Goal: Task Accomplishment & Management: Manage account settings

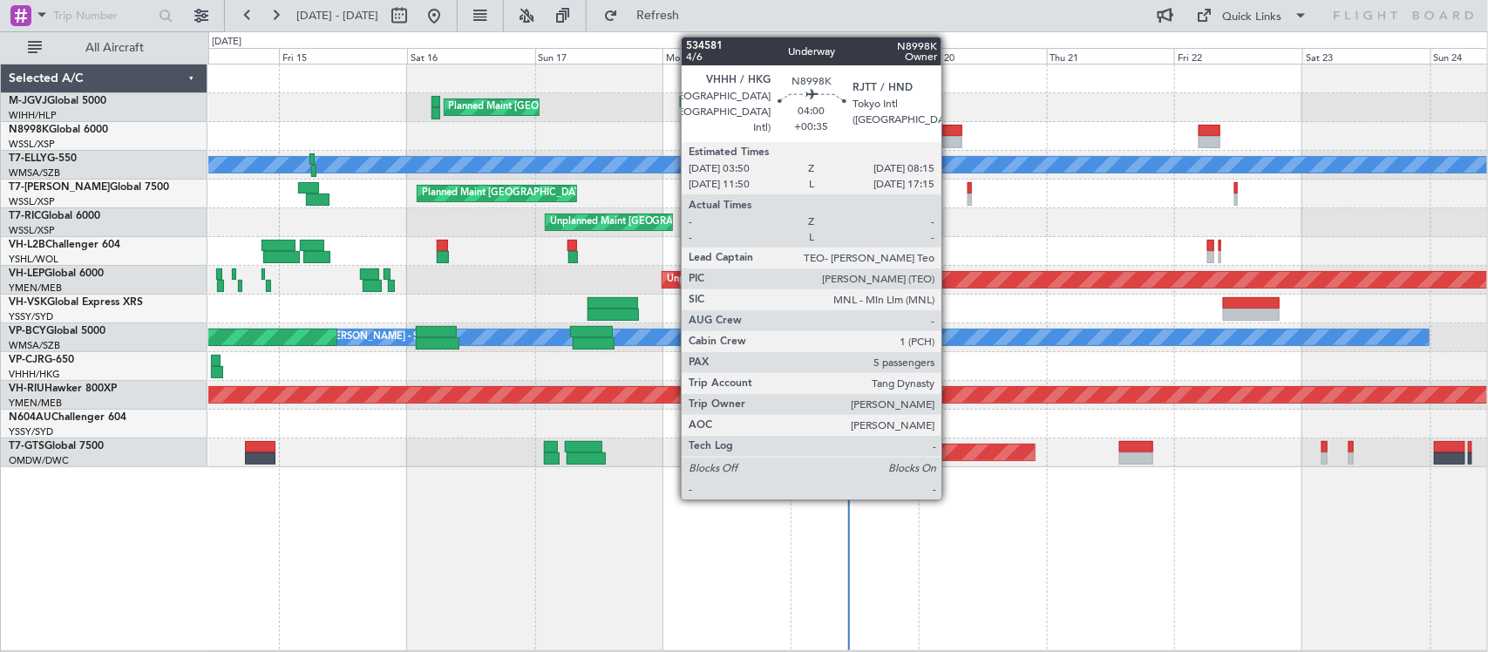
click at [950, 137] on div at bounding box center [950, 142] width 24 height 12
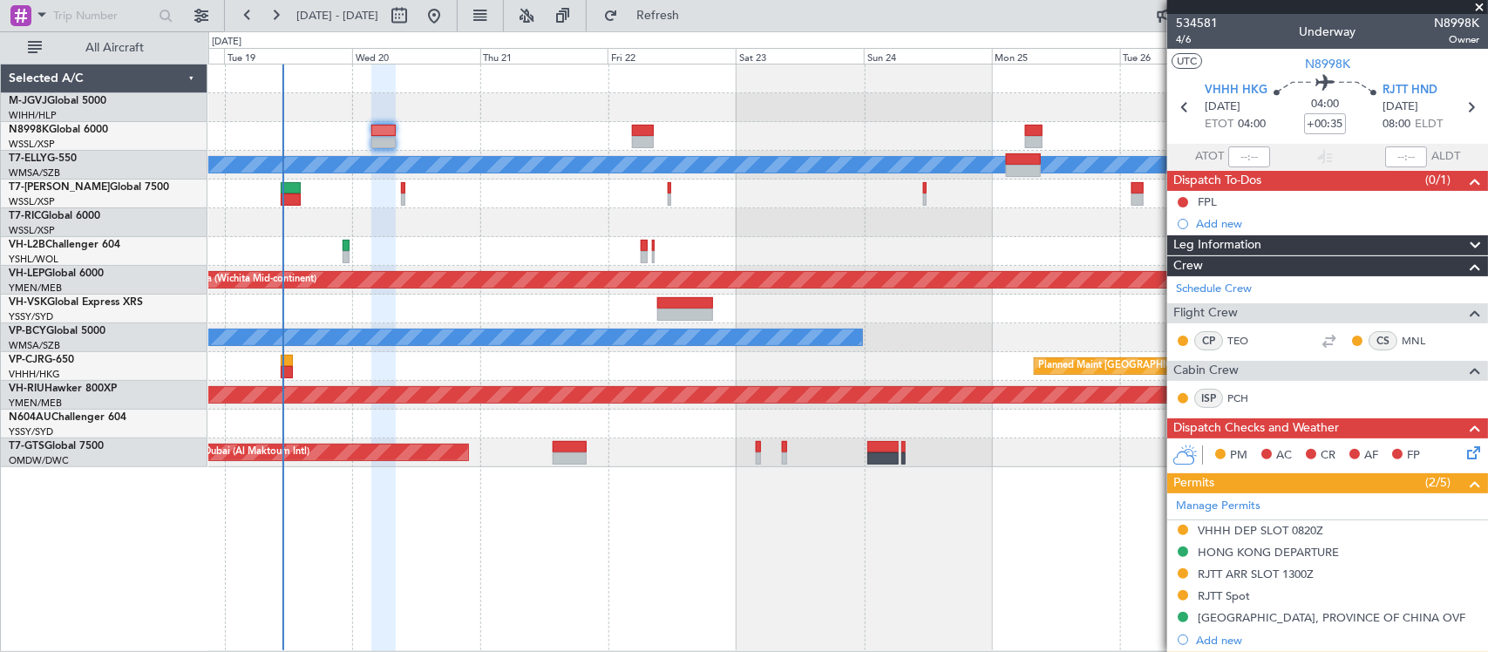
scroll to position [181, 0]
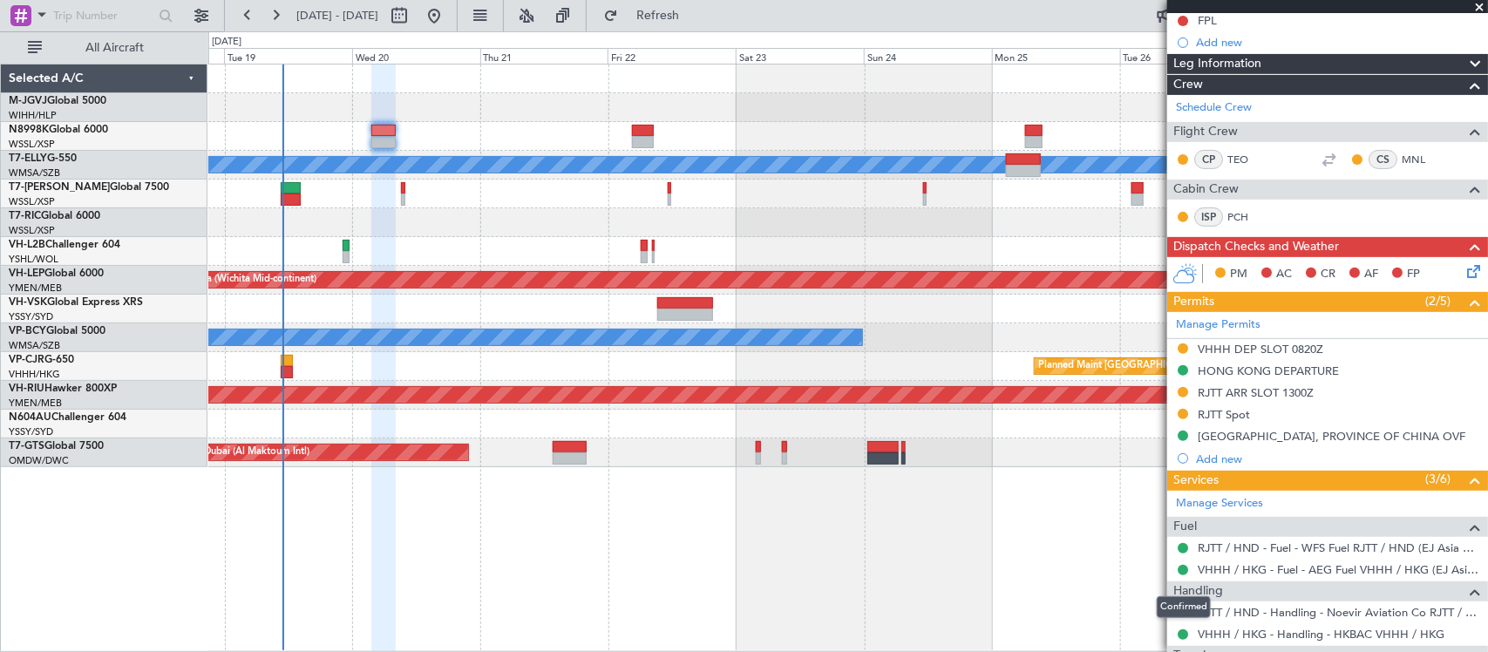
click at [1179, 612] on div "Confirmed" at bounding box center [1183, 607] width 54 height 22
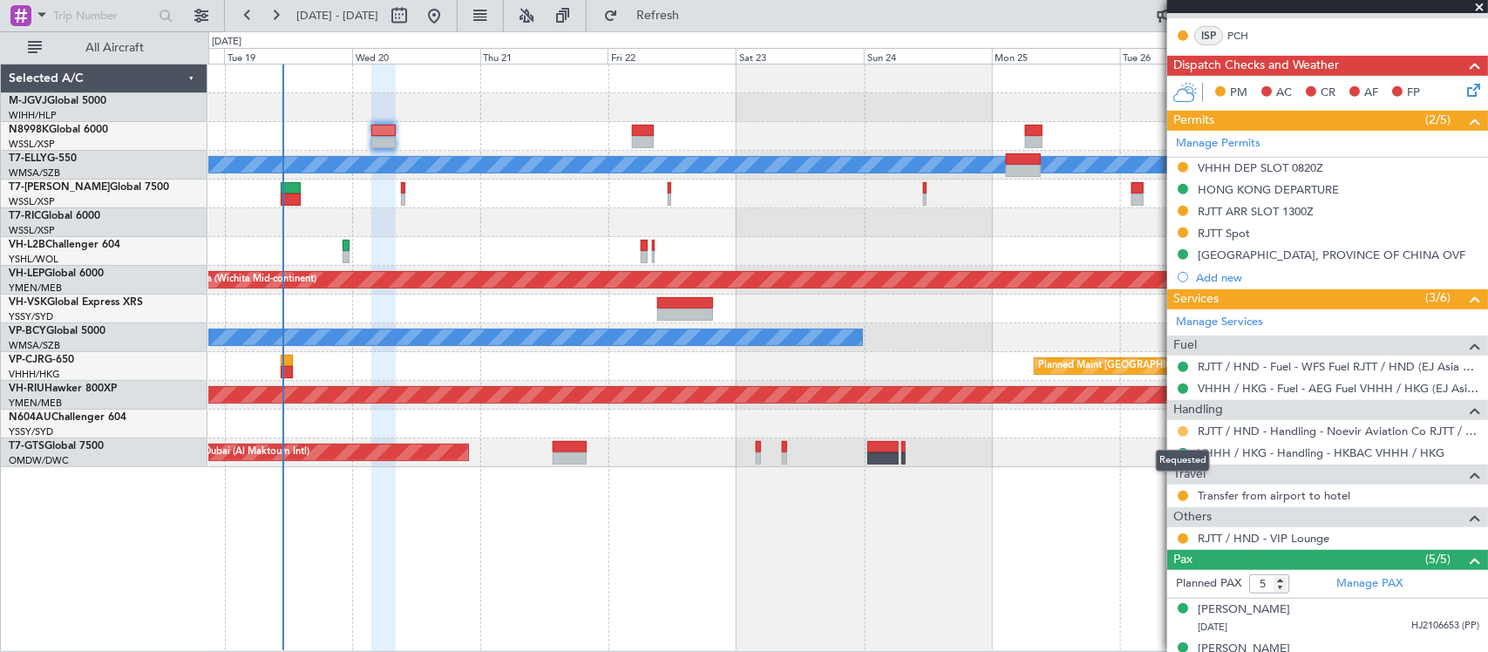
click at [1187, 428] on button at bounding box center [1182, 431] width 10 height 10
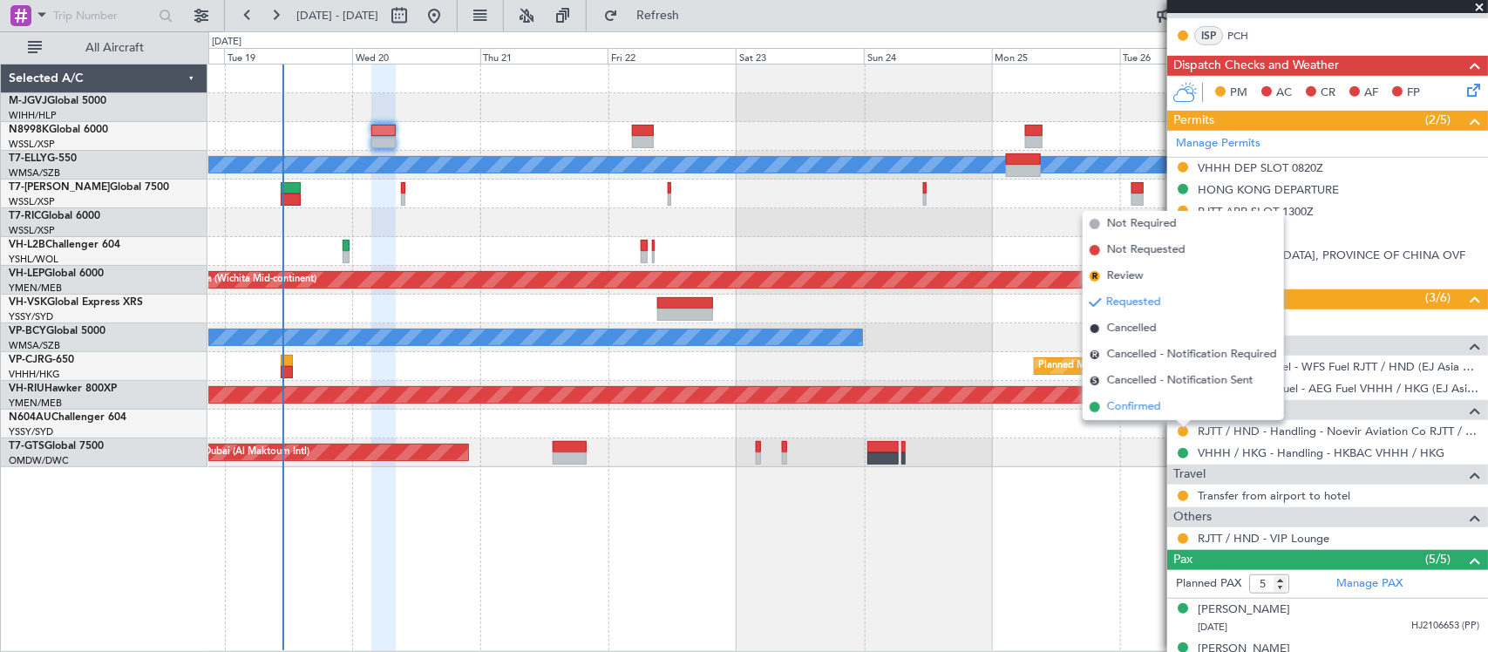
click at [1170, 415] on li "Confirmed" at bounding box center [1182, 407] width 201 height 26
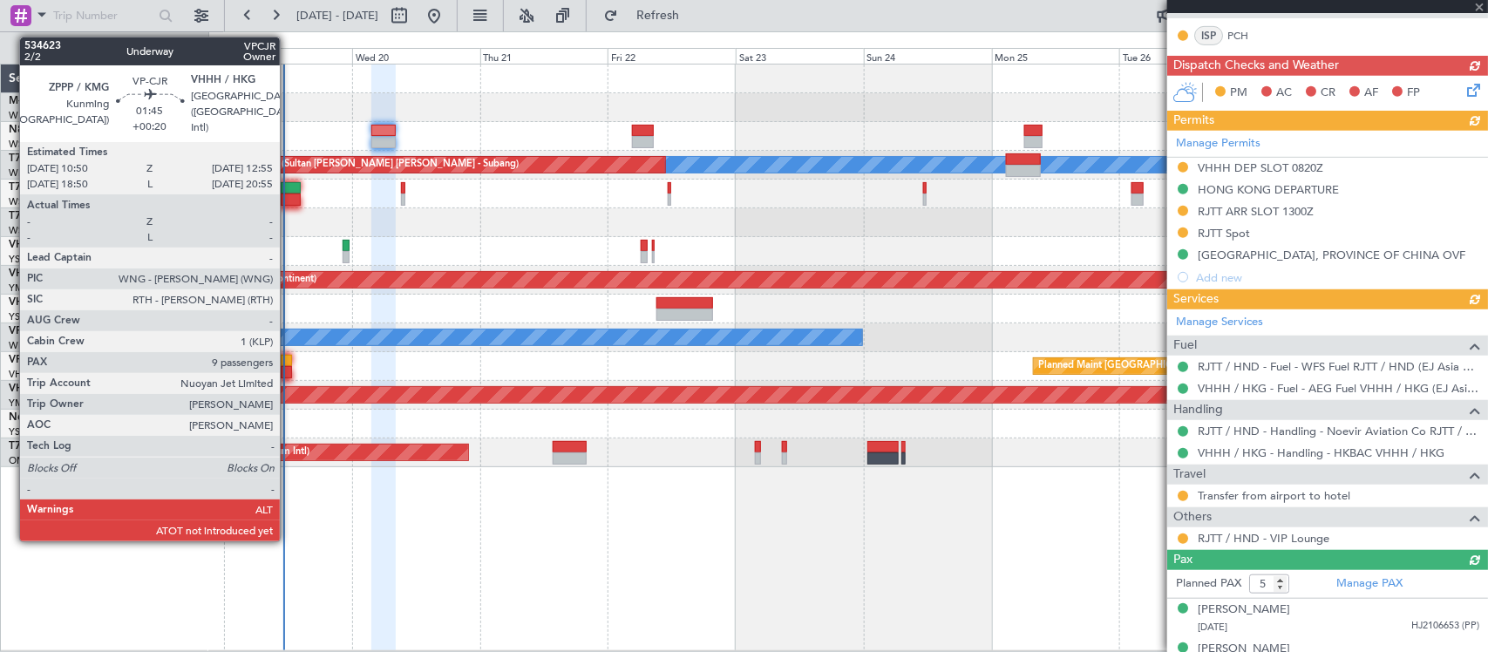
click at [288, 366] on div at bounding box center [286, 372] width 11 height 12
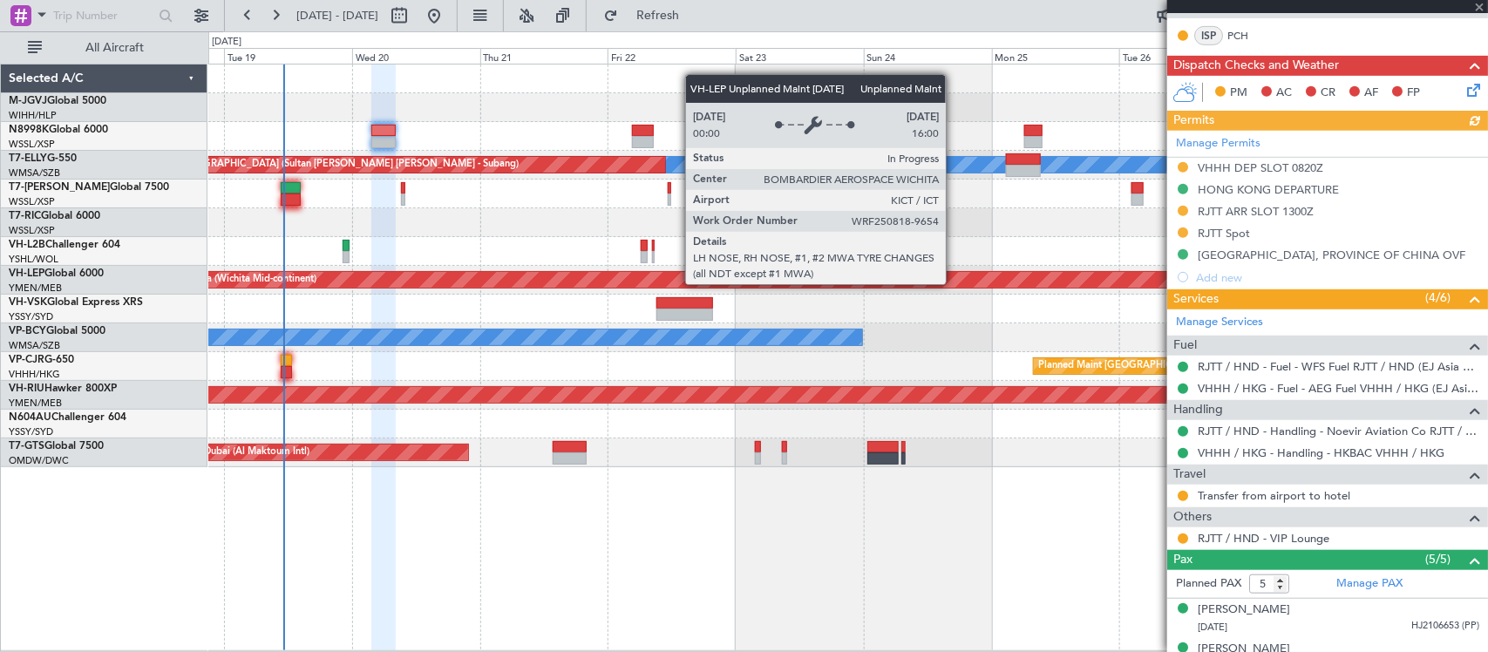
type input "+00:20"
type input "9"
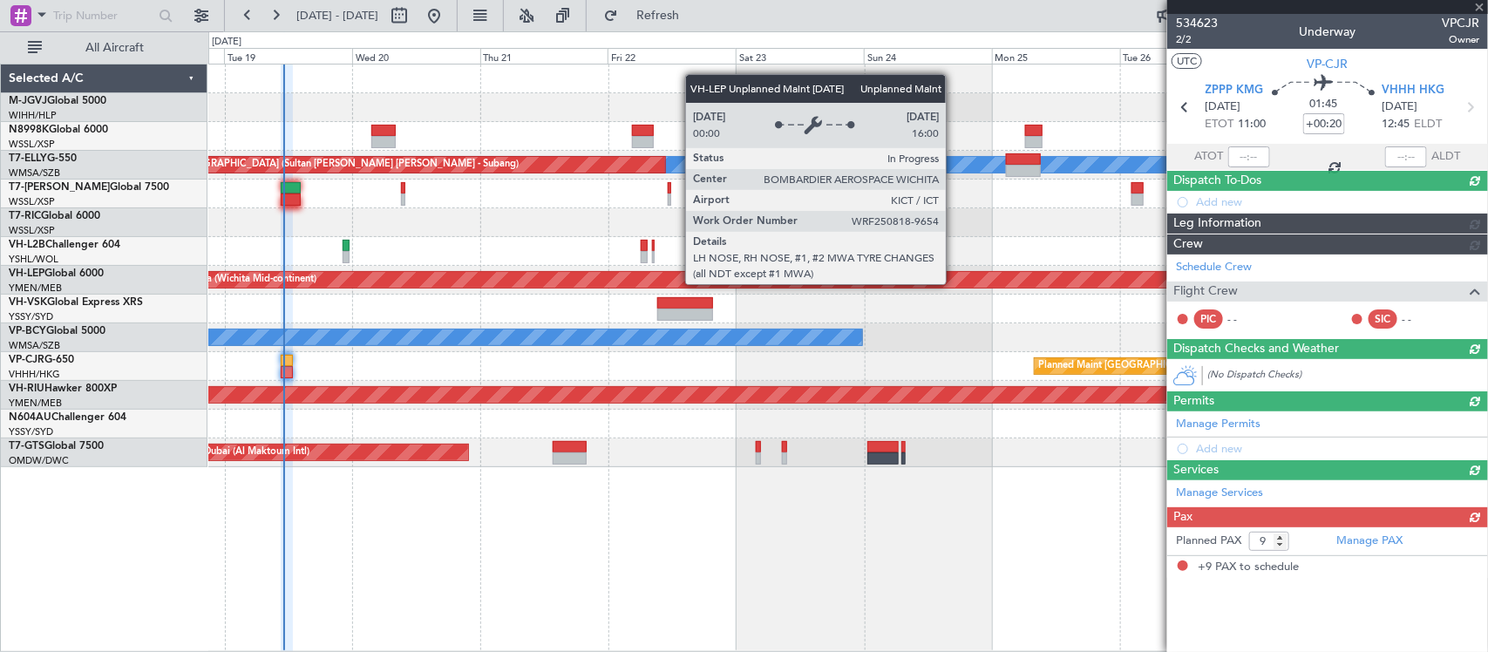
scroll to position [0, 0]
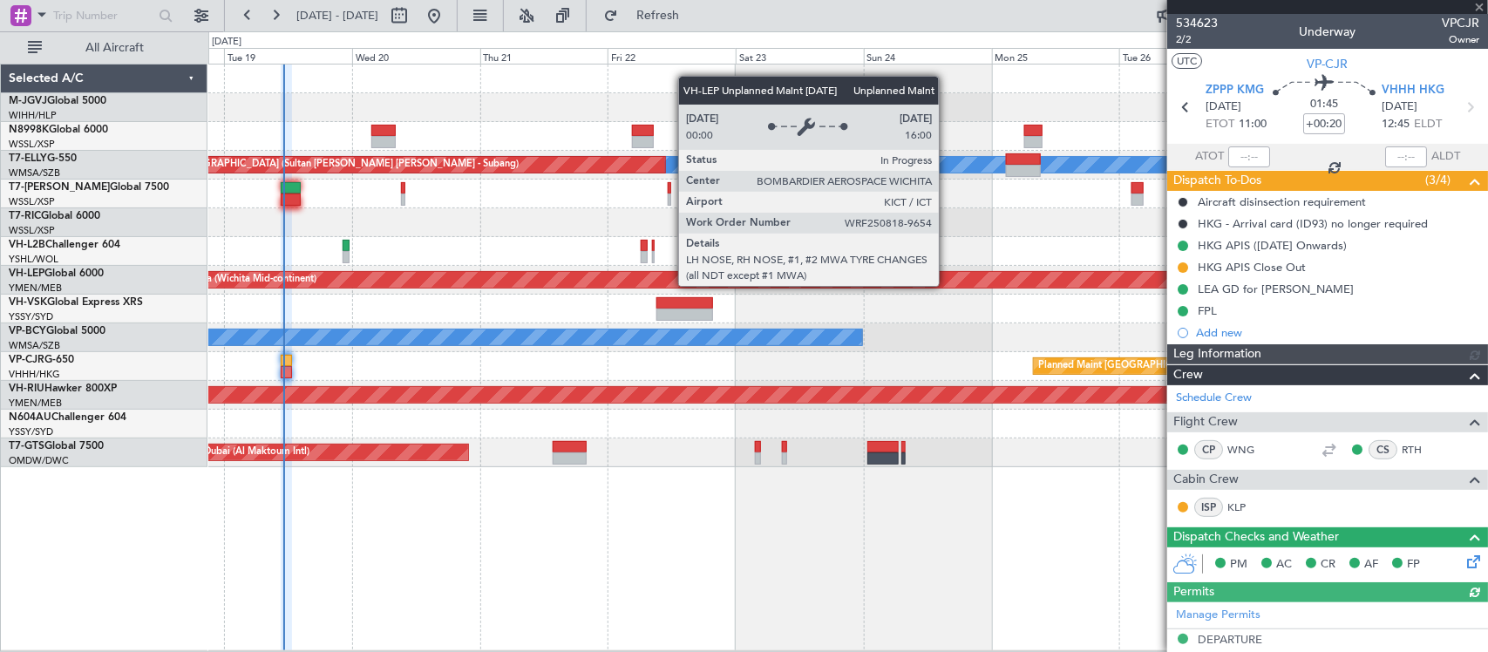
type input "[PERSON_NAME] (EYU)"
type input "F0181"
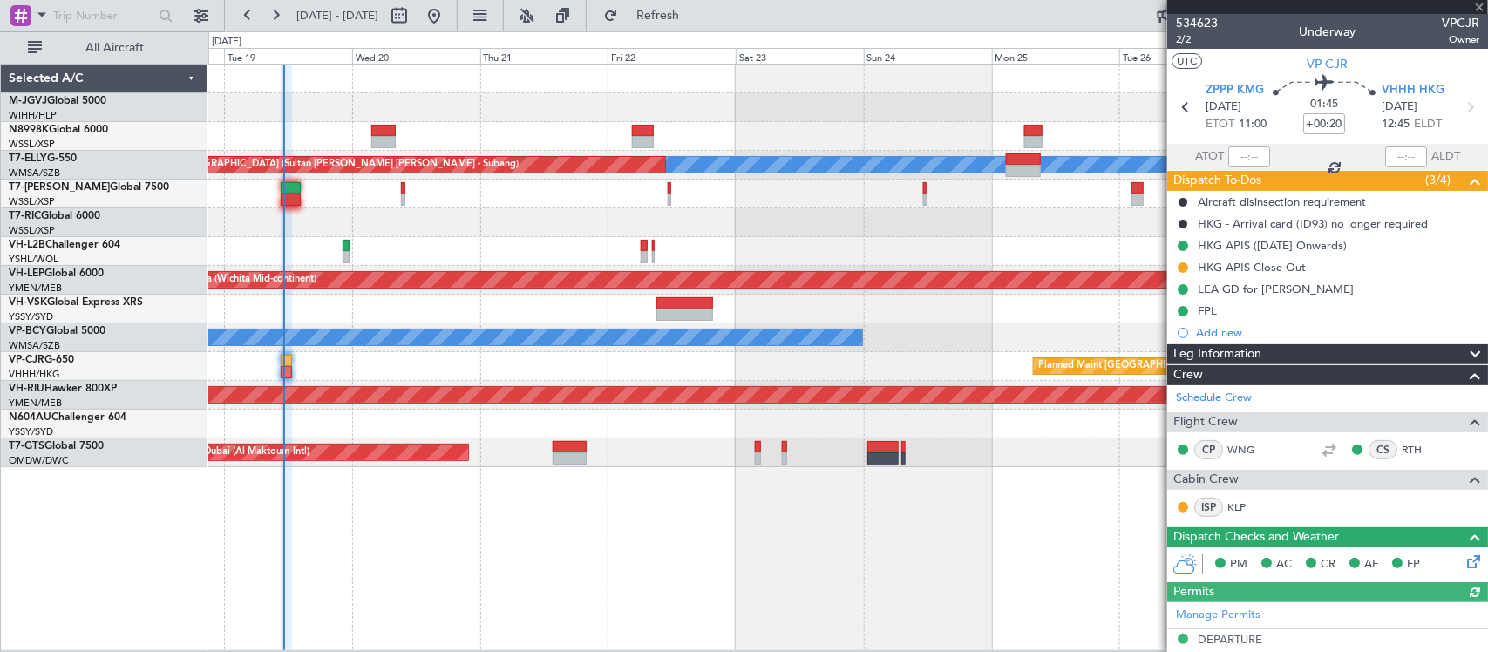
scroll to position [709, 0]
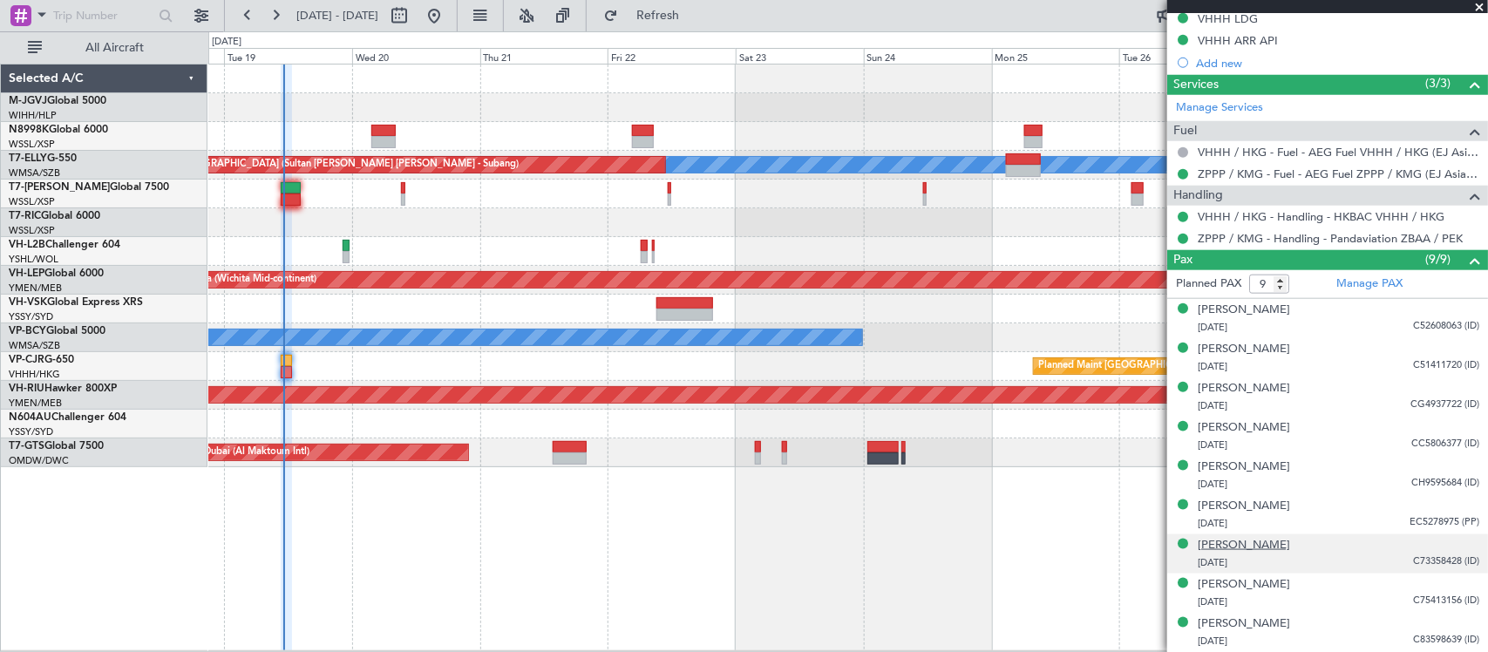
click at [1239, 549] on div "[PERSON_NAME]" at bounding box center [1243, 545] width 92 height 17
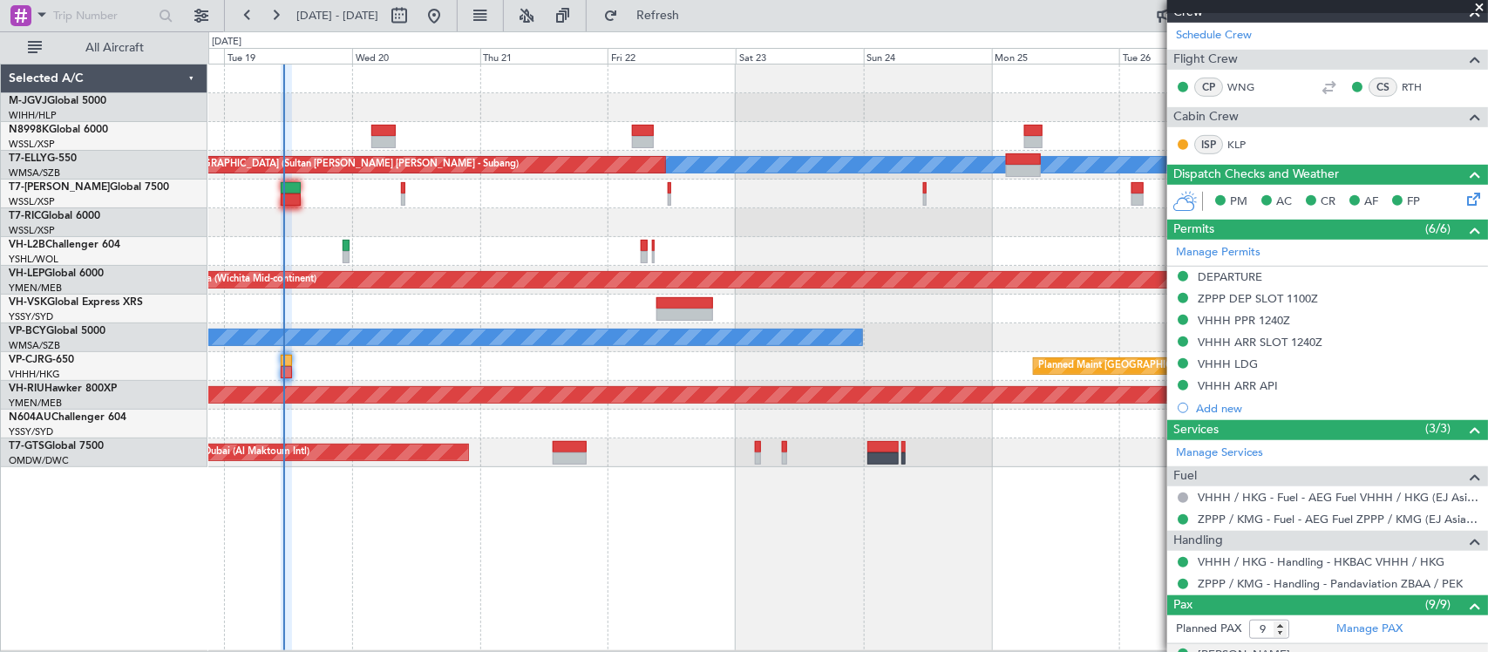
scroll to position [0, 0]
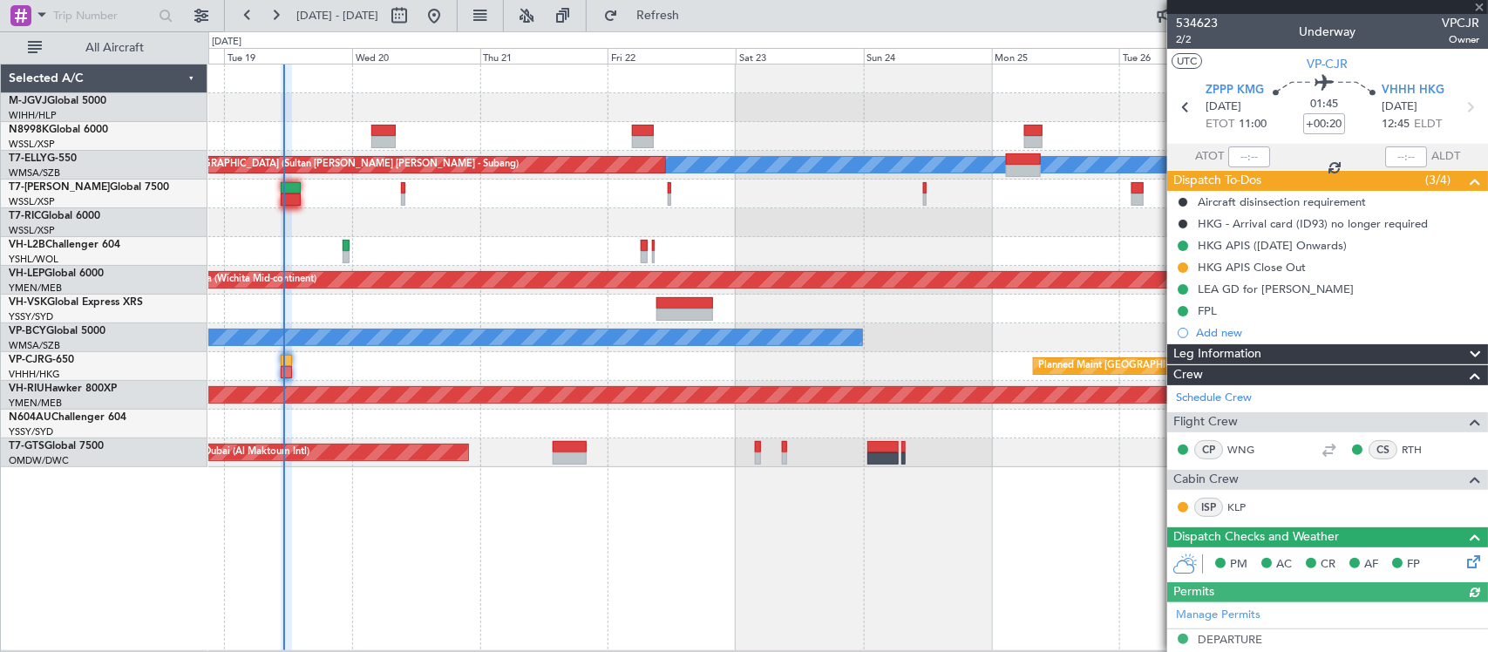
type input "[PERSON_NAME] (EYU)"
type input "F0181"
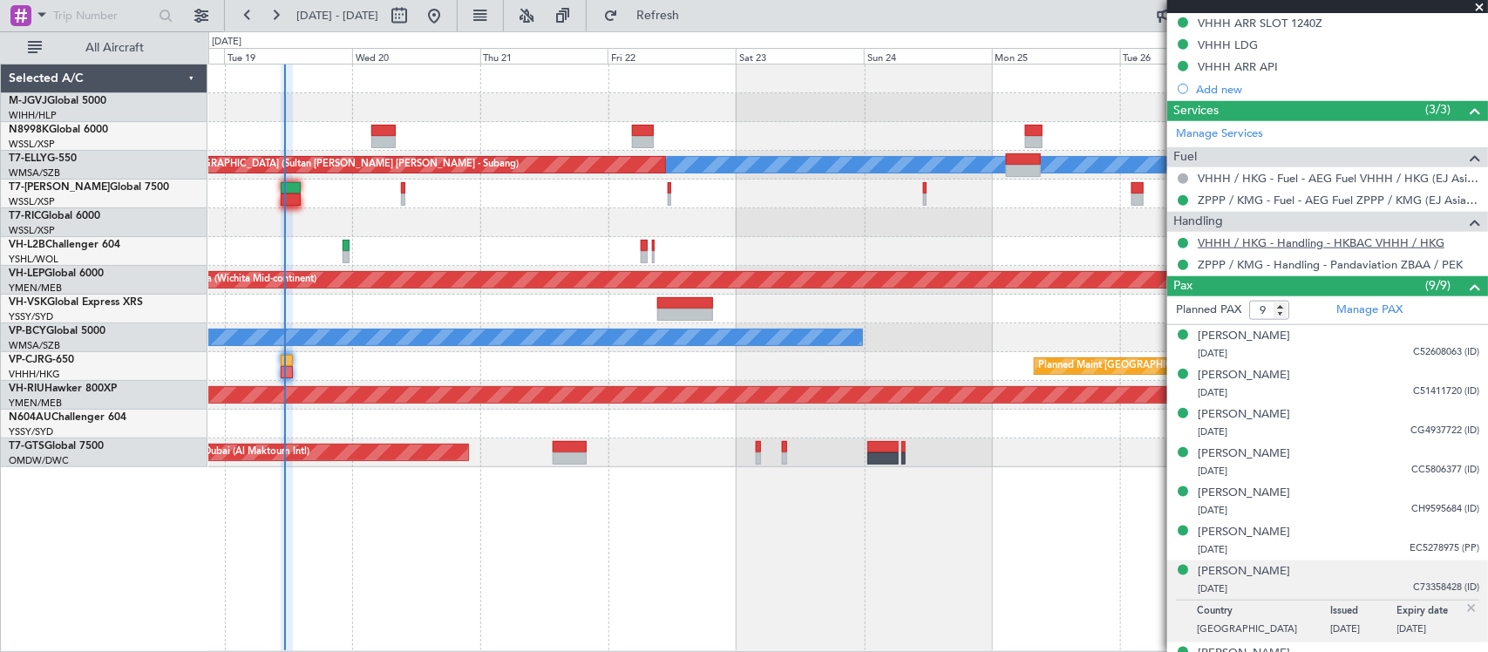
scroll to position [751, 0]
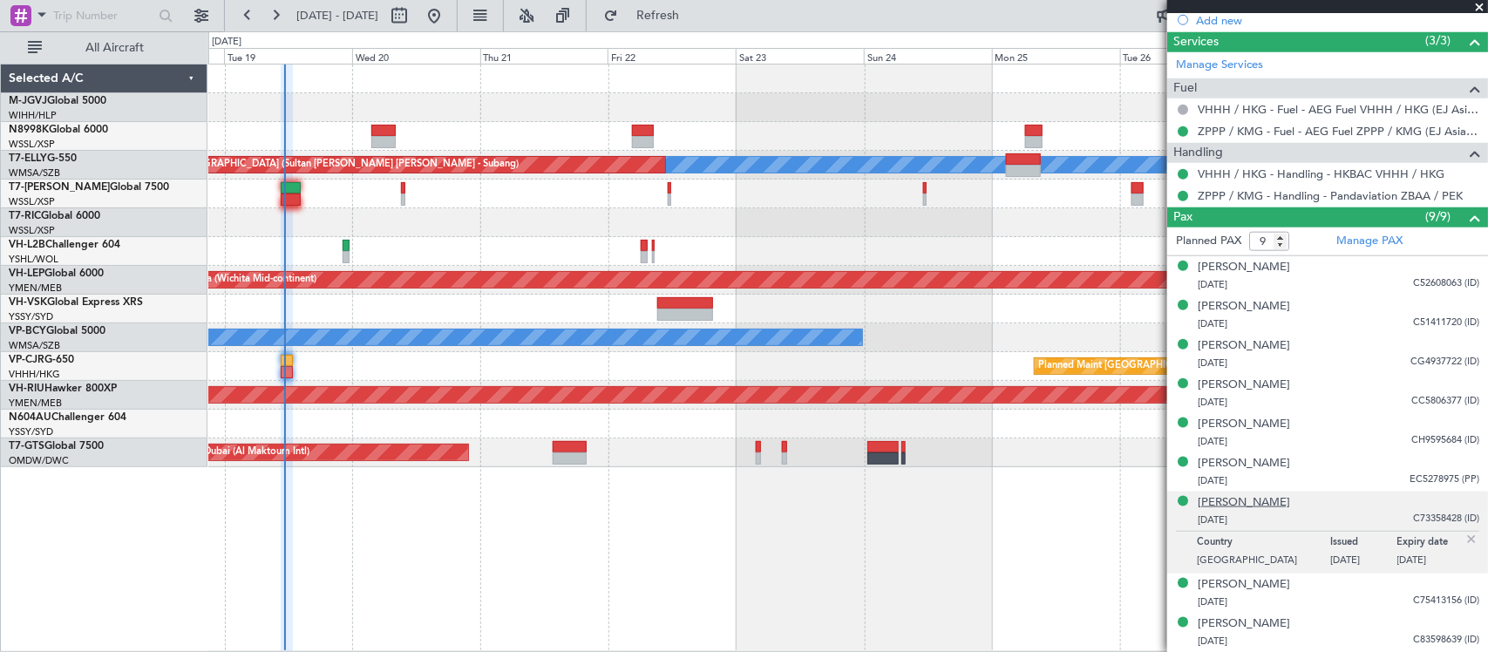
click at [1231, 505] on div "[PERSON_NAME]" at bounding box center [1243, 502] width 92 height 17
type input "[PERSON_NAME] (EYU)"
type input "F0181"
click at [1463, 540] on img at bounding box center [1471, 540] width 16 height 16
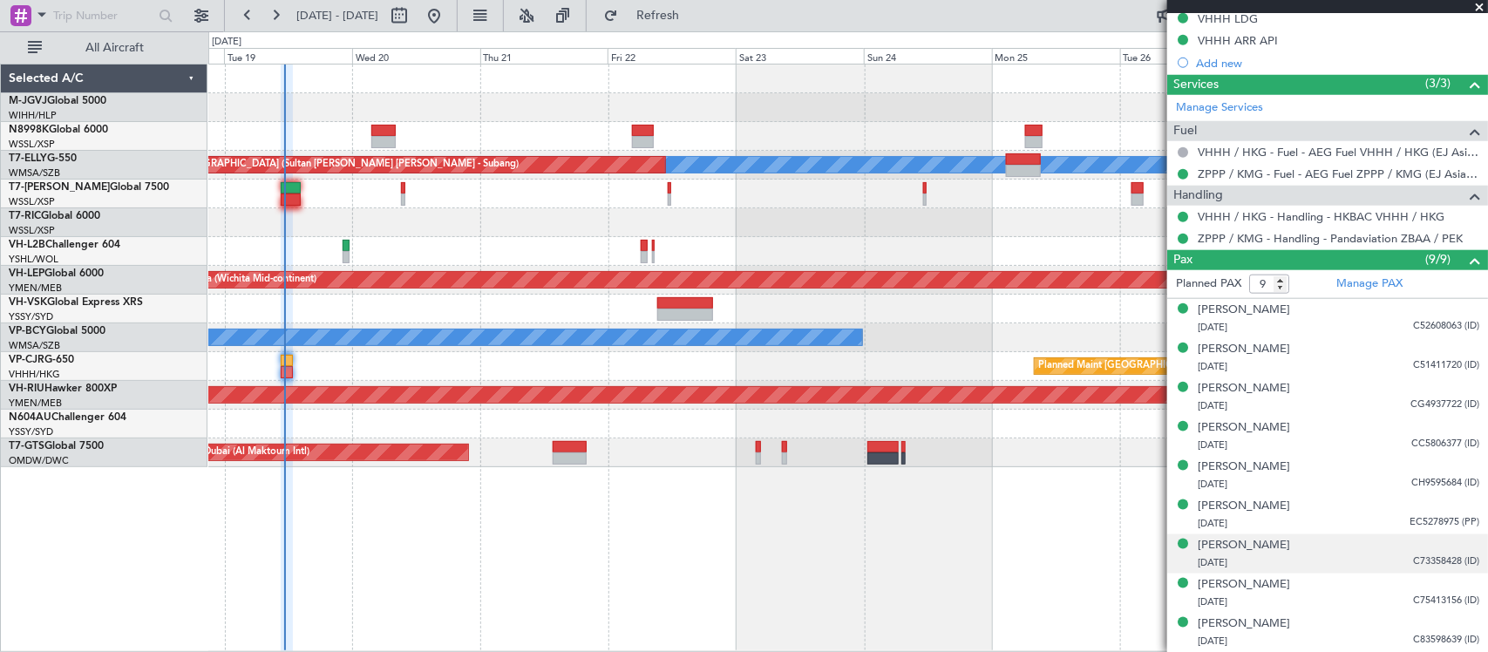
scroll to position [709, 0]
type input "[PERSON_NAME] (EYU)"
type input "F0181"
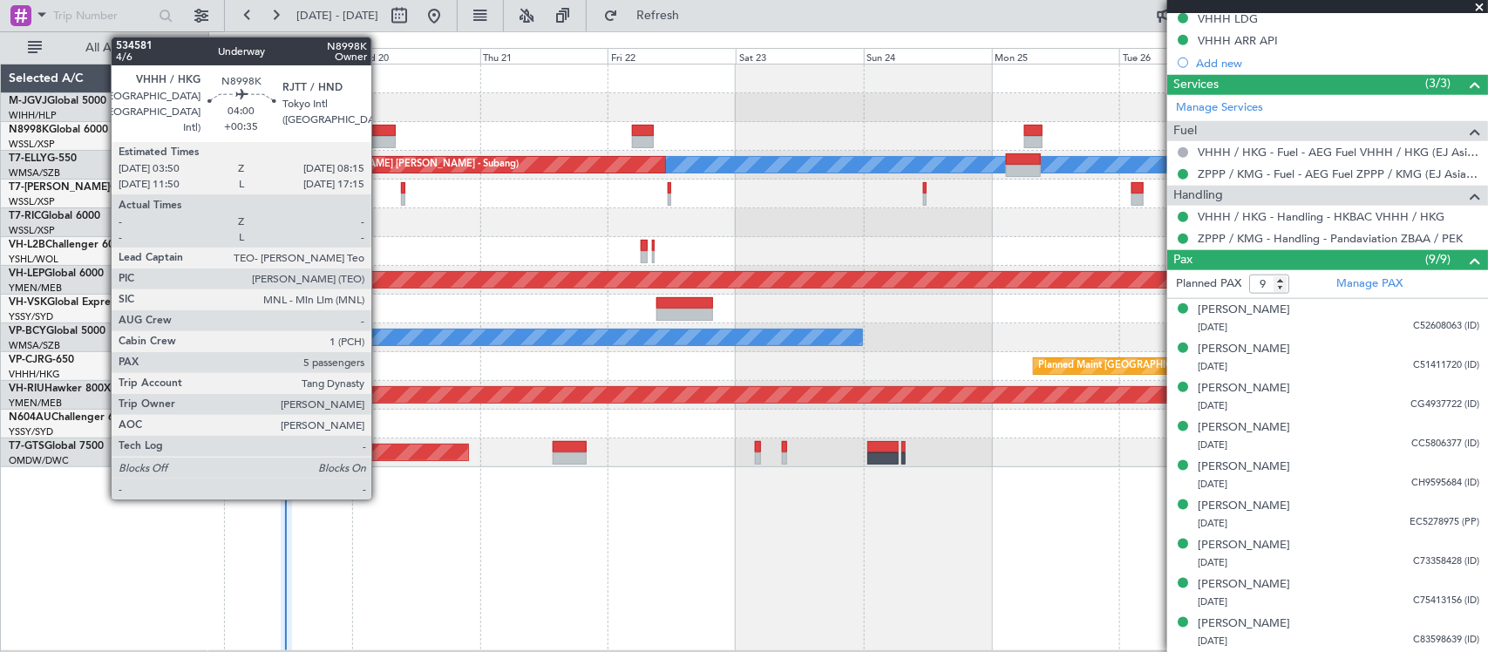
click at [380, 132] on div at bounding box center [383, 131] width 24 height 12
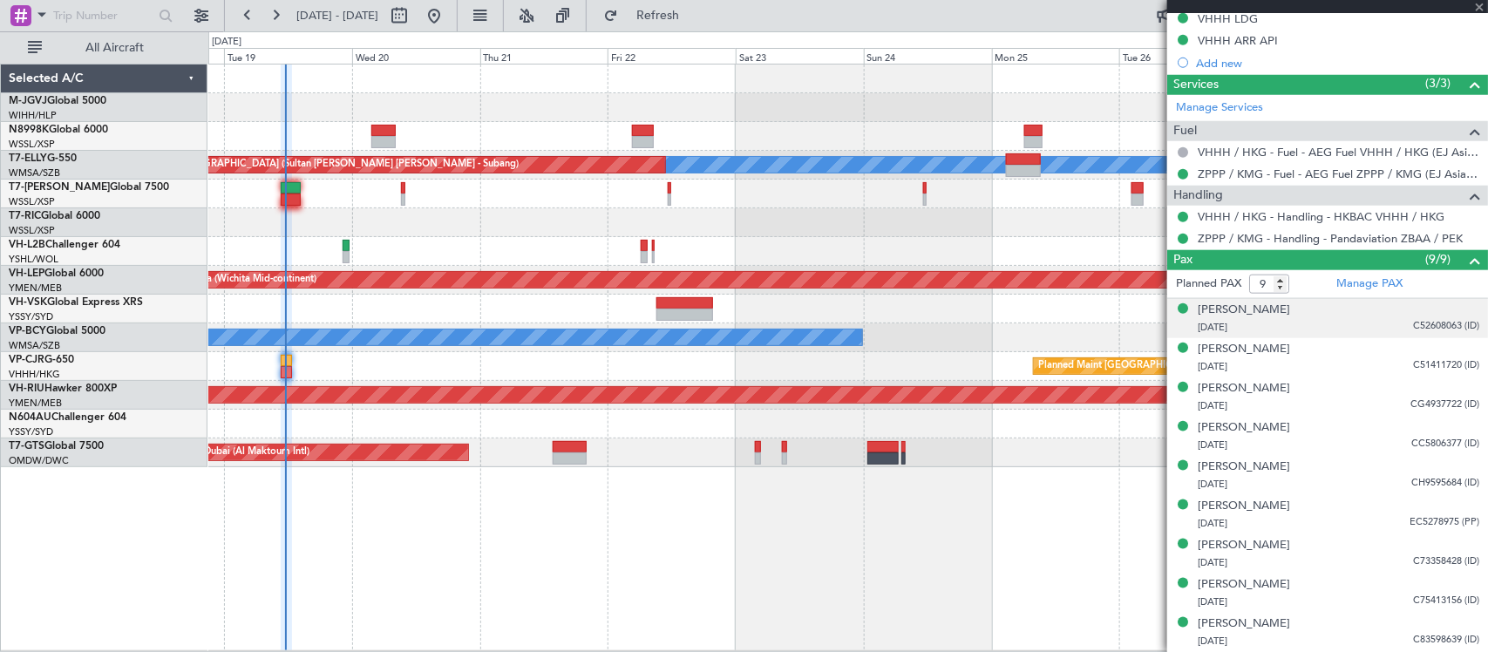
type input "+00:35"
type input "5"
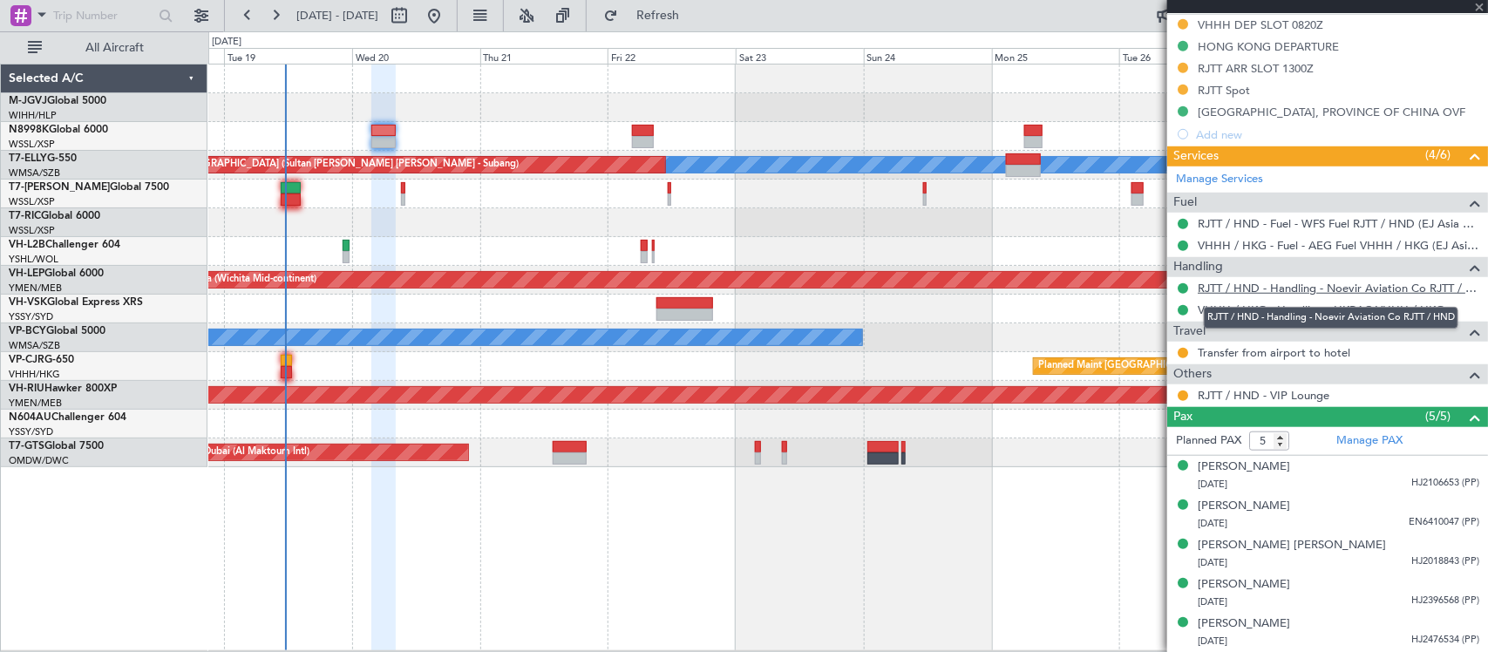
scroll to position [325, 0]
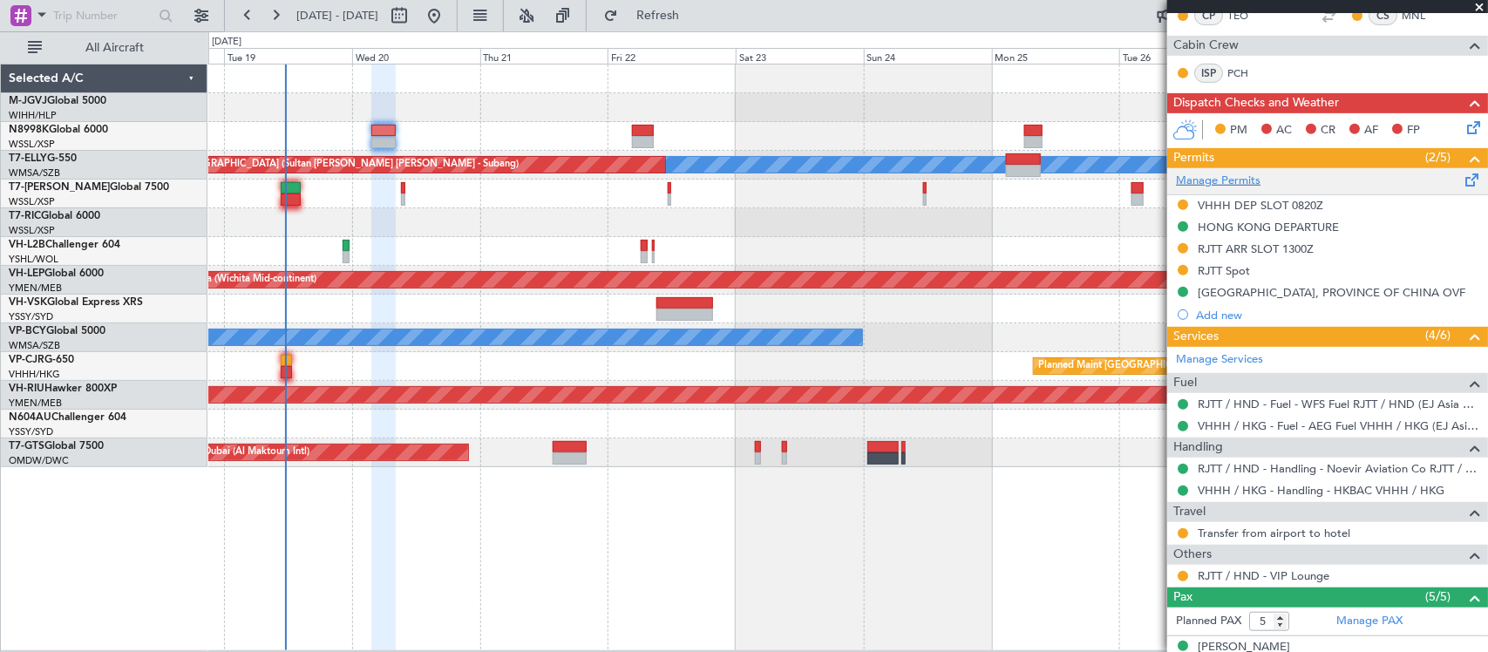
click at [1211, 175] on link "Manage Permits" at bounding box center [1218, 181] width 85 height 17
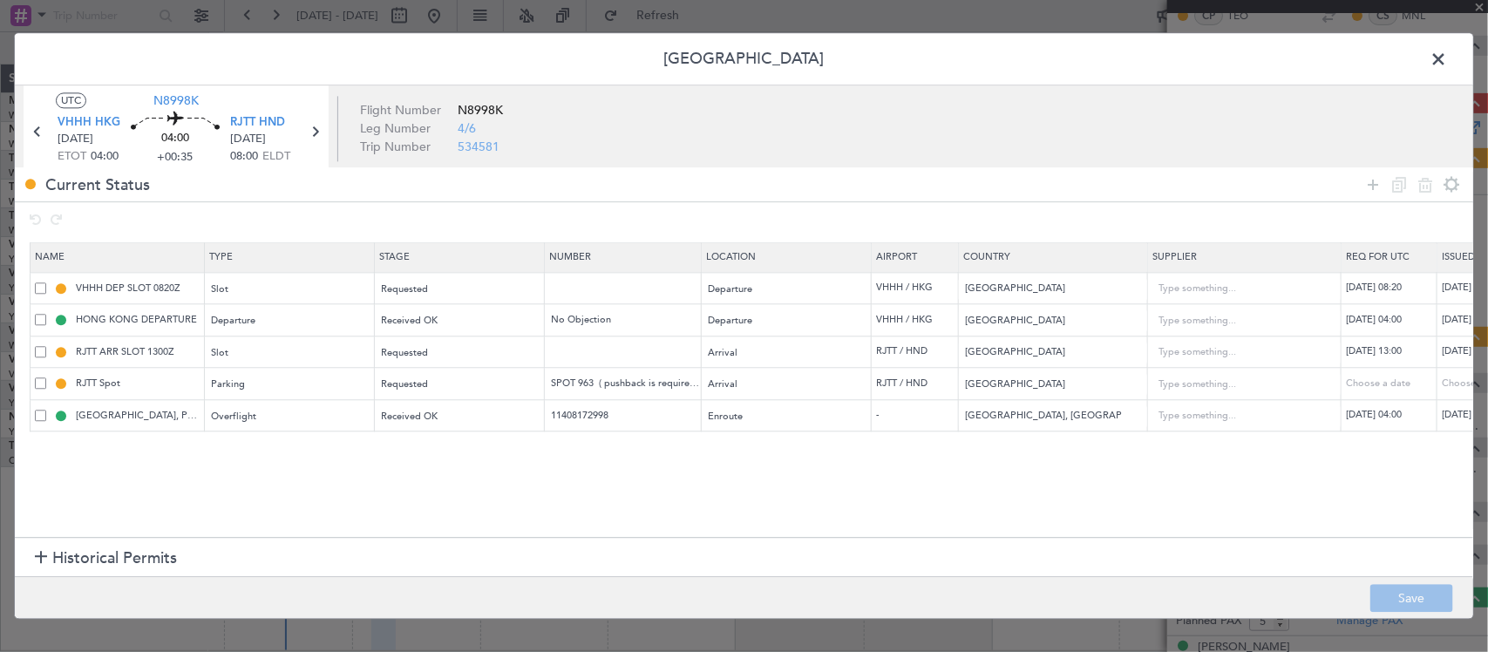
click at [1452, 349] on div "[DATE] 13:00" at bounding box center [1486, 352] width 91 height 15
select select "8"
select select "2025"
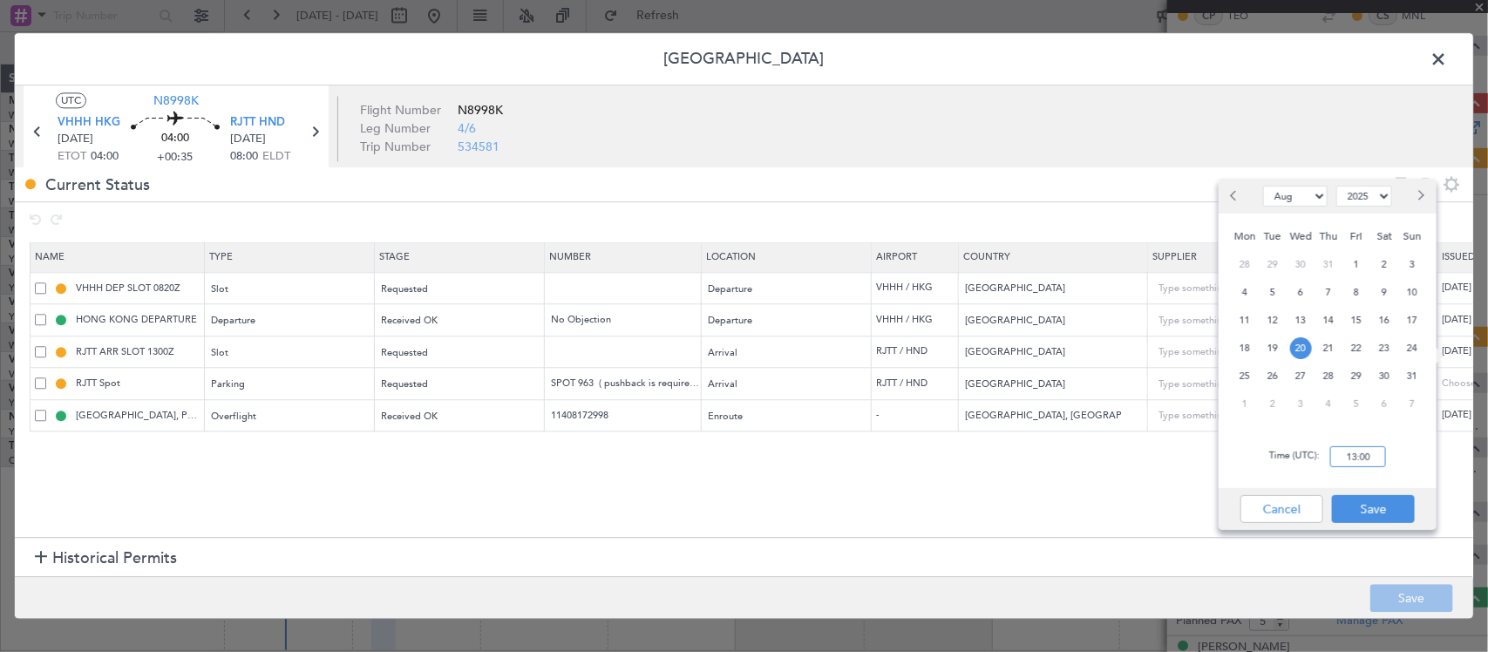
click at [1367, 454] on input "13:00" at bounding box center [1358, 456] width 56 height 21
type input "07:20"
click at [1349, 515] on button "Save" at bounding box center [1373, 509] width 83 height 28
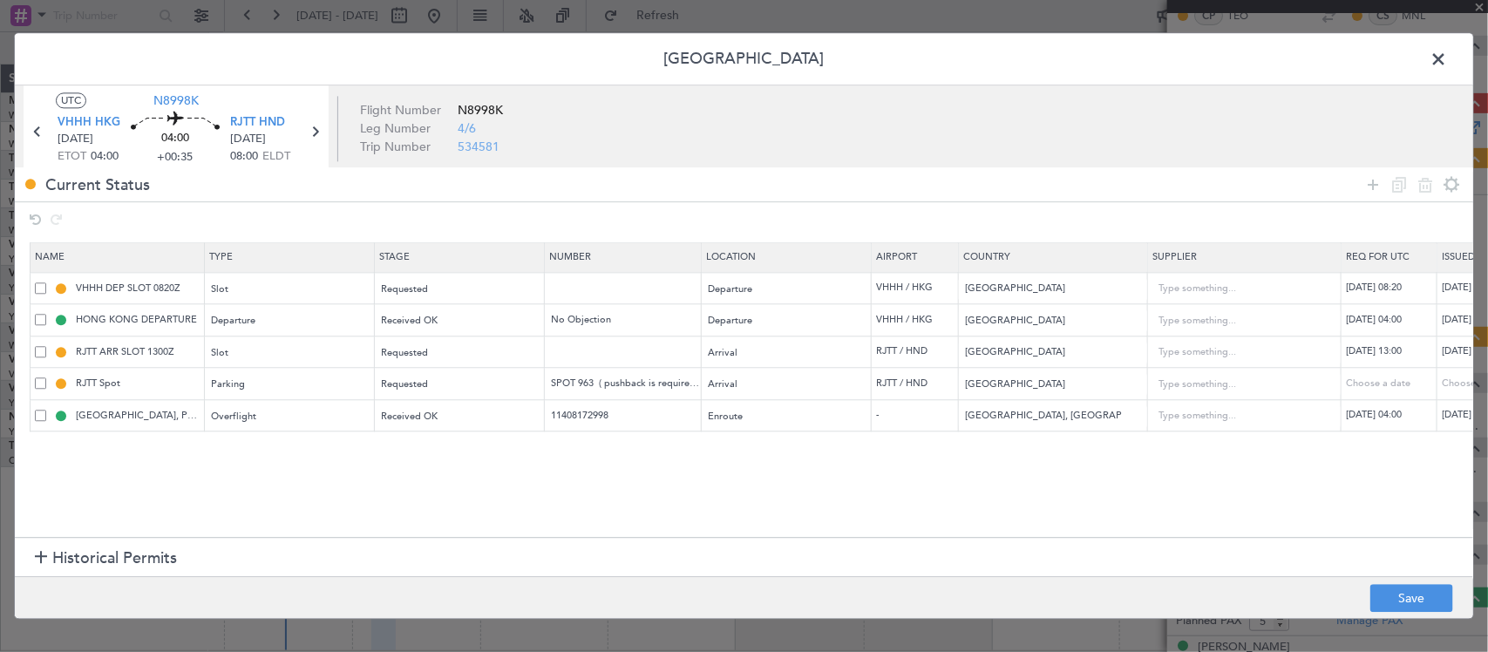
click at [1391, 353] on div "[DATE] 13:00" at bounding box center [1391, 352] width 91 height 15
select select "8"
select select "2025"
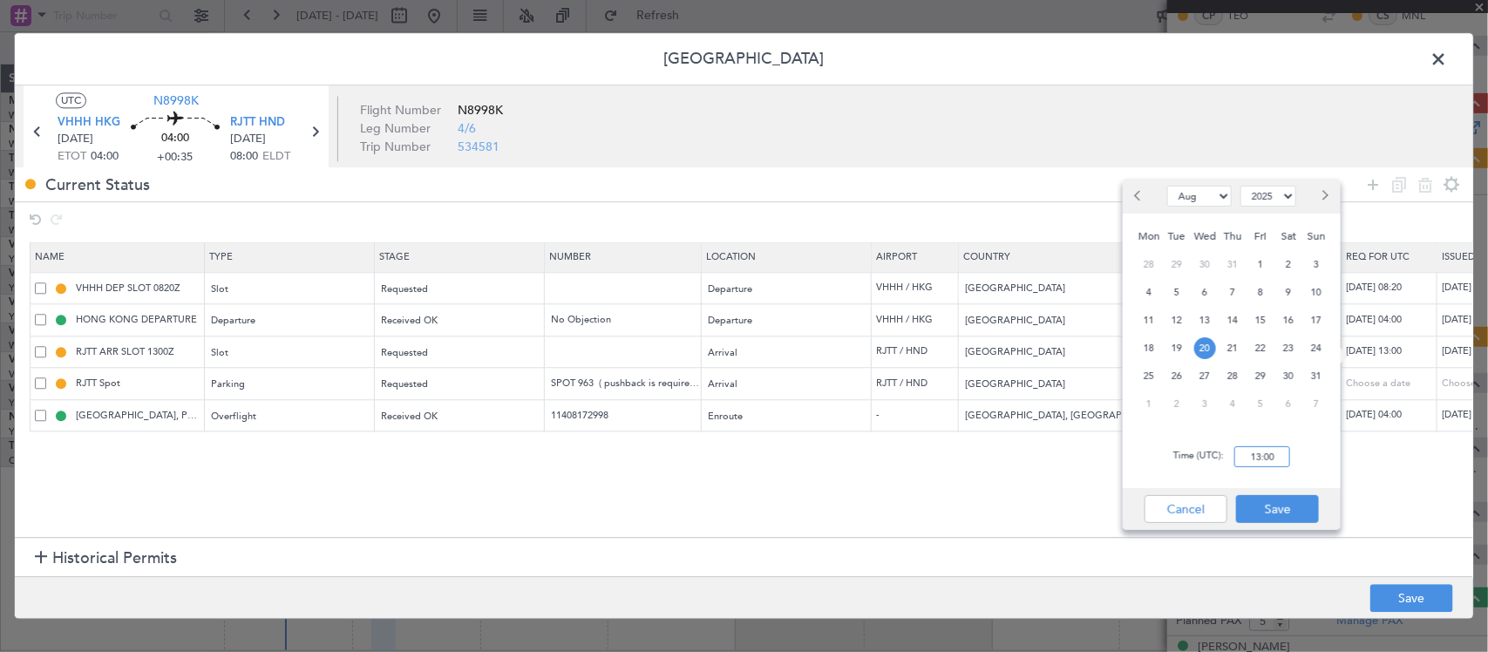
drag, startPoint x: 1268, startPoint y: 462, endPoint x: 1277, endPoint y: 454, distance: 11.7
click at [1269, 462] on input "13:00" at bounding box center [1262, 456] width 56 height 21
type input "07:20"
click at [1255, 516] on button "Save" at bounding box center [1277, 509] width 83 height 28
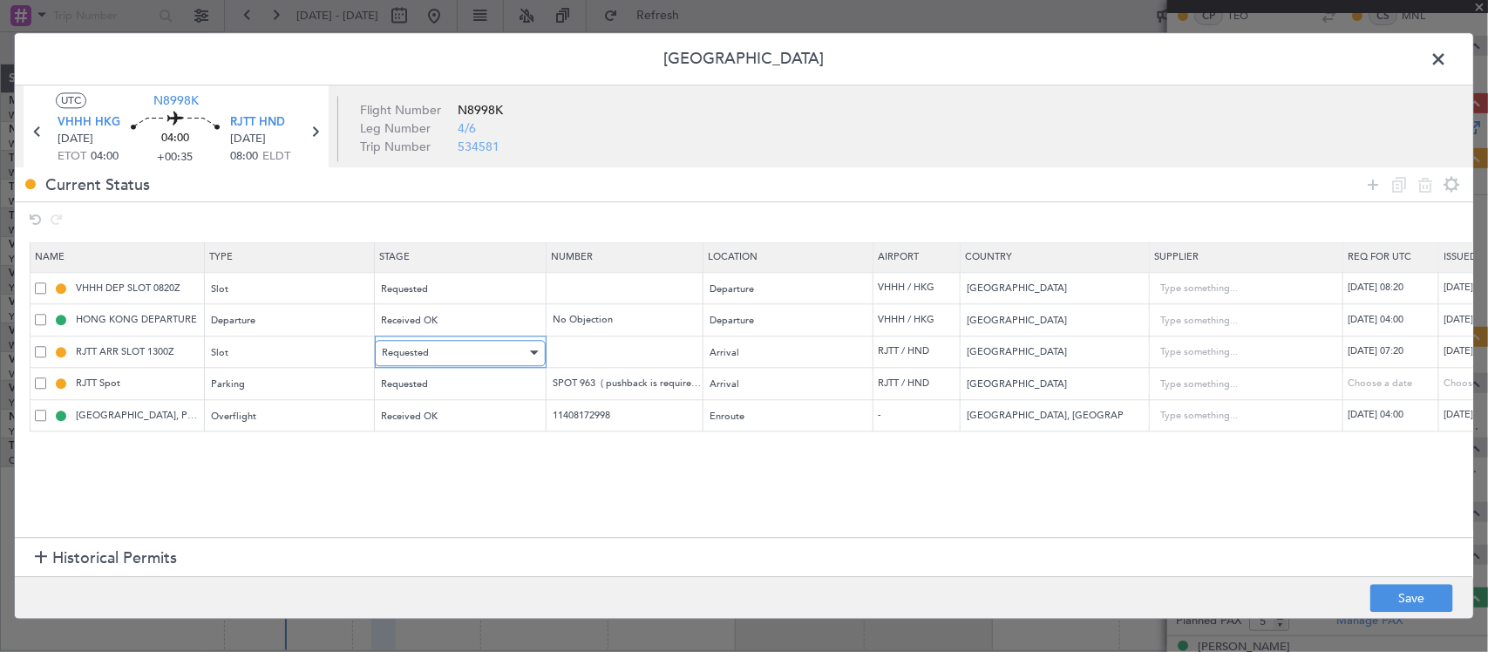
click at [418, 353] on span "Requested" at bounding box center [405, 352] width 47 height 13
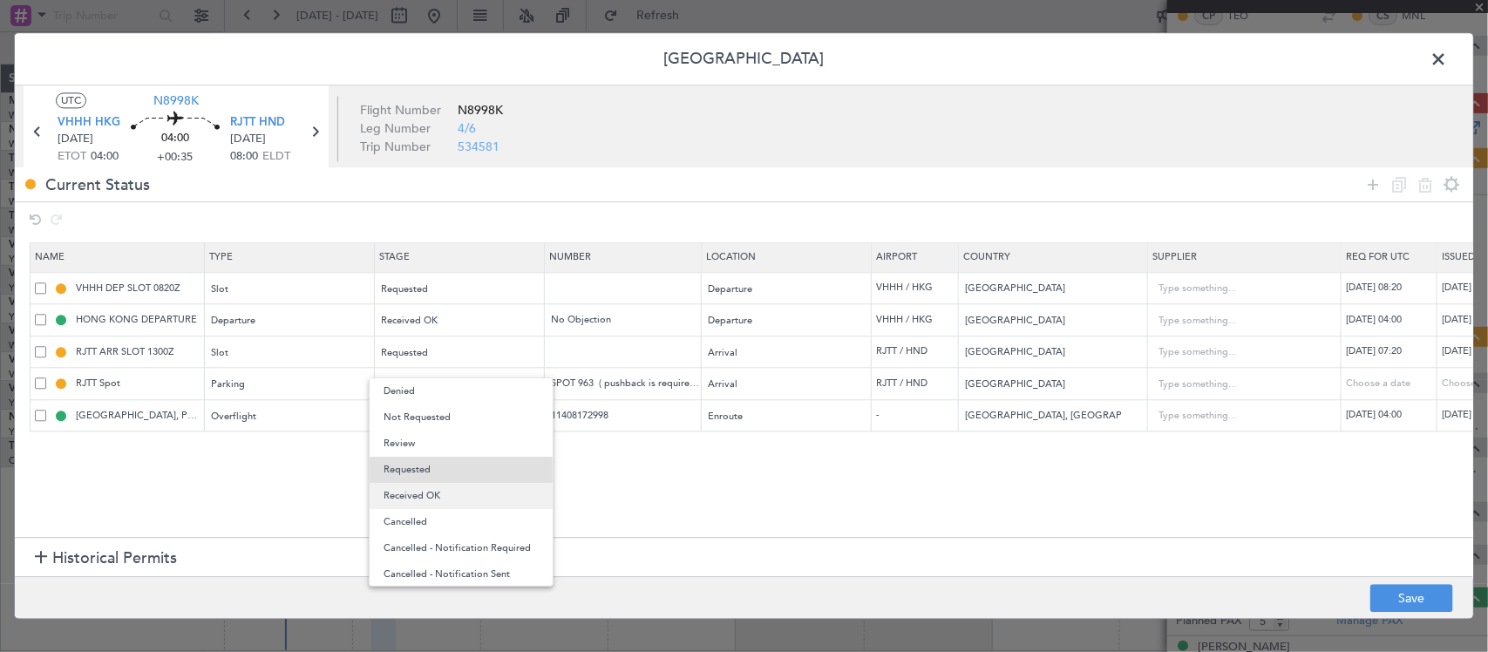
click at [447, 502] on span "Received OK" at bounding box center [460, 496] width 155 height 26
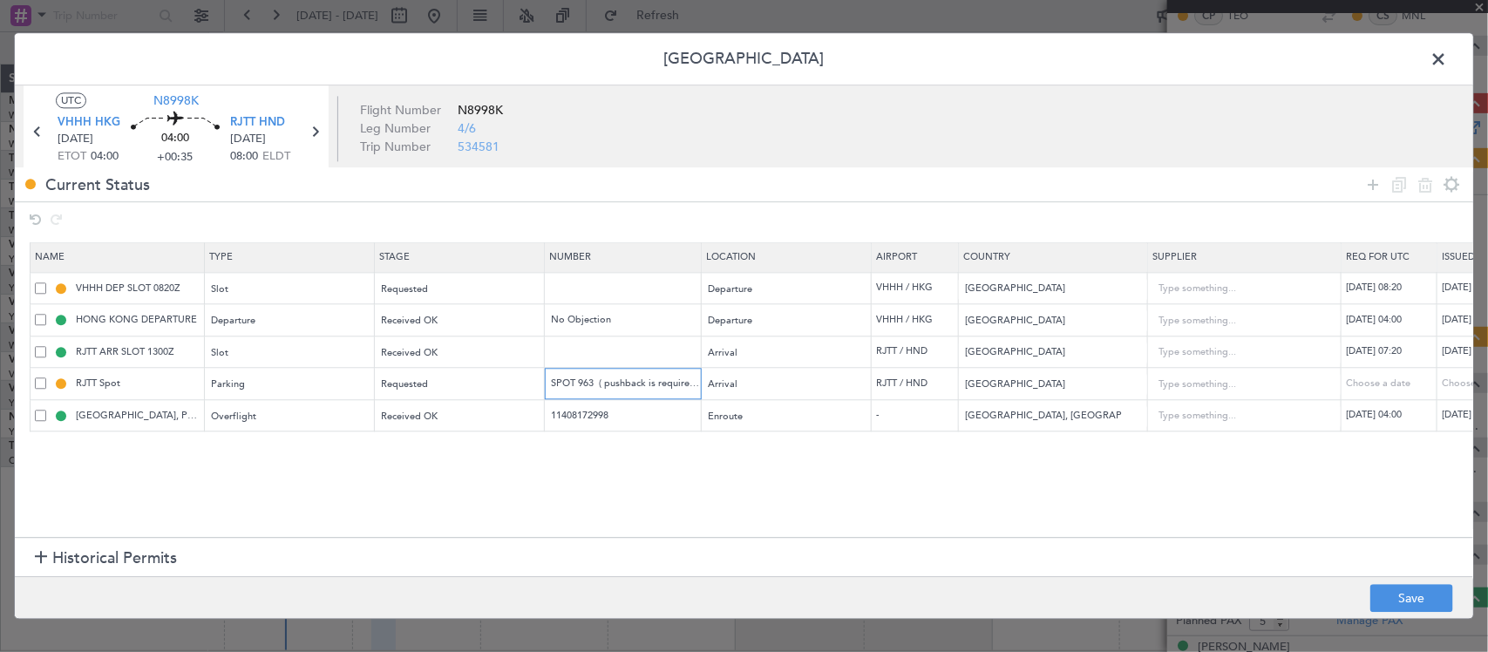
click at [580, 385] on input "SPOT 963 ( pushback is required on departure)" at bounding box center [625, 383] width 152 height 15
click at [593, 385] on input "SPOT 963 ( pushback is required on departure)" at bounding box center [625, 383] width 152 height 15
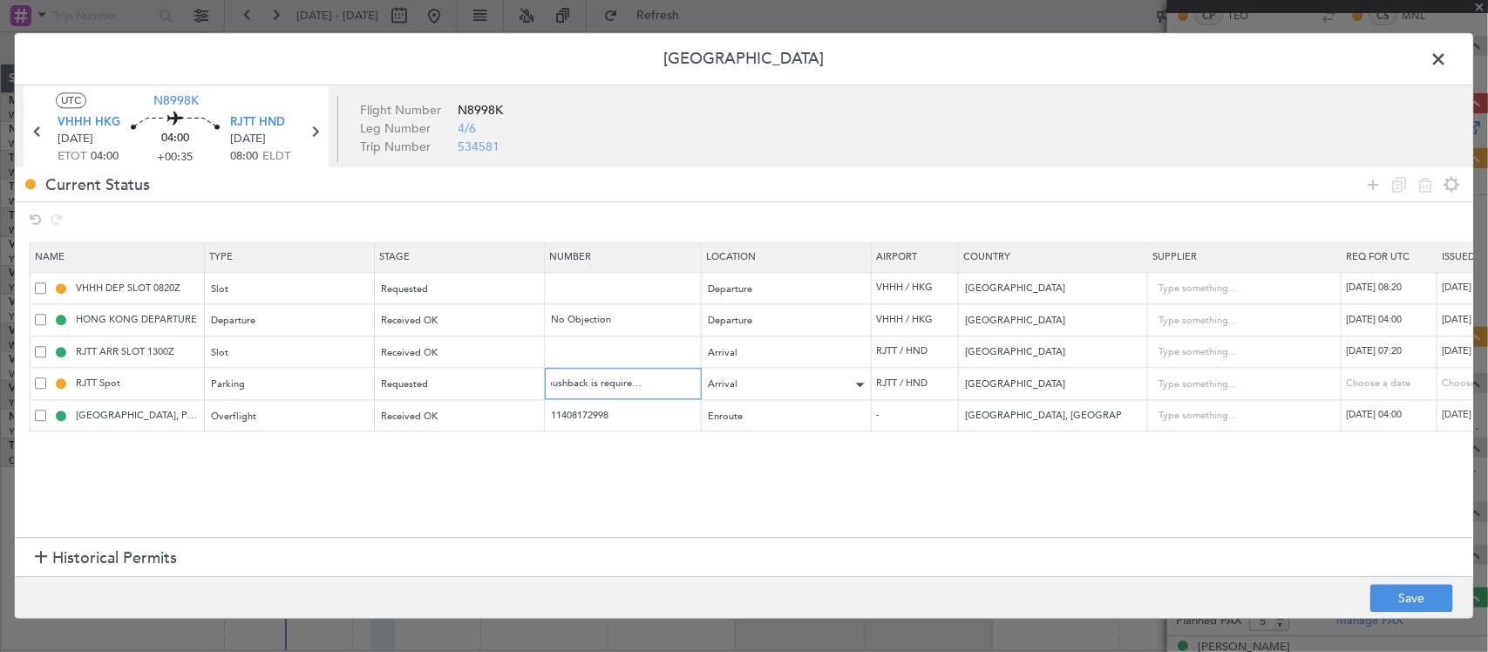
drag, startPoint x: 578, startPoint y: 386, endPoint x: 813, endPoint y: 390, distance: 235.3
click at [813, 390] on tr "RJTT Spot Parking Requested SPOT 963 ( pushback is required on departure) Arriv…" at bounding box center [1142, 384] width 2223 height 32
type input "SPOT 965"
click at [395, 485] on section "Name Type Stage Number Location Airport Country Supplier Req For Utc Issued For…" at bounding box center [744, 387] width 1458 height 299
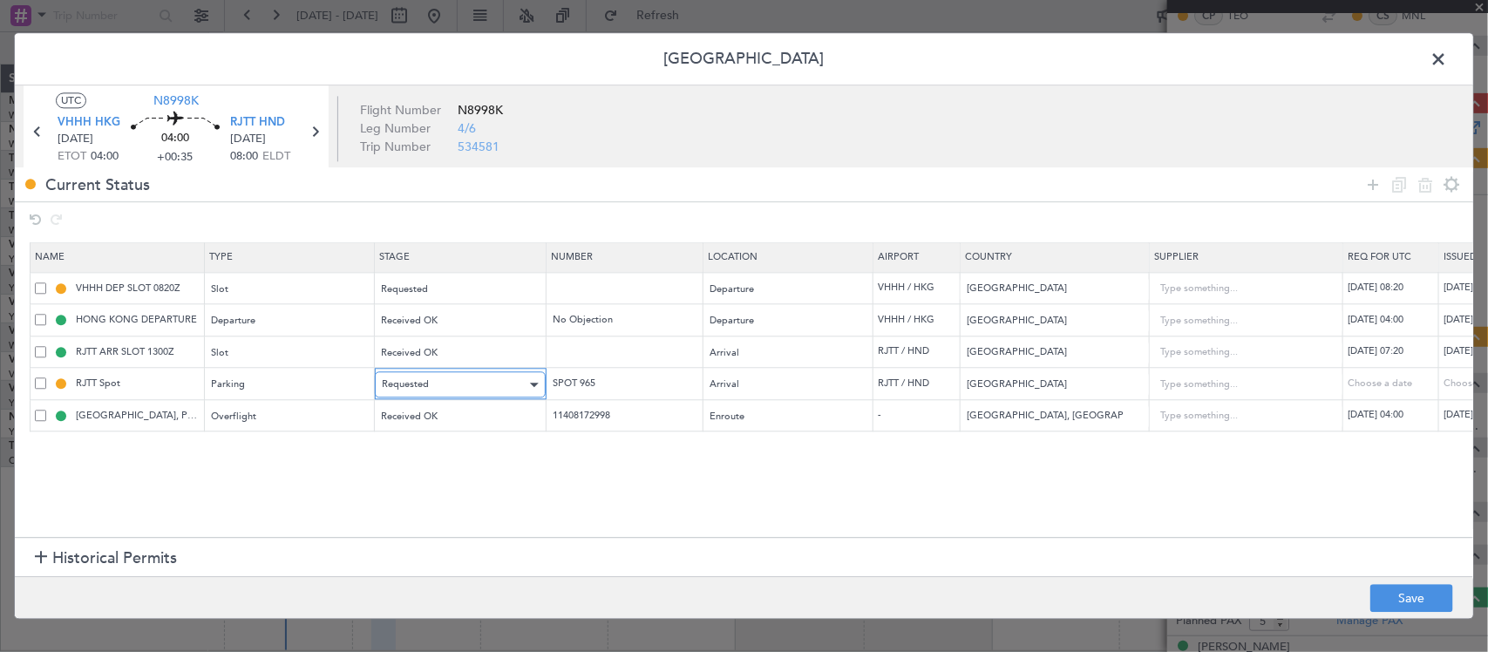
click at [416, 390] on span "Requested" at bounding box center [405, 384] width 47 height 13
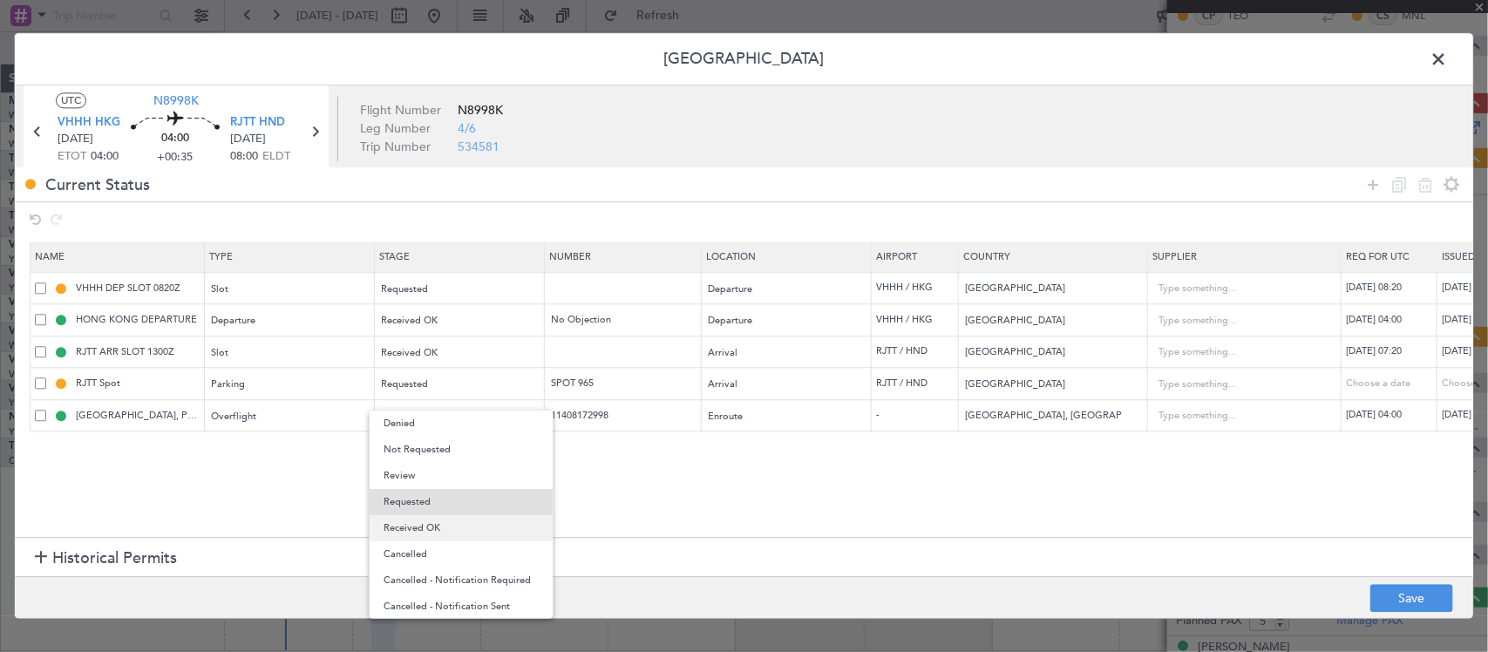
click at [460, 523] on span "Received OK" at bounding box center [460, 528] width 155 height 26
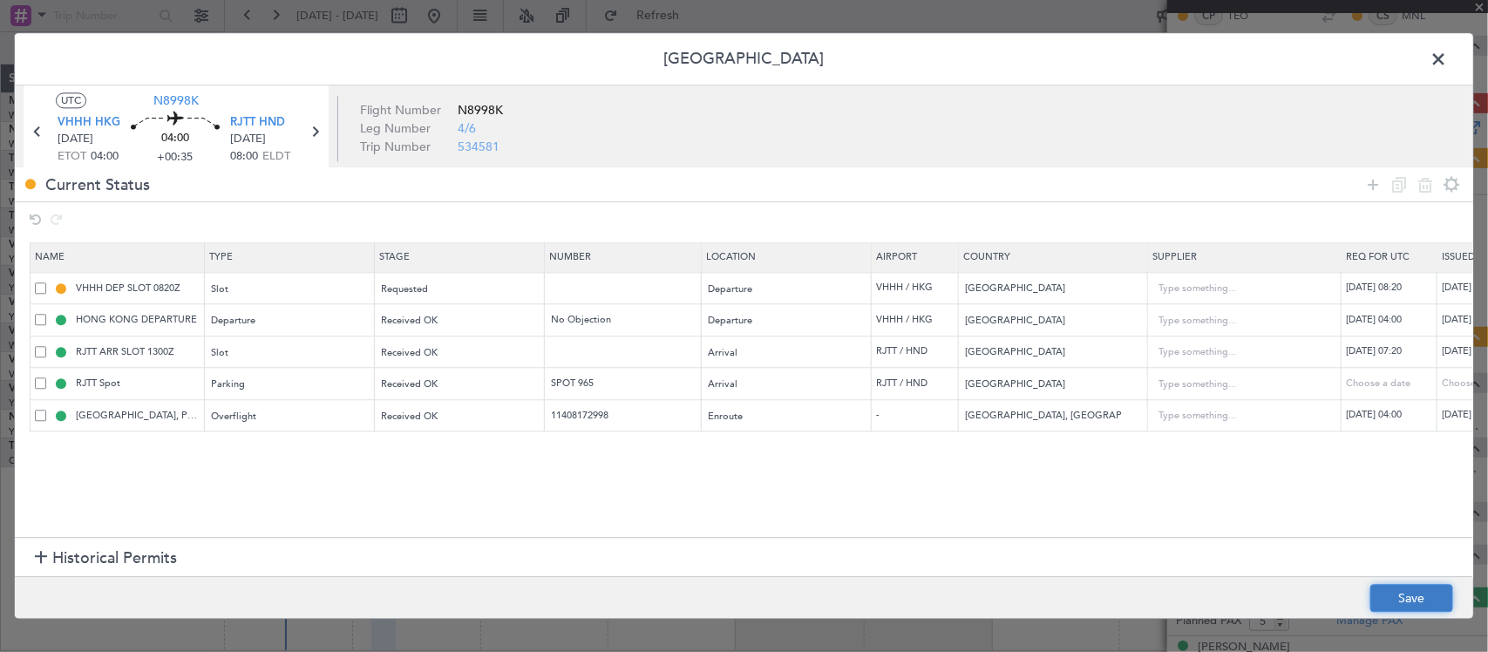
click at [1394, 588] on button "Save" at bounding box center [1411, 599] width 83 height 28
type input "RJTT ARR SLOT 0720Z"
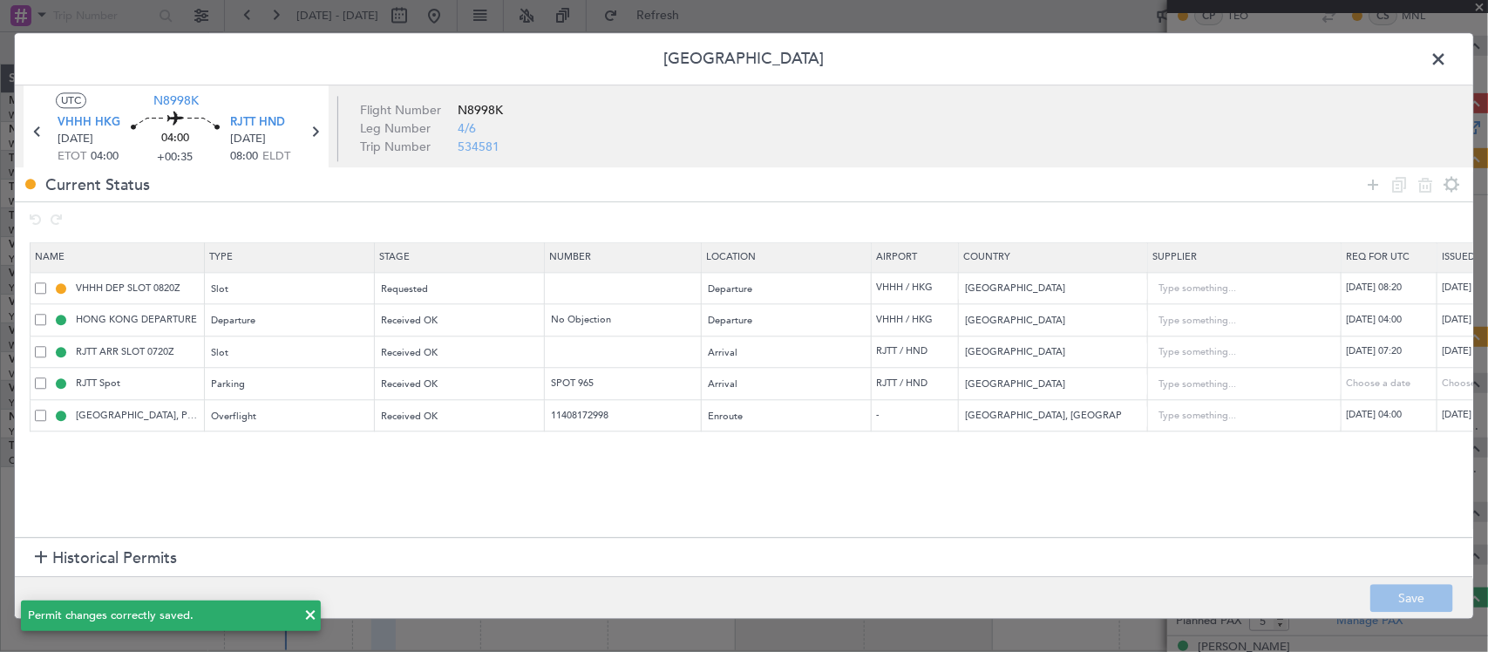
click at [1447, 54] on span at bounding box center [1447, 63] width 0 height 35
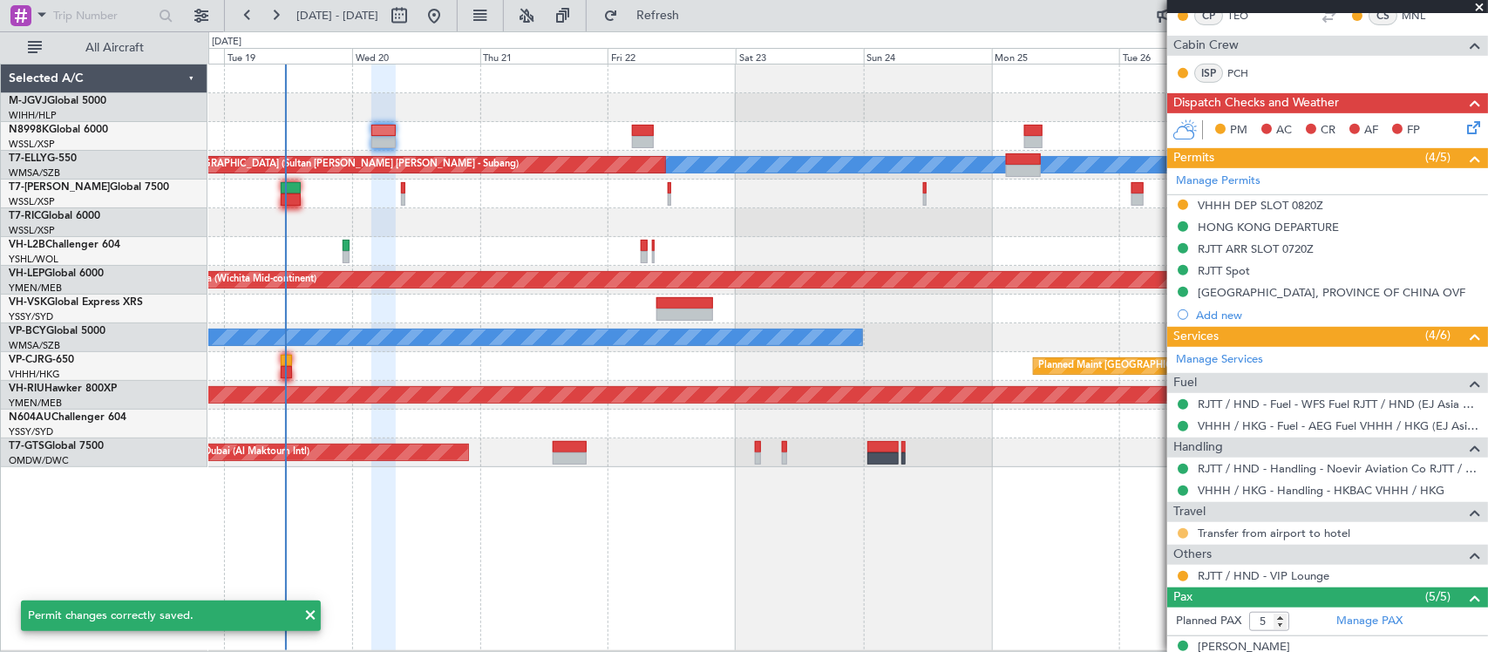
click at [1179, 532] on button at bounding box center [1182, 533] width 10 height 10
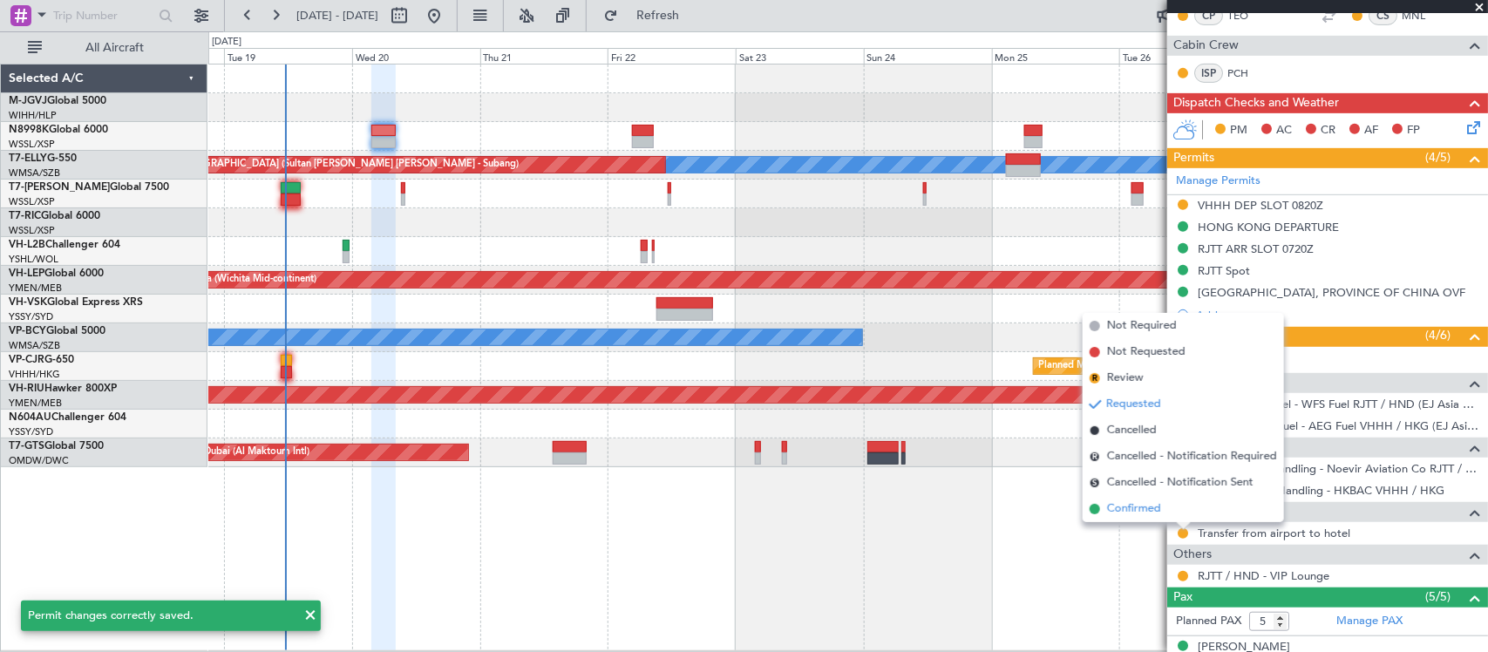
click at [1164, 505] on li "Confirmed" at bounding box center [1182, 509] width 201 height 26
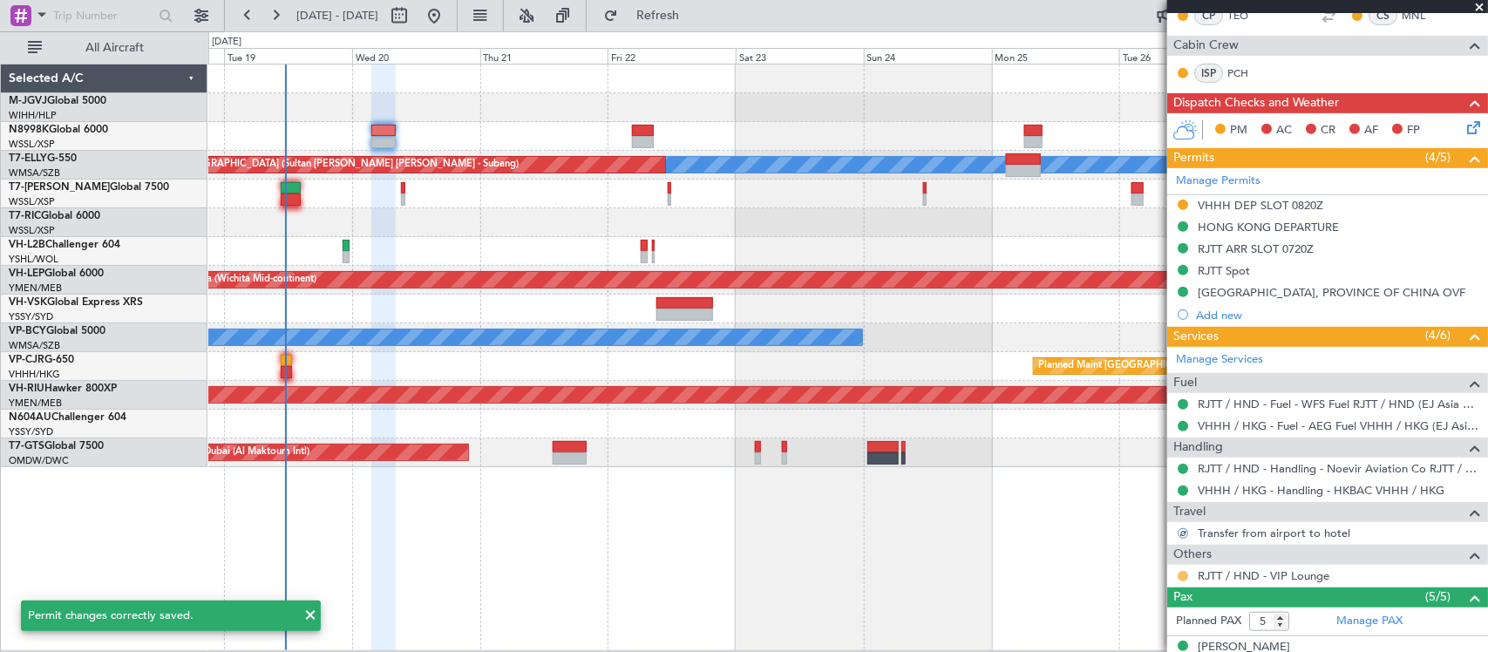
click at [1183, 577] on button at bounding box center [1182, 576] width 10 height 10
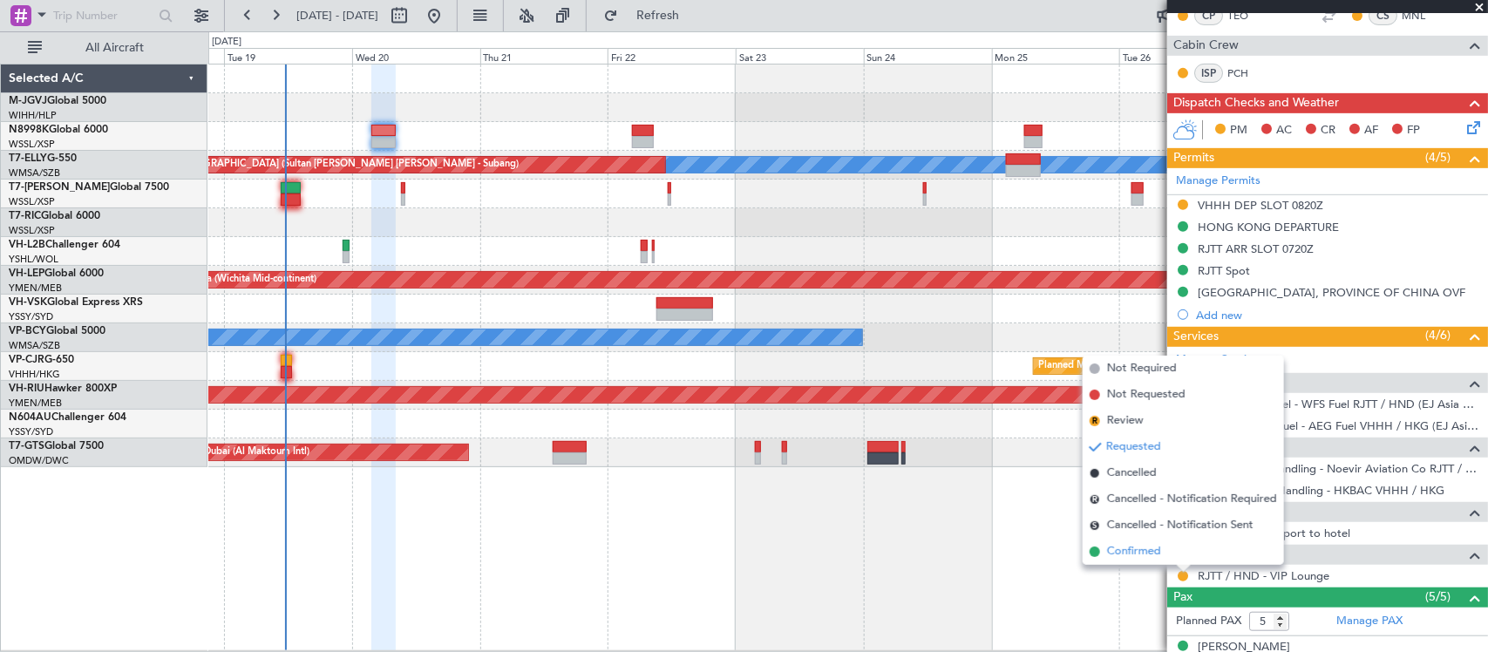
click at [1183, 559] on li "Confirmed" at bounding box center [1182, 552] width 201 height 26
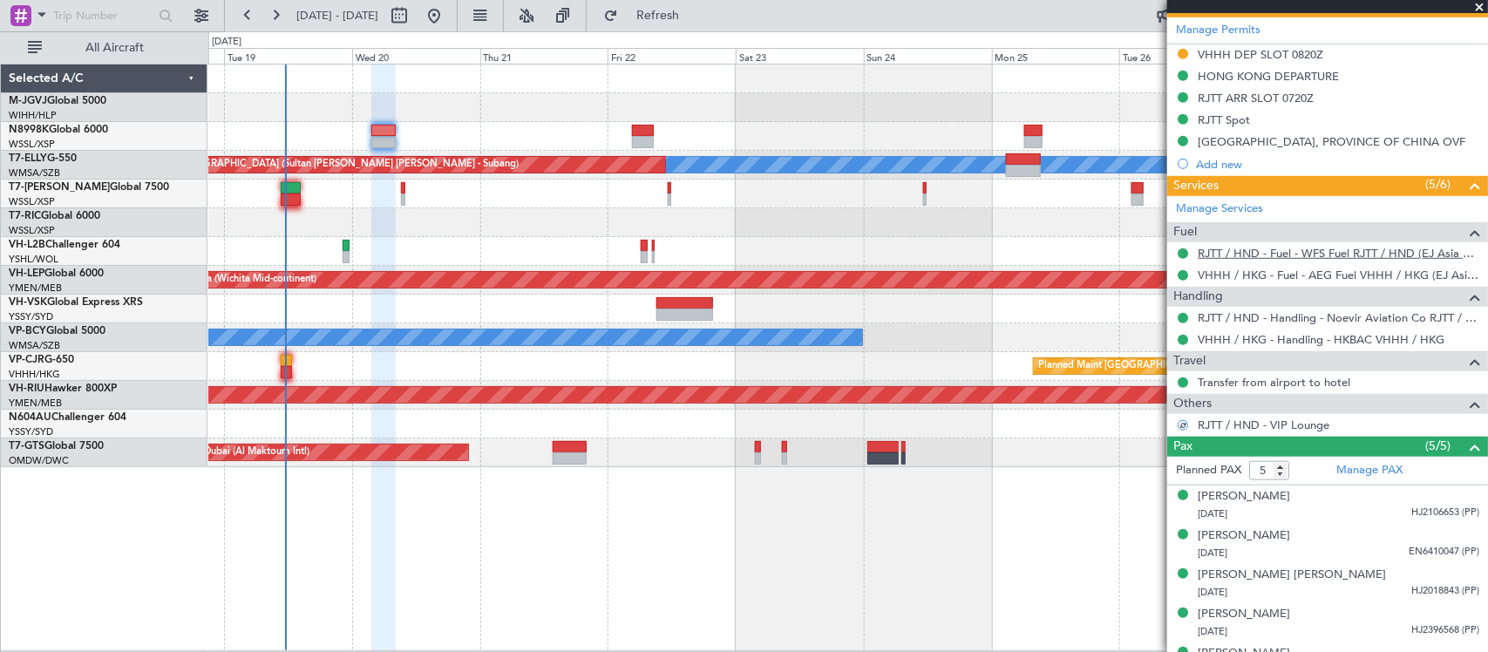
scroll to position [507, 0]
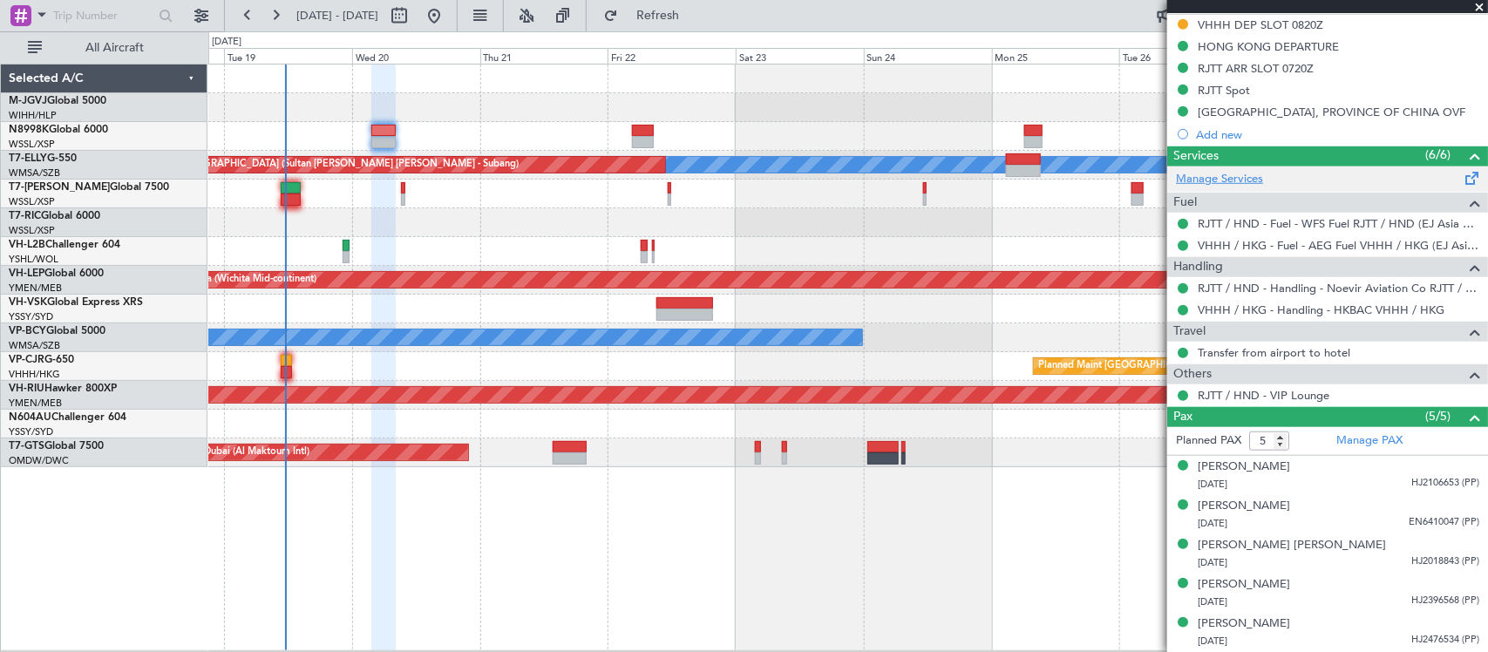
click at [1240, 175] on link "Manage Services" at bounding box center [1219, 179] width 87 height 17
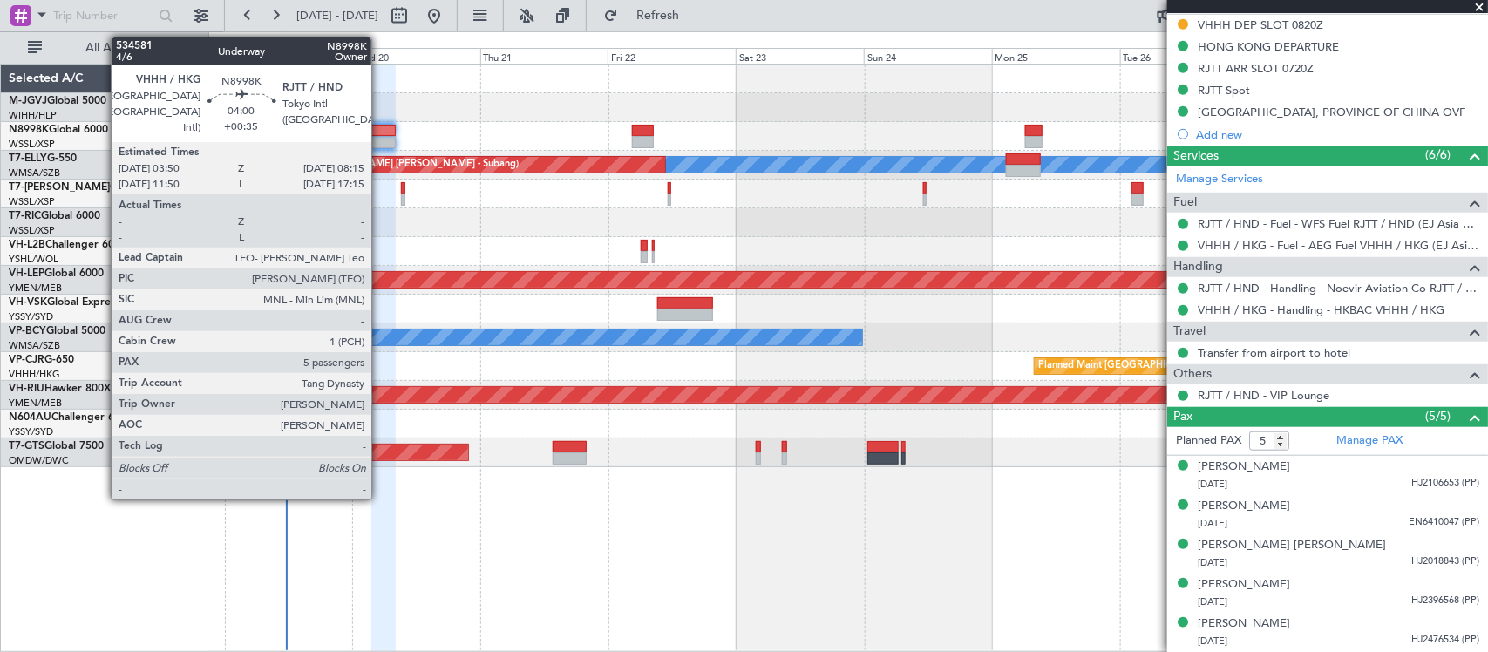
click at [382, 135] on div at bounding box center [383, 131] width 24 height 12
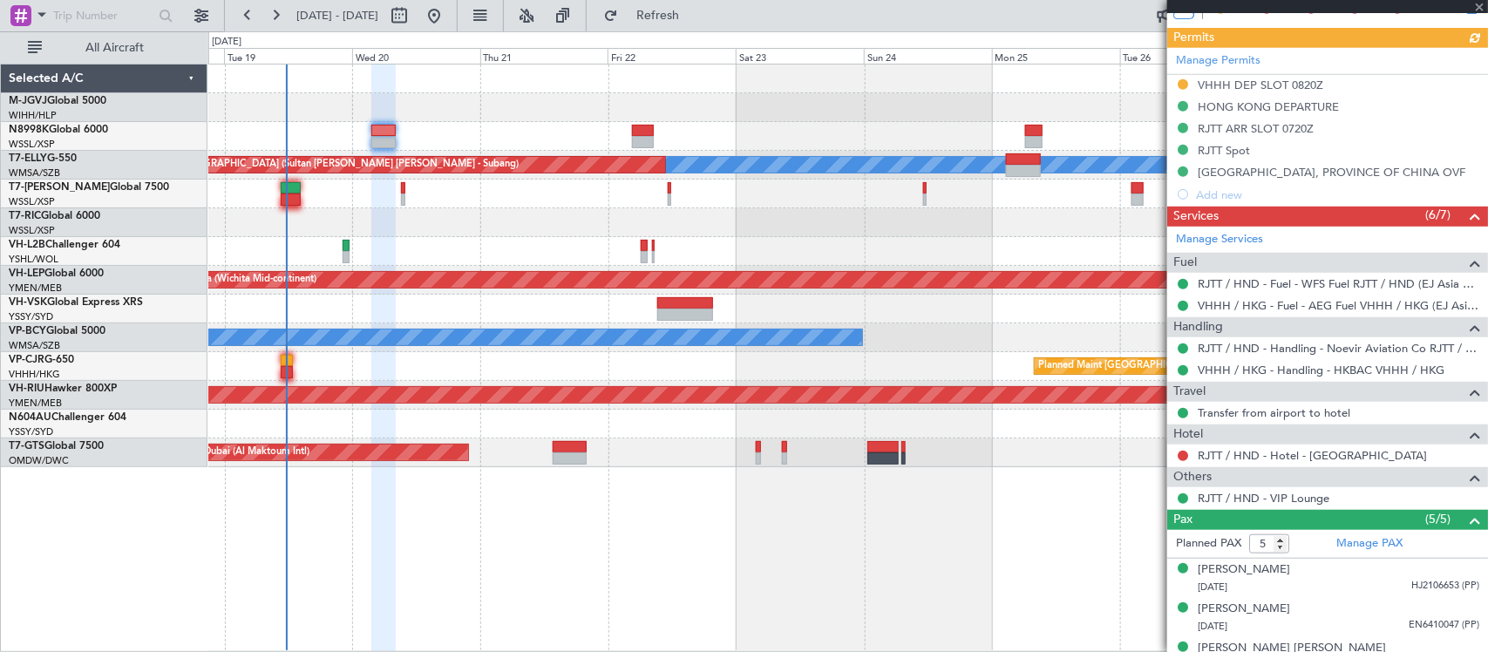
scroll to position [550, 0]
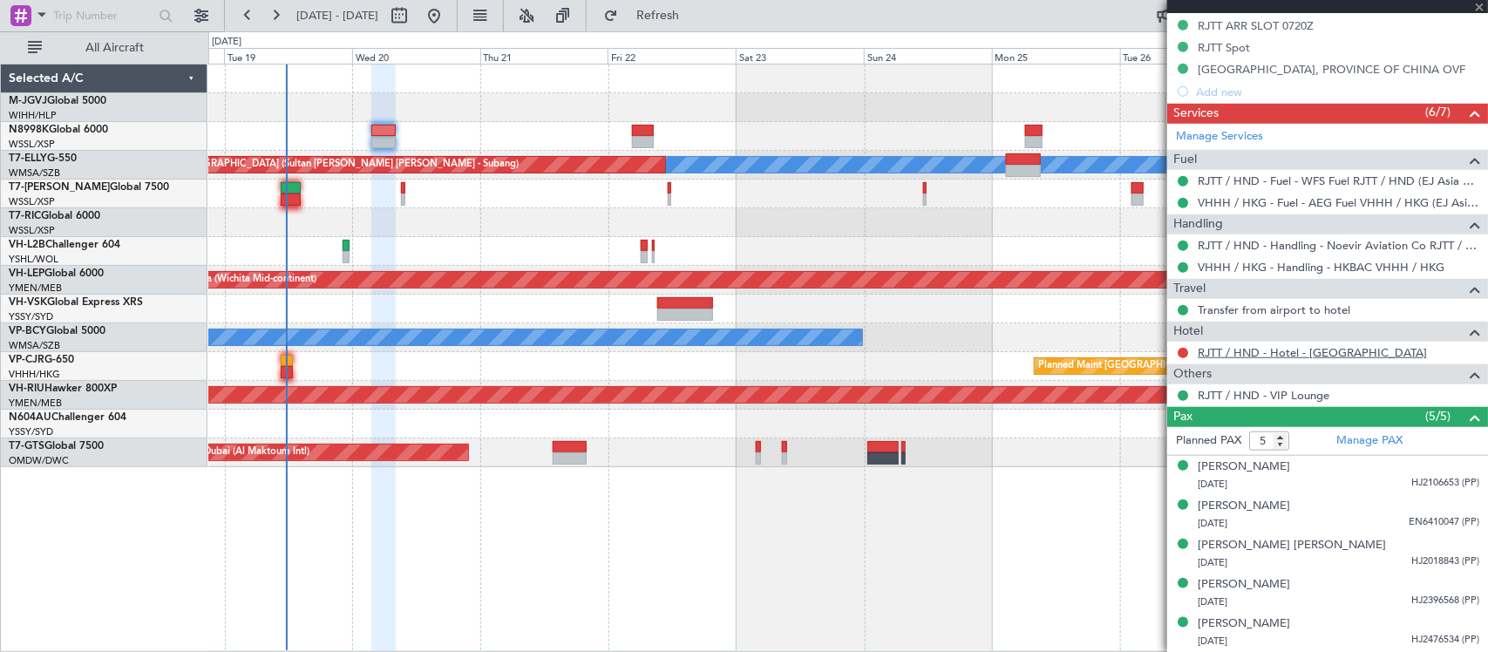
click at [1244, 351] on link "RJTT / HND - Hotel - Aloft Tokyo Ginza" at bounding box center [1311, 352] width 229 height 15
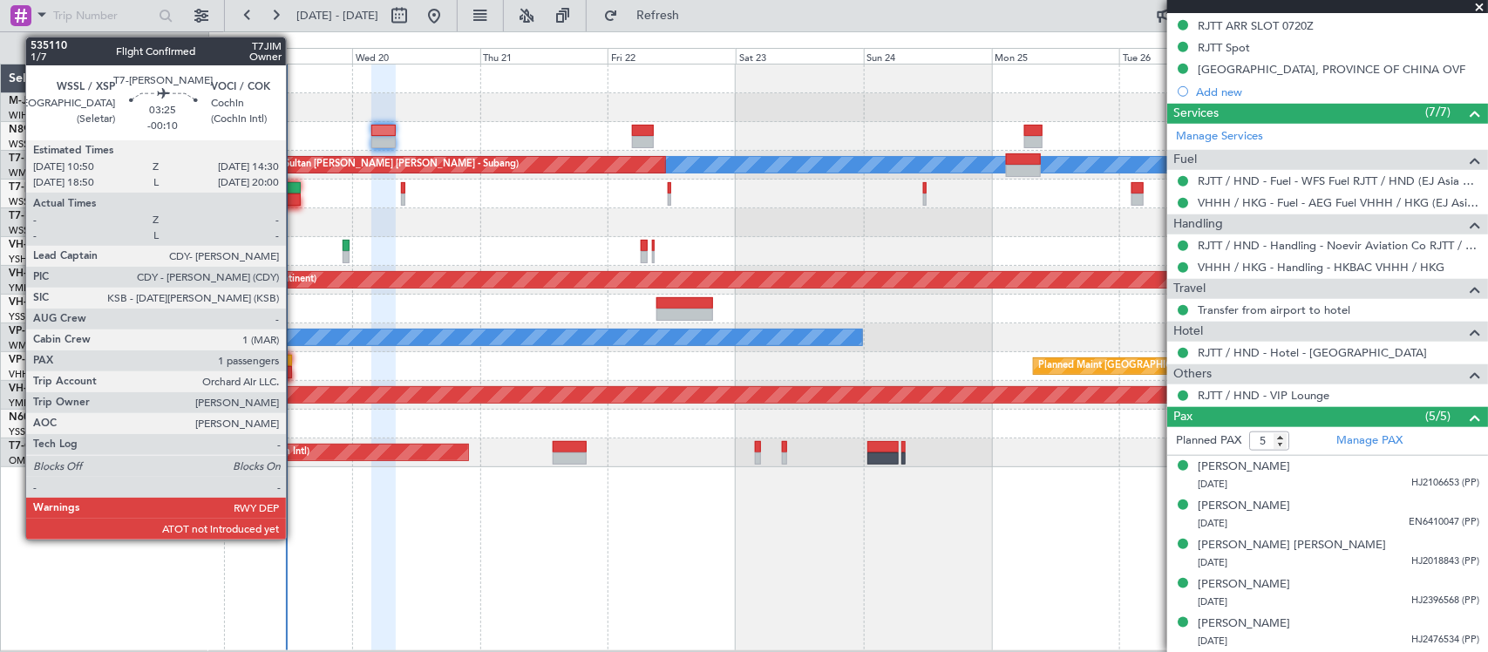
click at [295, 193] on div at bounding box center [291, 199] width 20 height 12
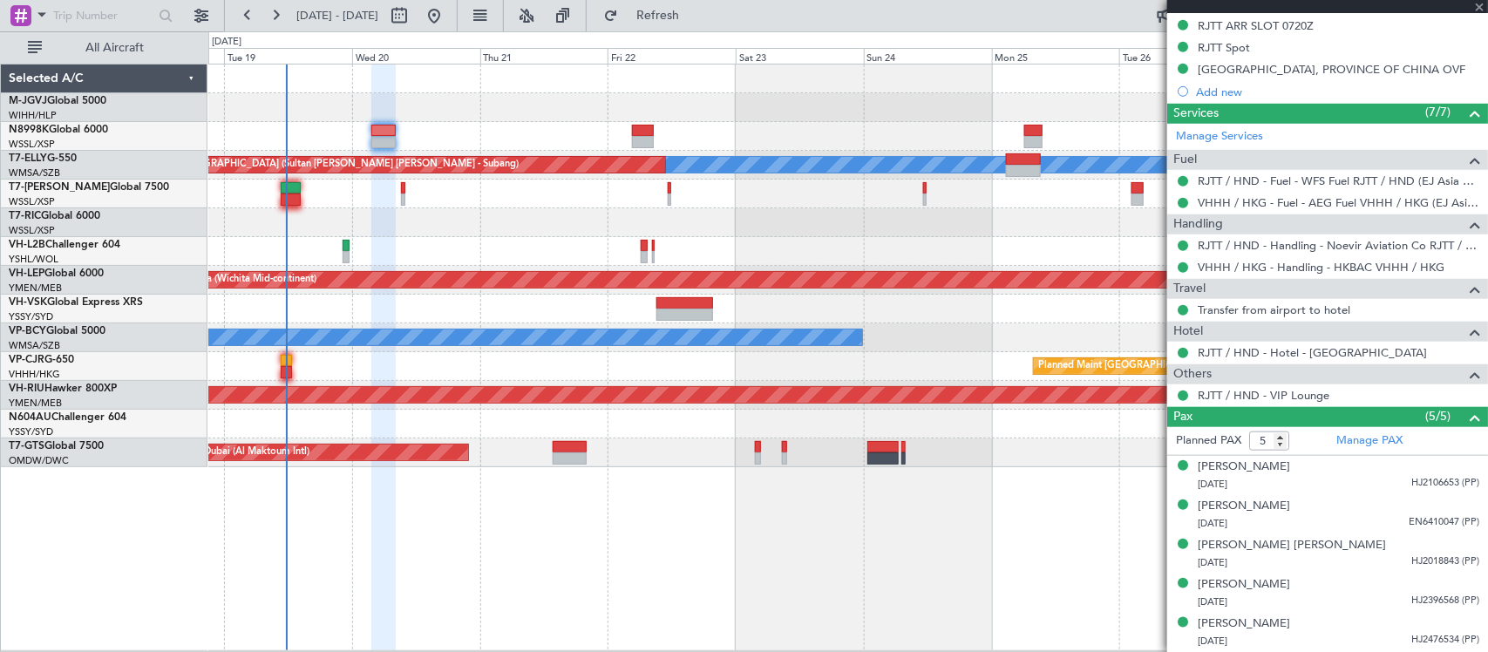
type input "-00:10"
type input "1"
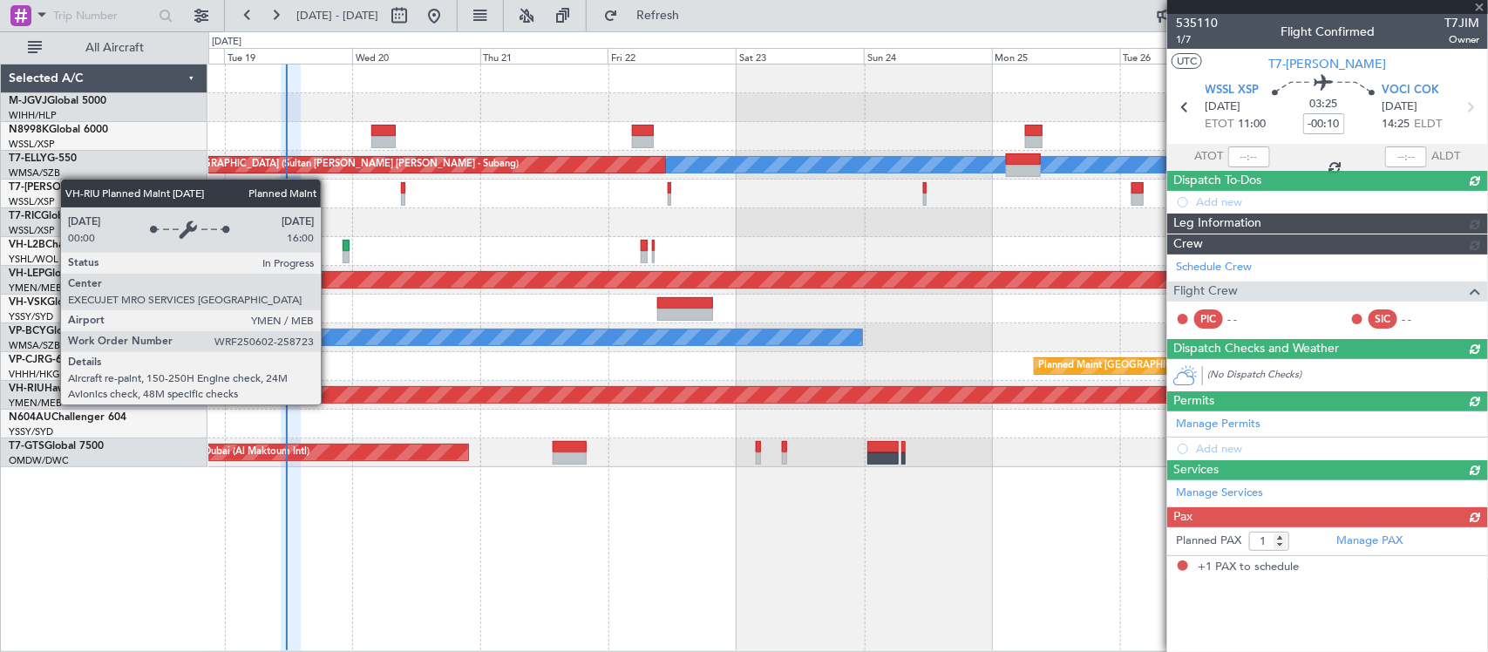
scroll to position [0, 0]
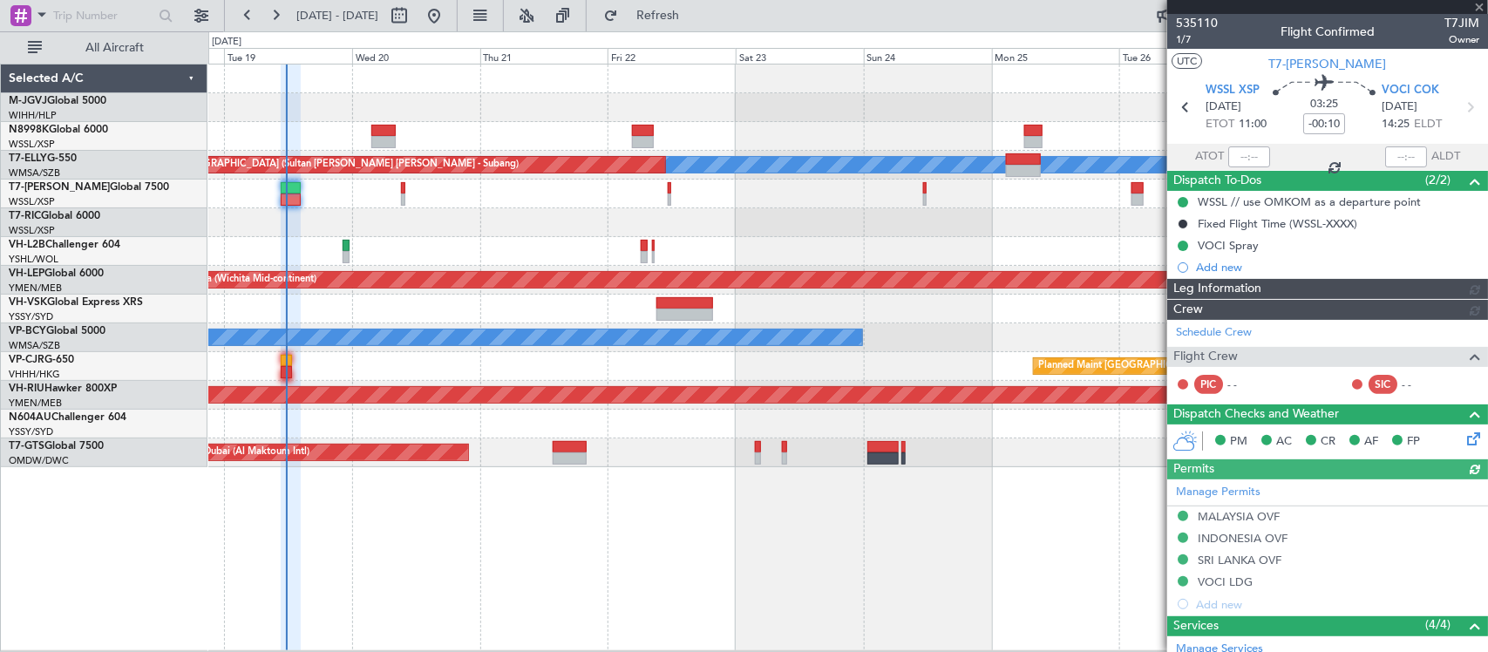
type input "Edmond Yuen (EYU)"
type input "F0251"
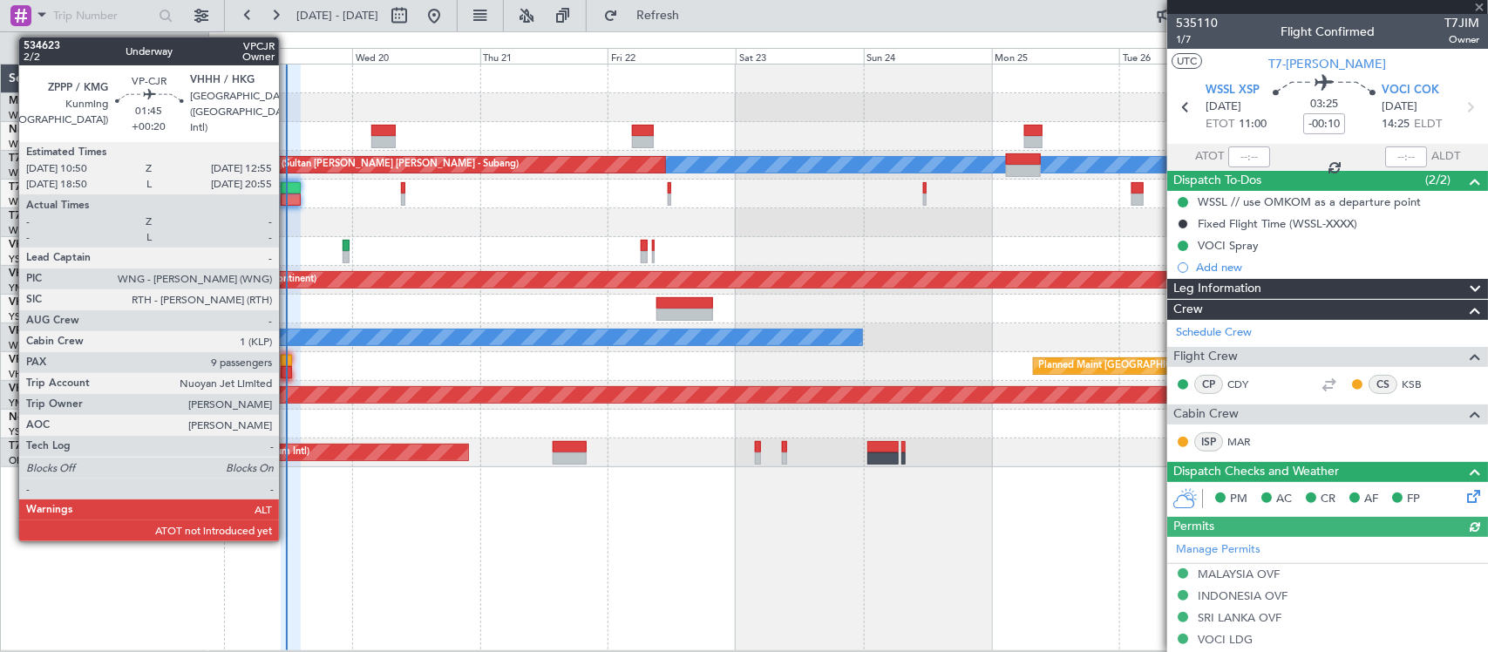
click at [288, 363] on div at bounding box center [286, 361] width 11 height 12
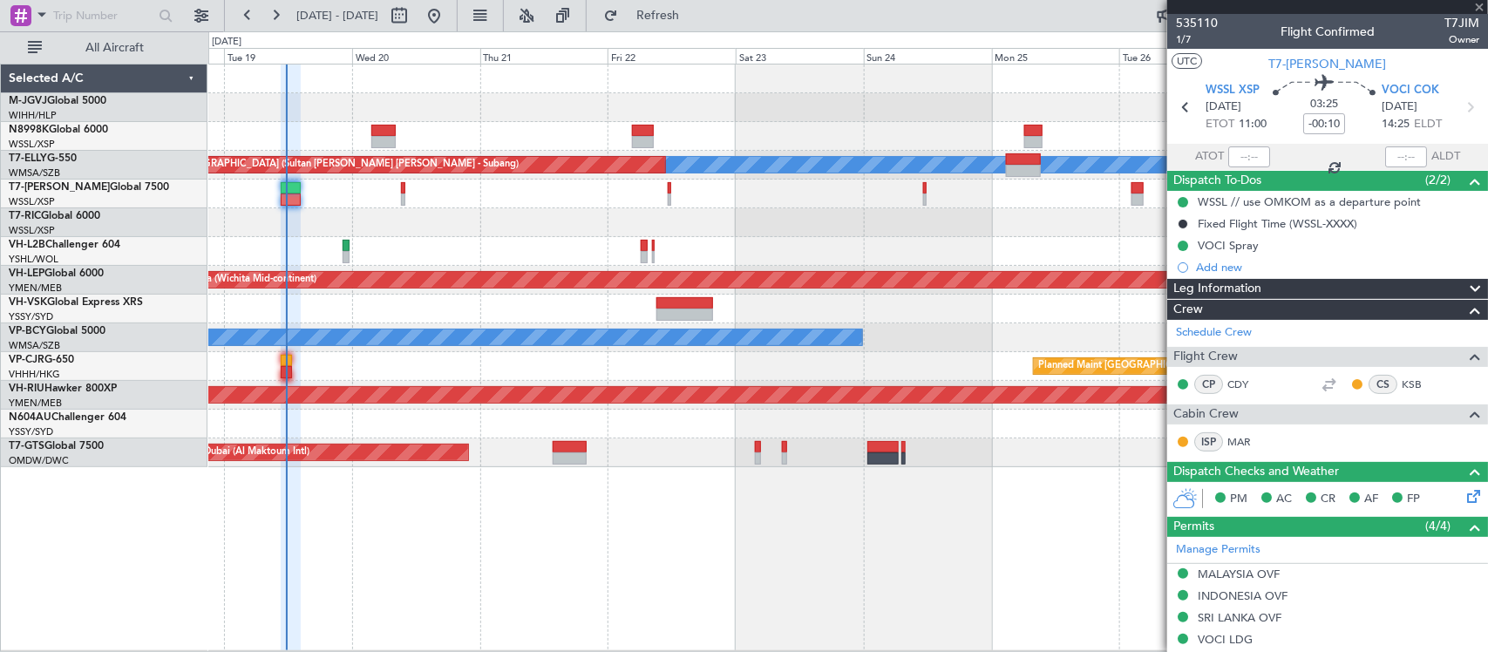
type input "+00:20"
type input "9"
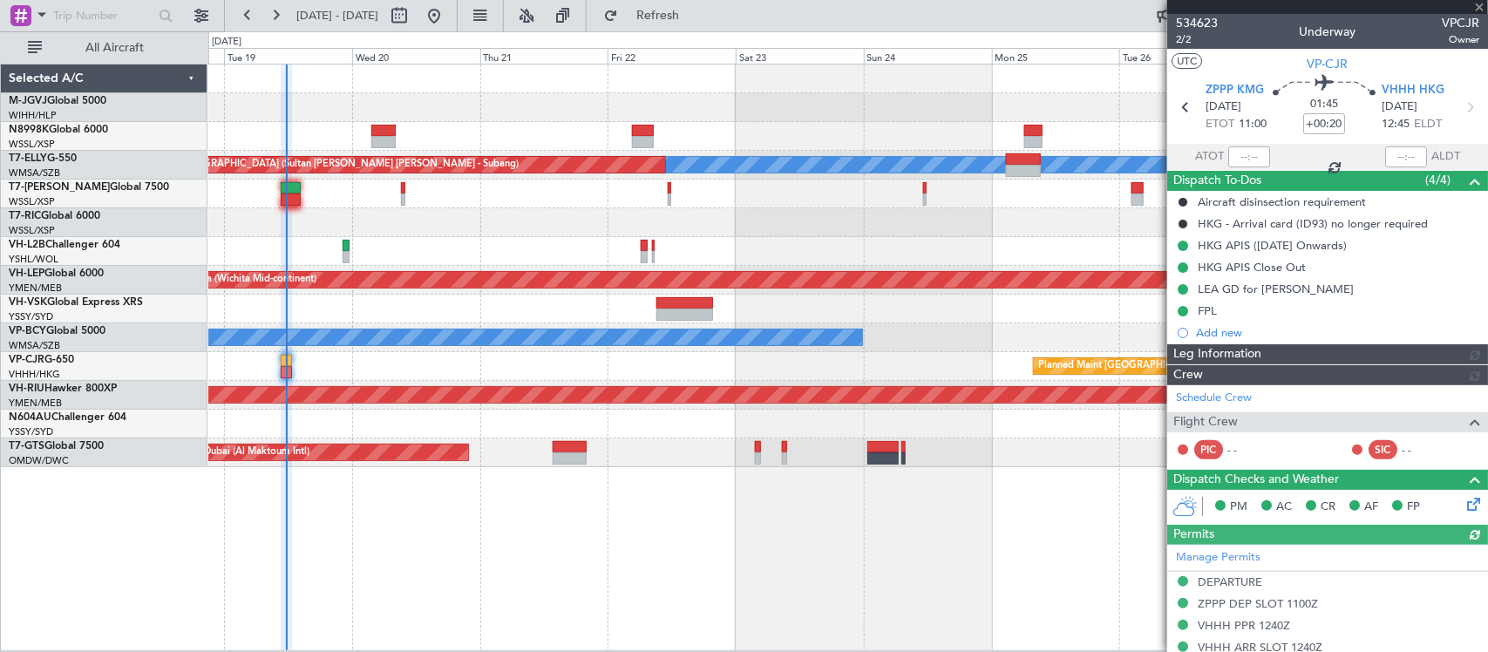
type input "Edmond Yuen (EYU)"
type input "F0181"
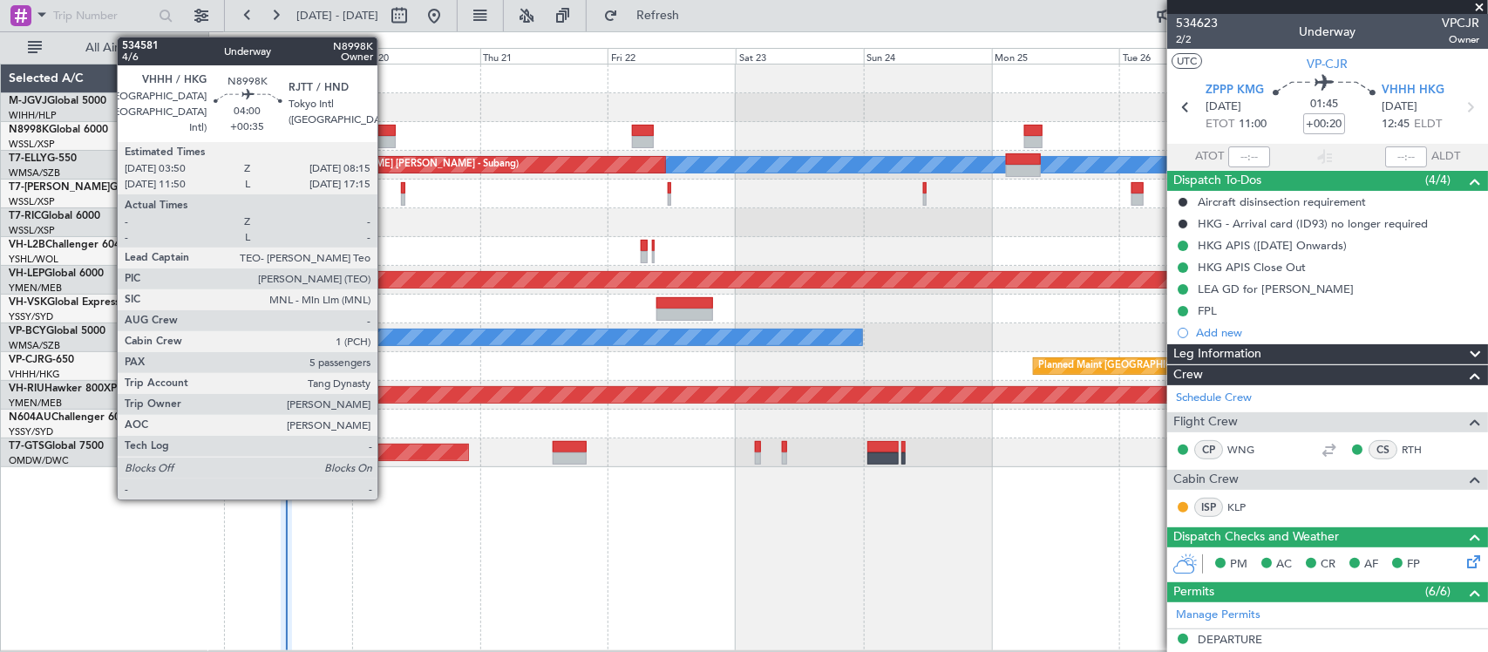
click at [386, 132] on div at bounding box center [383, 131] width 24 height 12
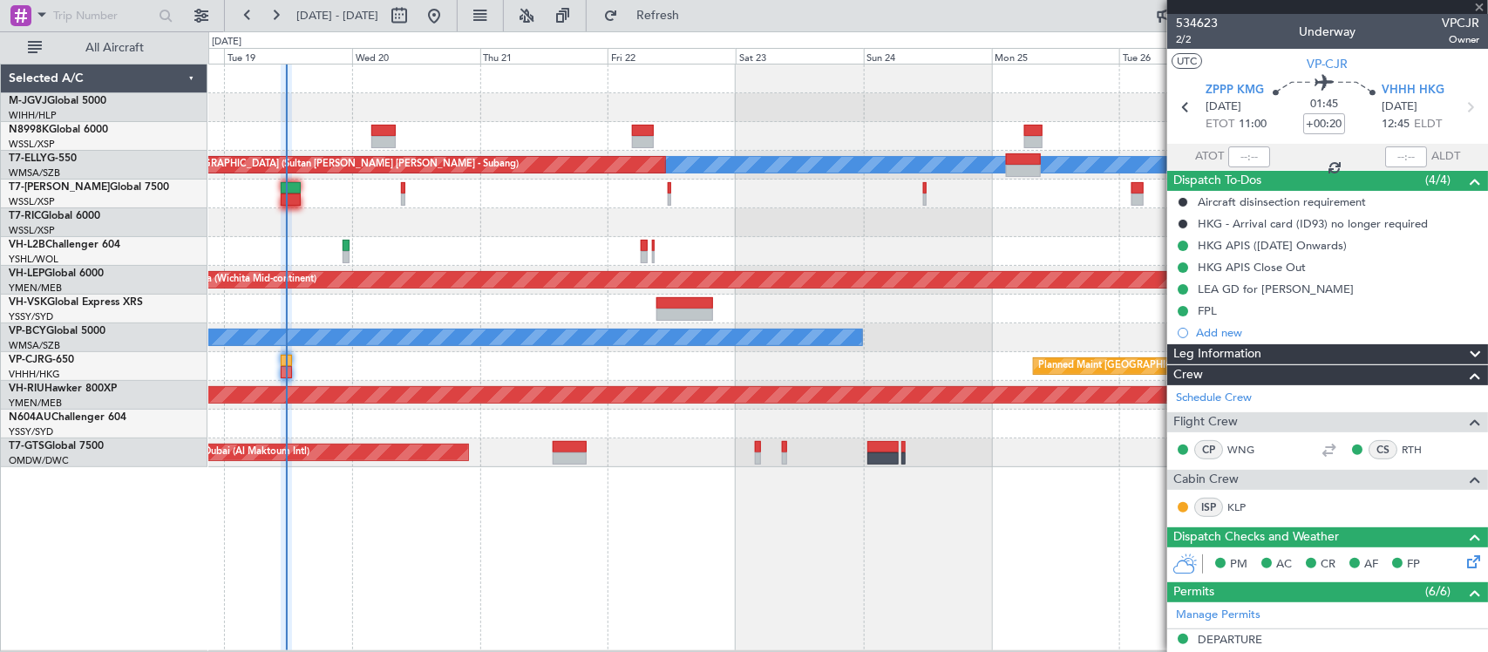
type input "+00:35"
type input "5"
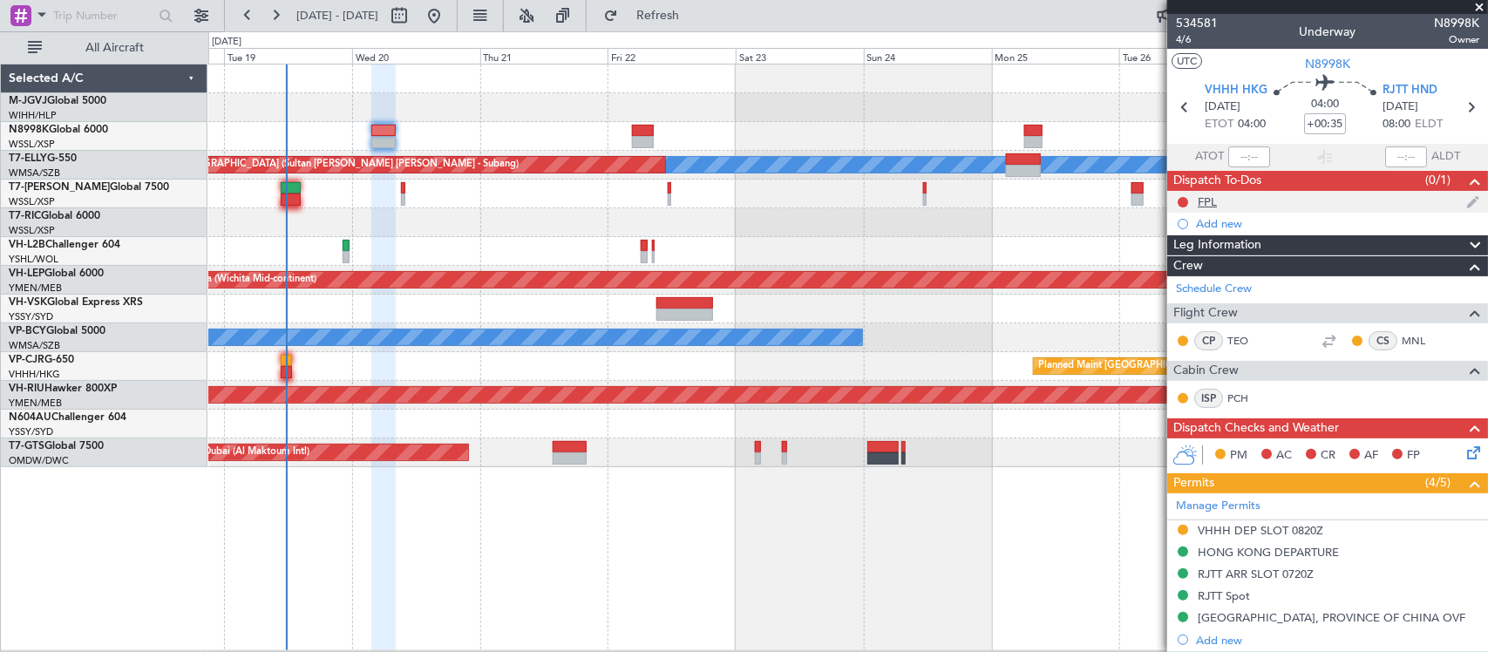
click at [1212, 202] on div "FPL" at bounding box center [1206, 201] width 19 height 15
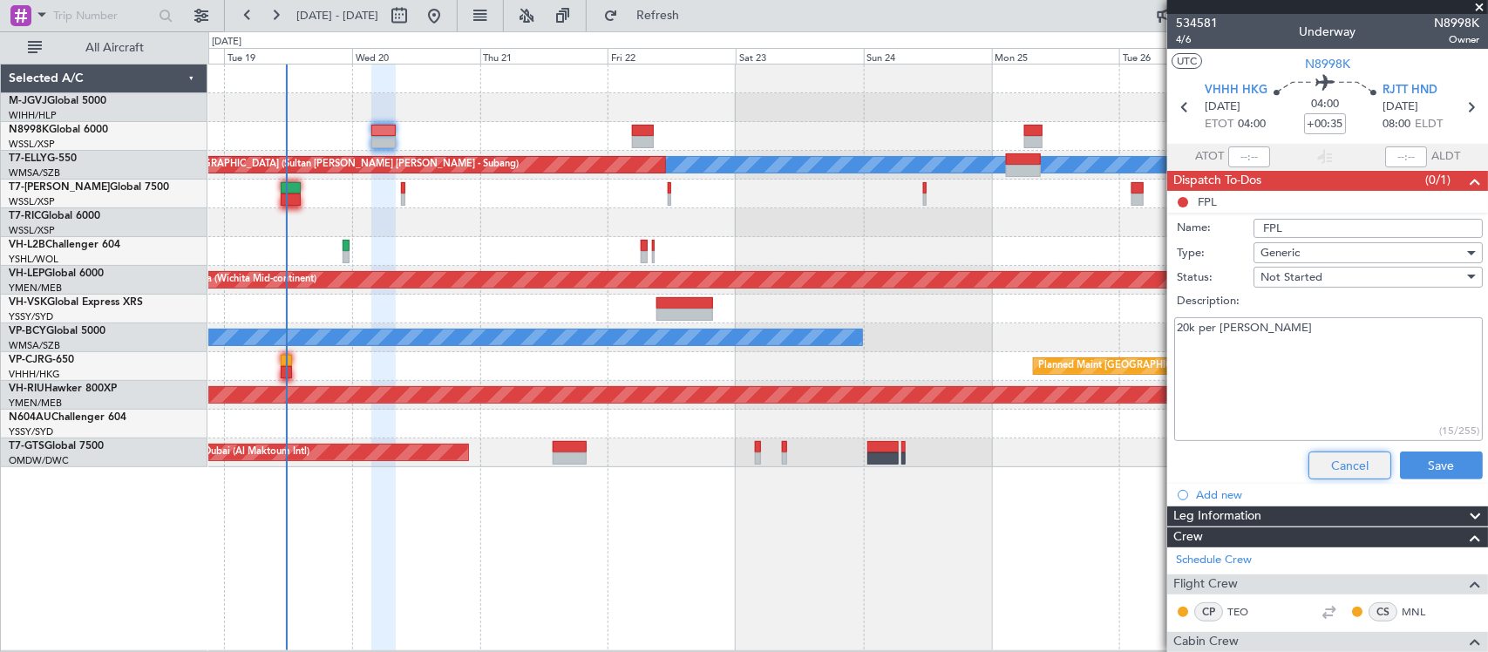
click at [1340, 466] on button "Cancel" at bounding box center [1349, 465] width 83 height 28
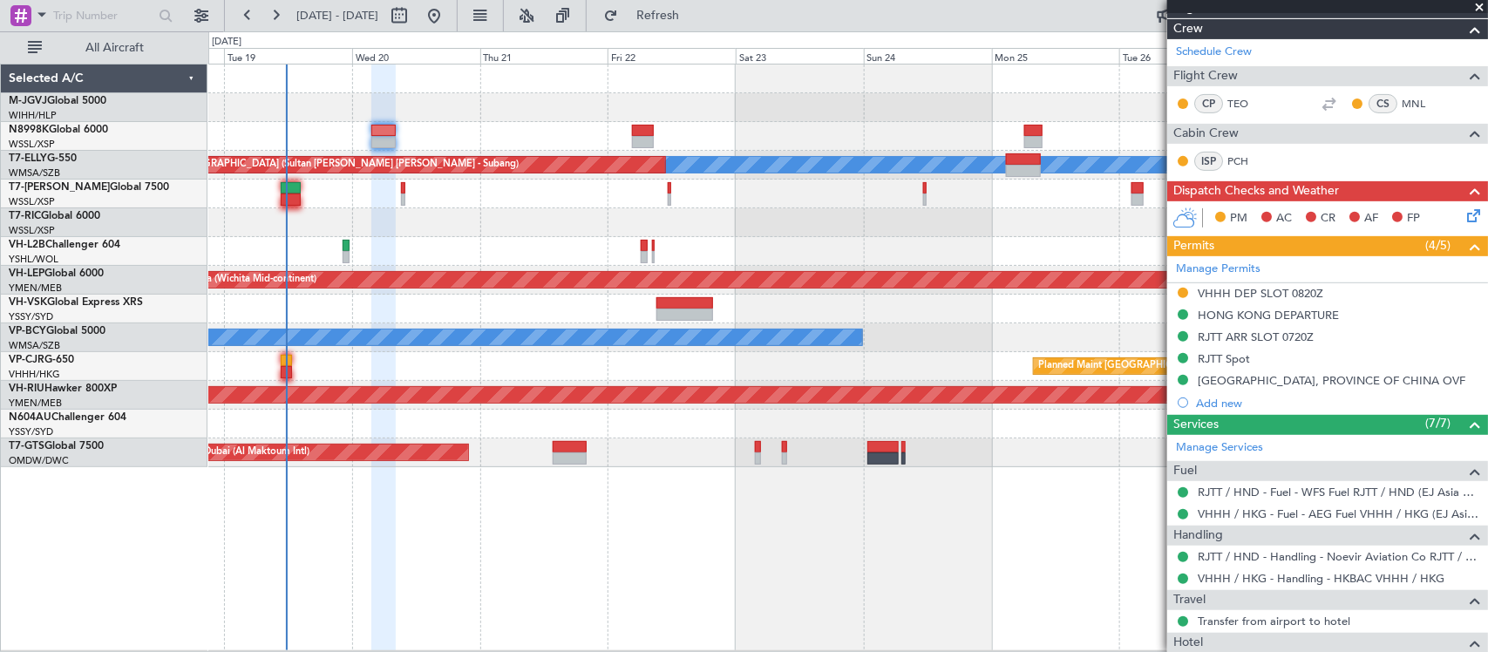
scroll to position [363, 0]
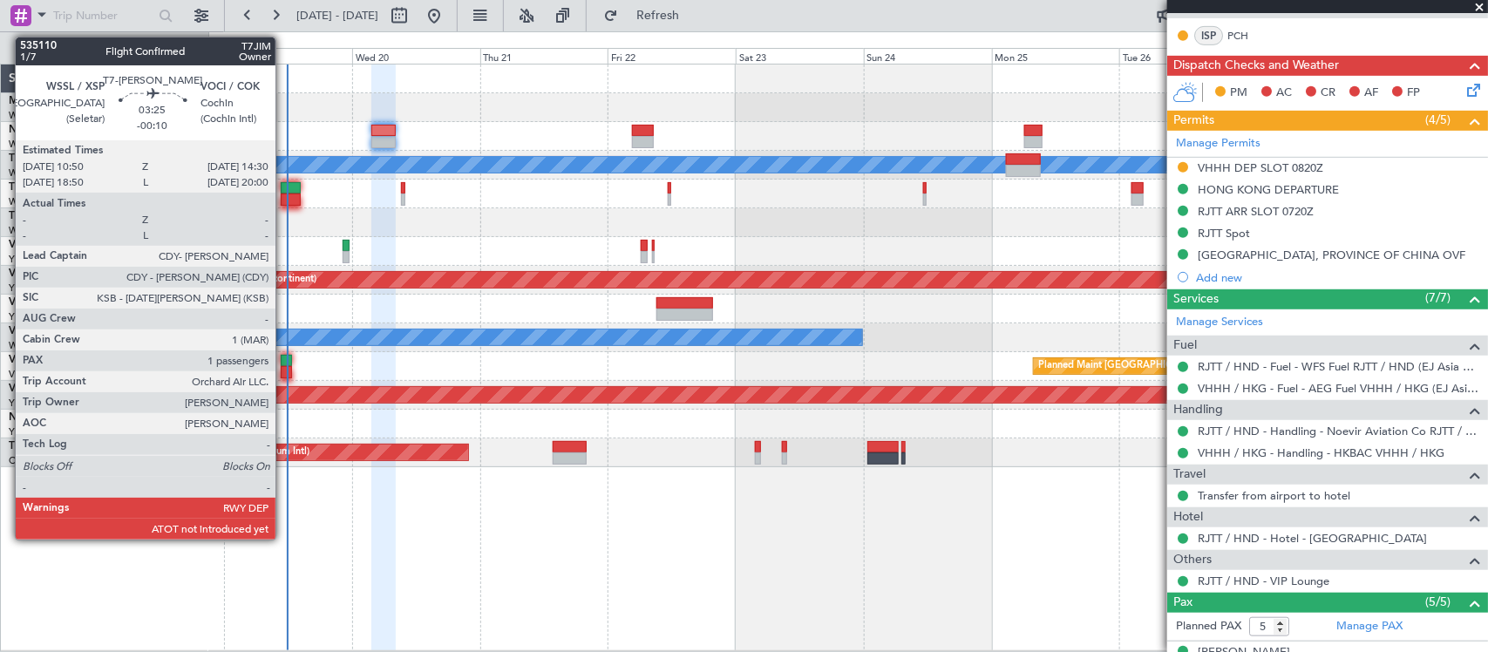
click at [284, 193] on div at bounding box center [291, 199] width 20 height 12
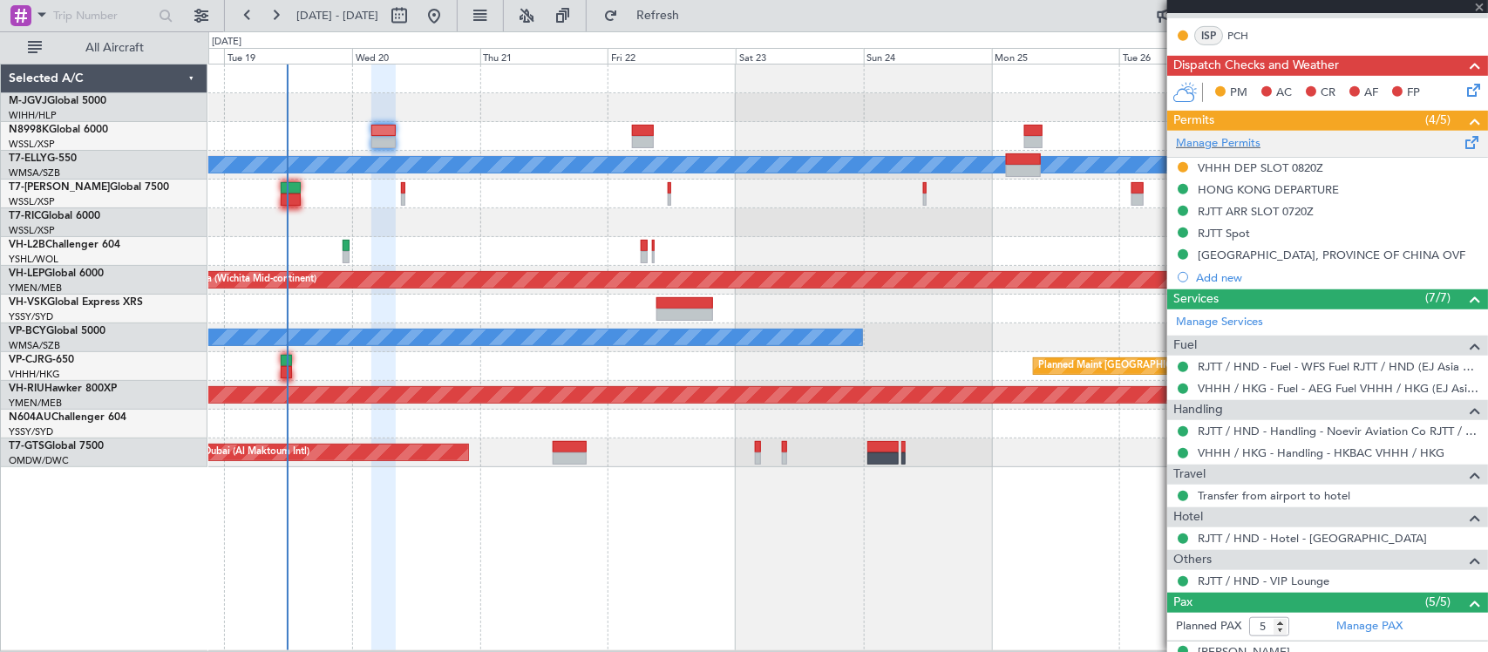
type input "-00:10"
type input "1"
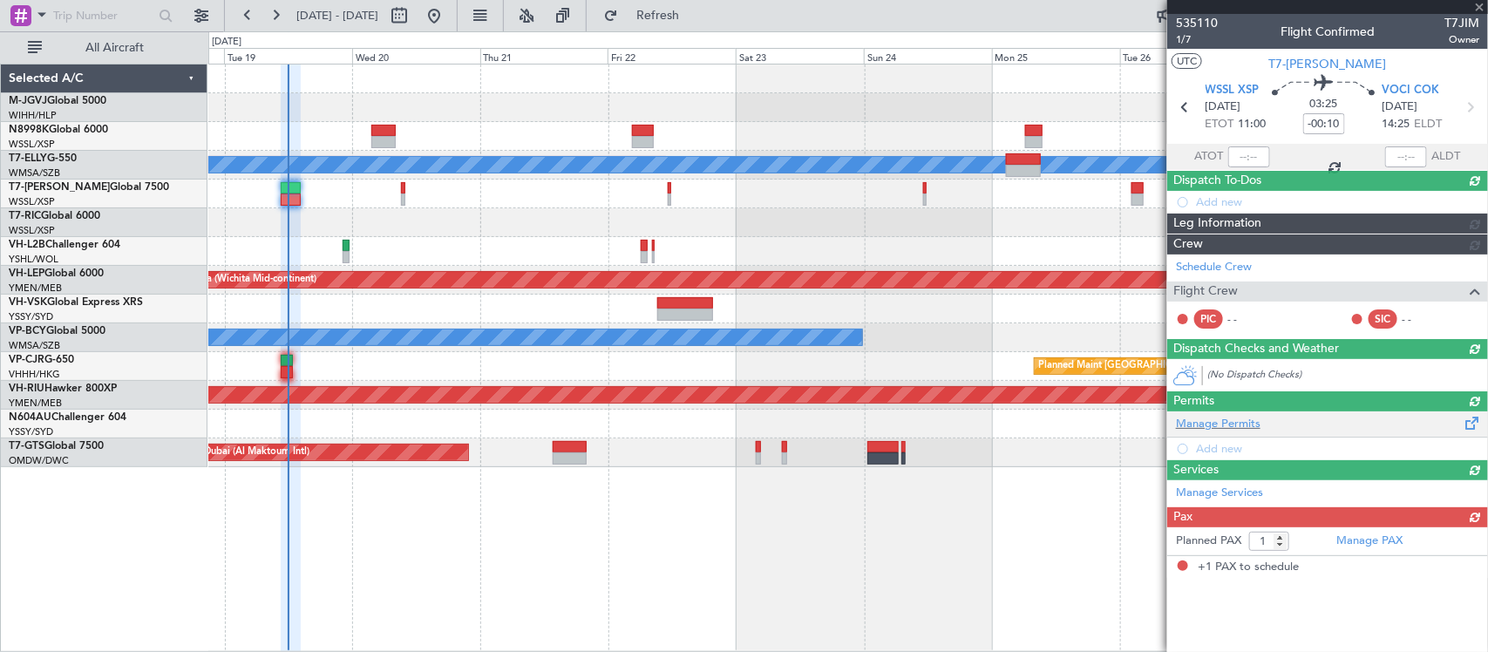
scroll to position [0, 0]
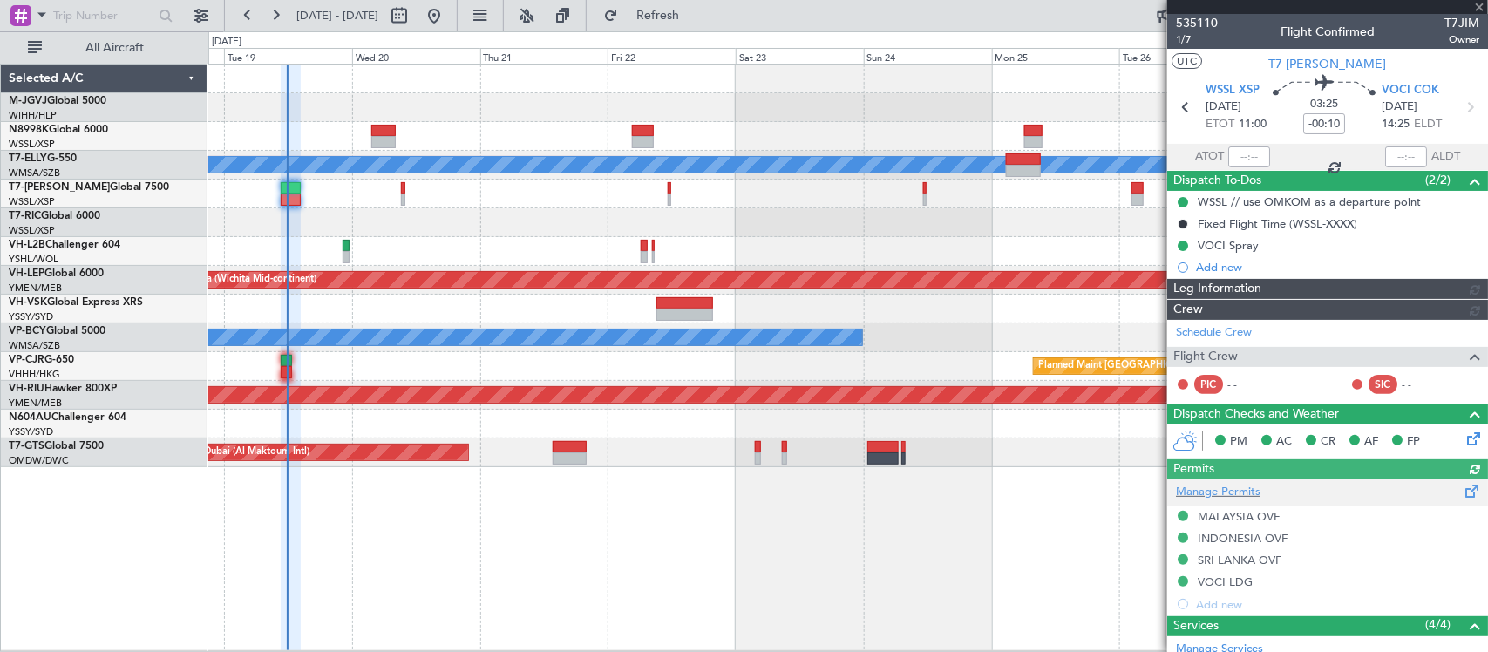
type input "Edmond Yuen (EYU)"
type input "F0251"
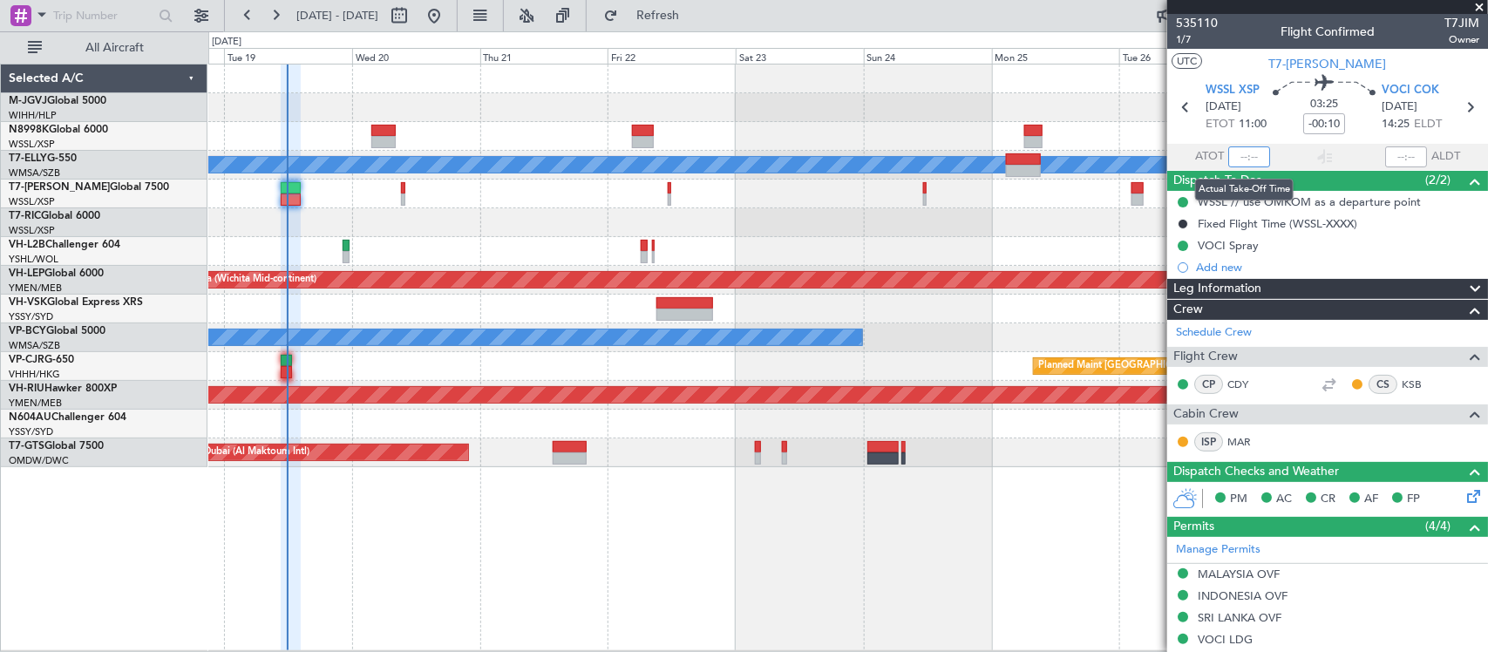
click at [1236, 158] on input "text" at bounding box center [1249, 156] width 42 height 21
type input "11:51"
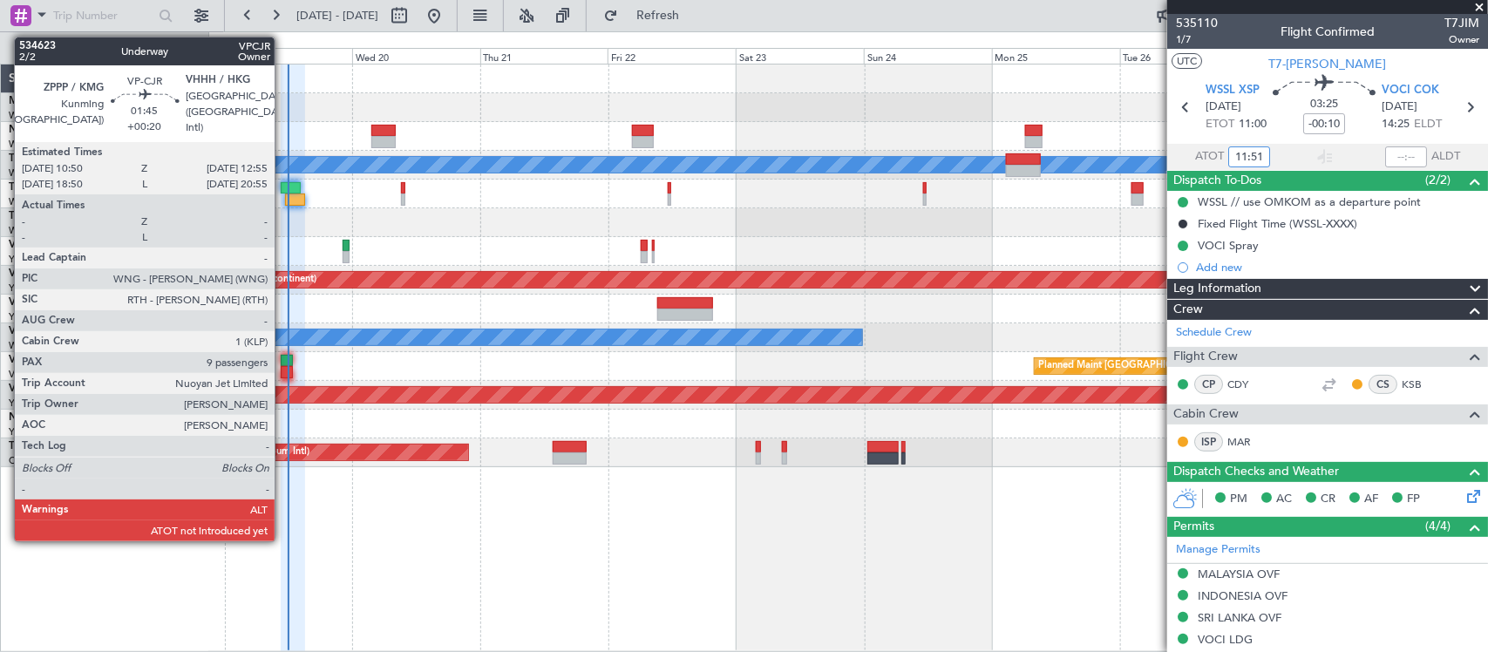
click at [283, 368] on div at bounding box center [286, 372] width 11 height 12
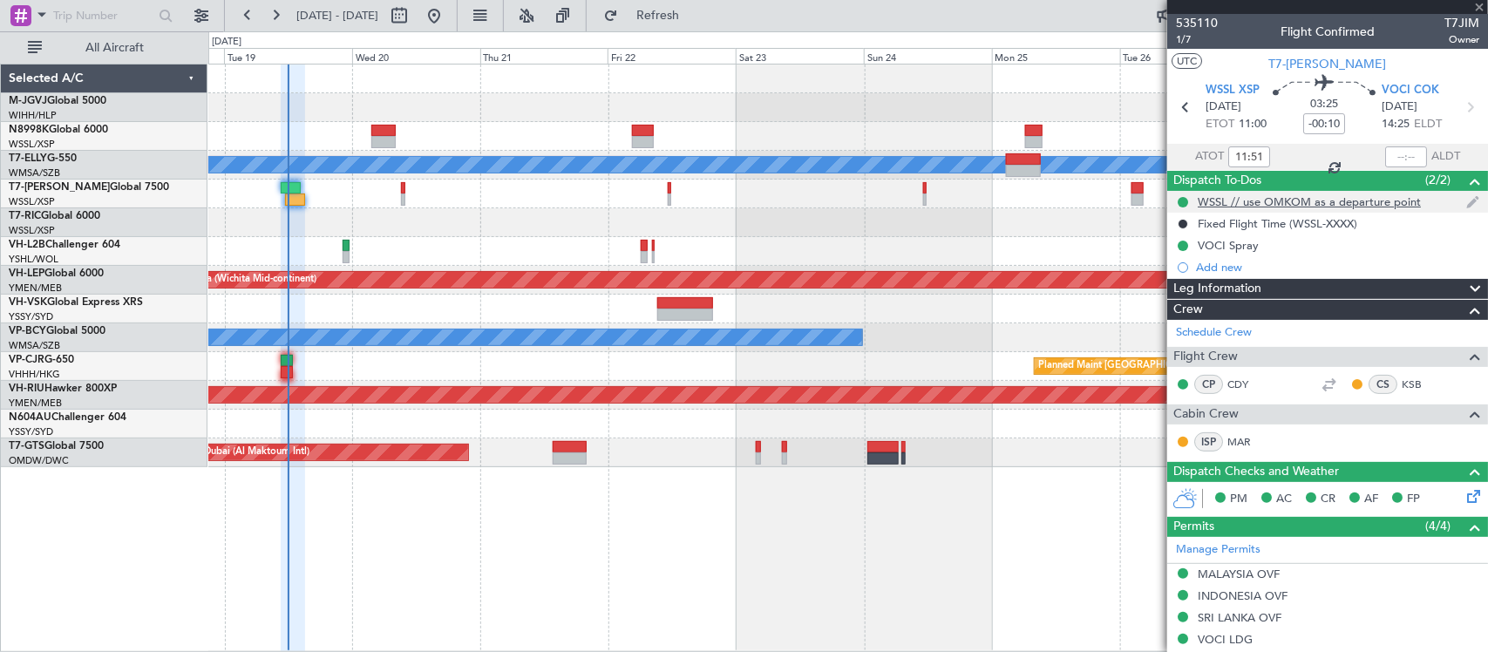
type input "+00:20"
type input "9"
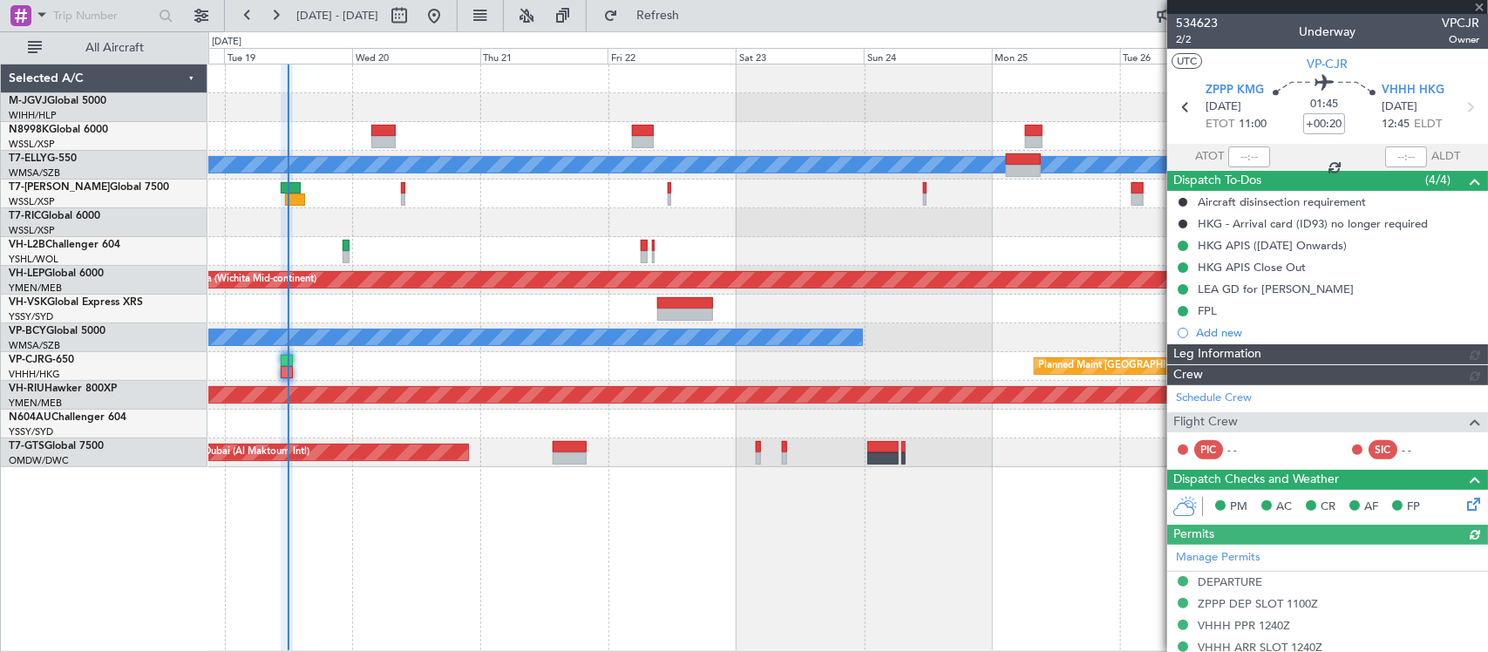
type input "Edmond Yuen (EYU)"
type input "F0181"
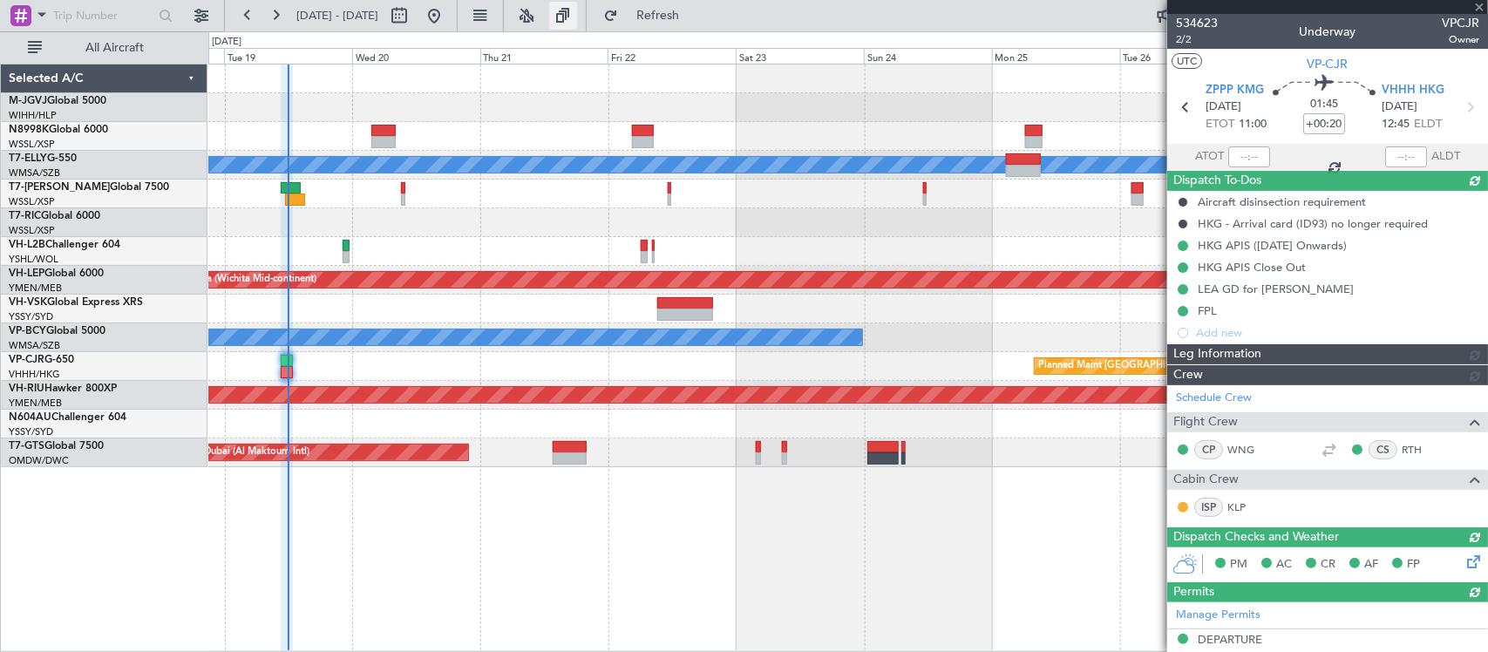
type input "Edmond Yuen (EYU)"
type input "F0181"
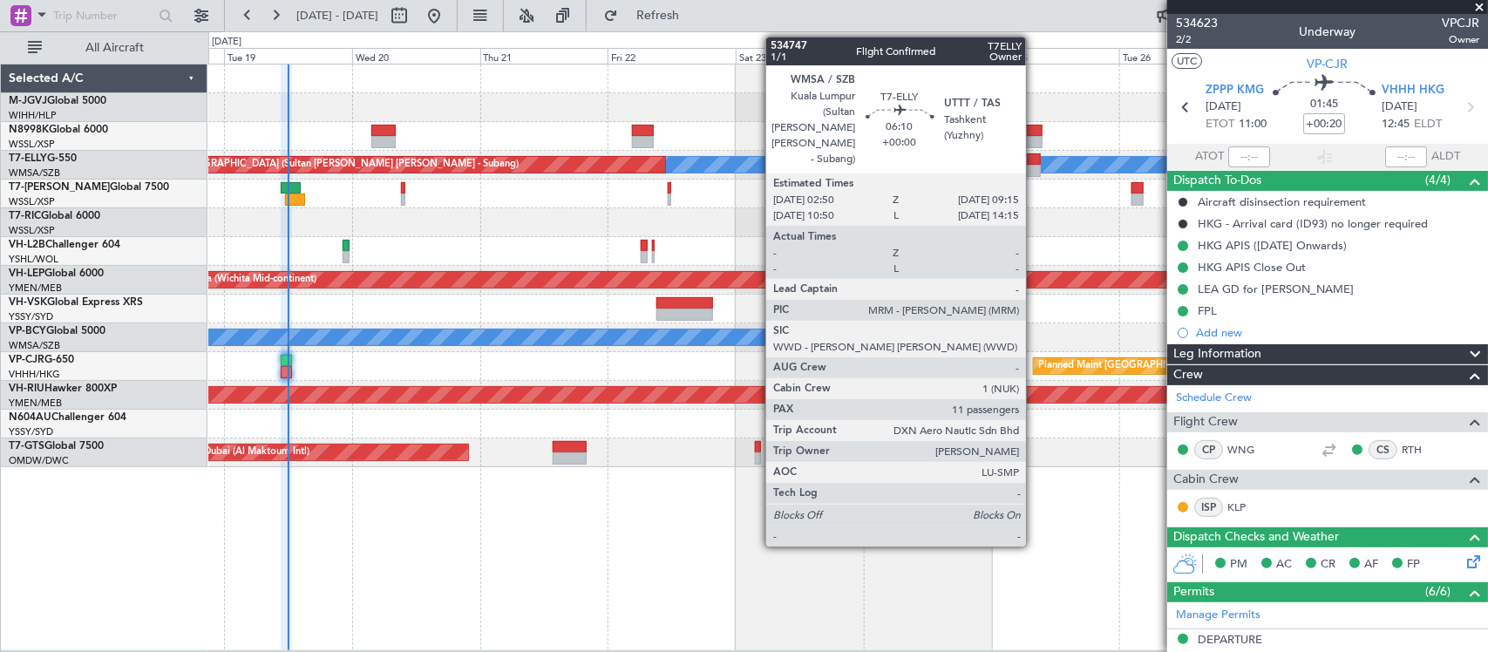
click at [1034, 166] on div at bounding box center [1023, 171] width 35 height 12
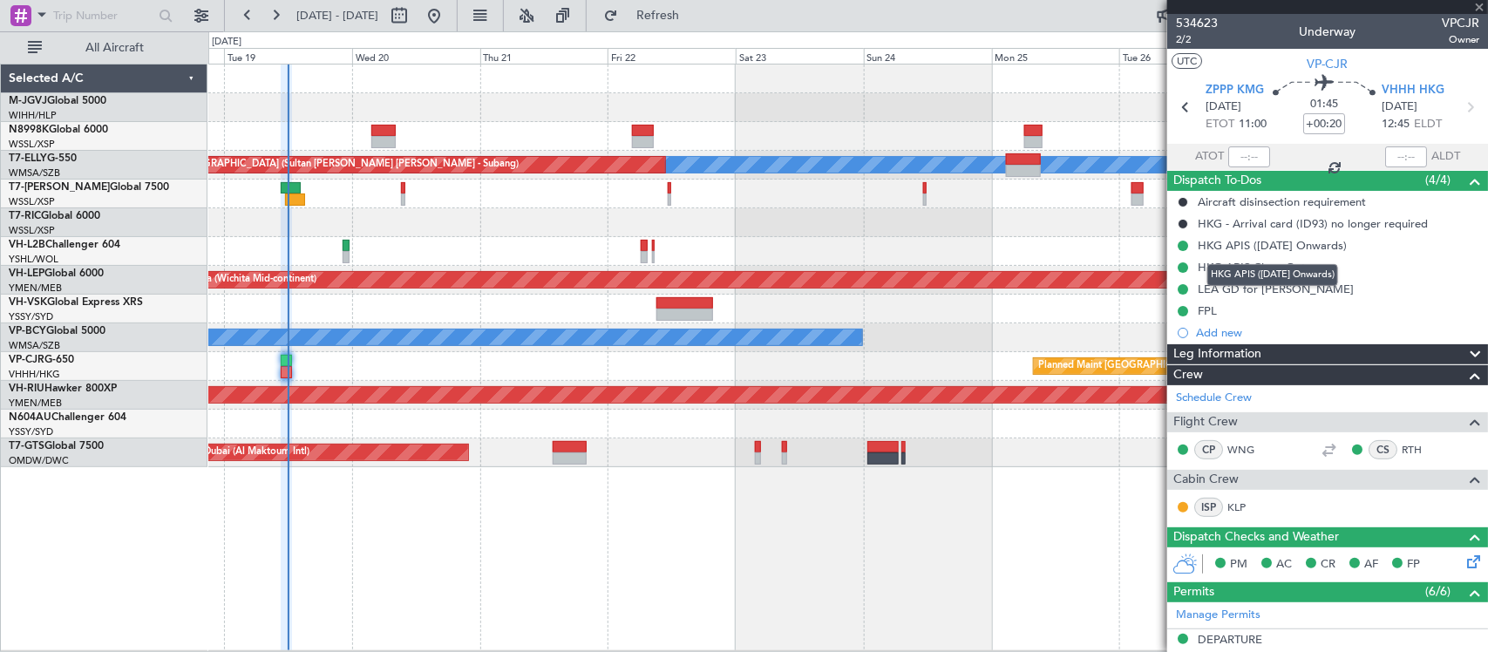
type input "11"
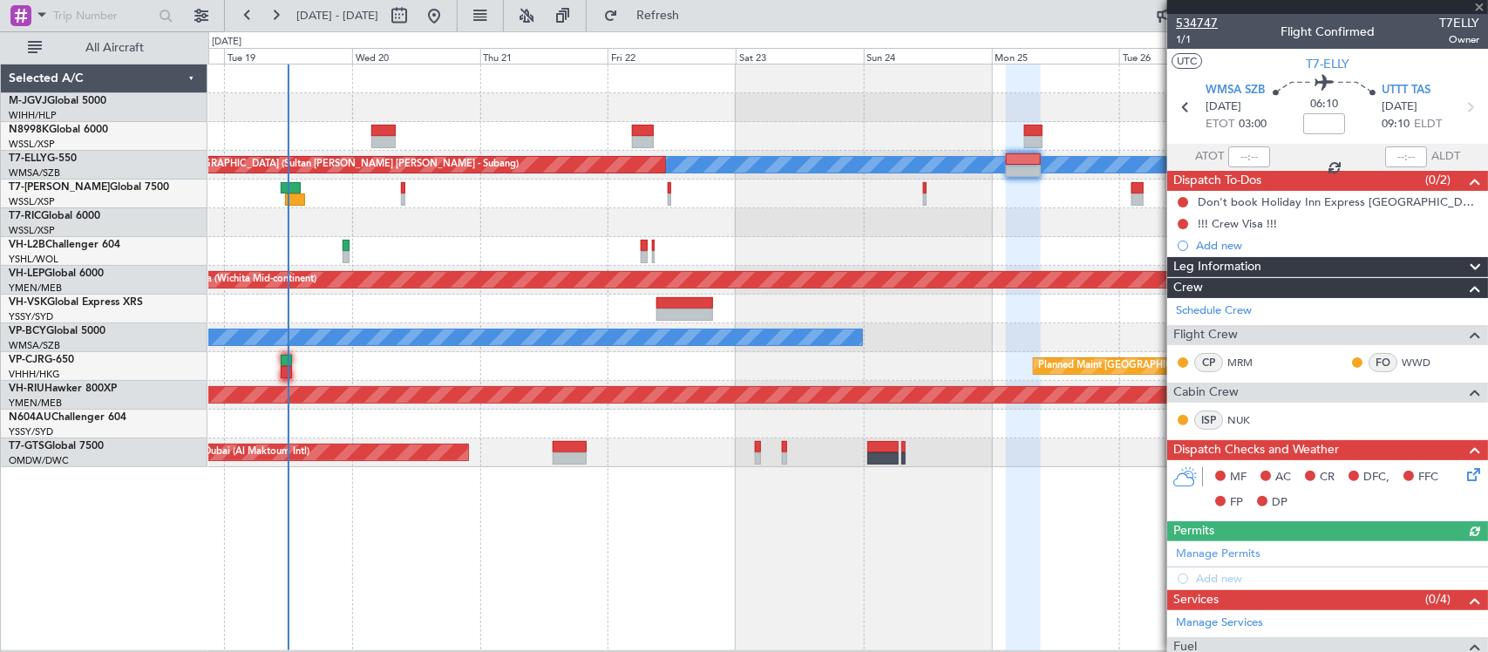
click at [1200, 16] on span "534747" at bounding box center [1197, 23] width 42 height 18
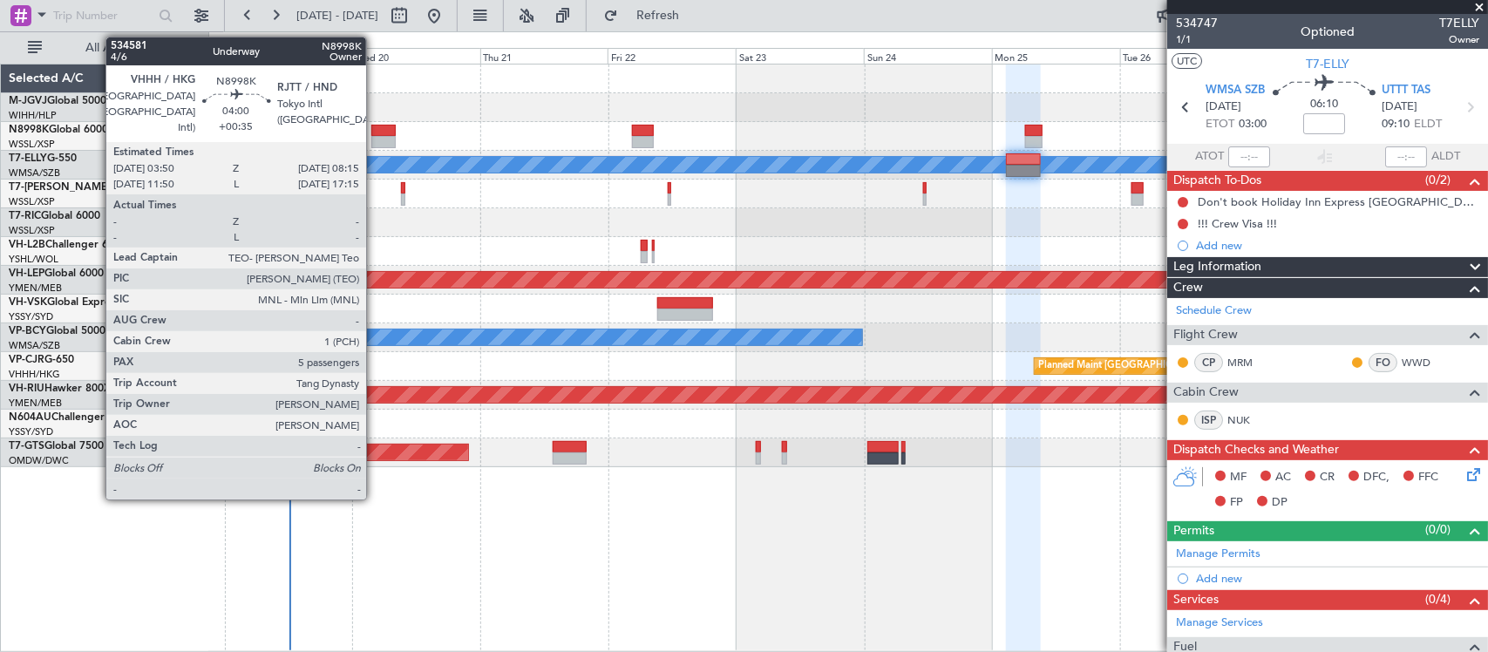
click at [375, 137] on div at bounding box center [383, 142] width 24 height 12
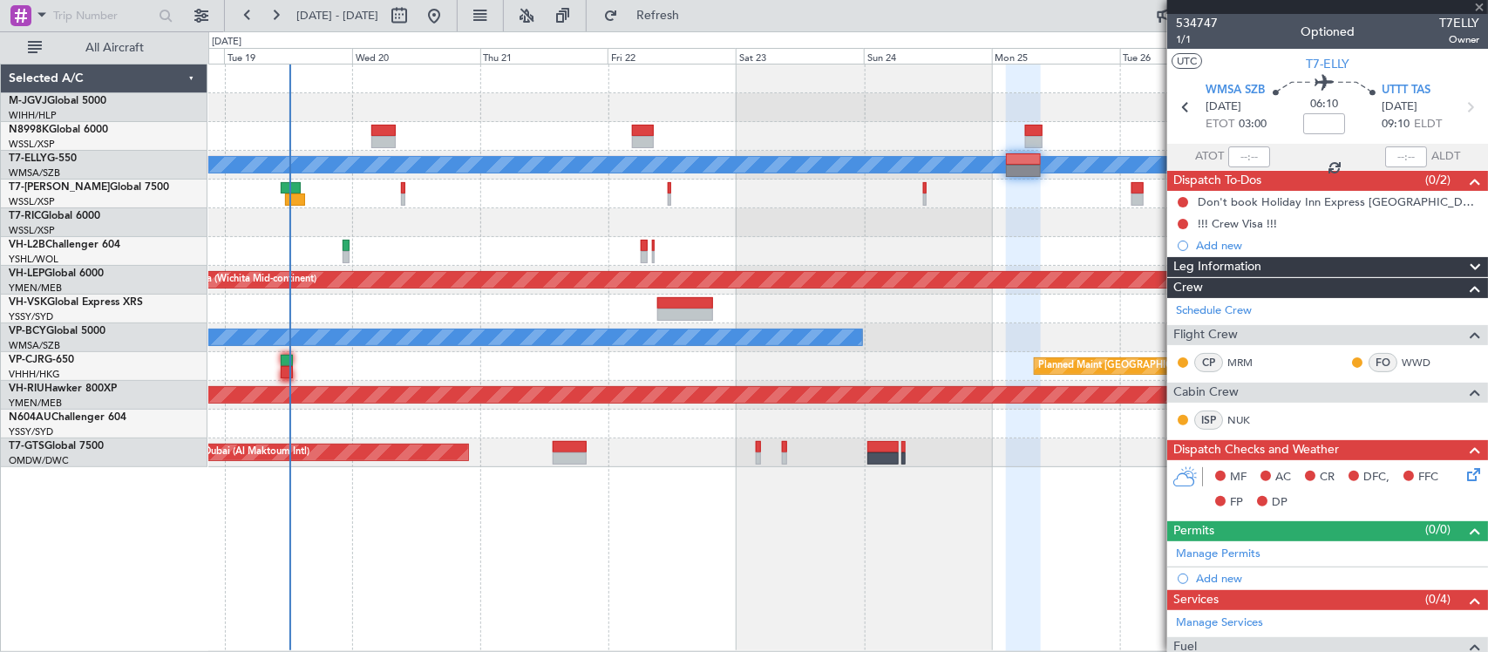
scroll to position [454, 0]
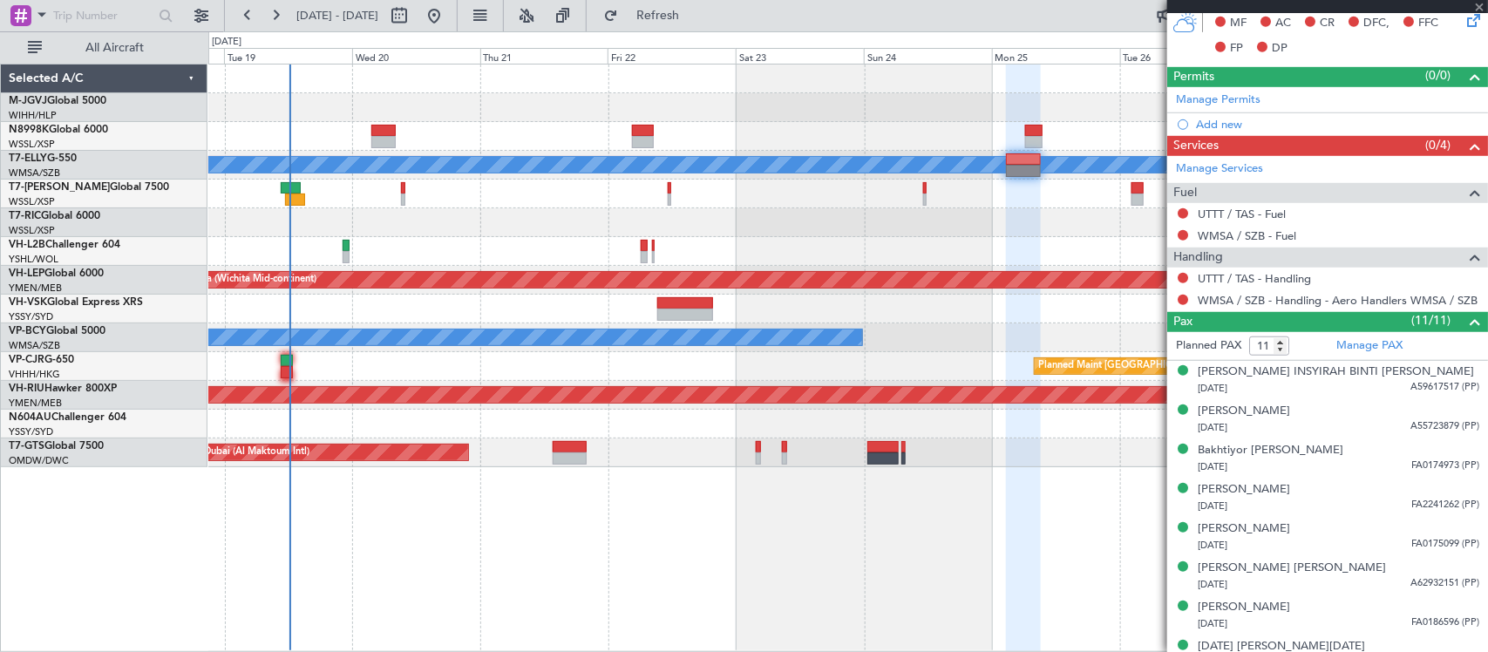
type input "+00:35"
type input "5"
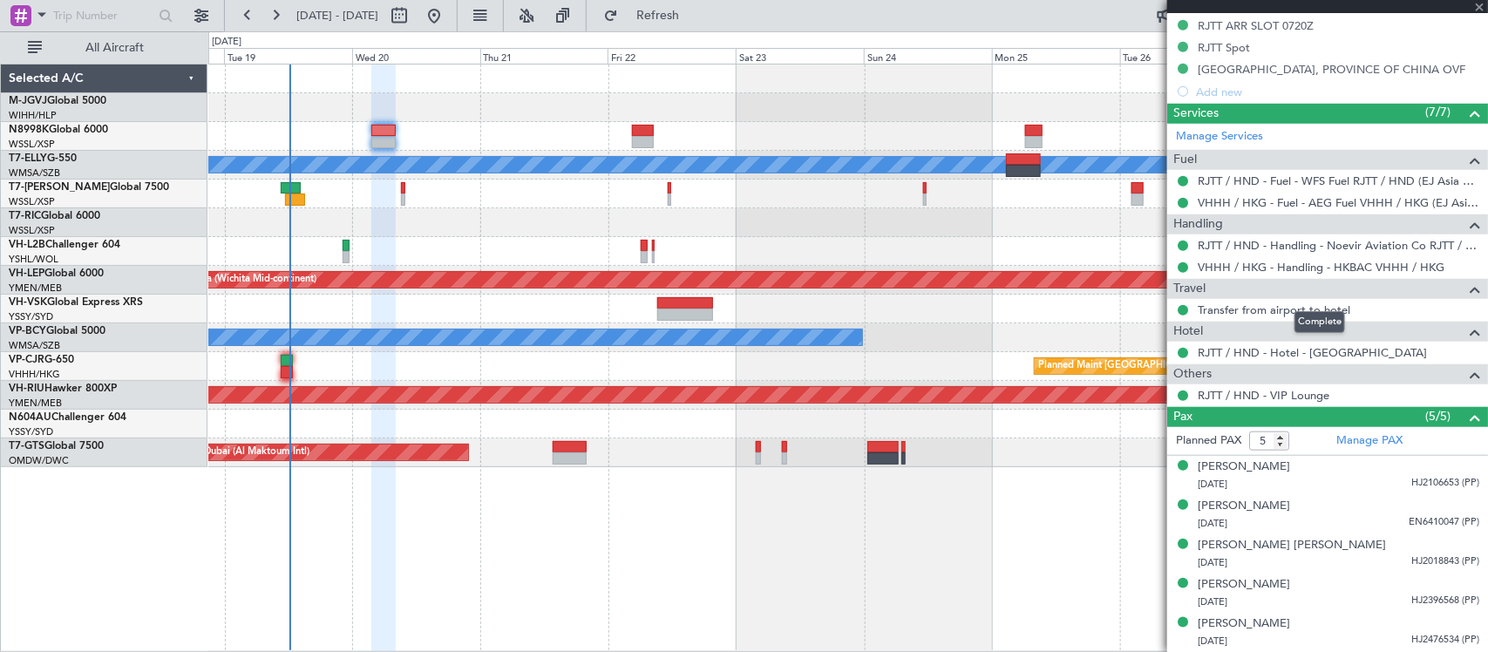
scroll to position [187, 0]
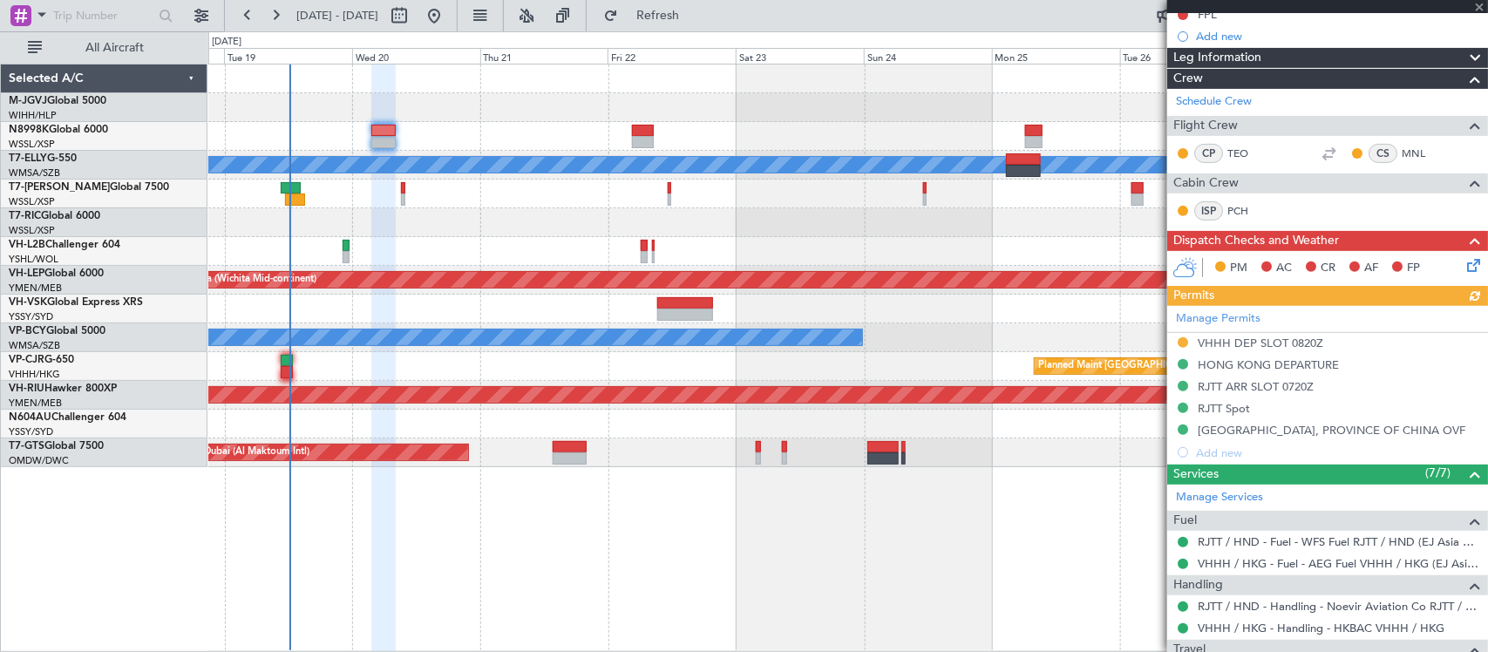
click at [1229, 320] on div "Manage Permits VHHH DEP SLOT 0820Z HONG KONG DEPARTURE RJTT ARR SLOT 0720Z RJTT…" at bounding box center [1327, 385] width 321 height 158
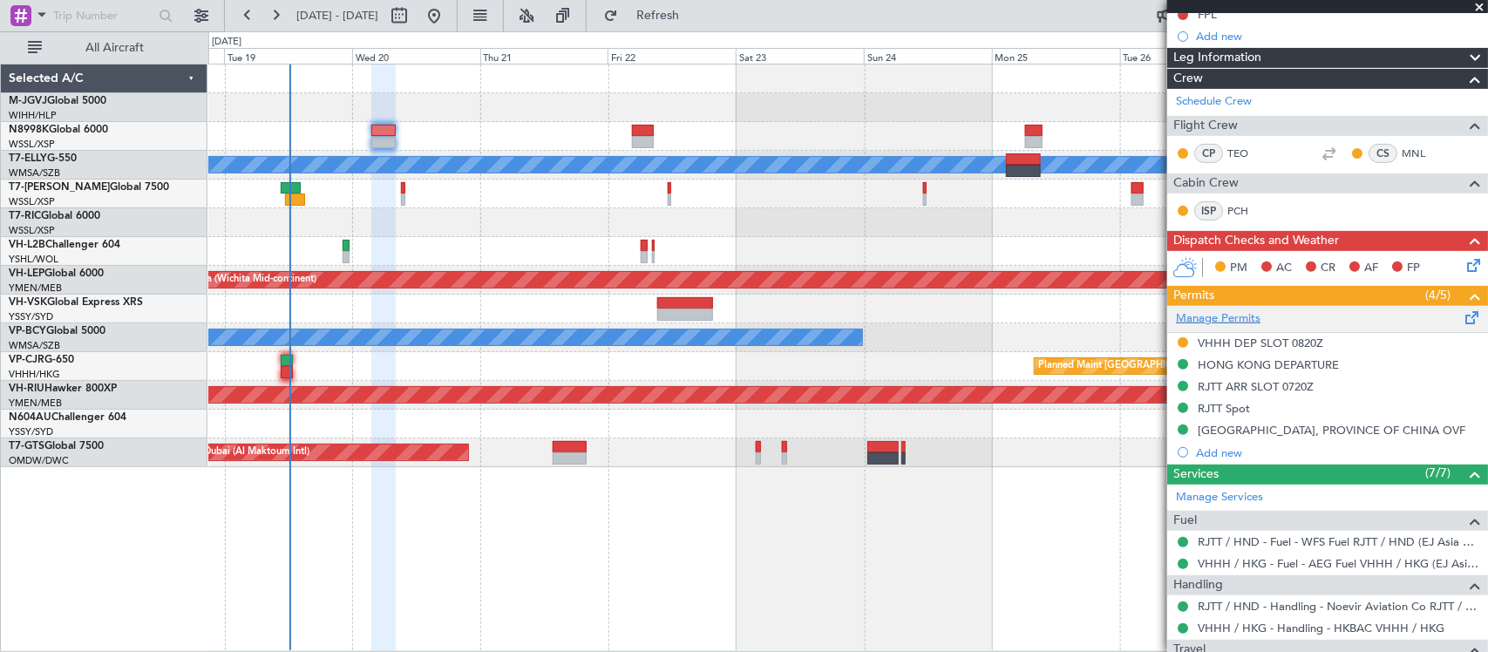
click at [1236, 316] on link "Manage Permits" at bounding box center [1218, 318] width 85 height 17
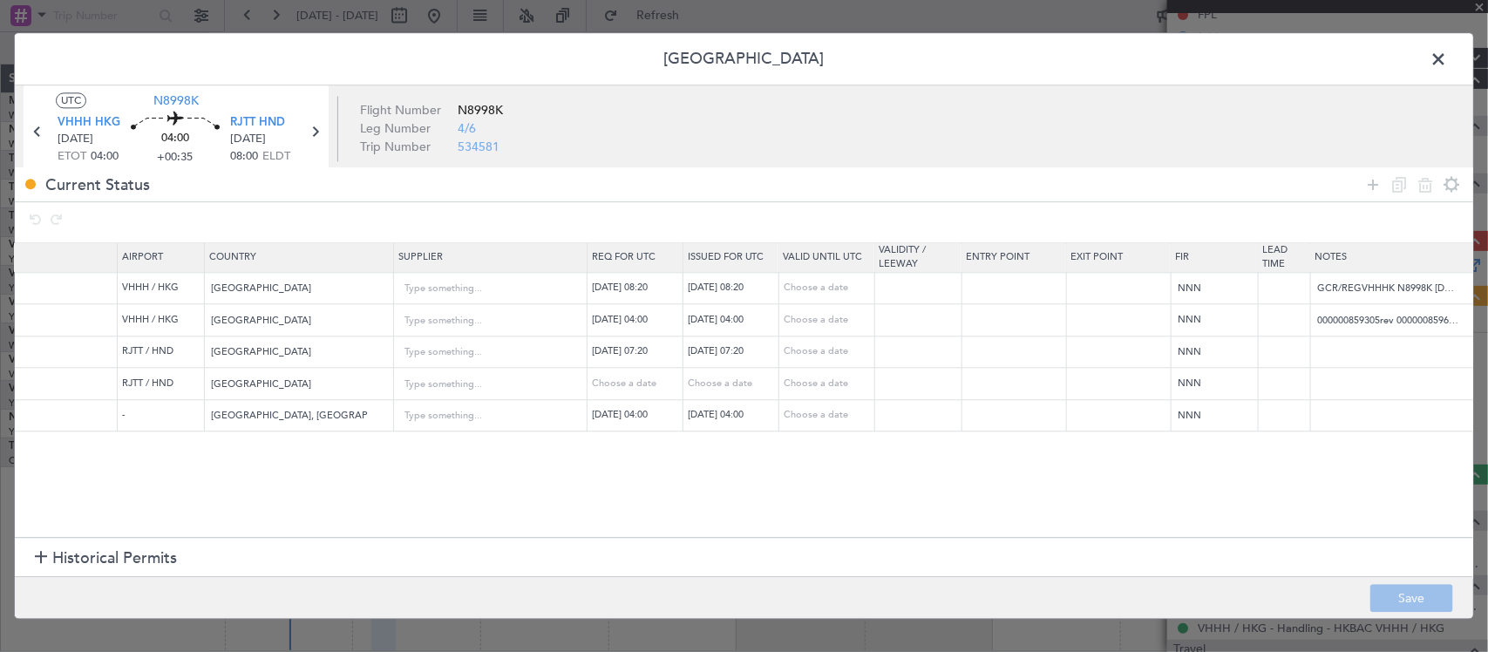
scroll to position [0, 782]
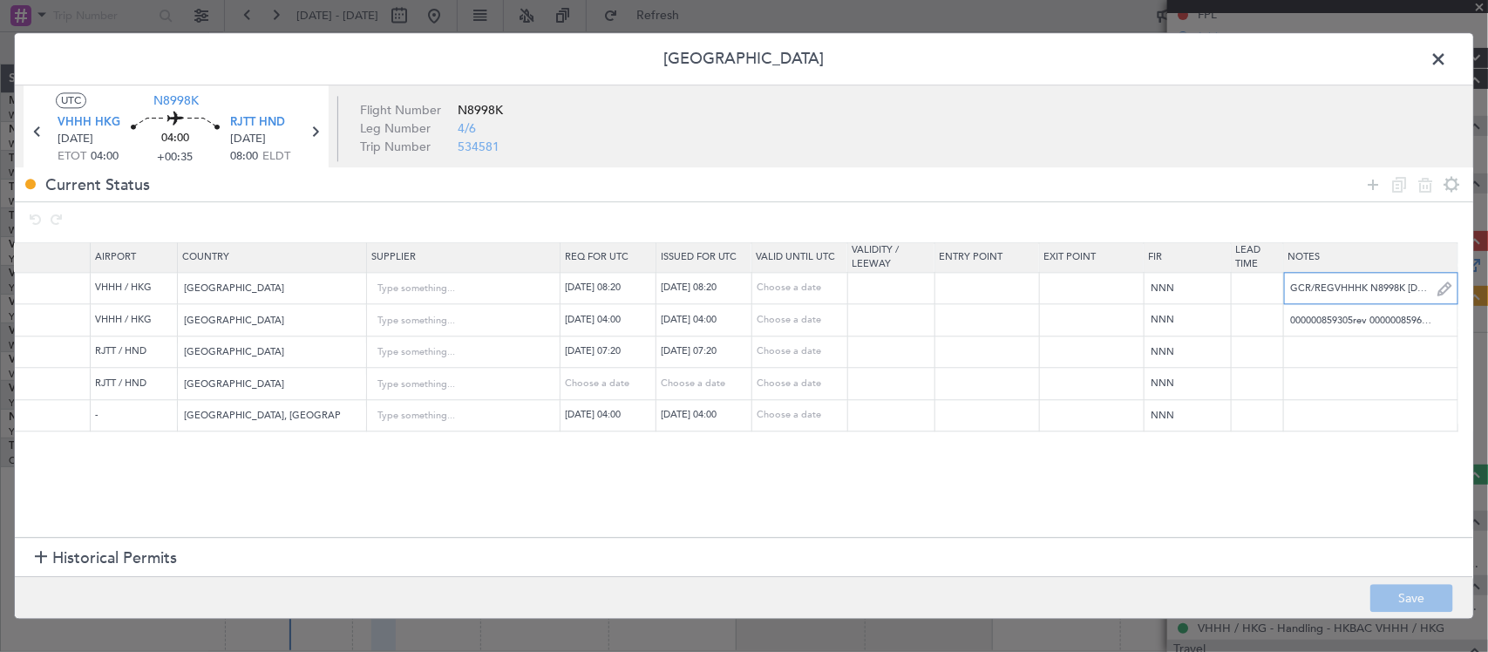
click at [1334, 288] on input "GCR/REGVHHHK N8998K 20AUG 013GLEX 0820RJTT D / RE.N8998K IDD.VHHHDGN7517000/" at bounding box center [1370, 288] width 173 height 26
paste input "K N8998K 20AUG 013GLEX 0410RJTT D / RE.N8998K IDD.VHHHDGN7823"
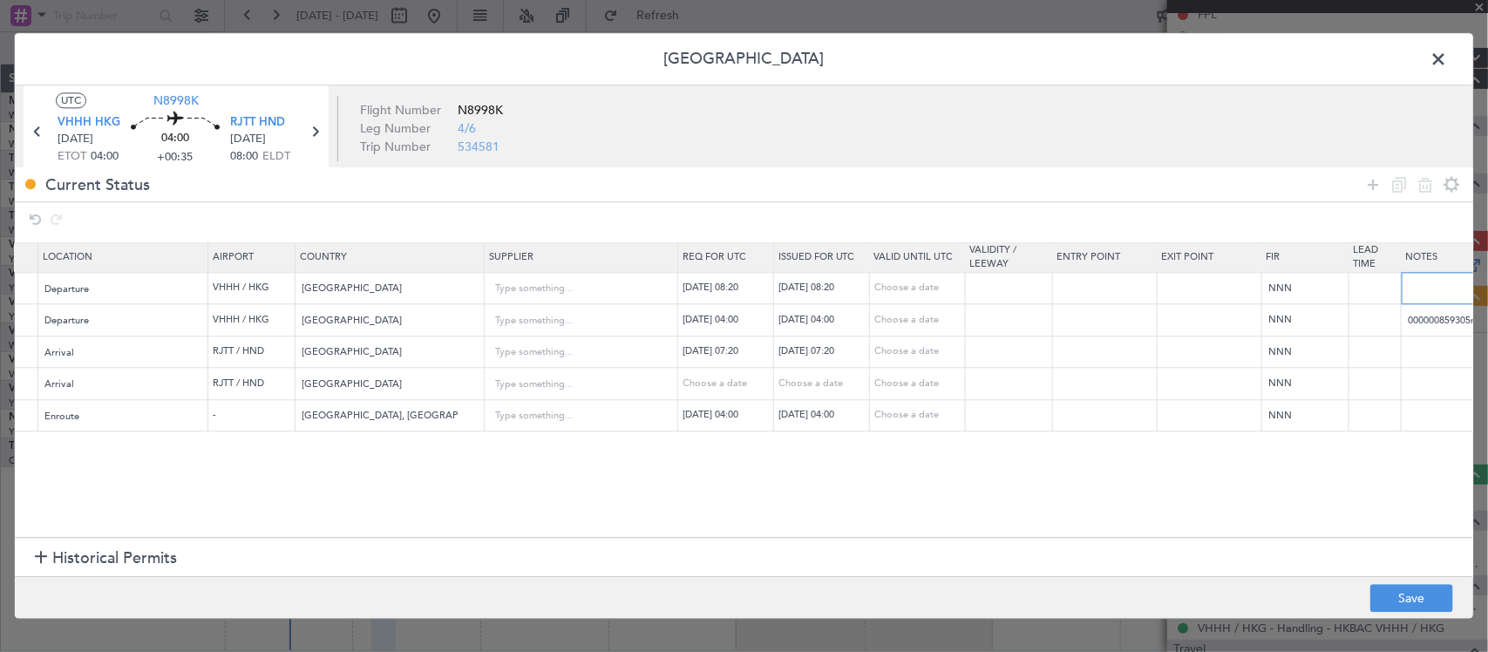
scroll to position [0, 638]
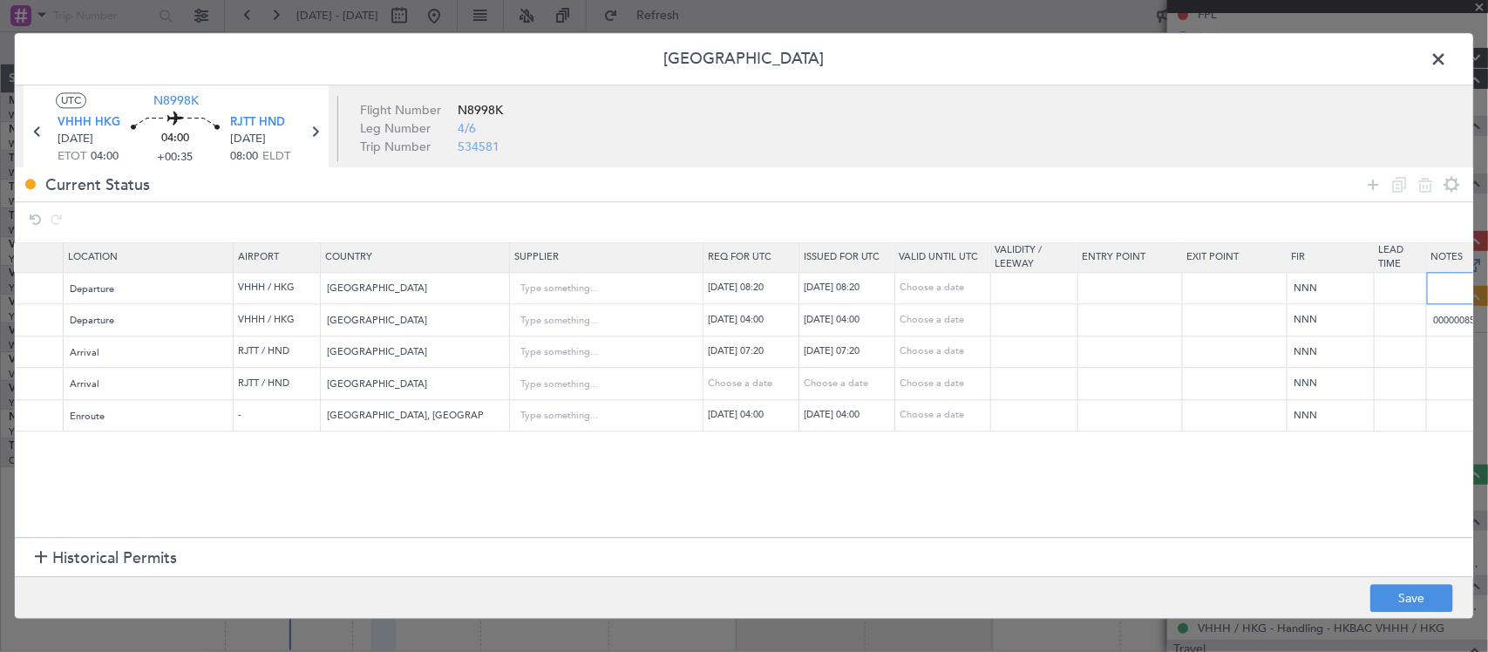
type input "K N8998K 20AUG 013GLEX 0410RJTT D / RE.N8998K IDD.VHHHDGN7823000/"
click at [857, 289] on div "20/08/2025 08:20" at bounding box center [849, 288] width 91 height 15
select select "8"
select select "2025"
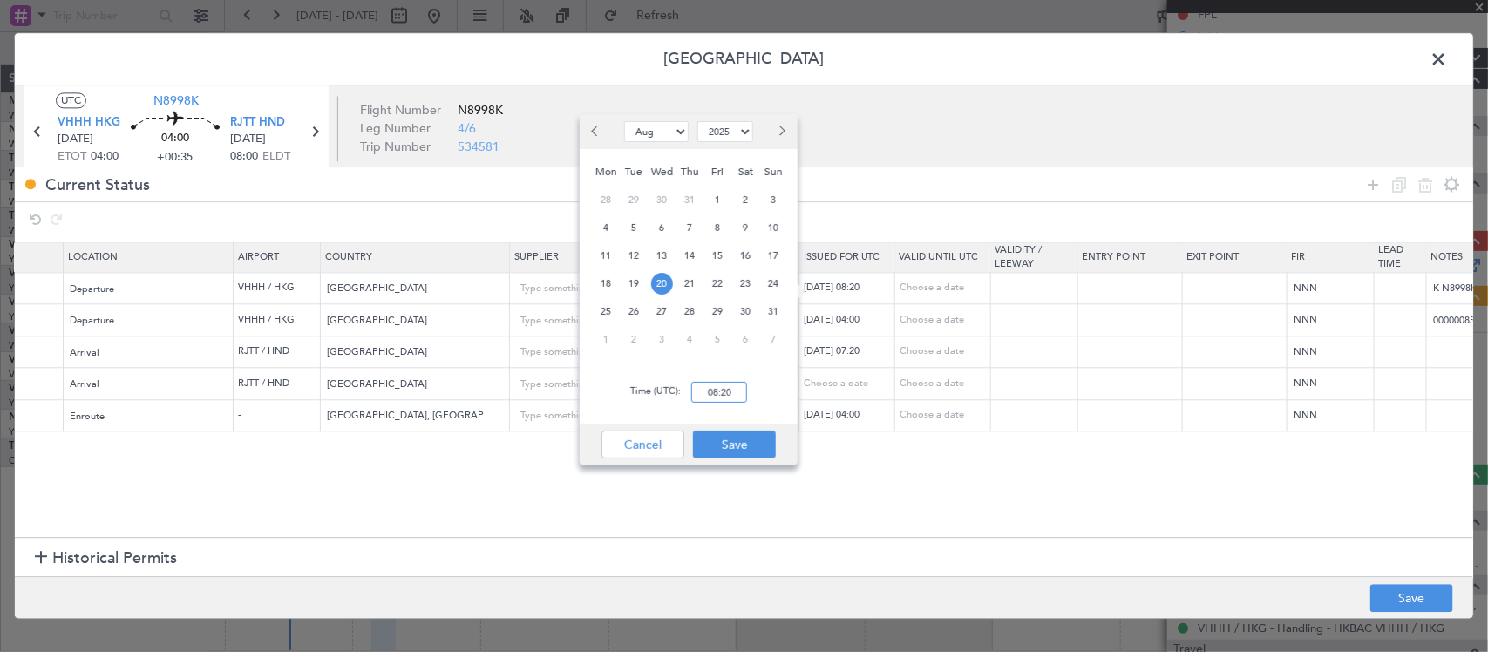
click at [733, 390] on input "08:20" at bounding box center [719, 392] width 56 height 21
type input "04:10"
click at [734, 443] on button "Save" at bounding box center [734, 445] width 83 height 28
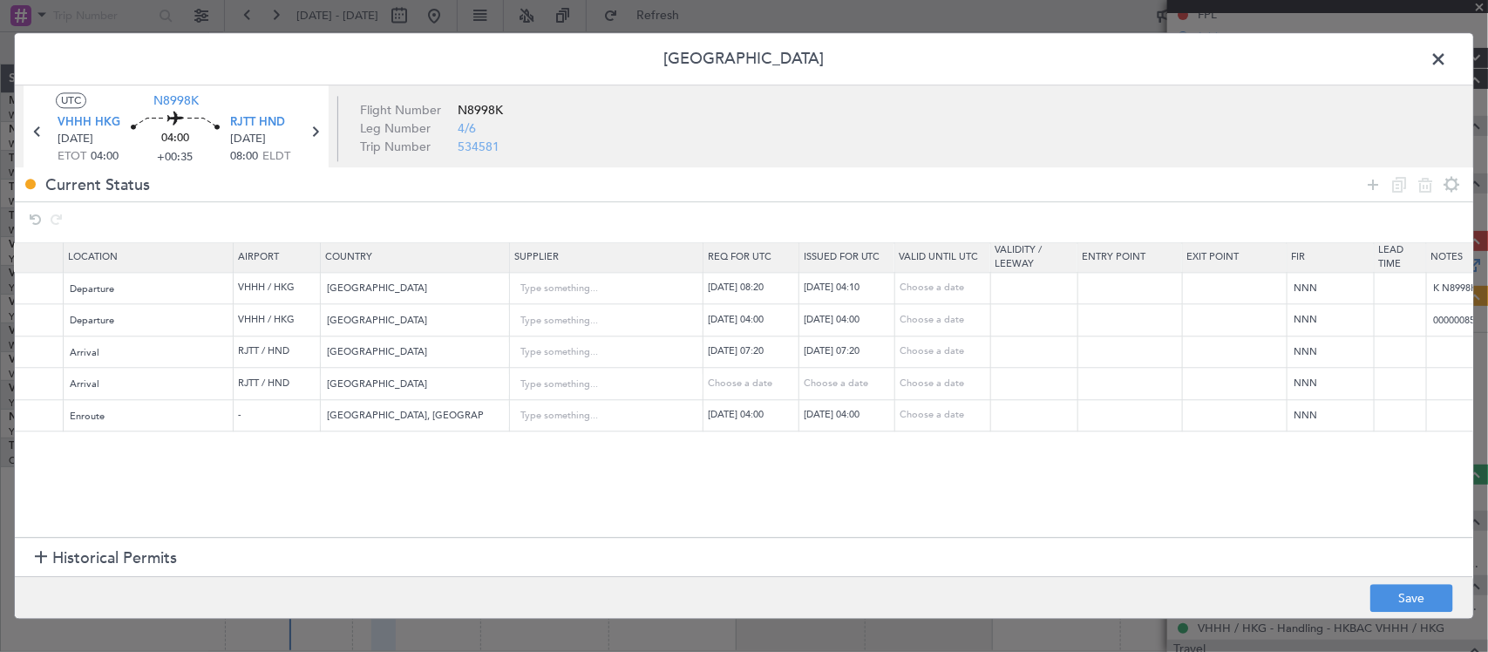
click at [785, 284] on div "20/08/2025 08:20" at bounding box center [753, 288] width 91 height 15
select select "8"
select select "2025"
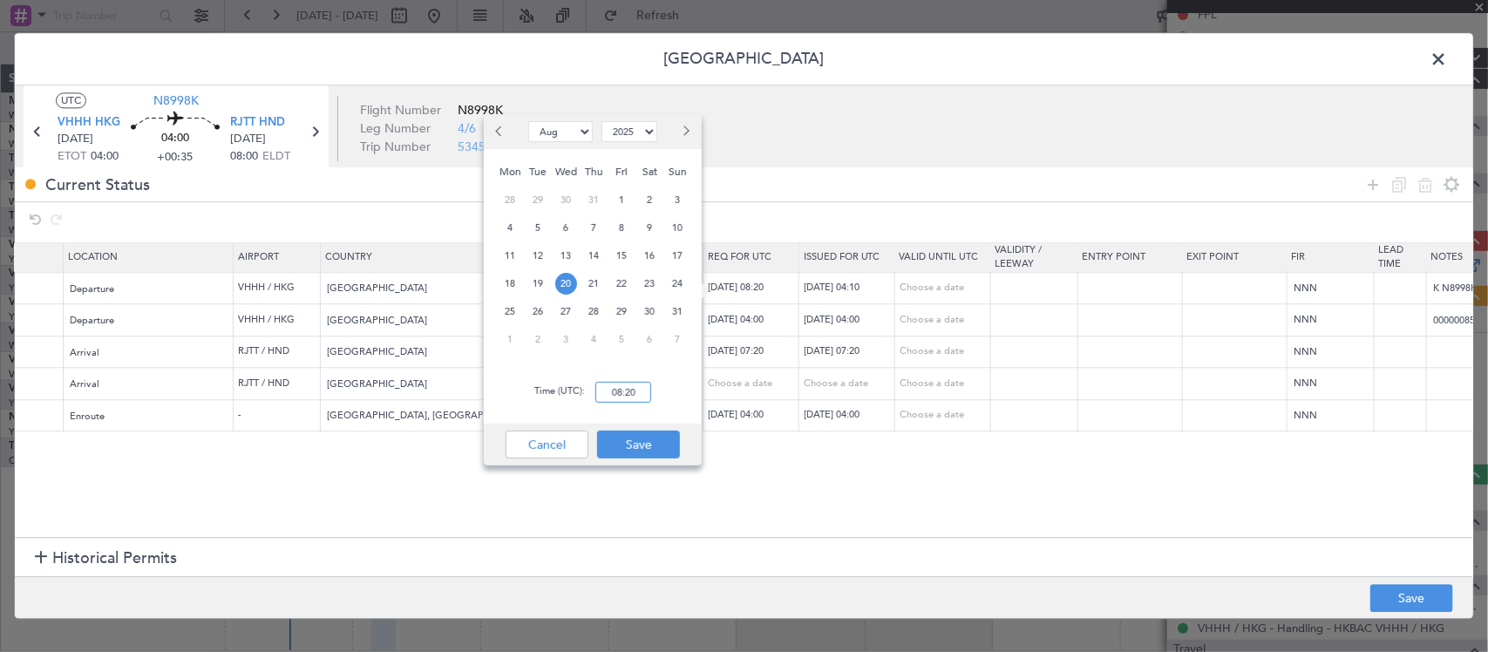
click at [639, 394] on input "08:20" at bounding box center [623, 392] width 56 height 21
type input "04:10"
click at [659, 451] on button "Save" at bounding box center [638, 445] width 83 height 28
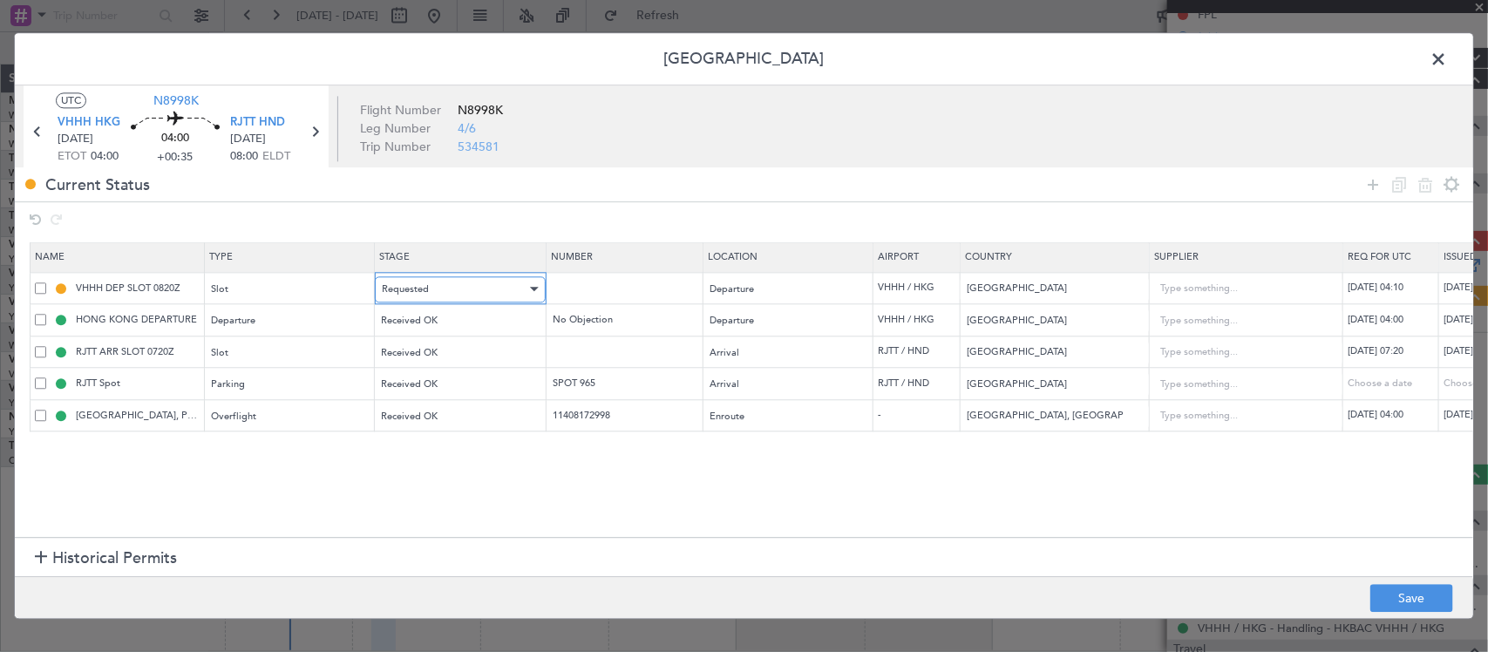
click at [454, 296] on div "Requested" at bounding box center [454, 289] width 145 height 26
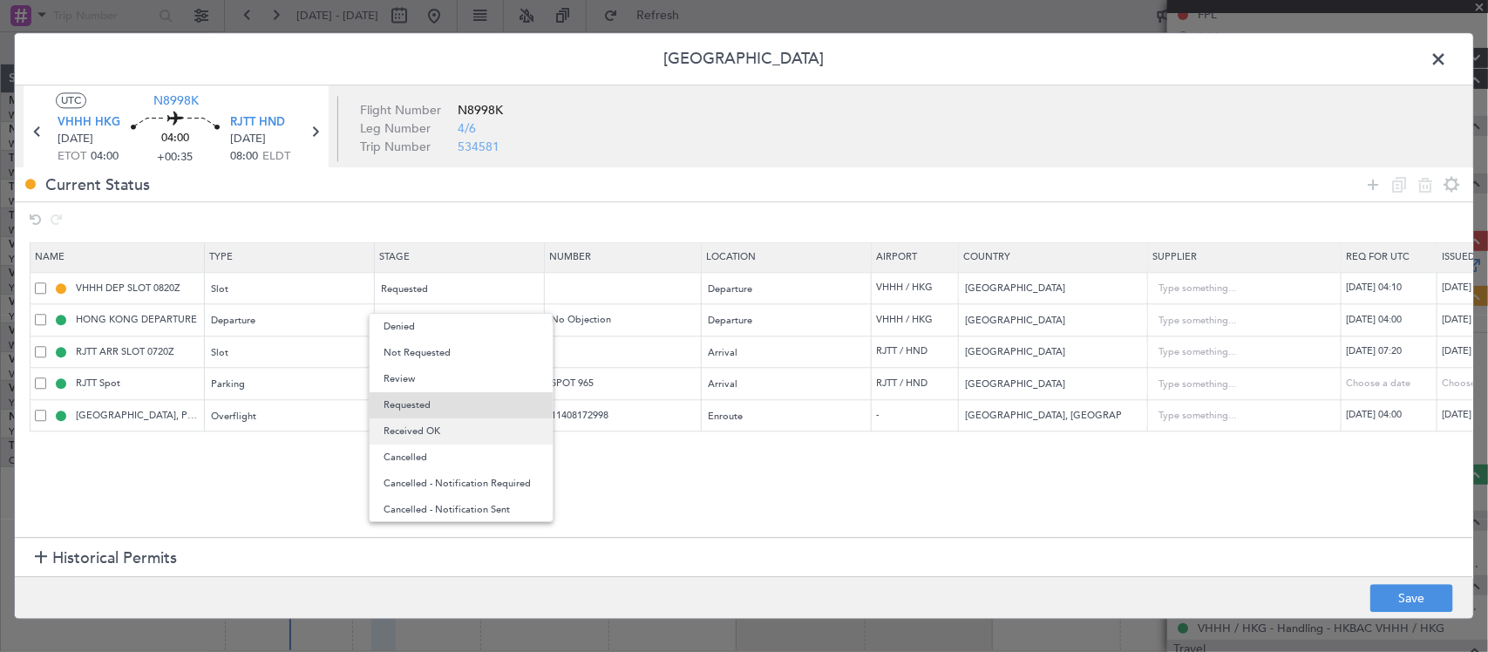
click at [469, 436] on span "Received OK" at bounding box center [460, 431] width 155 height 26
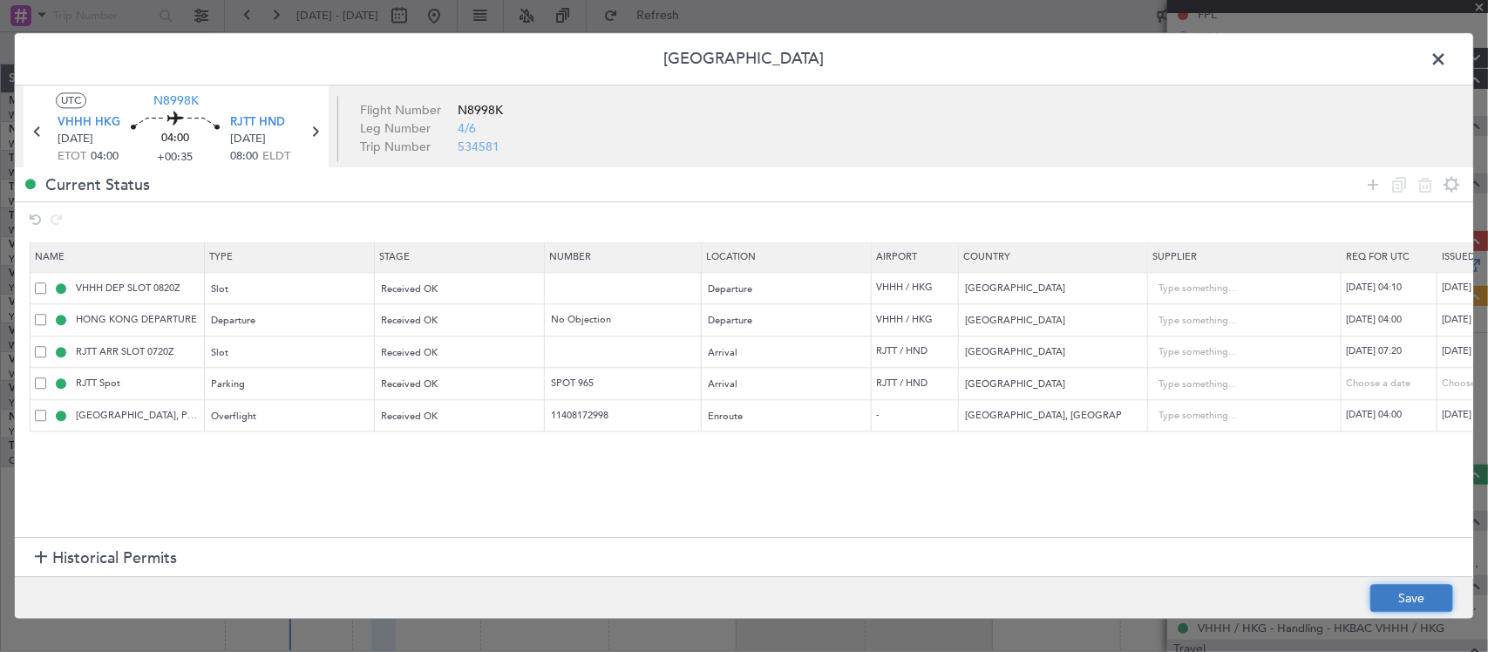
click at [1430, 594] on button "Save" at bounding box center [1411, 599] width 83 height 28
type input "VHHH DEP SLOT 0410Z"
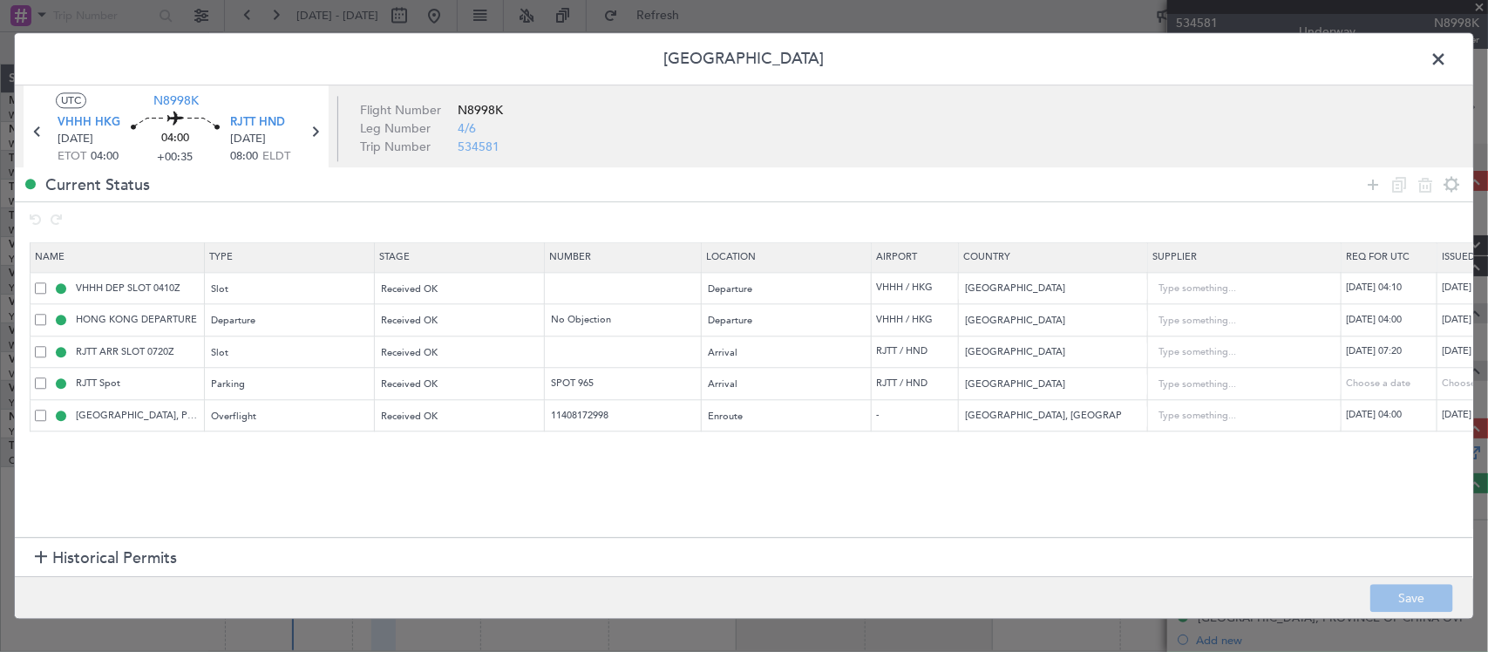
scroll to position [187, 0]
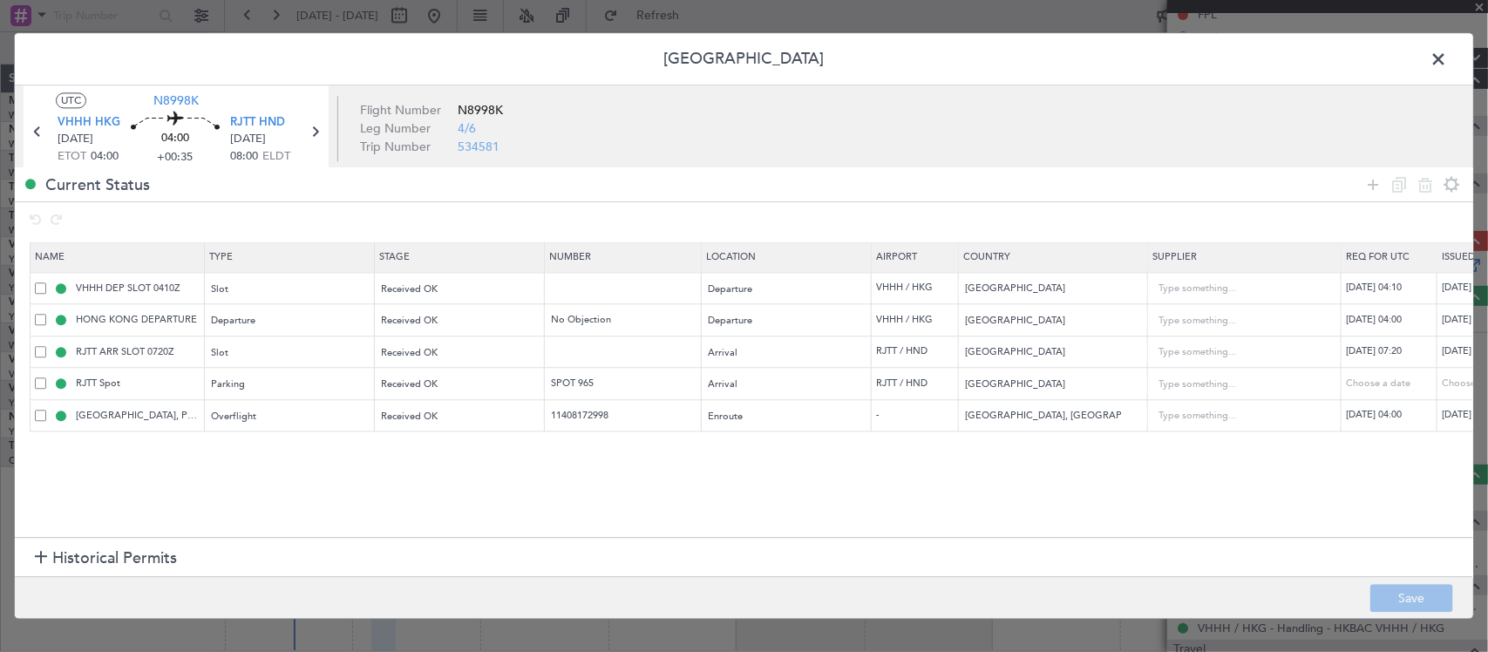
click at [1447, 57] on span at bounding box center [1447, 63] width 0 height 35
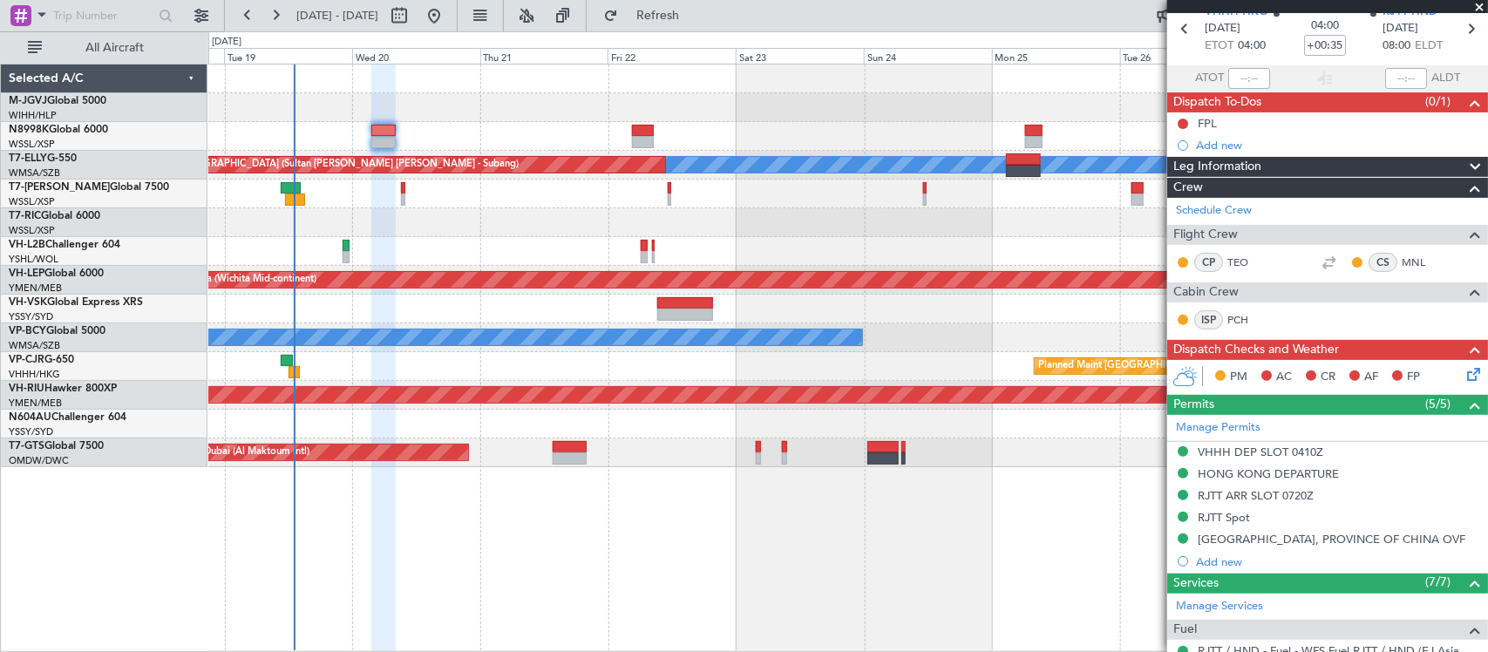
scroll to position [0, 0]
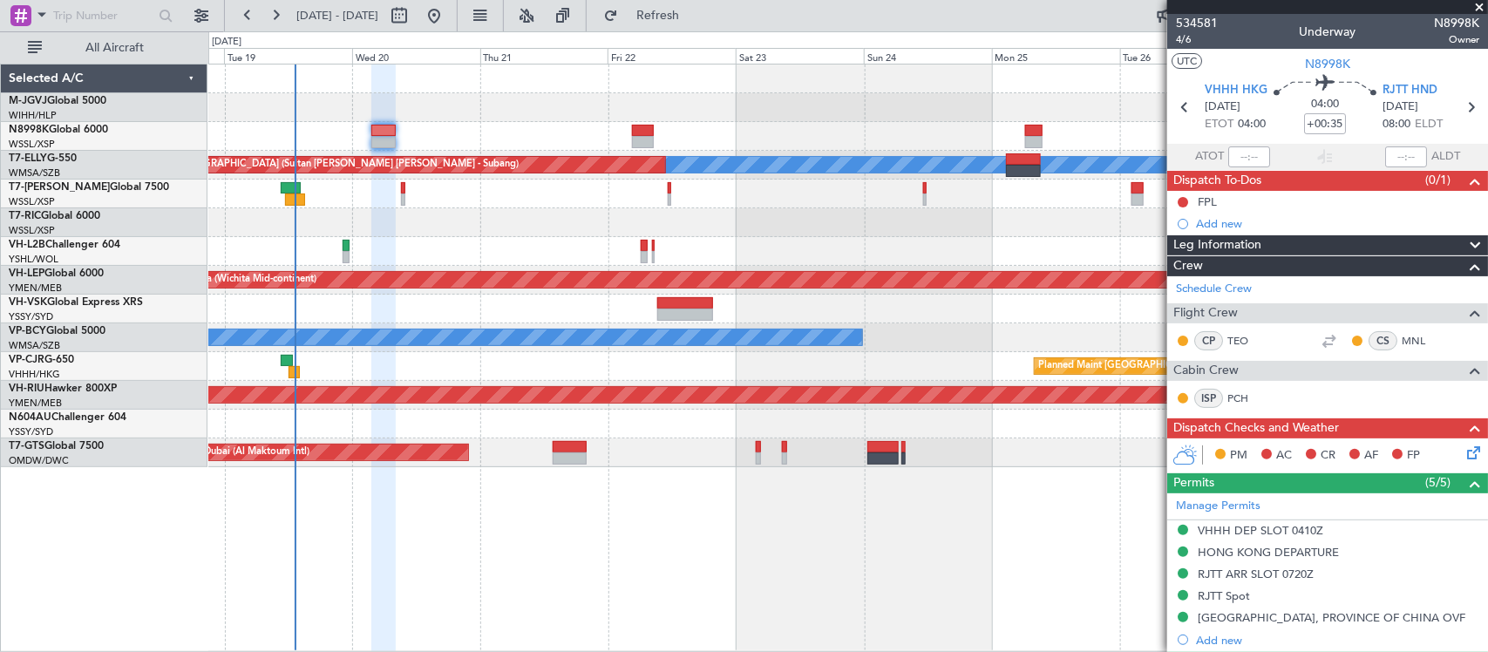
click at [678, 229] on div "Unplanned Maint [GEOGRAPHIC_DATA] (Seletar)" at bounding box center [847, 222] width 1278 height 29
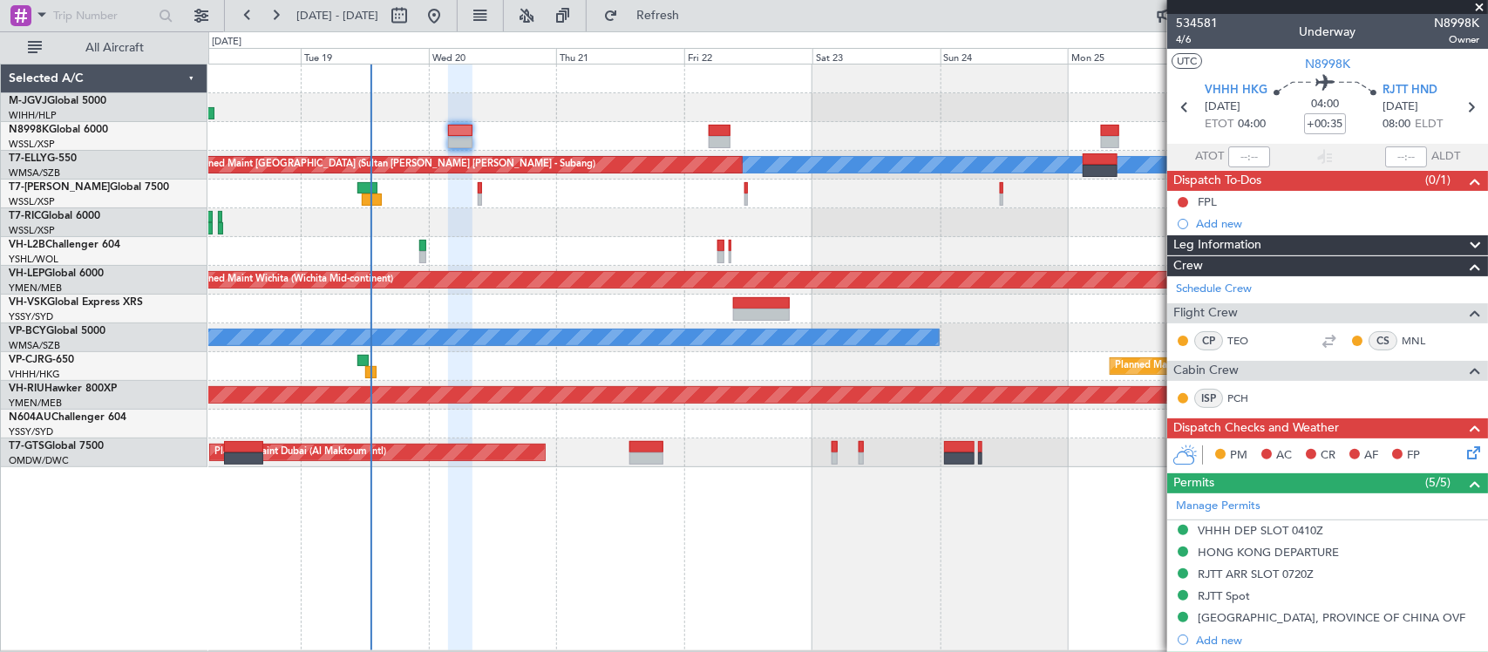
click at [747, 215] on div "Unplanned Maint [GEOGRAPHIC_DATA] (Seletar)" at bounding box center [847, 222] width 1278 height 29
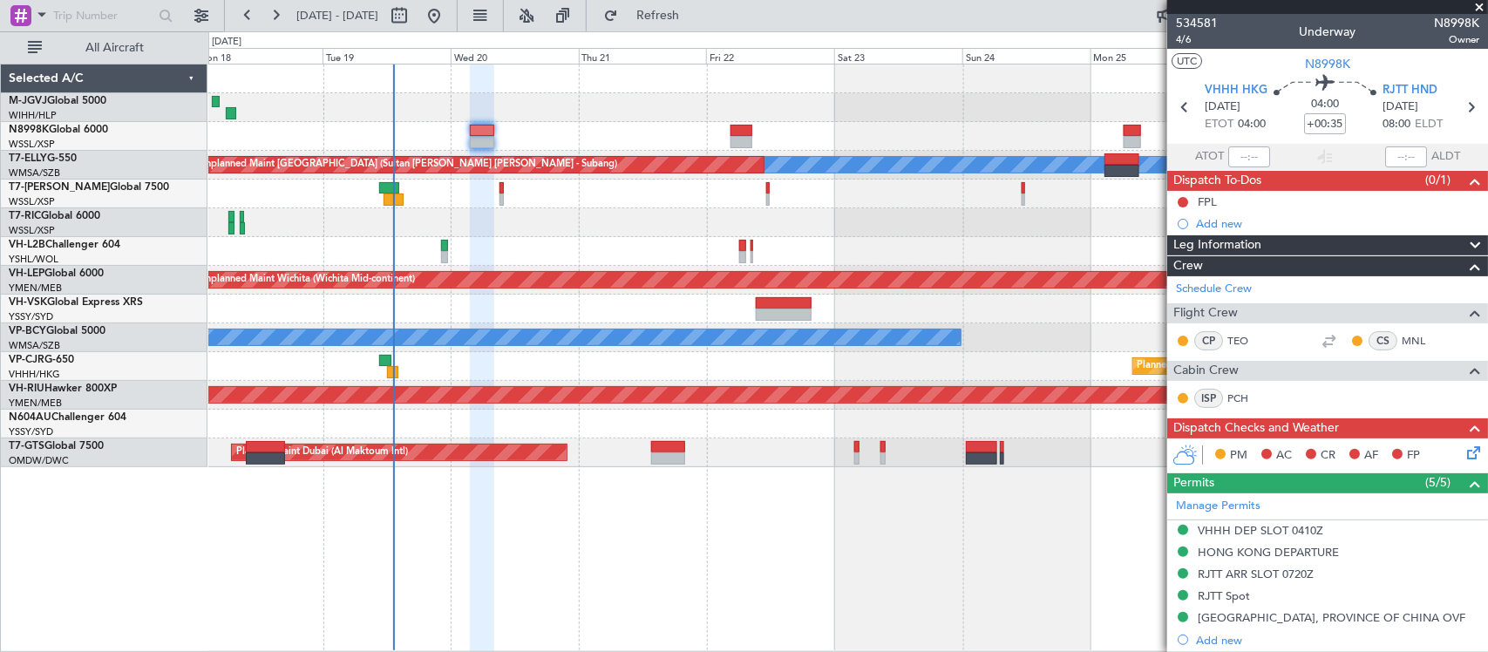
click at [938, 244] on div at bounding box center [847, 251] width 1278 height 29
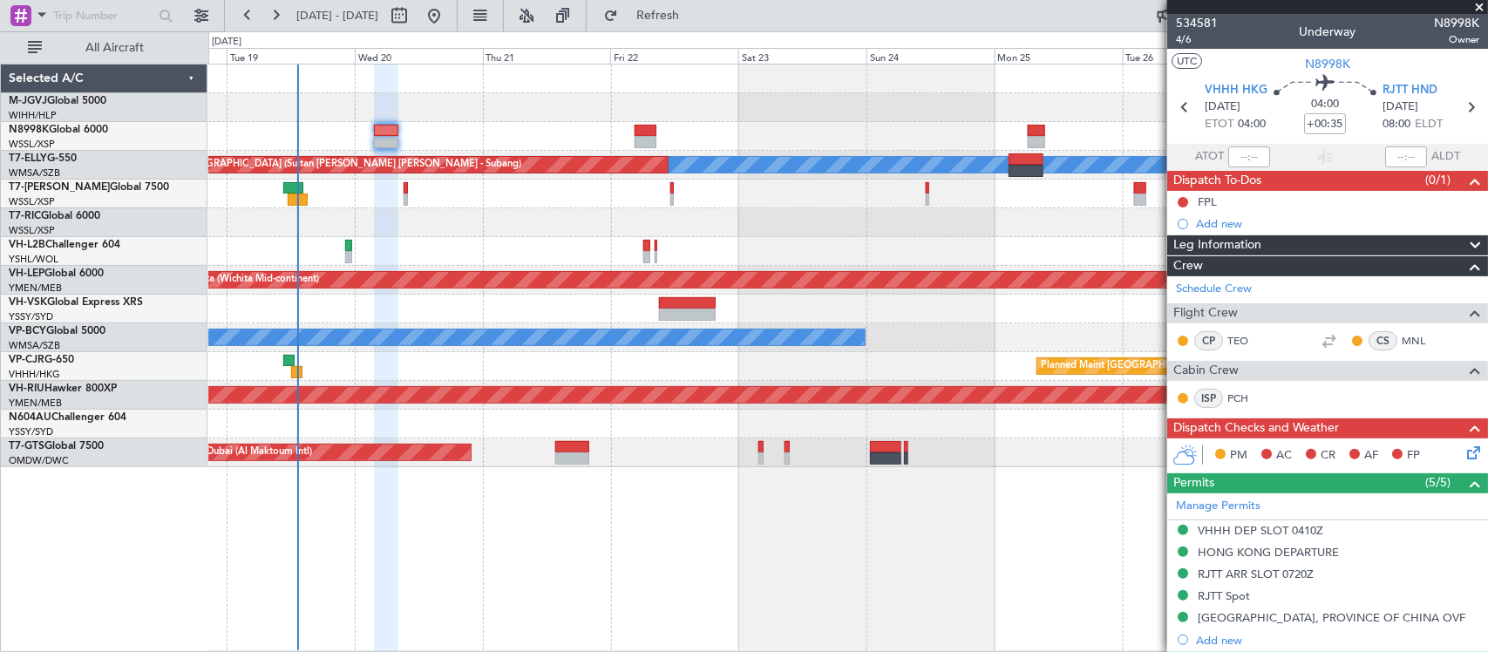
click at [842, 240] on div at bounding box center [847, 251] width 1278 height 29
click at [1181, 41] on span "4/6" at bounding box center [1197, 39] width 42 height 15
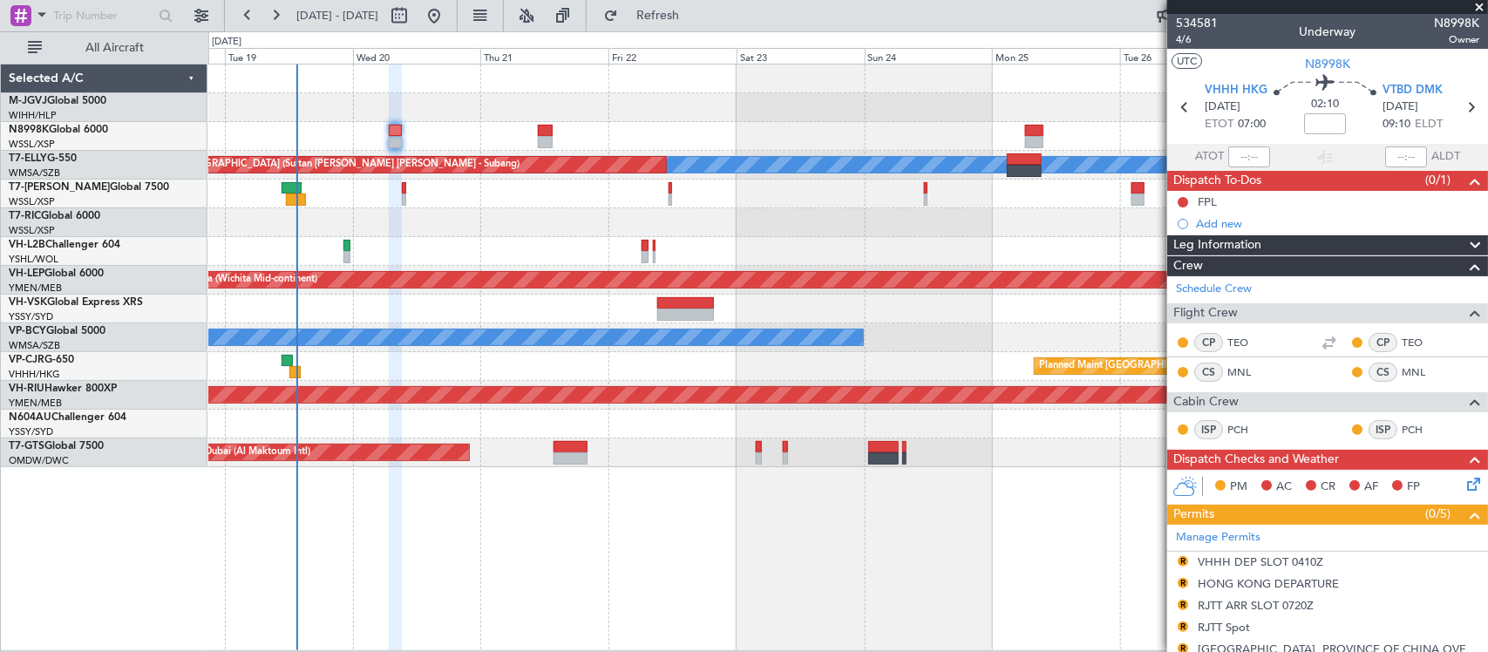
click at [956, 227] on div "Unplanned Maint [GEOGRAPHIC_DATA] (Seletar)" at bounding box center [847, 222] width 1278 height 29
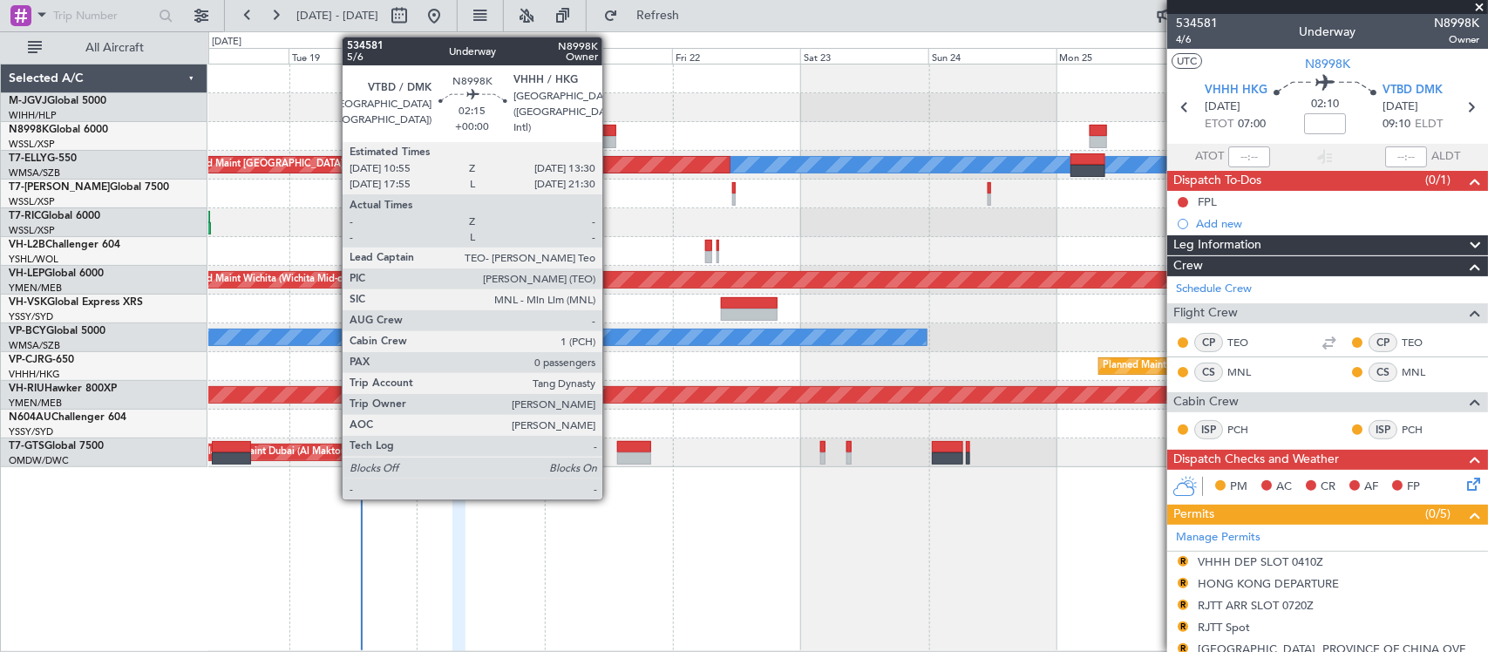
click at [611, 139] on div at bounding box center [608, 142] width 14 height 12
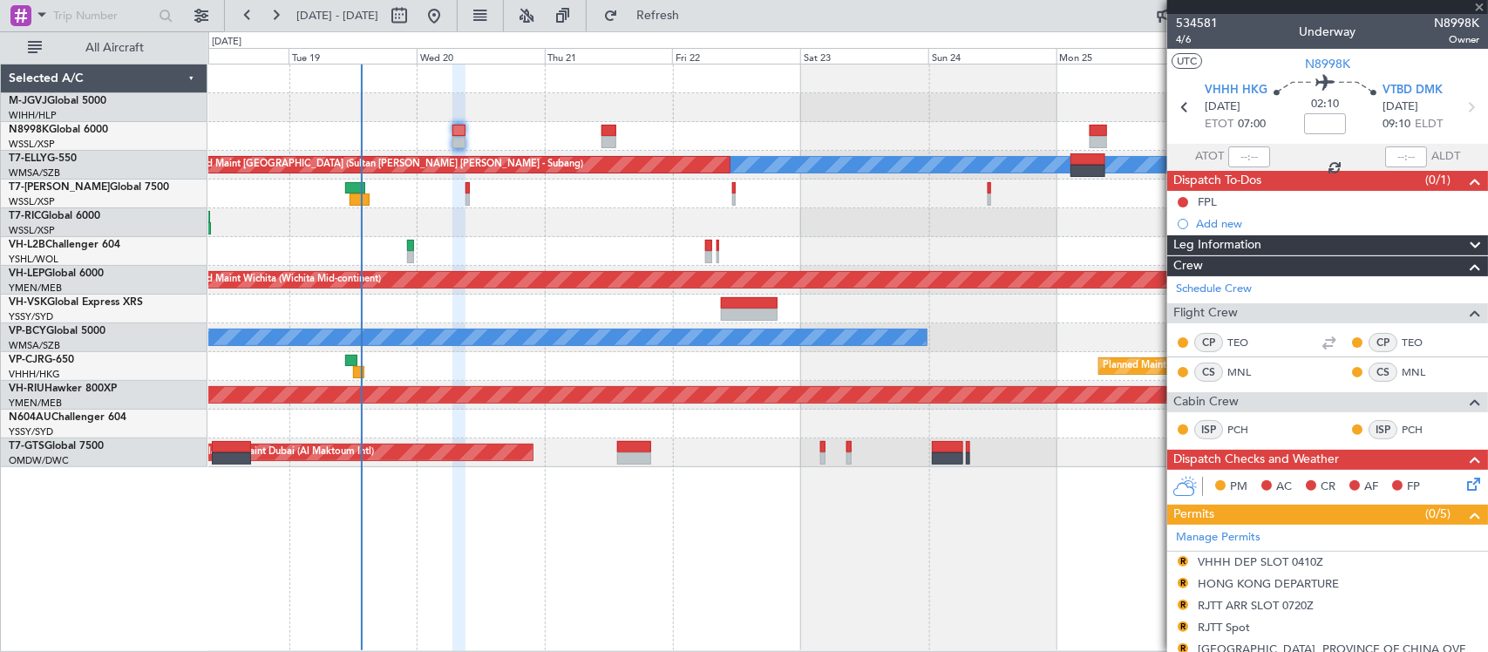
type input "0"
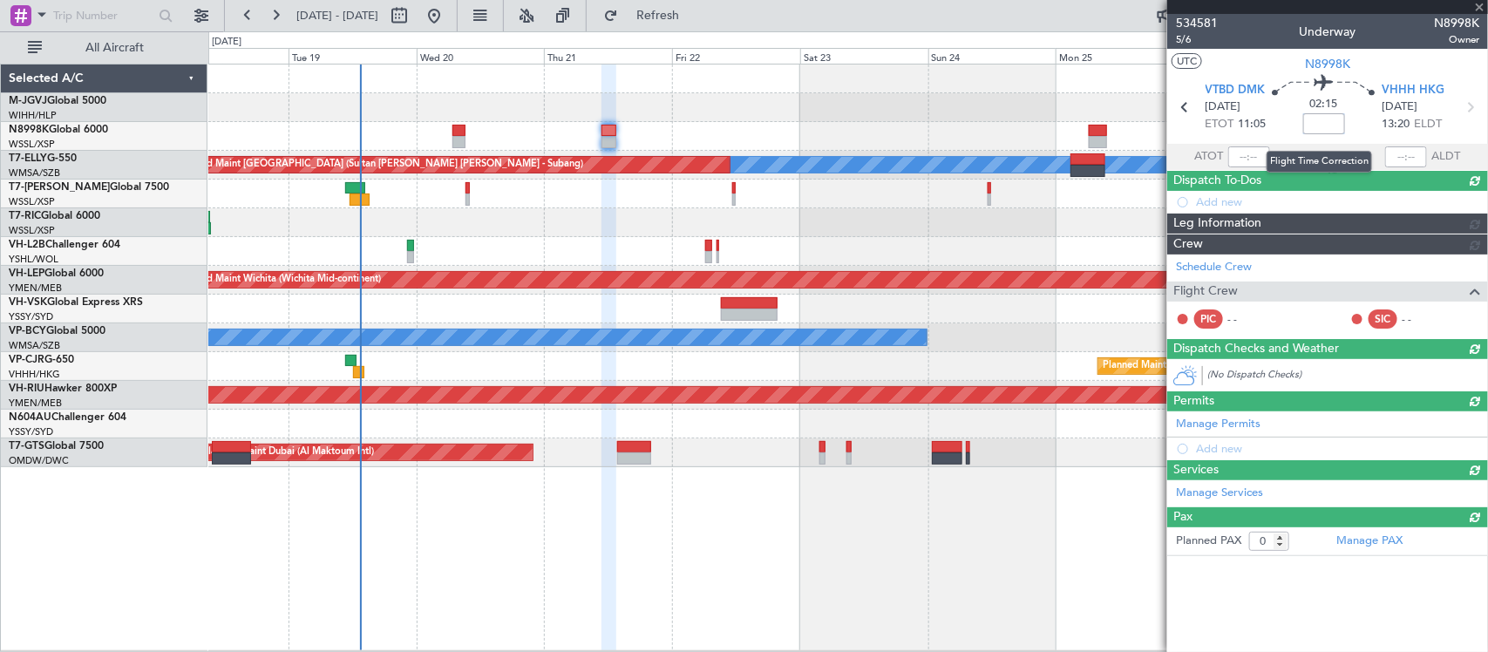
click at [1313, 124] on div at bounding box center [1324, 123] width 42 height 21
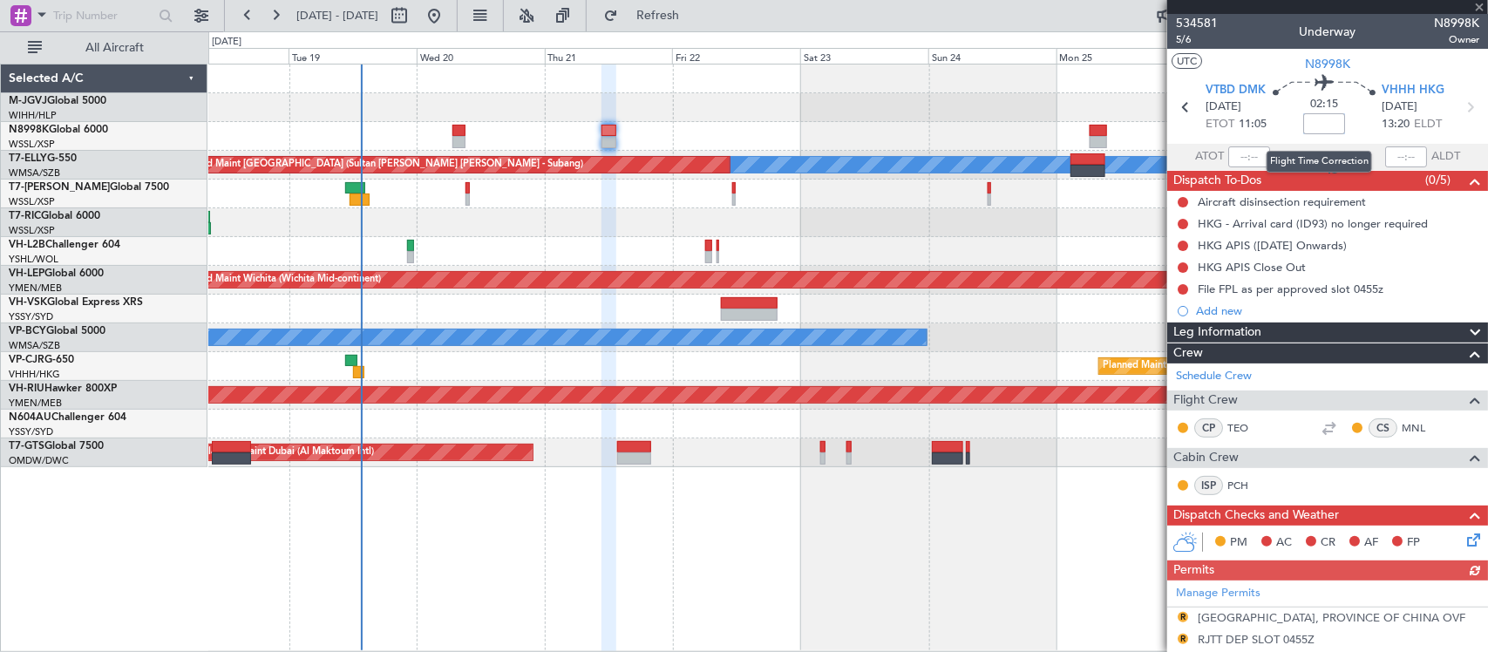
click at [1330, 119] on input at bounding box center [1324, 123] width 42 height 21
type input "10"
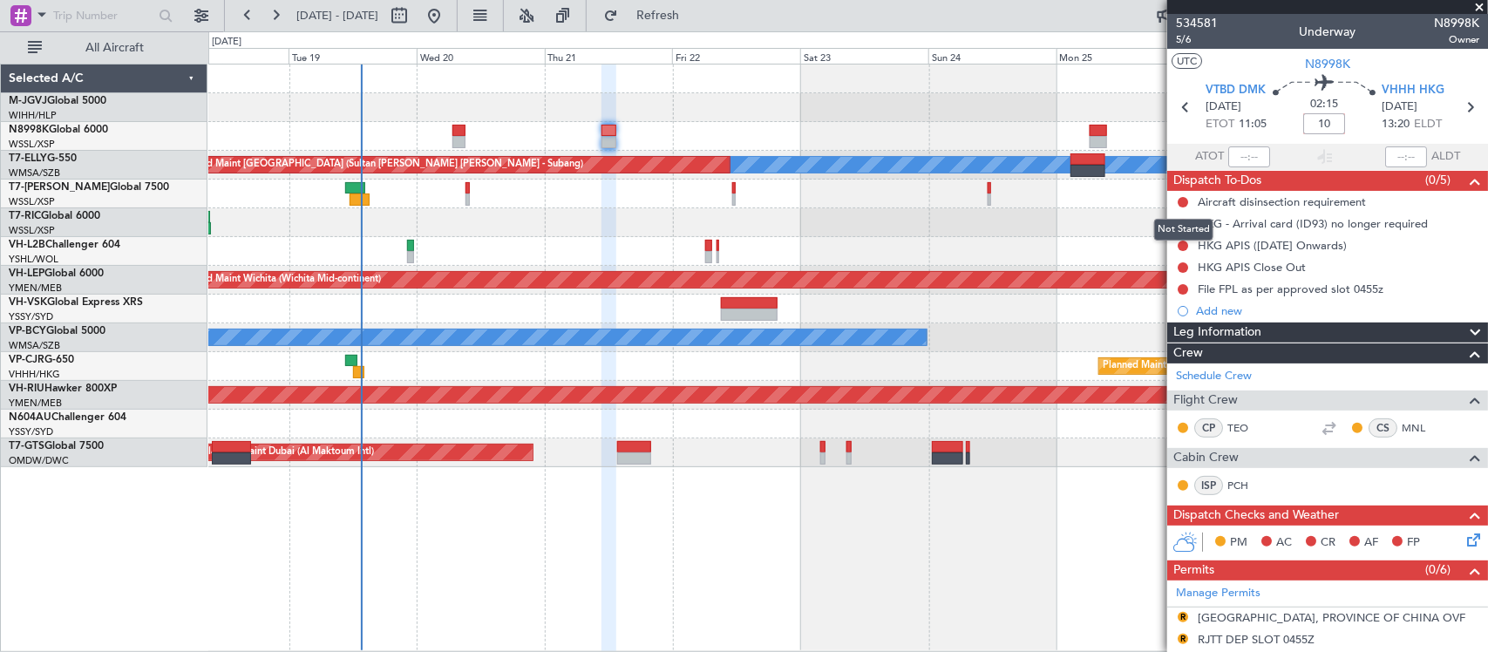
type input "+00:10"
click at [451, 138] on div at bounding box center [847, 136] width 1278 height 29
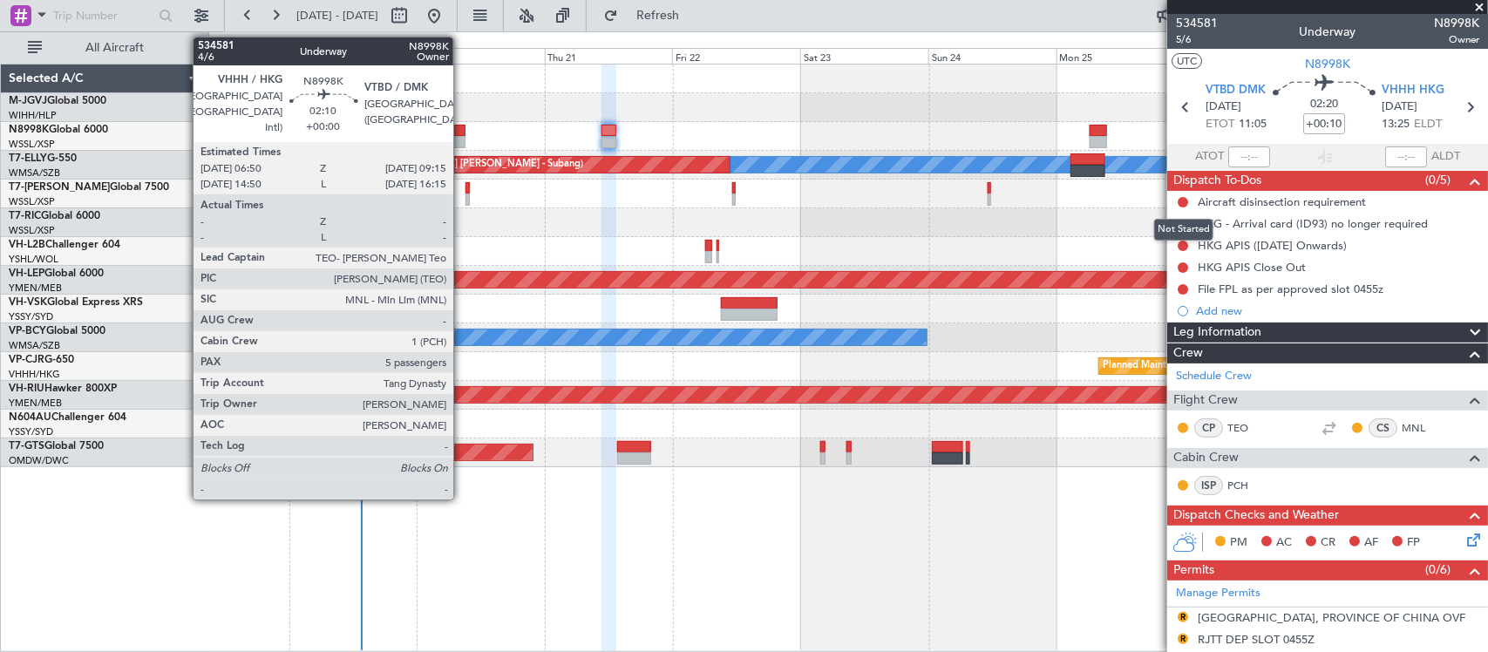
click at [462, 139] on div at bounding box center [458, 142] width 13 height 12
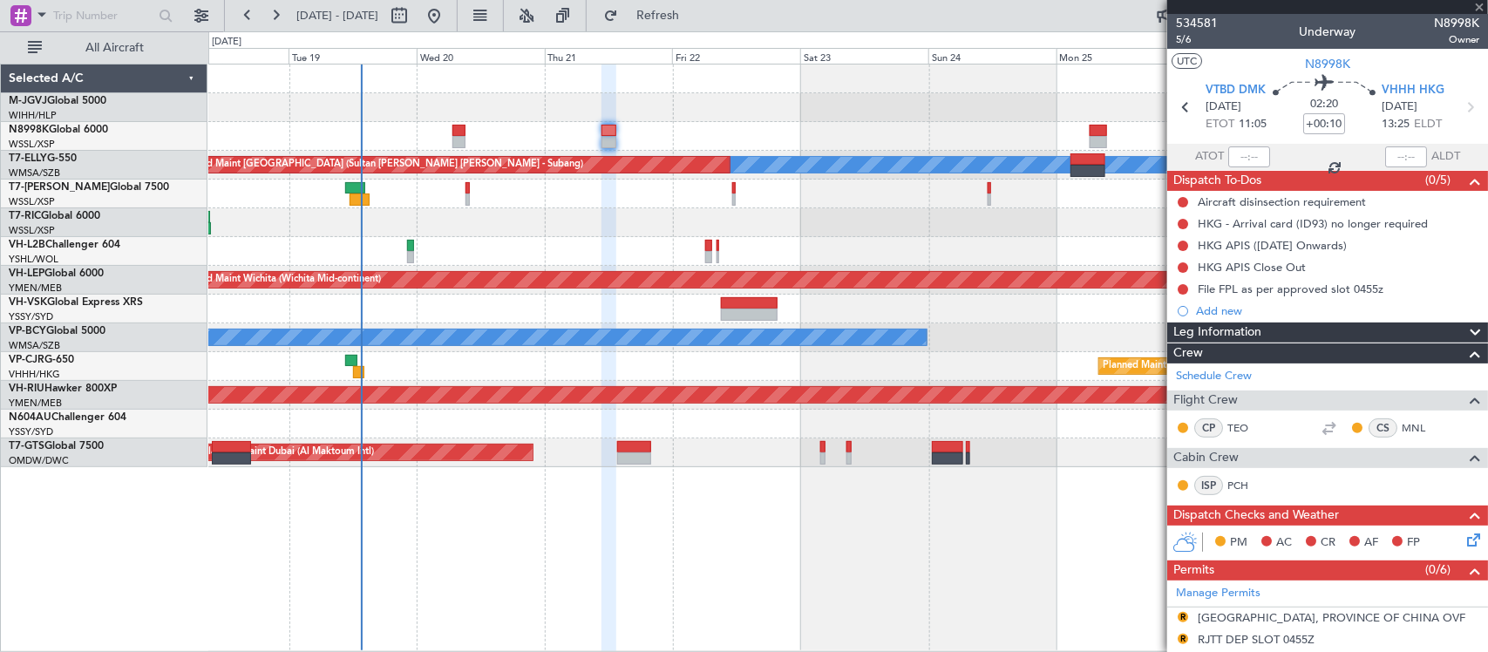
type input "5"
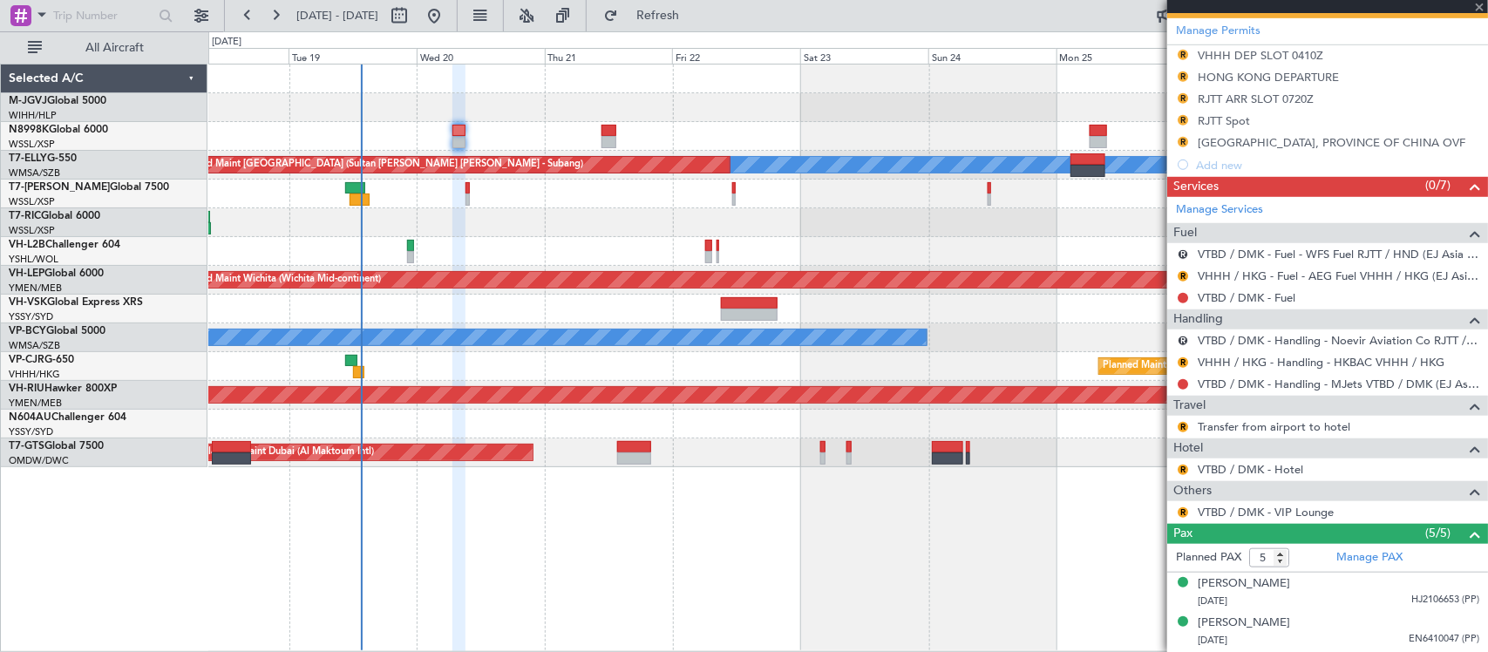
scroll to position [593, 0]
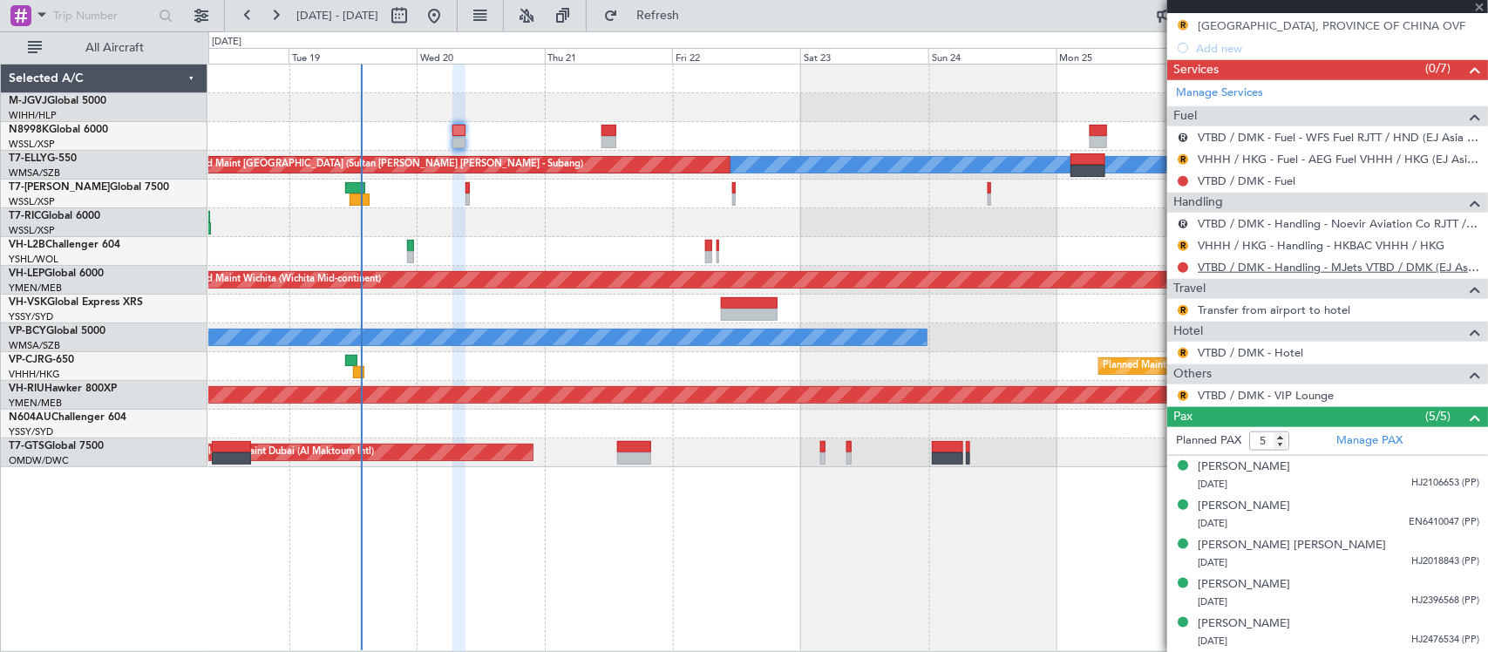
click at [1255, 267] on link "VTBD / DMK - Handling - MJets VTBD / DMK (EJ Asia Only)" at bounding box center [1337, 267] width 281 height 15
click at [1353, 438] on link "Manage PAX" at bounding box center [1369, 440] width 66 height 17
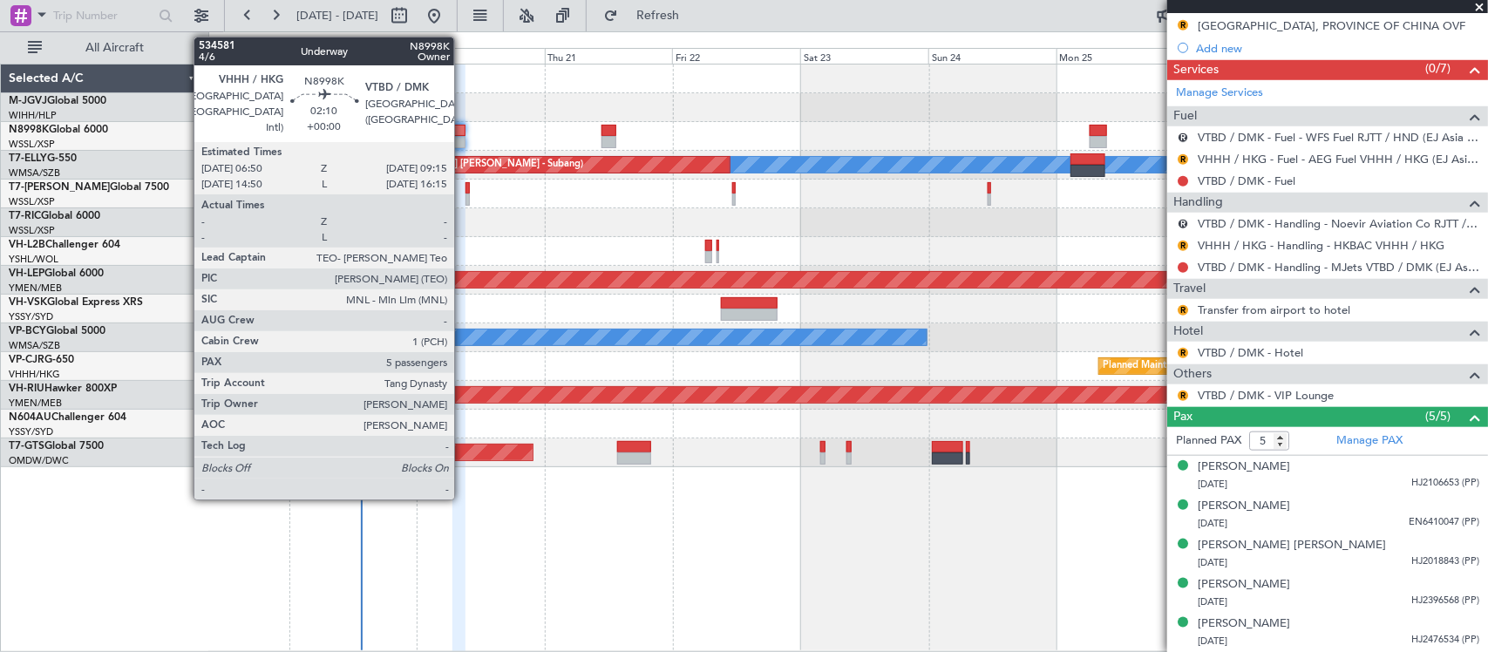
click at [462, 127] on div at bounding box center [458, 131] width 13 height 12
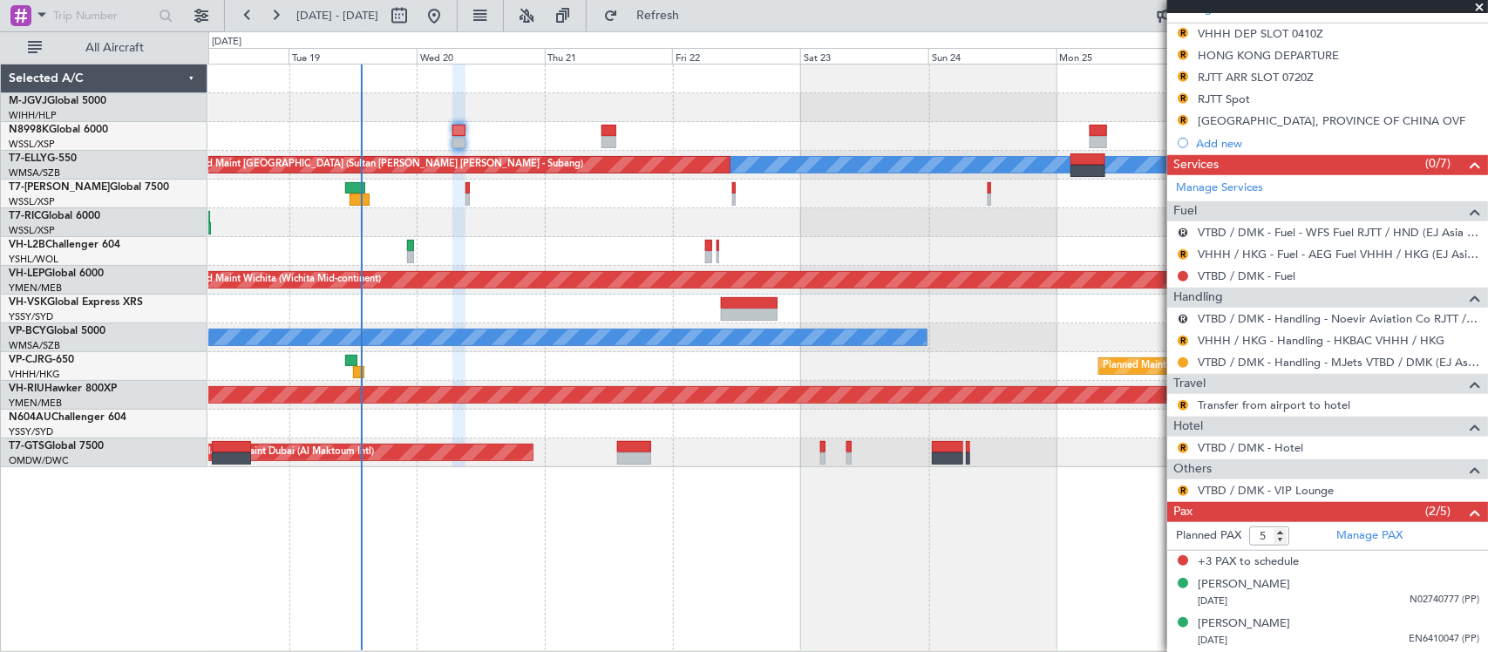
scroll to position [0, 0]
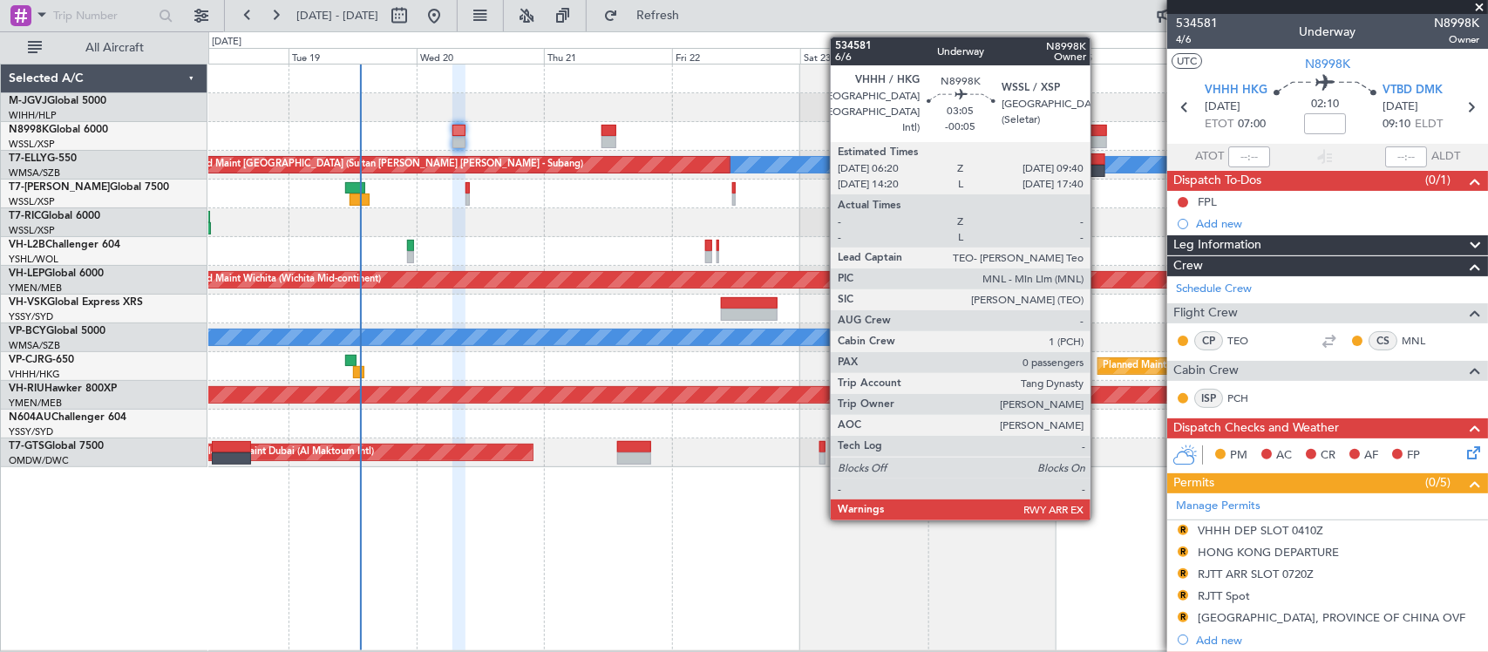
click at [1099, 138] on div at bounding box center [1098, 142] width 18 height 12
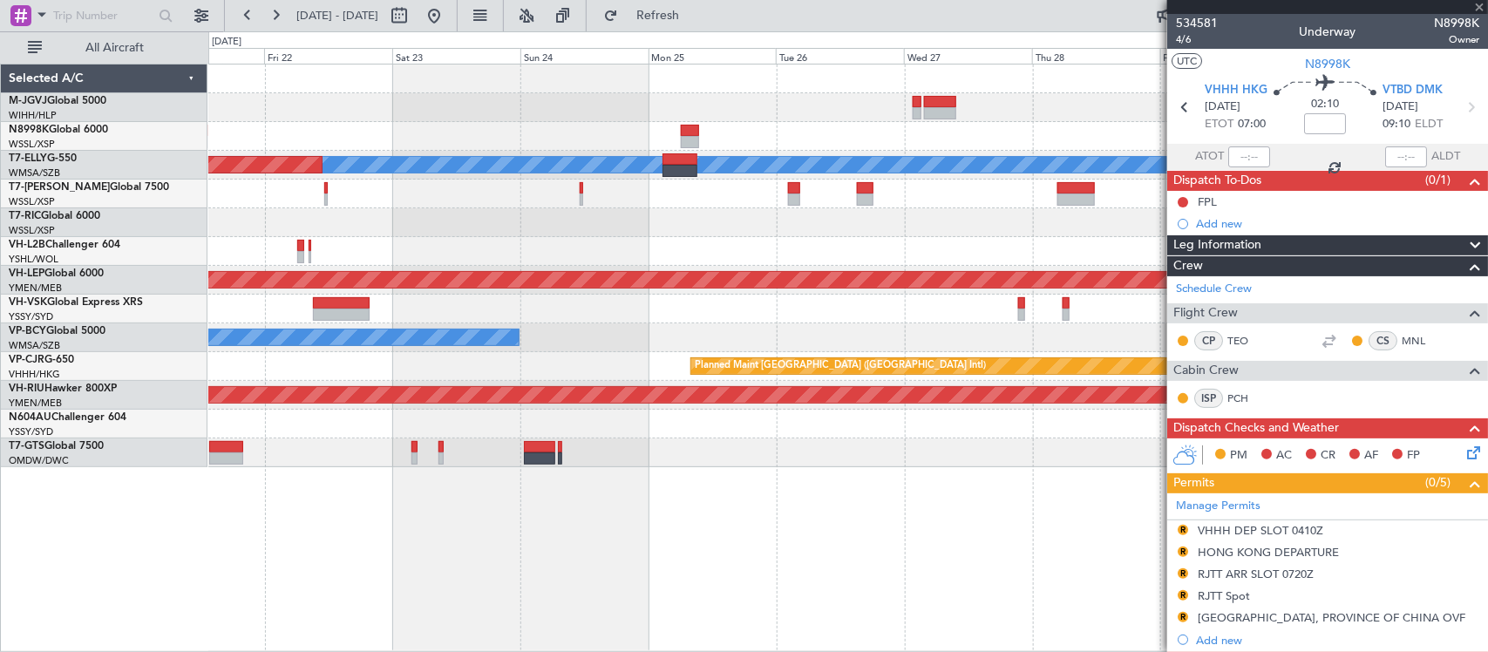
click at [684, 316] on div "Planned Maint Singapore (Seletar) MEL Unplanned Maint Kuala Lumpur (Sultan Abdu…" at bounding box center [847, 265] width 1278 height 403
type input "-00:05"
type input "0"
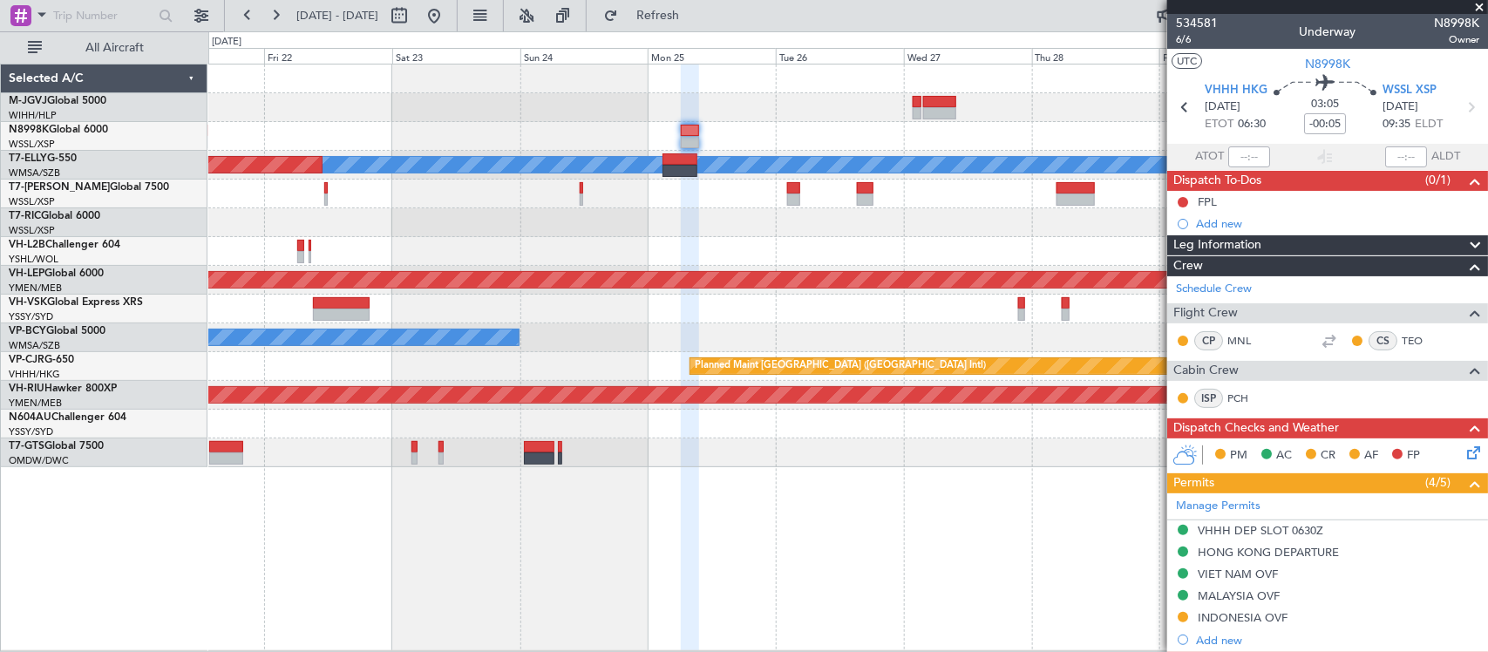
scroll to position [181, 0]
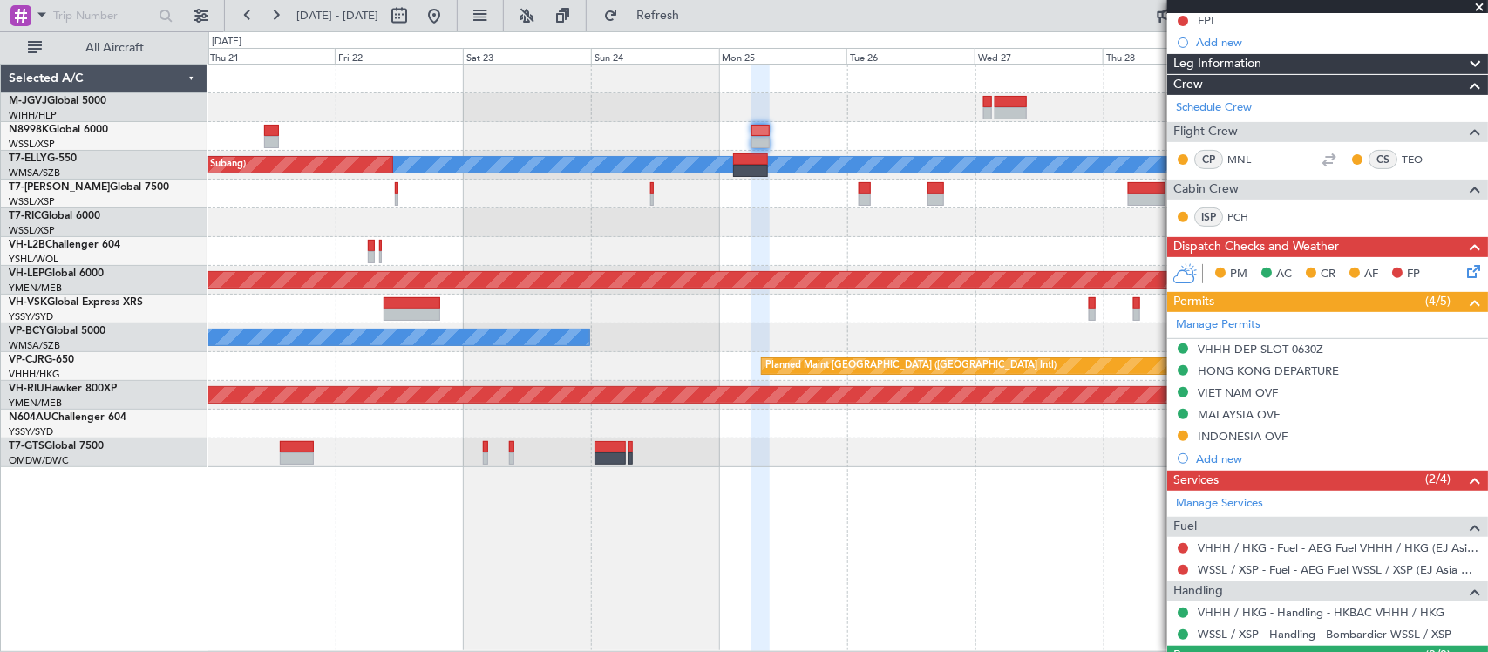
click at [749, 249] on div at bounding box center [847, 251] width 1278 height 29
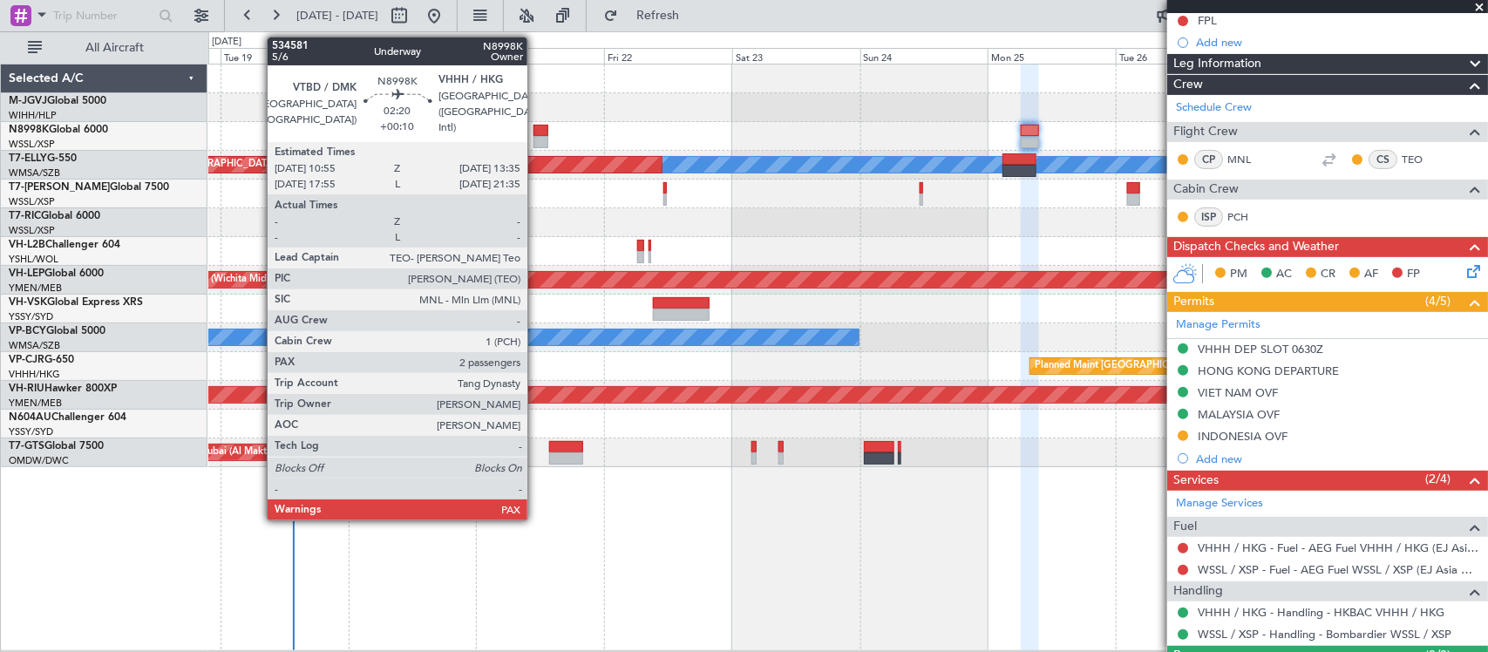
click at [536, 127] on div at bounding box center [540, 131] width 15 height 12
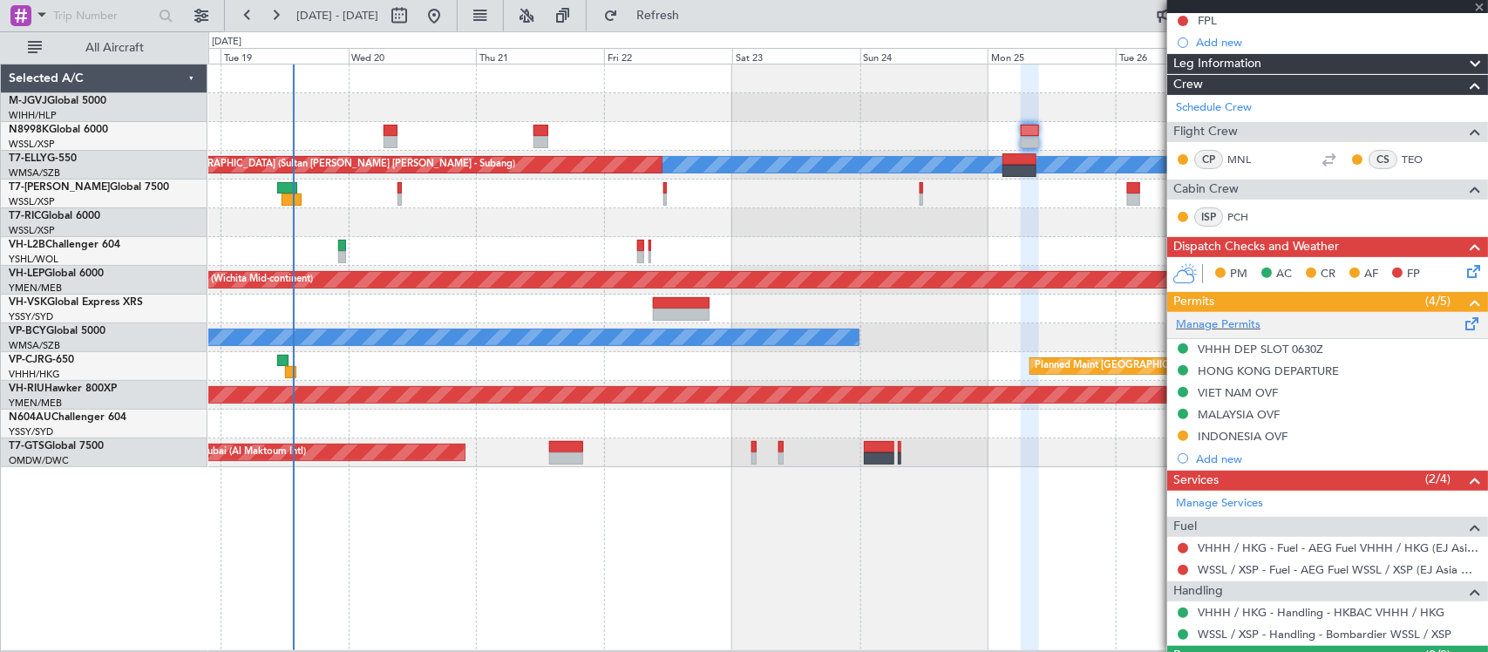
type input "+00:10"
type input "2"
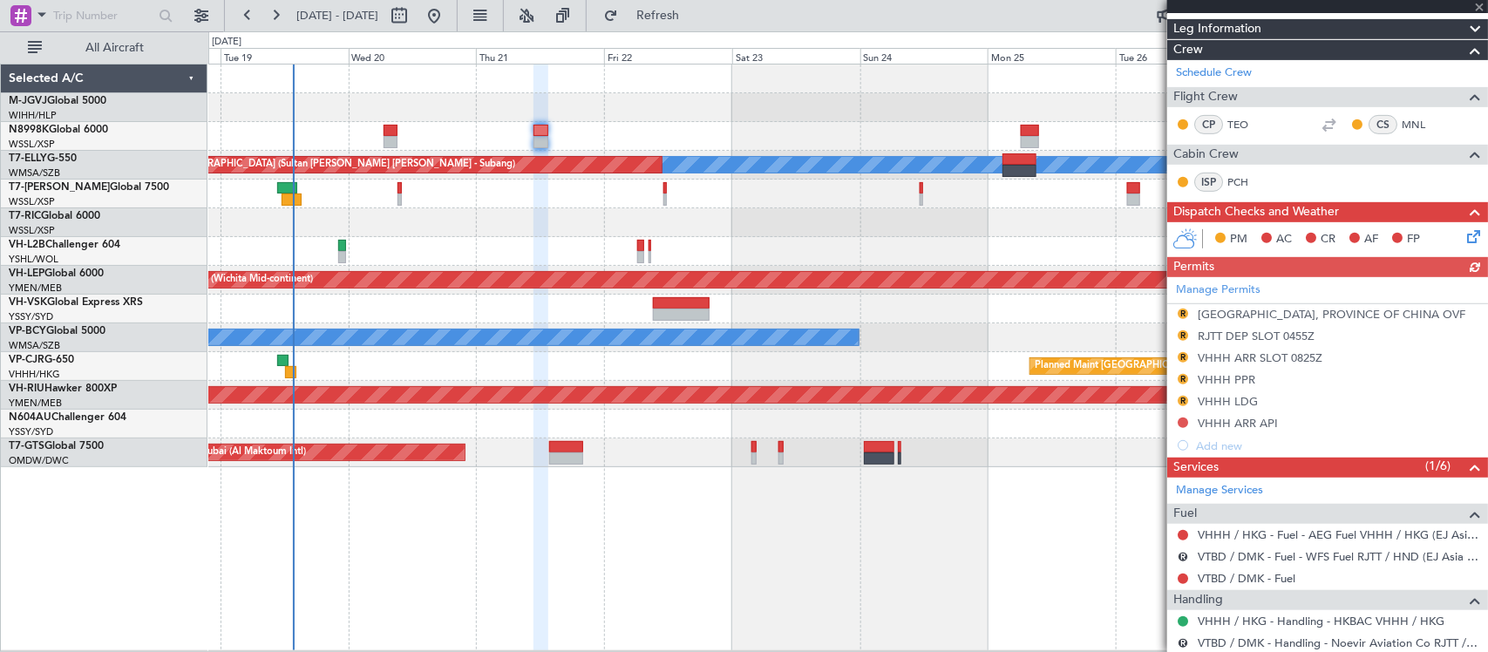
scroll to position [363, 0]
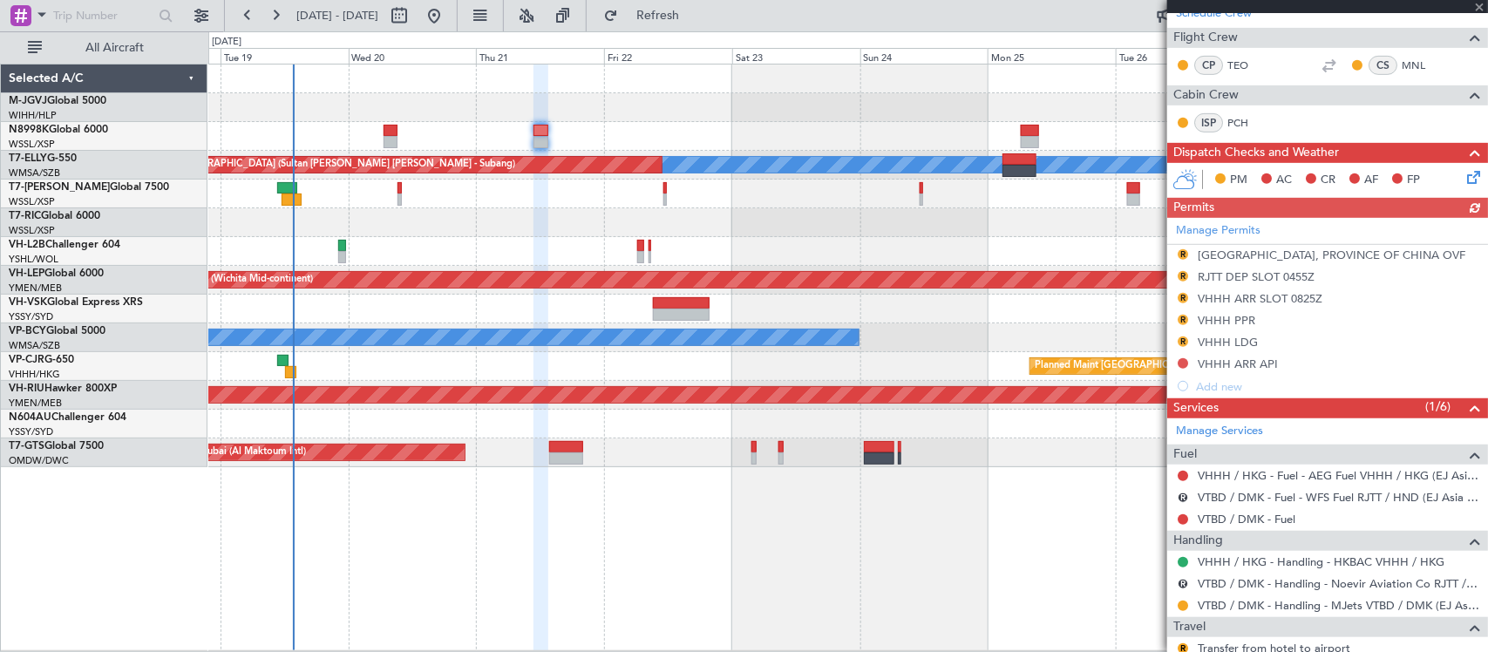
click at [1223, 322] on div "Manage Permits R TAIWAN, PROVINCE OF CHINA OVF R RJTT DEP SLOT 0455Z R VHHH ARR…" at bounding box center [1327, 308] width 321 height 180
click at [1226, 318] on div "VHHH PPR" at bounding box center [1226, 320] width 58 height 15
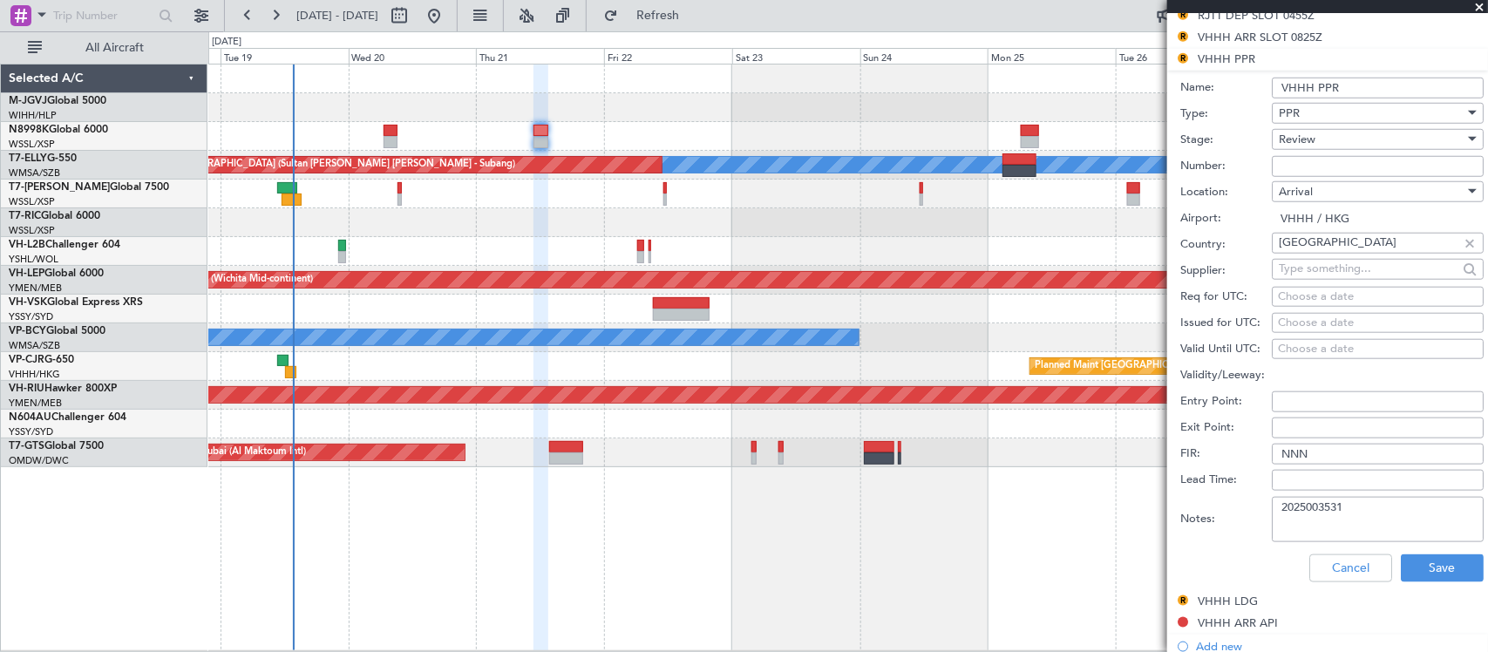
scroll to position [907, 0]
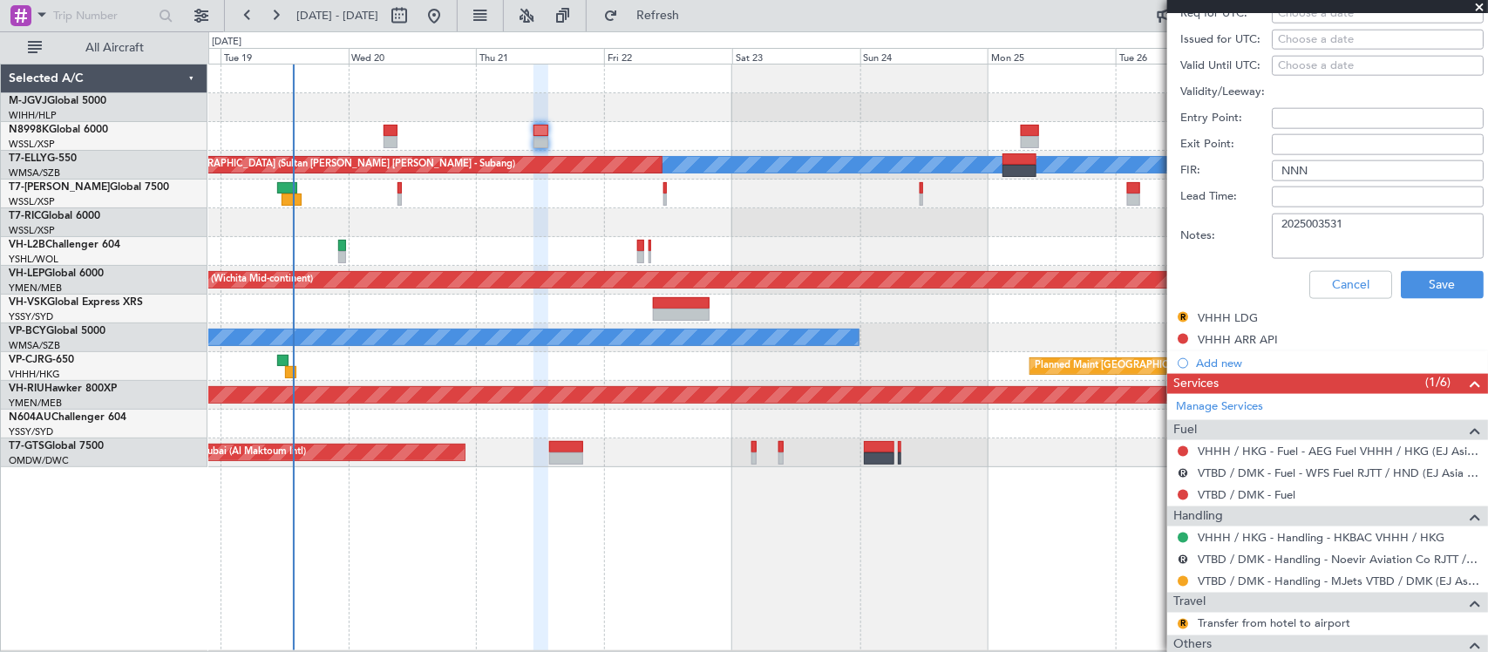
click at [1310, 228] on textarea "2025003531" at bounding box center [1378, 236] width 212 height 45
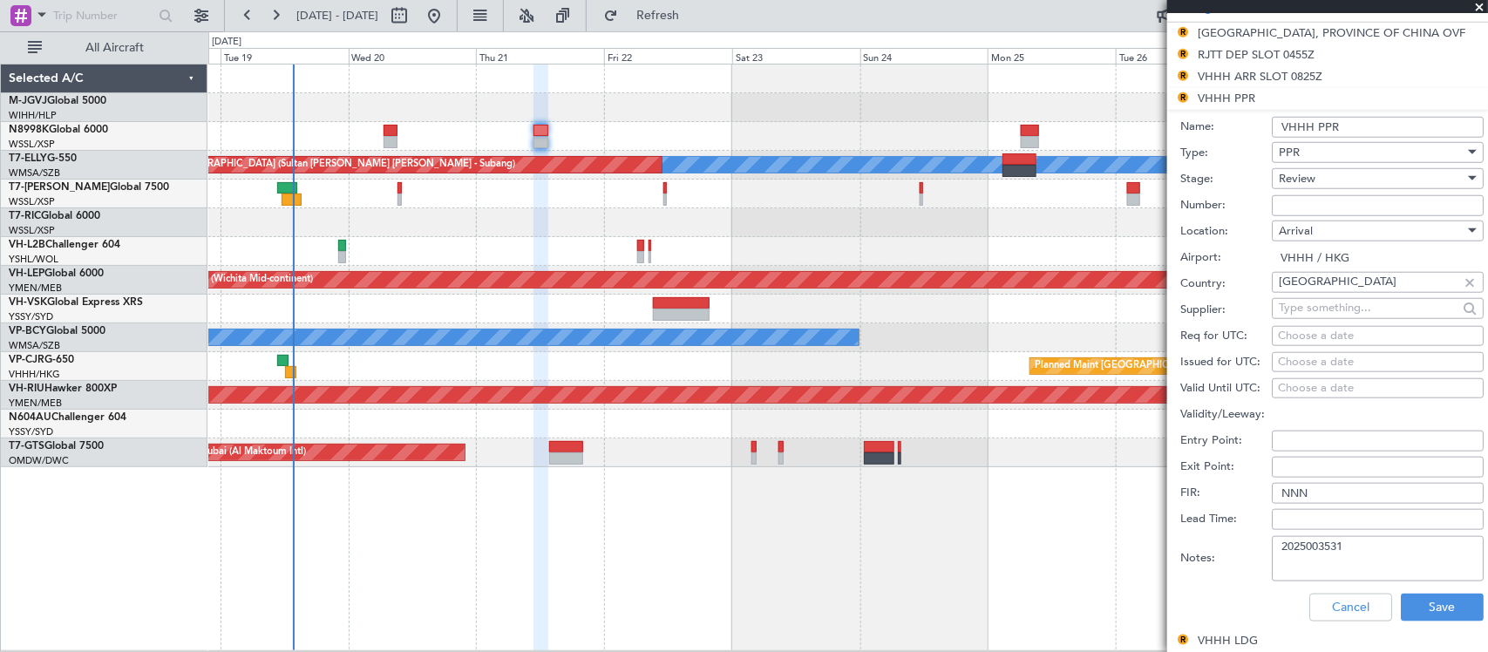
scroll to position [545, 0]
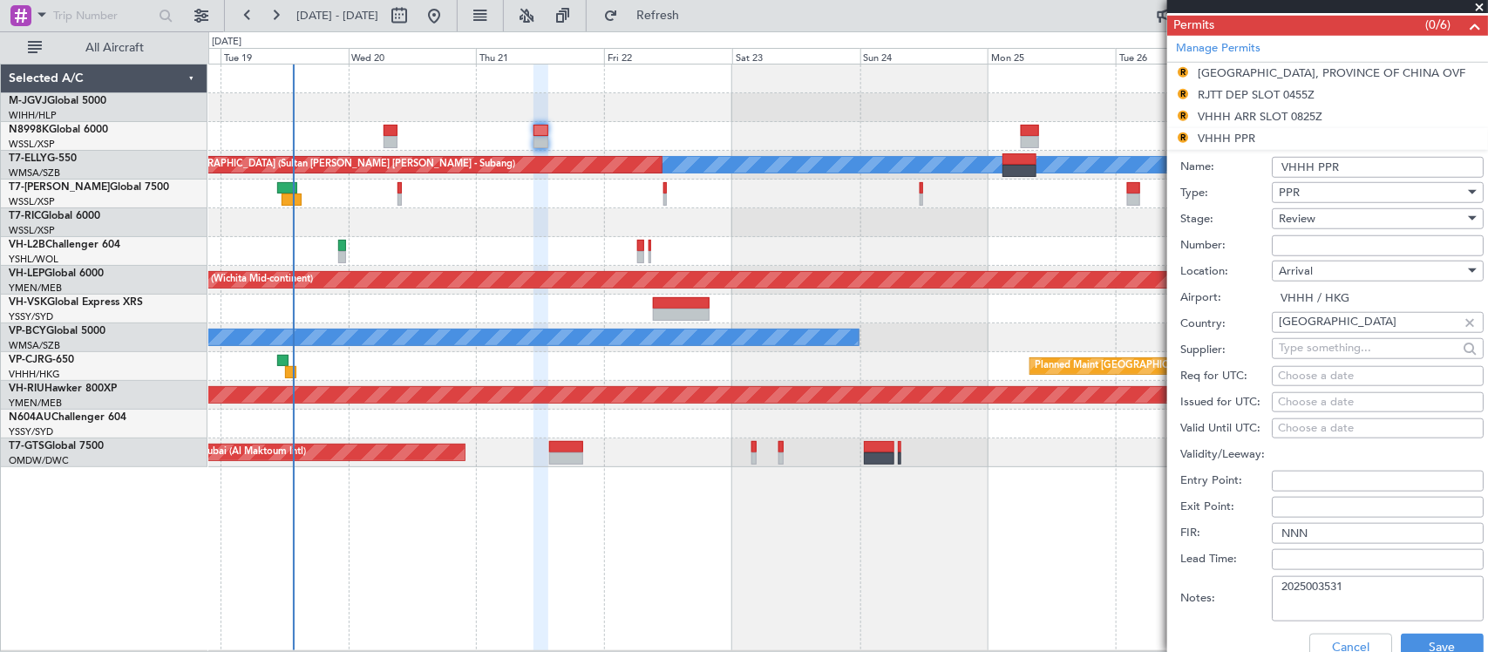
click at [1339, 227] on div "Review" at bounding box center [1371, 219] width 186 height 26
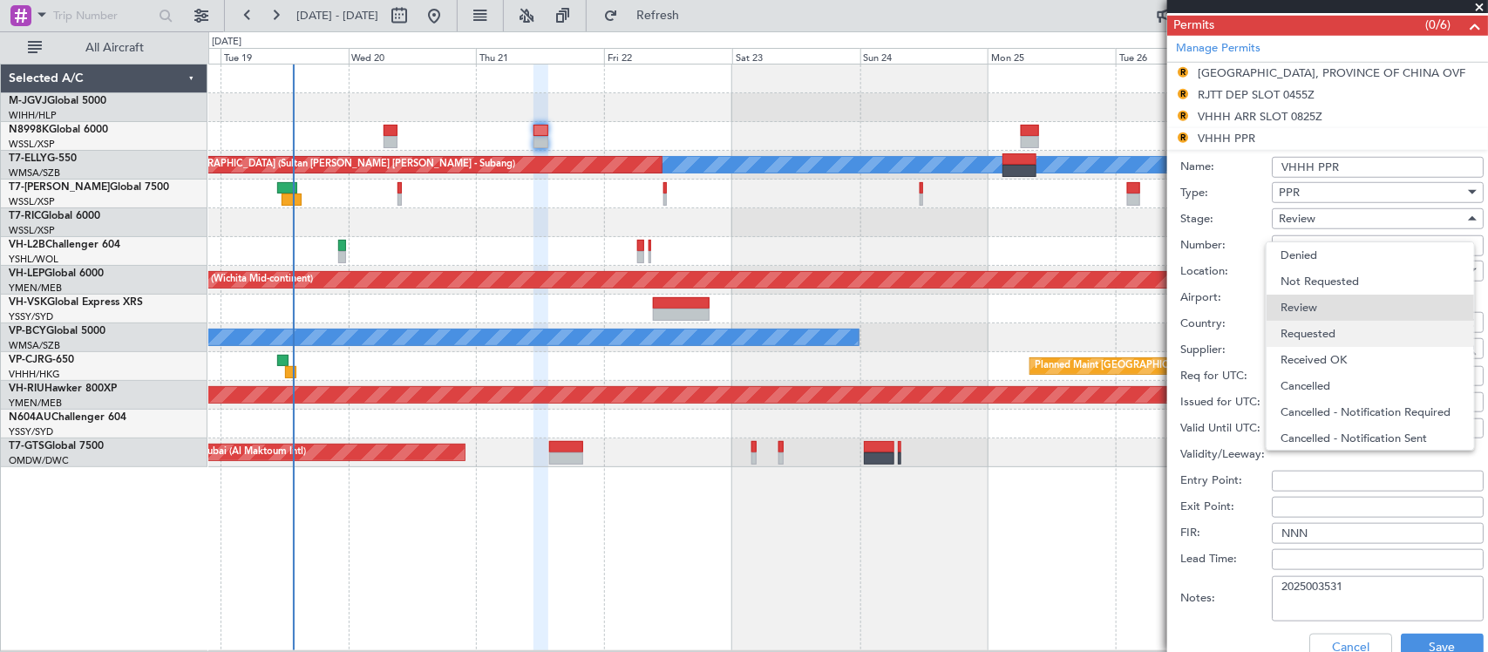
click at [1349, 332] on span "Requested" at bounding box center [1370, 334] width 180 height 26
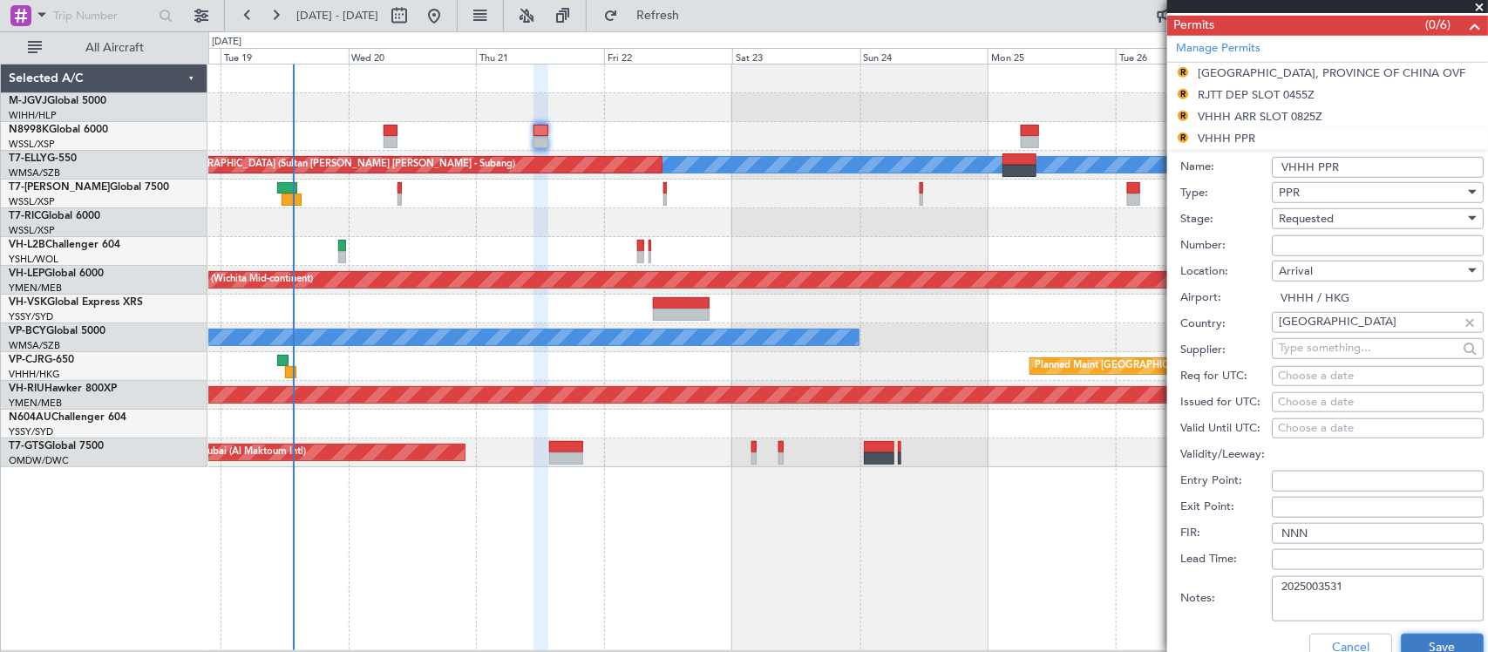
click at [1439, 641] on button "Save" at bounding box center [1441, 648] width 83 height 28
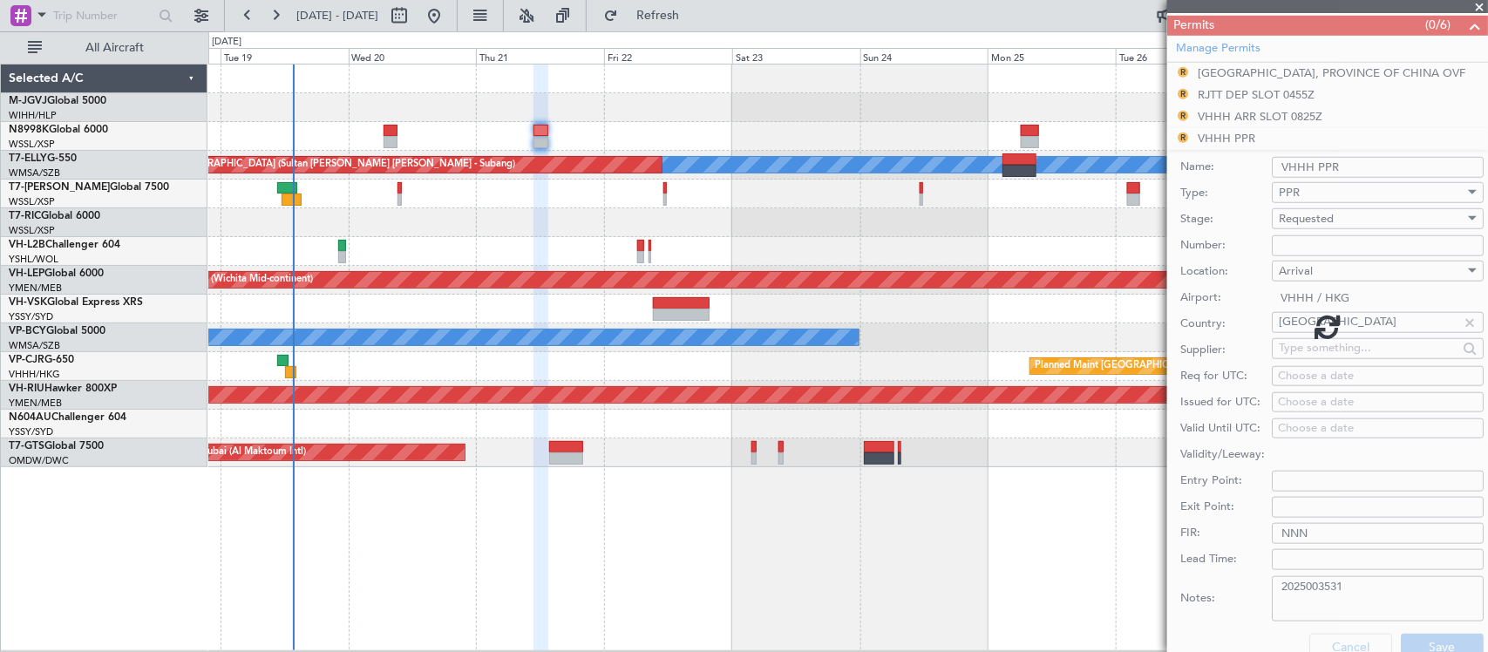
scroll to position [542, 0]
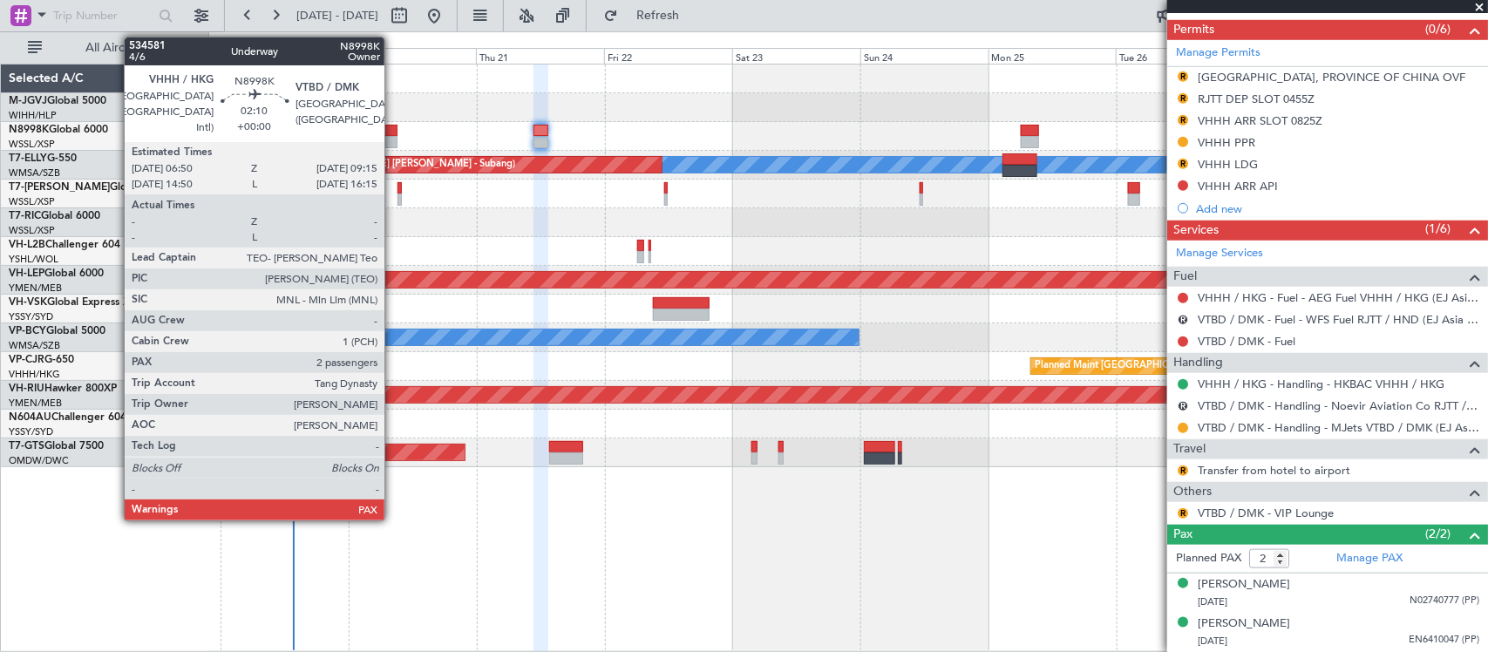
click at [393, 138] on div at bounding box center [389, 142] width 13 height 12
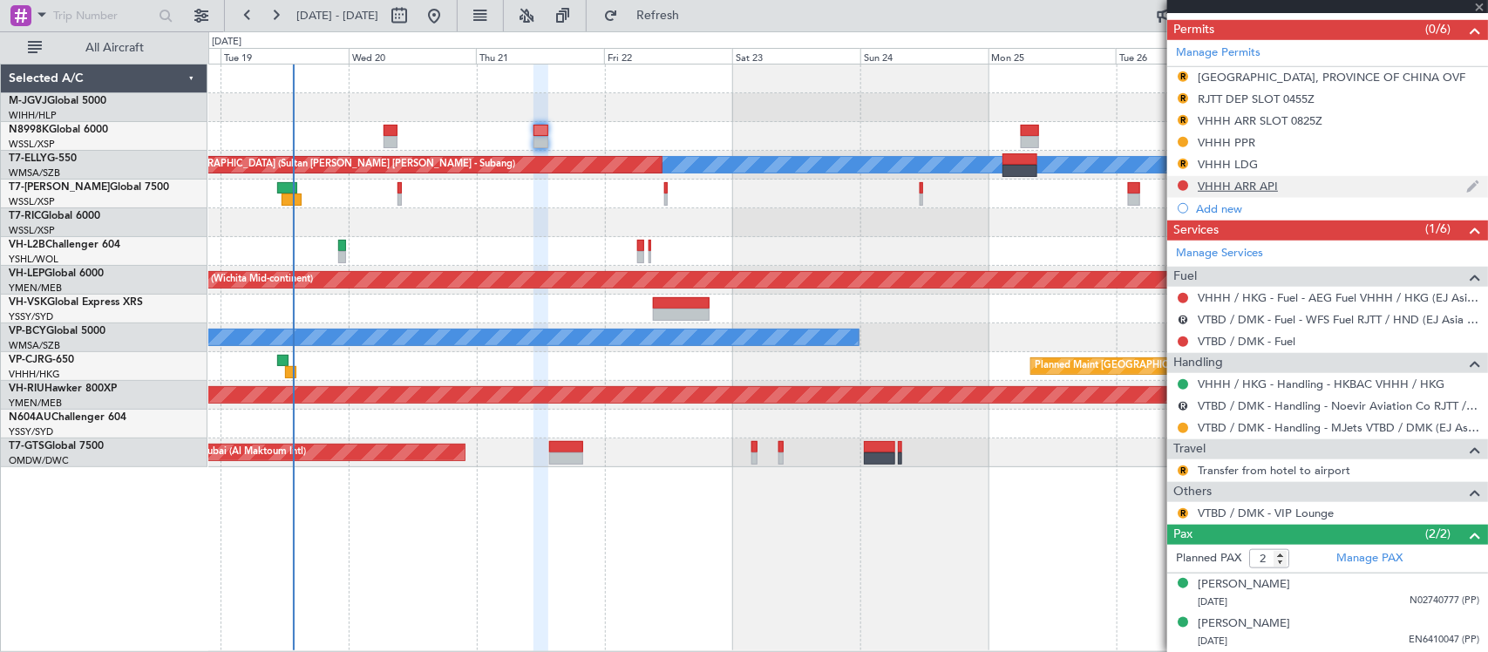
type input "5"
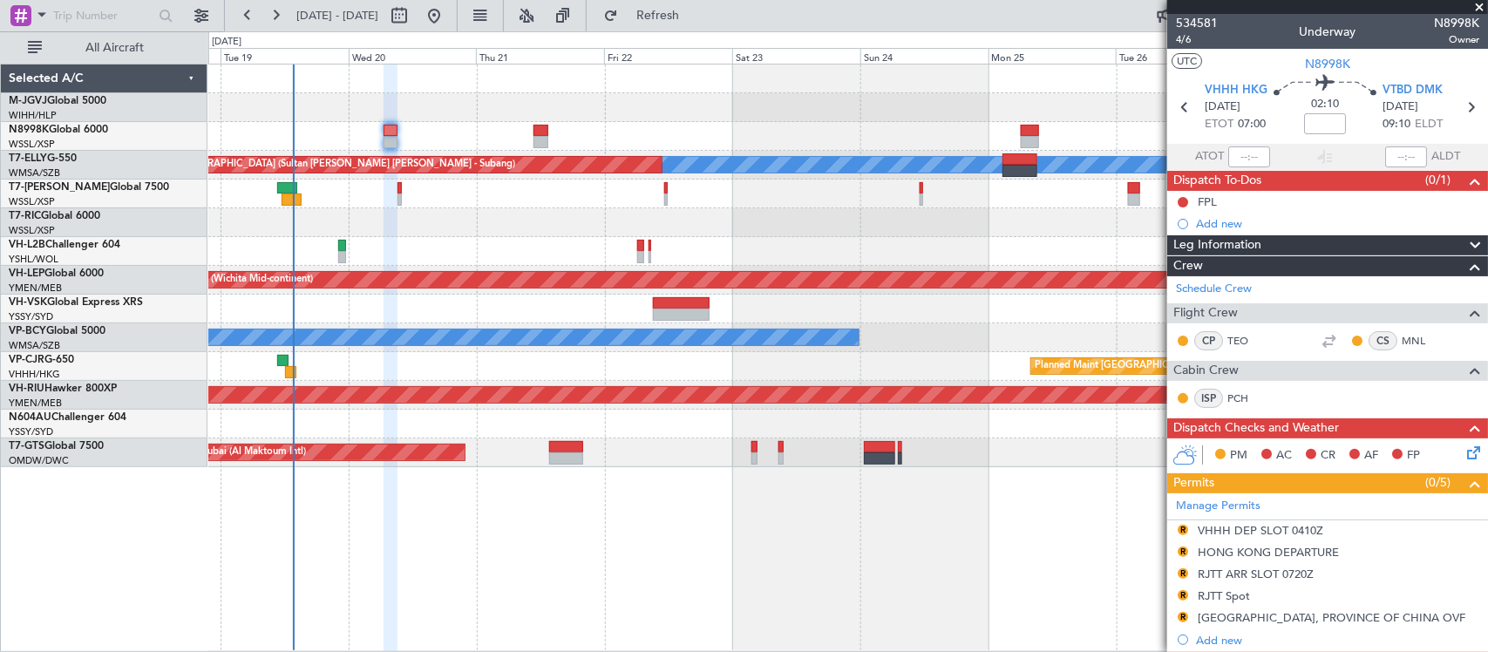
scroll to position [181, 0]
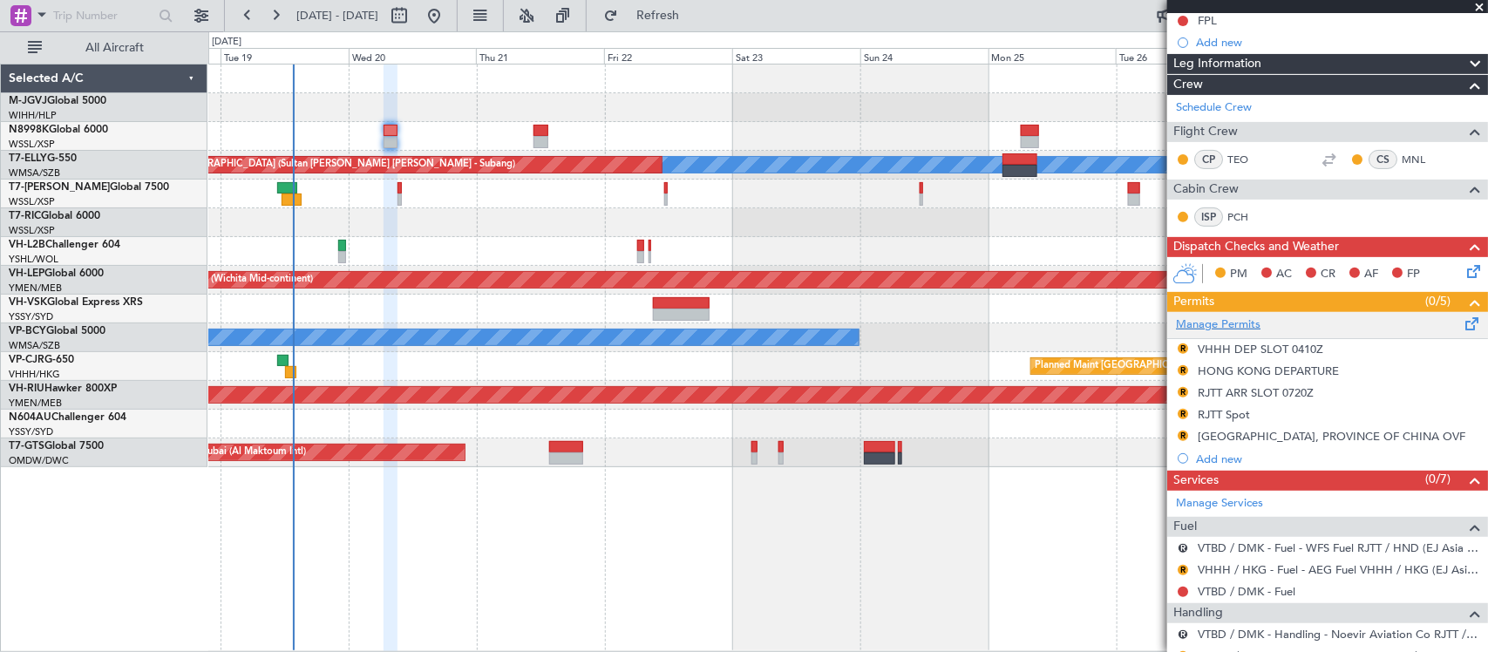
click at [1230, 320] on link "Manage Permits" at bounding box center [1218, 324] width 85 height 17
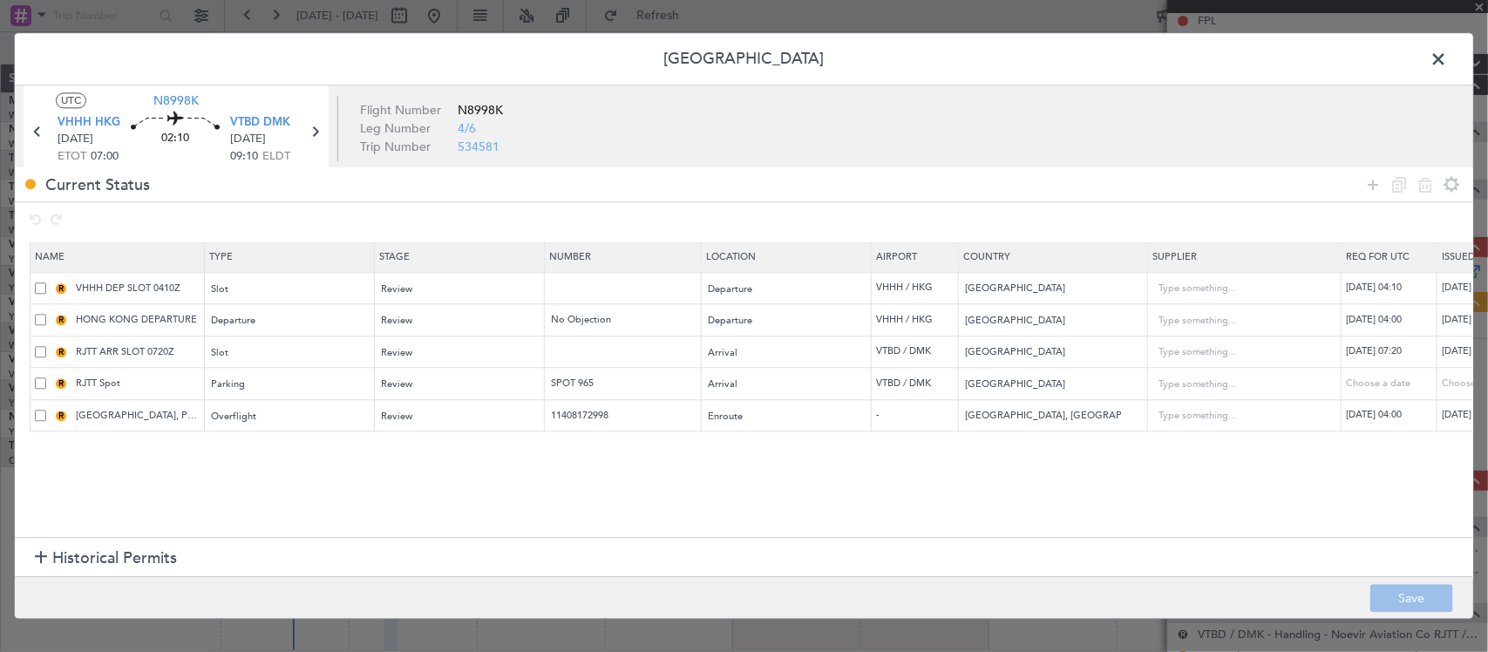
click at [1452, 288] on div "[DATE] 04:10" at bounding box center [1486, 288] width 91 height 15
select select "8"
select select "2025"
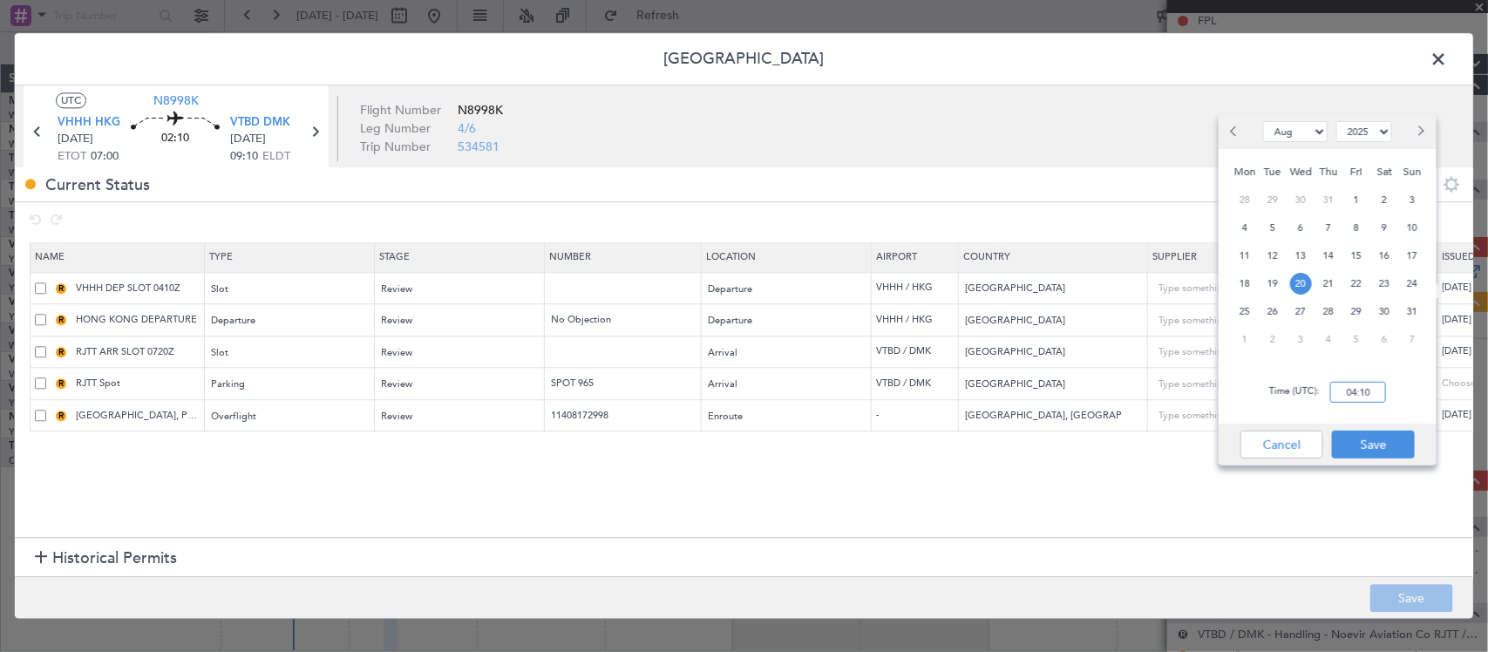
click at [1360, 393] on input "04:10" at bounding box center [1358, 392] width 56 height 21
type input "07:00"
click at [1269, 441] on button "Cancel" at bounding box center [1281, 445] width 83 height 28
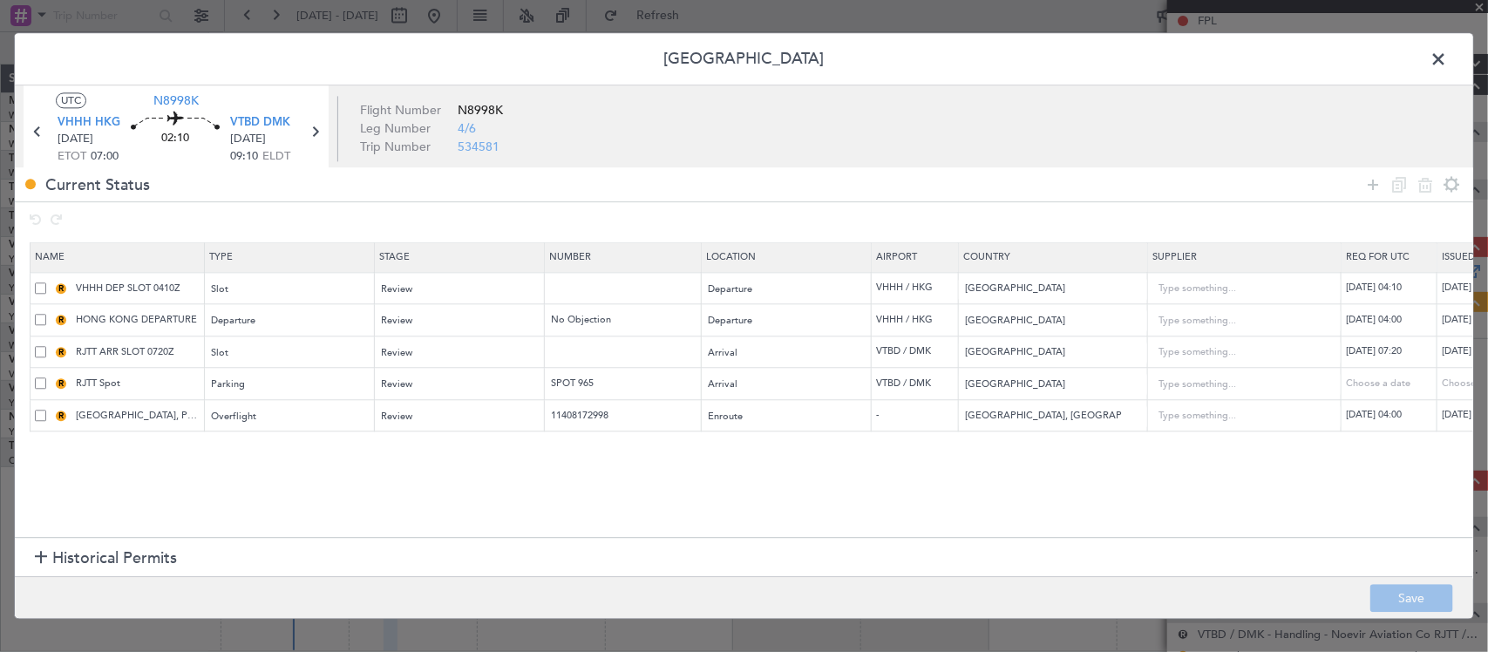
click at [1392, 293] on div "[DATE] 04:10" at bounding box center [1391, 288] width 91 height 15
select select "8"
select select "2025"
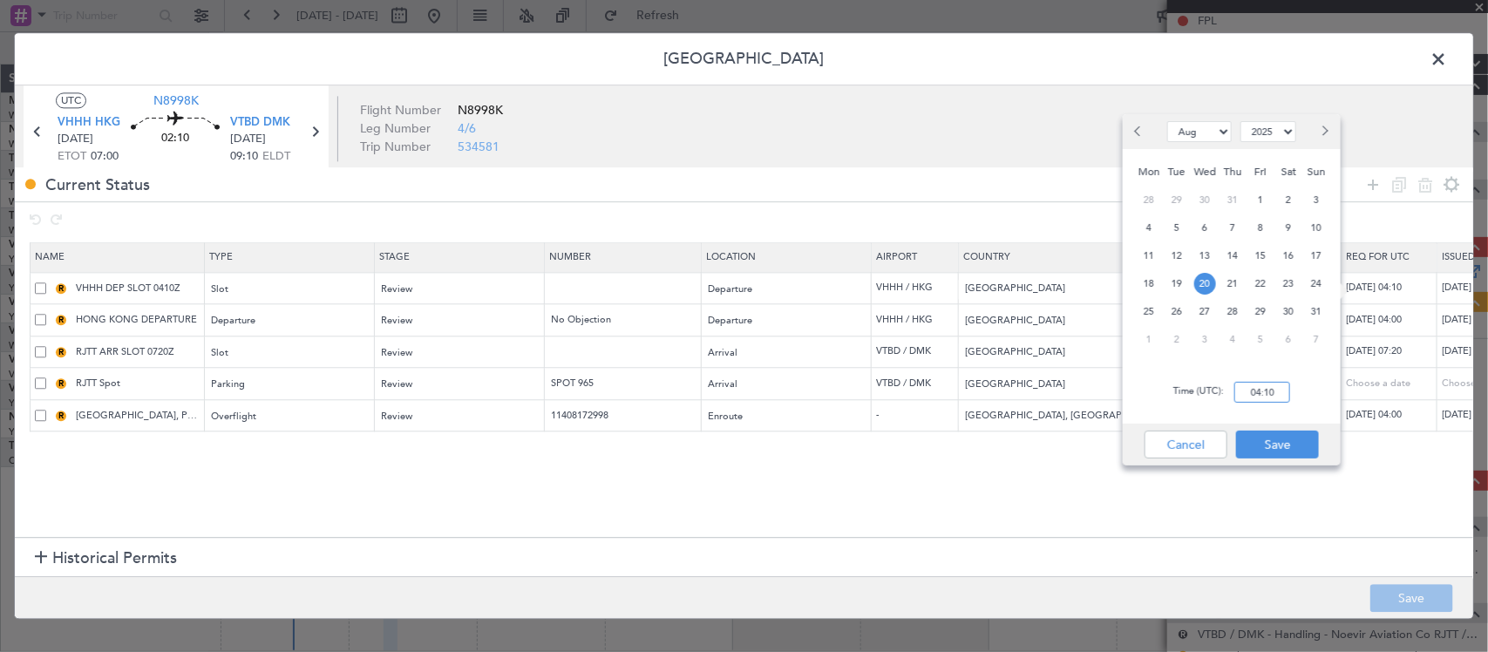
click at [1277, 394] on input "04:10" at bounding box center [1262, 392] width 56 height 21
type input "07:00"
click at [1292, 437] on button "Save" at bounding box center [1277, 445] width 83 height 28
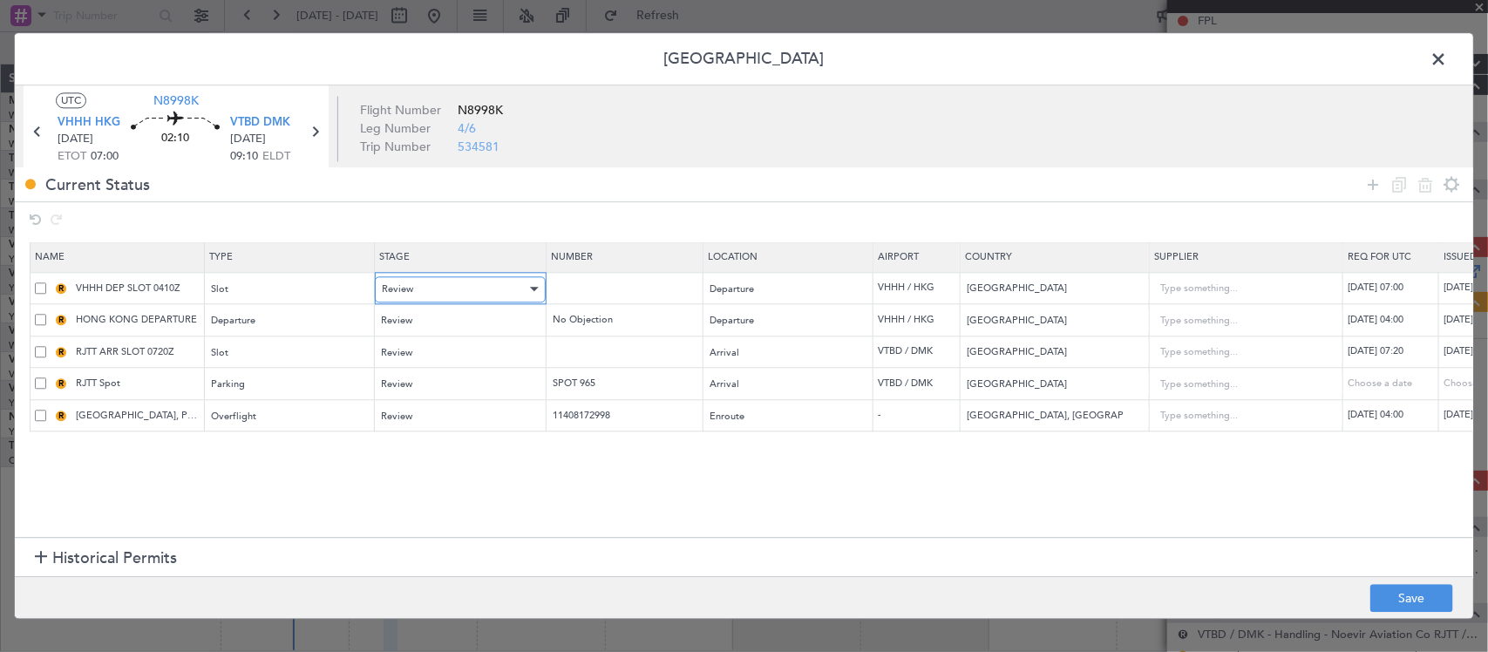
click at [407, 288] on span "Review" at bounding box center [397, 288] width 31 height 13
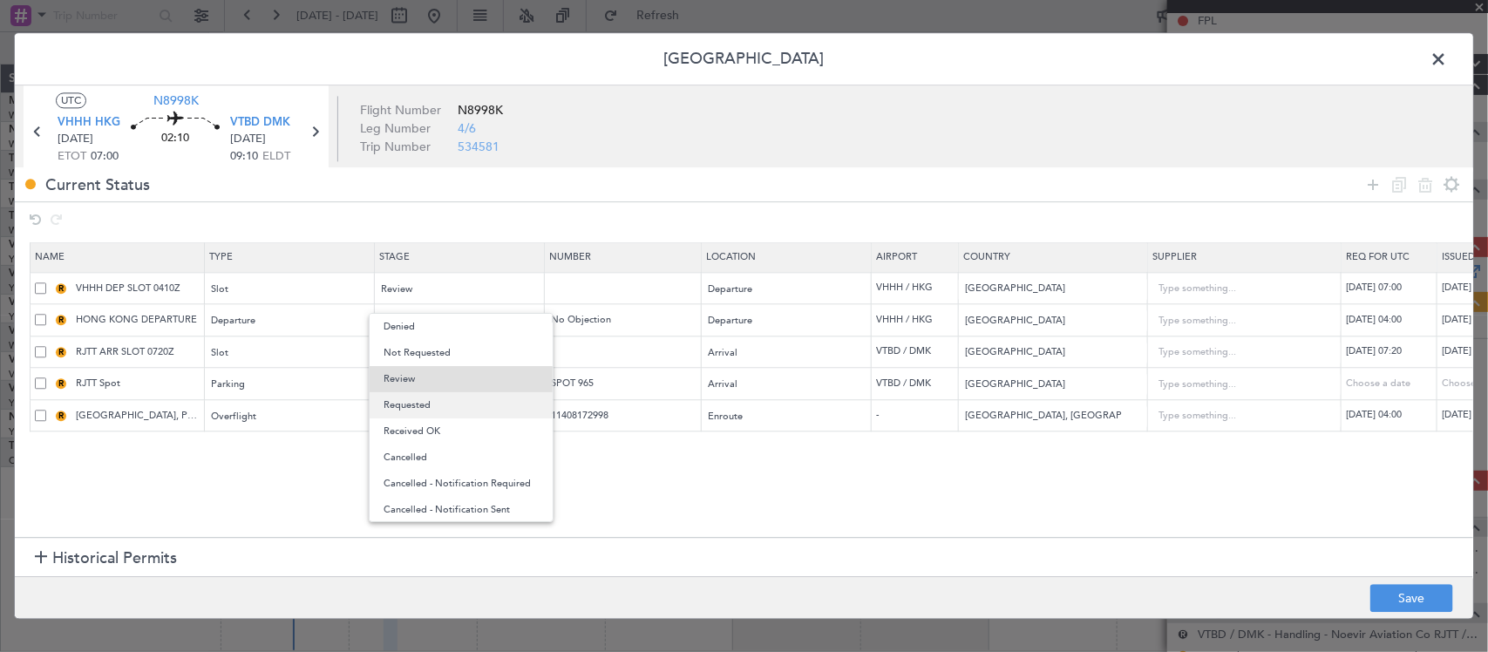
click at [445, 403] on span "Requested" at bounding box center [460, 405] width 155 height 26
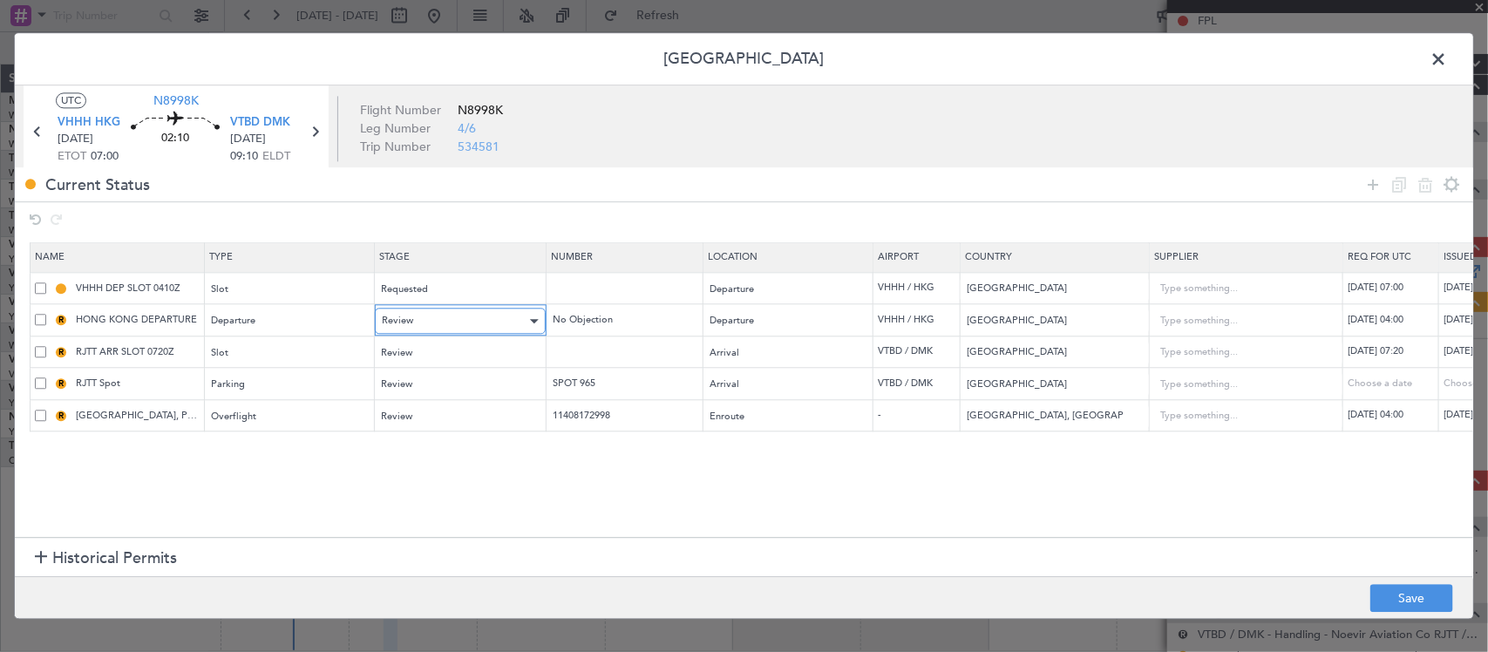
click at [458, 323] on div "Review" at bounding box center [454, 322] width 145 height 26
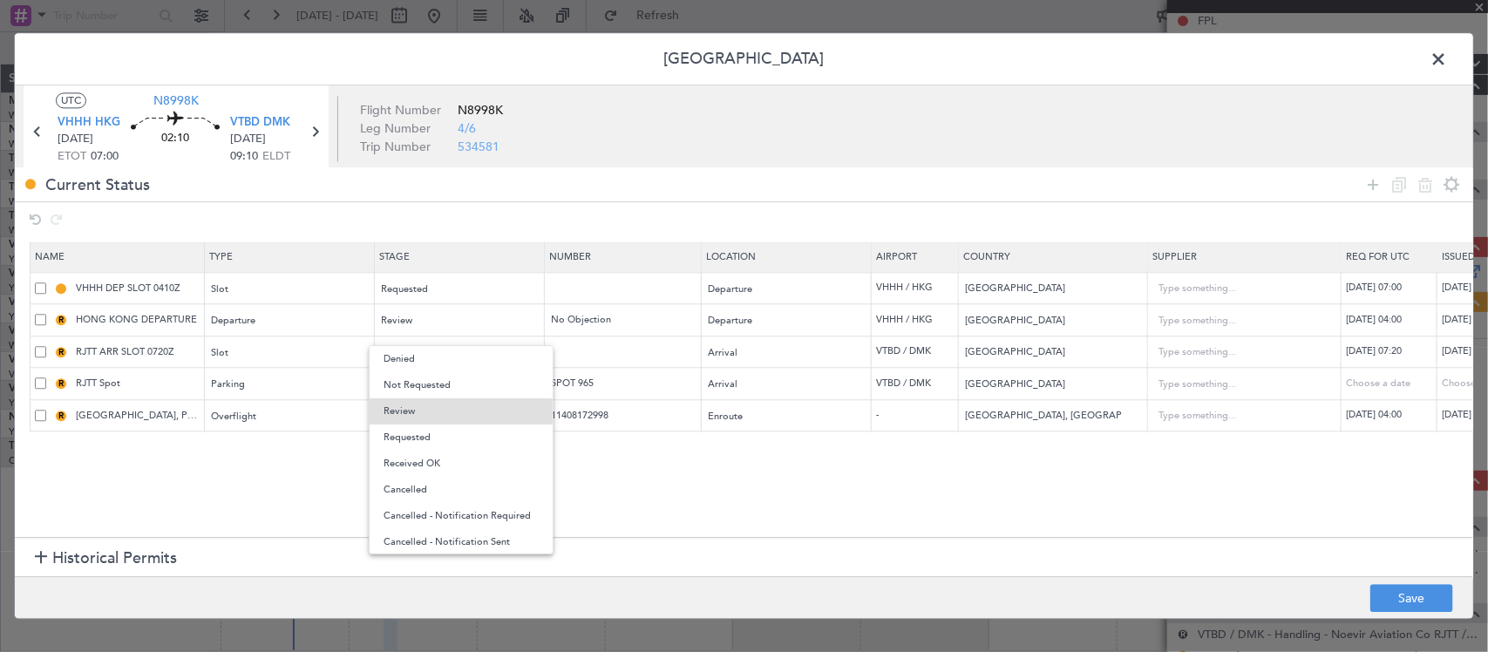
click at [646, 328] on div at bounding box center [744, 326] width 1488 height 652
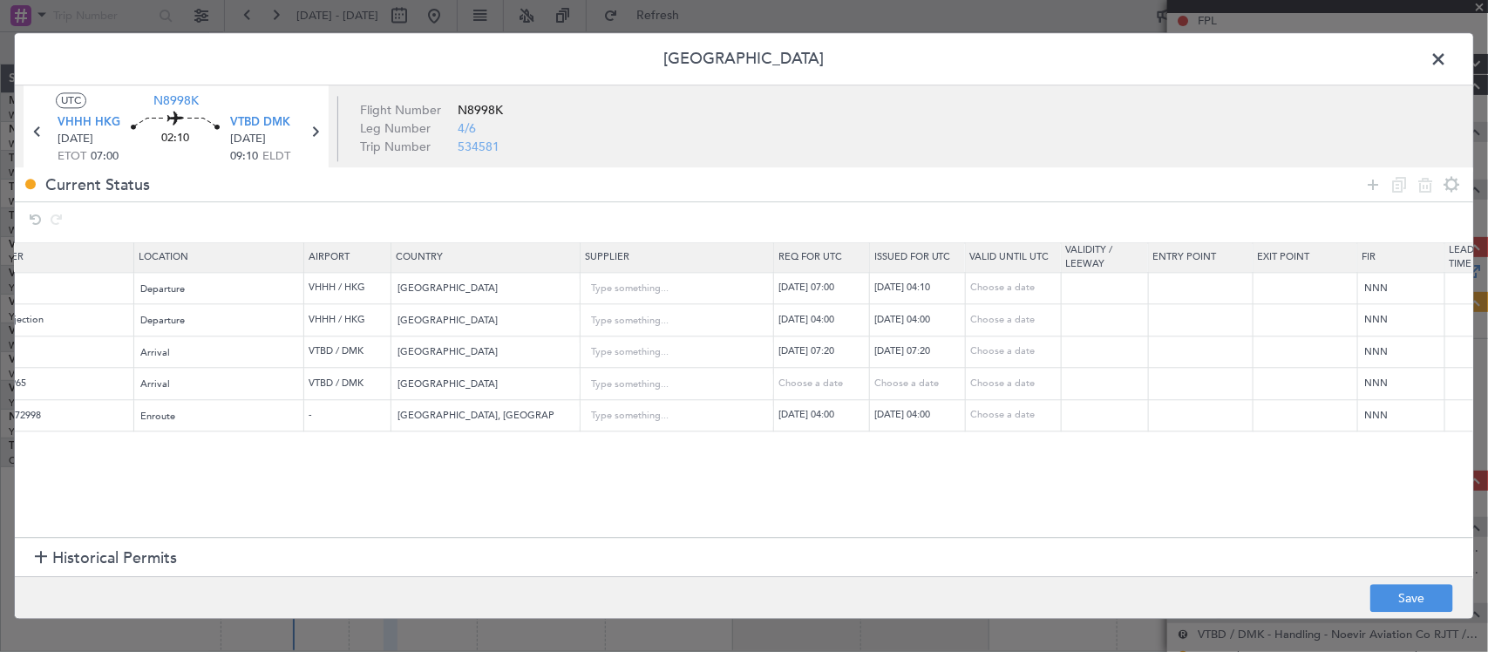
scroll to position [0, 782]
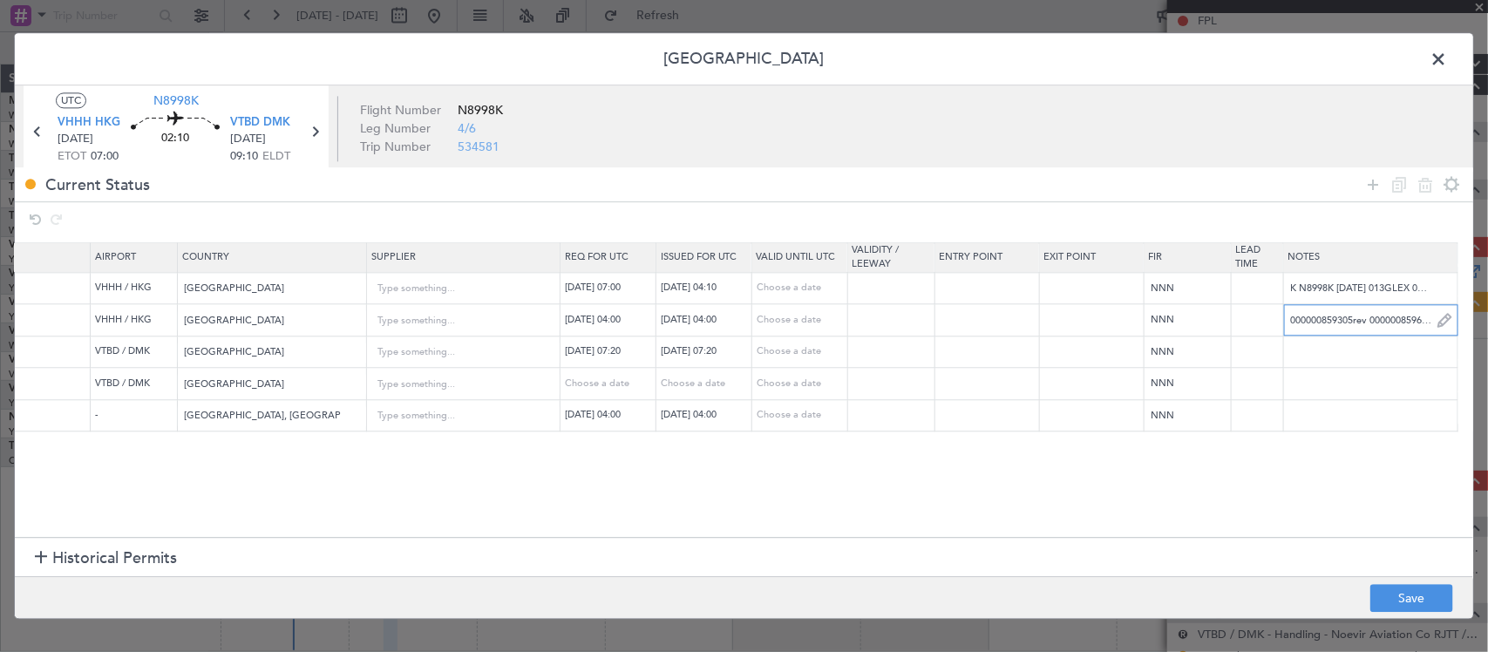
click at [1370, 322] on input "000000859305rev 000000859618" at bounding box center [1370, 320] width 173 height 26
click at [1362, 322] on input "000000859305rev 000000859618" at bounding box center [1370, 320] width 173 height 26
click at [1400, 319] on input "000000859305rev 000000859618" at bounding box center [1370, 320] width 173 height 26
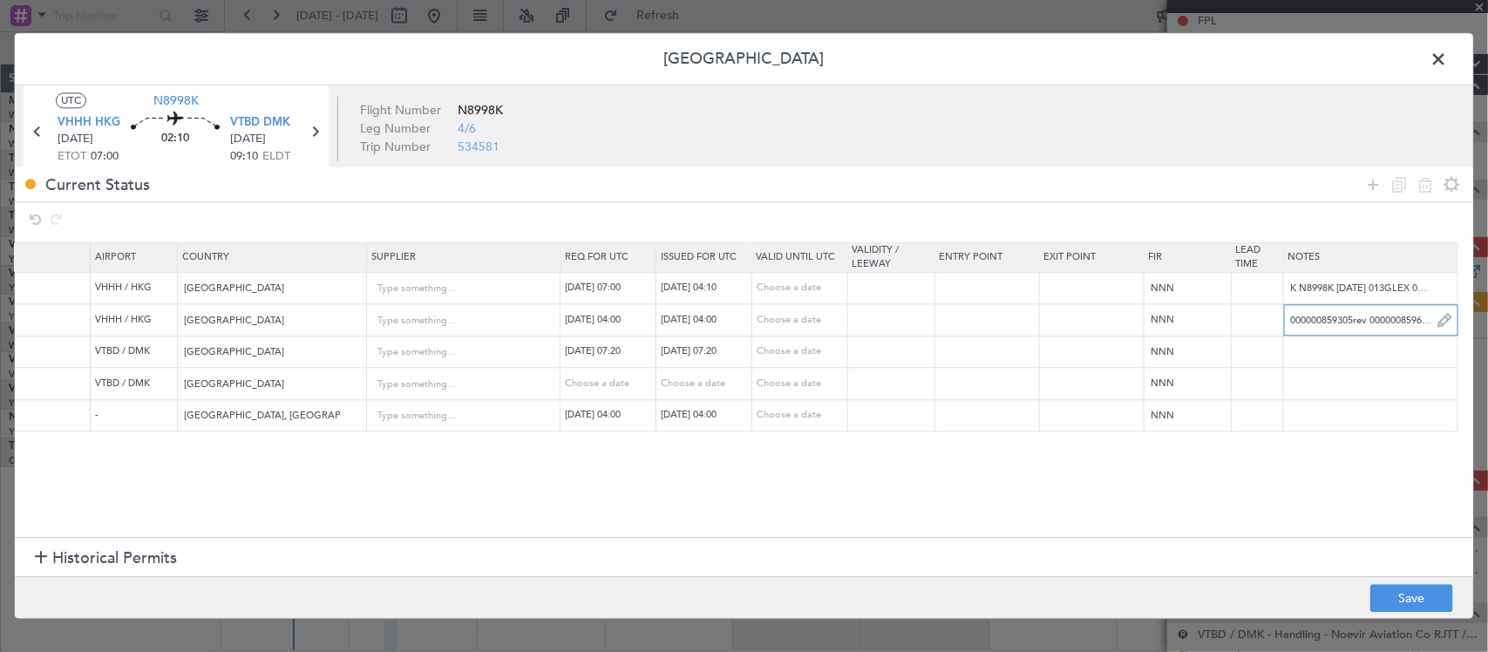
click at [1400, 319] on input "000000859305rev 000000859618" at bounding box center [1370, 320] width 173 height 26
click at [1334, 322] on input "000000859305rev 000000859618" at bounding box center [1370, 320] width 173 height 26
paste input "000000859633"
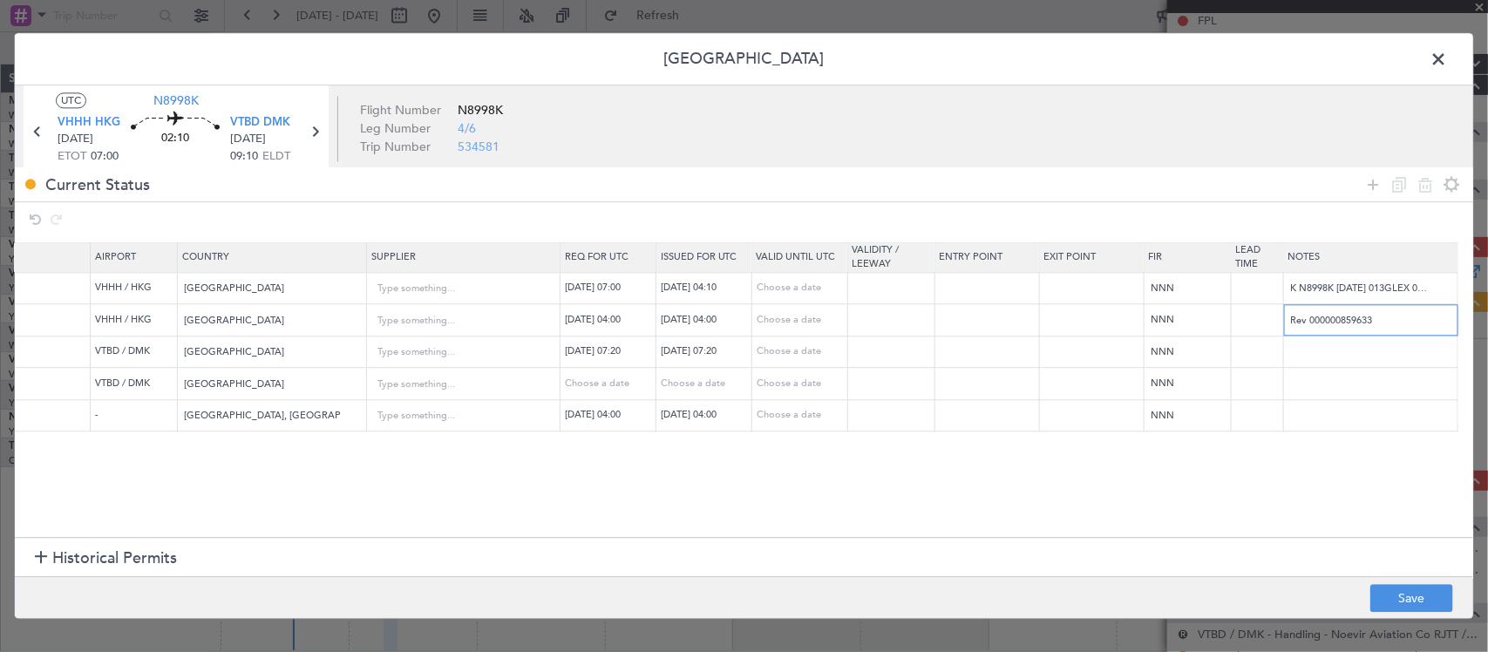
scroll to position [0, 0]
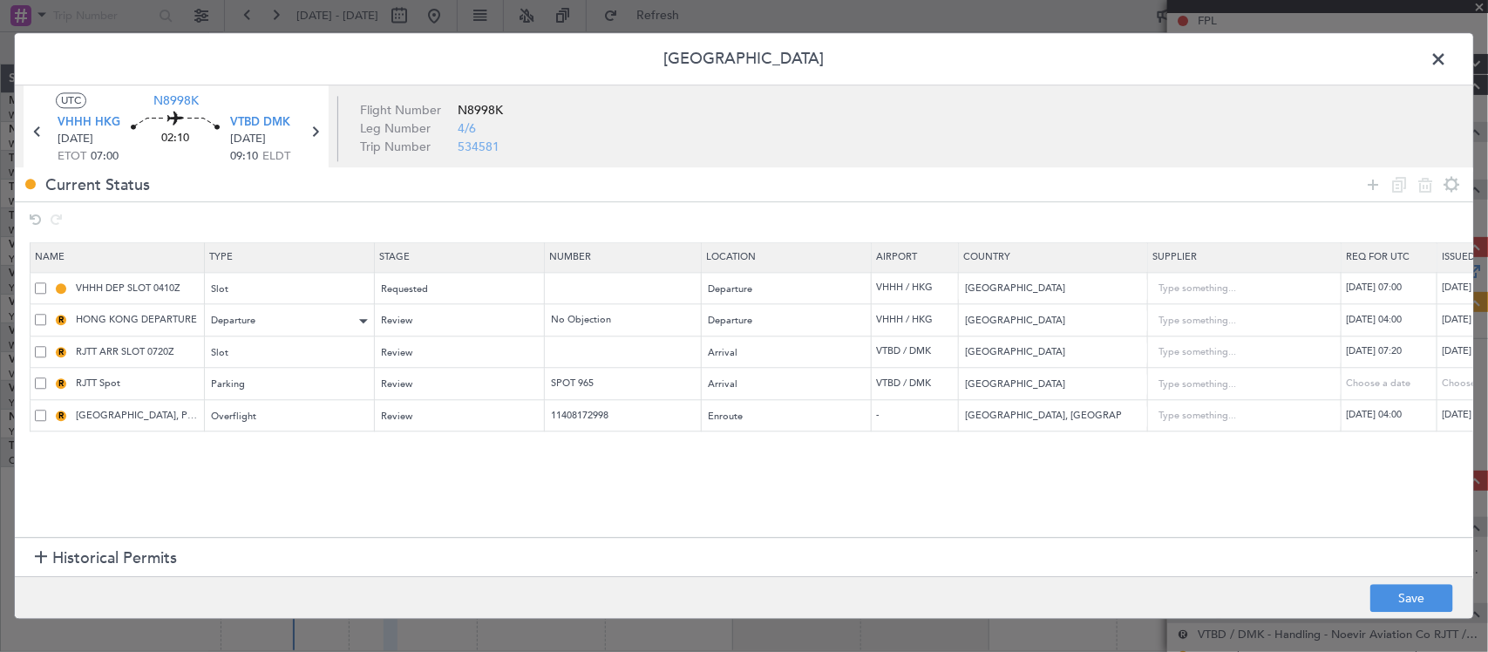
type input "Rev 000000859633"
click at [250, 319] on span "Departure" at bounding box center [234, 321] width 44 height 13
drag, startPoint x: 419, startPoint y: 319, endPoint x: 455, endPoint y: 331, distance: 37.8
click at [419, 322] on div at bounding box center [744, 326] width 1488 height 652
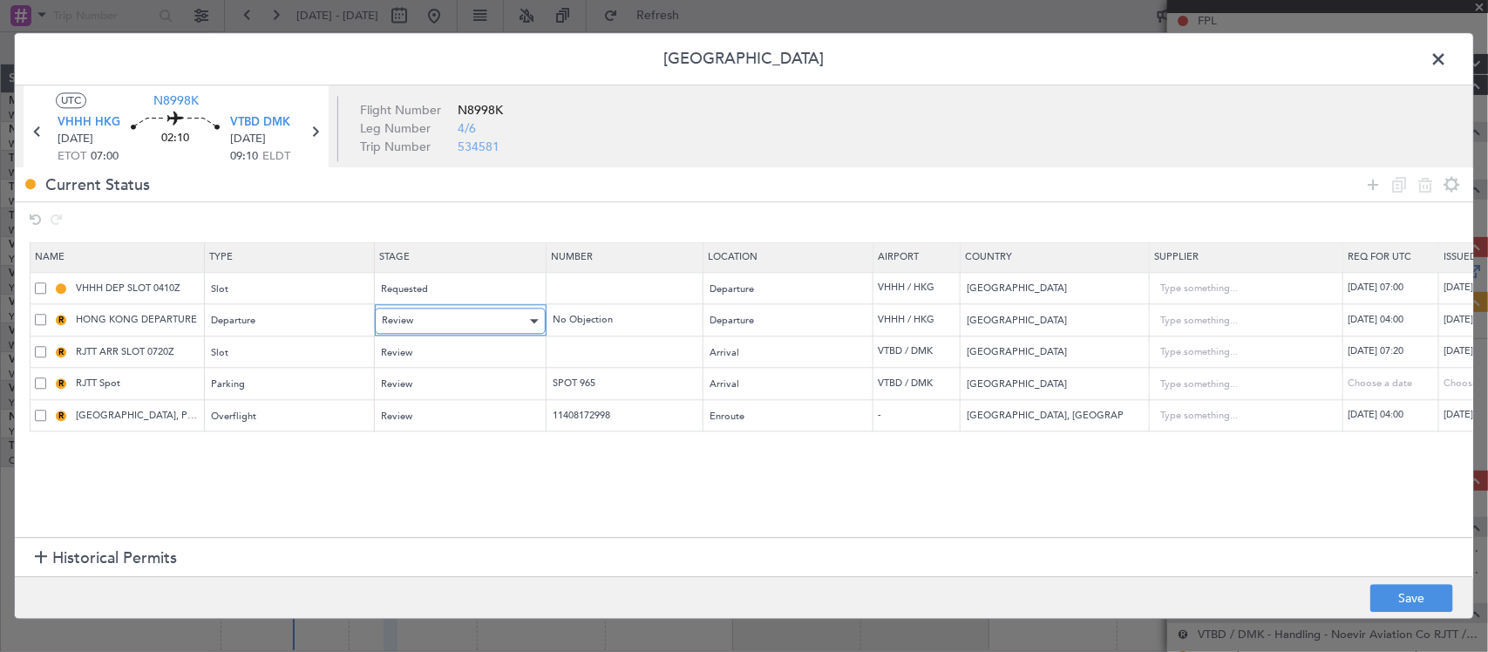
click at [455, 331] on div "Review" at bounding box center [454, 322] width 145 height 26
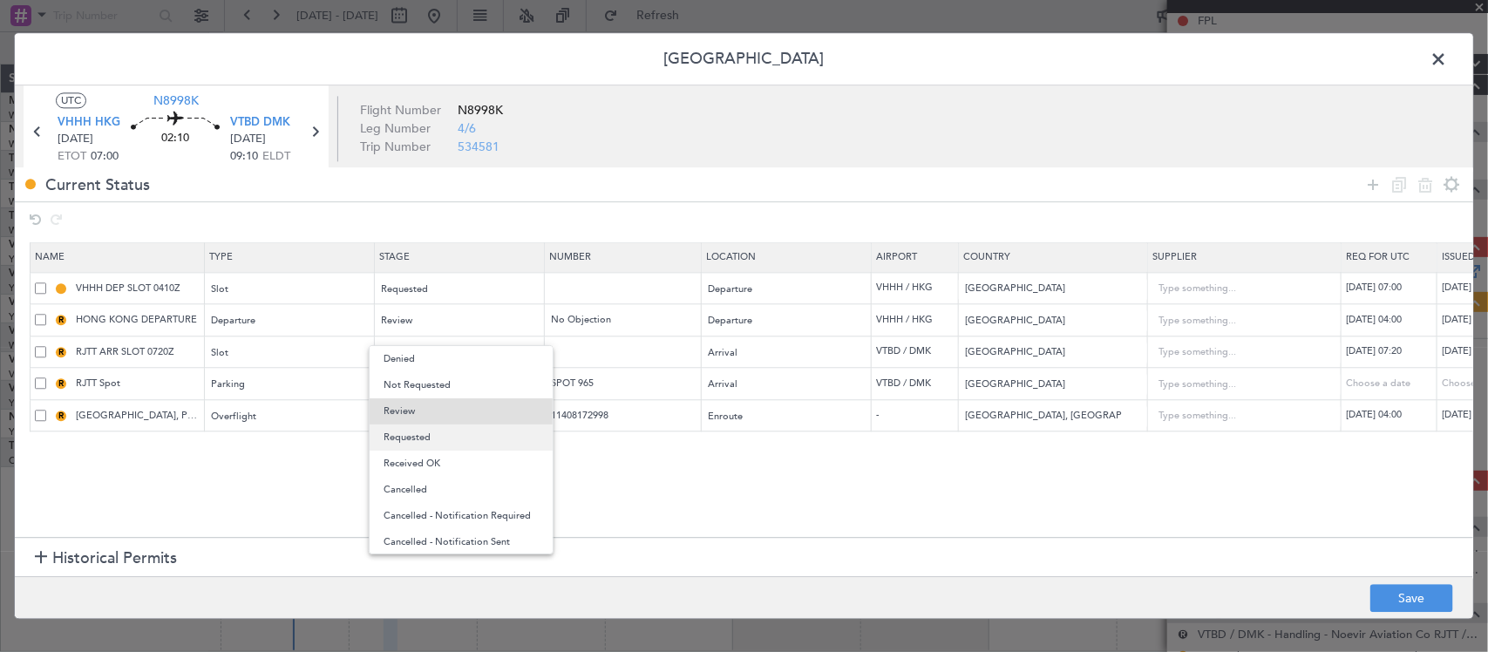
click at [479, 441] on span "Requested" at bounding box center [460, 437] width 155 height 26
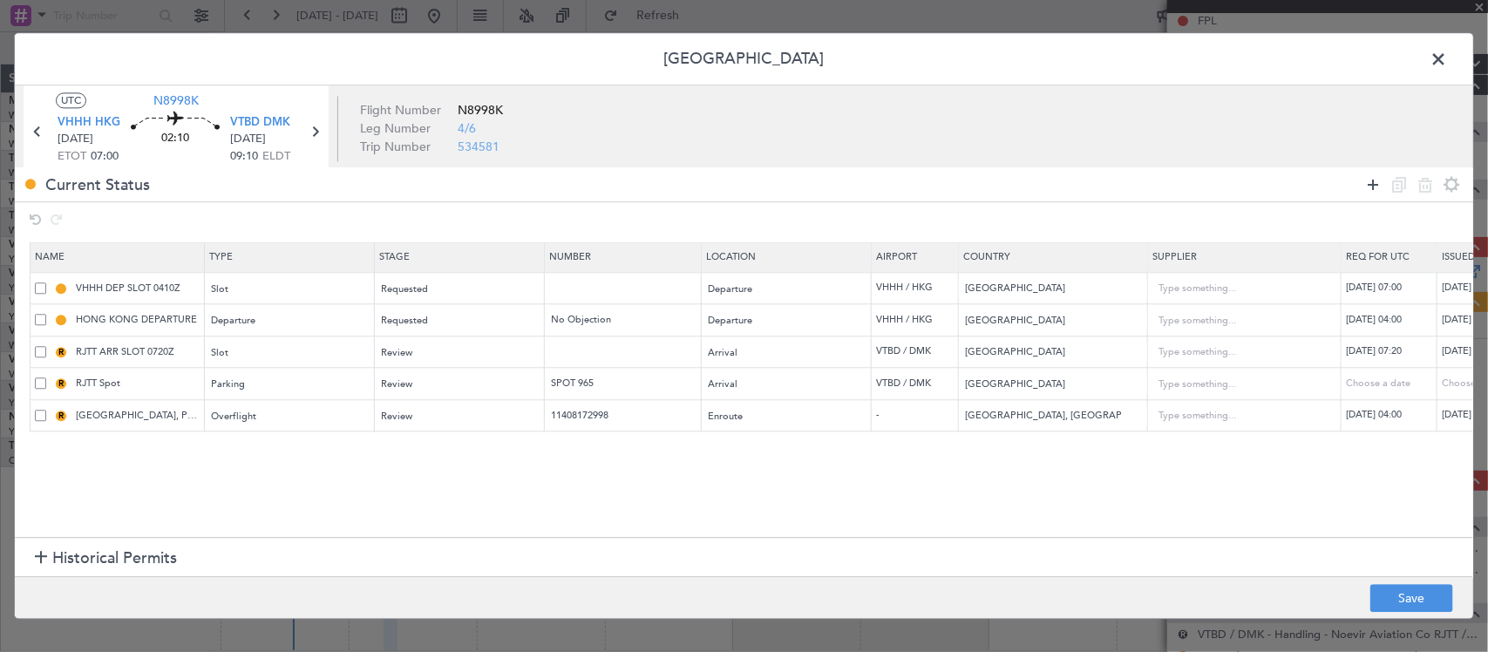
click at [1374, 186] on icon at bounding box center [1372, 184] width 21 height 21
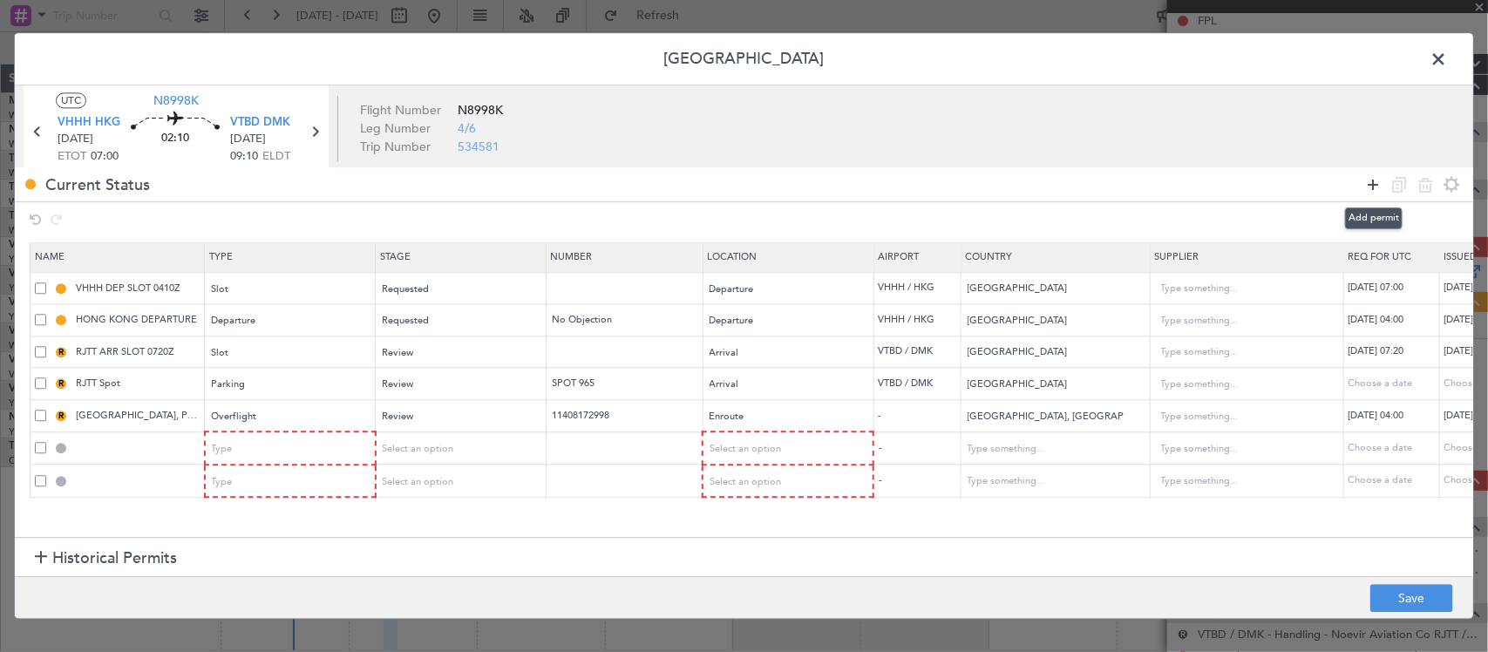
click at [1374, 186] on icon at bounding box center [1372, 184] width 21 height 21
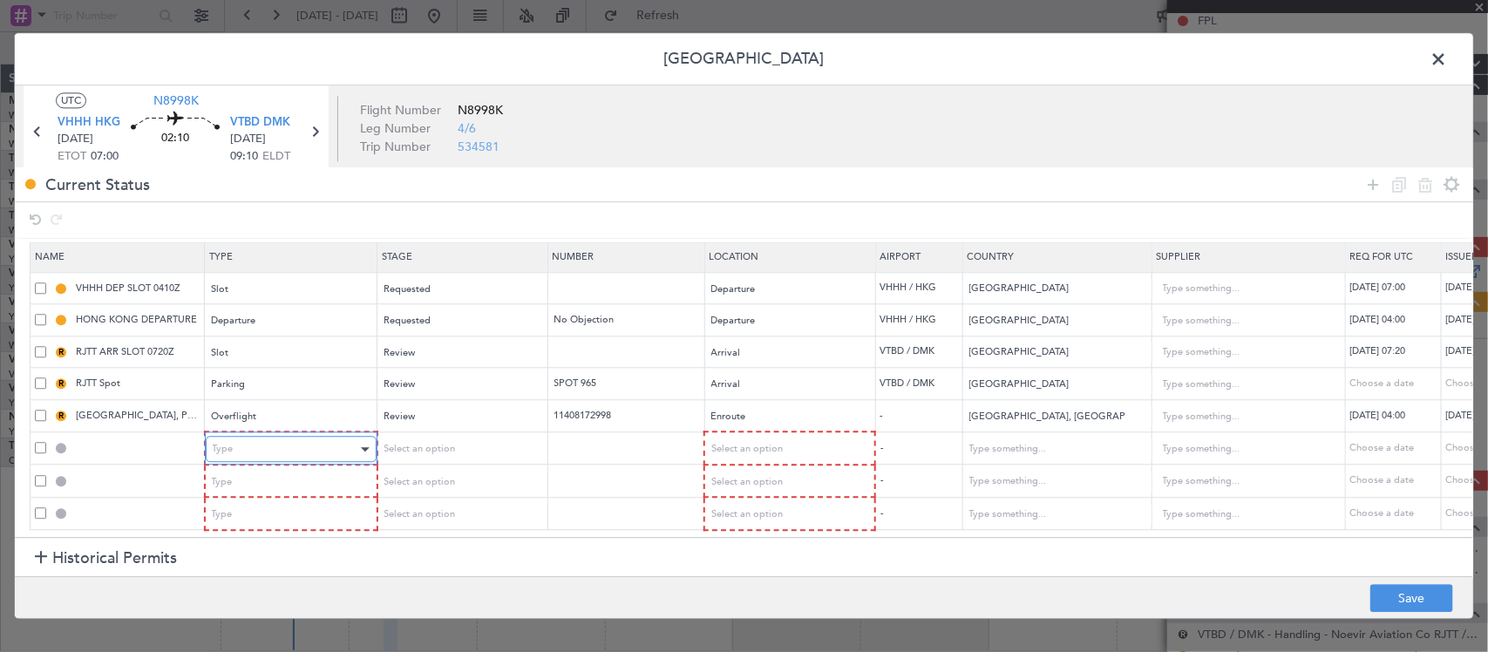
click at [309, 442] on div "Type" at bounding box center [285, 450] width 145 height 26
click at [314, 469] on div "Type" at bounding box center [285, 482] width 145 height 26
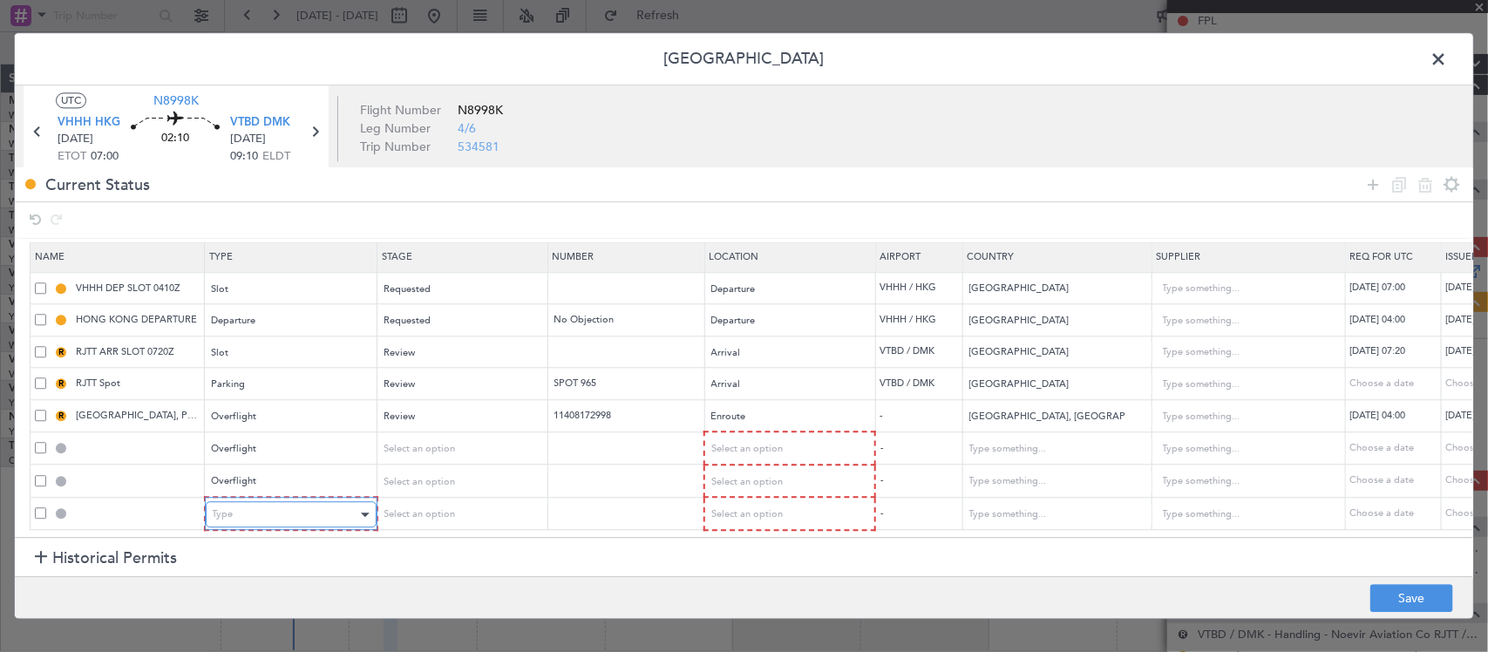
click at [322, 502] on div "Type" at bounding box center [285, 515] width 145 height 26
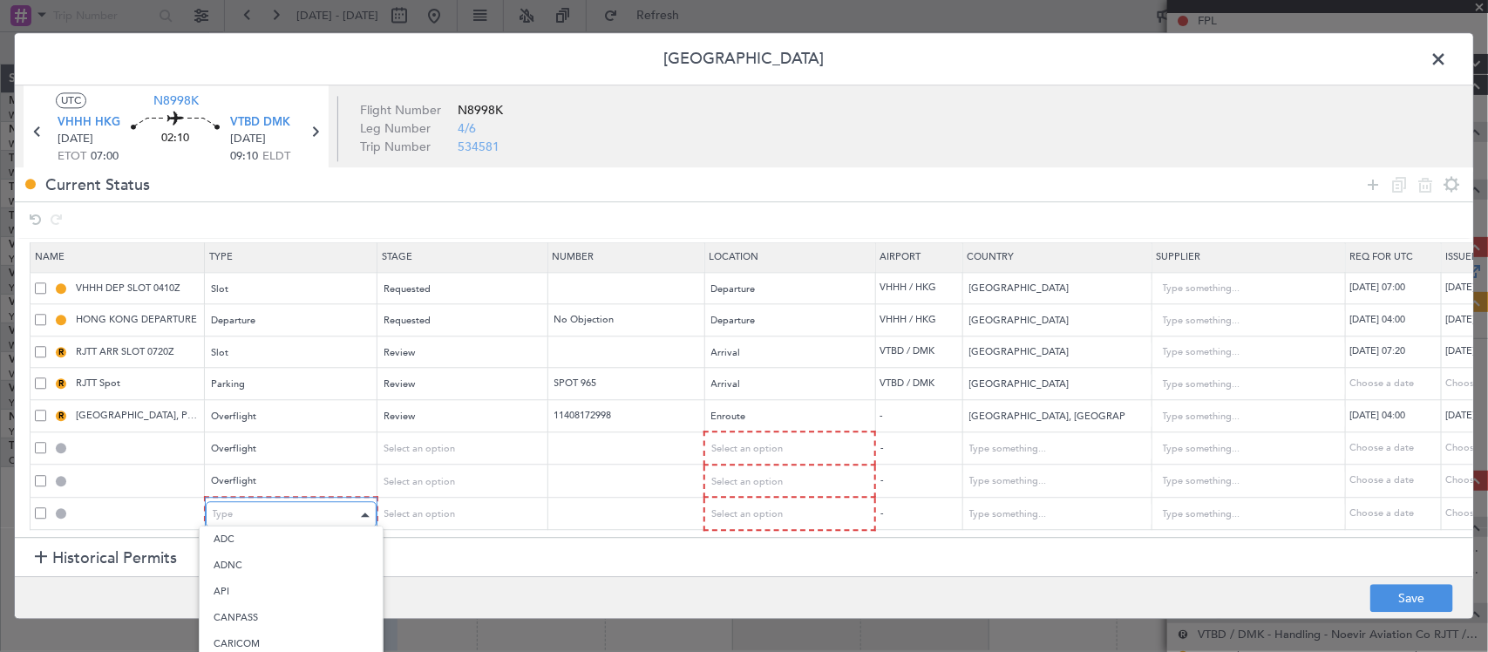
scroll to position [266, 0]
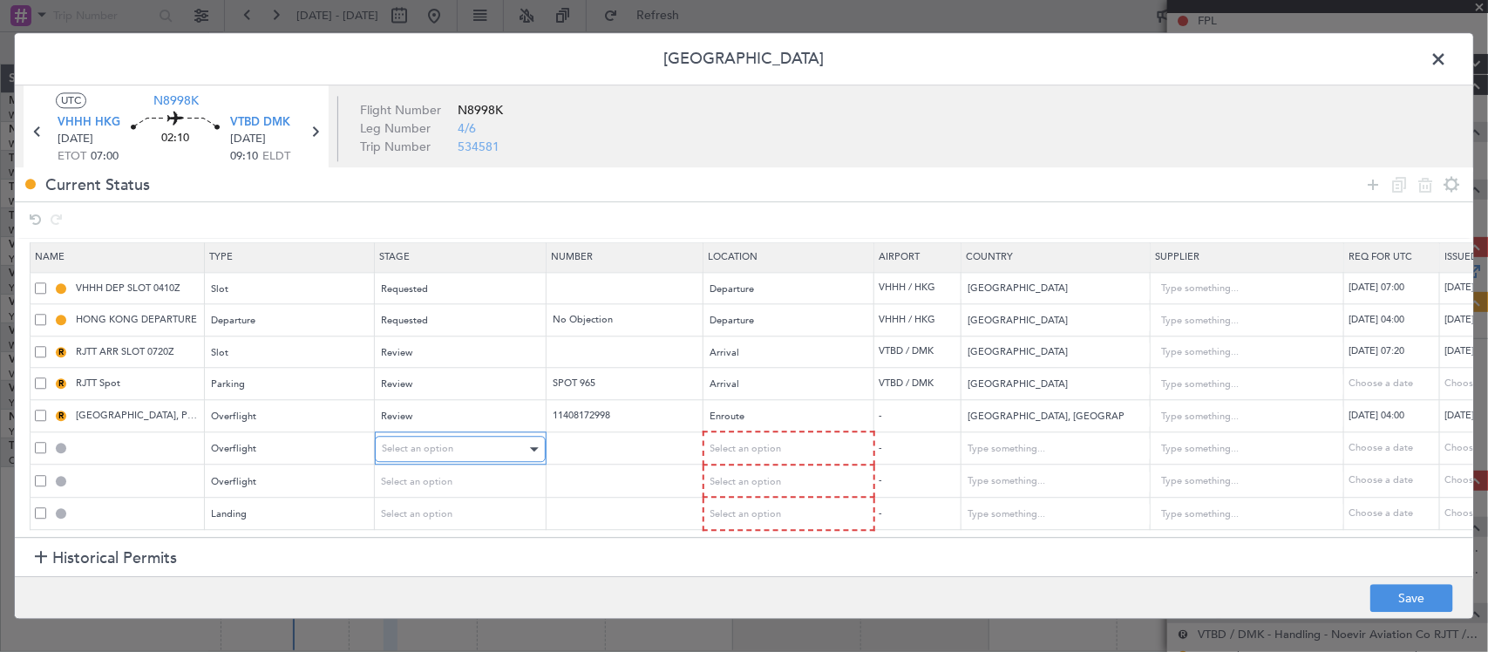
click at [434, 443] on span "Select an option" at bounding box center [417, 449] width 71 height 13
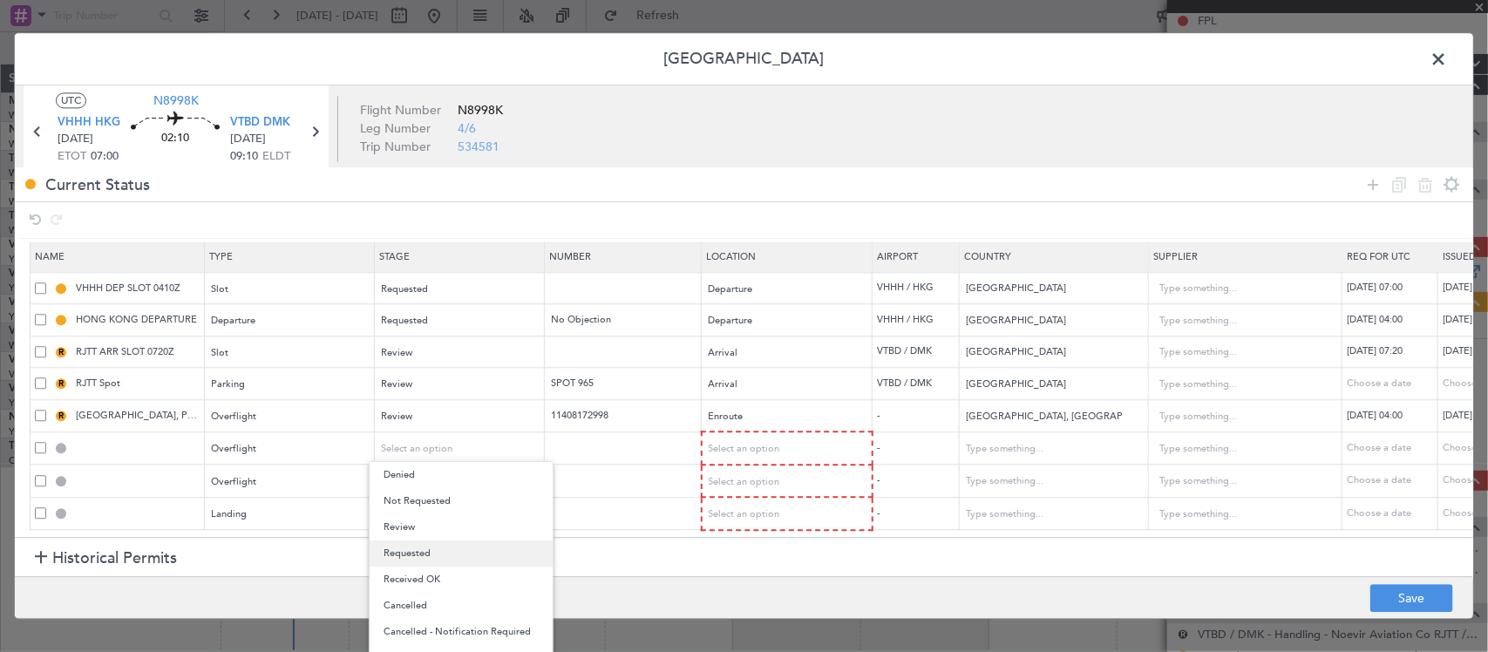
click at [436, 546] on span "Requested" at bounding box center [460, 553] width 155 height 26
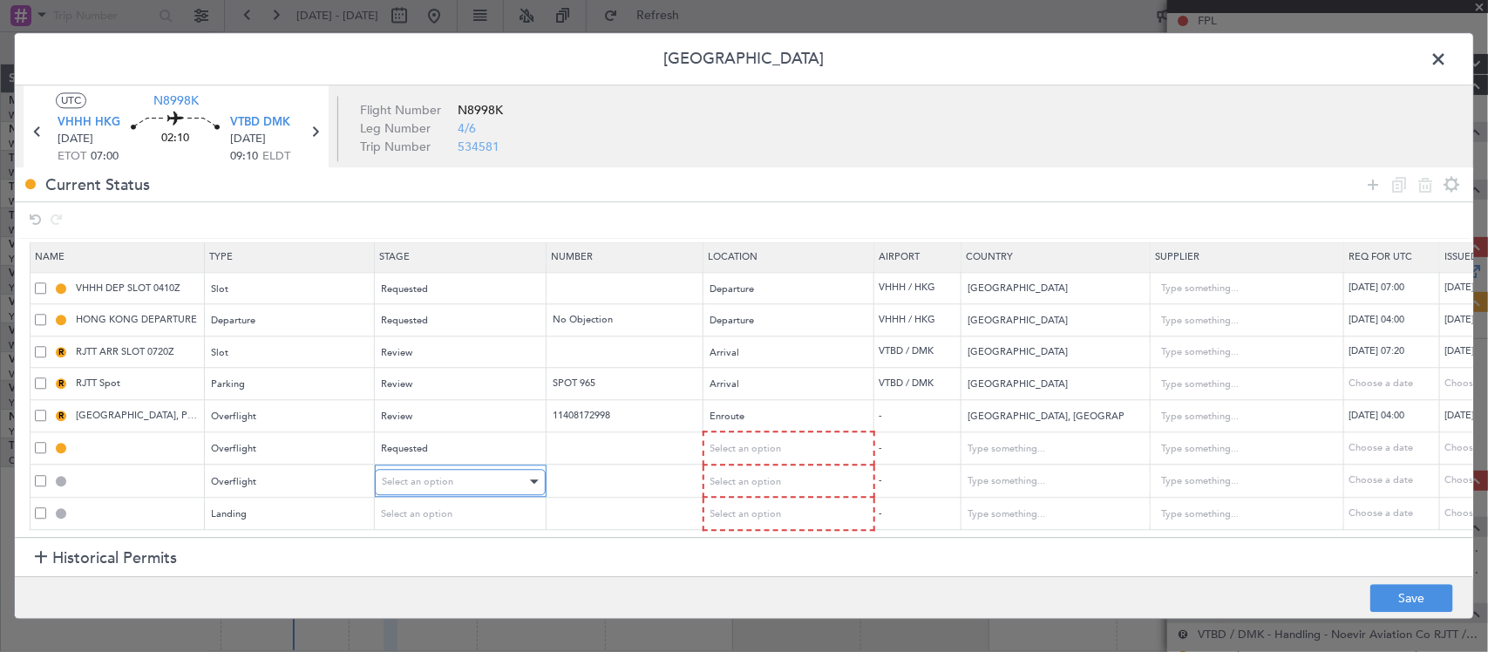
click at [468, 469] on div "Select an option" at bounding box center [454, 482] width 145 height 26
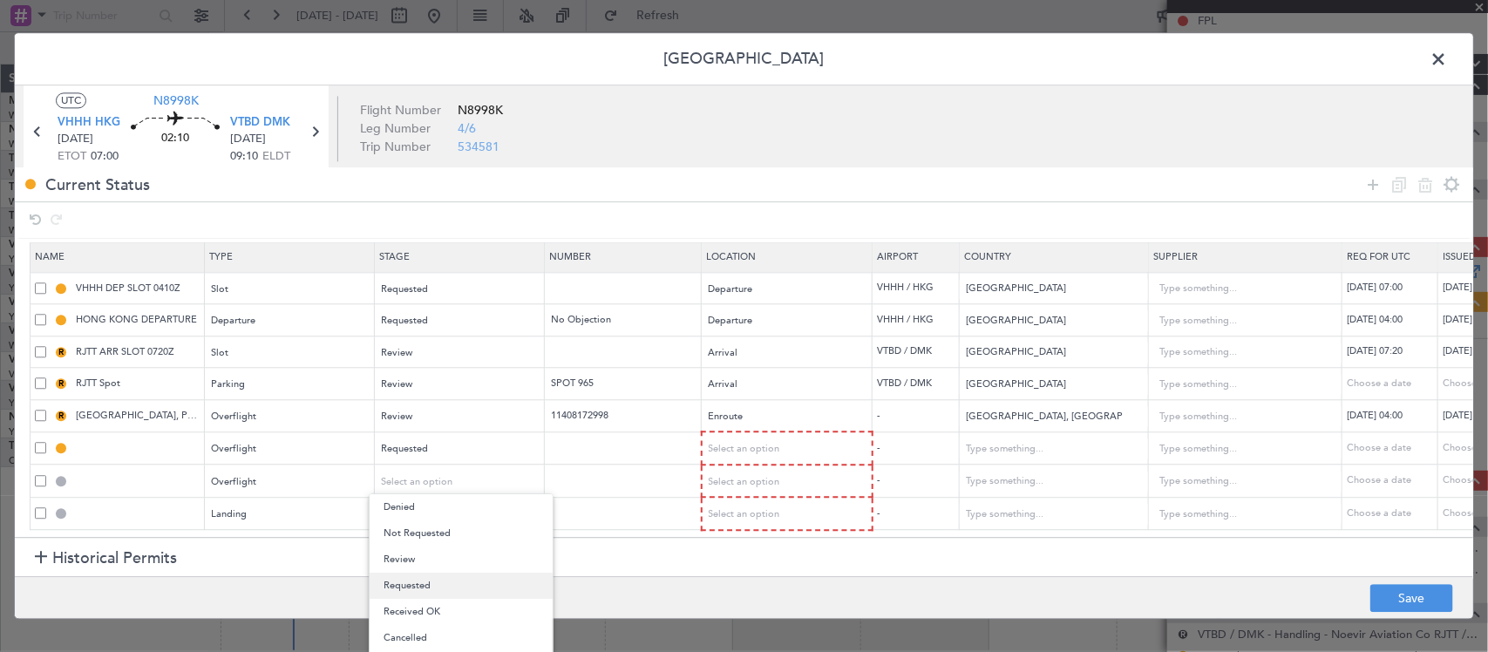
click at [437, 587] on span "Requested" at bounding box center [460, 586] width 155 height 26
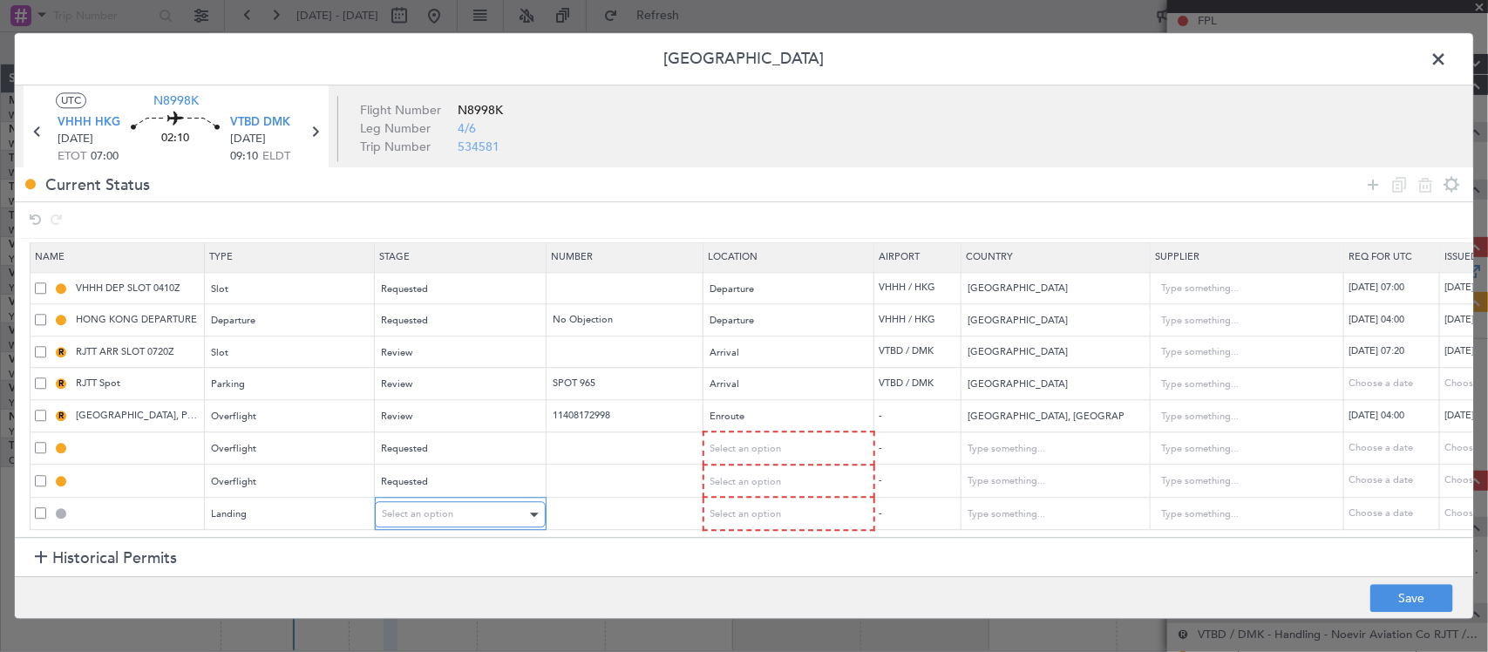
click at [447, 508] on span "Select an option" at bounding box center [417, 514] width 71 height 13
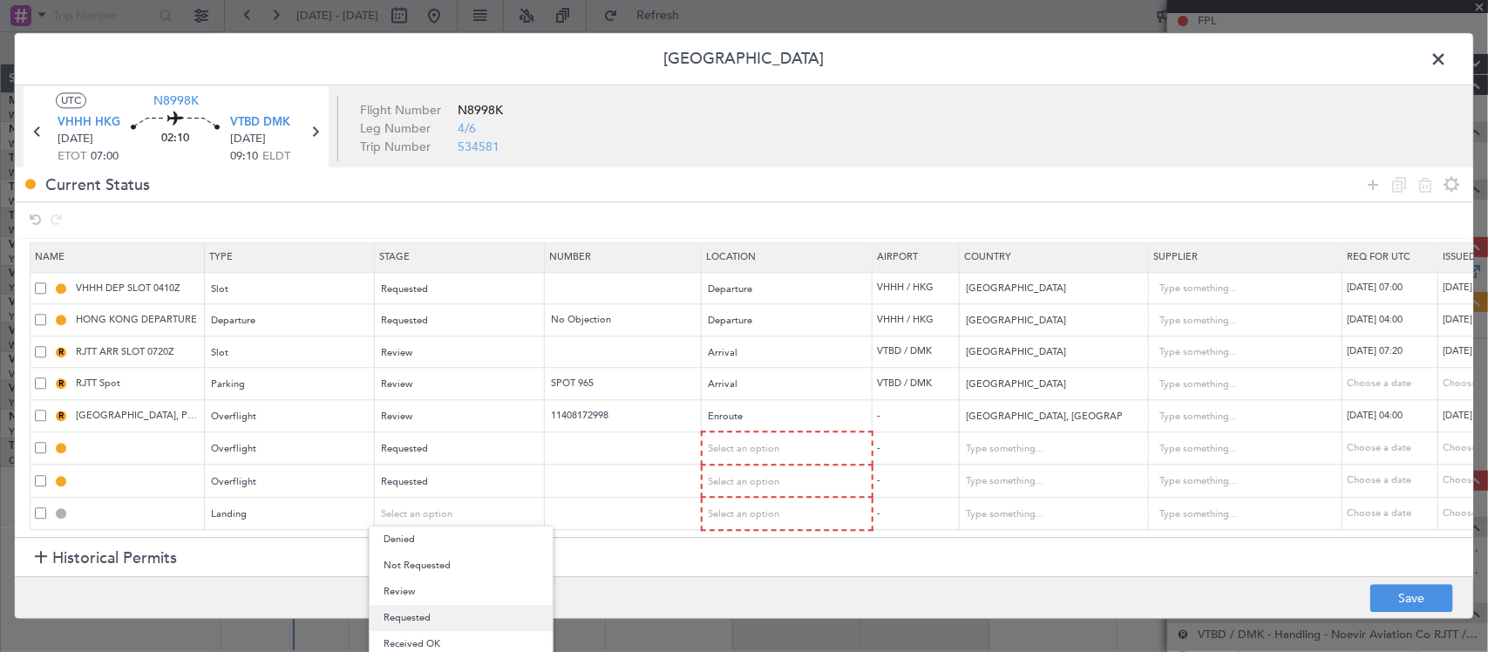
click at [456, 621] on span "Requested" at bounding box center [460, 618] width 155 height 26
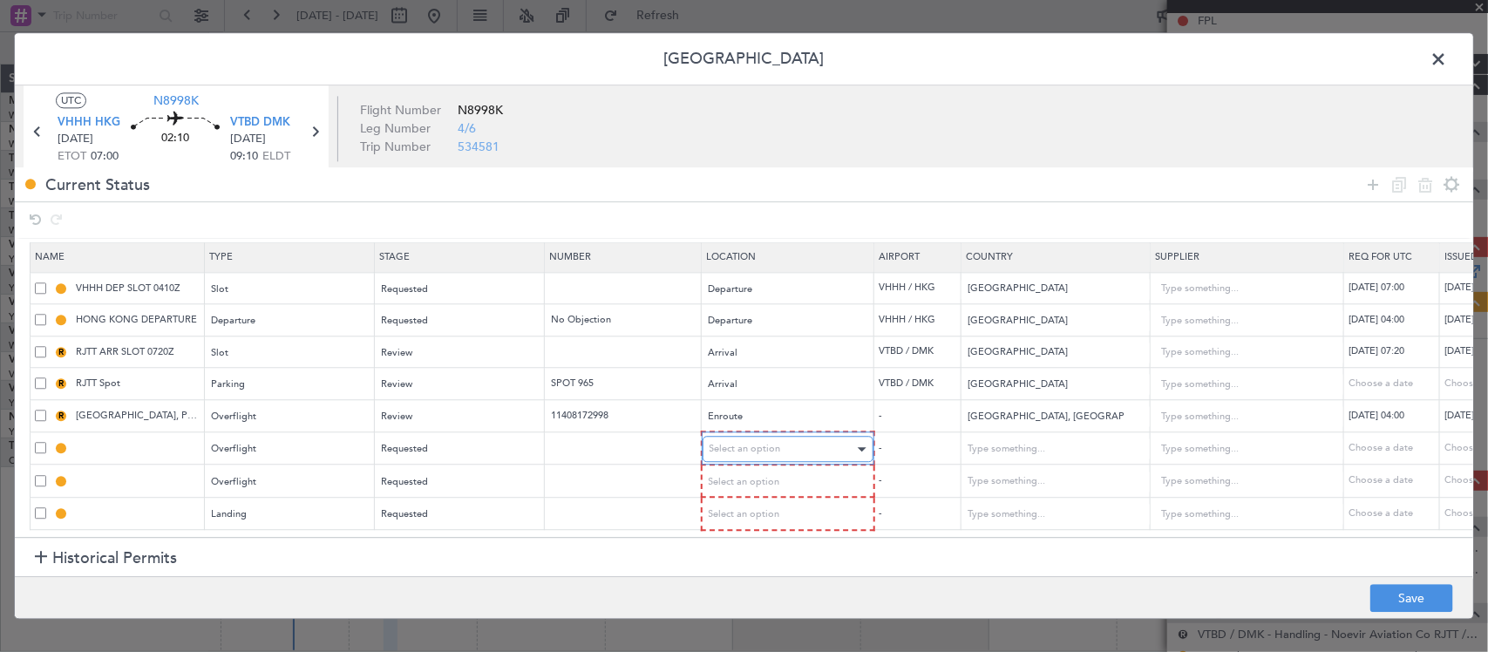
click at [748, 443] on span "Select an option" at bounding box center [744, 449] width 71 height 13
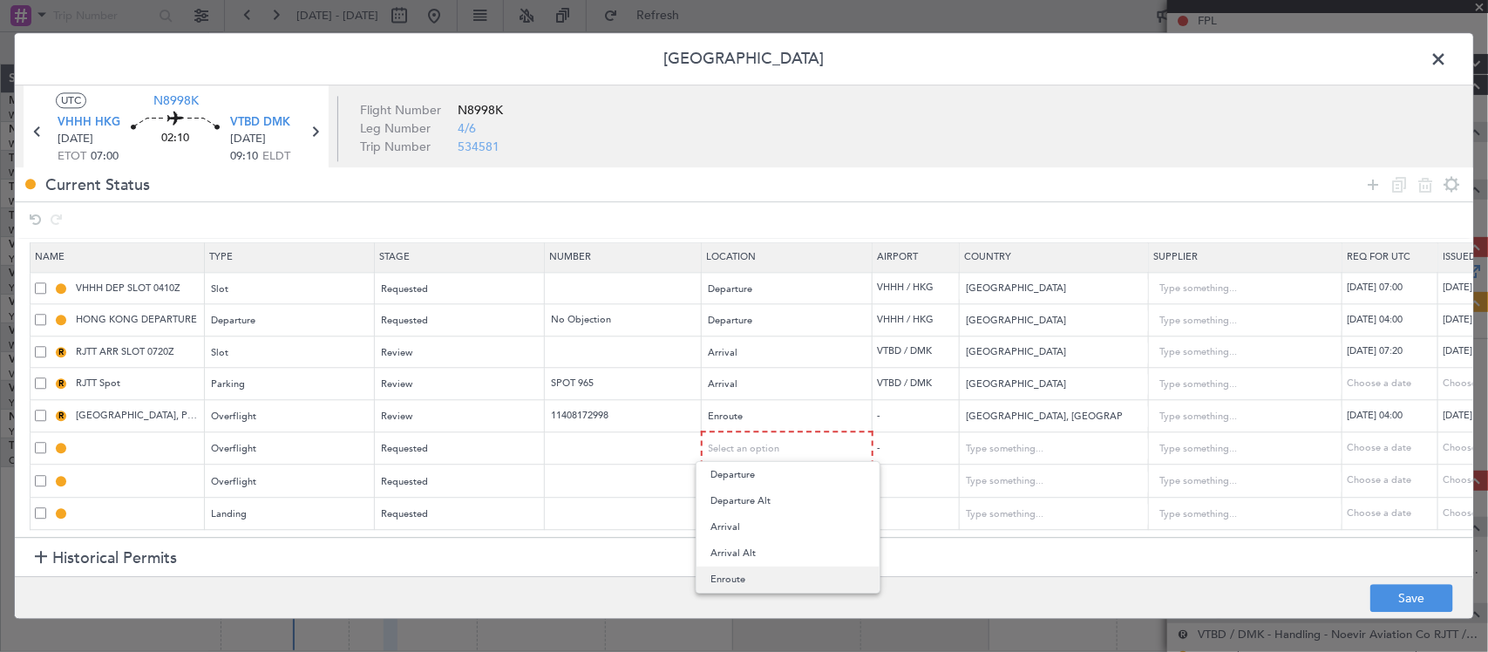
click at [760, 580] on span "Enroute" at bounding box center [787, 579] width 155 height 26
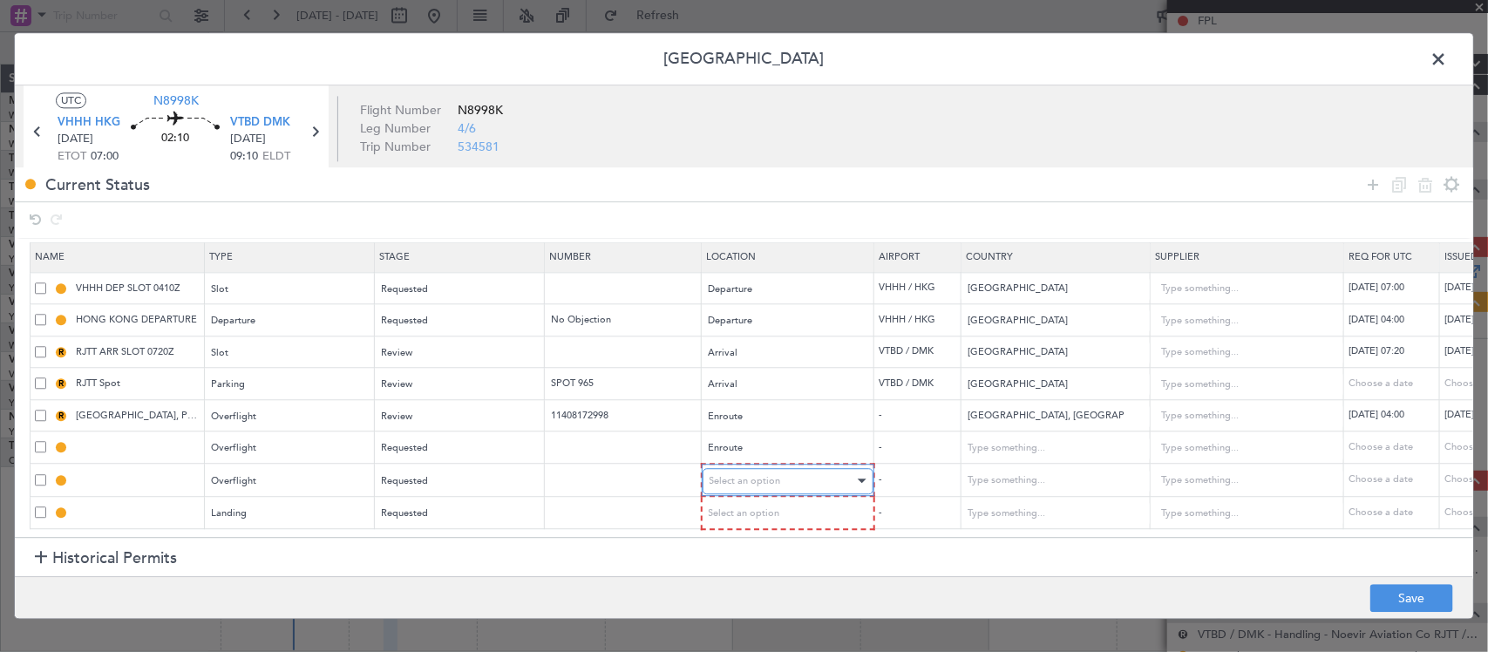
click at [781, 468] on div "Select an option" at bounding box center [781, 481] width 145 height 26
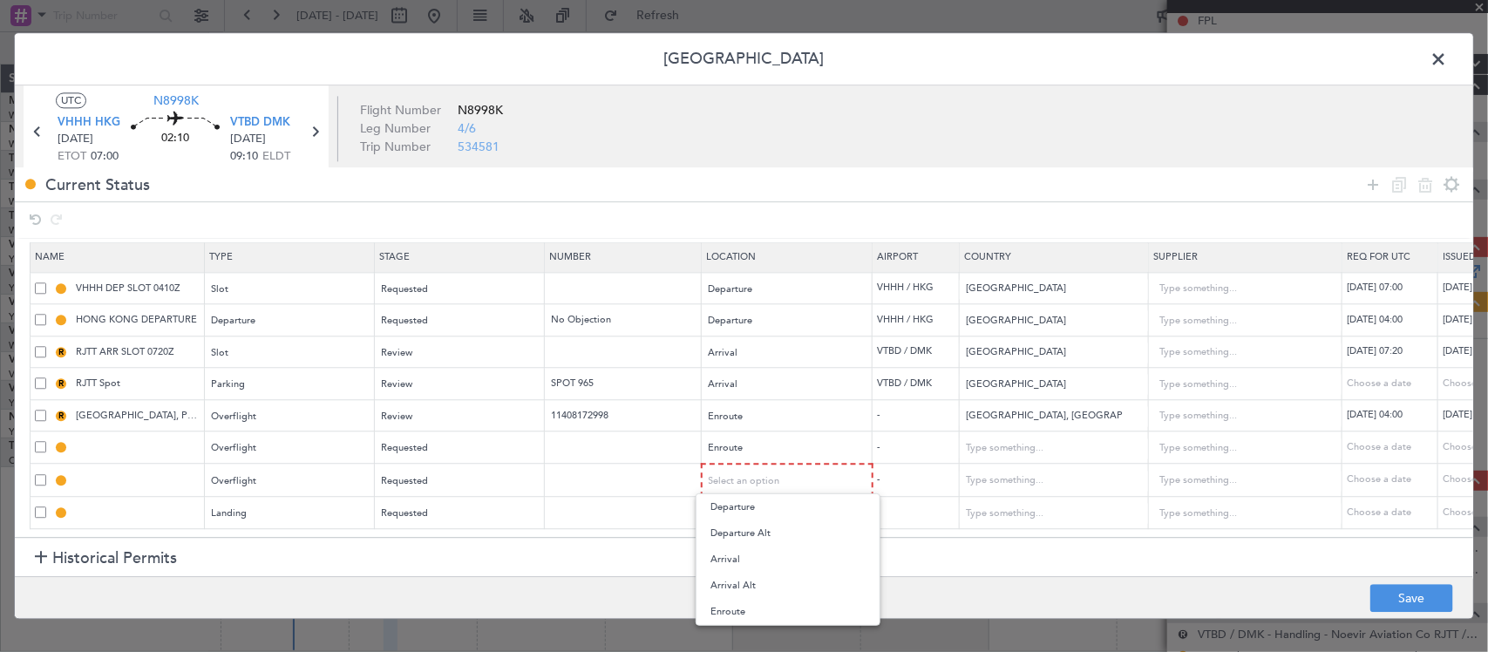
click at [796, 612] on span "Enroute" at bounding box center [787, 612] width 155 height 26
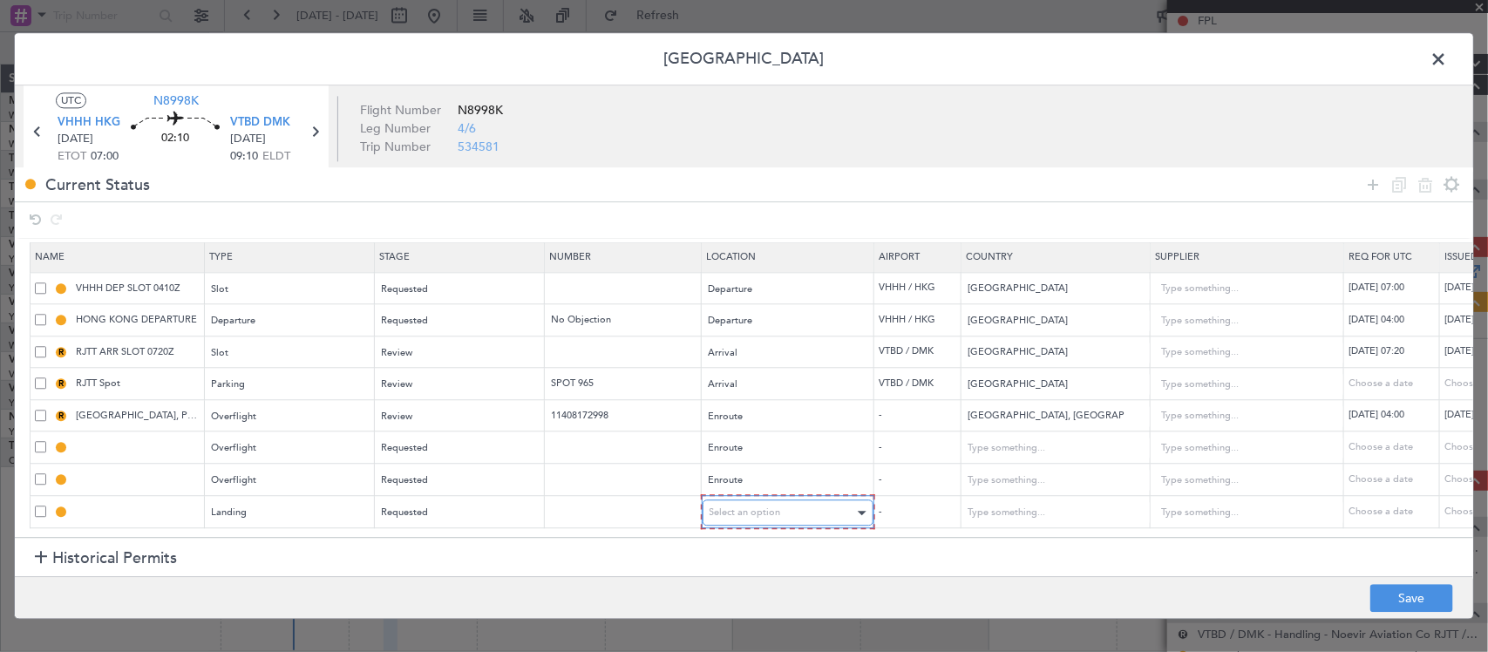
click at [802, 507] on div "Select an option" at bounding box center [781, 513] width 145 height 26
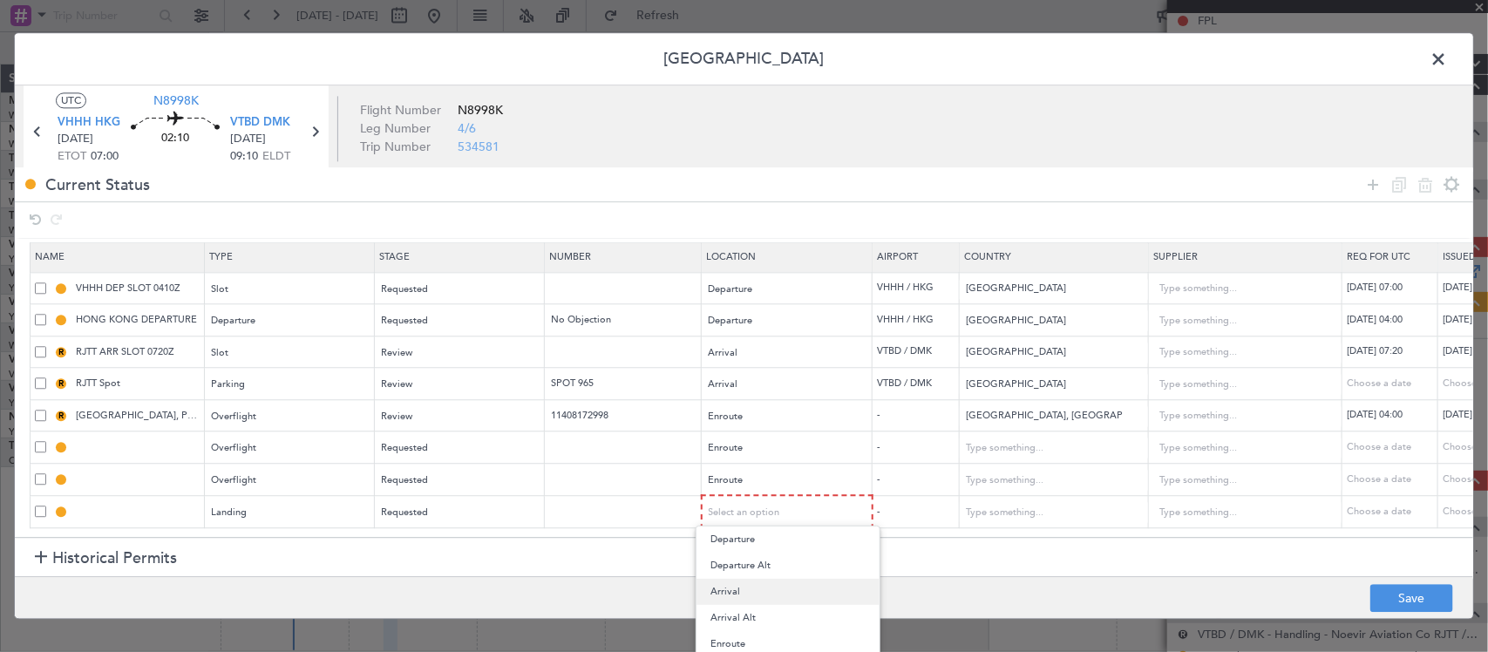
click at [791, 594] on span "Arrival" at bounding box center [787, 592] width 155 height 26
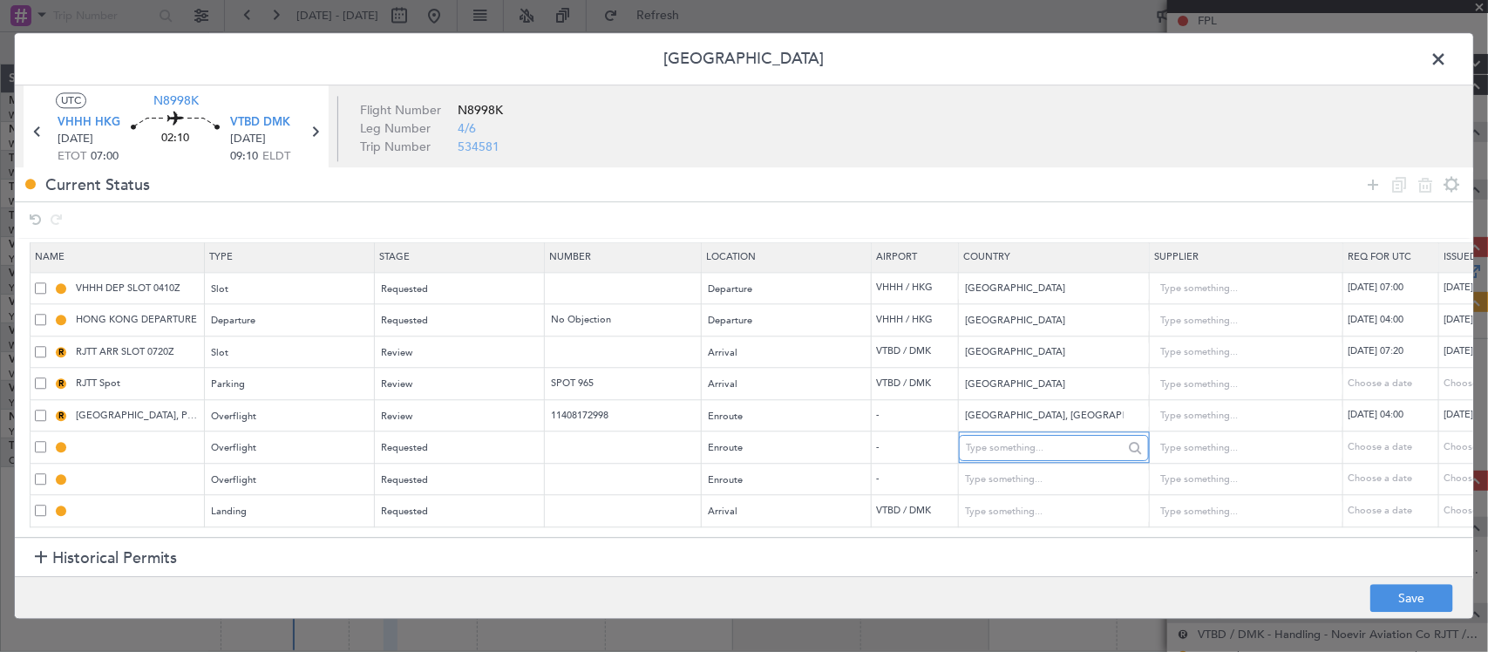
click at [1059, 436] on input "text" at bounding box center [1044, 448] width 157 height 26
type input "Viet Nam"
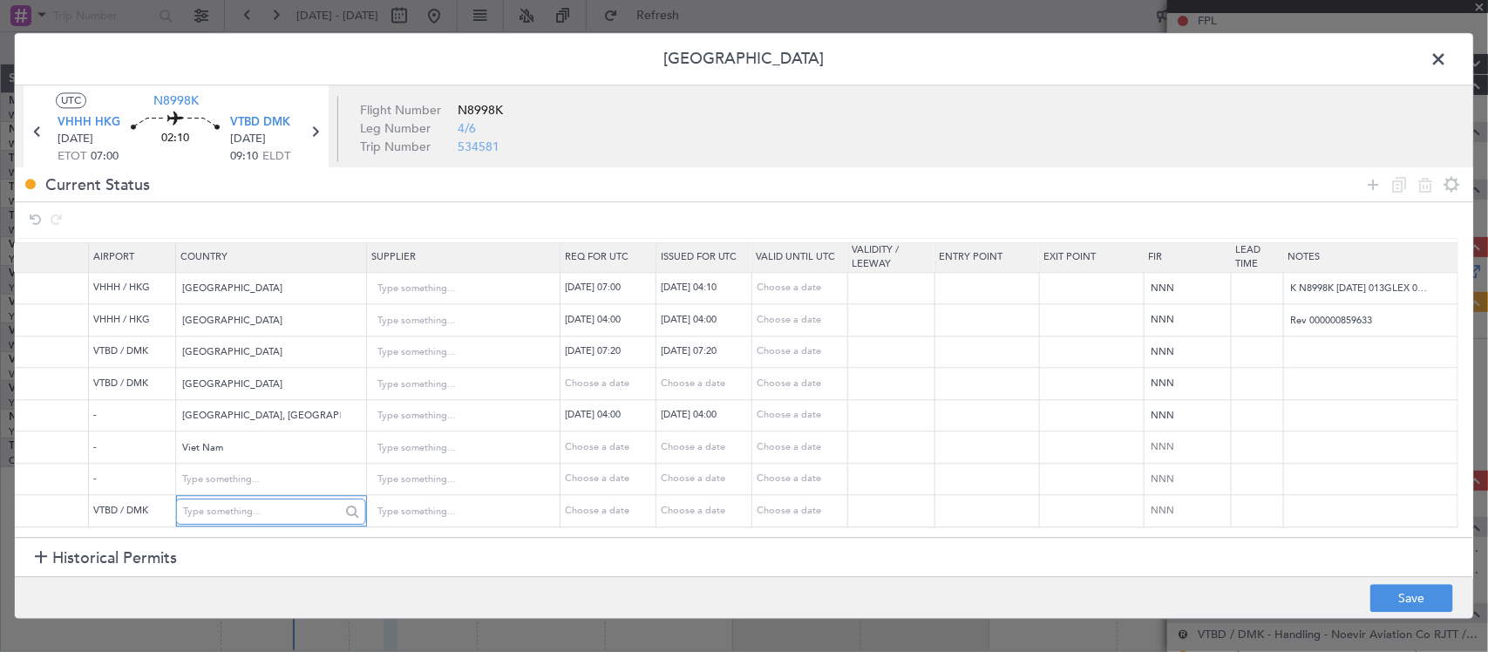
click at [281, 490] on body "18 Aug 2025 - 28 Aug 2025 Refresh Quick Links All Aircraft Planned Maint Singap…" at bounding box center [744, 326] width 1488 height 652
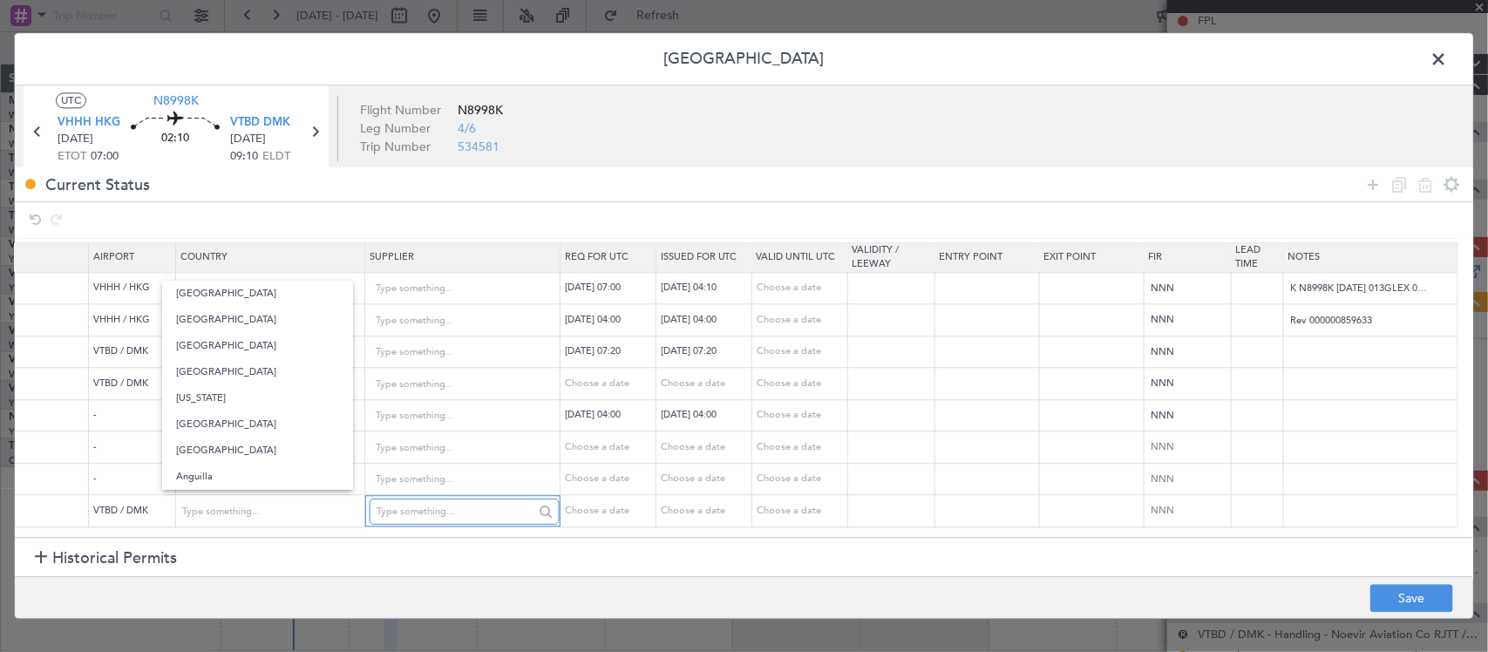
click at [442, 498] on input "text" at bounding box center [454, 511] width 157 height 26
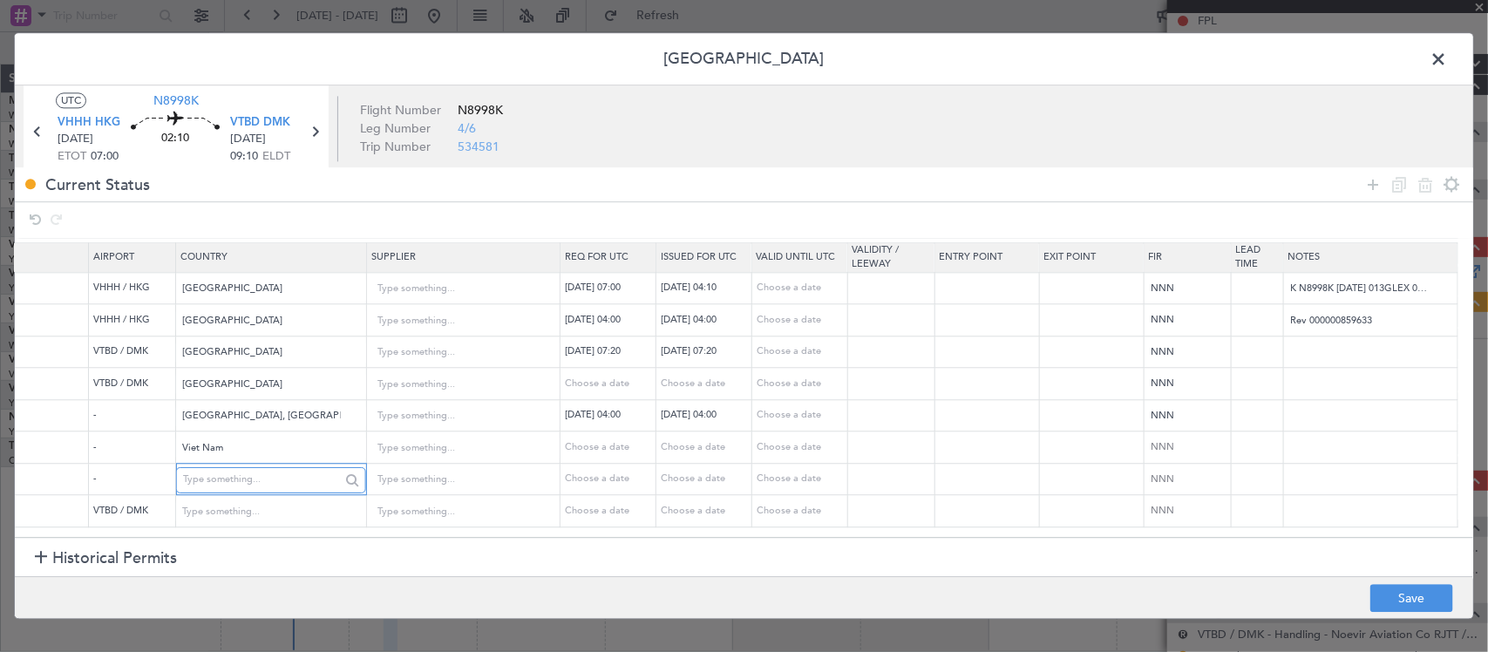
click at [249, 476] on input "text" at bounding box center [261, 480] width 157 height 26
type input "Lao People's Democratic Republic"
click at [1423, 582] on footer "Save" at bounding box center [744, 598] width 1458 height 42
click at [1414, 595] on button "Save" at bounding box center [1411, 599] width 83 height 28
drag, startPoint x: 1290, startPoint y: 530, endPoint x: 1233, endPoint y: 534, distance: 56.8
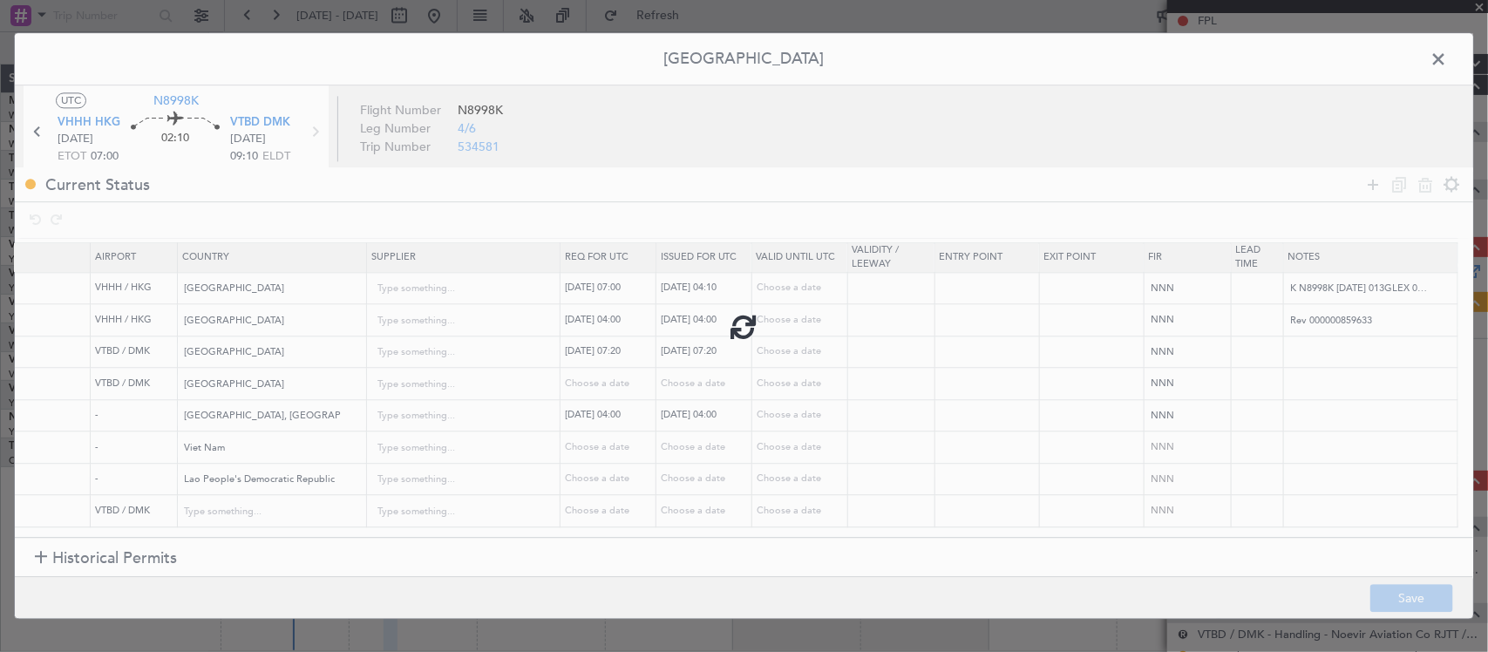
click at [1233, 534] on div at bounding box center [744, 325] width 1458 height 585
type input "VIET NAM OVF"
type input "NNN"
type input "[DEMOGRAPHIC_DATA] PEOPLE'S DEMOCRATIC REPUBLIC OVF"
type input "NNN"
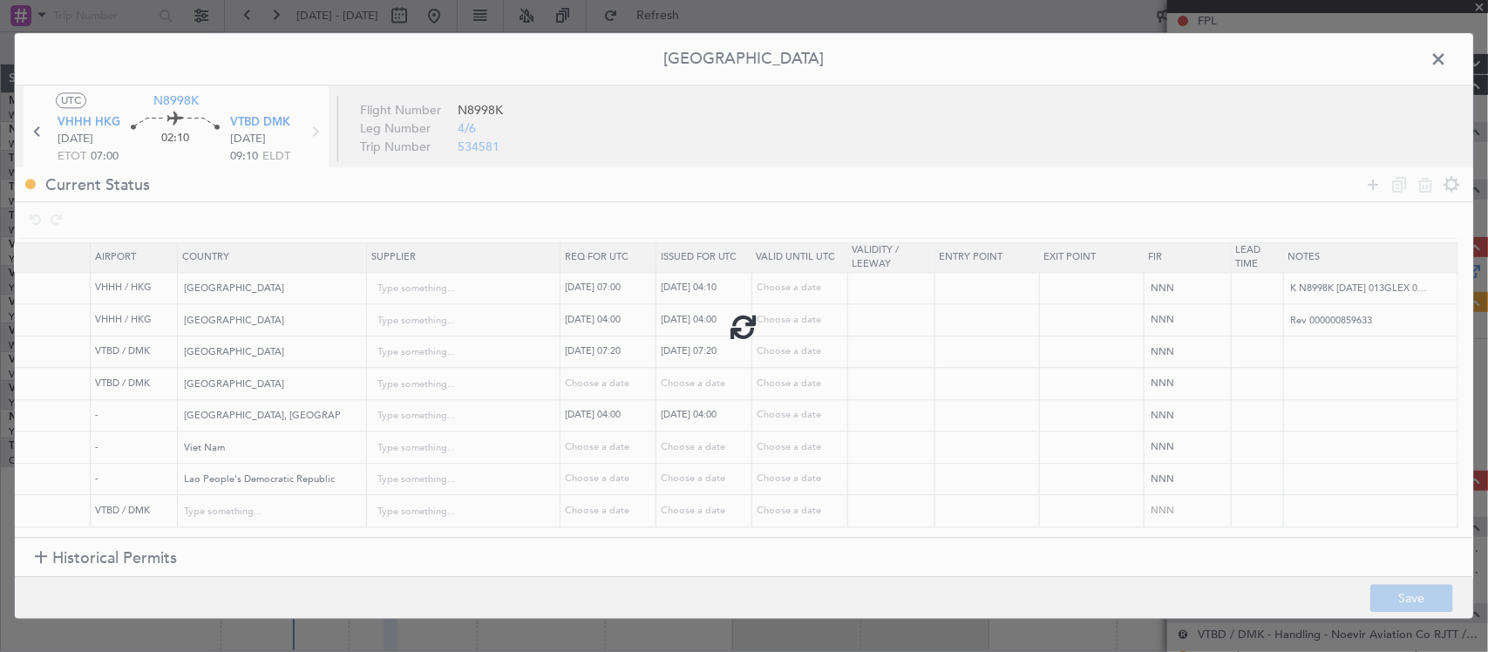
type input "VTBD LDG"
type input "Thailand"
type input "NNN"
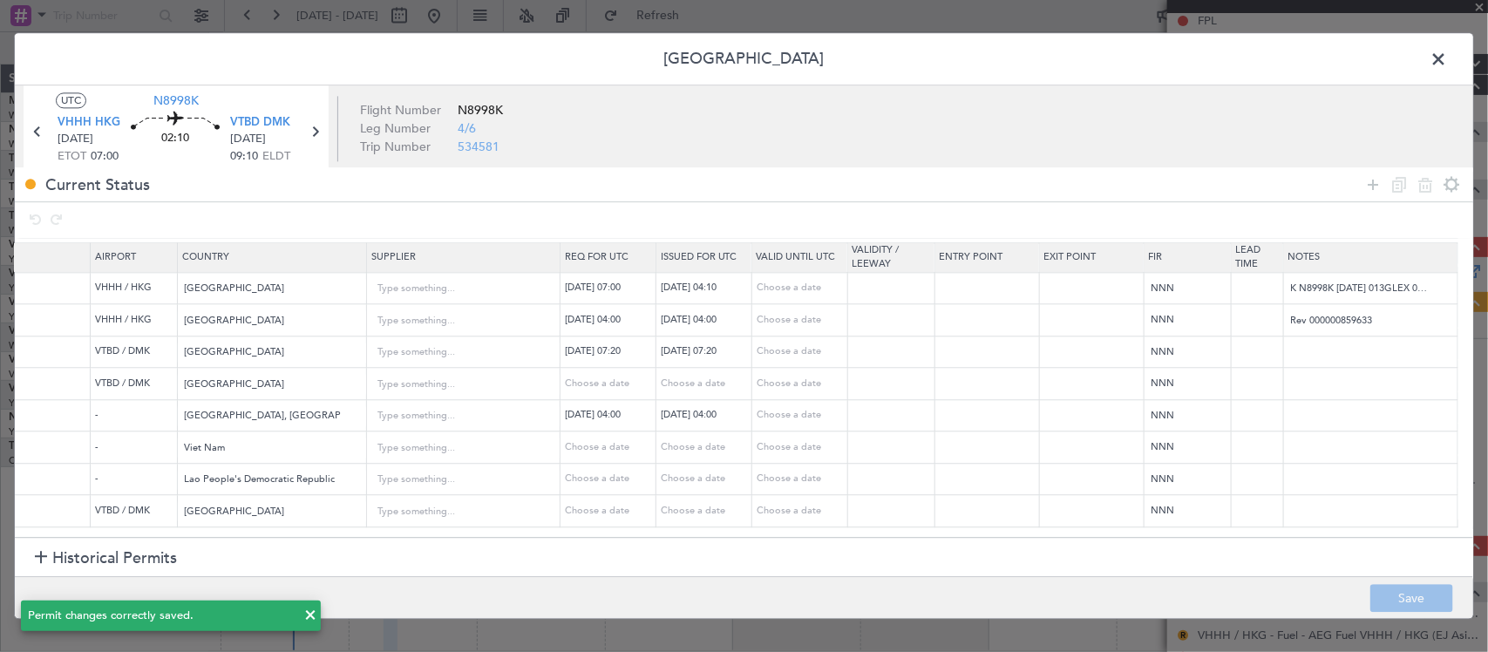
scroll to position [0, 0]
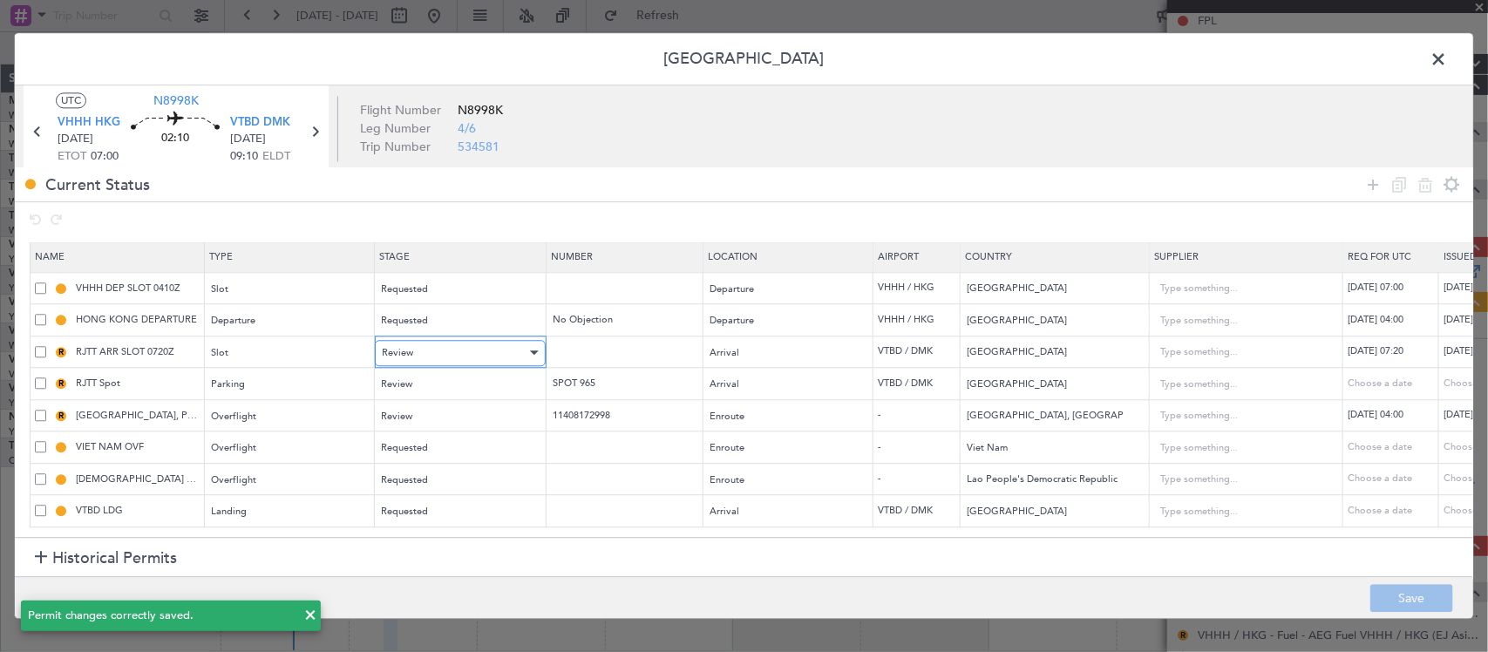
click at [424, 340] on div "Review" at bounding box center [454, 353] width 145 height 26
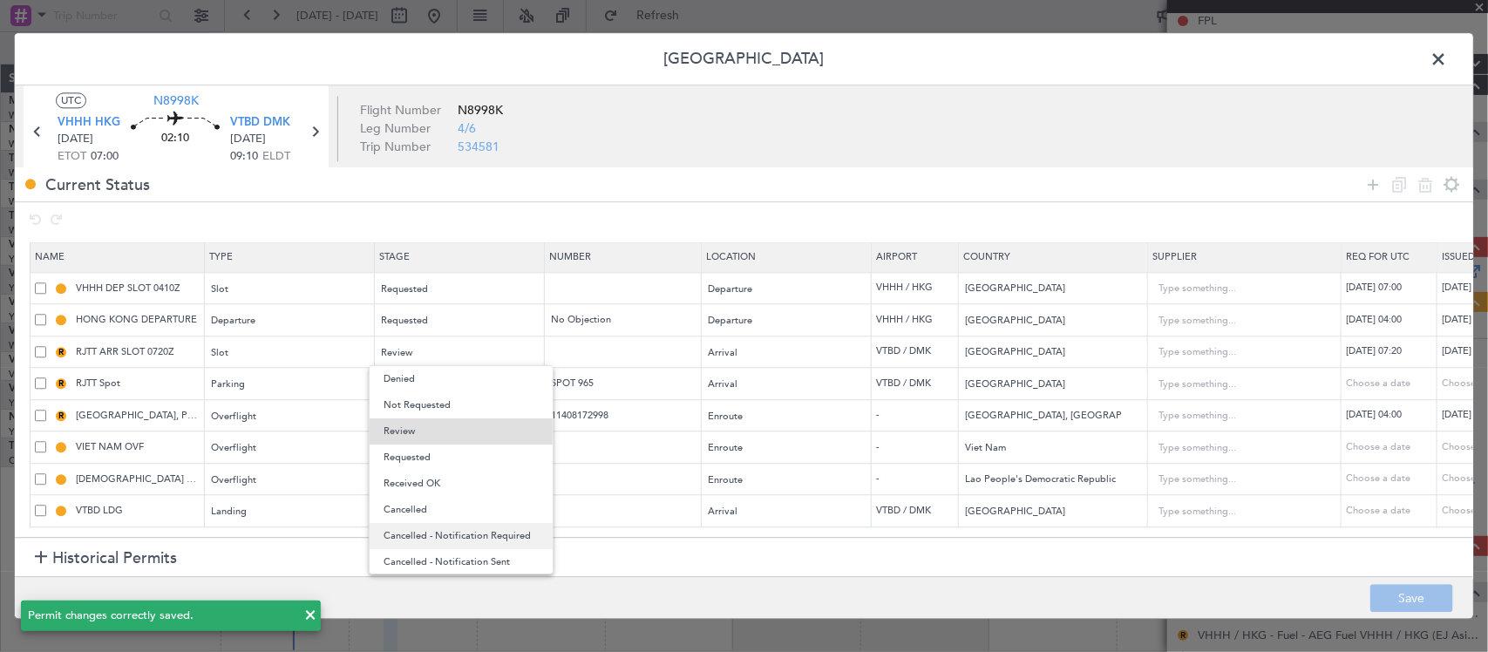
click at [465, 532] on span "Cancelled - Notification Required" at bounding box center [460, 536] width 155 height 26
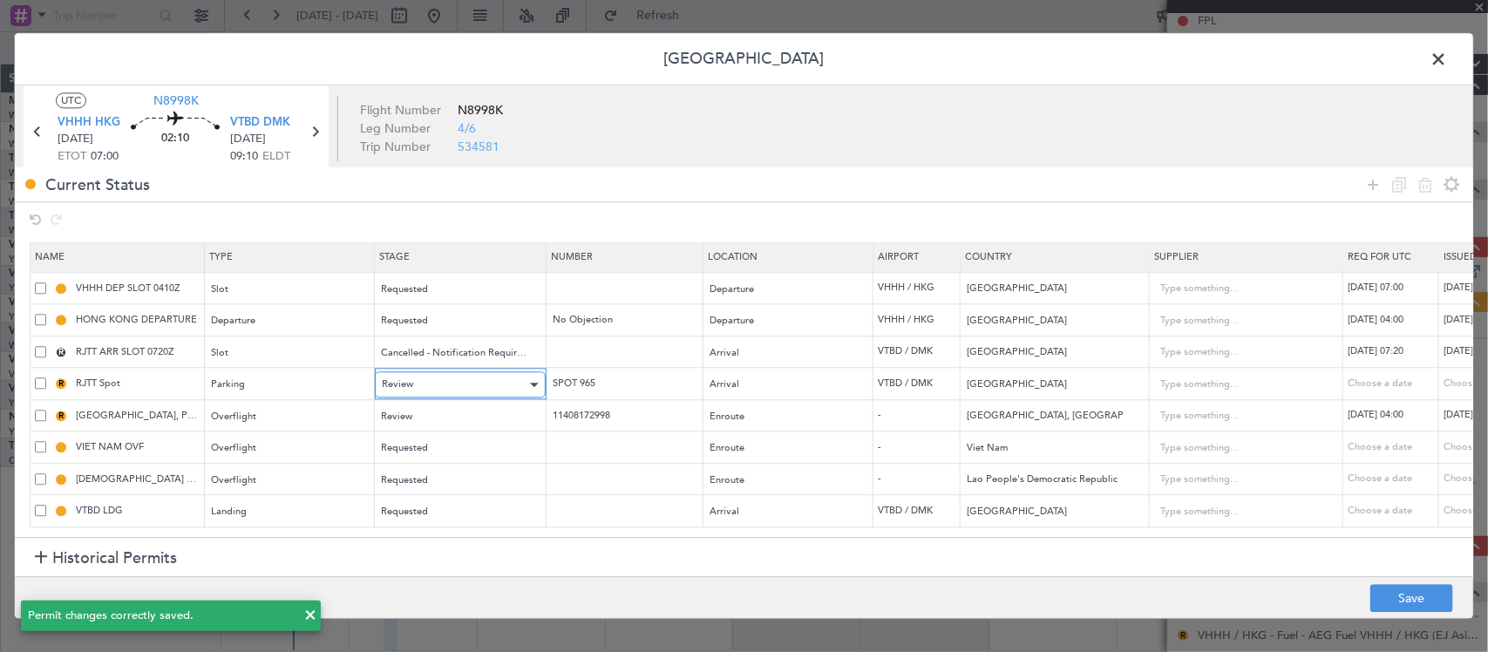
click at [446, 373] on div "Review" at bounding box center [454, 385] width 145 height 26
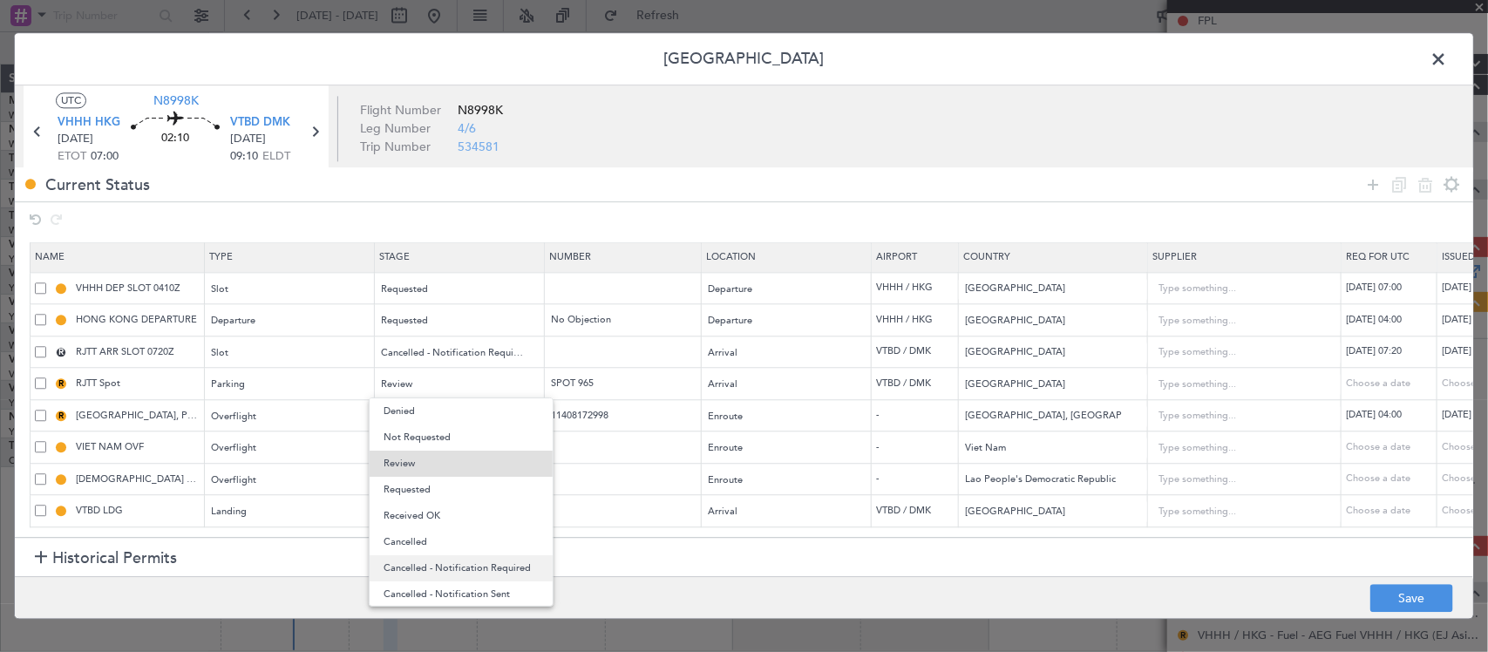
click at [481, 567] on span "Cancelled - Notification Required" at bounding box center [460, 568] width 155 height 26
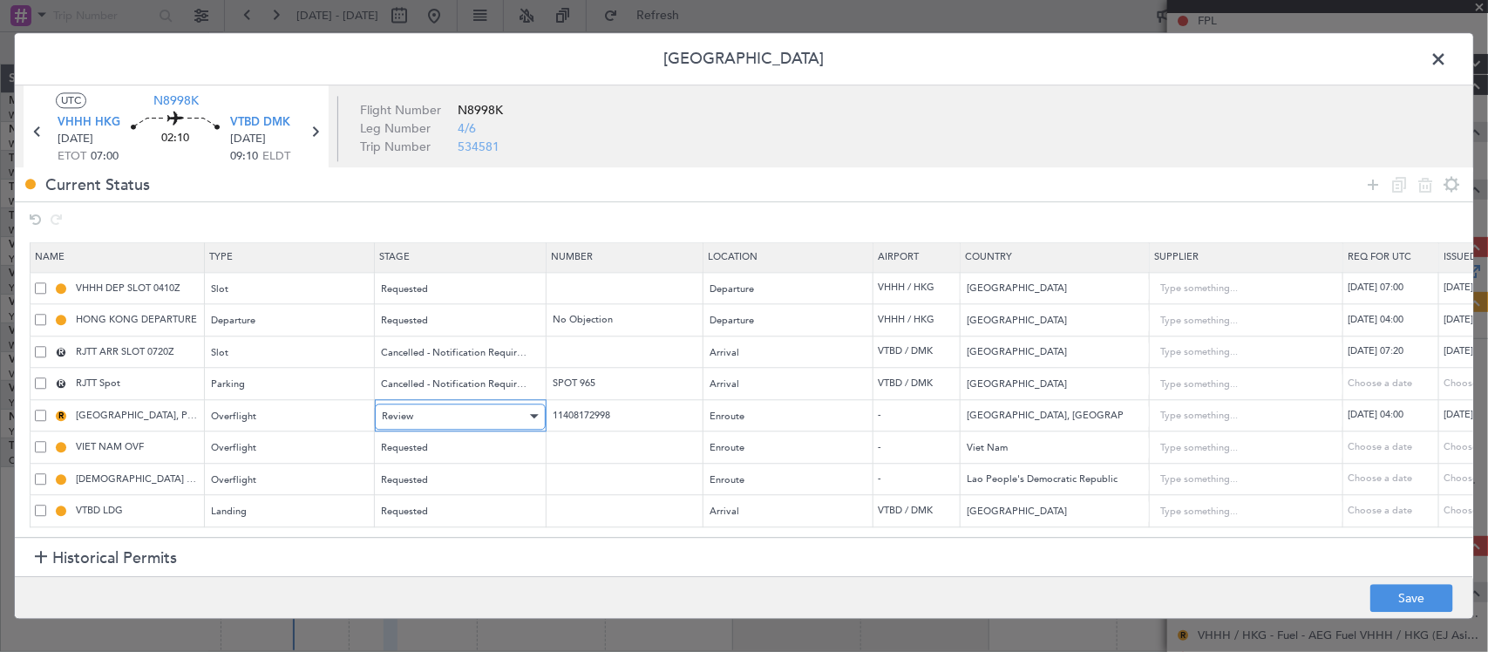
click at [458, 404] on div "Review" at bounding box center [454, 417] width 145 height 26
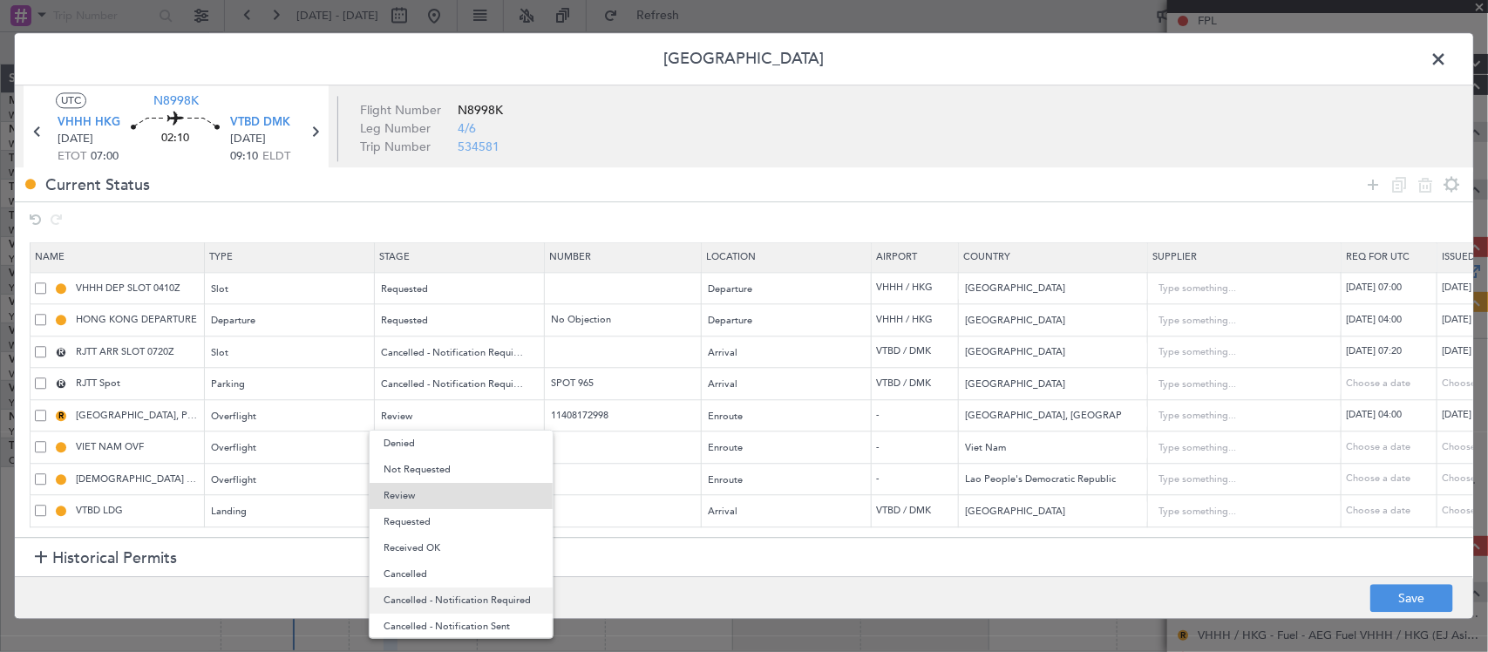
click at [481, 593] on span "Cancelled - Notification Required" at bounding box center [460, 600] width 155 height 26
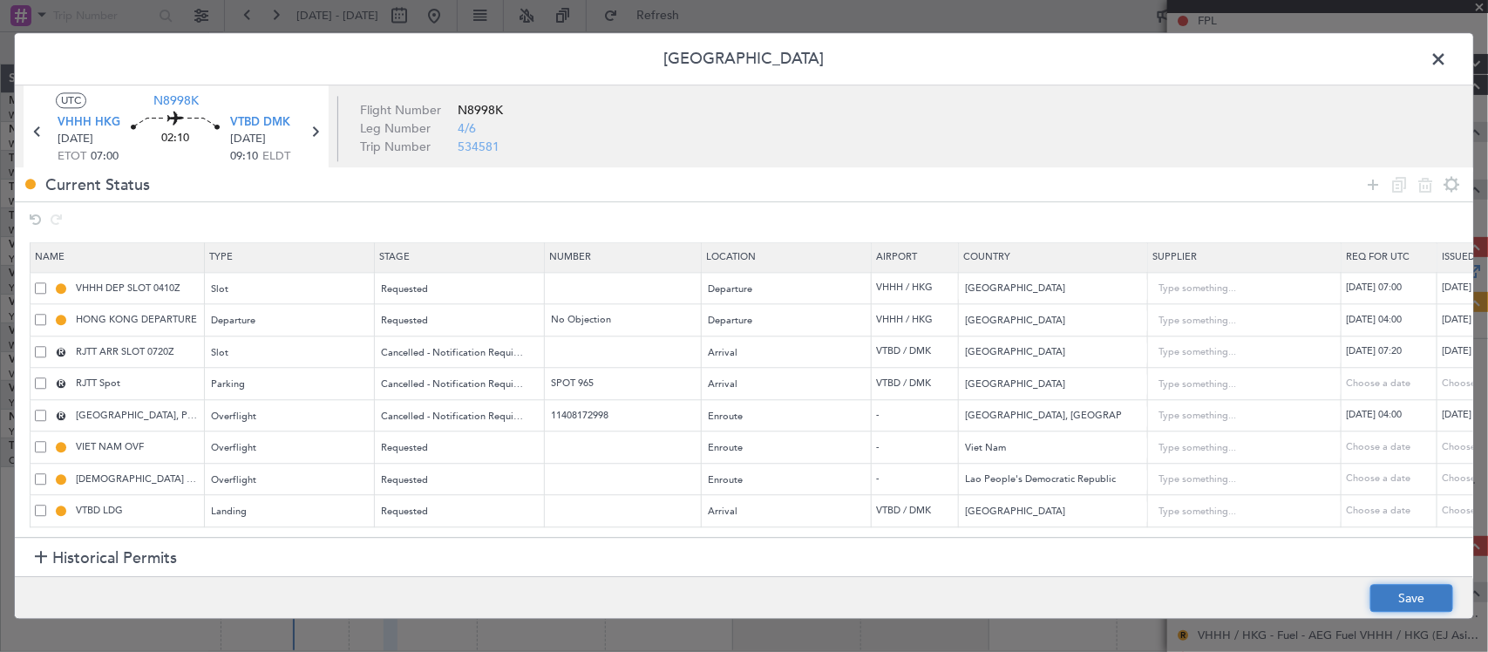
click at [1435, 598] on button "Save" at bounding box center [1411, 599] width 83 height 28
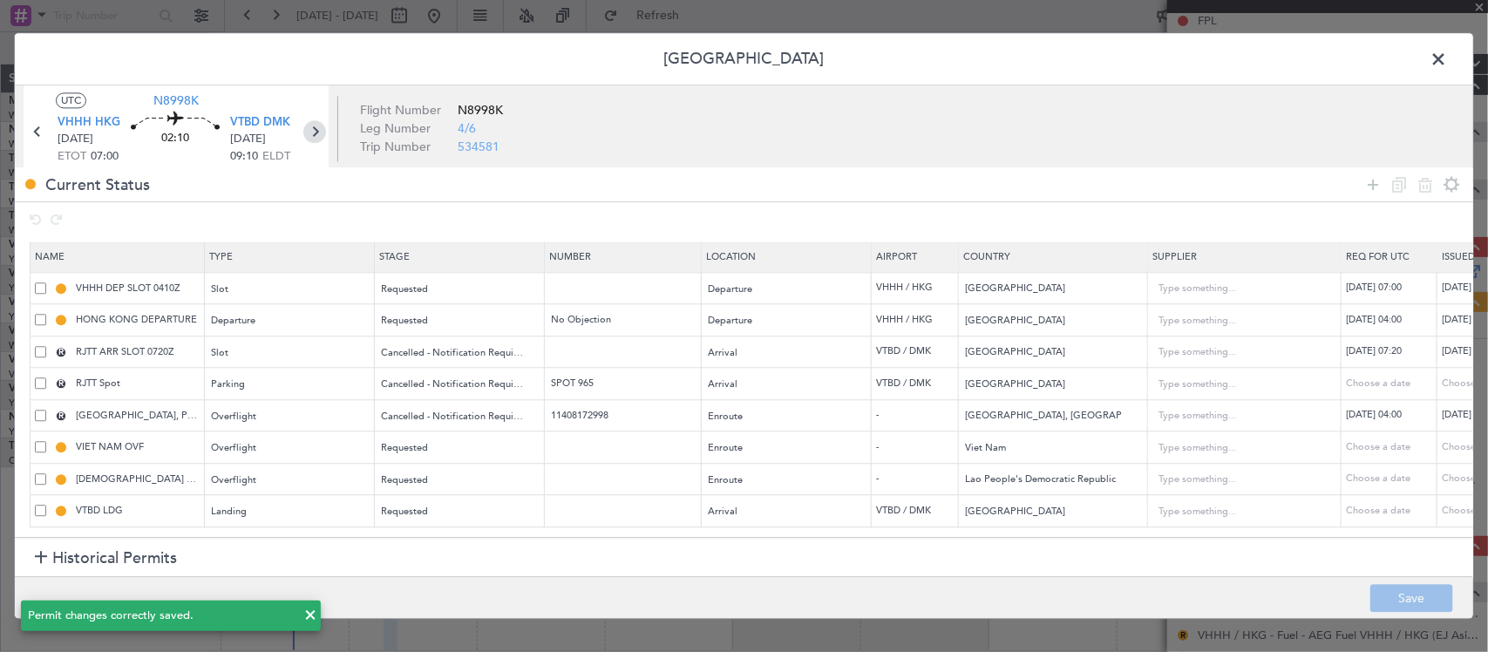
click at [315, 132] on icon at bounding box center [314, 132] width 23 height 23
type input "+00:10"
type input "2"
type input "+00:10"
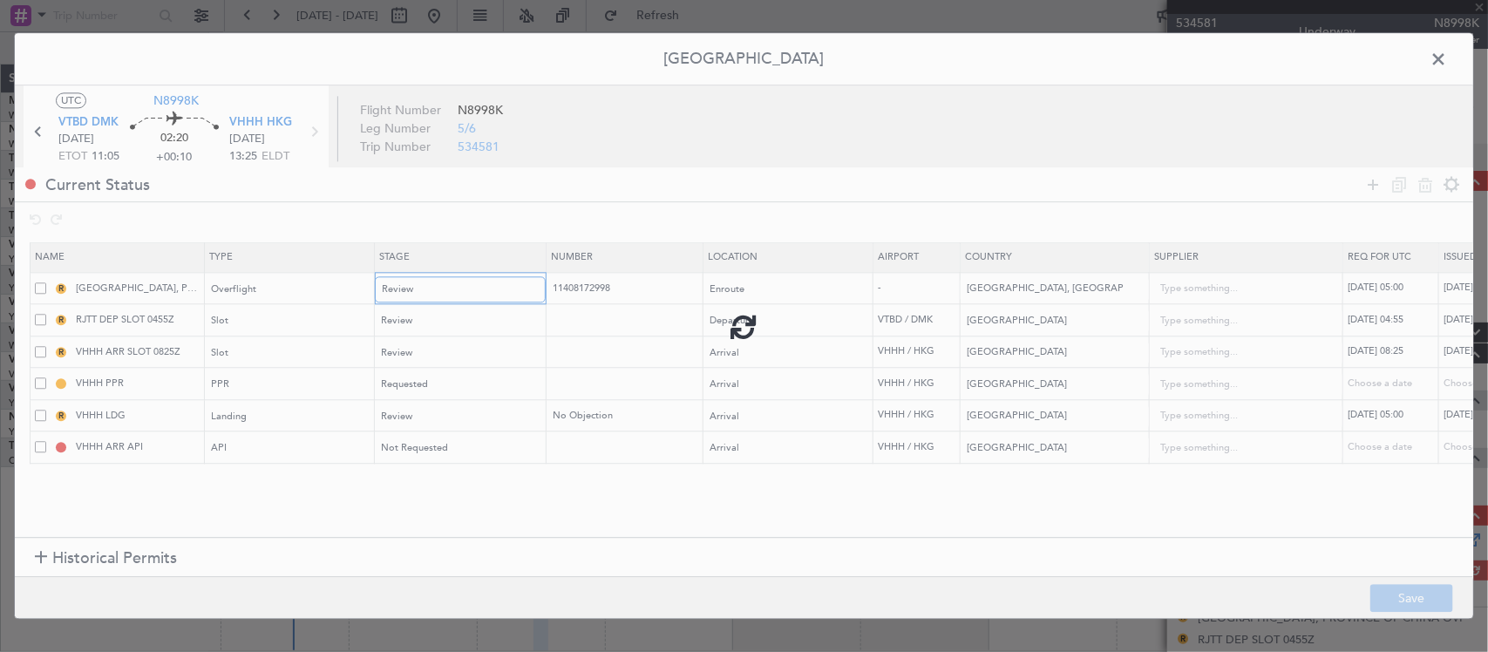
click at [433, 295] on div "Review" at bounding box center [454, 289] width 145 height 26
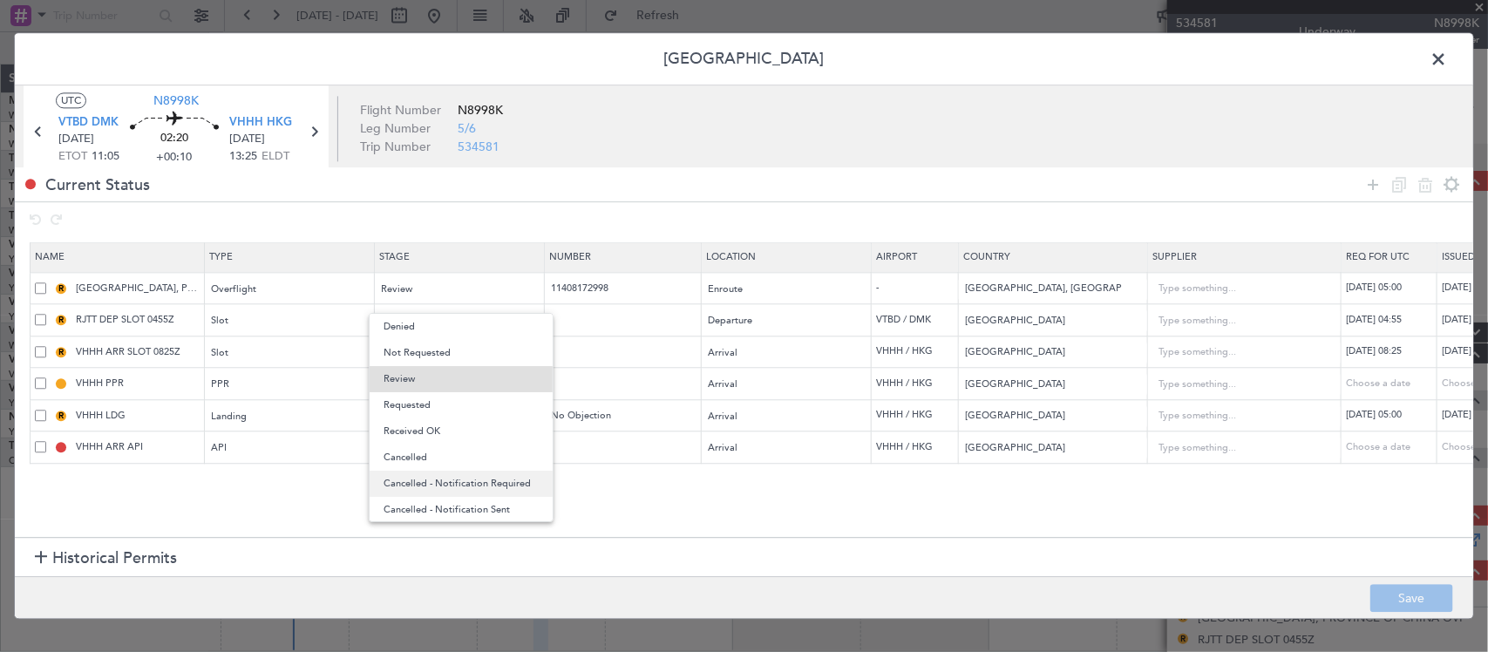
click at [490, 481] on span "Cancelled - Notification Required" at bounding box center [460, 484] width 155 height 26
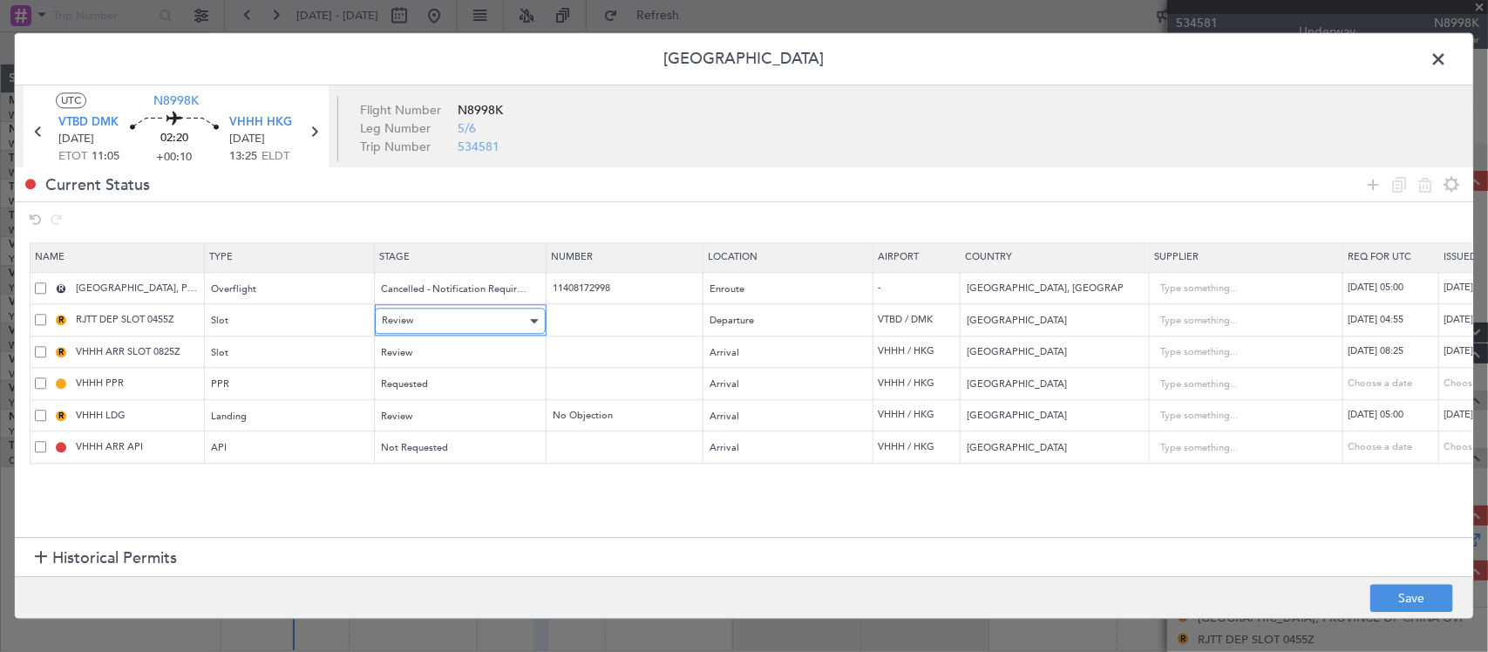
click at [471, 320] on div "Review" at bounding box center [454, 322] width 145 height 26
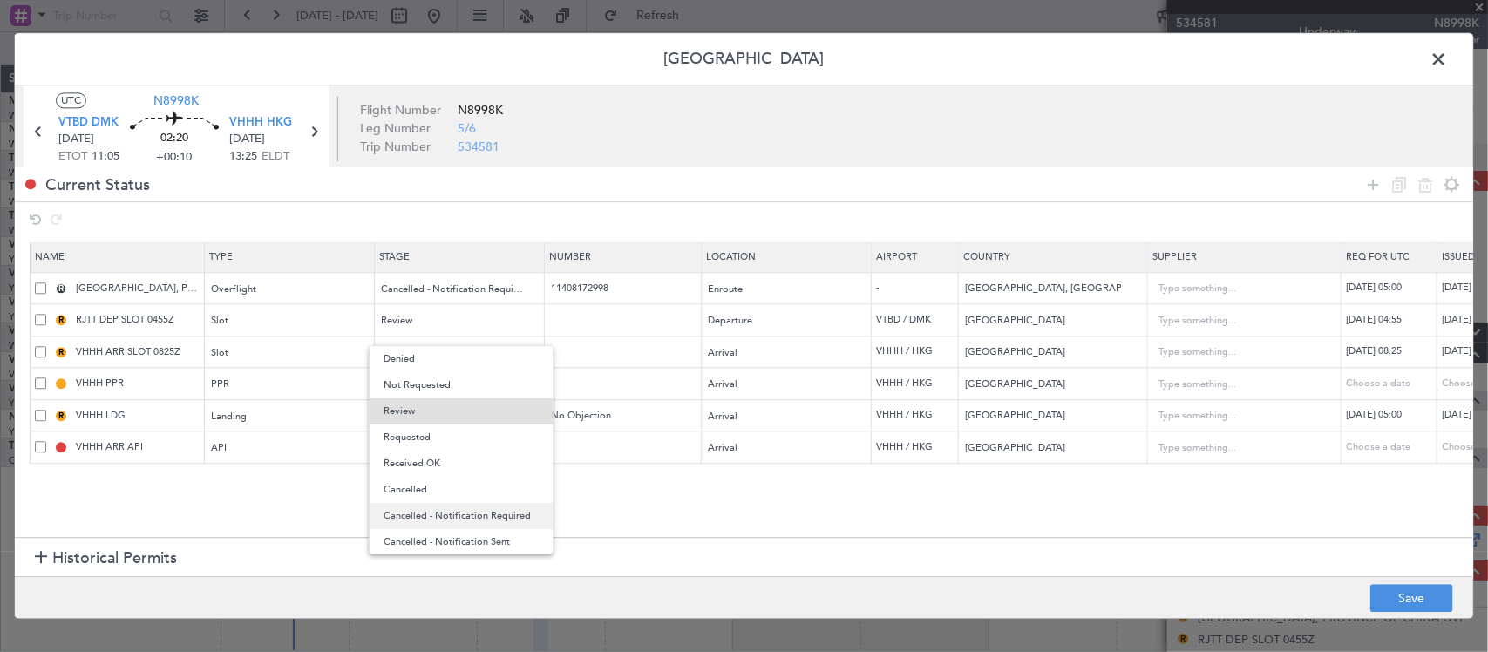
click at [488, 517] on span "Cancelled - Notification Required" at bounding box center [460, 516] width 155 height 26
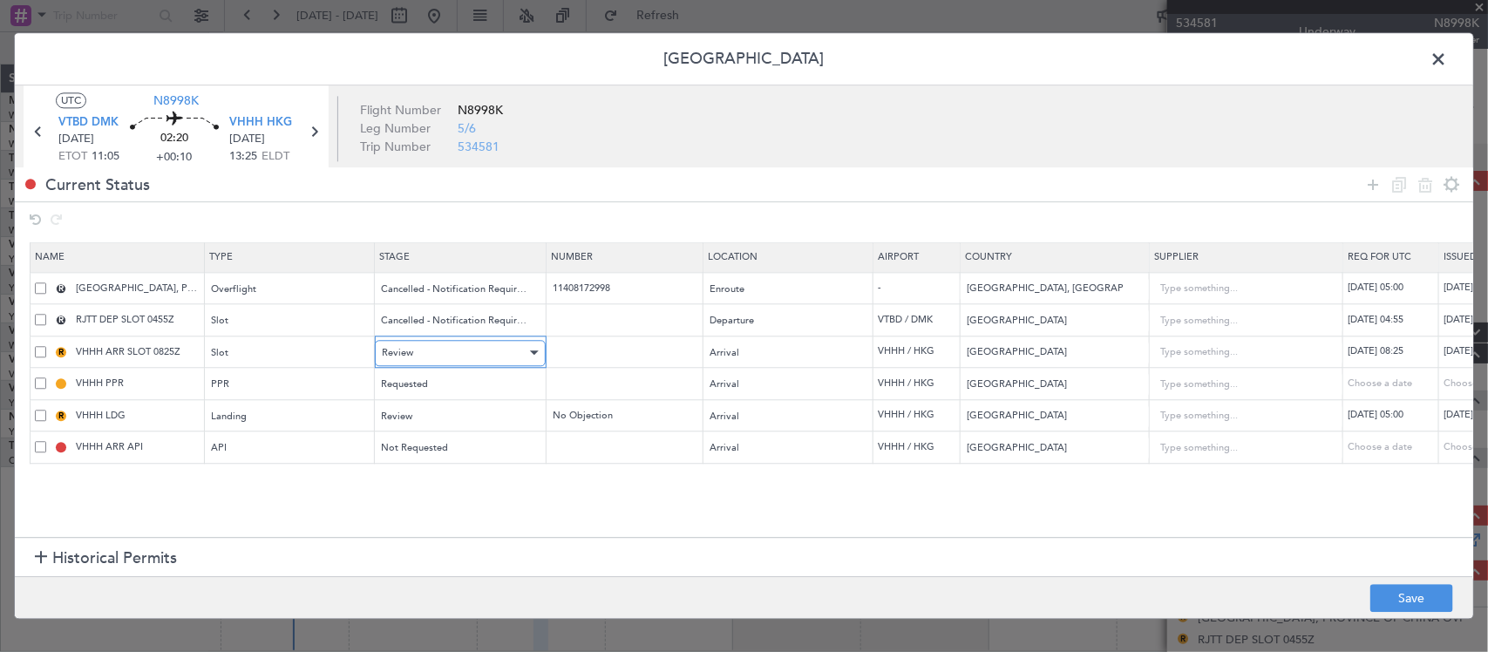
click at [488, 362] on div "Review" at bounding box center [454, 353] width 145 height 26
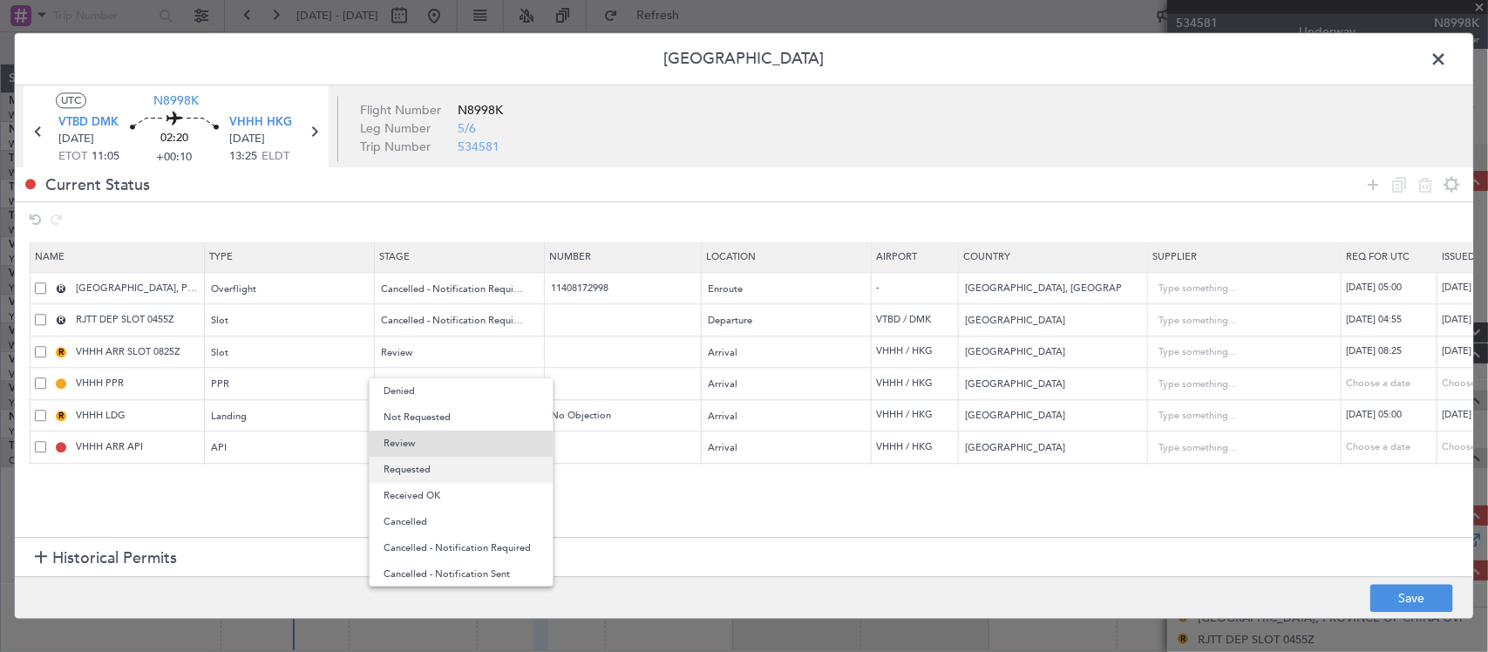
click at [451, 476] on span "Requested" at bounding box center [460, 470] width 155 height 26
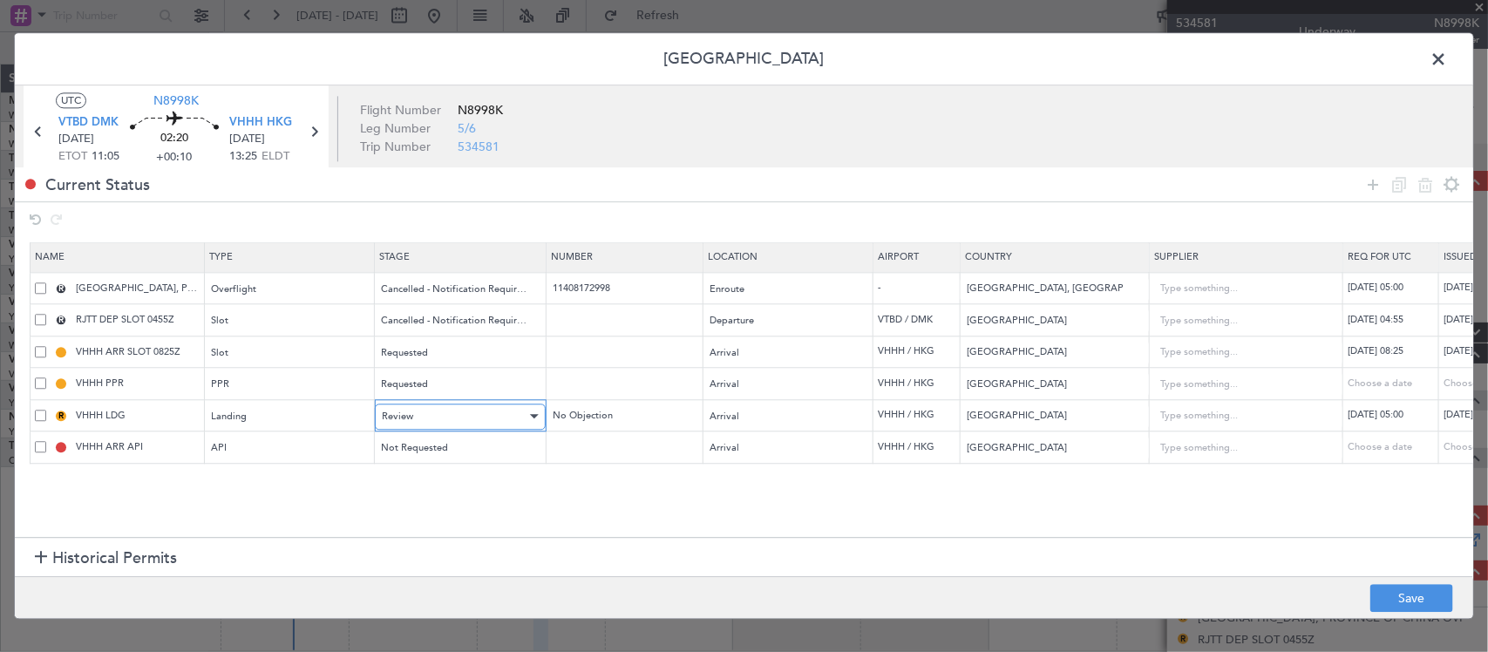
click at [455, 421] on div "Review" at bounding box center [454, 417] width 145 height 26
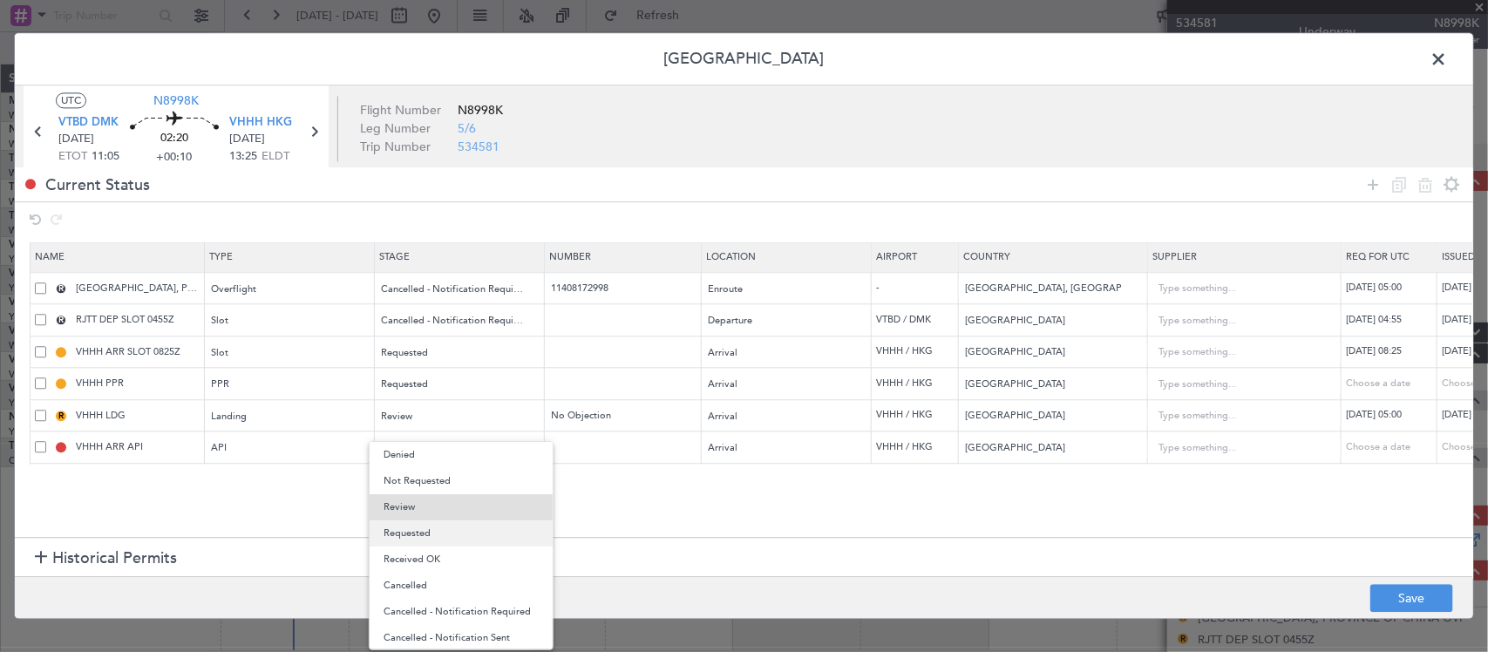
click at [466, 536] on span "Requested" at bounding box center [460, 533] width 155 height 26
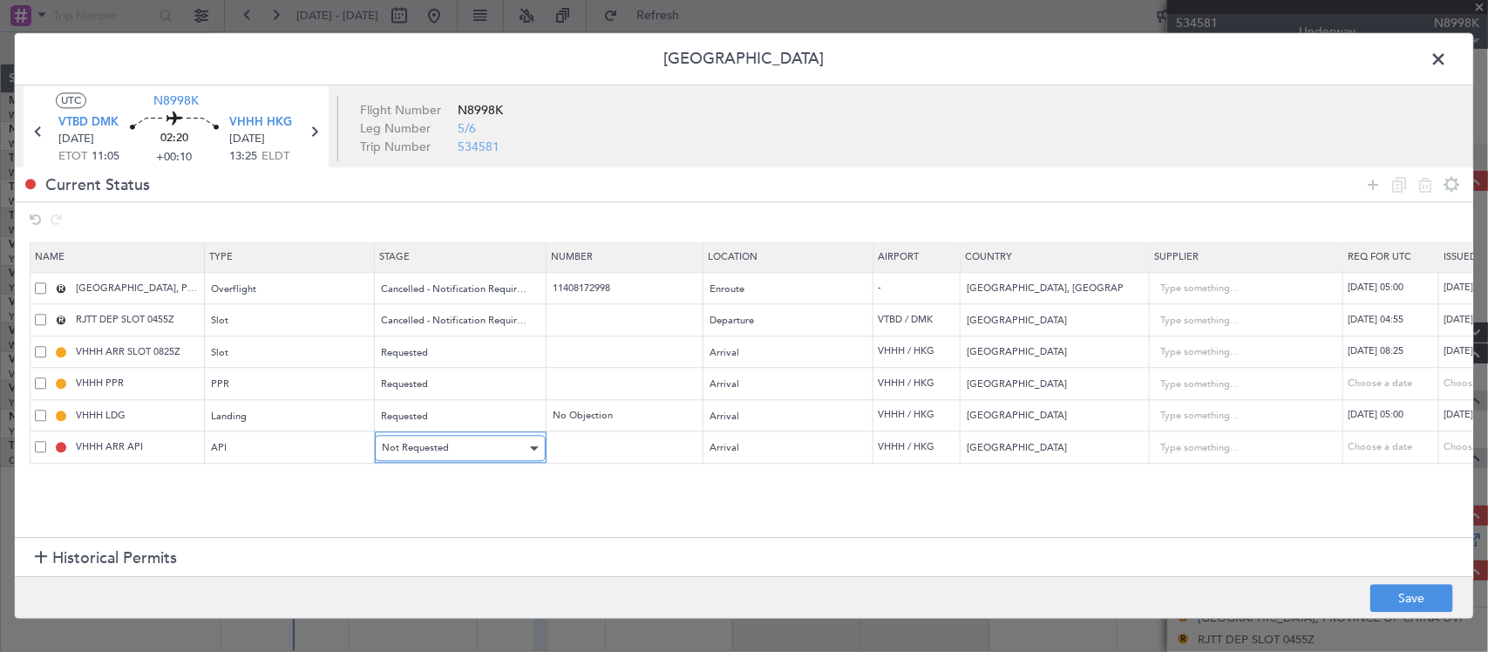
click at [447, 450] on div "Not Requested" at bounding box center [454, 449] width 145 height 26
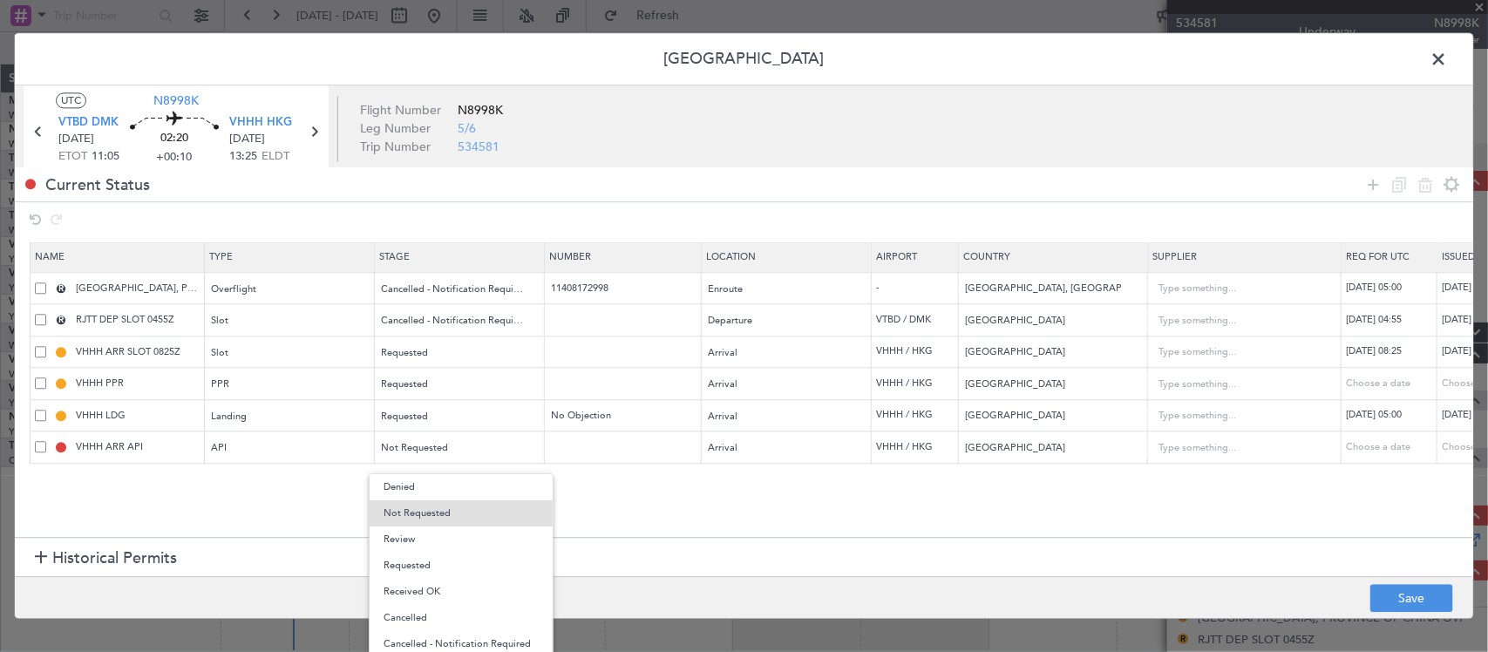
click at [259, 490] on div at bounding box center [744, 326] width 1488 height 652
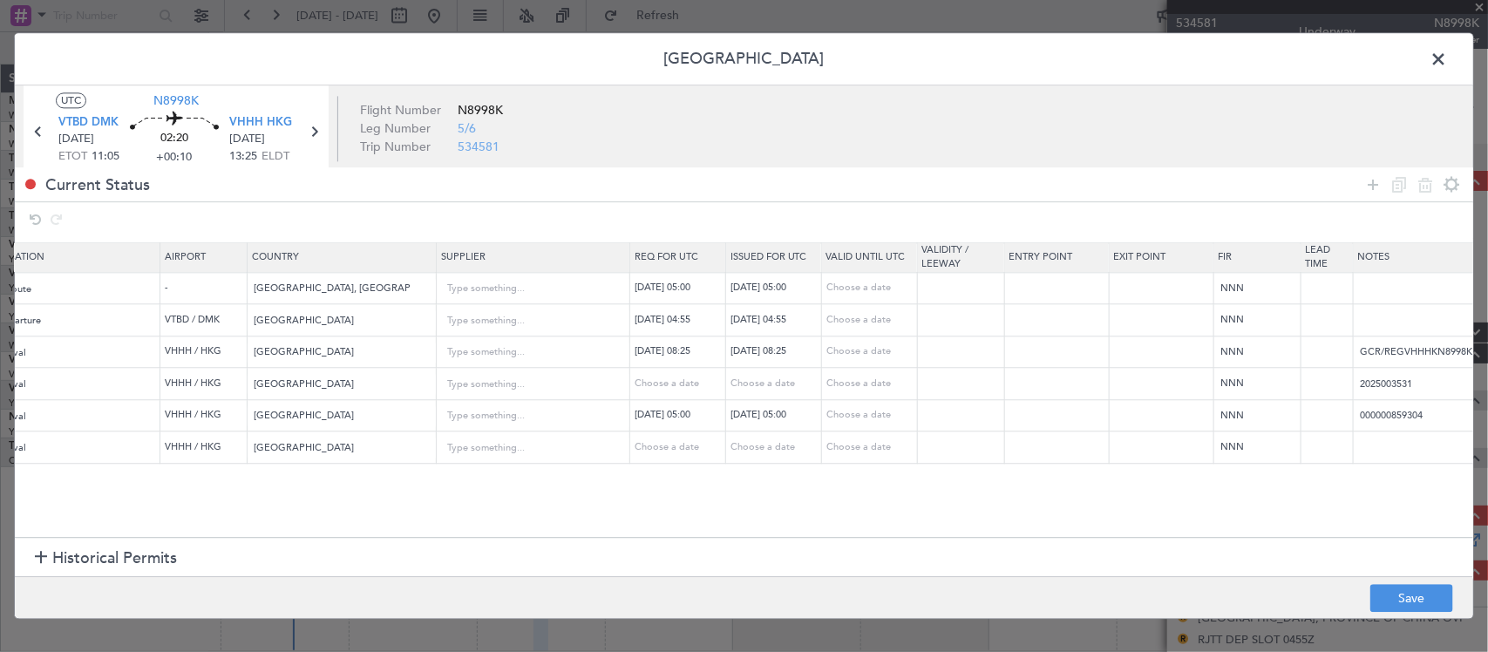
scroll to position [0, 782]
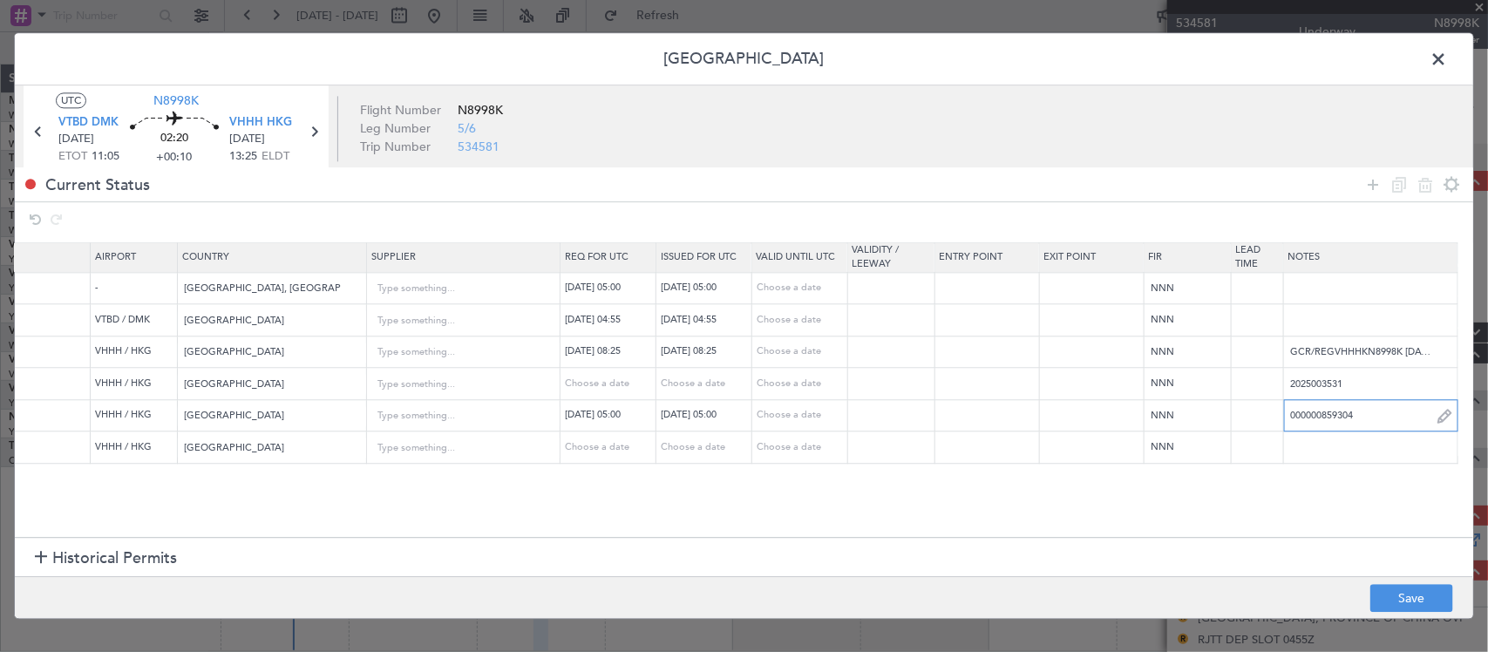
click at [1342, 418] on input "000000859304" at bounding box center [1370, 416] width 173 height 26
paste input "633"
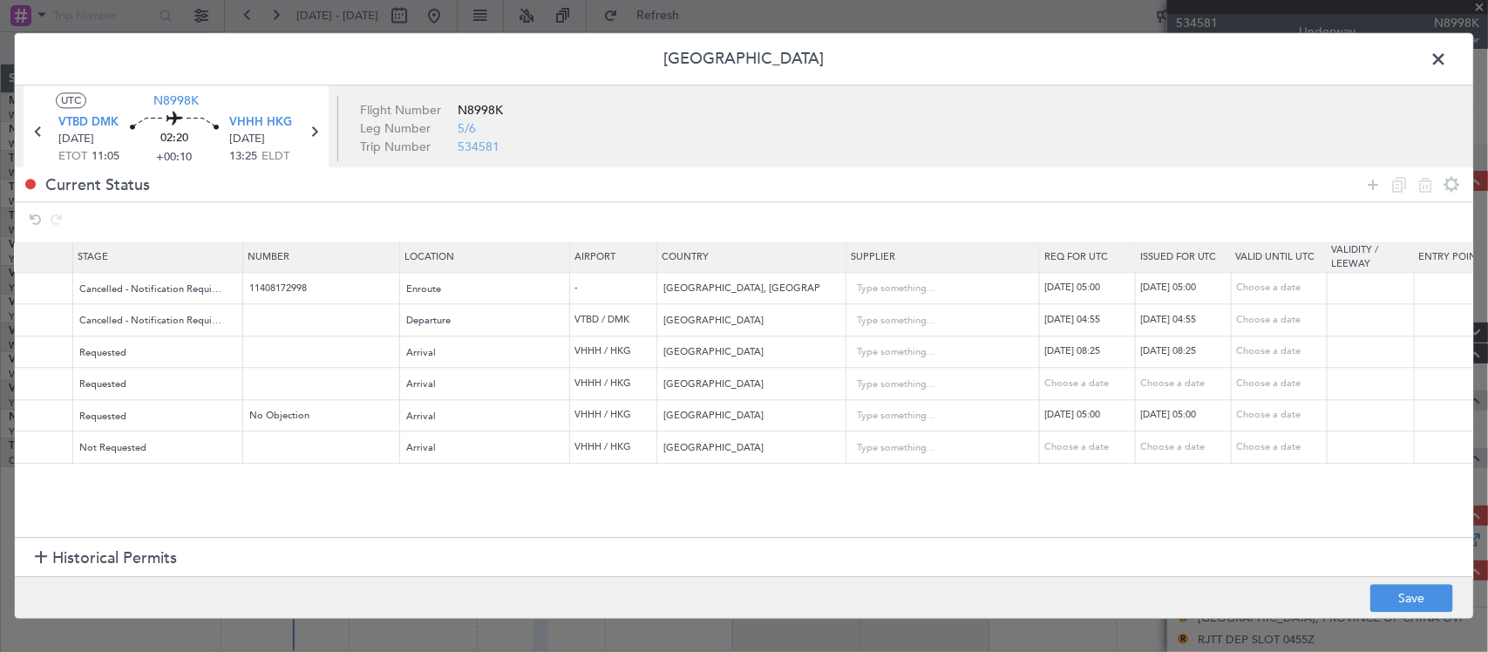
scroll to position [0, 0]
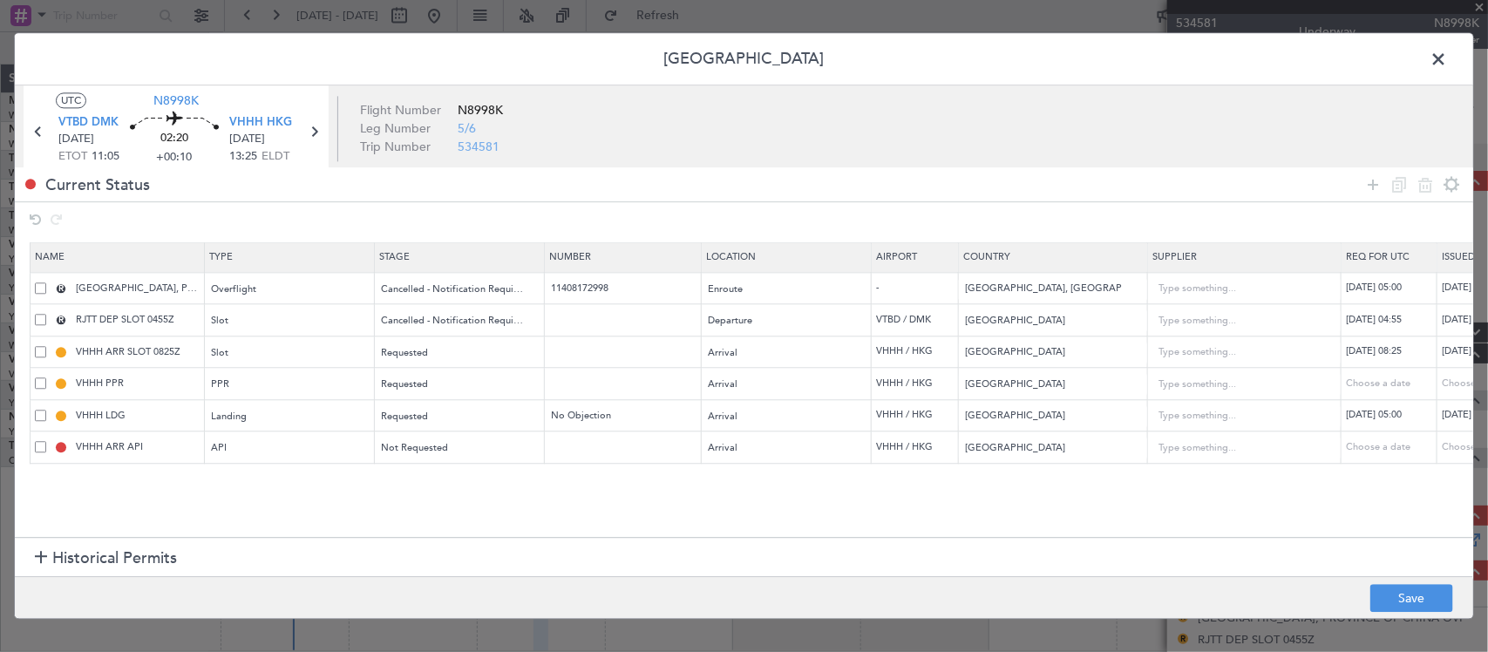
type input "000000859633"
click at [1390, 350] on div "22/08/2025 08:25" at bounding box center [1391, 352] width 91 height 15
select select "8"
select select "2025"
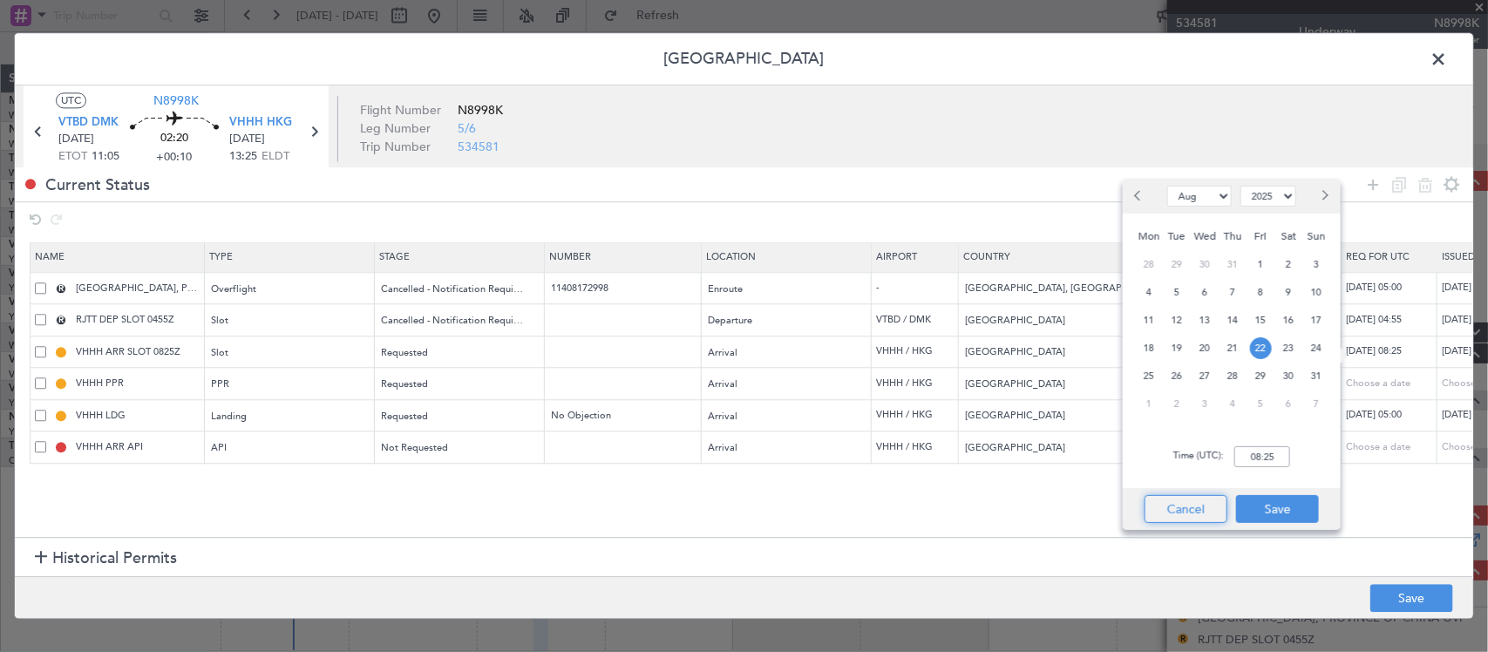
click at [1178, 505] on button "Cancel" at bounding box center [1185, 509] width 83 height 28
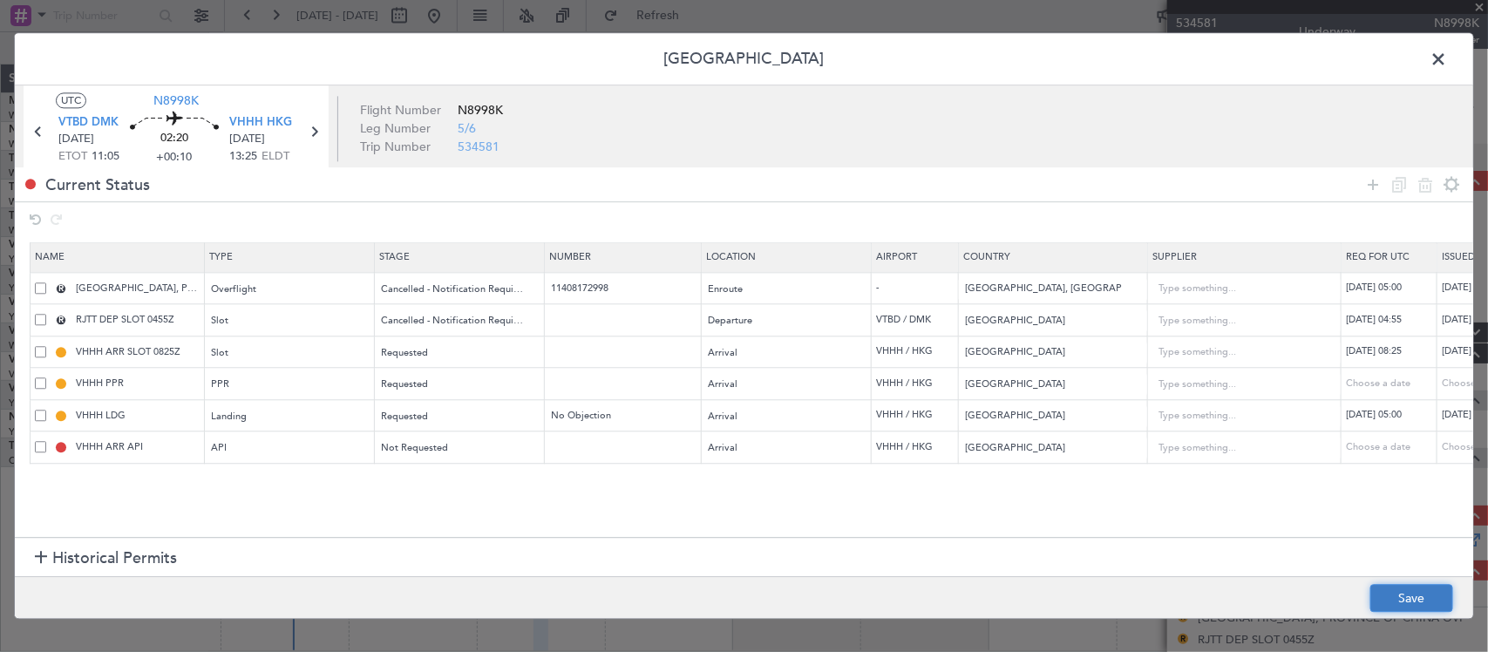
click at [1413, 599] on button "Save" at bounding box center [1411, 599] width 83 height 28
drag, startPoint x: 1440, startPoint y: 58, endPoint x: 1434, endPoint y: 74, distance: 16.8
click at [1447, 58] on span at bounding box center [1447, 63] width 0 height 35
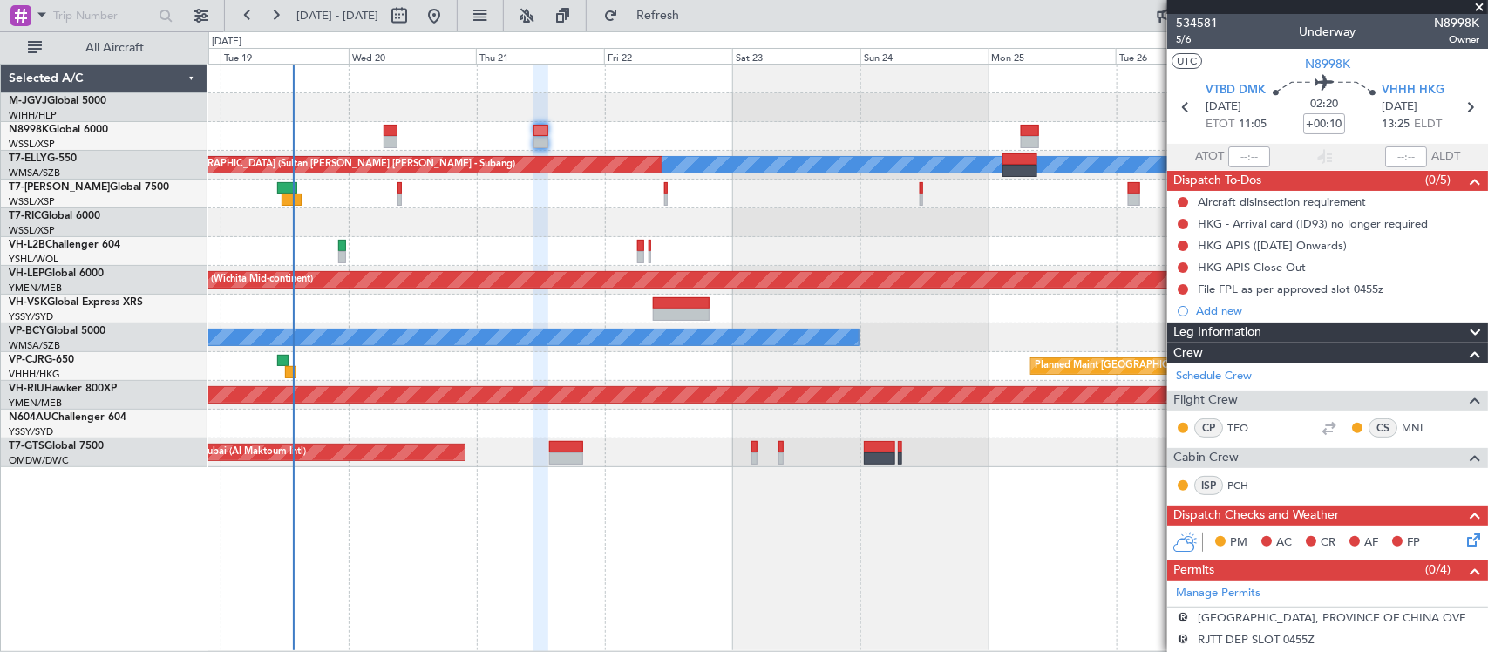
click at [1188, 40] on span "5/6" at bounding box center [1197, 39] width 42 height 15
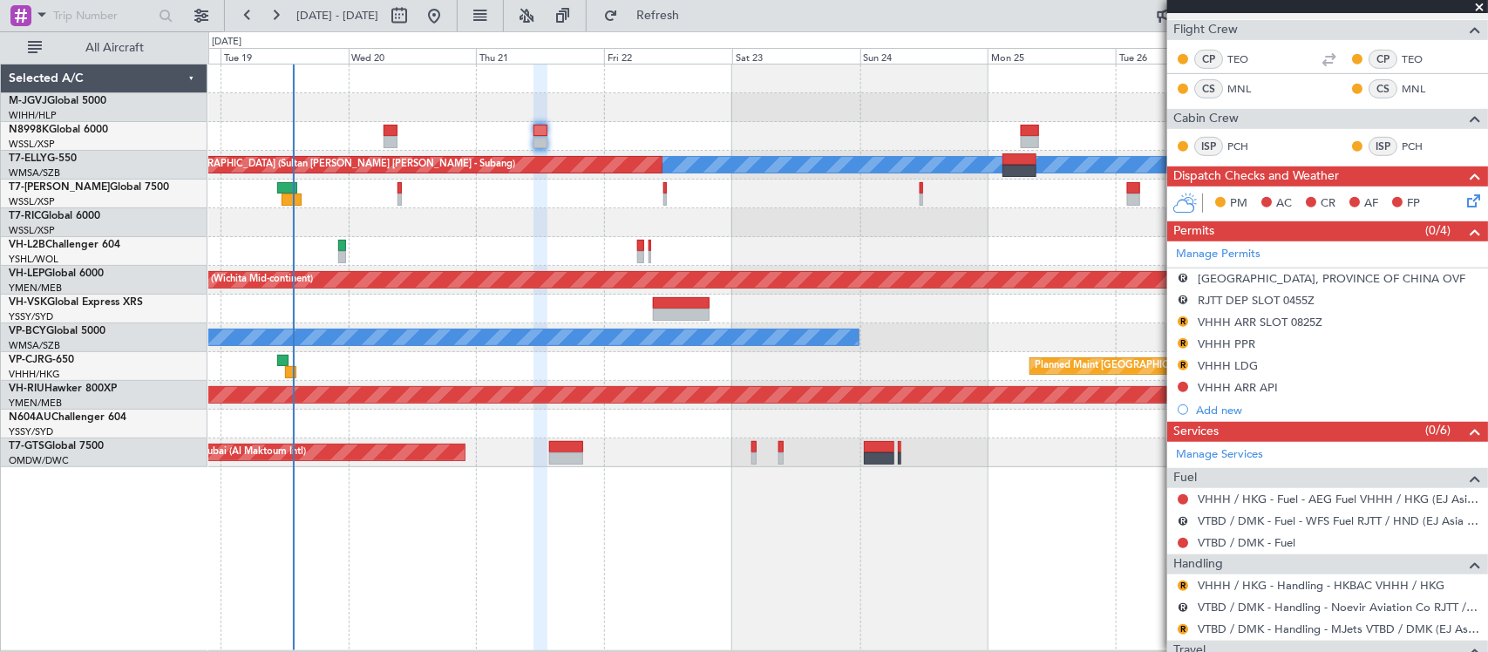
scroll to position [545, 0]
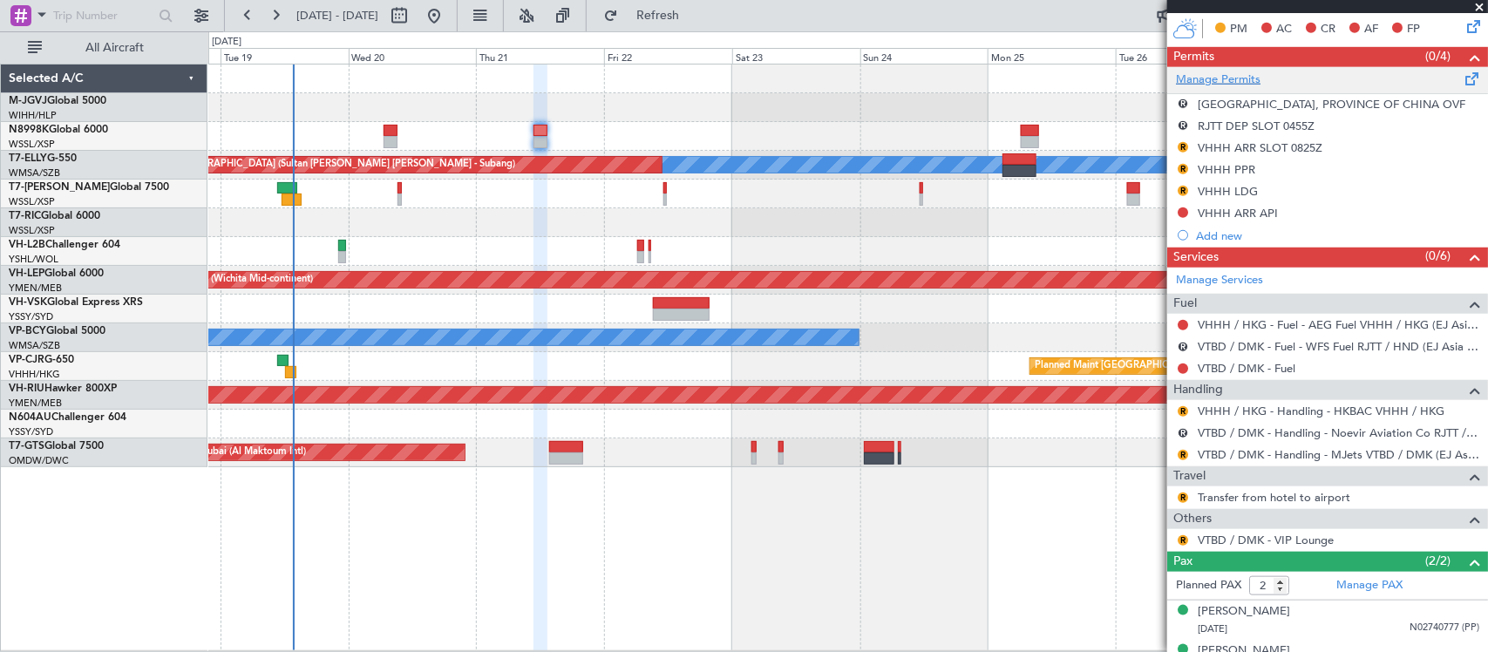
click at [1234, 84] on link "Manage Permits" at bounding box center [1218, 79] width 85 height 17
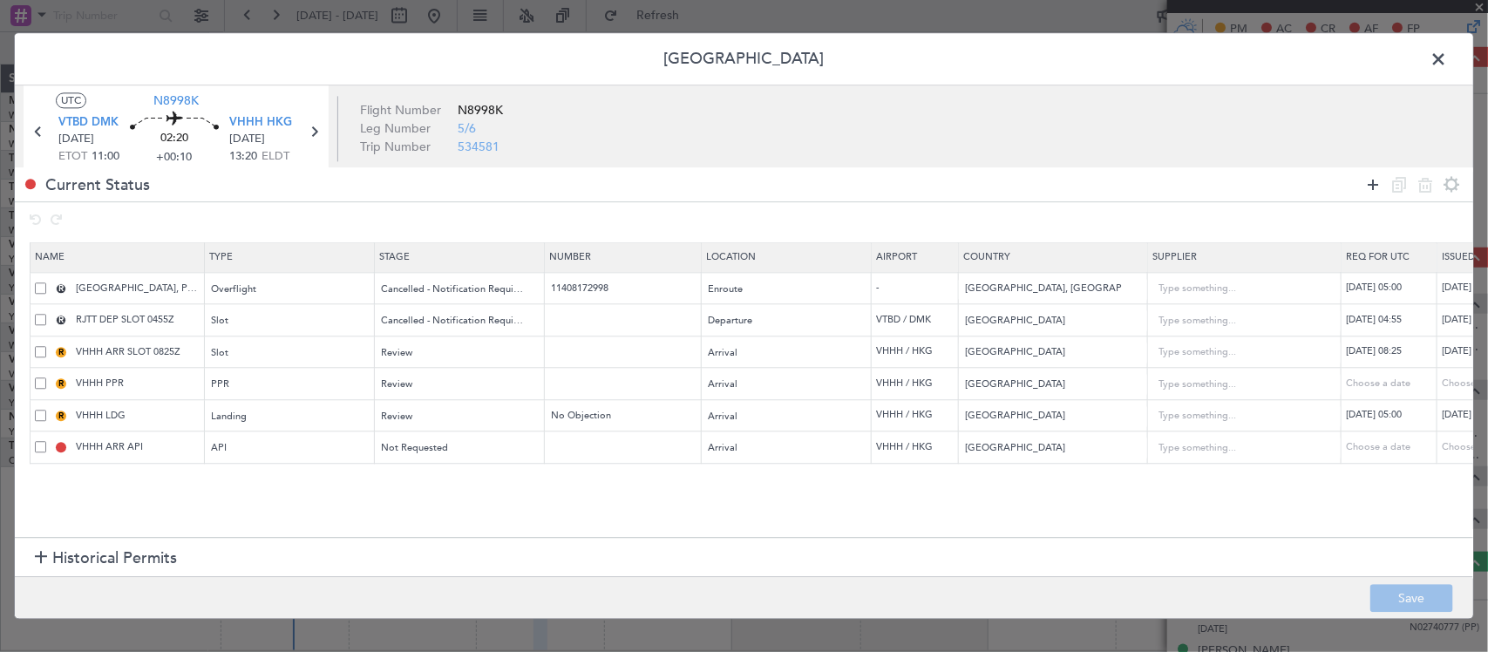
click at [1370, 180] on icon at bounding box center [1372, 184] width 21 height 21
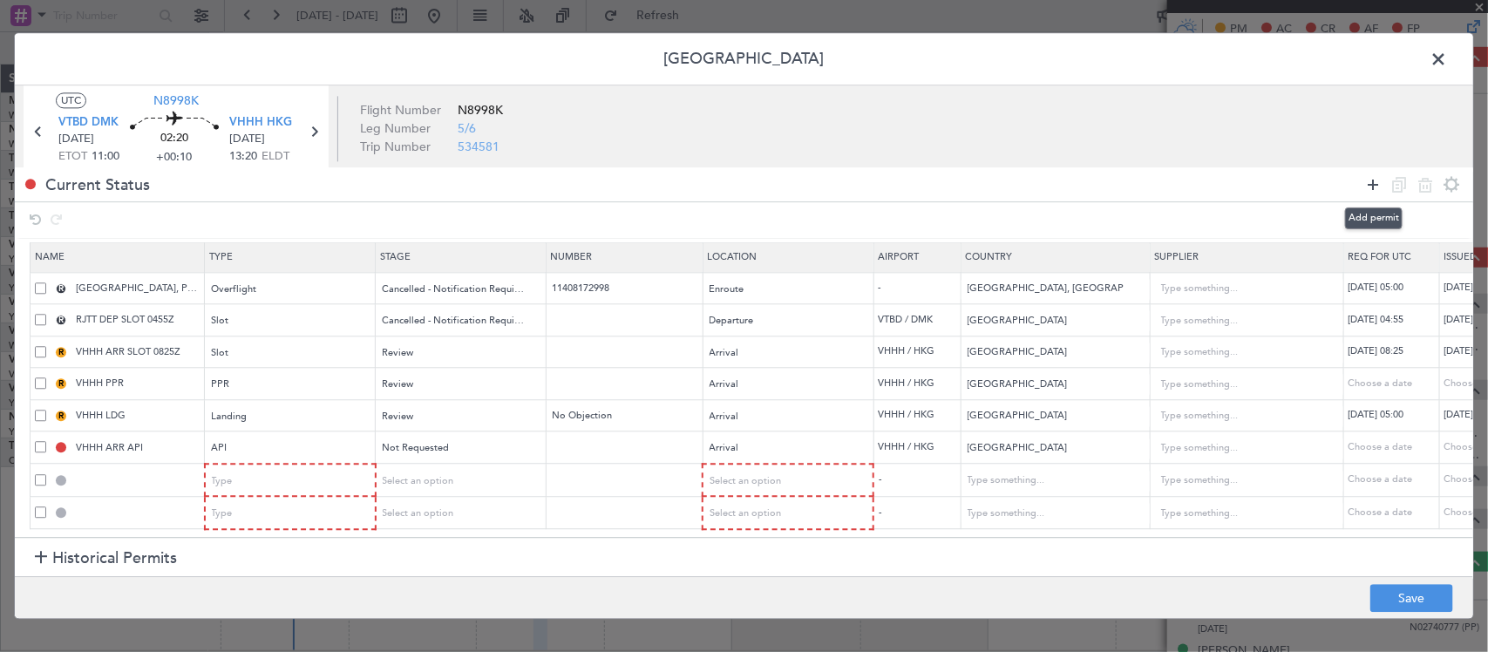
click at [1370, 180] on icon at bounding box center [1372, 184] width 21 height 21
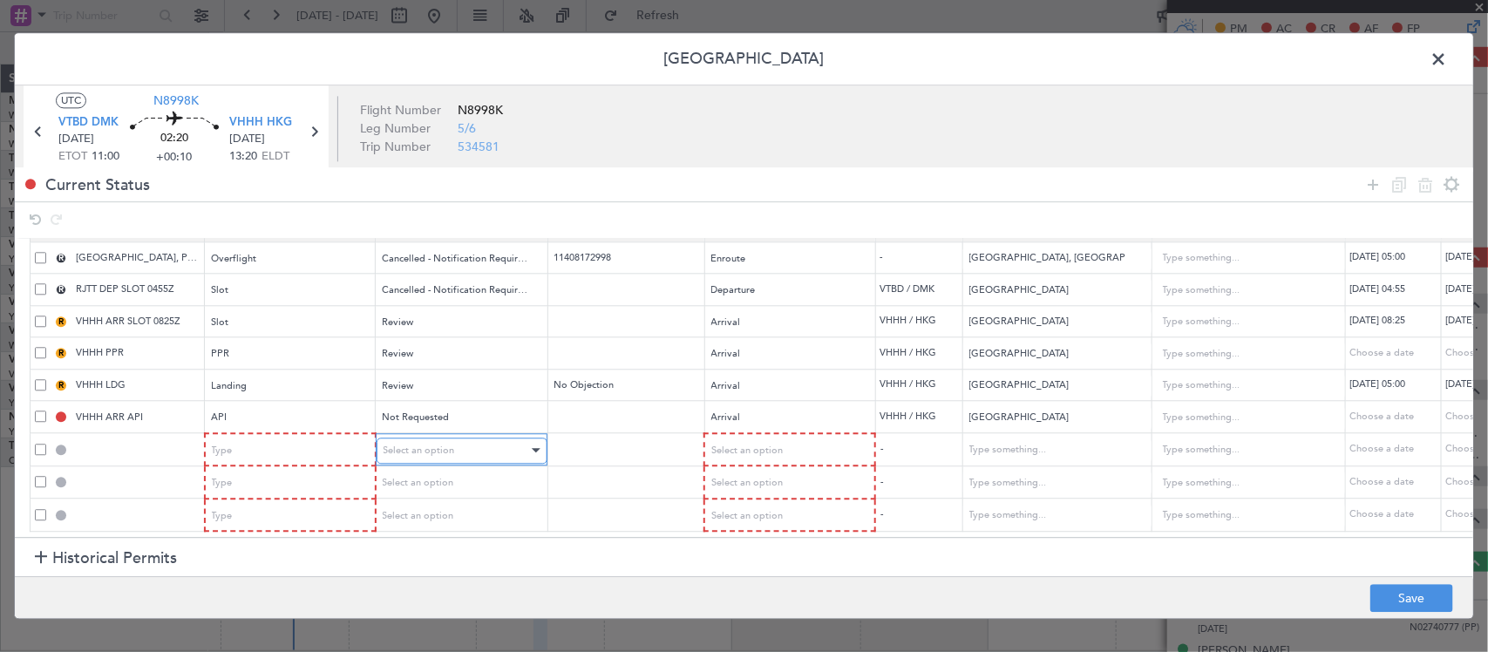
click at [481, 447] on div "Select an option" at bounding box center [455, 450] width 145 height 26
click at [498, 446] on div "Review" at bounding box center [455, 450] width 145 height 26
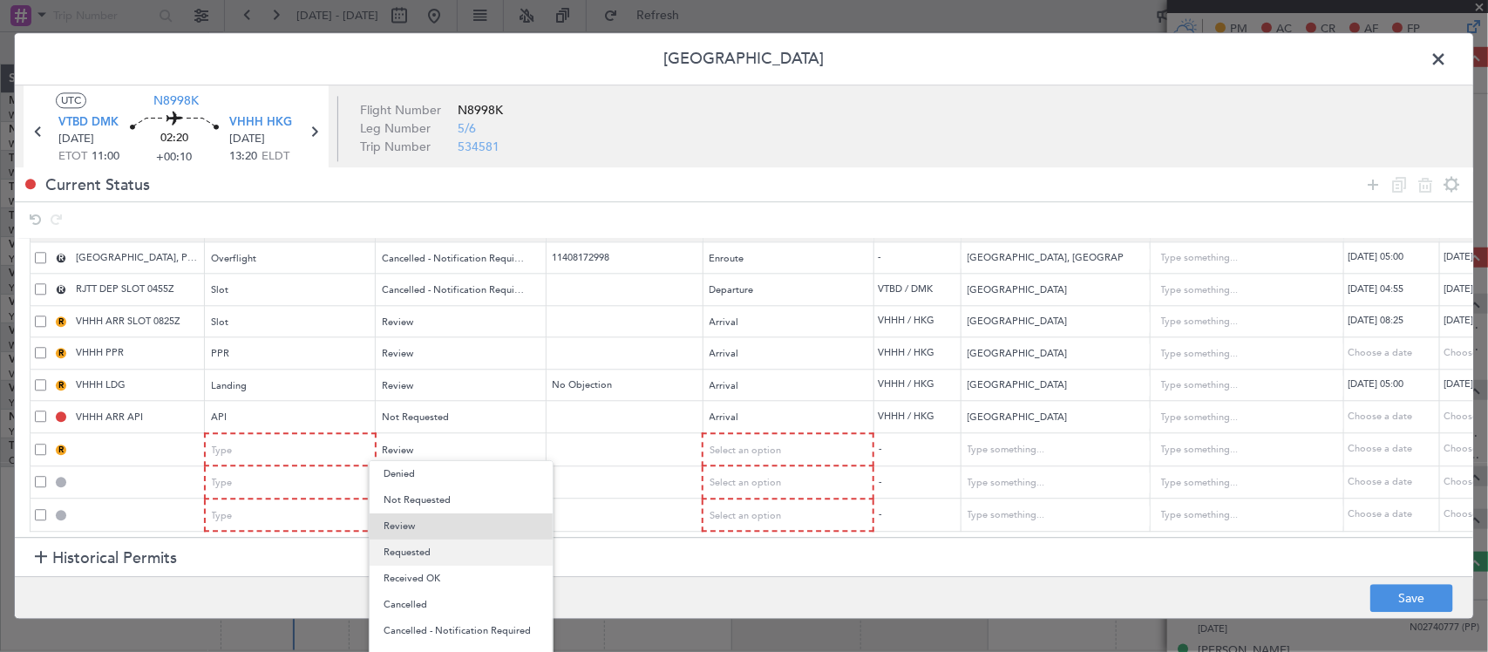
click at [450, 555] on span "Requested" at bounding box center [460, 552] width 155 height 26
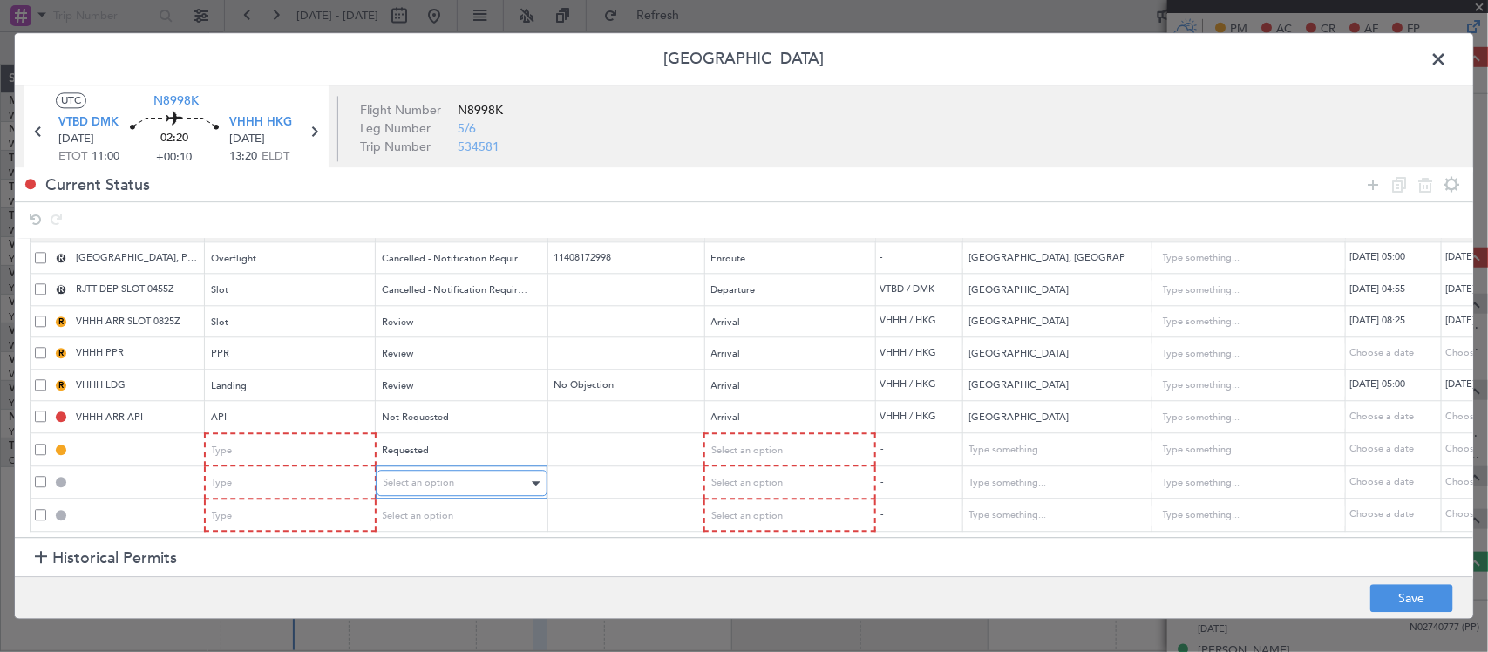
click at [479, 479] on div "Select an option" at bounding box center [455, 484] width 145 height 26
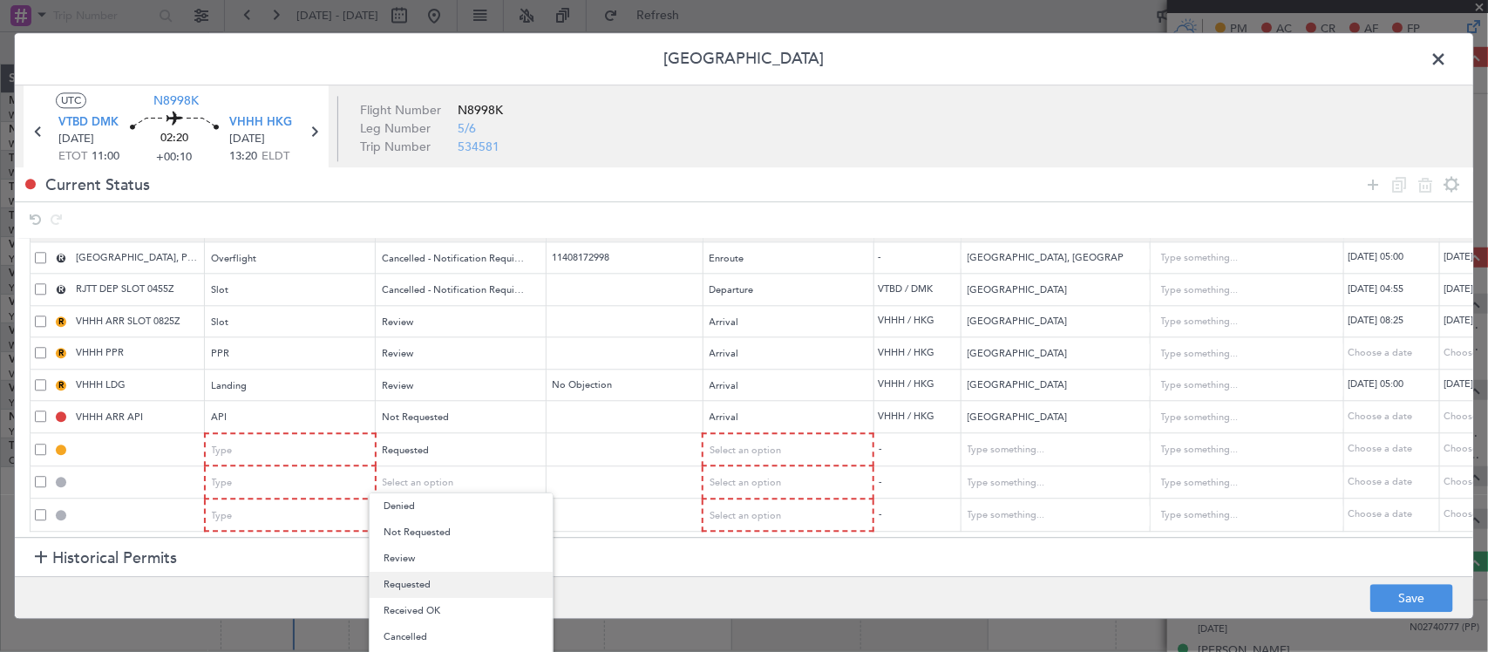
click at [445, 582] on span "Requested" at bounding box center [460, 585] width 155 height 26
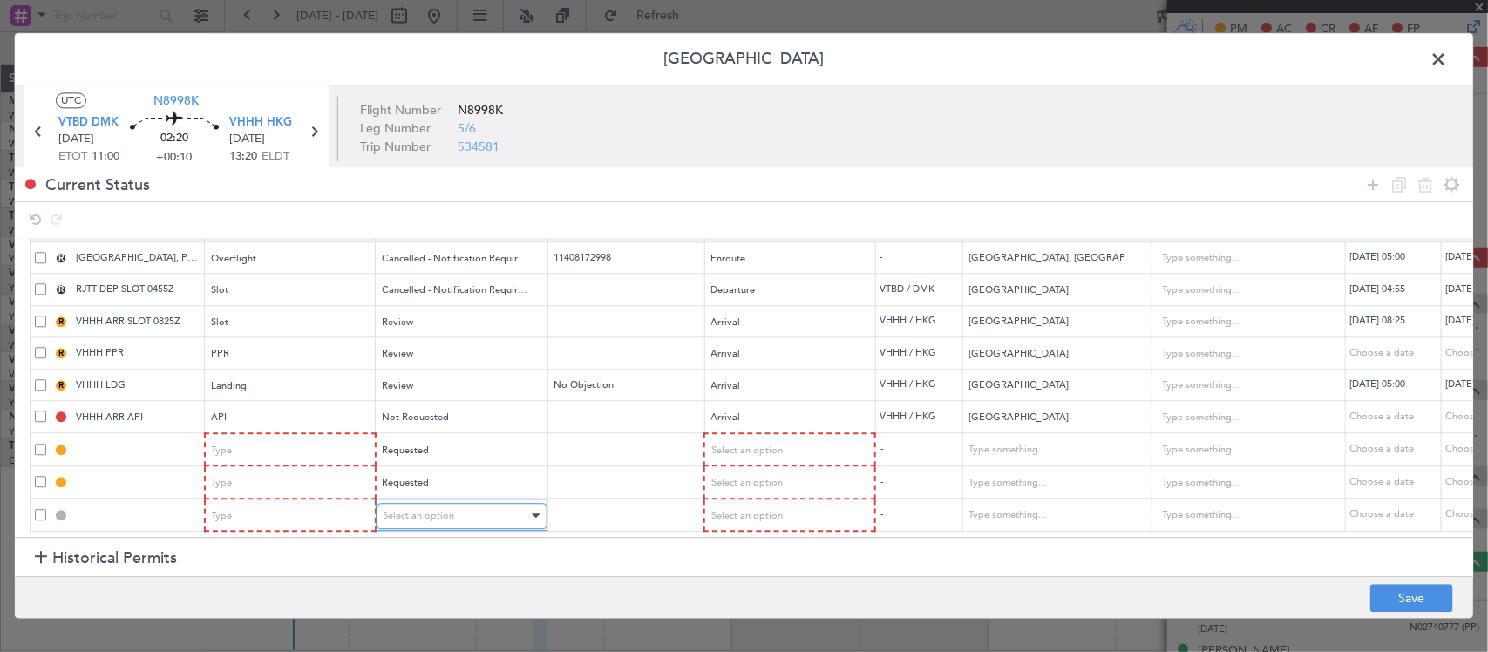
click at [455, 506] on div "Select an option" at bounding box center [455, 516] width 145 height 26
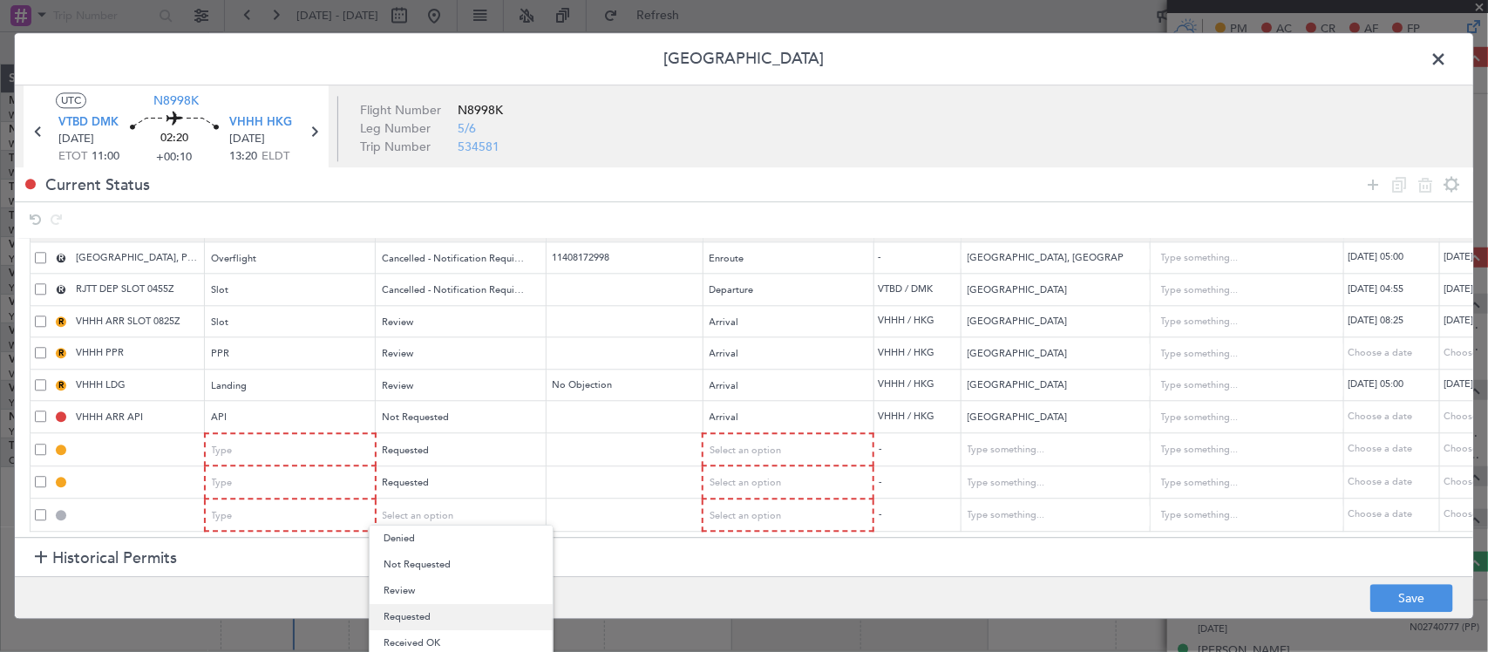
click at [437, 619] on span "Requested" at bounding box center [460, 617] width 155 height 26
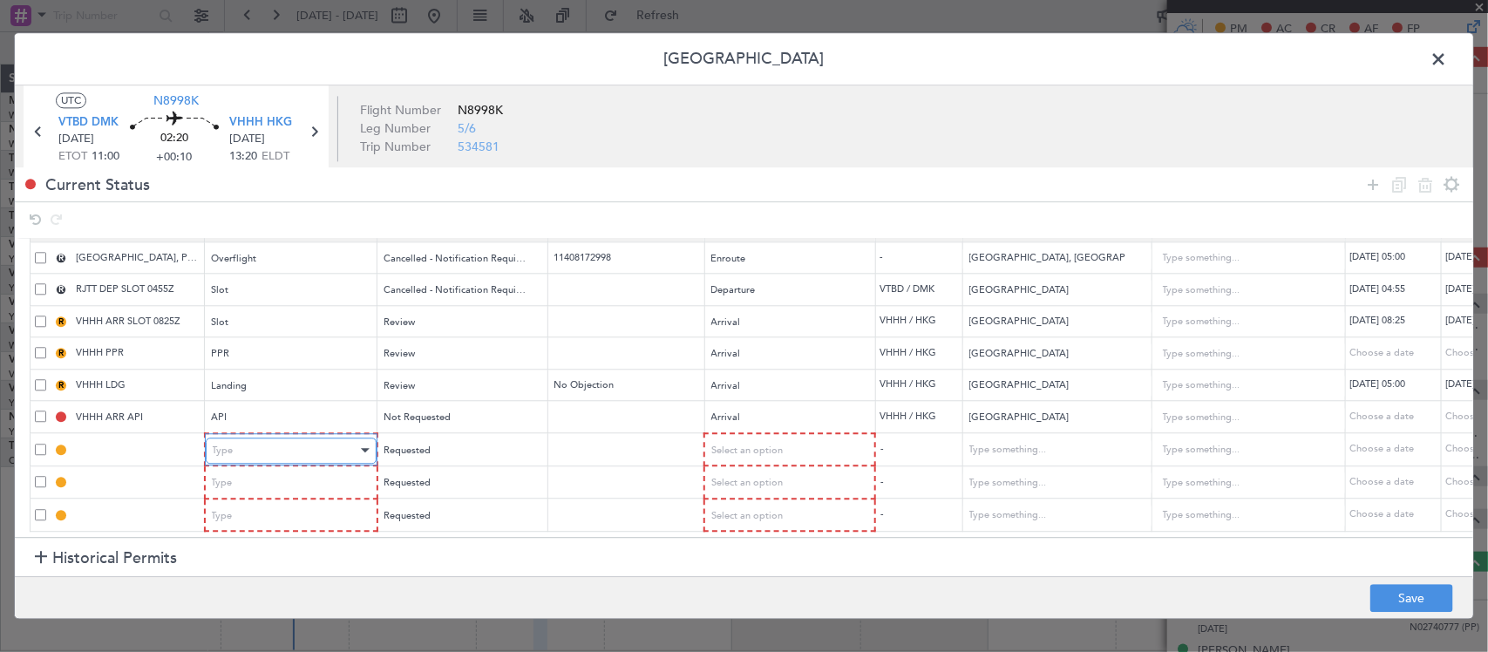
click at [340, 443] on div "Type" at bounding box center [285, 450] width 145 height 26
click at [336, 471] on div "Type" at bounding box center [285, 484] width 145 height 26
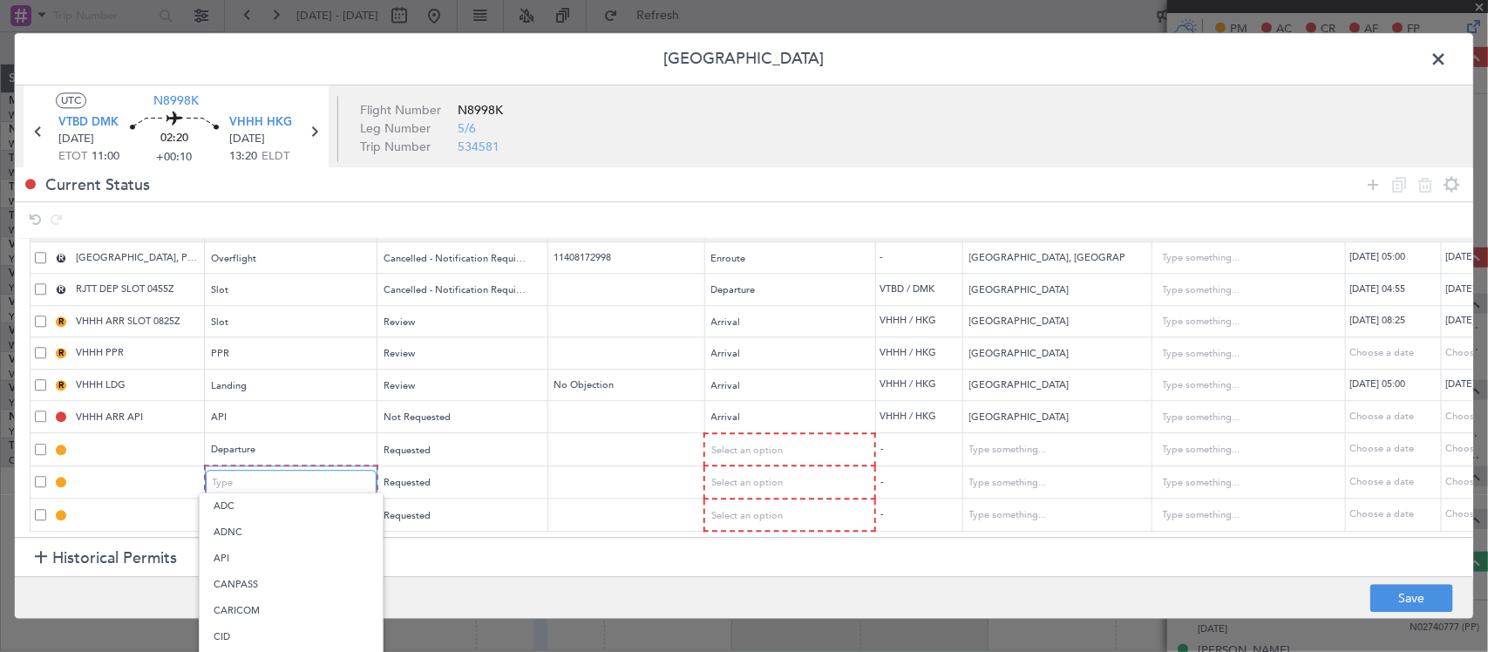
scroll to position [323, 0]
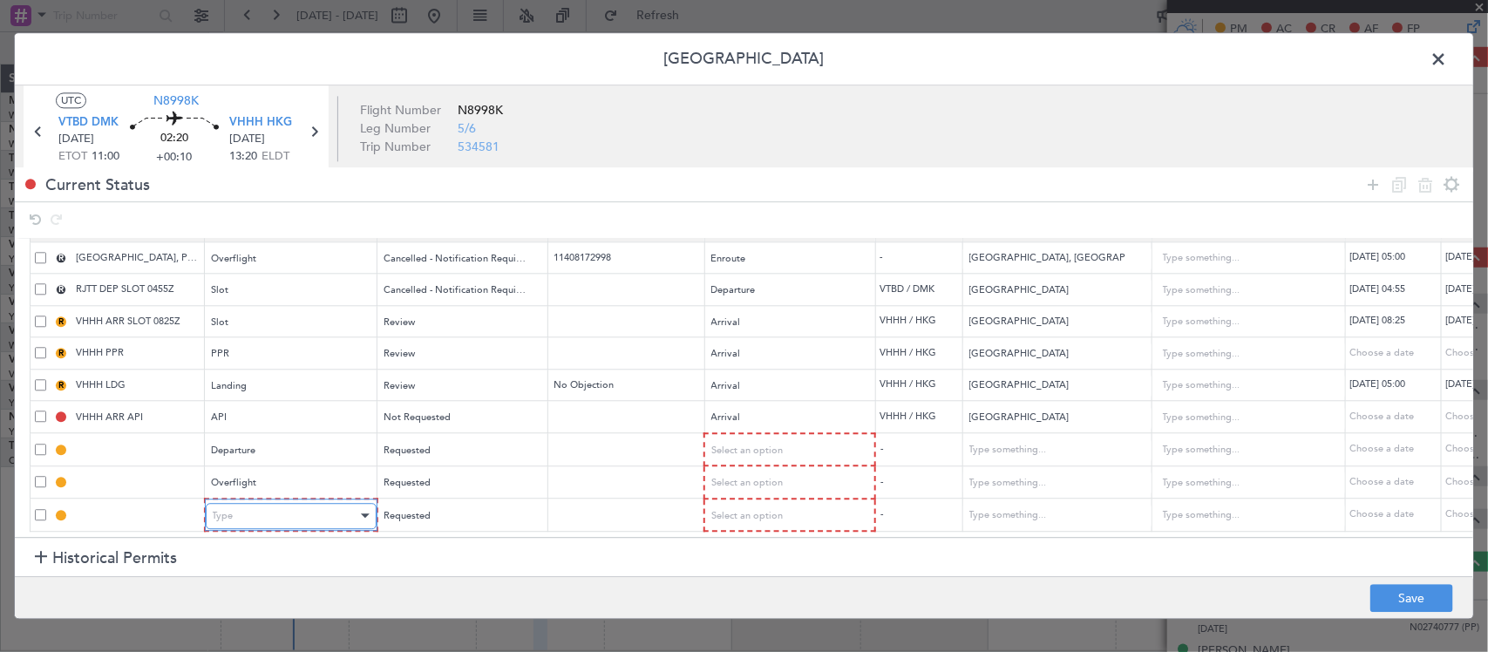
click at [346, 503] on div "Type" at bounding box center [285, 516] width 145 height 26
click at [758, 444] on span "Select an option" at bounding box center [744, 450] width 71 height 13
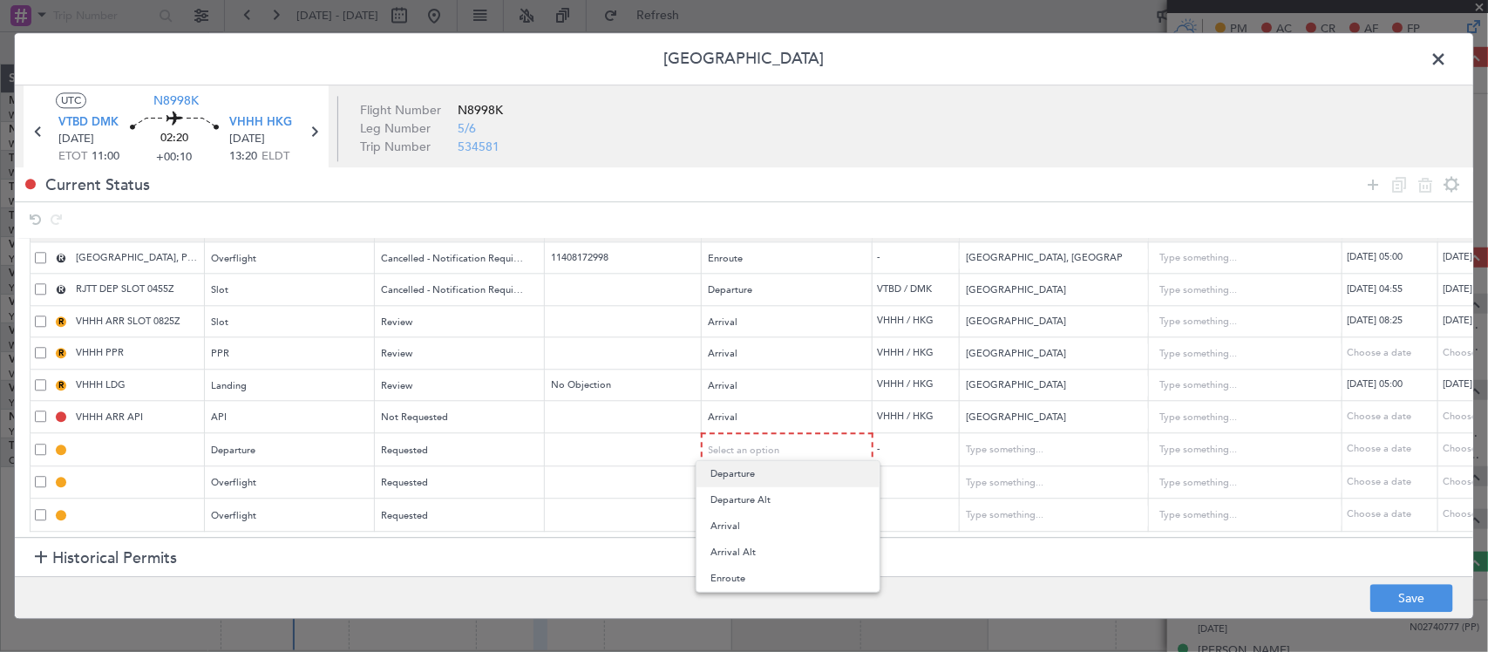
click at [774, 473] on span "Departure" at bounding box center [787, 474] width 155 height 26
click at [777, 477] on span "Select an option" at bounding box center [744, 483] width 71 height 13
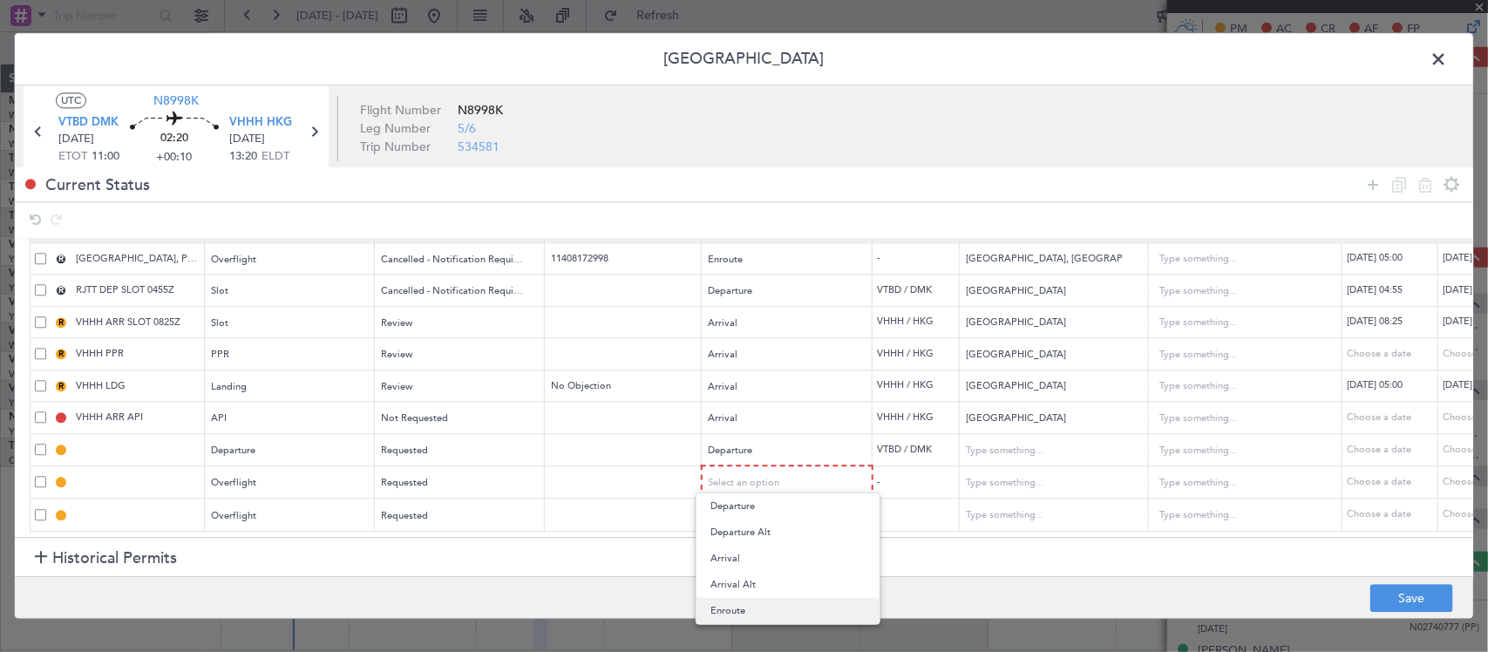
click at [763, 608] on span "Enroute" at bounding box center [787, 611] width 155 height 26
click at [773, 510] on div "Select an option" at bounding box center [781, 516] width 145 height 26
click at [746, 641] on span "Enroute" at bounding box center [787, 643] width 155 height 26
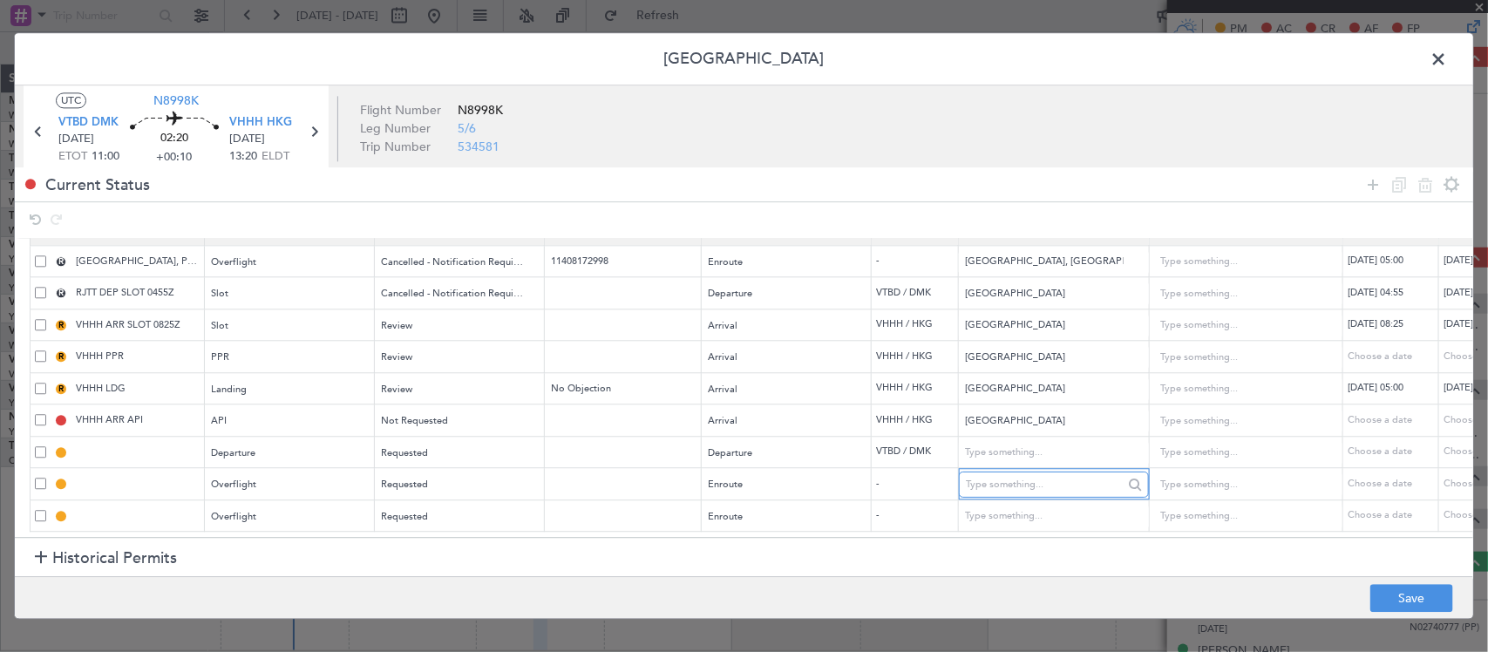
click at [1014, 471] on input "text" at bounding box center [1044, 484] width 157 height 26
type input "Lao People's Democratic Republic"
click at [1015, 512] on input "text" at bounding box center [1044, 517] width 157 height 26
type input "Viet Nam"
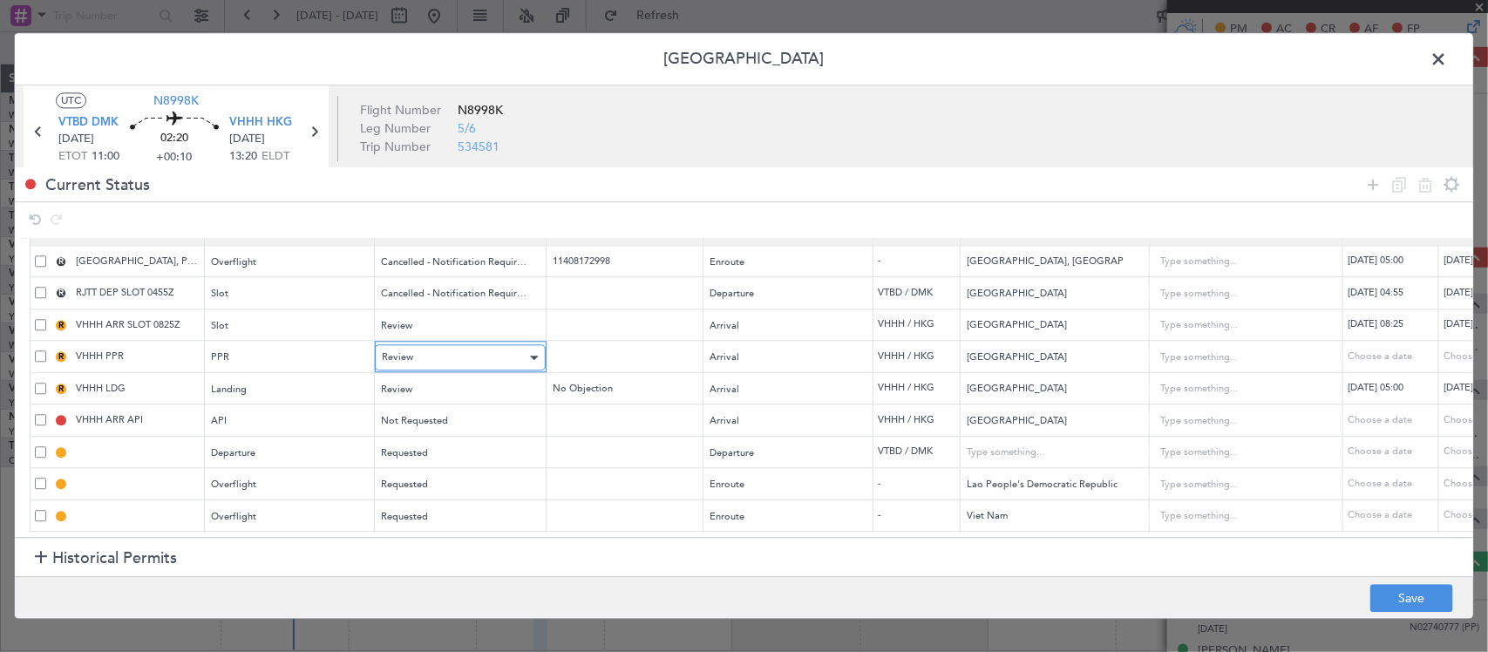
click at [481, 347] on div "Review" at bounding box center [454, 358] width 145 height 26
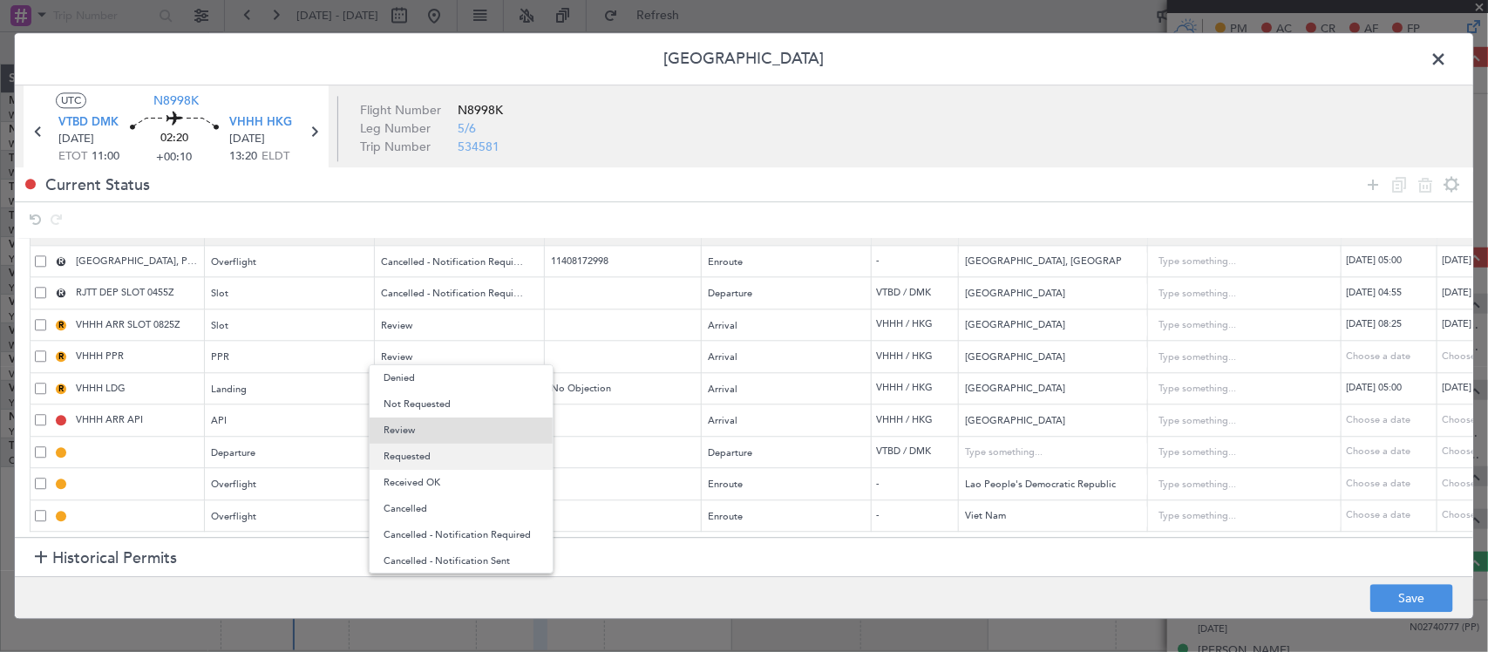
click at [460, 466] on span "Requested" at bounding box center [460, 457] width 155 height 26
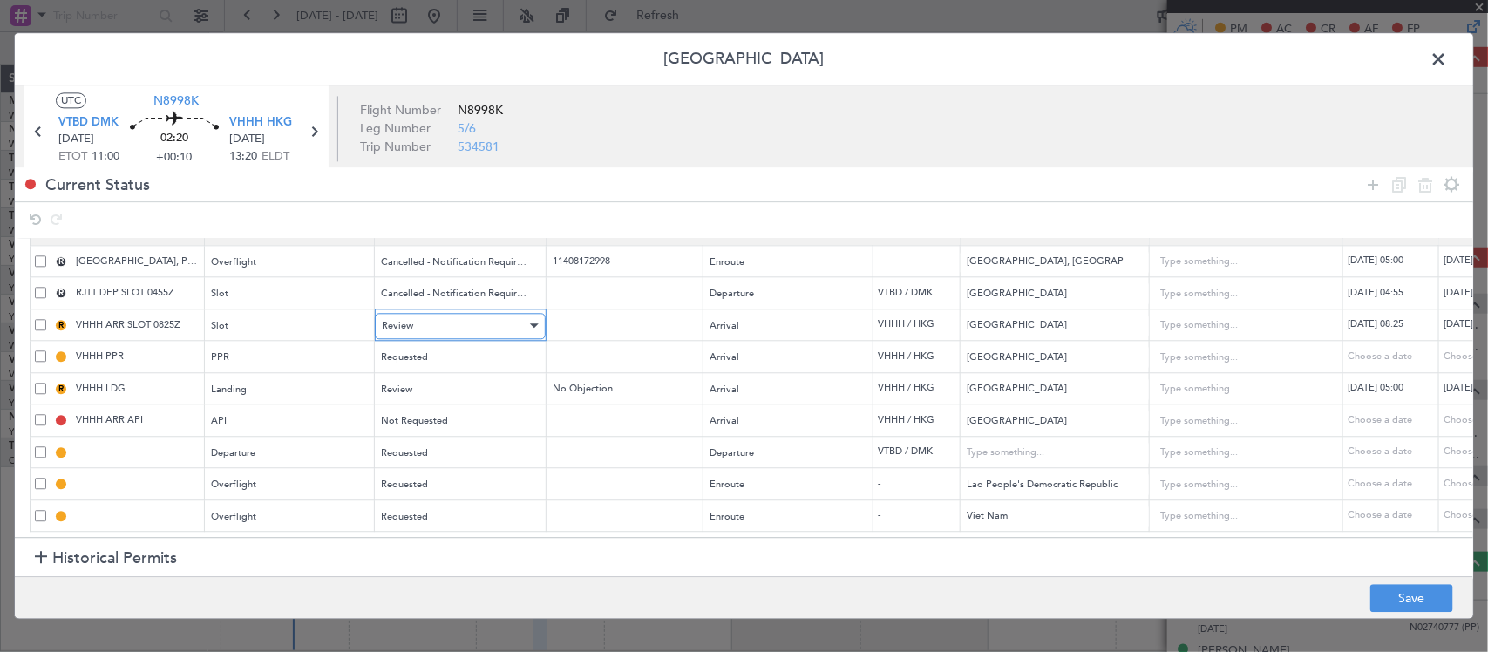
click at [512, 313] on div "Review" at bounding box center [454, 326] width 145 height 26
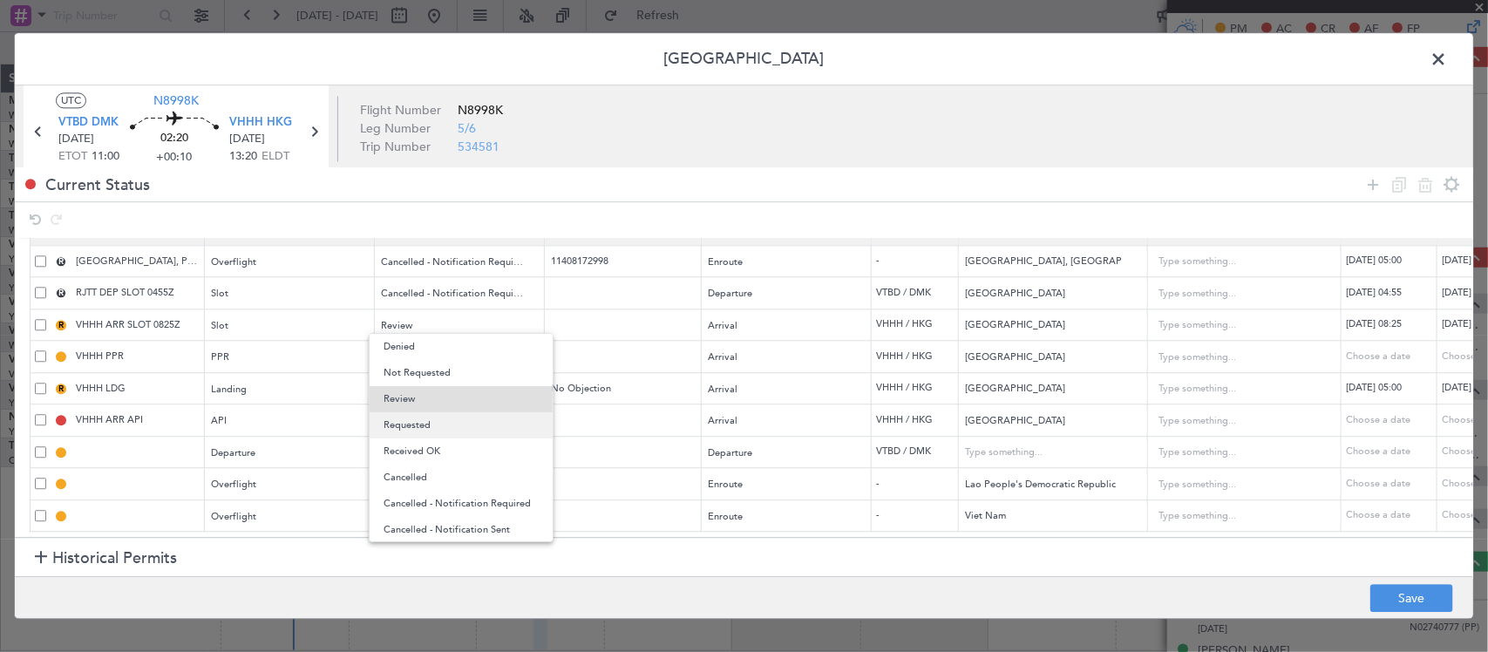
click at [494, 430] on span "Requested" at bounding box center [460, 425] width 155 height 26
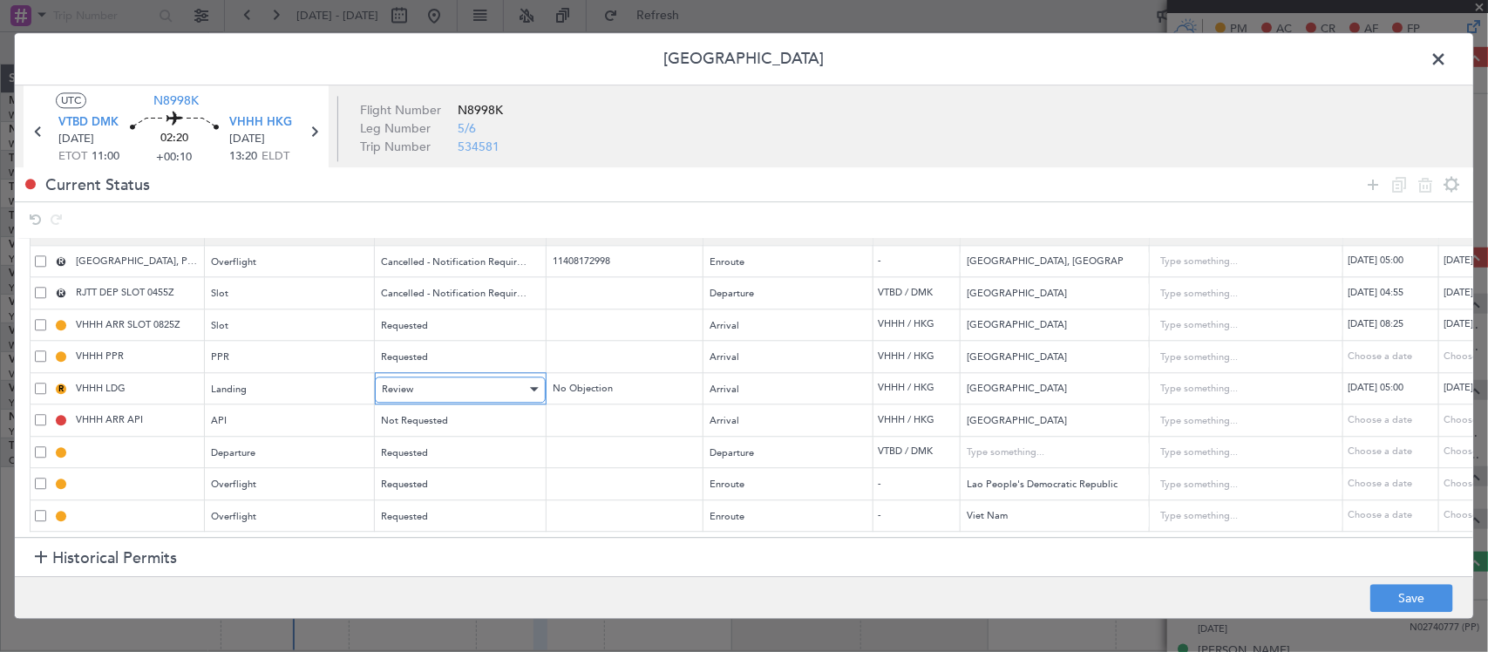
click at [498, 376] on div "Review" at bounding box center [454, 389] width 145 height 26
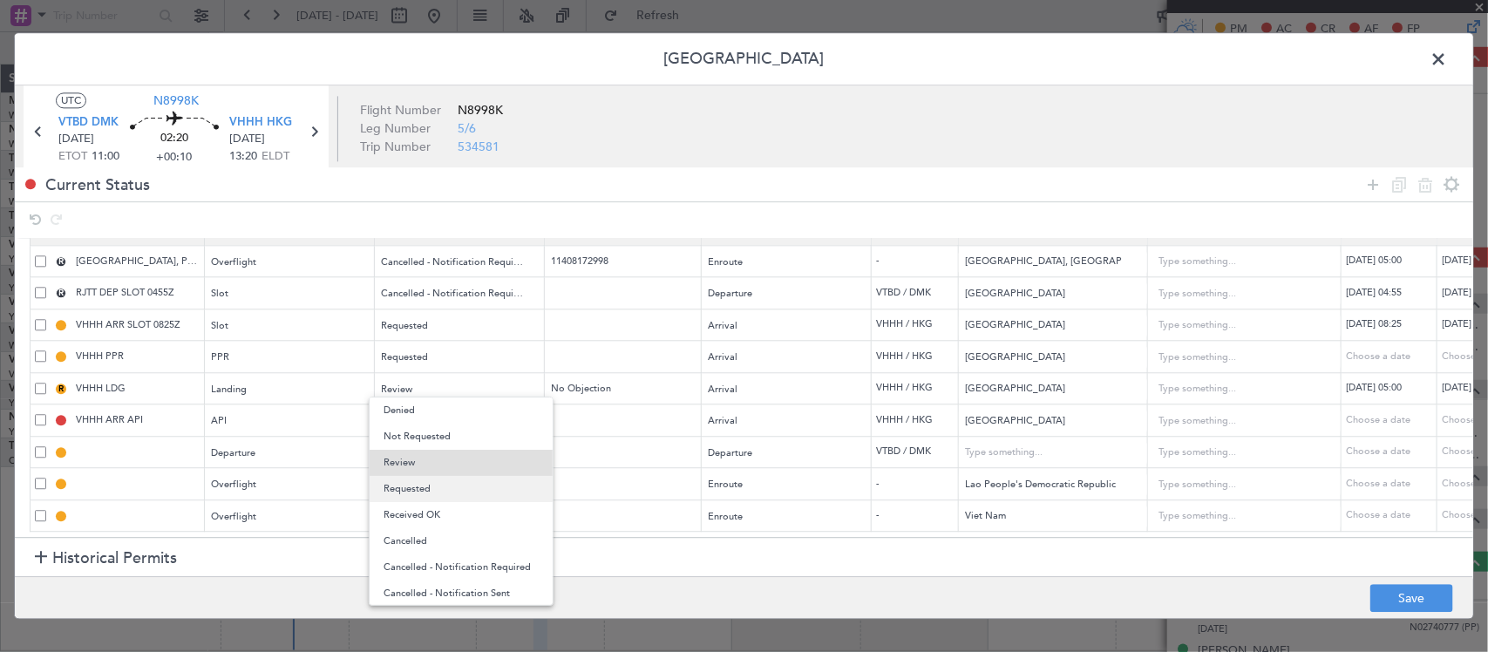
click at [485, 488] on span "Requested" at bounding box center [460, 489] width 155 height 26
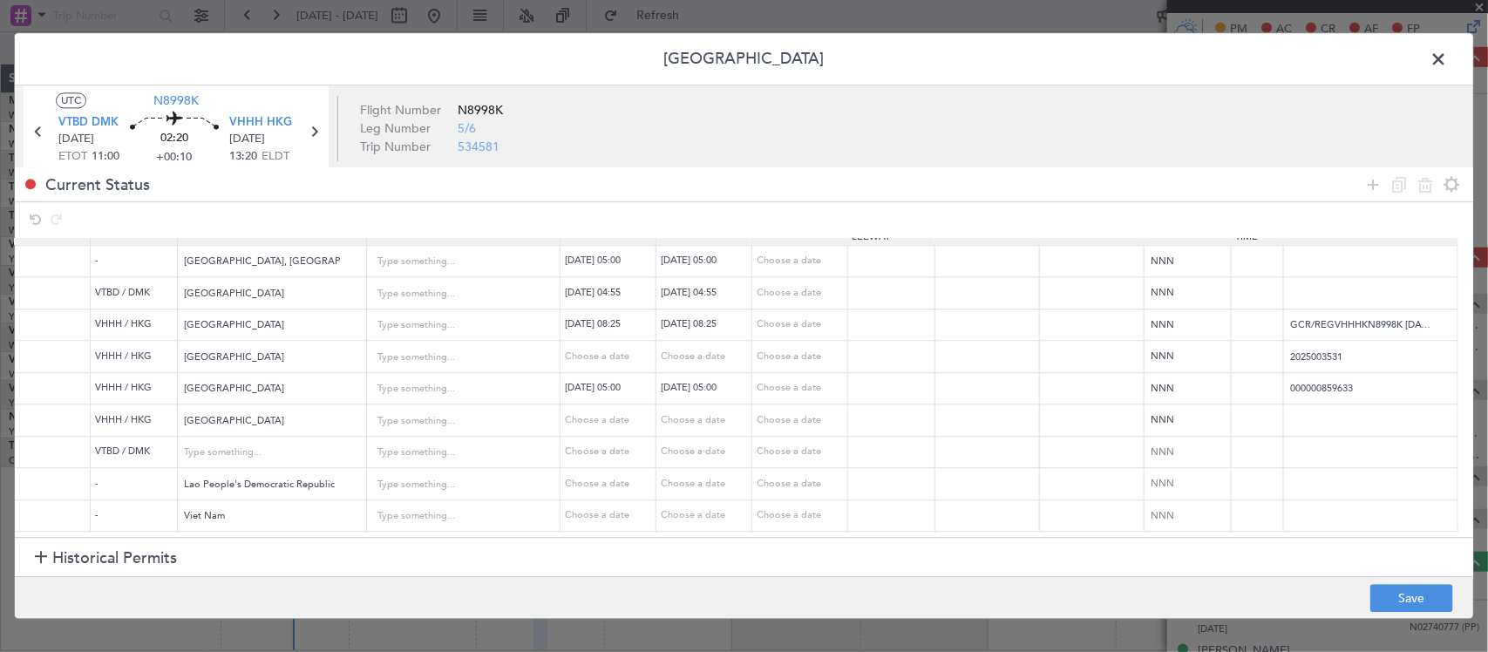
scroll to position [44, 800]
click at [1332, 376] on input "000000859633" at bounding box center [1370, 389] width 173 height 26
paste input "BKK R201 BUT"
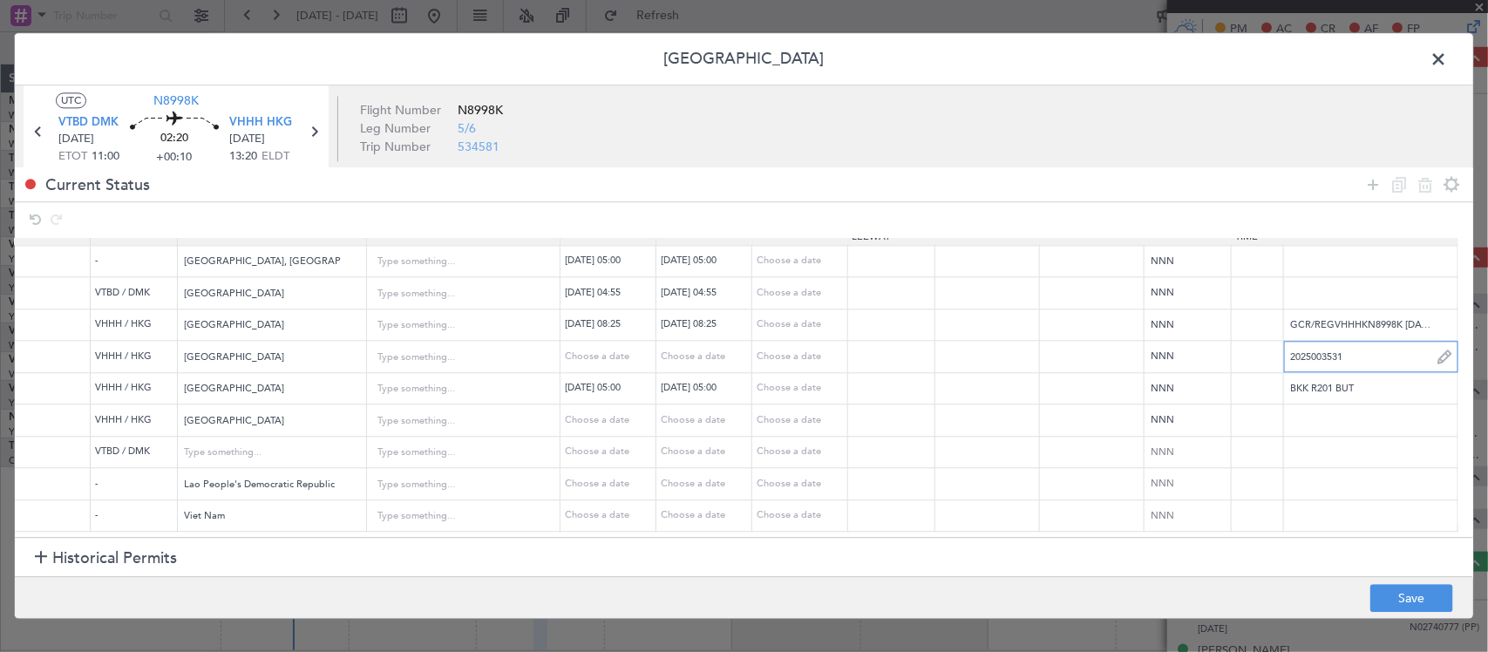
drag, startPoint x: 1321, startPoint y: 338, endPoint x: 1314, endPoint y: 349, distance: 12.6
click at [1321, 343] on input "2025003531" at bounding box center [1370, 356] width 173 height 26
click at [1314, 376] on input "BKK R201 BUT" at bounding box center [1370, 389] width 173 height 26
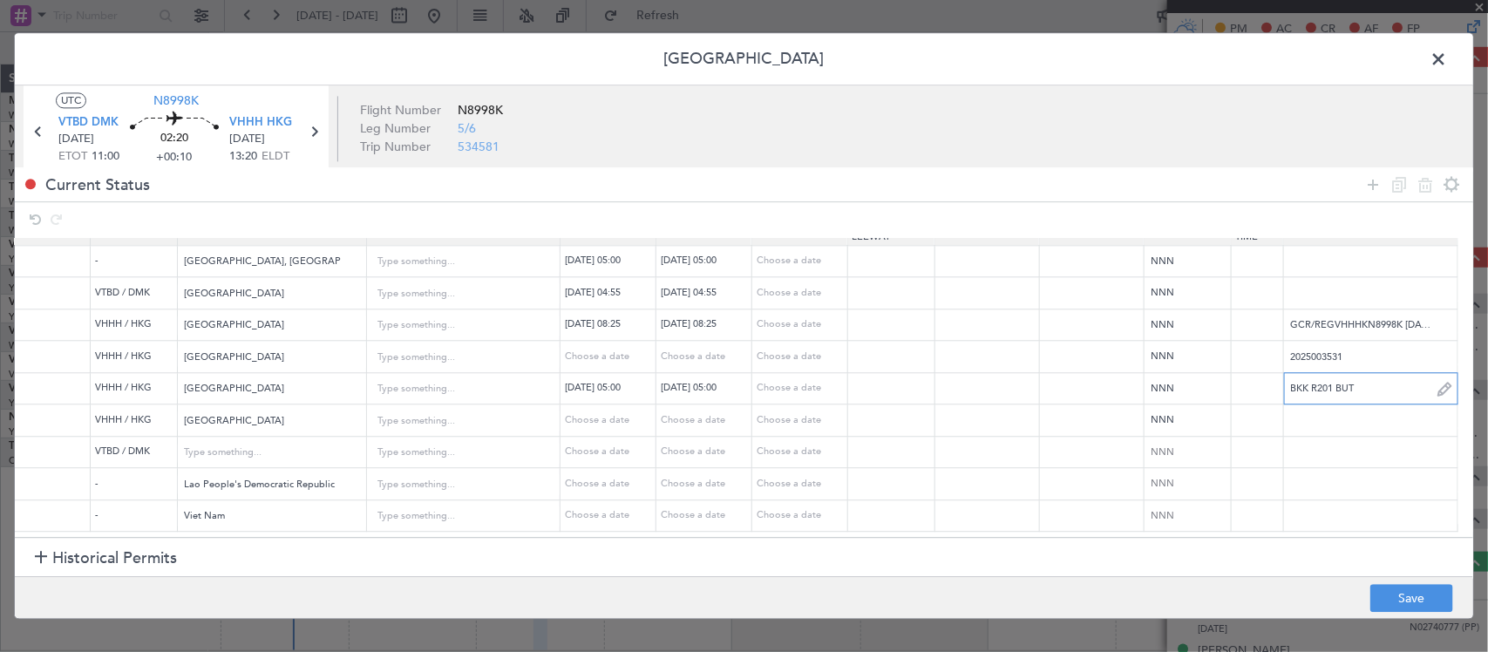
paste input "000000859633"
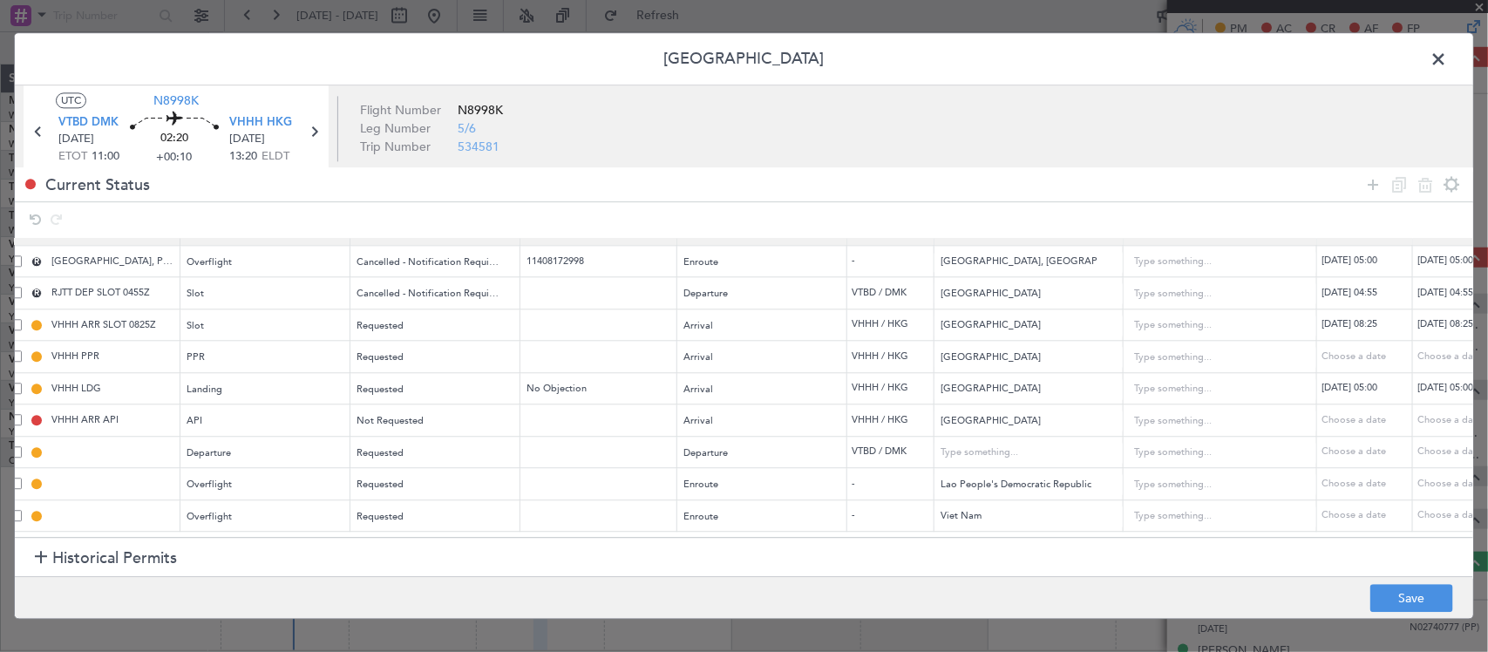
scroll to position [44, 0]
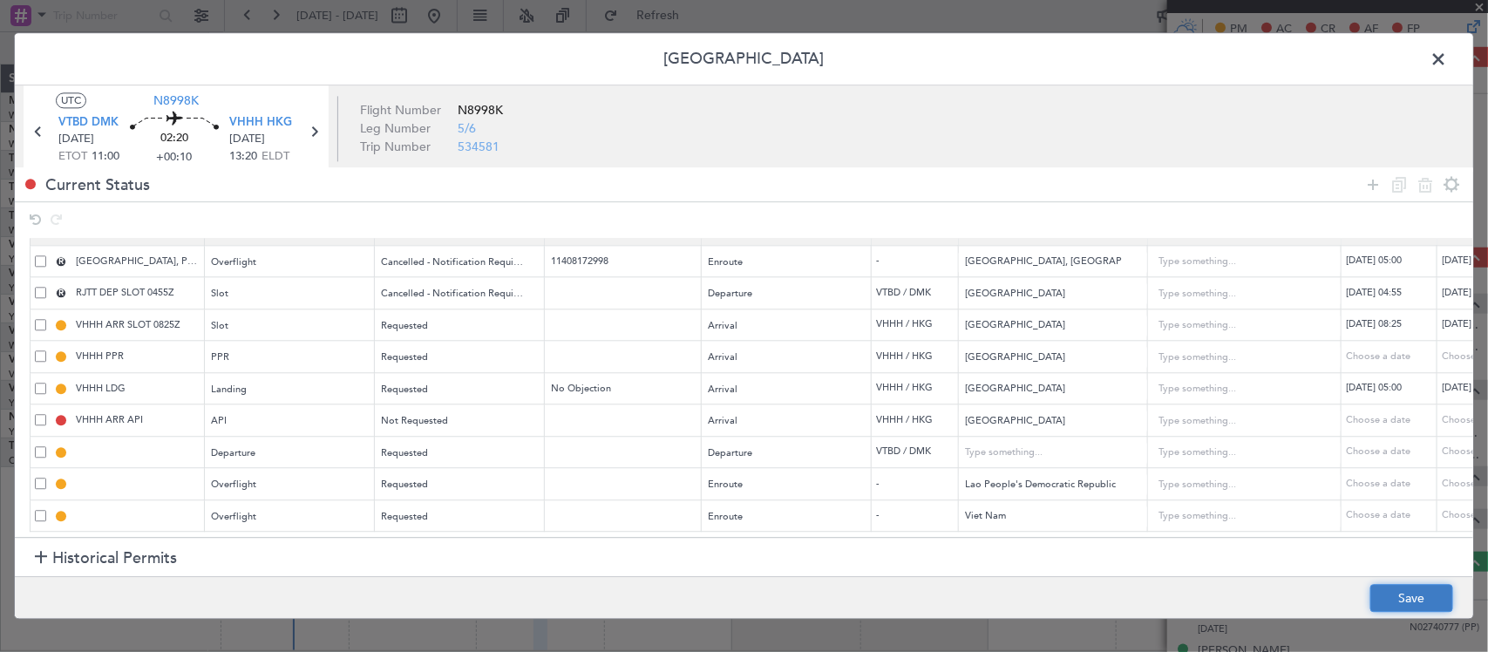
click at [1391, 594] on button "Save" at bounding box center [1411, 599] width 83 height 28
type input "BKK R201 BUT"
type input "DEPARTURE"
type input "Thailand"
type input "NNN"
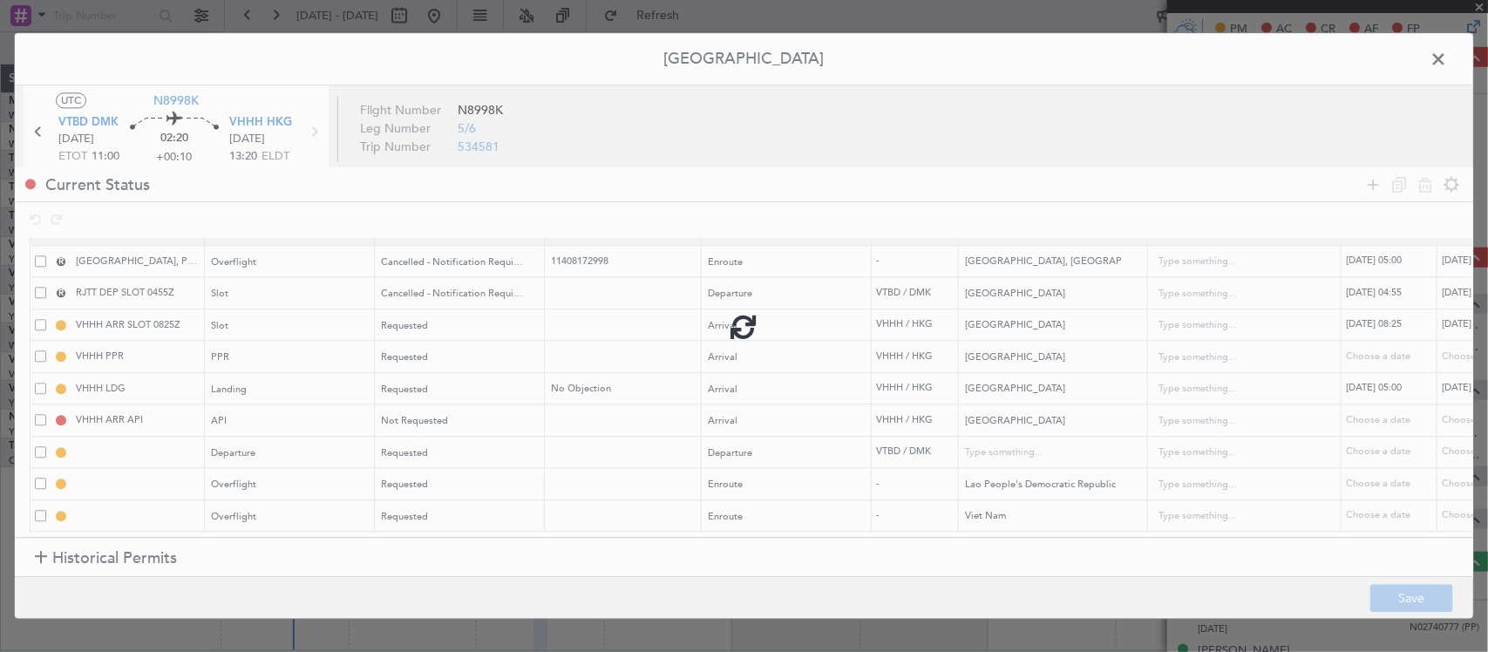
type input "[DEMOGRAPHIC_DATA] PEOPLE'S DEMOCRATIC REPUBLIC OVF"
type input "NNN"
type input "VIET NAM OVF"
type input "NNN"
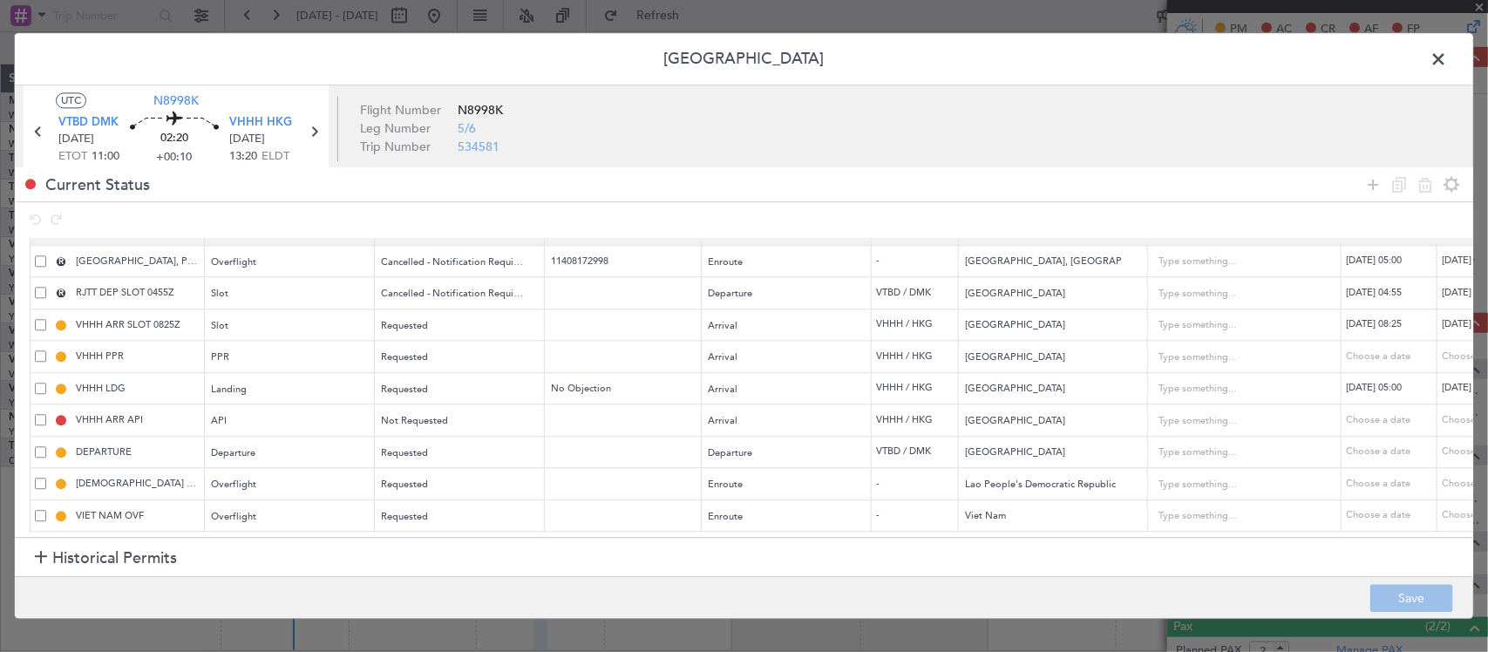
click at [1447, 55] on span at bounding box center [1447, 63] width 0 height 35
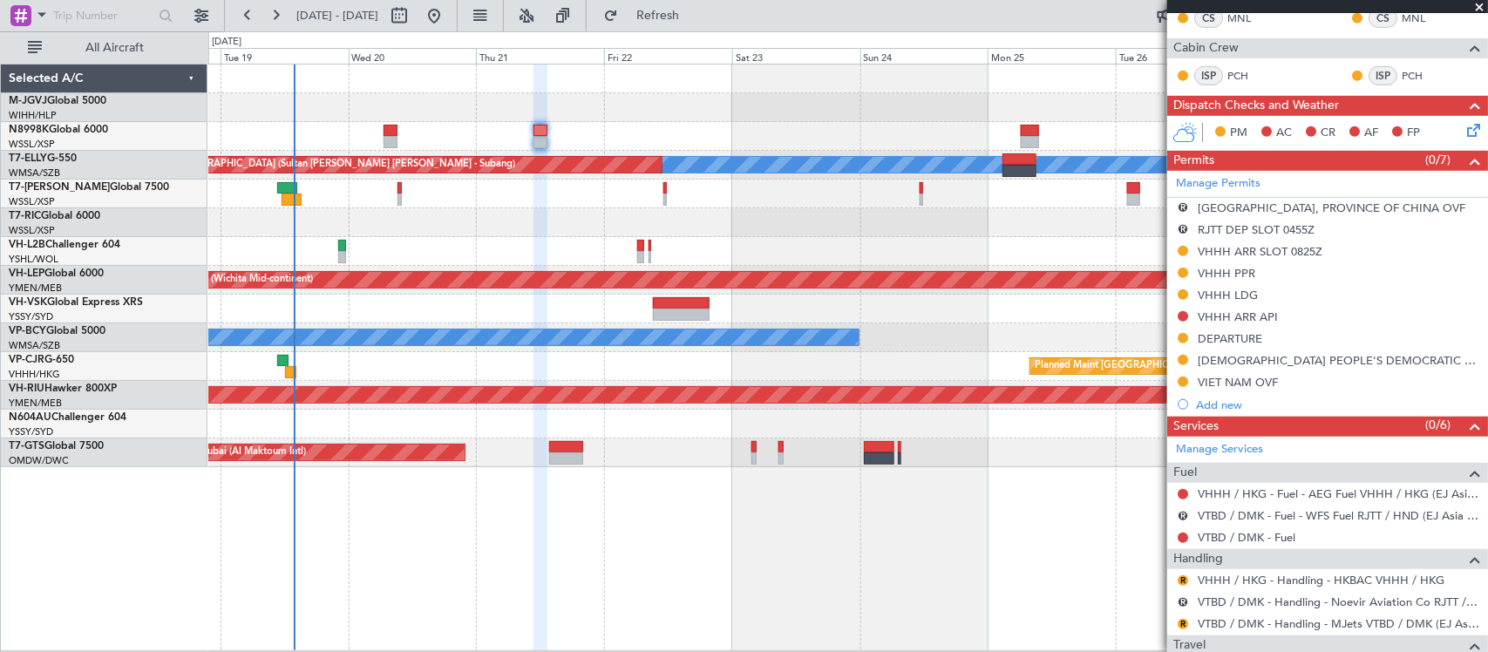
scroll to position [0, 0]
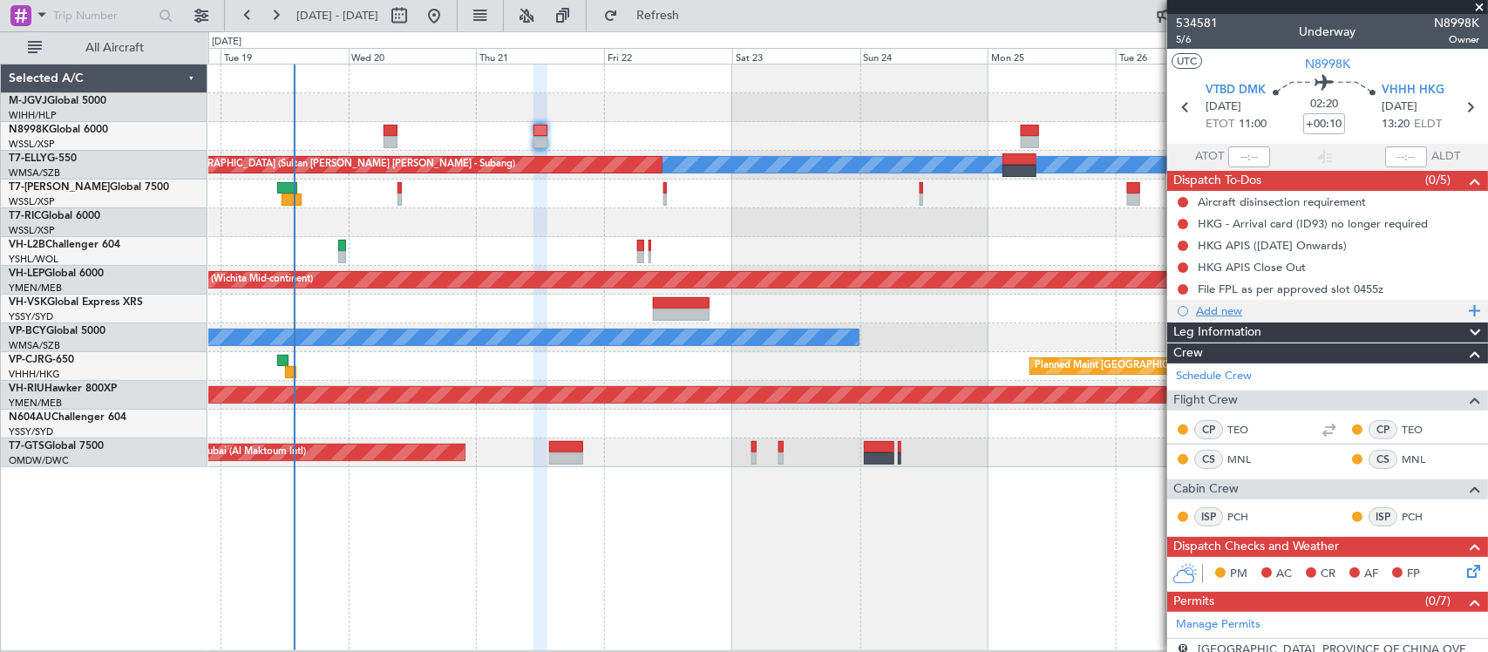
click at [1200, 309] on div "Add new" at bounding box center [1330, 310] width 268 height 15
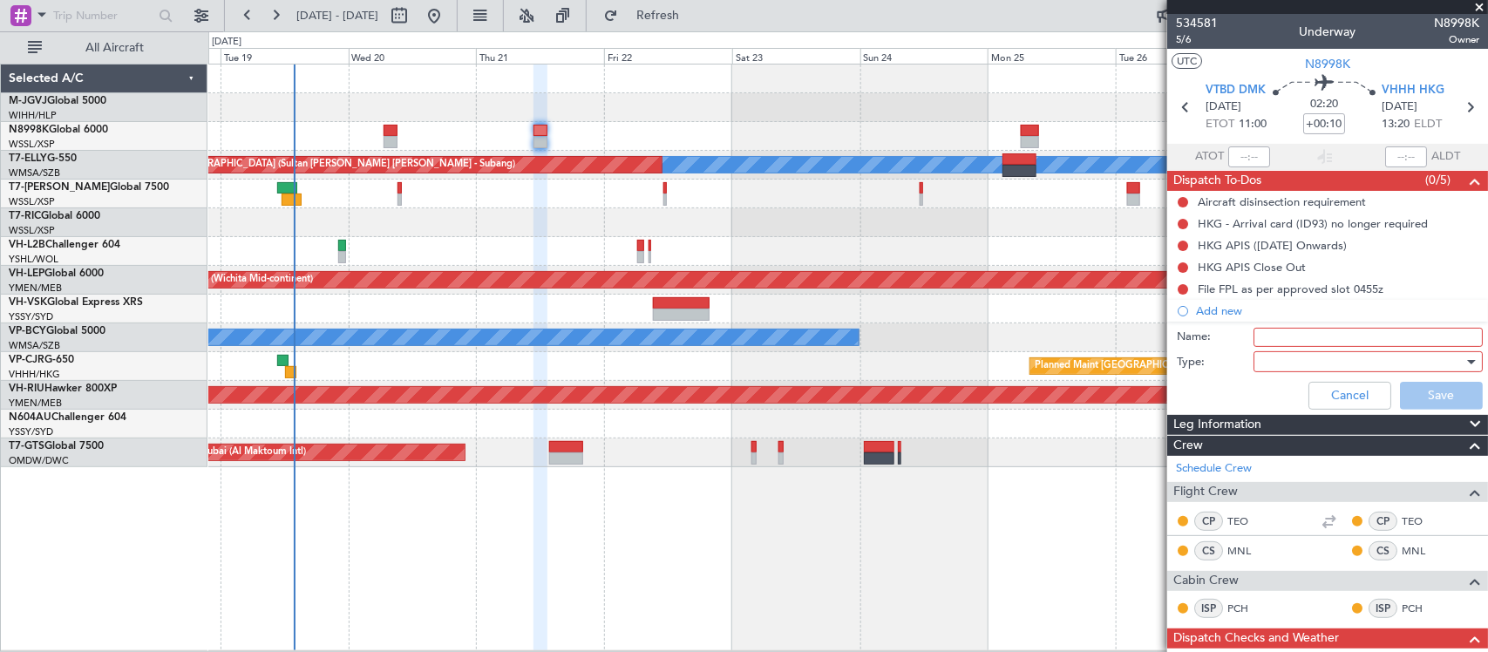
click at [1285, 334] on input "Name:" at bounding box center [1367, 337] width 229 height 19
type input "FPL"
click at [1287, 355] on div at bounding box center [1361, 362] width 203 height 26
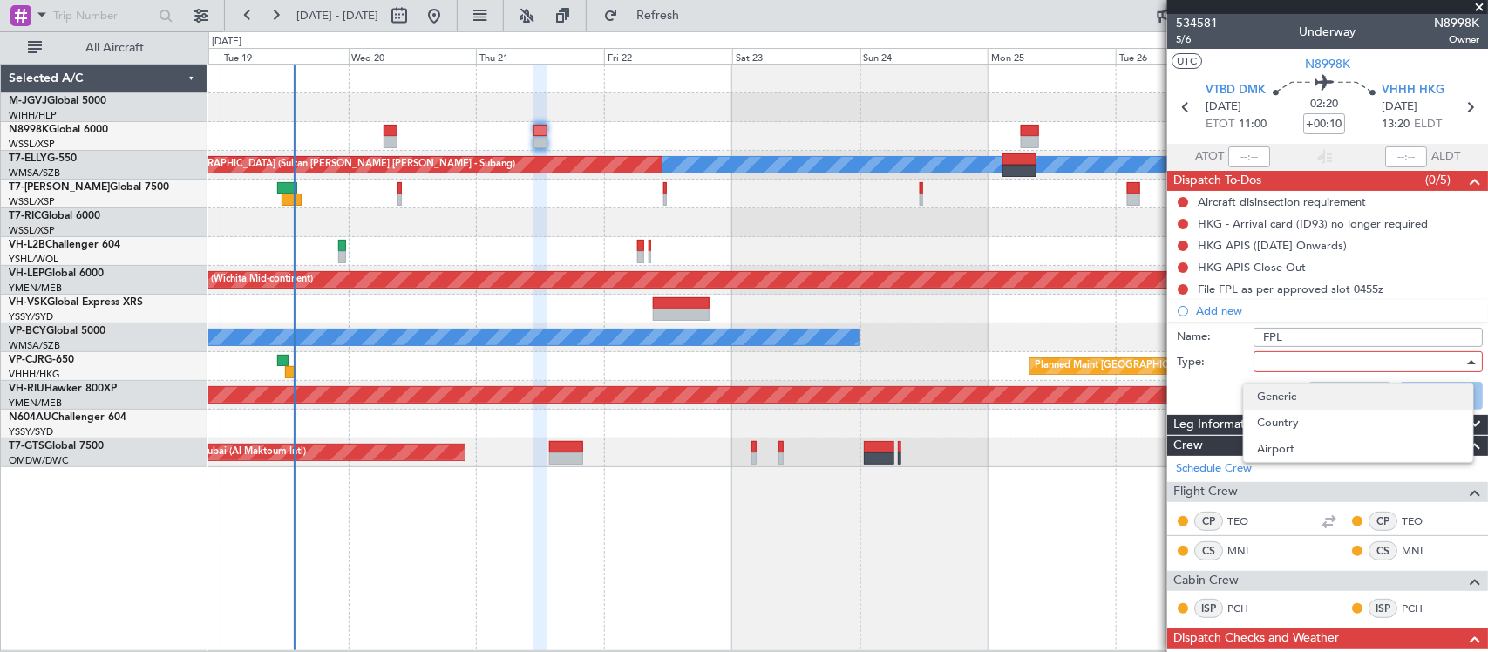
click at [1299, 386] on span "Generic" at bounding box center [1358, 396] width 201 height 26
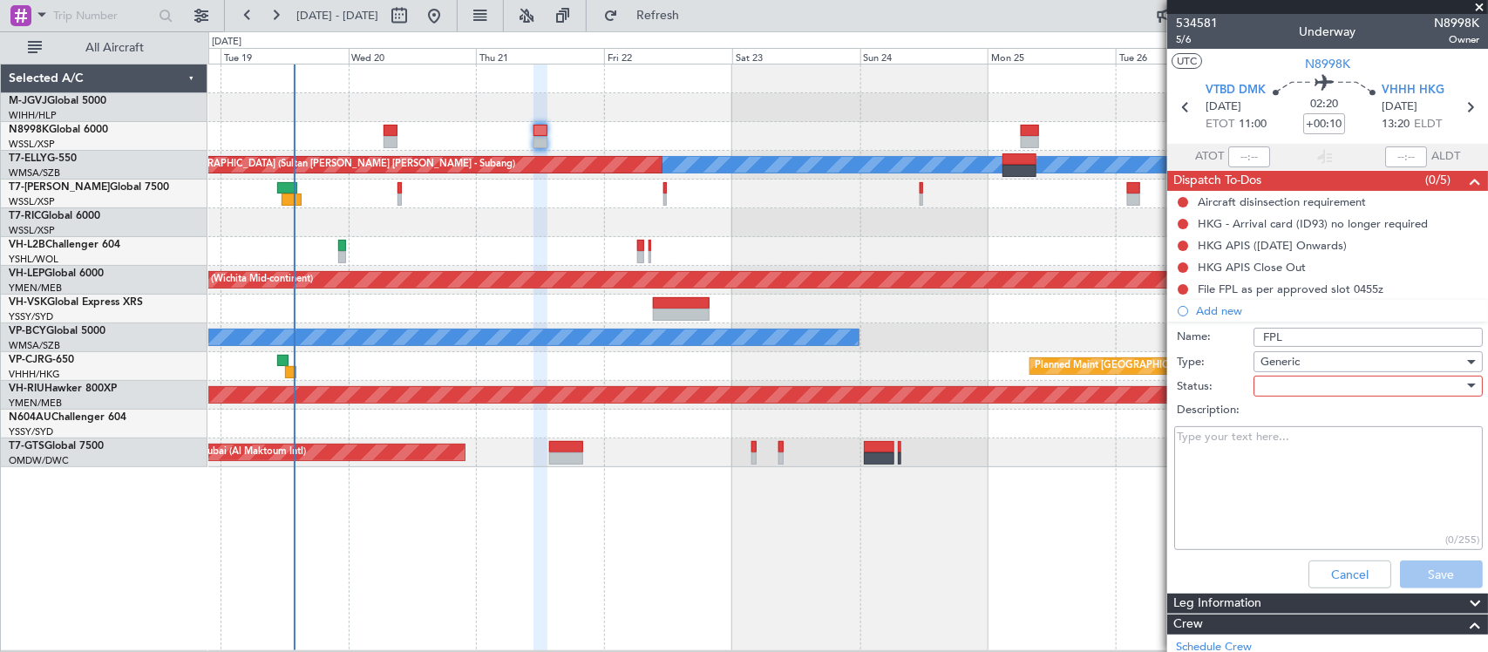
click at [1299, 385] on div at bounding box center [1361, 386] width 203 height 26
click at [1299, 416] on span "Not Started" at bounding box center [1358, 420] width 201 height 26
click at [1274, 455] on textarea "Description:" at bounding box center [1328, 488] width 309 height 125
type textarea "28000lbs"
click at [1416, 566] on button "Save" at bounding box center [1441, 574] width 83 height 28
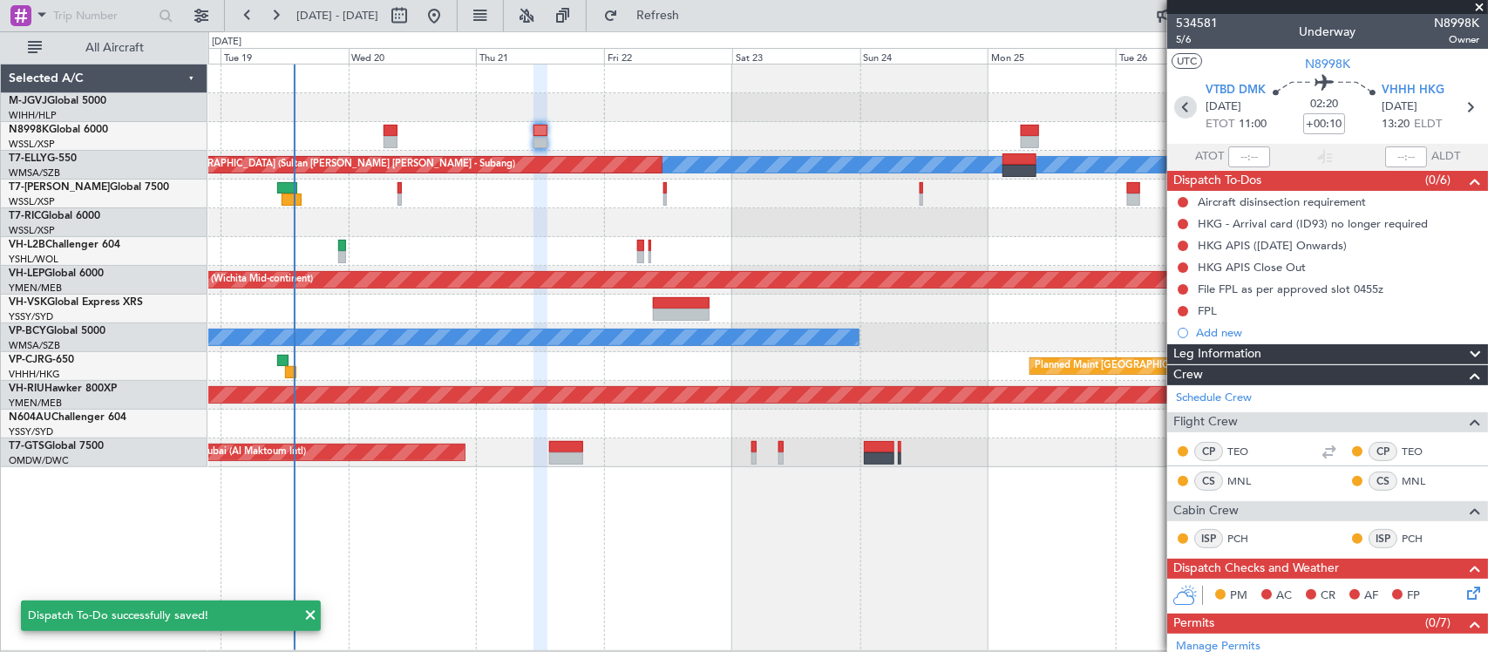
click at [1178, 107] on icon at bounding box center [1185, 107] width 23 height 23
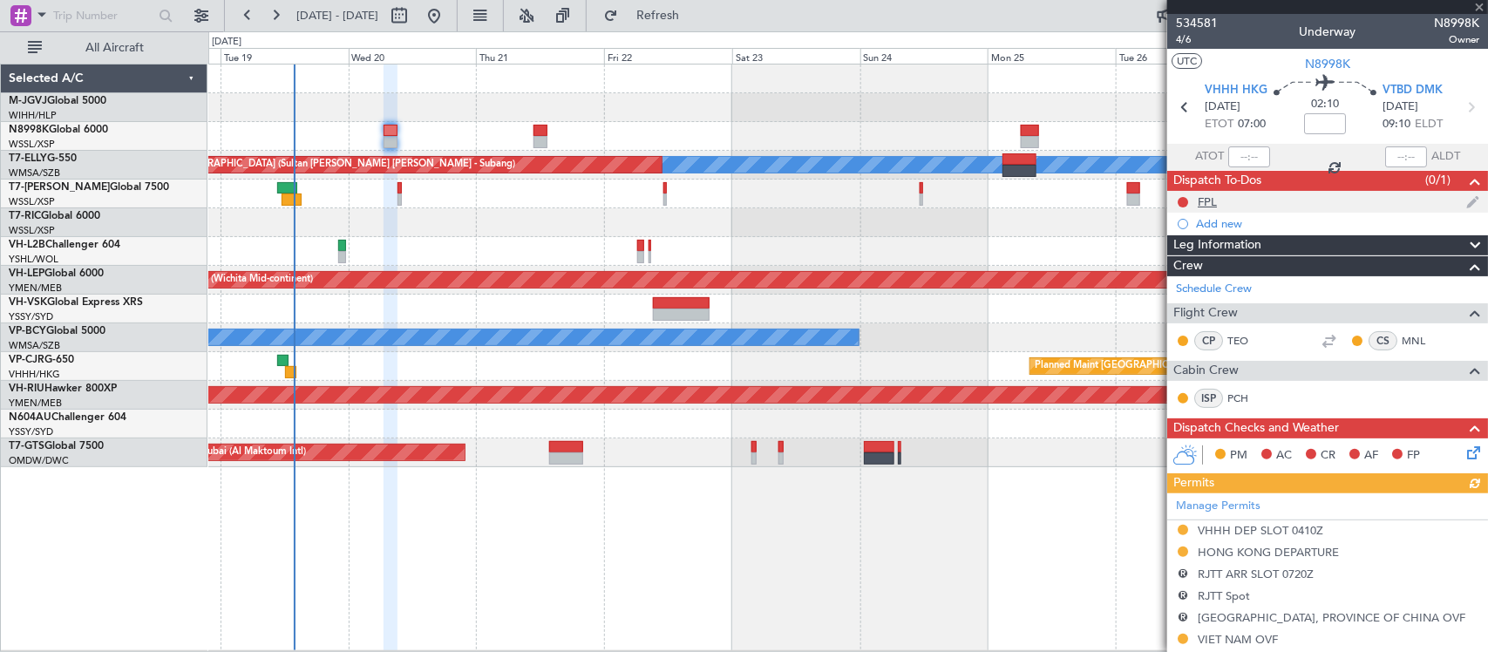
click at [1213, 203] on div "FPL" at bounding box center [1206, 201] width 19 height 15
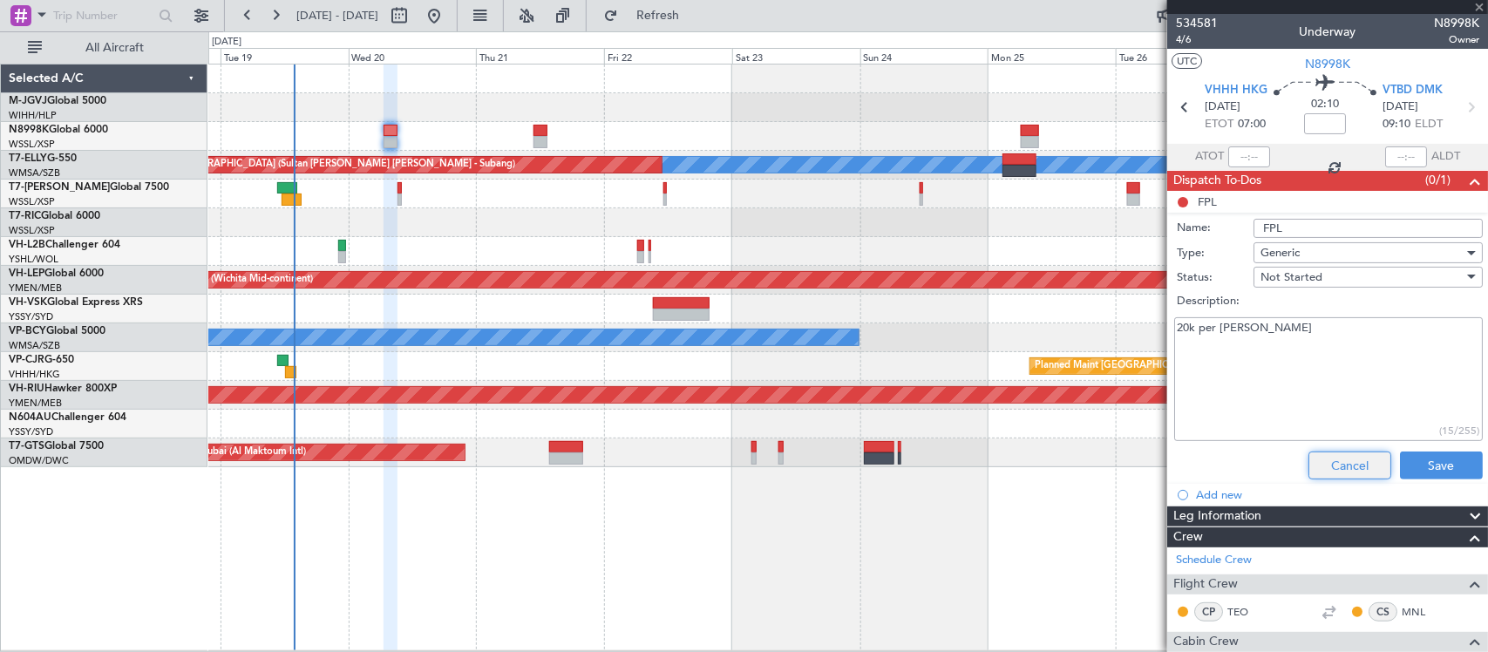
click at [1353, 469] on button "Cancel" at bounding box center [1349, 465] width 83 height 28
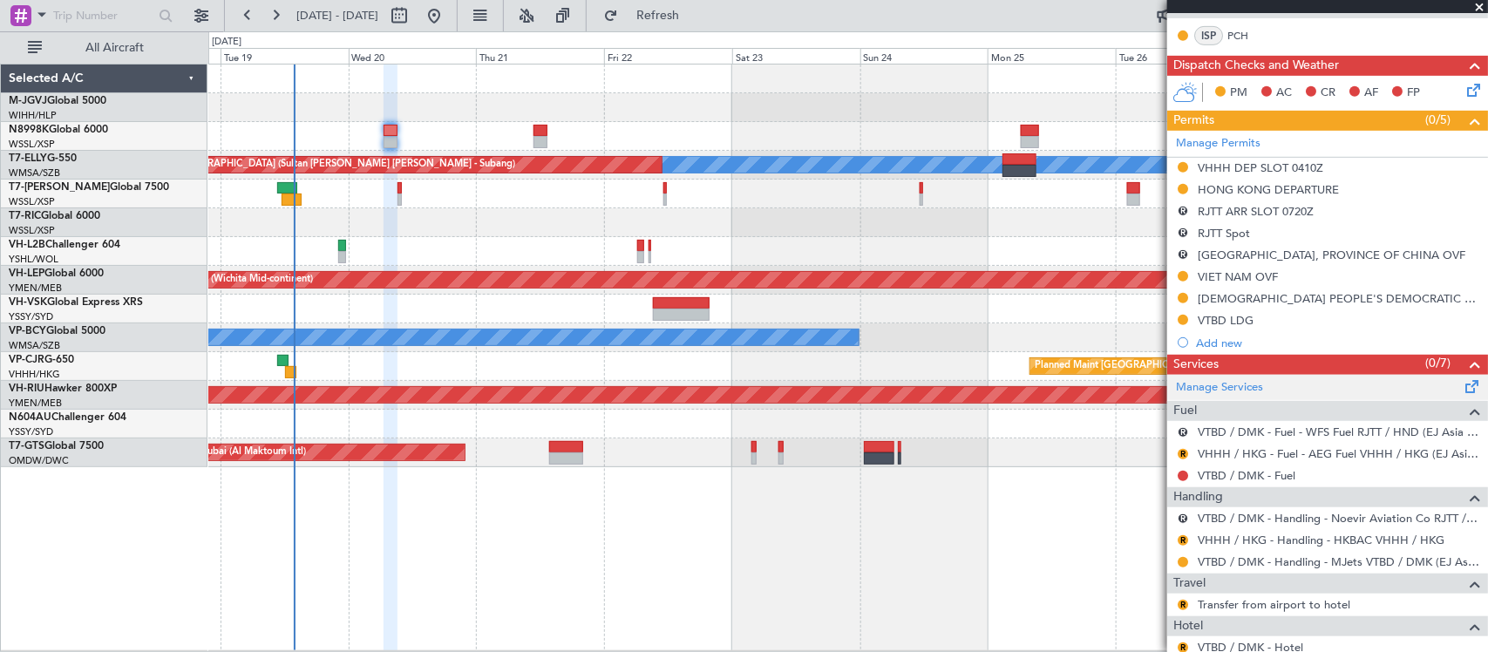
scroll to position [545, 0]
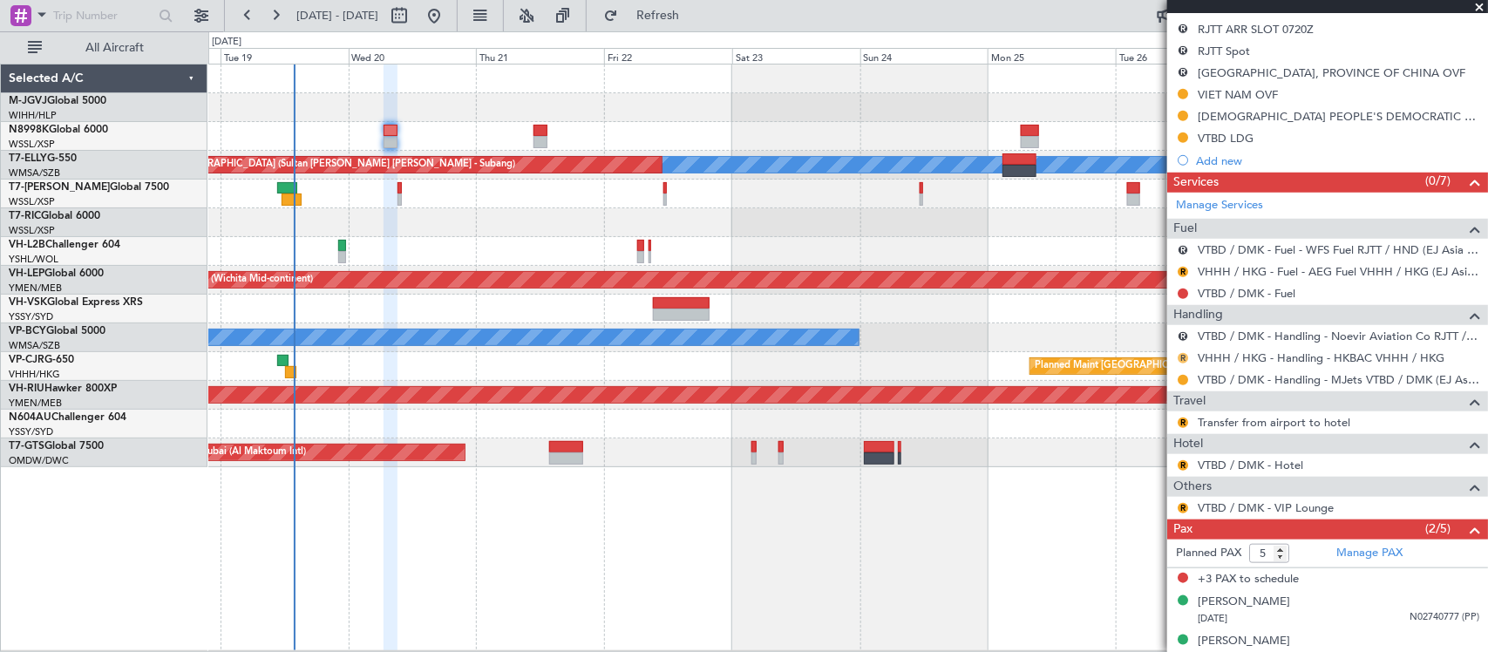
click at [1178, 356] on button "R" at bounding box center [1182, 358] width 10 height 10
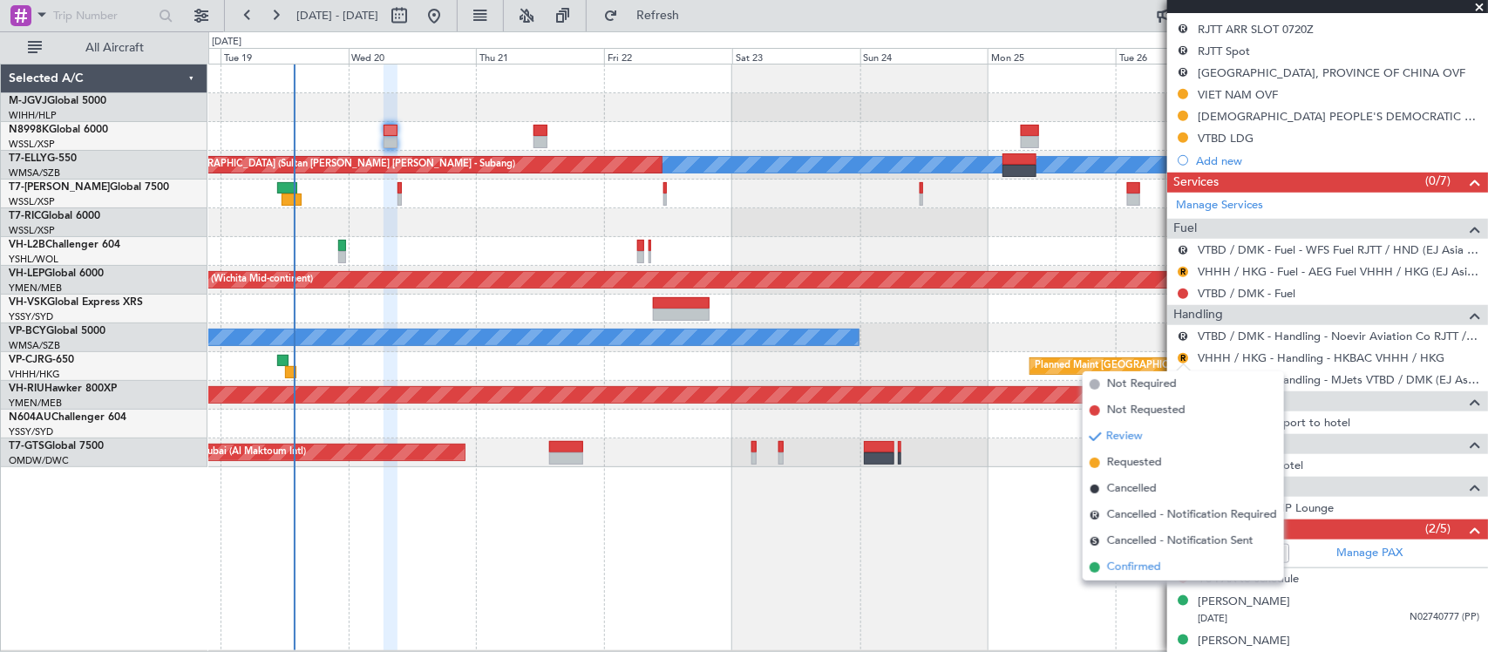
click at [1160, 572] on span "Confirmed" at bounding box center [1134, 567] width 54 height 17
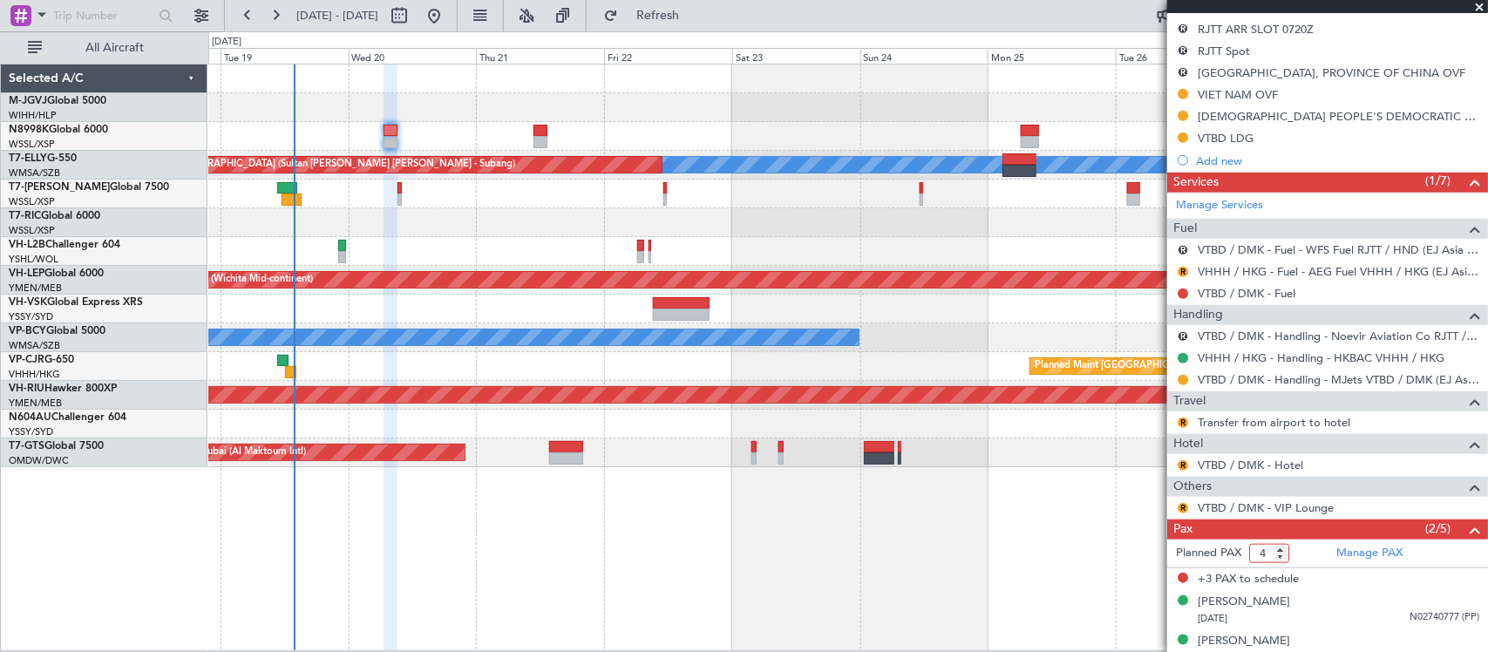
click at [1283, 560] on input "4" at bounding box center [1269, 553] width 40 height 19
click at [1283, 560] on input "3" at bounding box center [1269, 553] width 40 height 19
click at [1283, 560] on input "2" at bounding box center [1269, 553] width 40 height 19
click at [1283, 559] on input "4" at bounding box center [1269, 553] width 40 height 19
click at [1283, 559] on input "3" at bounding box center [1269, 553] width 40 height 19
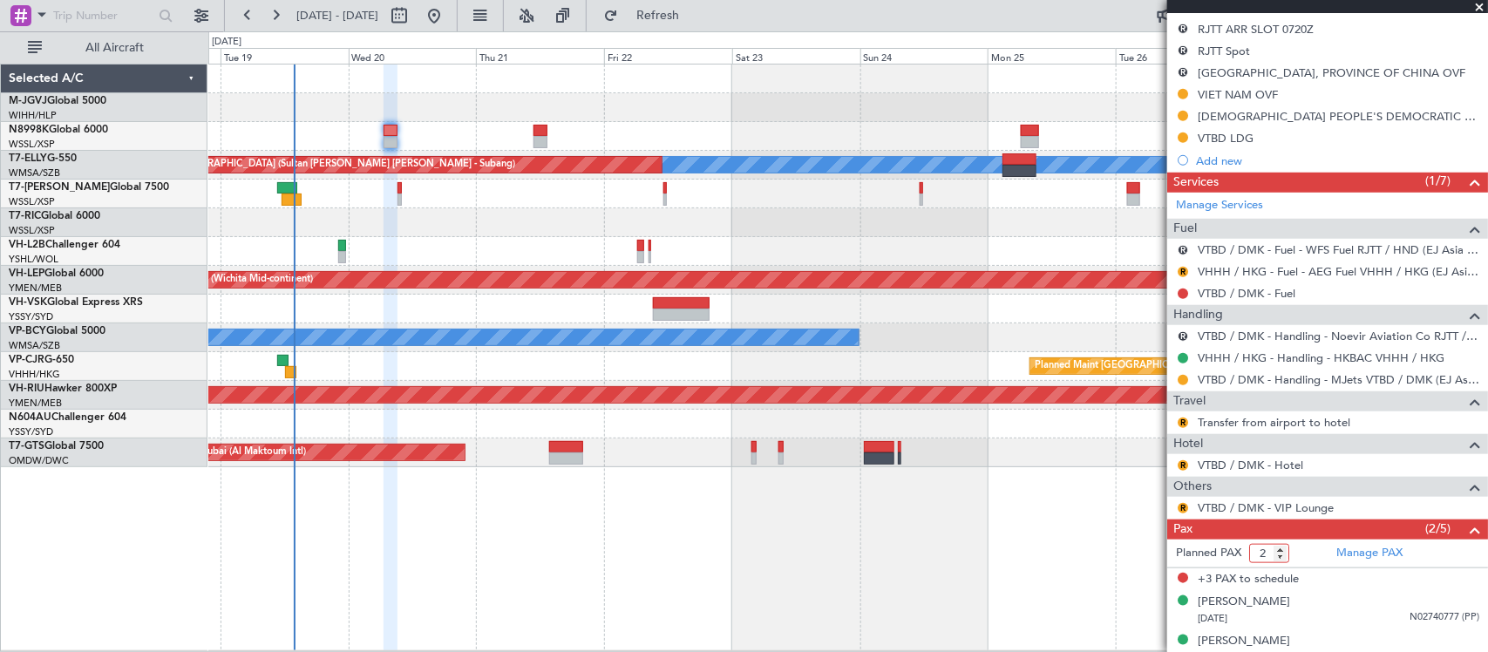
type input "2"
click at [1283, 559] on input "2" at bounding box center [1269, 553] width 40 height 19
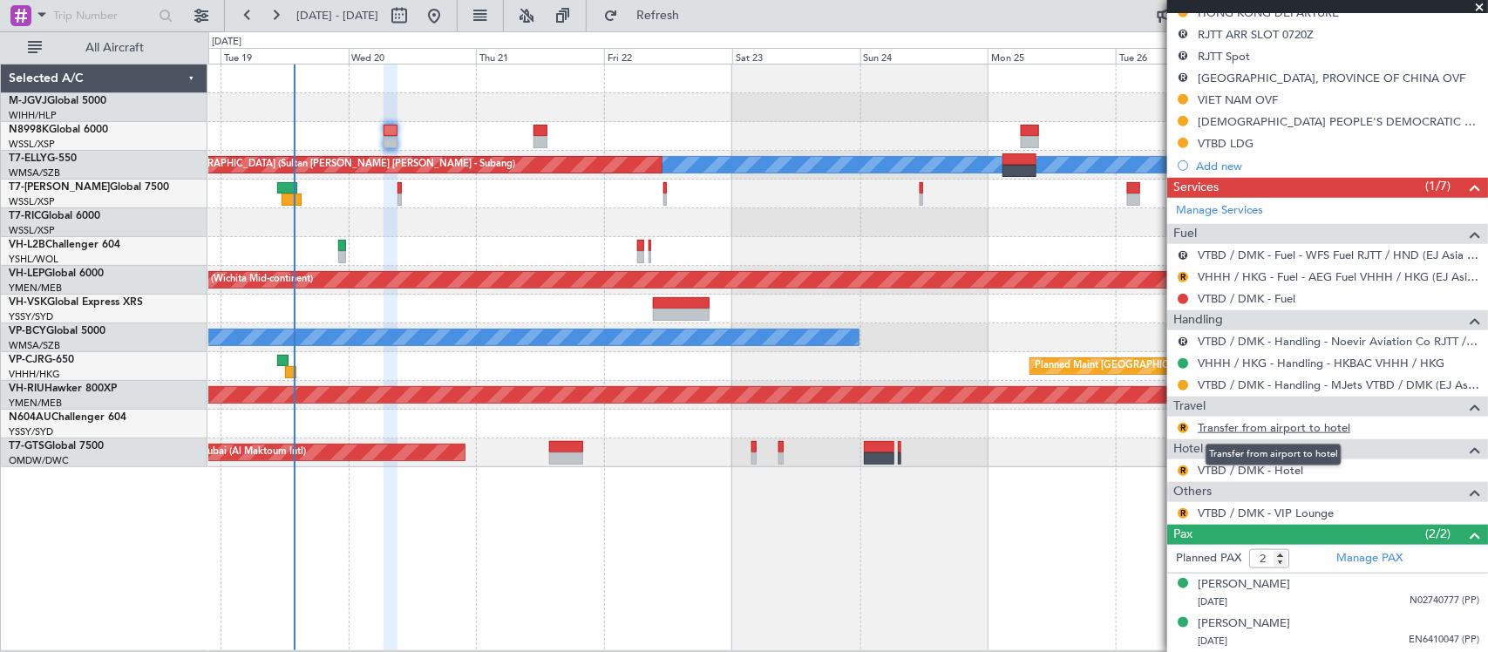
scroll to position [541, 0]
click at [1236, 430] on link "Transfer from airport to hotel" at bounding box center [1273, 427] width 153 height 15
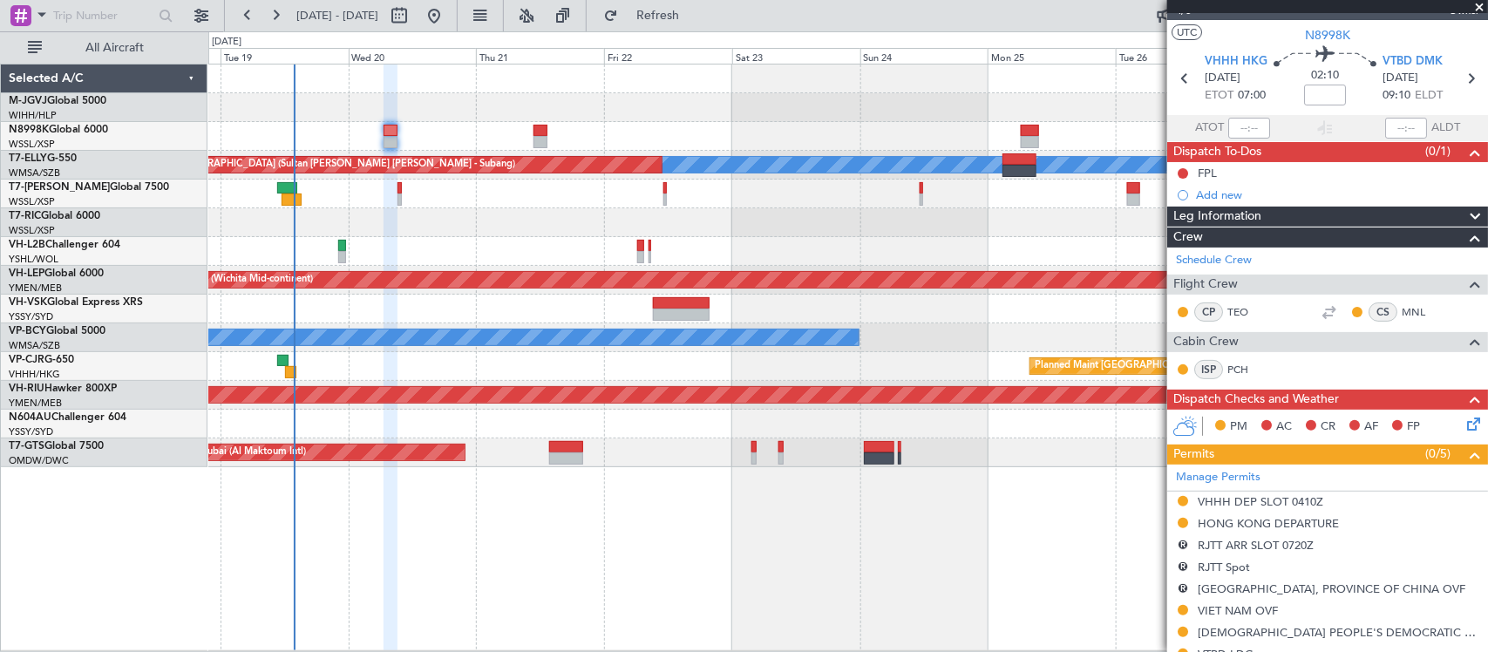
scroll to position [0, 0]
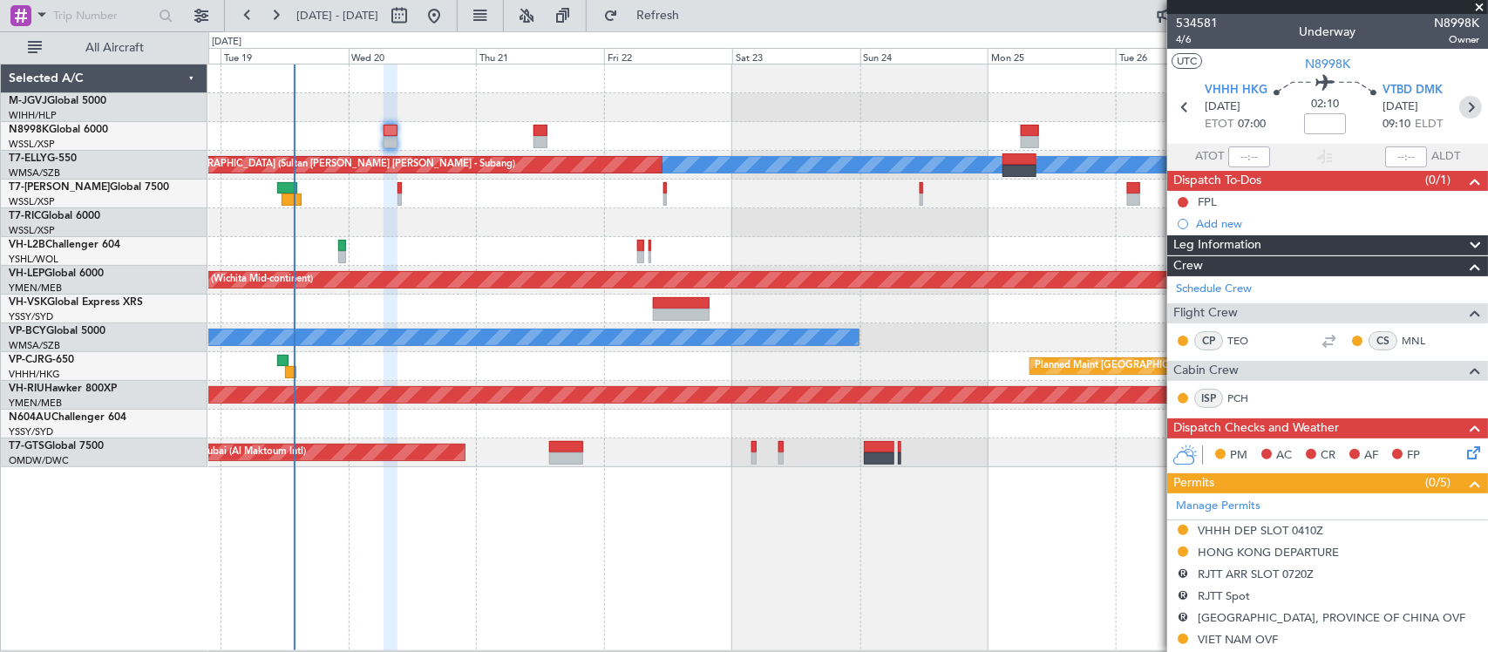
click at [1461, 107] on icon at bounding box center [1470, 107] width 23 height 23
click at [896, 545] on div "Planned Maint Singapore (Seletar) MEL Unplanned Maint Kuala Lumpur (Sultan Abdu…" at bounding box center [847, 357] width 1279 height 587
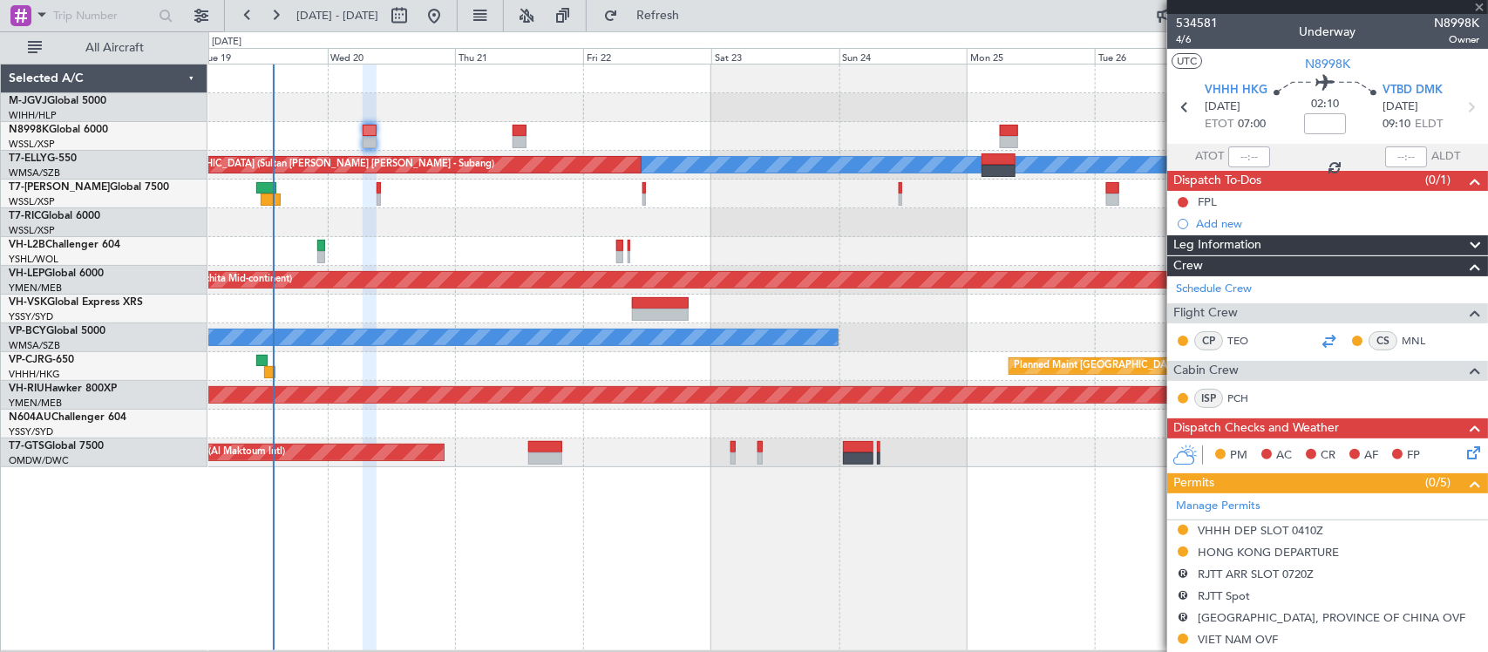
type input "+00:10"
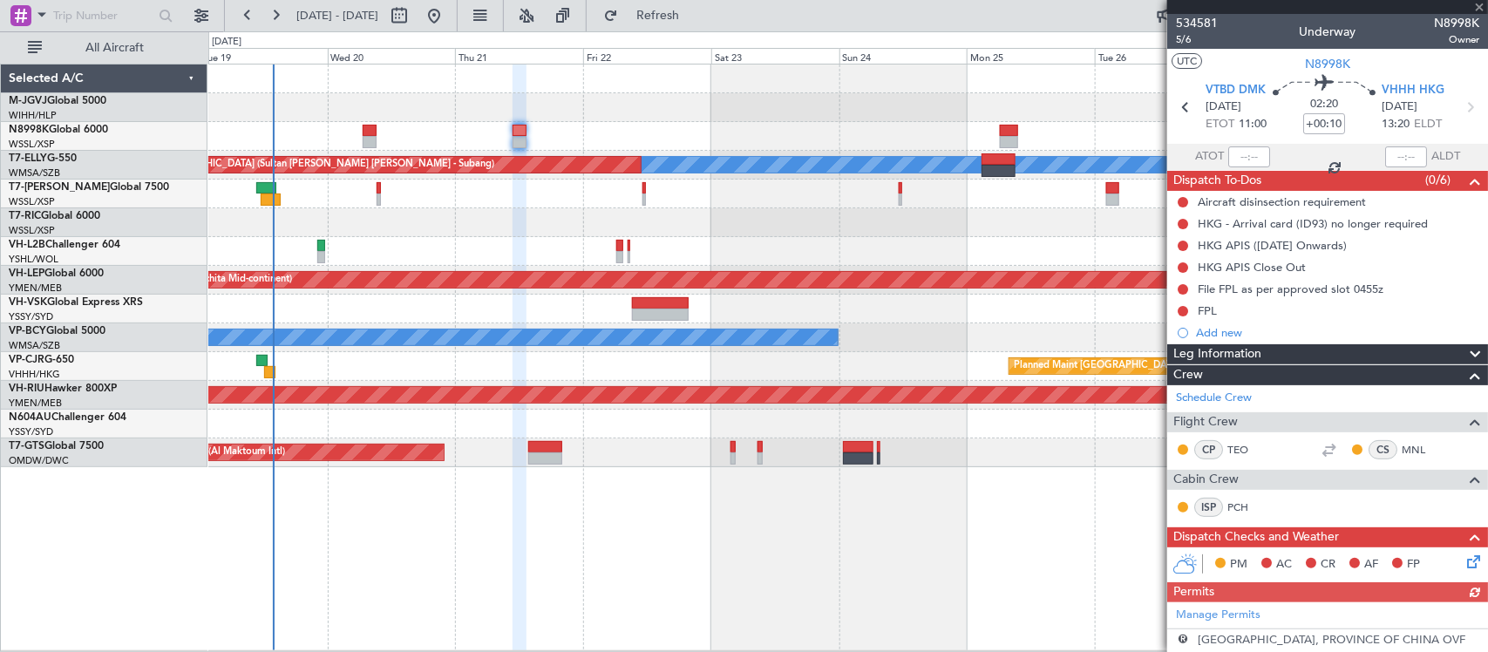
scroll to position [545, 0]
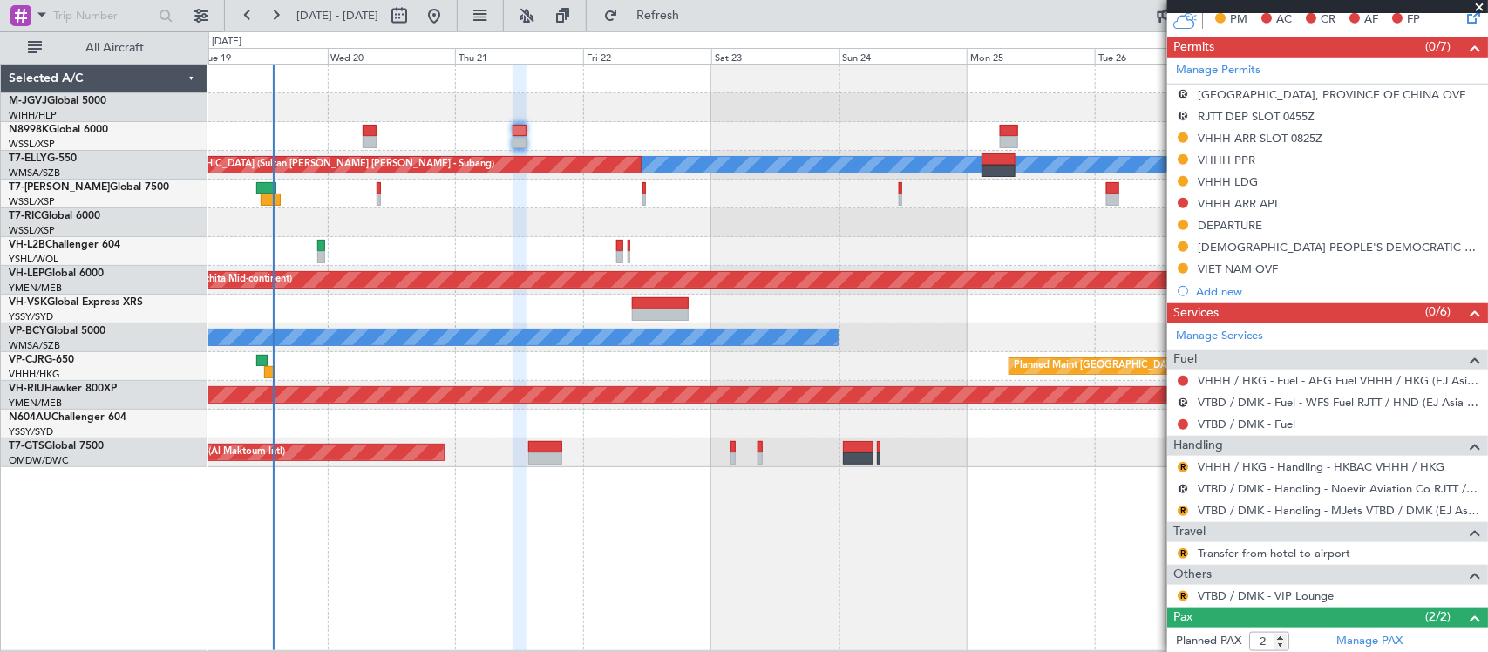
click at [1190, 473] on div "R VHHH / HKG - Handling - HKBAC VHHH / HKG" at bounding box center [1327, 467] width 321 height 22
click at [1179, 467] on button "R" at bounding box center [1182, 467] width 10 height 10
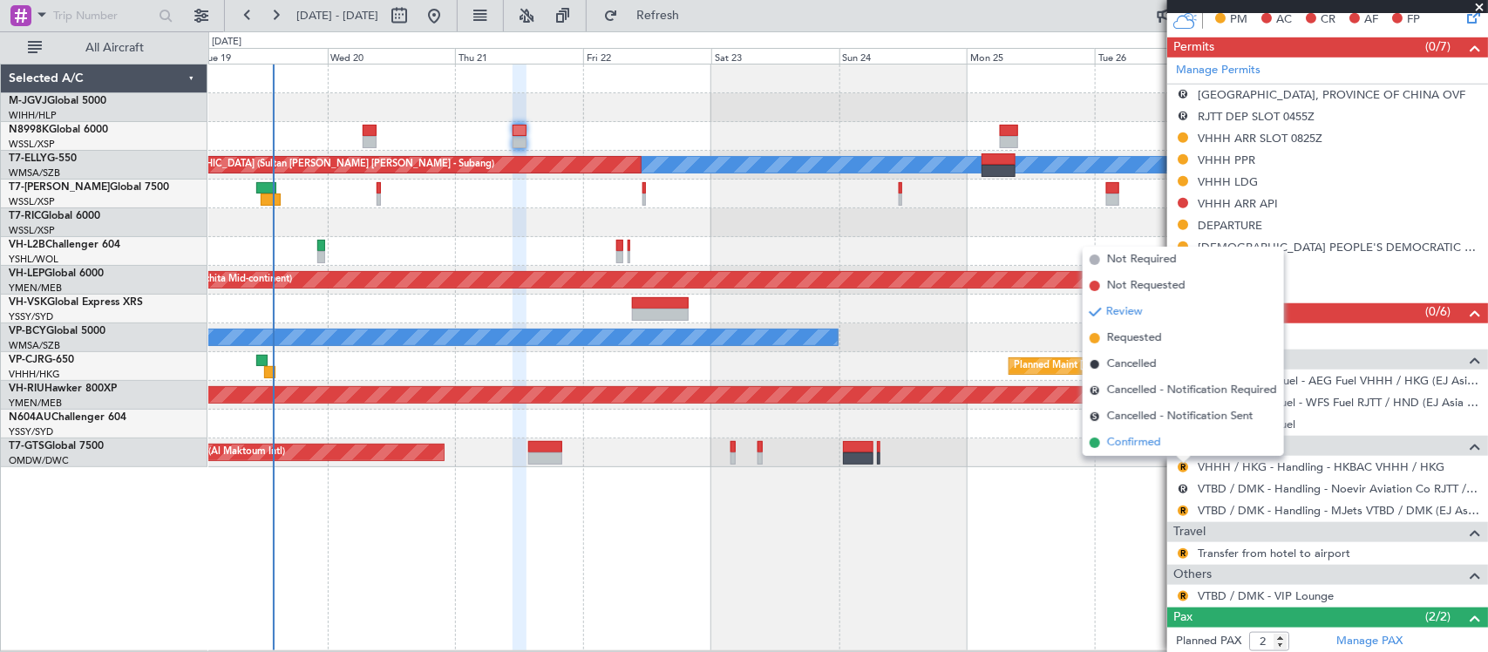
click at [1163, 449] on li "Confirmed" at bounding box center [1182, 443] width 201 height 26
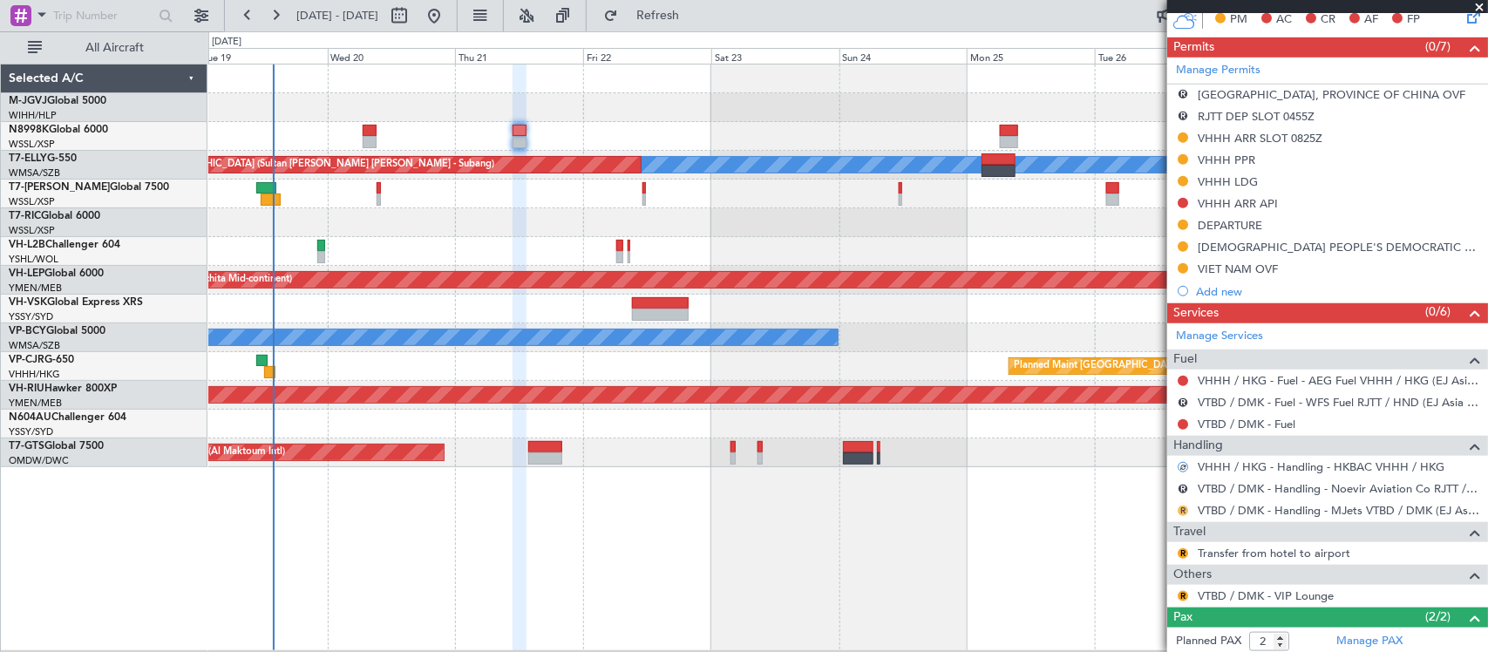
click at [1182, 510] on button "R" at bounding box center [1182, 510] width 10 height 10
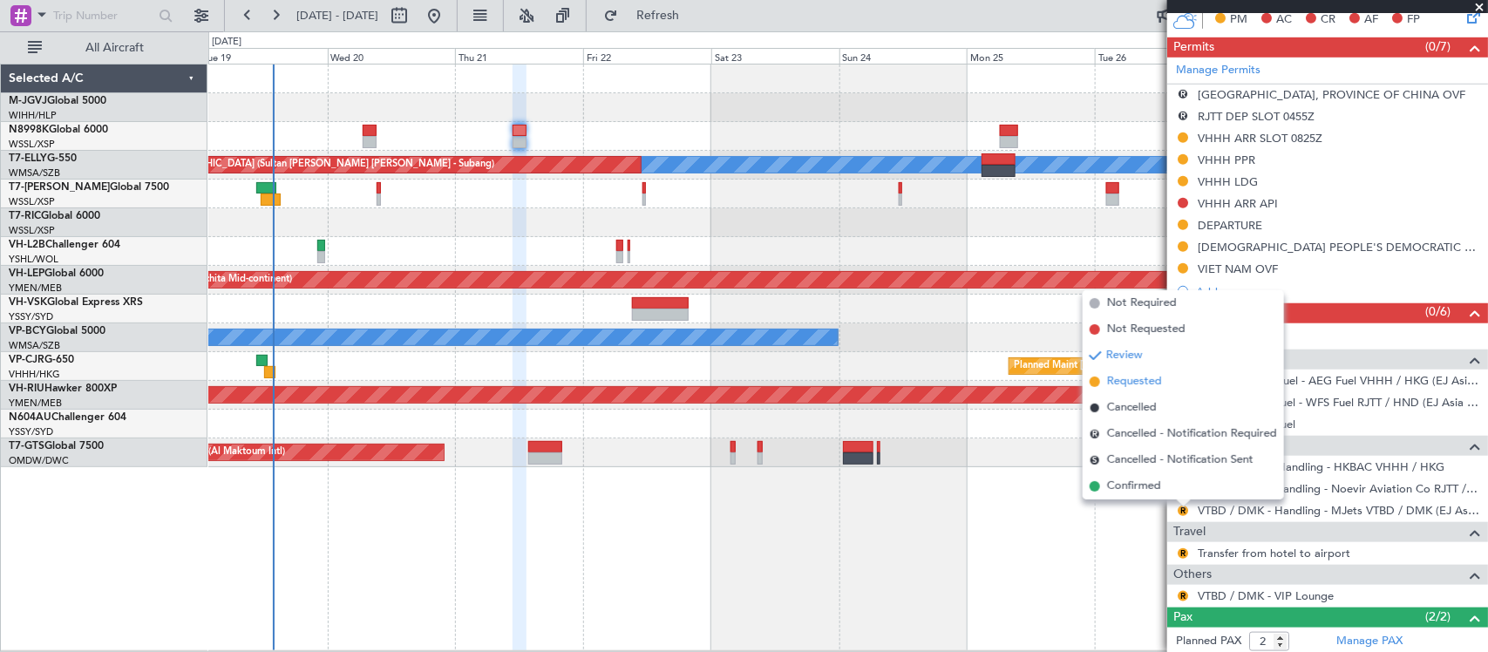
click at [1160, 385] on span "Requested" at bounding box center [1134, 381] width 55 height 17
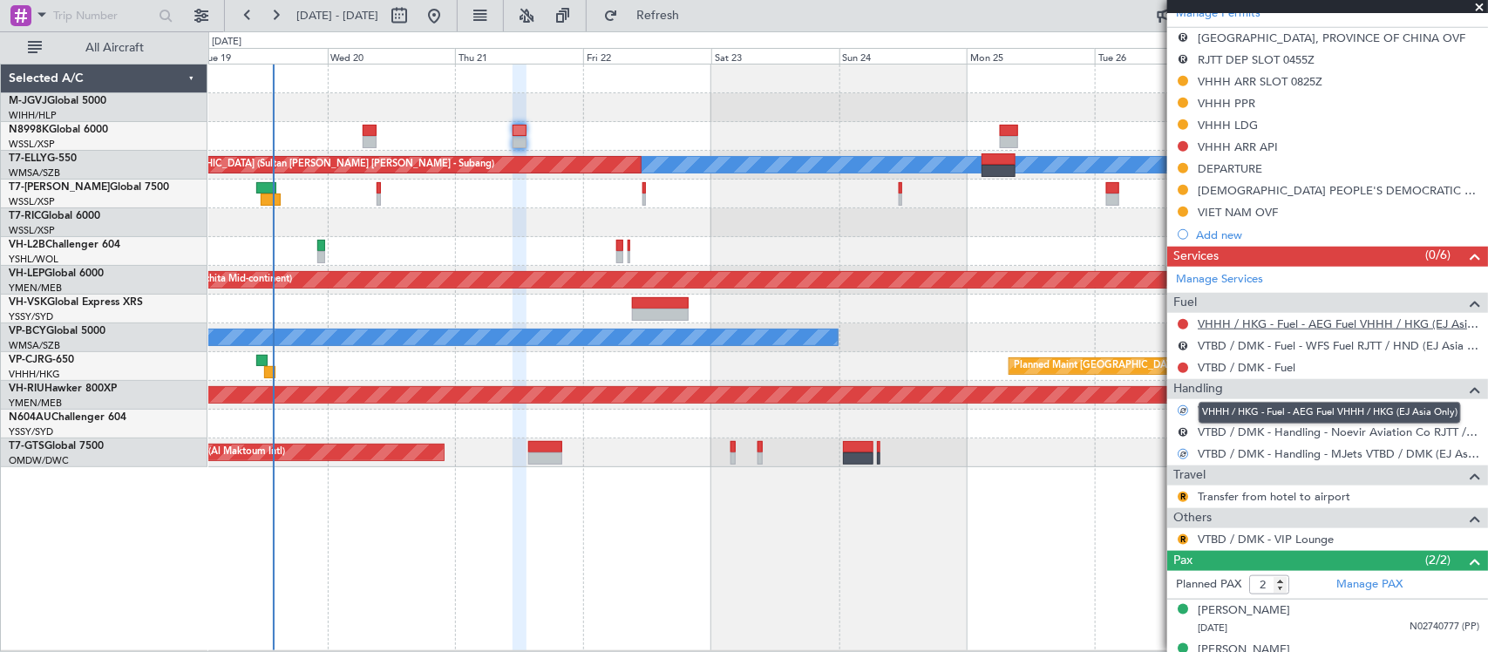
scroll to position [629, 0]
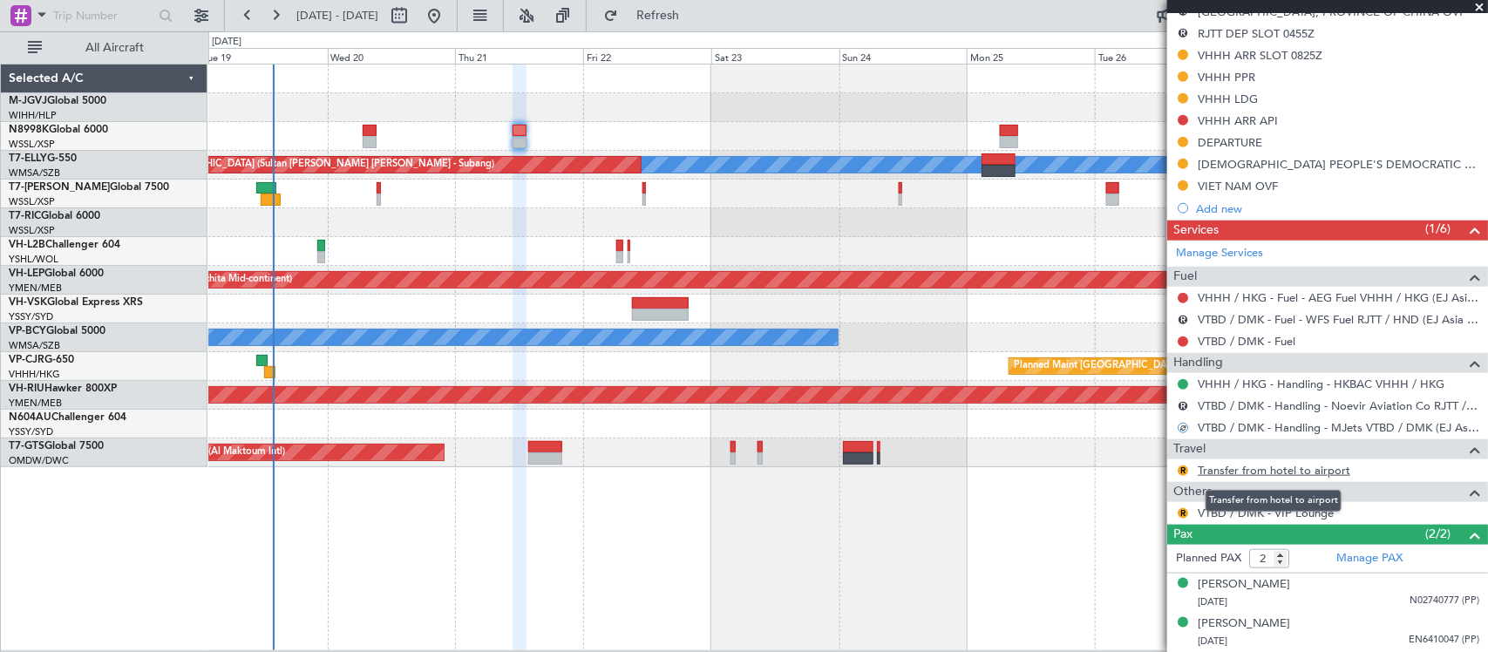
click at [1225, 469] on link "Transfer from hotel to airport" at bounding box center [1273, 470] width 153 height 15
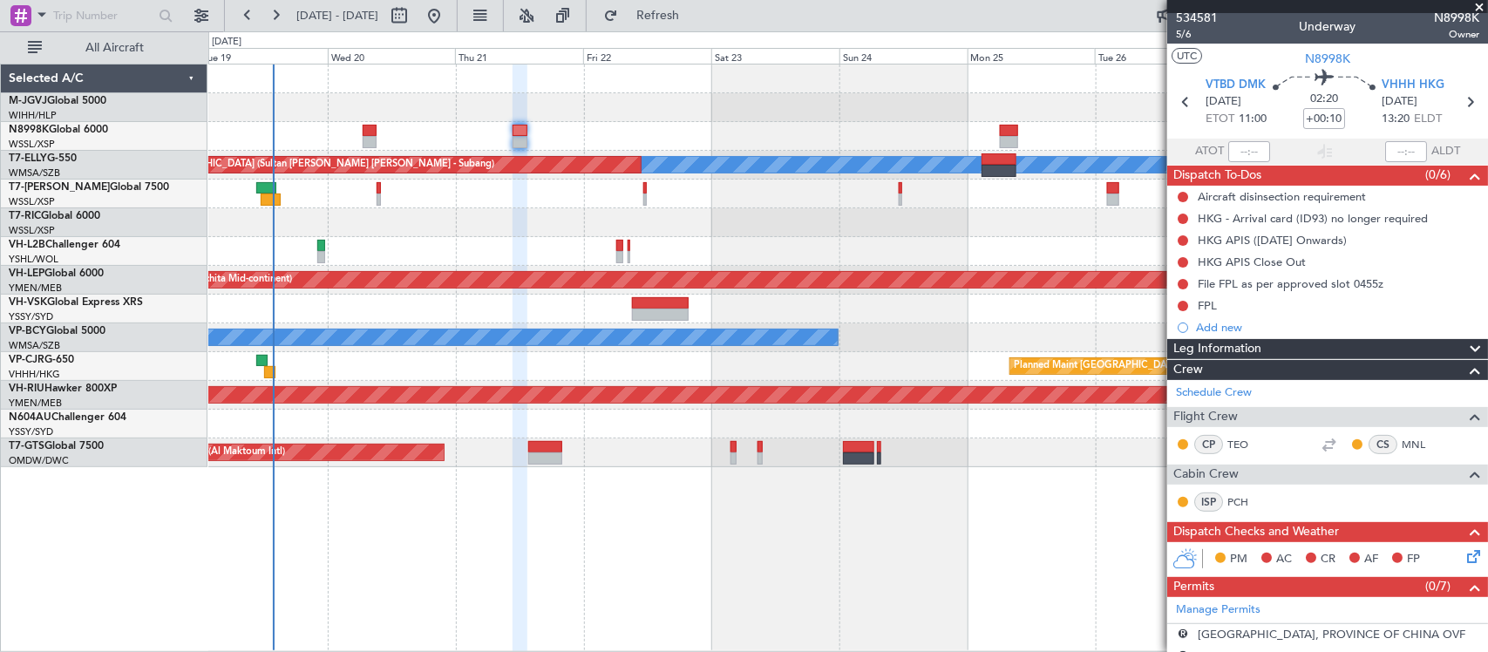
scroll to position [0, 0]
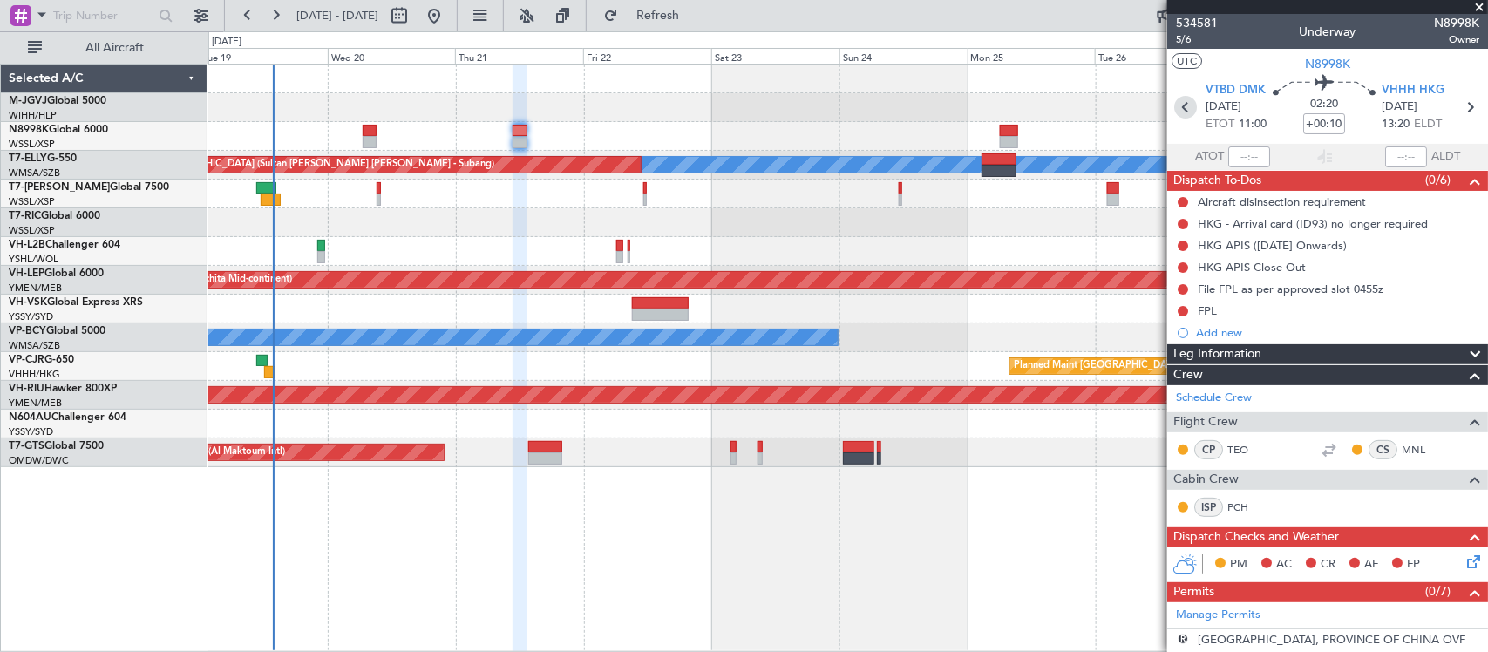
click at [1183, 103] on icon at bounding box center [1185, 107] width 23 height 23
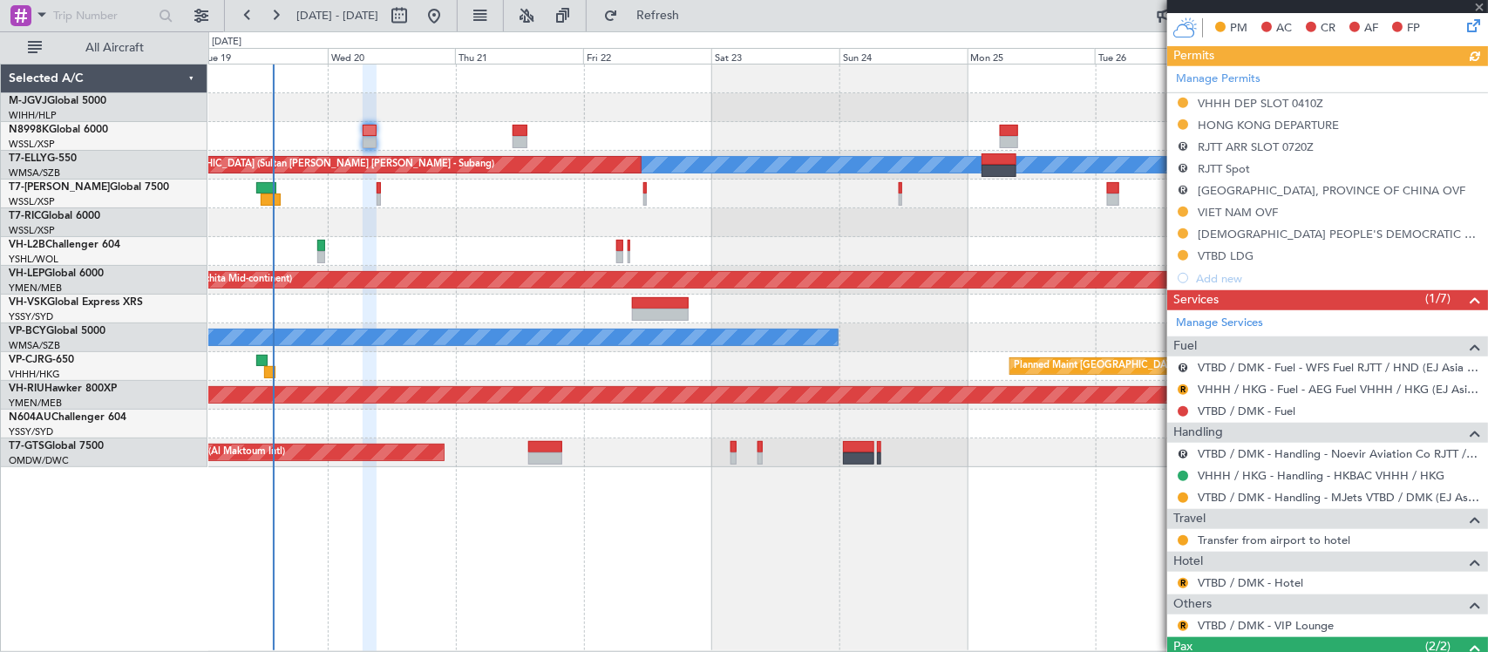
scroll to position [541, 0]
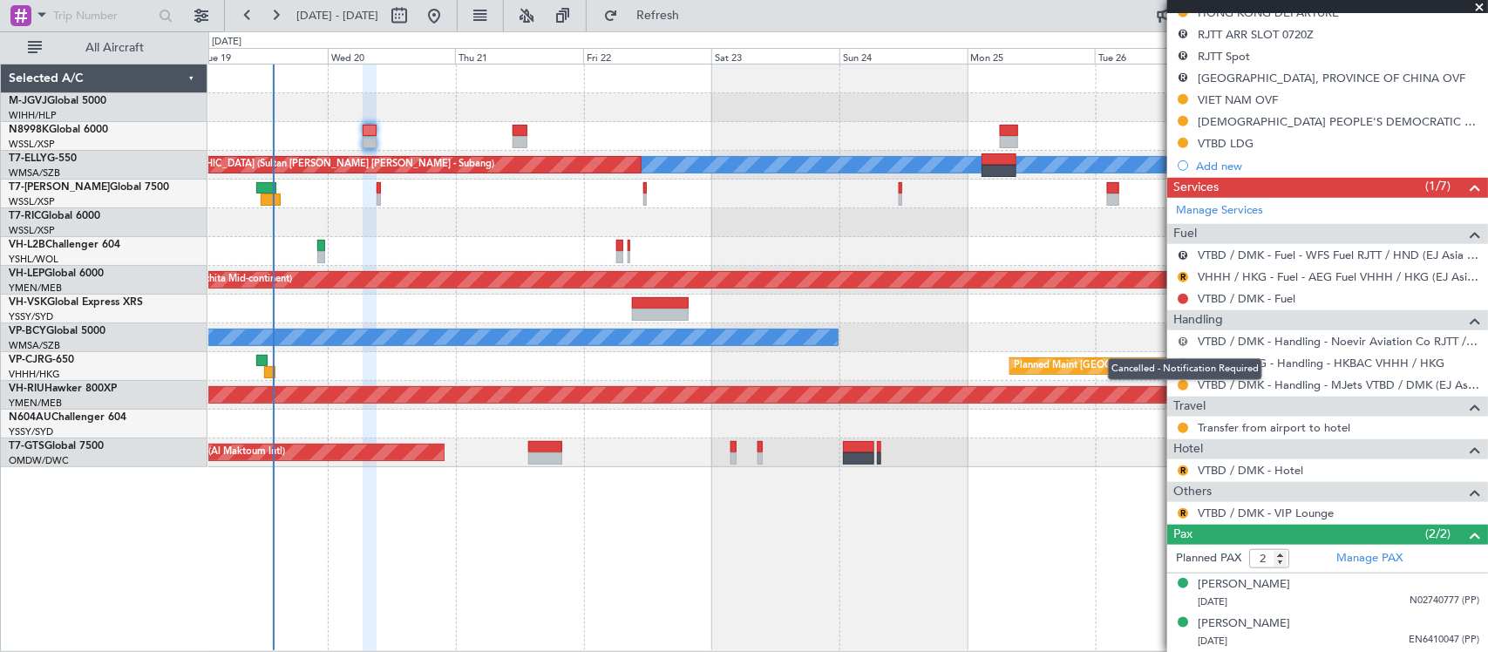
click at [1178, 340] on button "R" at bounding box center [1182, 341] width 10 height 10
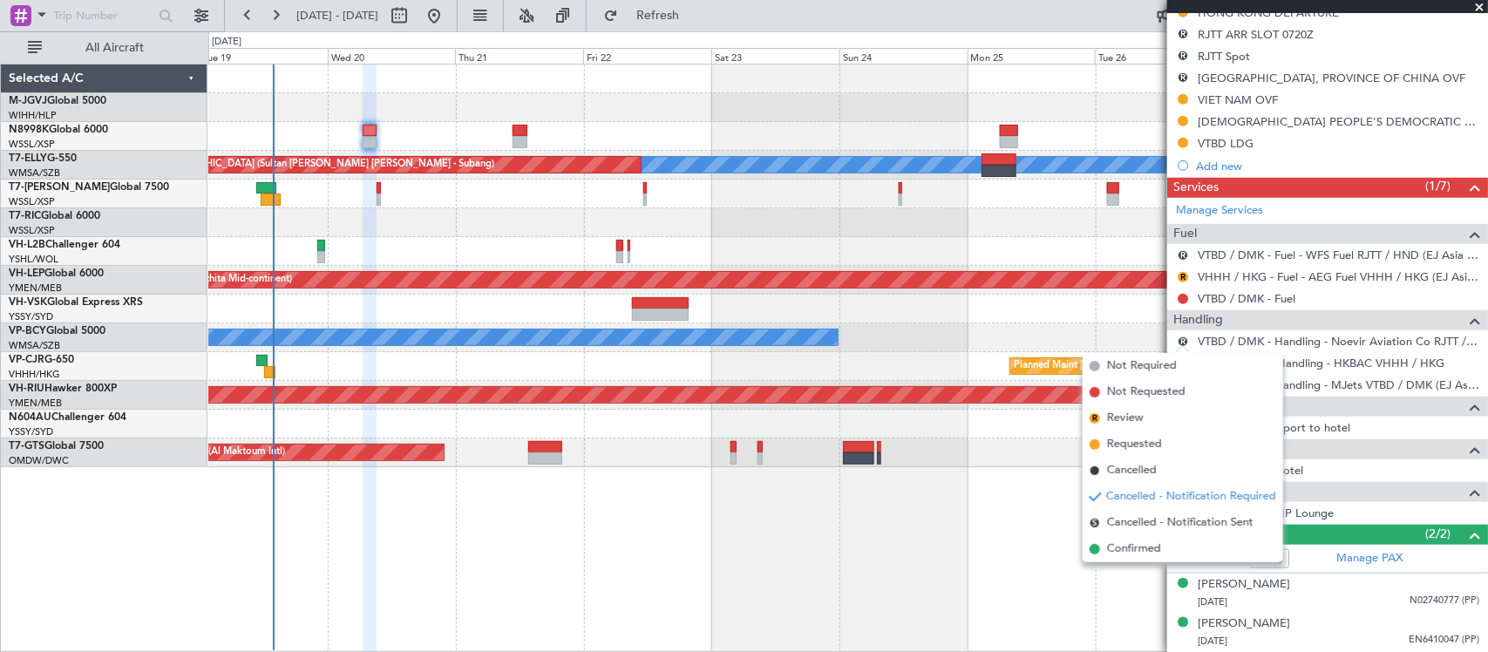
click at [952, 624] on div "Planned Maint Singapore (Seletar) MEL Unplanned Maint Kuala Lumpur (Sultan Abdu…" at bounding box center [847, 358] width 1279 height 588
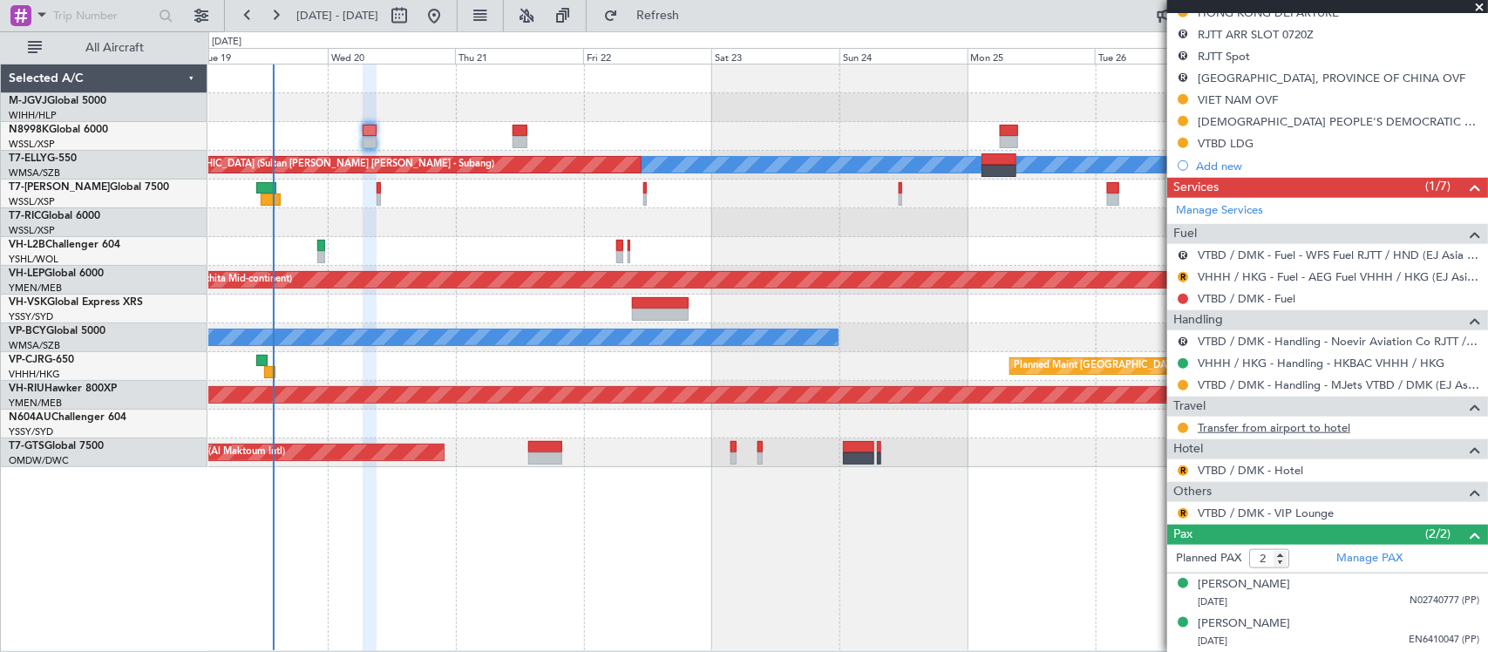
click at [1238, 425] on link "Transfer from airport to hotel" at bounding box center [1273, 427] width 153 height 15
click at [798, 212] on div "Unplanned Maint [GEOGRAPHIC_DATA] (Seletar)" at bounding box center [847, 222] width 1278 height 29
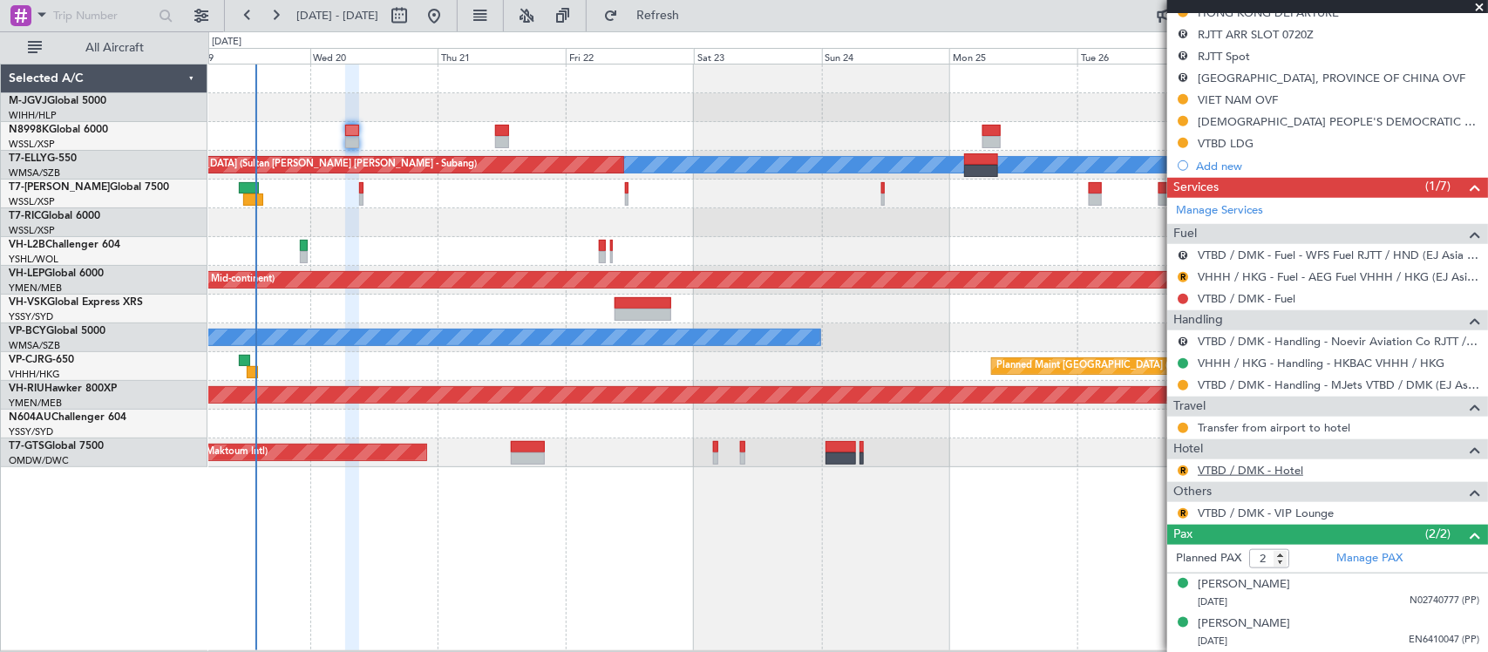
click at [1256, 473] on link "VTBD / DMK - Hotel" at bounding box center [1249, 470] width 105 height 15
click at [349, 123] on div at bounding box center [847, 136] width 1278 height 29
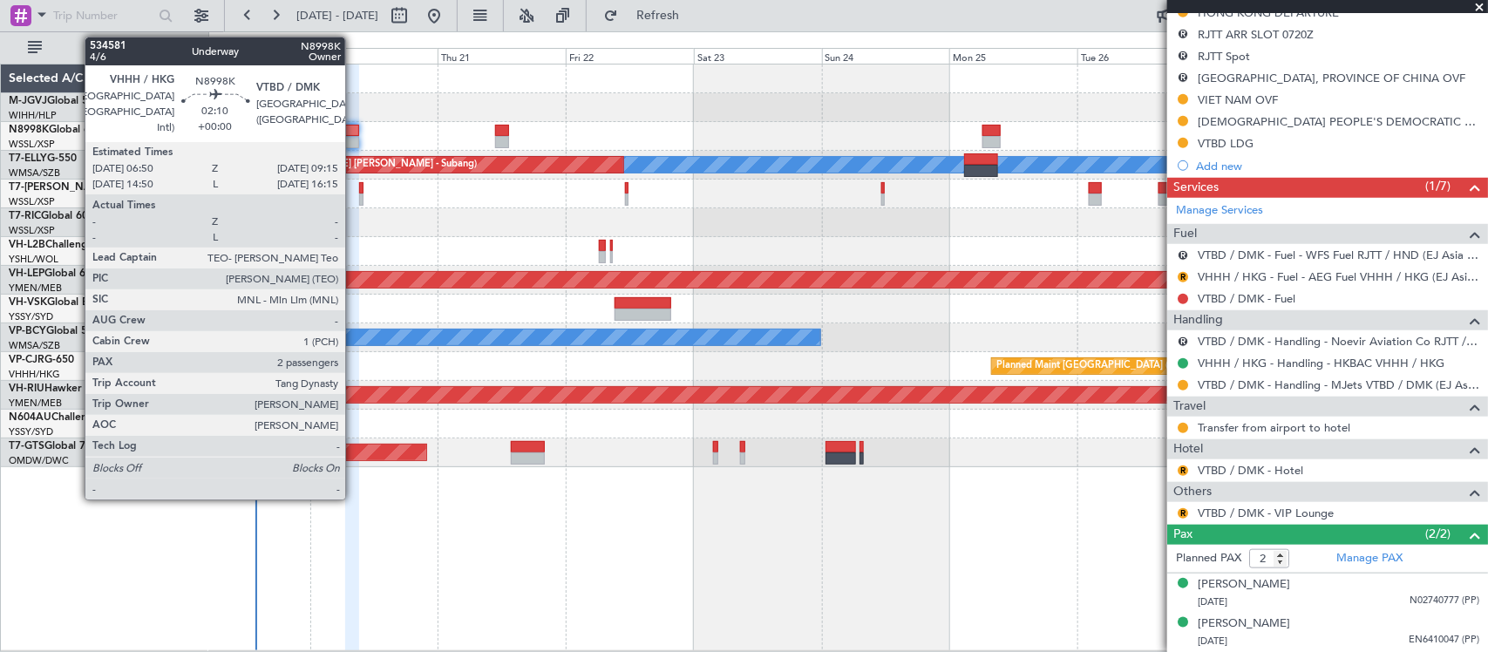
click at [354, 132] on div at bounding box center [351, 131] width 13 height 12
click at [350, 138] on div at bounding box center [351, 142] width 13 height 12
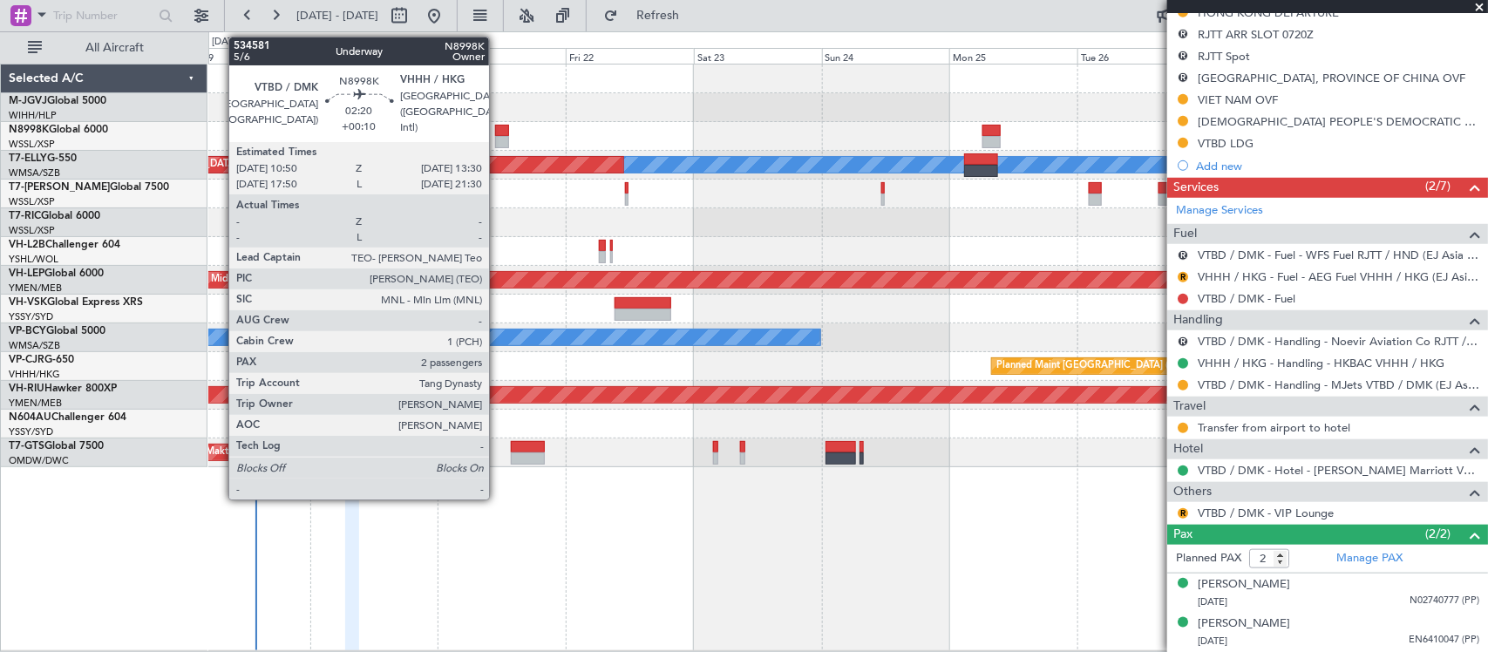
click at [498, 140] on div at bounding box center [502, 142] width 15 height 12
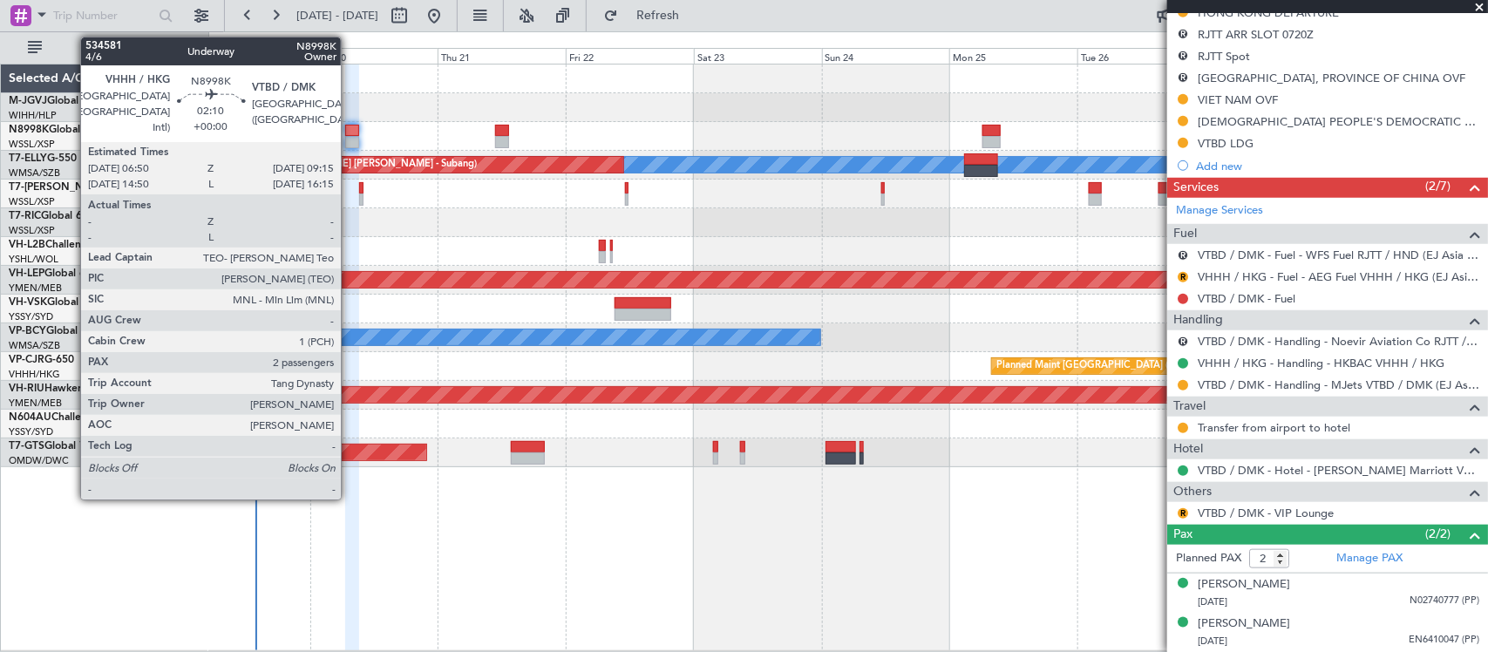
click at [349, 135] on div at bounding box center [351, 131] width 13 height 12
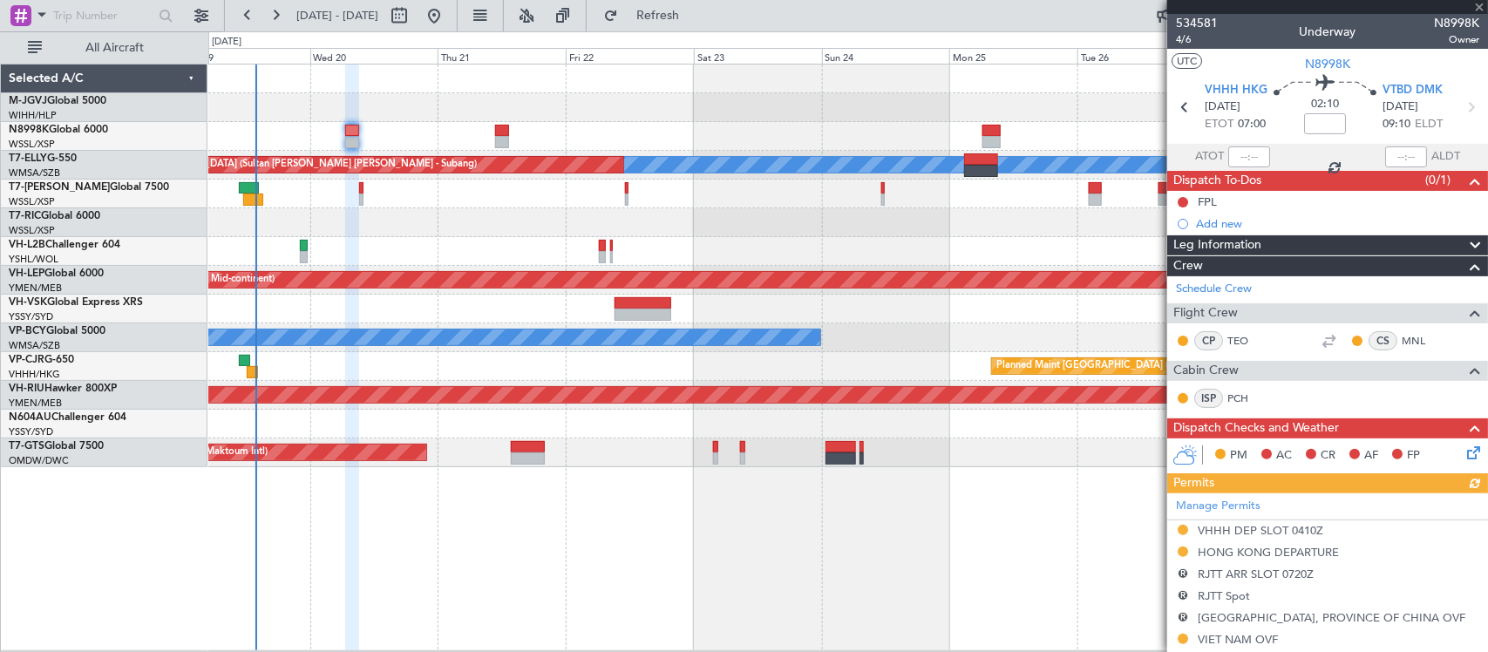
scroll to position [477, 0]
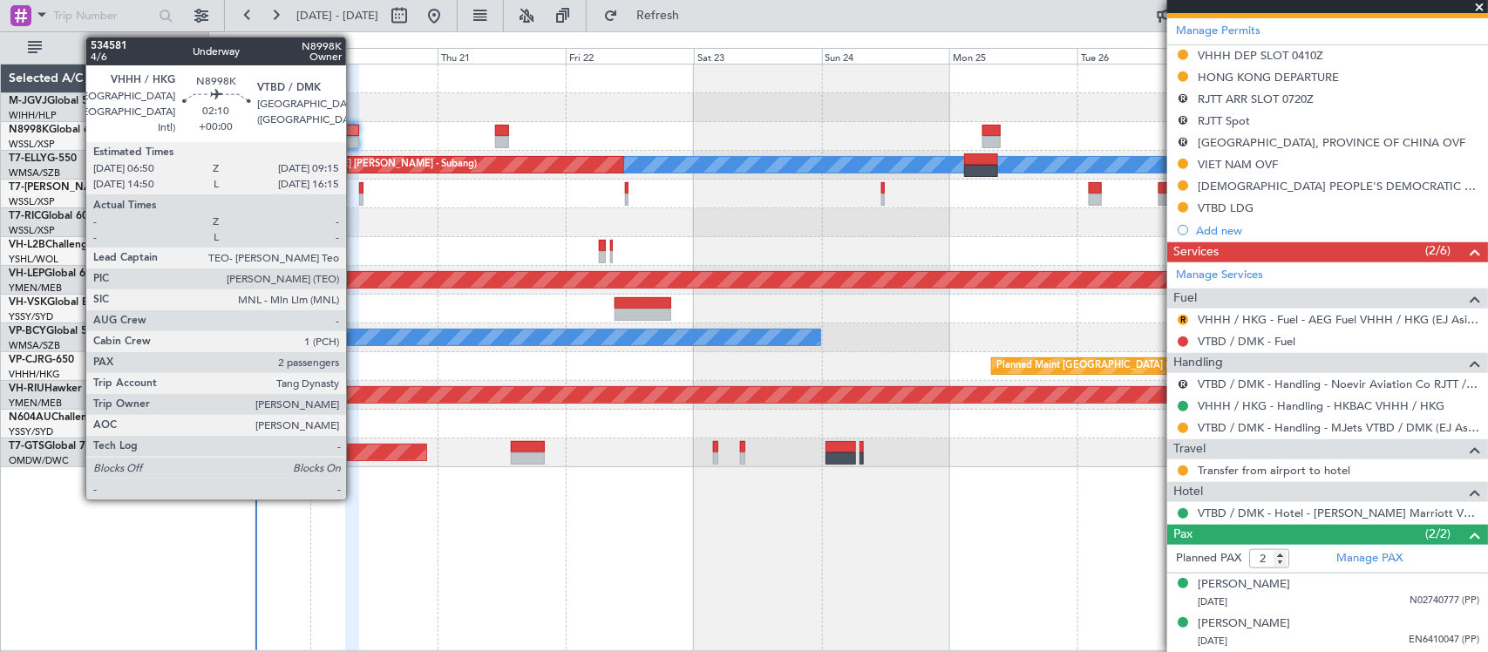
click at [349, 133] on div at bounding box center [351, 131] width 13 height 12
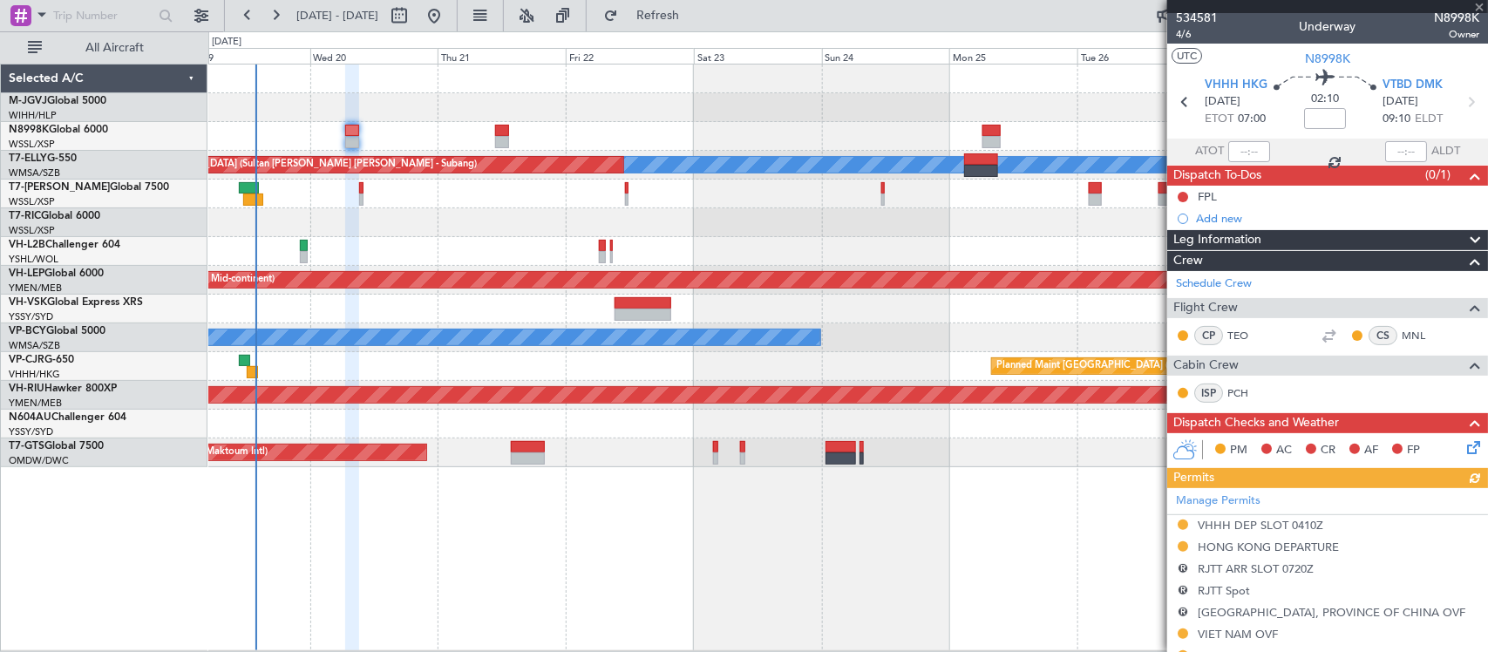
scroll to position [0, 0]
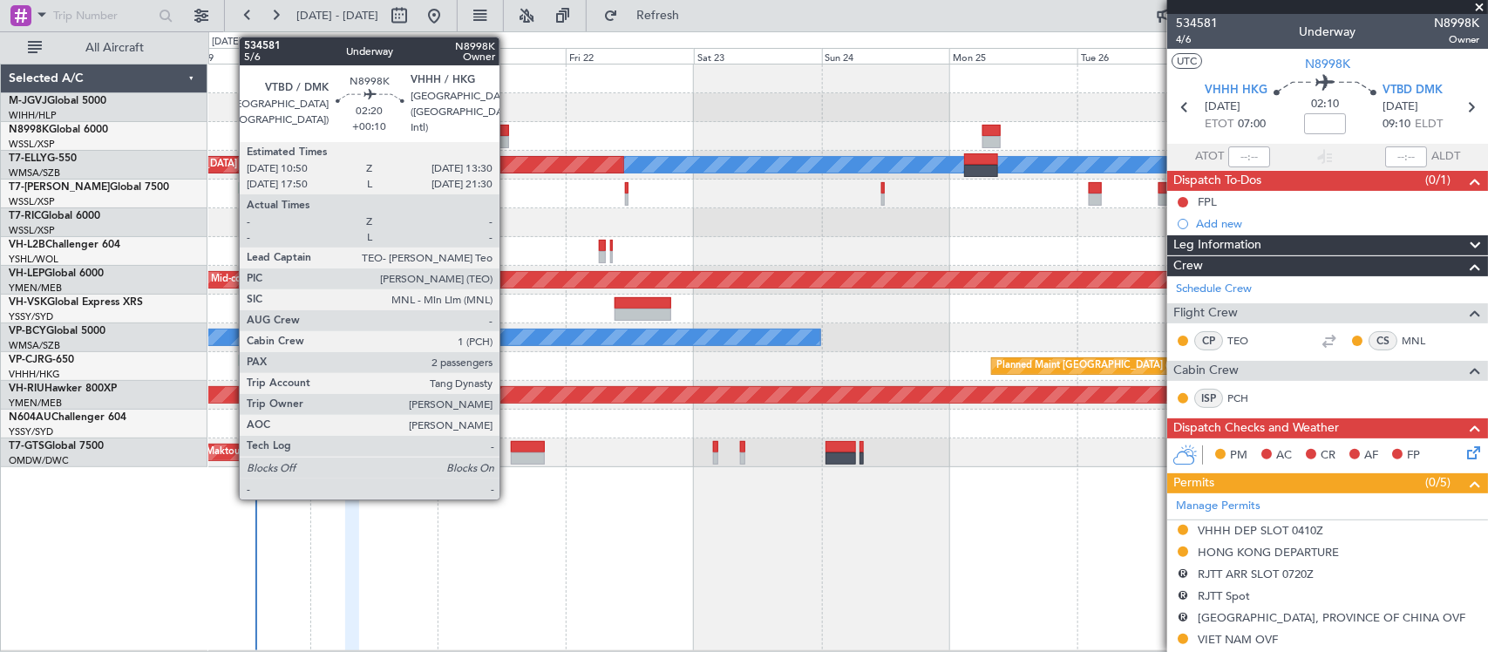
click at [508, 136] on div at bounding box center [502, 142] width 15 height 12
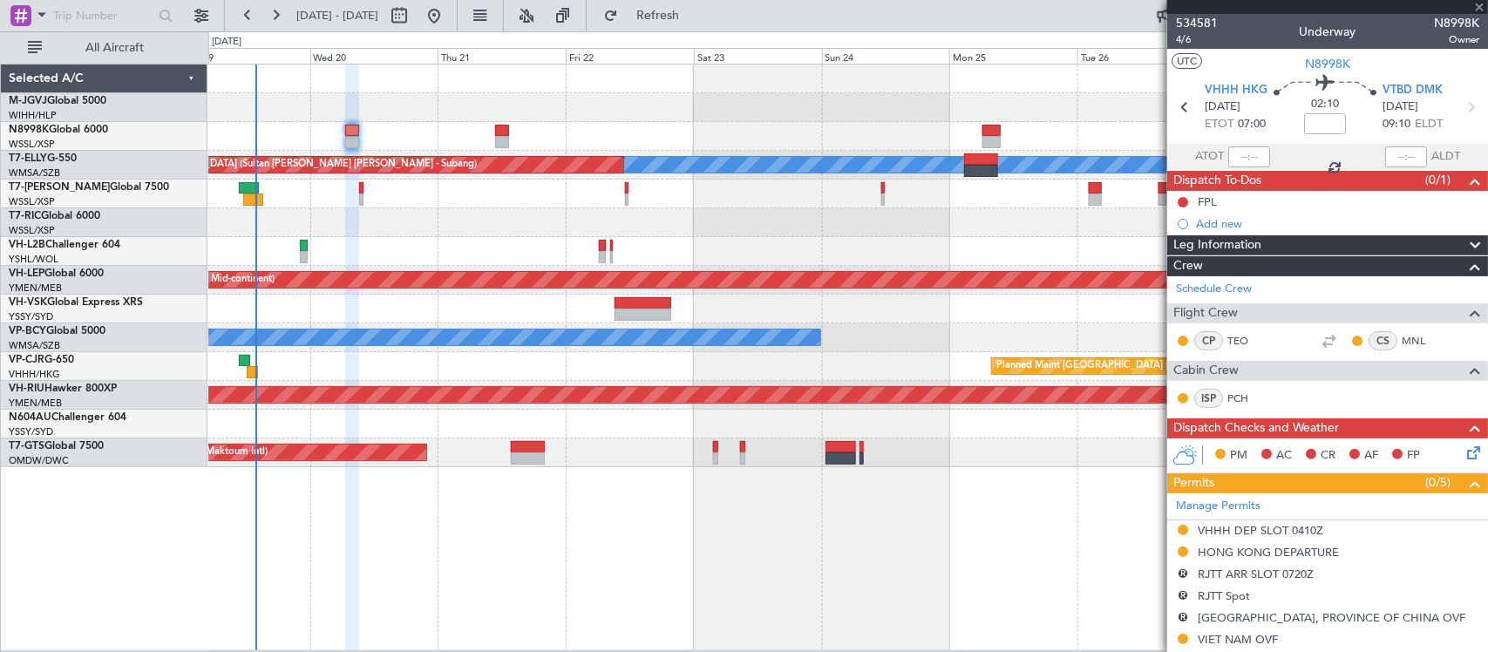
type input "+00:10"
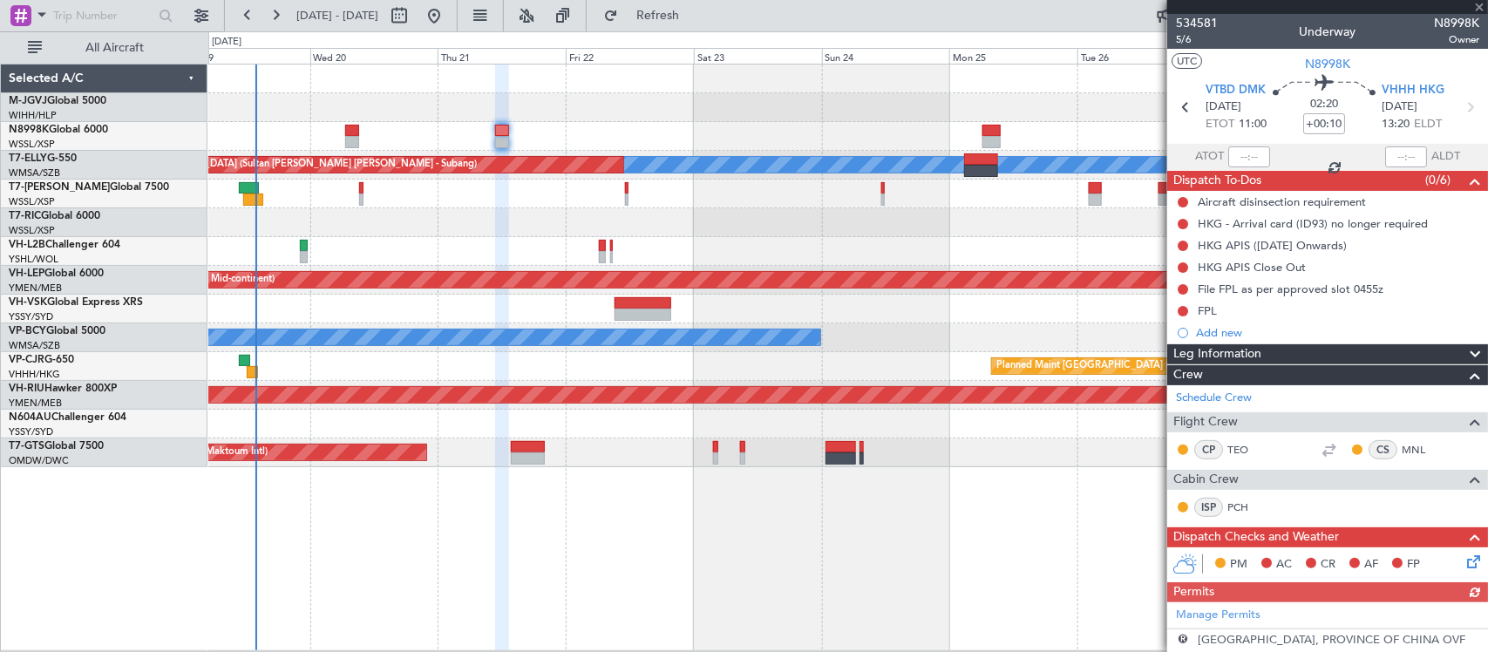
scroll to position [586, 0]
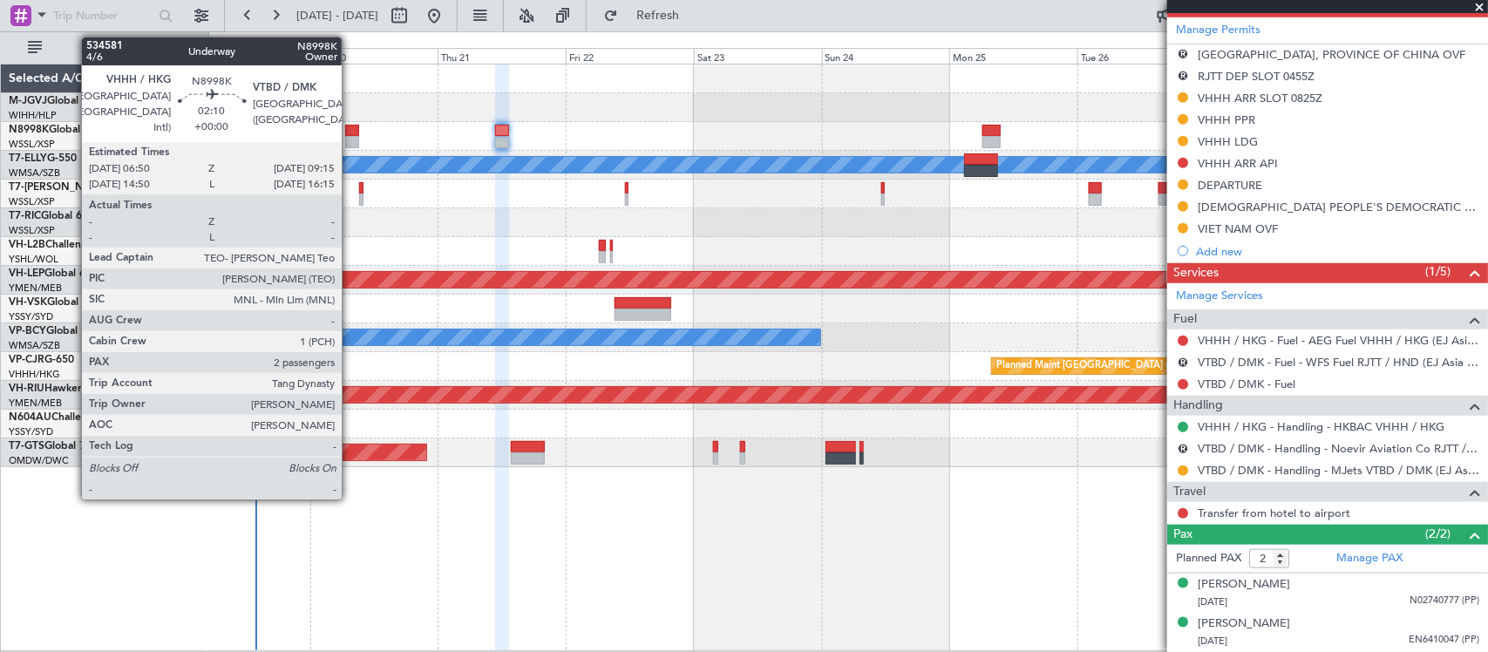
click at [349, 139] on div at bounding box center [351, 142] width 13 height 12
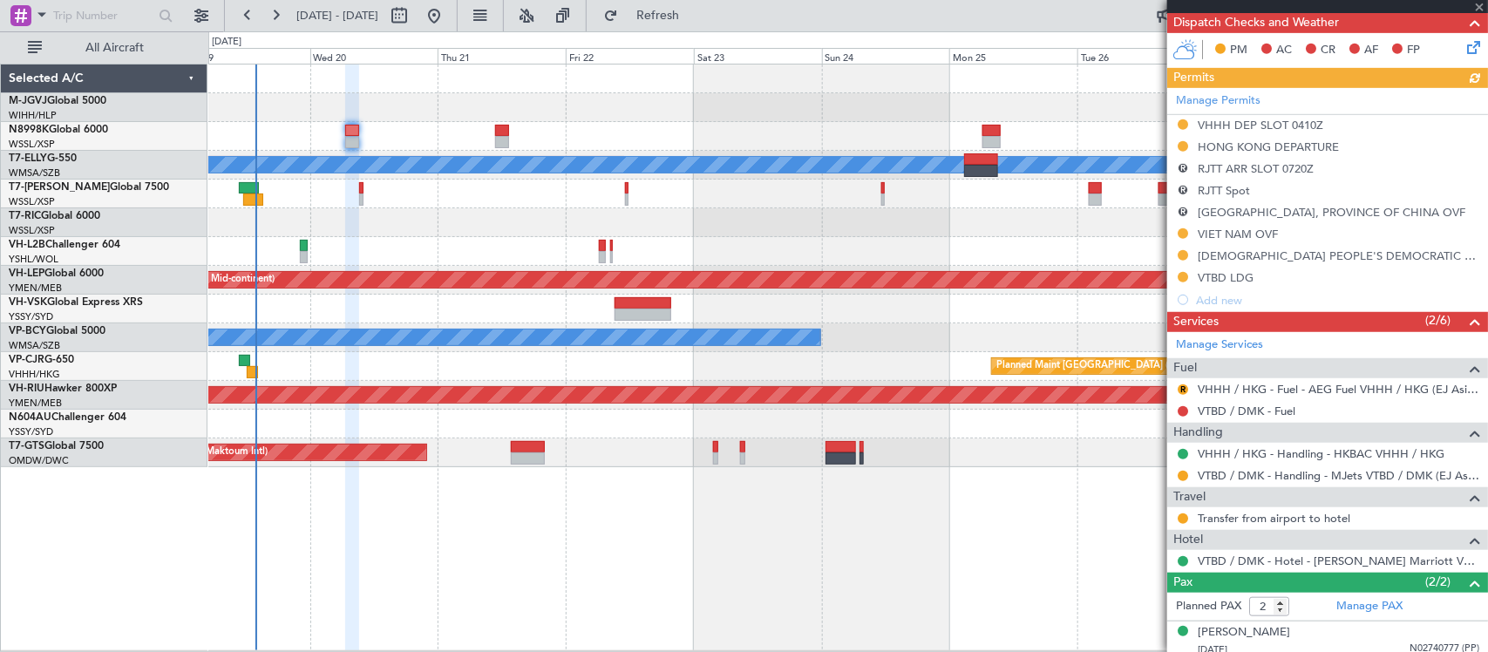
scroll to position [455, 0]
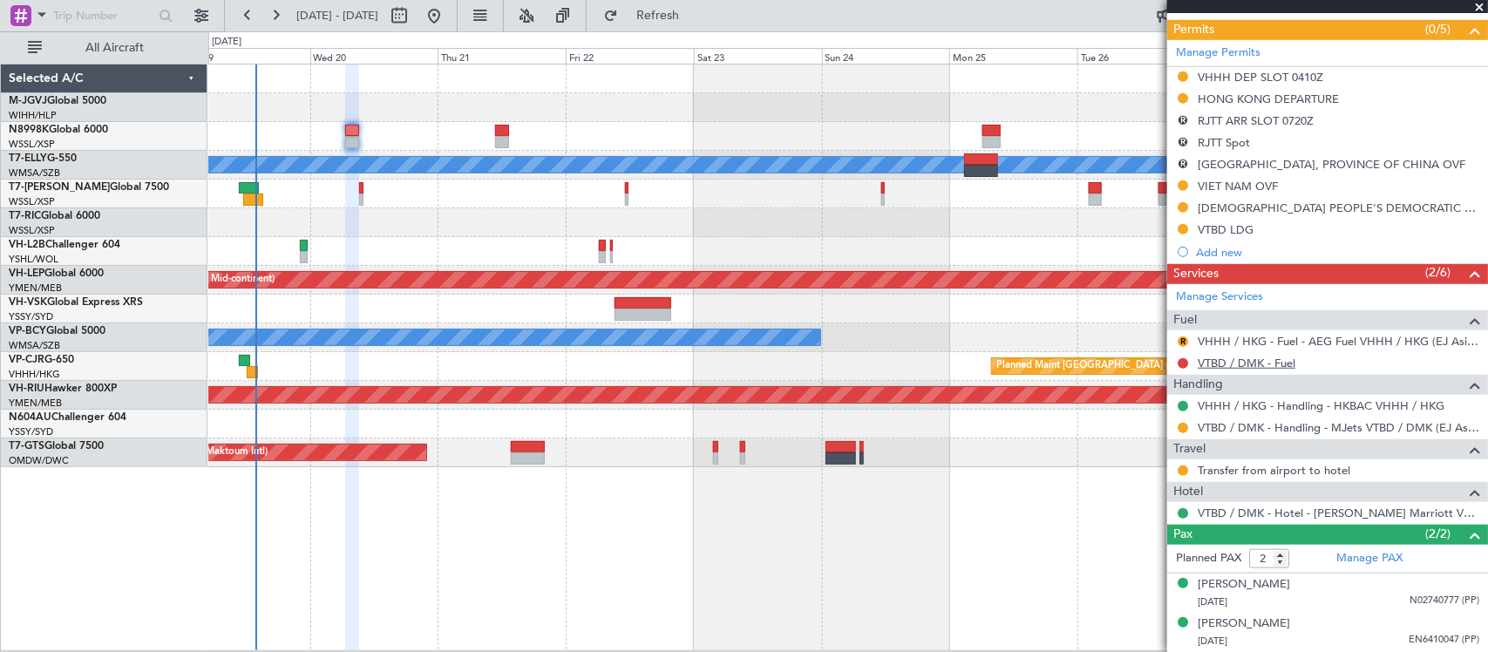
click at [1225, 358] on link "VTBD / DMK - Fuel" at bounding box center [1246, 363] width 98 height 15
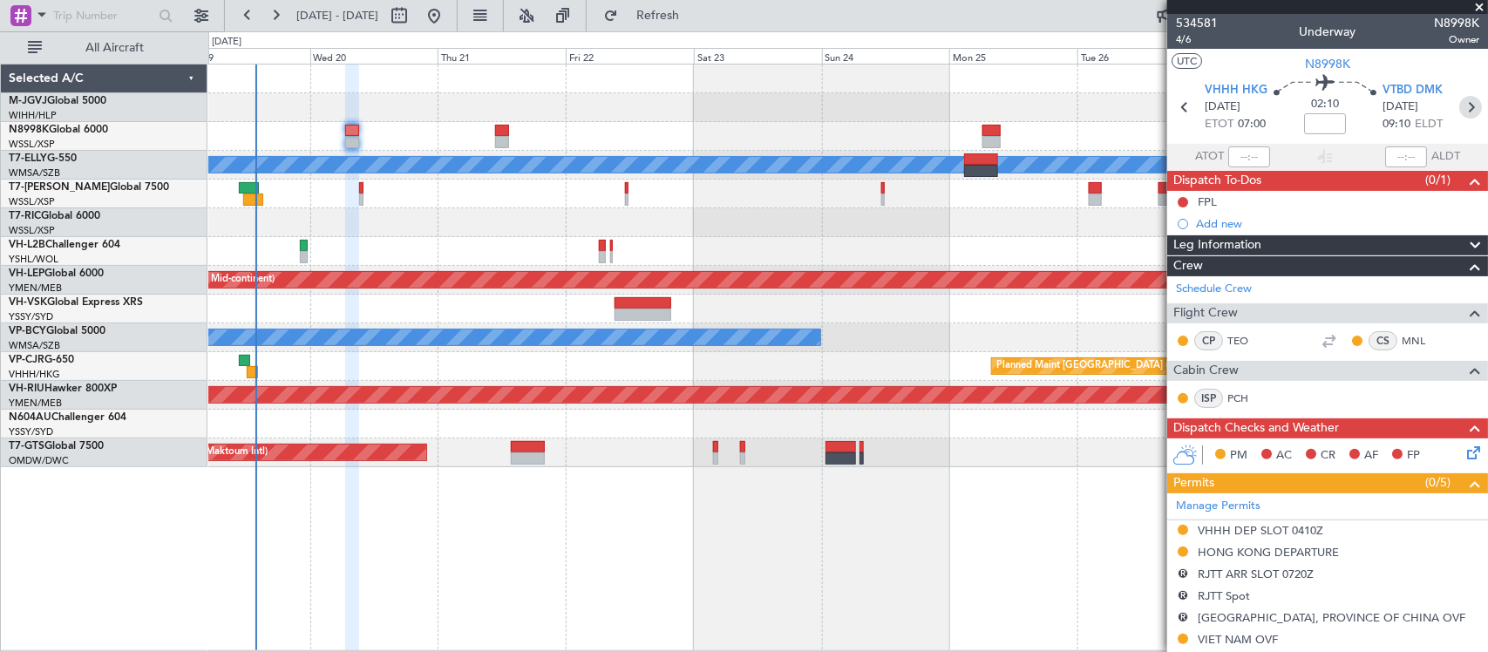
click at [1460, 109] on icon at bounding box center [1470, 107] width 23 height 23
type input "+00:10"
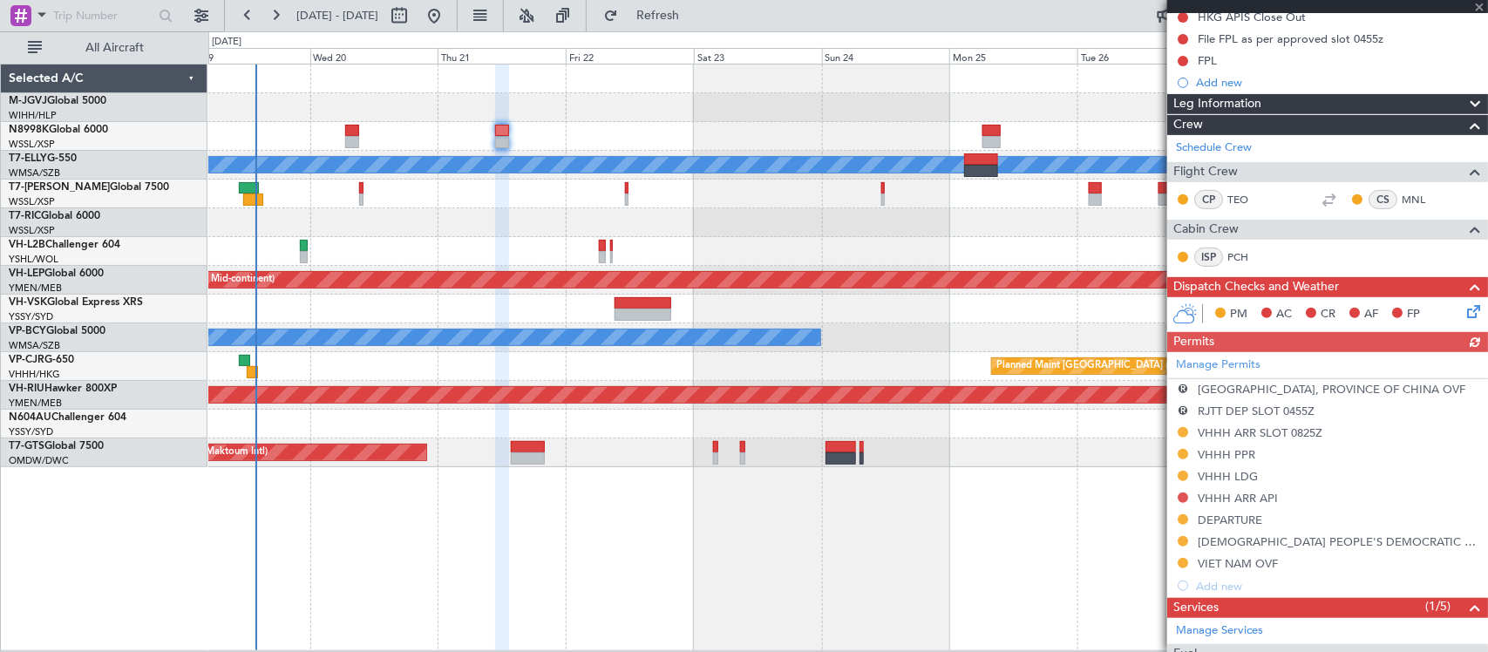
scroll to position [363, 0]
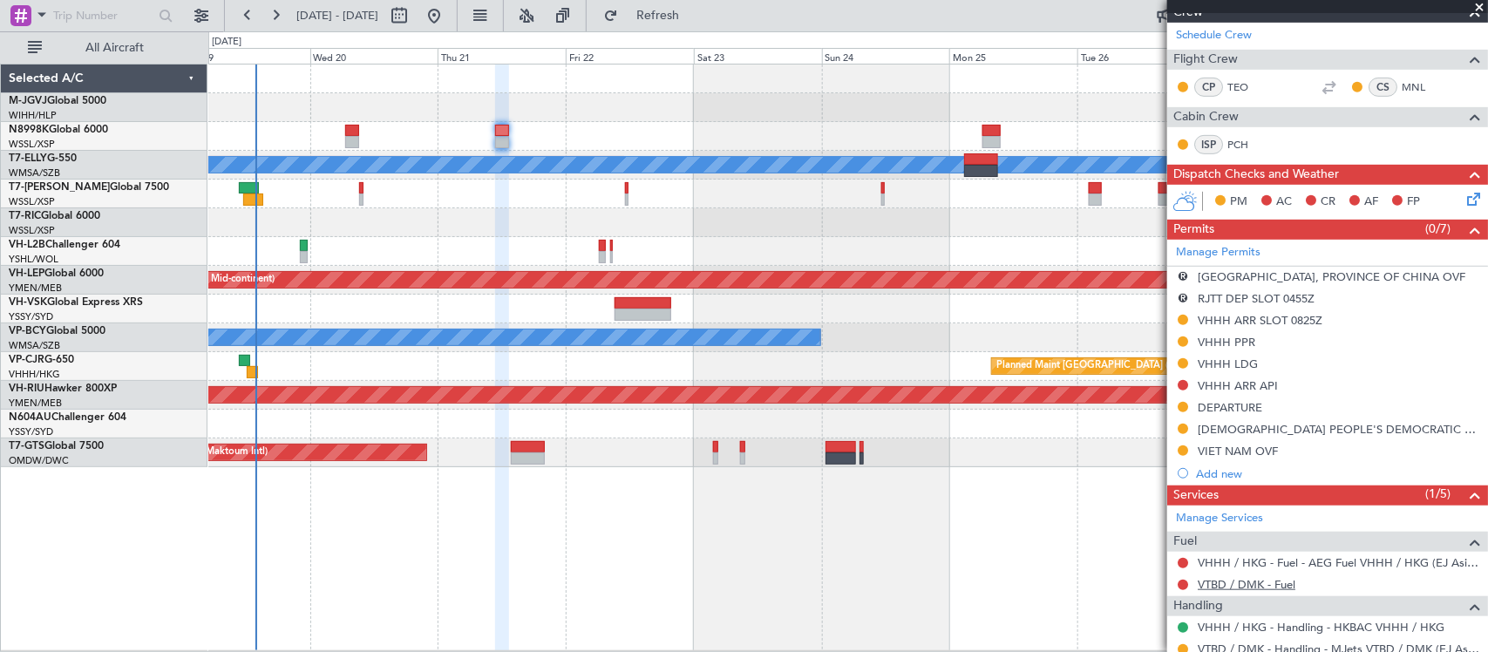
click at [1218, 584] on link "VTBD / DMK - Fuel" at bounding box center [1246, 584] width 98 height 15
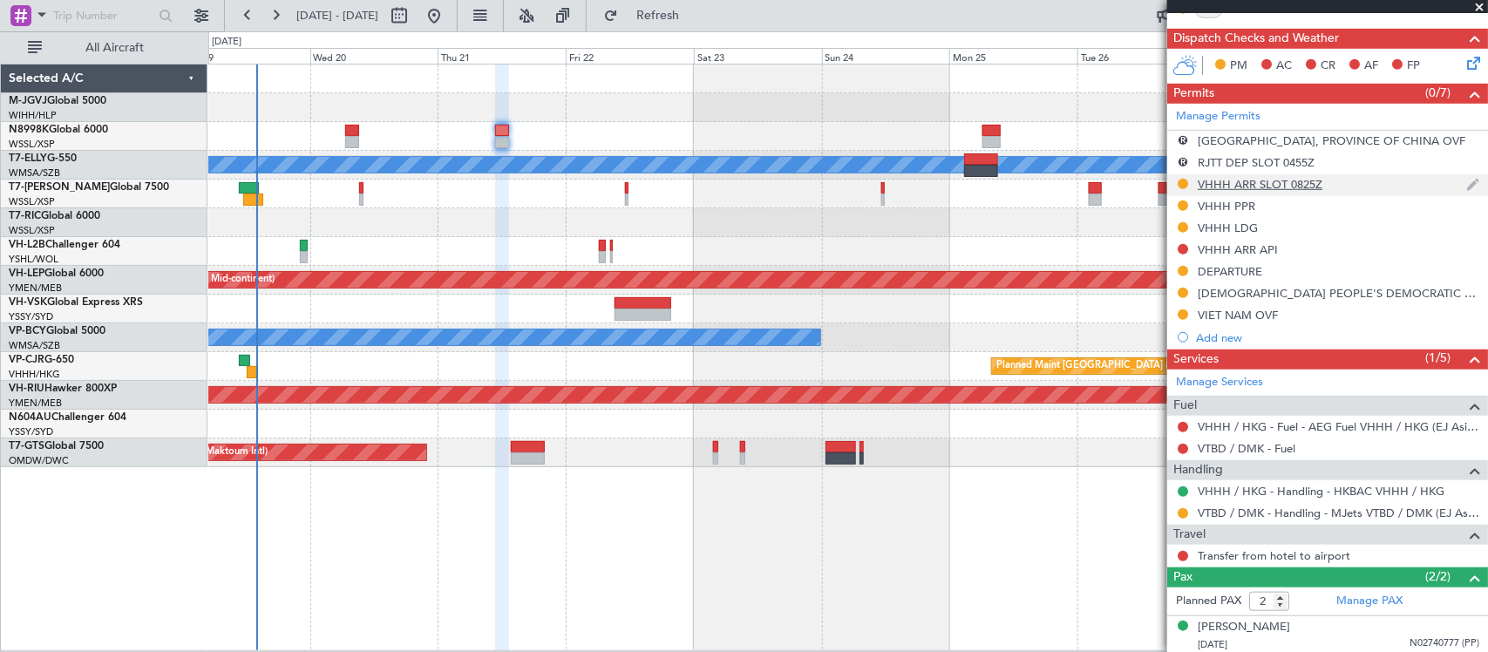
scroll to position [542, 0]
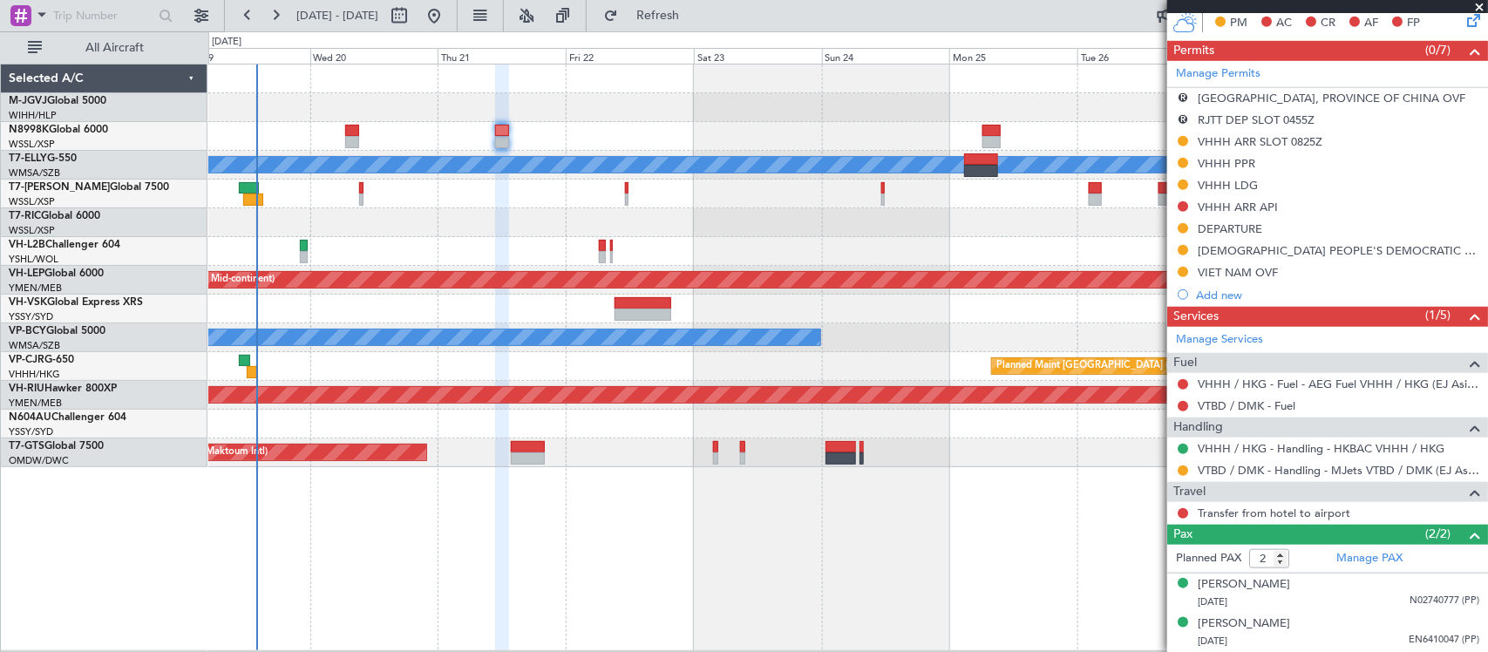
click at [493, 132] on div at bounding box center [847, 136] width 1278 height 29
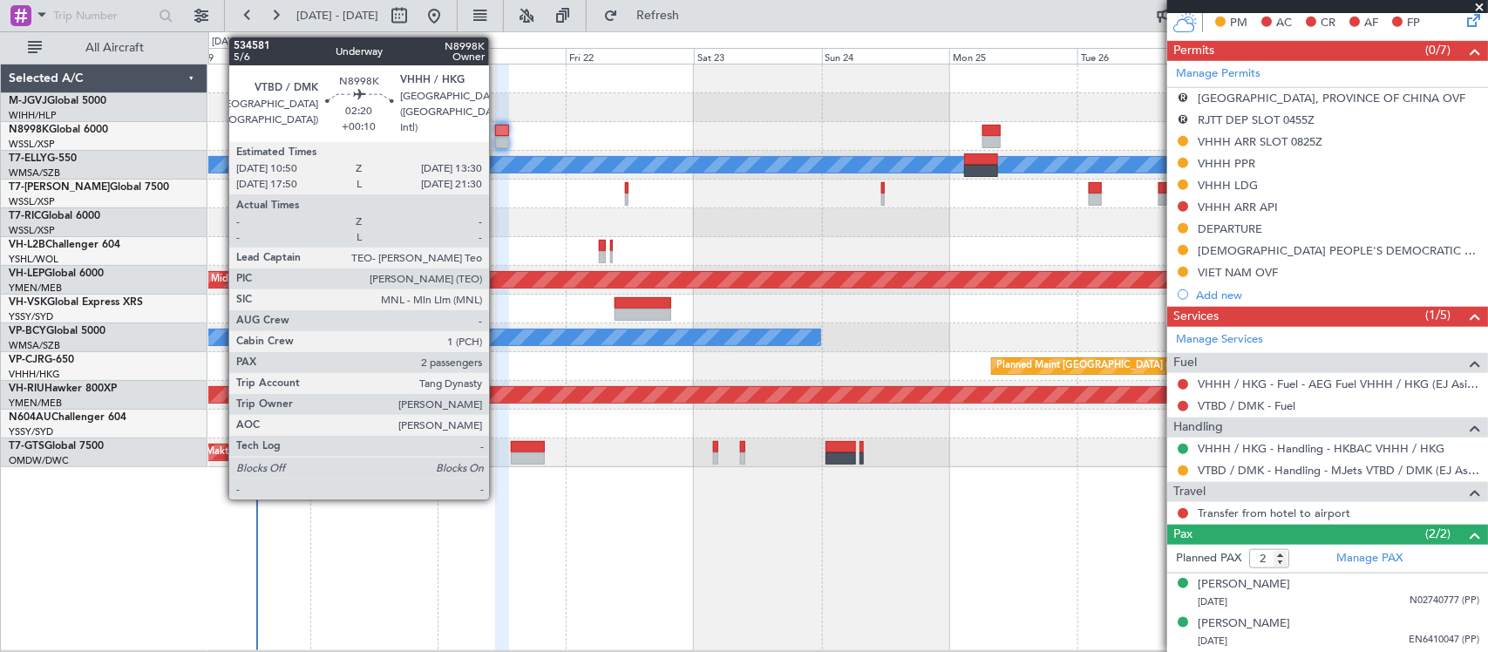
click at [498, 132] on div at bounding box center [502, 131] width 15 height 12
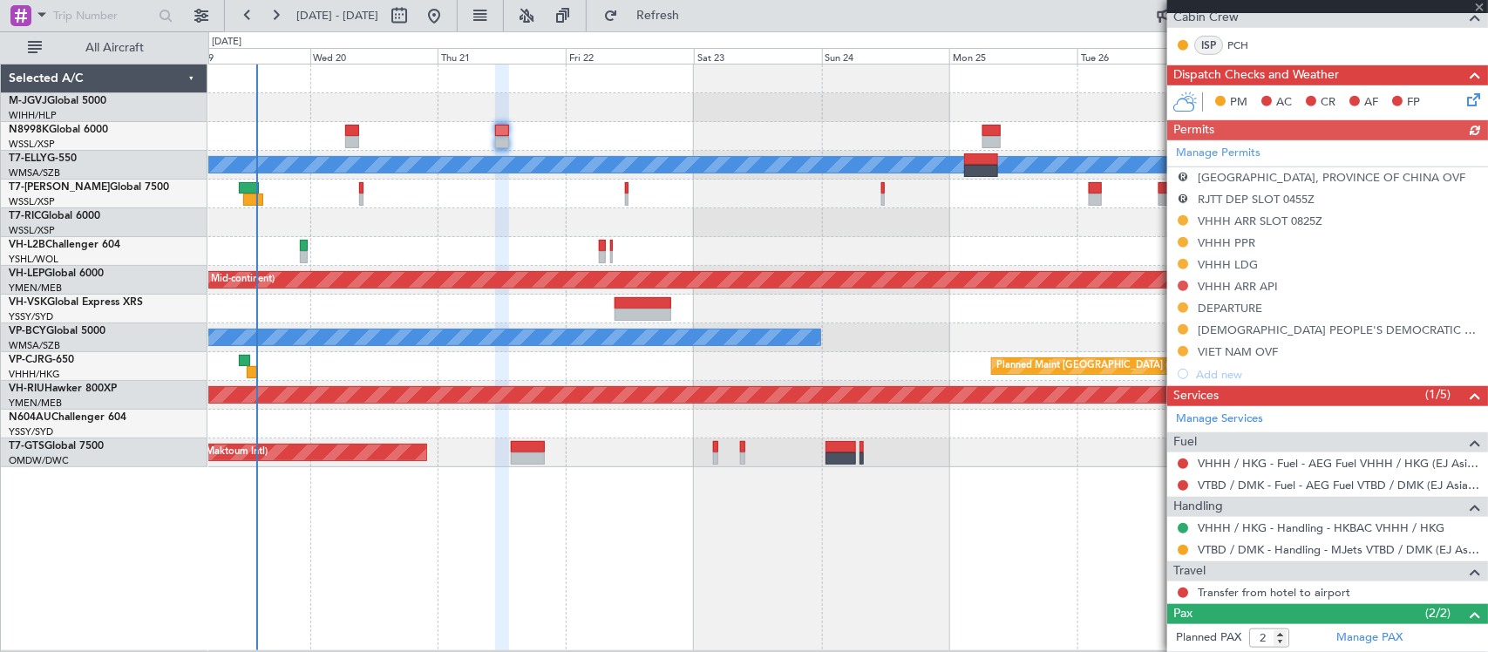
scroll to position [485, 0]
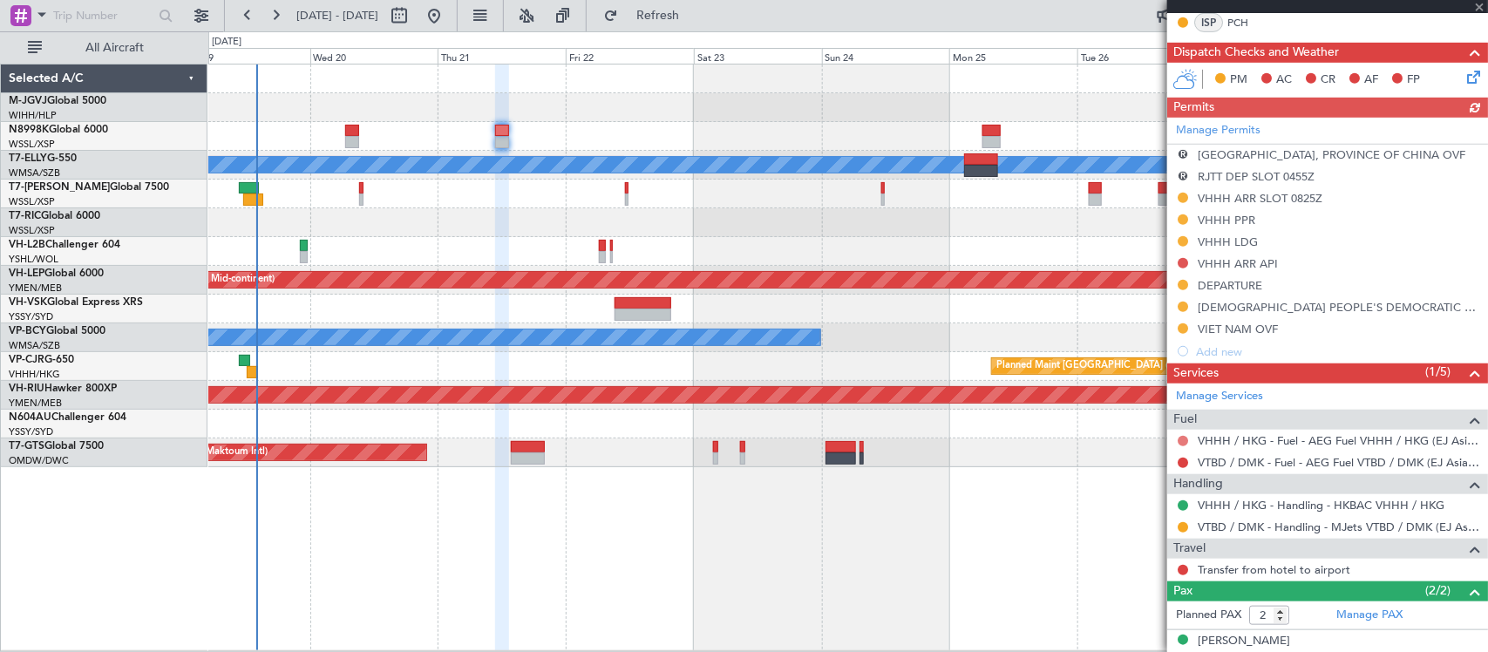
click at [1179, 440] on button at bounding box center [1182, 441] width 10 height 10
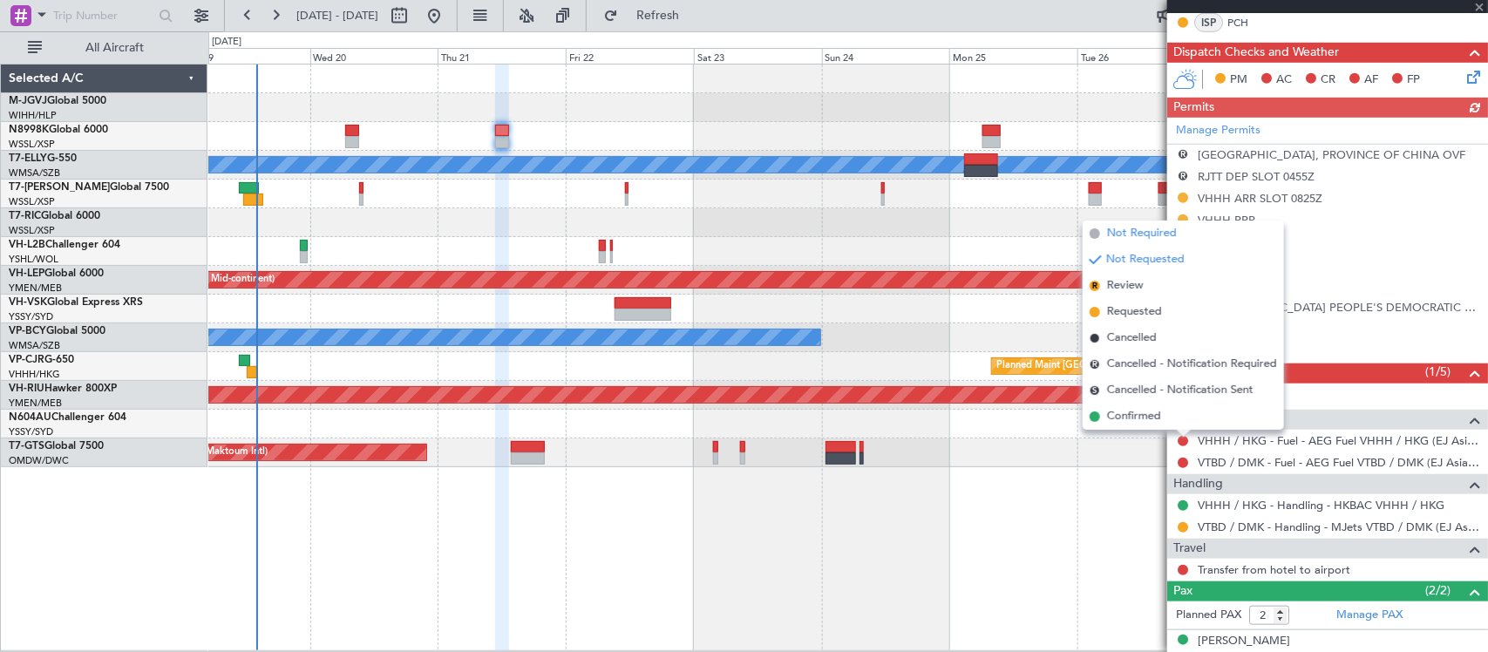
click at [1155, 232] on span "Not Required" at bounding box center [1142, 233] width 70 height 17
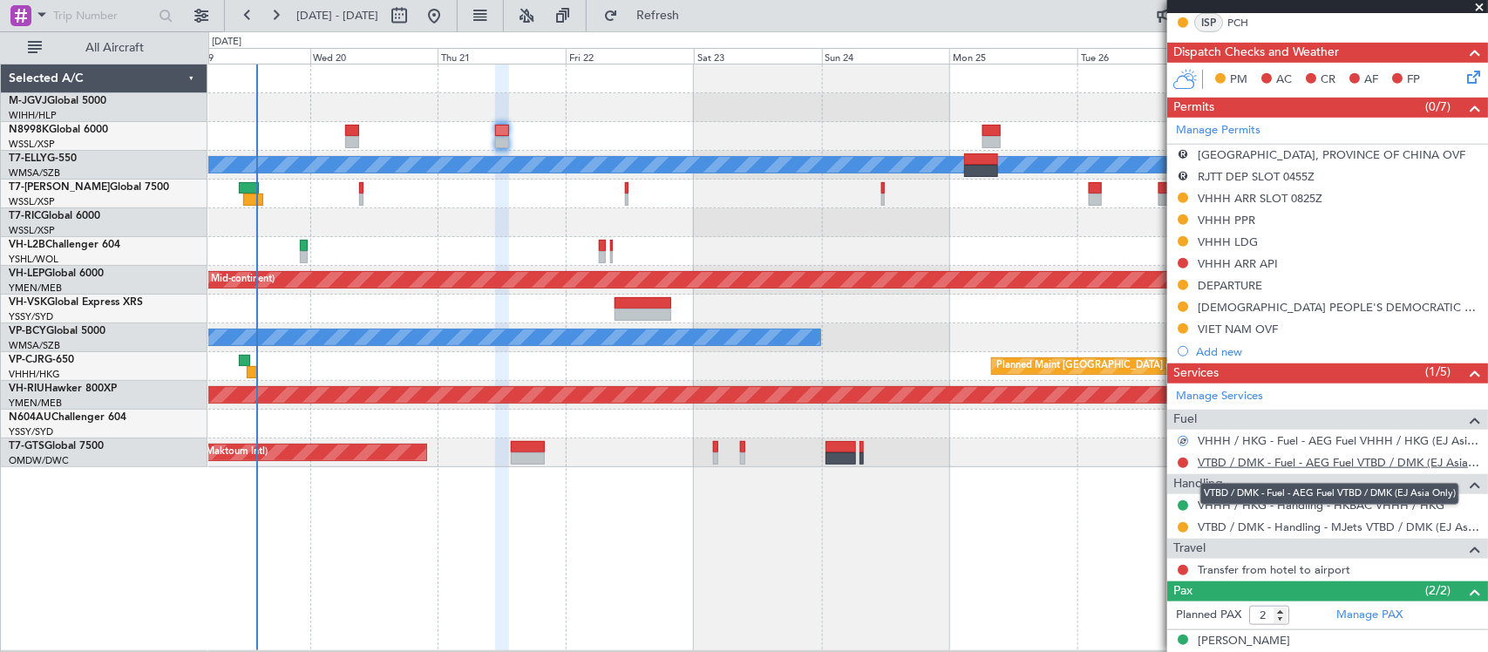
click at [1236, 462] on link "VTBD / DMK - Fuel - AEG Fuel VTBD / DMK (EJ Asia Only)" at bounding box center [1337, 462] width 281 height 15
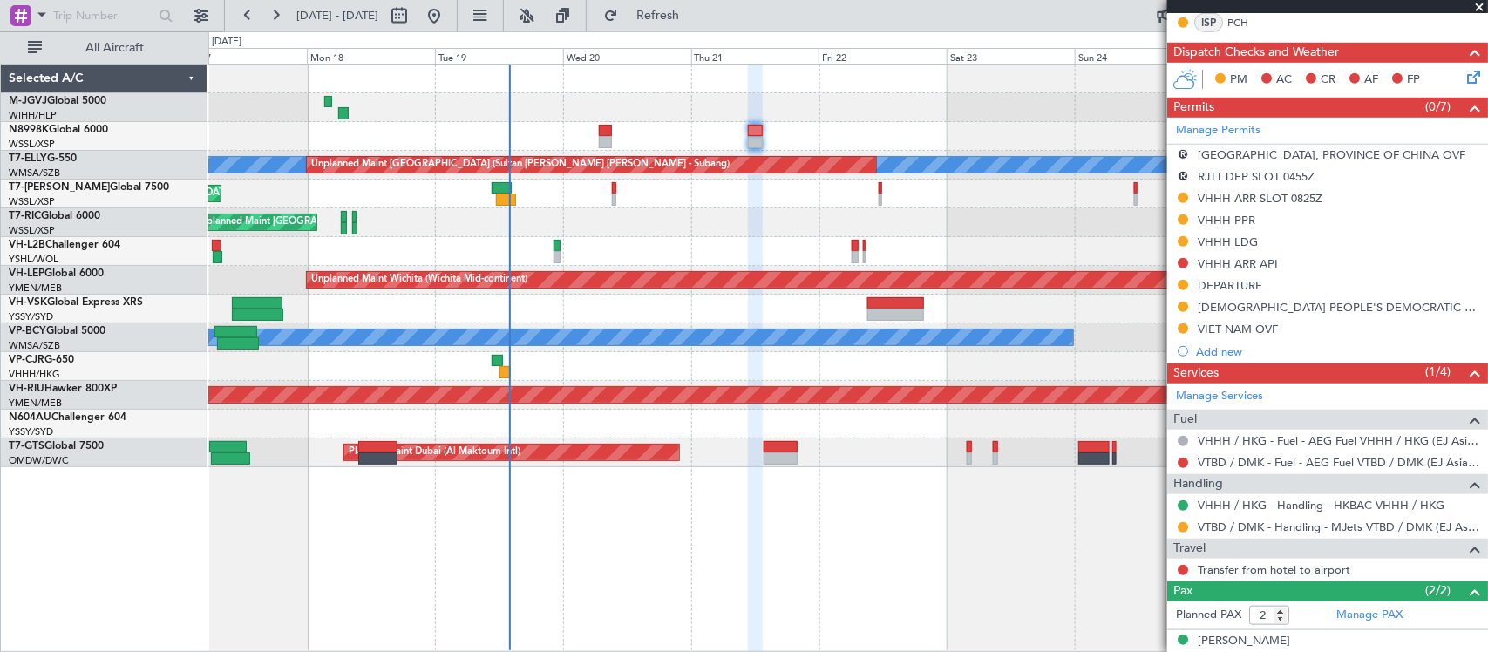
click at [712, 203] on div "Planned Maint [GEOGRAPHIC_DATA] (Seletar)" at bounding box center [847, 194] width 1278 height 29
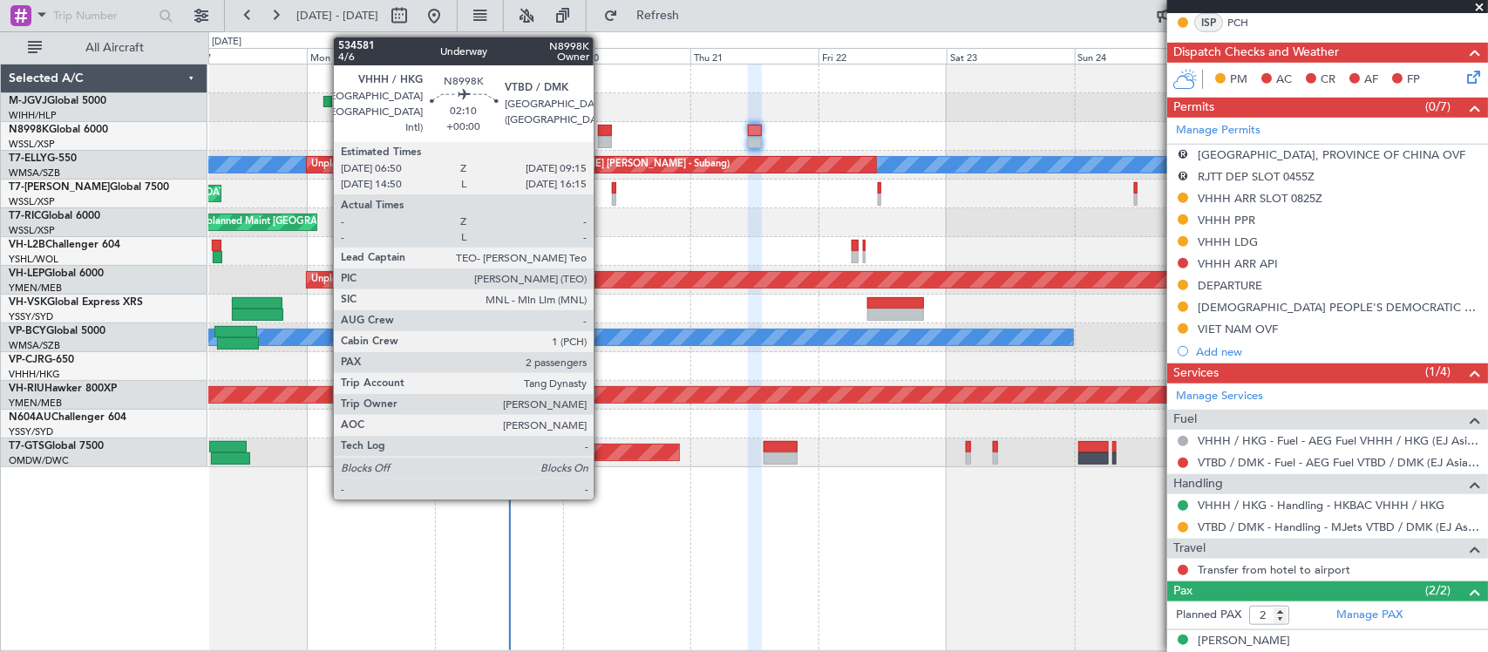
click at [602, 135] on div at bounding box center [604, 131] width 13 height 12
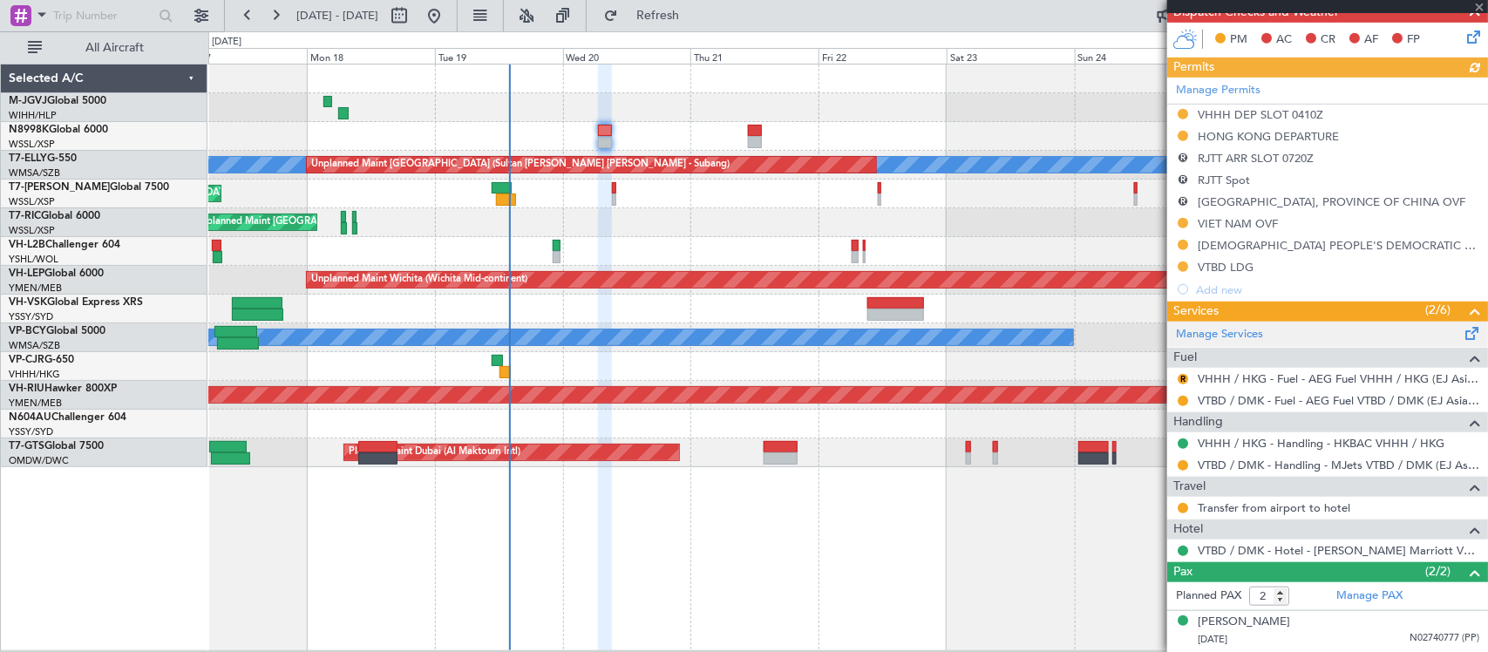
scroll to position [455, 0]
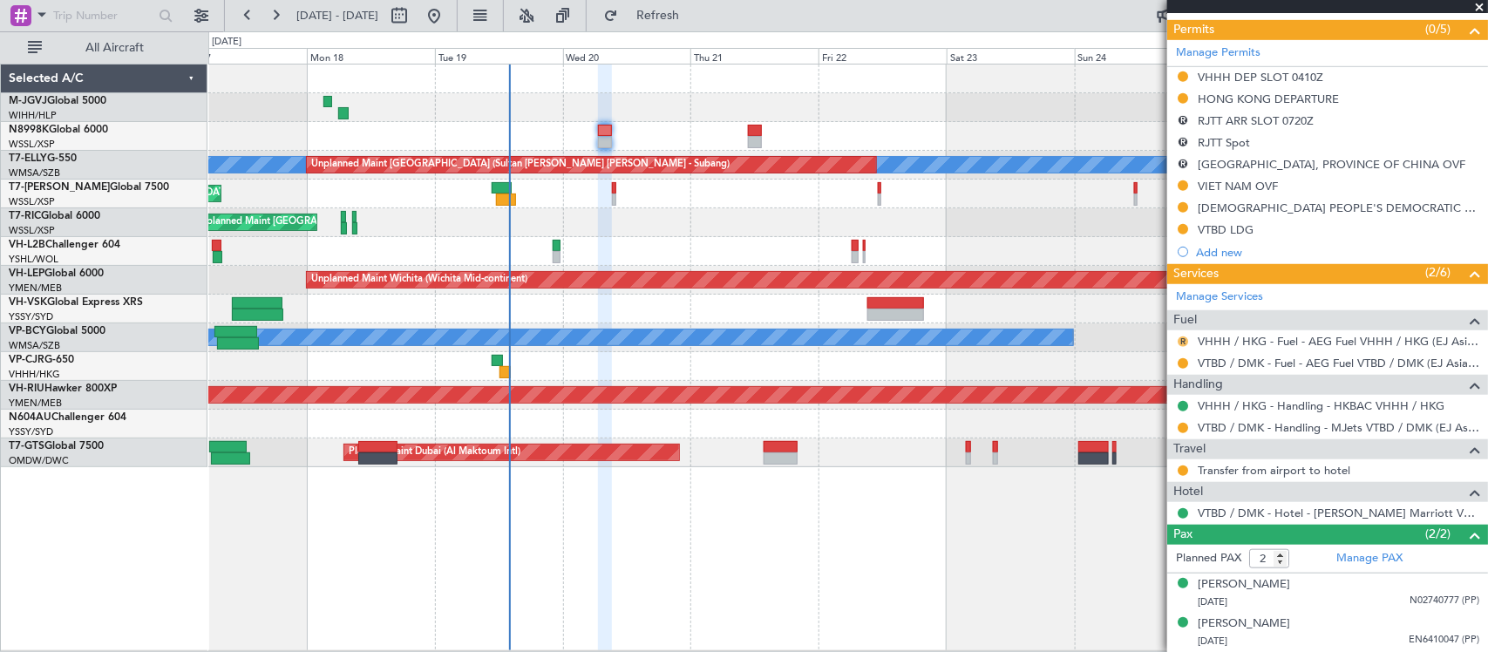
click at [1185, 336] on button "R" at bounding box center [1182, 341] width 10 height 10
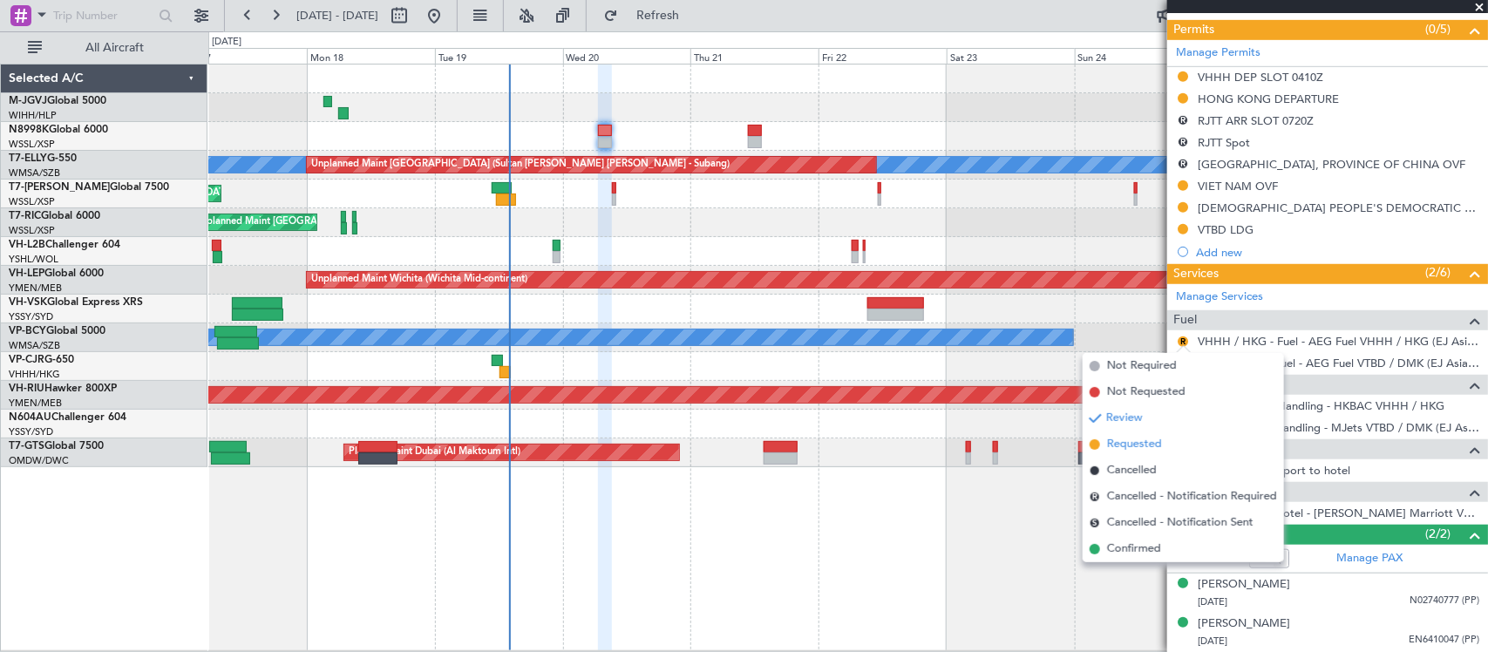
click at [1134, 446] on span "Requested" at bounding box center [1134, 444] width 55 height 17
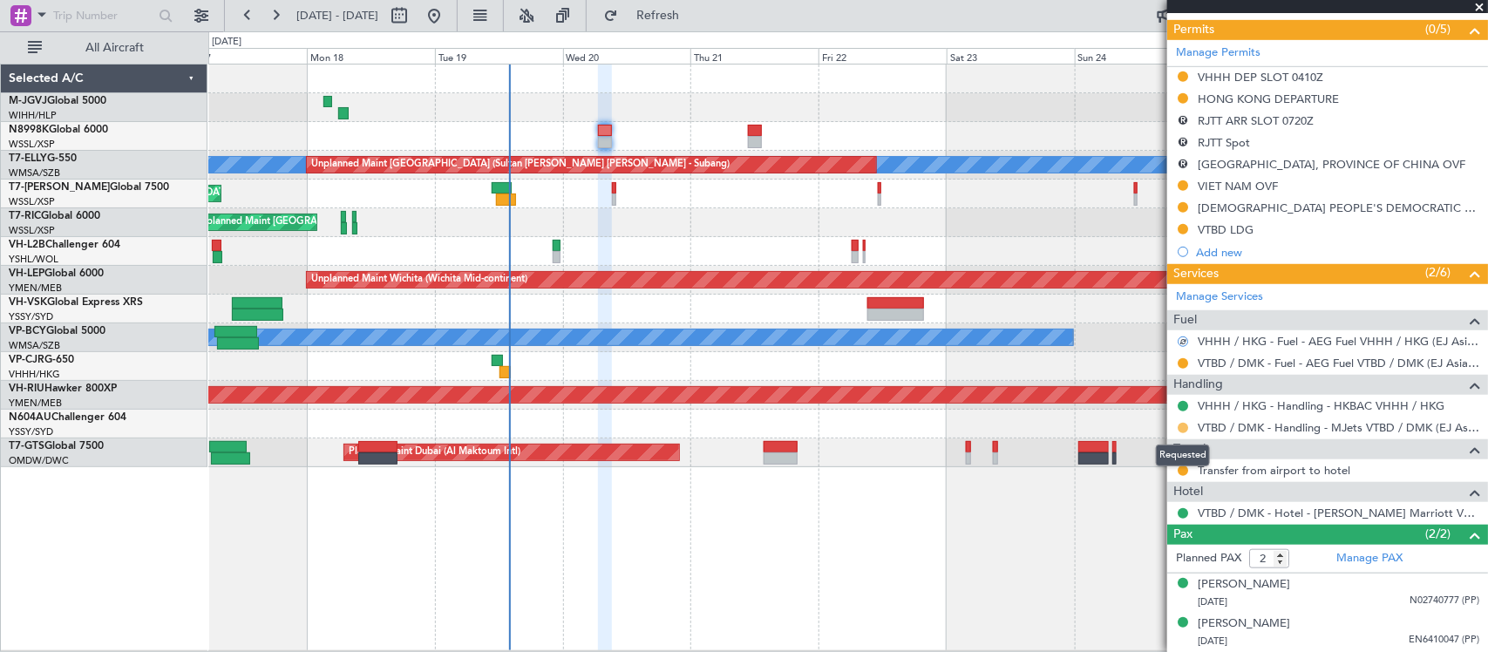
click at [1183, 425] on button at bounding box center [1182, 428] width 10 height 10
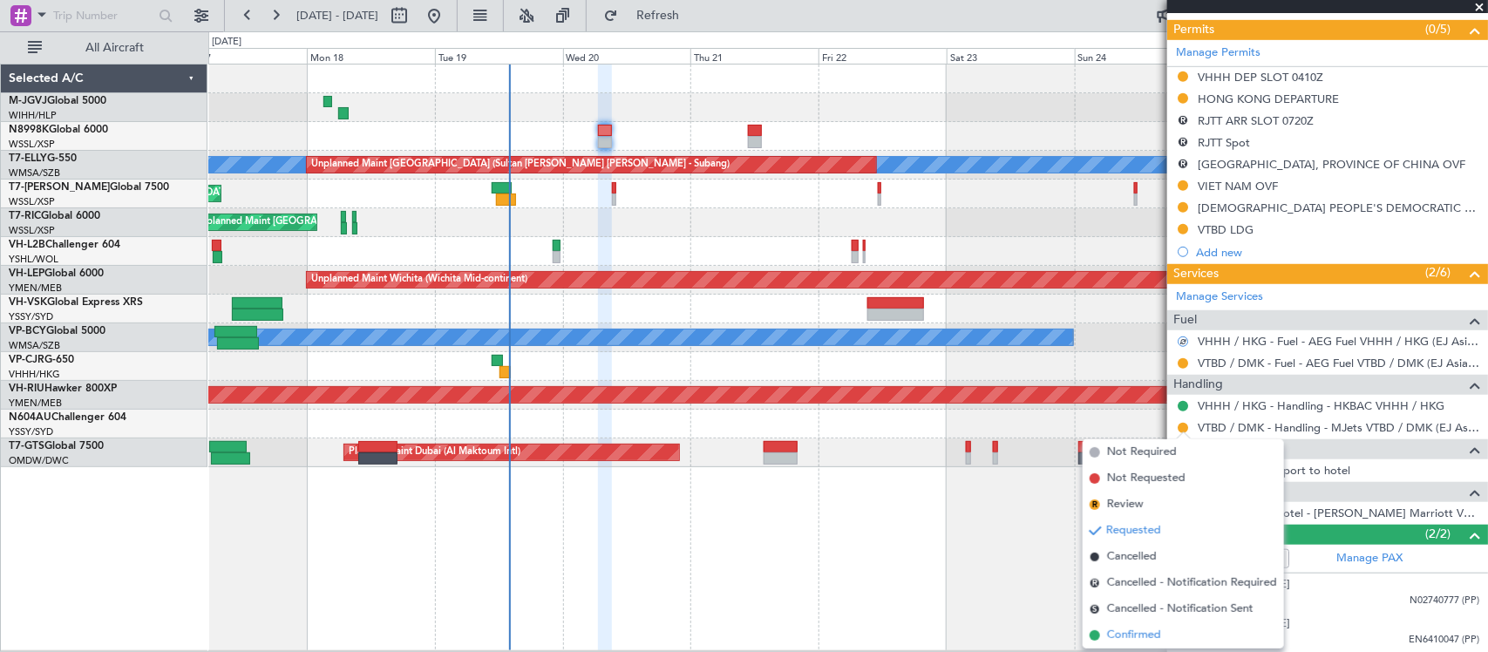
click at [1137, 641] on span "Confirmed" at bounding box center [1134, 635] width 54 height 17
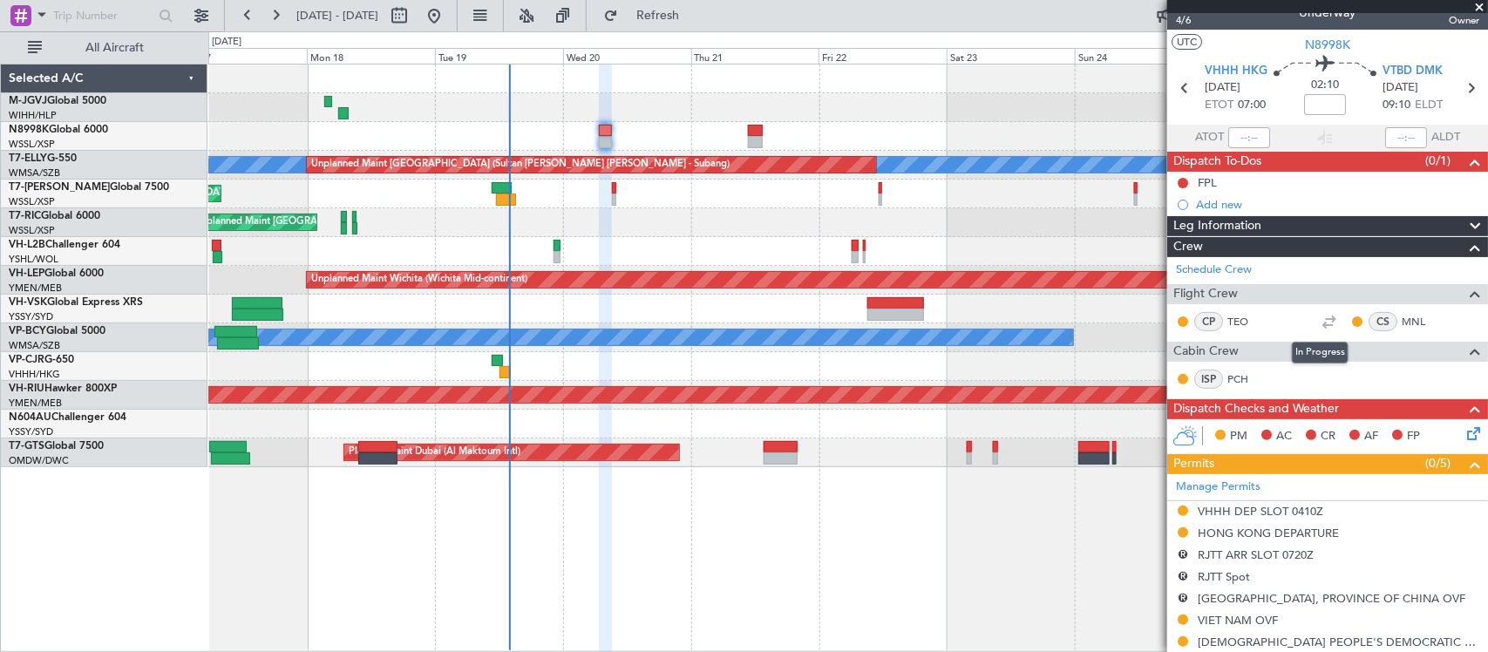
scroll to position [0, 0]
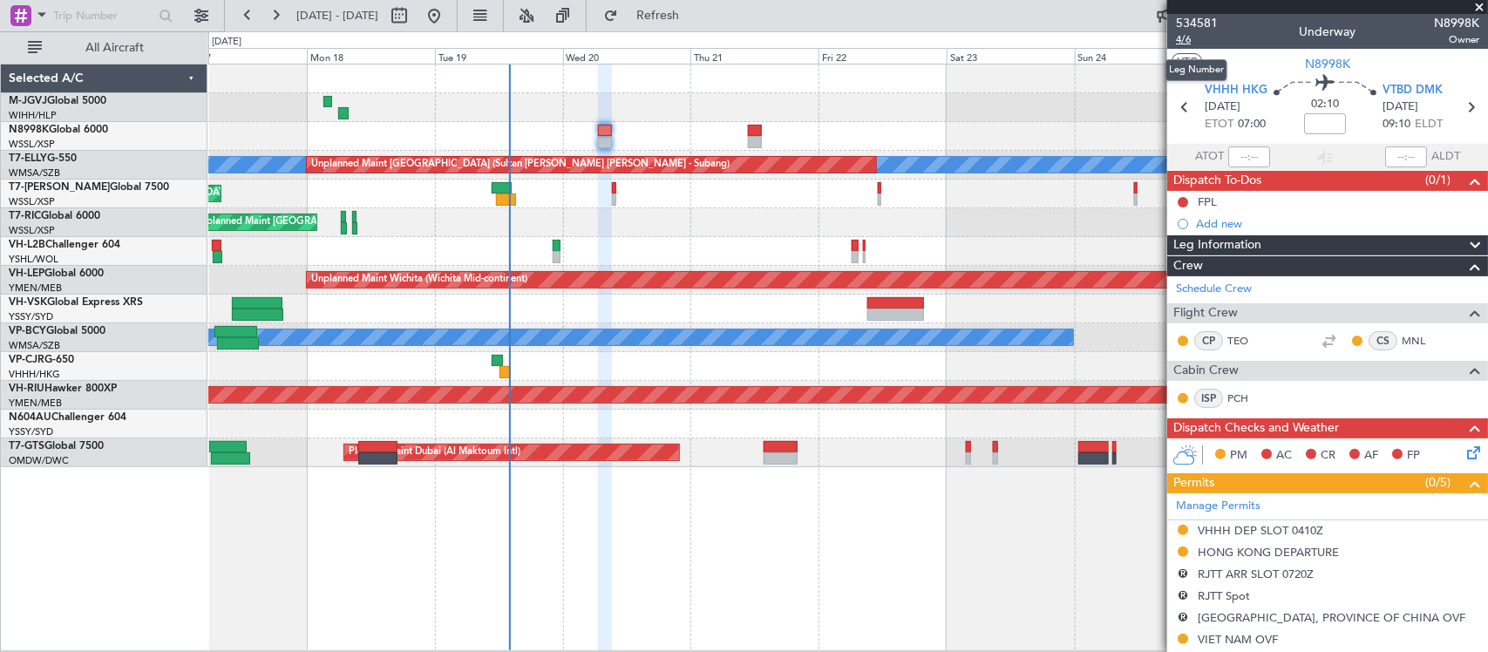
click at [1181, 42] on span "4/6" at bounding box center [1197, 39] width 42 height 15
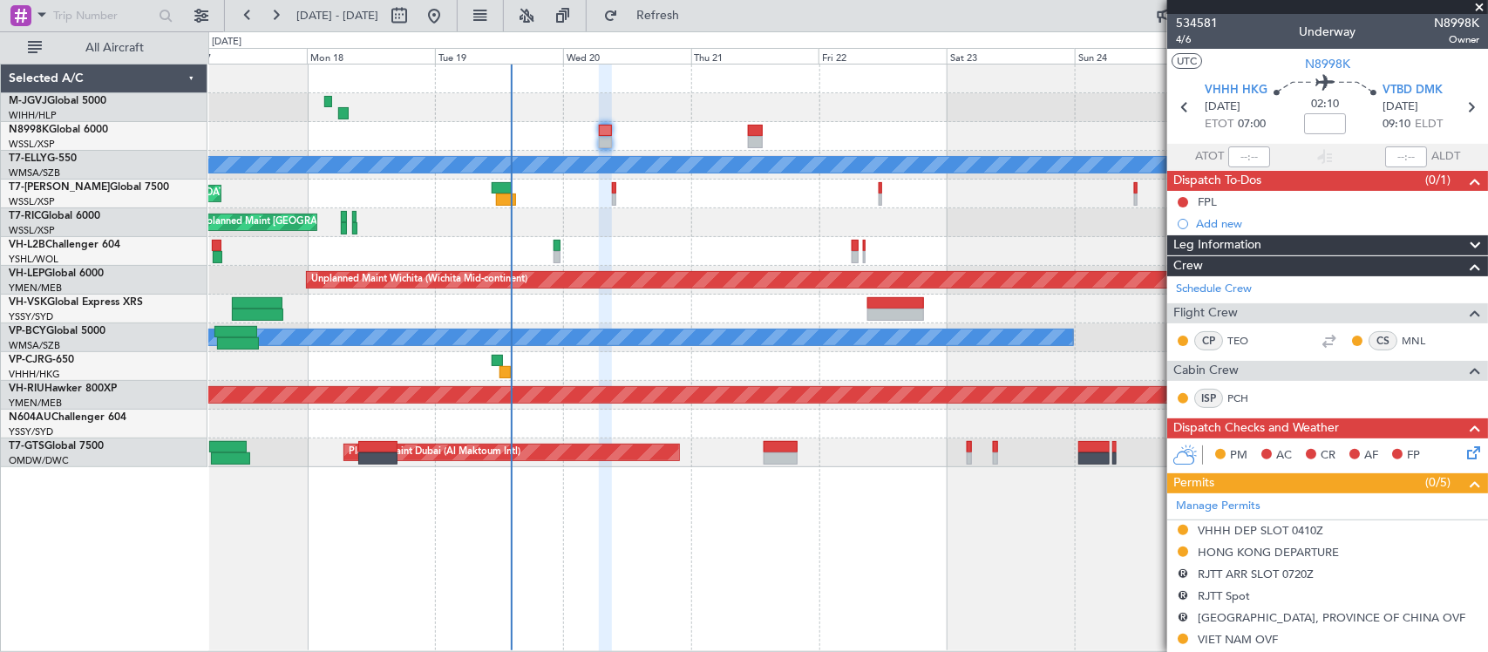
click at [632, 227] on div "Unplanned Maint [GEOGRAPHIC_DATA] (Seletar)" at bounding box center [847, 222] width 1278 height 29
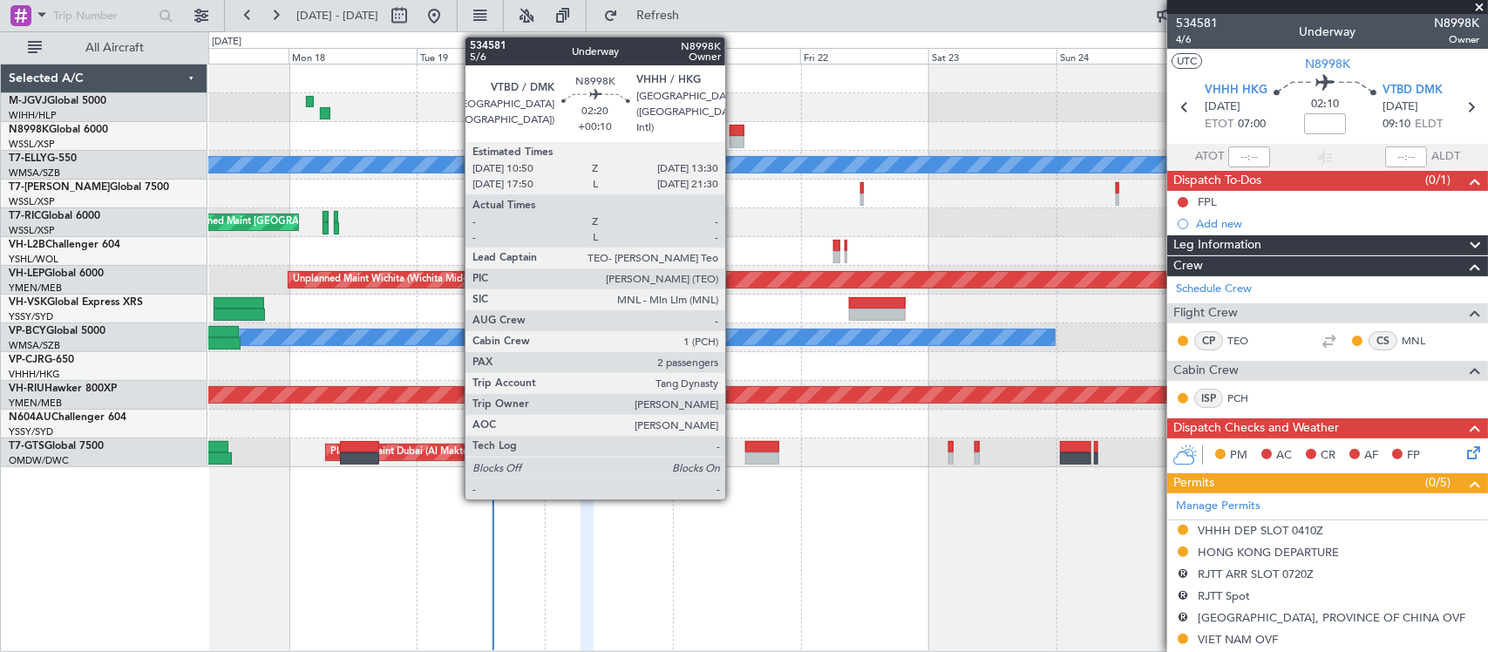
click at [741, 137] on div at bounding box center [847, 136] width 1278 height 29
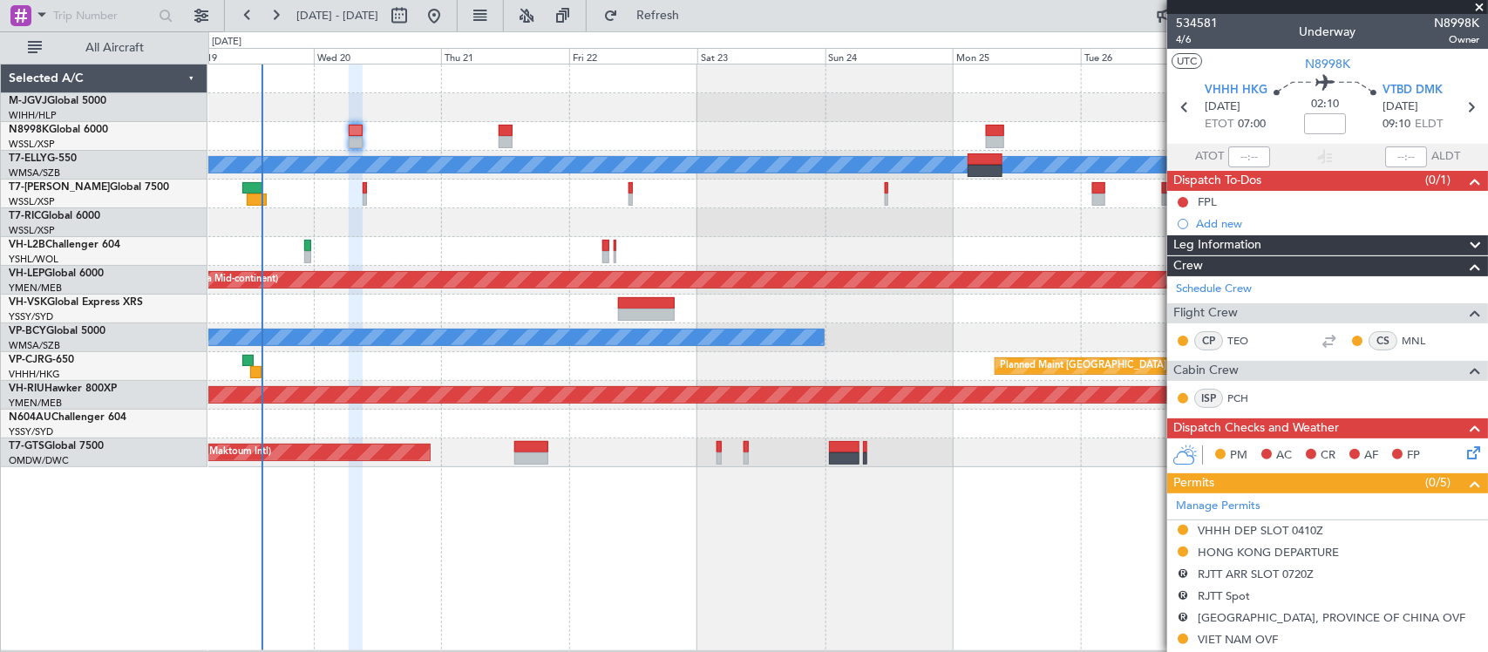
click at [504, 294] on div "Planned Maint Singapore (Seletar) Unplanned Maint Kuala Lumpur (Sultan Abdul Az…" at bounding box center [847, 265] width 1278 height 403
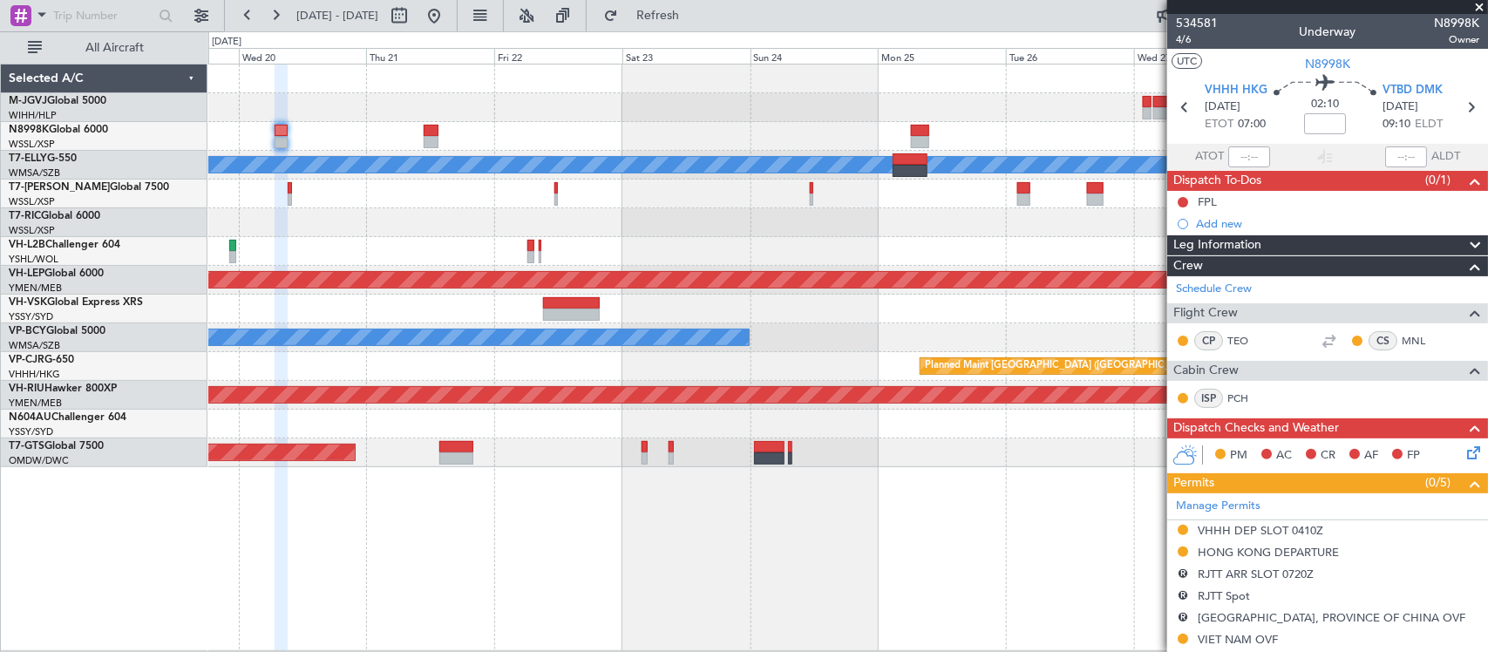
click at [785, 206] on div "Planned Maint [GEOGRAPHIC_DATA] (Seletar)" at bounding box center [847, 194] width 1278 height 29
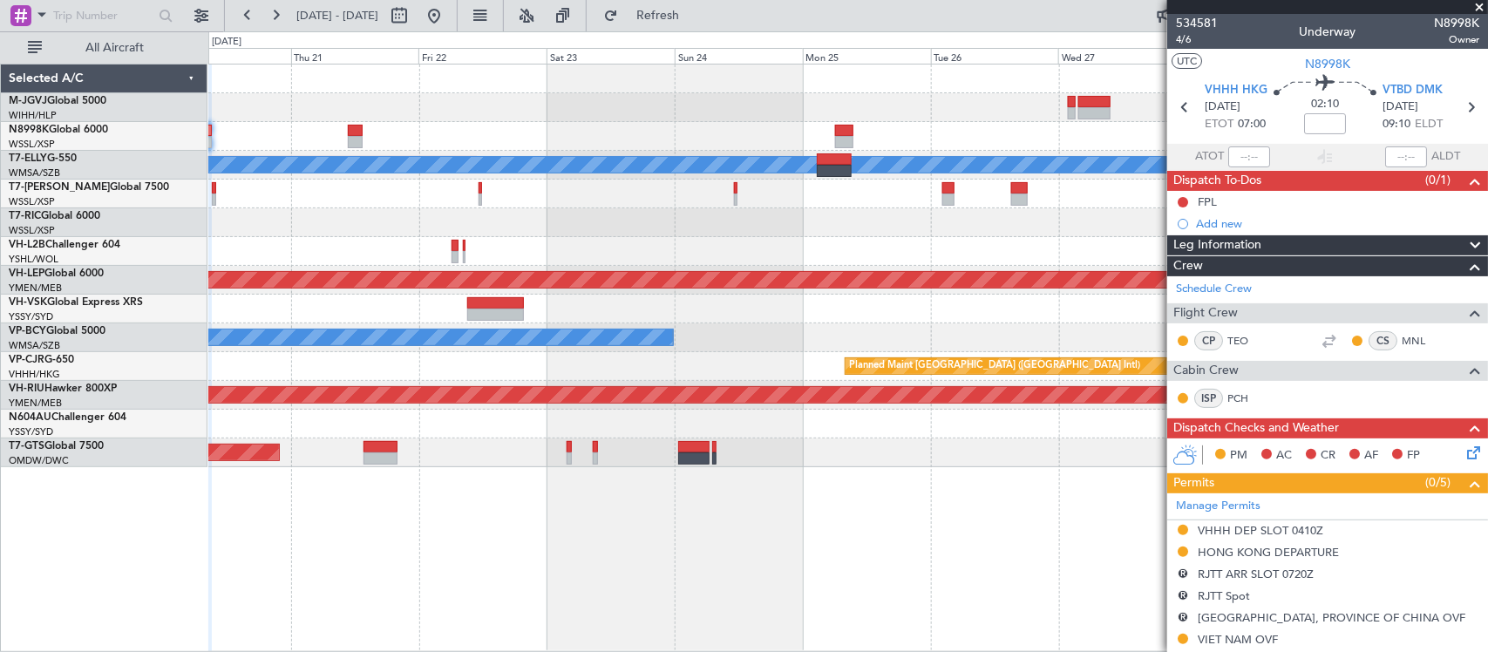
click at [747, 203] on div at bounding box center [847, 194] width 1278 height 29
click at [783, 262] on div at bounding box center [847, 251] width 1278 height 29
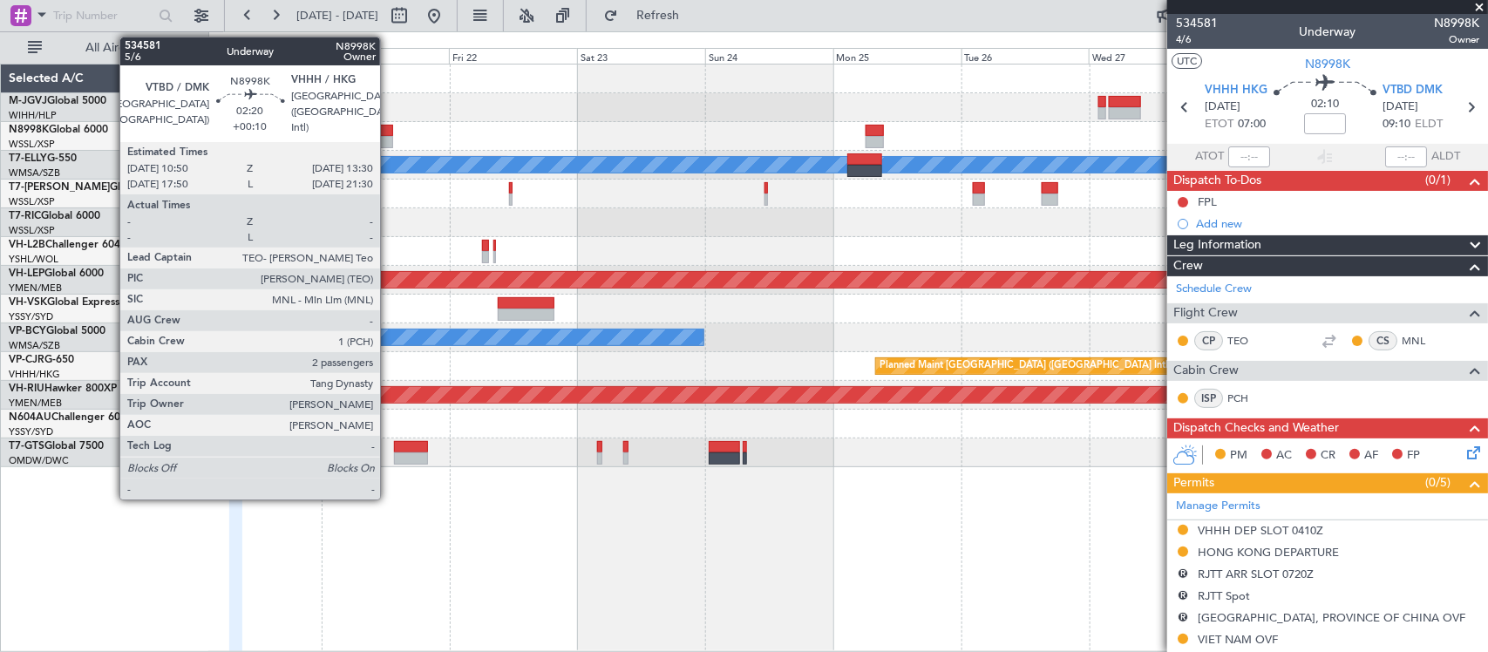
click at [389, 138] on div at bounding box center [385, 142] width 15 height 12
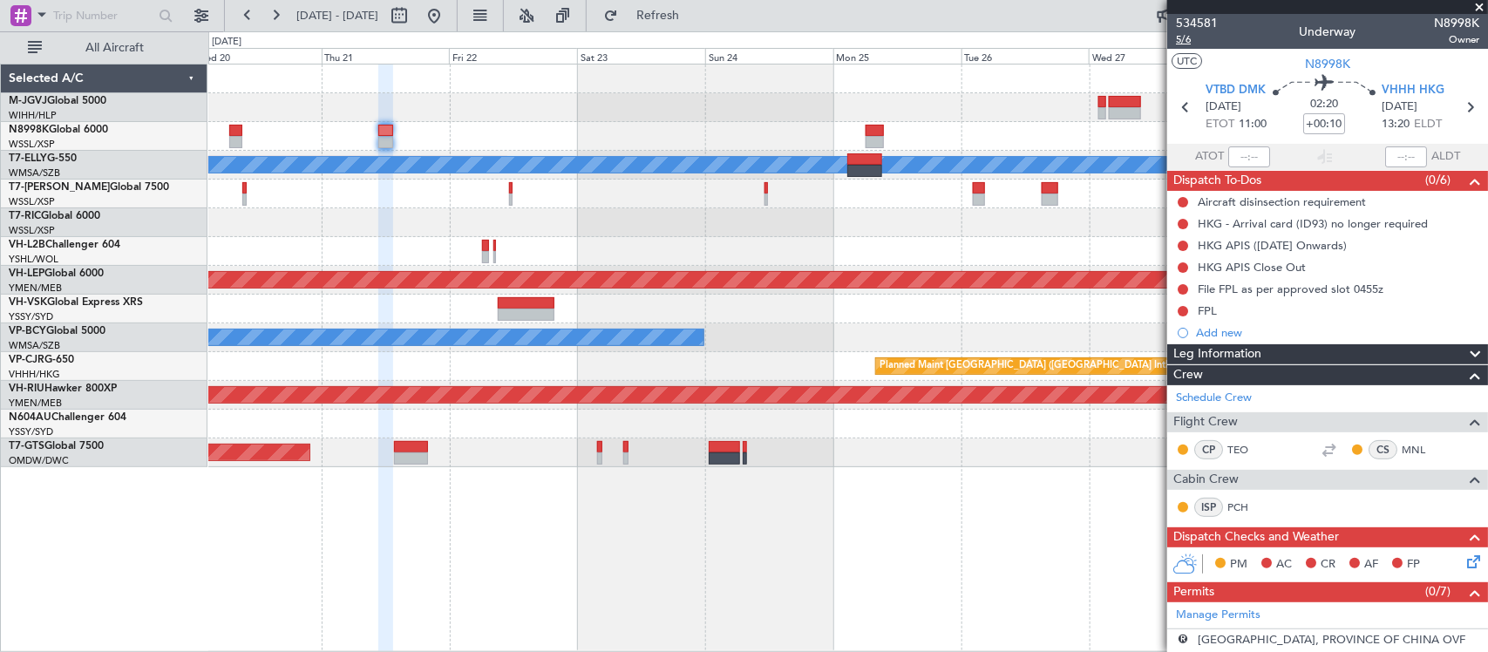
click at [1181, 37] on span "5/6" at bounding box center [1197, 39] width 42 height 15
click at [1151, 384] on div "Planned Maint [GEOGRAPHIC_DATA] ([GEOGRAPHIC_DATA])" at bounding box center [847, 395] width 1278 height 29
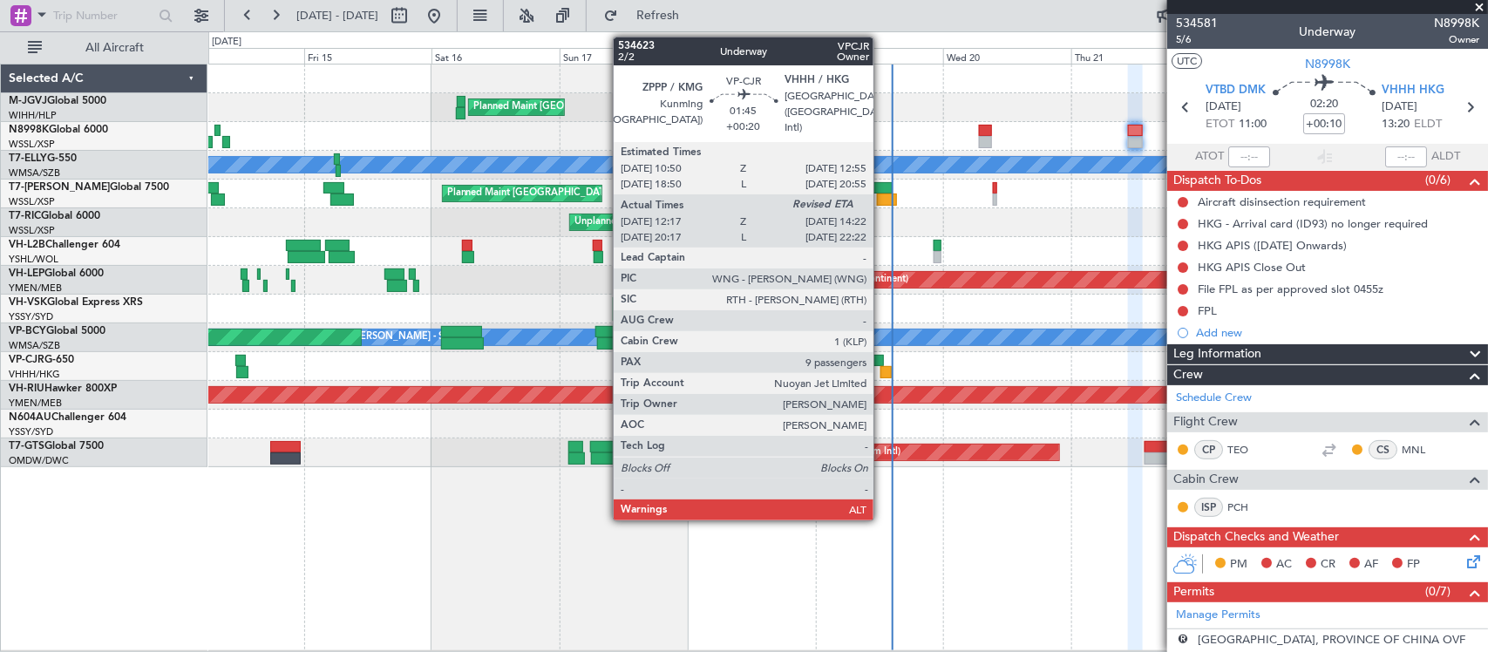
click at [882, 364] on div at bounding box center [877, 361] width 11 height 12
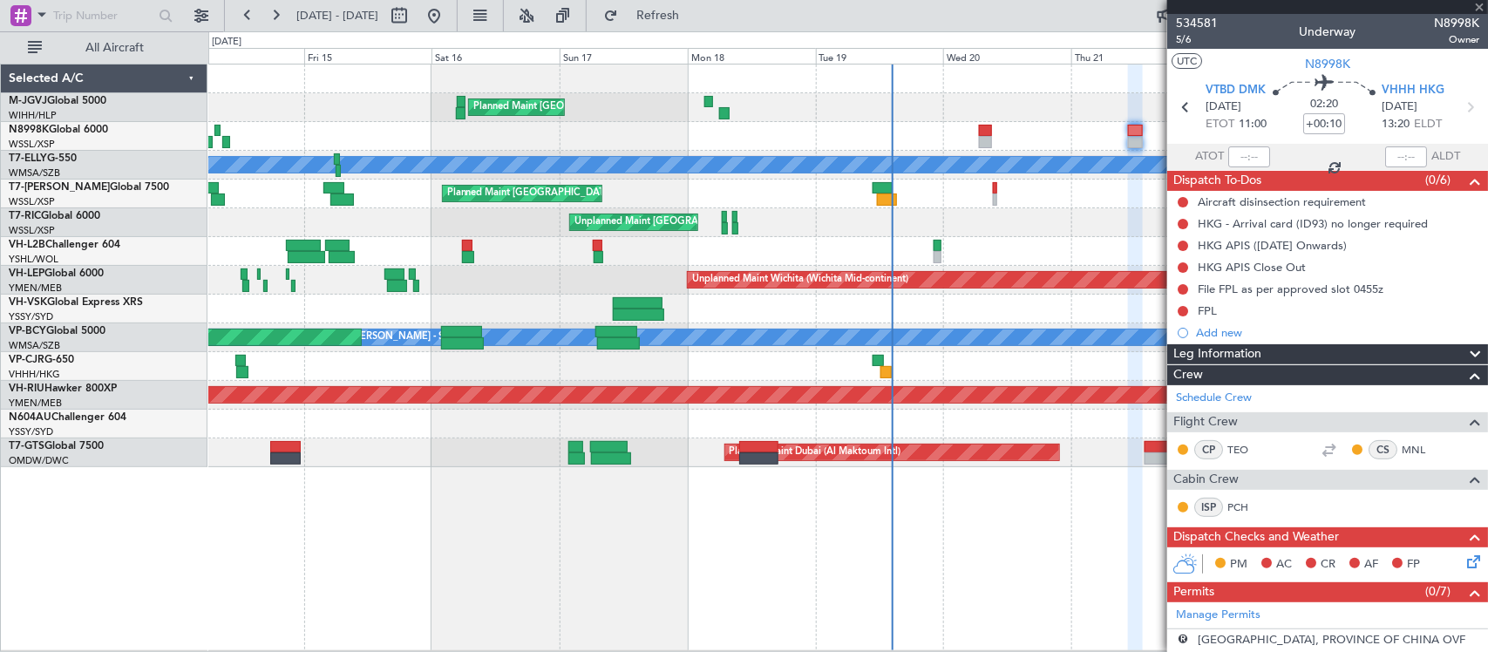
type input "+00:20"
type input "12:27"
type input "9"
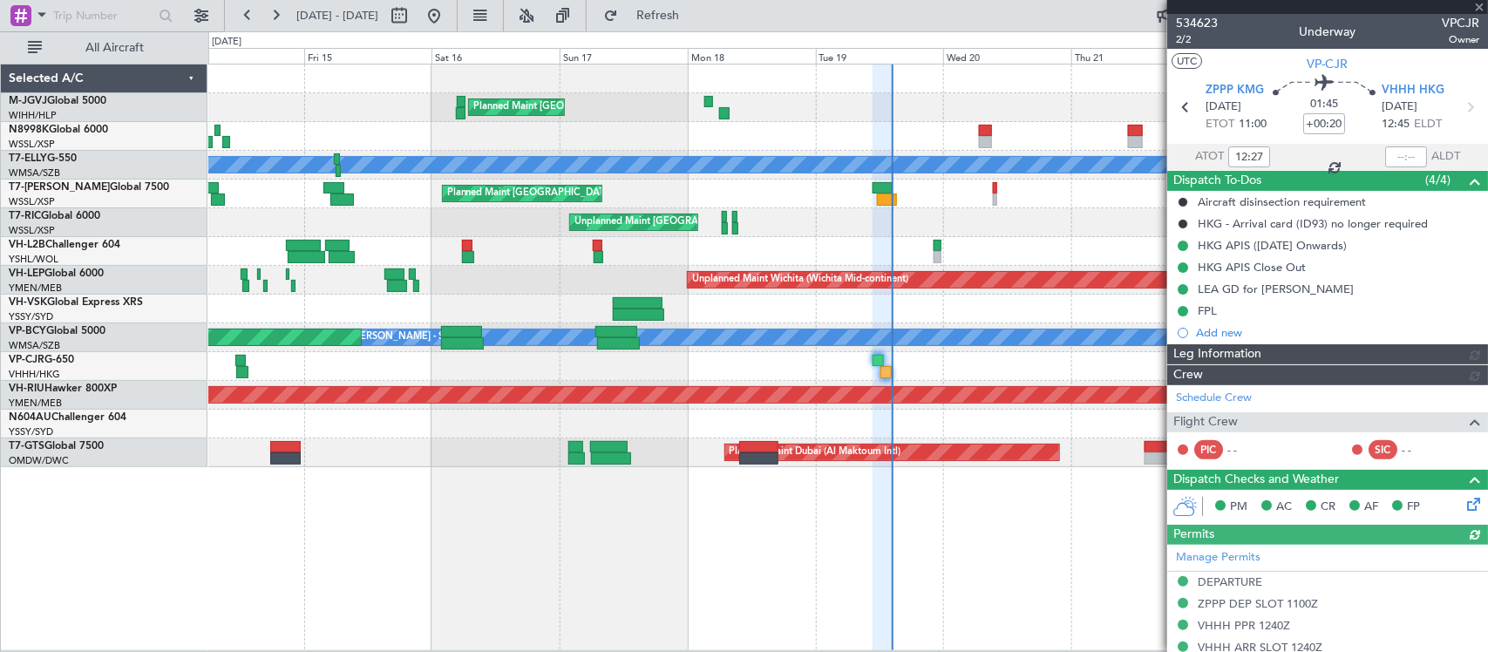
type input "Edmond Yuen (EYU)"
type input "F0181"
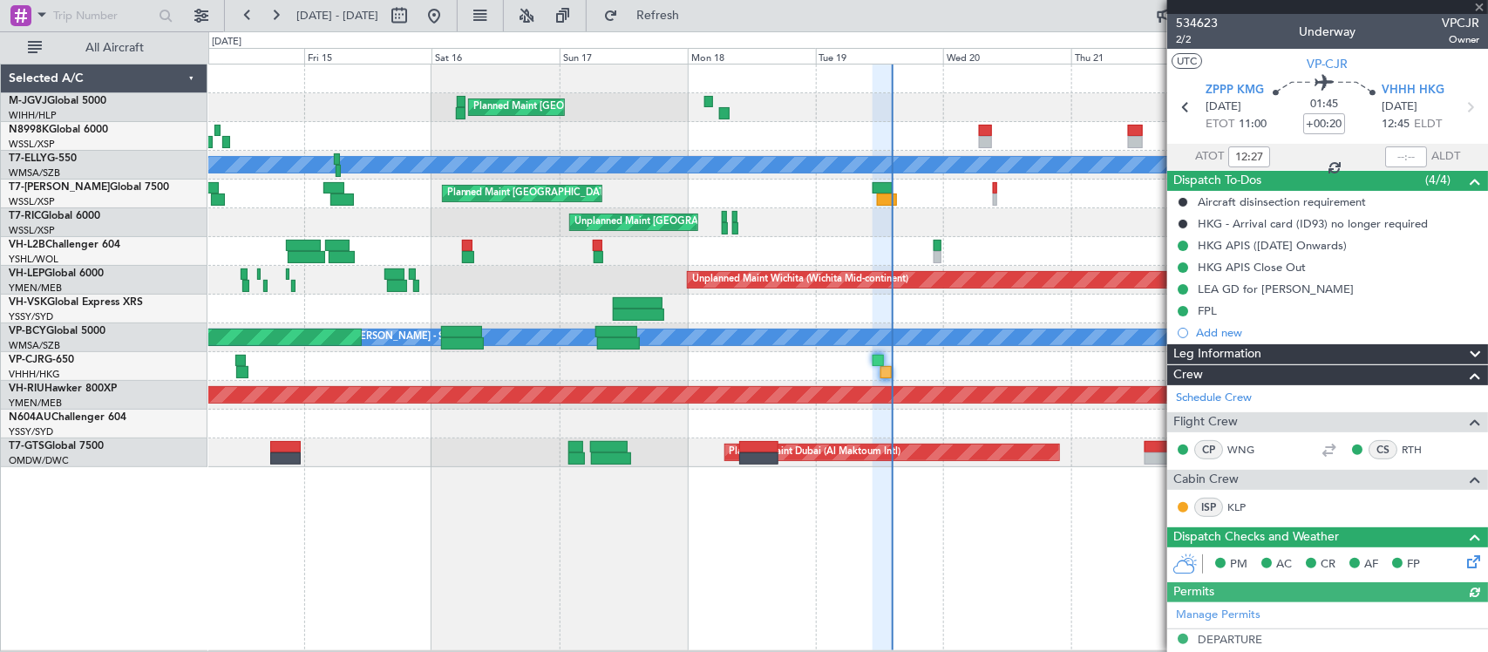
click at [1395, 154] on div at bounding box center [1406, 156] width 42 height 21
click at [1401, 154] on div at bounding box center [1406, 156] width 42 height 21
click at [1396, 158] on div at bounding box center [1406, 156] width 42 height 21
click at [1400, 163] on input "text" at bounding box center [1406, 156] width 42 height 21
type input "14:16"
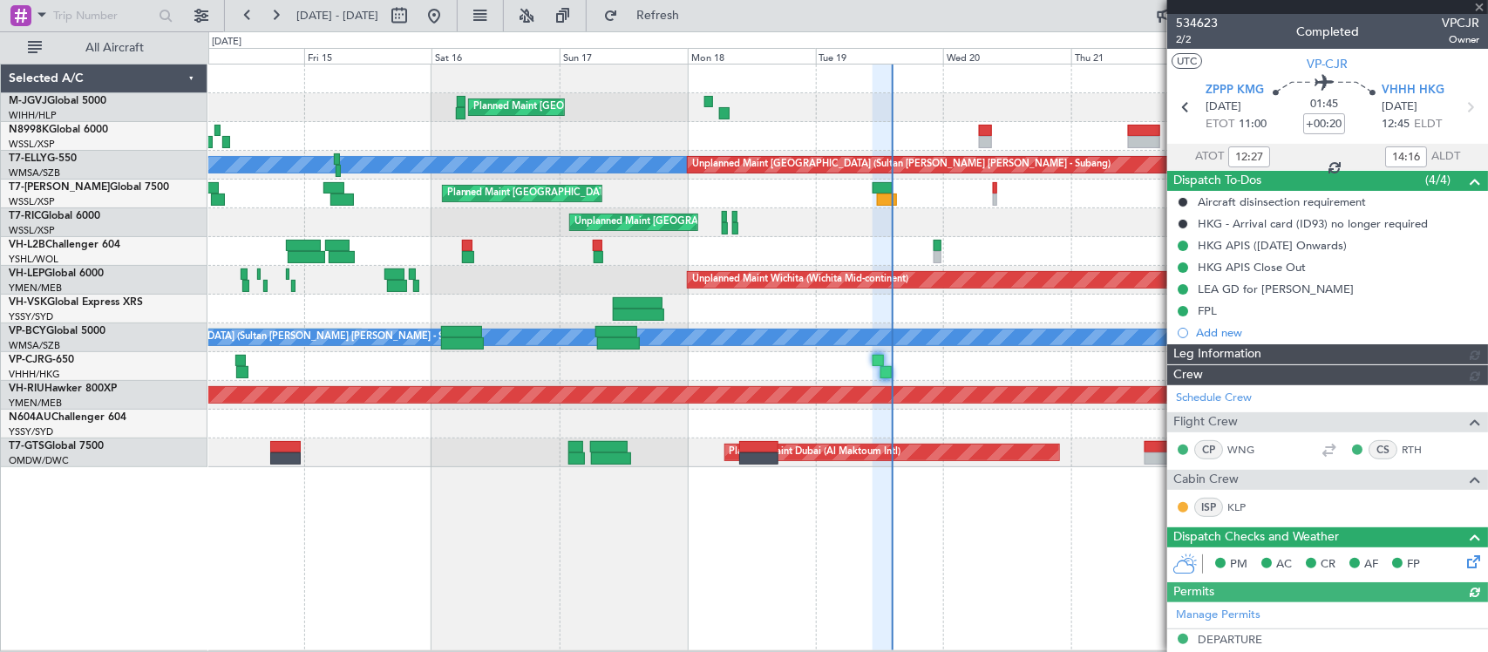
type input "Edmond Yuen (EYU)"
type input "F0181"
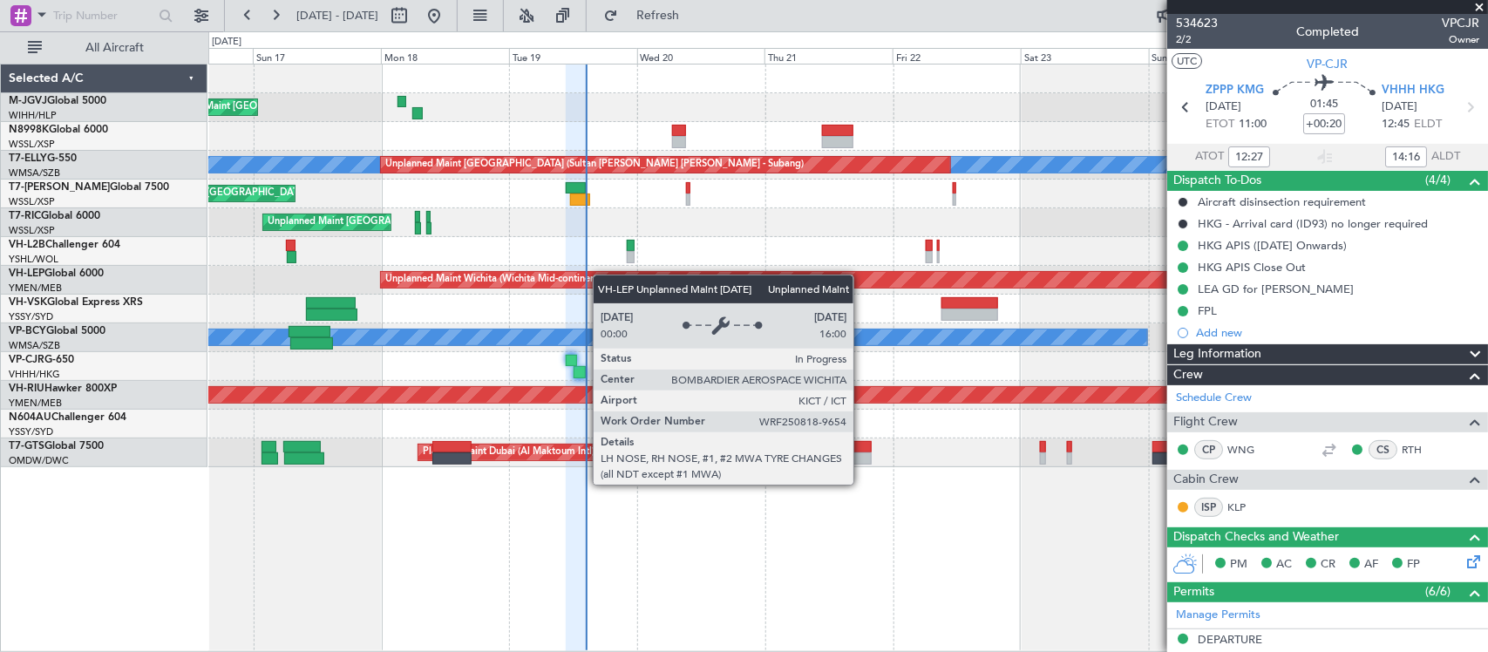
click at [414, 303] on div "Planned Maint [GEOGRAPHIC_DATA] (Seletar) [PERSON_NAME] Unplanned Maint [GEOGRA…" at bounding box center [847, 265] width 1278 height 403
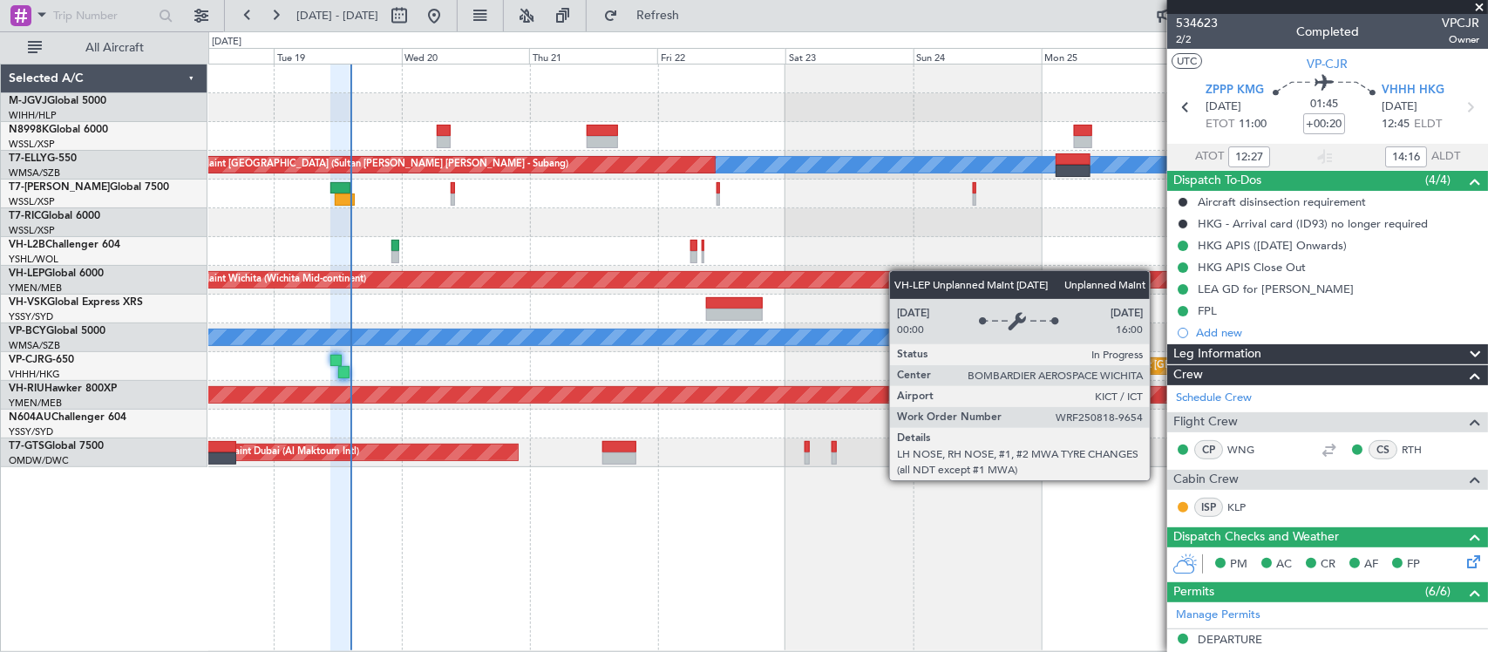
click at [889, 273] on div "Planned Maint [GEOGRAPHIC_DATA] (Seletar) [PERSON_NAME] Unplanned Maint [GEOGRA…" at bounding box center [847, 265] width 1278 height 403
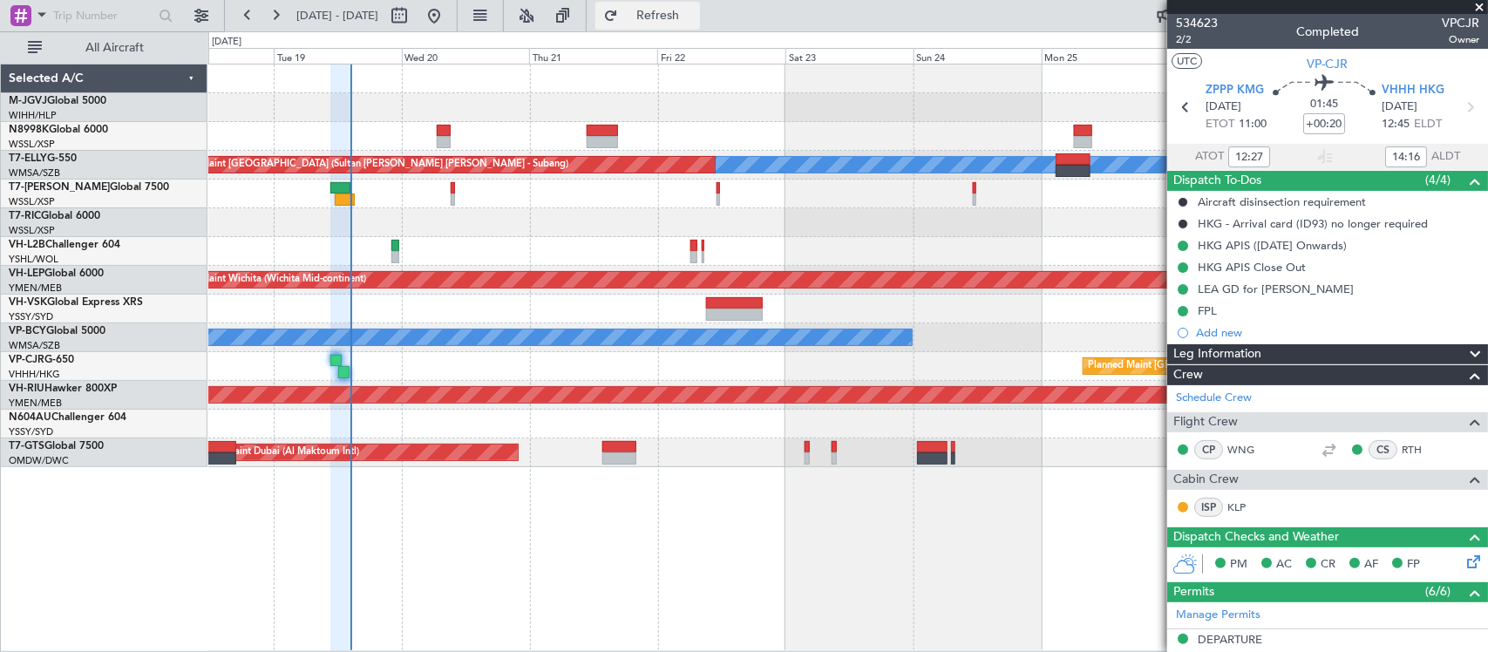
click at [695, 15] on span "Refresh" at bounding box center [657, 16] width 73 height 12
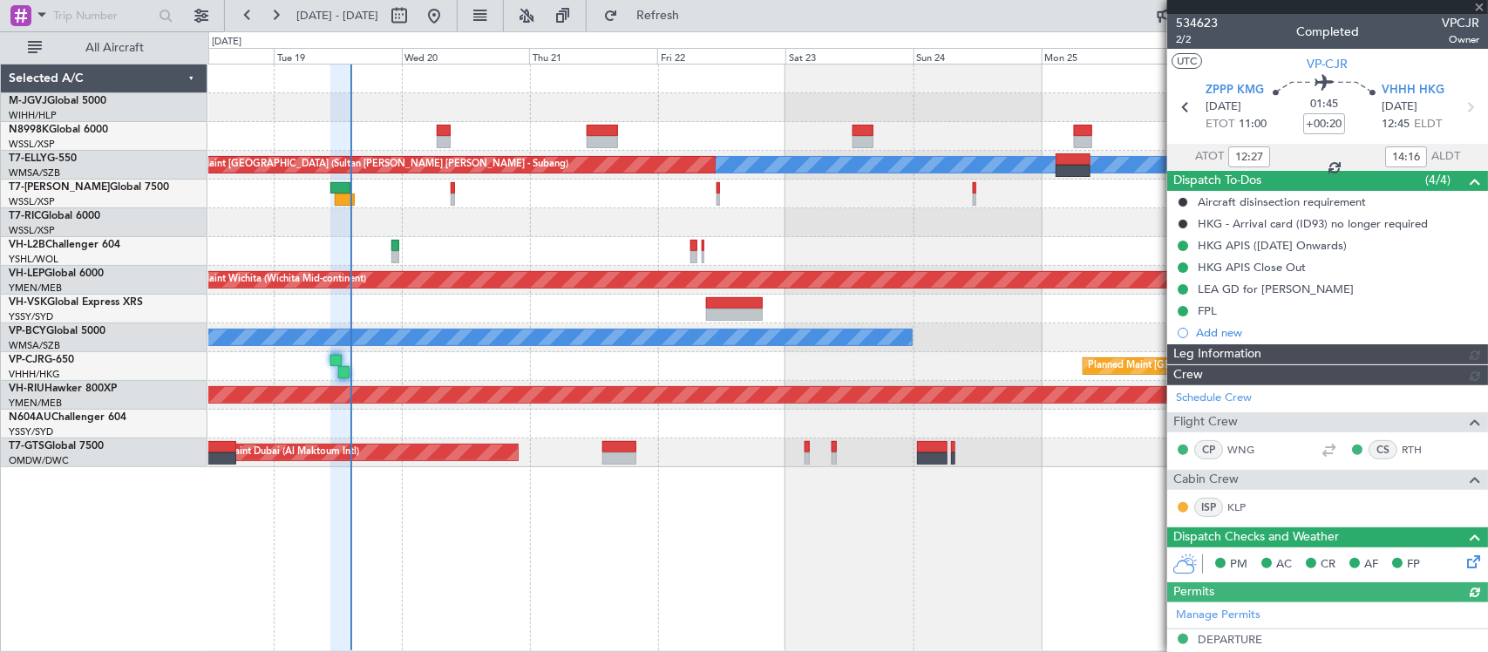
type input "[PERSON_NAME] (EYU)"
type input "F0181"
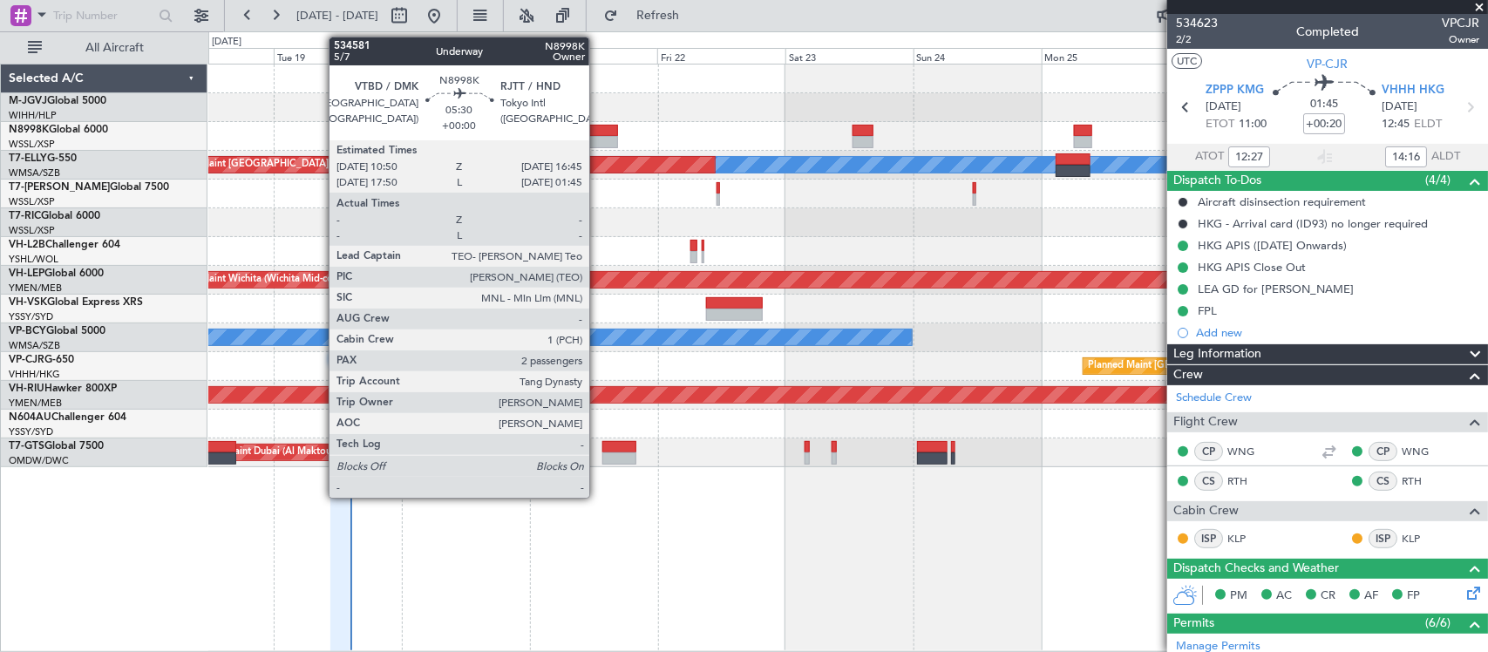
click at [598, 132] on div at bounding box center [603, 131] width 32 height 12
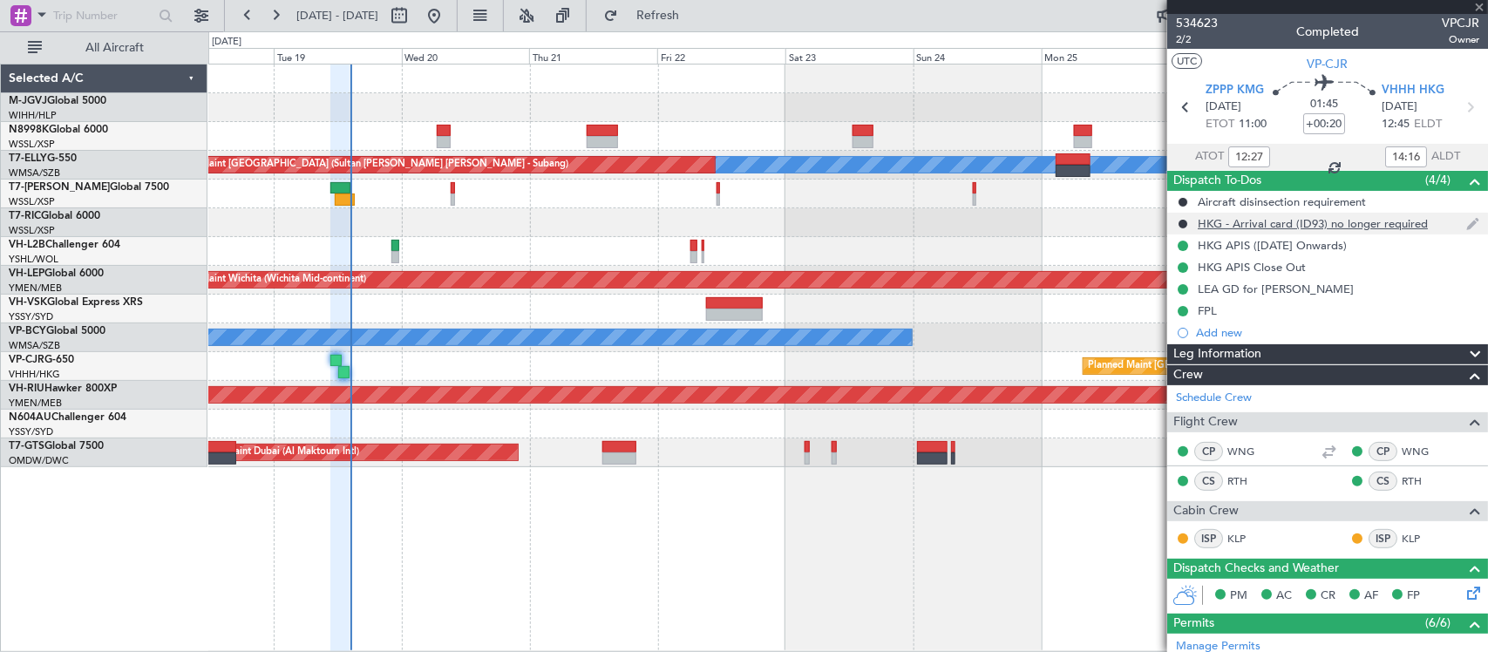
type input "2"
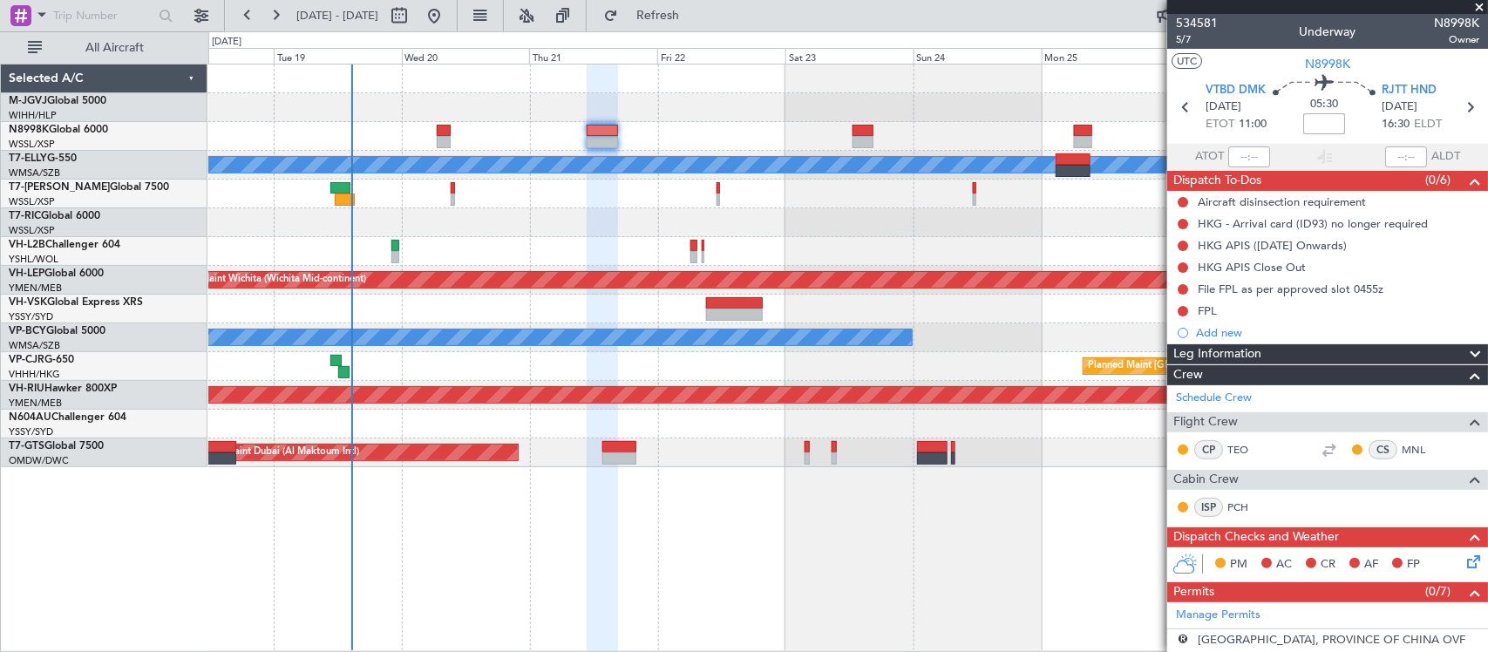
click at [1326, 119] on input at bounding box center [1324, 123] width 42 height 21
type input "+00:15"
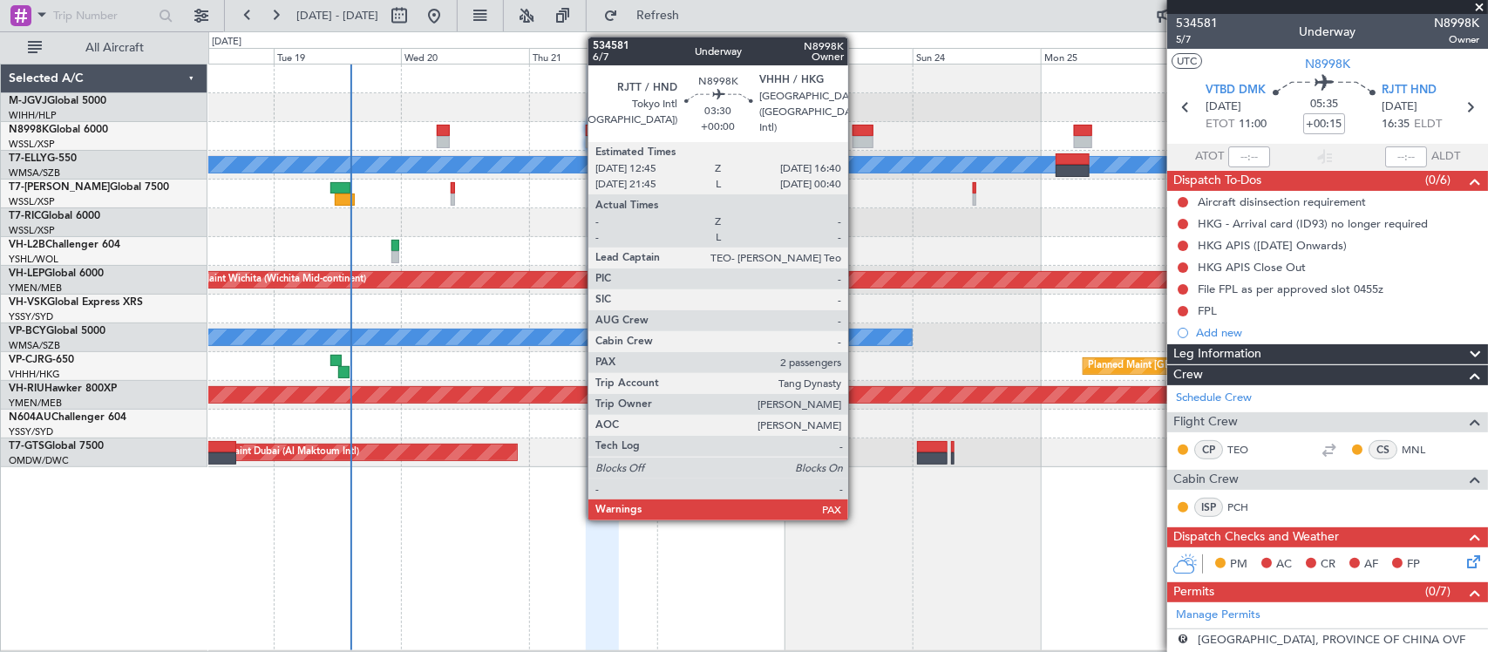
click at [857, 137] on div at bounding box center [862, 142] width 21 height 12
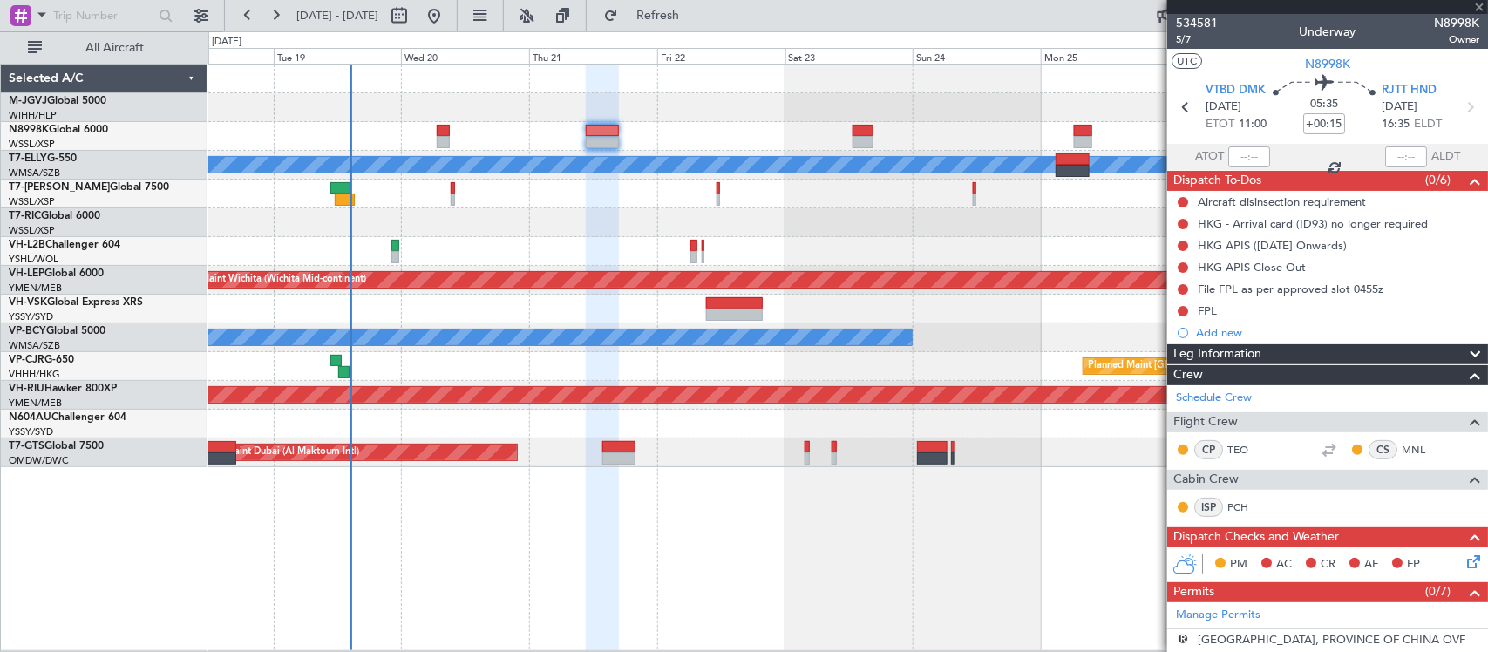
click at [874, 261] on div at bounding box center [847, 251] width 1278 height 29
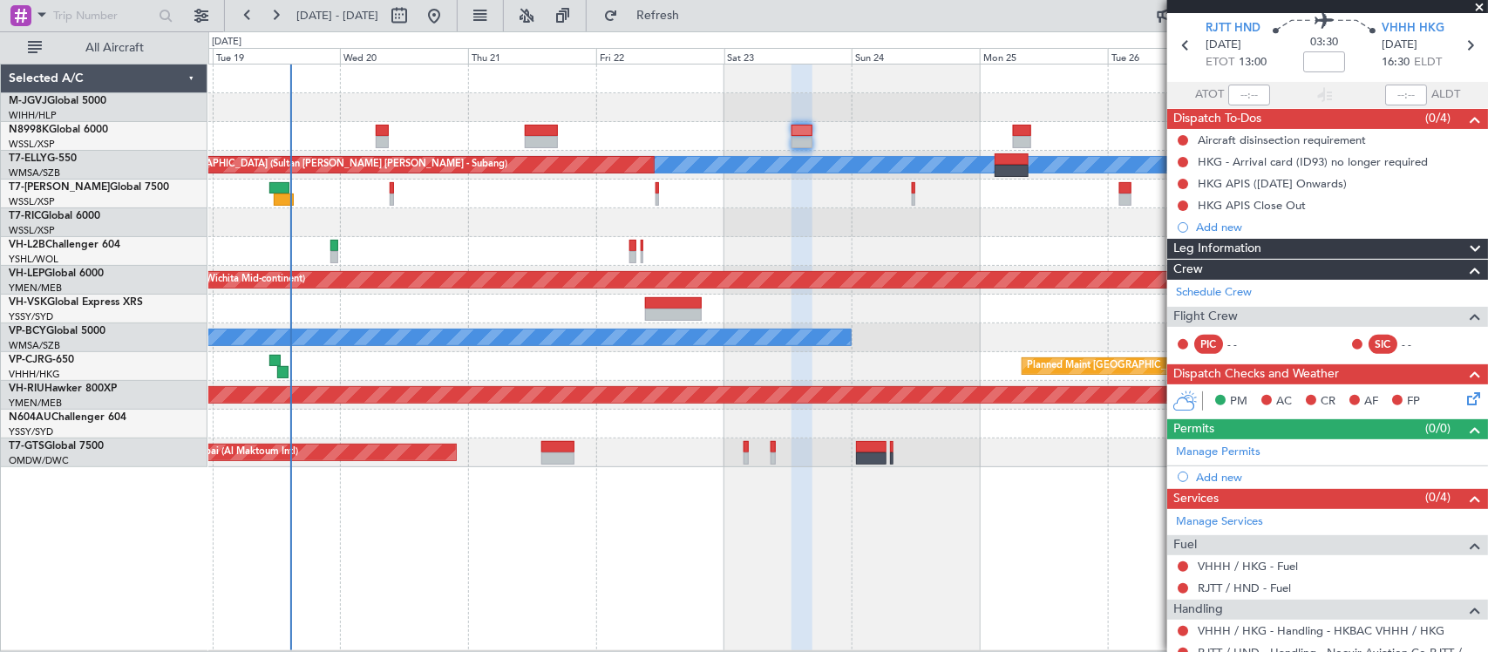
scroll to position [146, 0]
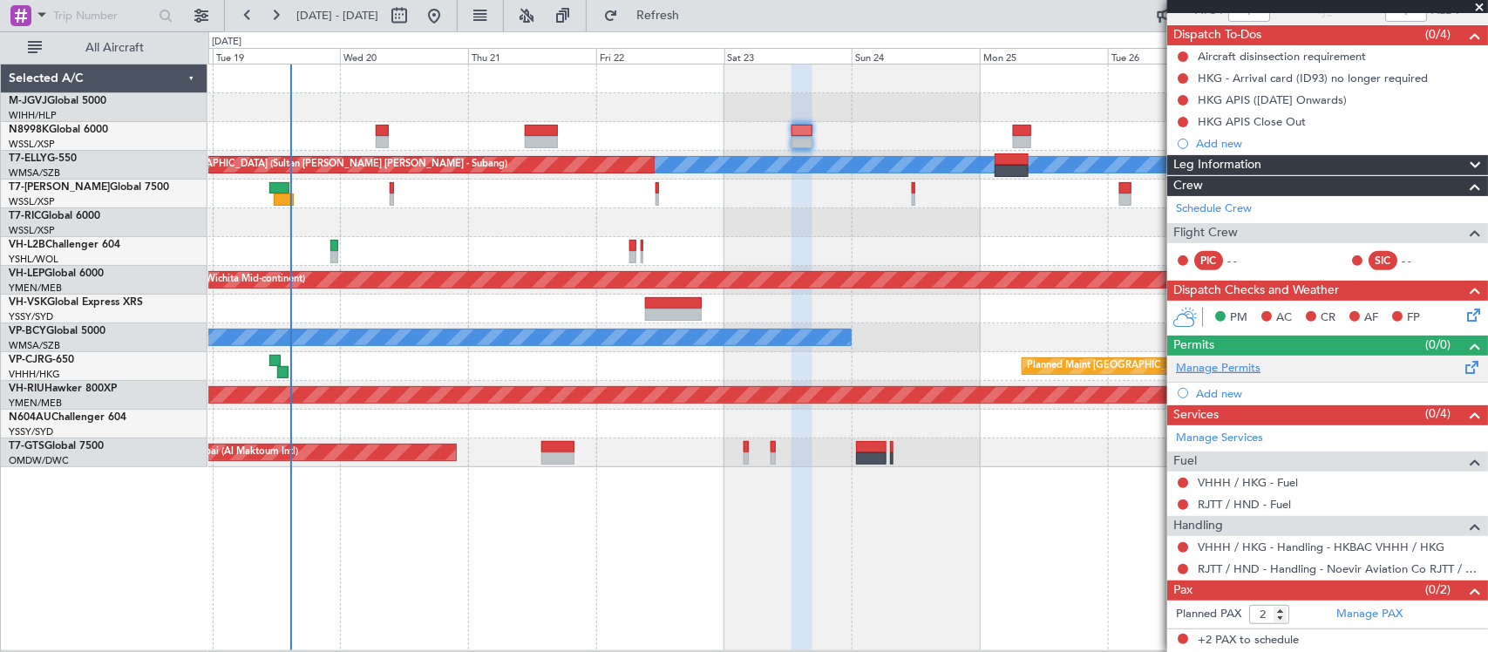
click at [1234, 375] on link "Manage Permits" at bounding box center [1218, 368] width 85 height 17
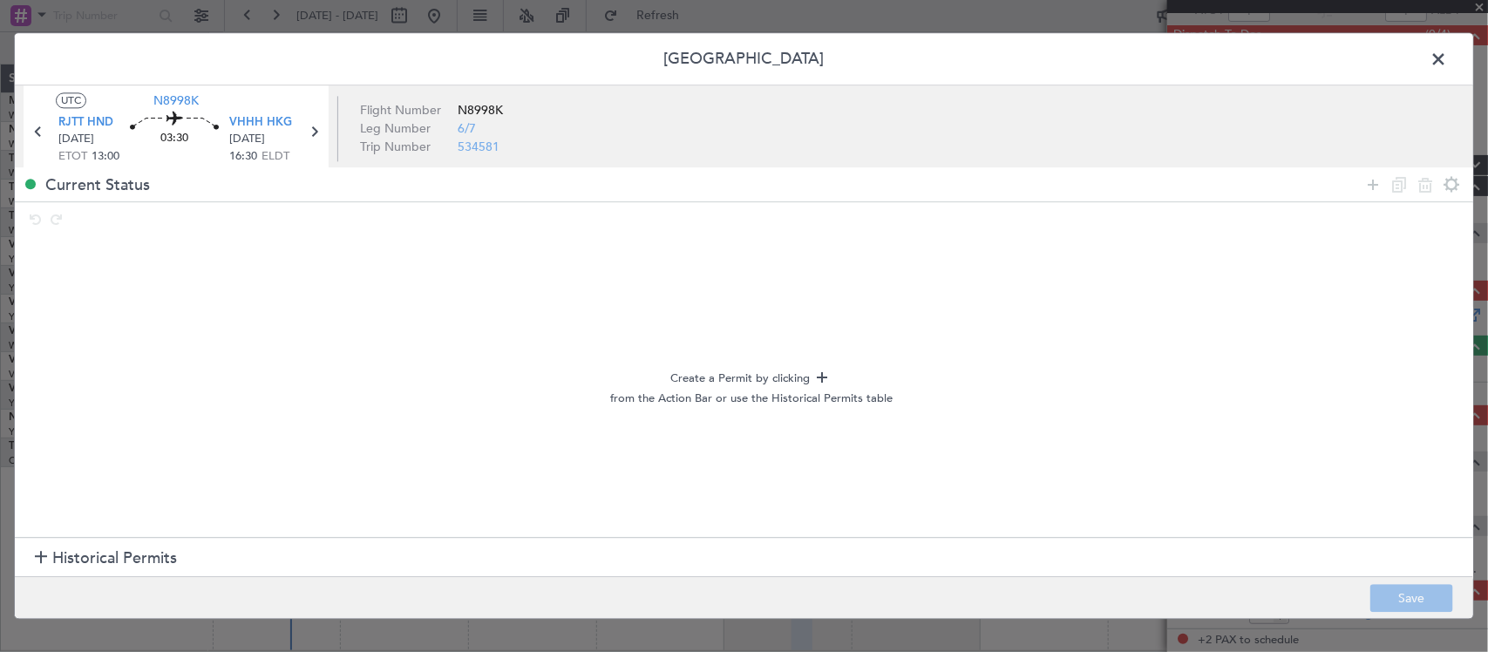
click at [132, 559] on span "Historical Permits" at bounding box center [114, 558] width 125 height 24
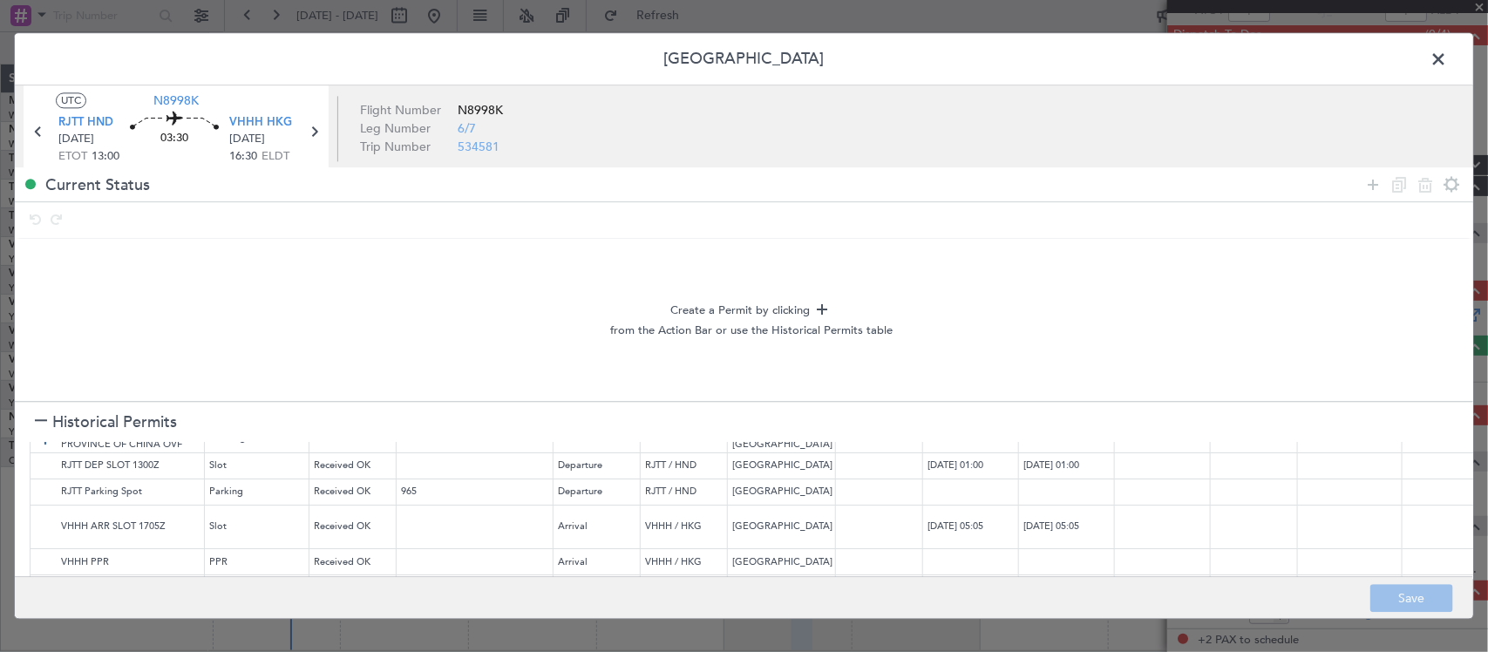
scroll to position [98, 0]
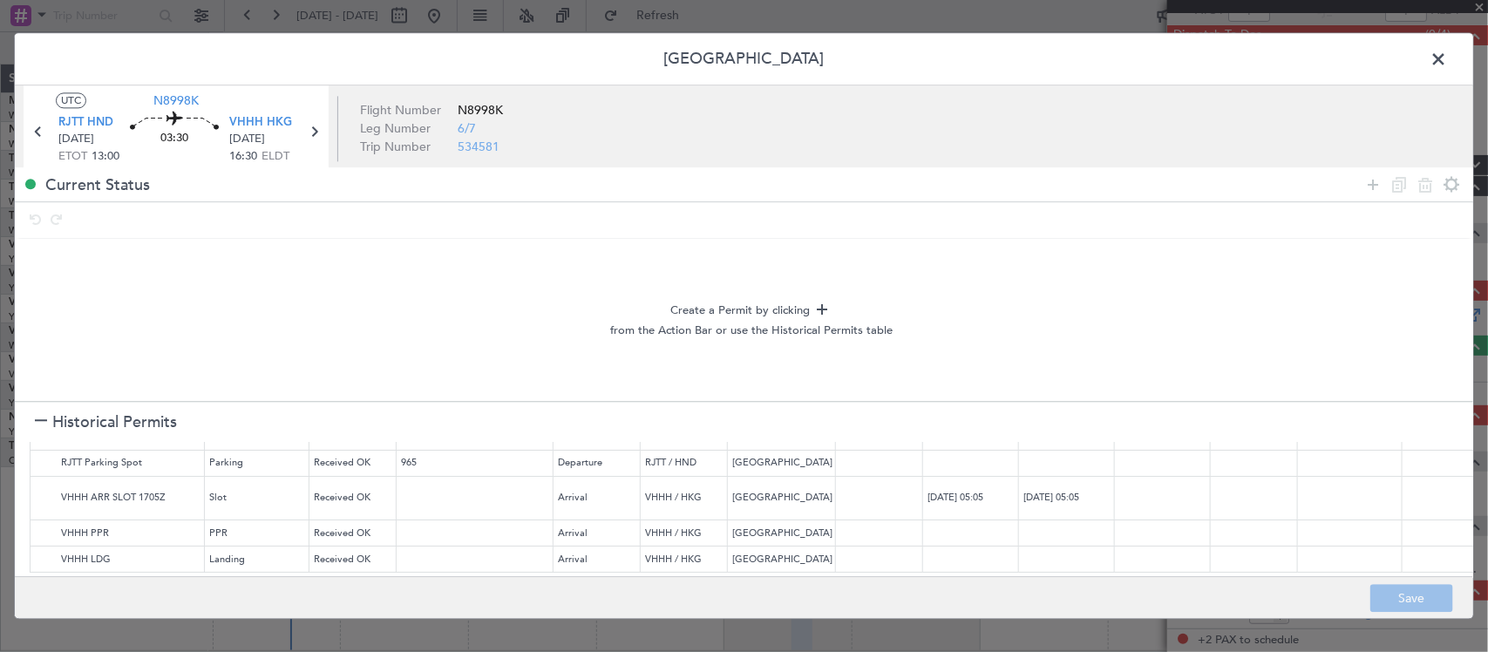
click at [1447, 59] on span at bounding box center [1447, 63] width 0 height 35
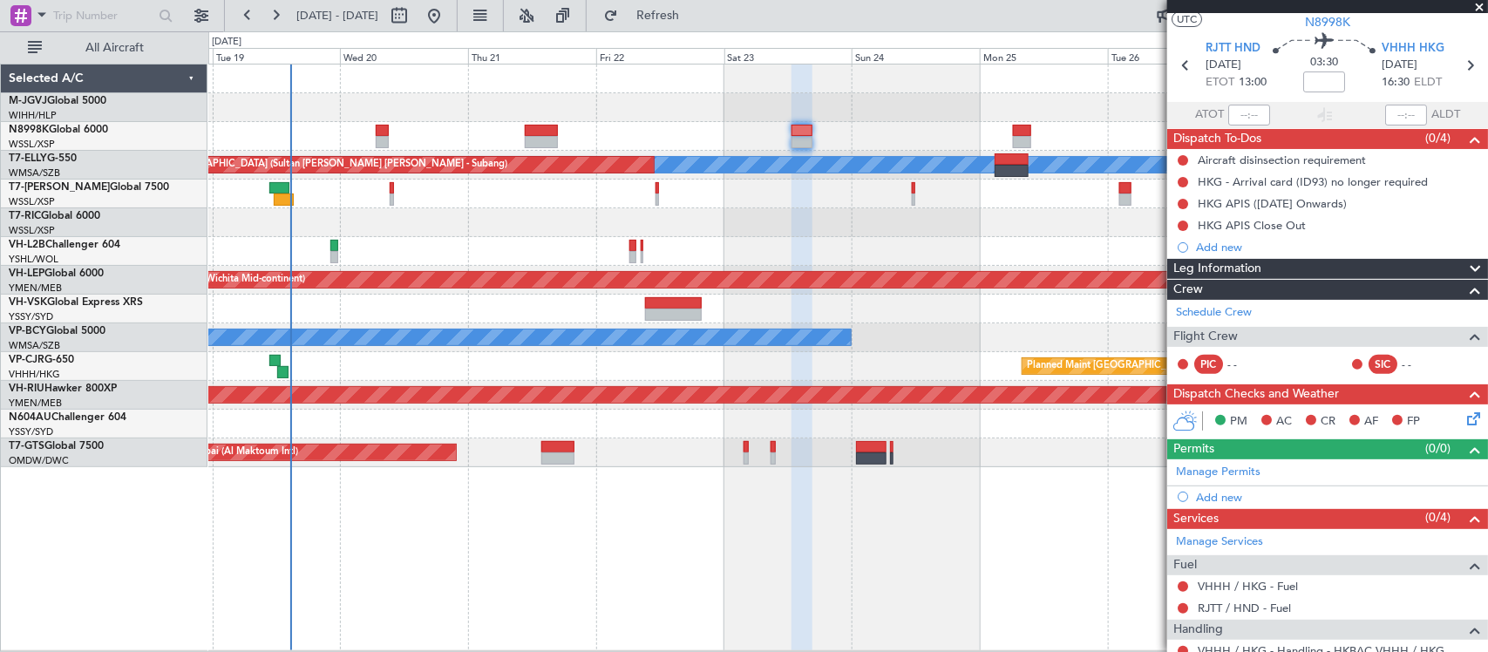
scroll to position [0, 0]
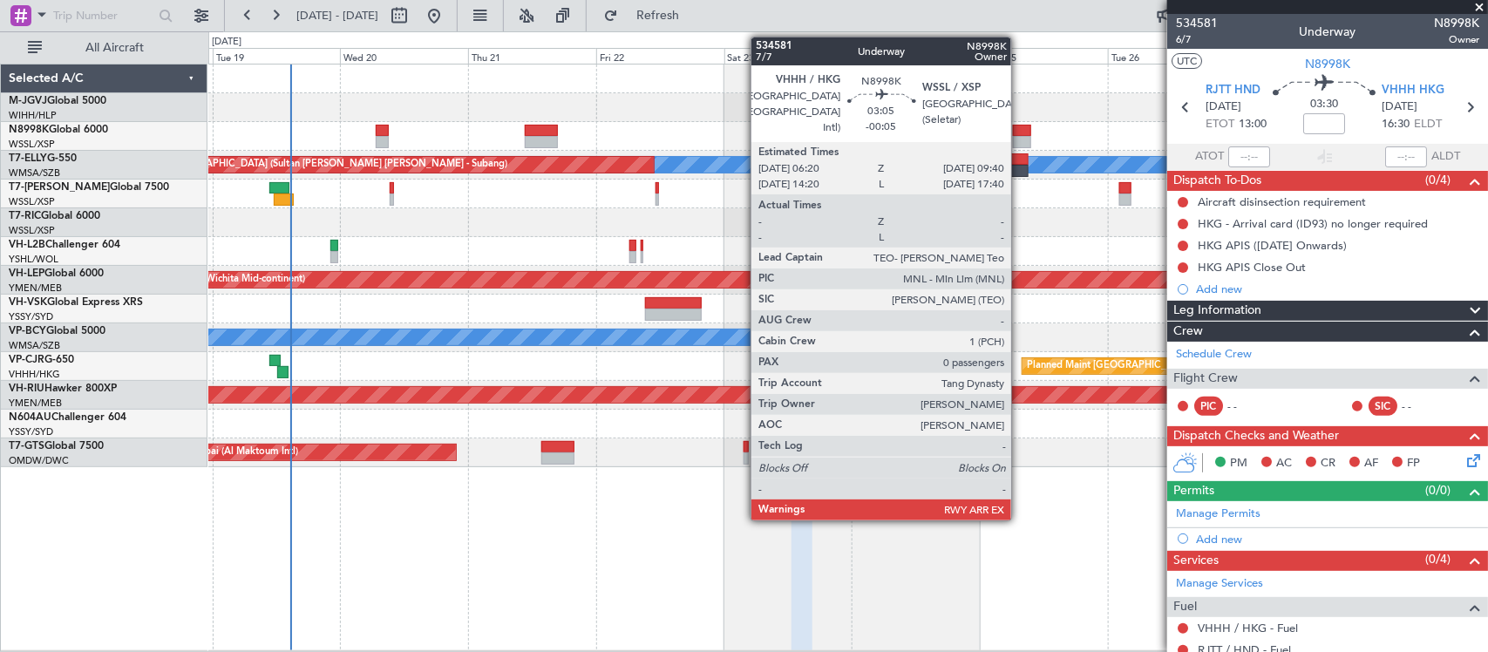
click at [1020, 127] on div at bounding box center [1022, 131] width 18 height 12
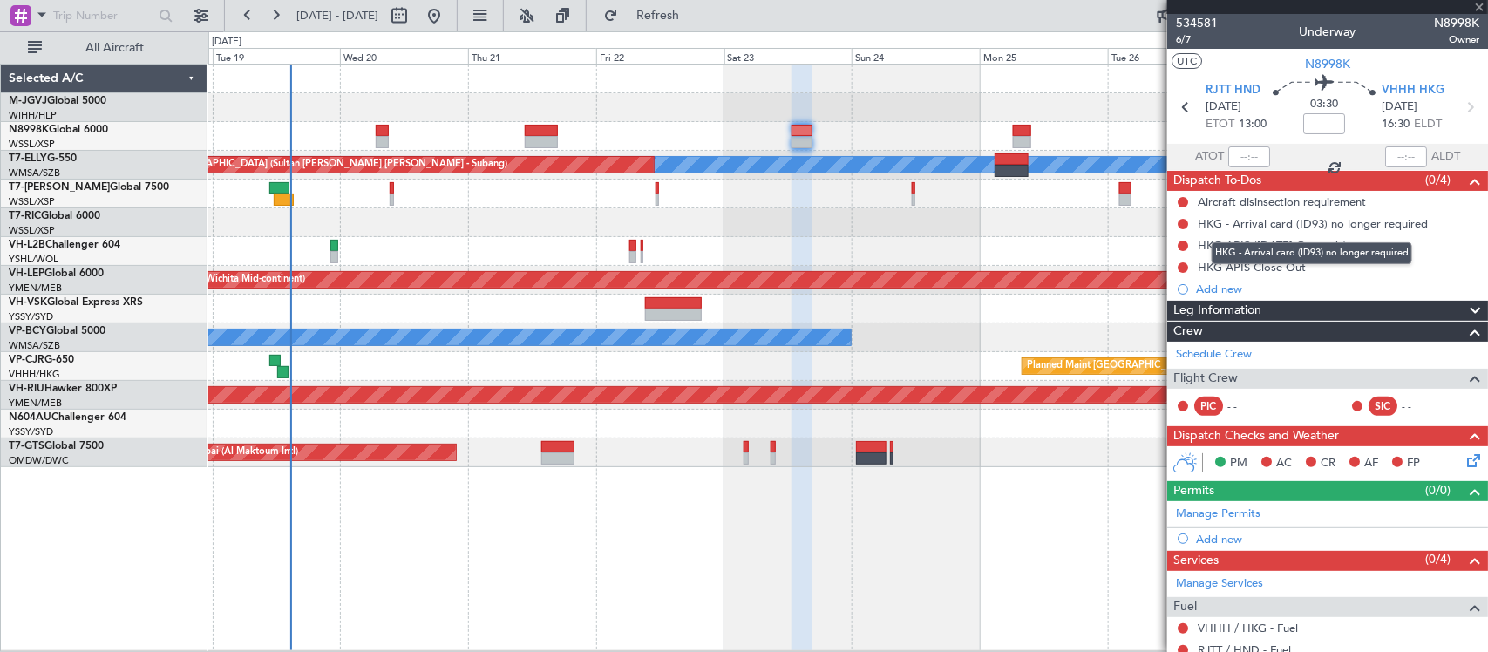
type input "-00:05"
type input "0"
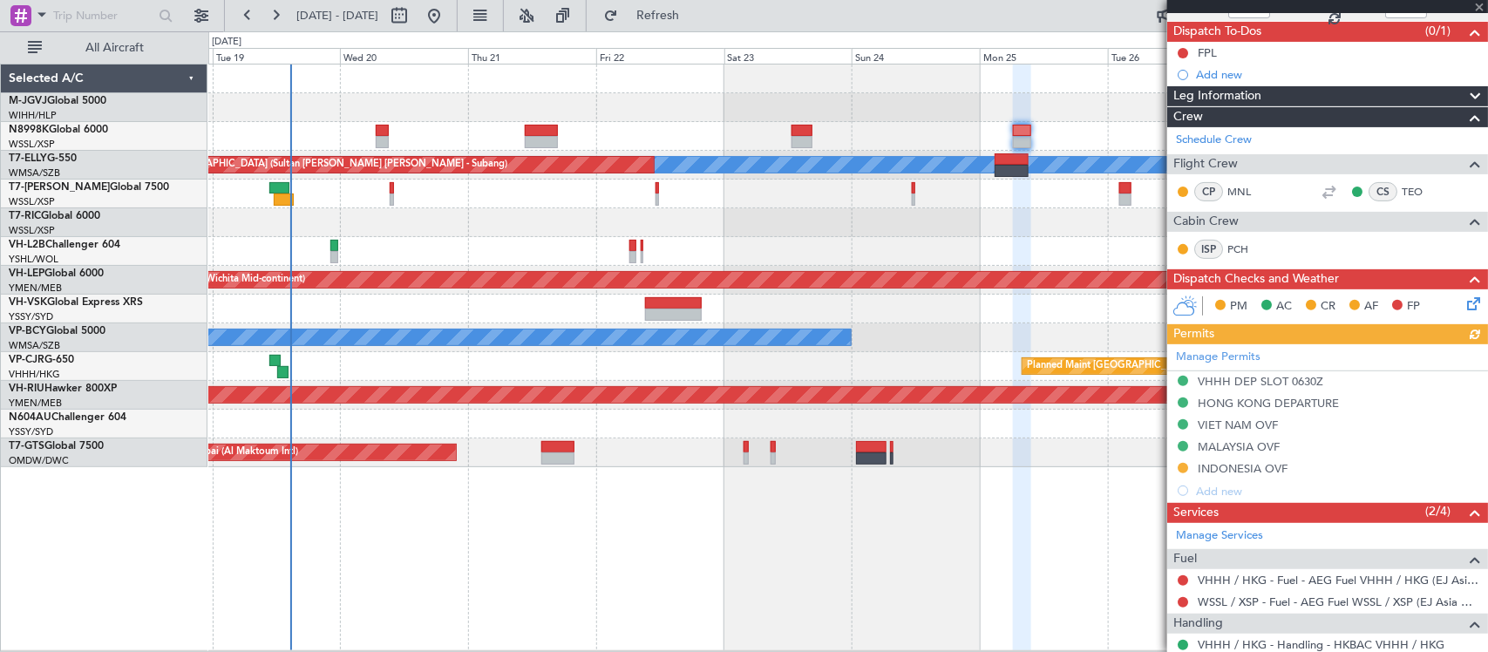
scroll to position [225, 0]
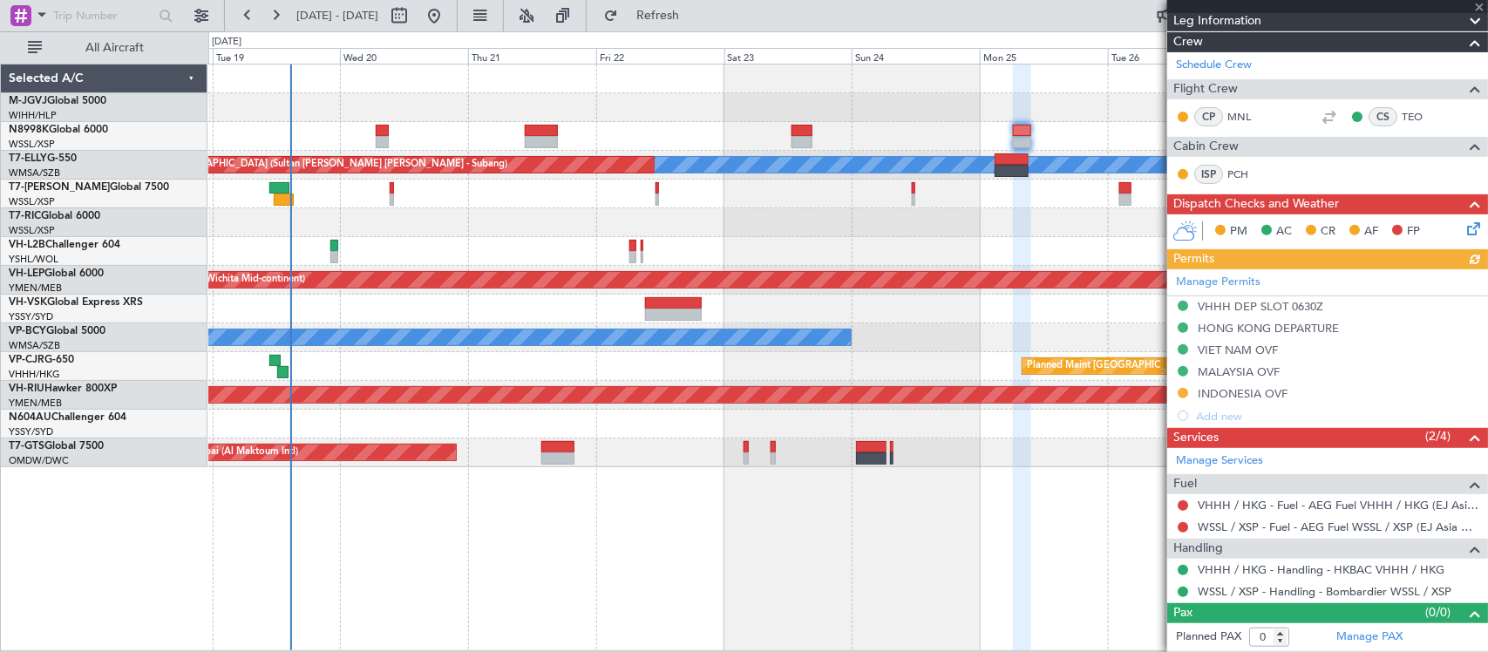
click at [1238, 329] on div "Manage Permits VHHH DEP SLOT 0630Z HONG KONG DEPARTURE VIET NAM OVF MALAYSIA OV…" at bounding box center [1327, 348] width 321 height 158
click at [1300, 328] on div "HONG KONG DEPARTURE" at bounding box center [1267, 328] width 141 height 15
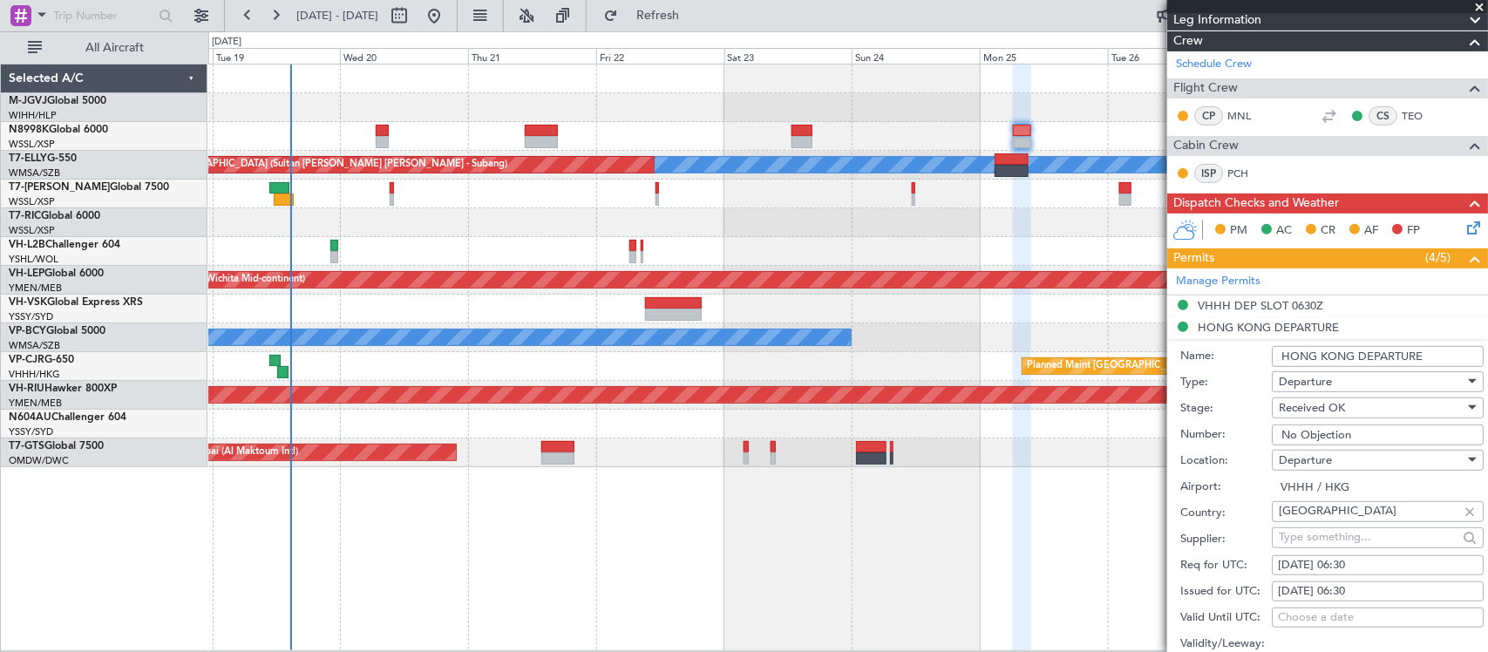
scroll to position [745, 0]
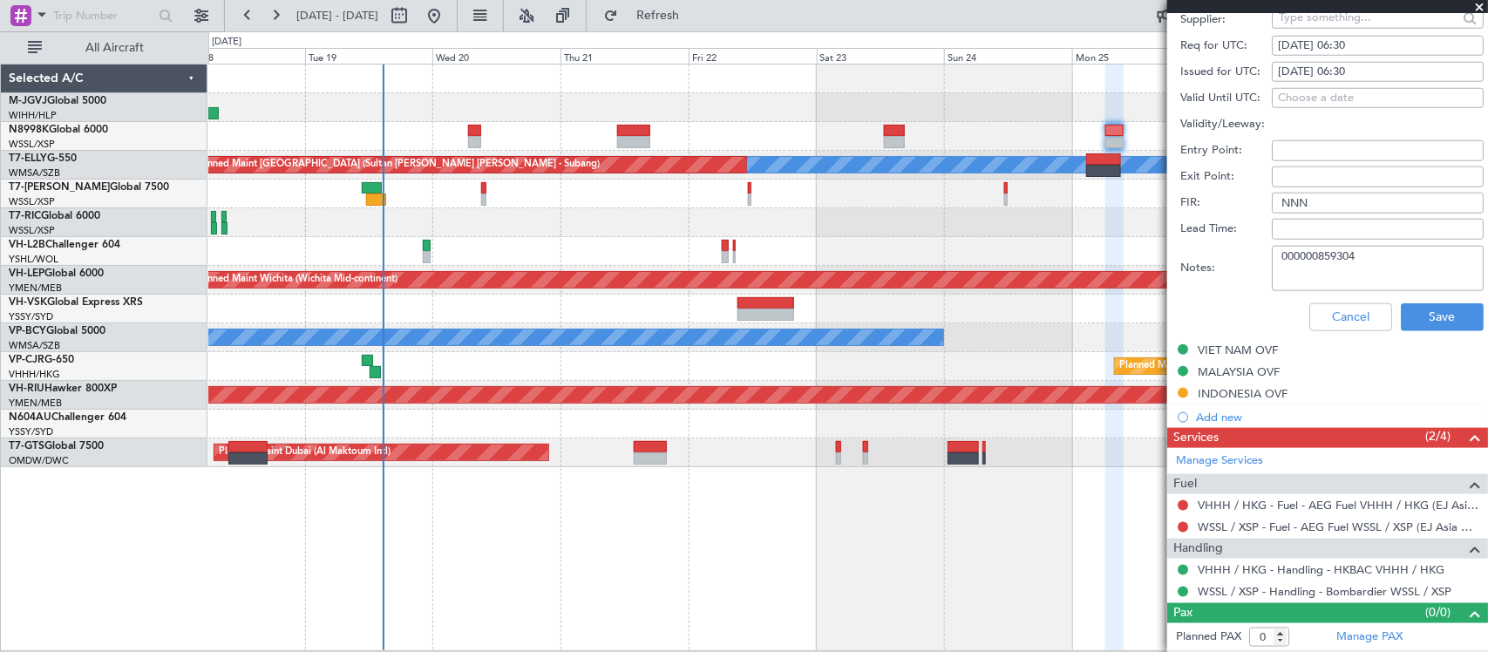
click at [791, 229] on div "Unplanned Maint [GEOGRAPHIC_DATA] (Seletar)" at bounding box center [847, 222] width 1278 height 29
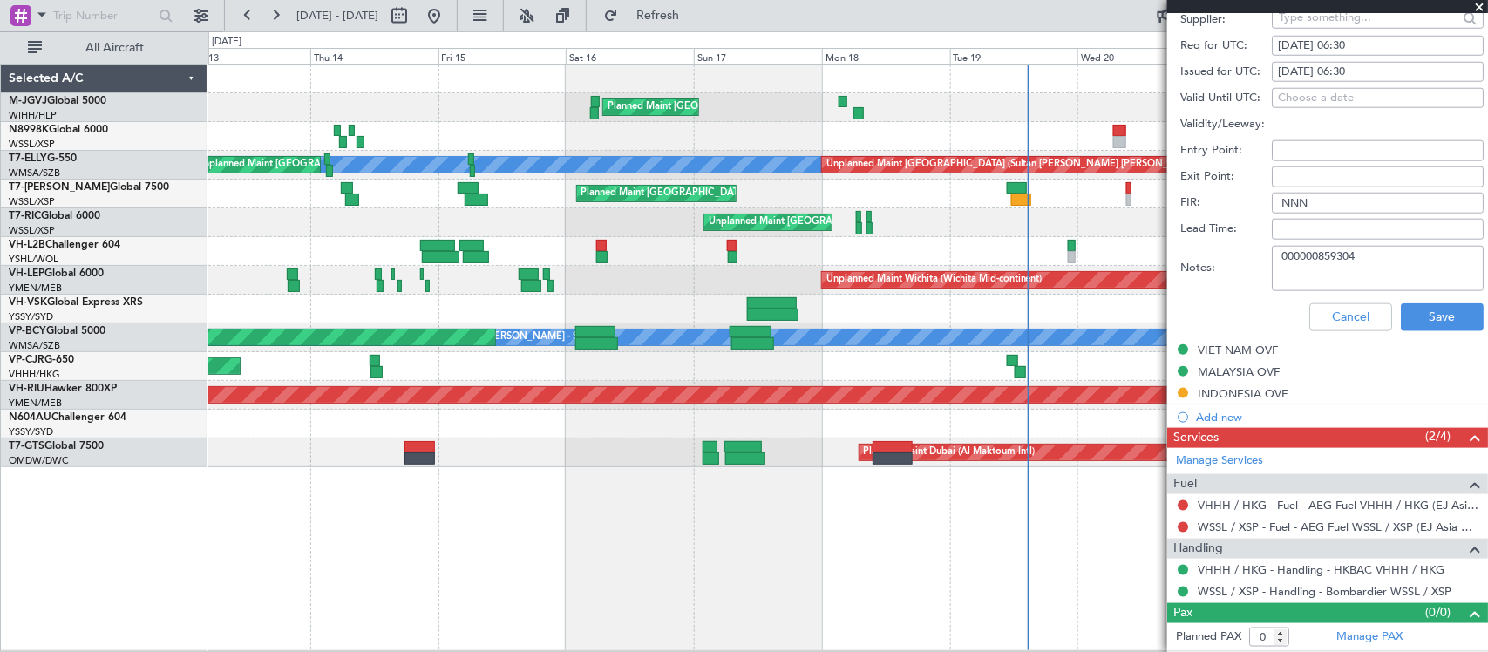
click at [856, 132] on div at bounding box center [847, 136] width 1278 height 29
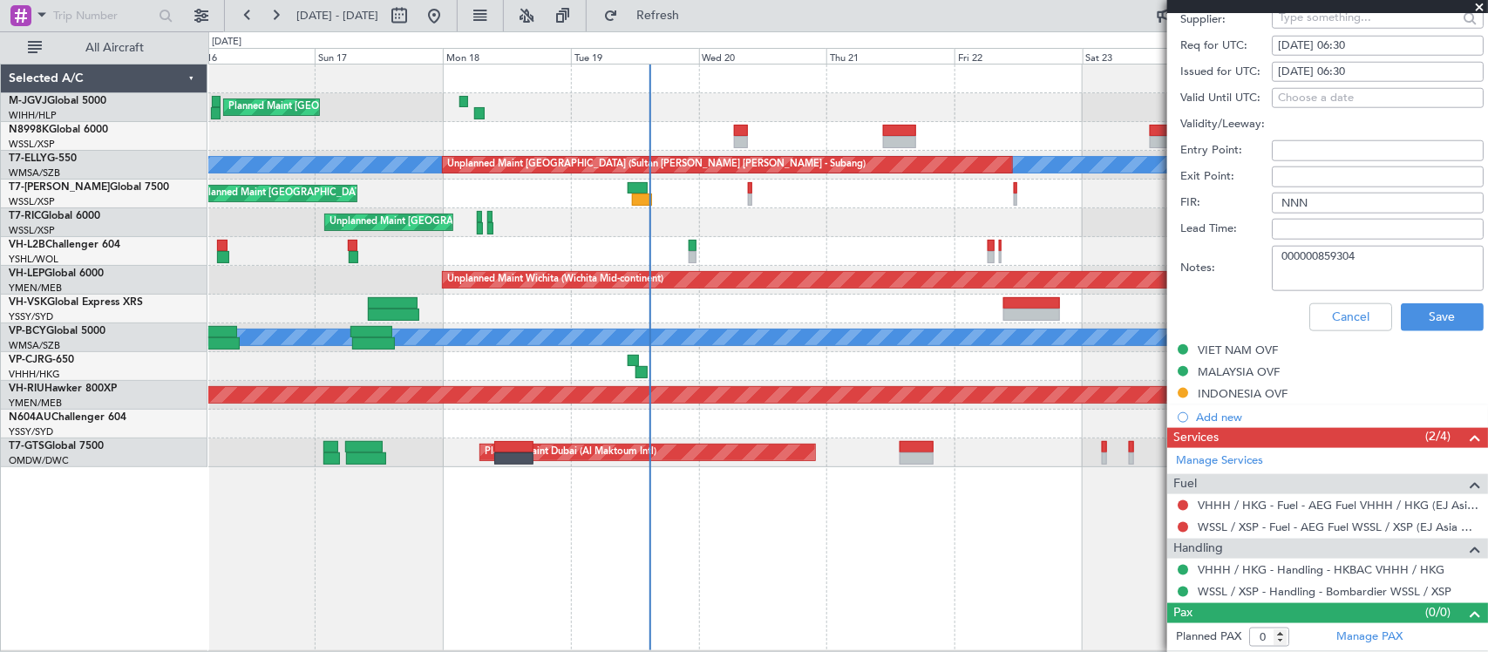
click at [366, 151] on div "Planned Maint Singapore (Seletar) MEL Unplanned Maint Kuala Lumpur (Sultan Abdu…" at bounding box center [847, 265] width 1278 height 403
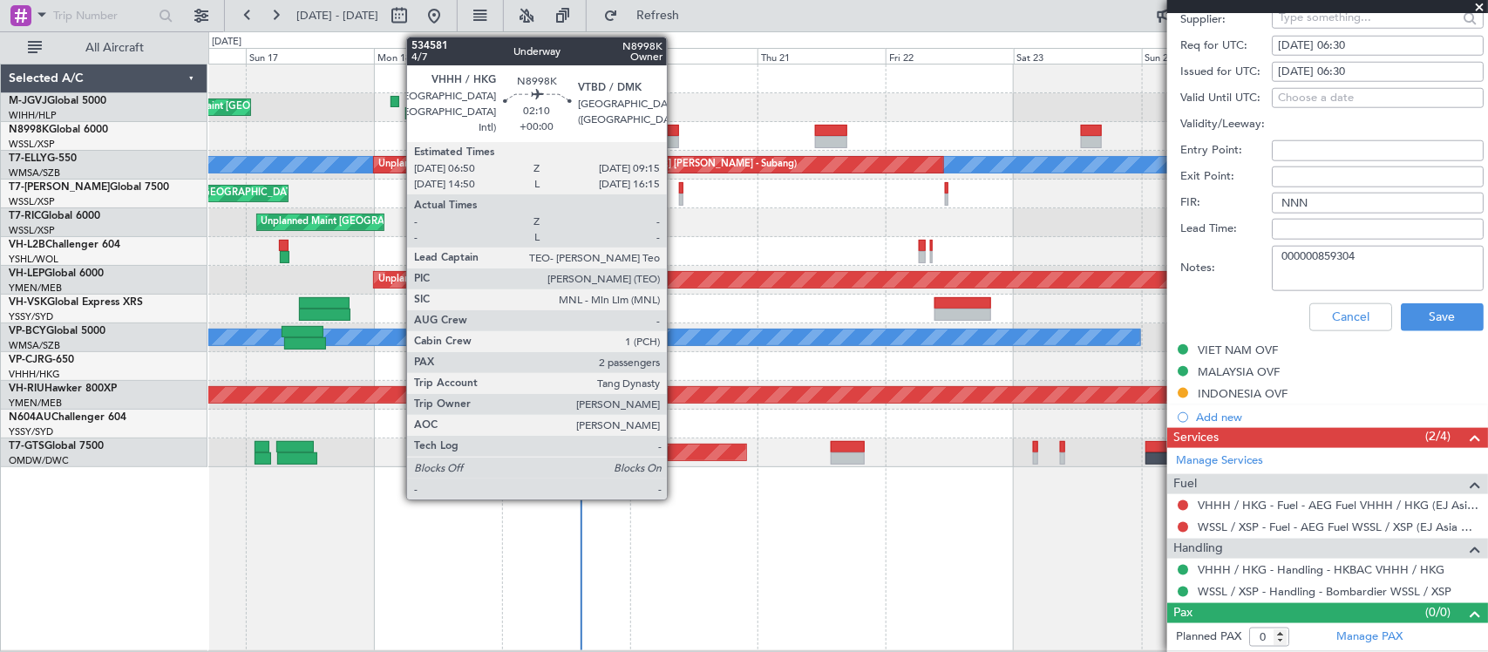
click at [675, 137] on div at bounding box center [671, 142] width 13 height 12
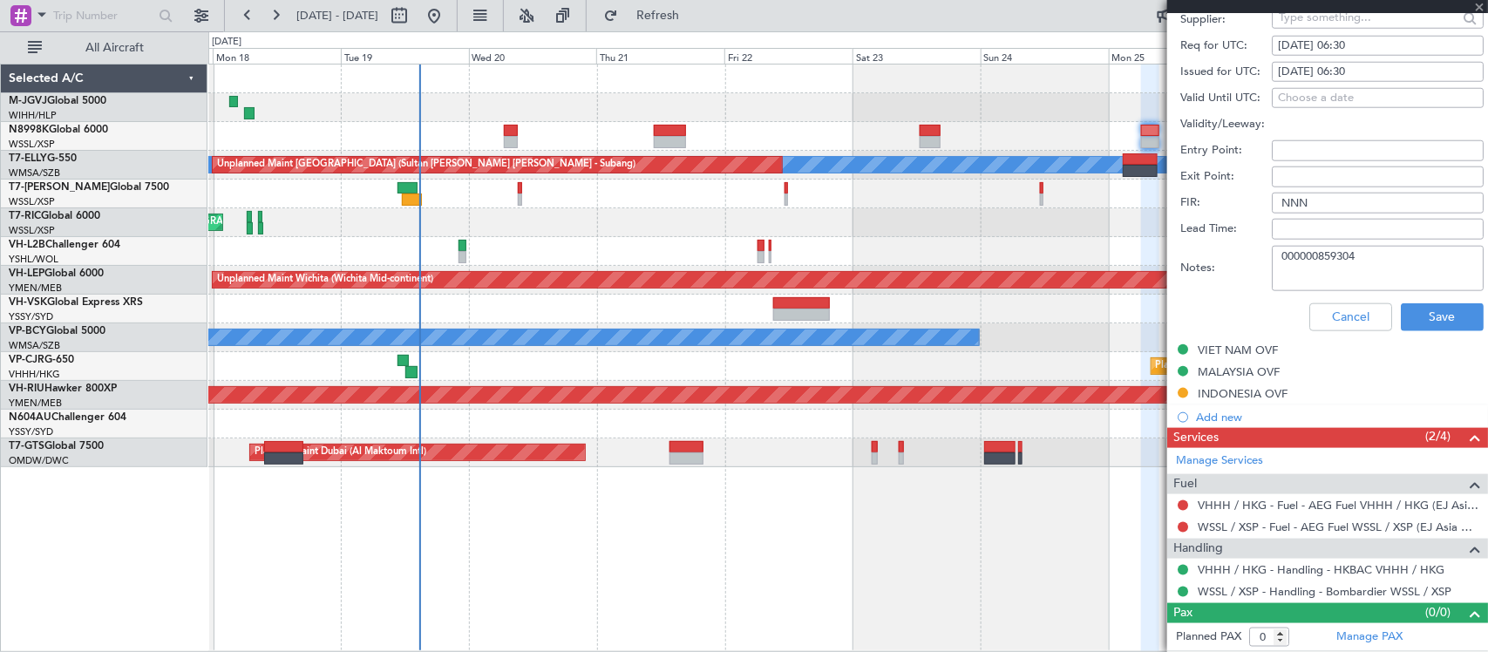
click at [606, 214] on div "Unplanned Maint [GEOGRAPHIC_DATA] (Seletar)" at bounding box center [847, 222] width 1278 height 29
click at [743, 223] on div "Unplanned Maint [GEOGRAPHIC_DATA] (Seletar)" at bounding box center [847, 222] width 1278 height 29
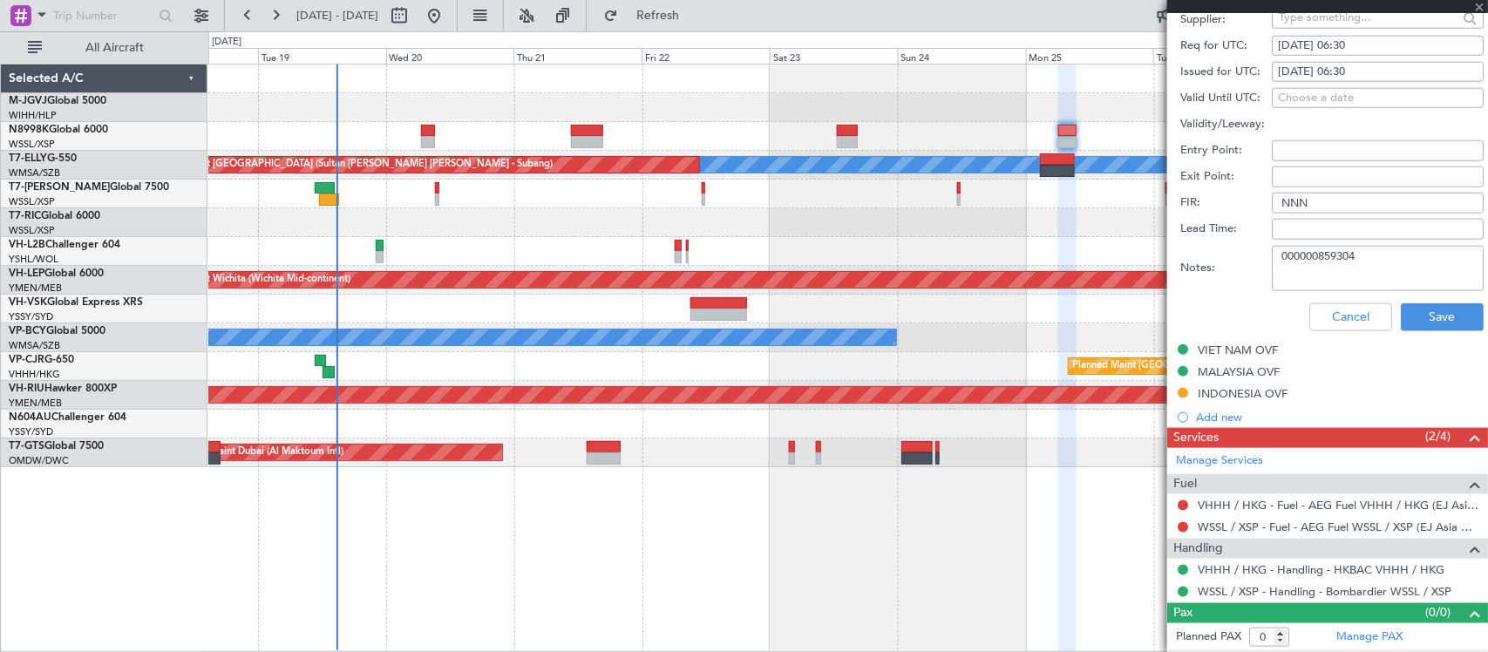
type input "2"
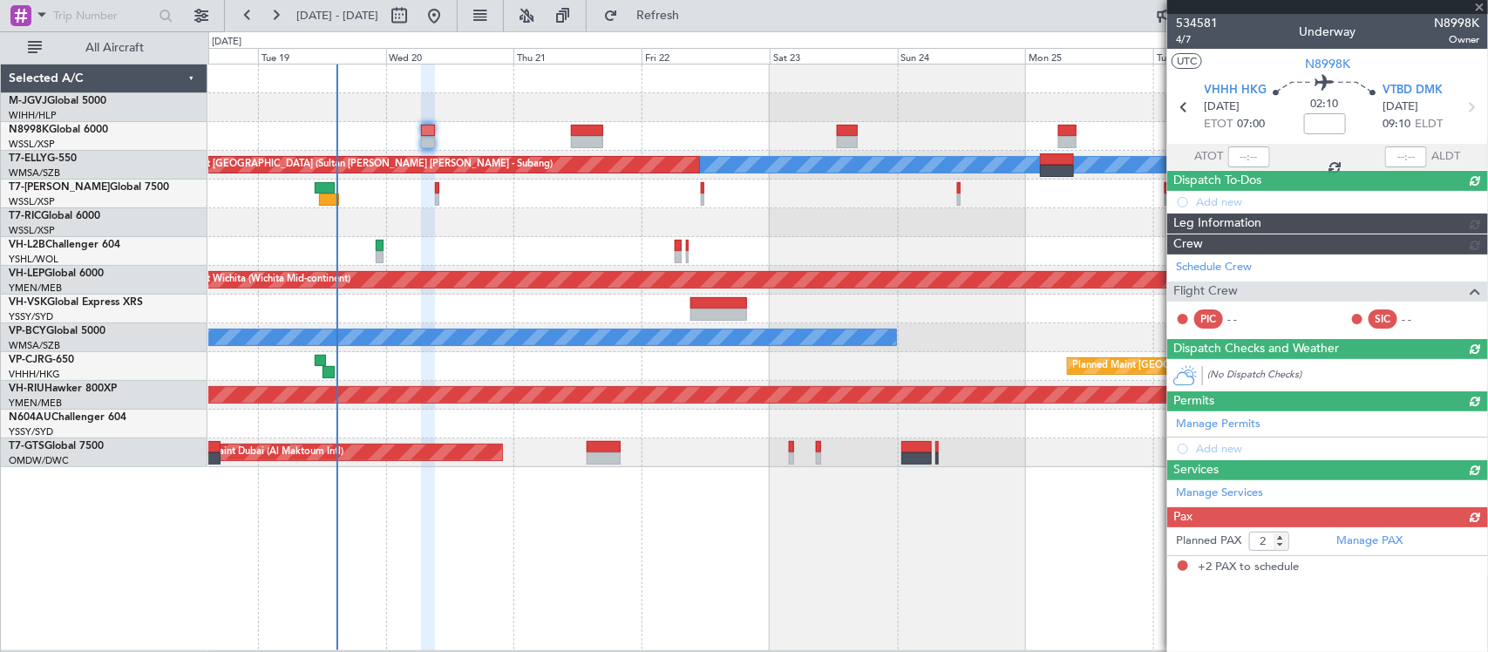
scroll to position [0, 0]
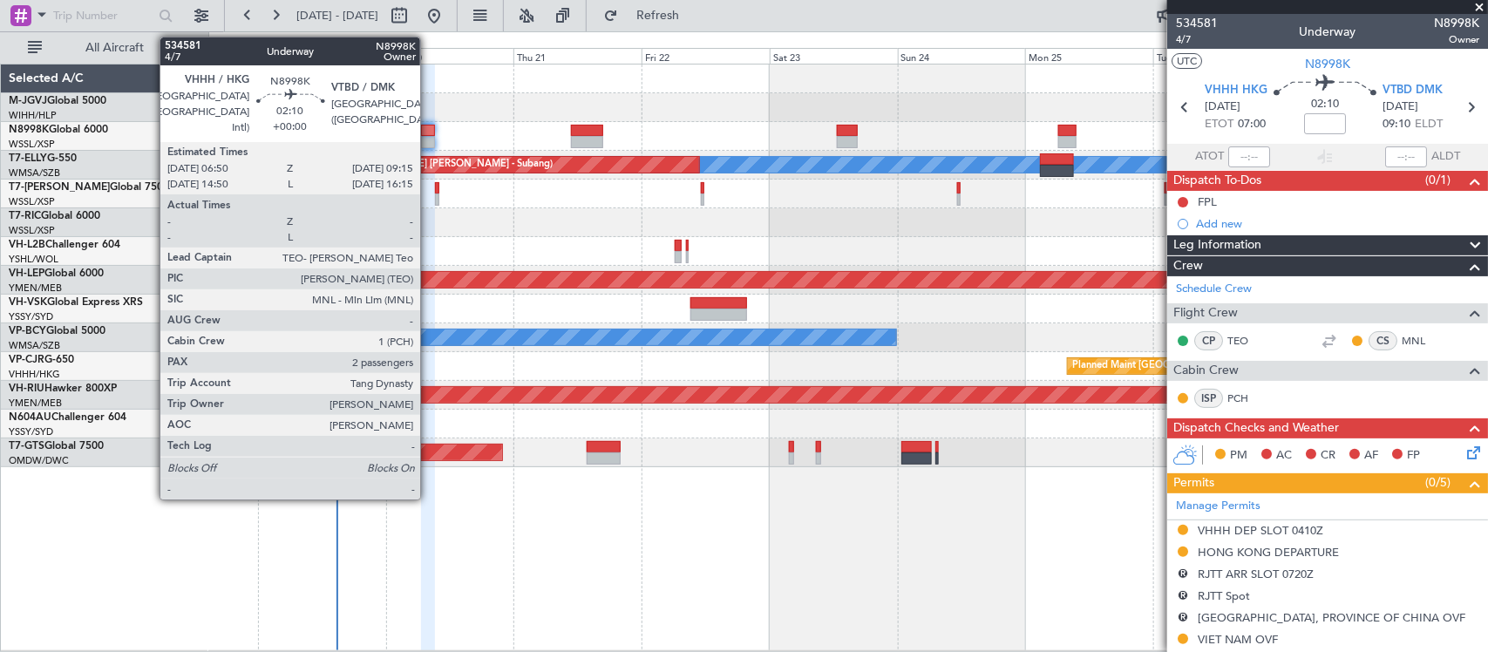
click at [1079, 202] on div "Planned Maint [GEOGRAPHIC_DATA] (Seletar)" at bounding box center [847, 194] width 1278 height 29
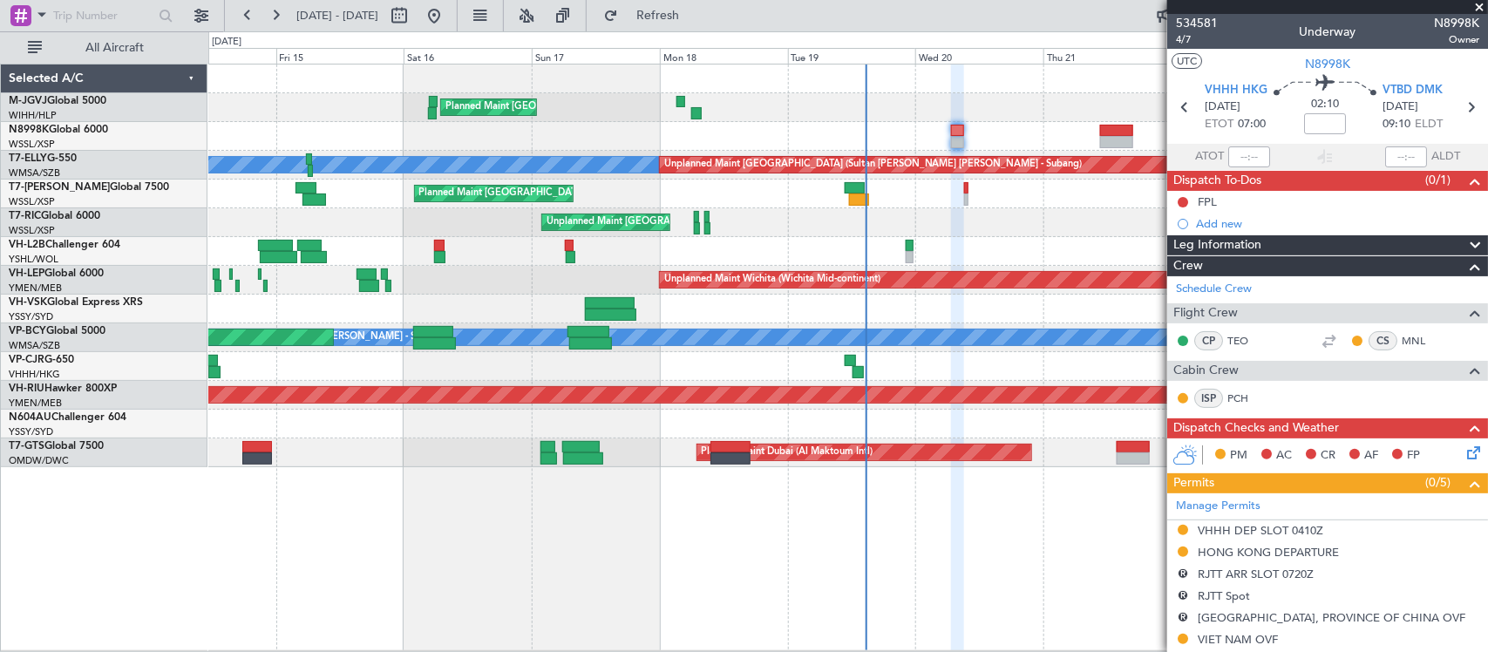
click at [466, 145] on div at bounding box center [847, 136] width 1278 height 29
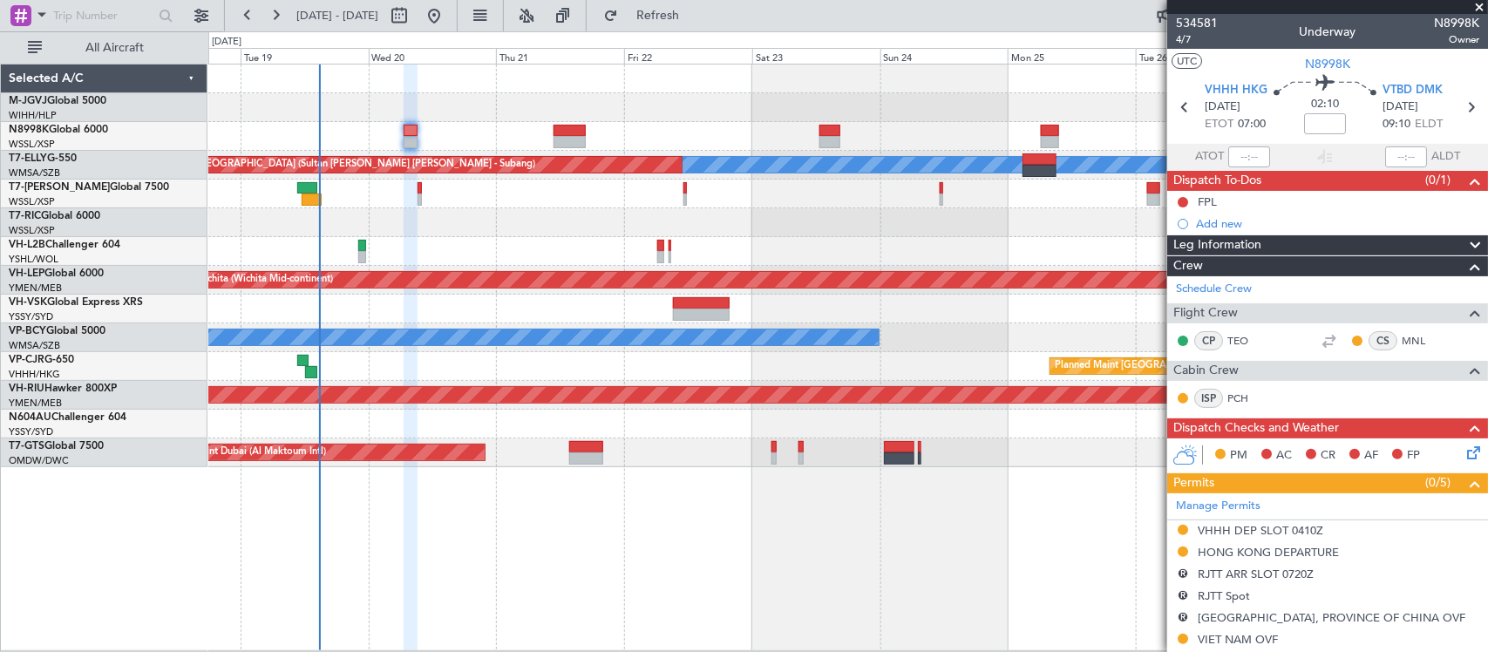
click at [334, 180] on div "Planned Maint Singapore (Seletar) MEL Unplanned Maint Kuala Lumpur (Sultan Abdu…" at bounding box center [847, 265] width 1278 height 403
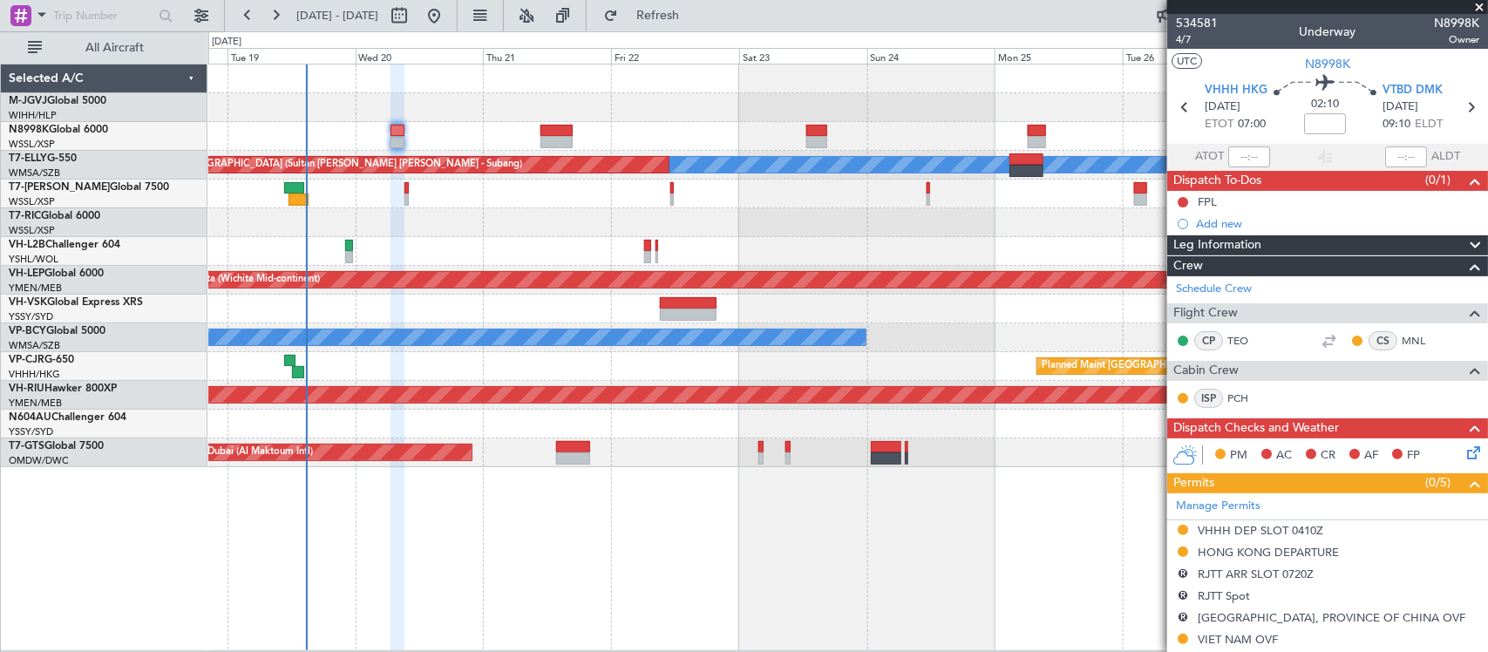
click at [953, 175] on div "MEL Unplanned Maint Kuala Lumpur (Sultan Abdul Aziz Shah - Subang)" at bounding box center [847, 165] width 1278 height 29
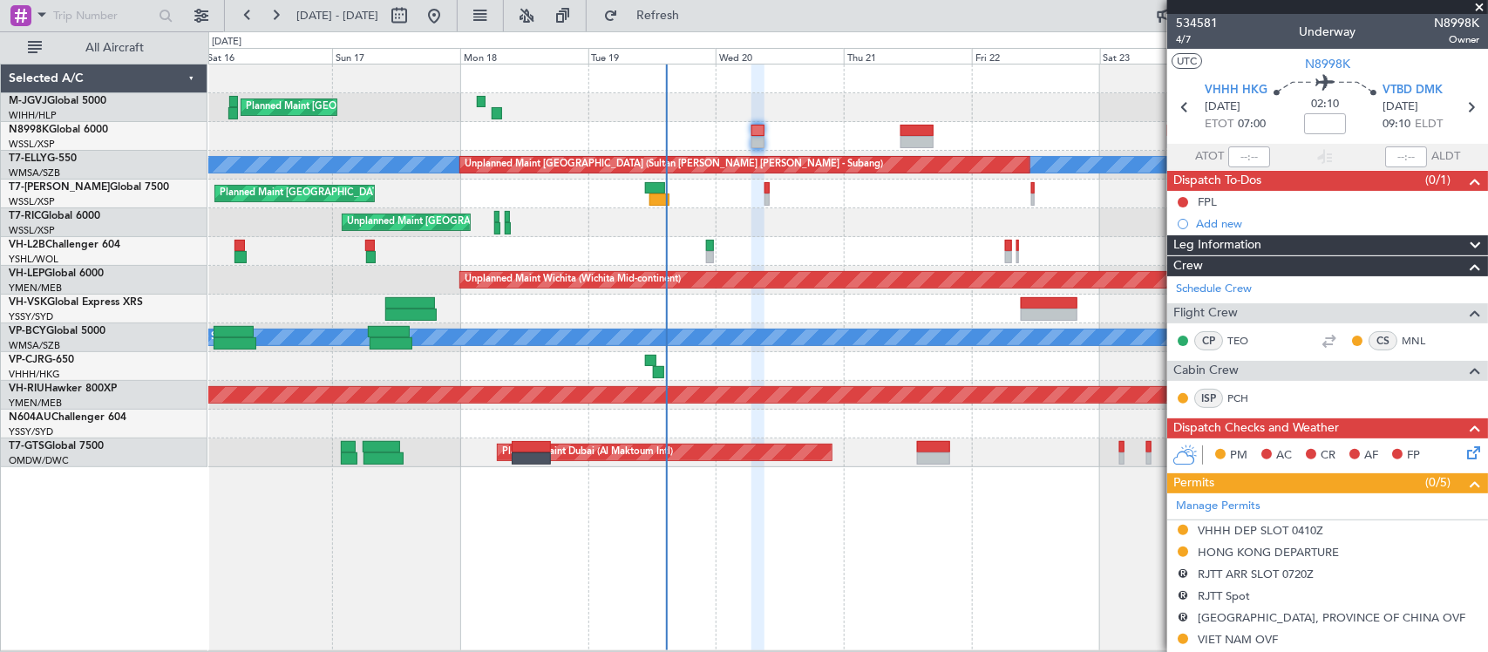
click at [799, 153] on div "Planned Maint Singapore (Seletar) MEL Unplanned Maint Kuala Lumpur (Sultan Abdu…" at bounding box center [744, 341] width 1488 height 621
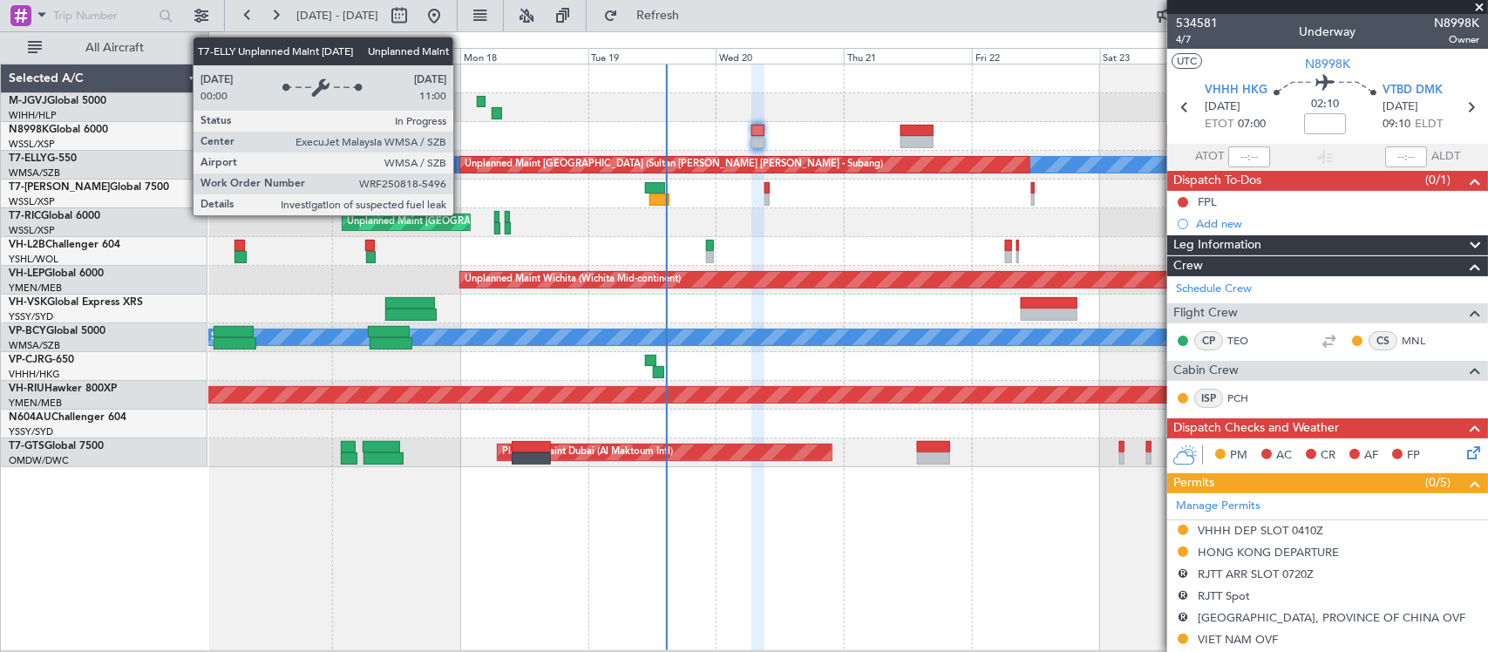
click at [994, 163] on div "Unplanned Maint [GEOGRAPHIC_DATA] (Sultan [PERSON_NAME] [PERSON_NAME] - Subang)" at bounding box center [744, 165] width 569 height 16
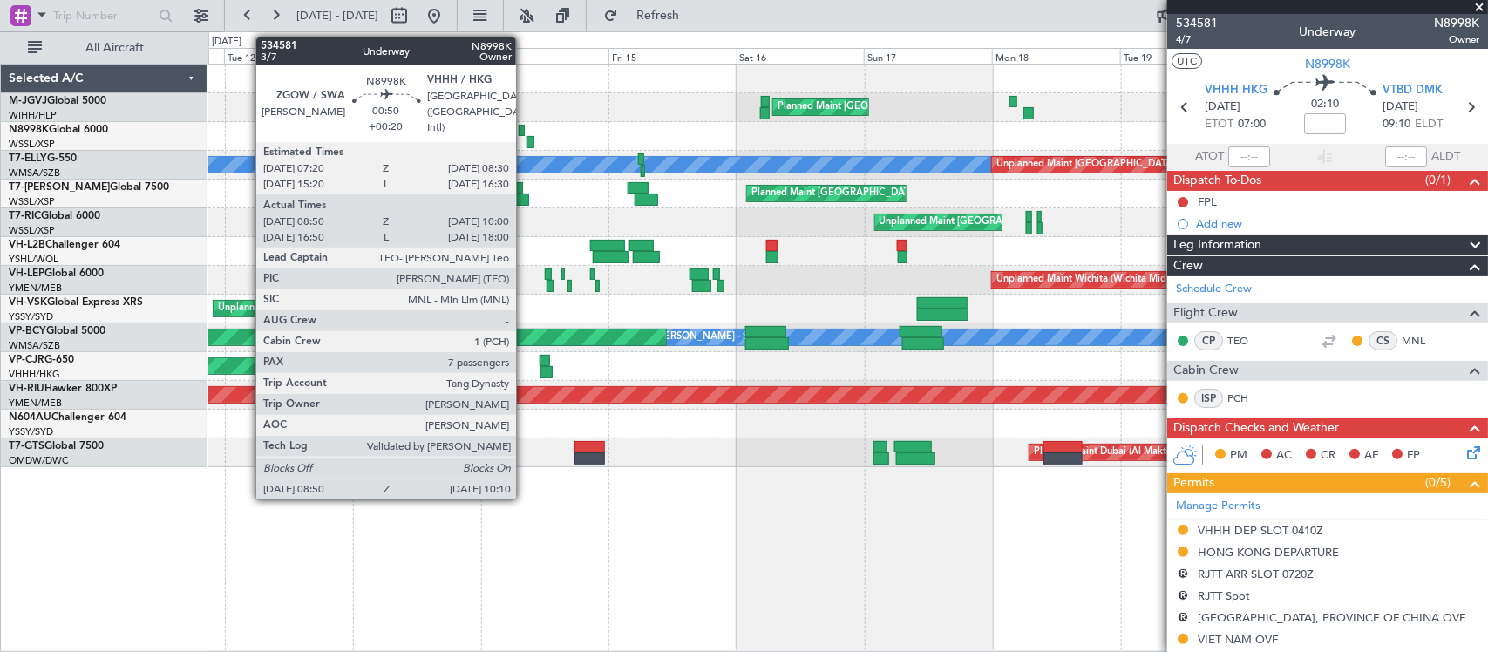
click at [525, 135] on div at bounding box center [522, 131] width 7 height 12
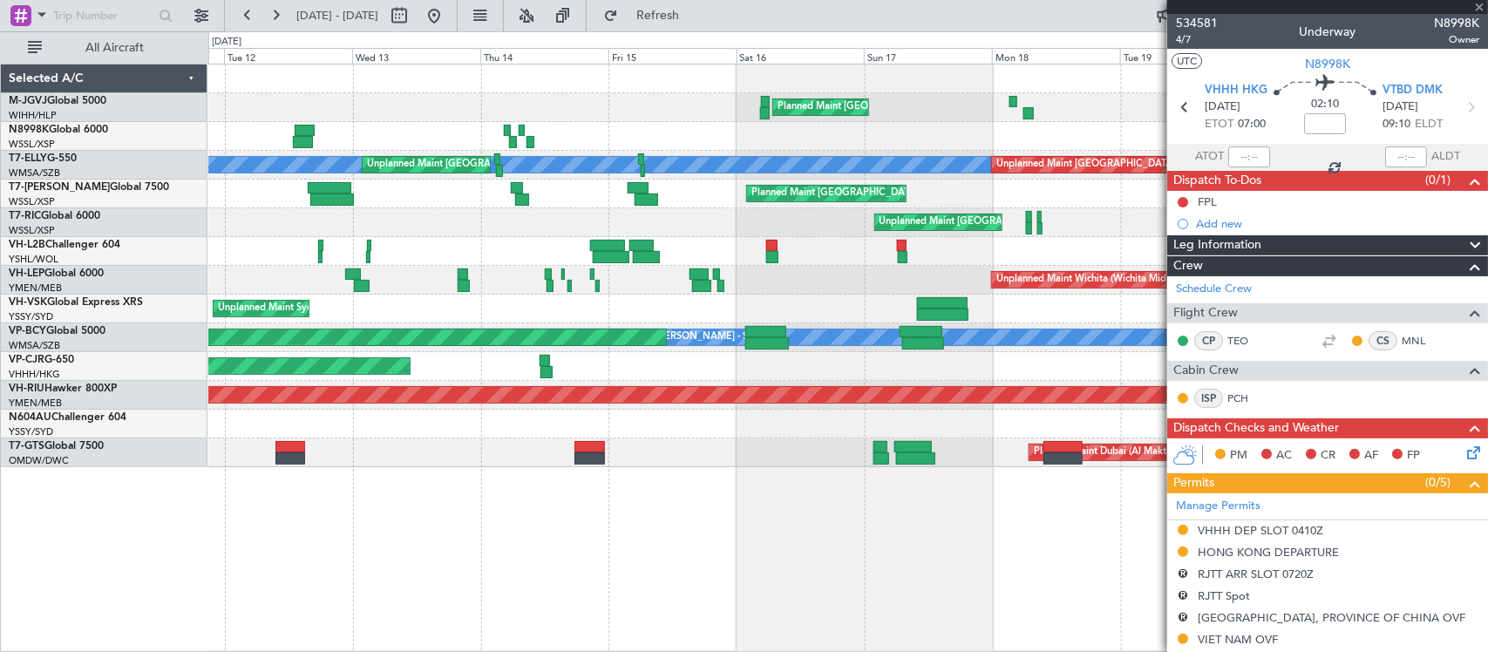
type input "+00:20"
type input "09:00"
type input "09:50"
type input "7"
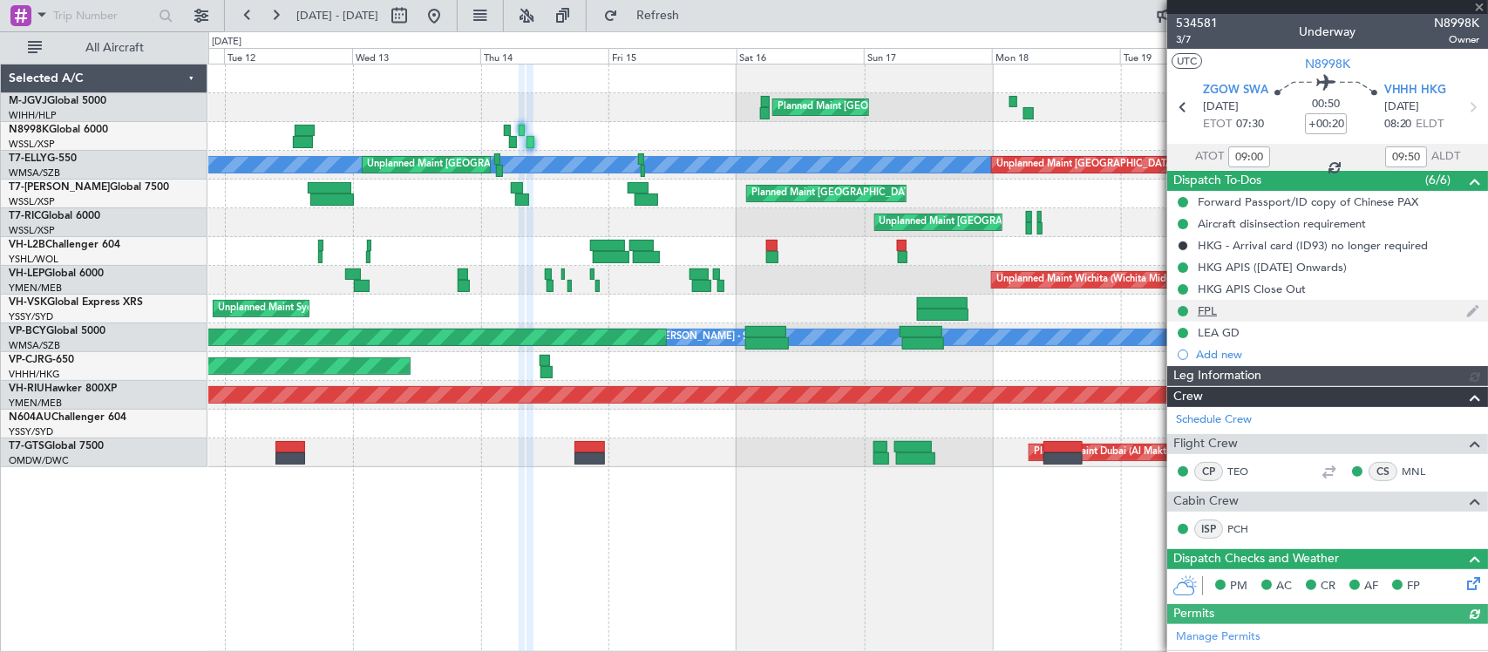
type input "Kennis Yau (KYA)"
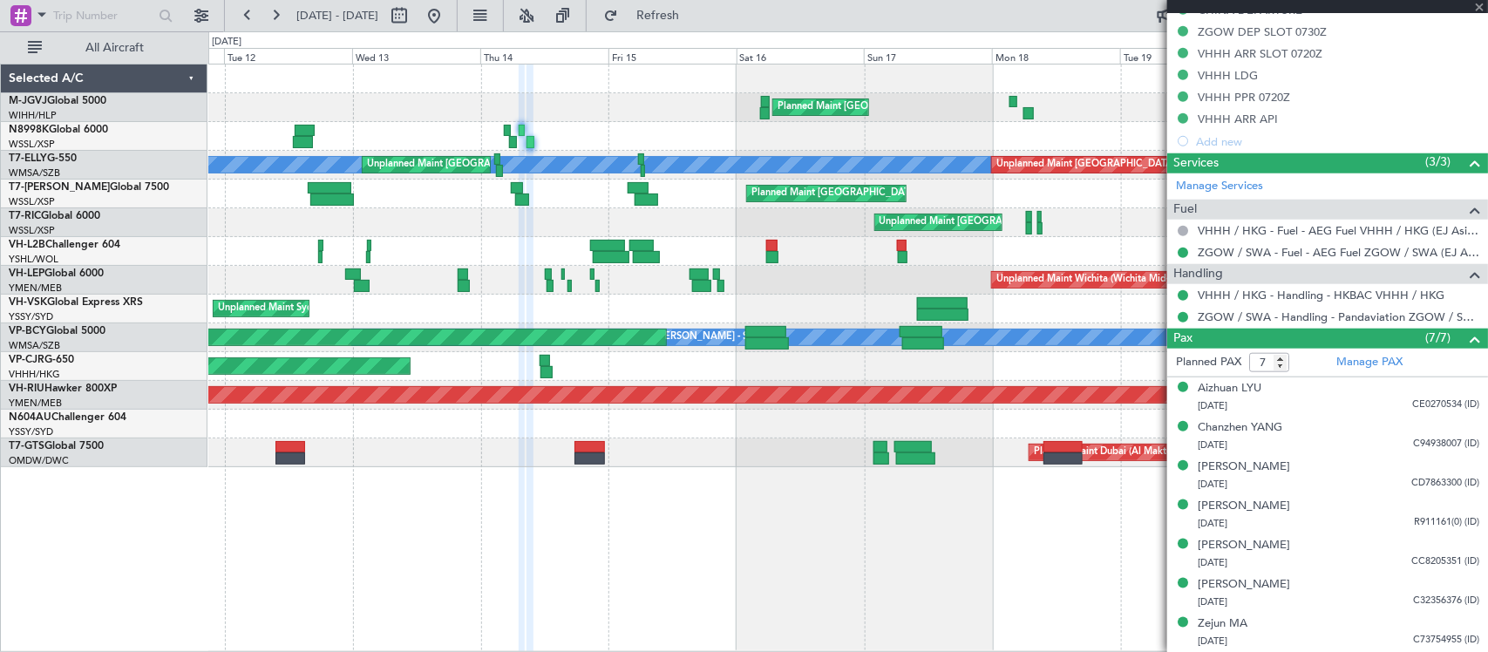
scroll to position [471, 0]
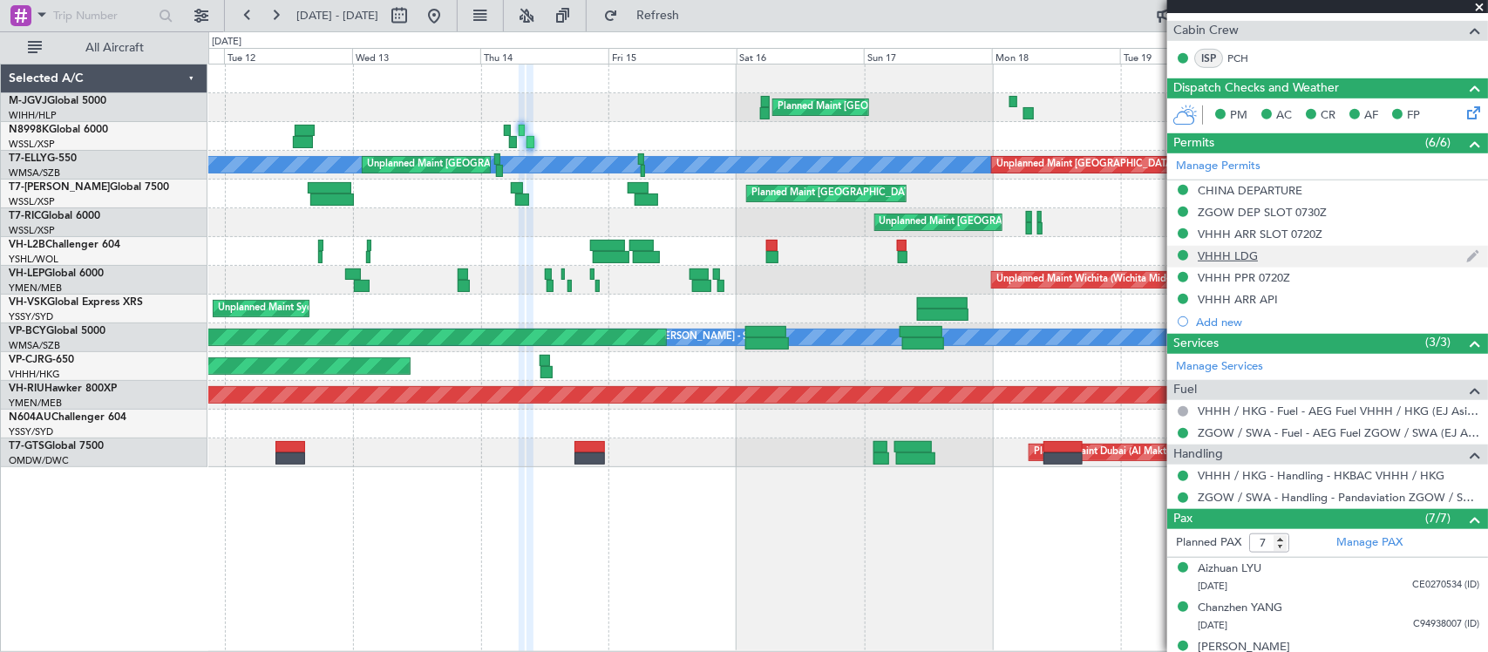
click at [1235, 257] on div "VHHH LDG" at bounding box center [1227, 255] width 60 height 15
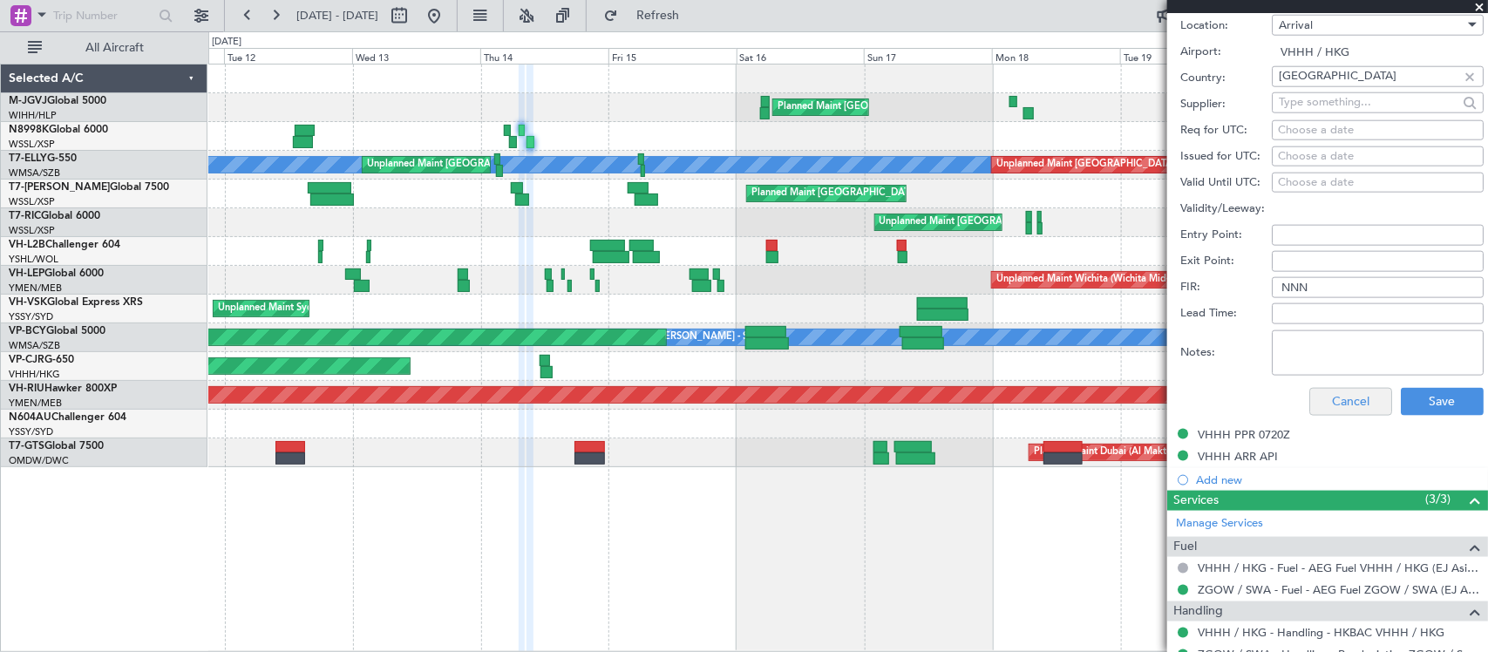
scroll to position [652, 0]
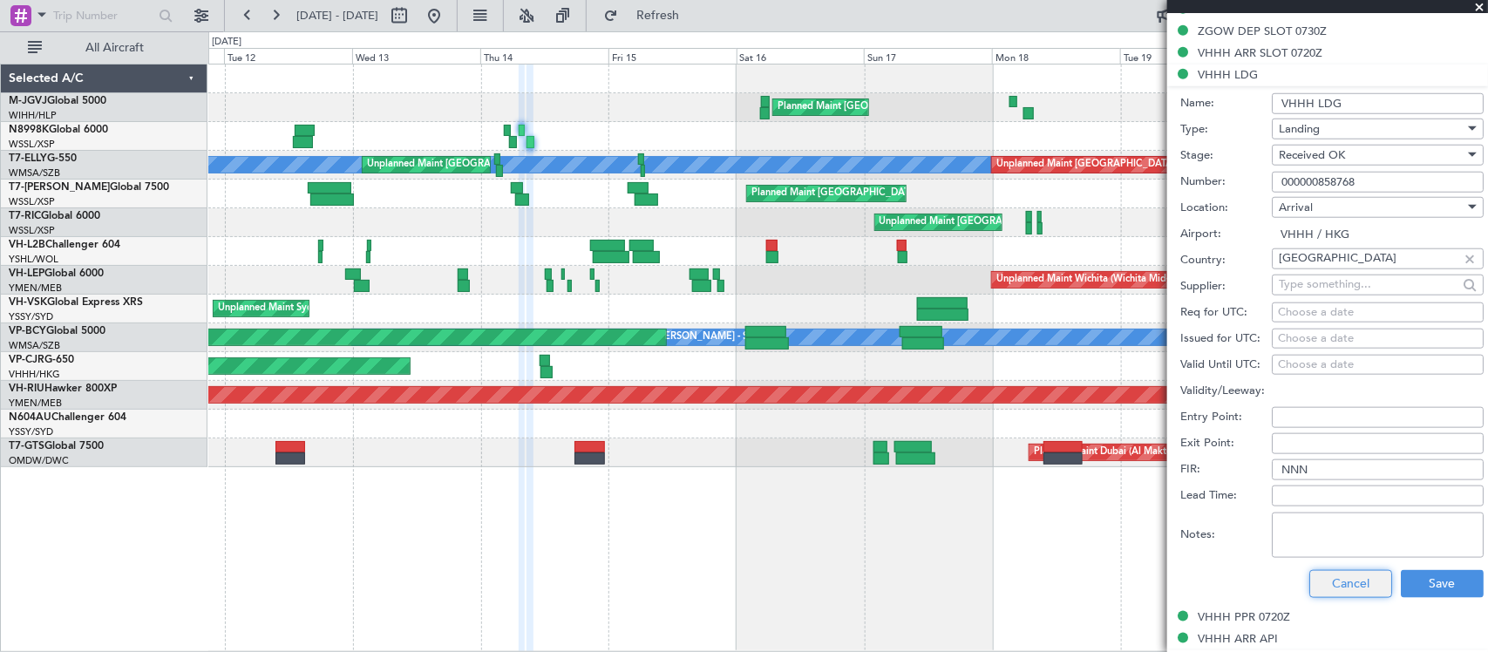
click at [1345, 573] on button "Cancel" at bounding box center [1350, 584] width 83 height 28
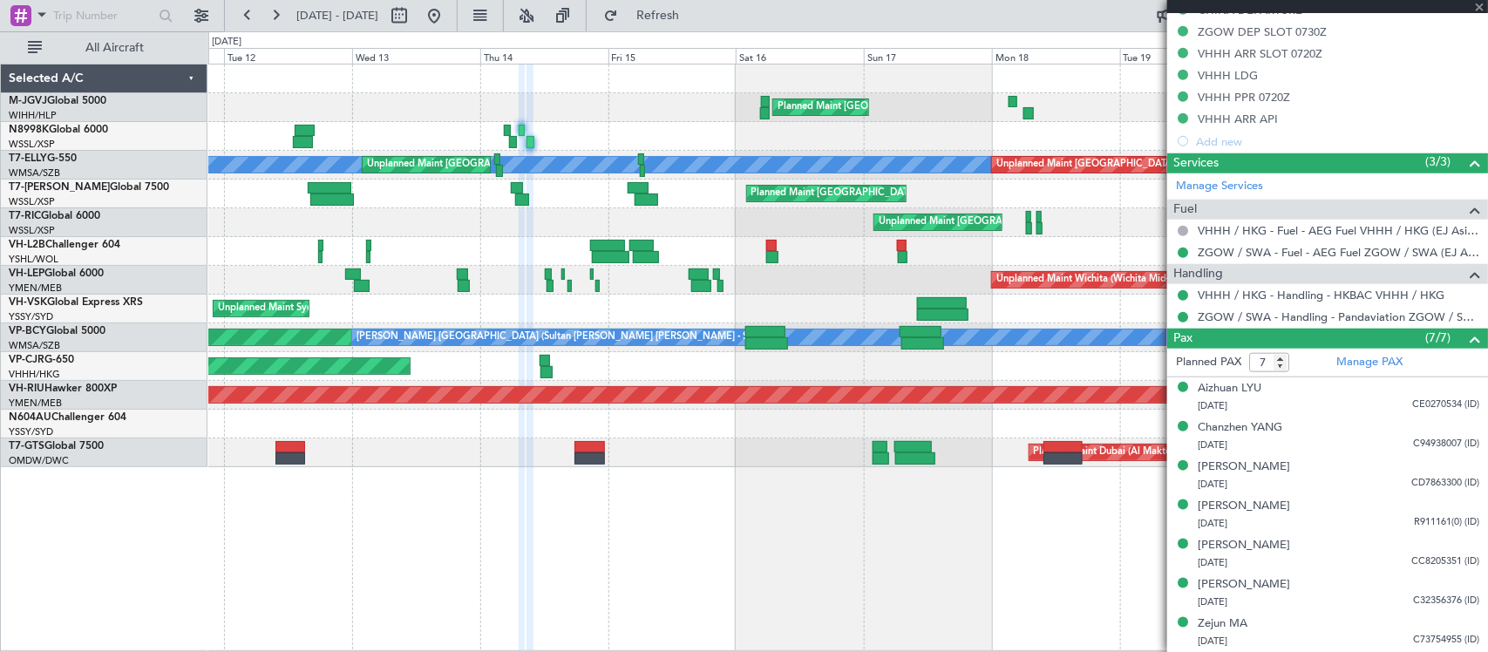
type input "Kennis Yau (KYA)"
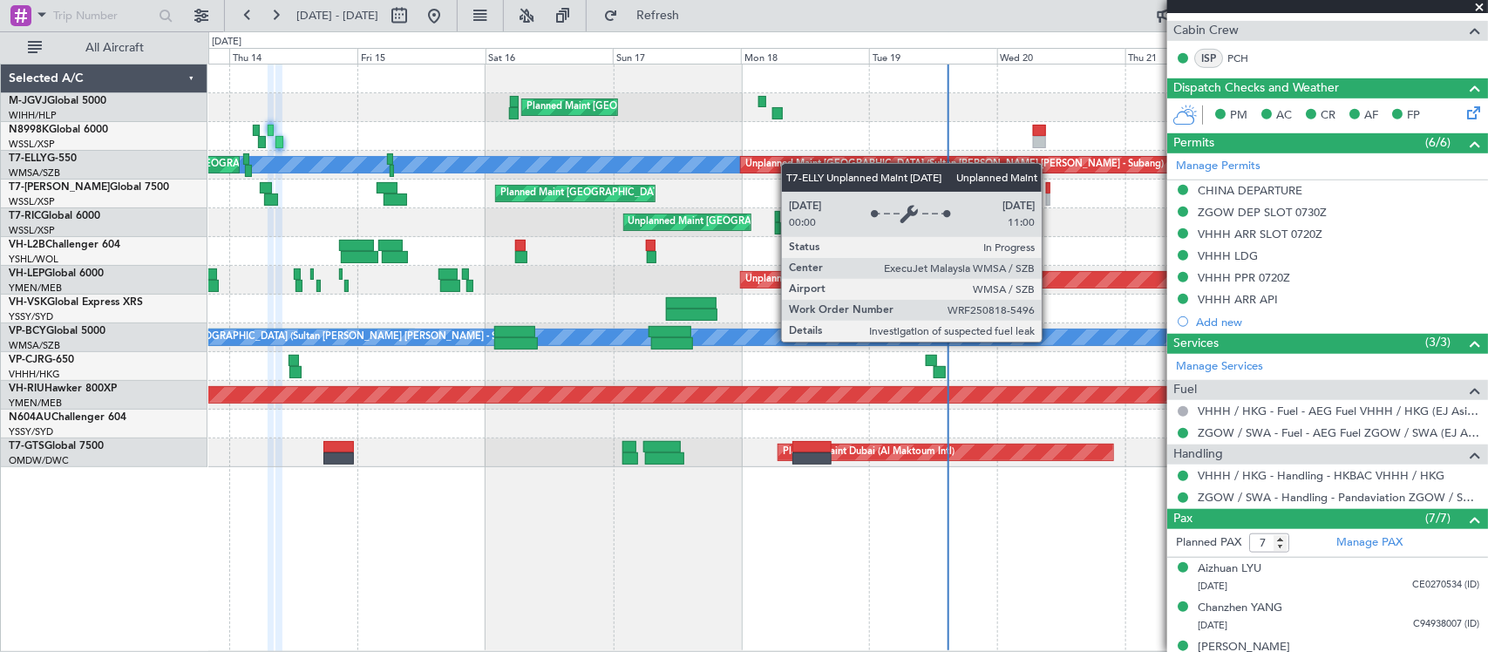
click at [785, 166] on div "Planned Maint Singapore (Seletar) MEL Unplanned Maint Kuala Lumpur (Sultan Abdu…" at bounding box center [847, 265] width 1278 height 403
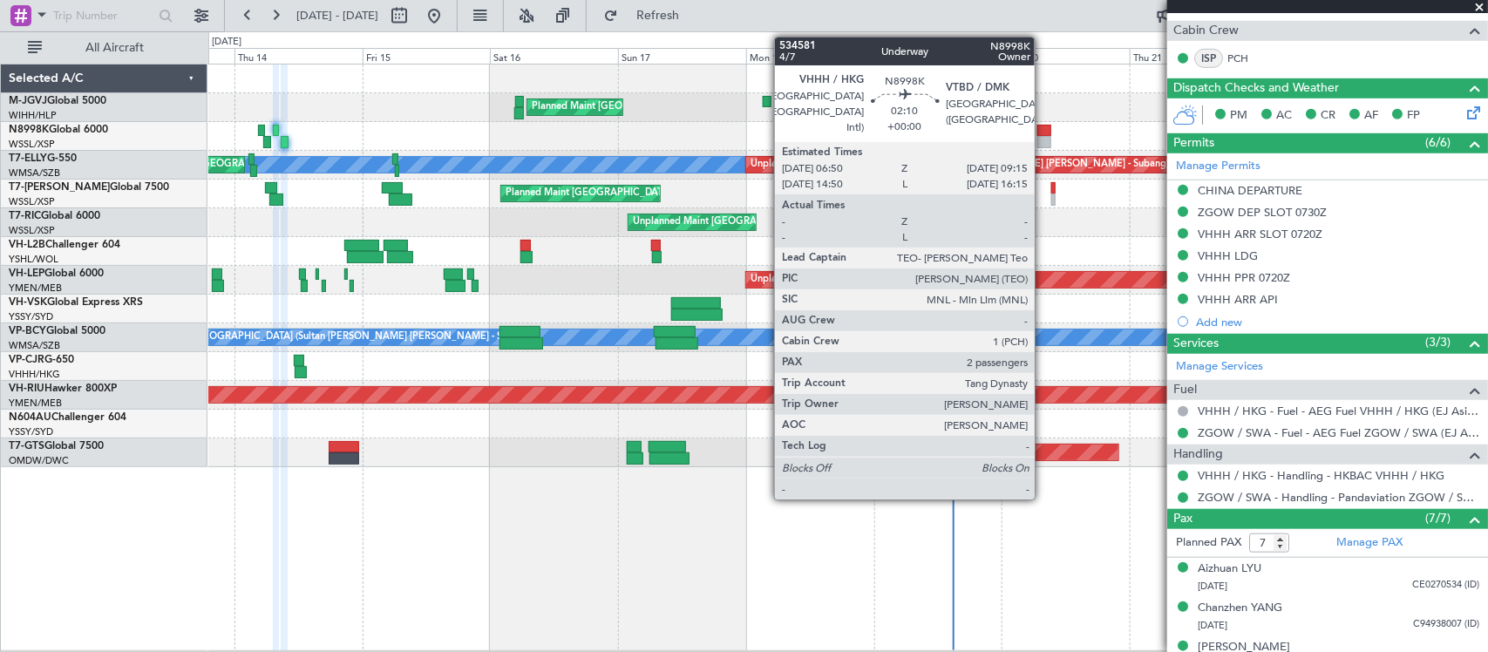
click at [1043, 139] on div at bounding box center [1043, 142] width 13 height 12
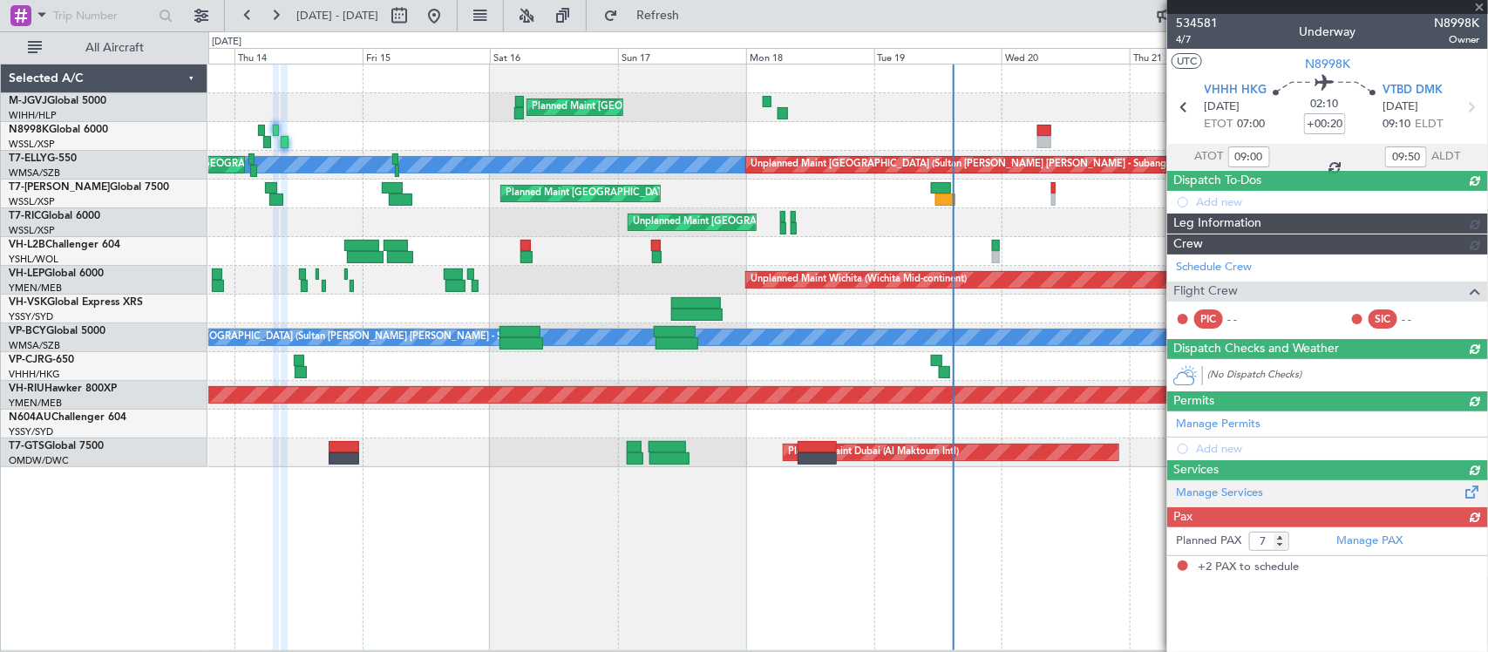
type input "2"
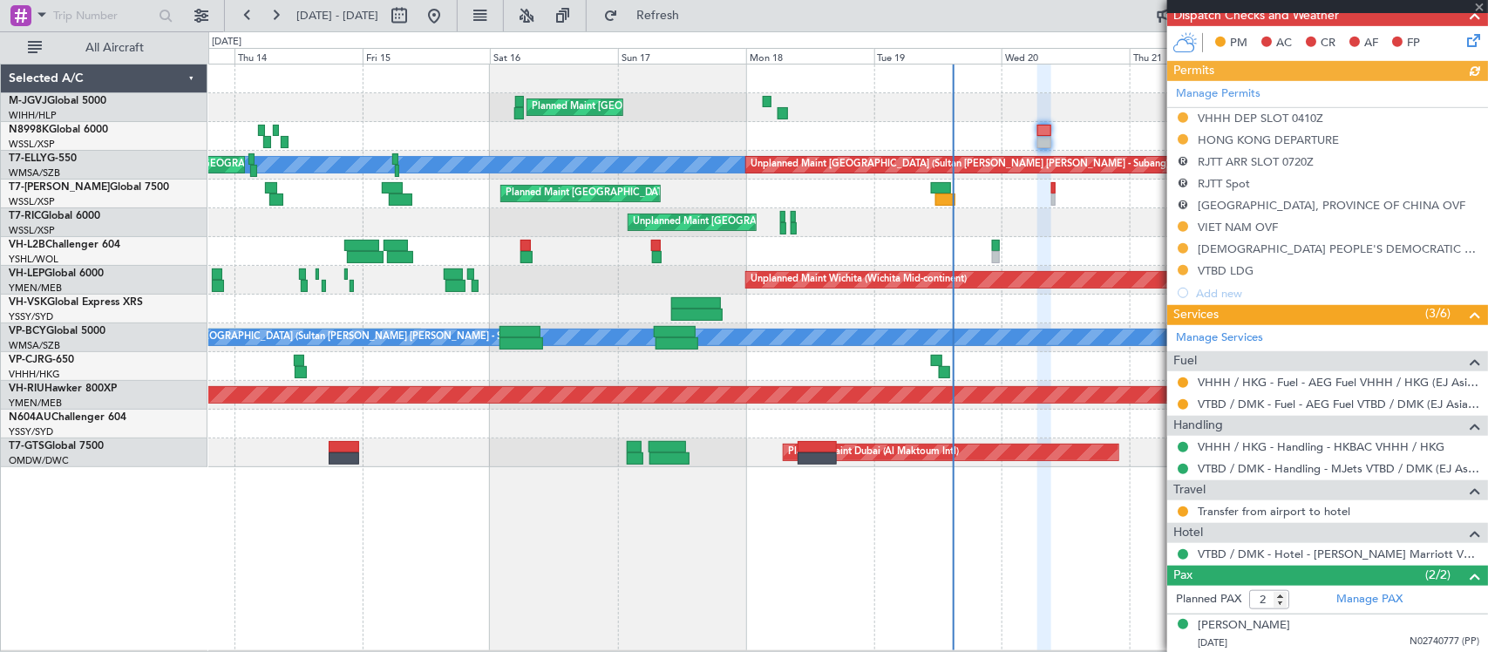
scroll to position [455, 0]
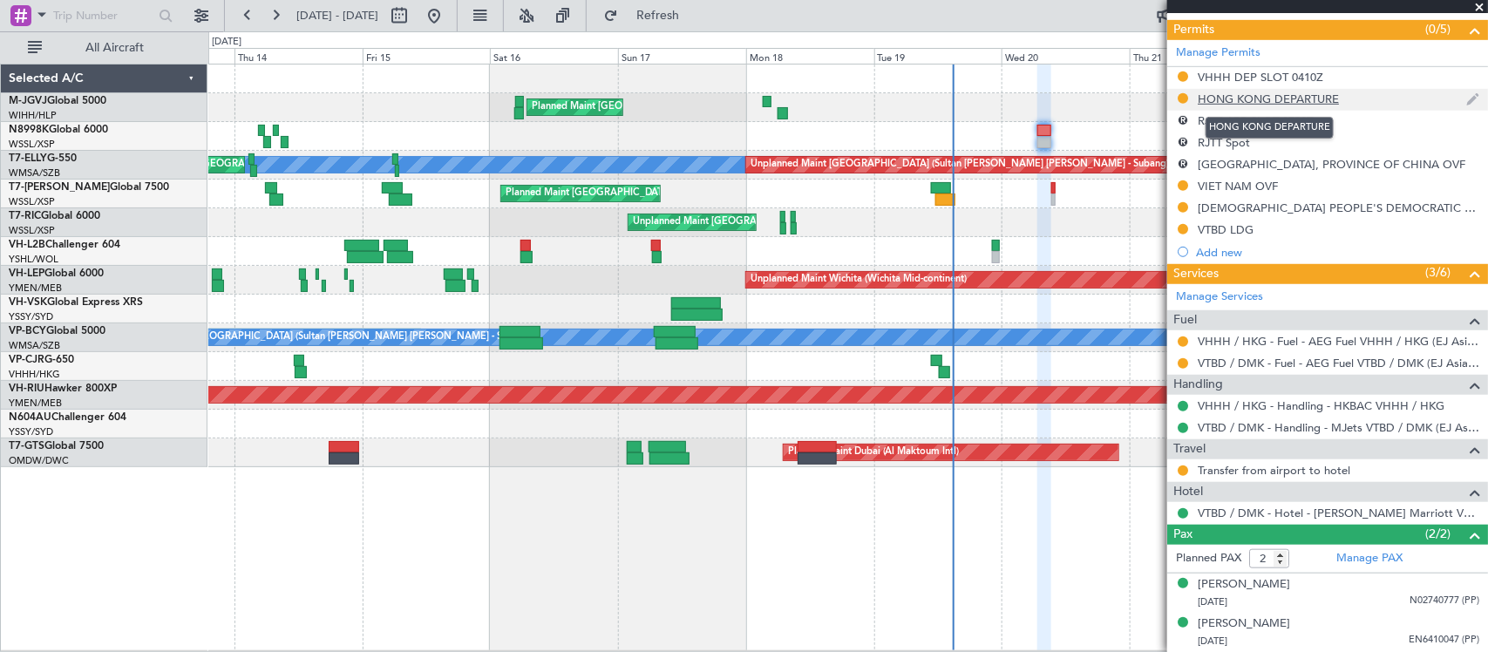
click at [1255, 101] on div "HONG KONG DEPARTURE" at bounding box center [1267, 99] width 141 height 15
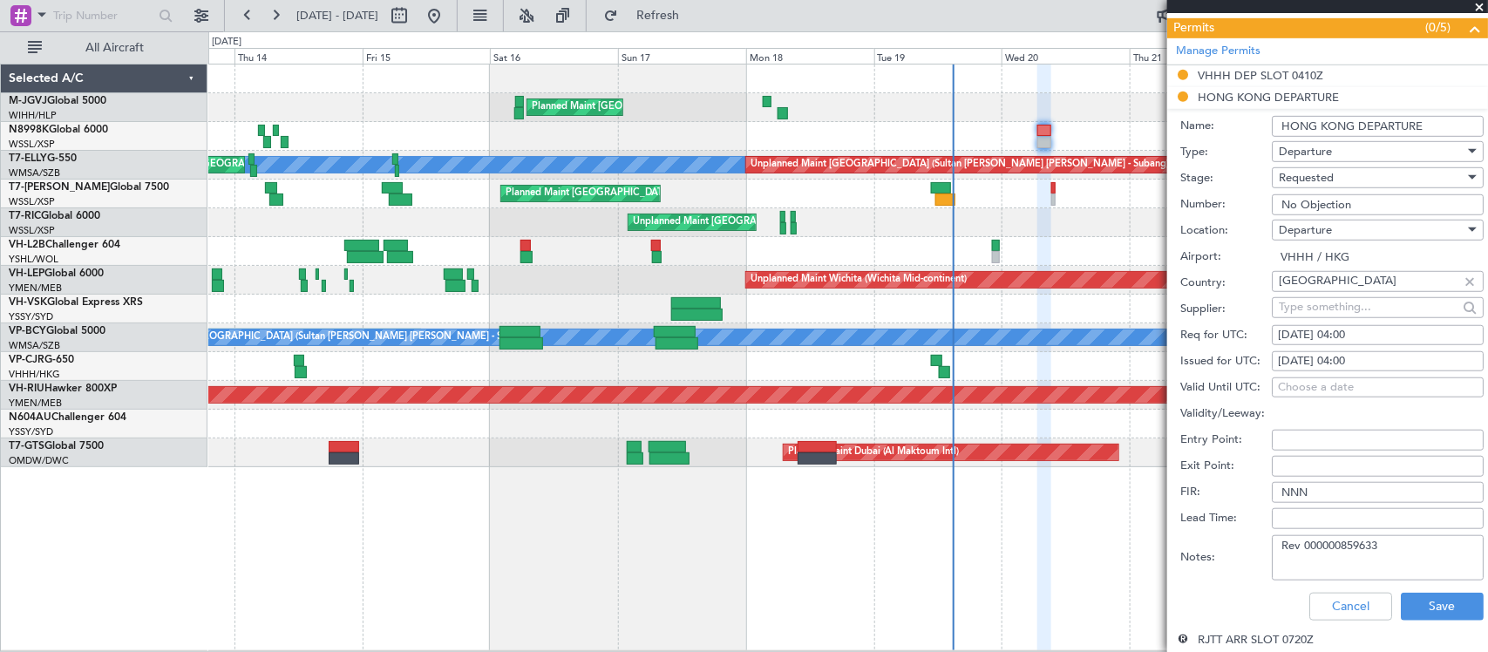
drag, startPoint x: 1400, startPoint y: 546, endPoint x: 1382, endPoint y: 551, distance: 18.2
click at [1353, 547] on textarea "Rev 000000859633" at bounding box center [1378, 557] width 212 height 45
click at [1423, 564] on textarea "Rev 000000859633" at bounding box center [1378, 557] width 212 height 45
click at [1418, 552] on textarea "Rev 000000859633" at bounding box center [1378, 557] width 212 height 45
click at [1356, 593] on button "Cancel" at bounding box center [1350, 607] width 83 height 28
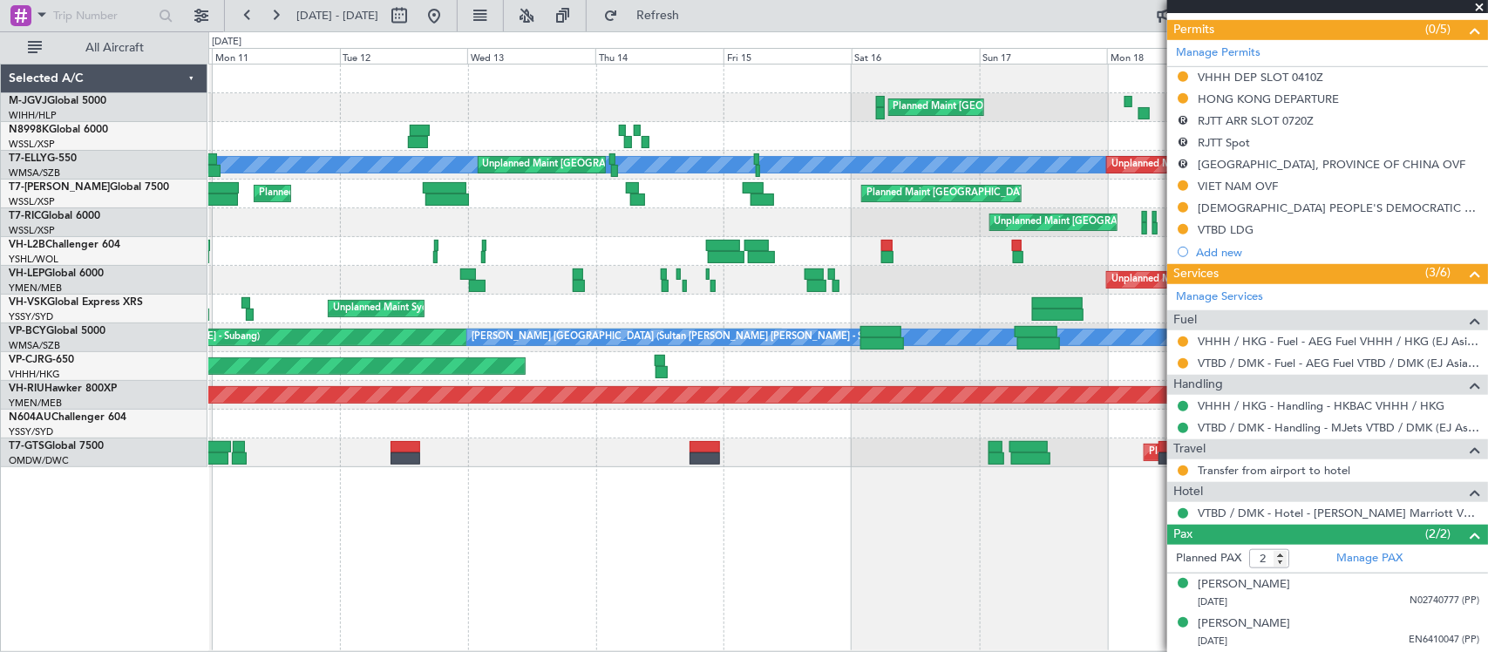
click at [1041, 275] on div "Unplanned Maint Wichita (Wichita Mid-continent) Planned Maint Los Angeles (Los …" at bounding box center [847, 280] width 1278 height 29
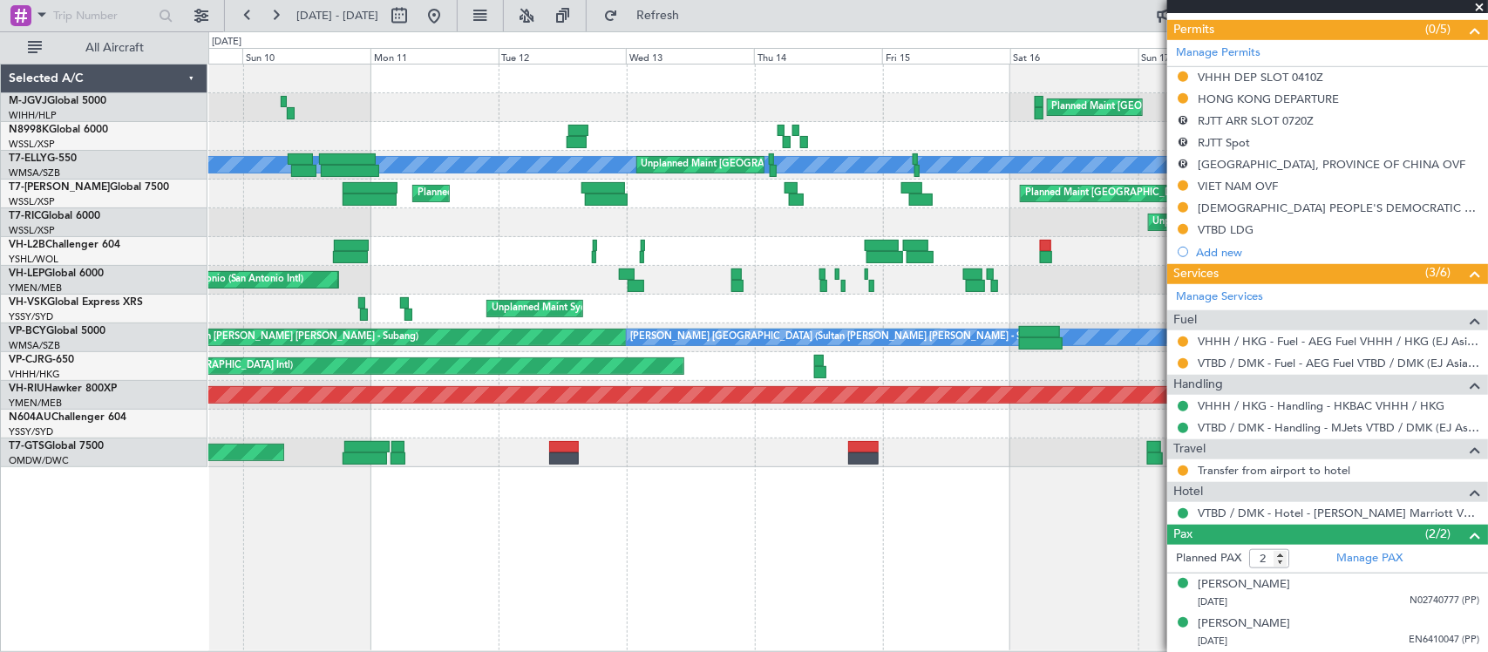
click at [562, 283] on div "Unplanned Maint Wichita (Wichita Mid-continent) Planned Maint Los Angeles (Los …" at bounding box center [847, 280] width 1278 height 29
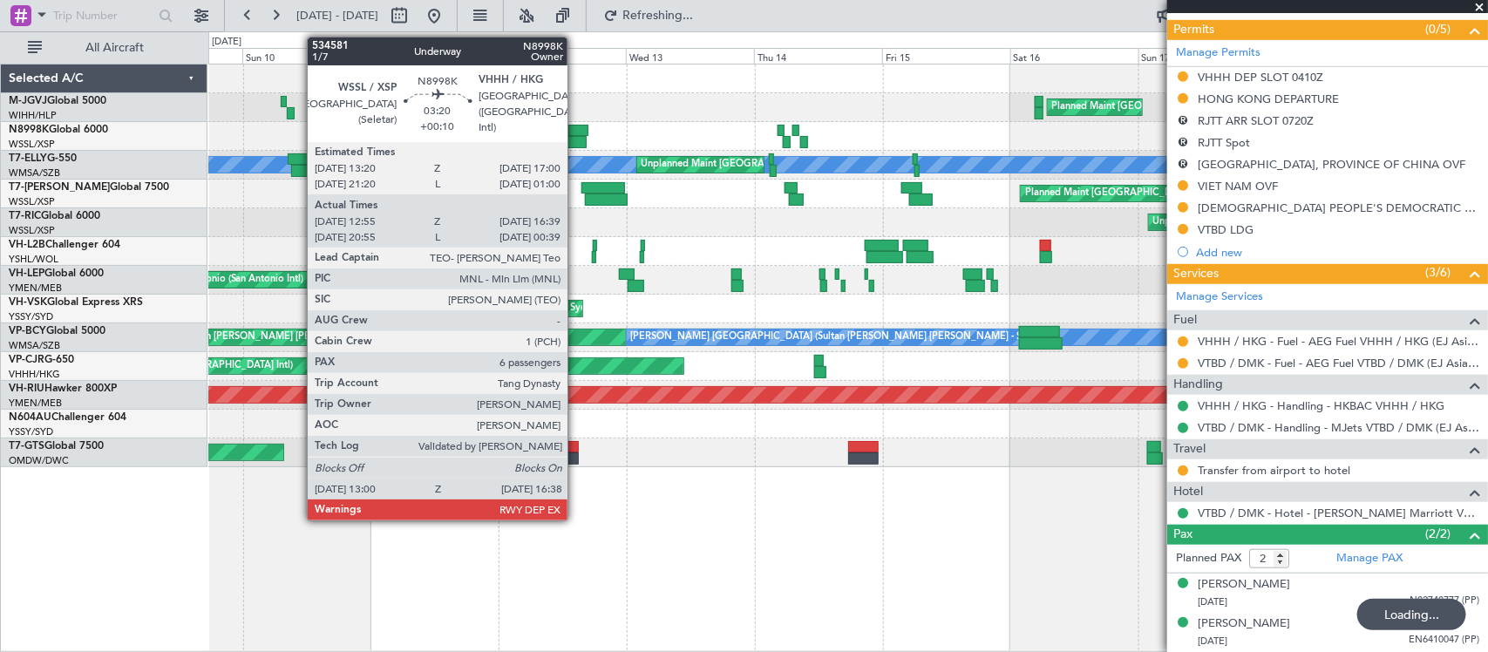
click at [576, 137] on div at bounding box center [576, 142] width 20 height 12
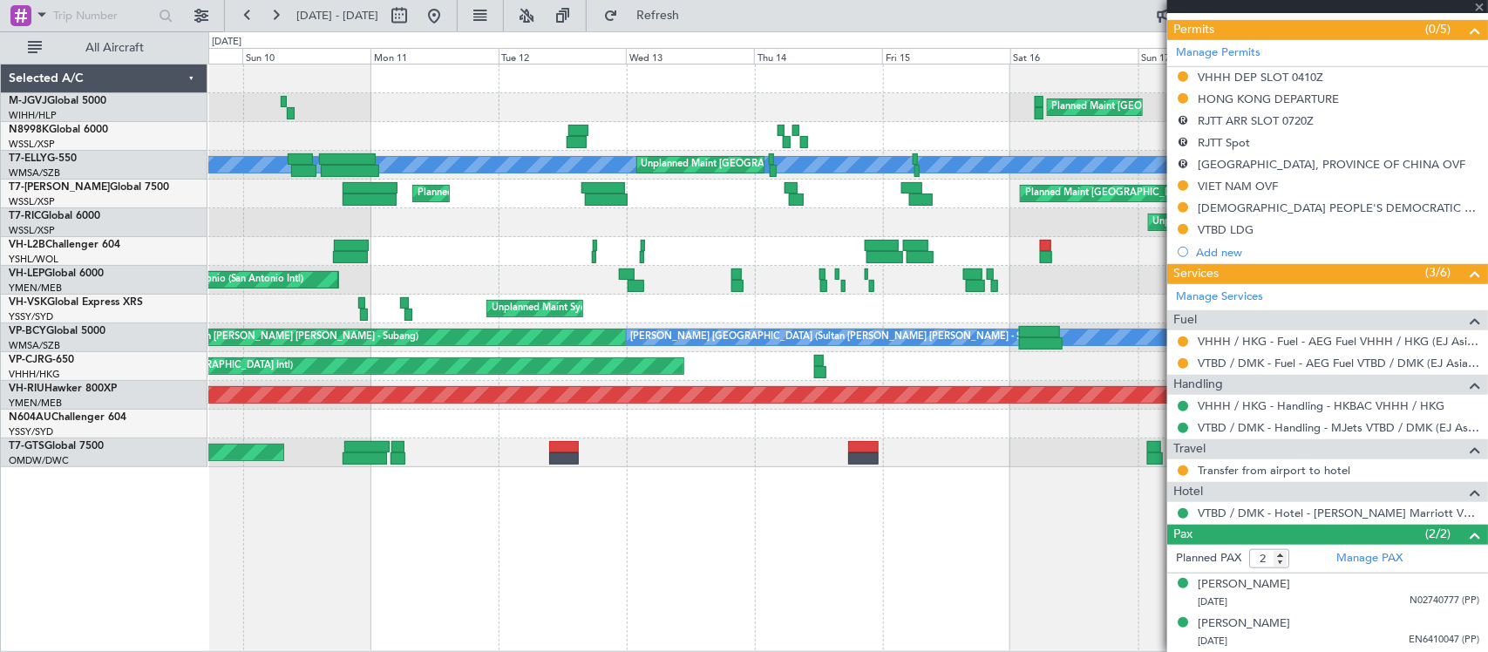
click at [637, 312] on div "Unplanned Maint Sydney (Kingsford Smith Intl) Planned Maint Melbourne (Essendon)" at bounding box center [847, 309] width 1278 height 29
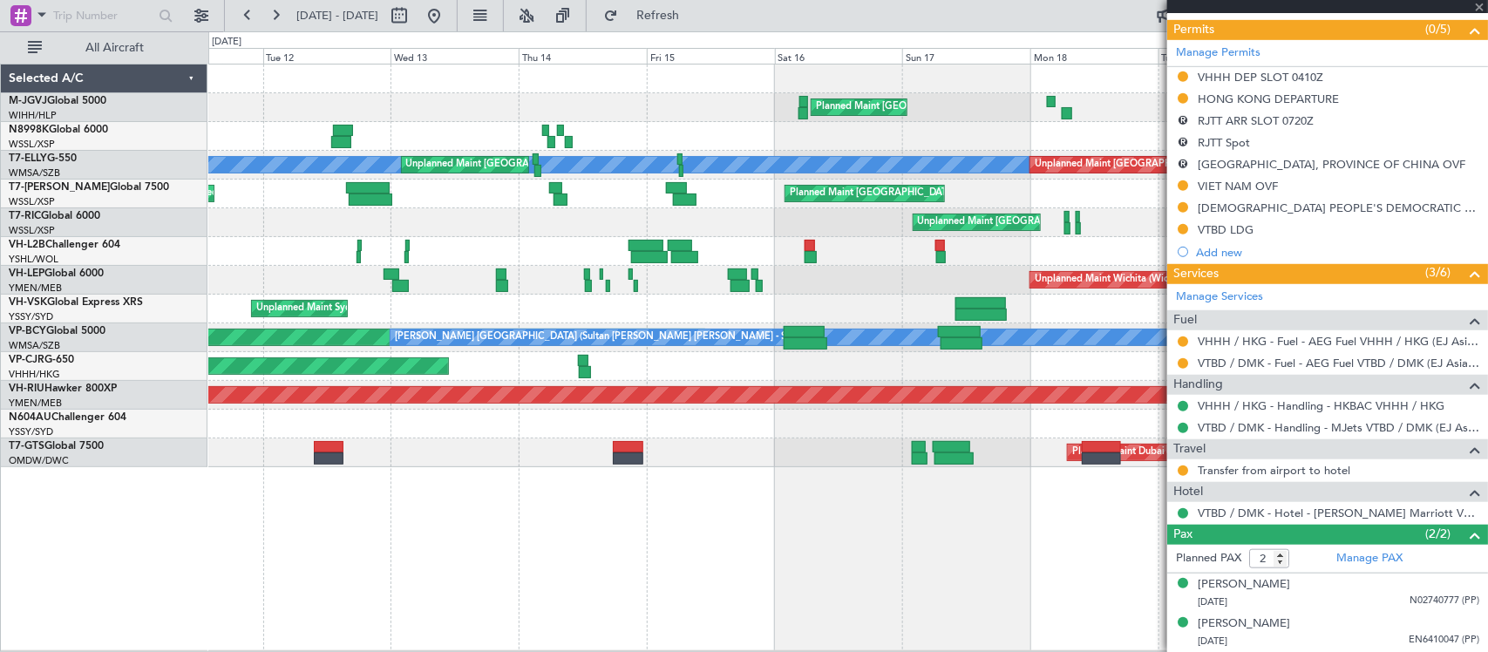
type input "+00:10"
type input "13:05"
type input "16:29"
type input "6"
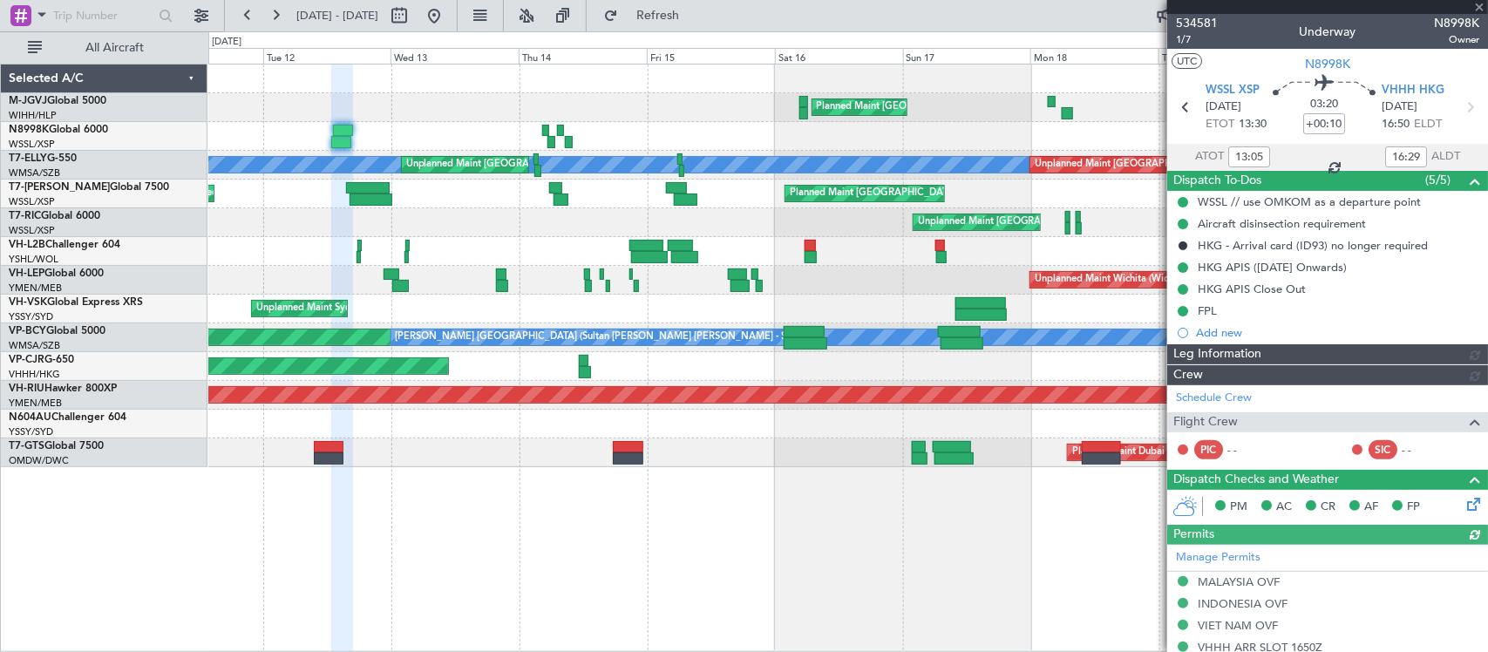
type input "Brien Tan (BTA)"
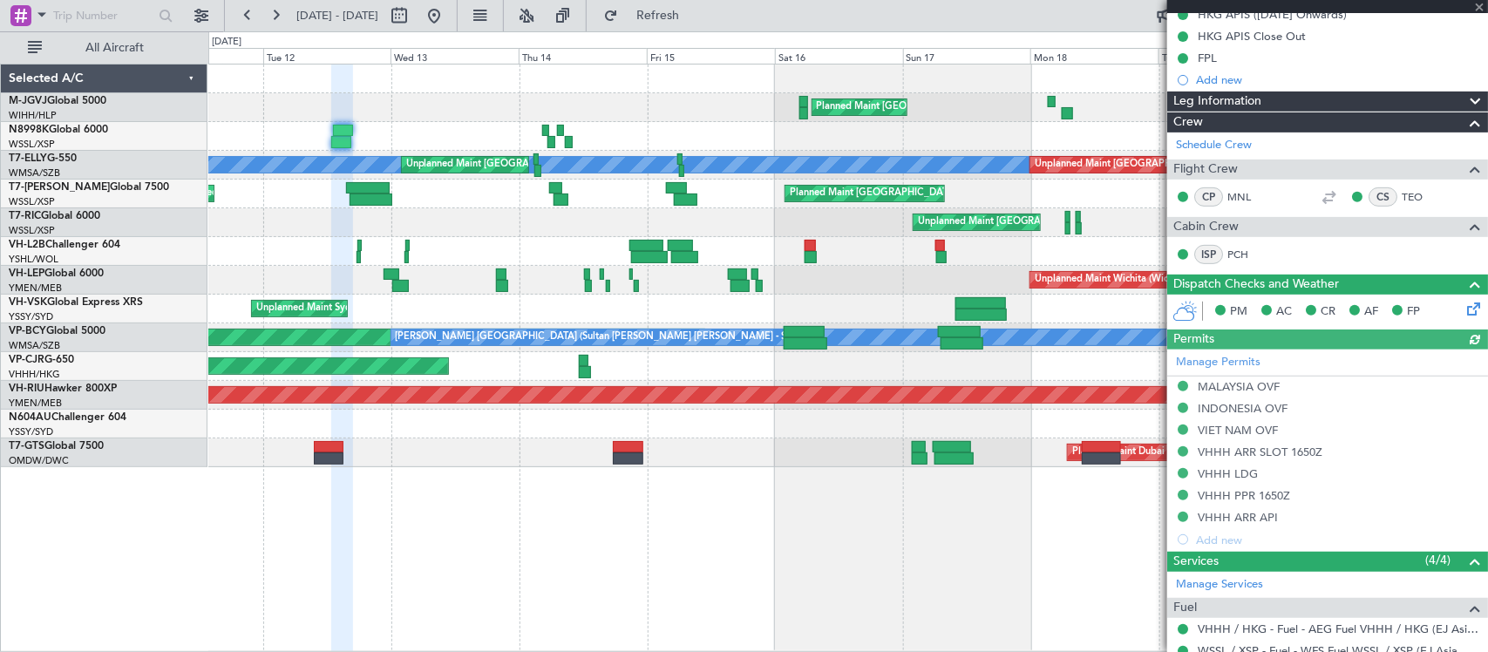
scroll to position [363, 0]
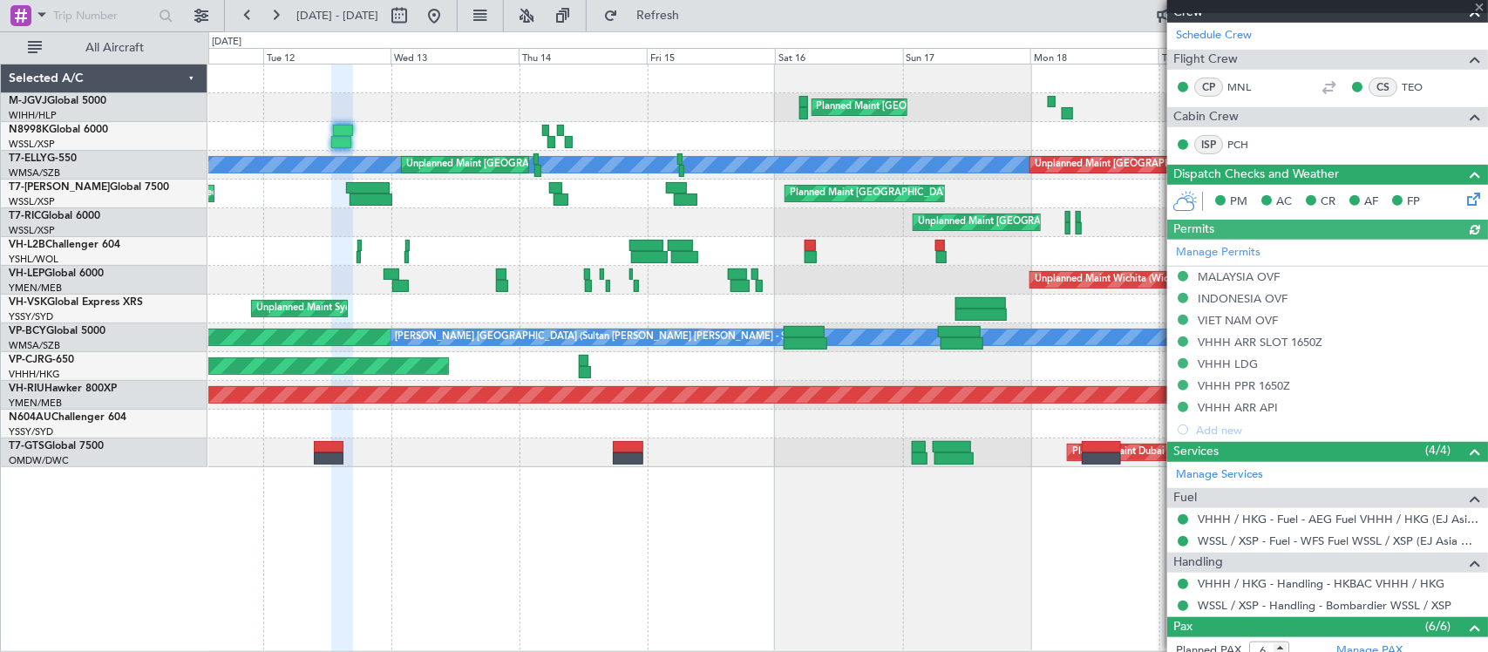
click at [1220, 363] on div "Manage Permits MALAYSIA OVF INDONESIA OVF VIET NAM OVF VHHH ARR SLOT 1650Z VHHH…" at bounding box center [1327, 340] width 321 height 201
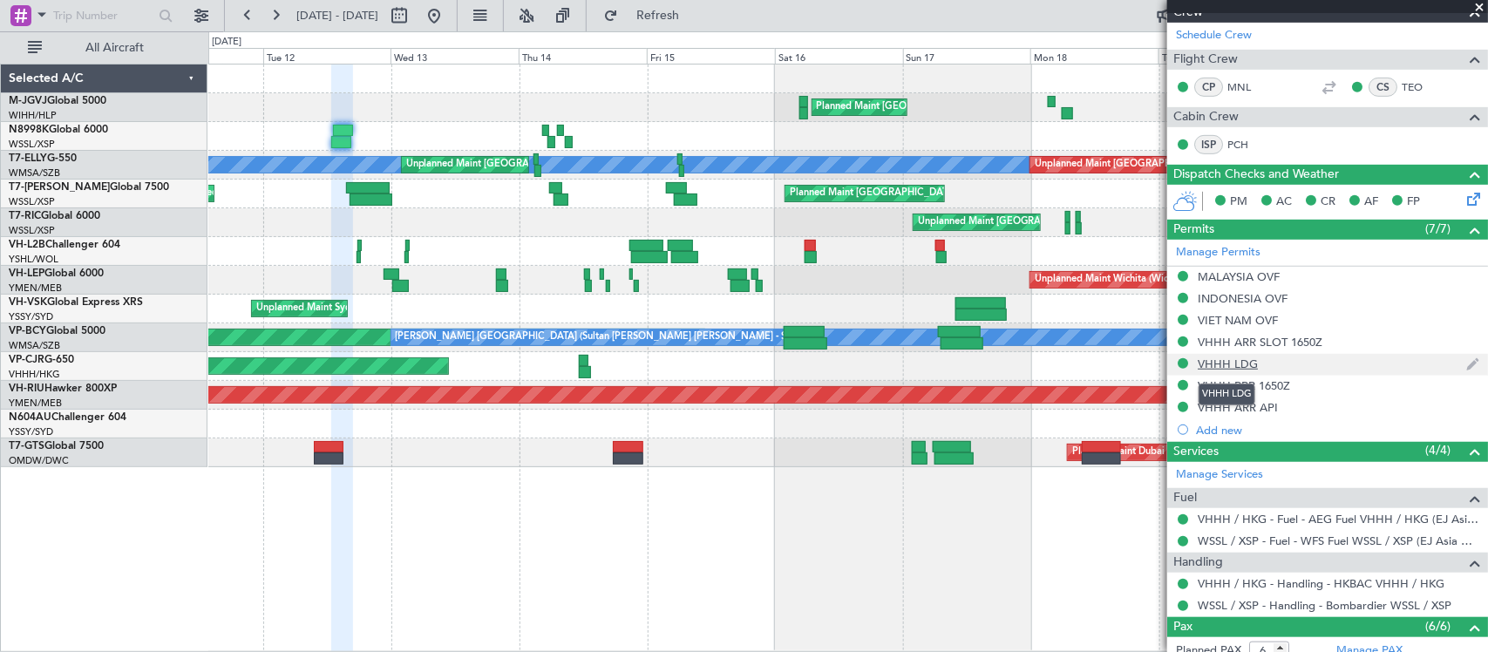
click at [1214, 363] on div "VHHH LDG" at bounding box center [1227, 363] width 60 height 15
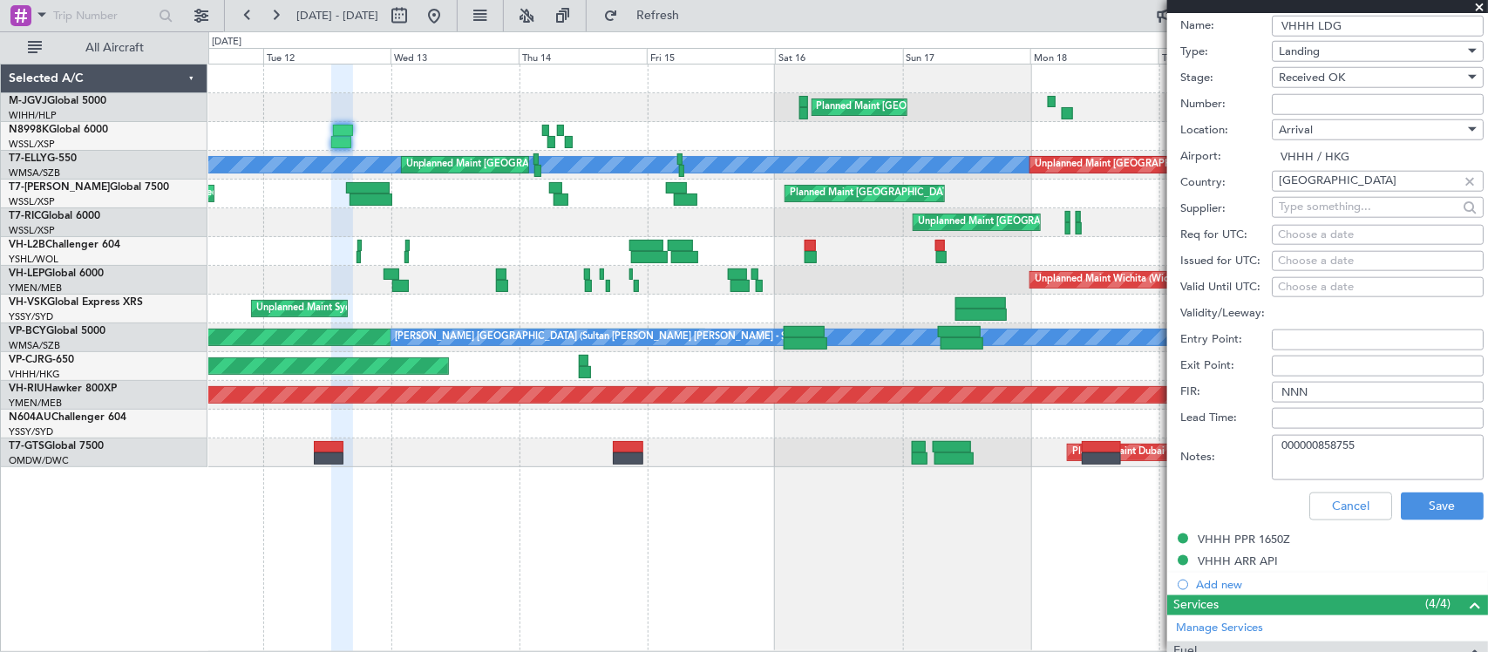
scroll to position [907, 0]
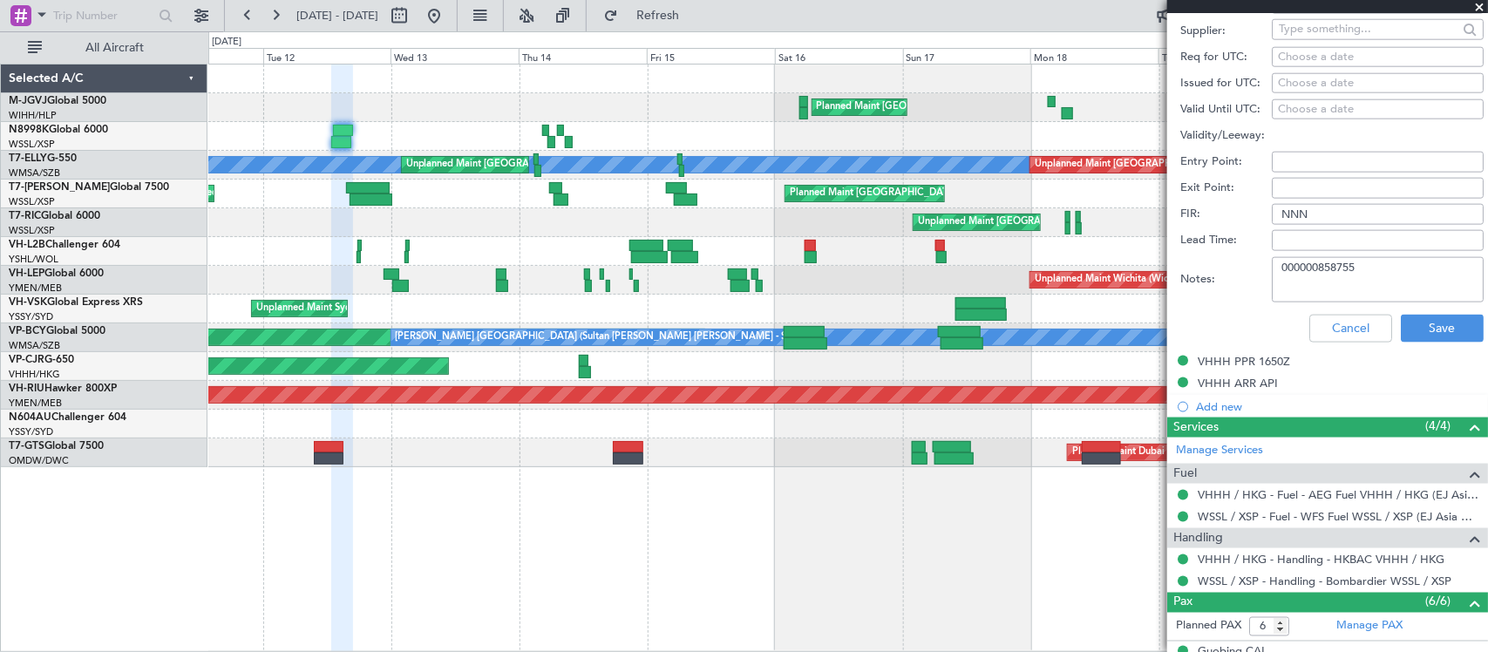
click at [1370, 279] on textarea "000000858755" at bounding box center [1378, 279] width 212 height 45
drag, startPoint x: 1378, startPoint y: 271, endPoint x: 1089, endPoint y: 271, distance: 288.5
click at [1089, 271] on fb-app "11 Aug 2025 - 21 Aug 2025 Refresh Quick Links All Aircraft Planned Maint Singap…" at bounding box center [744, 332] width 1488 height 639
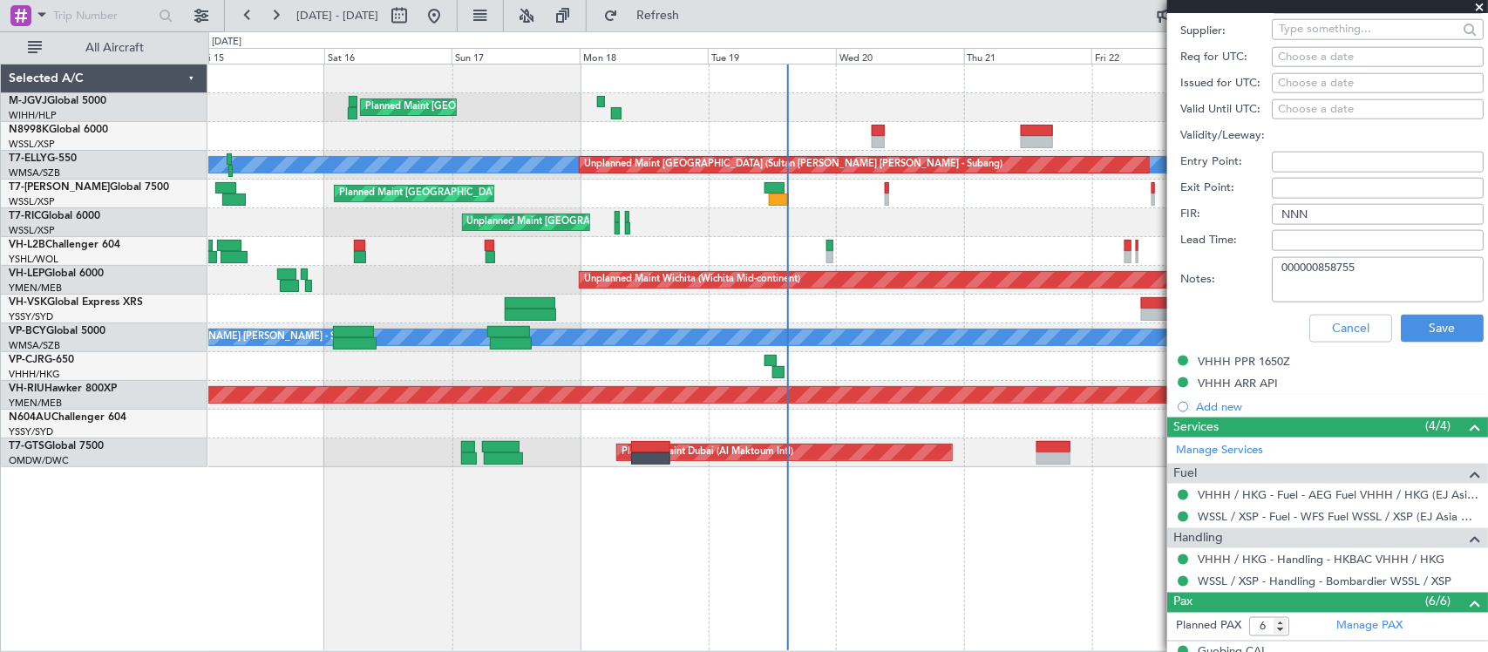
click at [610, 254] on div "Planned Maint Singapore (Seletar) MEL Unplanned Maint Kuala Lumpur (Sultan Abdu…" at bounding box center [847, 265] width 1278 height 403
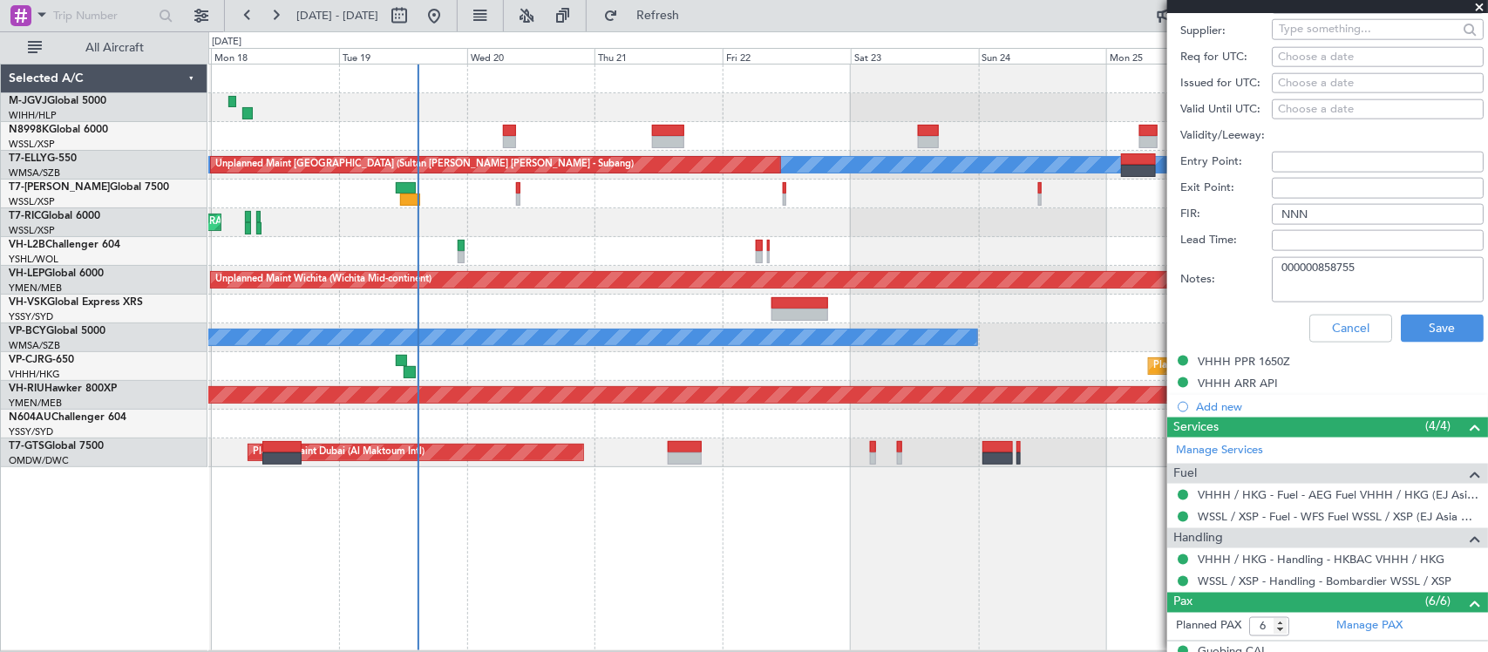
click at [659, 259] on div at bounding box center [847, 251] width 1278 height 29
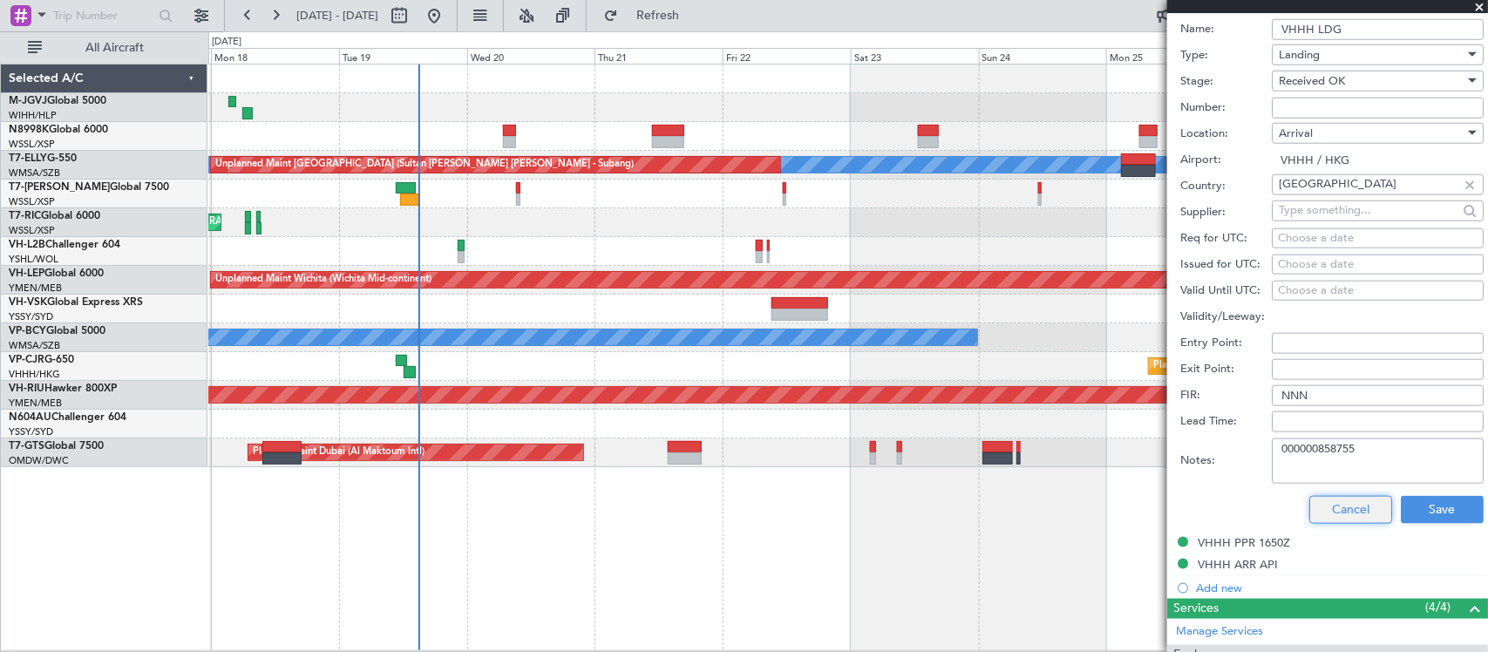
click at [1343, 512] on button "Cancel" at bounding box center [1350, 510] width 83 height 28
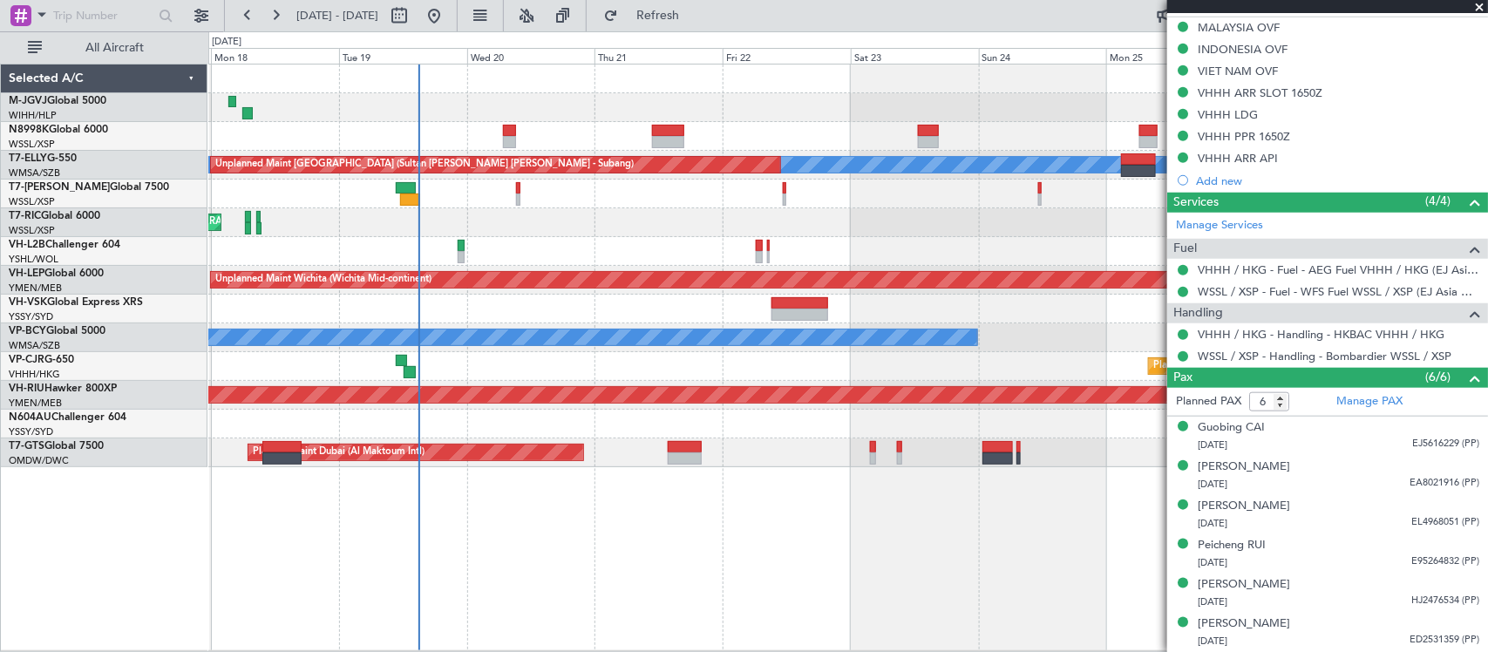
click at [778, 240] on div at bounding box center [847, 251] width 1278 height 29
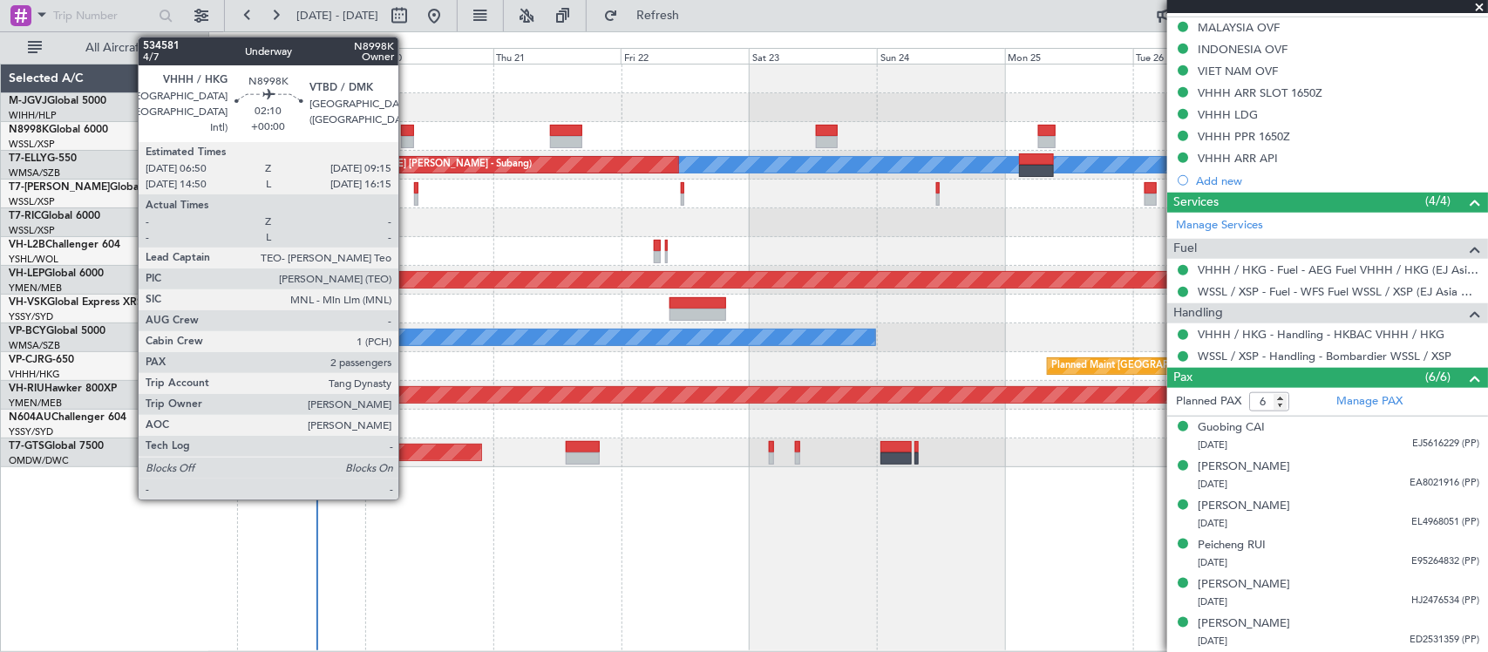
click at [407, 141] on div at bounding box center [407, 142] width 13 height 12
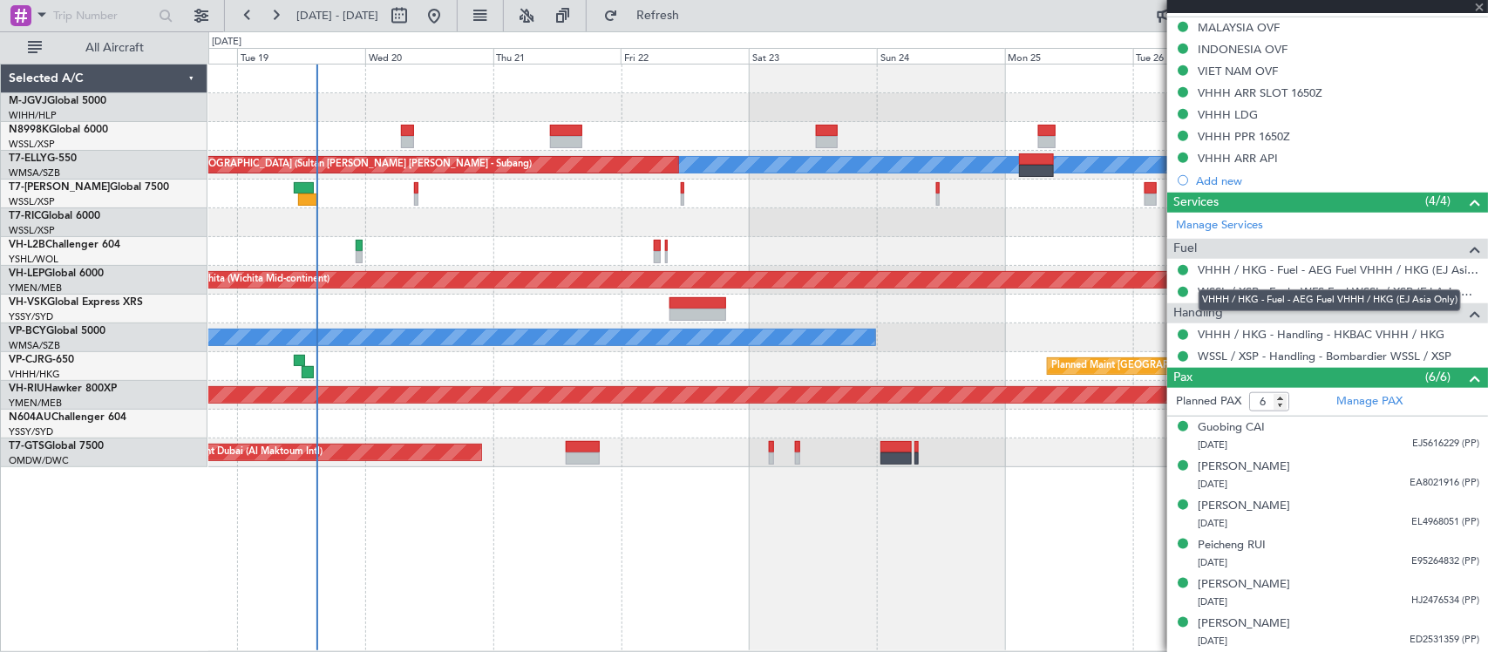
type input "2"
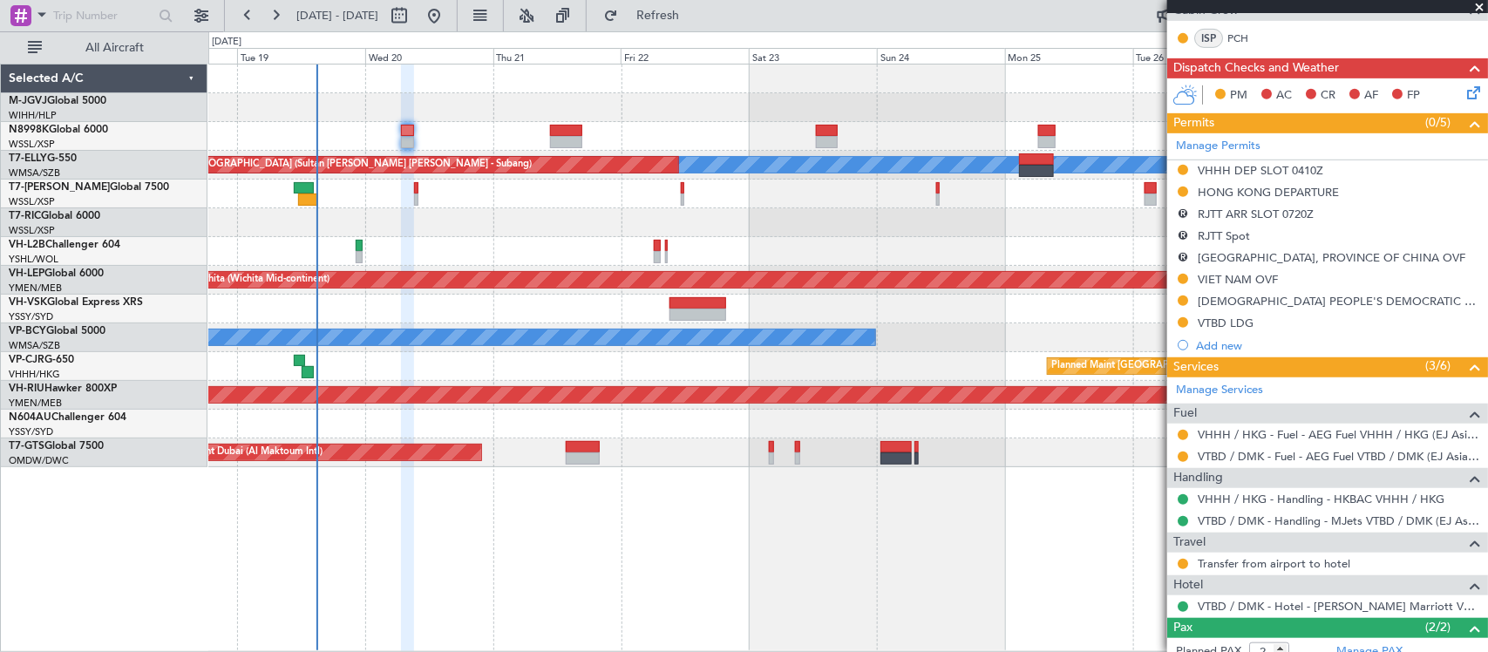
scroll to position [363, 0]
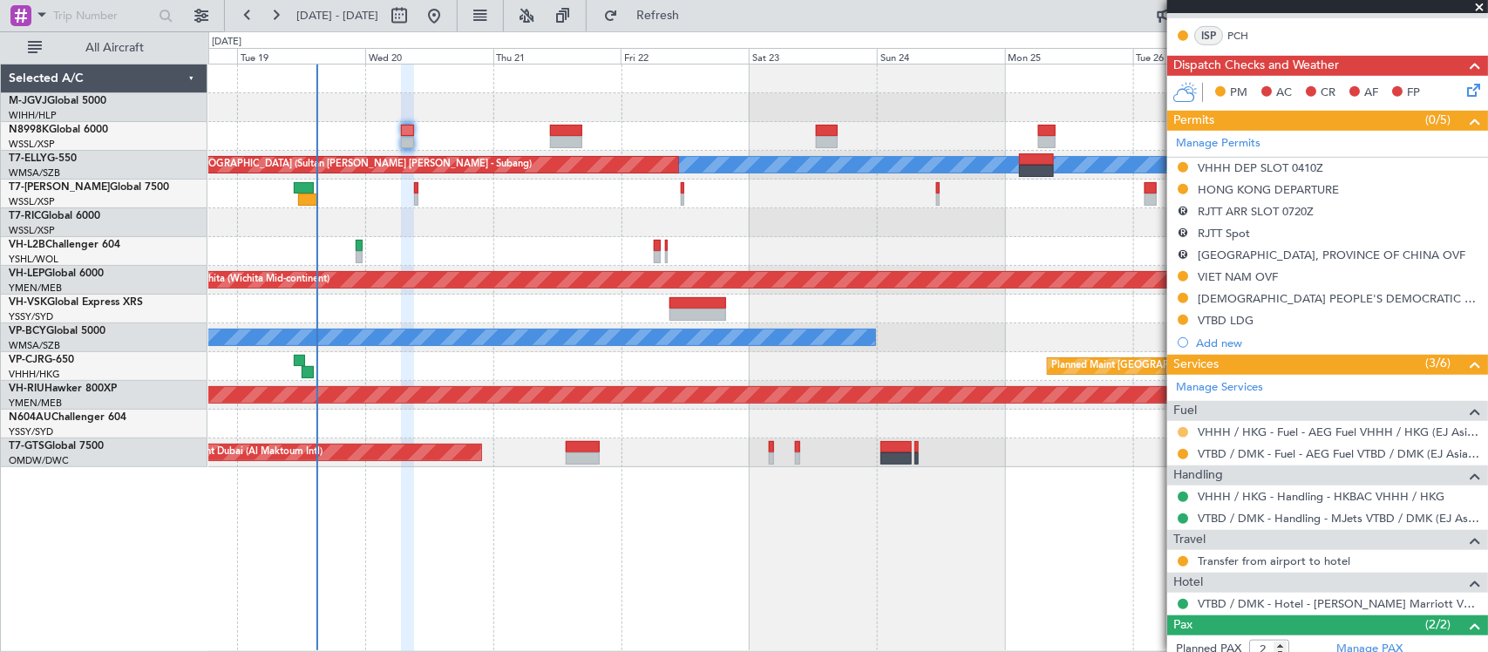
click at [1179, 431] on button at bounding box center [1182, 432] width 10 height 10
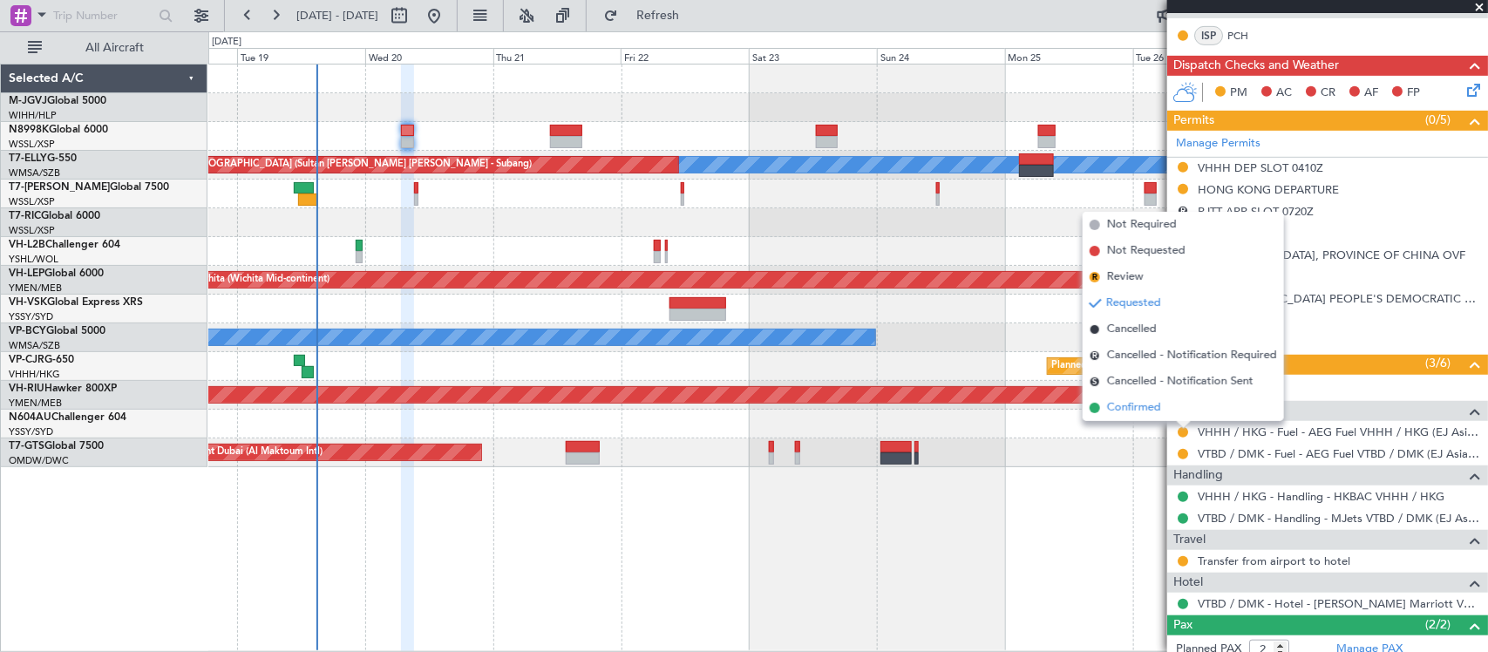
click at [1179, 412] on li "Confirmed" at bounding box center [1182, 408] width 201 height 26
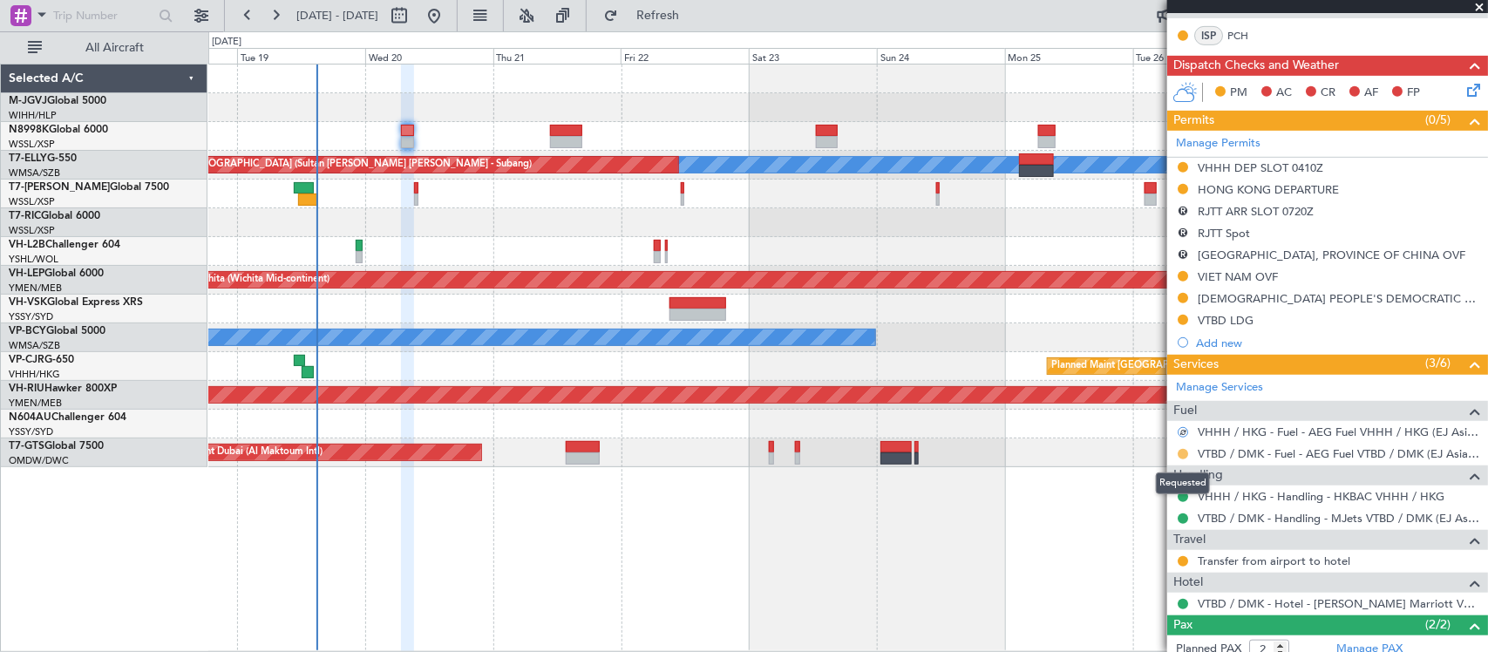
click at [1183, 456] on button at bounding box center [1182, 454] width 10 height 10
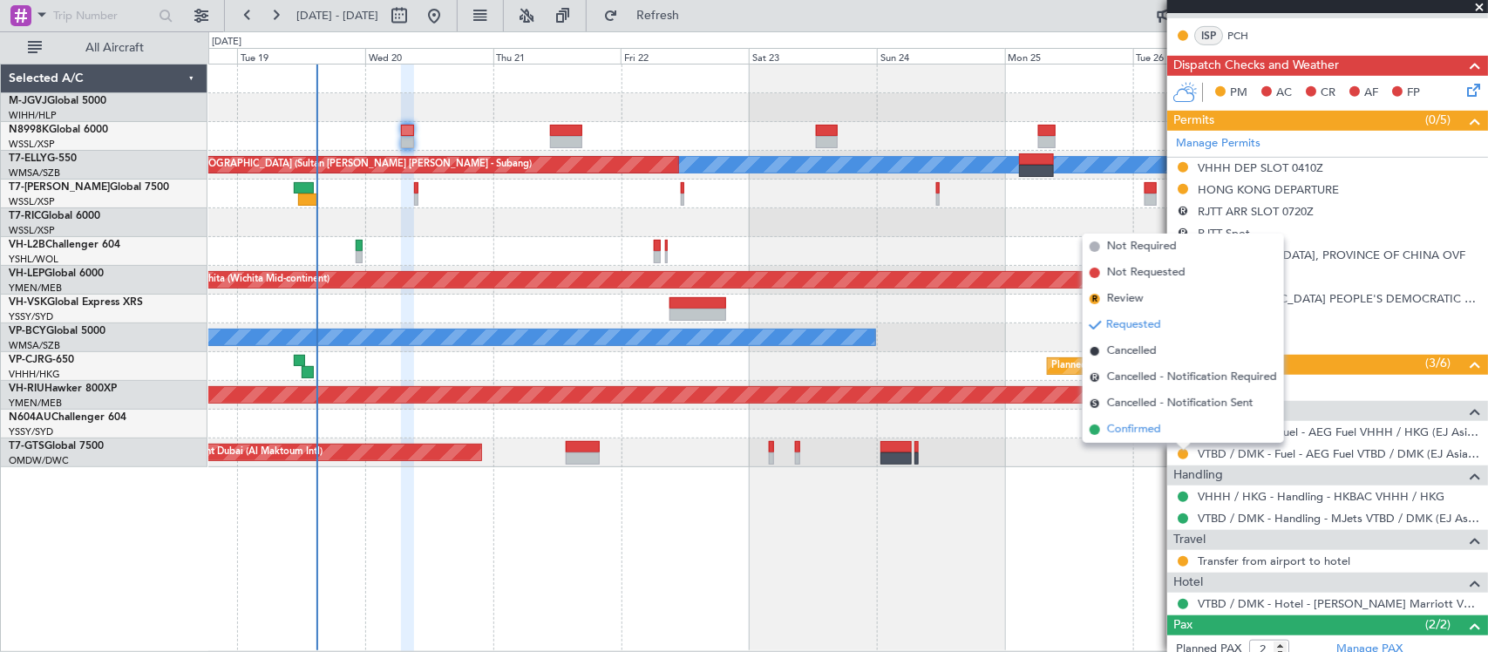
click at [1177, 425] on li "Confirmed" at bounding box center [1182, 430] width 201 height 26
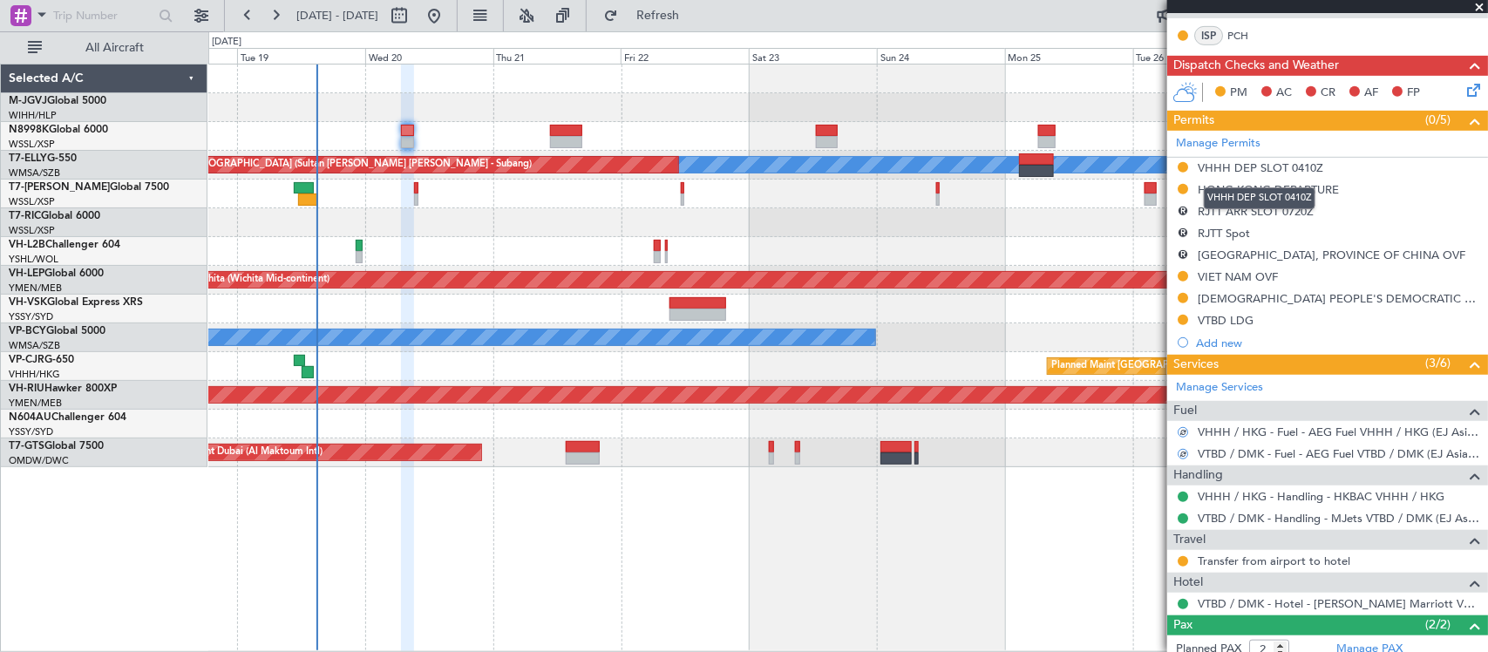
click at [1246, 193] on div "VHHH DEP SLOT 0410Z" at bounding box center [1260, 198] width 112 height 22
click at [1213, 185] on div "HONG KONG DEPARTURE" at bounding box center [1267, 189] width 141 height 15
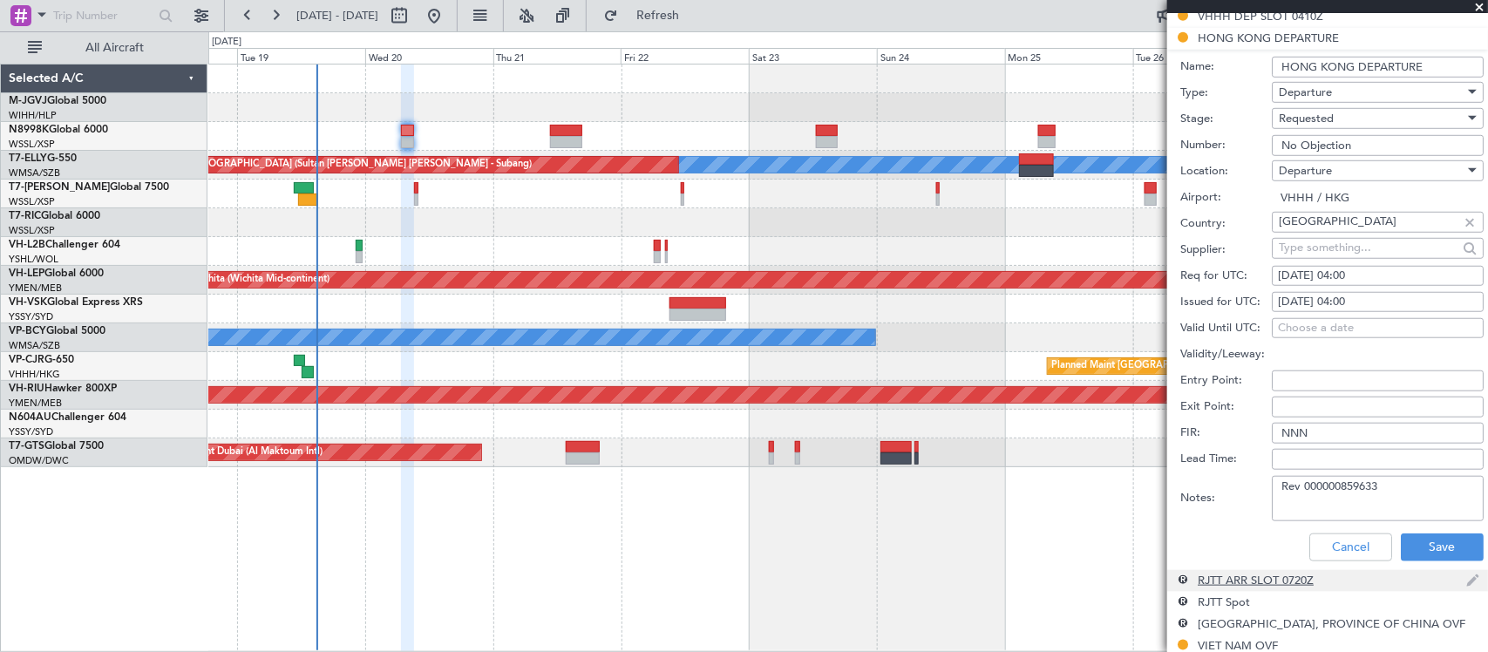
scroll to position [726, 0]
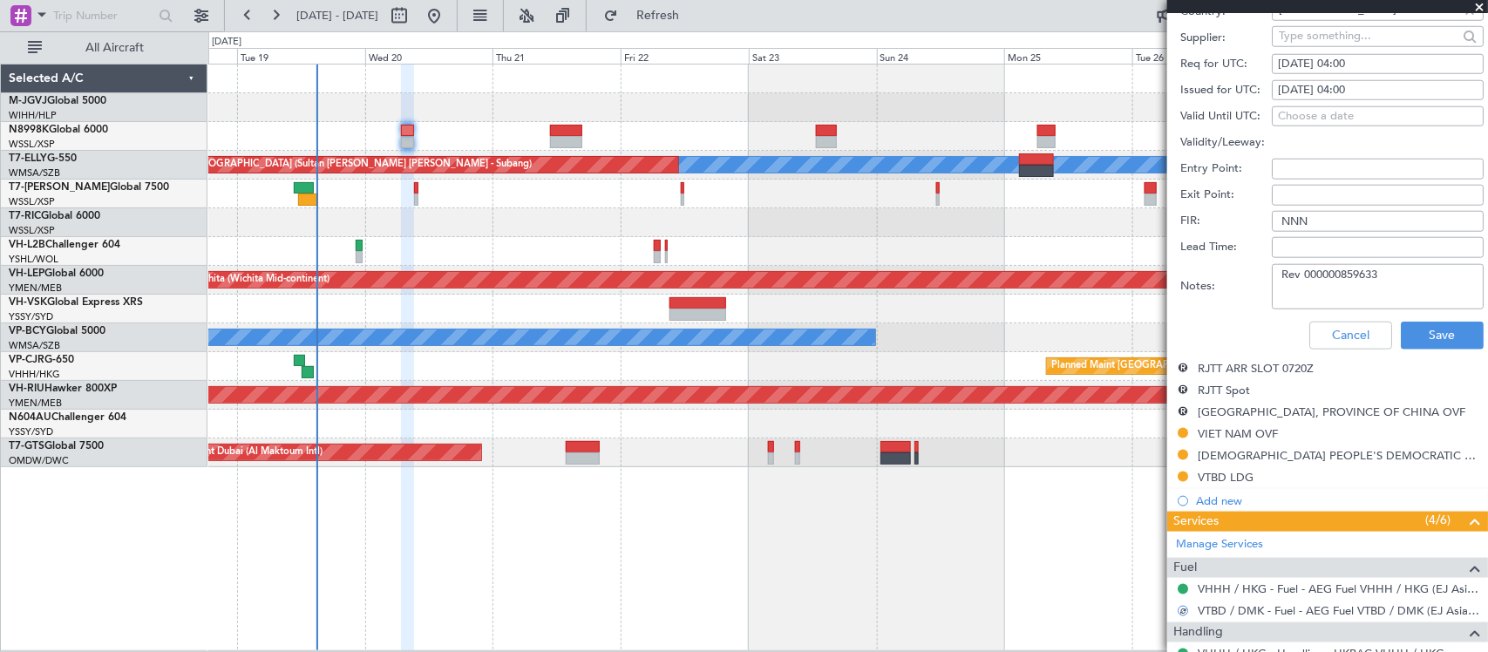
click at [1399, 275] on textarea "Rev 000000859633" at bounding box center [1378, 286] width 212 height 45
click at [1362, 275] on textarea "Rev 000000859633" at bounding box center [1378, 286] width 212 height 45
paste textarea "7"
type textarea "Rev 000000859637"
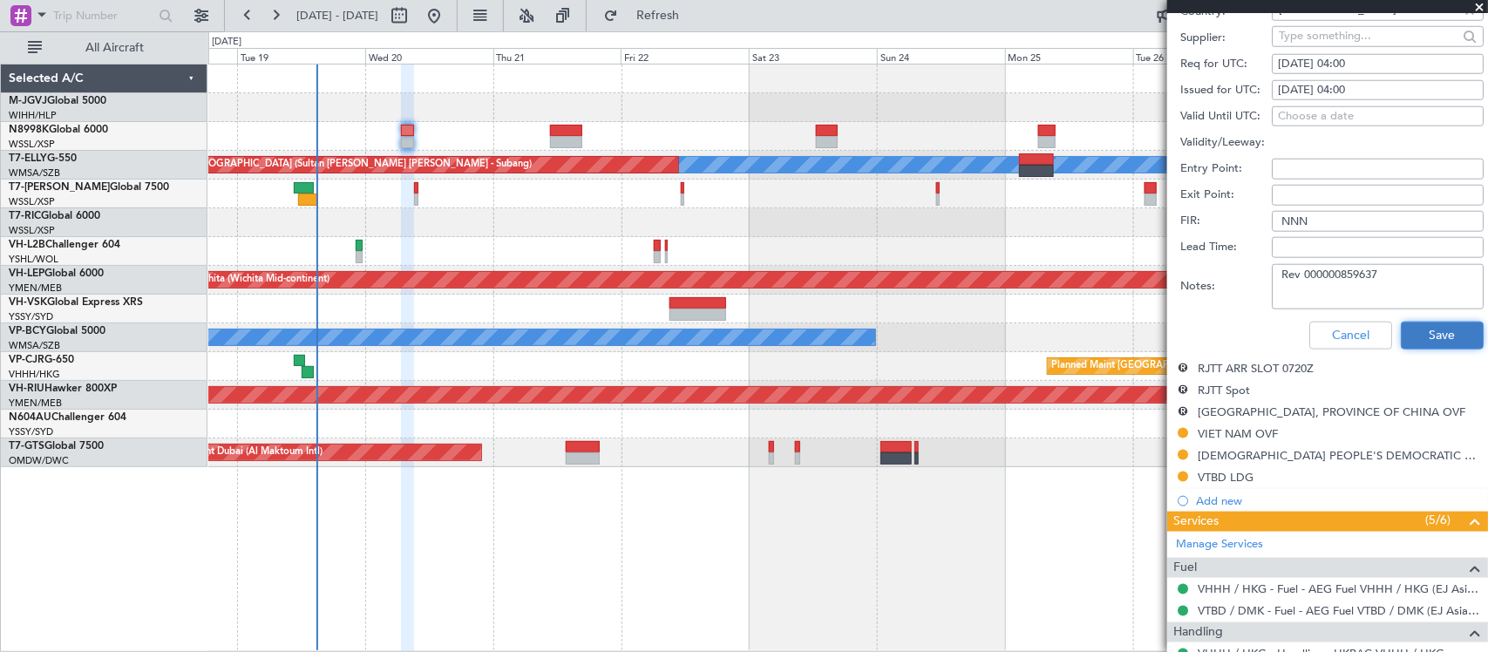
click at [1407, 337] on button "Save" at bounding box center [1441, 336] width 83 height 28
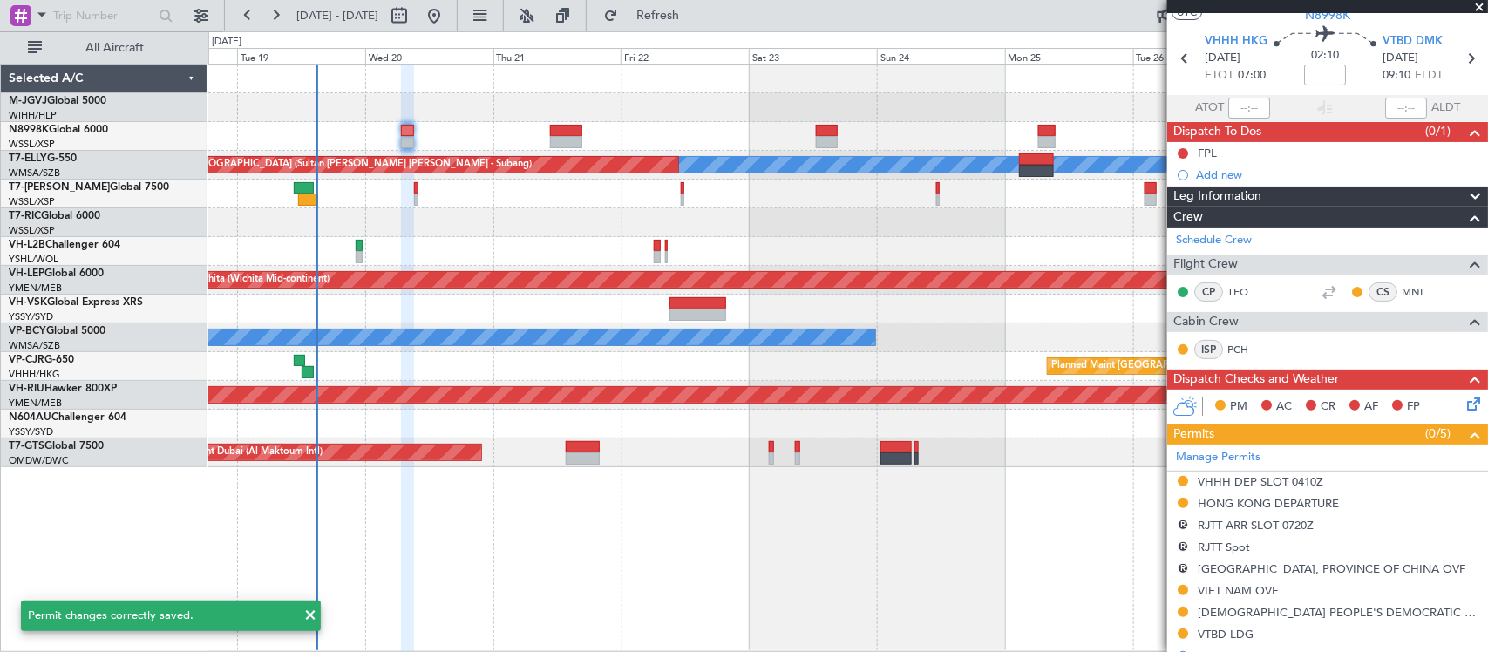
scroll to position [0, 0]
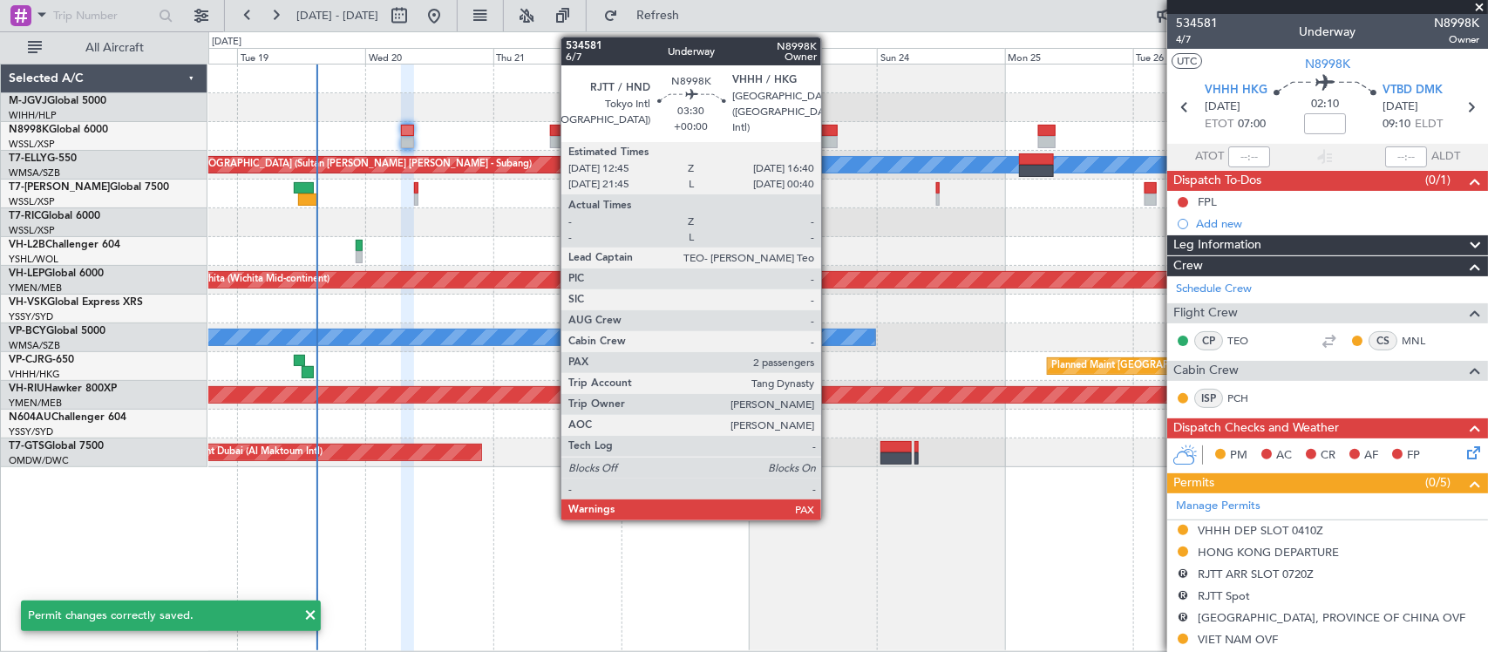
click at [830, 133] on div at bounding box center [826, 131] width 21 height 12
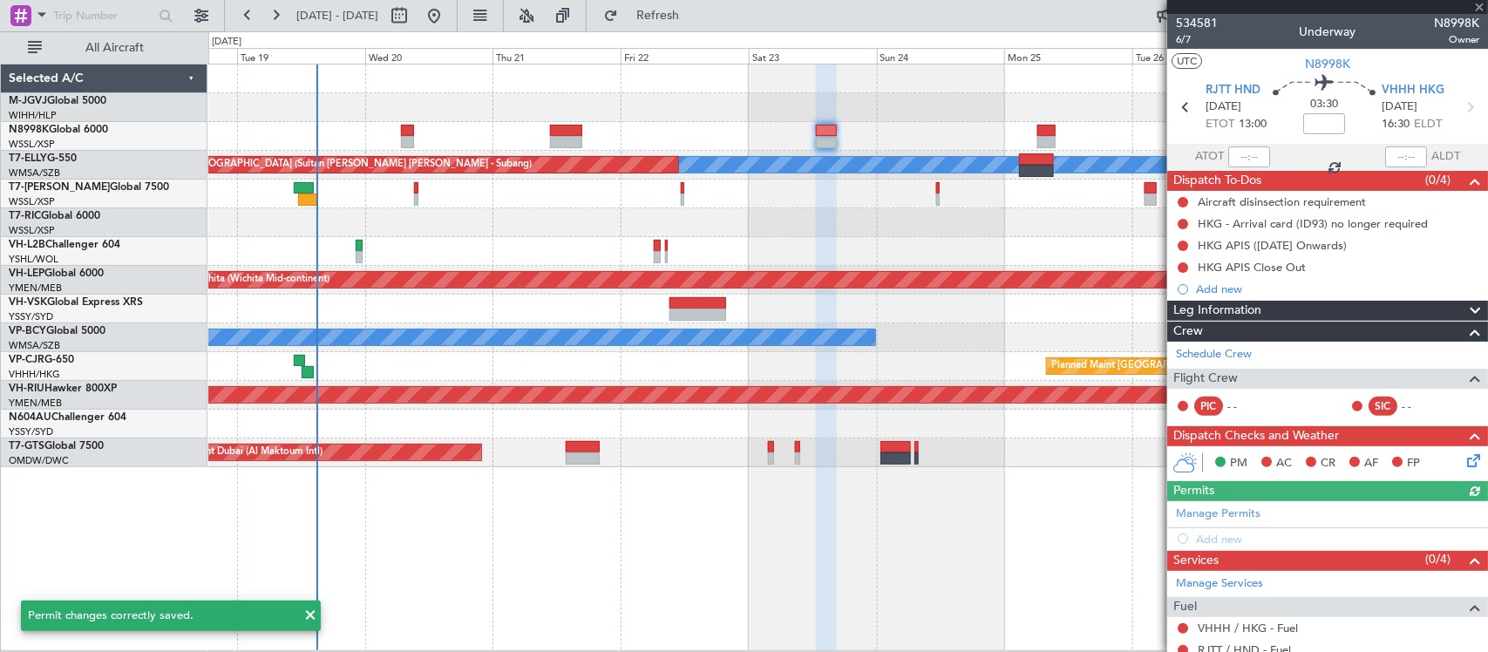
scroll to position [146, 0]
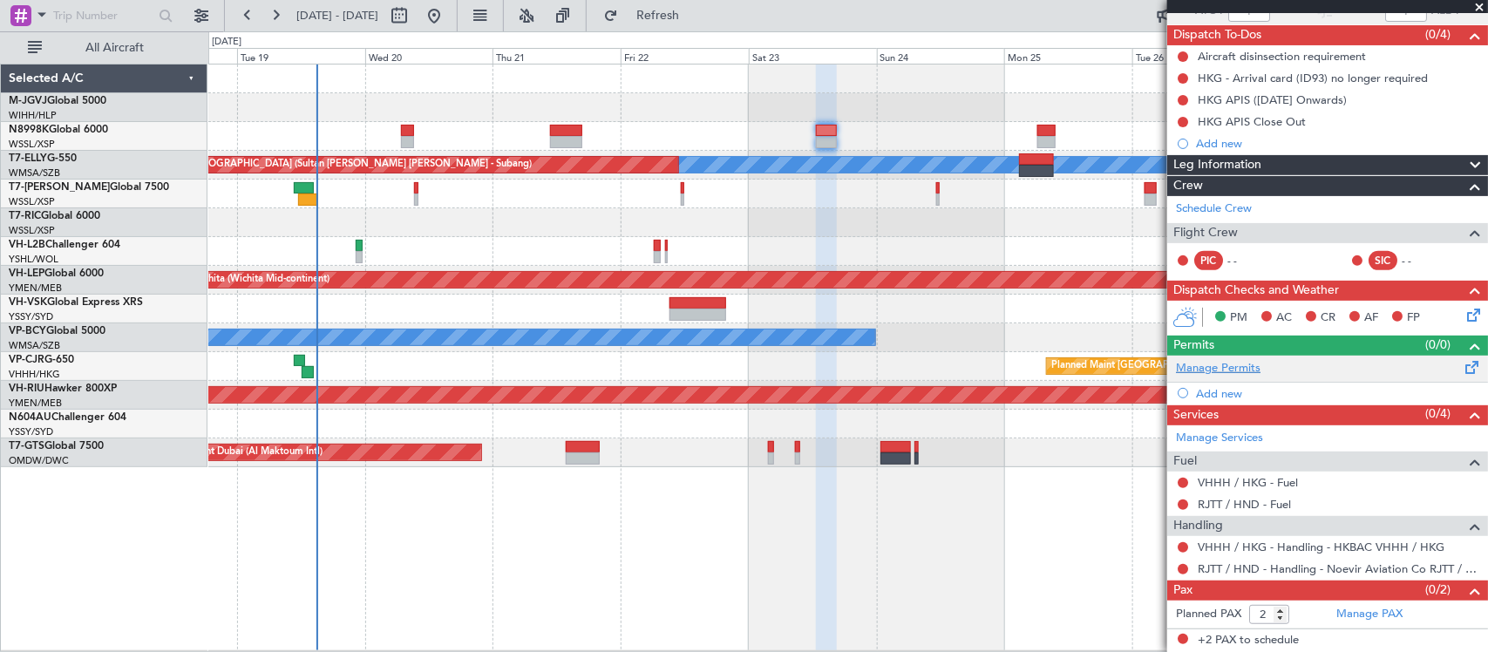
click at [1223, 371] on link "Manage Permits" at bounding box center [1218, 368] width 85 height 17
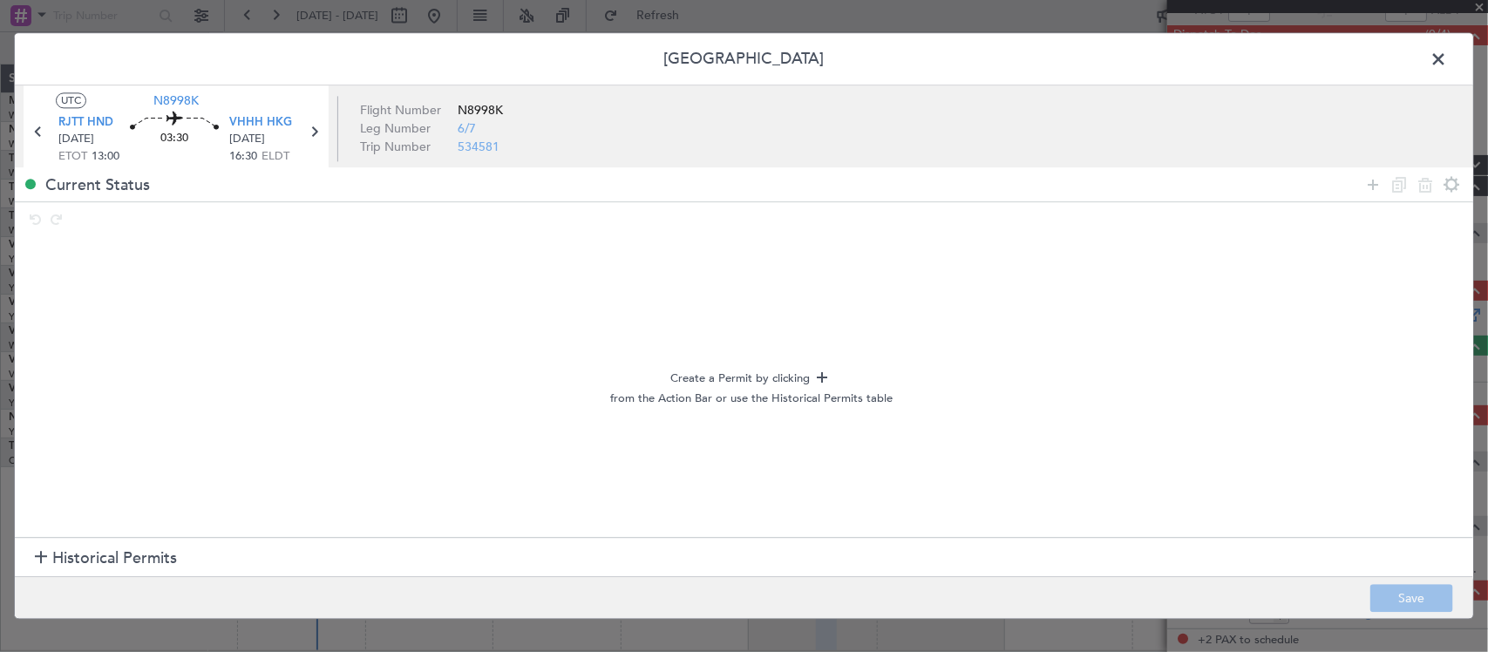
click at [135, 546] on section "Historical Permits" at bounding box center [744, 558] width 1458 height 42
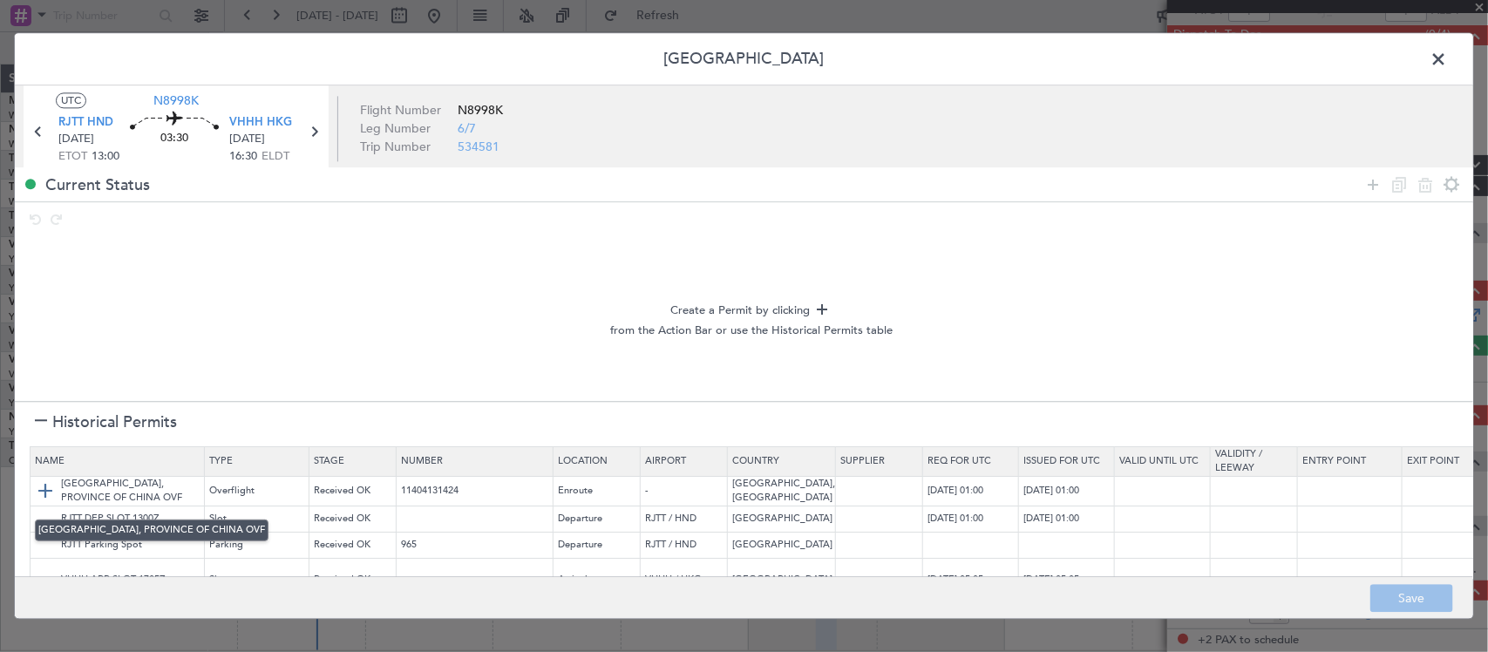
click at [41, 494] on img at bounding box center [45, 491] width 21 height 21
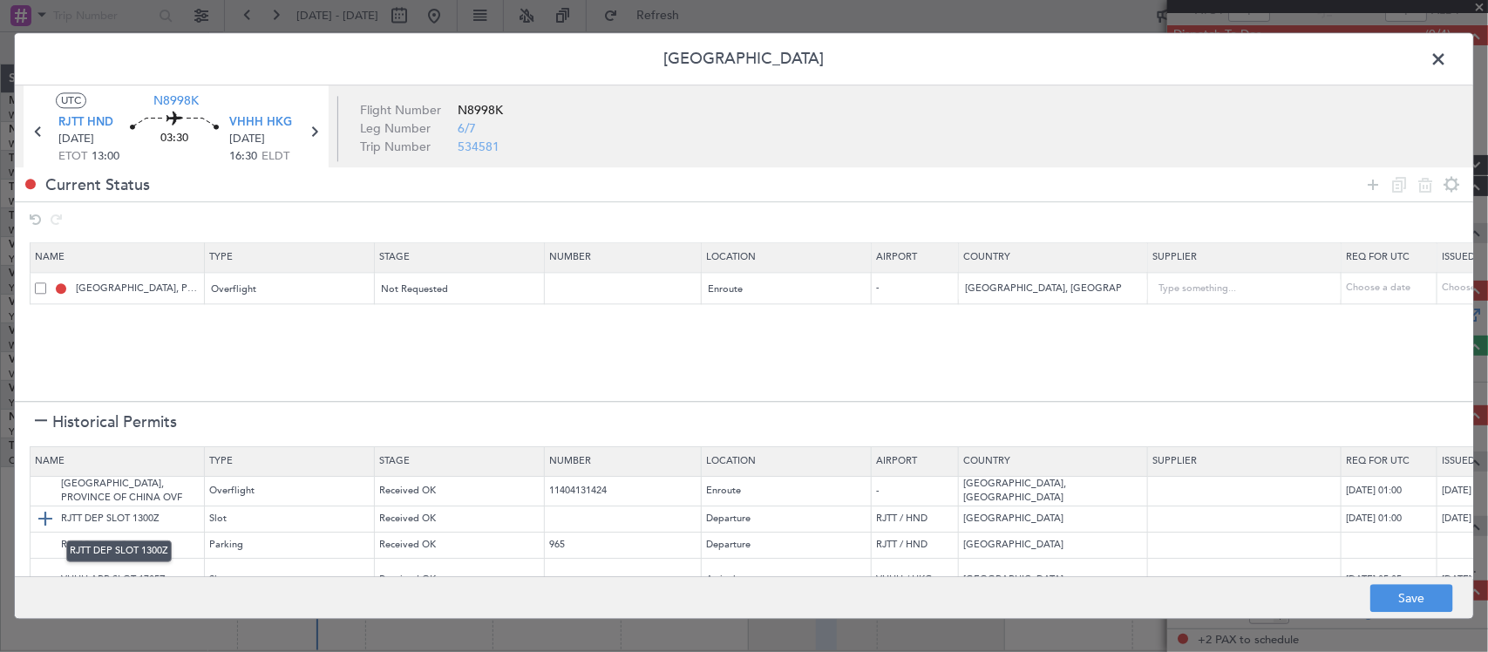
click at [51, 524] on img at bounding box center [45, 519] width 21 height 21
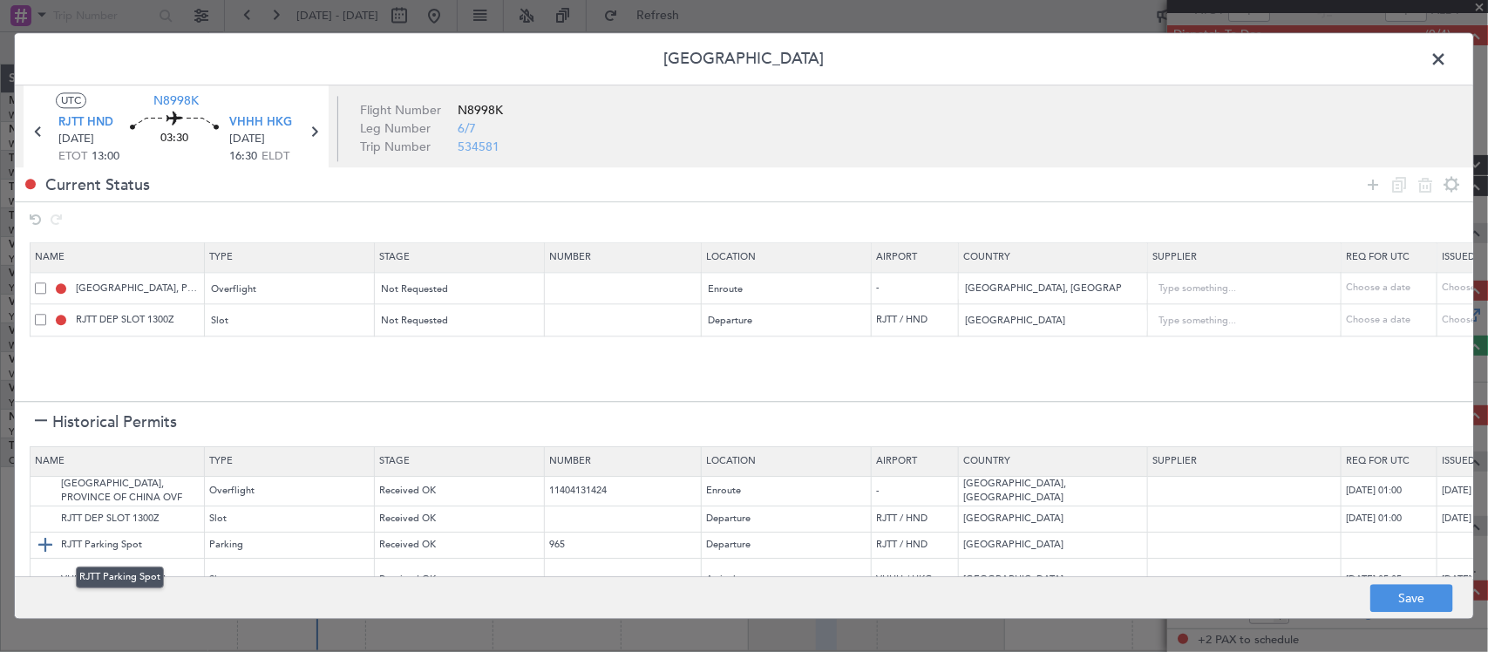
click at [53, 543] on img at bounding box center [45, 545] width 21 height 21
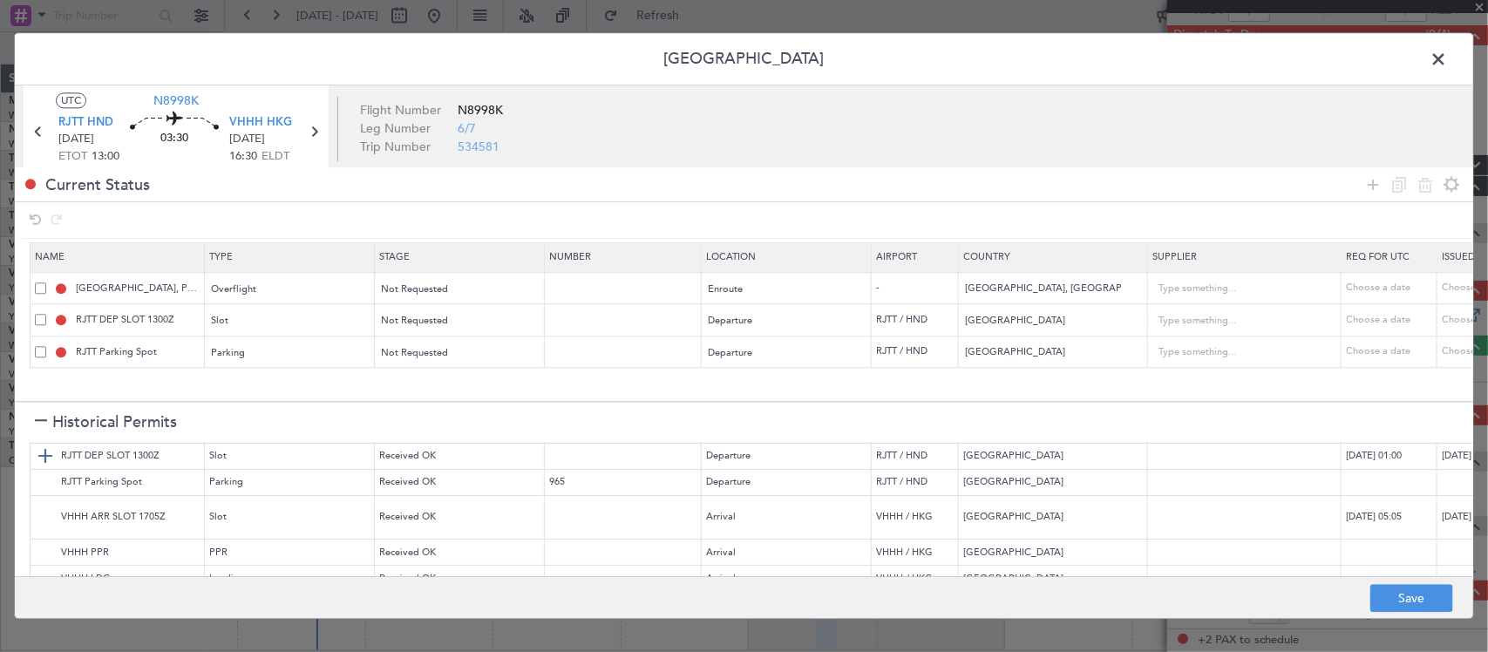
scroll to position [98, 0]
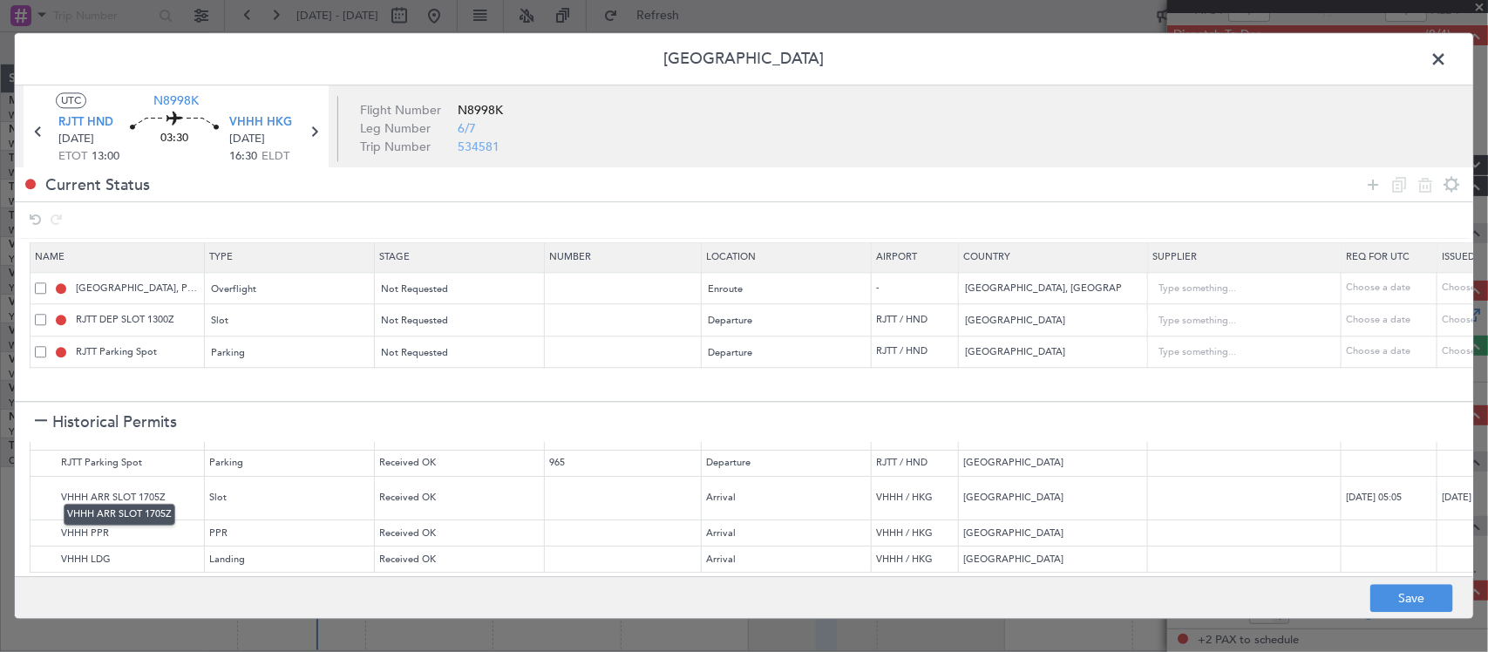
drag, startPoint x: 40, startPoint y: 480, endPoint x: 51, endPoint y: 493, distance: 16.7
click at [0, 0] on img at bounding box center [0, 0] width 0 height 0
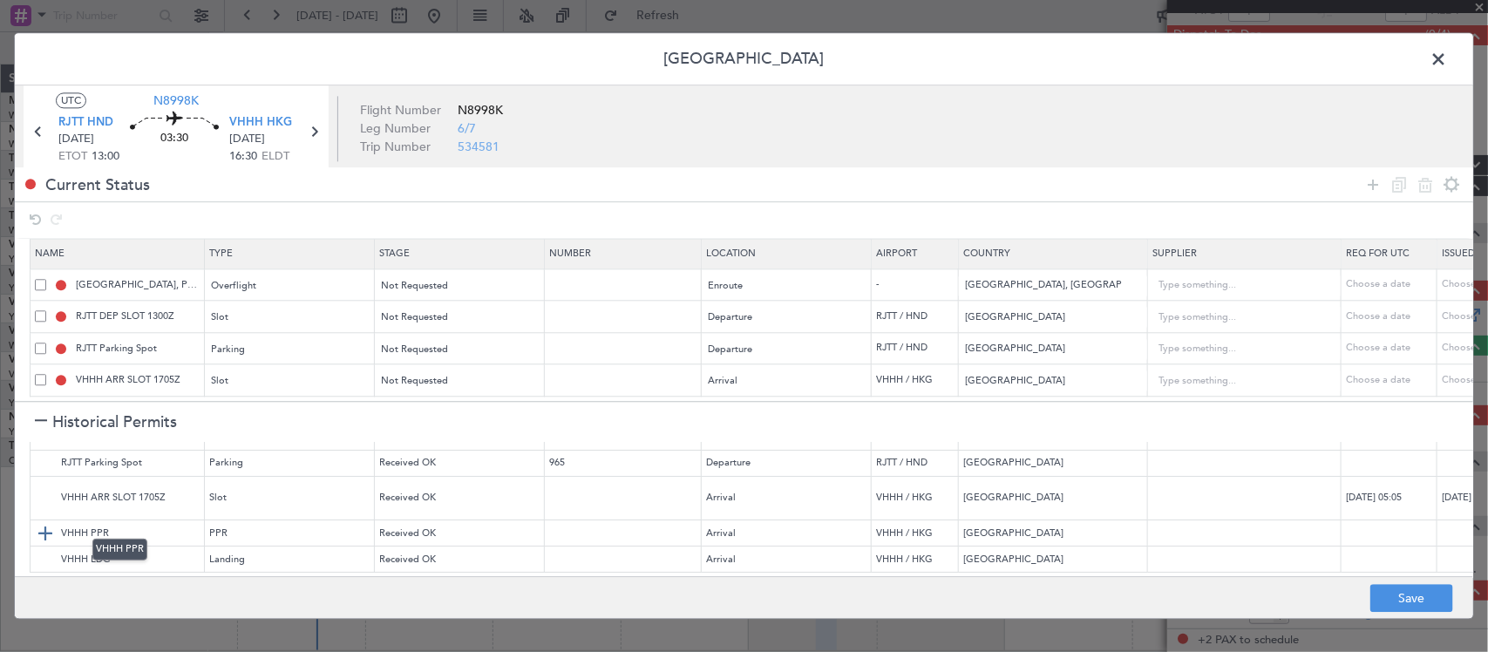
click at [51, 523] on img at bounding box center [45, 533] width 21 height 21
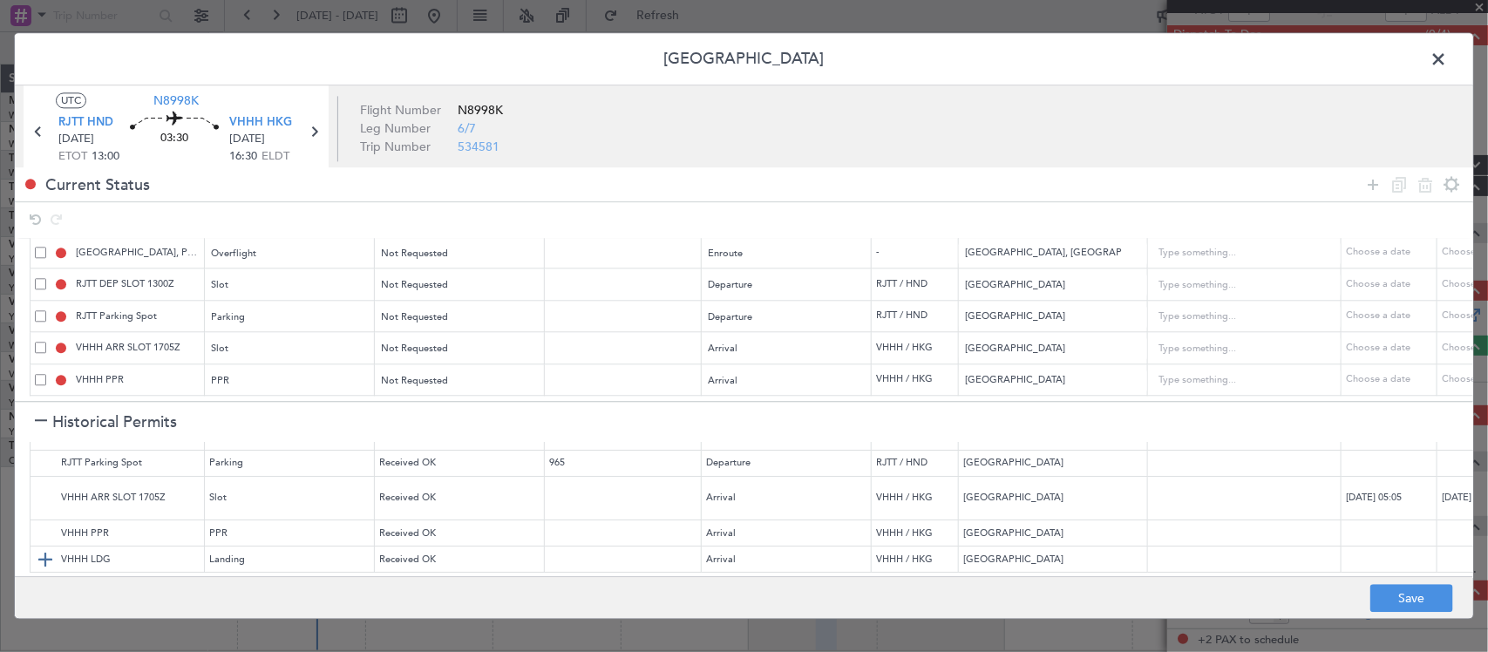
click at [48, 549] on img at bounding box center [45, 559] width 21 height 21
click at [529, 375] on div at bounding box center [532, 382] width 12 height 14
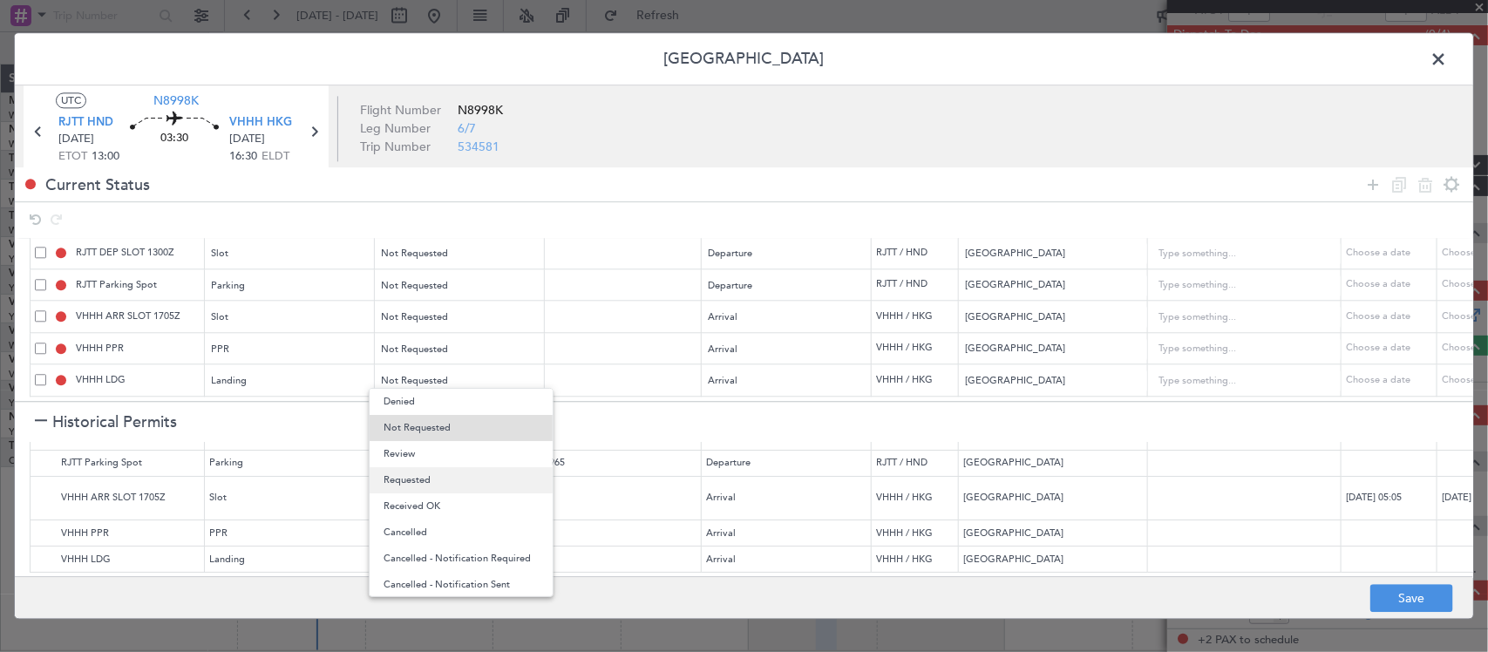
click at [478, 479] on span "Requested" at bounding box center [460, 480] width 155 height 26
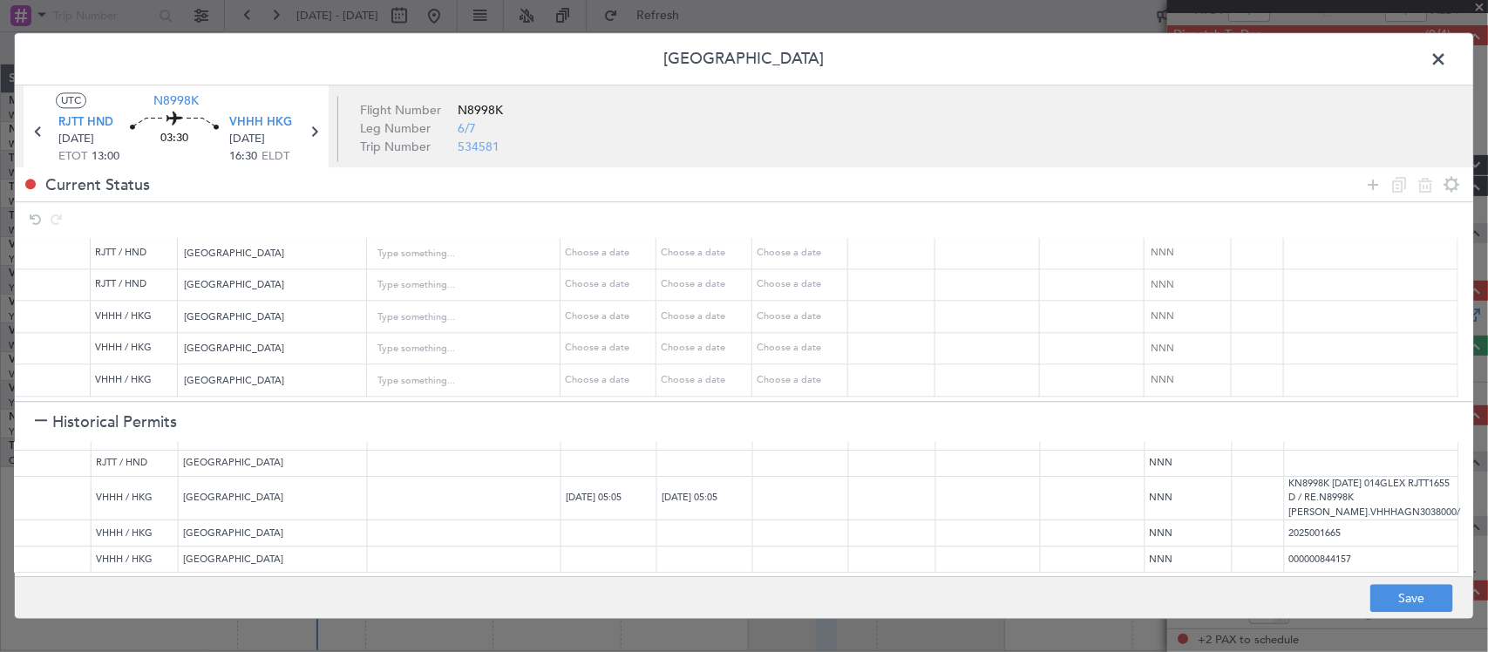
scroll to position [98, 796]
click at [1330, 367] on input "text" at bounding box center [1370, 380] width 173 height 26
paste input "000000859637"
type input "Rev 000000859637"
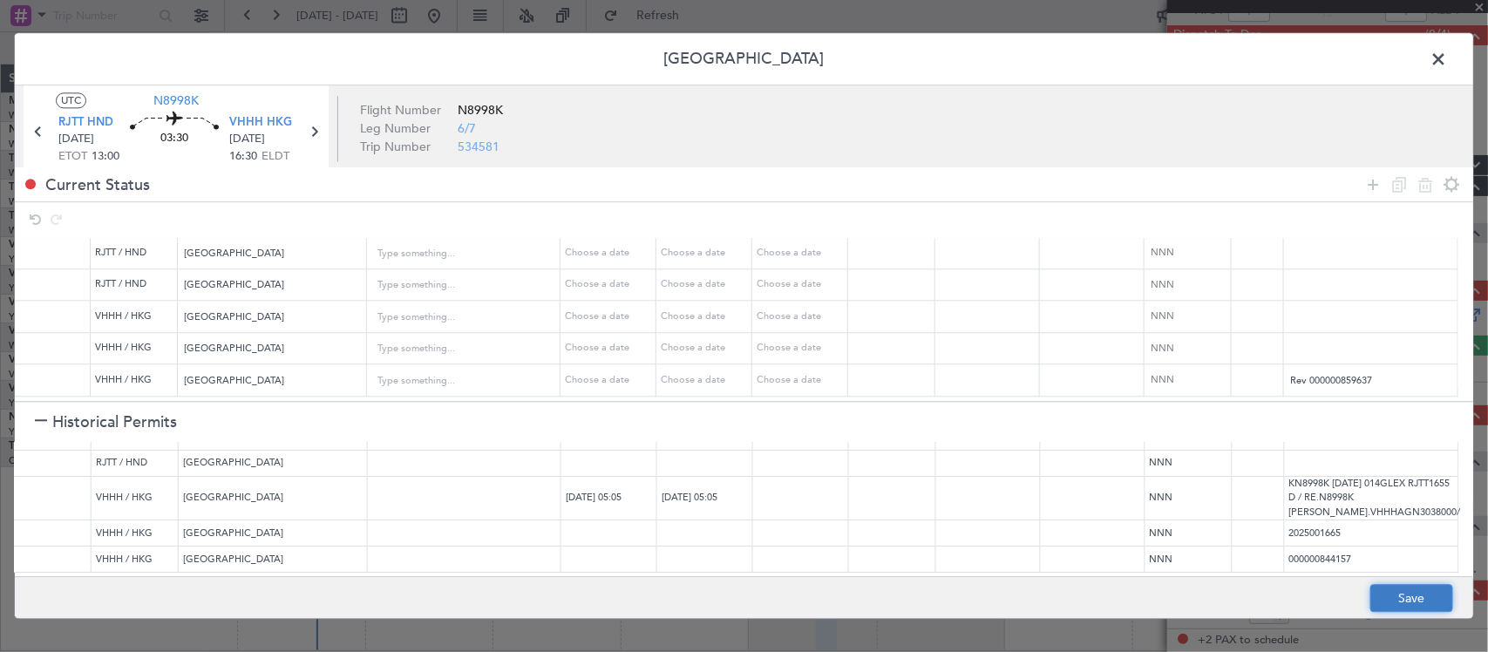
click at [1407, 595] on button "Save" at bounding box center [1411, 599] width 83 height 28
type input "NNN"
type input "RJTT DEP SLOT"
type input "NNN"
type input "RJTT Parking"
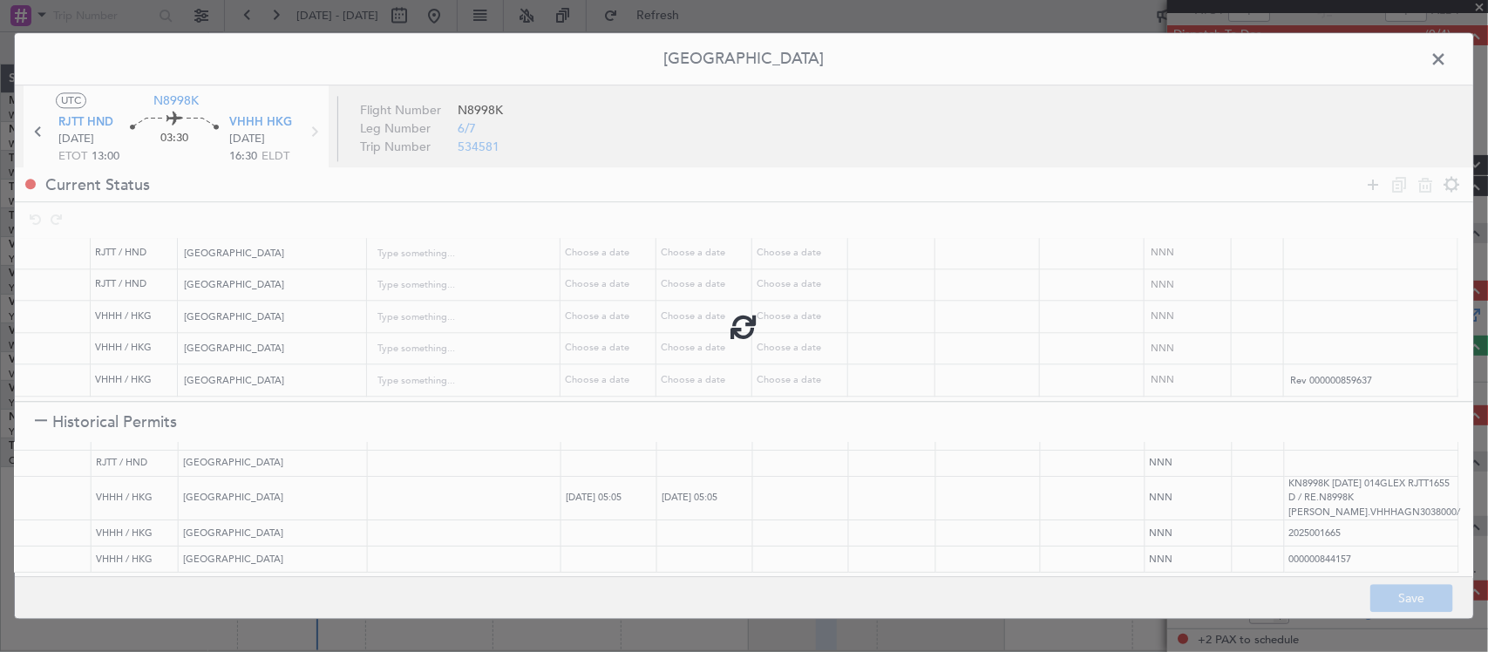
type input "NNN"
type input "VHHH ARR SLOT"
type input "NNN"
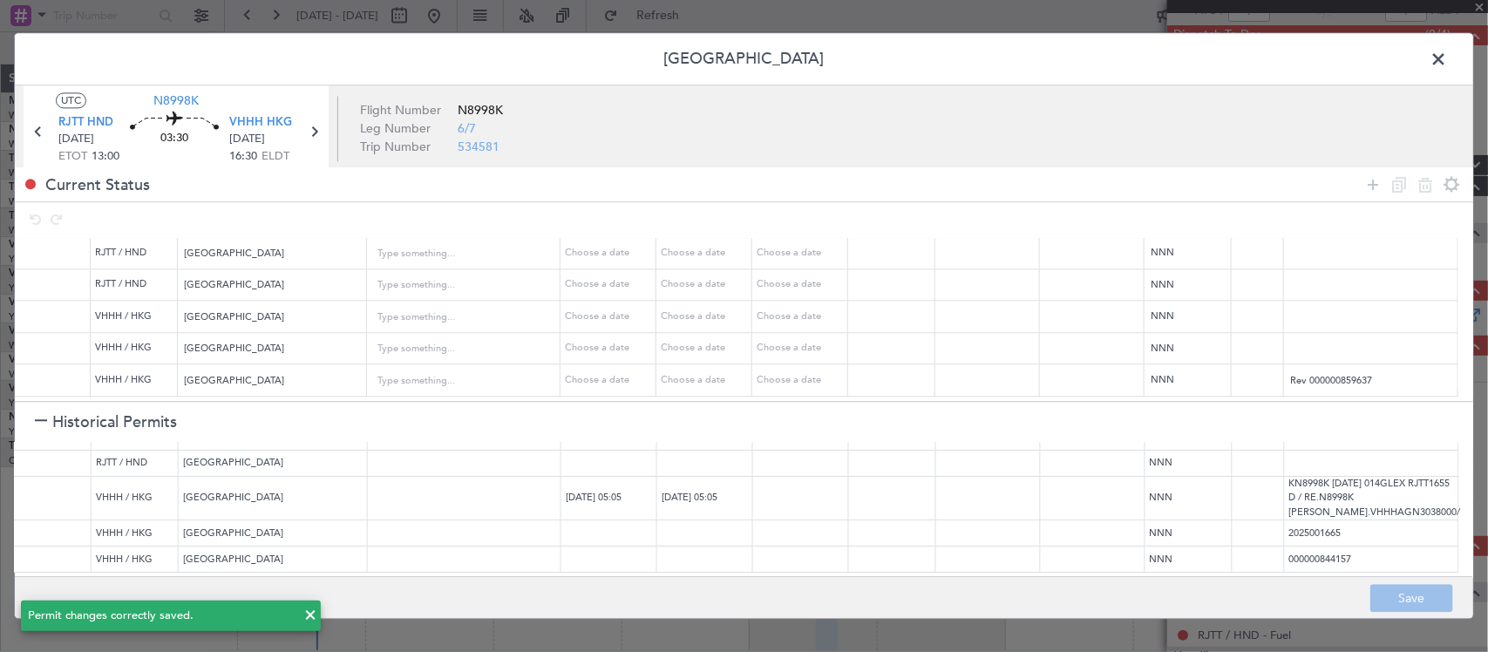
click at [1447, 66] on span at bounding box center [1447, 63] width 0 height 35
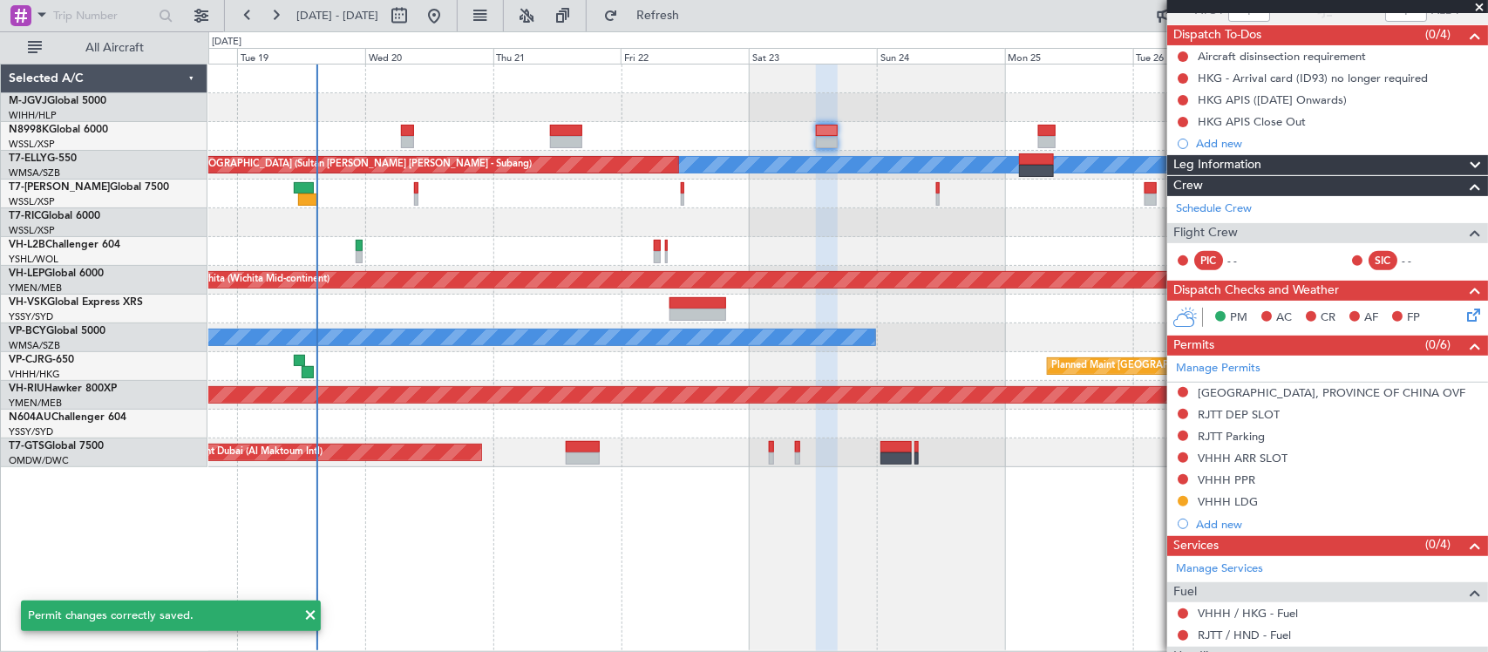
click at [843, 549] on div "Planned Maint Singapore (Seletar) MEL Unplanned Maint Kuala Lumpur (Sultan Abdu…" at bounding box center [847, 358] width 1279 height 588
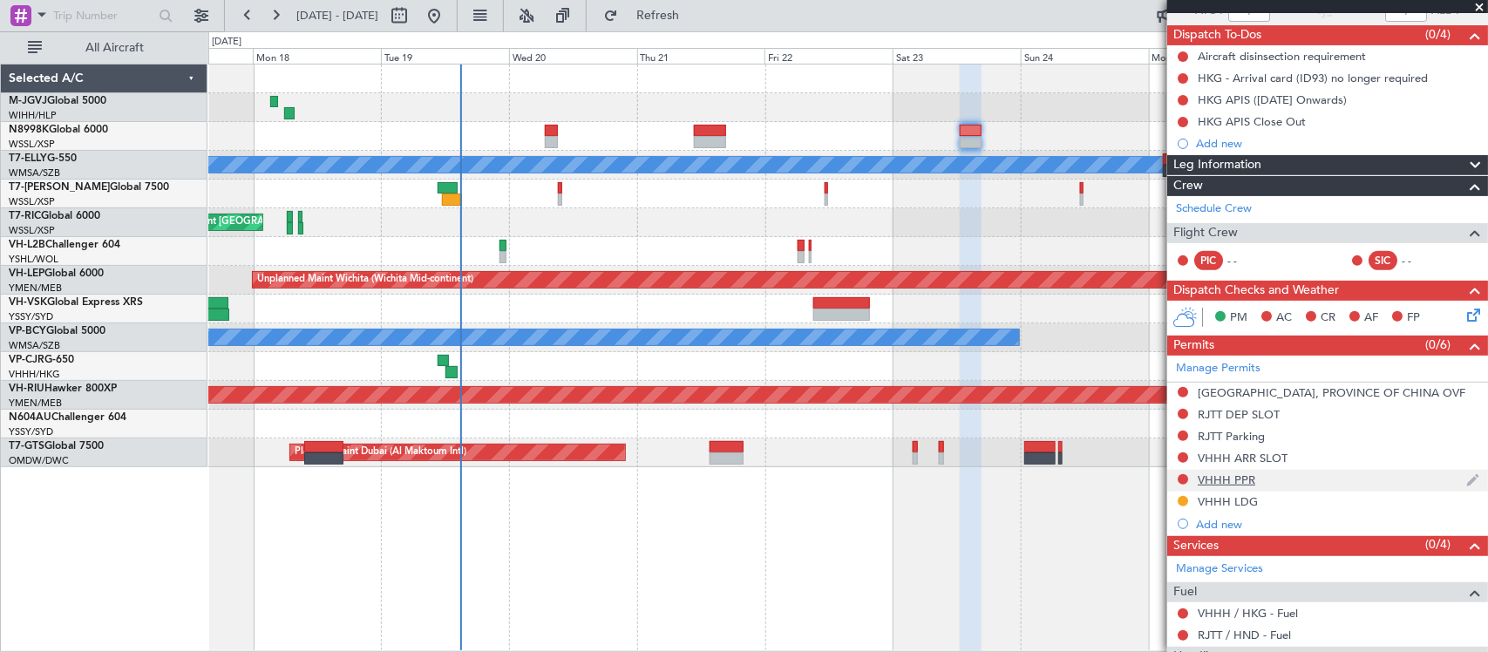
click at [1236, 478] on div "VHHH PPR" at bounding box center [1226, 479] width 58 height 15
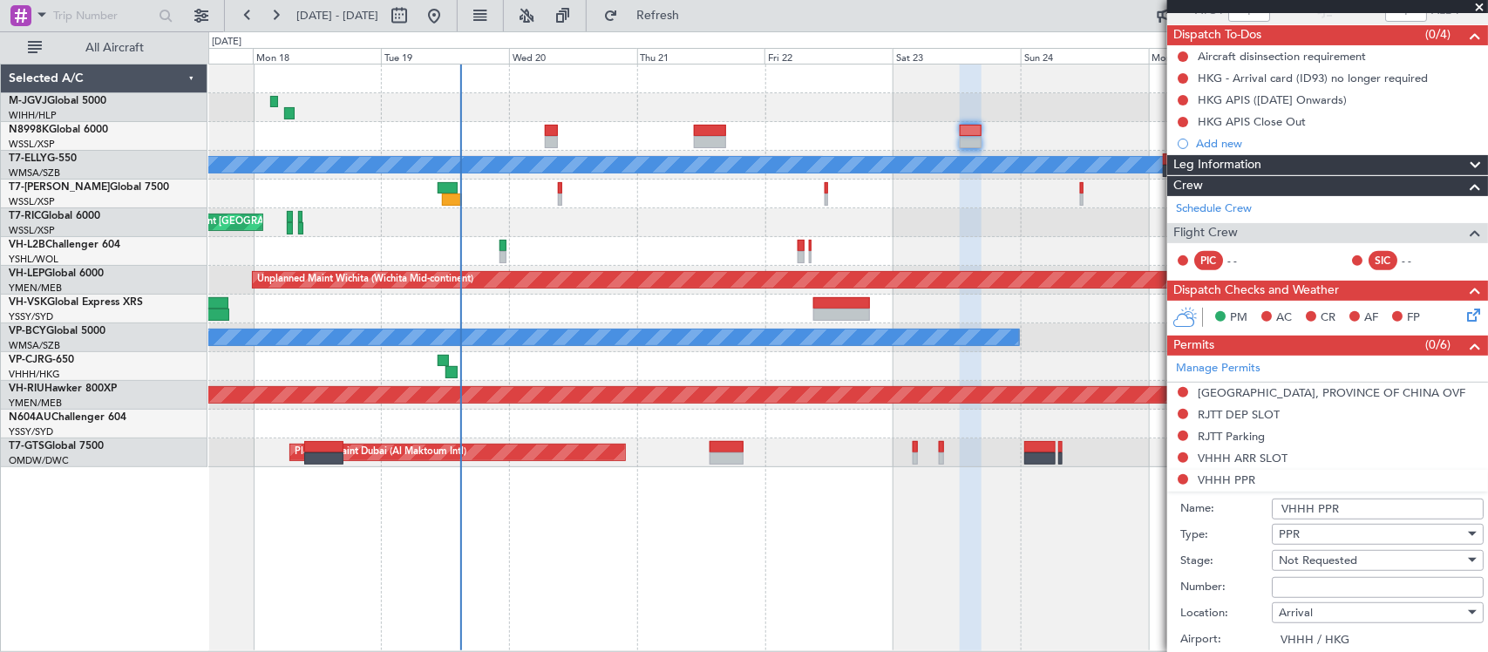
scroll to position [690, 0]
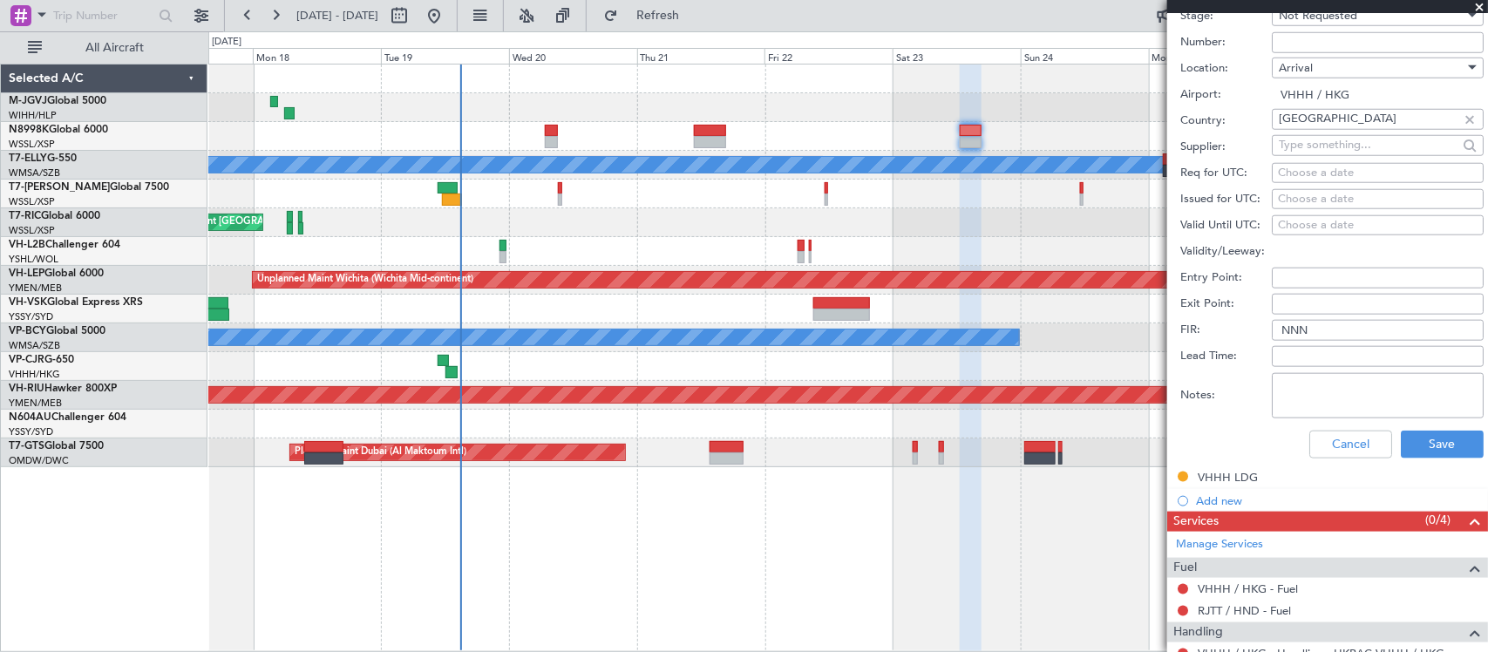
click at [1317, 408] on textarea "Notes:" at bounding box center [1378, 395] width 212 height 45
paste textarea "2025003531"
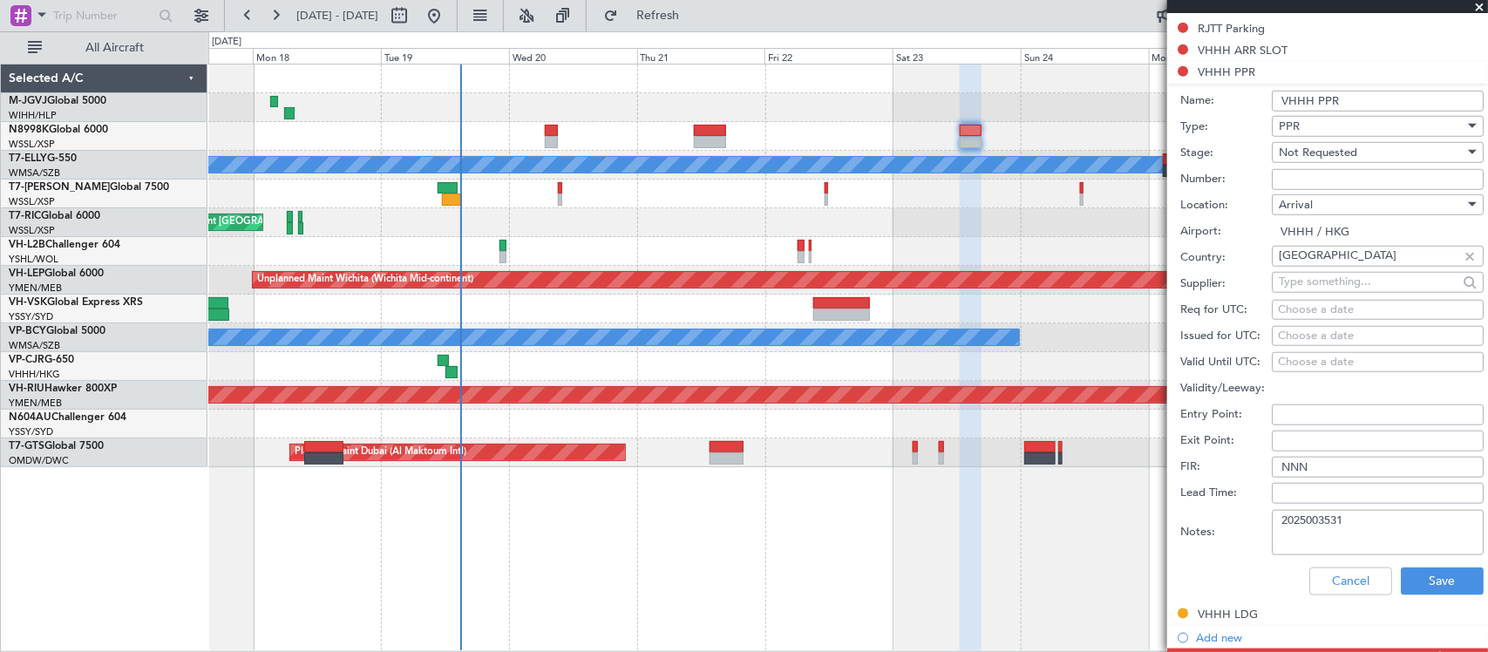
scroll to position [508, 0]
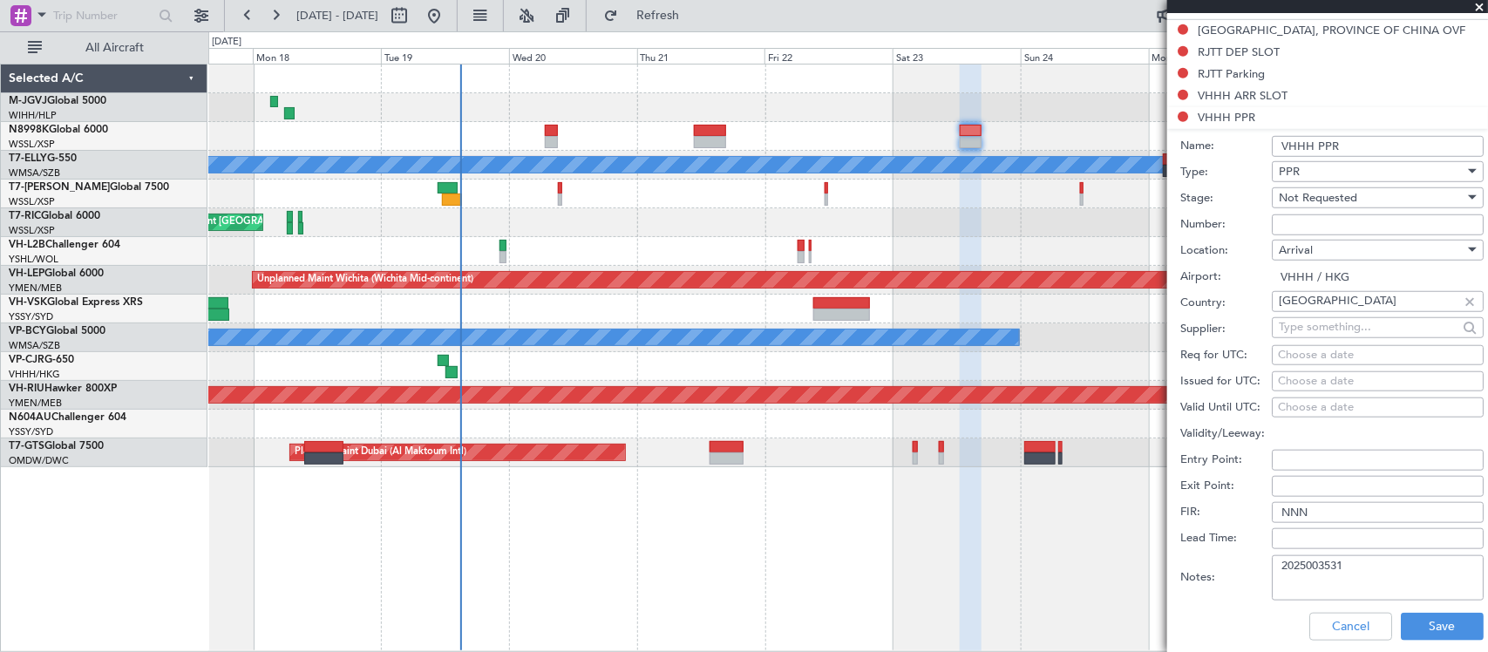
type textarea "2025003531"
click at [1339, 206] on div "Not Requested" at bounding box center [1371, 198] width 186 height 26
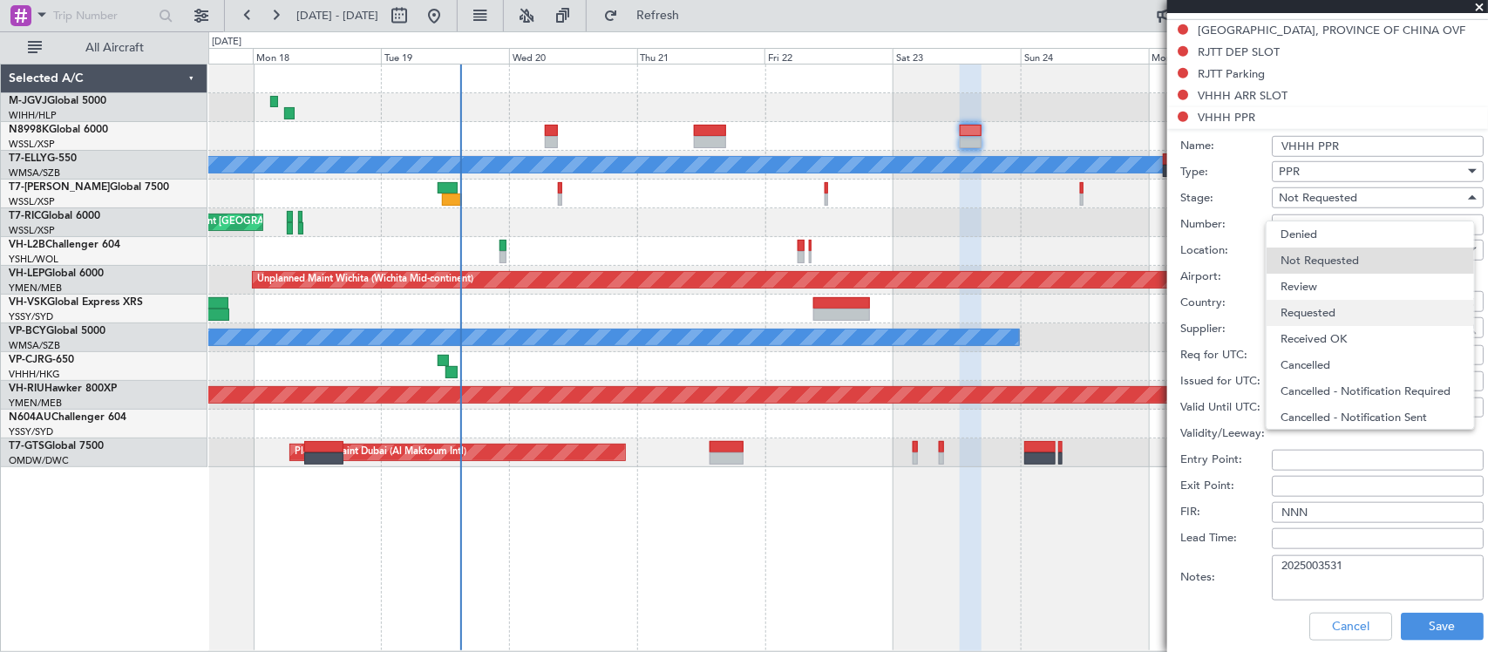
click at [1343, 311] on span "Requested" at bounding box center [1370, 313] width 180 height 26
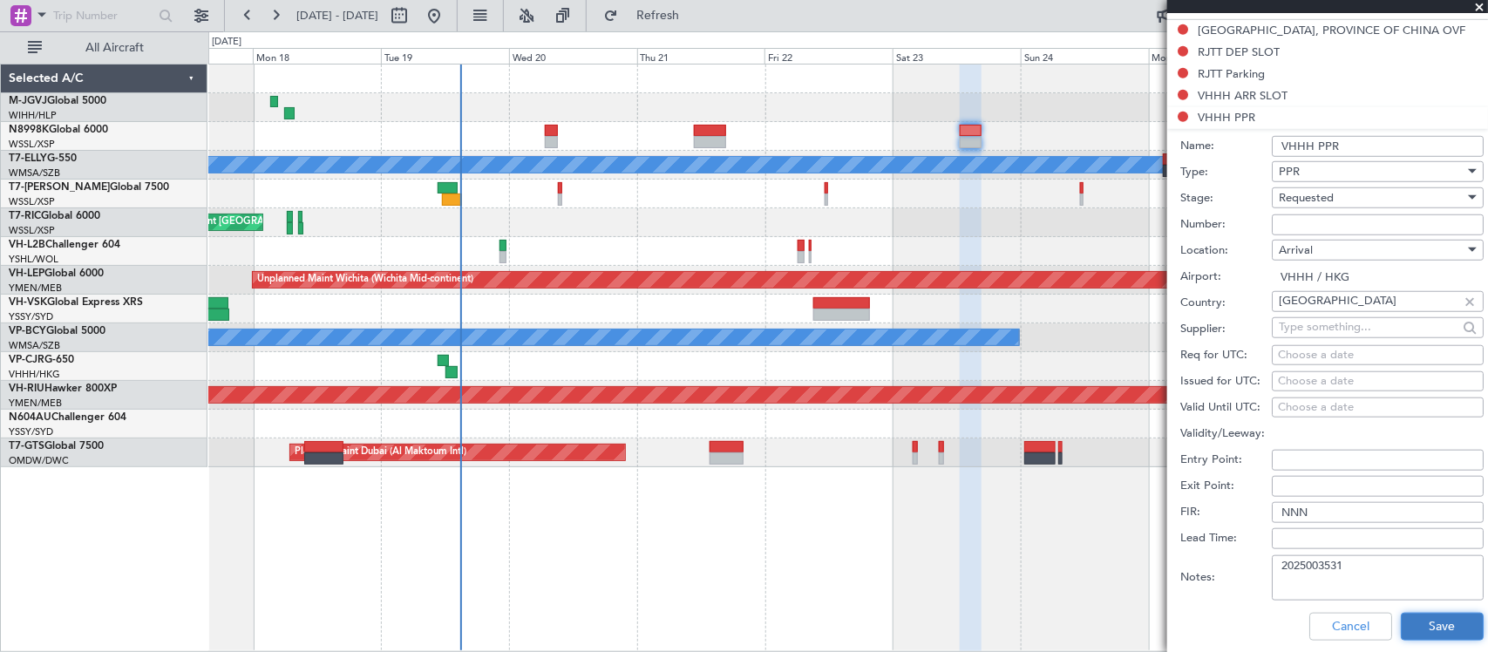
click at [1441, 621] on button "Save" at bounding box center [1441, 627] width 83 height 28
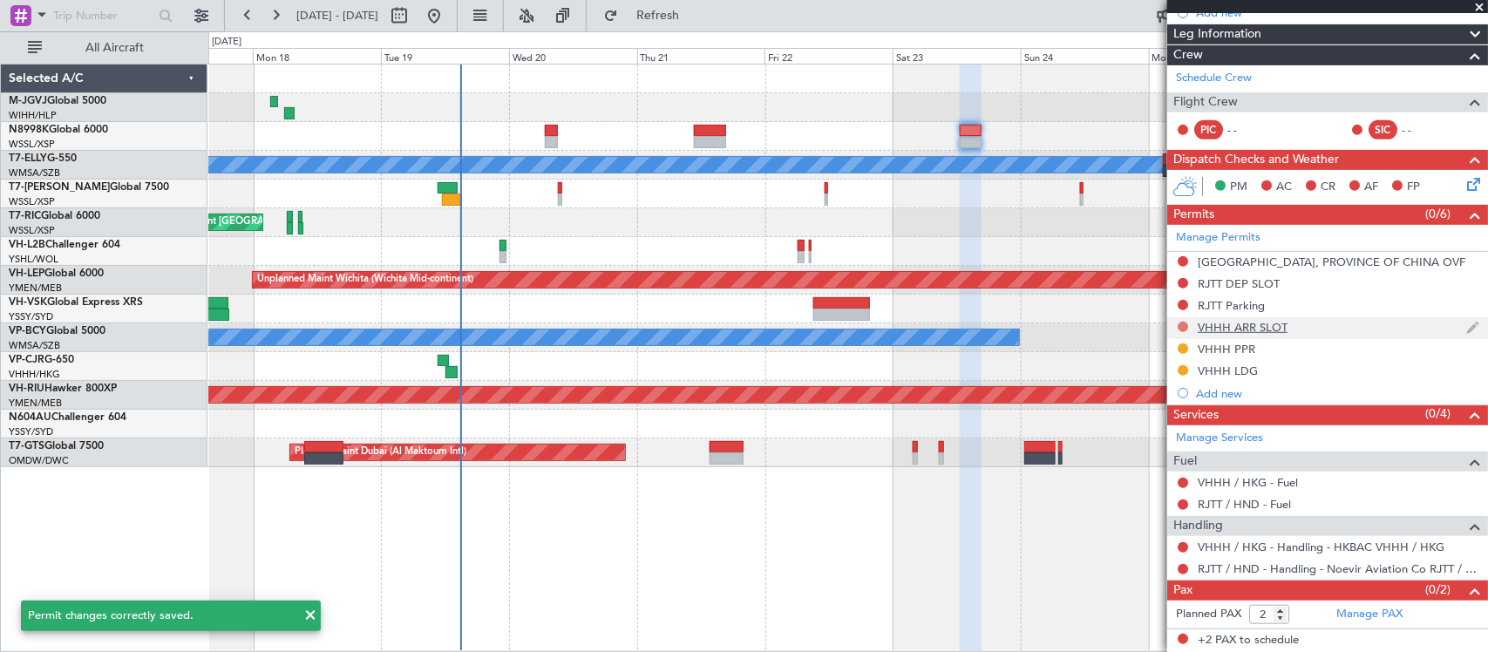
click at [1179, 329] on button at bounding box center [1182, 327] width 10 height 10
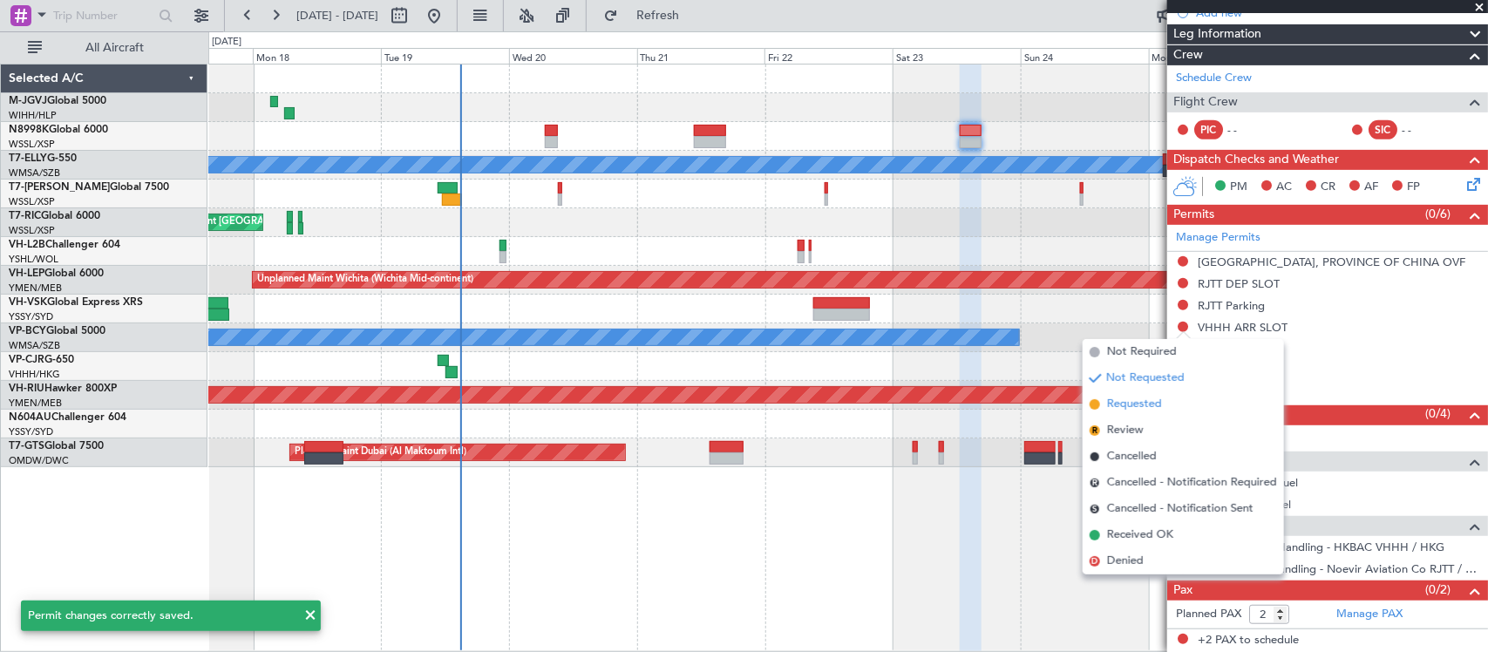
click at [1153, 404] on span "Requested" at bounding box center [1134, 404] width 55 height 17
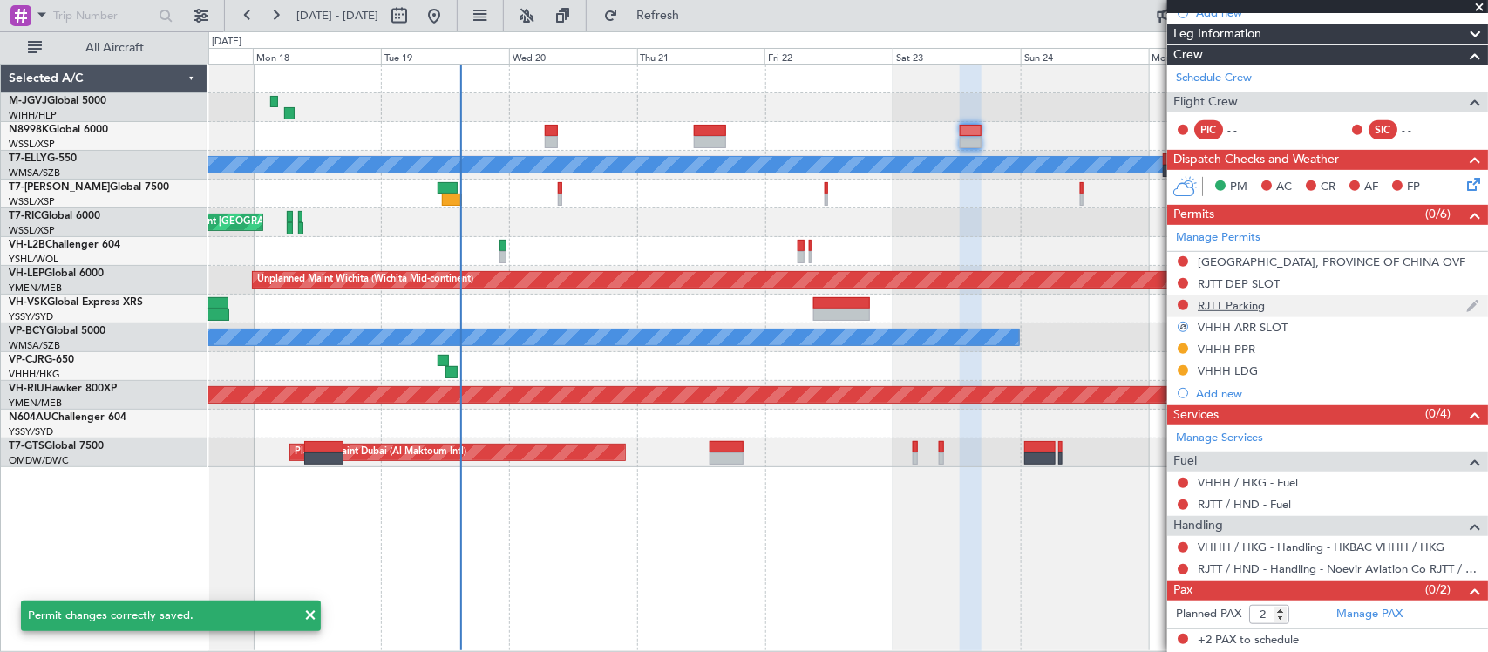
scroll to position [0, 0]
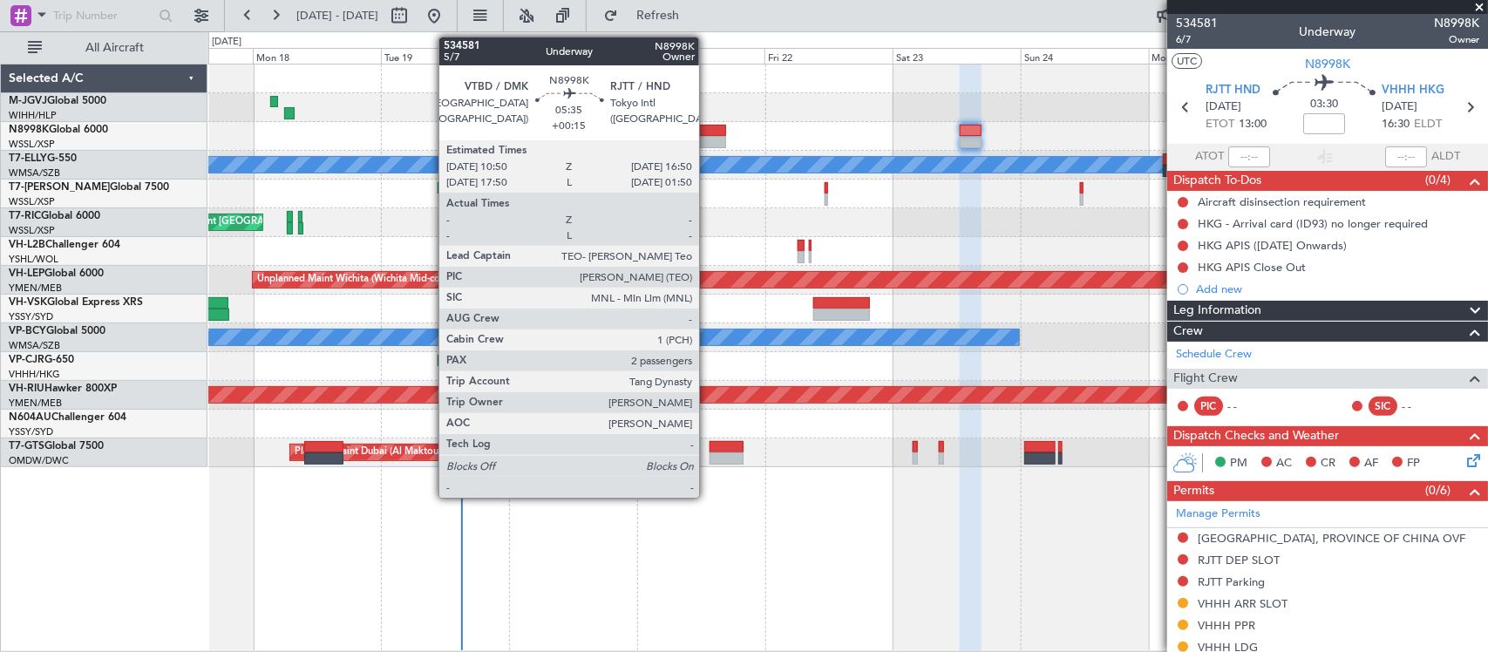
click at [708, 138] on div at bounding box center [710, 142] width 32 height 12
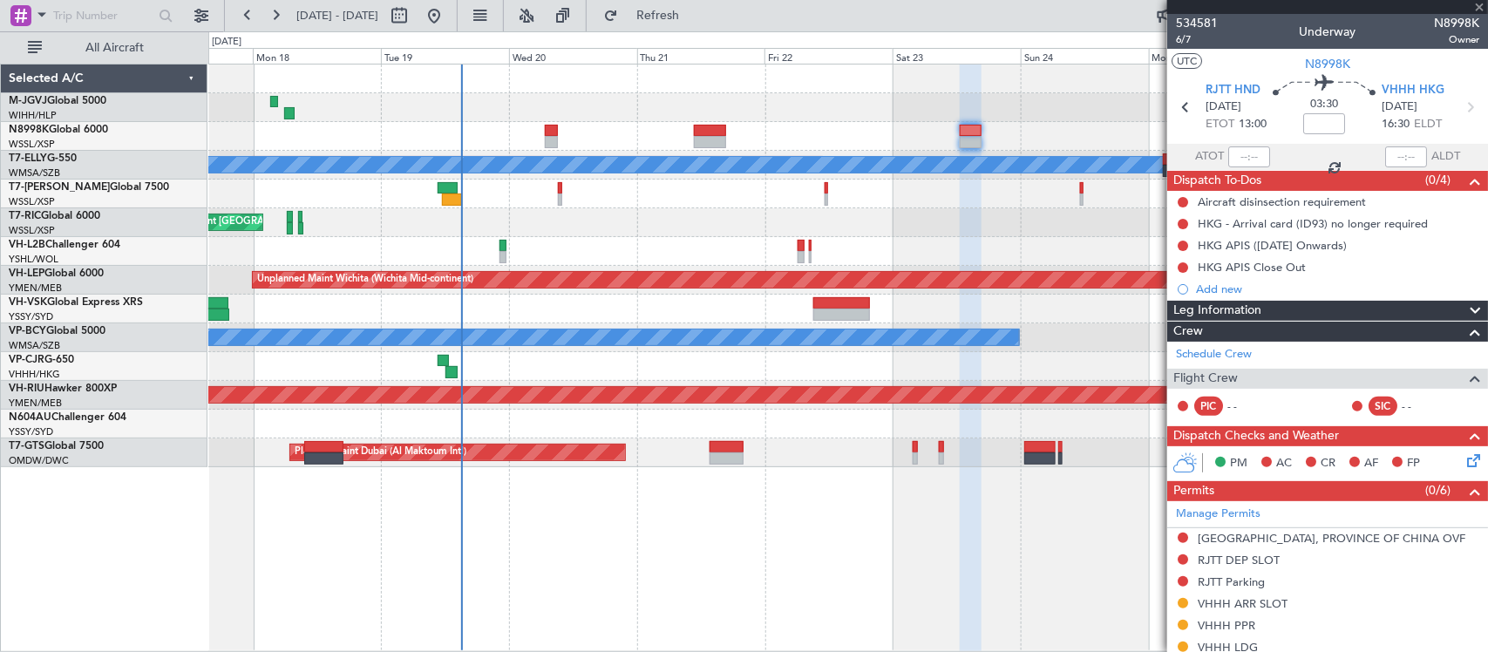
type input "+00:15"
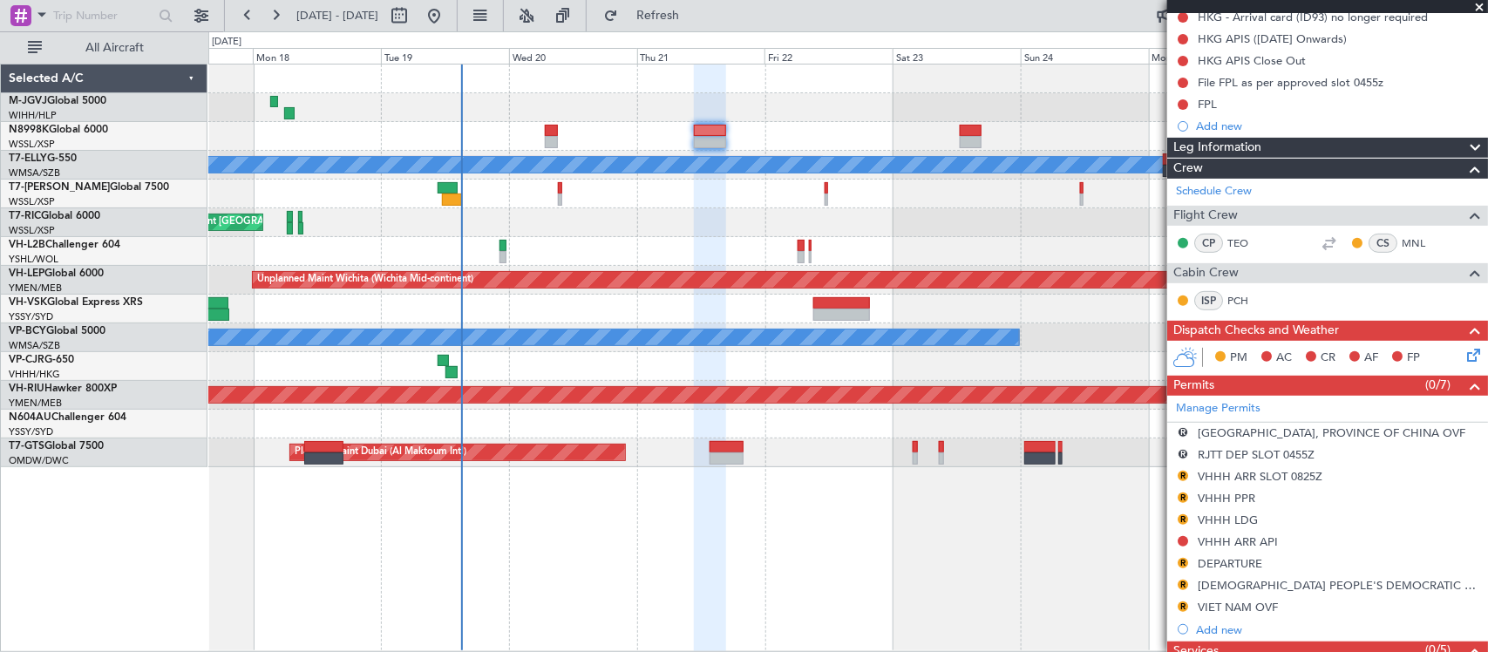
scroll to position [564, 0]
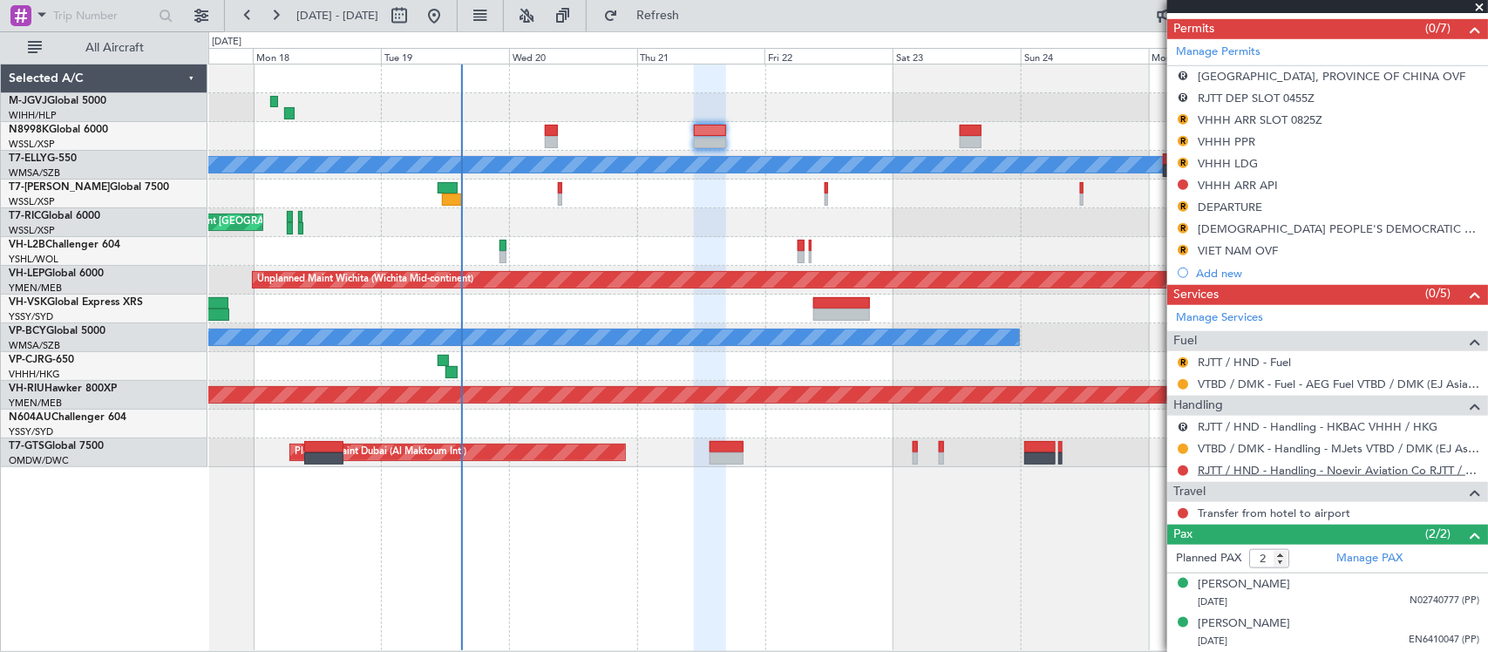
click at [1221, 468] on link "RJTT / HND - Handling - Noevir Aviation Co RJTT / HND" at bounding box center [1337, 470] width 281 height 15
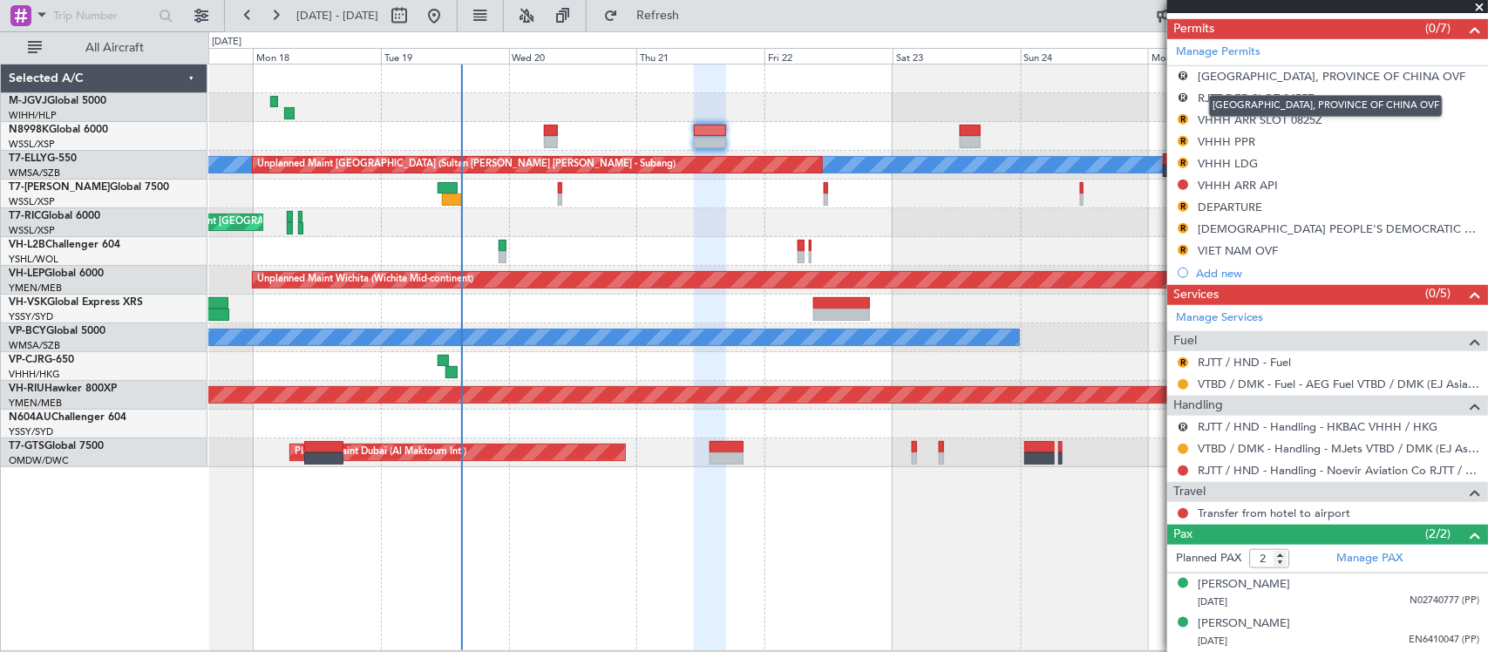
click at [1217, 76] on div "[GEOGRAPHIC_DATA], PROVINCE OF CHINA OVF" at bounding box center [1331, 76] width 268 height 15
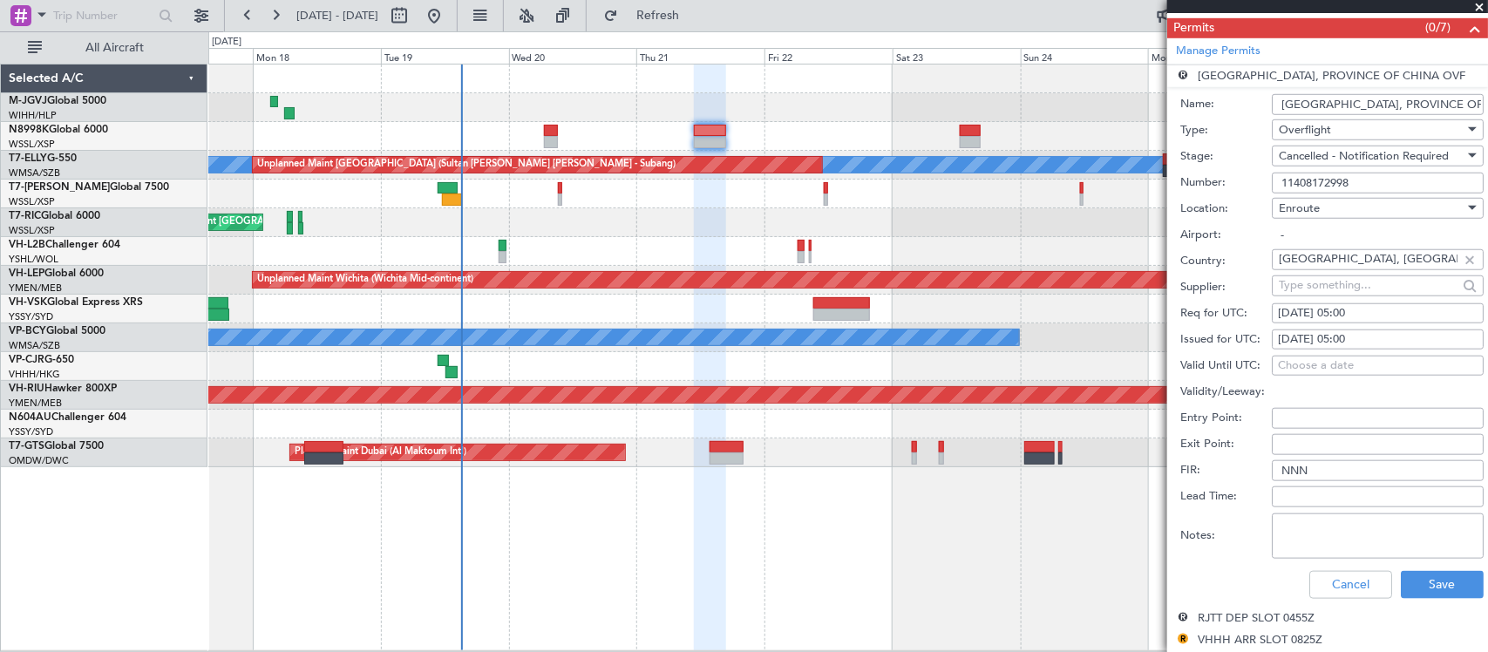
click at [1366, 184] on input "11408172998" at bounding box center [1378, 183] width 212 height 21
drag, startPoint x: 1373, startPoint y: 184, endPoint x: 1057, endPoint y: 185, distance: 315.5
click at [1057, 185] on fb-app "17 Aug 2025 - 27 Aug 2025 Refresh Quick Links All Aircraft Planned Maint Singap…" at bounding box center [744, 332] width 1488 height 639
click at [1330, 577] on button "Cancel" at bounding box center [1350, 585] width 83 height 28
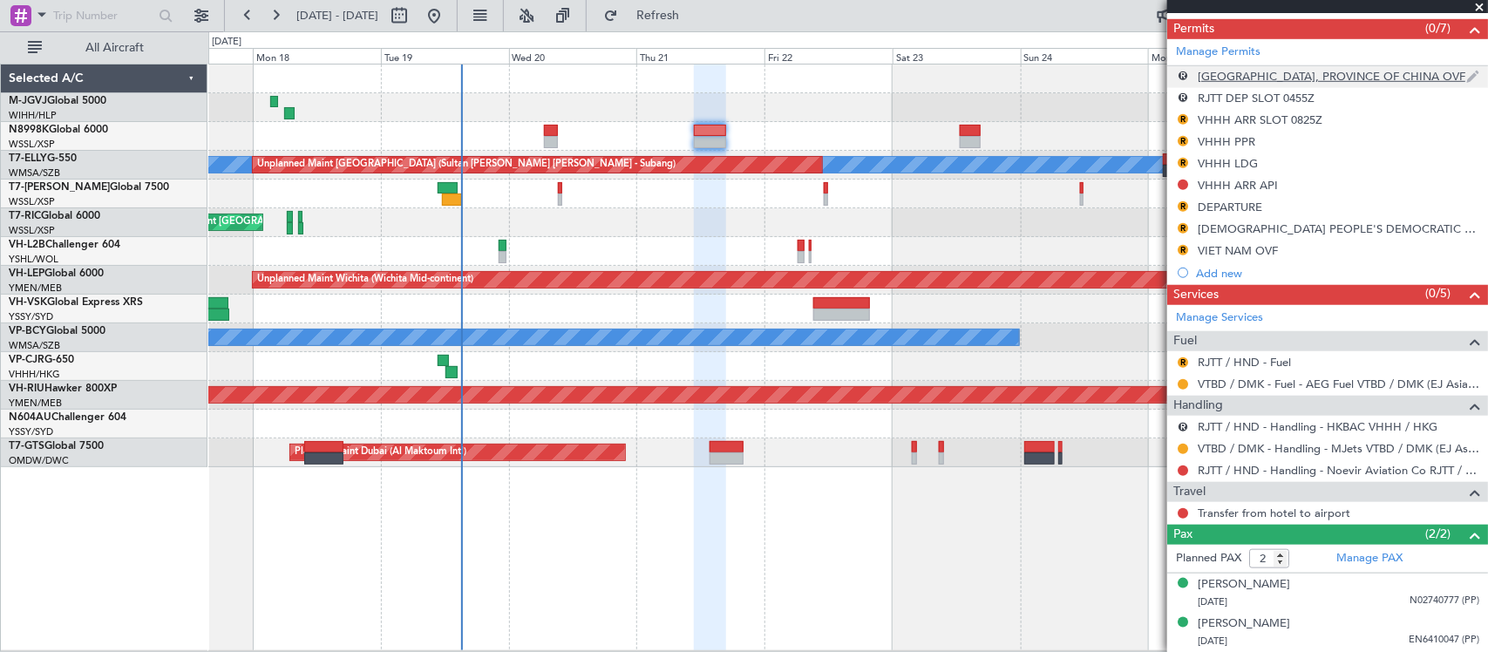
click at [1208, 70] on div "[GEOGRAPHIC_DATA], PROVINCE OF CHINA OVF" at bounding box center [1331, 76] width 268 height 15
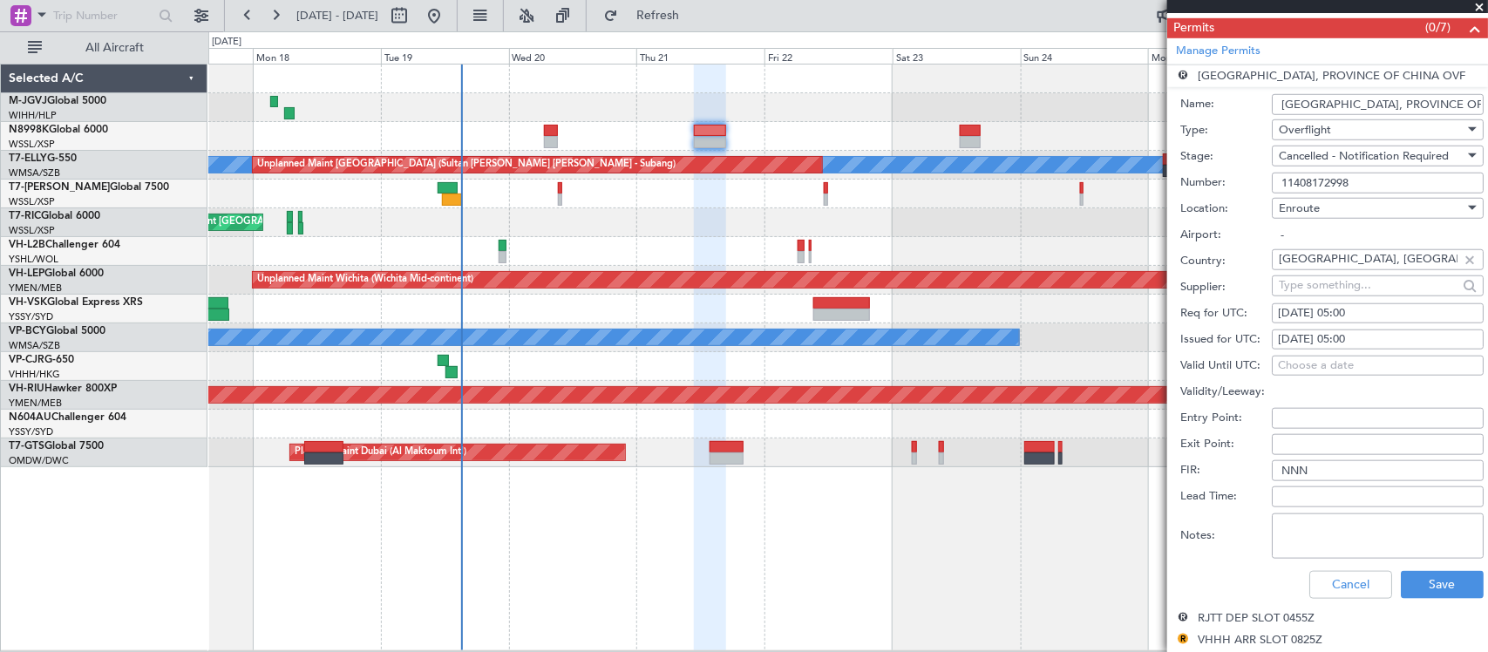
click at [1362, 161] on span "Cancelled - Notification Required" at bounding box center [1363, 156] width 170 height 16
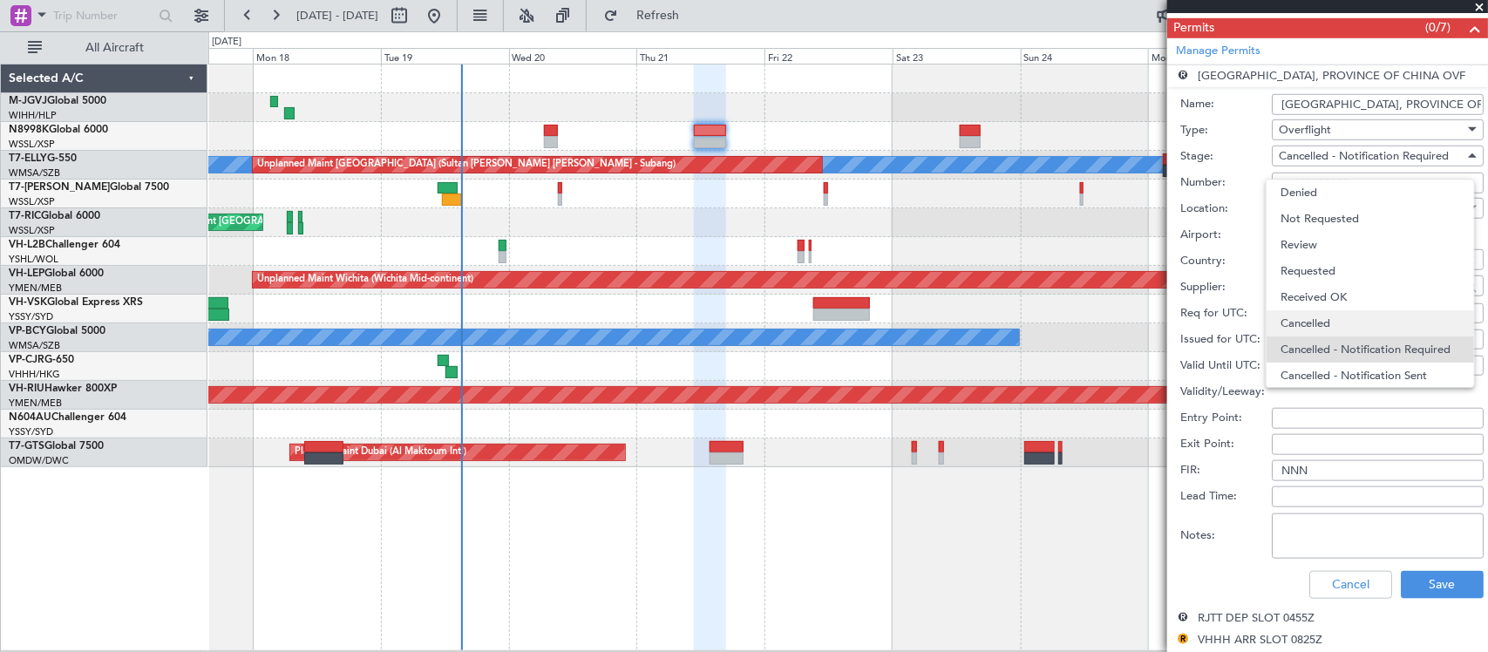
scroll to position [28, 0]
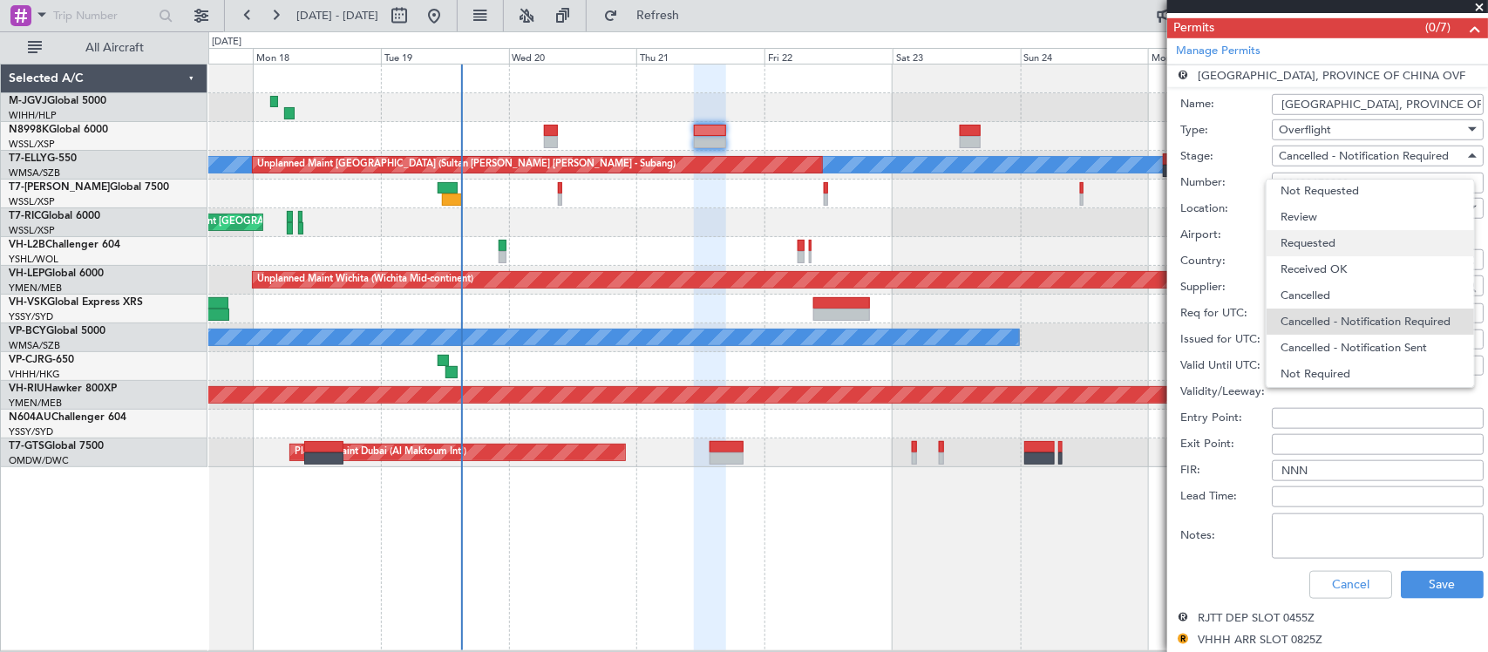
click at [1353, 245] on span "Requested" at bounding box center [1370, 243] width 180 height 26
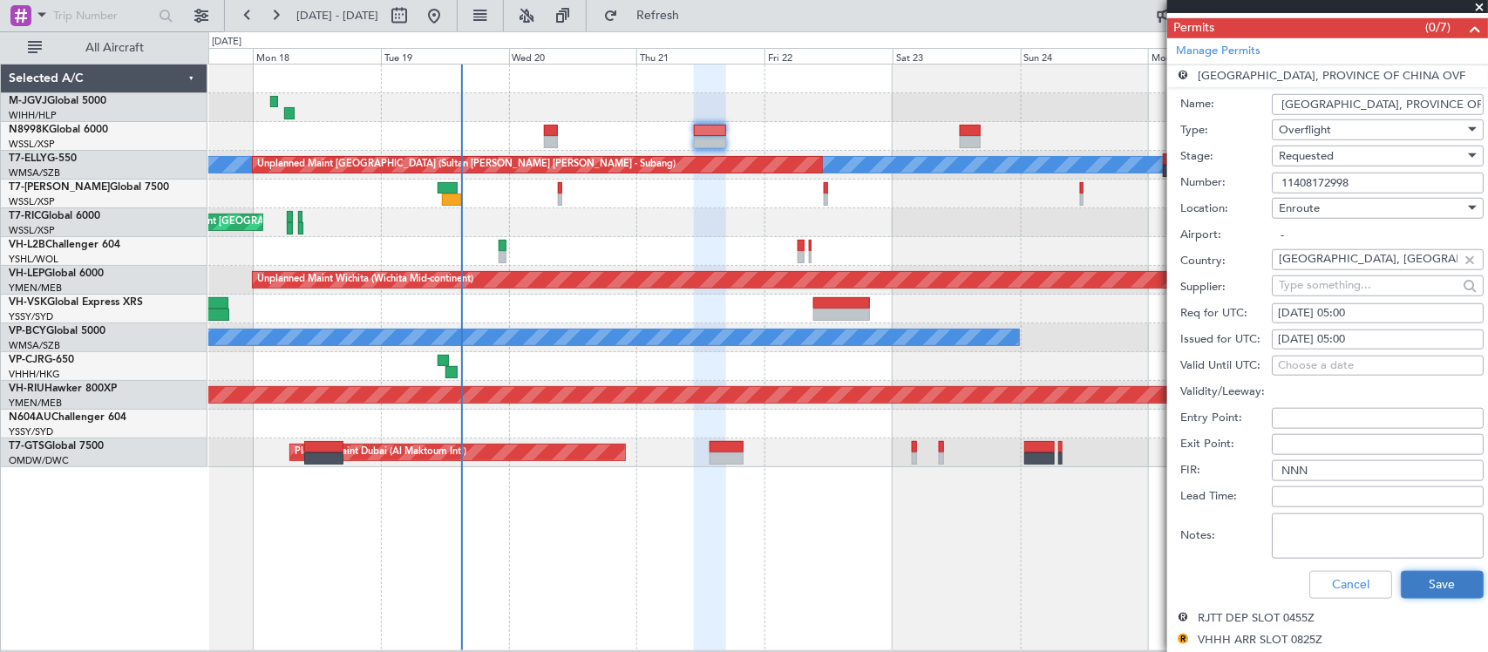
click at [1422, 580] on button "Save" at bounding box center [1441, 585] width 83 height 28
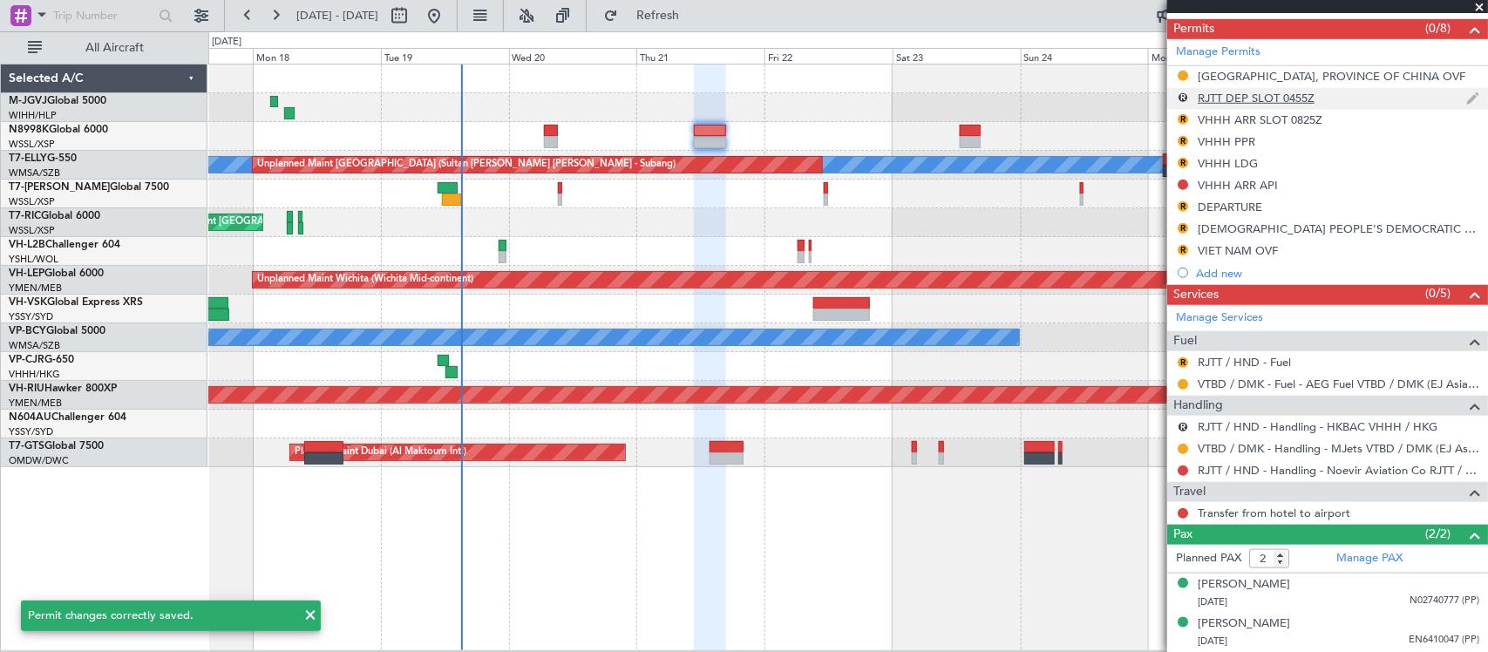
click at [1261, 100] on div "RJTT DEP SLOT 0455Z" at bounding box center [1255, 98] width 117 height 15
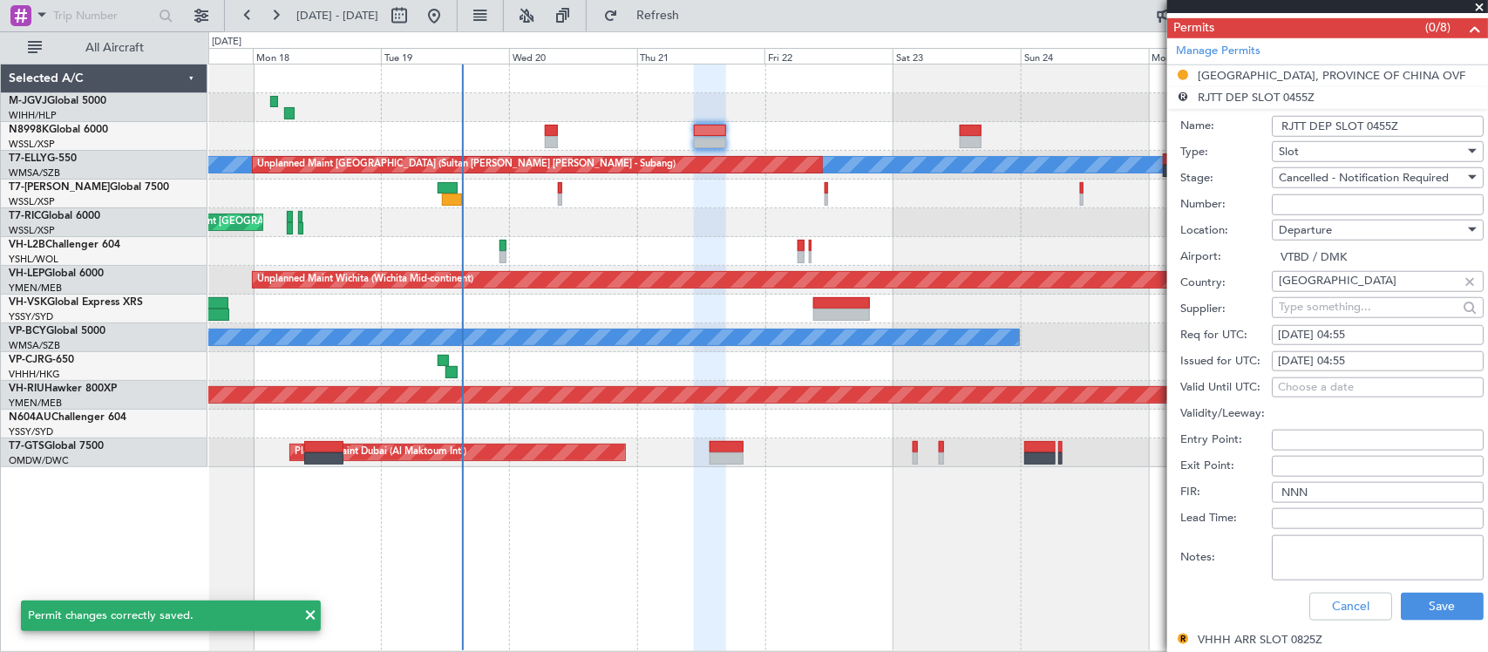
click at [1346, 227] on div "Departure" at bounding box center [1371, 230] width 186 height 26
click at [1353, 316] on span "Arrival" at bounding box center [1370, 319] width 180 height 26
type input "RJTT / HND"
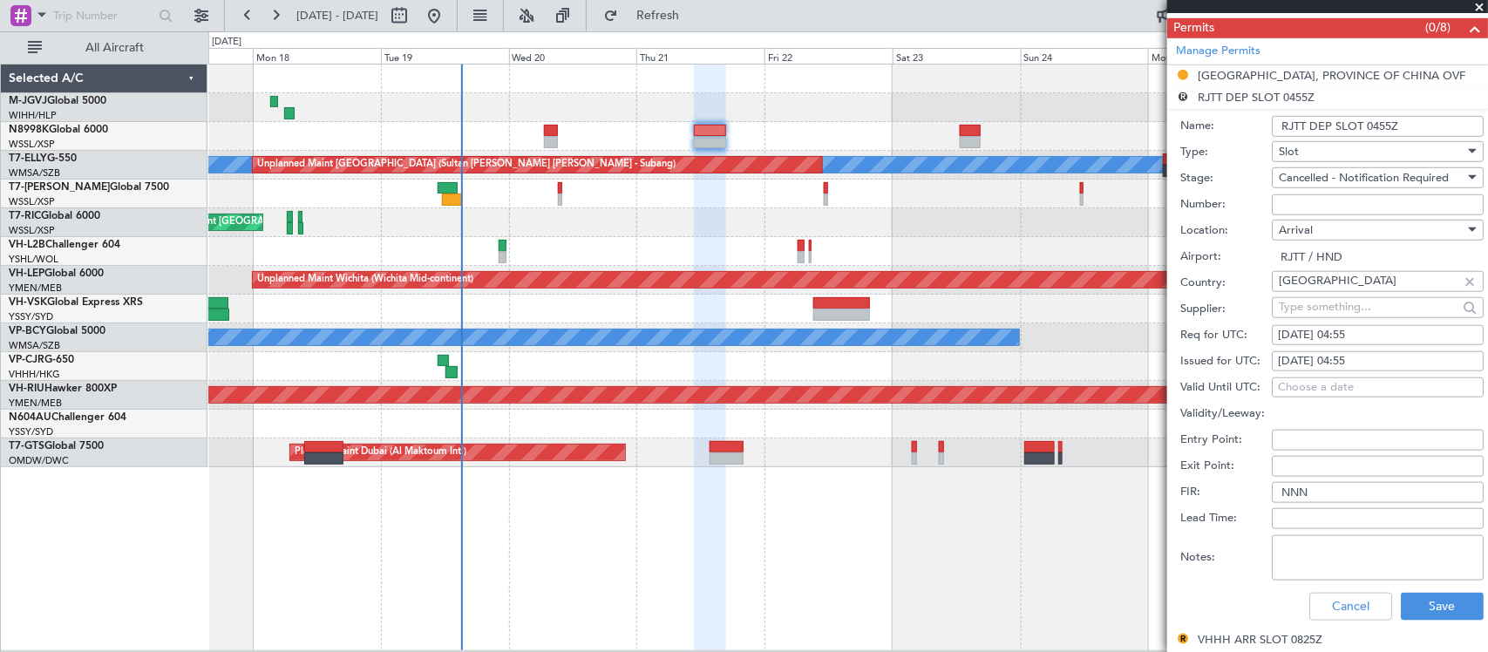
click at [1340, 288] on input "Thailand" at bounding box center [1367, 281] width 179 height 26
type input "Japan"
click at [1326, 129] on input "RJTT DEP SLOT 0455Z" at bounding box center [1378, 126] width 212 height 21
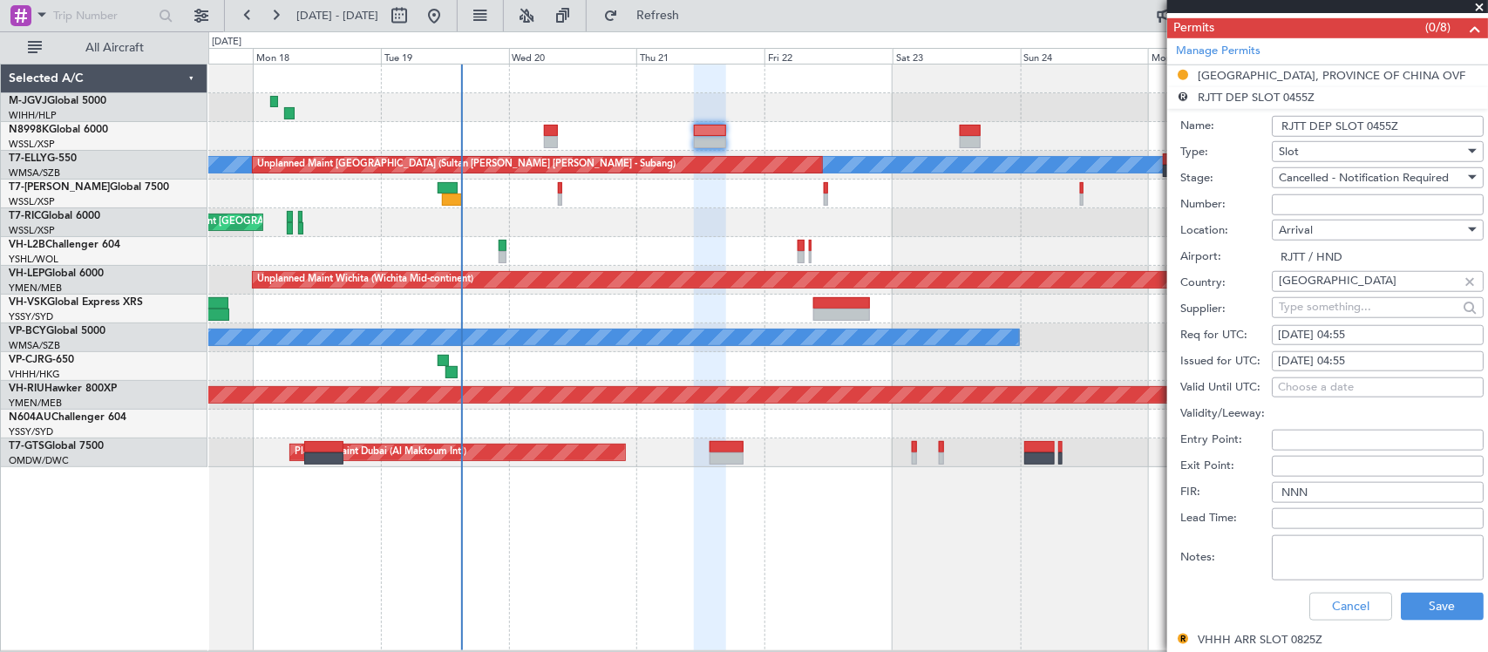
click at [1326, 129] on input "RJTT DEP SLOT 0455Z" at bounding box center [1378, 126] width 212 height 21
type input "RJTT ARR SLOT 0455Z"
click at [1425, 607] on button "Save" at bounding box center [1441, 607] width 83 height 28
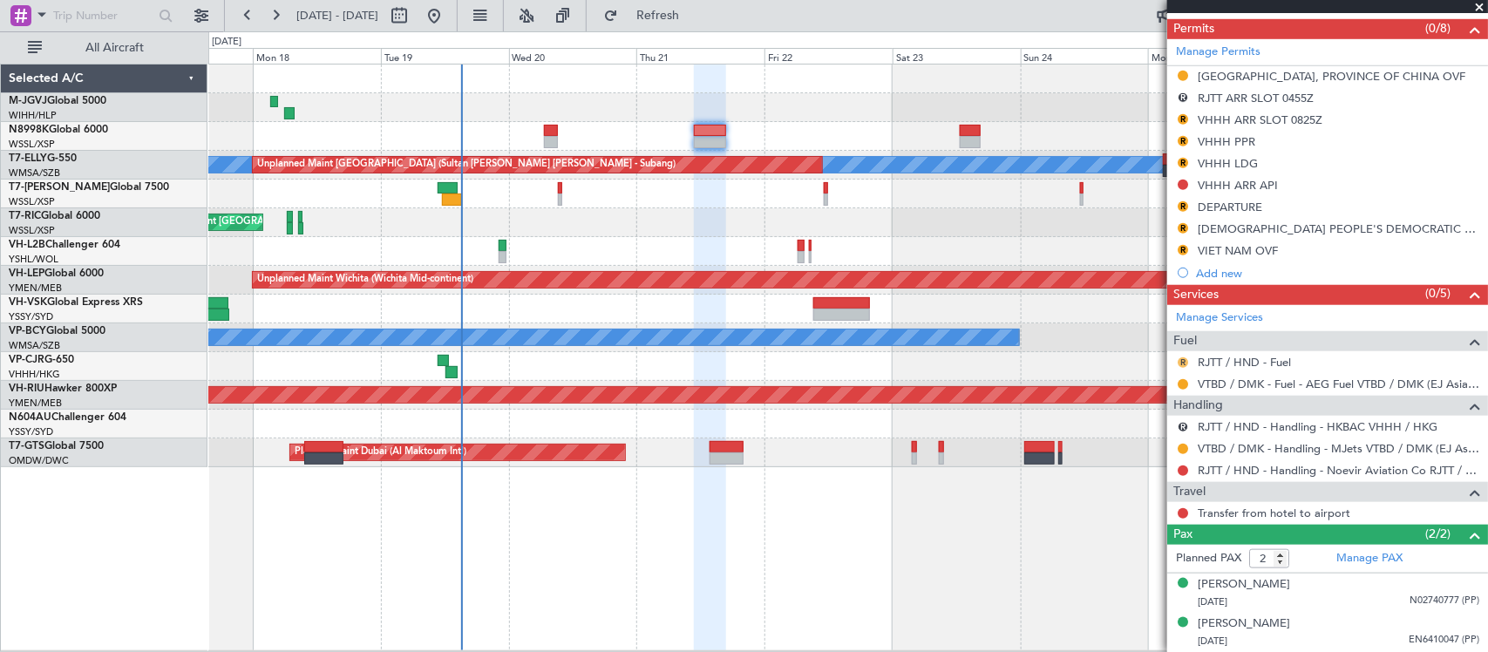
click at [1181, 362] on button "R" at bounding box center [1182, 362] width 10 height 10
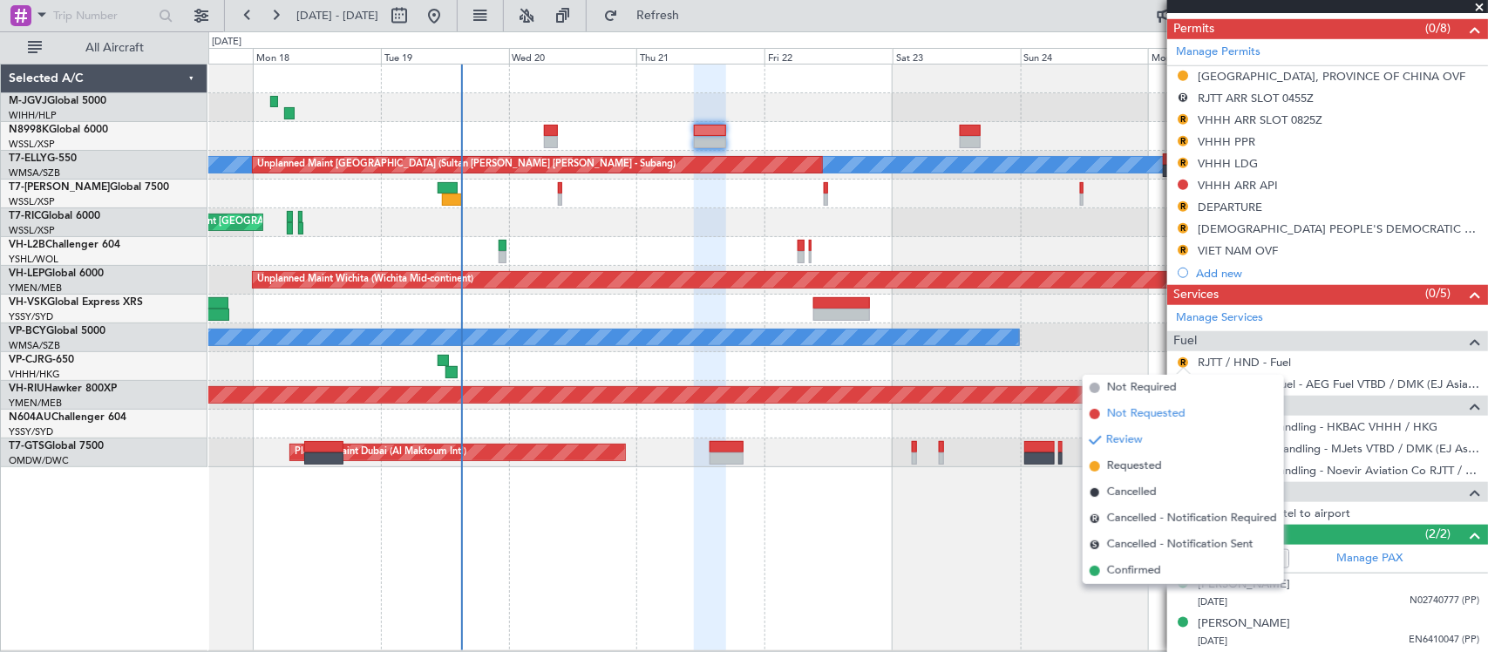
click at [1146, 418] on span "Not Requested" at bounding box center [1146, 413] width 78 height 17
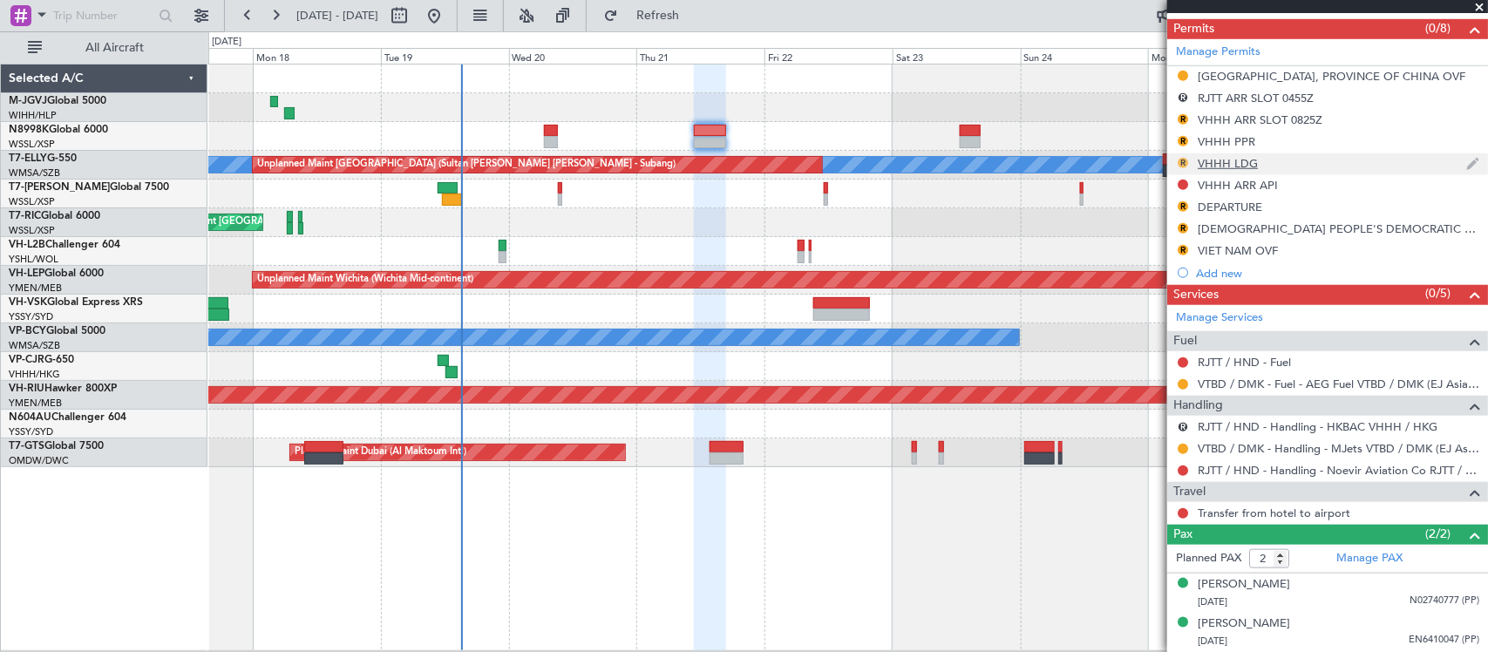
click at [1183, 162] on button "R" at bounding box center [1182, 163] width 10 height 10
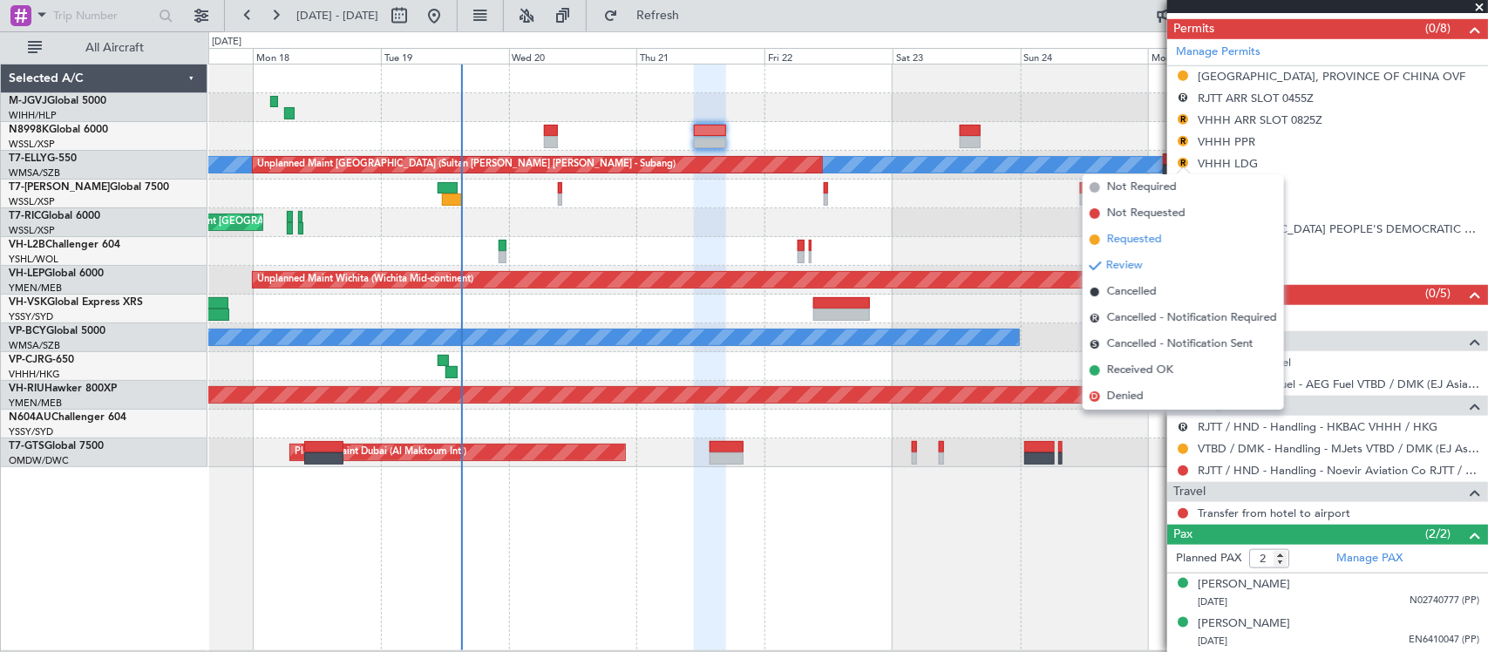
click at [1169, 237] on li "Requested" at bounding box center [1182, 240] width 201 height 26
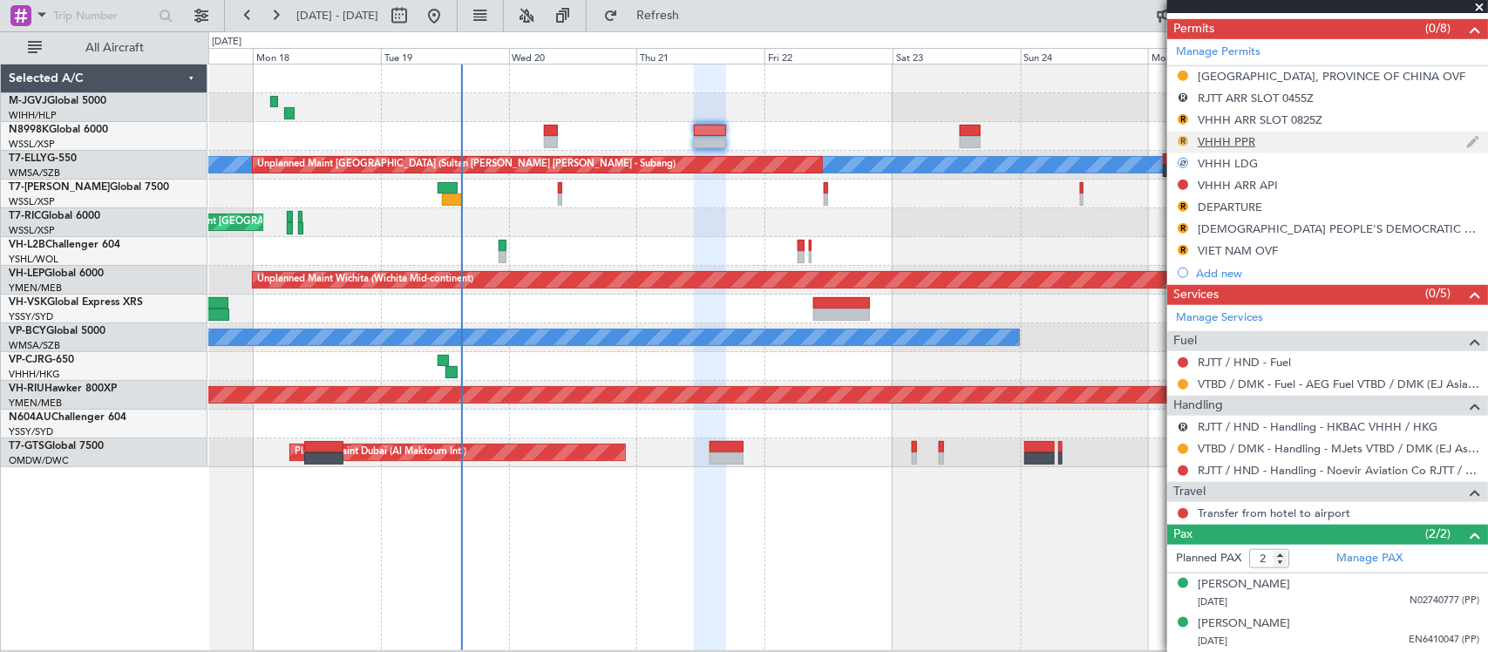
click at [1183, 139] on button "R" at bounding box center [1182, 141] width 10 height 10
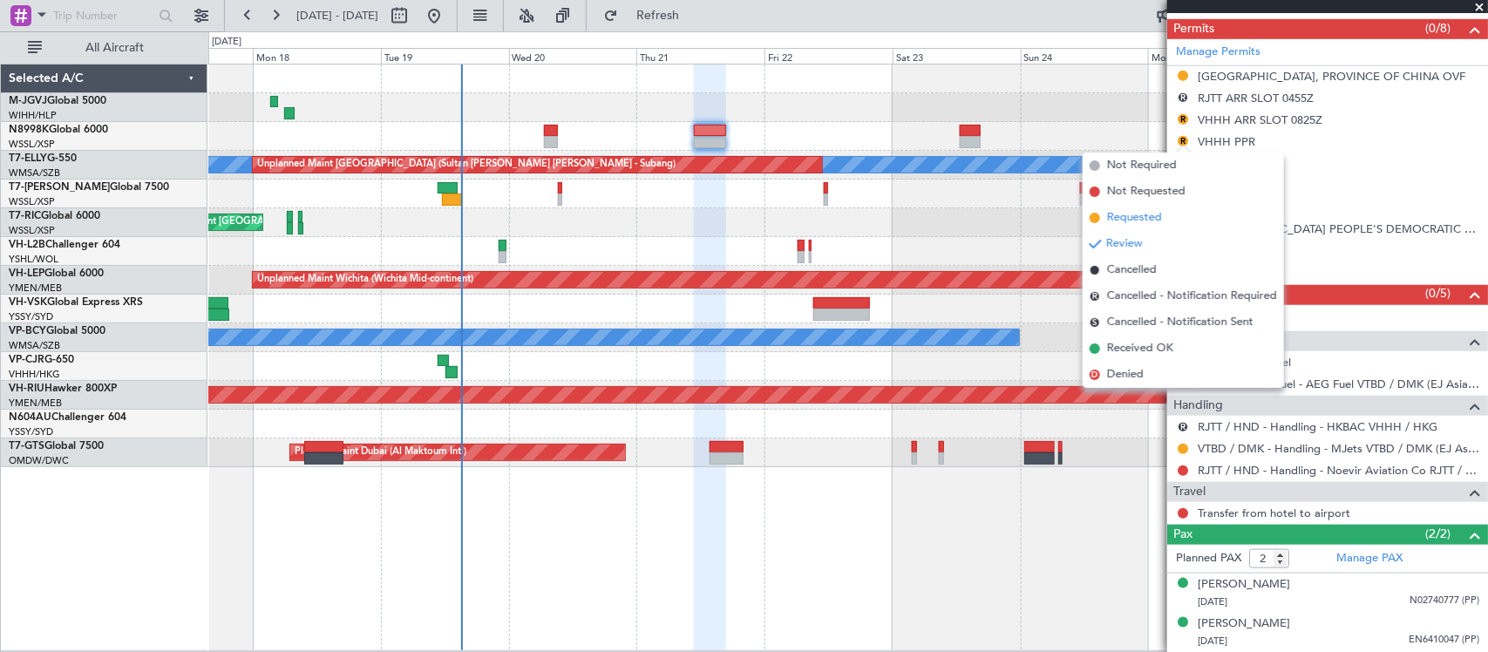
click at [1165, 219] on li "Requested" at bounding box center [1182, 218] width 201 height 26
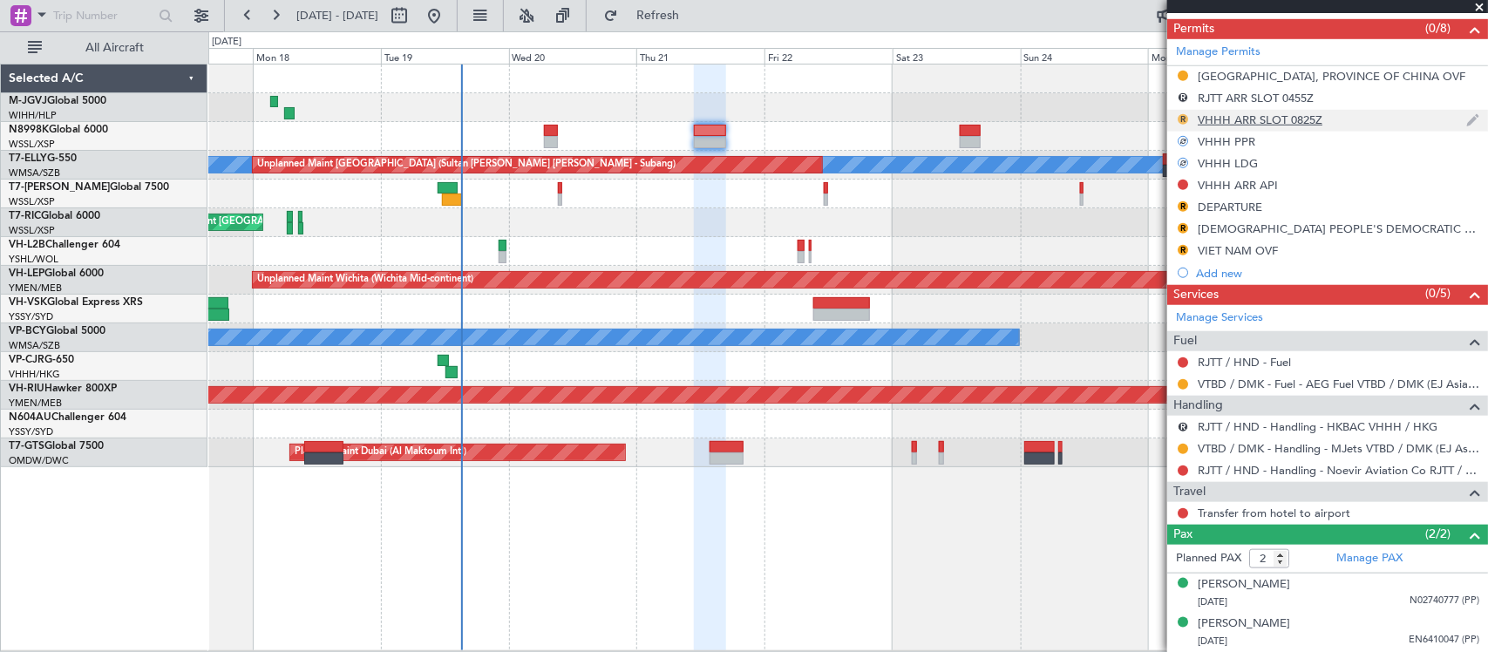
click at [1186, 118] on button "R" at bounding box center [1182, 119] width 10 height 10
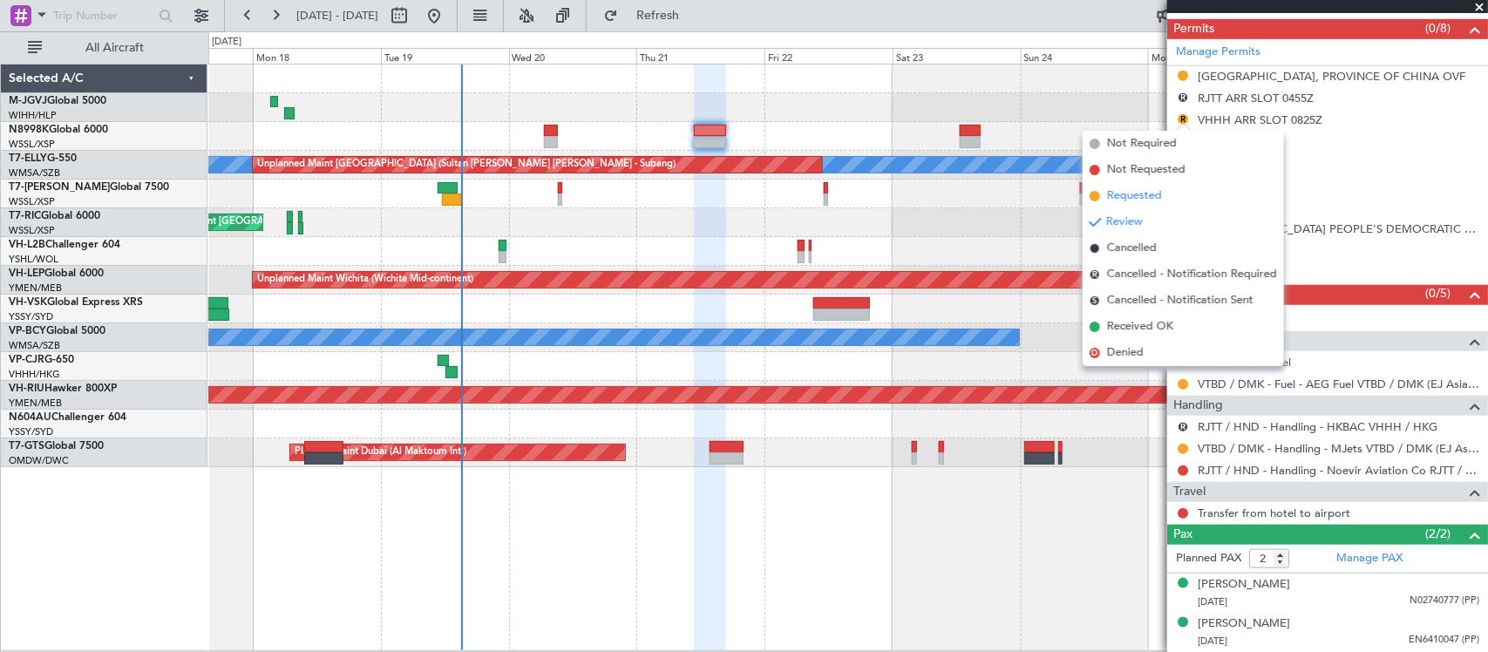
click at [1177, 196] on li "Requested" at bounding box center [1182, 196] width 201 height 26
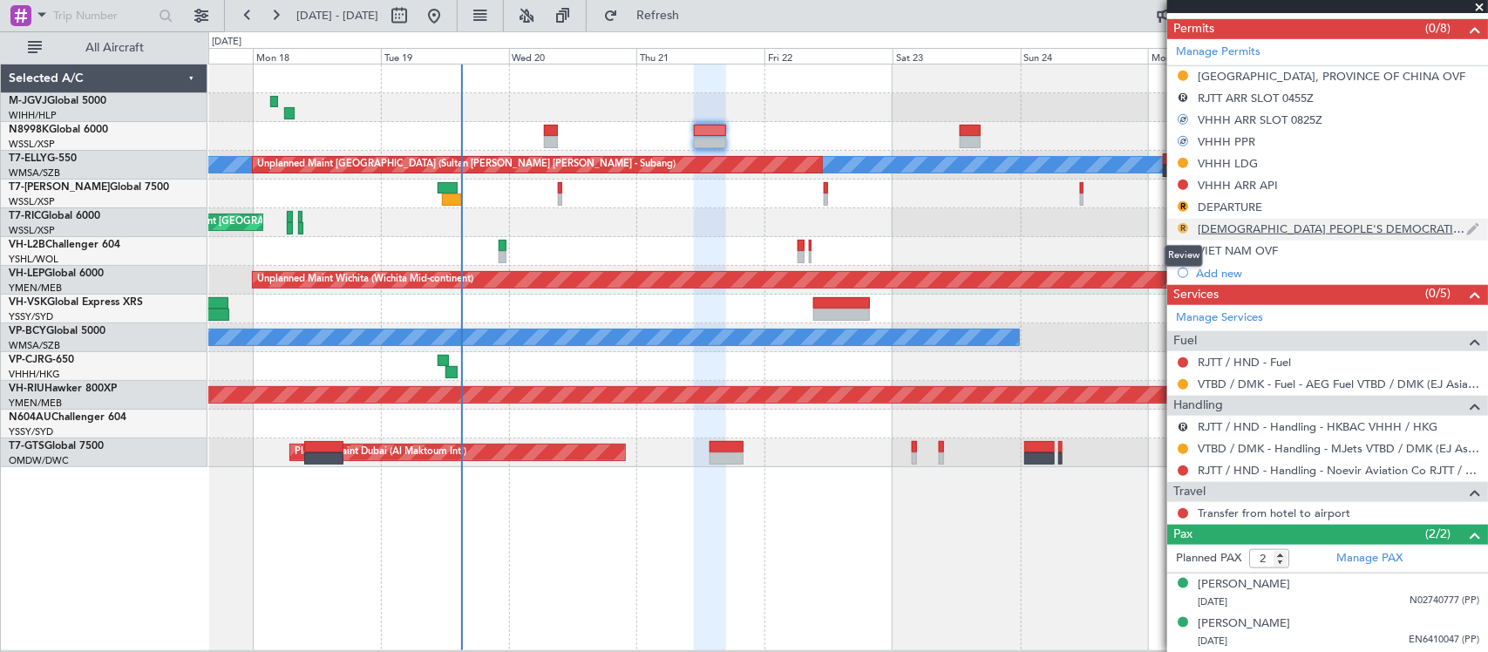
click at [1179, 231] on button "R" at bounding box center [1182, 228] width 10 height 10
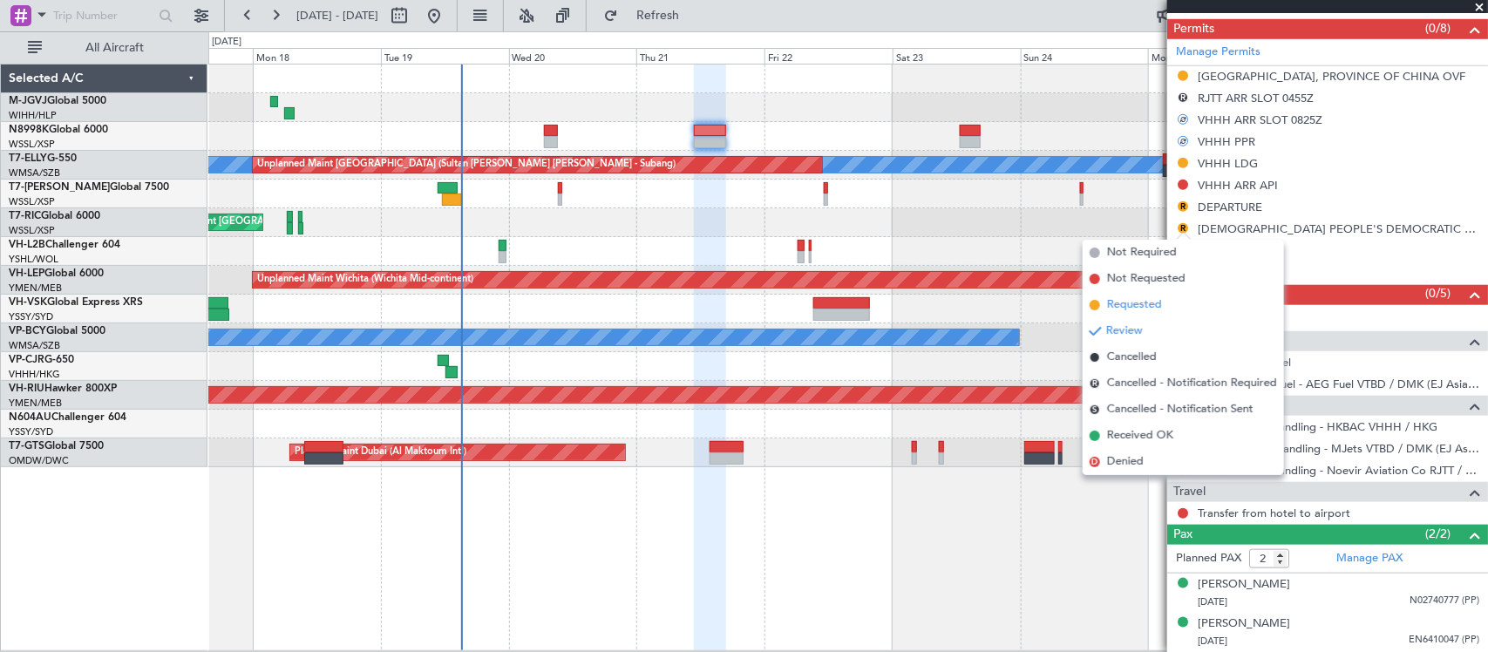
click at [1149, 302] on span "Requested" at bounding box center [1134, 304] width 55 height 17
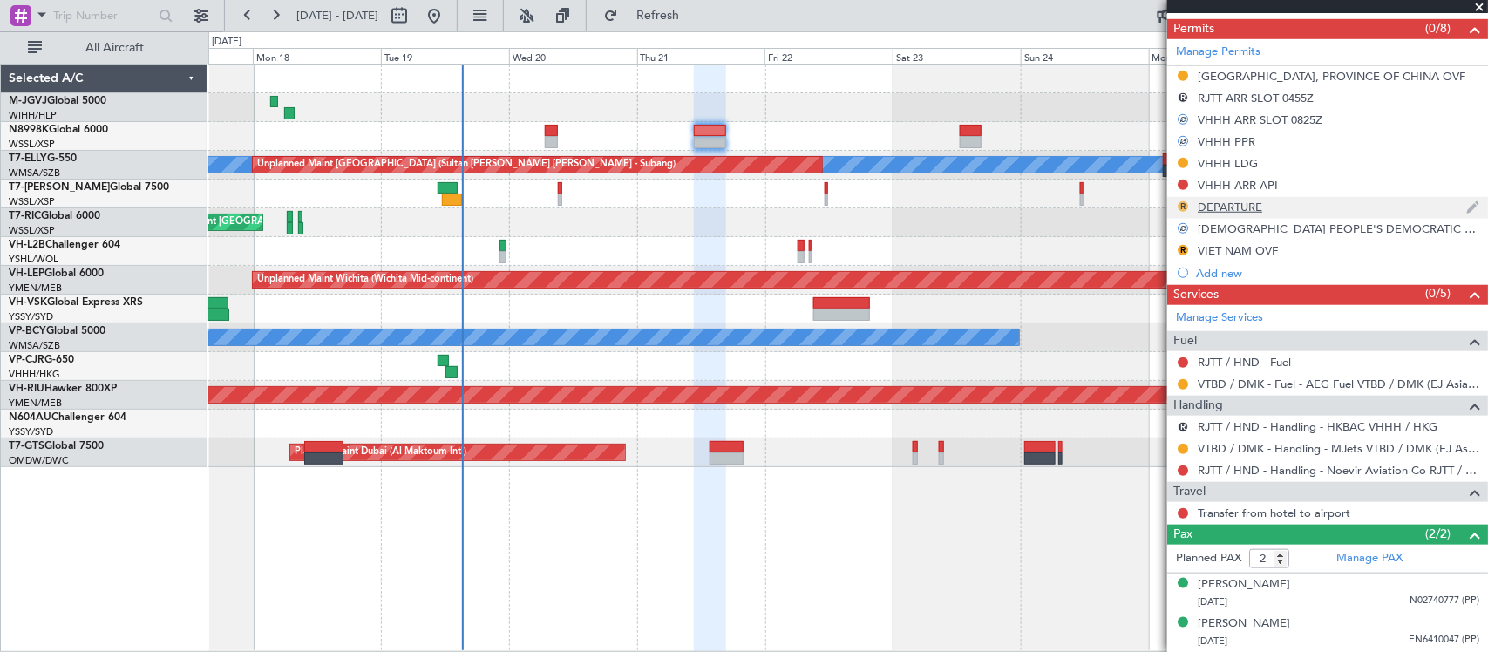
click at [1183, 203] on button "R" at bounding box center [1182, 206] width 10 height 10
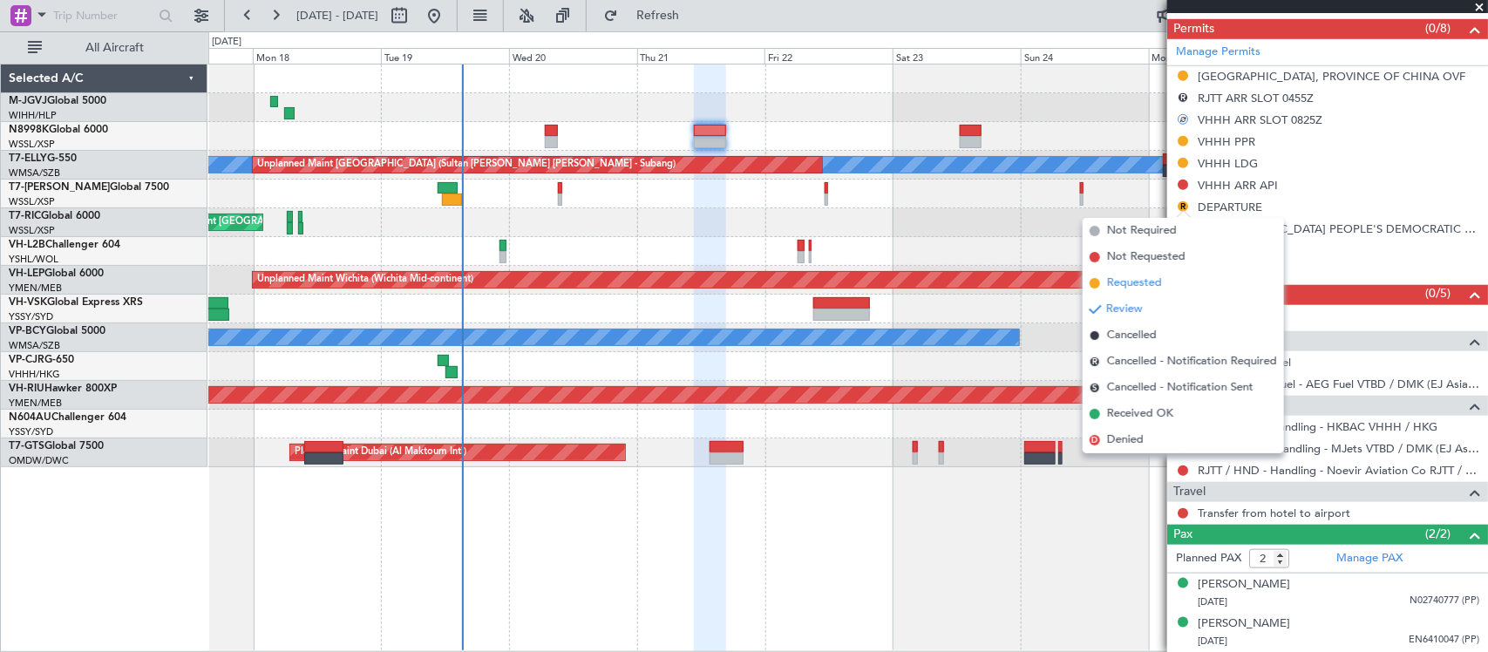
click at [1149, 288] on span "Requested" at bounding box center [1134, 283] width 55 height 17
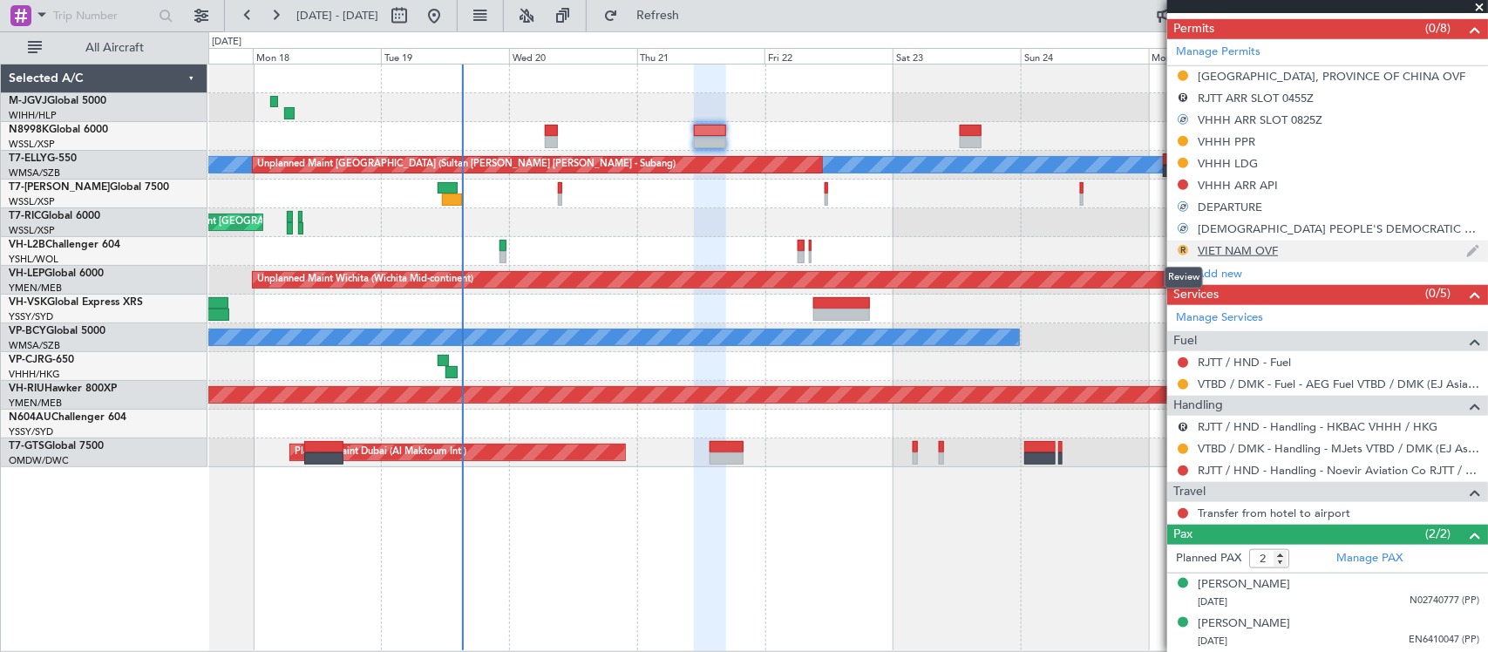
click at [1185, 247] on button "R" at bounding box center [1182, 250] width 10 height 10
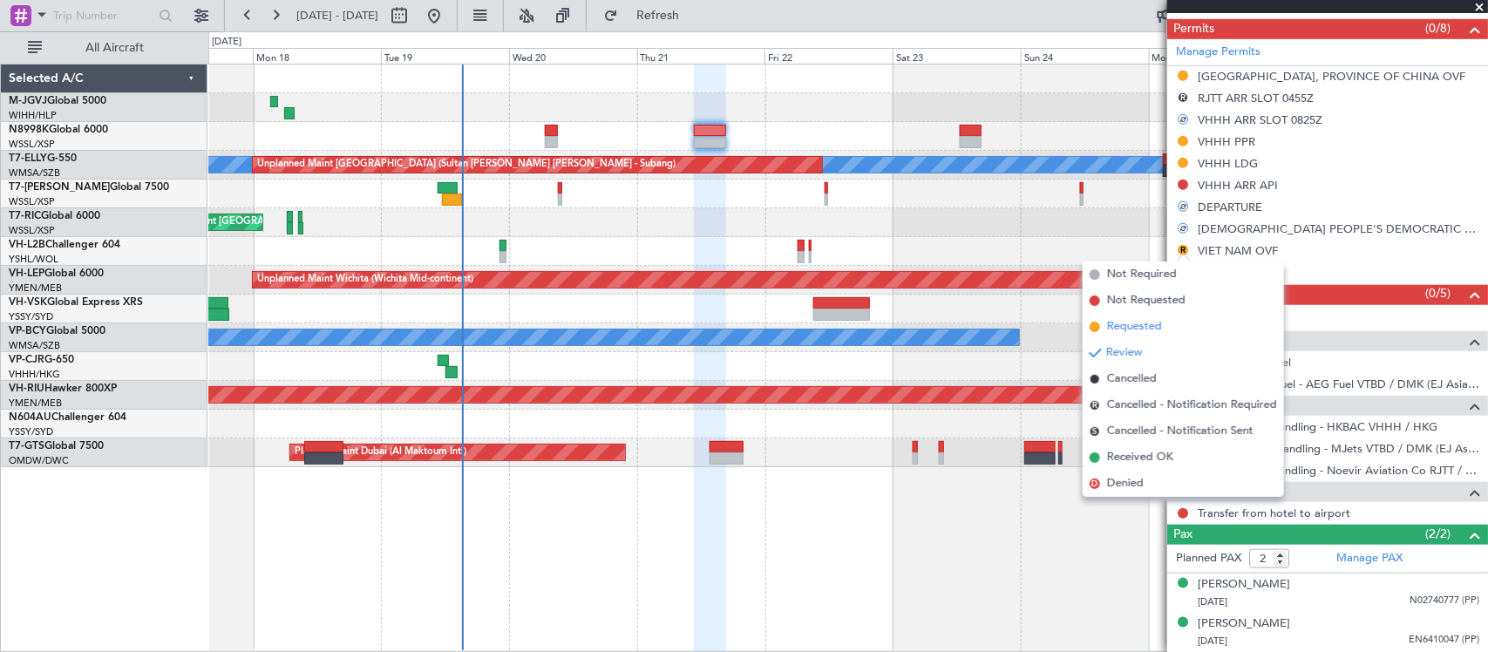
click at [1150, 323] on span "Requested" at bounding box center [1134, 326] width 55 height 17
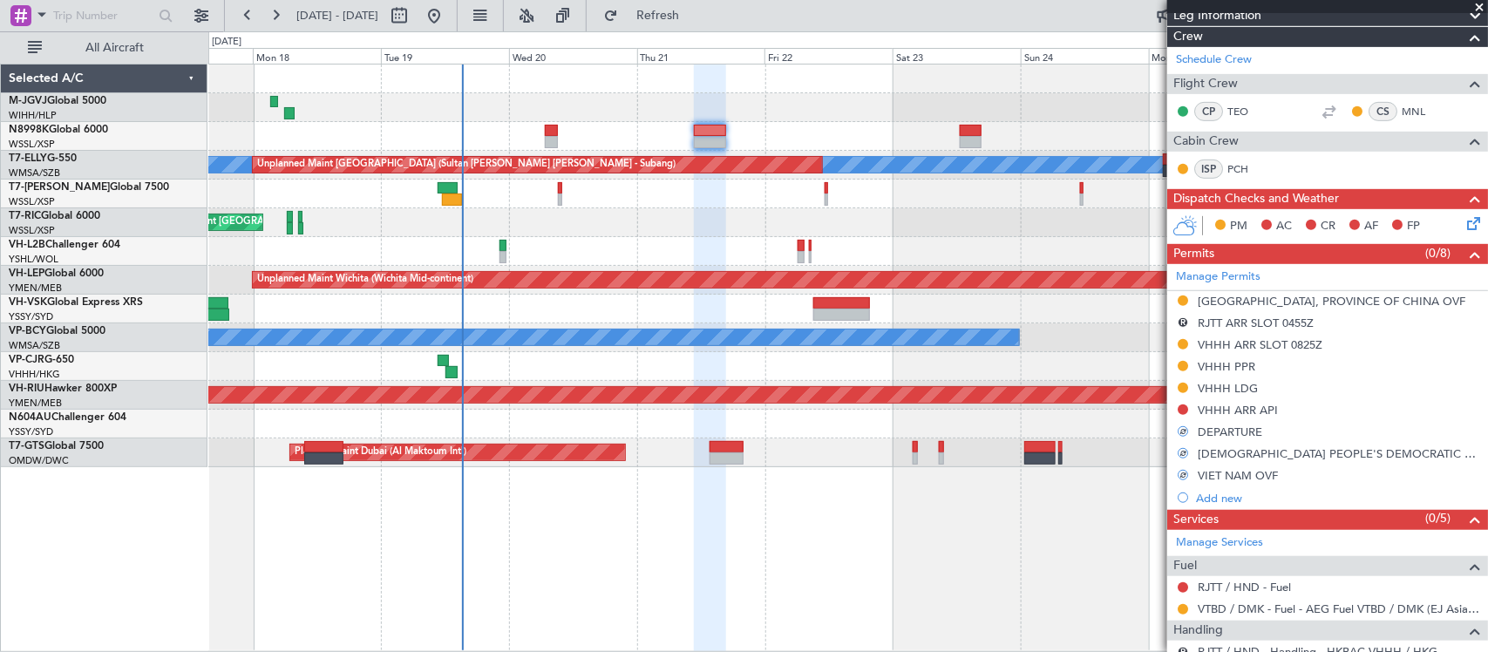
scroll to position [382, 0]
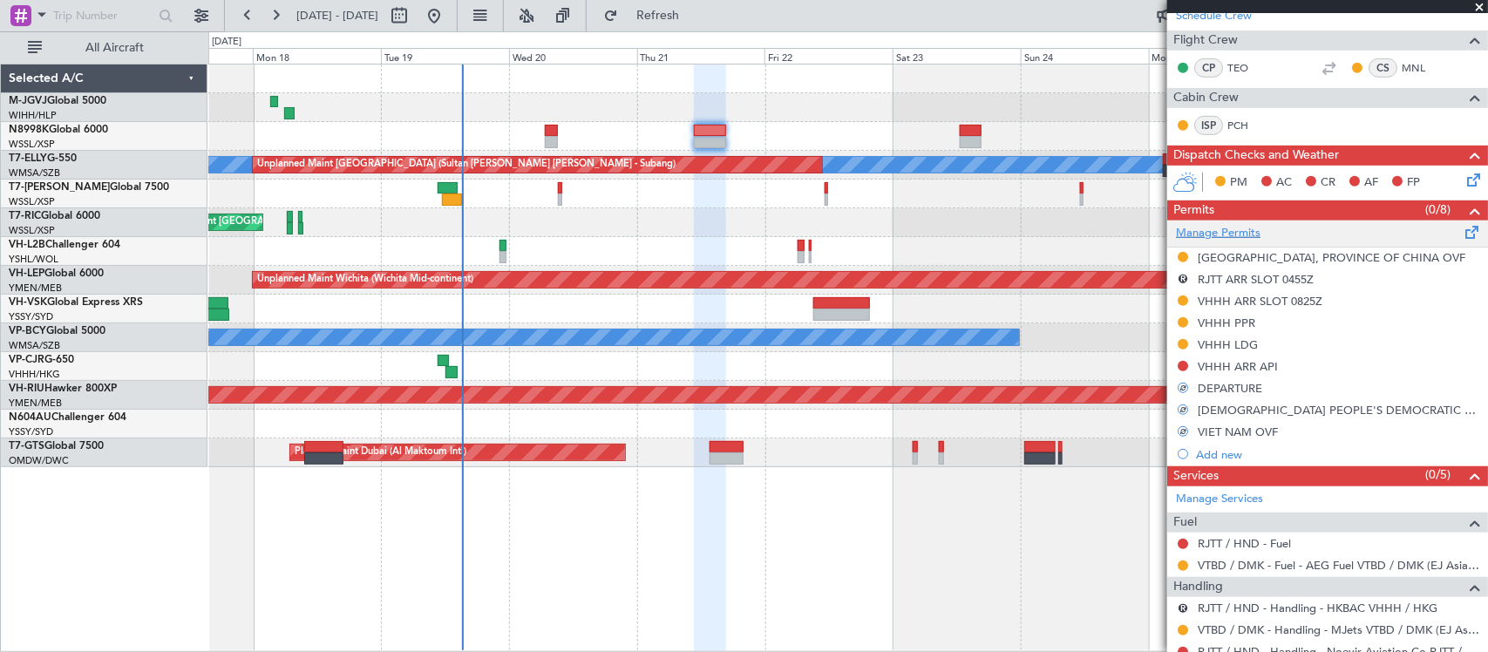
click at [1252, 232] on link "Manage Permits" at bounding box center [1218, 233] width 85 height 17
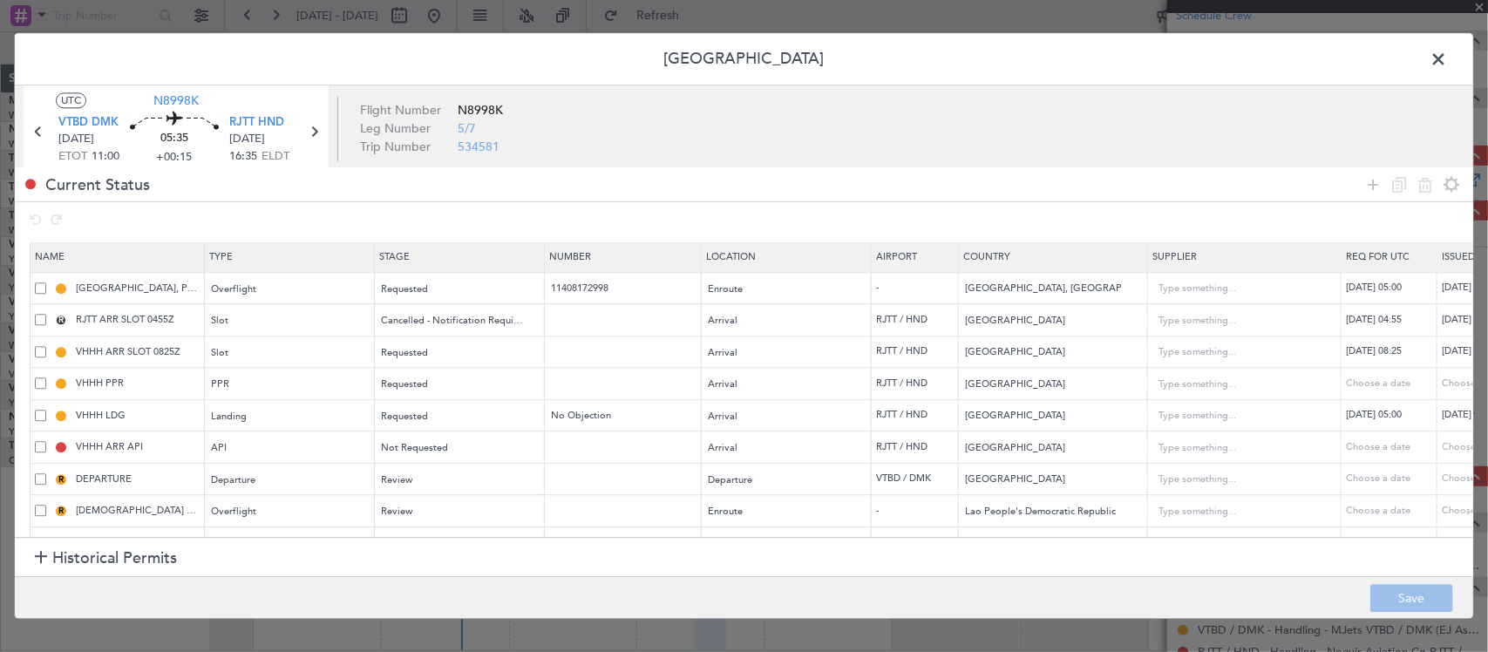
click at [37, 451] on span at bounding box center [40, 446] width 11 height 11
click at [47, 441] on input "checkbox" at bounding box center [47, 441] width 0 height 0
click at [1421, 184] on icon at bounding box center [1424, 184] width 21 height 21
type input "DEPARTURE"
type input "Thailand"
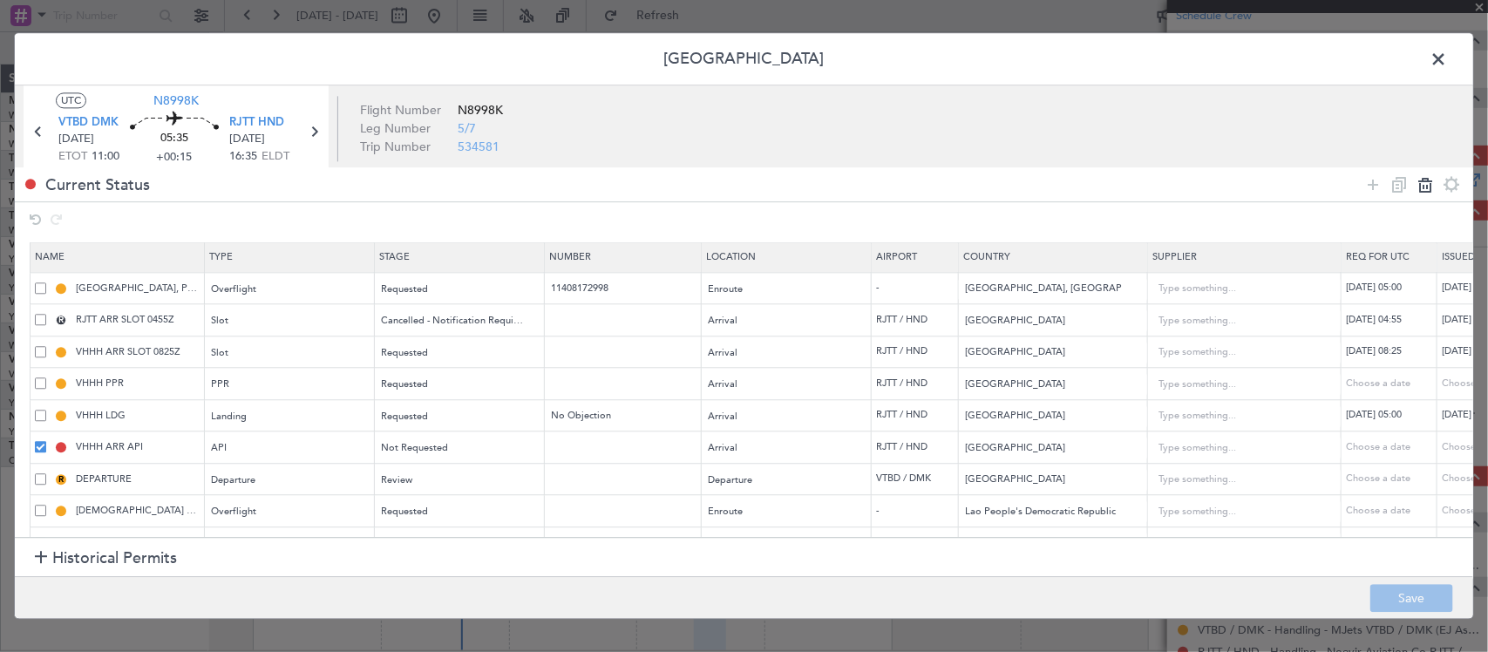
type input "[DEMOGRAPHIC_DATA] PEOPLE'S DEMOCRATIC REPUBLIC OVF"
type input "Lao People's Democratic Republic"
type input "VIET NAM OVF"
type input "Viet Nam"
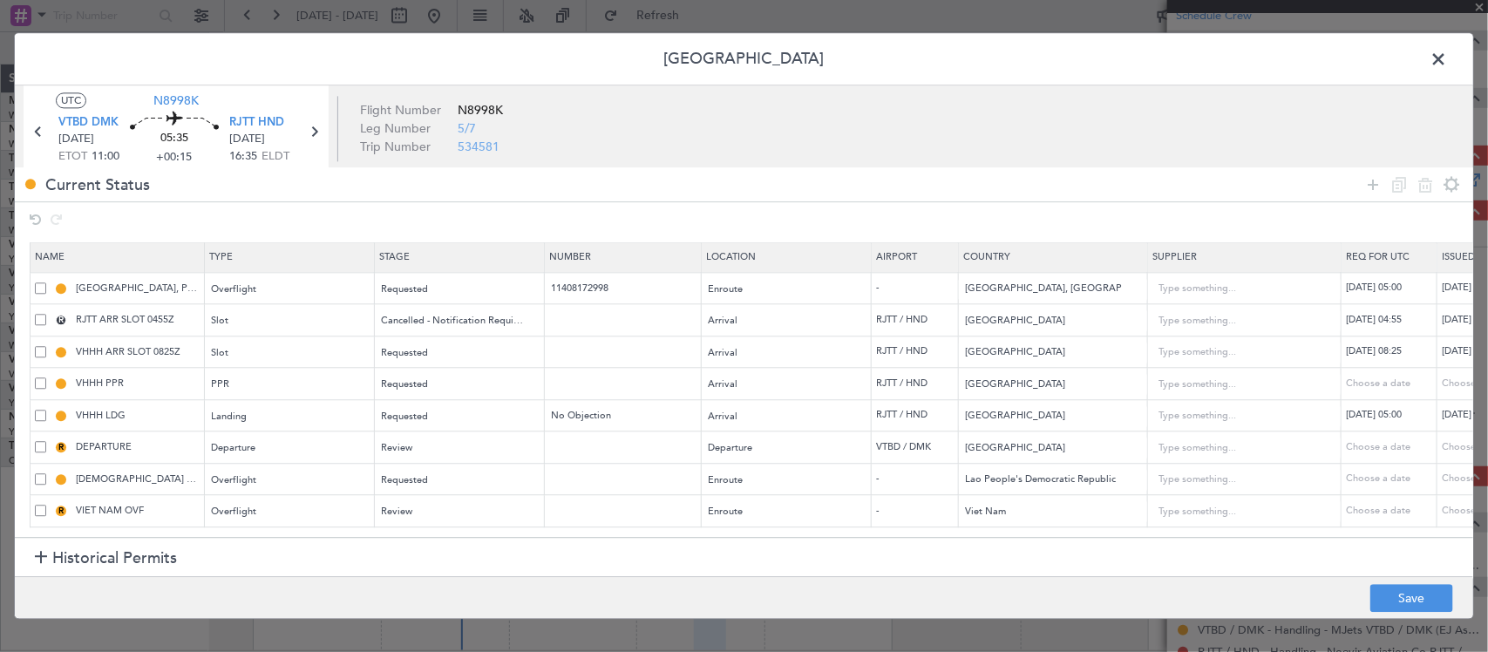
click at [1393, 582] on footer "Save" at bounding box center [744, 598] width 1458 height 42
click at [1397, 616] on footer "Save" at bounding box center [744, 598] width 1458 height 42
click at [1401, 603] on button "Save" at bounding box center [1411, 599] width 83 height 28
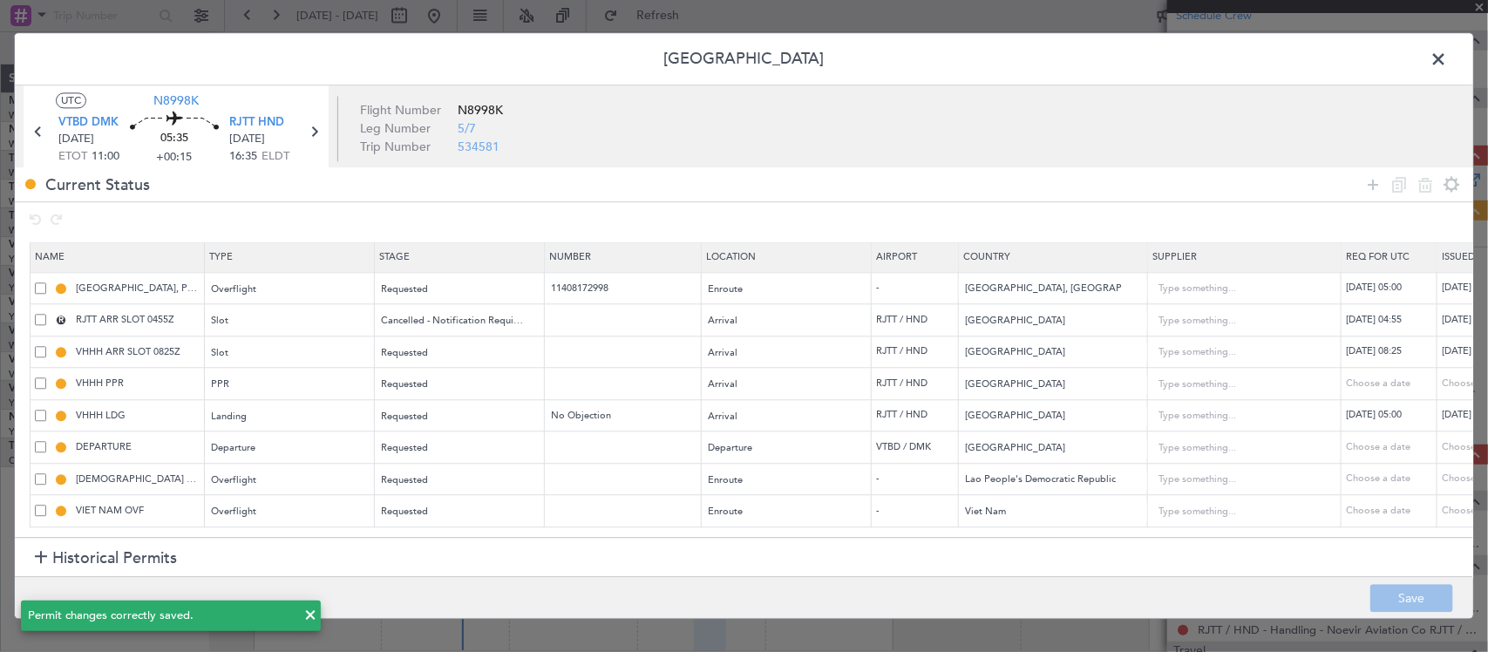
click at [1447, 54] on span at bounding box center [1447, 63] width 0 height 35
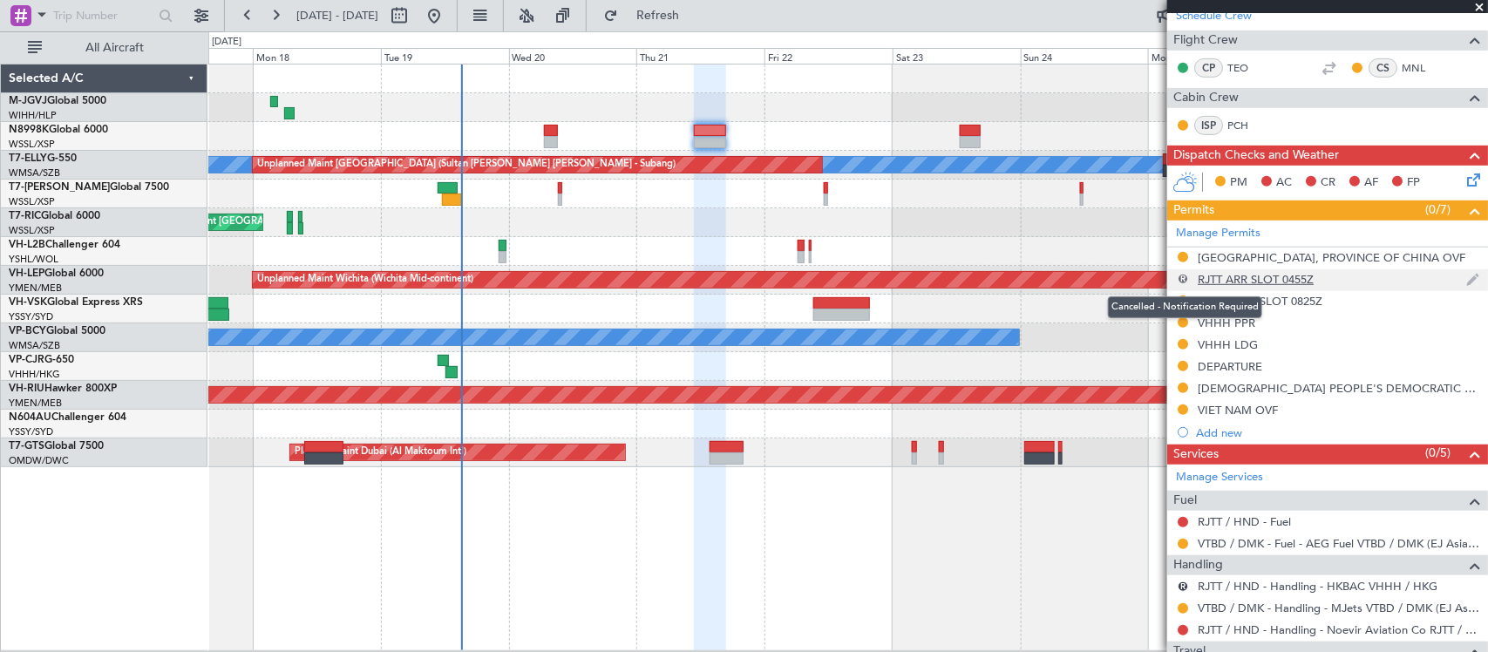
click at [1179, 281] on button "R" at bounding box center [1182, 279] width 10 height 10
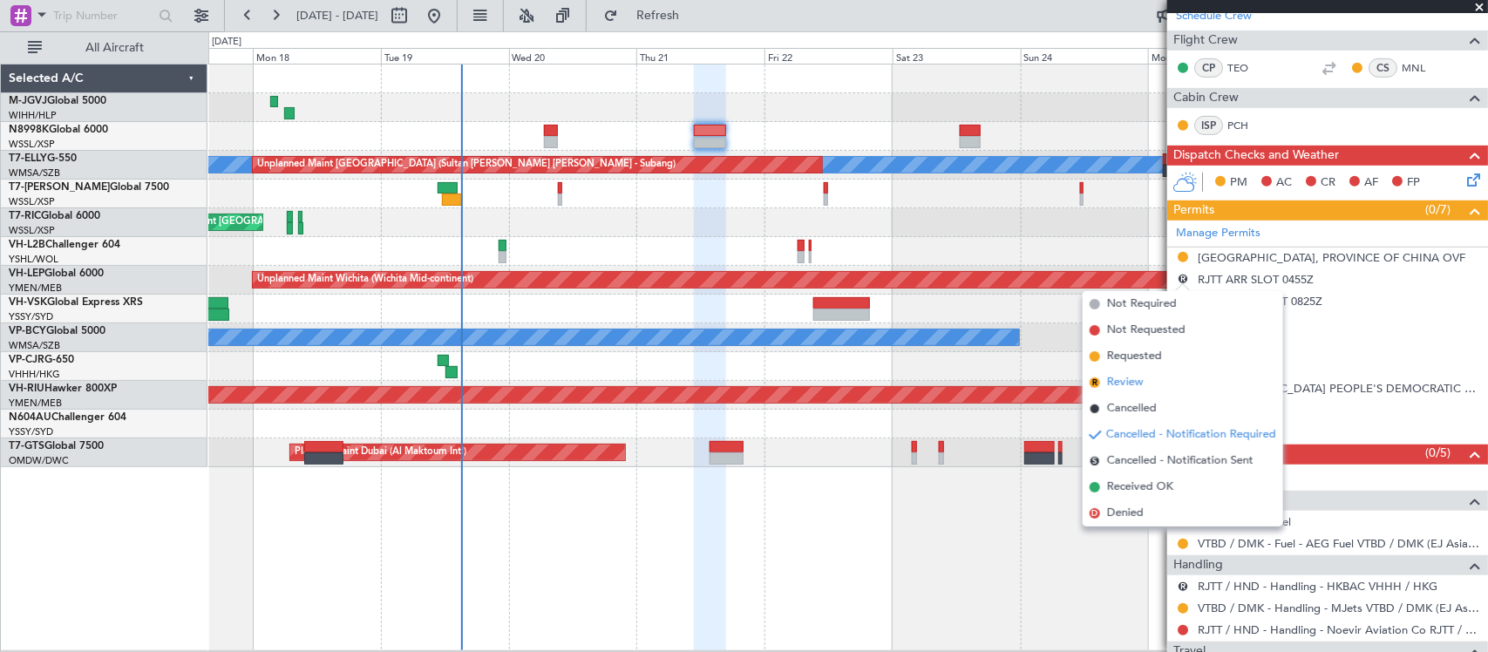
click at [1181, 385] on li "R Review" at bounding box center [1182, 383] width 200 height 26
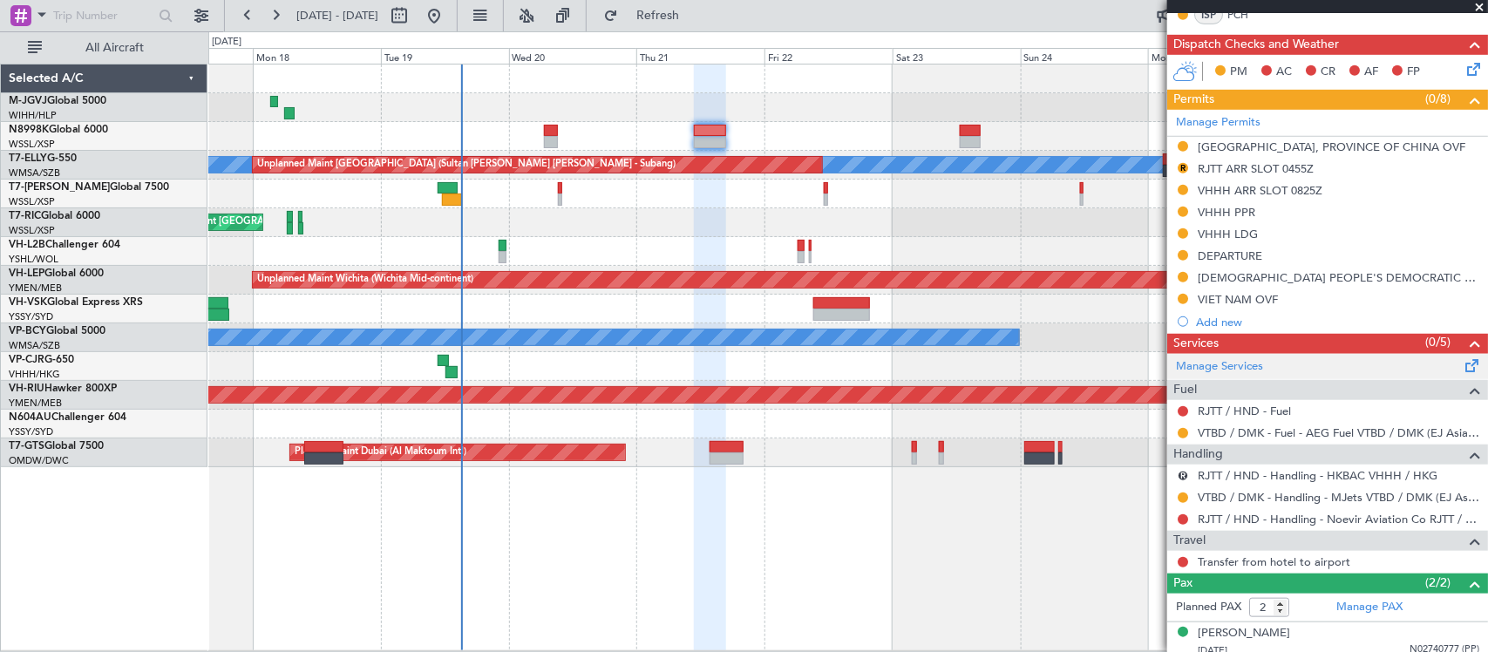
scroll to position [542, 0]
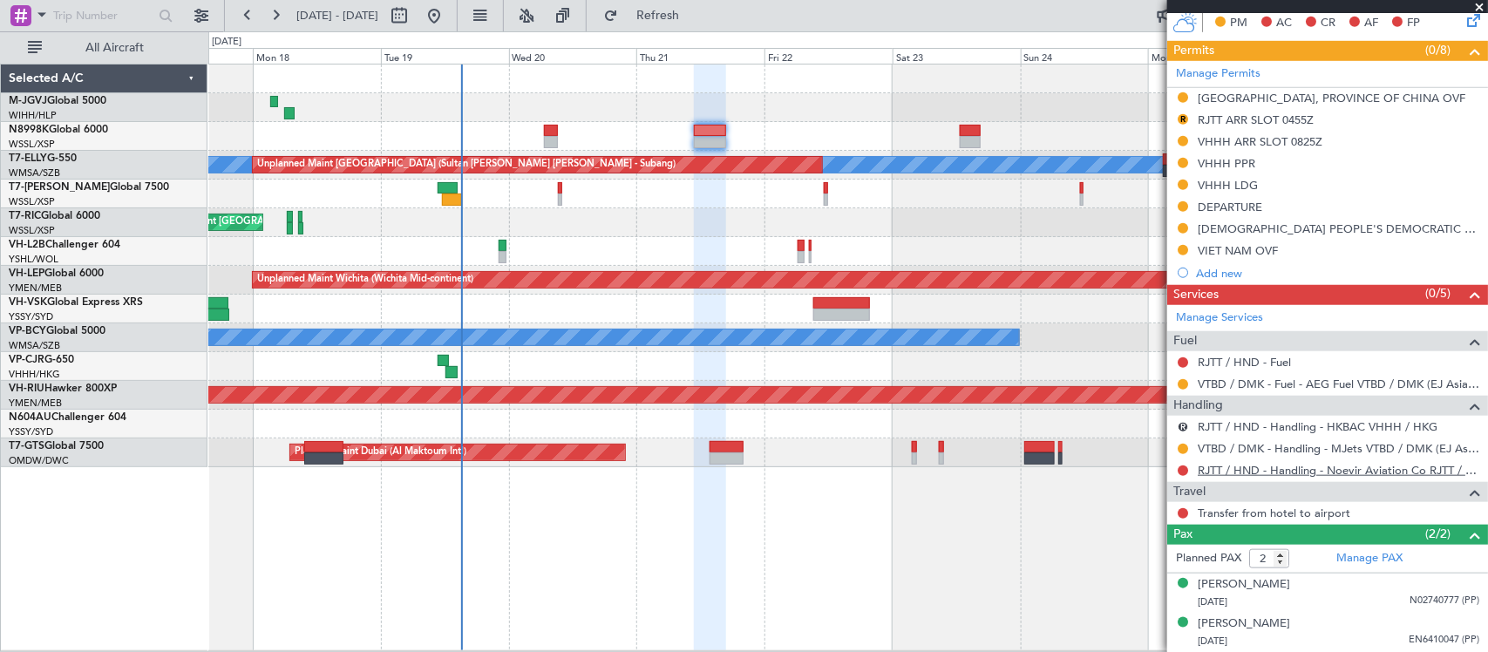
click at [1248, 473] on link "RJTT / HND - Handling - Noevir Aviation Co RJTT / HND" at bounding box center [1337, 470] width 281 height 15
click at [1249, 363] on link "RJTT / HND - Fuel" at bounding box center [1243, 362] width 93 height 15
click at [1182, 472] on button at bounding box center [1182, 470] width 10 height 10
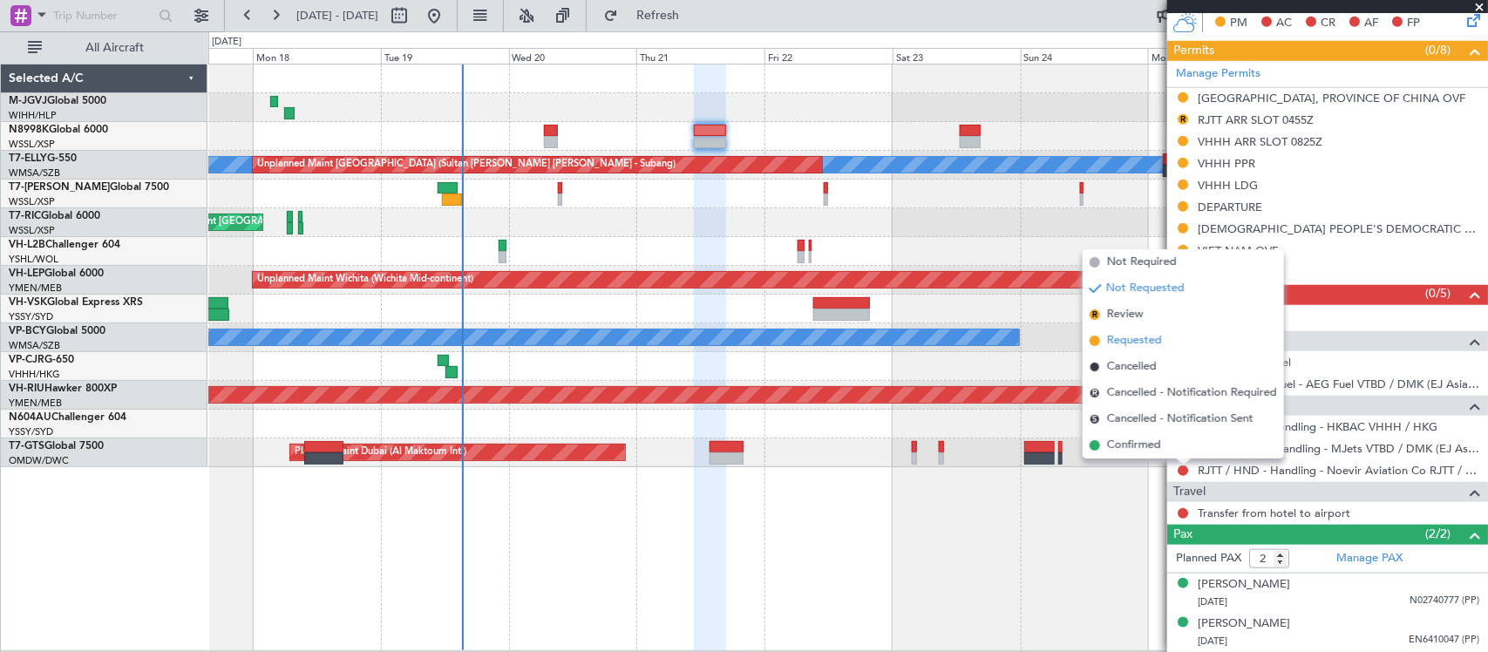
click at [1143, 342] on span "Requested" at bounding box center [1134, 340] width 55 height 17
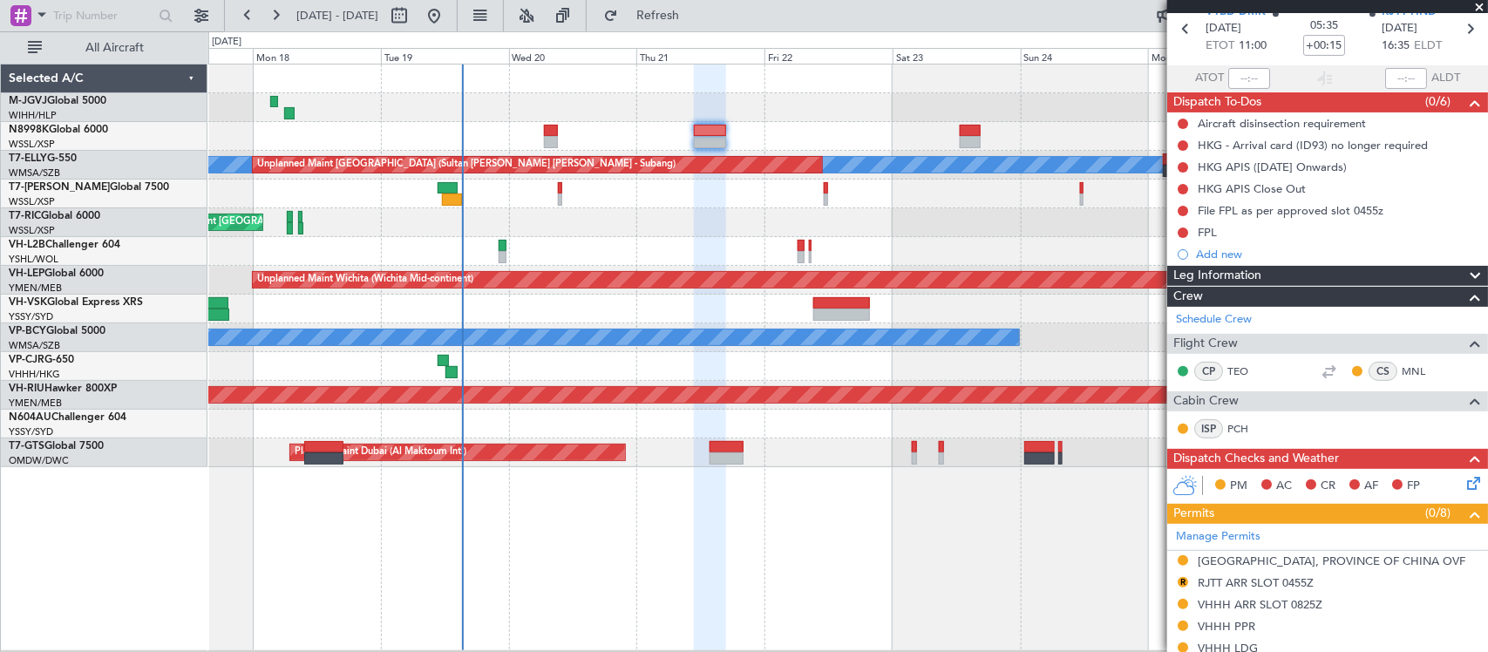
scroll to position [0, 0]
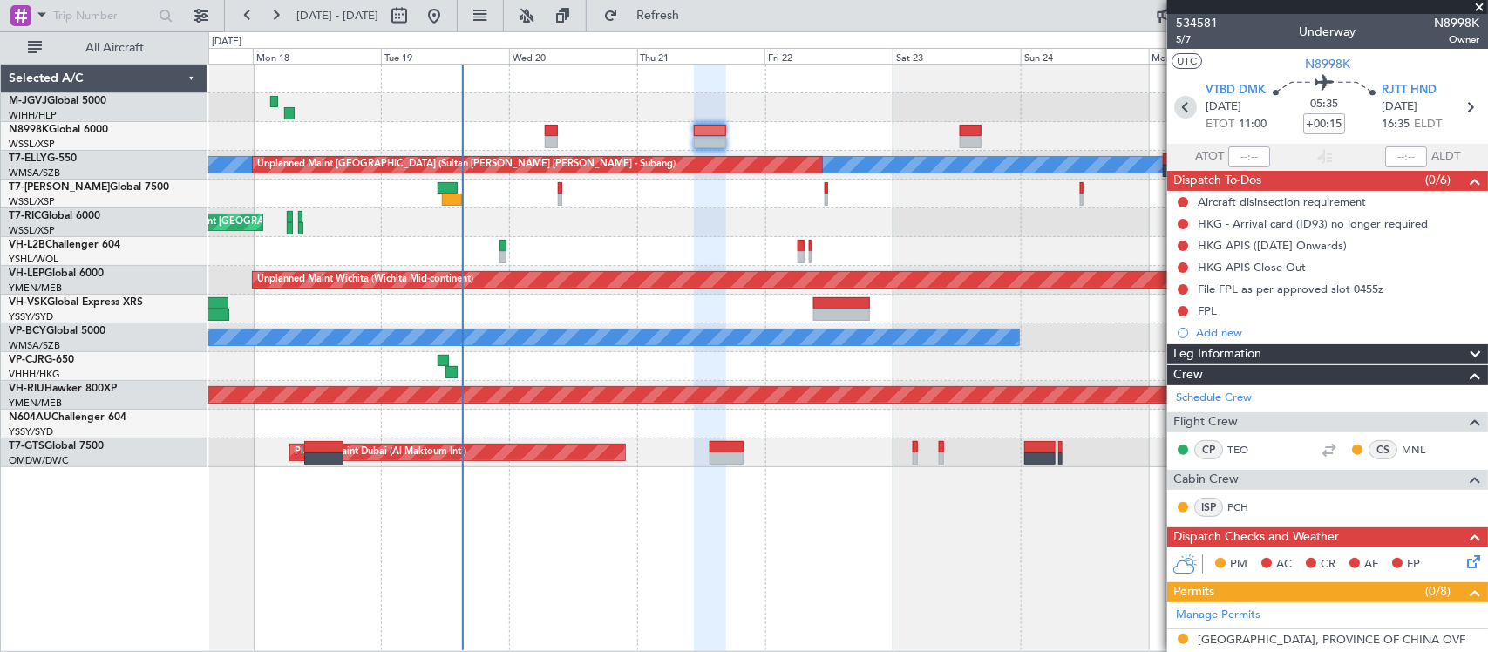
click at [1188, 105] on icon at bounding box center [1185, 107] width 23 height 23
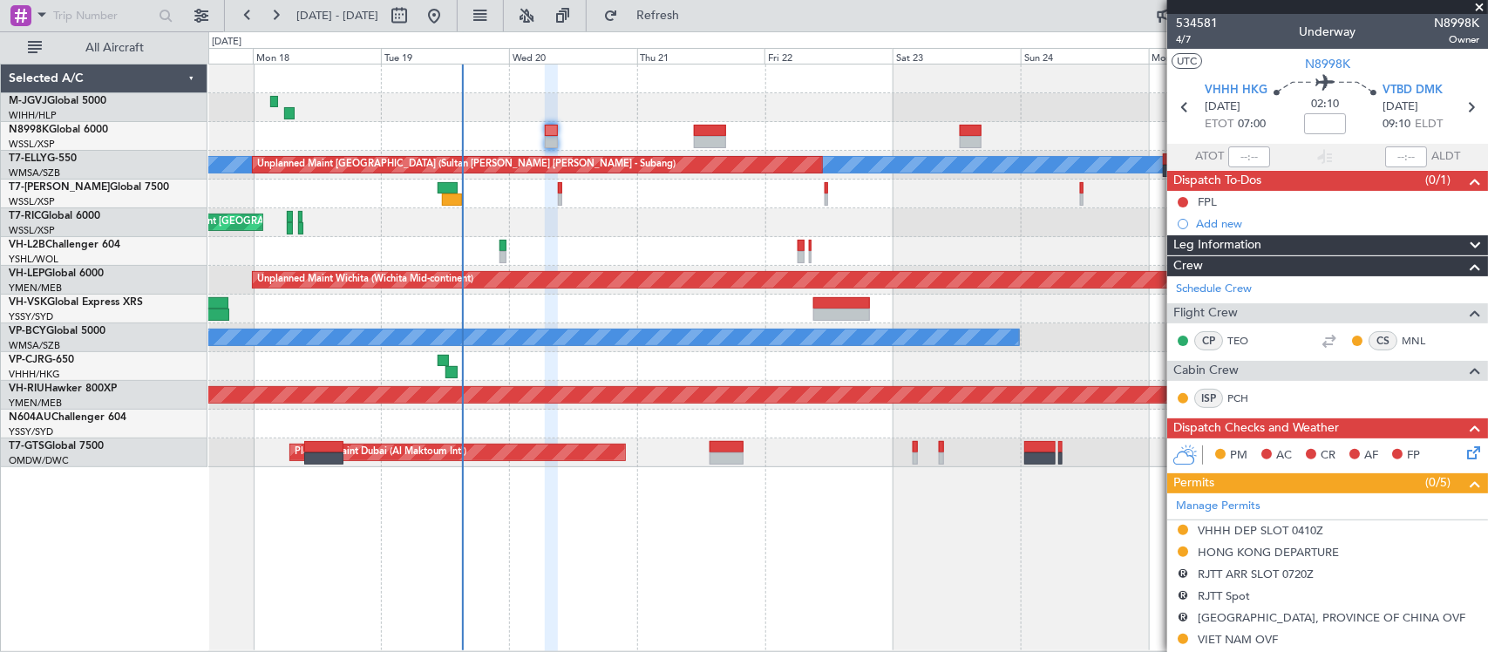
scroll to position [363, 0]
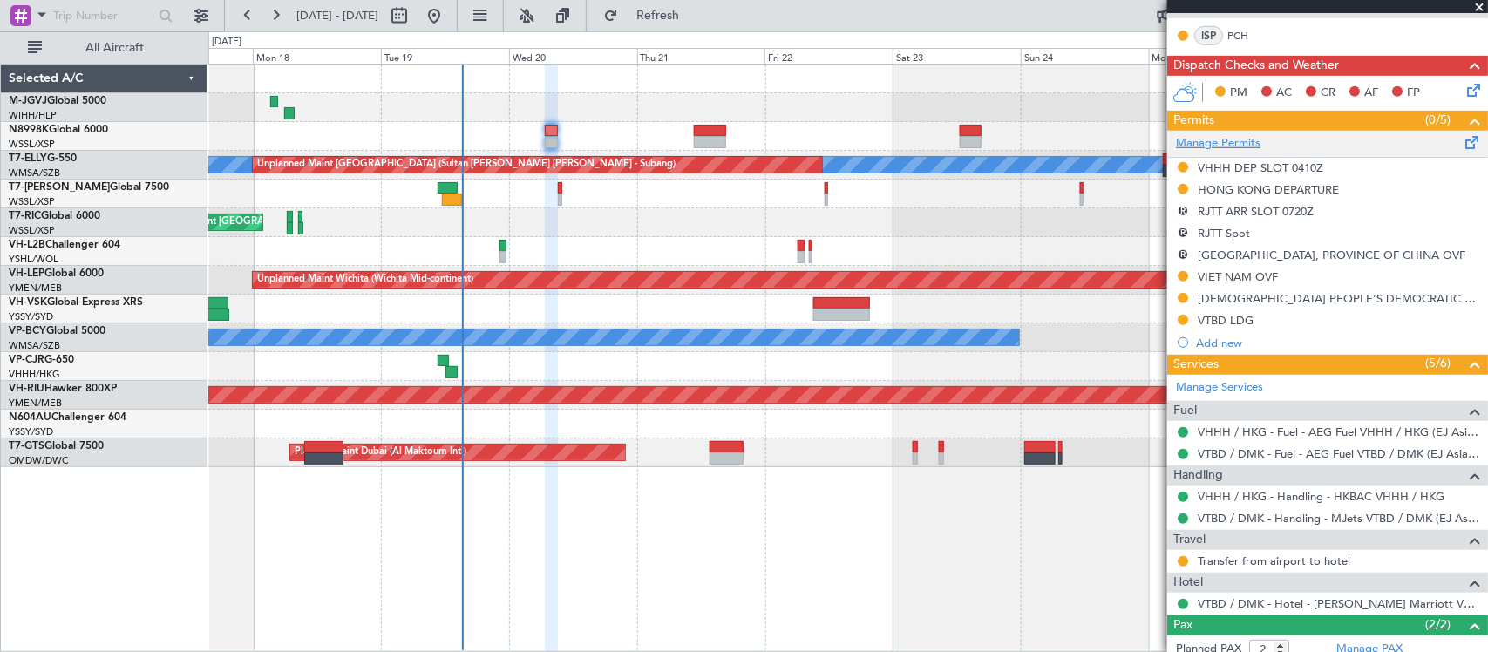
click at [1222, 142] on link "Manage Permits" at bounding box center [1218, 143] width 85 height 17
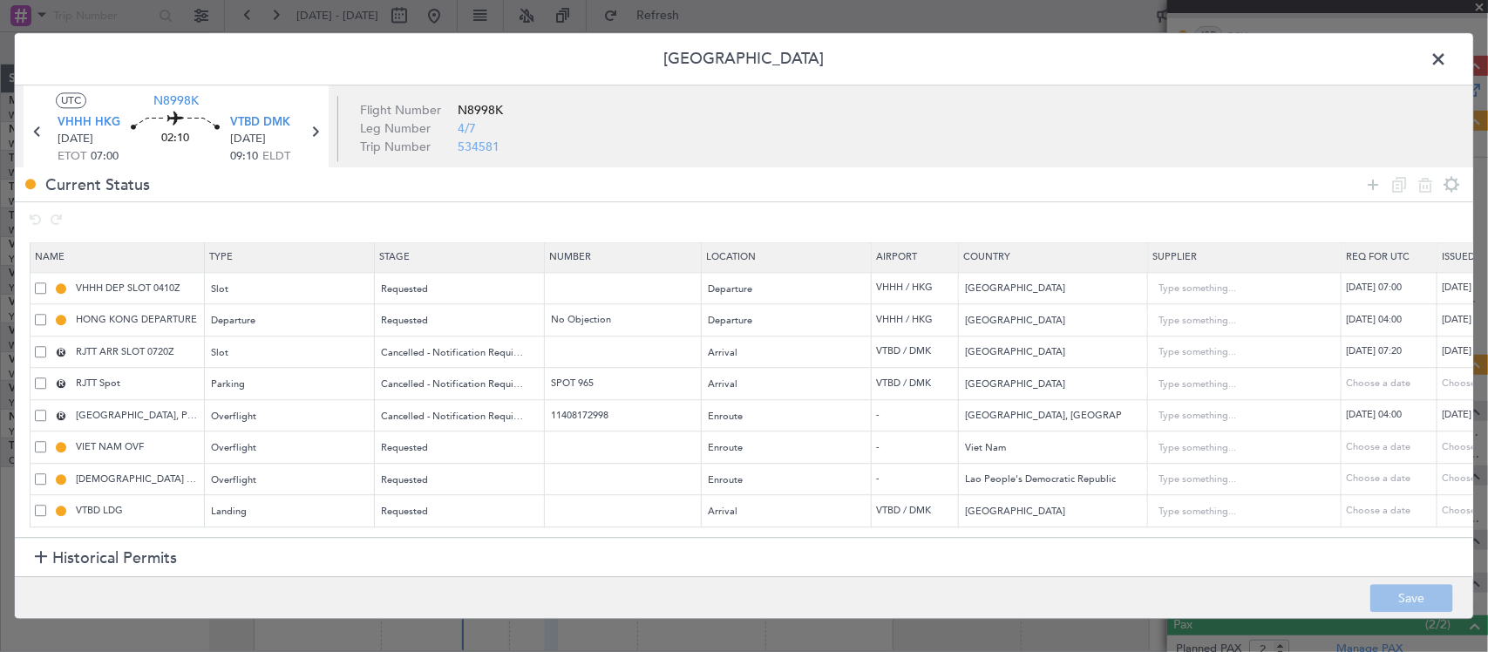
click at [41, 354] on span at bounding box center [40, 351] width 11 height 11
click at [47, 346] on input "checkbox" at bounding box center [47, 346] width 0 height 0
click at [44, 385] on span at bounding box center [40, 382] width 11 height 11
click at [47, 377] on input "checkbox" at bounding box center [47, 377] width 0 height 0
click at [37, 421] on span at bounding box center [40, 415] width 11 height 11
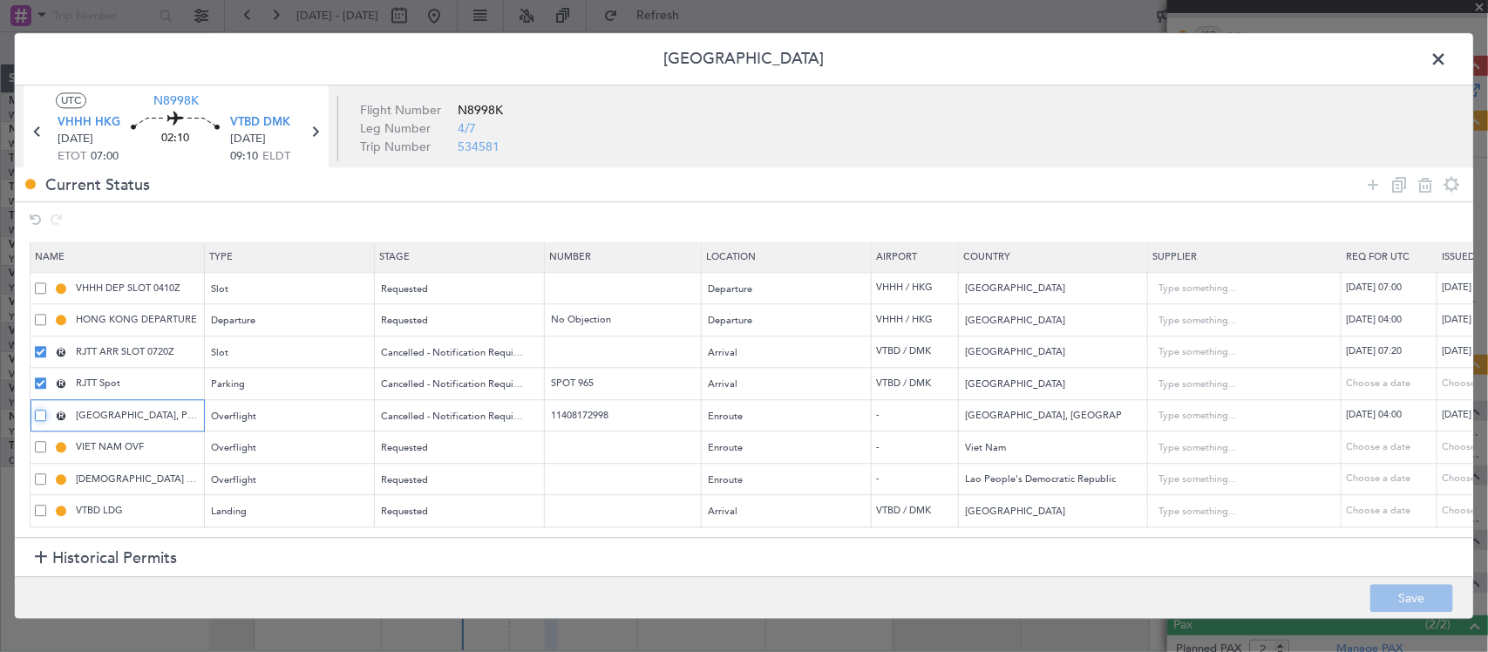
click at [47, 410] on input "checkbox" at bounding box center [47, 410] width 0 height 0
click at [1421, 187] on icon at bounding box center [1424, 184] width 21 height 21
type input "VIET NAM OVF"
type input "Viet Nam"
type input "[DEMOGRAPHIC_DATA] PEOPLE'S DEMOCRATIC REPUBLIC OVF"
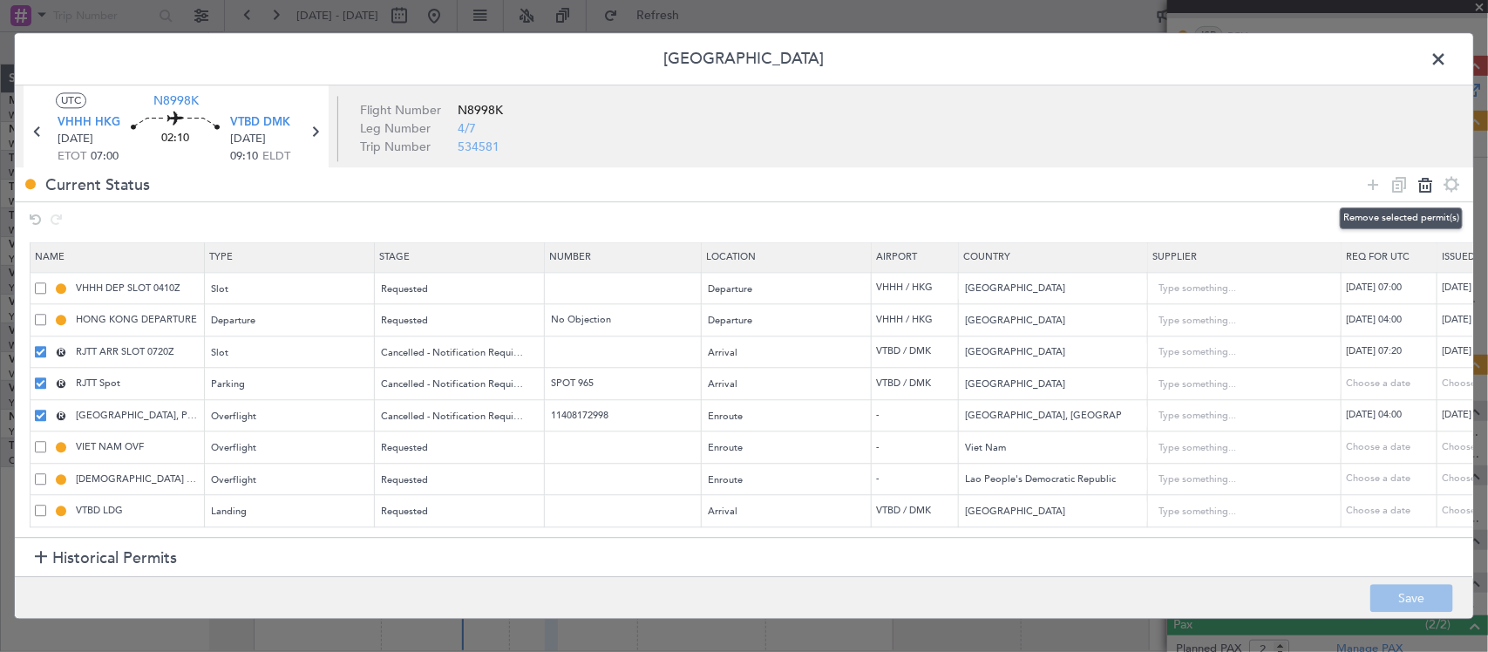
type input "Lao People's Democratic Republic"
type input "VTBD LDG"
type input "Thailand"
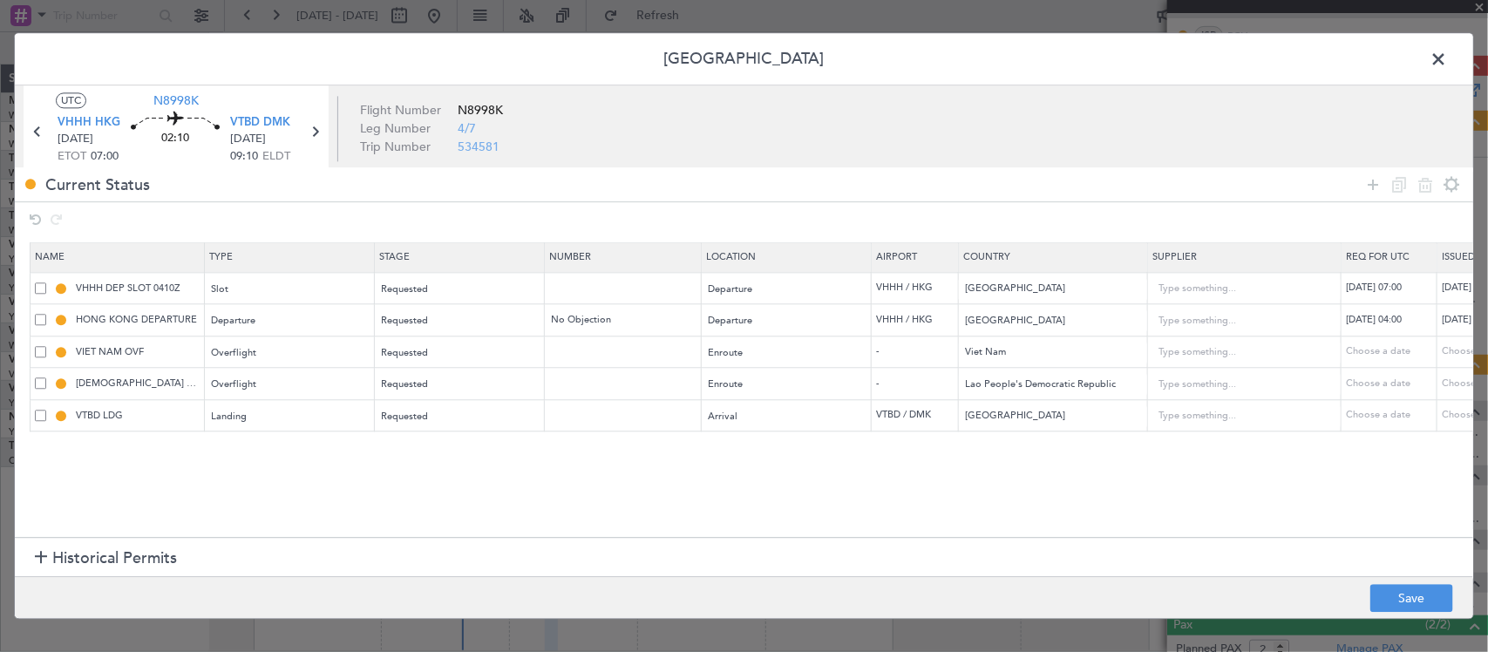
click at [1447, 59] on span at bounding box center [1447, 63] width 0 height 35
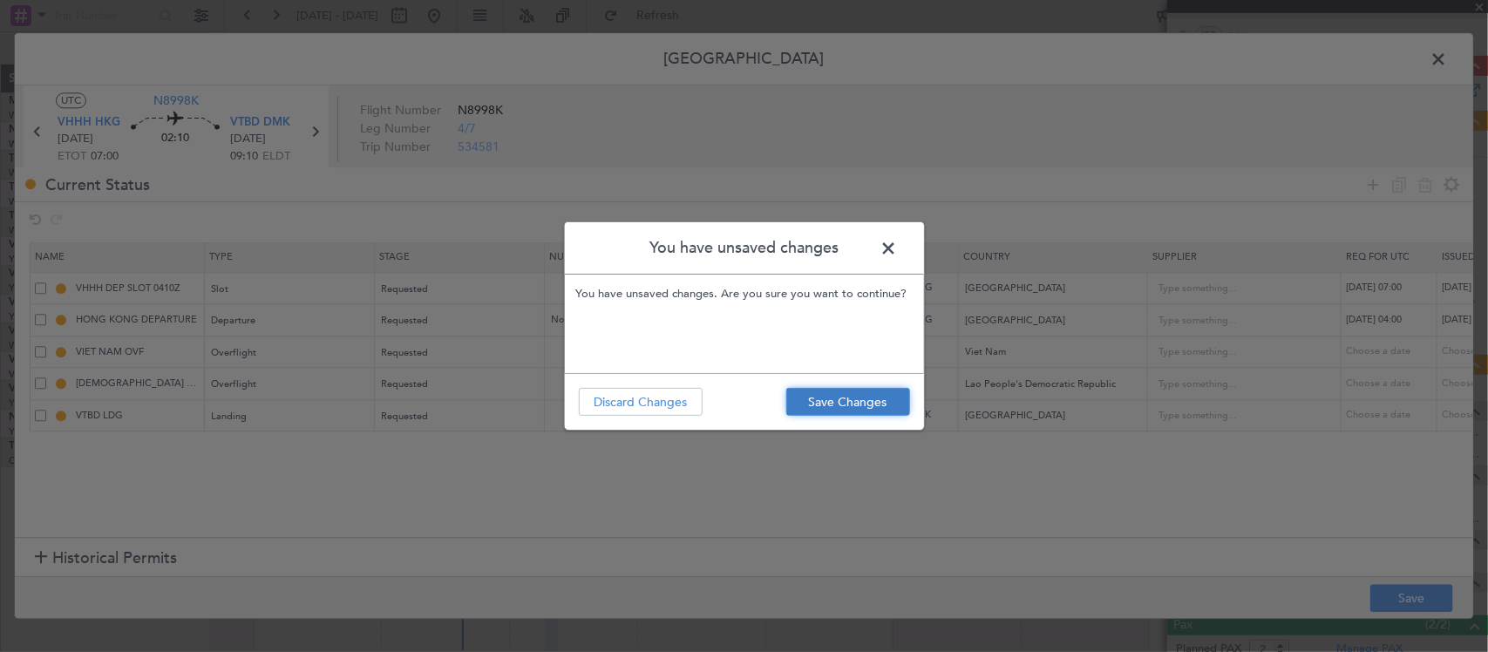
click at [877, 414] on button "Save Changes" at bounding box center [848, 402] width 124 height 28
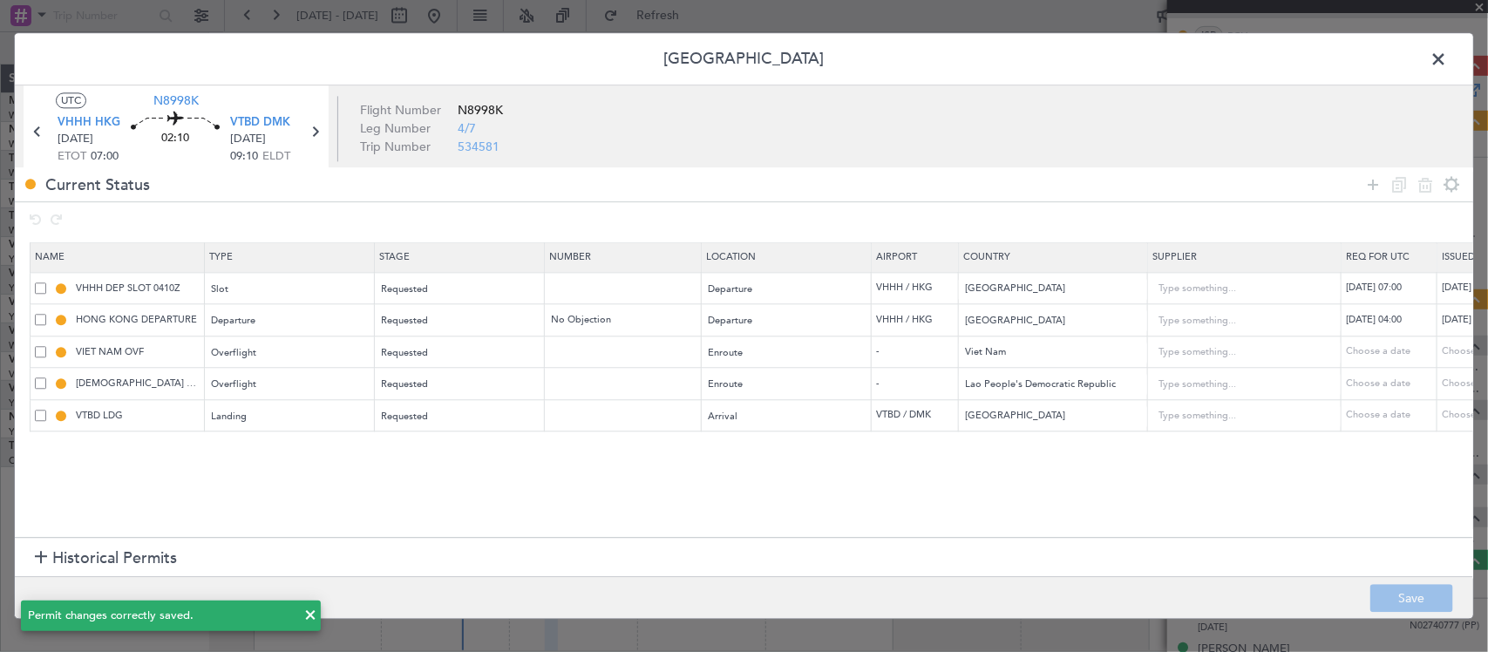
click at [1447, 53] on span at bounding box center [1447, 63] width 0 height 35
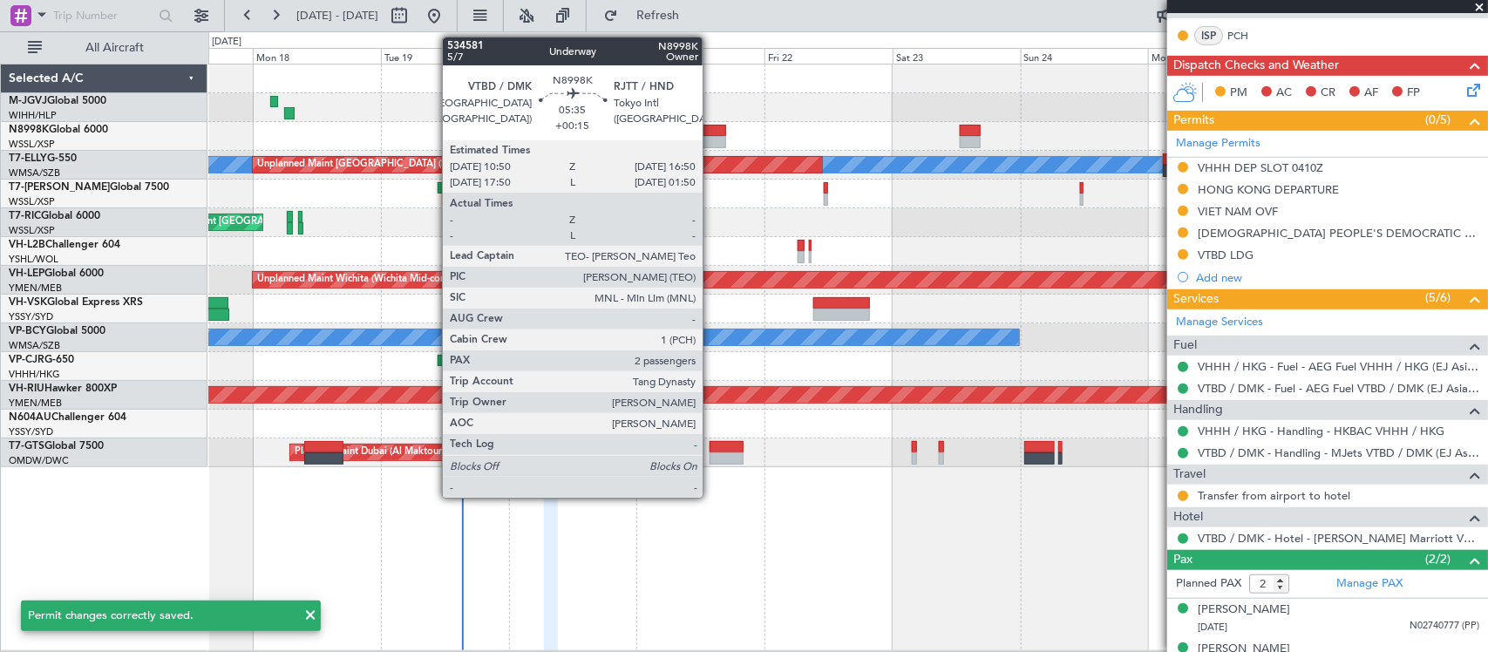
click at [711, 135] on div at bounding box center [710, 131] width 32 height 12
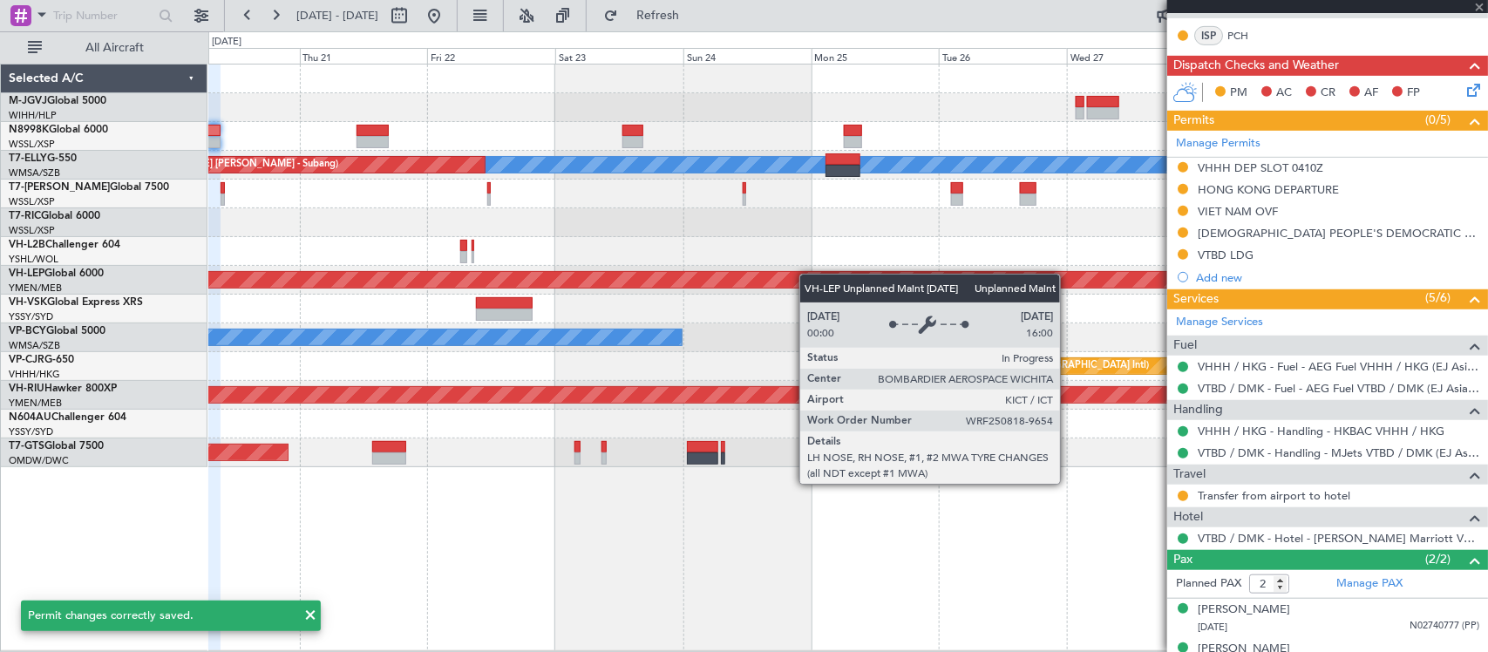
click at [607, 281] on div "Planned Maint Singapore (Seletar) MEL Unplanned Maint Kuala Lumpur (Sultan Abdu…" at bounding box center [847, 265] width 1278 height 403
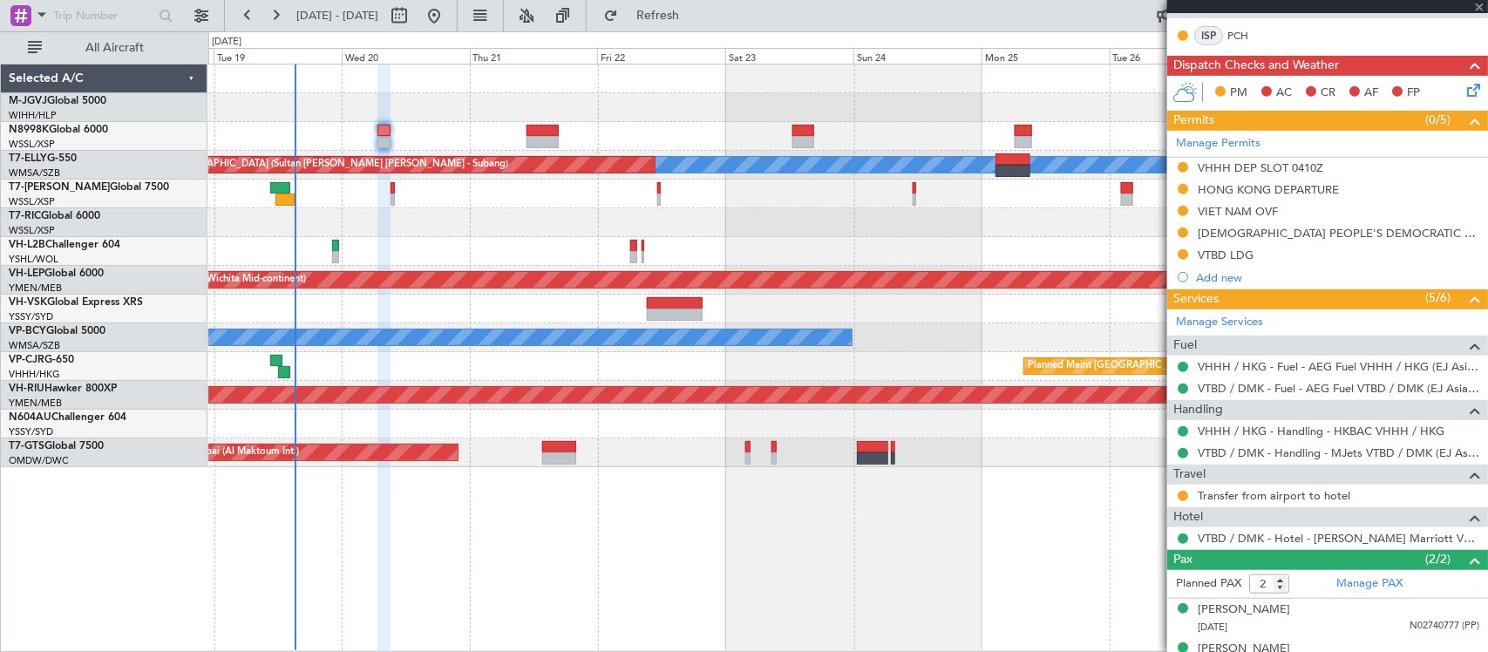
type input "+00:15"
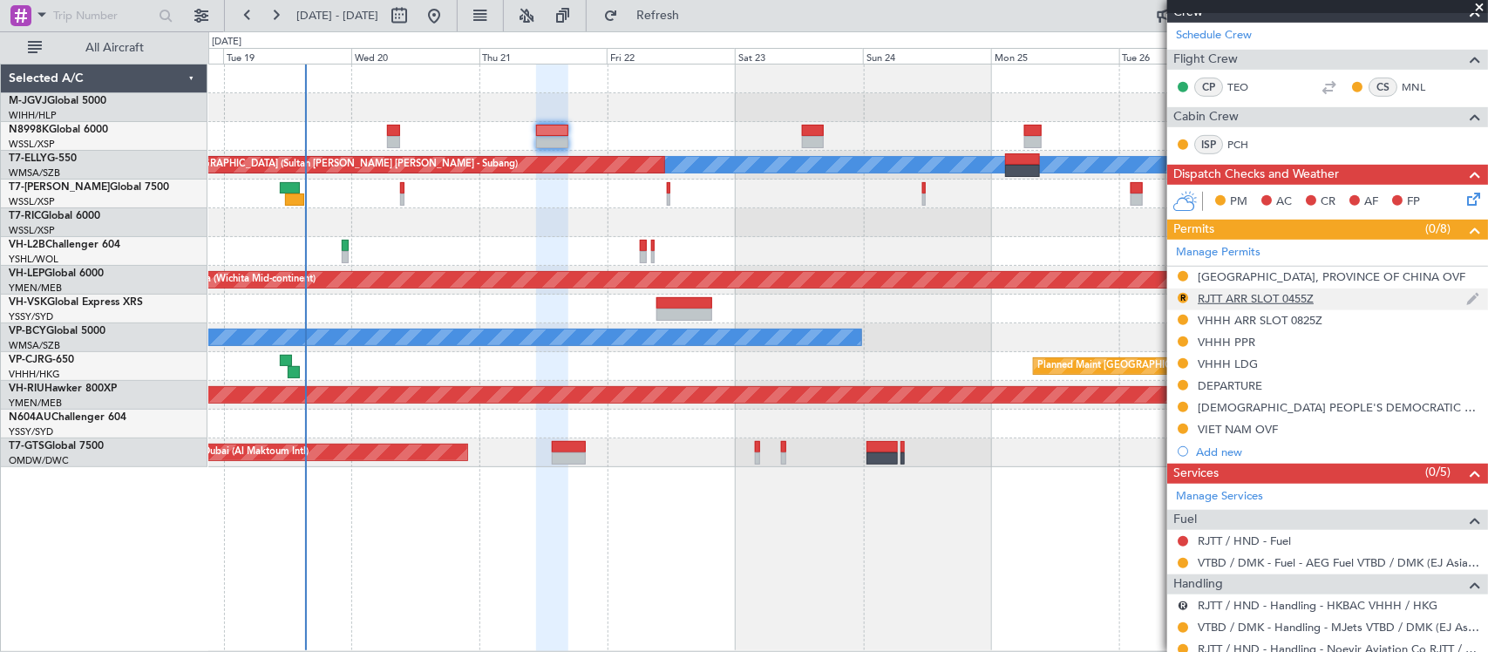
click at [1217, 296] on div "RJTT ARR SLOT 0455Z" at bounding box center [1255, 298] width 116 height 15
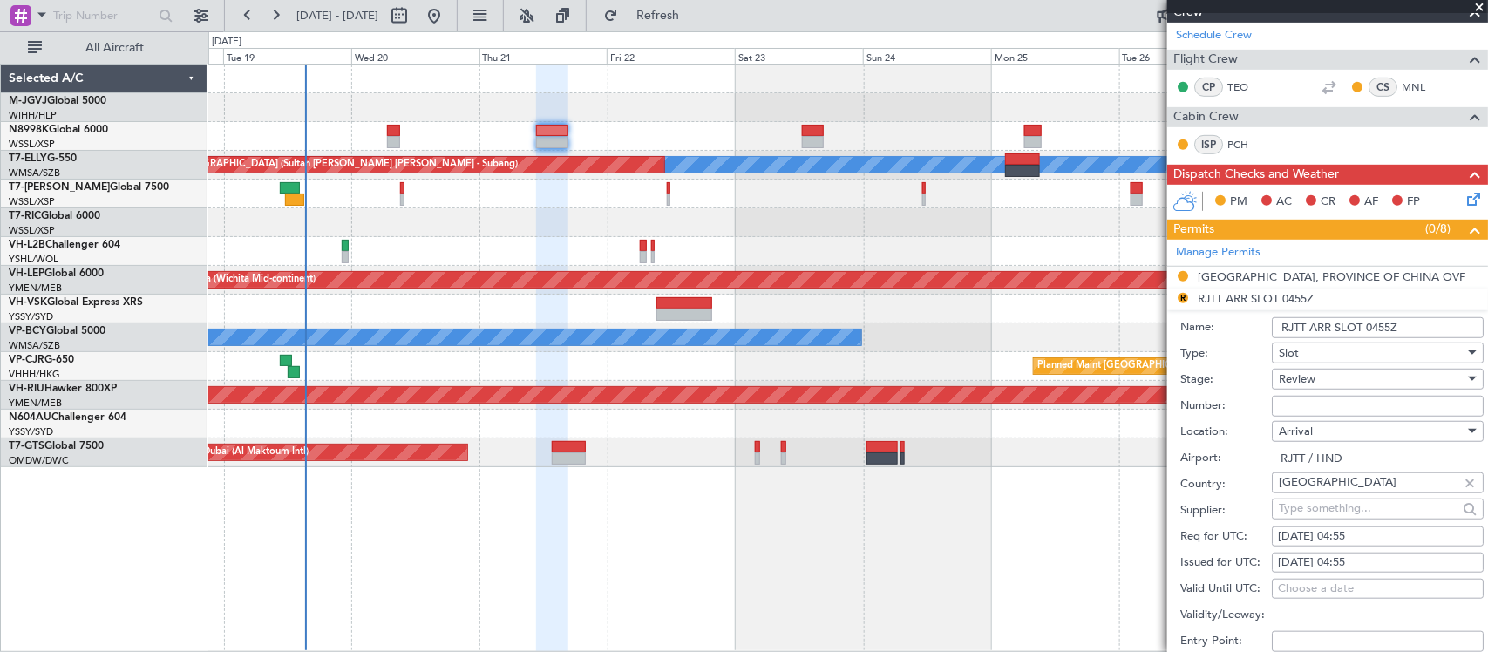
click at [1373, 536] on div "22/08/2025 04:55" at bounding box center [1378, 536] width 200 height 17
select select "8"
select select "2025"
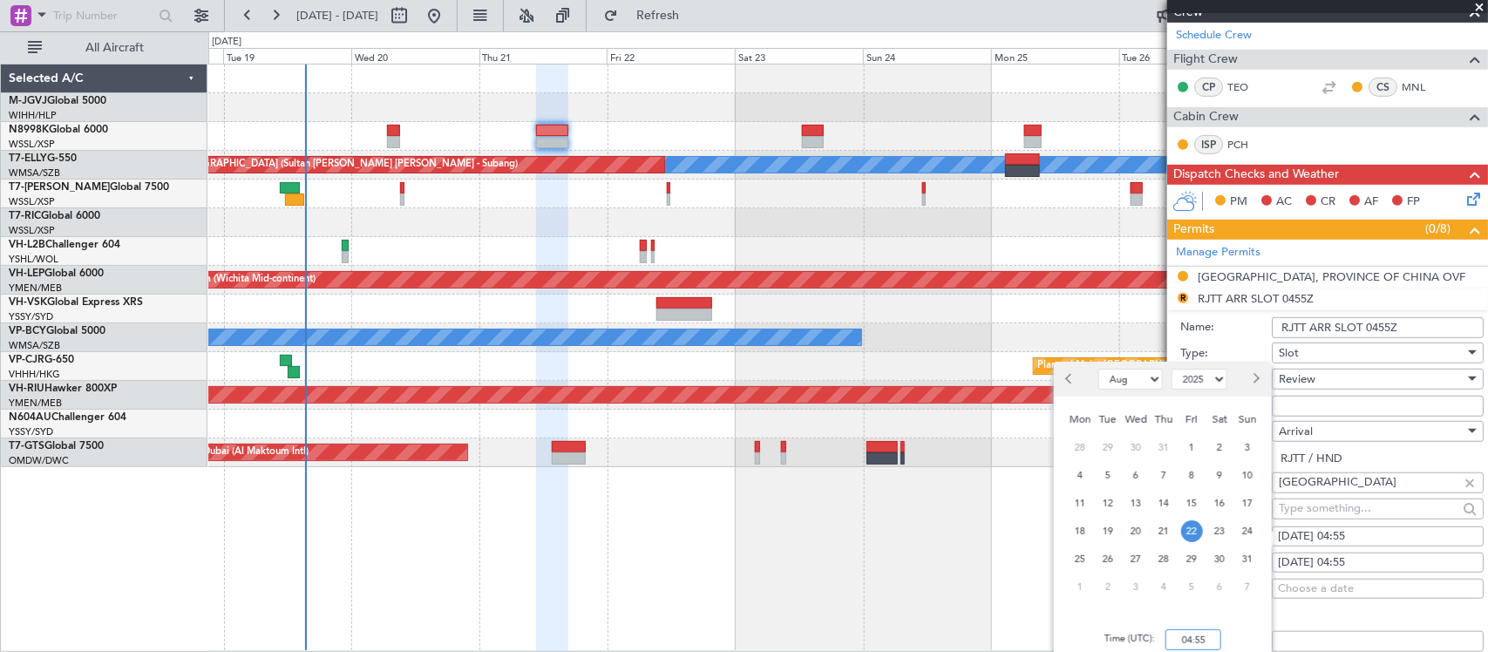
click at [1204, 637] on input "04:55" at bounding box center [1193, 639] width 56 height 21
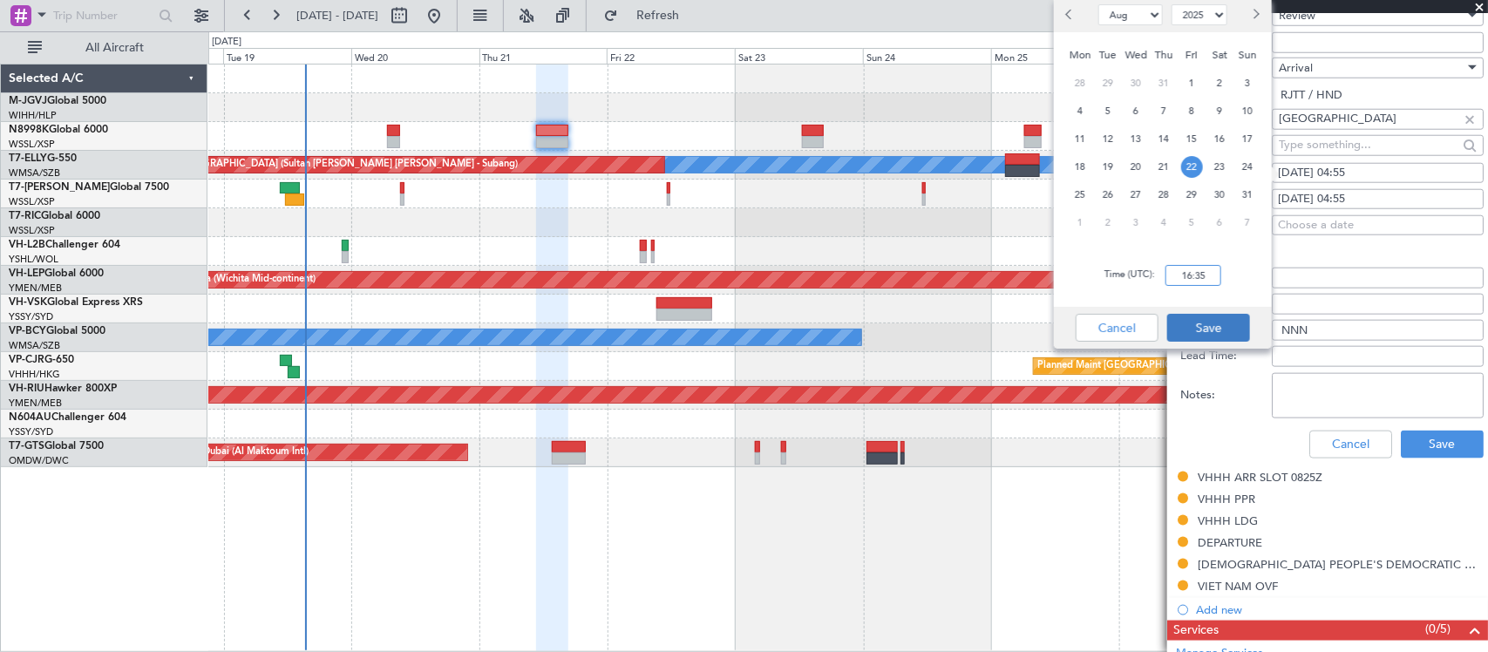
type input "16:35"
click at [1209, 322] on button "Save" at bounding box center [1208, 328] width 83 height 28
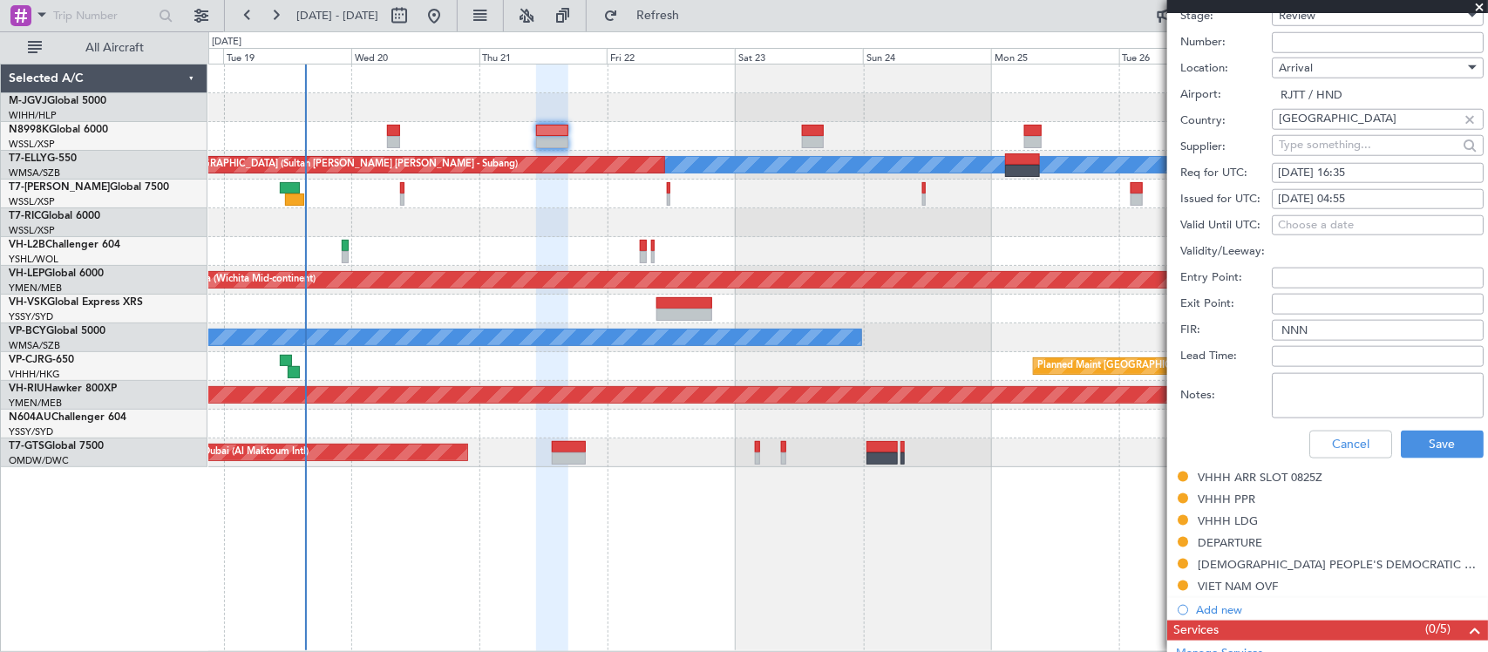
scroll to position [545, 0]
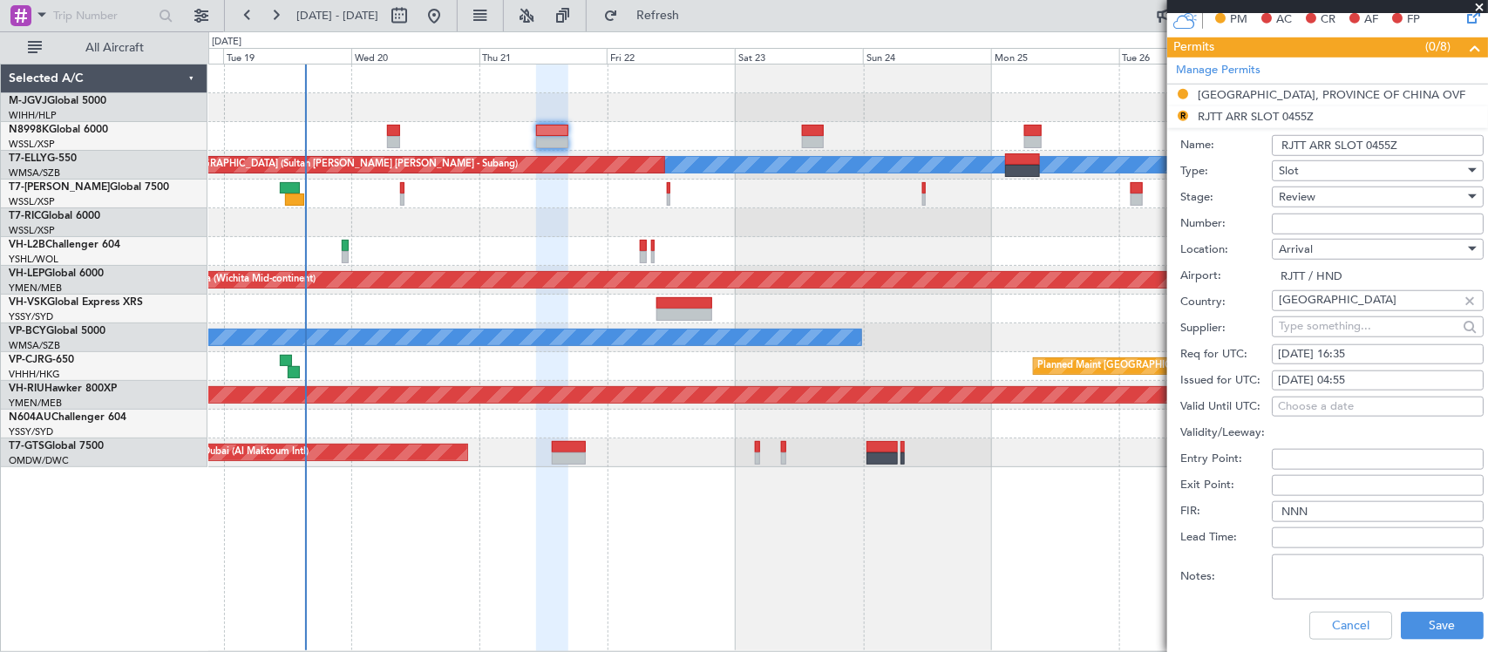
click at [1365, 199] on div "Review" at bounding box center [1371, 197] width 186 height 26
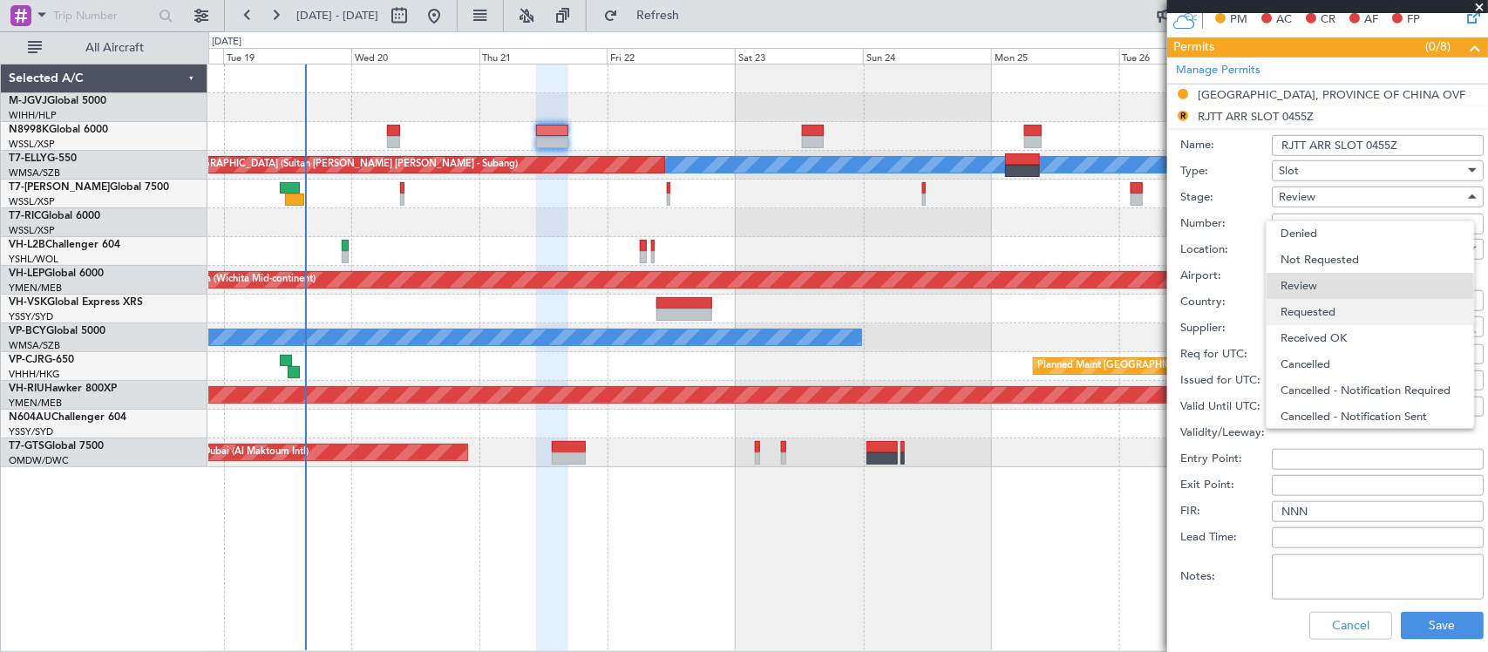
click at [1365, 302] on span "Requested" at bounding box center [1370, 312] width 180 height 26
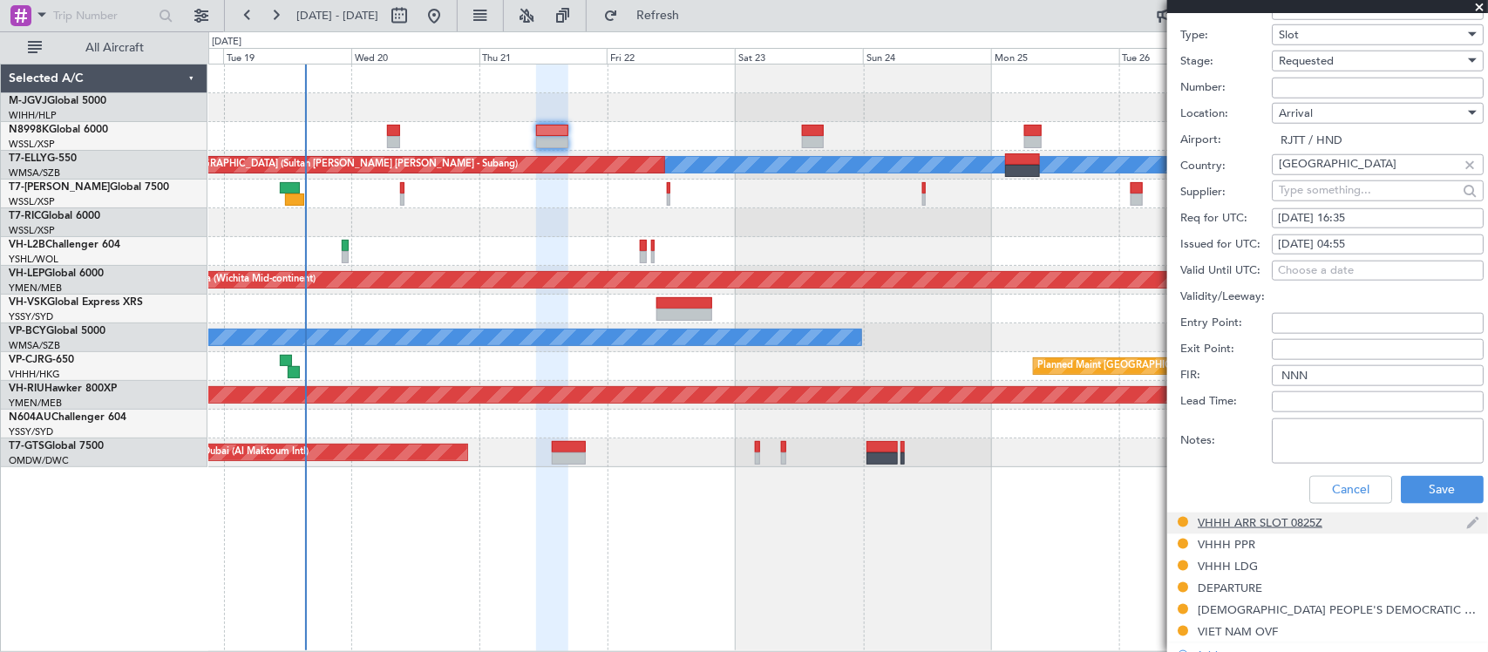
scroll to position [726, 0]
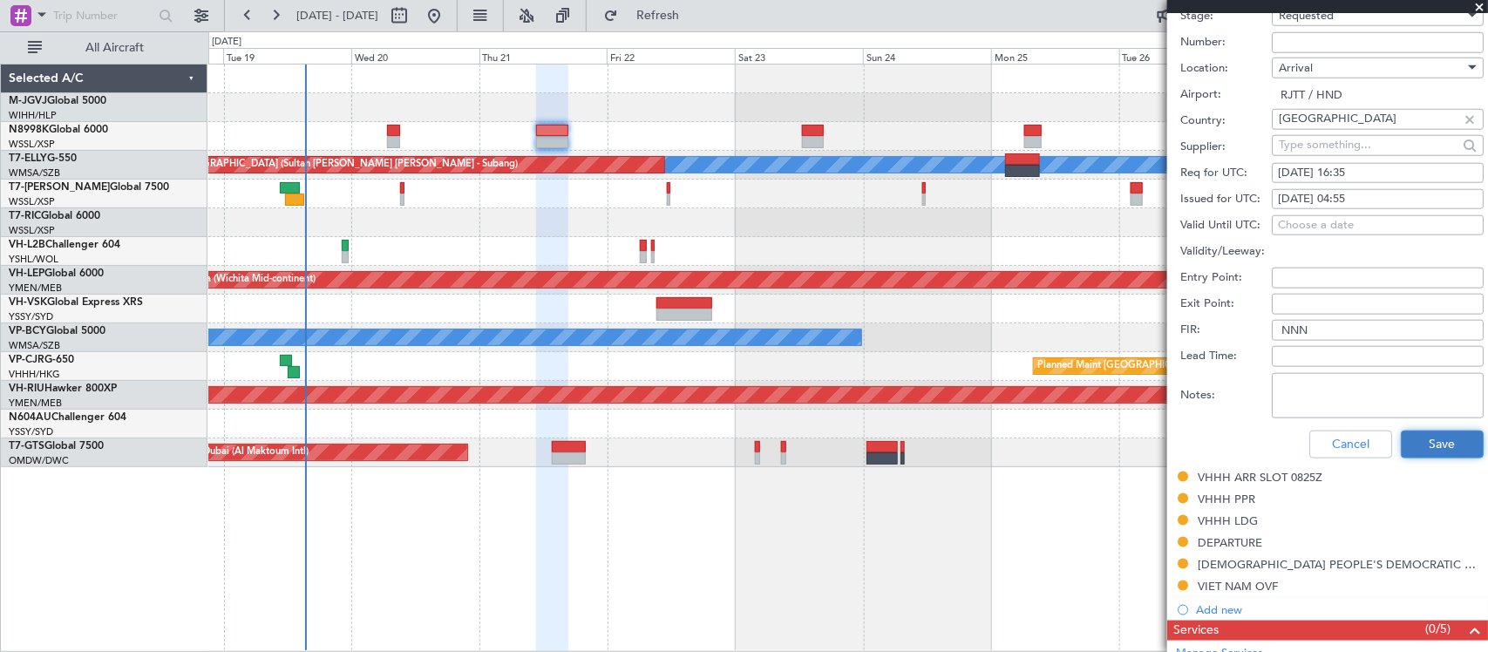
click at [1429, 446] on button "Save" at bounding box center [1441, 445] width 83 height 28
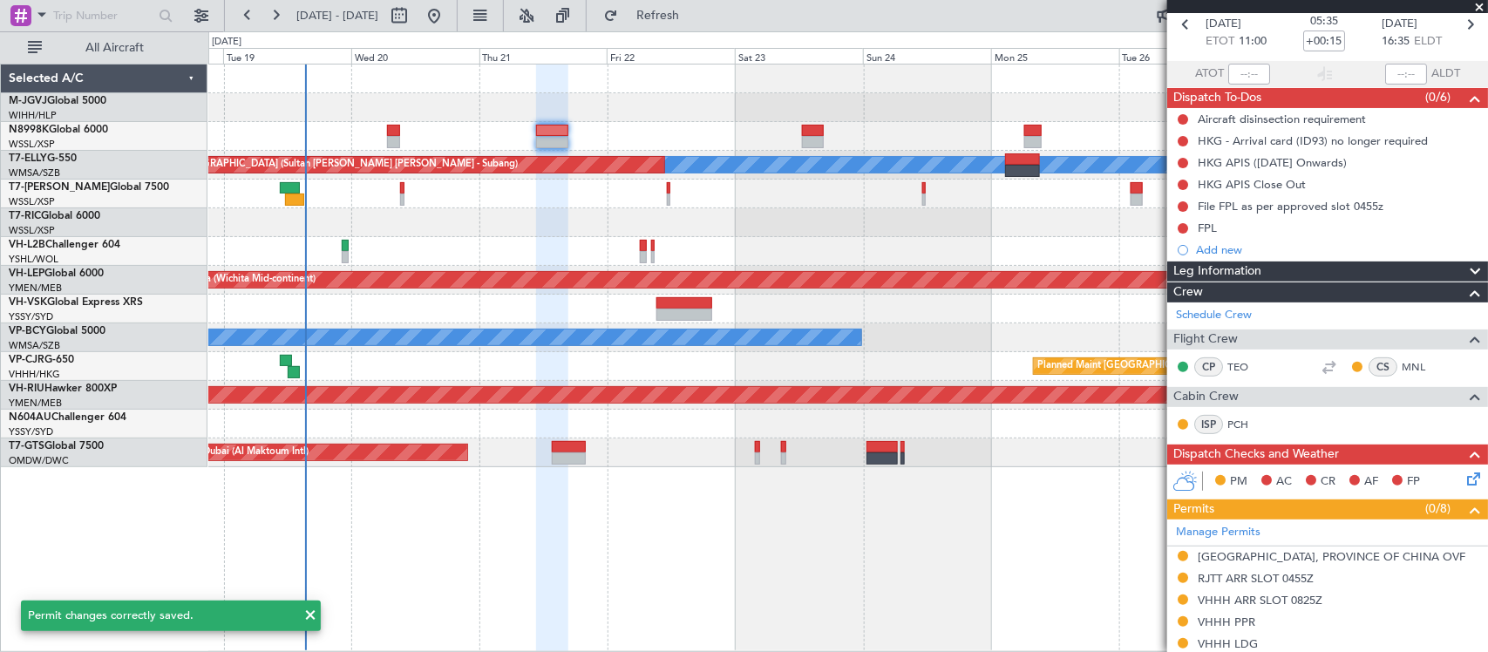
scroll to position [0, 0]
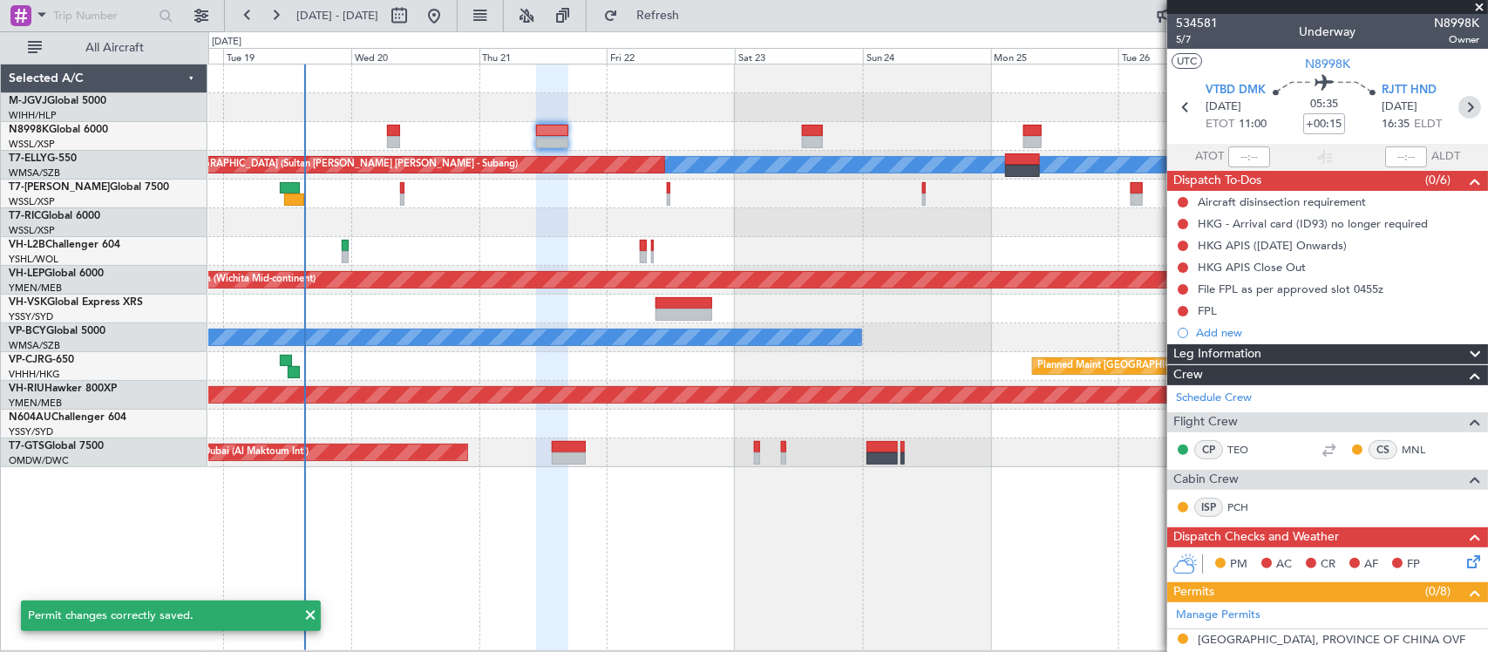
click at [1458, 103] on icon at bounding box center [1469, 107] width 23 height 23
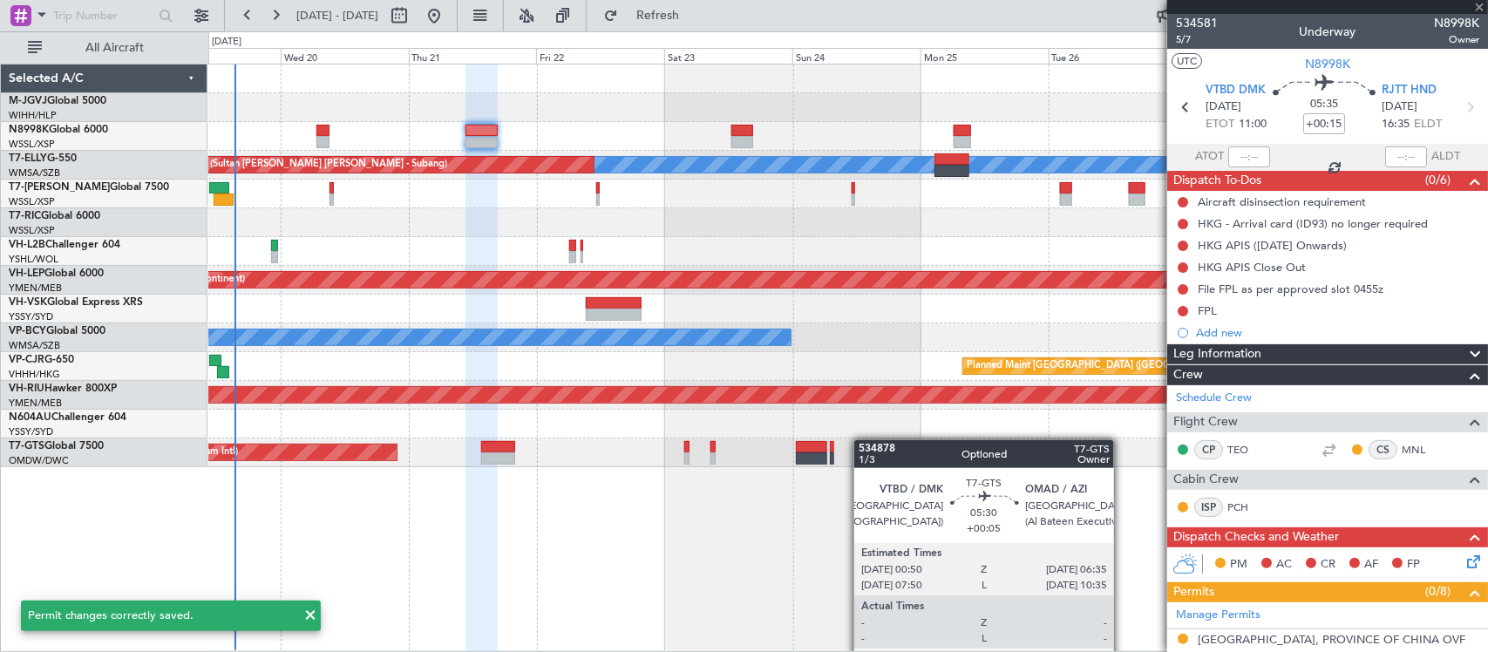
click at [821, 451] on div "Planned Maint Singapore (Seletar) MEL Unplanned Maint Kuala Lumpur (Sultan Abdu…" at bounding box center [847, 265] width 1278 height 403
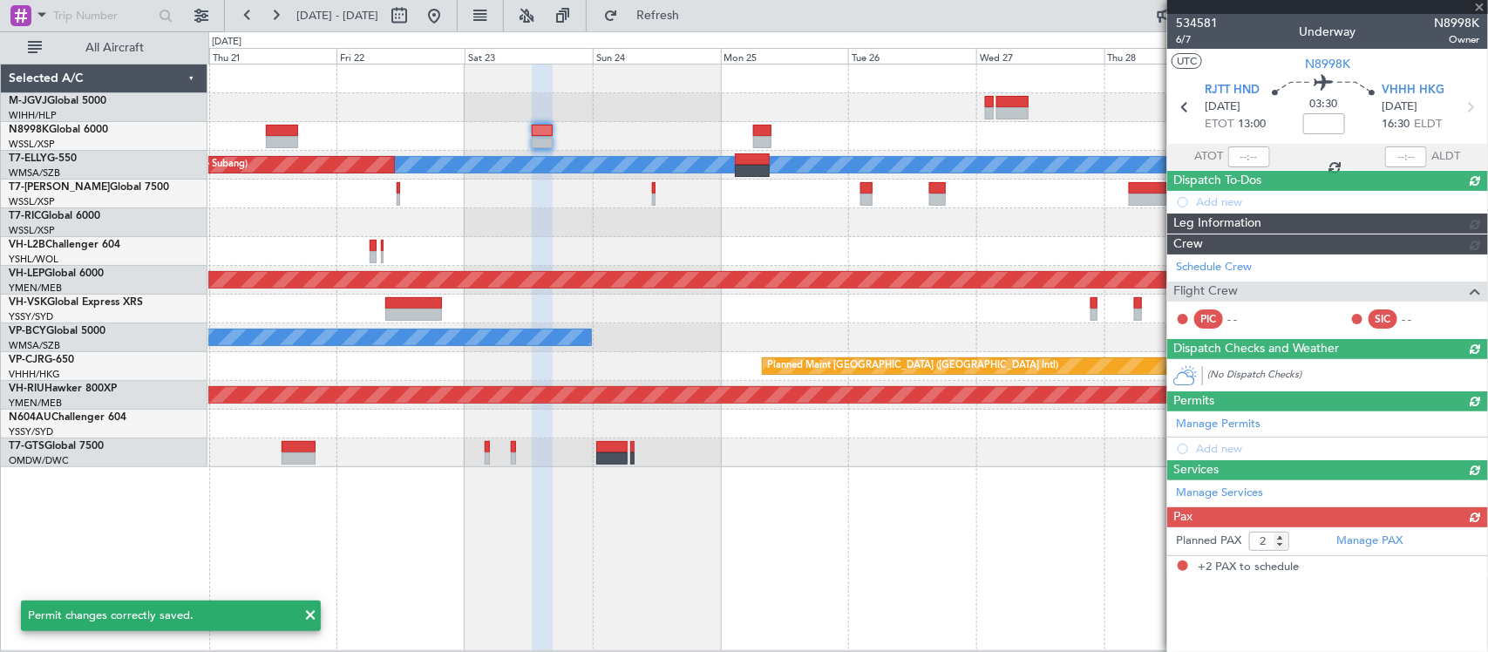
click at [780, 488] on div "Planned Maint Singapore (Seletar) MEL Unplanned Maint Kuala Lumpur (Sultan Abdu…" at bounding box center [847, 357] width 1279 height 587
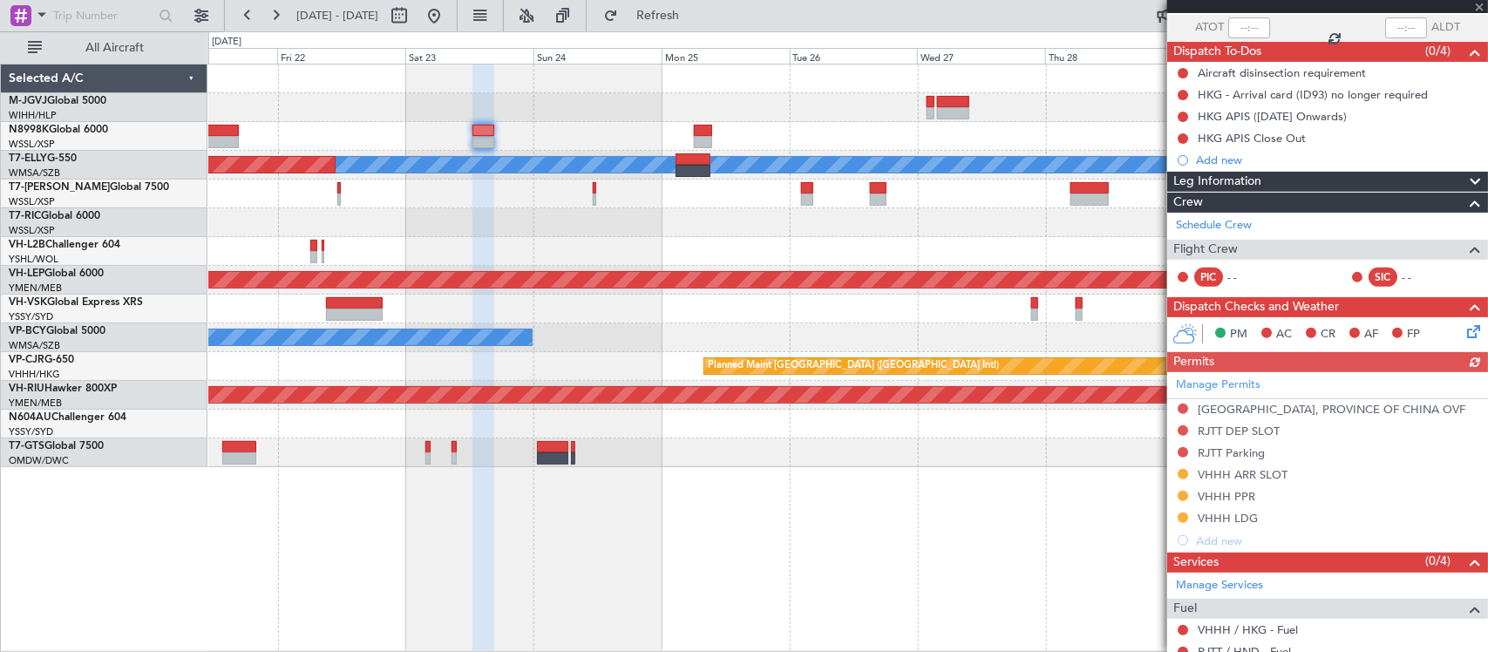
scroll to position [276, 0]
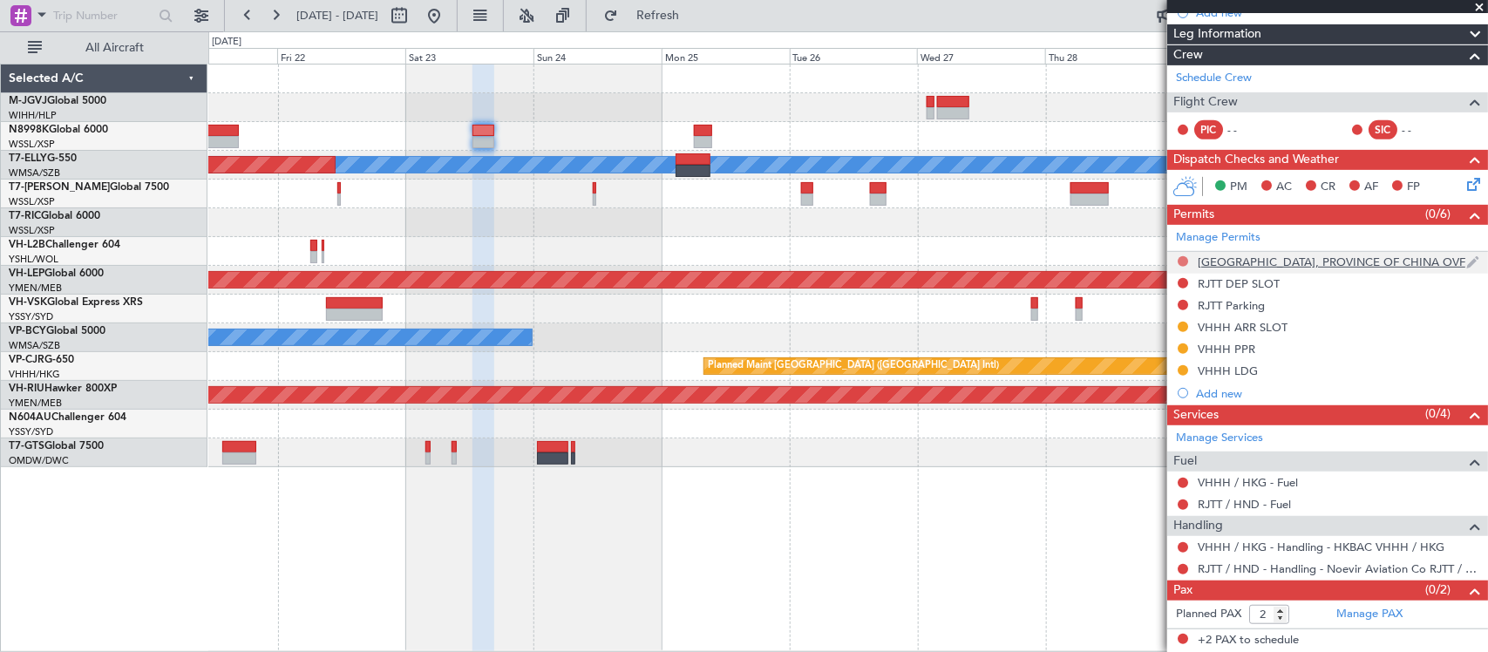
click at [1183, 264] on button at bounding box center [1182, 261] width 10 height 10
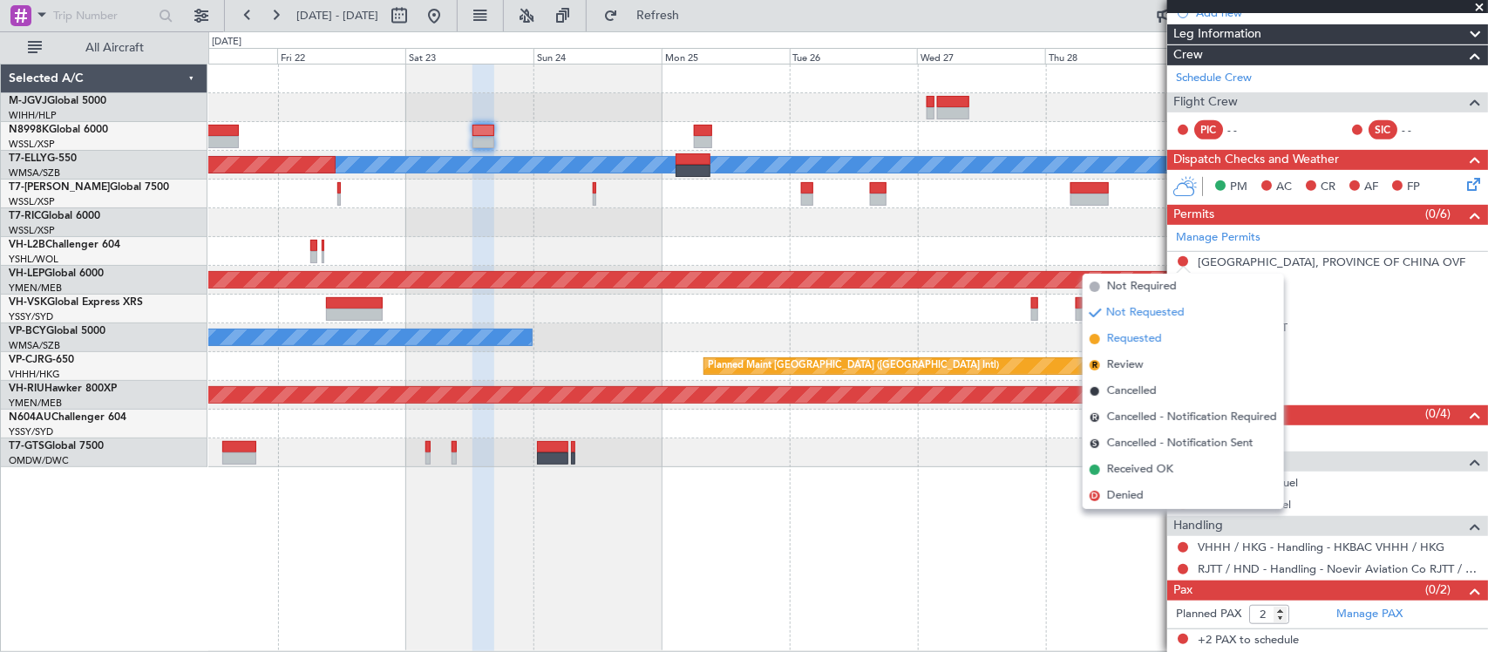
click at [1178, 334] on li "Requested" at bounding box center [1182, 339] width 201 height 26
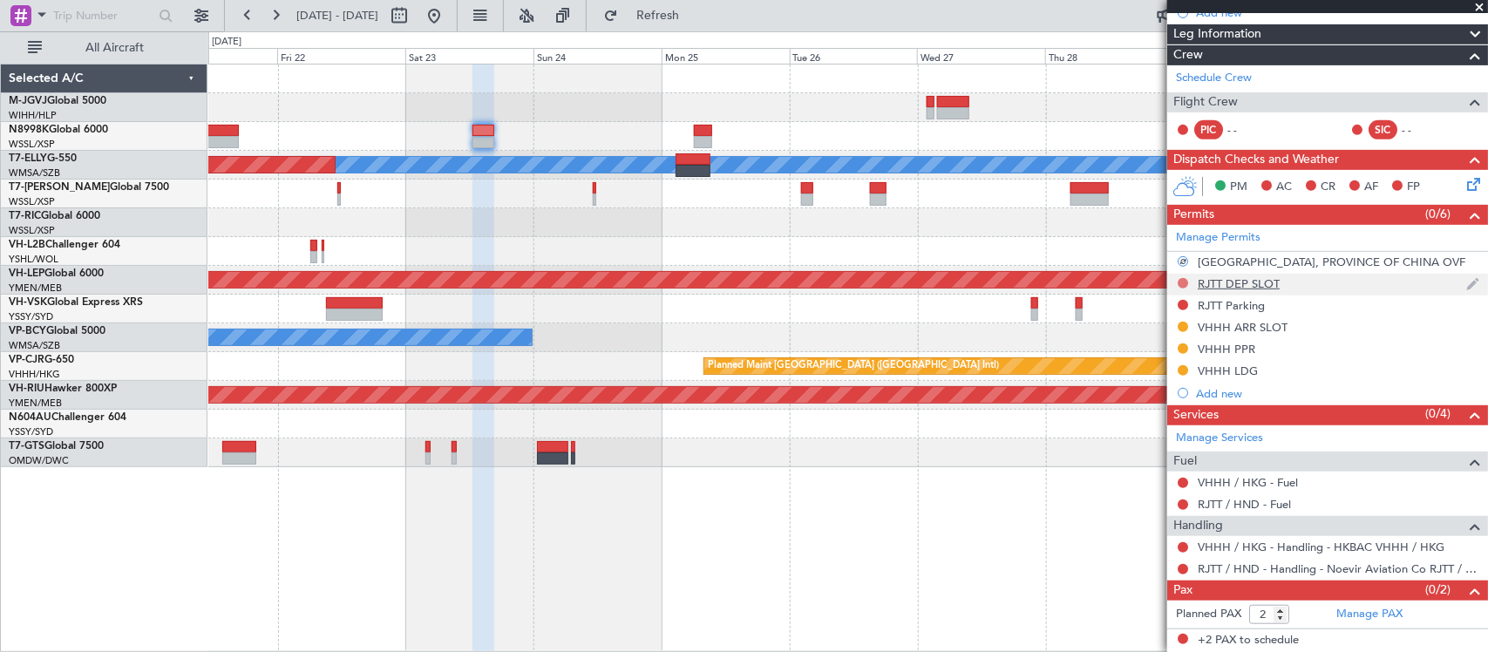
click at [1181, 280] on button at bounding box center [1182, 283] width 10 height 10
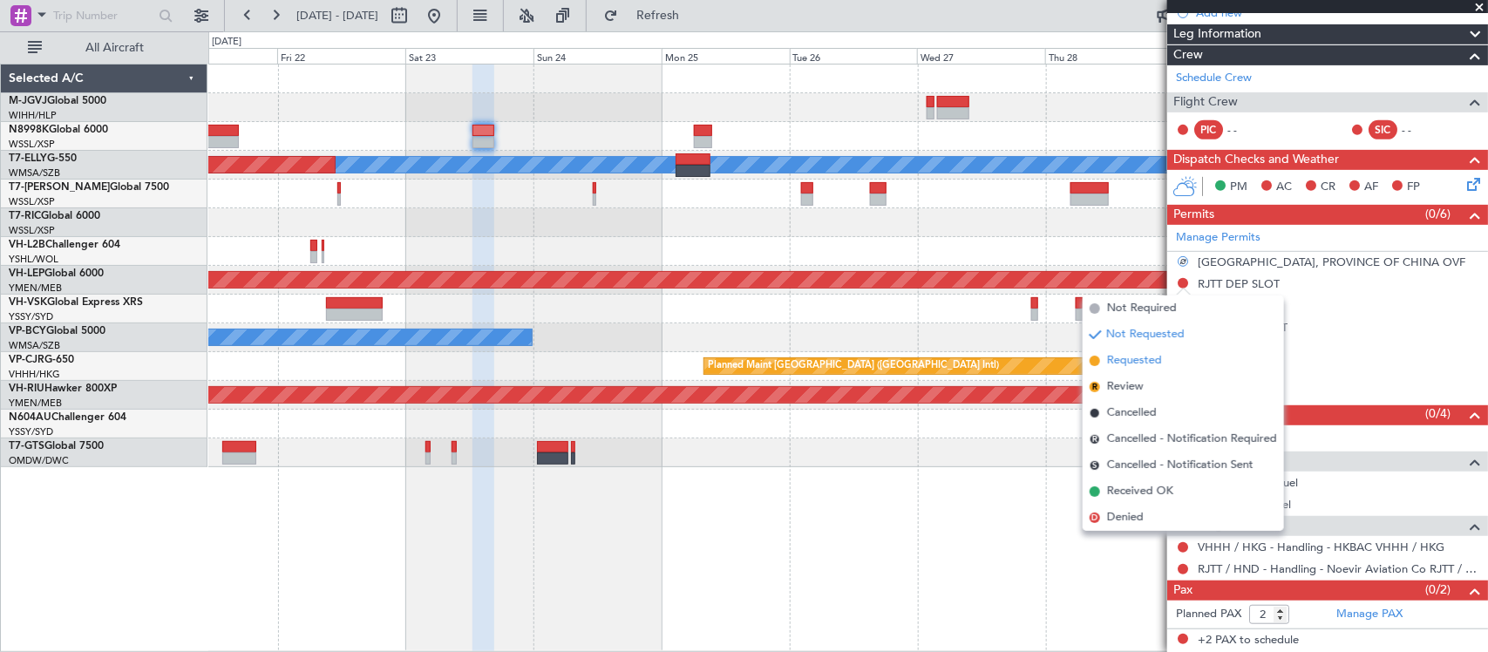
click at [1152, 363] on span "Requested" at bounding box center [1134, 360] width 55 height 17
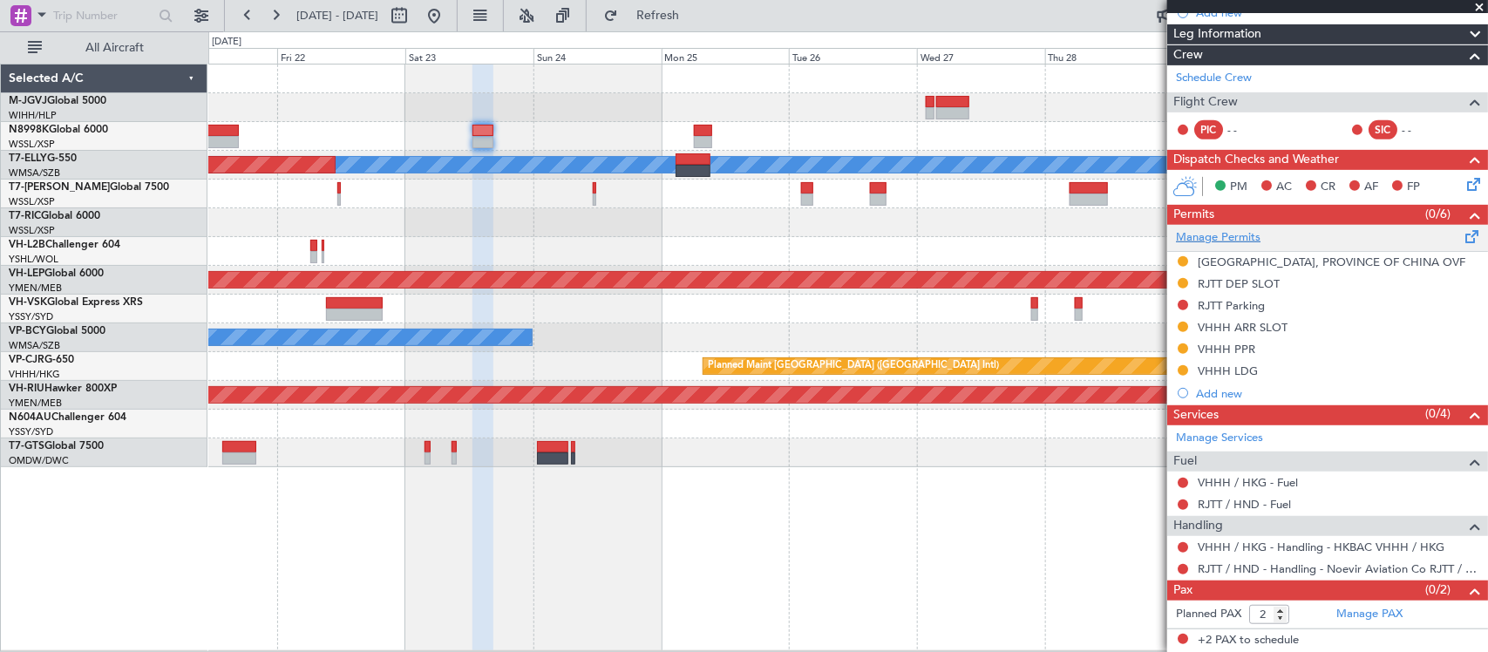
click at [1211, 235] on link "Manage Permits" at bounding box center [1218, 237] width 85 height 17
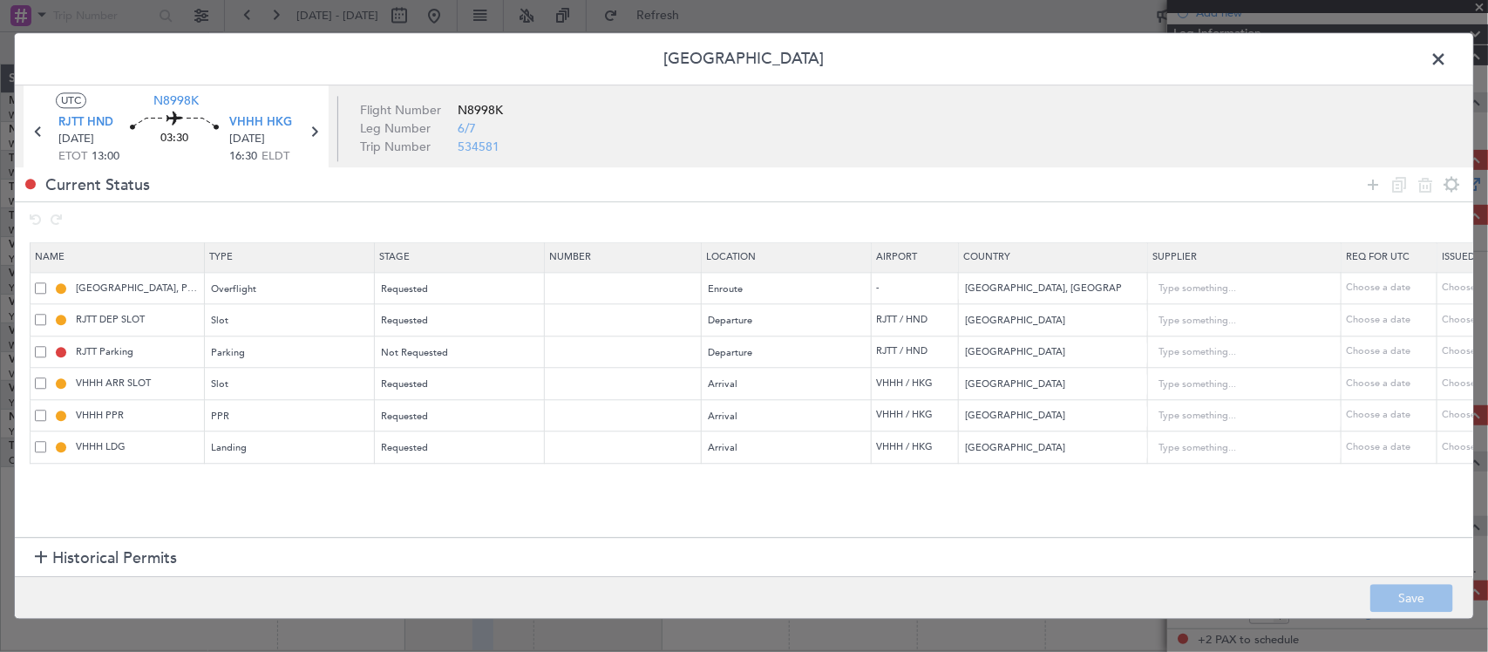
click at [32, 353] on td "RJTT Parking" at bounding box center [118, 352] width 174 height 32
click at [40, 355] on span at bounding box center [40, 351] width 11 height 11
click at [47, 346] on input "checkbox" at bounding box center [47, 346] width 0 height 0
click at [1429, 184] on icon at bounding box center [1424, 184] width 21 height 21
type input "VHHH ARR SLOT"
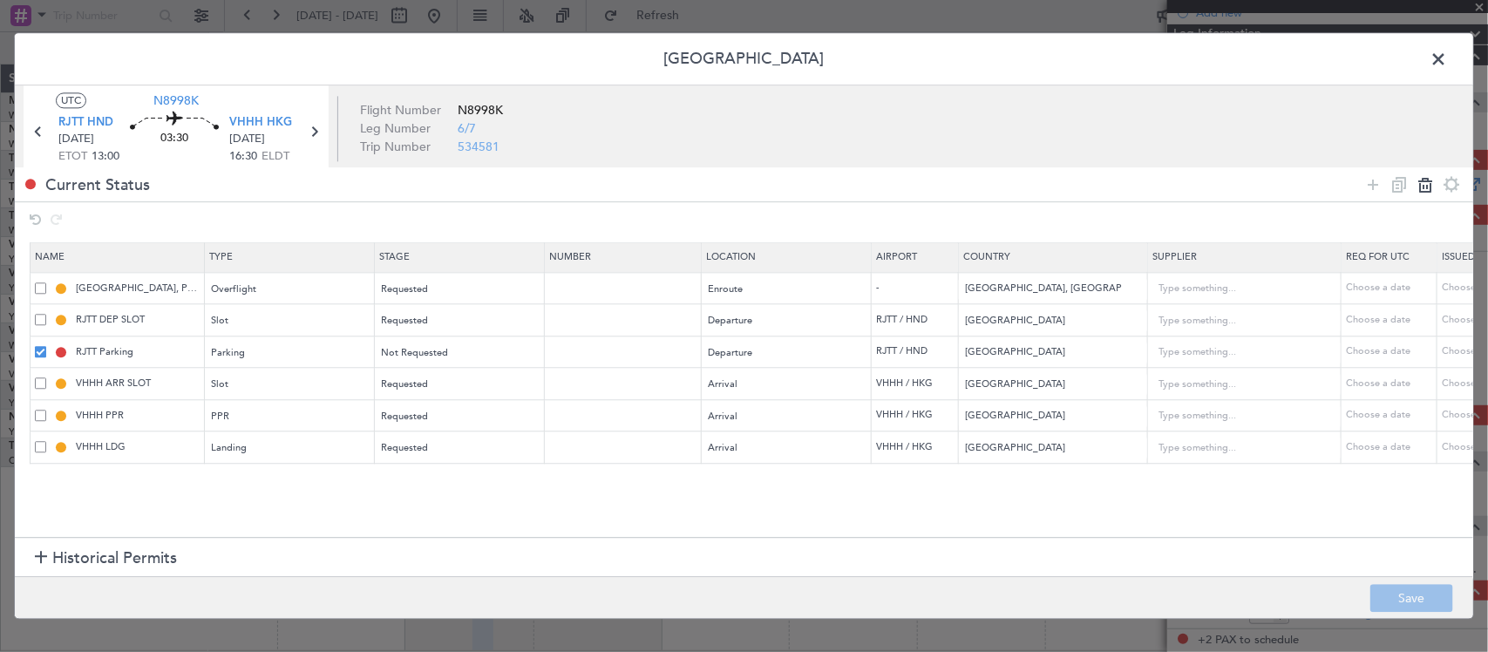
type input "Hong Kong"
type input "VHHH PPR"
type input "2025003531"
type input "VHHH LDG"
type input "Rev 000000859637"
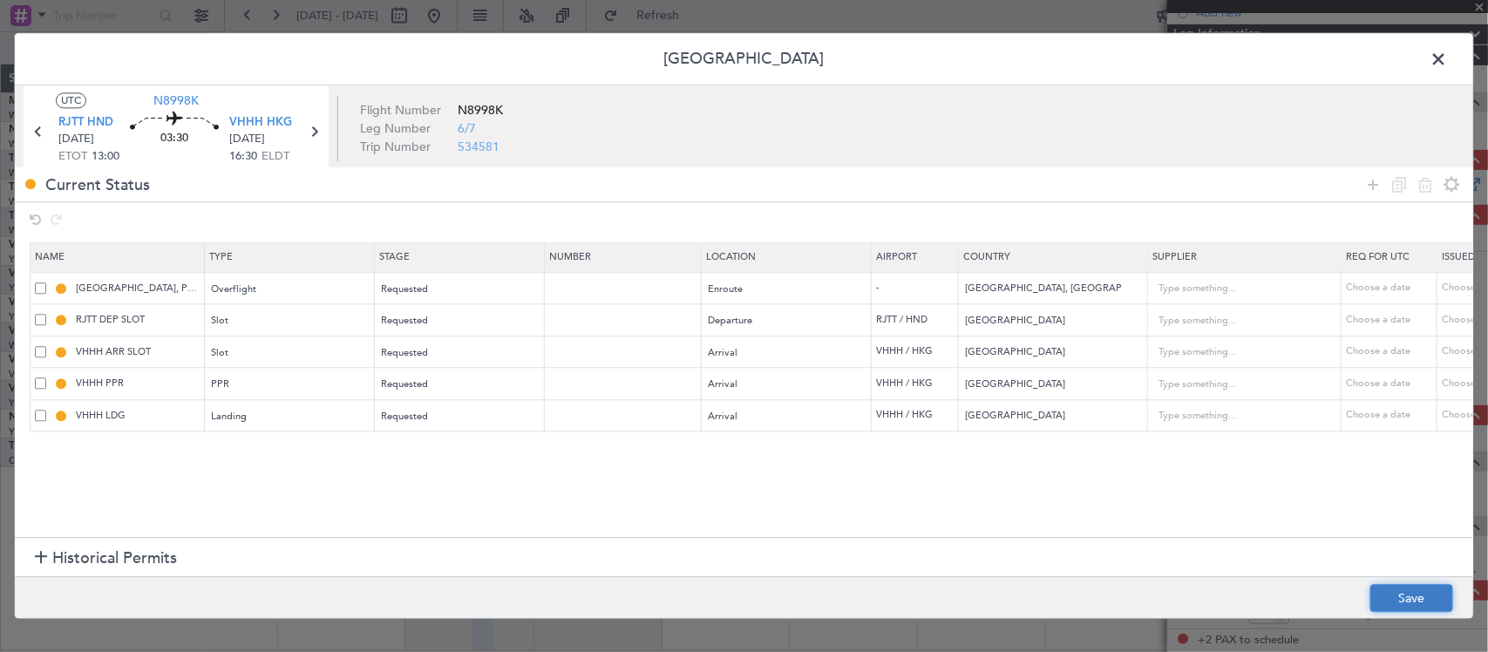
click at [1414, 612] on button "Save" at bounding box center [1411, 599] width 83 height 28
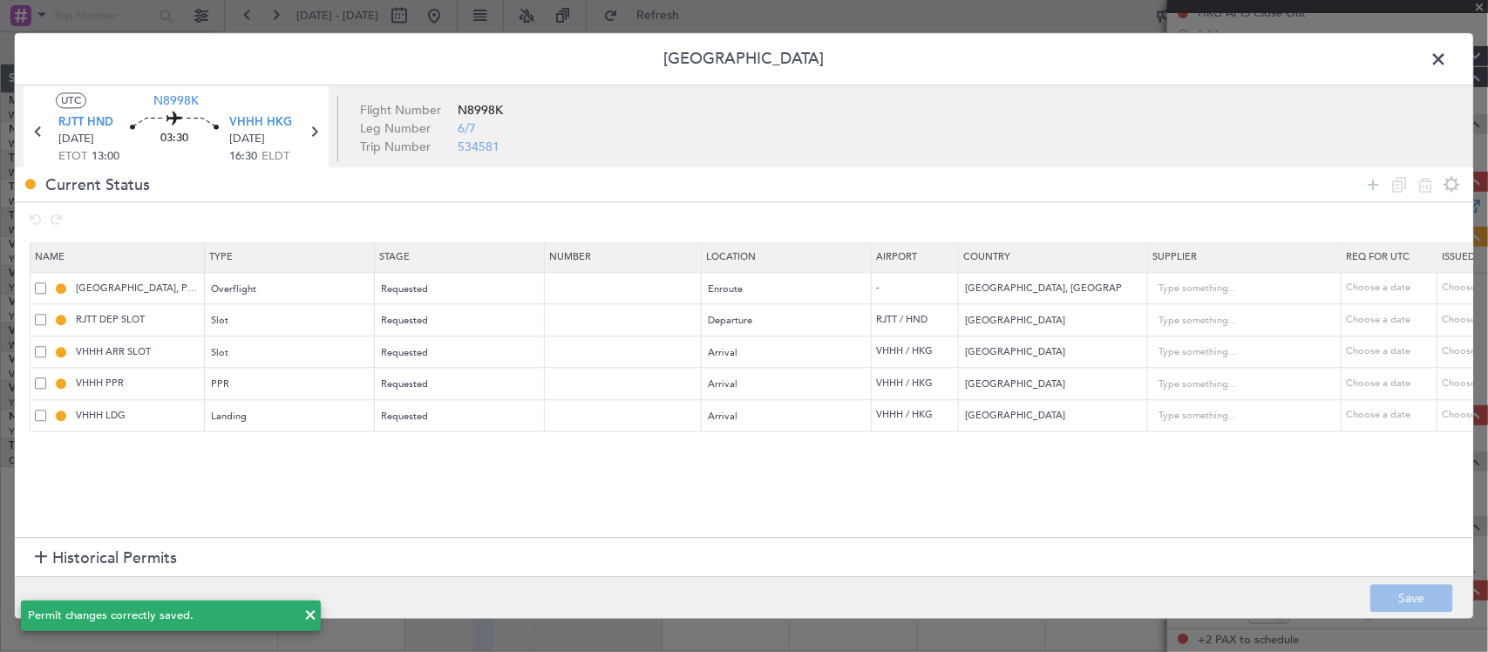
click at [1447, 55] on span at bounding box center [1447, 63] width 0 height 35
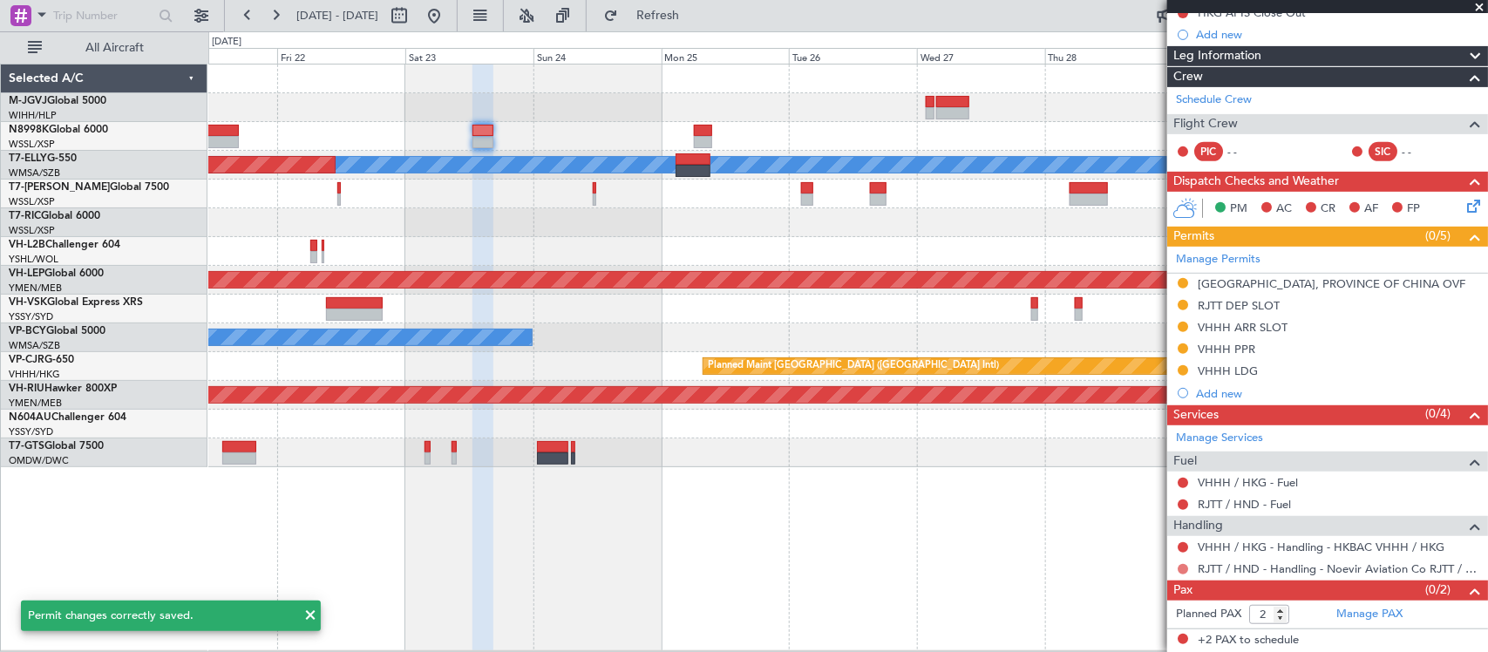
click at [1181, 567] on button at bounding box center [1182, 569] width 10 height 10
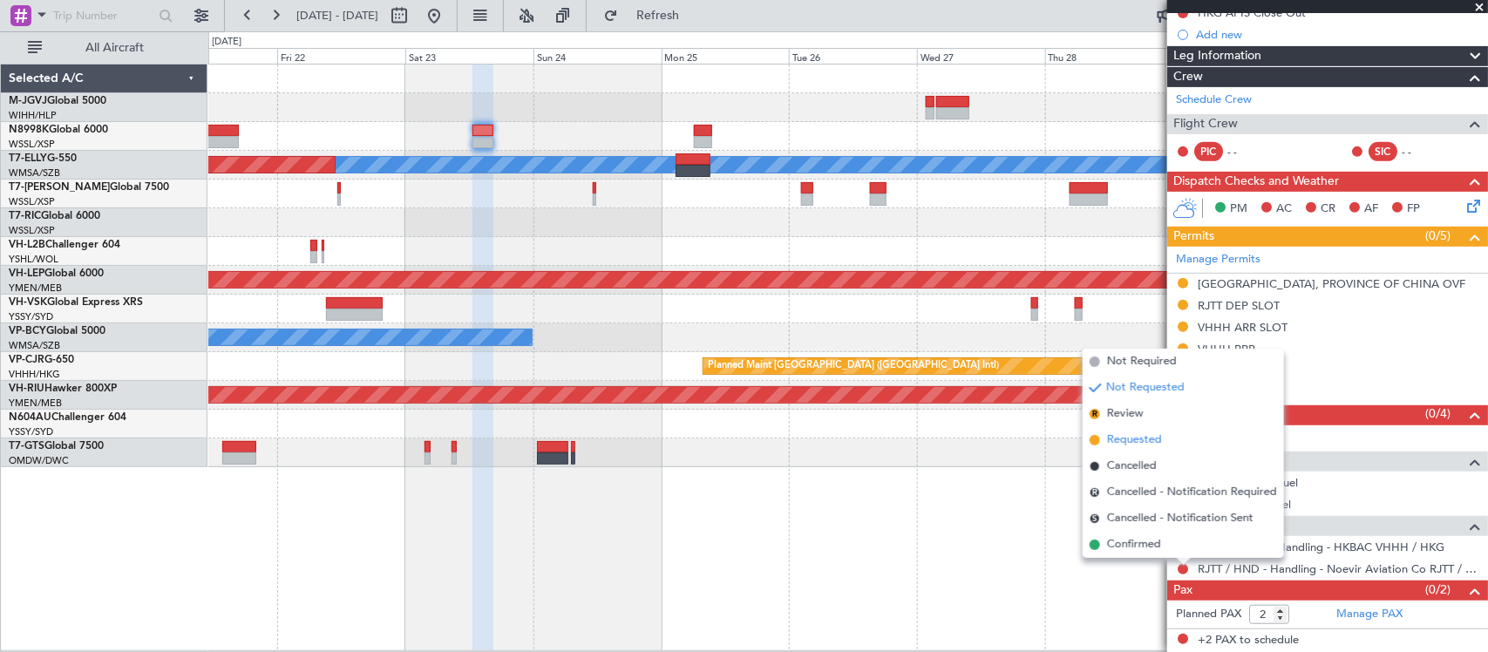
click at [1151, 438] on span "Requested" at bounding box center [1134, 439] width 55 height 17
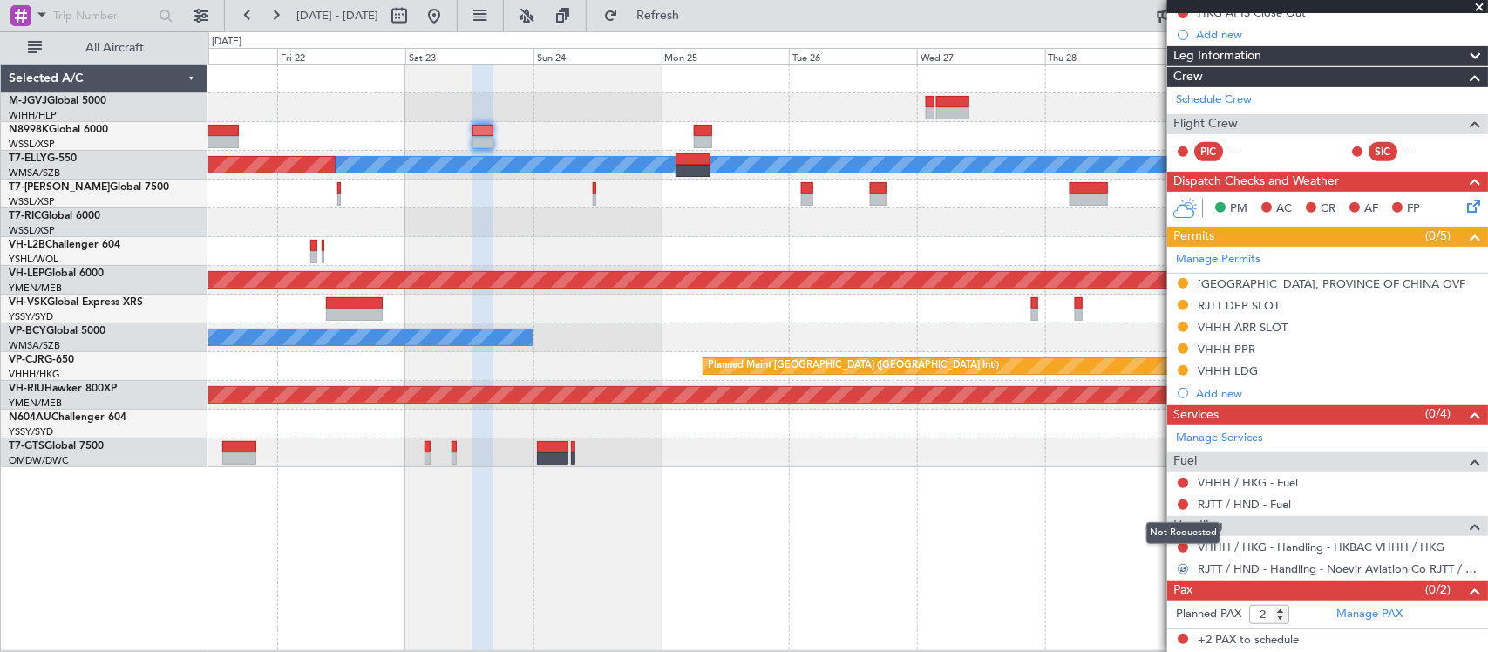
click at [1183, 551] on mat-tooltip-component "Not Requested" at bounding box center [1183, 533] width 98 height 46
click at [1183, 542] on div "Not Requested" at bounding box center [1183, 533] width 74 height 22
click at [1183, 546] on button at bounding box center [1182, 547] width 10 height 10
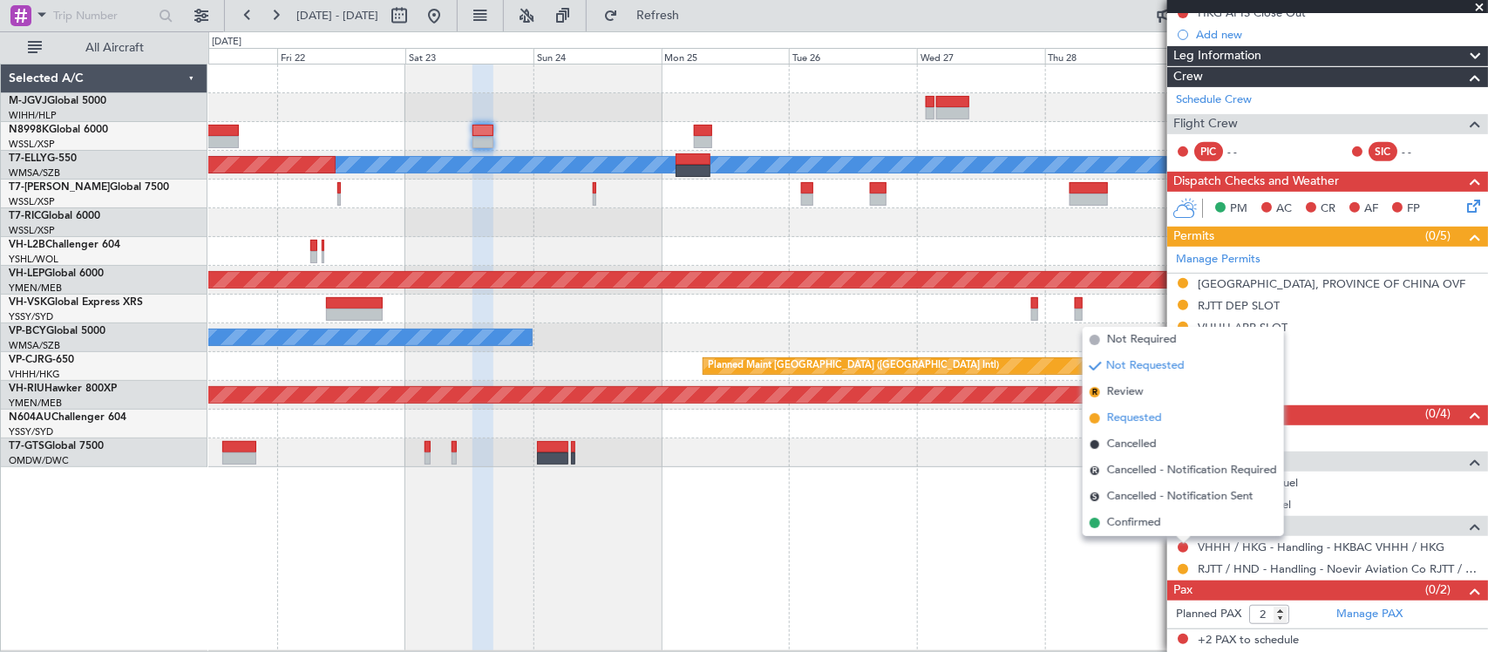
click at [1140, 414] on span "Requested" at bounding box center [1134, 418] width 55 height 17
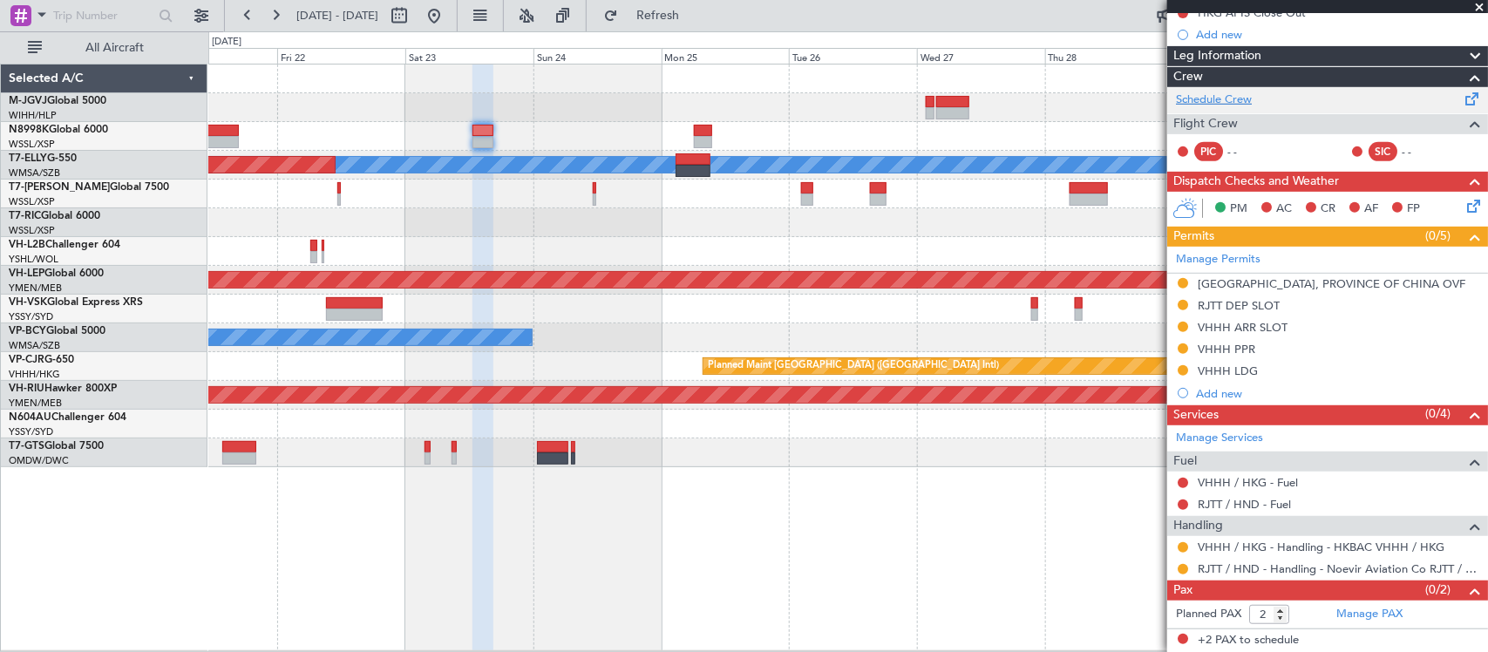
click at [1238, 101] on link "Schedule Crew" at bounding box center [1214, 100] width 76 height 17
click at [499, 128] on div at bounding box center [847, 136] width 1278 height 29
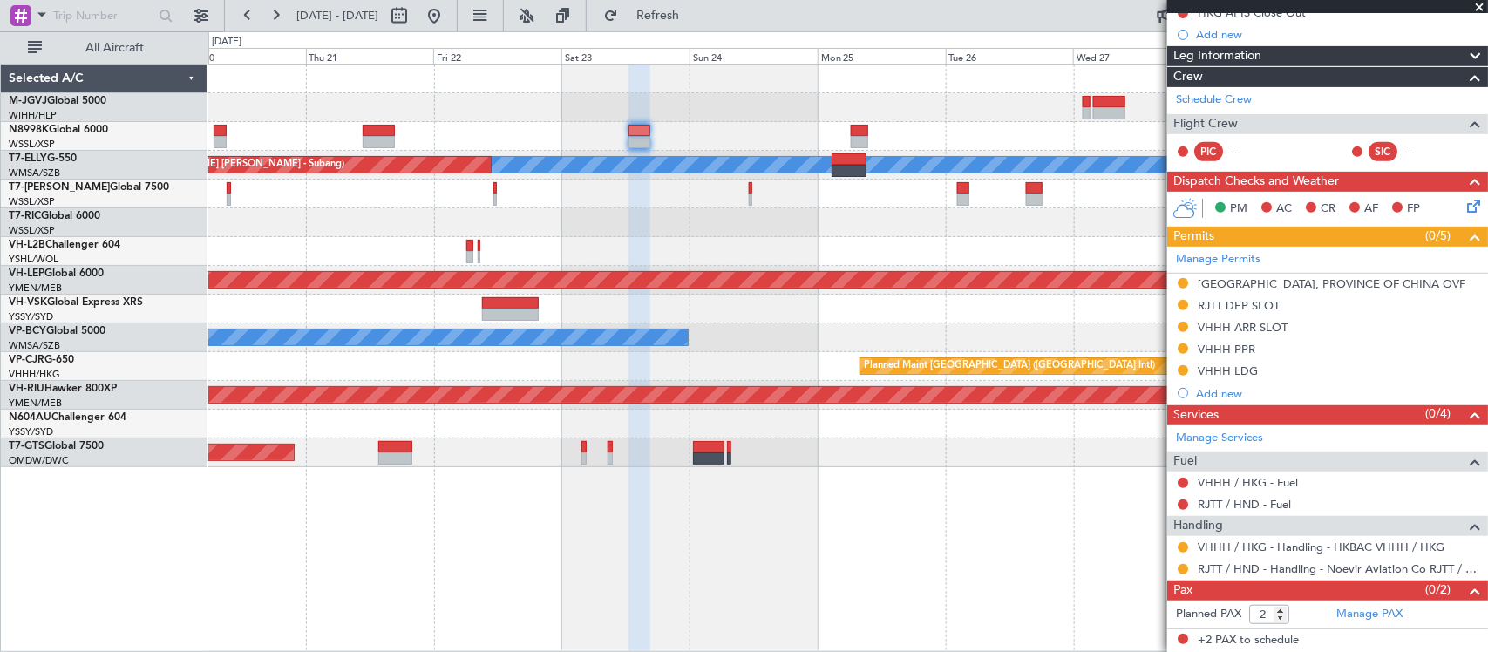
click at [817, 166] on div "Planned Maint Singapore (Seletar) MEL Unplanned Maint Kuala Lumpur (Sultan Abdu…" at bounding box center [847, 265] width 1278 height 403
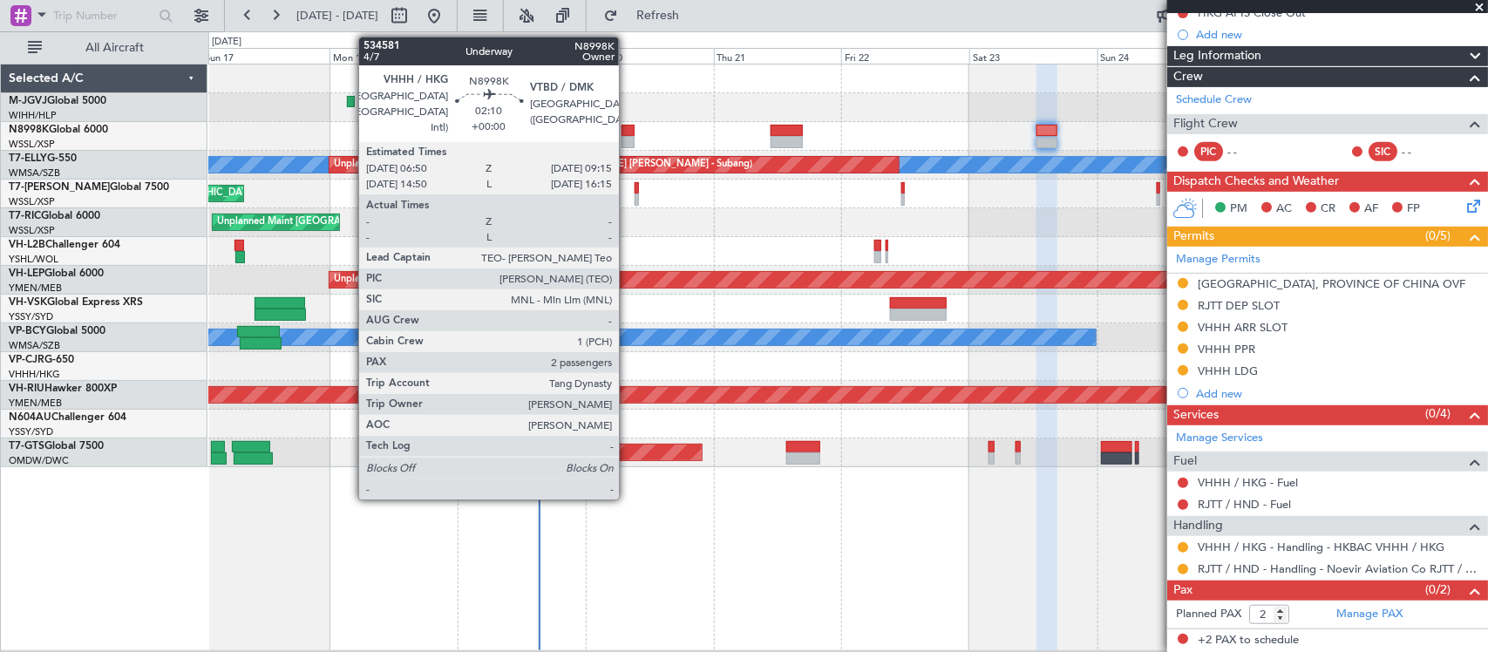
click at [627, 127] on div at bounding box center [627, 131] width 13 height 12
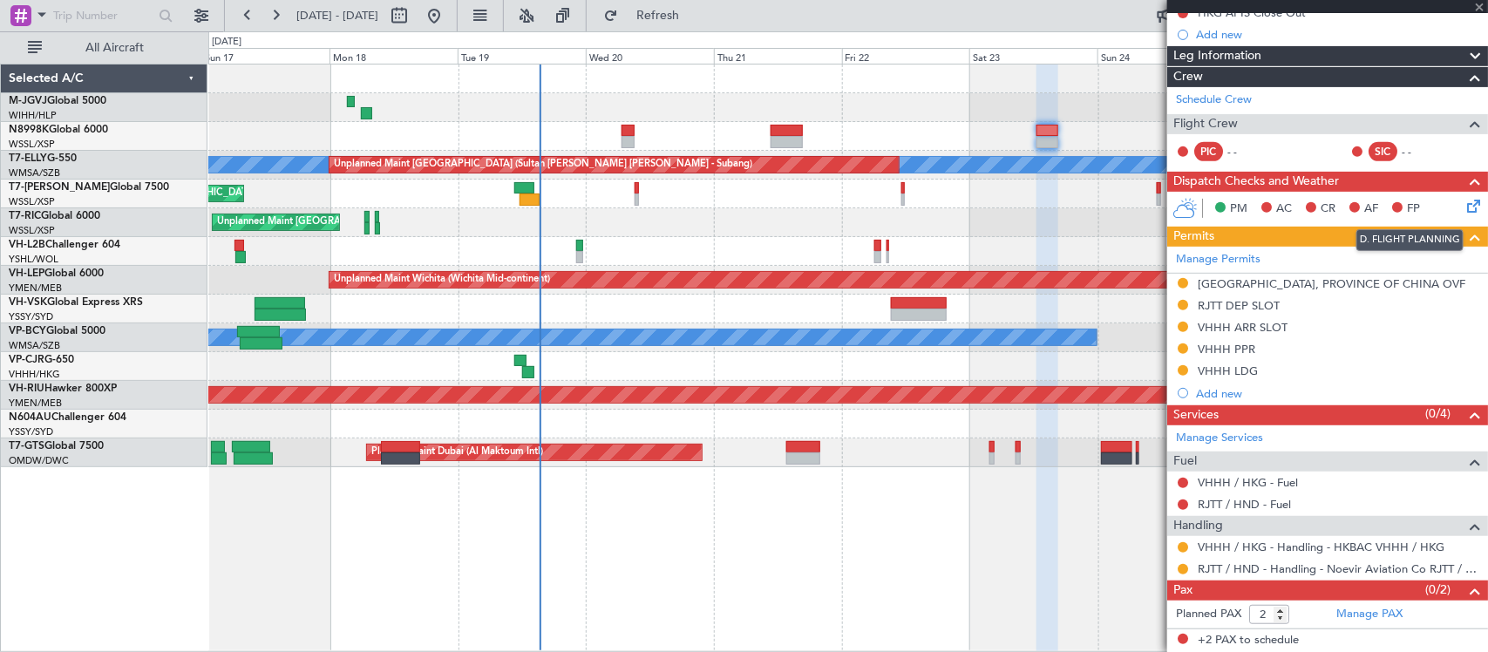
scroll to position [0, 0]
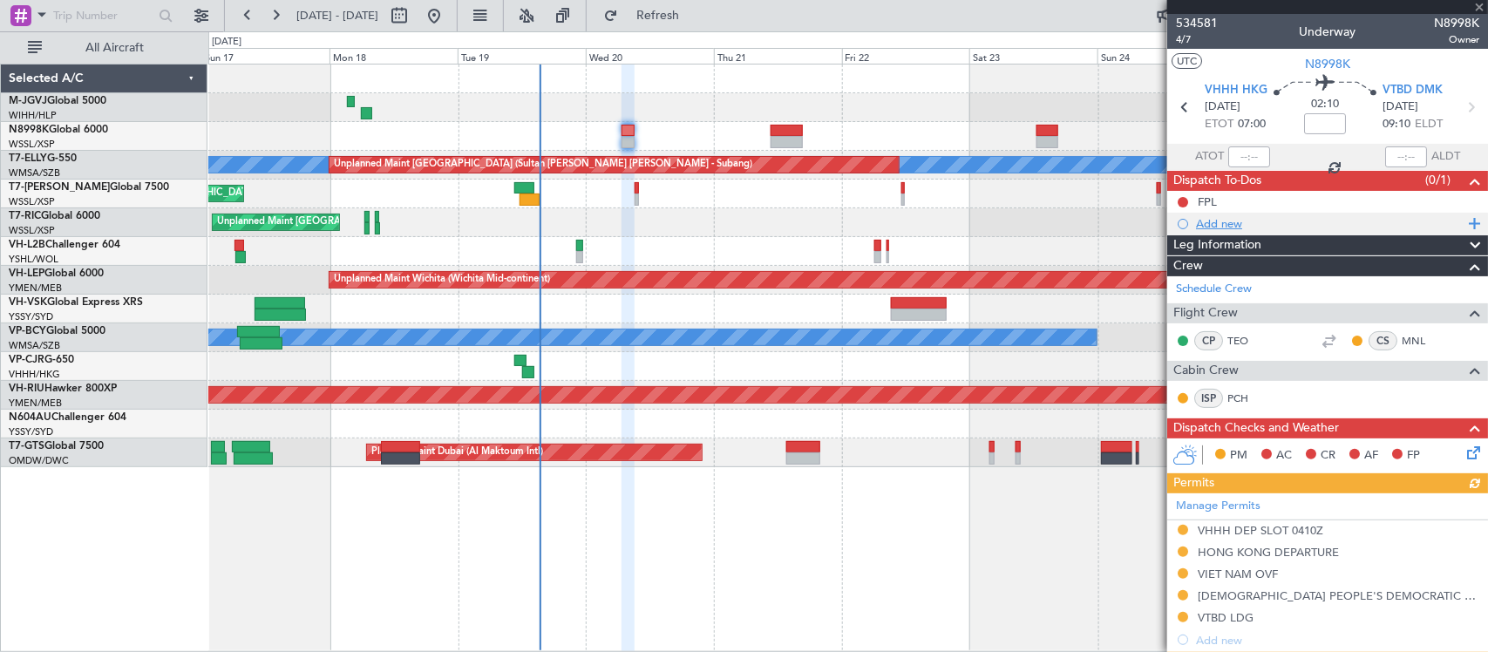
click at [1294, 220] on div "Add new" at bounding box center [1330, 223] width 268 height 15
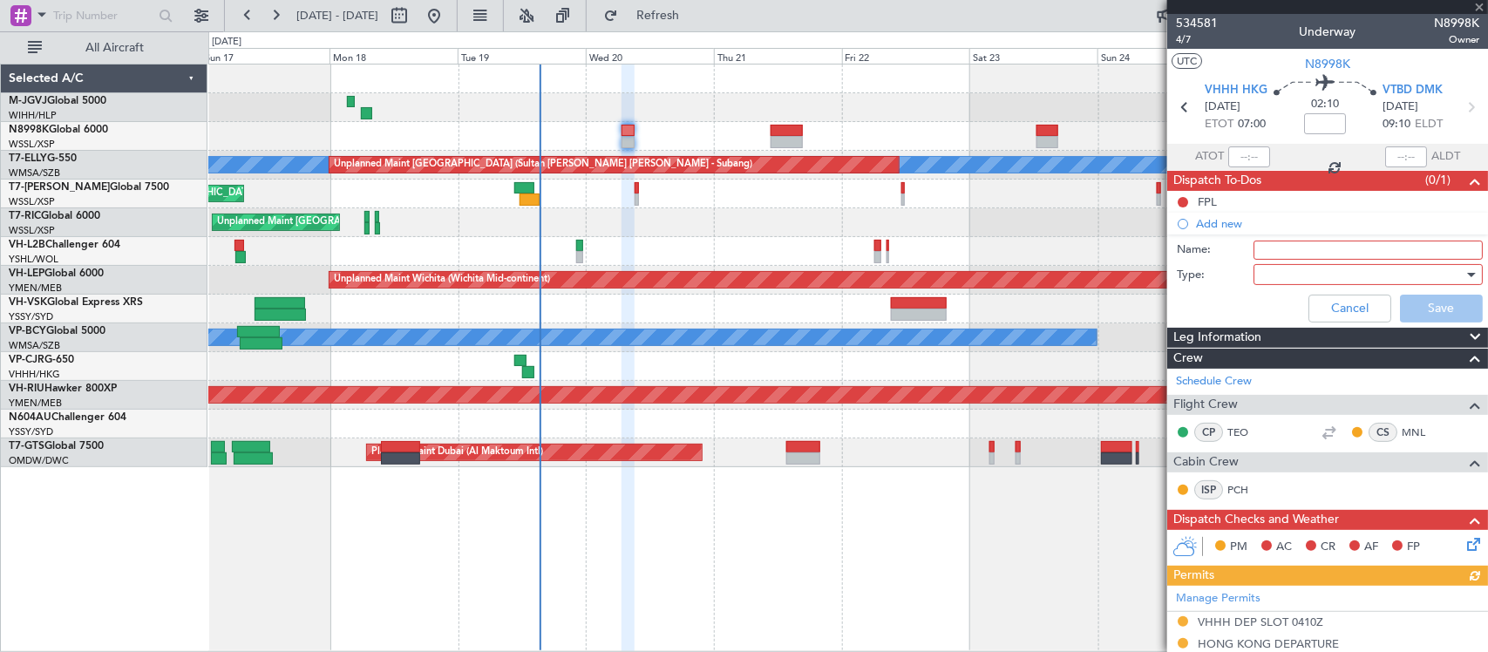
click at [1309, 248] on input "Name:" at bounding box center [1367, 250] width 229 height 19
click at [1304, 248] on input "FPL" at bounding box center [1367, 250] width 229 height 19
type input "F"
type input "2 GD"
click at [1300, 275] on div at bounding box center [1361, 274] width 203 height 26
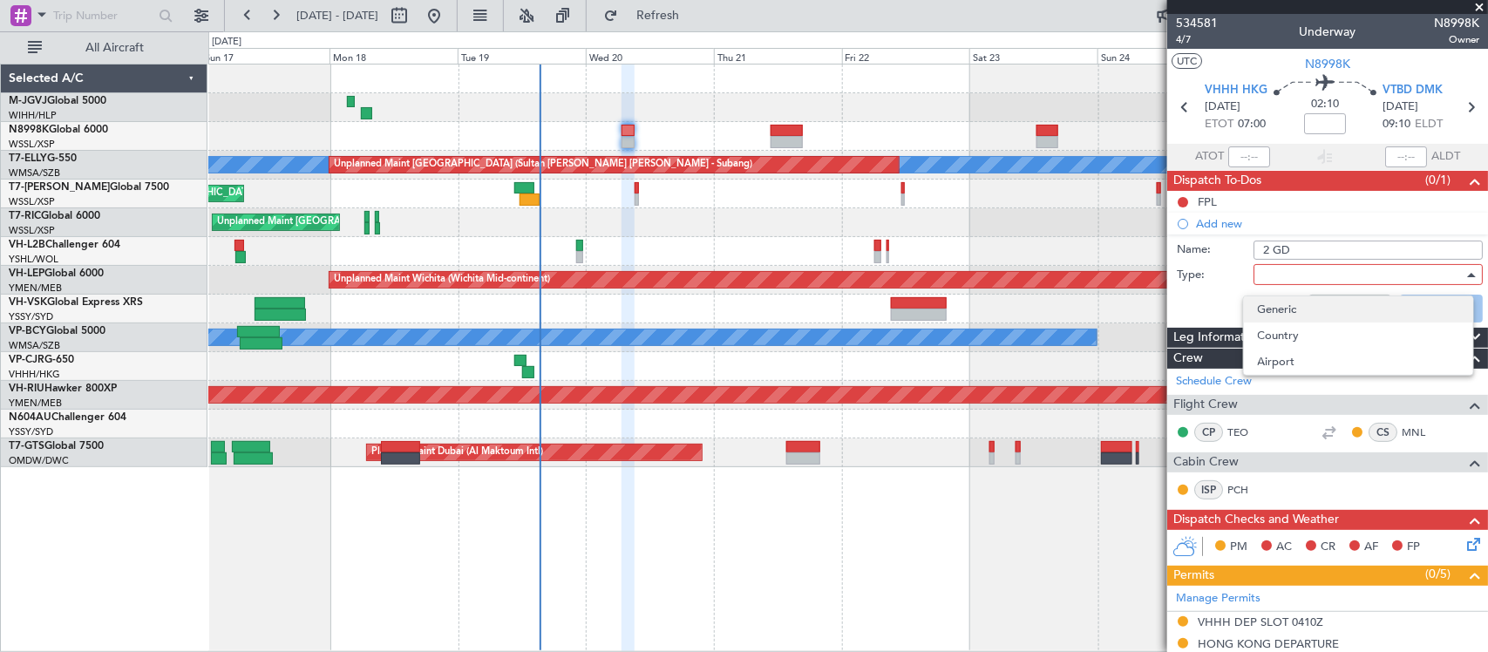
click at [1304, 297] on span "Generic" at bounding box center [1358, 309] width 201 height 26
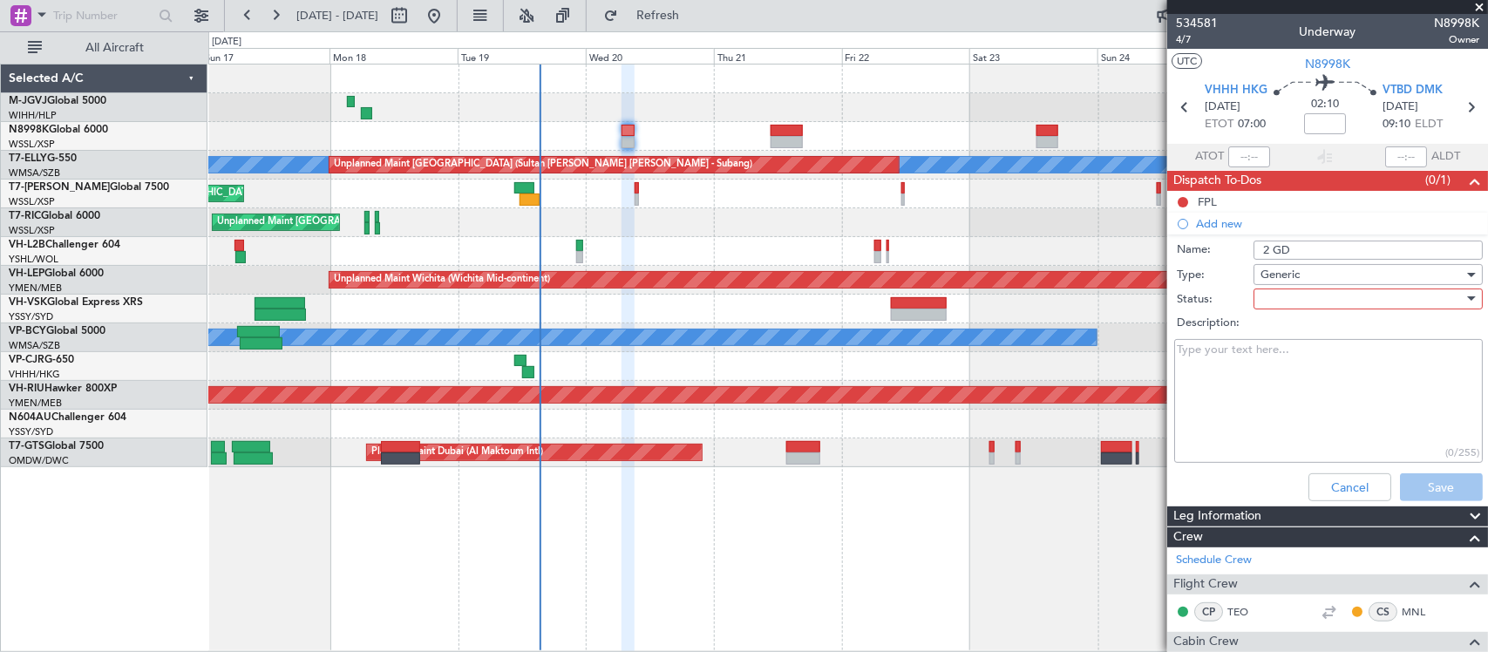
click at [1310, 302] on div at bounding box center [1361, 299] width 203 height 26
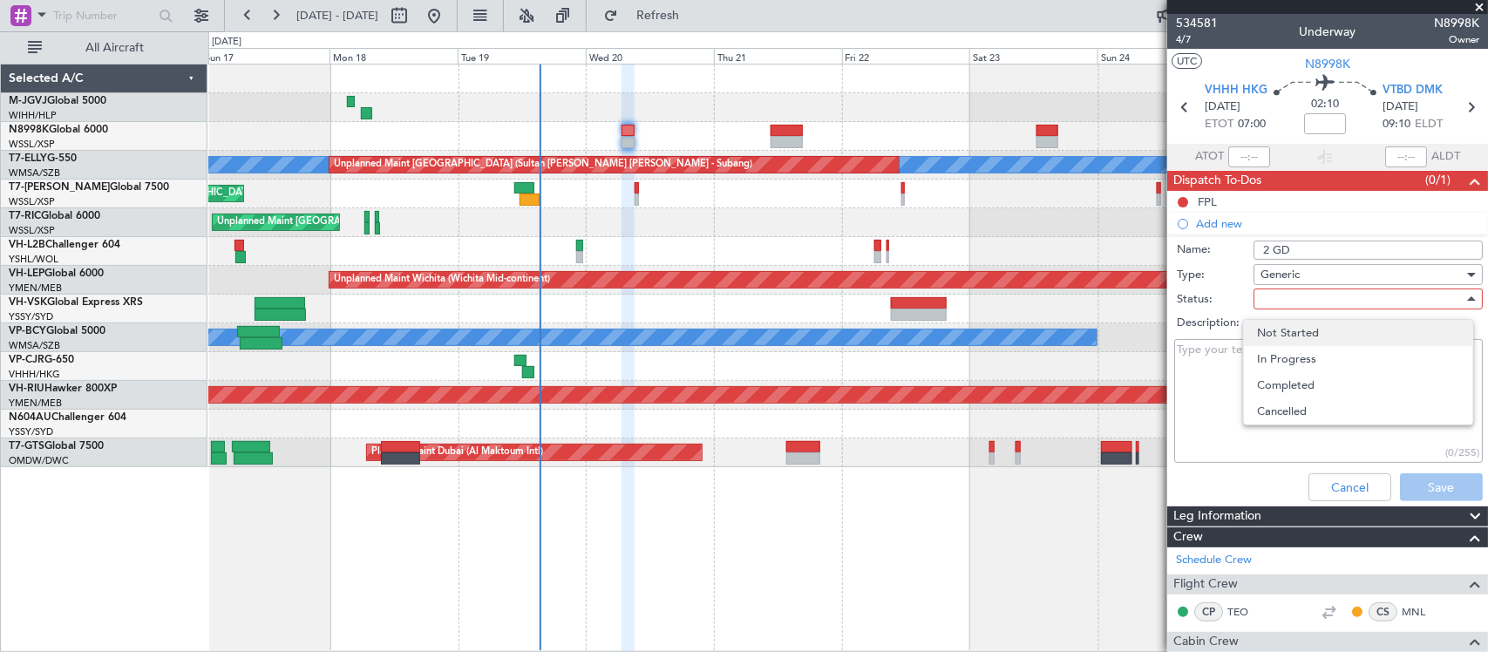
click at [1305, 327] on span "Not Started" at bounding box center [1358, 333] width 201 height 26
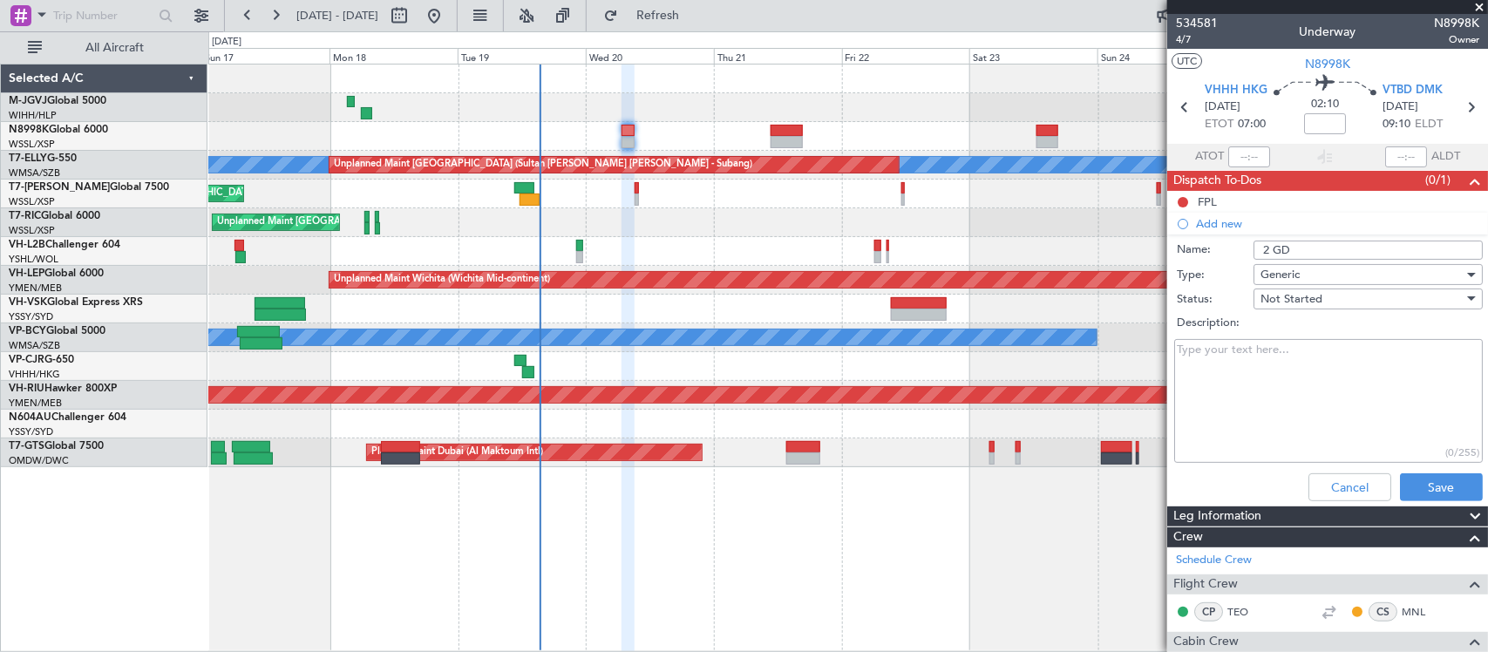
click at [1269, 410] on textarea "Description:" at bounding box center [1328, 401] width 309 height 125
type textarea "Mr Tang will use HK PP to exit VHHH and Cambodia PP to enter VTBD"
click at [1414, 493] on button "Save" at bounding box center [1441, 487] width 83 height 28
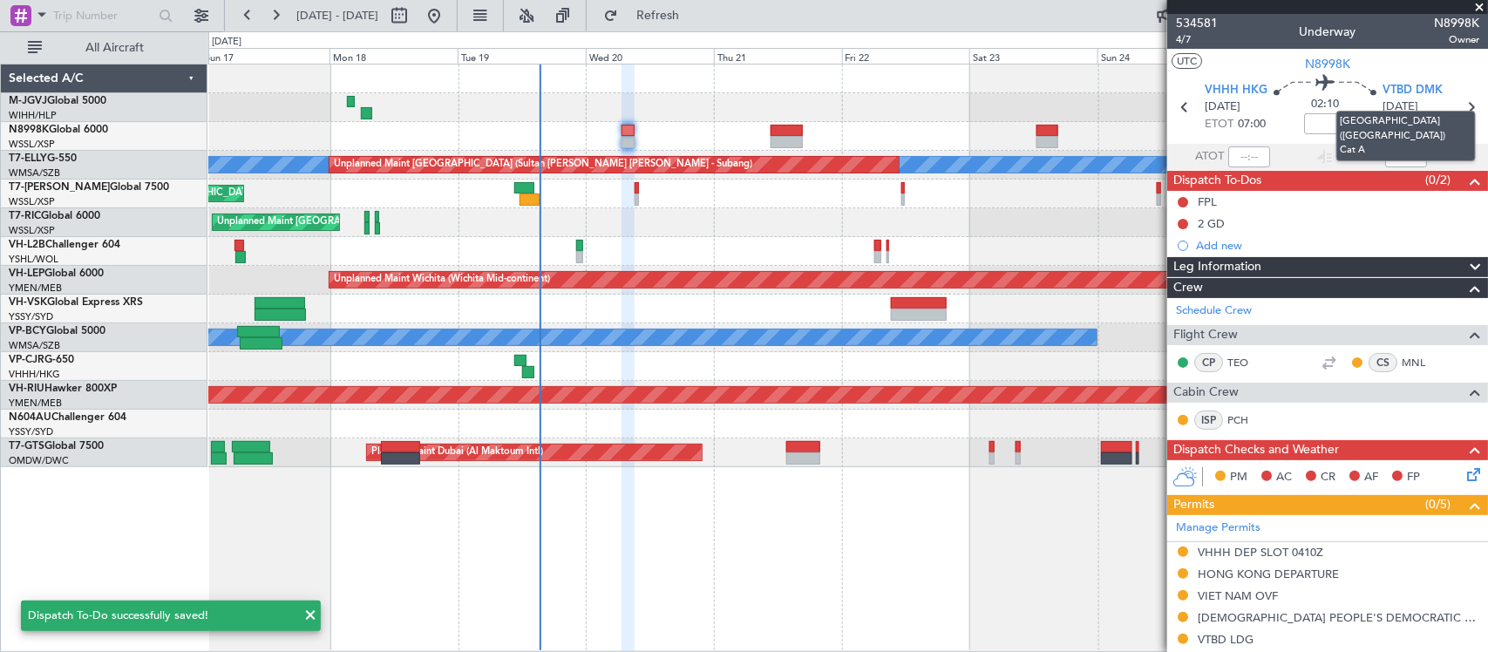
click at [1462, 105] on mat-tooltip-component "[GEOGRAPHIC_DATA] ([GEOGRAPHIC_DATA]) Cat A" at bounding box center [1406, 135] width 164 height 75
click at [1460, 102] on icon at bounding box center [1470, 107] width 23 height 23
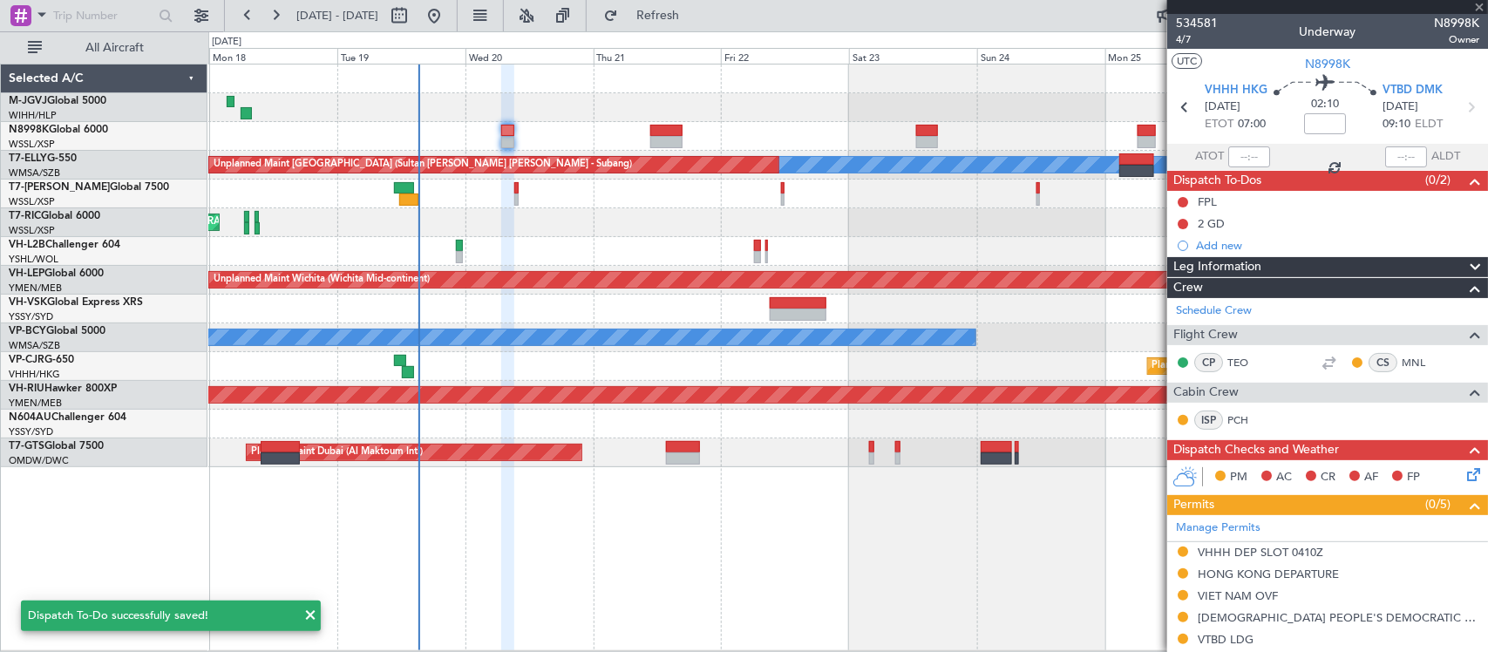
click at [838, 432] on div "Planned Maint Singapore (Seletar) MEL Unplanned Maint Kuala Lumpur (Sultan Abdu…" at bounding box center [847, 265] width 1278 height 403
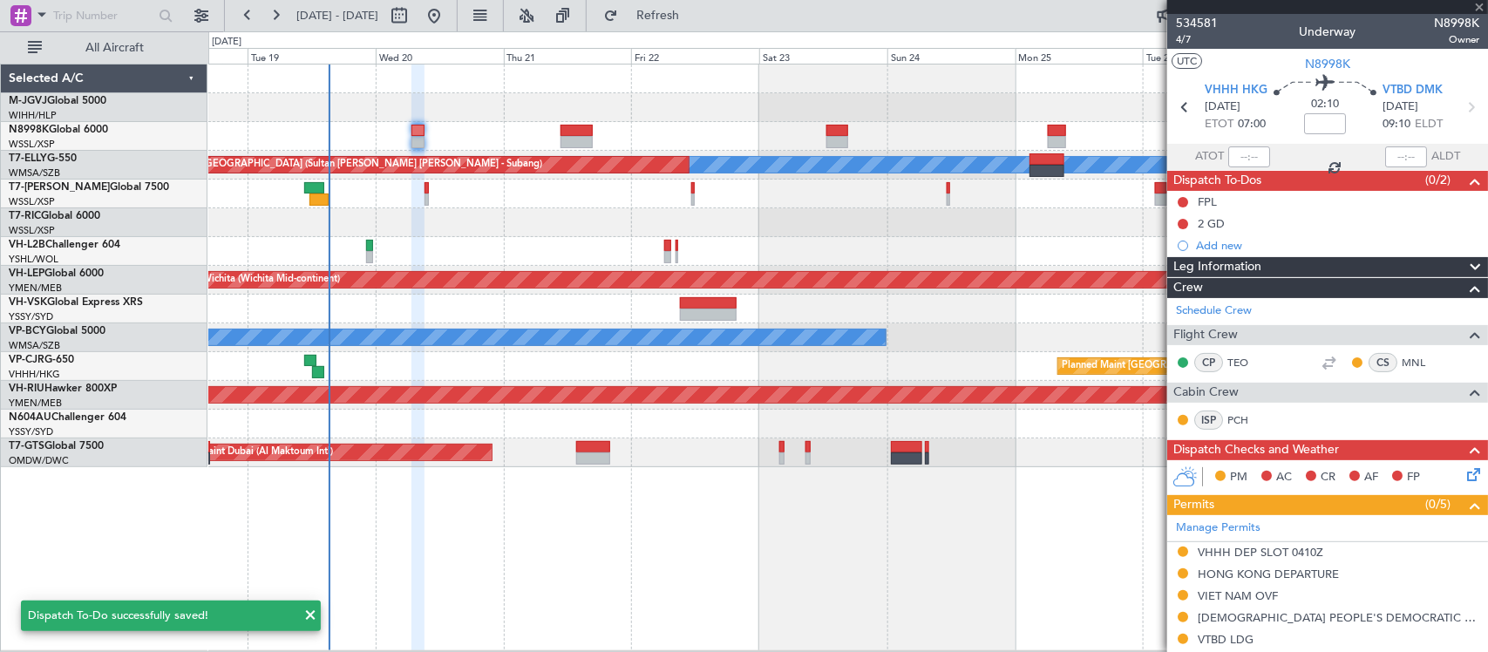
type input "+00:15"
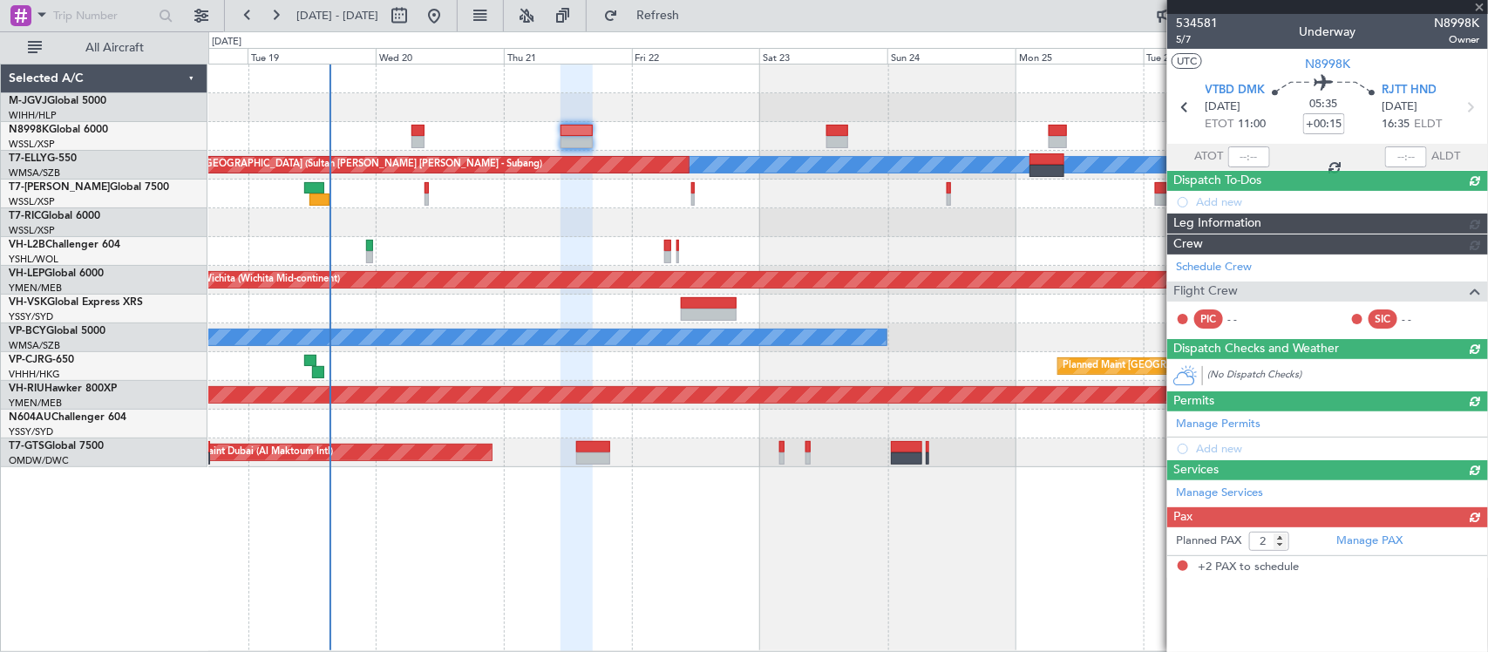
click at [799, 451] on div "Planned Maint Dubai (Al Maktoum Intl)" at bounding box center [847, 452] width 1278 height 29
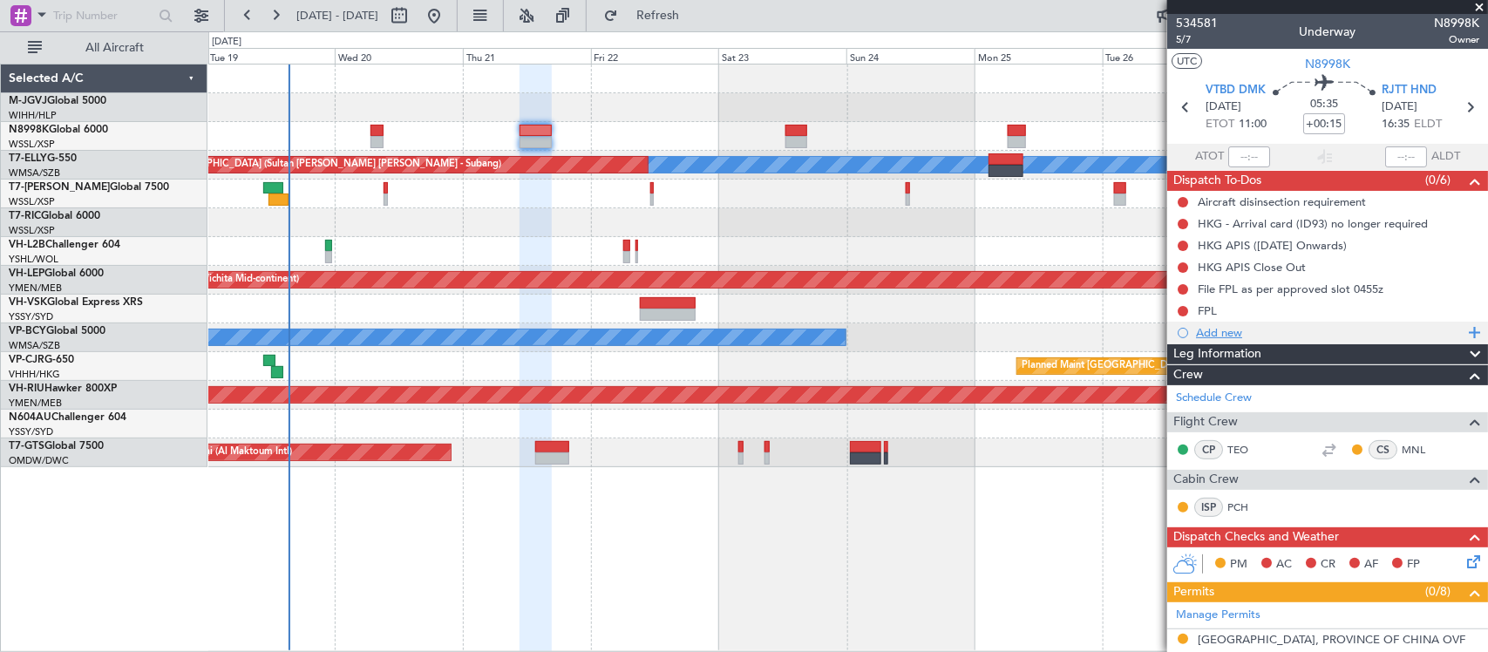
click at [1218, 332] on div "Add new" at bounding box center [1330, 332] width 268 height 15
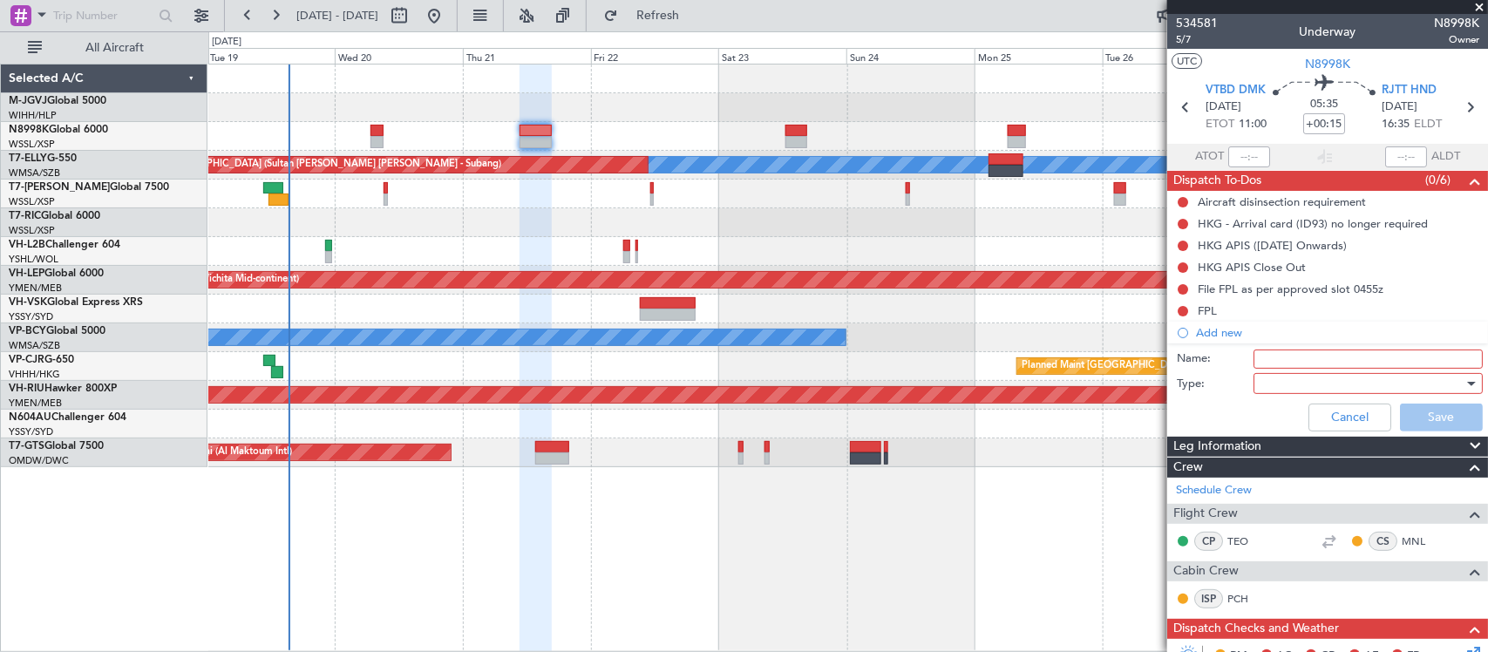
click at [1297, 358] on input "Name:" at bounding box center [1367, 358] width 229 height 19
type input "2 GD"
click at [1307, 384] on div at bounding box center [1361, 383] width 203 height 26
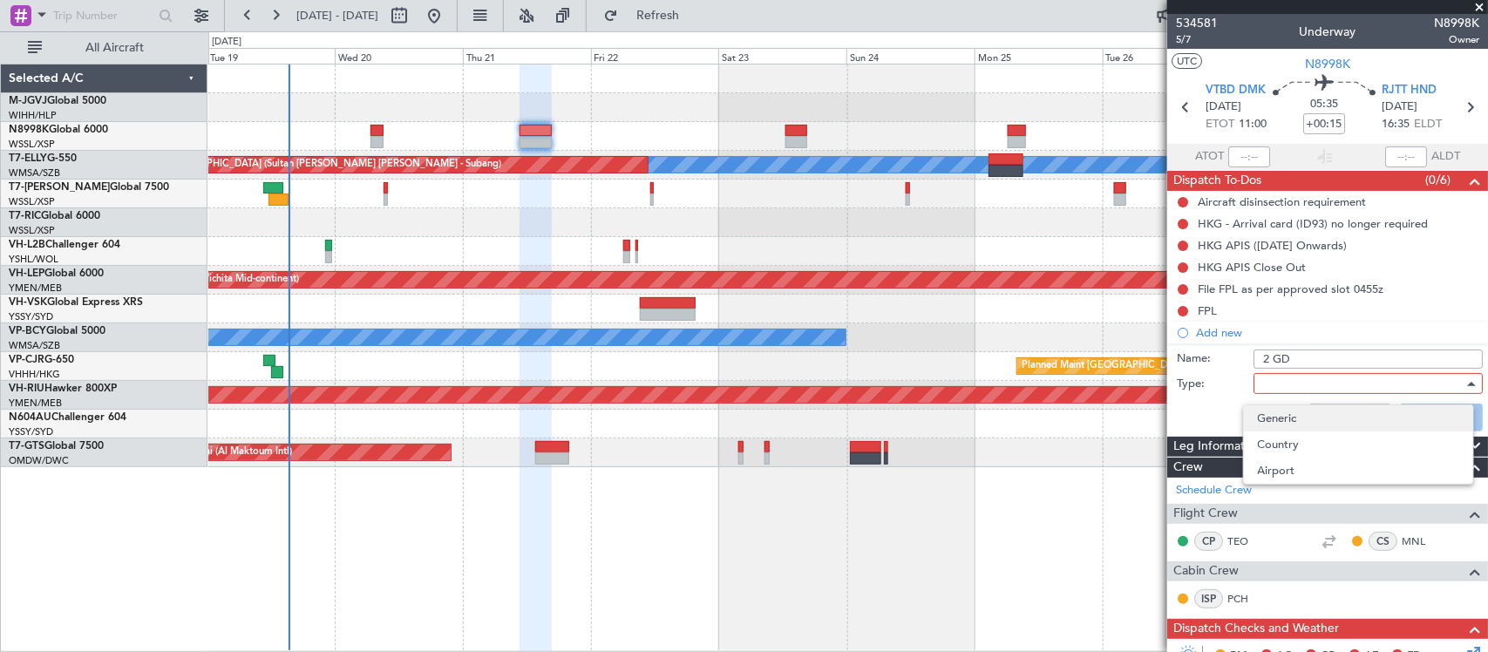
click at [1317, 410] on span "Generic" at bounding box center [1358, 418] width 201 height 26
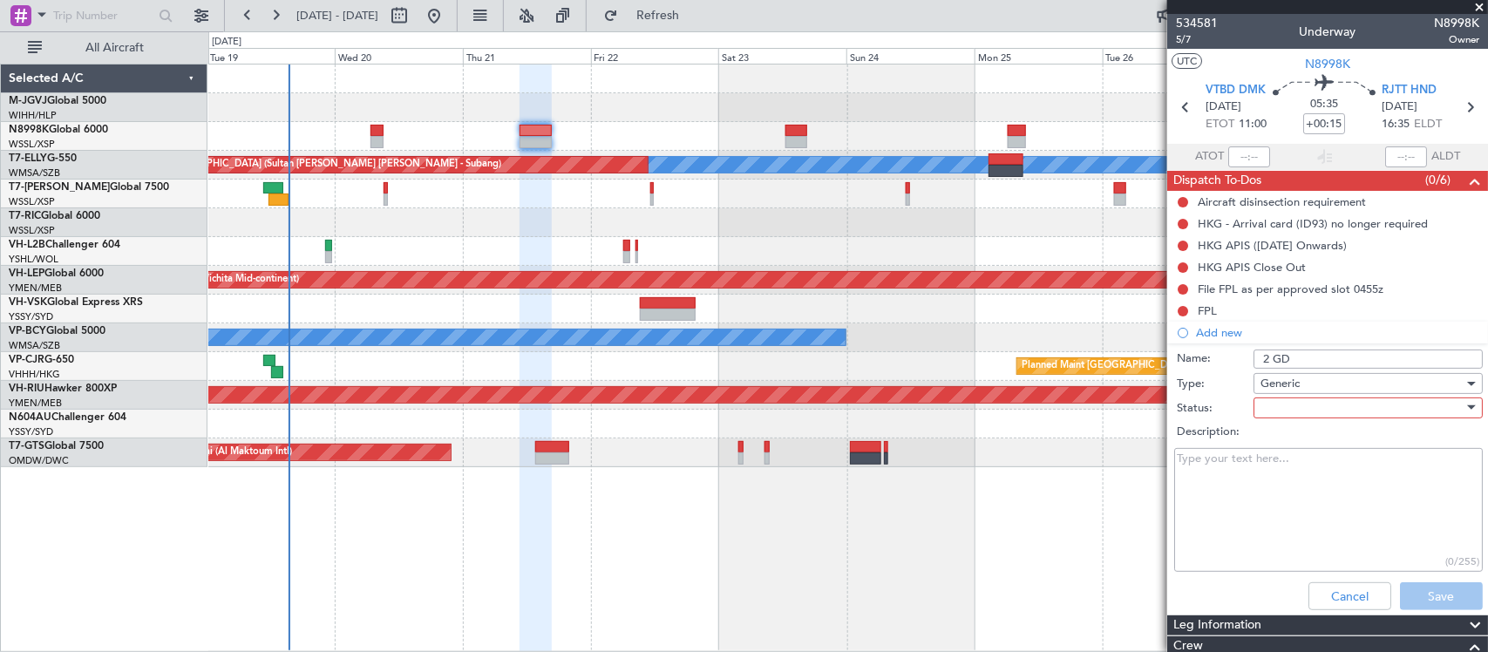
click at [1313, 407] on div at bounding box center [1361, 408] width 203 height 26
click at [1318, 445] on span "Not Started" at bounding box center [1358, 442] width 201 height 26
drag, startPoint x: 1230, startPoint y: 514, endPoint x: 1294, endPoint y: 499, distance: 66.2
click at [1229, 517] on textarea "Description:" at bounding box center [1328, 510] width 309 height 125
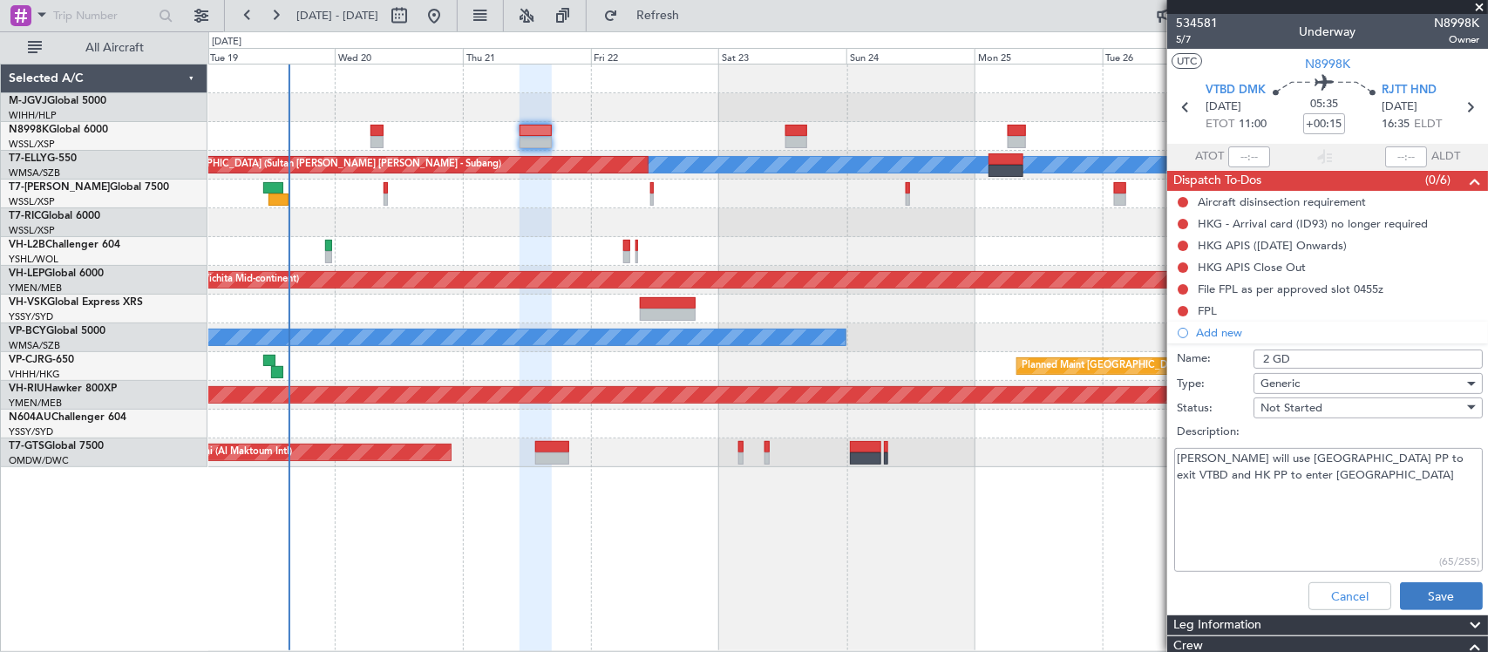
type textarea "Mr Tang will use Cambodia PP to exit VTBD and HK PP to enter RJTT"
click at [1429, 584] on button "Save" at bounding box center [1441, 596] width 83 height 28
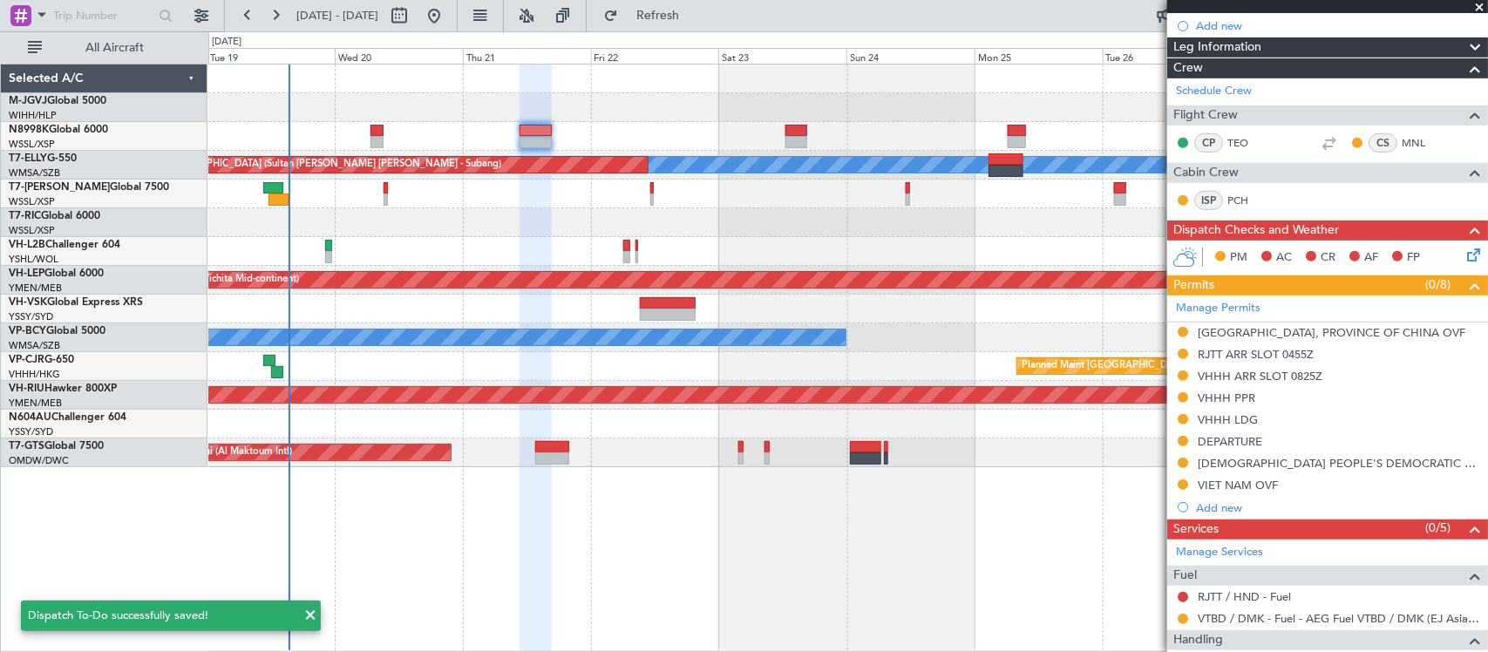
scroll to position [545, 0]
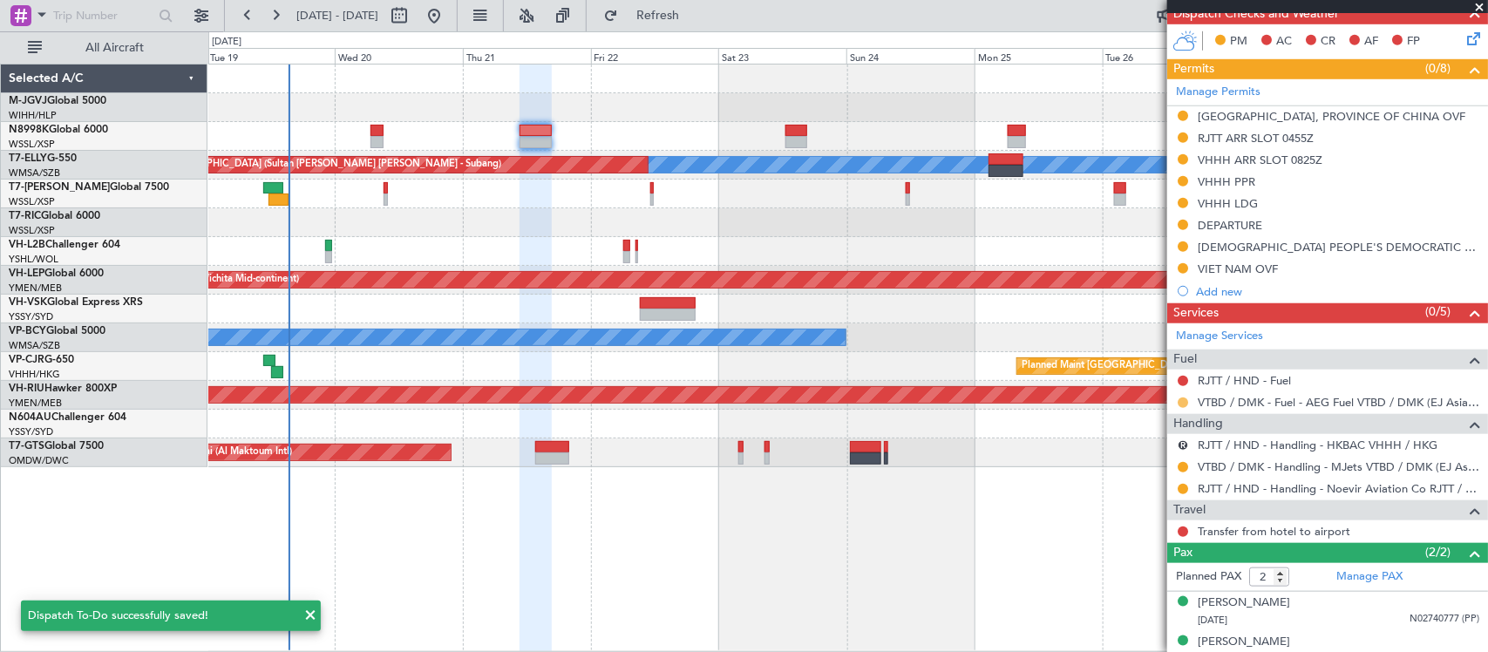
click at [1182, 406] on button at bounding box center [1182, 402] width 10 height 10
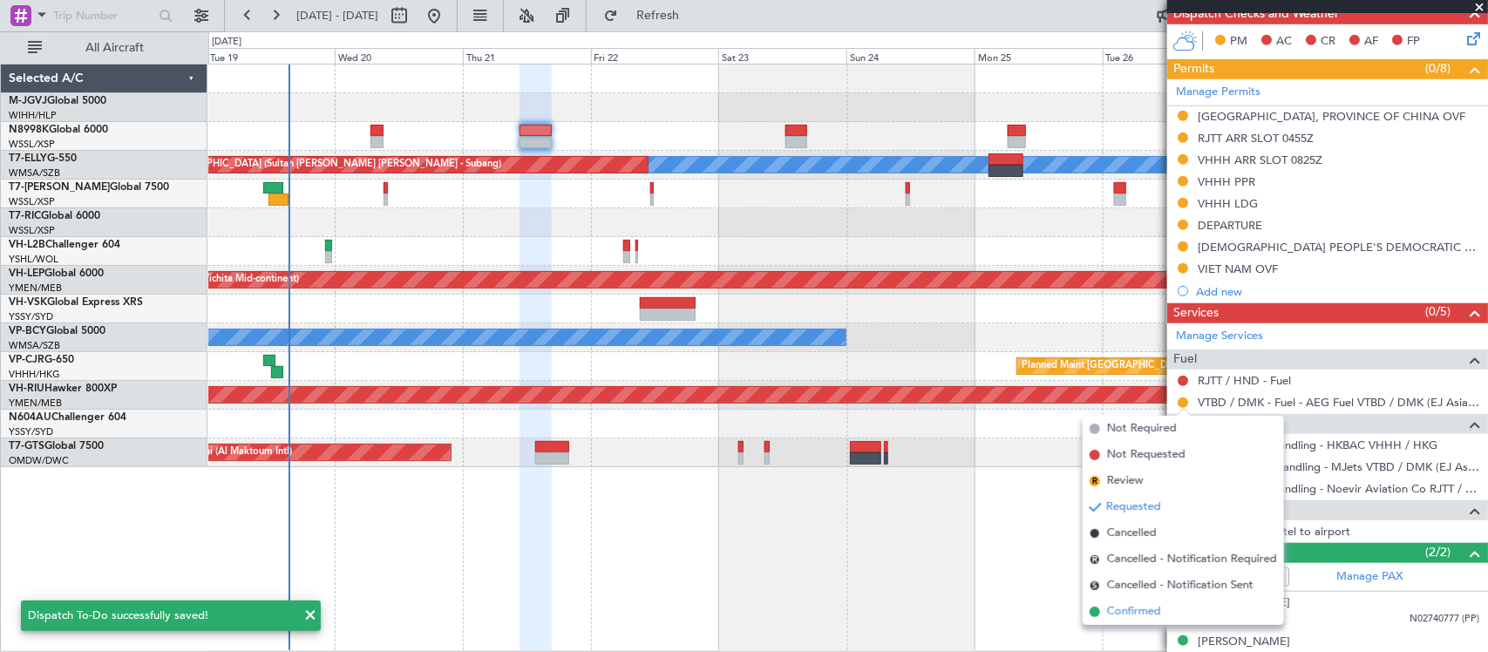
click at [1138, 604] on span "Confirmed" at bounding box center [1134, 611] width 54 height 17
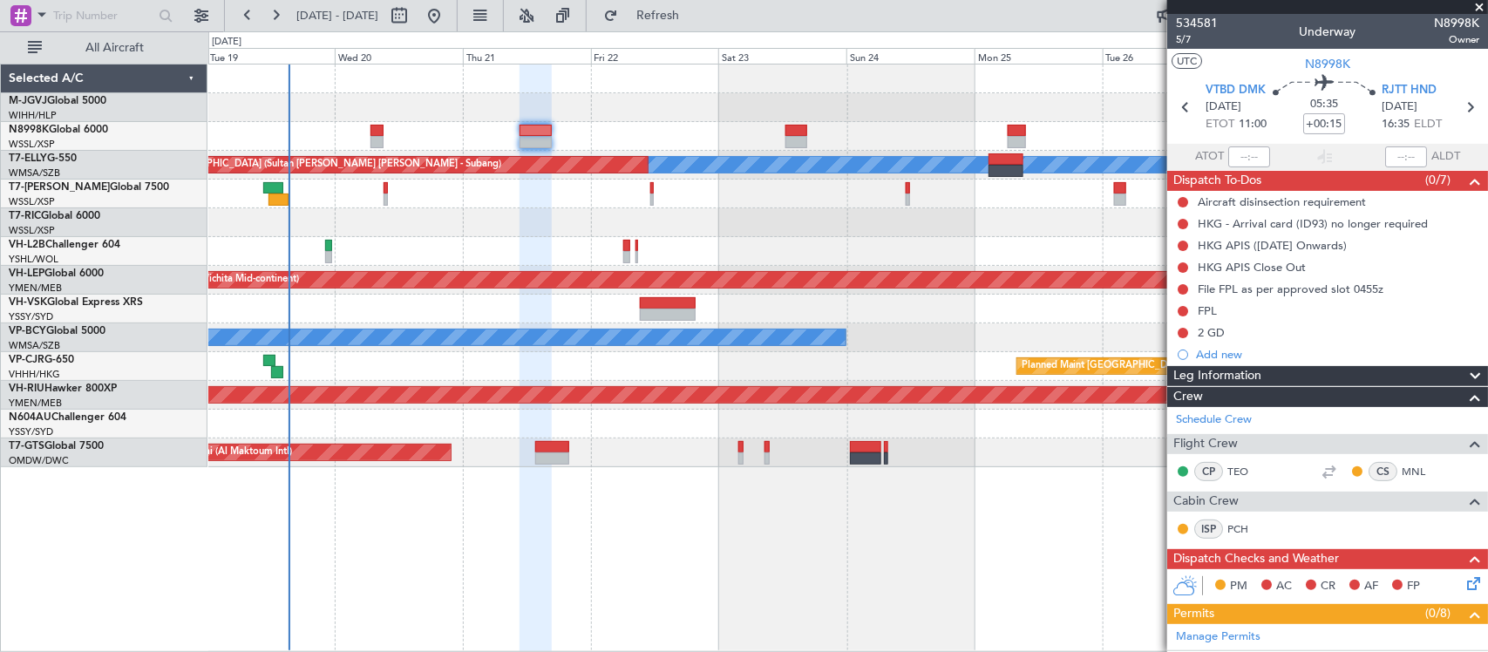
scroll to position [564, 0]
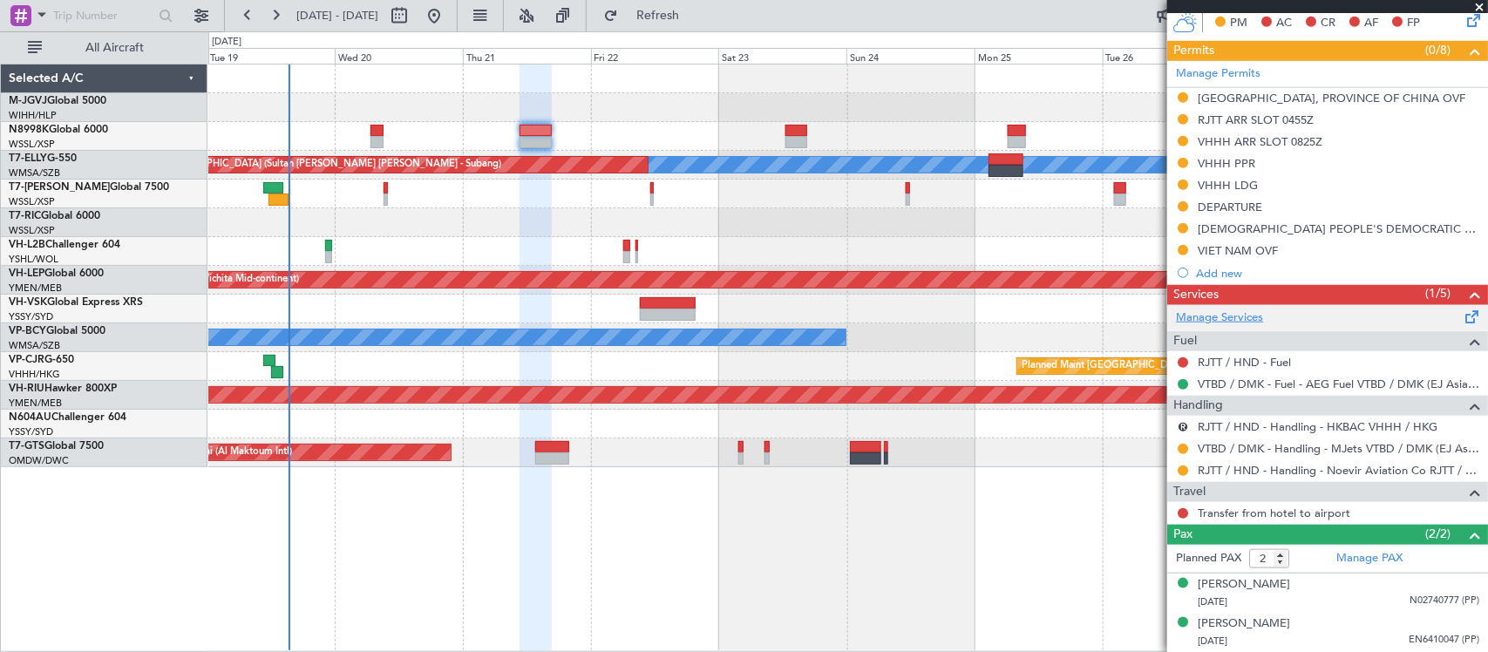
click at [1208, 318] on link "Manage Services" at bounding box center [1219, 317] width 87 height 17
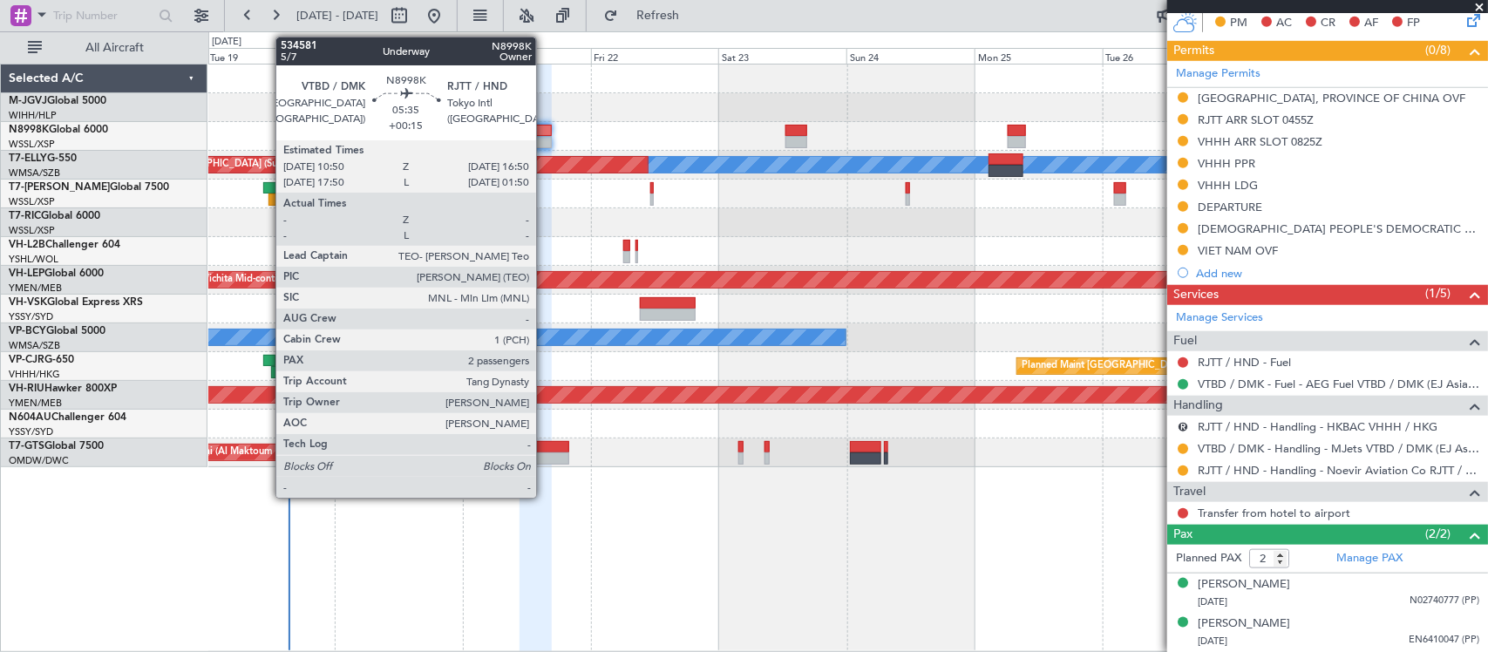
click at [545, 137] on div at bounding box center [535, 142] width 32 height 12
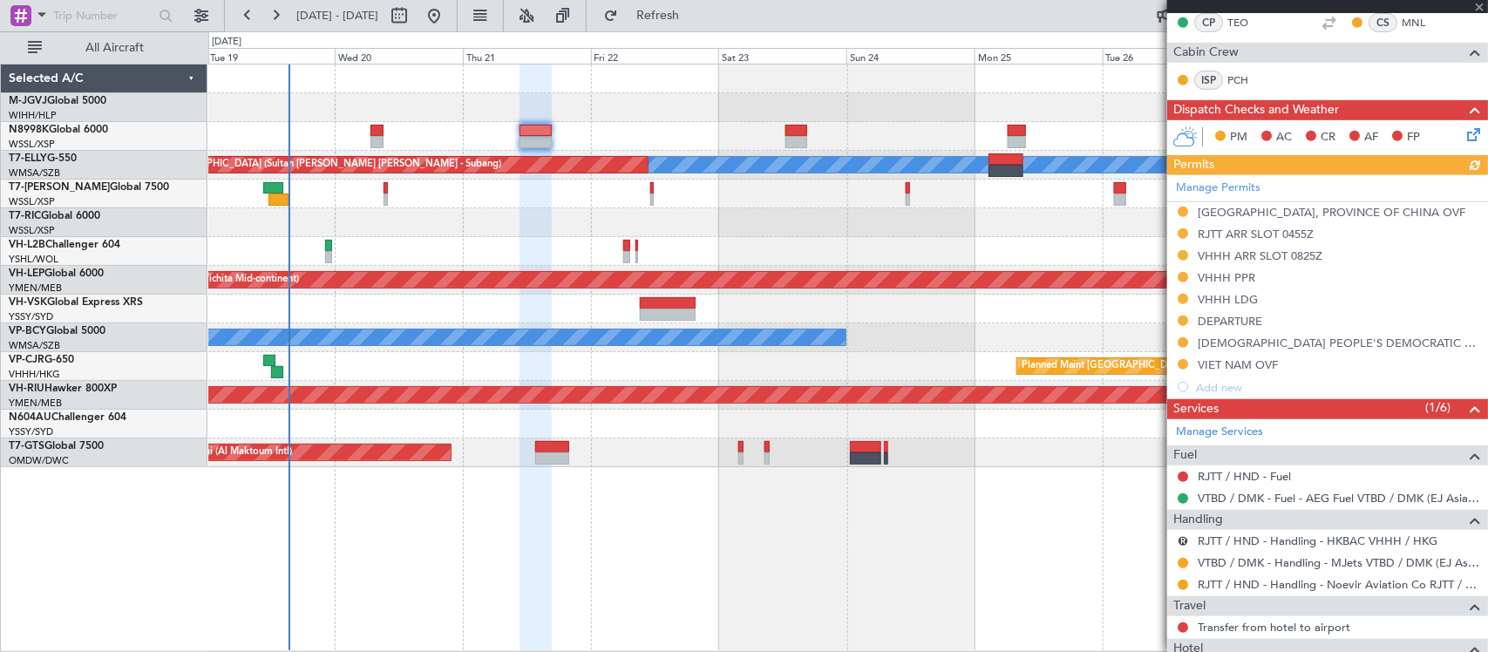
scroll to position [545, 0]
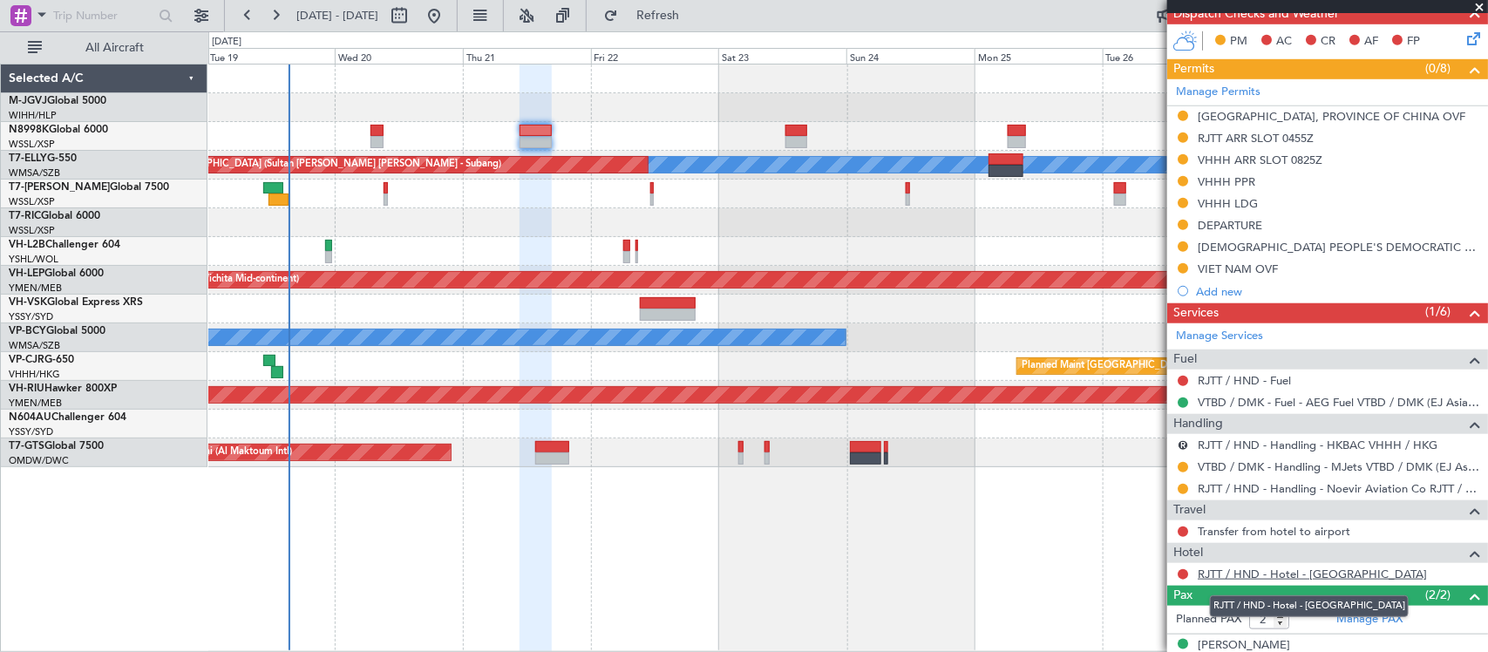
click at [1252, 573] on link "RJTT / HND - Hotel - Aloft Tokyo Ginza" at bounding box center [1311, 573] width 229 height 15
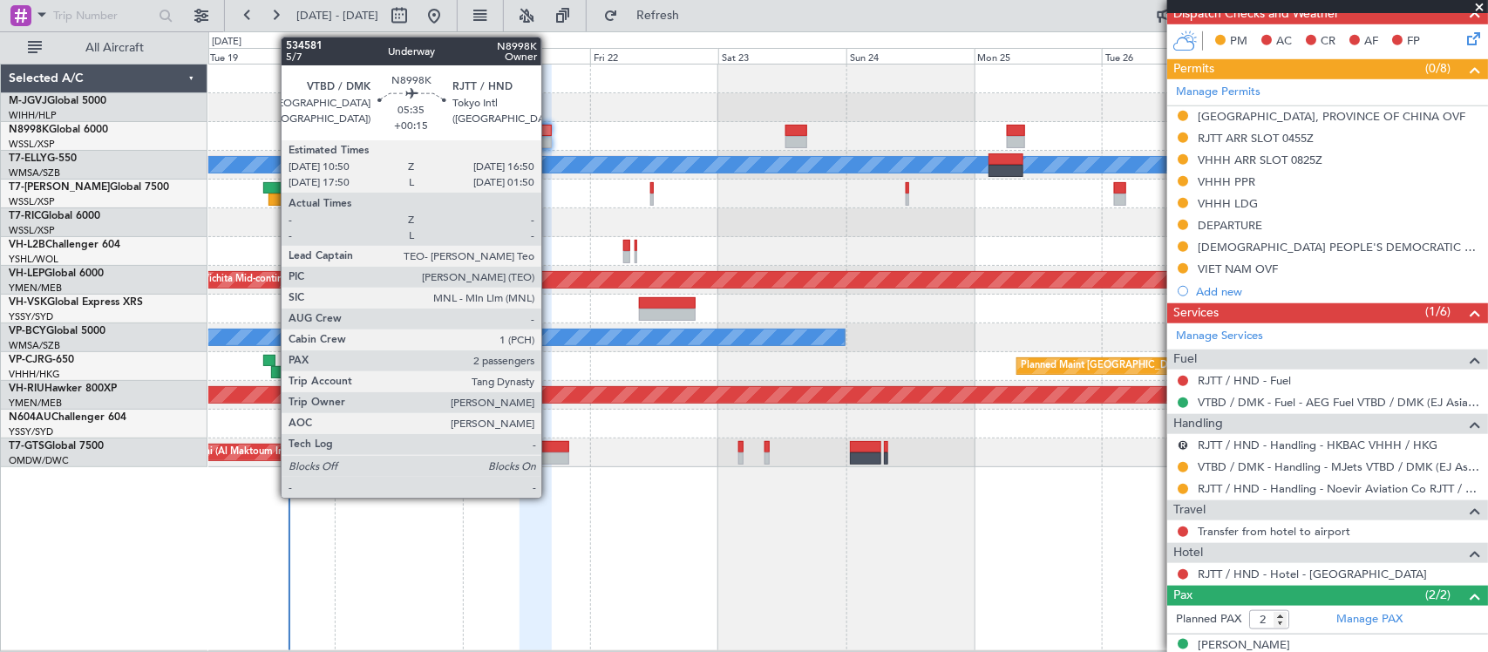
click at [550, 139] on div at bounding box center [535, 142] width 32 height 12
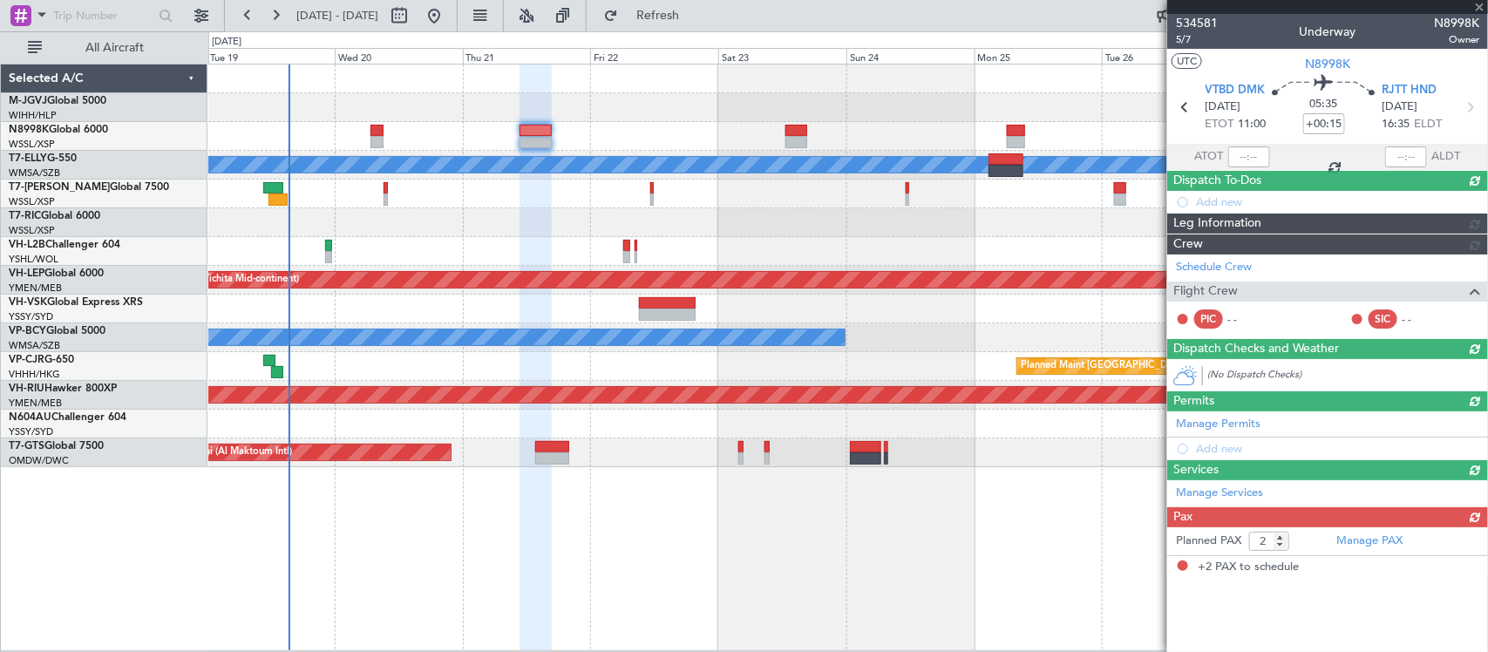
scroll to position [0, 0]
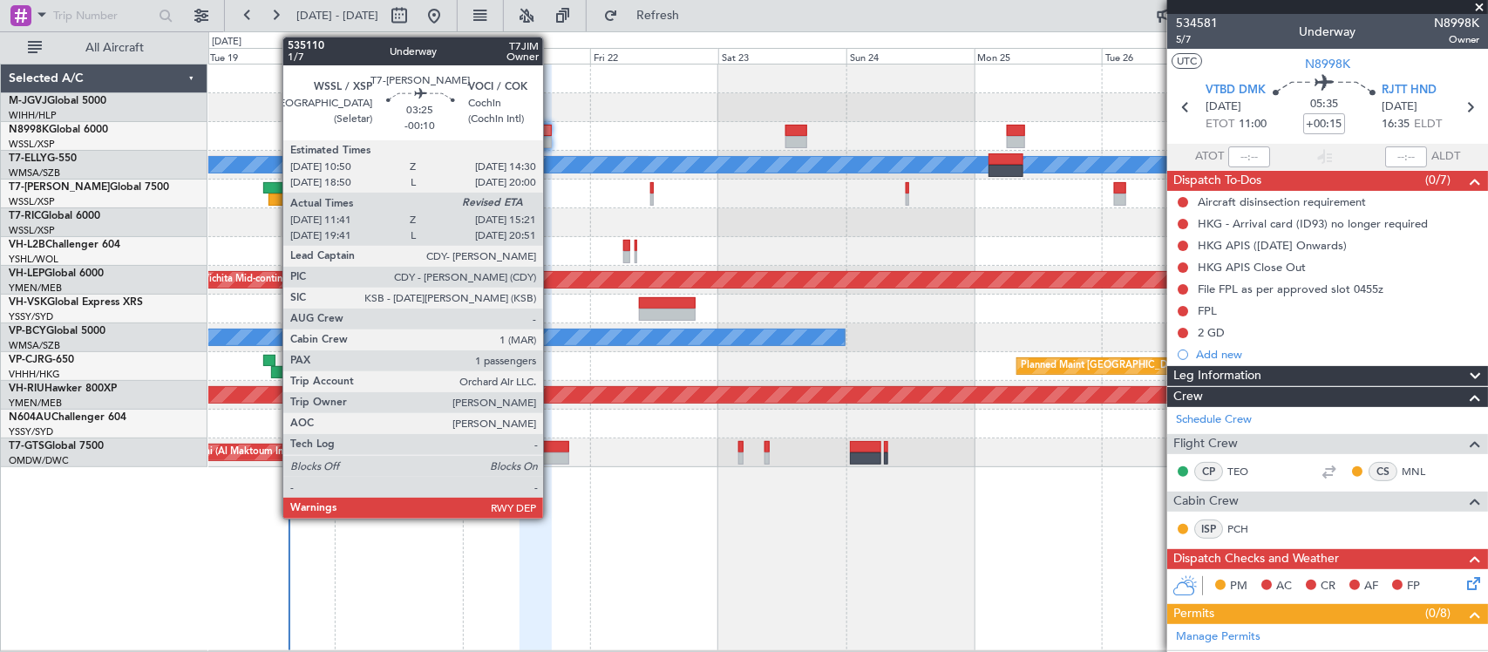
click at [281, 194] on div at bounding box center [278, 199] width 20 height 12
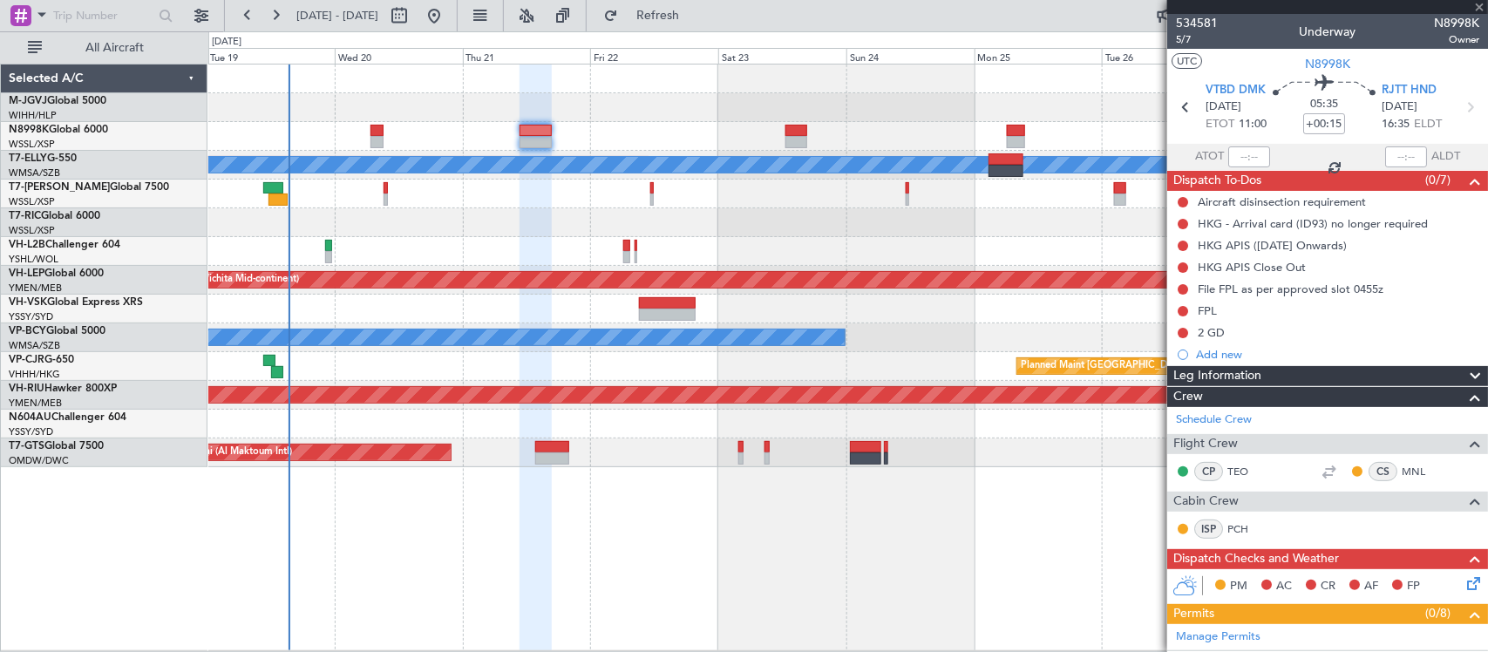
type input "-00:10"
type input "11:51"
type input "1"
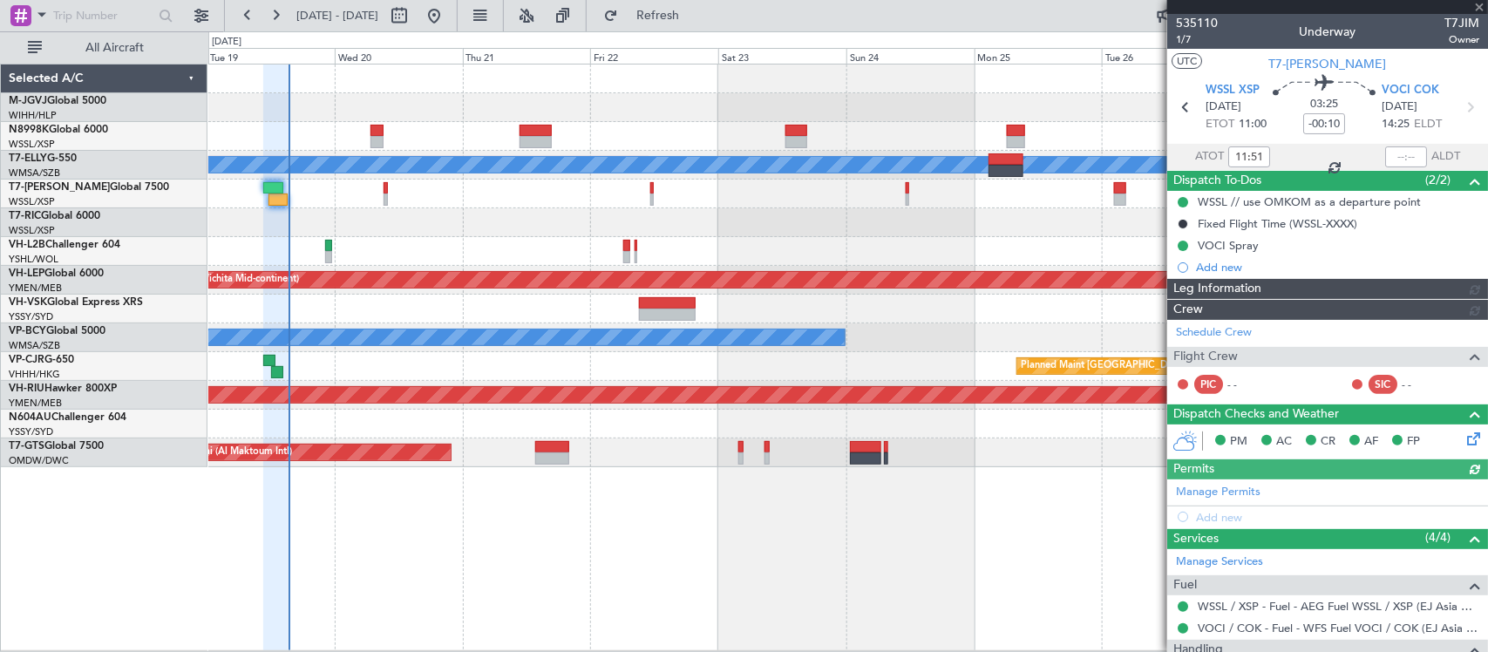
type input "Edmond Yuen (EYU)"
type input "F0251"
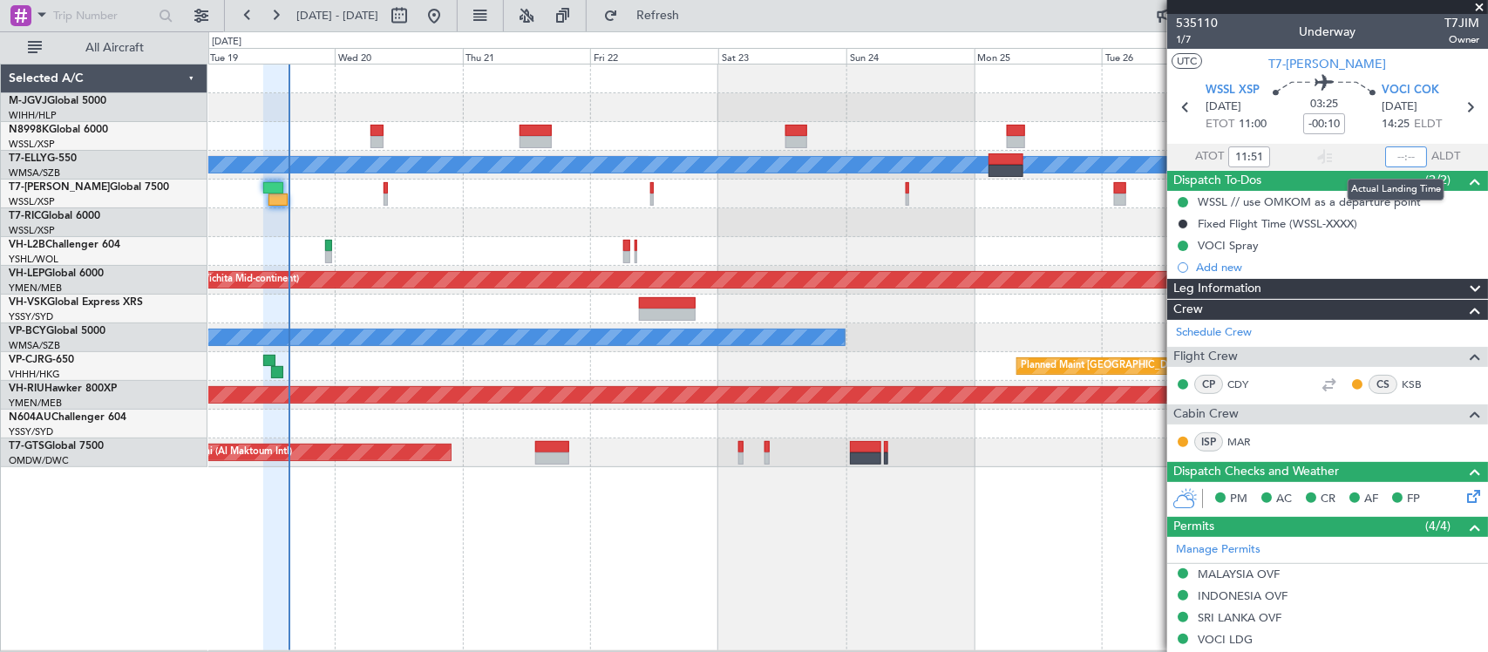
click at [1397, 158] on input "text" at bounding box center [1406, 156] width 42 height 21
type input "15:24"
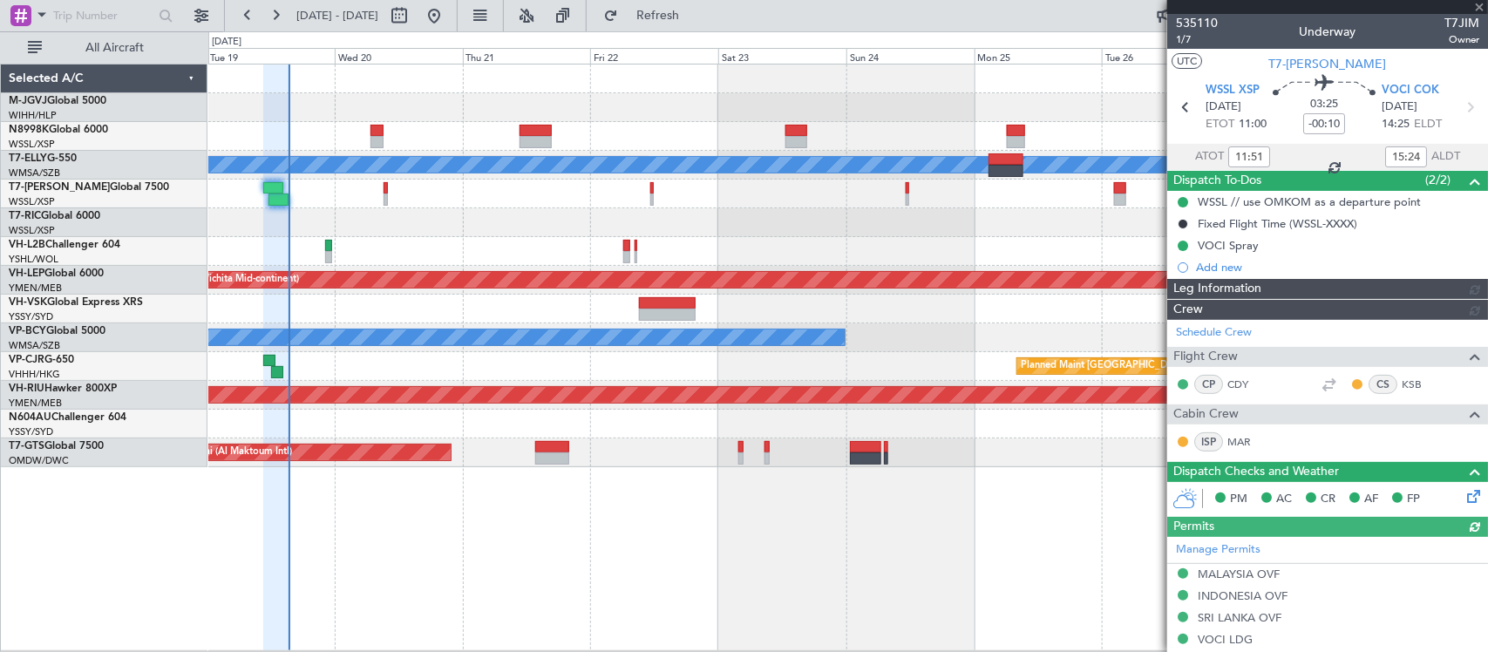
type input "Edmond Yuen (EYU)"
type input "F0251"
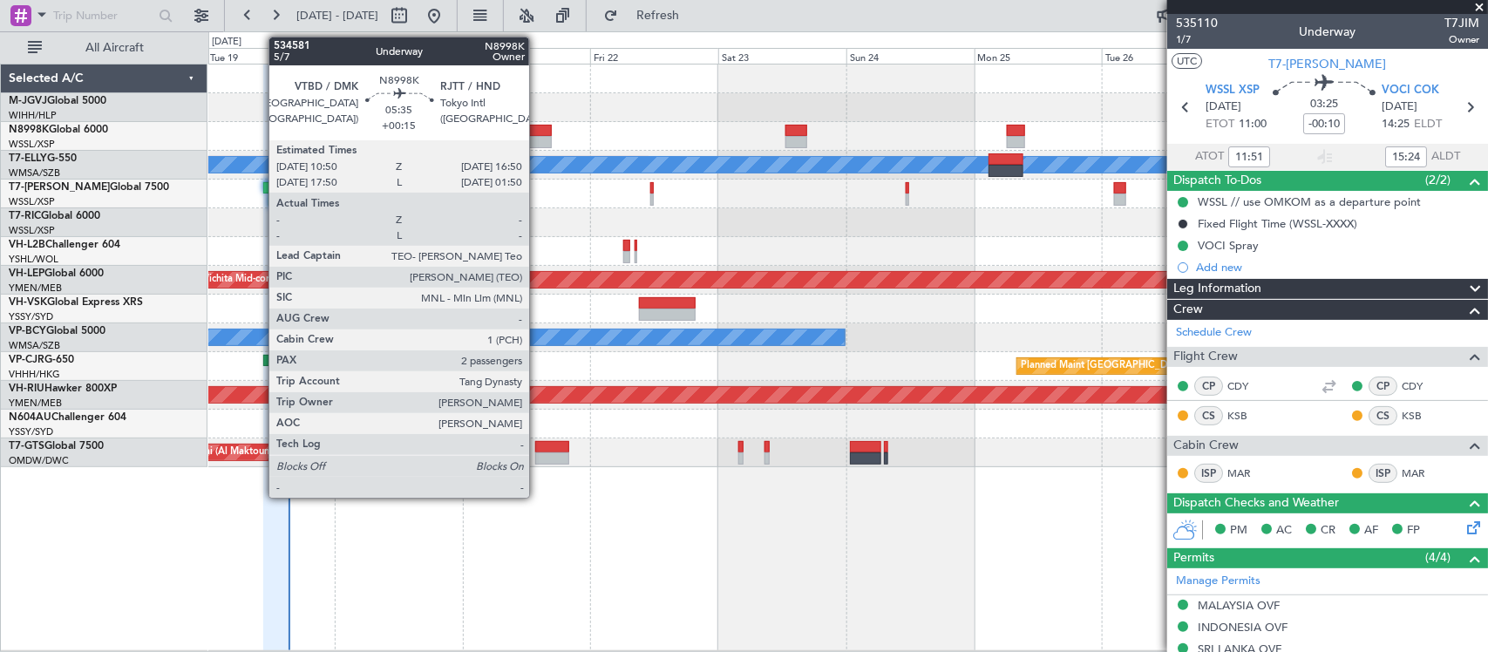
click at [538, 132] on div at bounding box center [535, 131] width 32 height 12
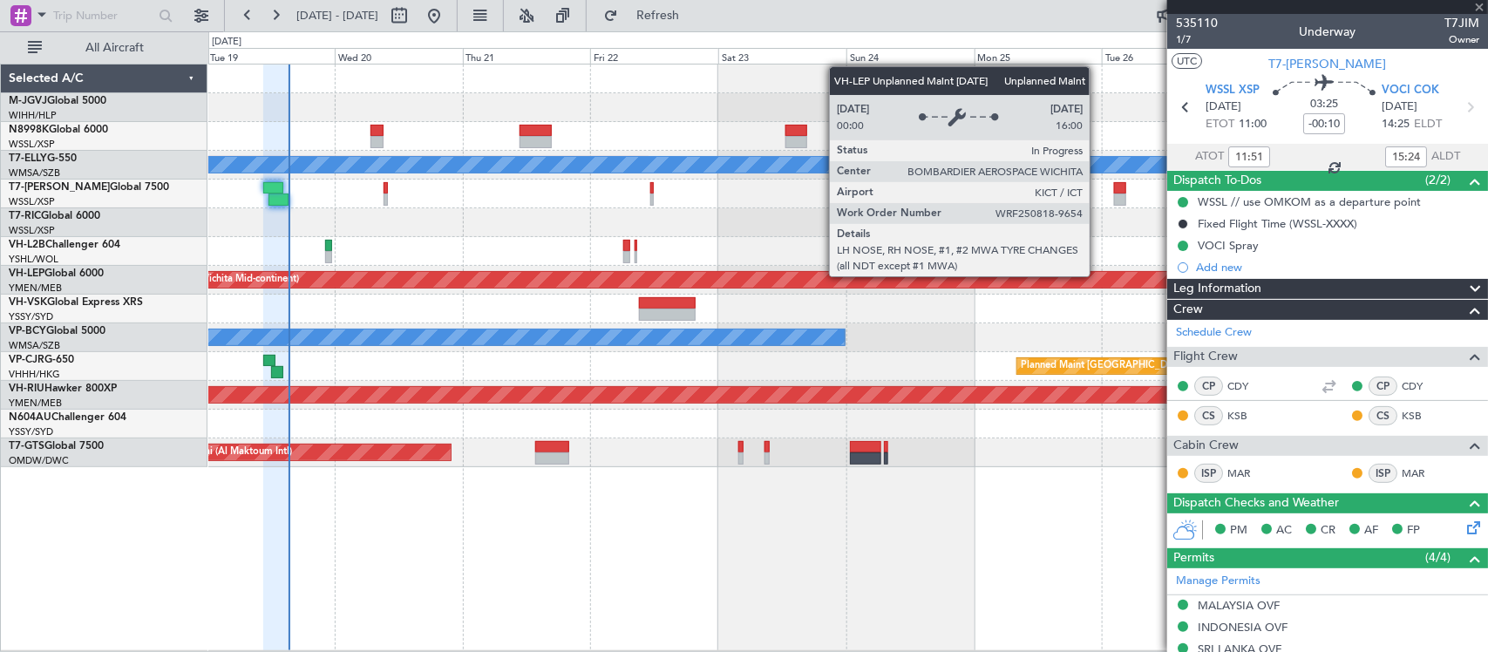
type input "+00:15"
type input "2"
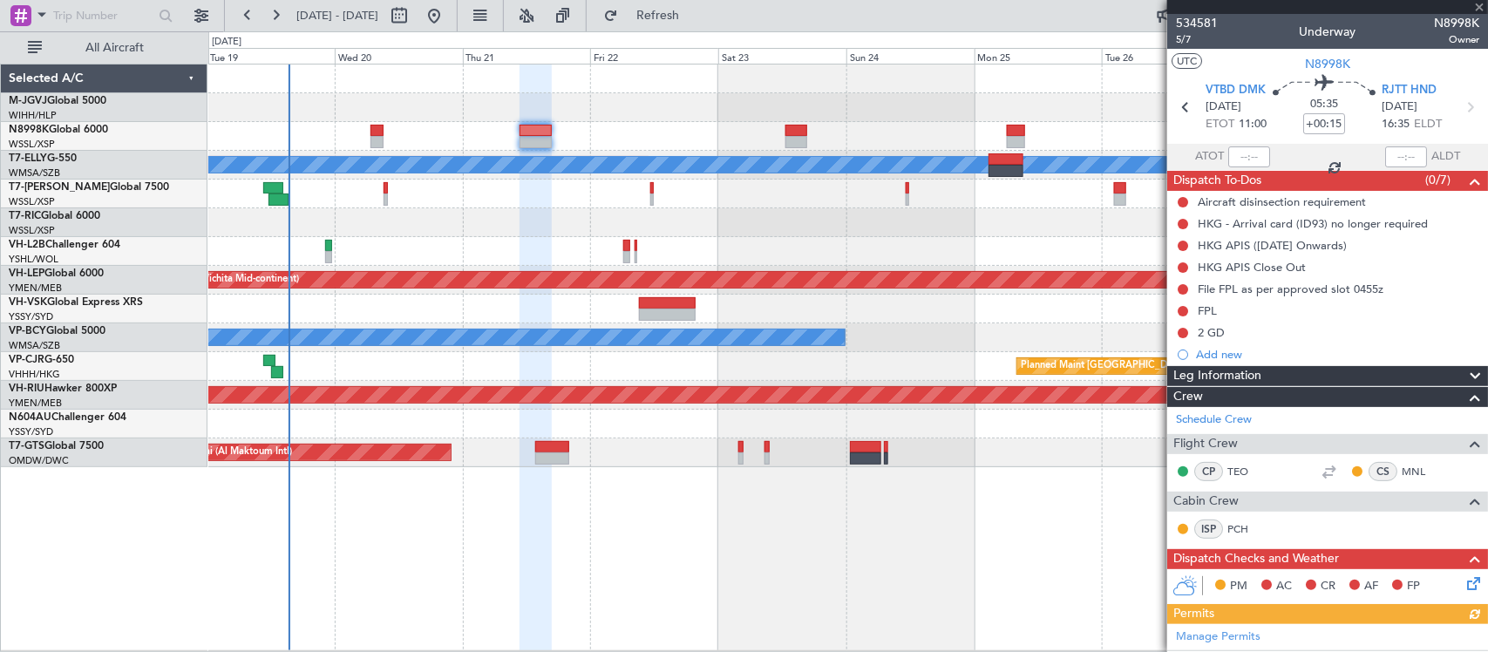
scroll to position [545, 0]
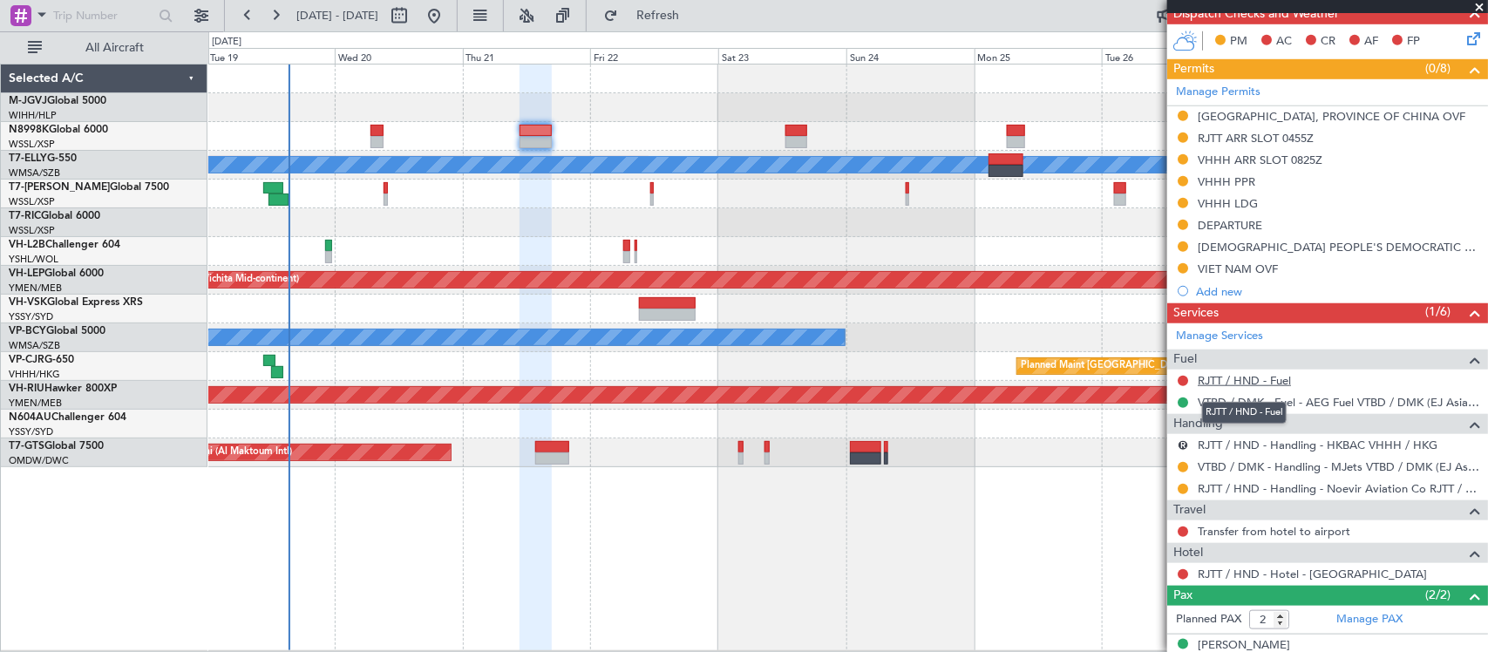
click at [1272, 377] on link "RJTT / HND - Fuel" at bounding box center [1243, 380] width 93 height 15
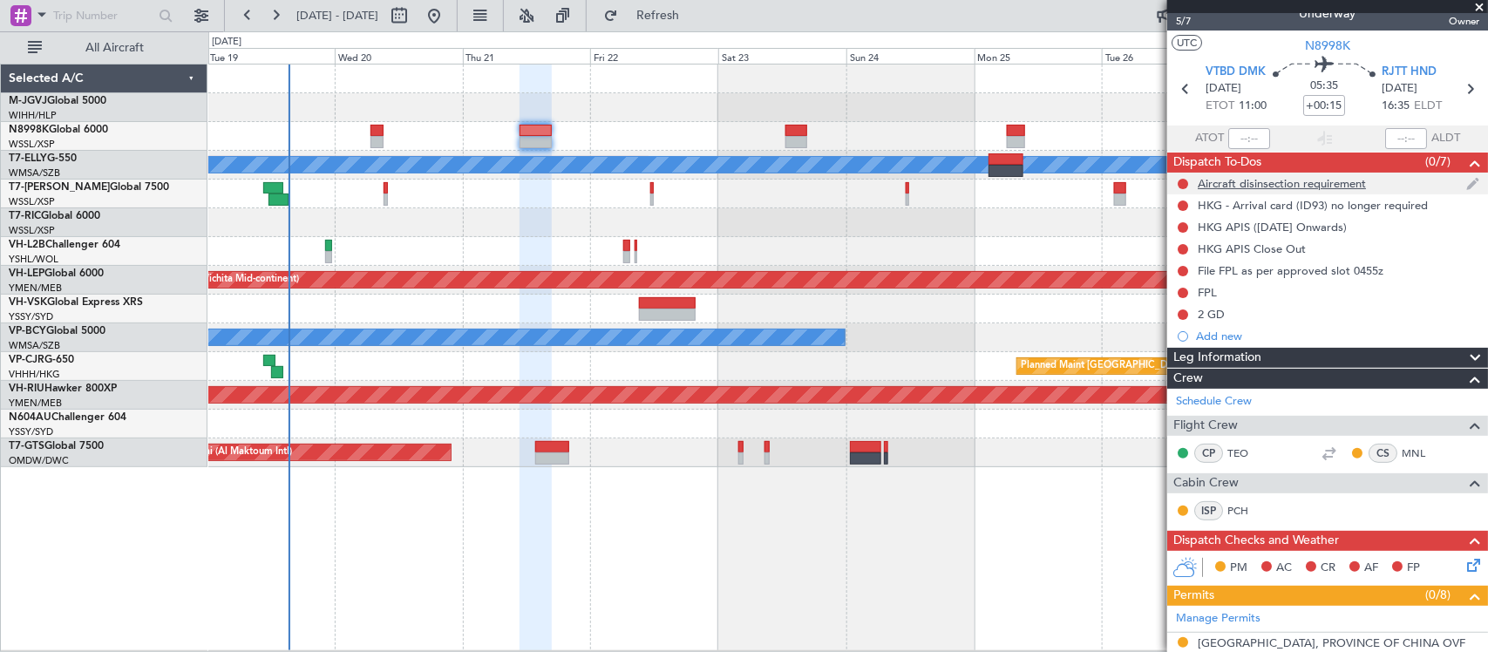
scroll to position [0, 0]
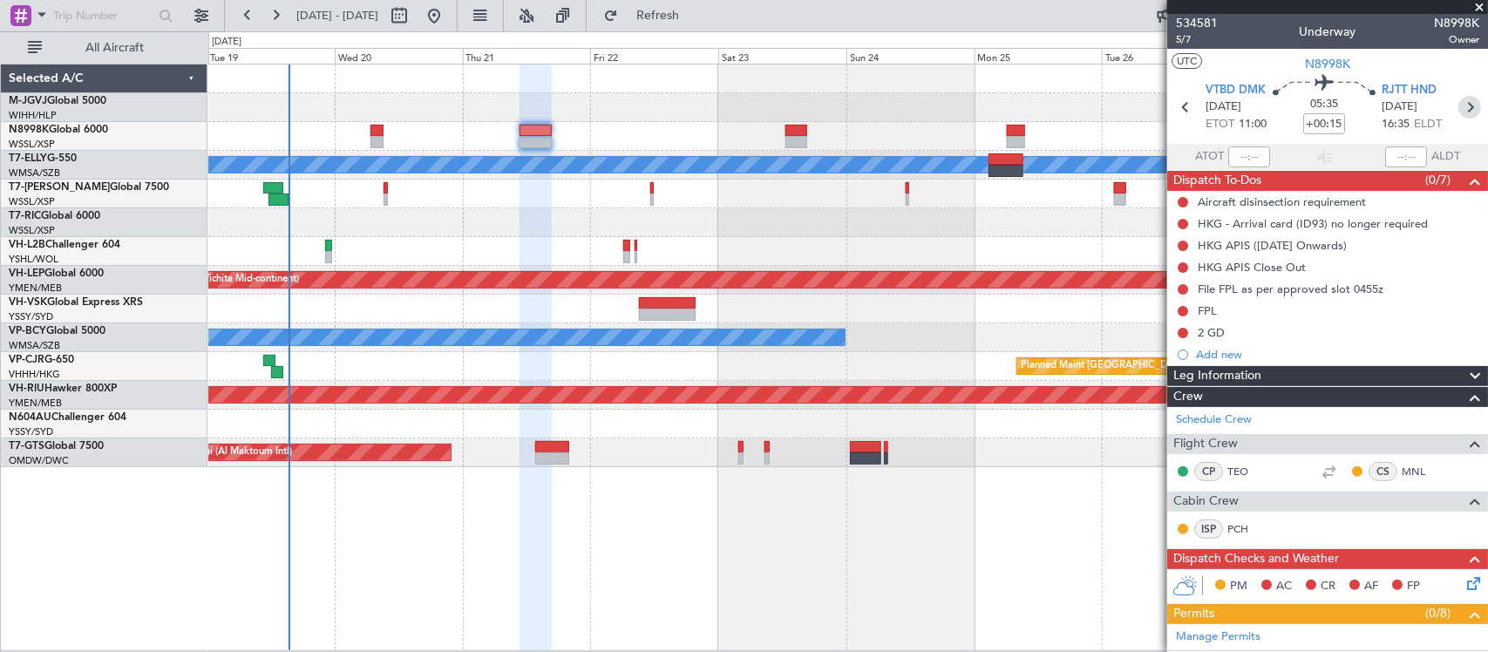
click at [1458, 102] on icon at bounding box center [1469, 107] width 23 height 23
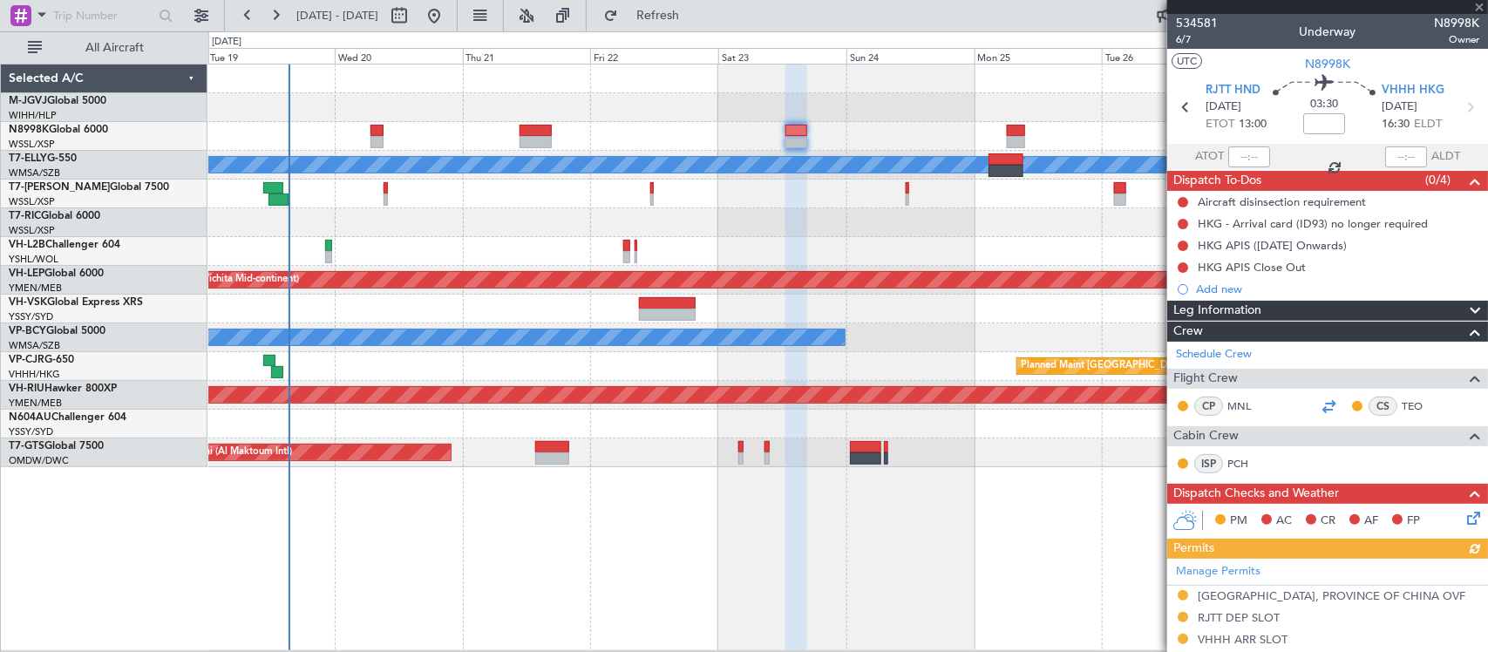
scroll to position [312, 0]
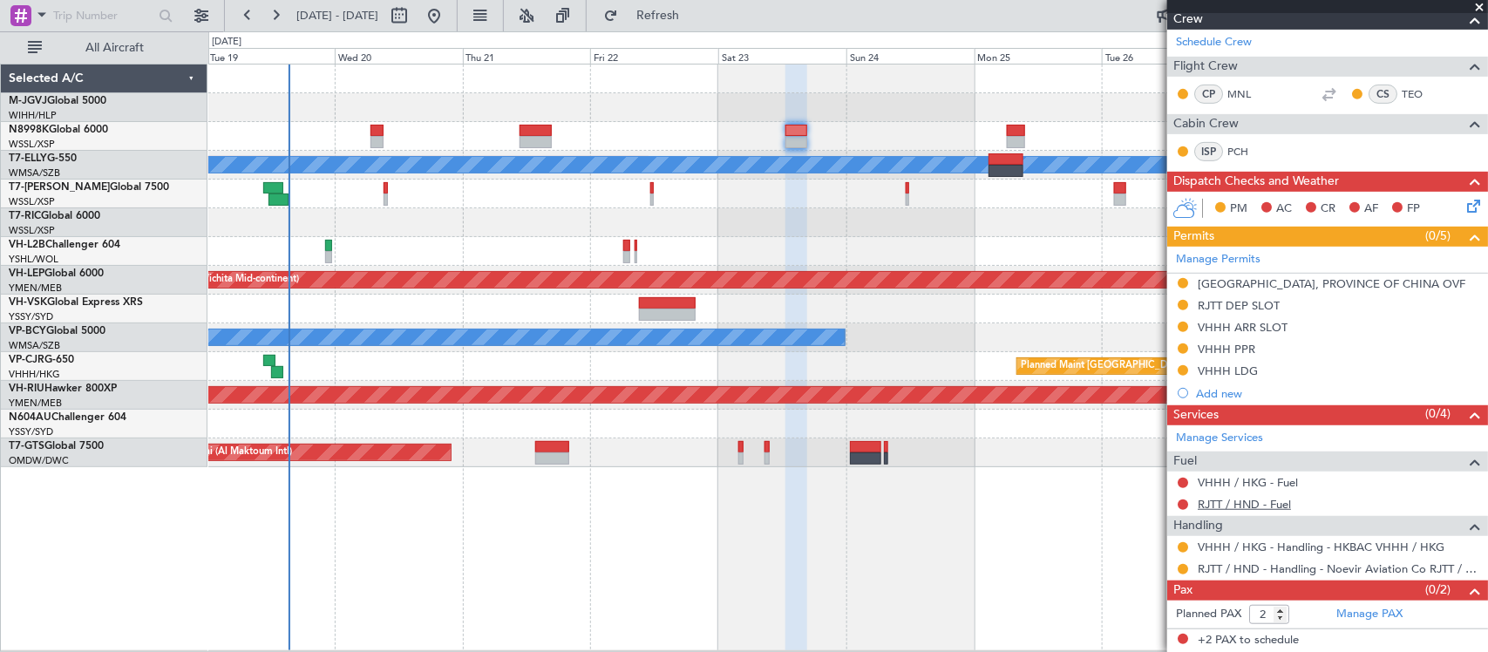
click at [1214, 506] on link "RJTT / HND - Fuel" at bounding box center [1243, 504] width 93 height 15
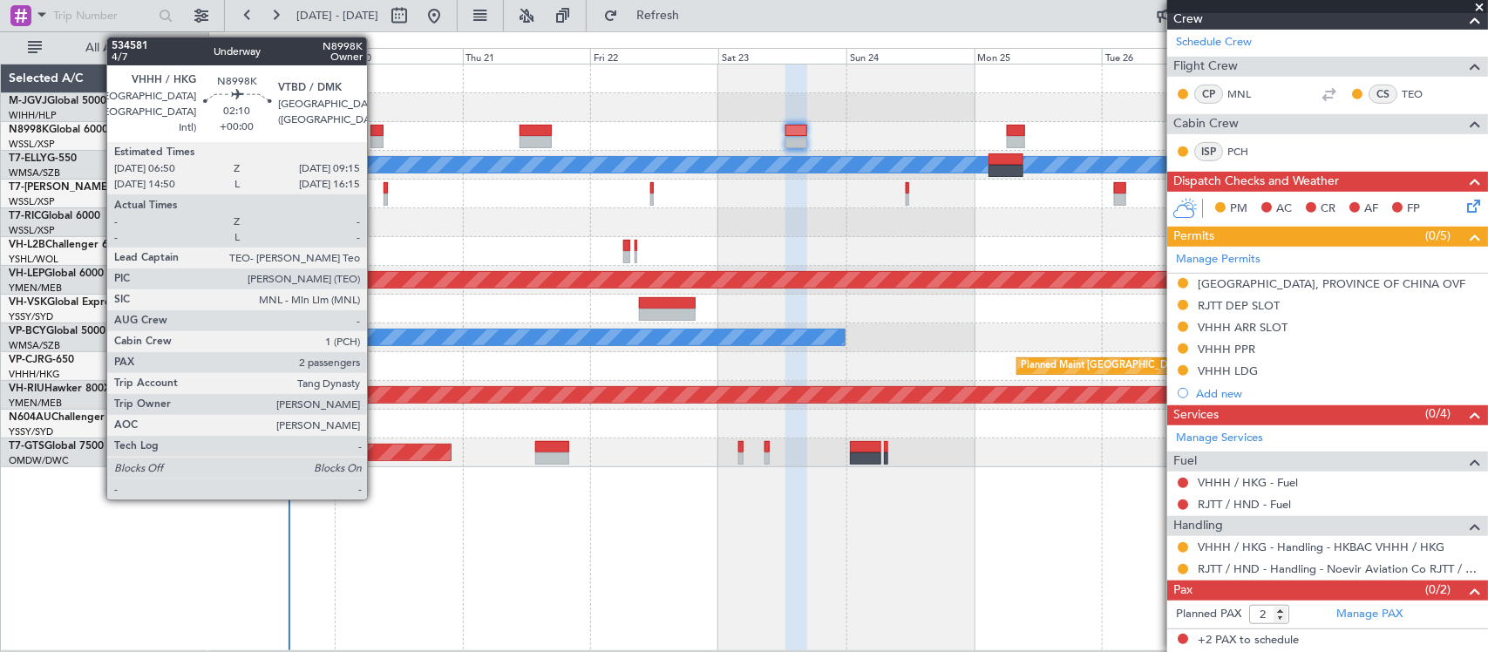
click at [376, 135] on div at bounding box center [376, 131] width 13 height 12
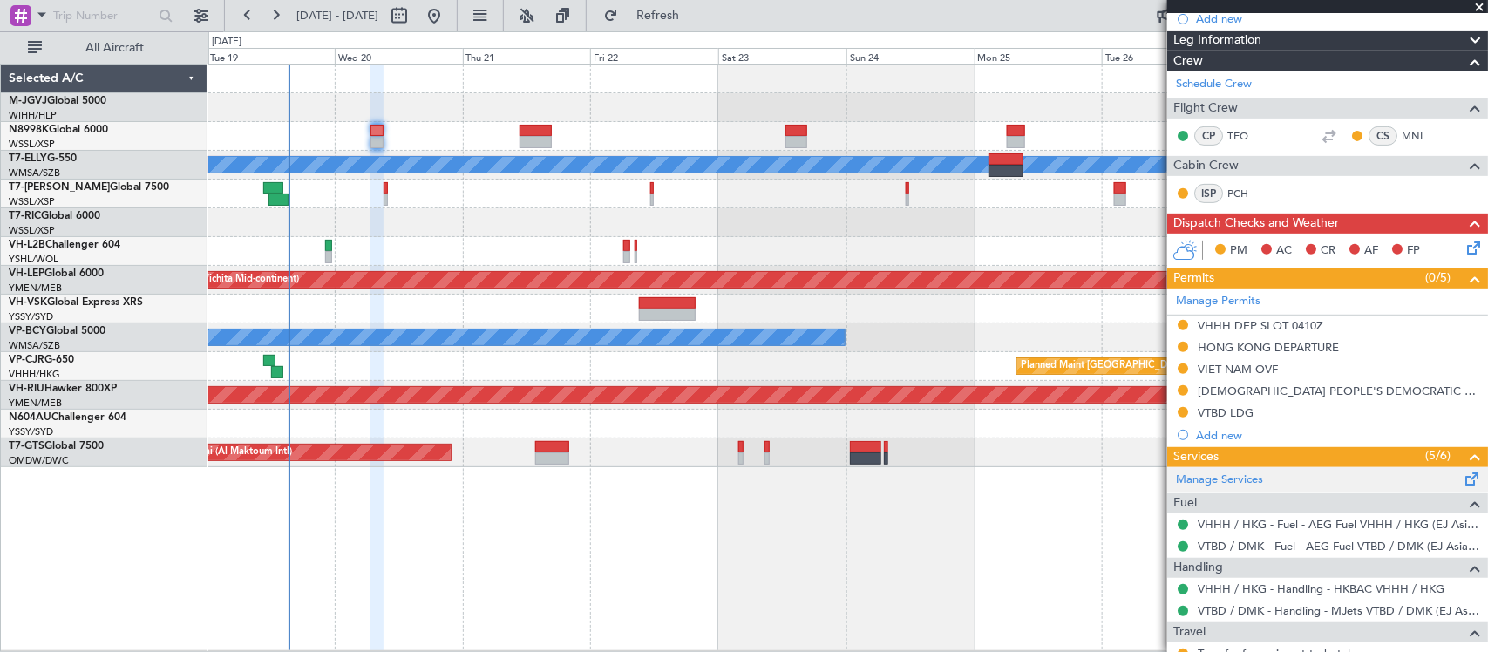
scroll to position [411, 0]
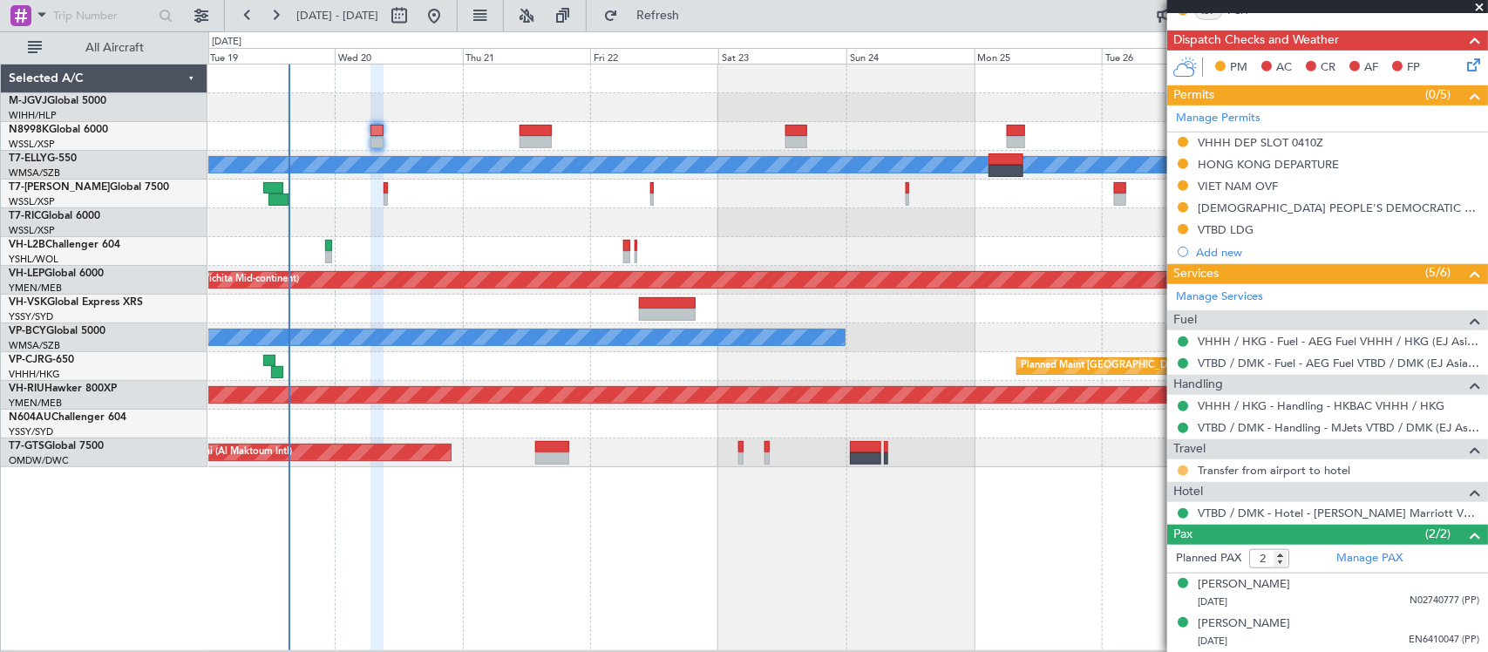
click at [1179, 471] on button at bounding box center [1182, 470] width 10 height 10
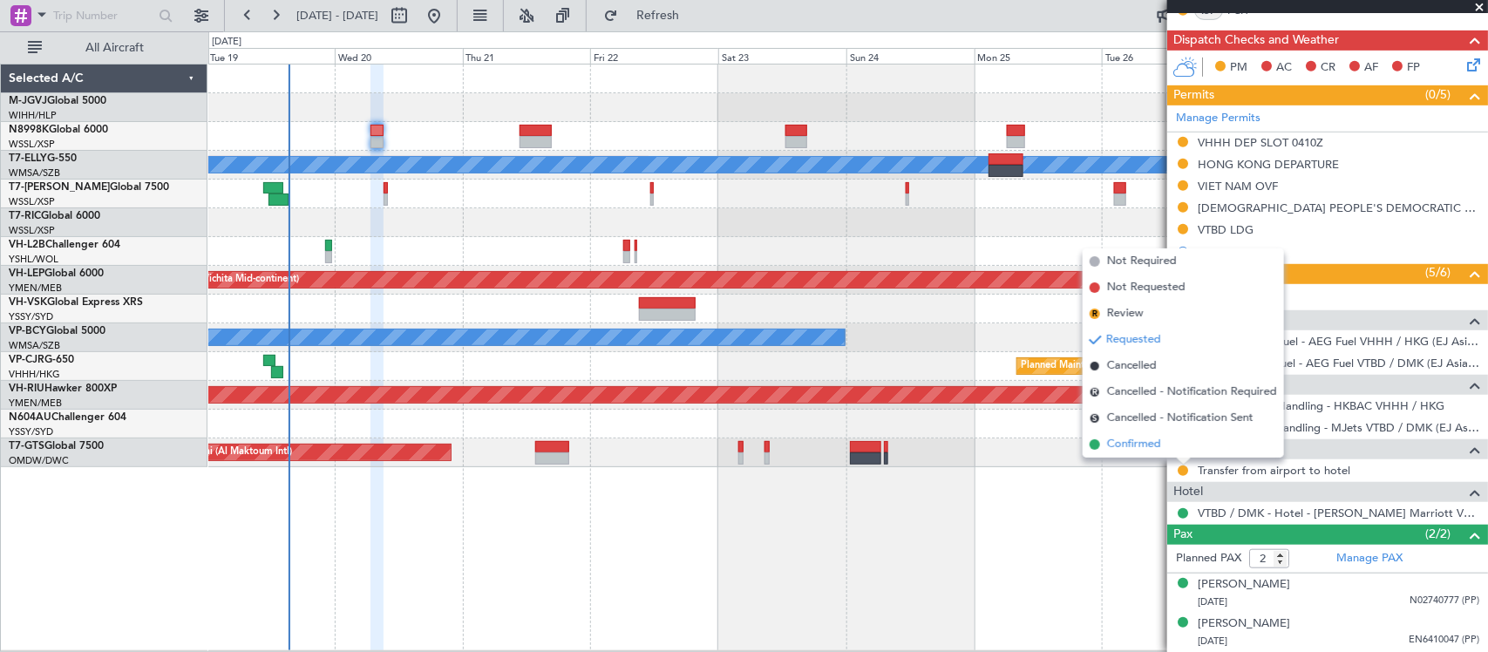
click at [1163, 441] on li "Confirmed" at bounding box center [1182, 444] width 201 height 26
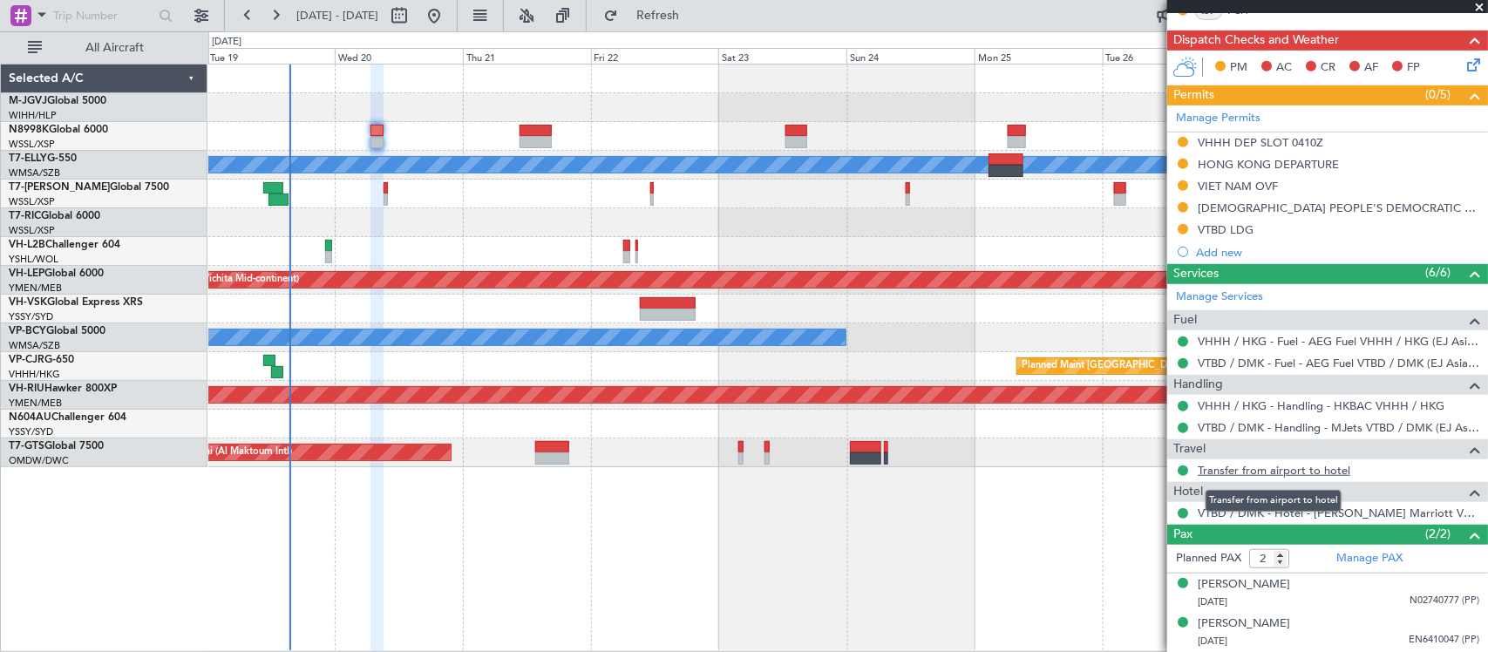
click at [1247, 469] on link "Transfer from airport to hotel" at bounding box center [1273, 470] width 153 height 15
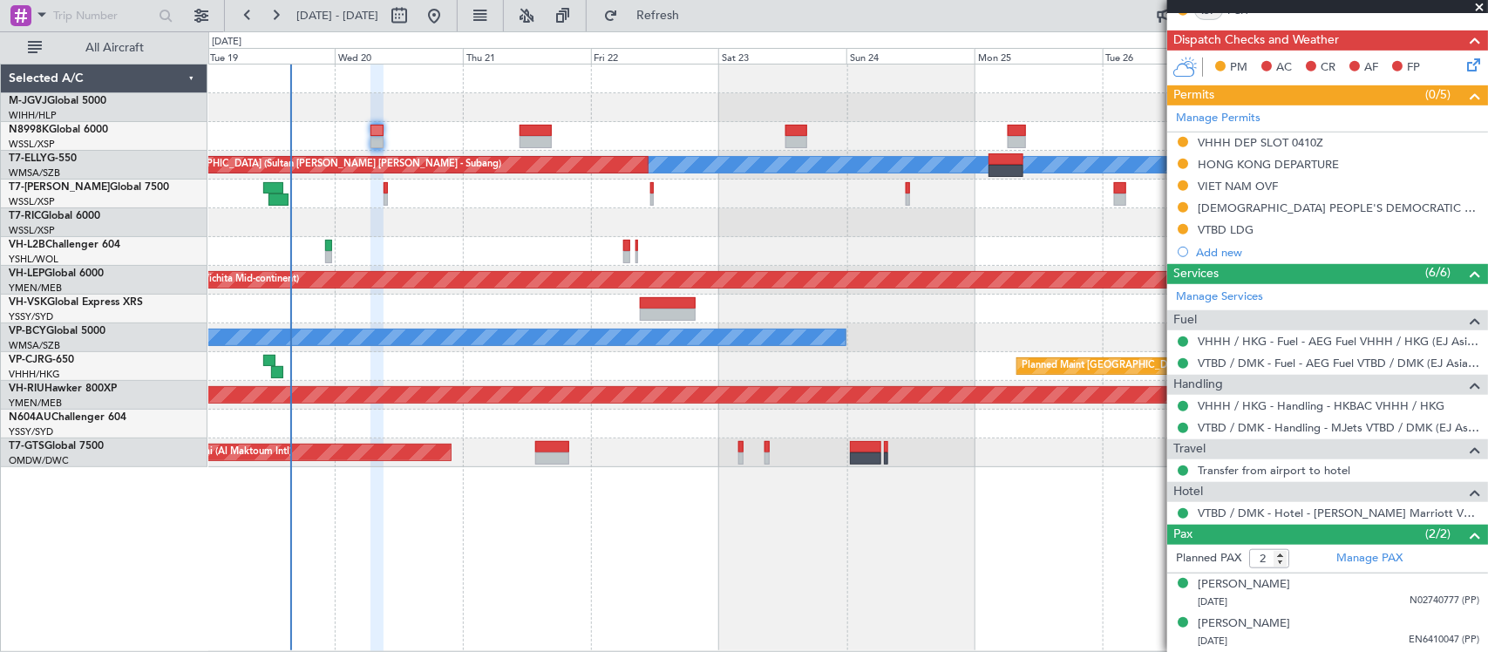
click at [1365, 559] on mat-tooltip-component "VTBD / DMK - Hotel - J W Marriott VTBD / DMK" at bounding box center [1344, 550] width 287 height 60
click at [1360, 558] on link "Manage PAX" at bounding box center [1369, 558] width 66 height 17
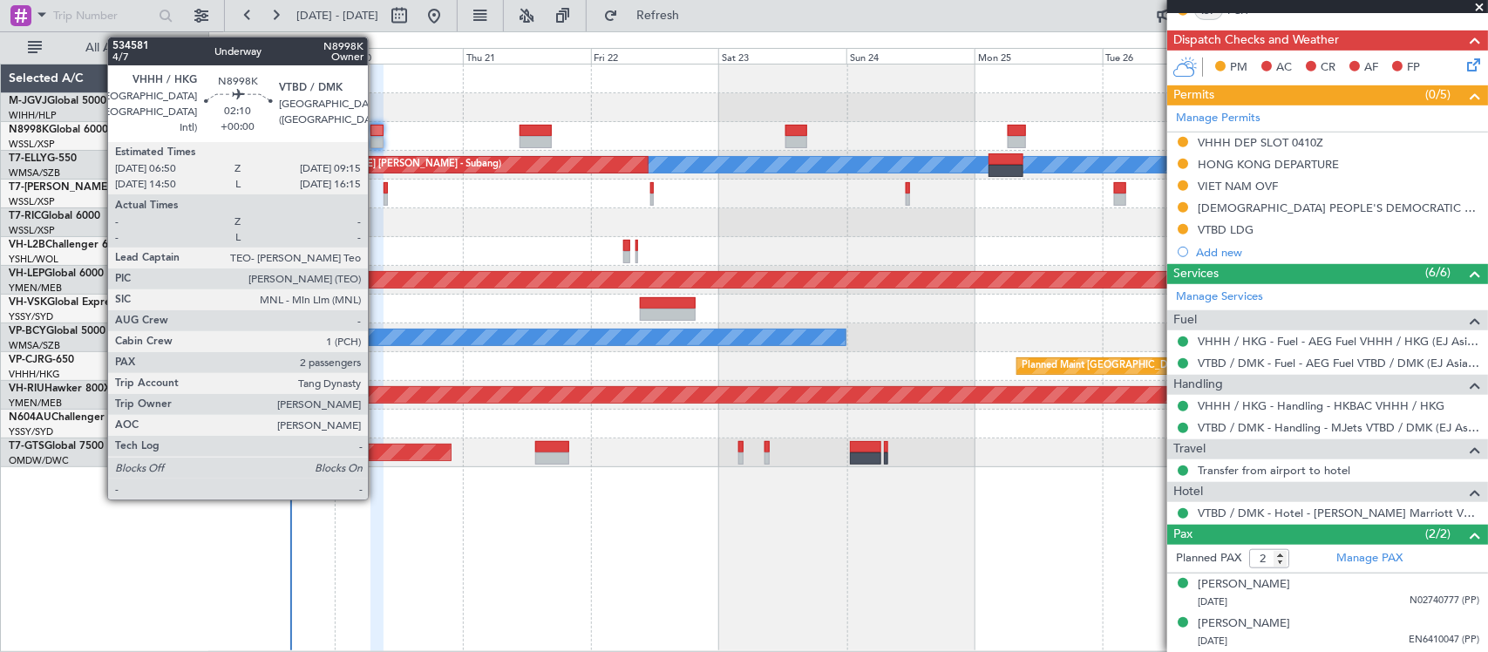
click at [376, 131] on div at bounding box center [376, 131] width 13 height 12
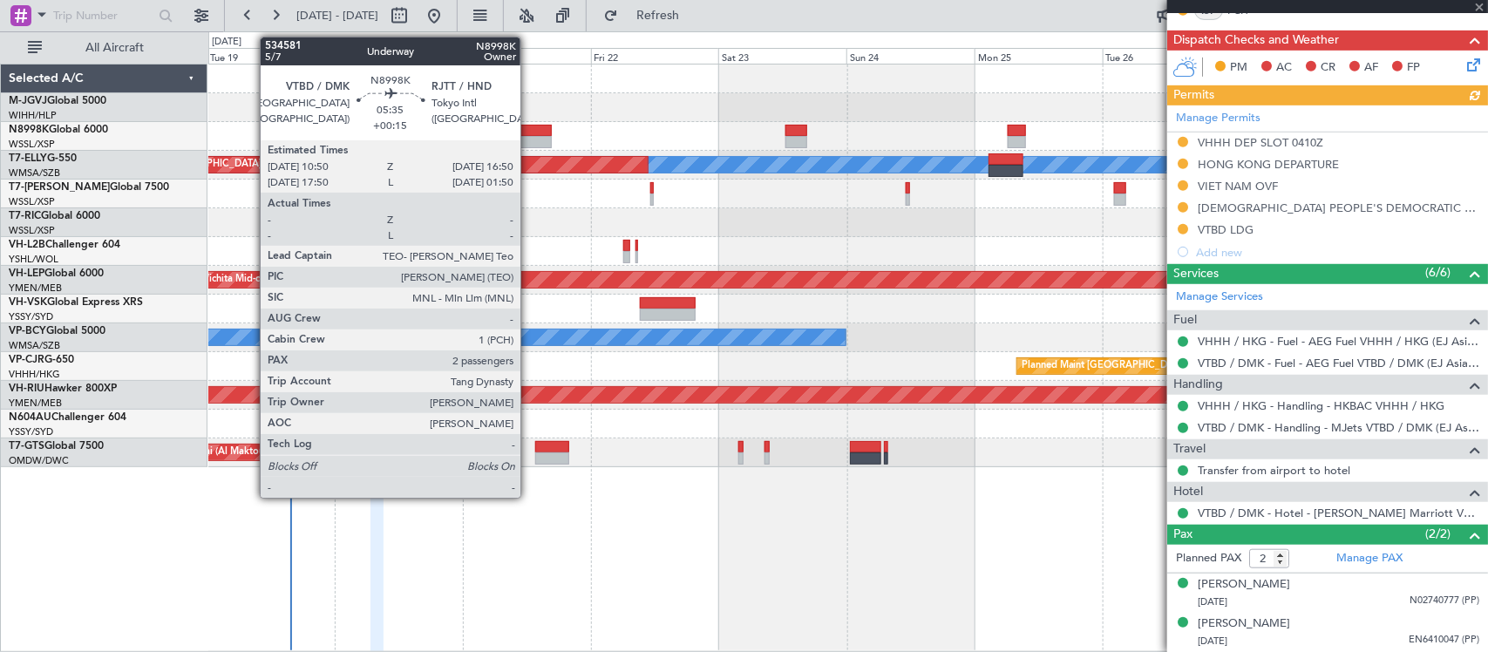
click at [529, 125] on div at bounding box center [535, 131] width 32 height 12
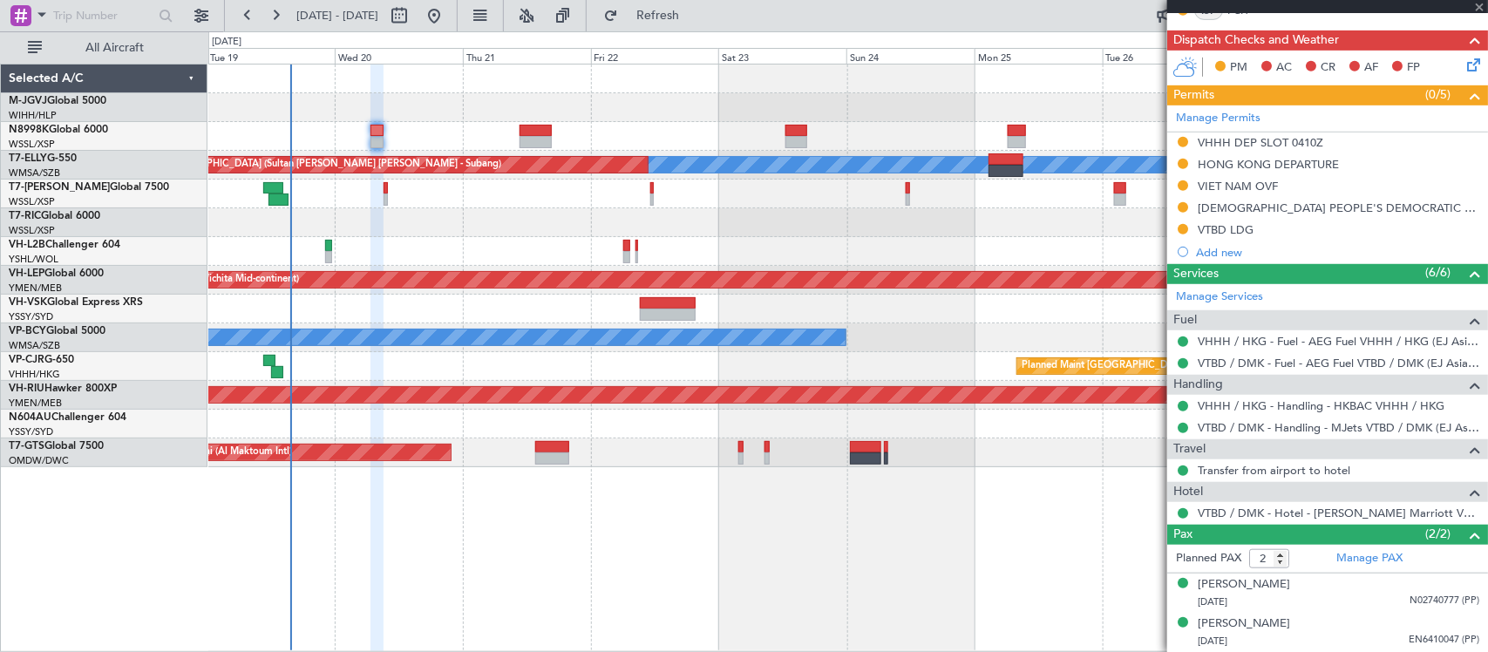
type input "+00:15"
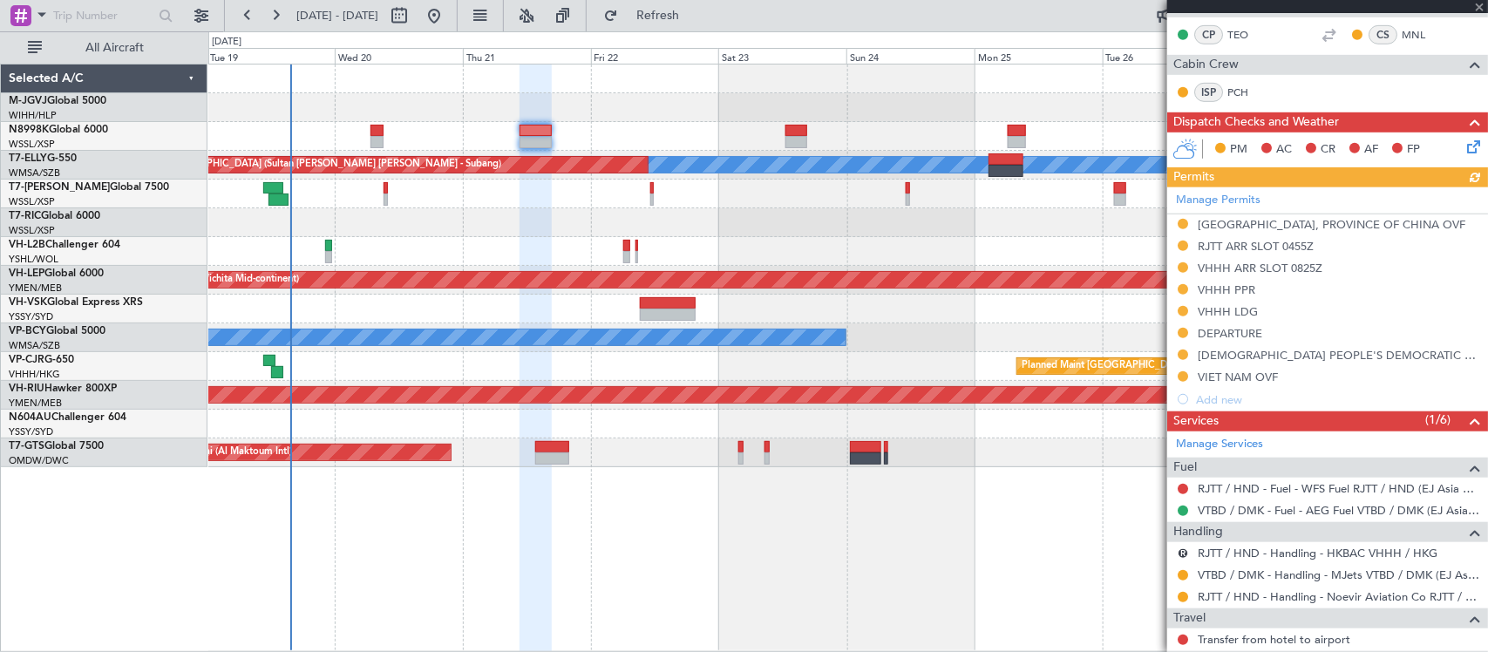
scroll to position [607, 0]
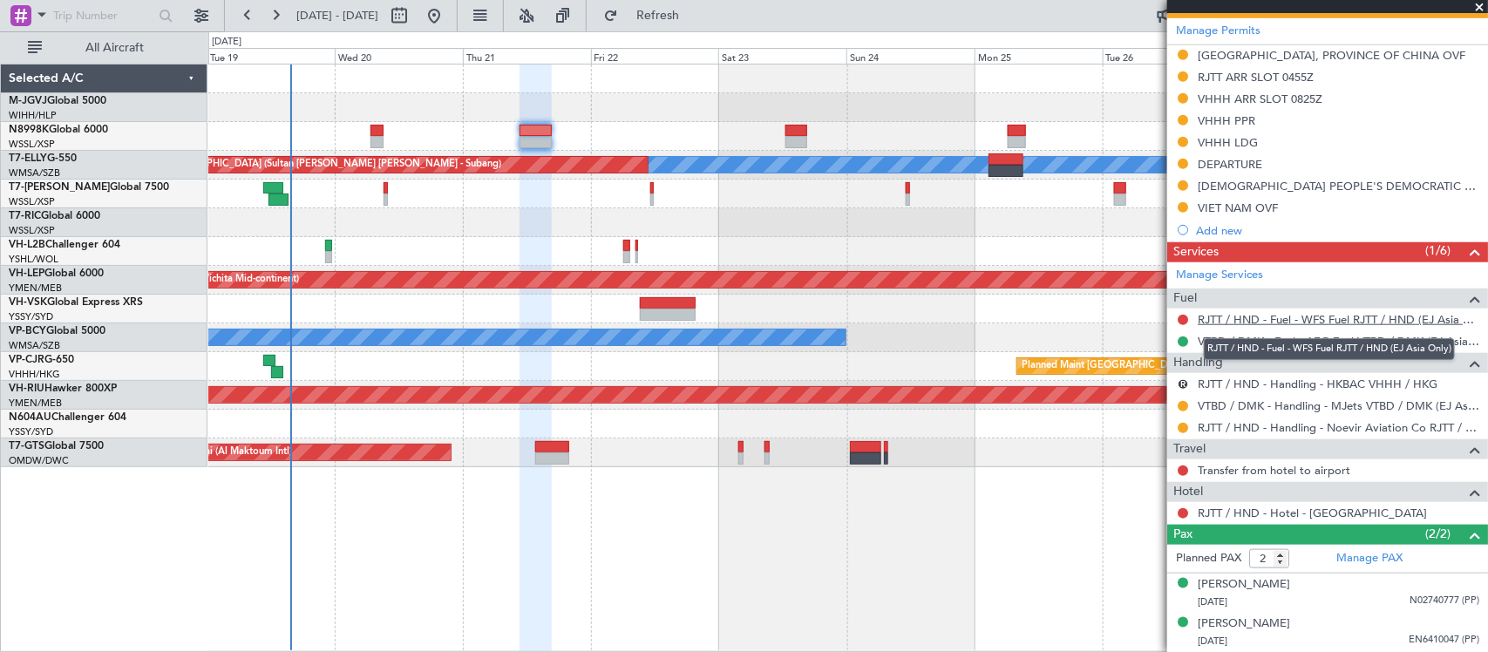
click at [1265, 314] on link "RJTT / HND - Fuel - WFS Fuel RJTT / HND (EJ Asia Only)" at bounding box center [1337, 319] width 281 height 15
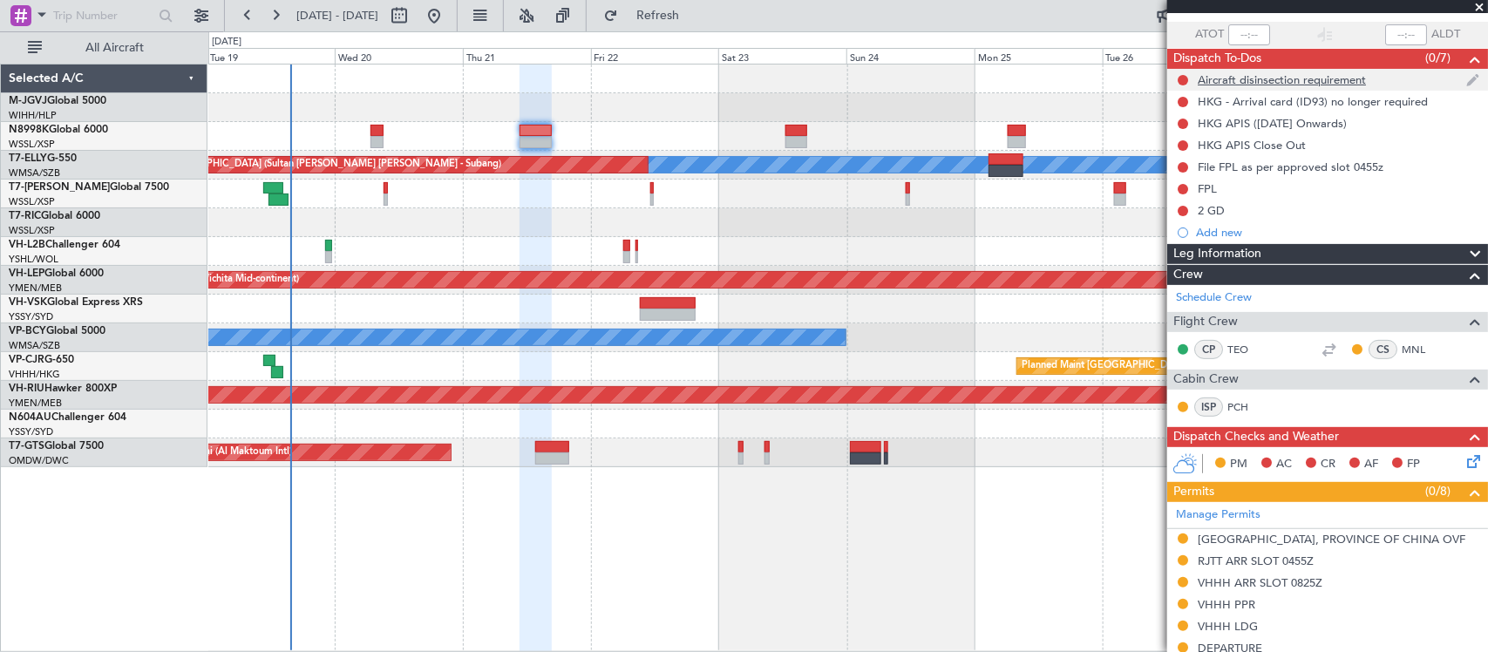
scroll to position [0, 0]
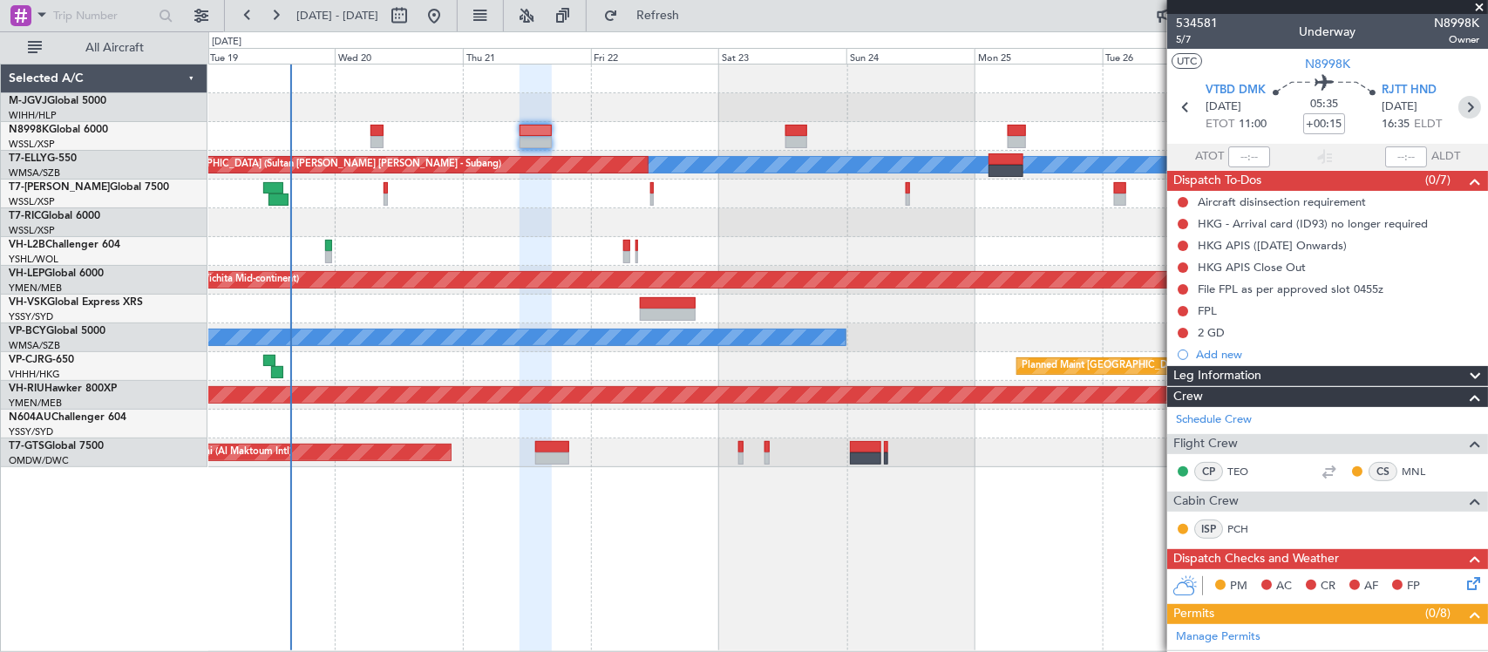
click at [1458, 113] on icon at bounding box center [1469, 107] width 23 height 23
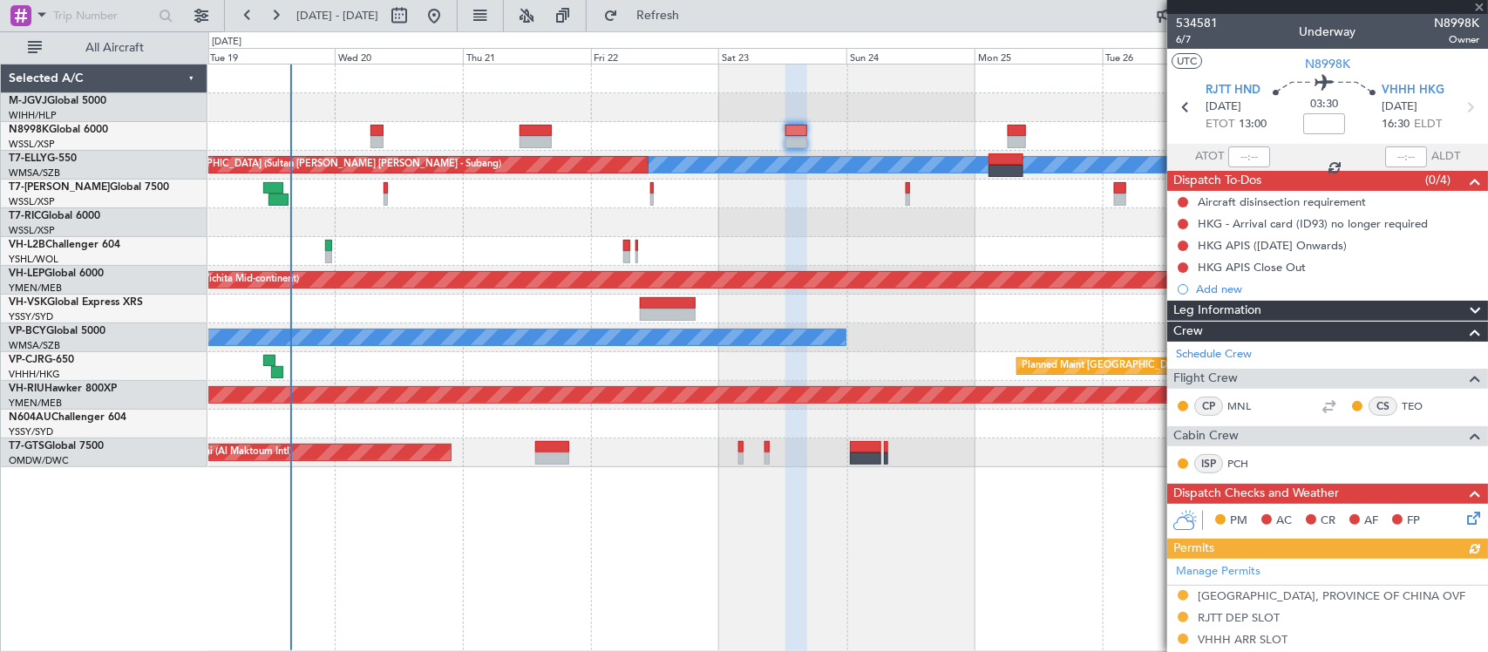
scroll to position [312, 0]
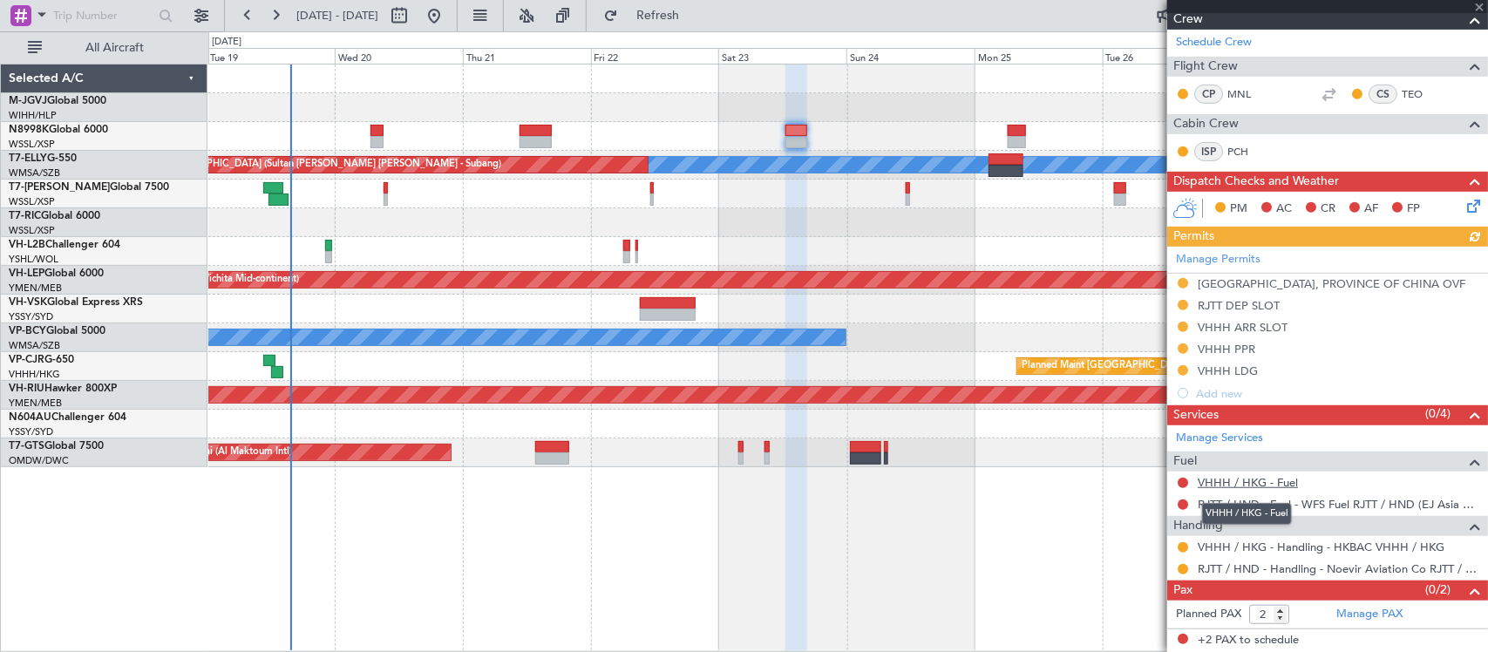
click at [1214, 481] on link "VHHH / HKG - Fuel" at bounding box center [1247, 482] width 100 height 15
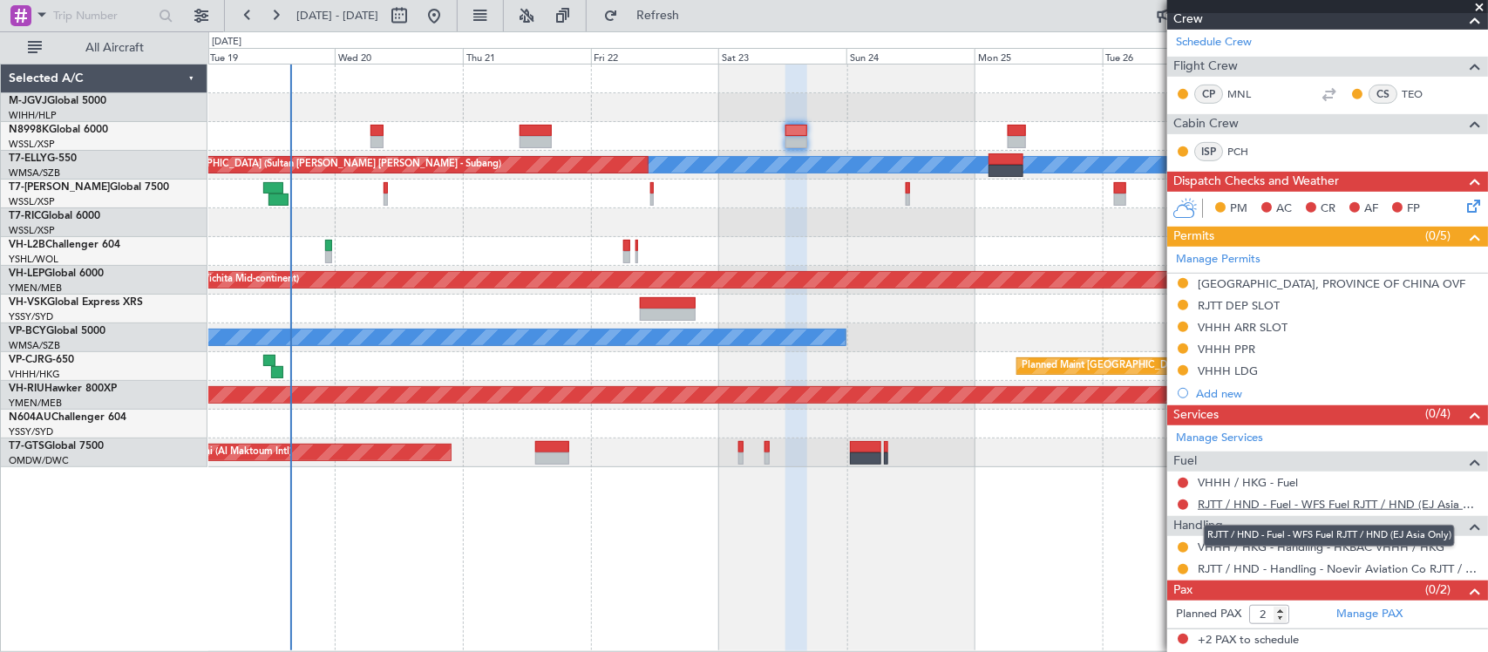
click at [1257, 510] on link "RJTT / HND - Fuel - WFS Fuel RJTT / HND (EJ Asia Only)" at bounding box center [1337, 504] width 281 height 15
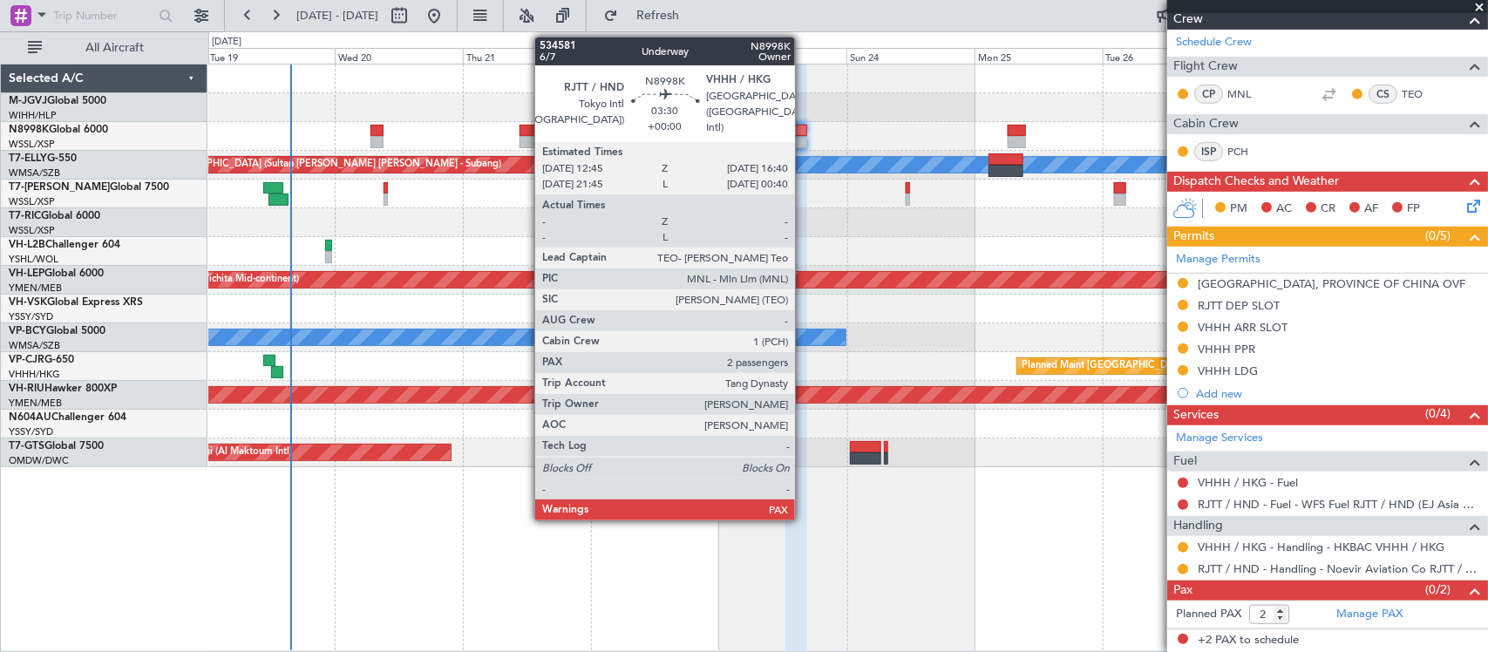
click at [800, 133] on div at bounding box center [795, 131] width 21 height 12
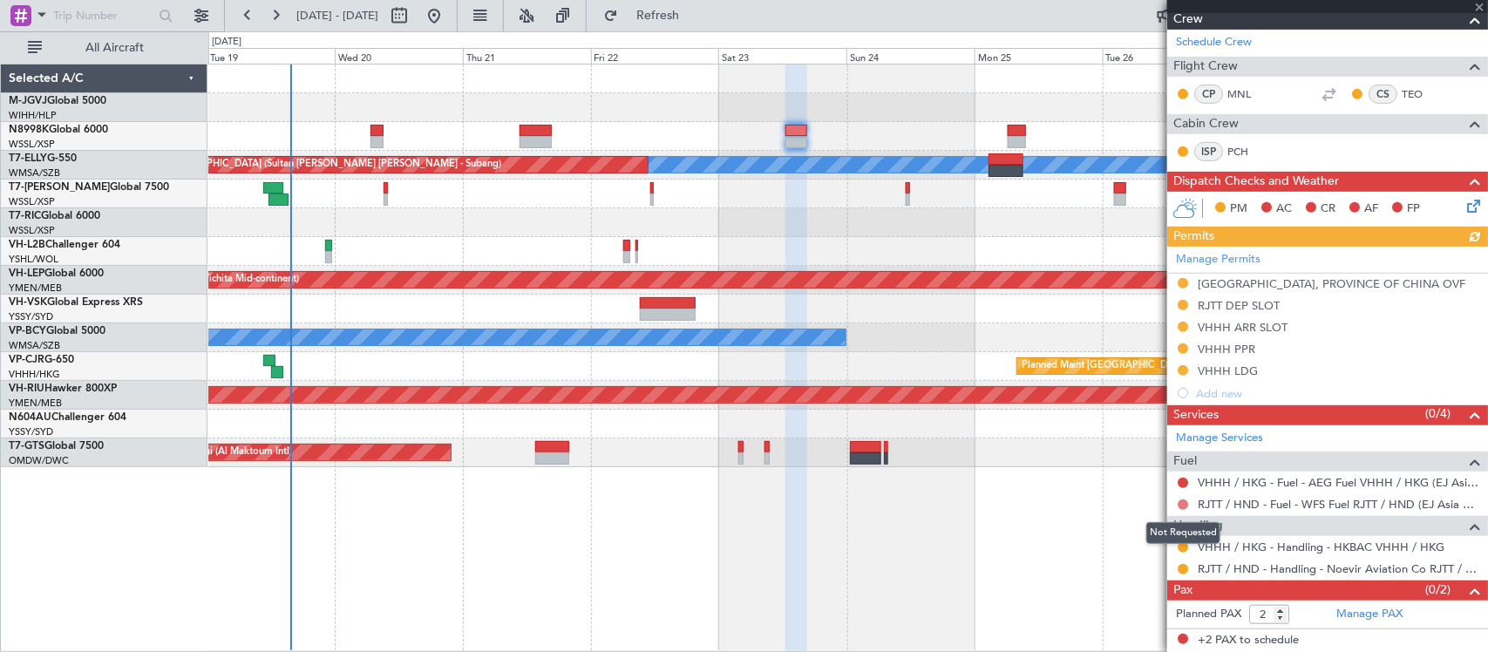
click at [1185, 504] on button at bounding box center [1182, 504] width 10 height 10
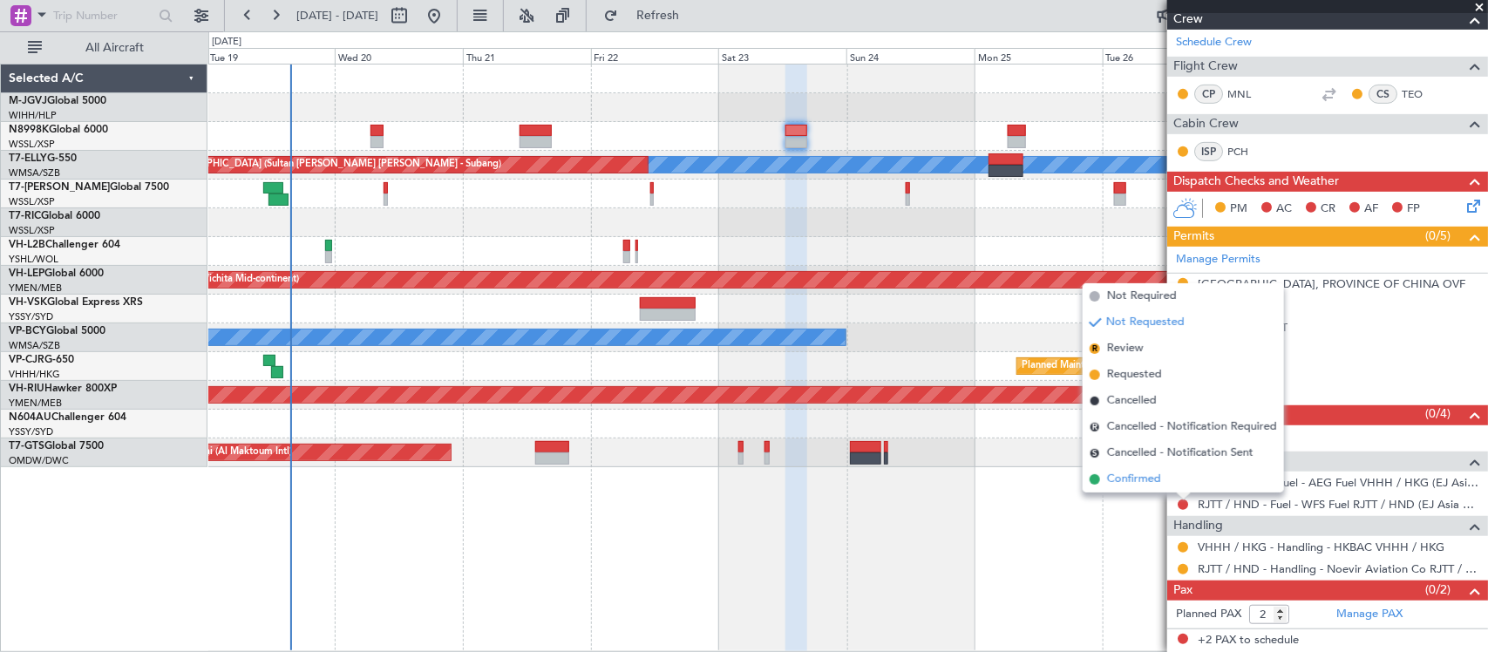
click at [1175, 481] on li "Confirmed" at bounding box center [1182, 479] width 201 height 26
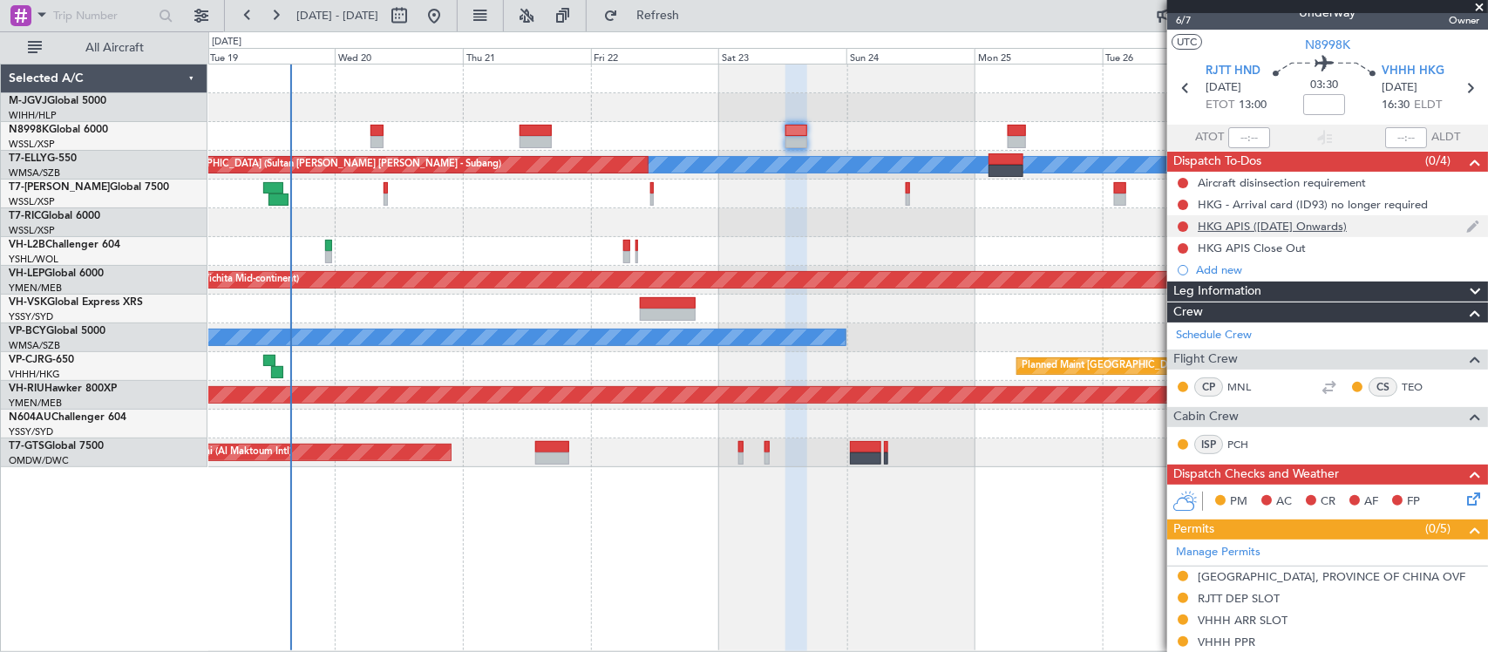
scroll to position [0, 0]
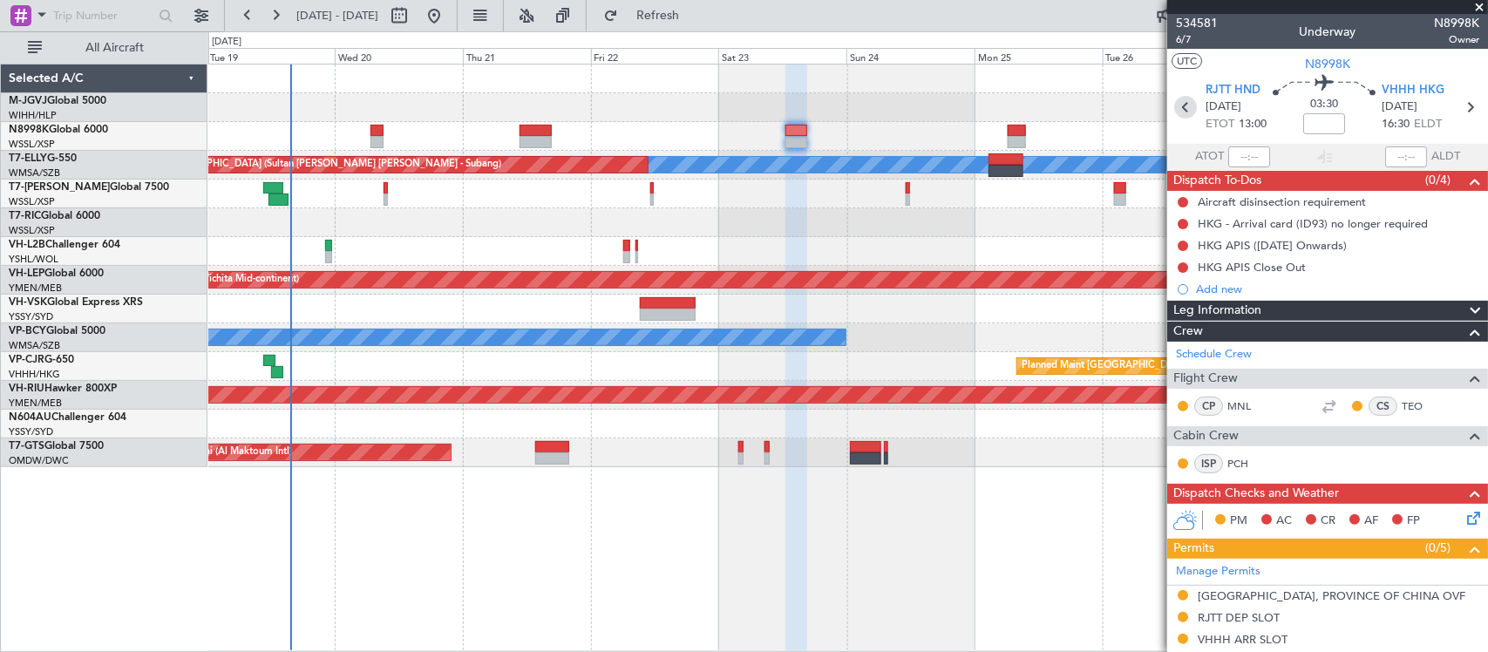
click at [1185, 100] on icon at bounding box center [1185, 107] width 23 height 23
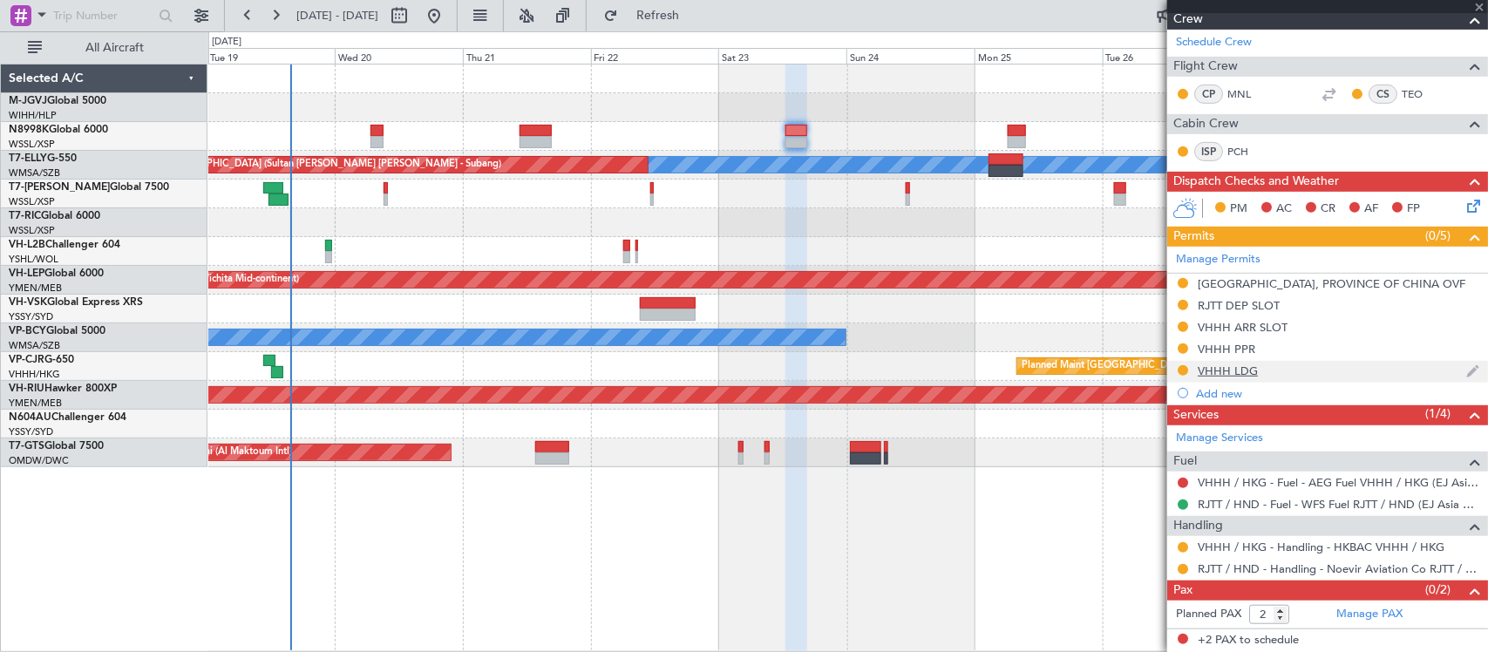
type input "+00:15"
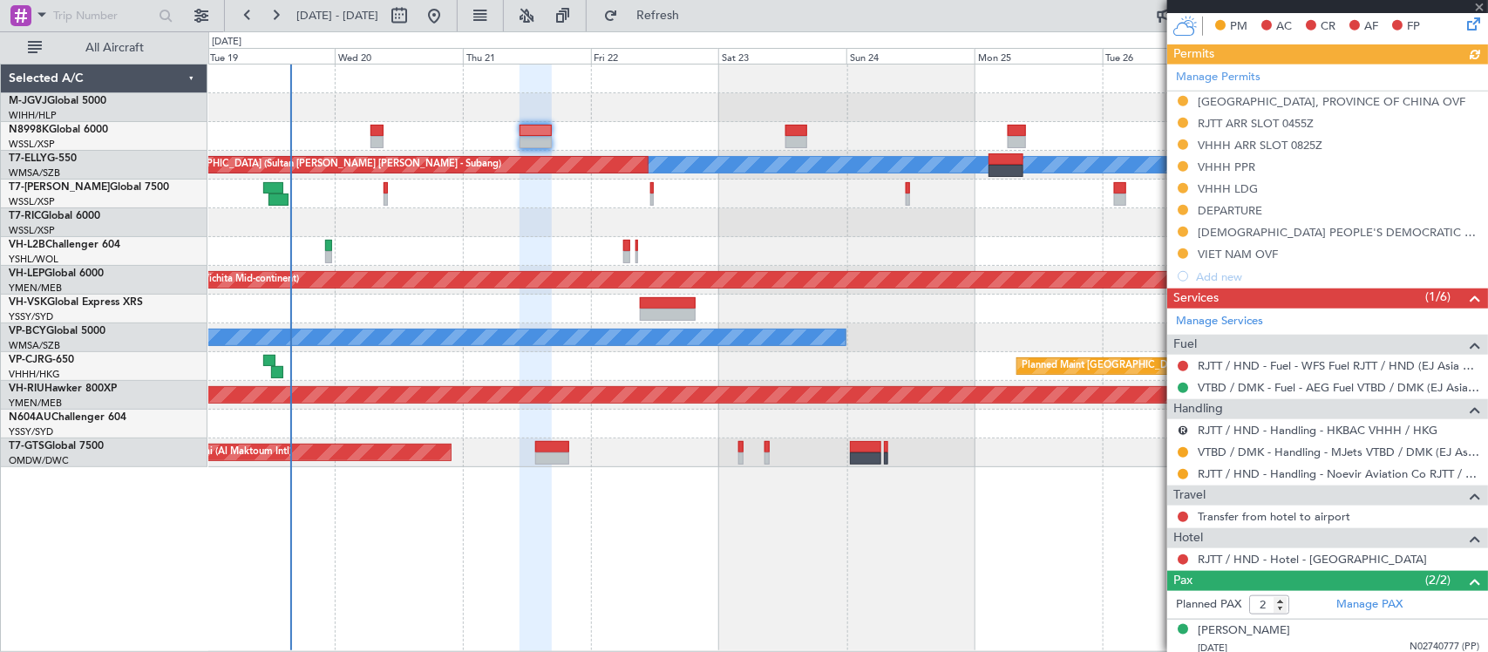
scroll to position [607, 0]
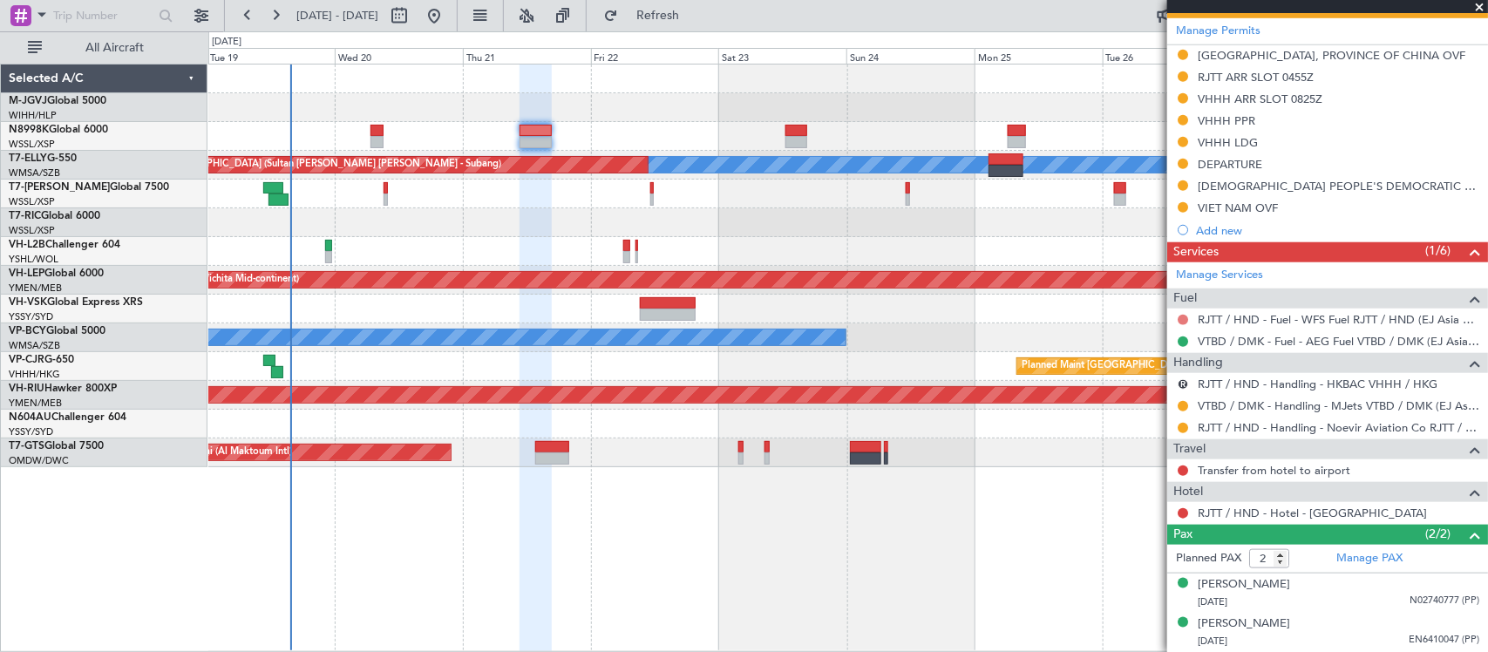
click at [1186, 318] on button at bounding box center [1182, 320] width 10 height 10
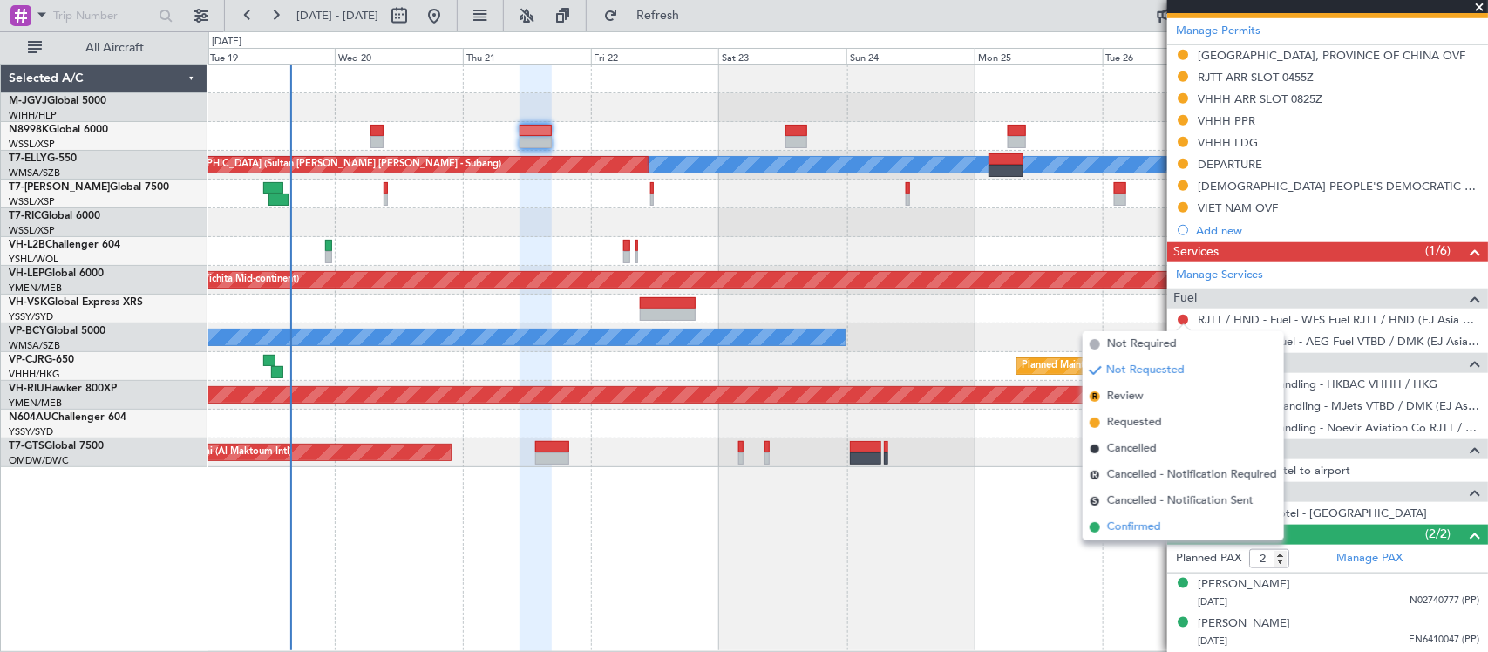
click at [1140, 536] on li "Confirmed" at bounding box center [1182, 527] width 201 height 26
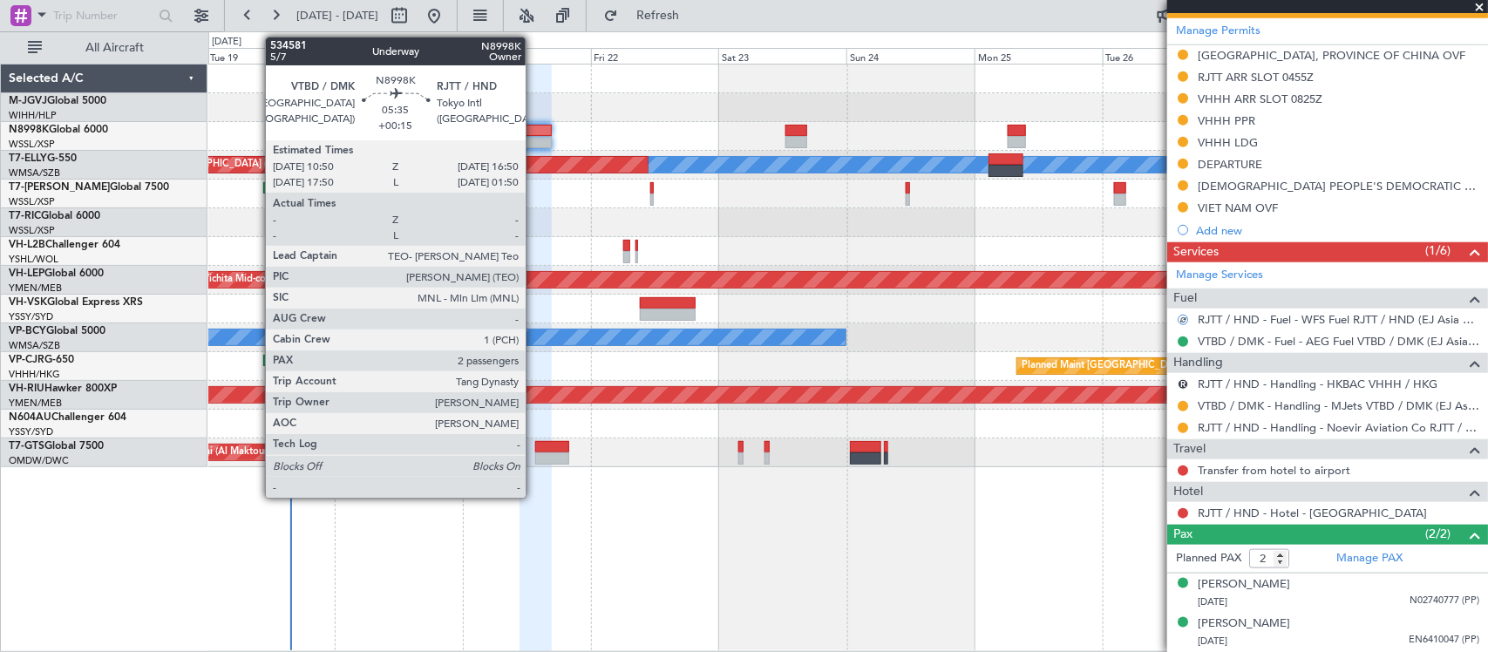
click at [534, 135] on div at bounding box center [535, 131] width 32 height 12
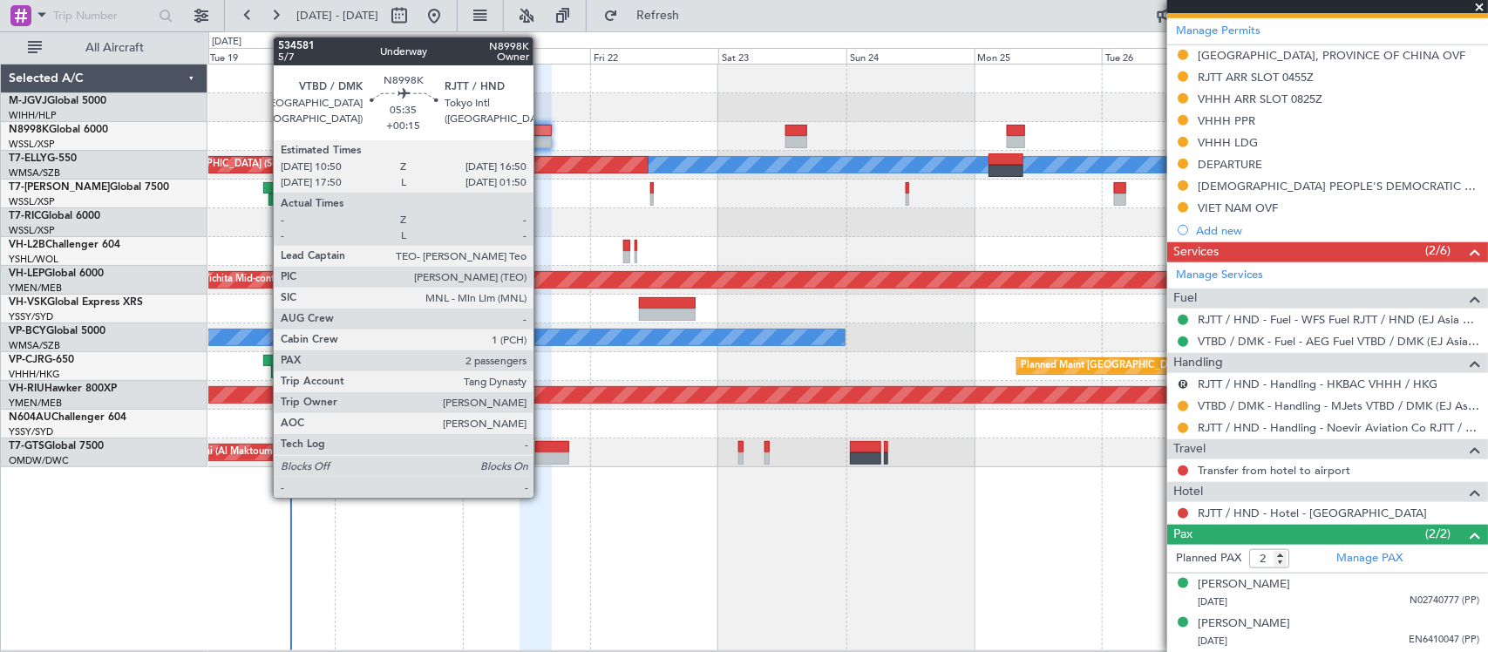
click at [542, 132] on div at bounding box center [535, 131] width 32 height 12
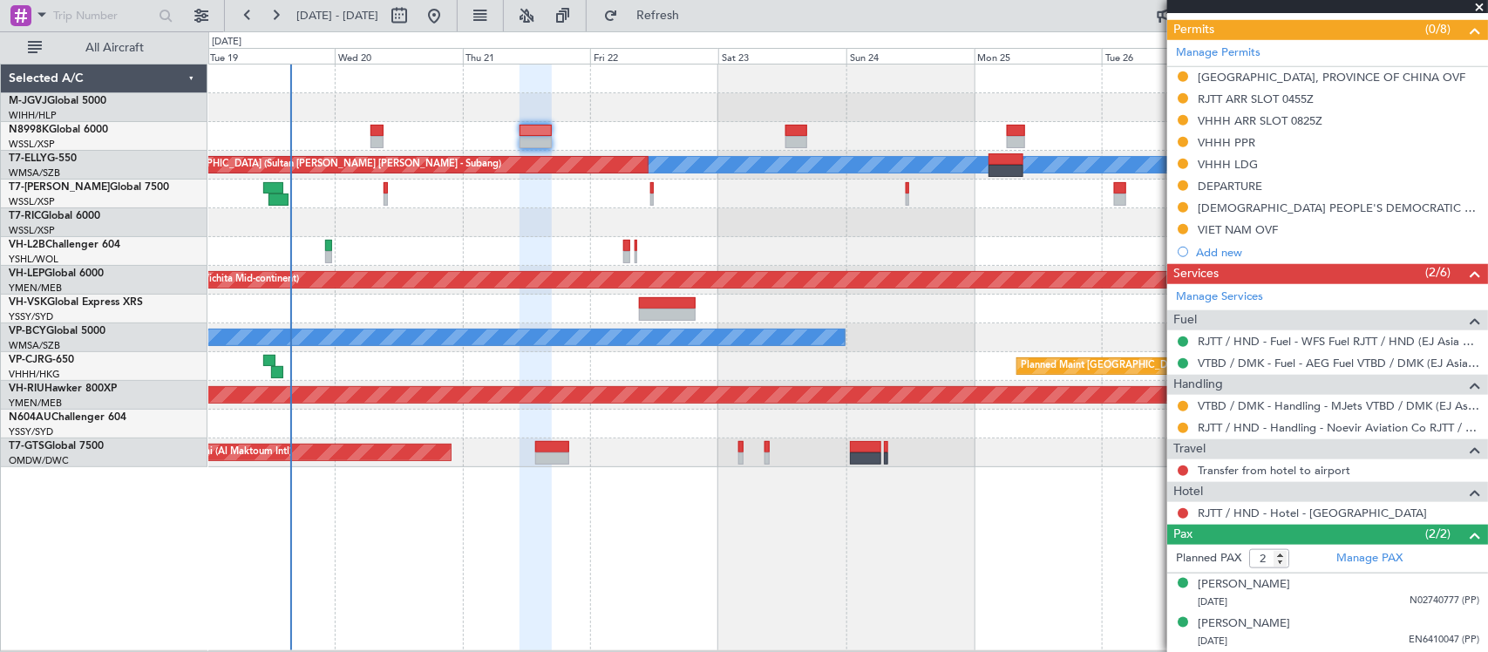
scroll to position [586, 0]
click at [1183, 402] on button at bounding box center [1182, 406] width 10 height 10
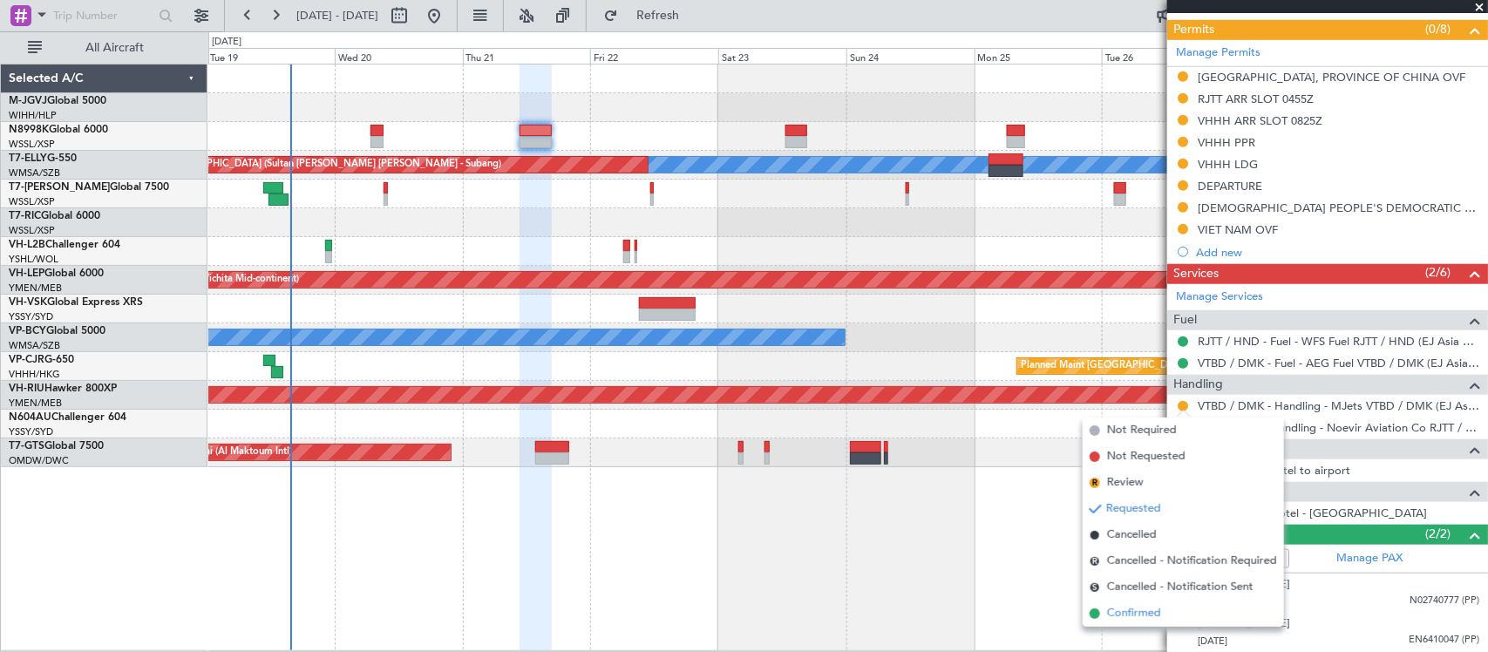
click at [1152, 620] on span "Confirmed" at bounding box center [1134, 613] width 54 height 17
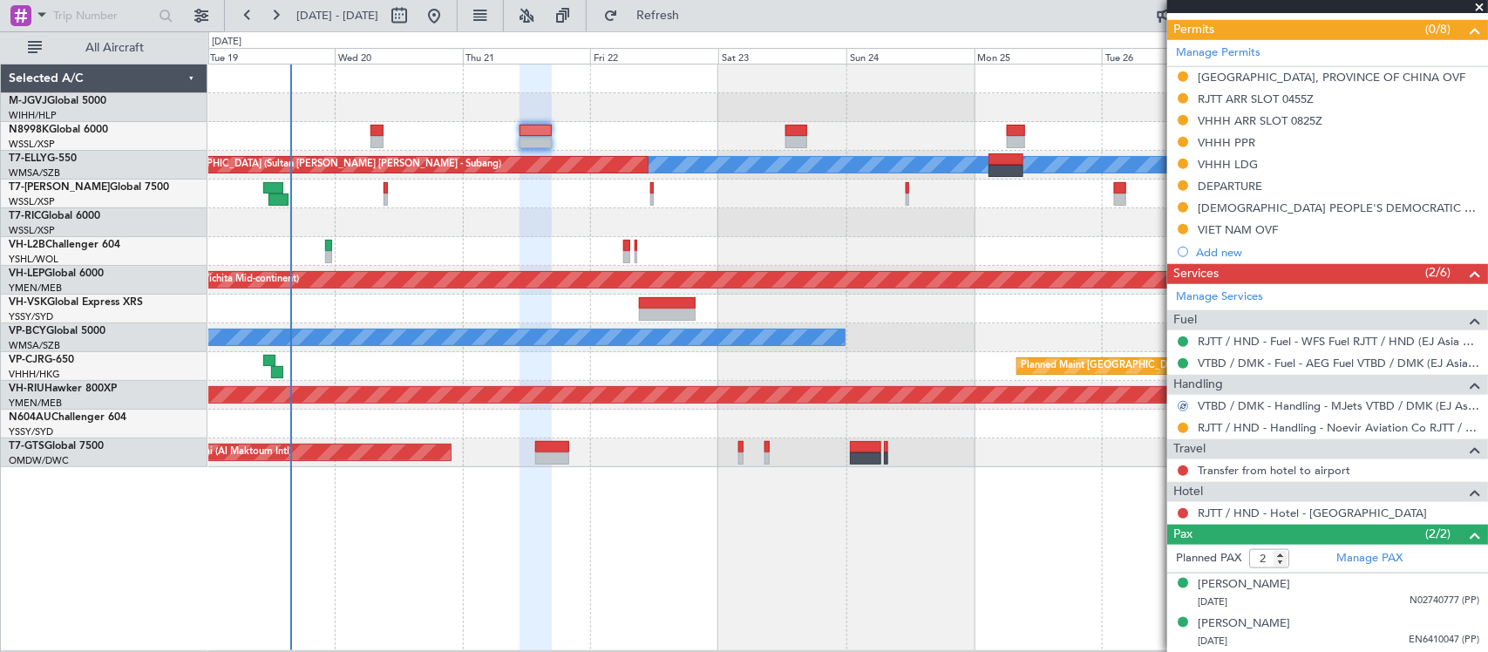
click at [881, 545] on div "Planned Maint Singapore (Seletar) MEL Unplanned Maint Kuala Lumpur (Sultan Abdu…" at bounding box center [847, 357] width 1279 height 587
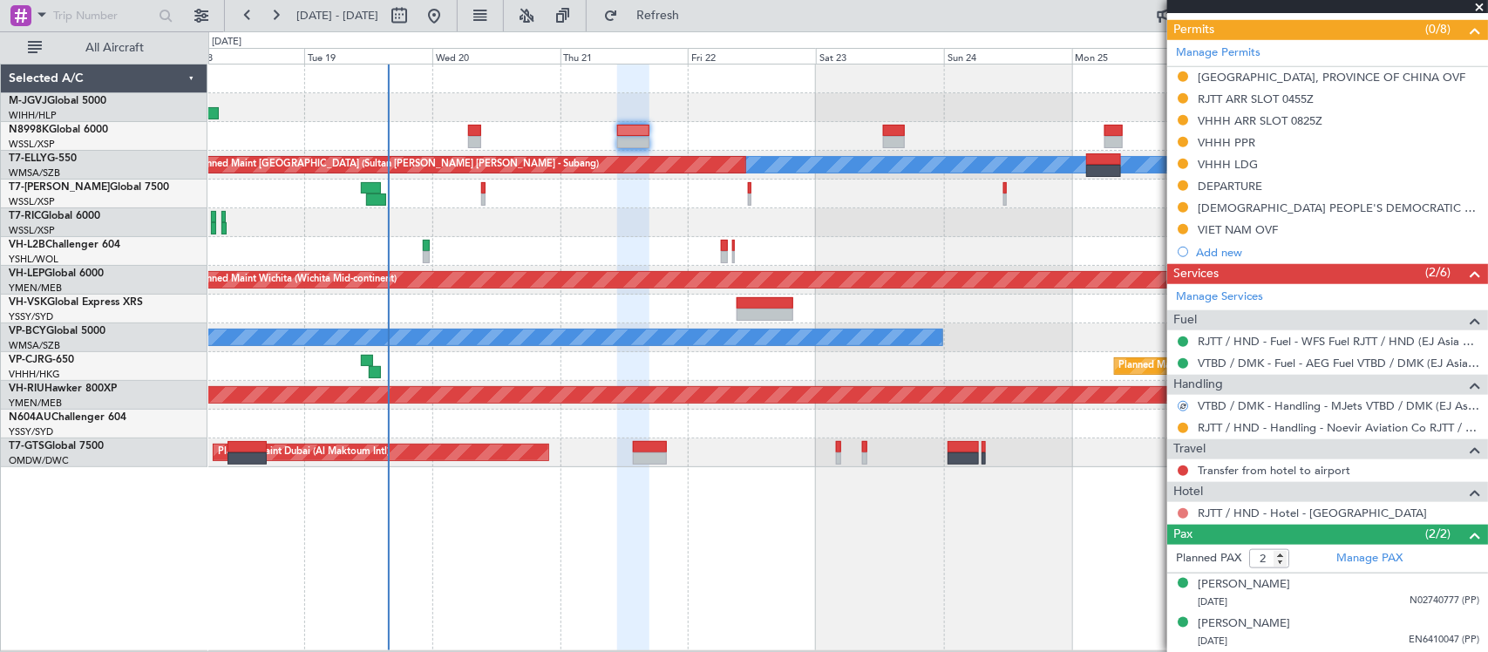
click at [1178, 514] on button at bounding box center [1182, 513] width 10 height 10
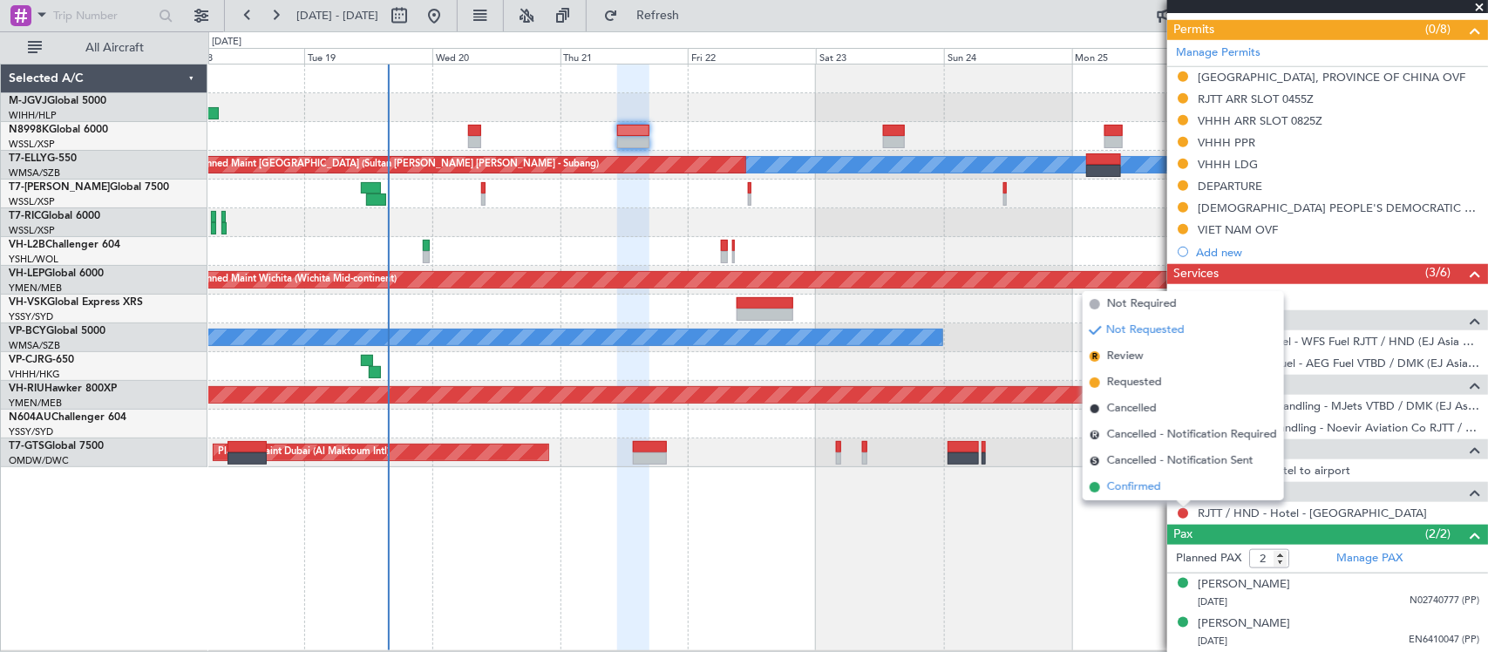
click at [1149, 488] on span "Confirmed" at bounding box center [1134, 486] width 54 height 17
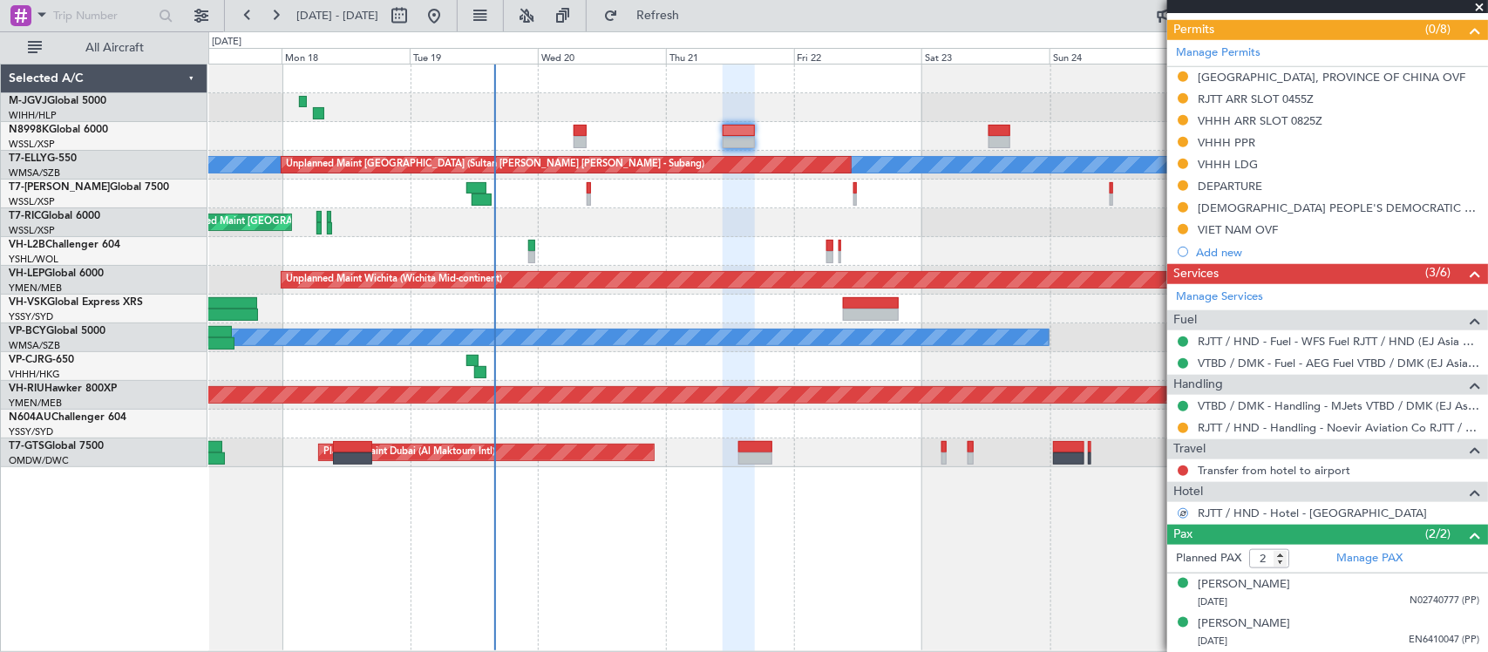
click at [831, 532] on div "Planned Maint Singapore (Seletar) MEL Unplanned Maint Kuala Lumpur (Sultan Abdu…" at bounding box center [847, 358] width 1279 height 588
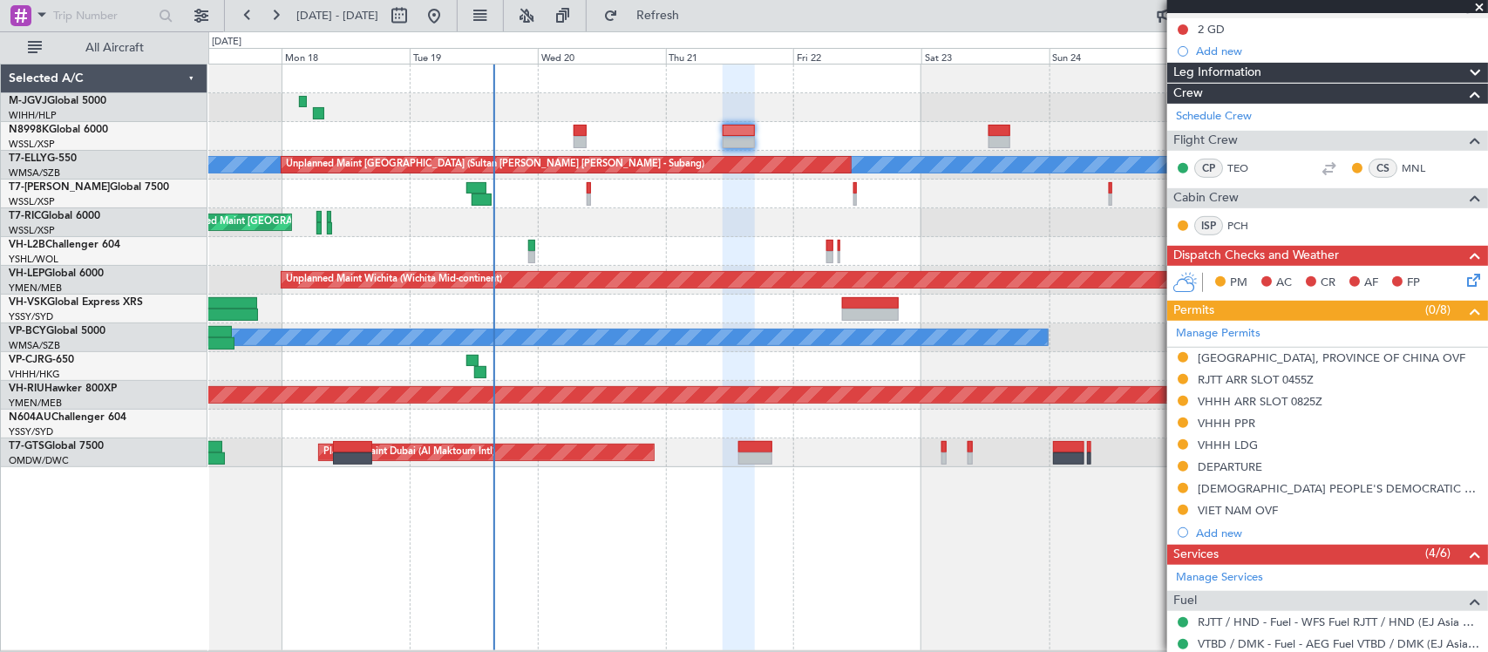
scroll to position [0, 0]
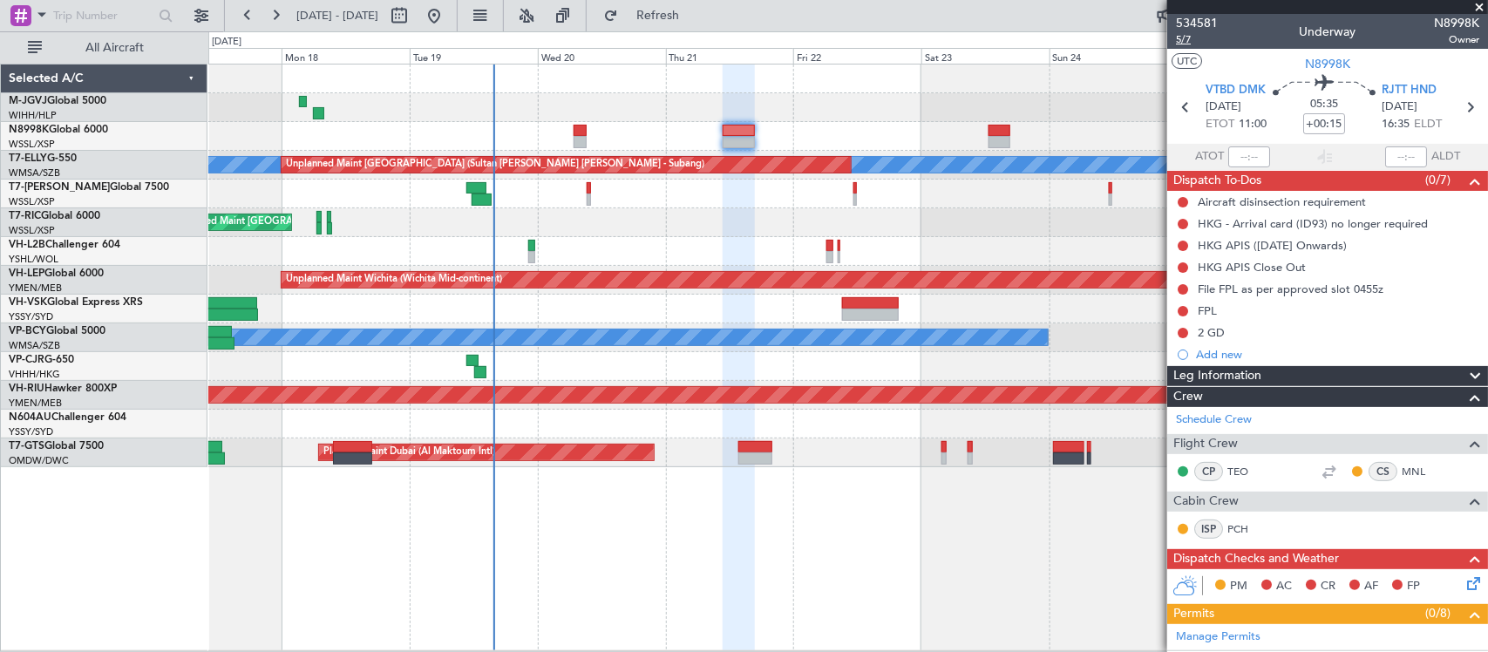
click at [1182, 37] on span "5/7" at bounding box center [1197, 39] width 42 height 15
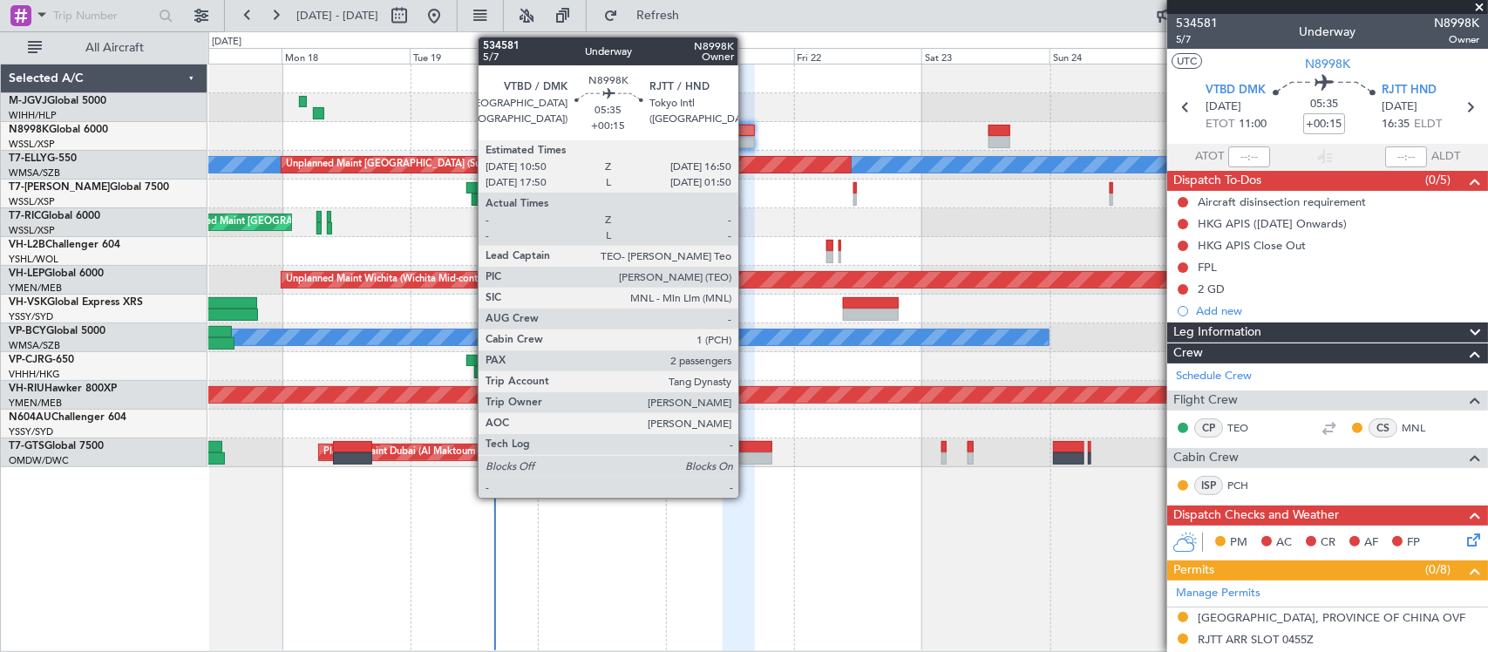
click at [746, 140] on div at bounding box center [738, 142] width 32 height 12
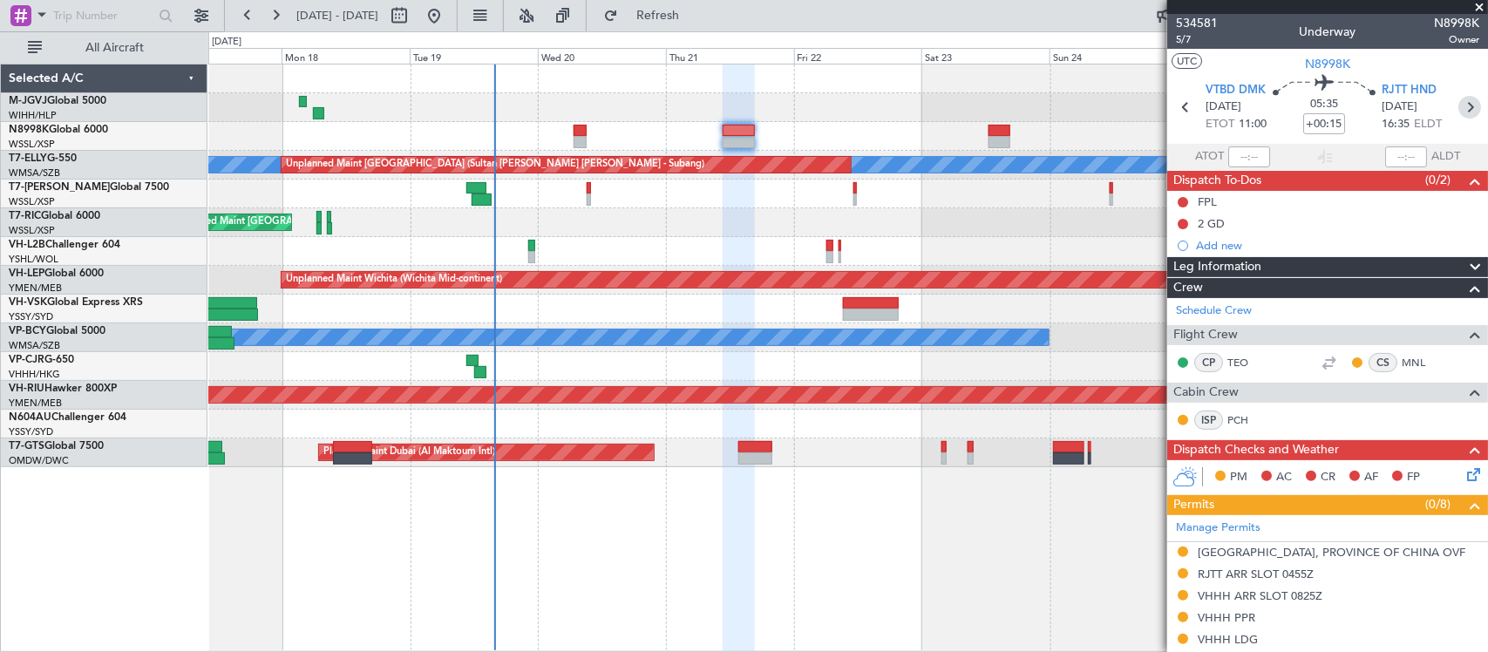
click at [1458, 105] on icon at bounding box center [1469, 107] width 23 height 23
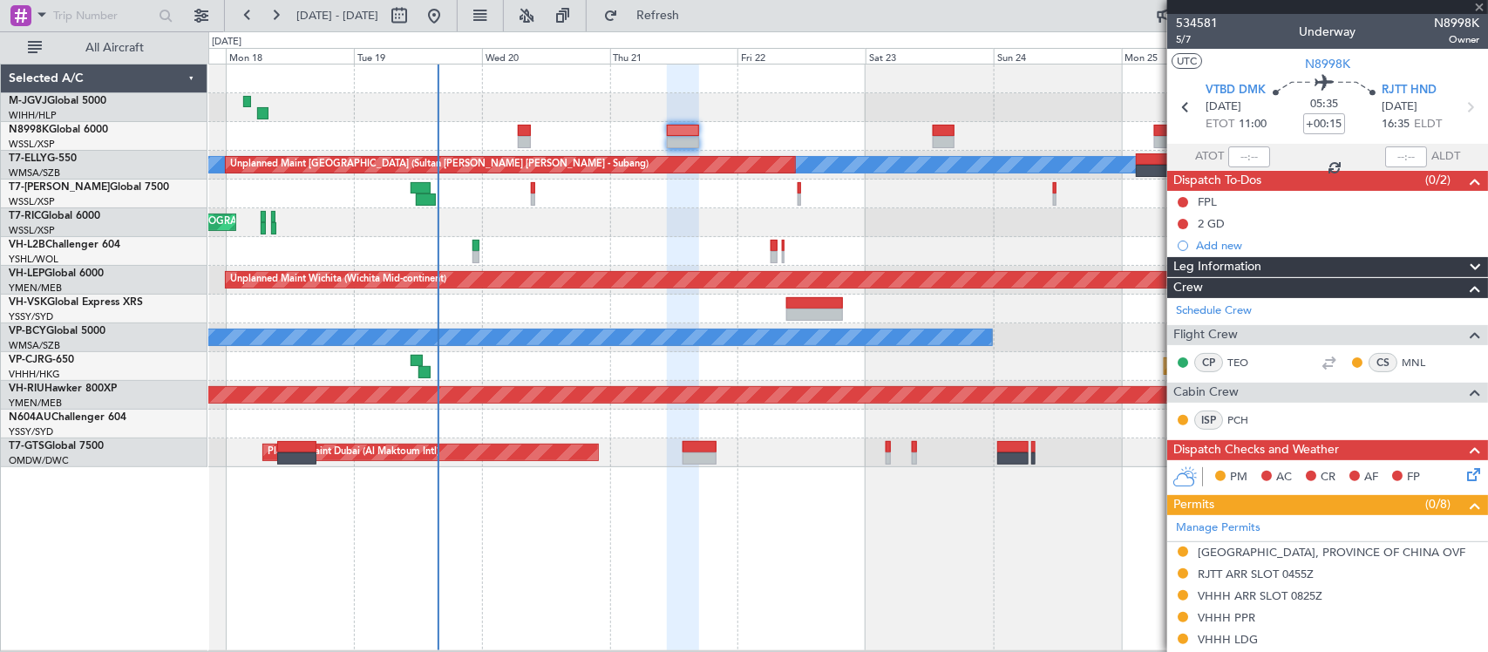
click at [786, 421] on div "Planned Maint Singapore (Seletar) MEL Unplanned Maint Kuala Lumpur (Sultan Abdu…" at bounding box center [847, 265] width 1278 height 403
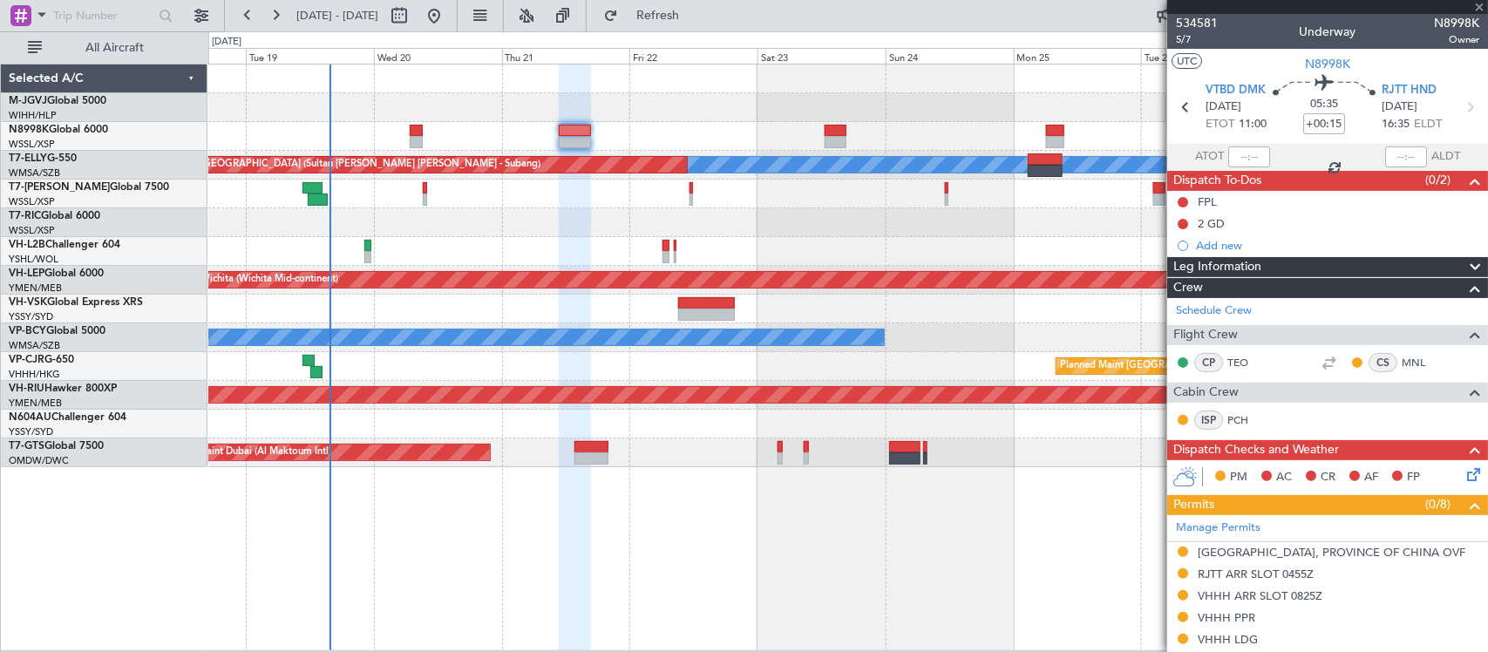
click at [837, 419] on div "Planned Maint Singapore (Seletar) MEL Unplanned Maint Kuala Lumpur (Sultan Abdu…" at bounding box center [847, 265] width 1278 height 403
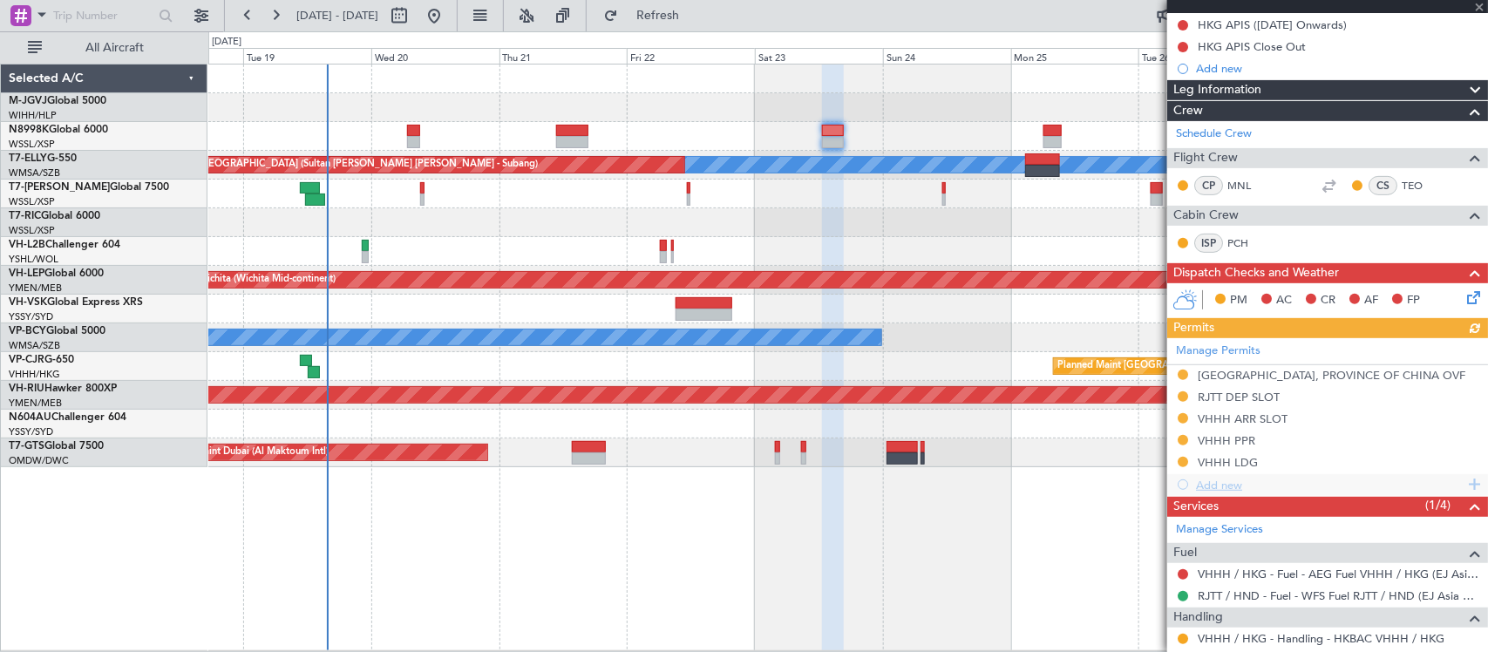
scroll to position [312, 0]
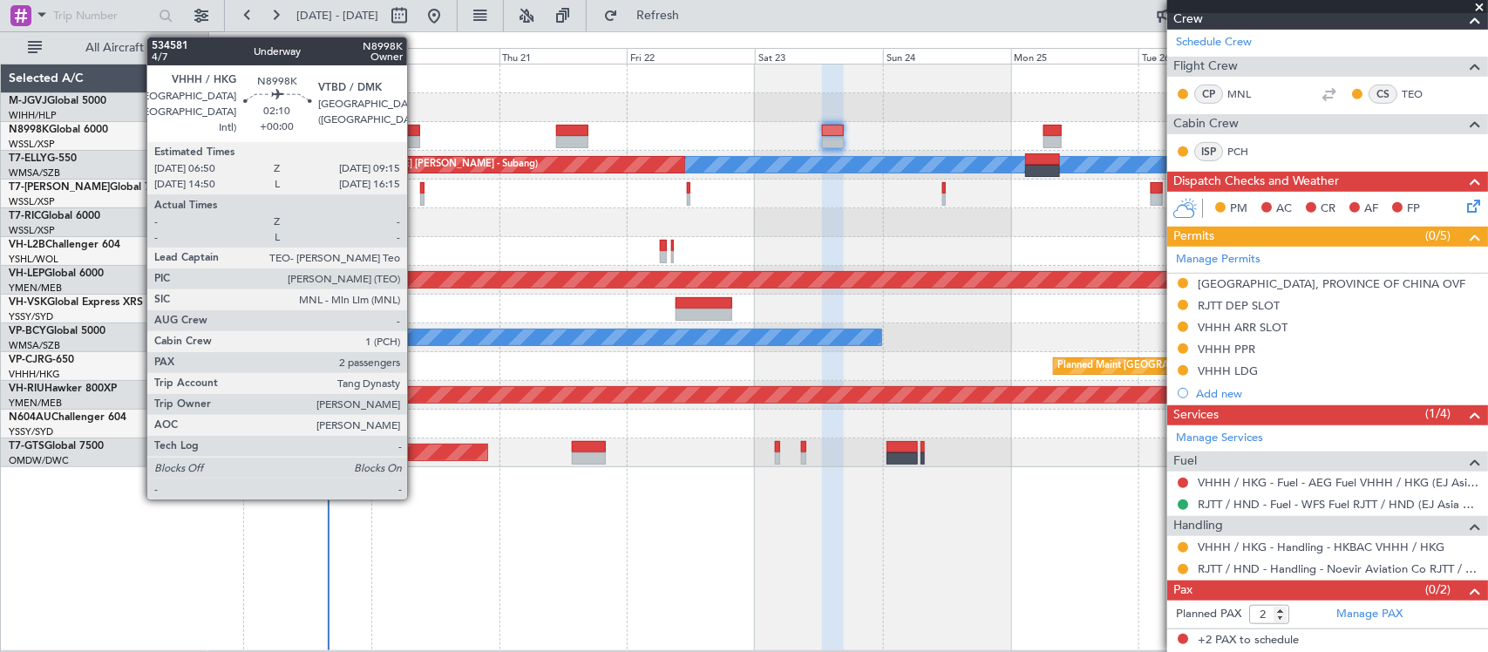
click at [416, 137] on div at bounding box center [413, 142] width 13 height 12
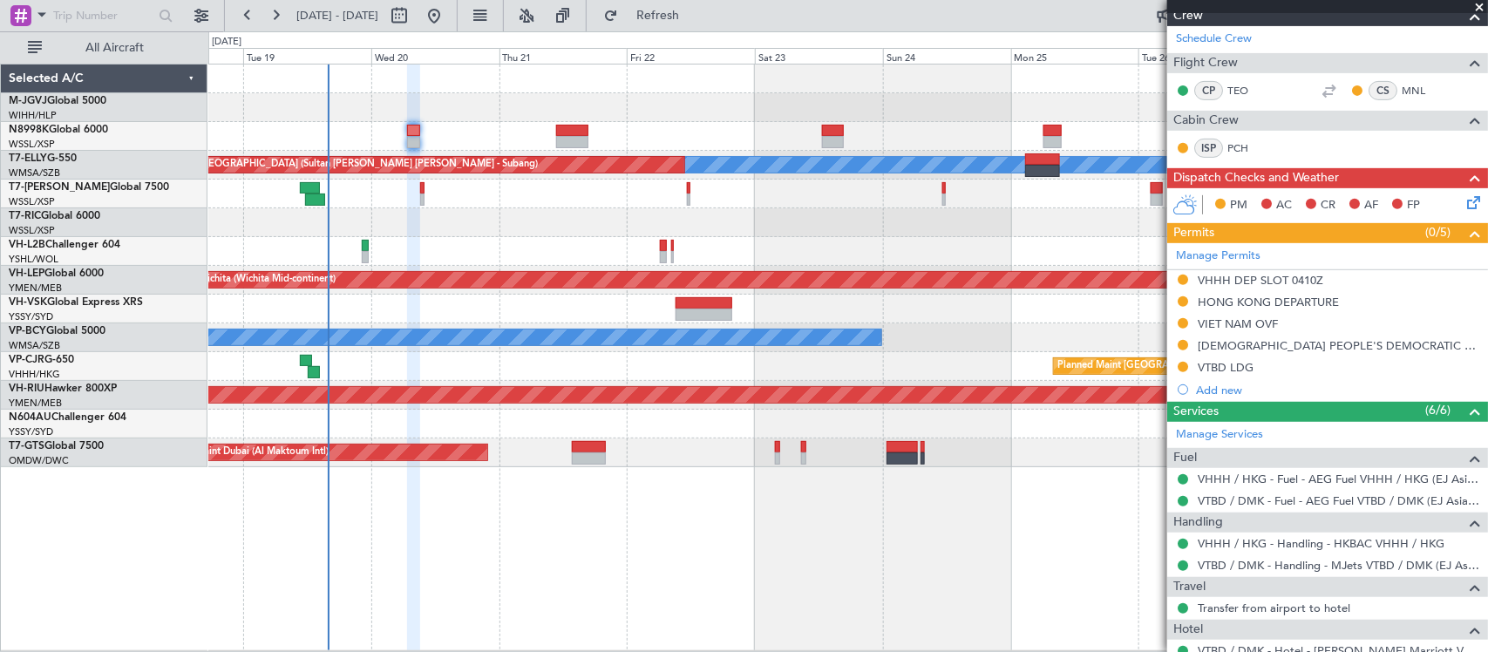
scroll to position [411, 0]
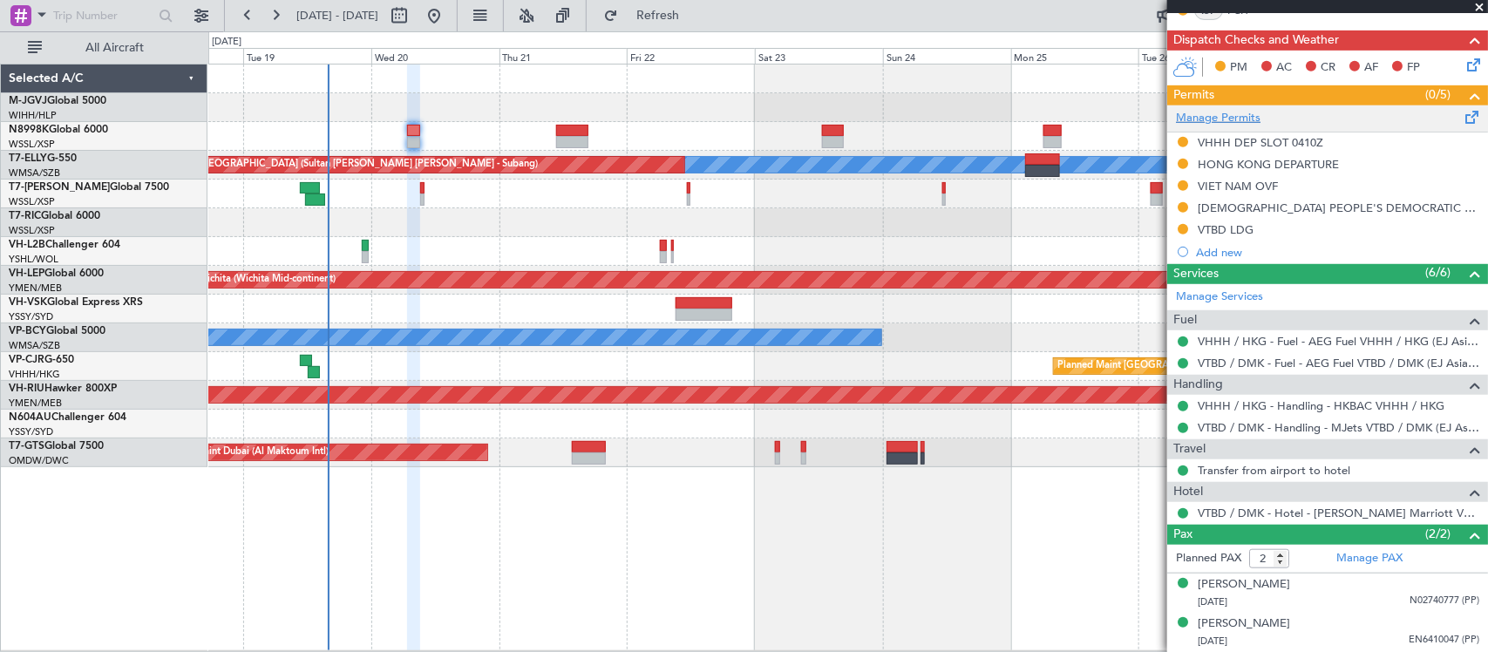
click at [1225, 120] on link "Manage Permits" at bounding box center [1218, 118] width 85 height 17
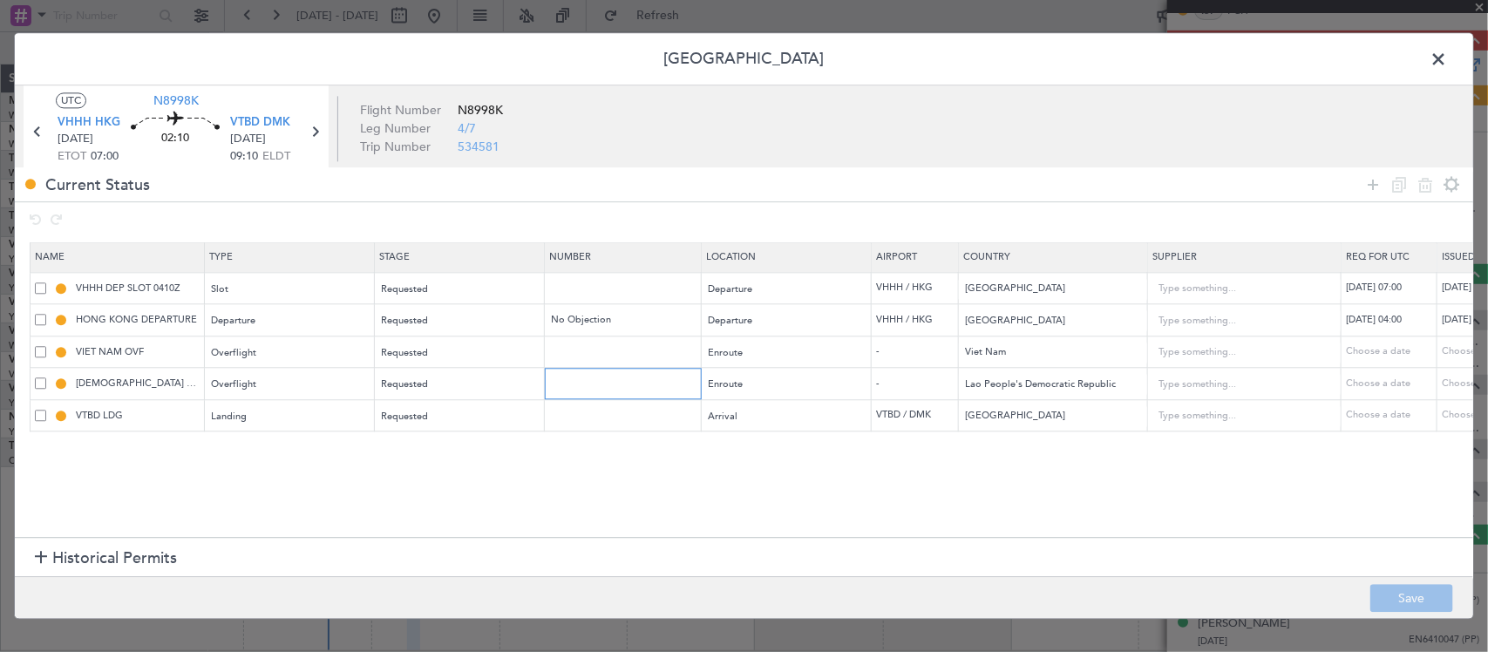
click at [580, 389] on input "text" at bounding box center [625, 383] width 152 height 15
paste input "DCA4006 08 2025"
type input "DCA4006 08 2025"
click at [1461, 381] on div "Choose a date" at bounding box center [1486, 383] width 91 height 15
select select "8"
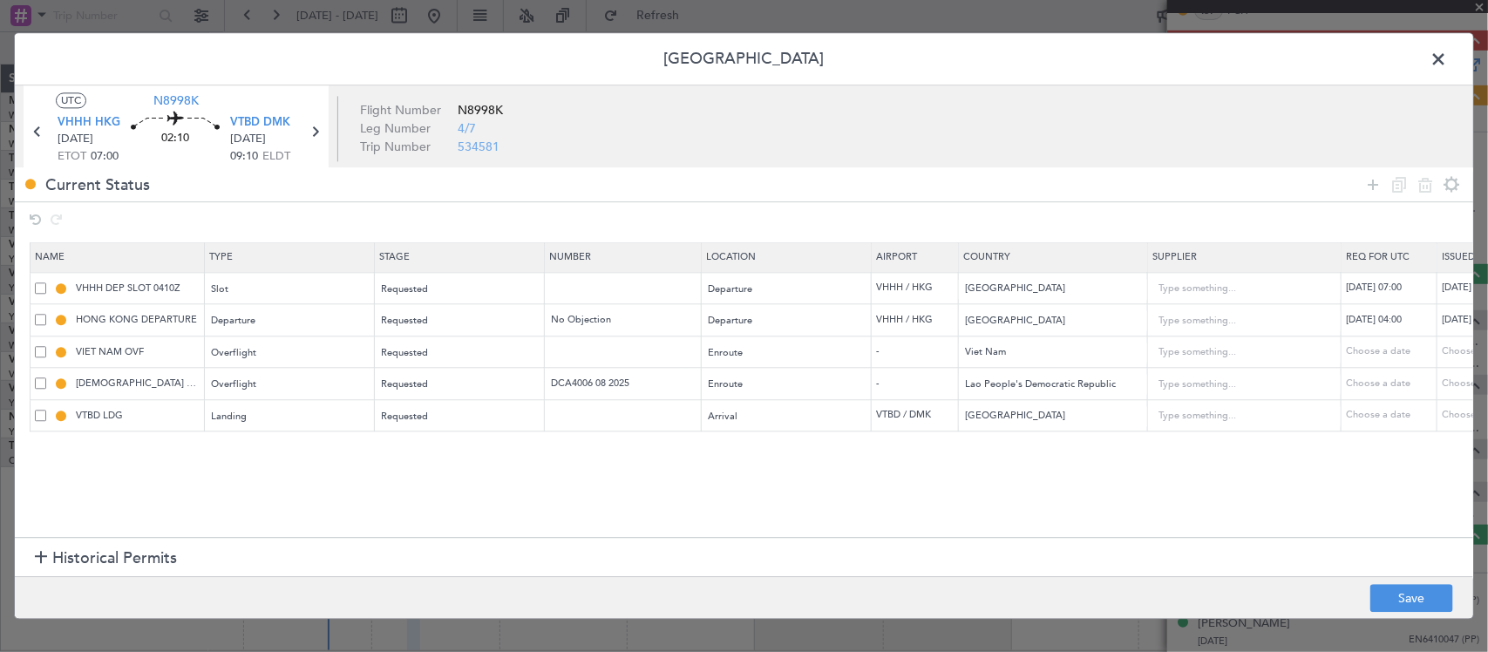
select select "2025"
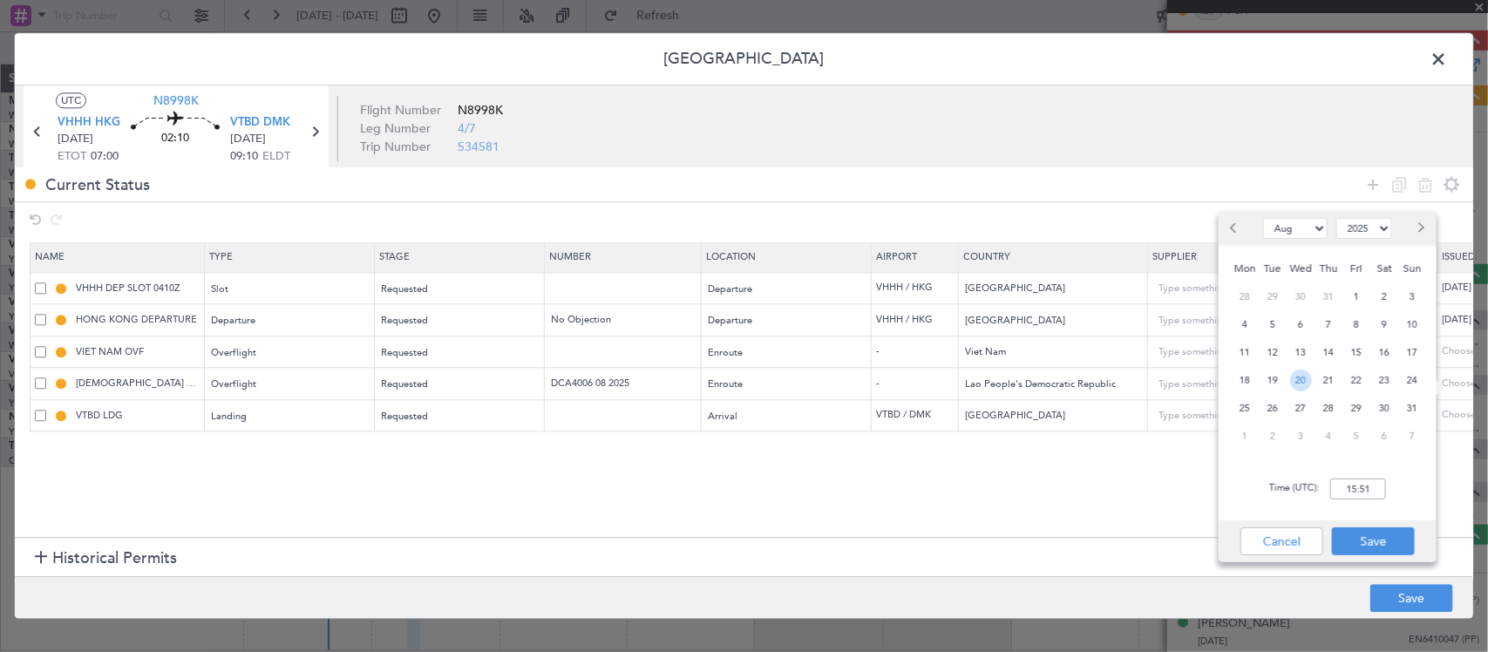
click at [1301, 377] on span "20" at bounding box center [1301, 381] width 22 height 22
type input "07:00"
click at [1392, 546] on button "Save" at bounding box center [1373, 541] width 83 height 28
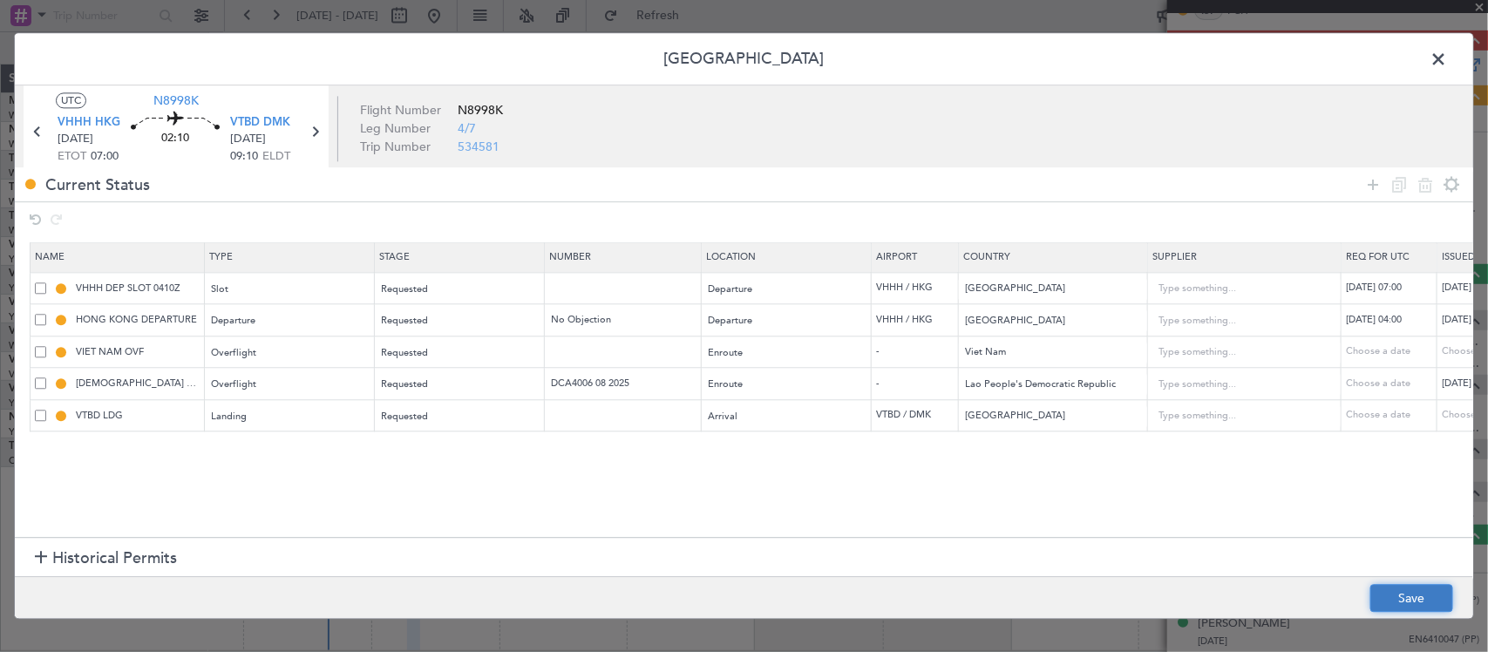
click at [1418, 601] on button "Save" at bounding box center [1411, 599] width 83 height 28
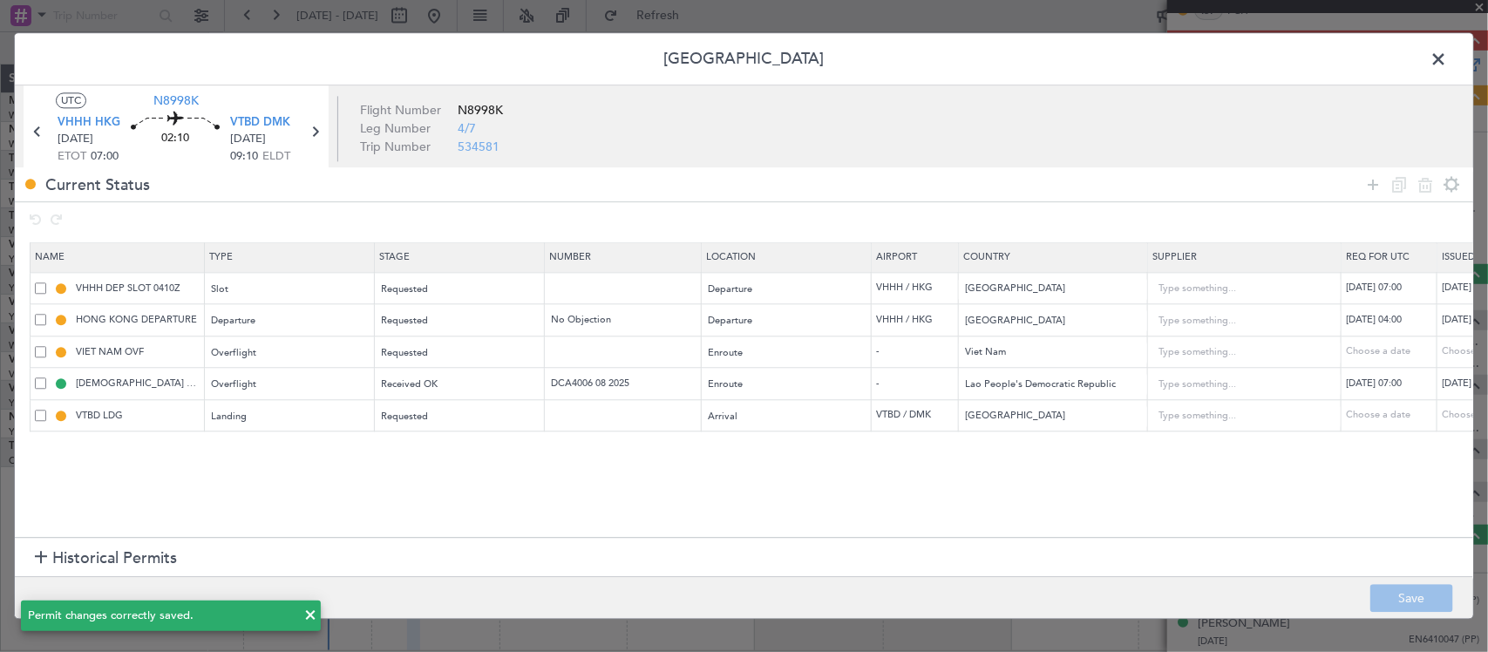
click at [311, 133] on icon at bounding box center [314, 132] width 23 height 23
type input "+00:15"
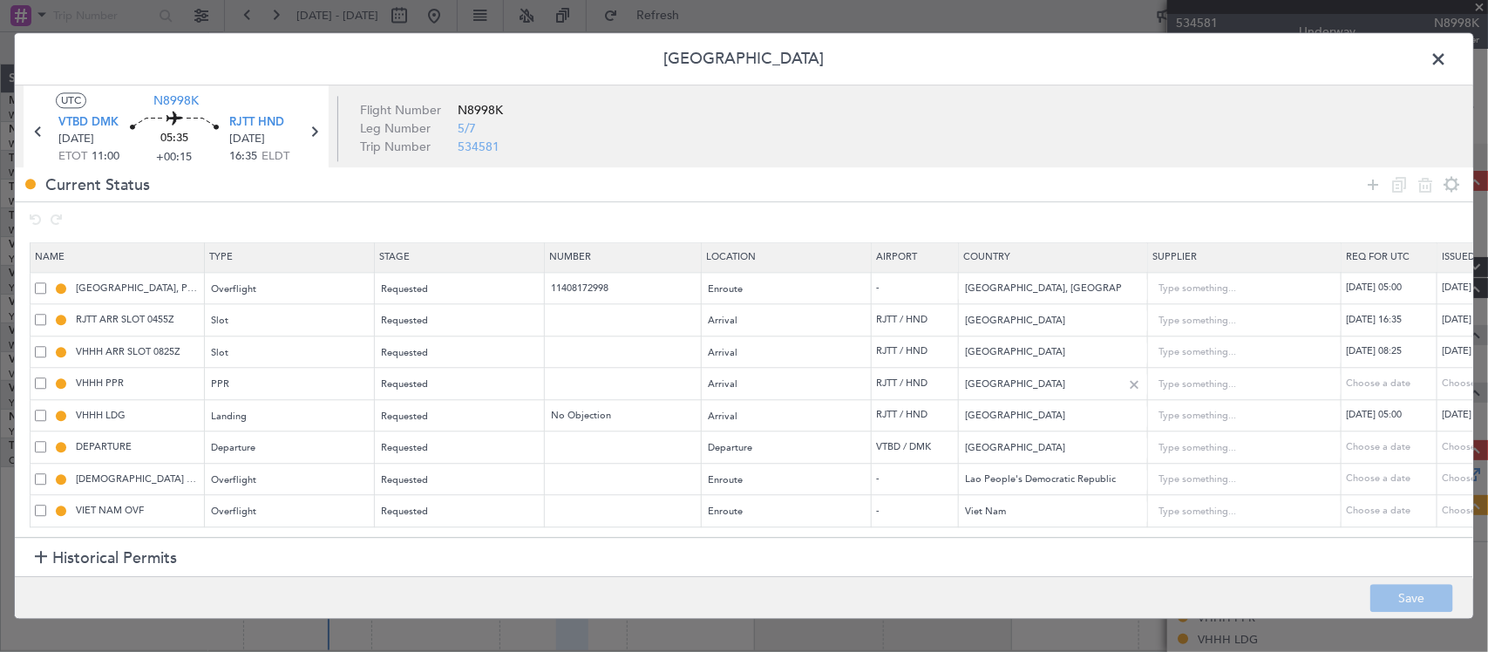
scroll to position [11, 0]
click at [37, 377] on span at bounding box center [40, 382] width 11 height 11
click at [47, 377] on input "checkbox" at bounding box center [47, 377] width 0 height 0
click at [37, 346] on span at bounding box center [40, 351] width 11 height 11
click at [47, 346] on input "checkbox" at bounding box center [47, 346] width 0 height 0
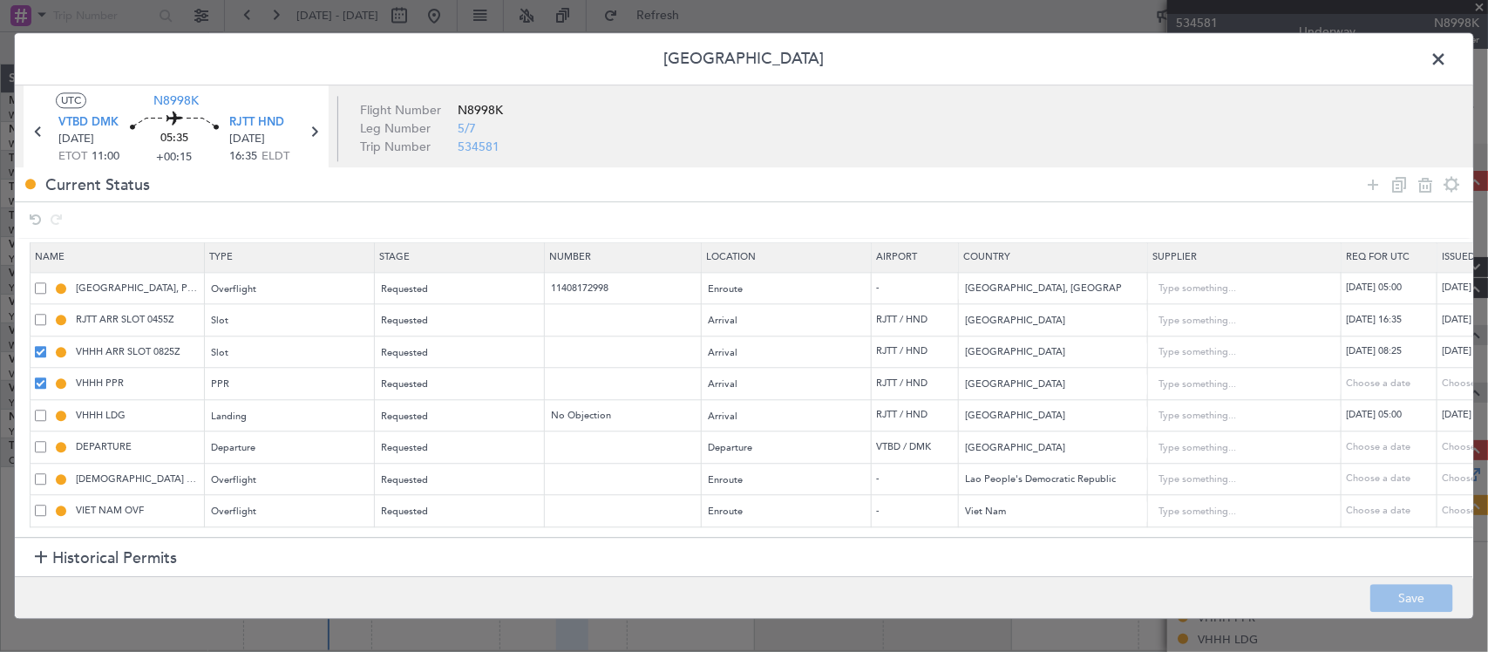
click at [37, 411] on div "VHHH LDG" at bounding box center [119, 416] width 169 height 16
click at [36, 410] on span at bounding box center [40, 415] width 11 height 11
click at [47, 410] on input "checkbox" at bounding box center [47, 410] width 0 height 0
click at [1418, 189] on icon at bounding box center [1424, 184] width 21 height 21
type input "DEPARTURE"
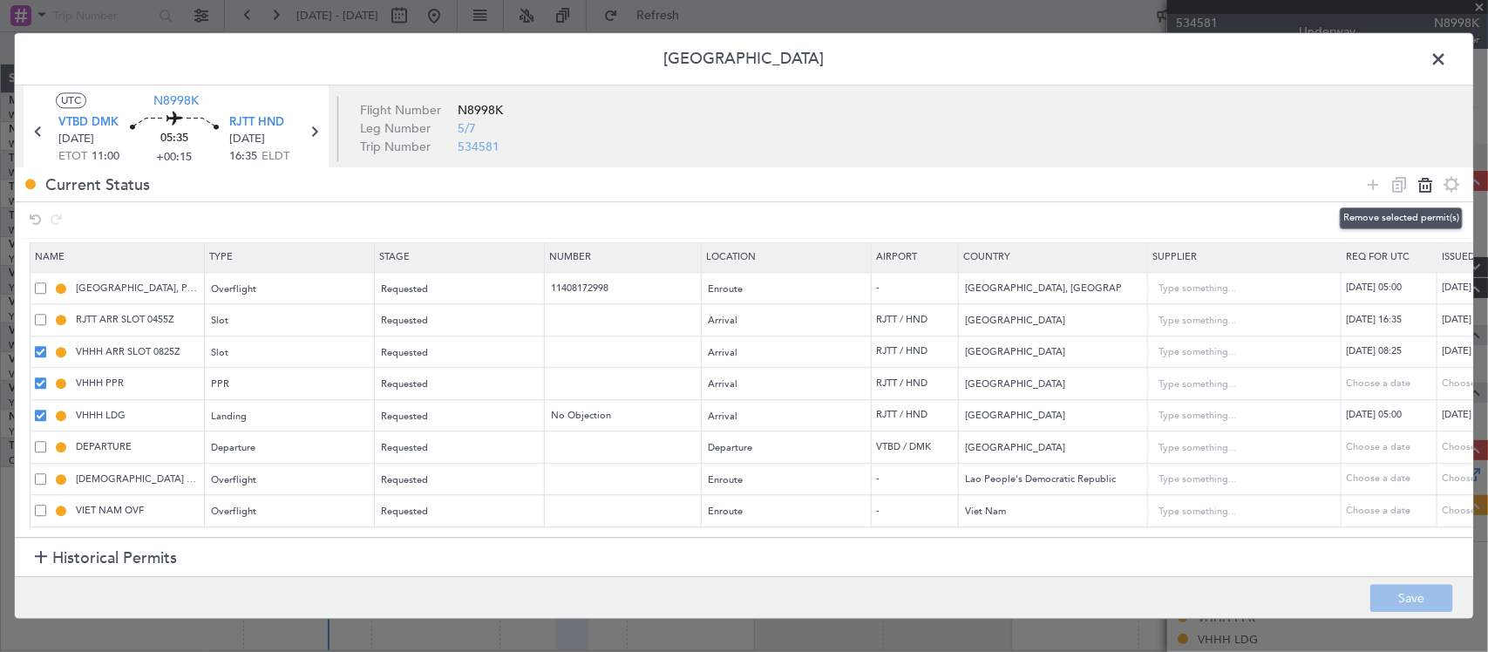
type input "Thailand"
type input "LAO PEOPLE'S DEMOCRATIC REPUBLIC OVF"
type input "Lao People's Democratic Republic"
type input "VIET NAM OVF"
type input "Viet Nam"
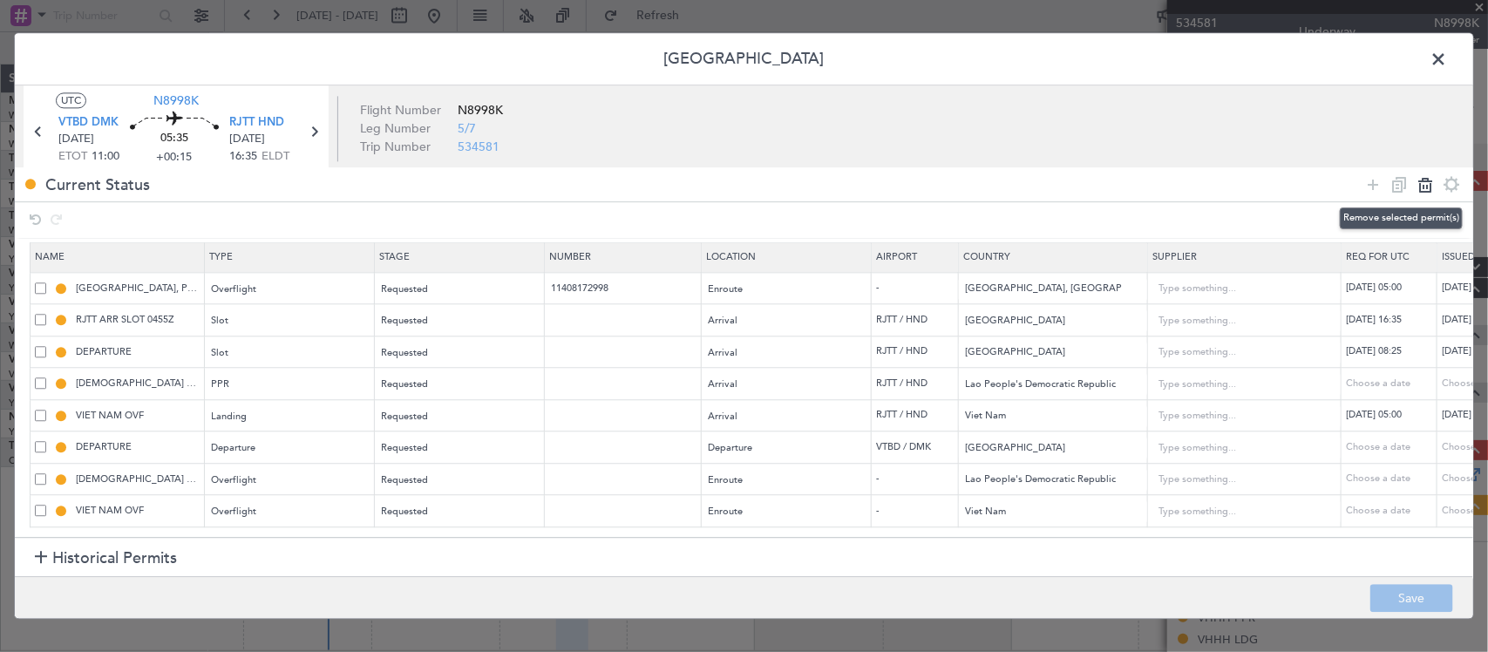
scroll to position [0, 0]
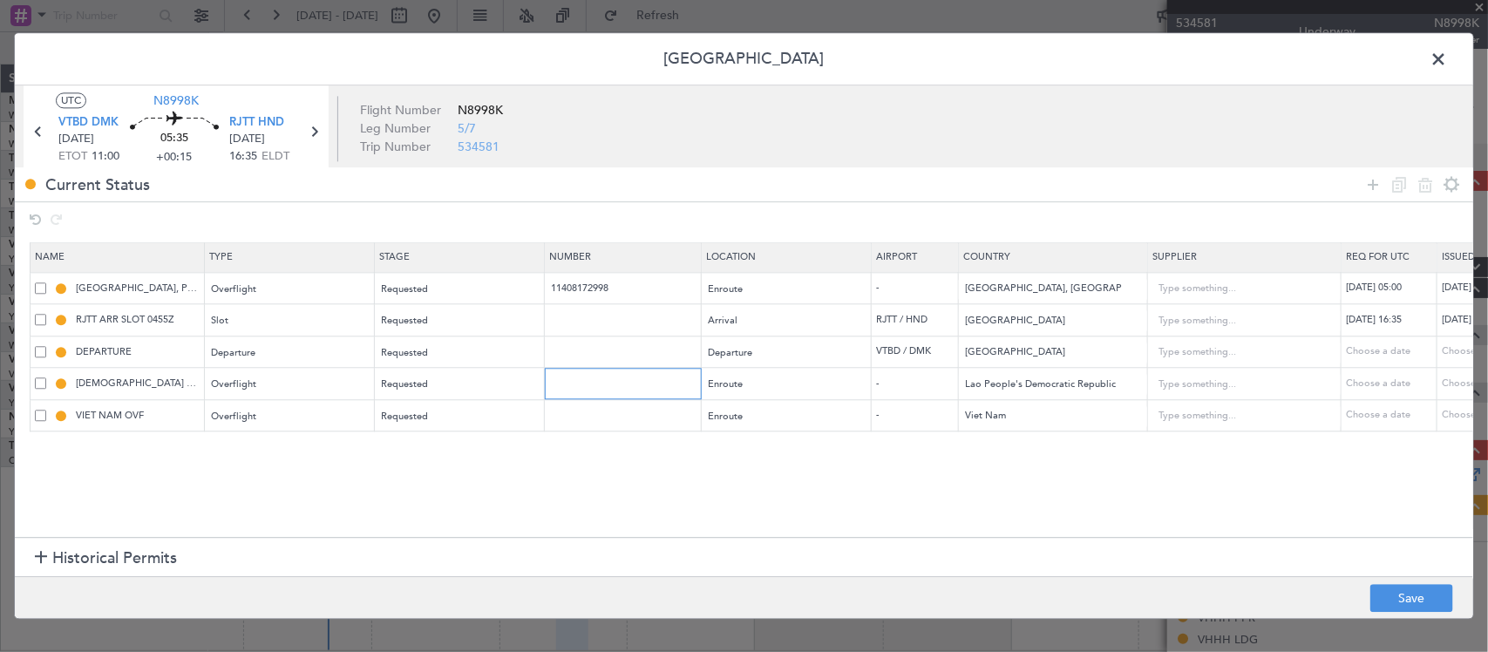
click at [658, 385] on input "text" at bounding box center [625, 383] width 152 height 15
paste input "DCA4006 08 2025"
type input "DCA4006 08 2025"
click at [1453, 390] on div "Choose a date" at bounding box center [1486, 383] width 91 height 15
select select "8"
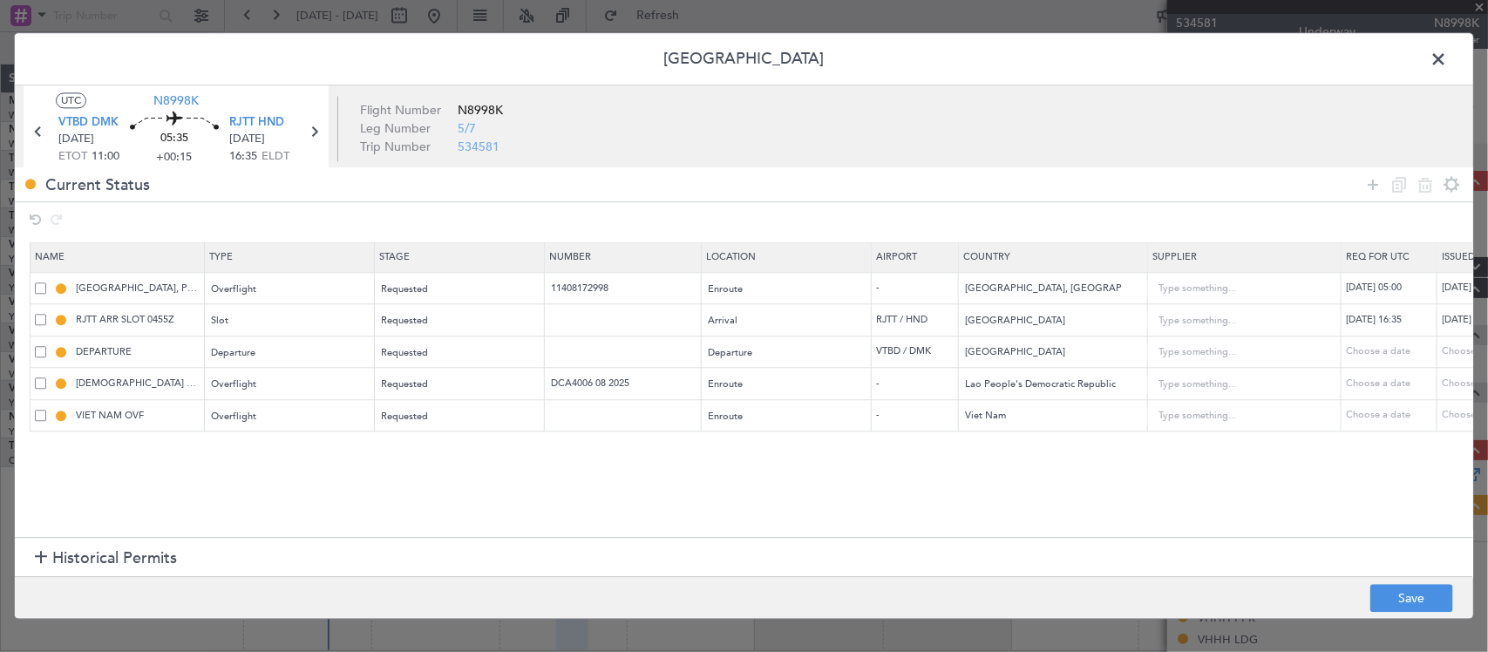
select select "2025"
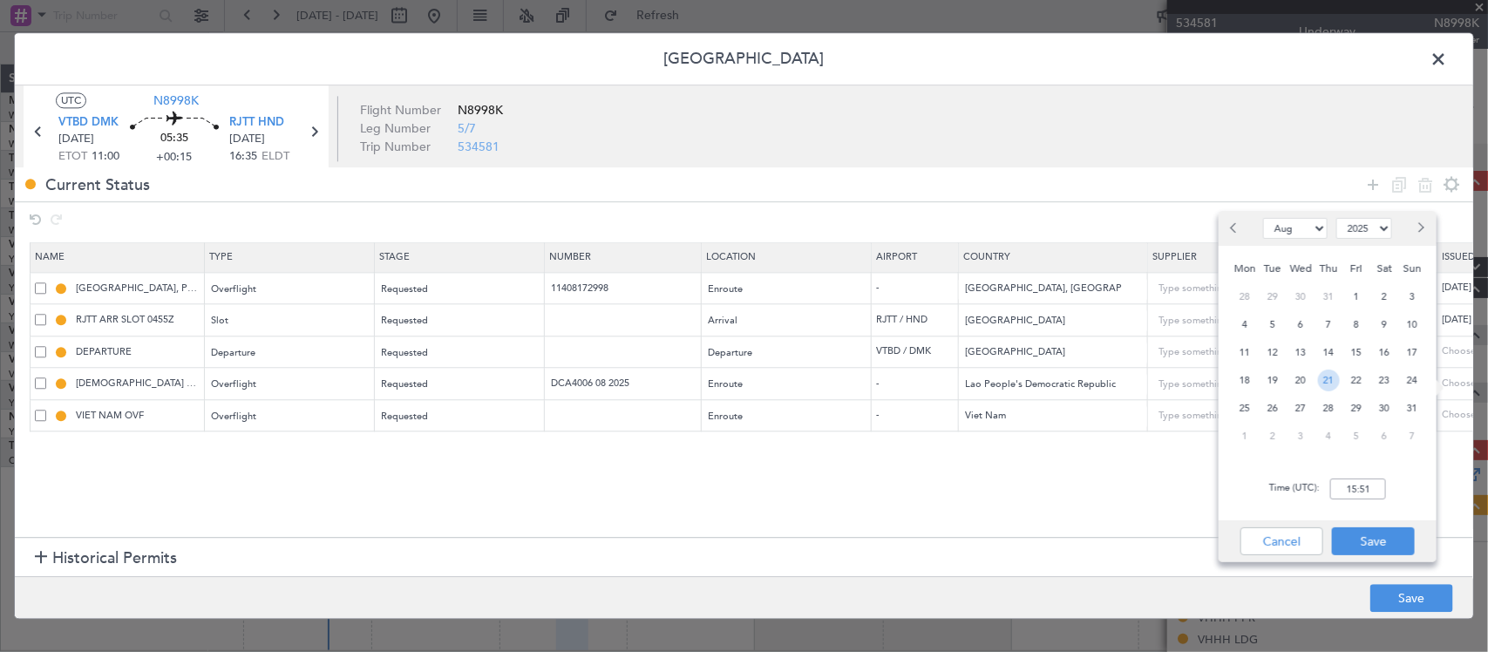
click at [1329, 381] on span "21" at bounding box center [1329, 381] width 22 height 22
click at [1355, 485] on input "00:00" at bounding box center [1358, 488] width 56 height 21
type input "11:00"
click at [1381, 536] on button "Save" at bounding box center [1373, 541] width 83 height 28
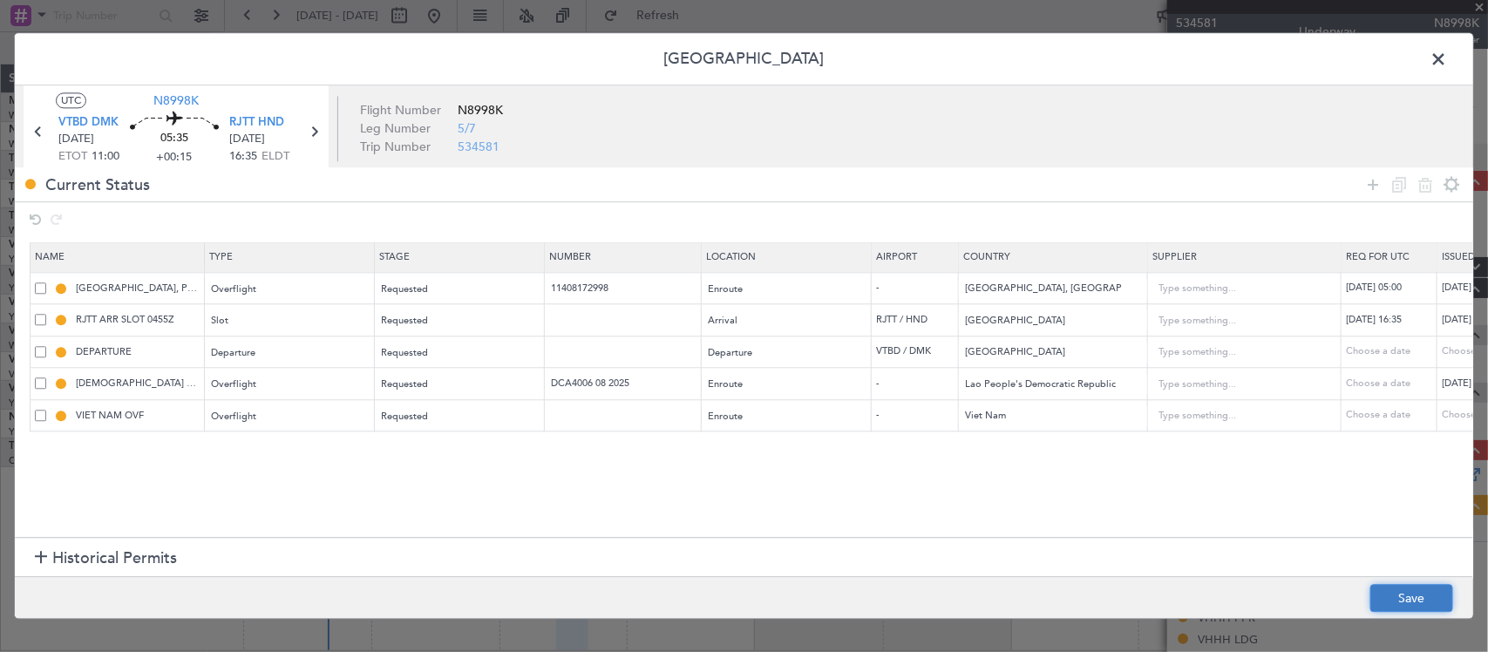
click at [1406, 593] on button "Save" at bounding box center [1411, 599] width 83 height 28
click at [1399, 603] on button "Save" at bounding box center [1411, 599] width 83 height 28
click at [1447, 53] on span at bounding box center [1447, 63] width 0 height 35
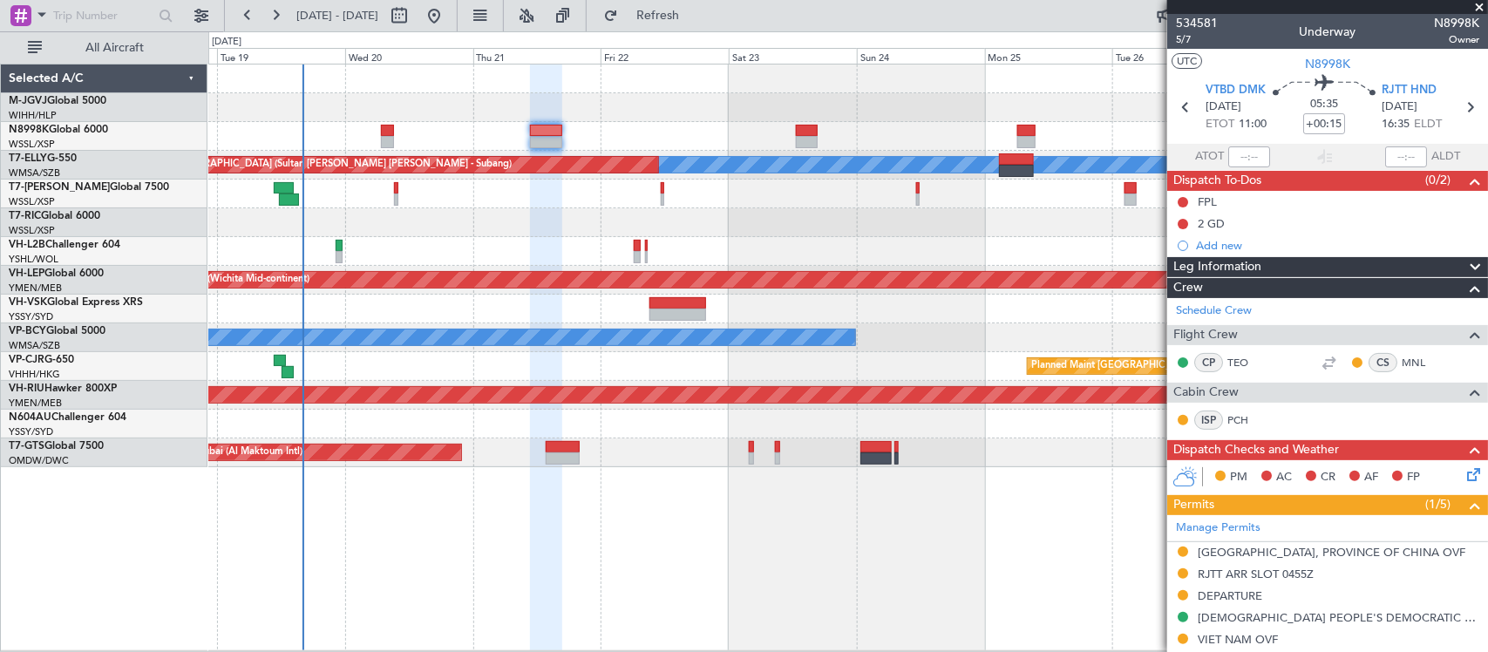
click at [928, 245] on div at bounding box center [847, 251] width 1278 height 29
click at [1181, 100] on icon at bounding box center [1185, 107] width 23 height 23
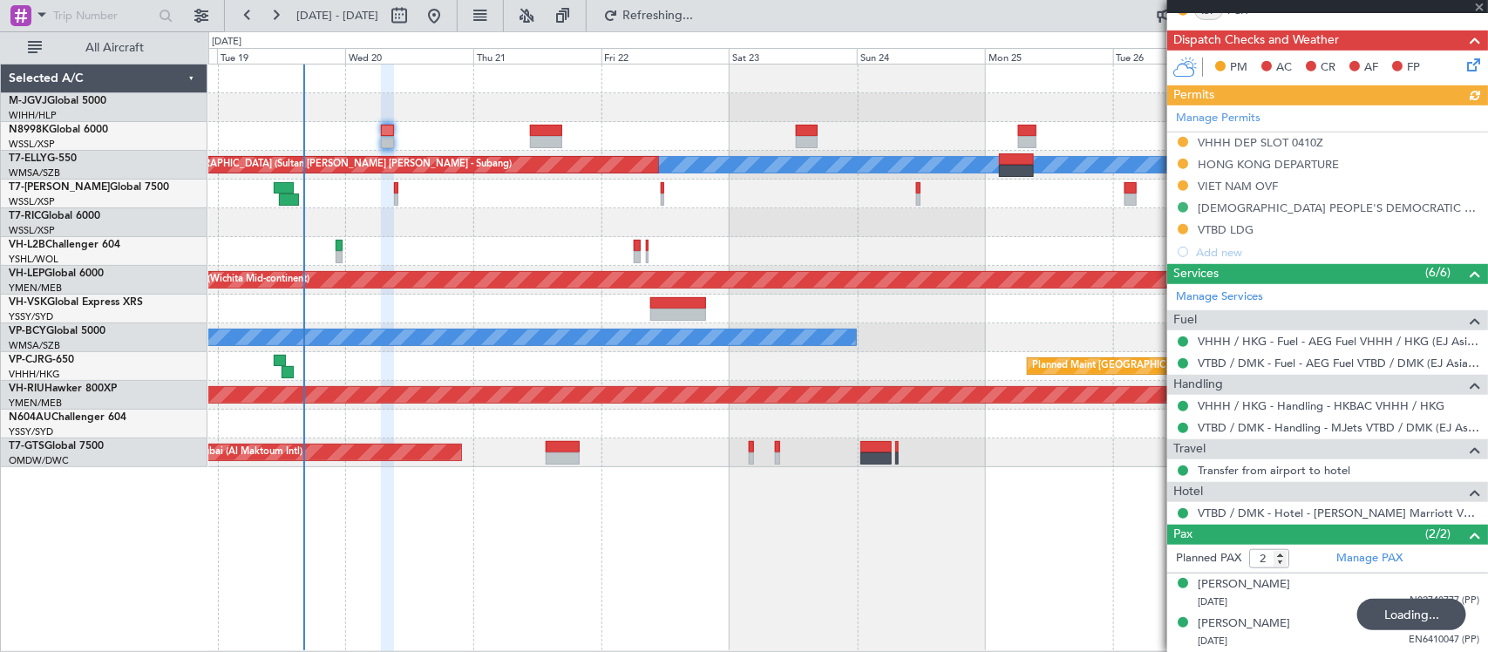
scroll to position [411, 0]
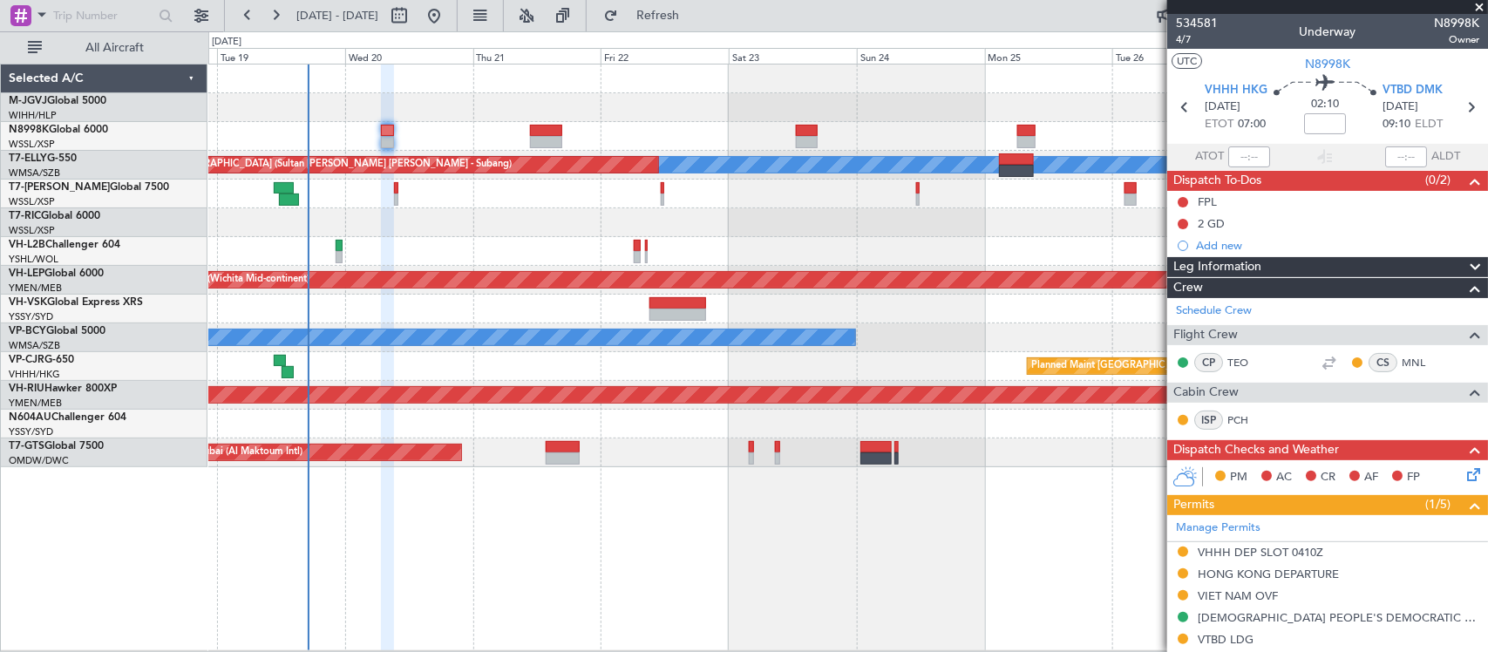
scroll to position [411, 0]
